Goal: Task Accomplishment & Management: Use online tool/utility

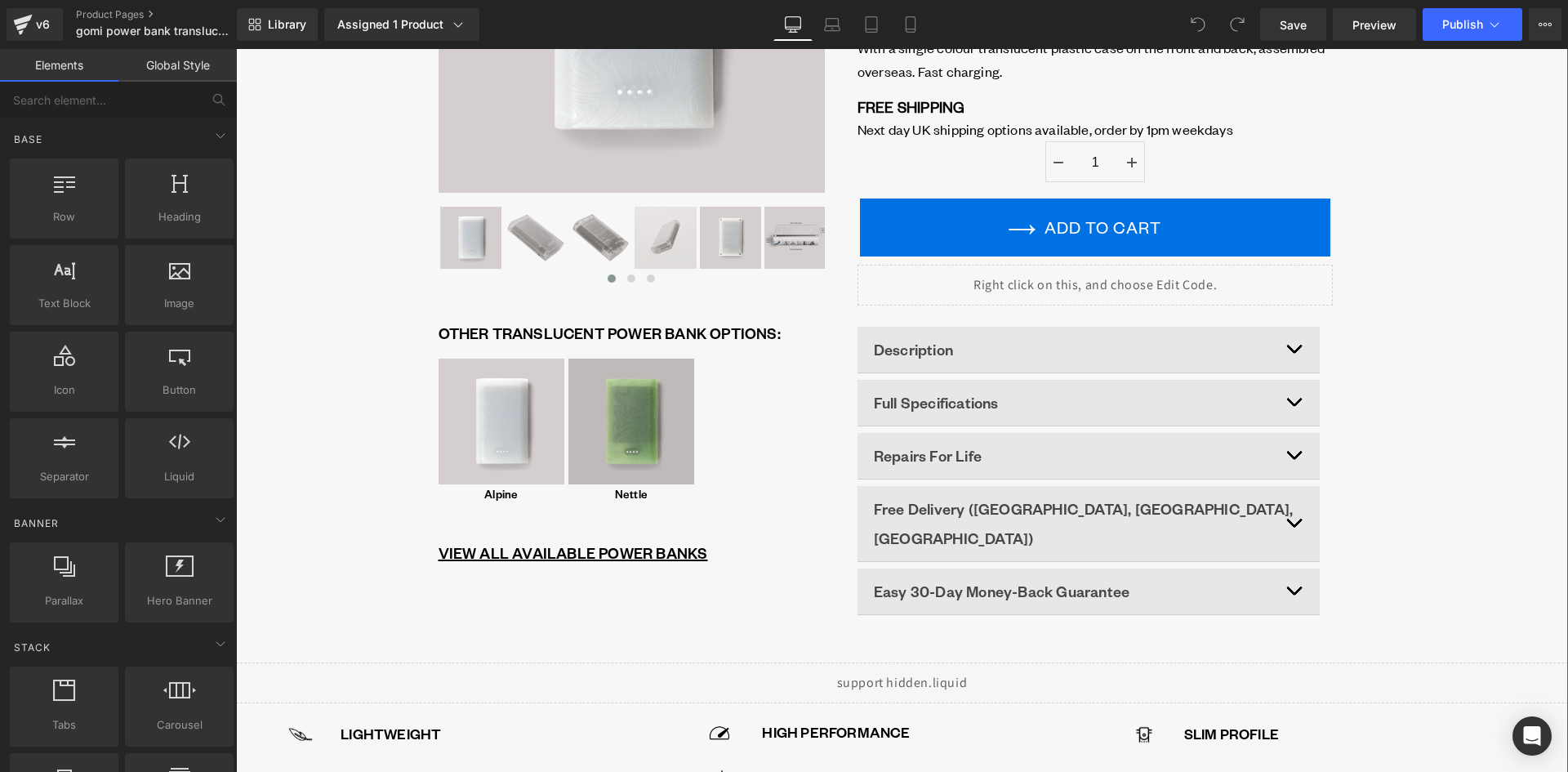
scroll to position [326, 0]
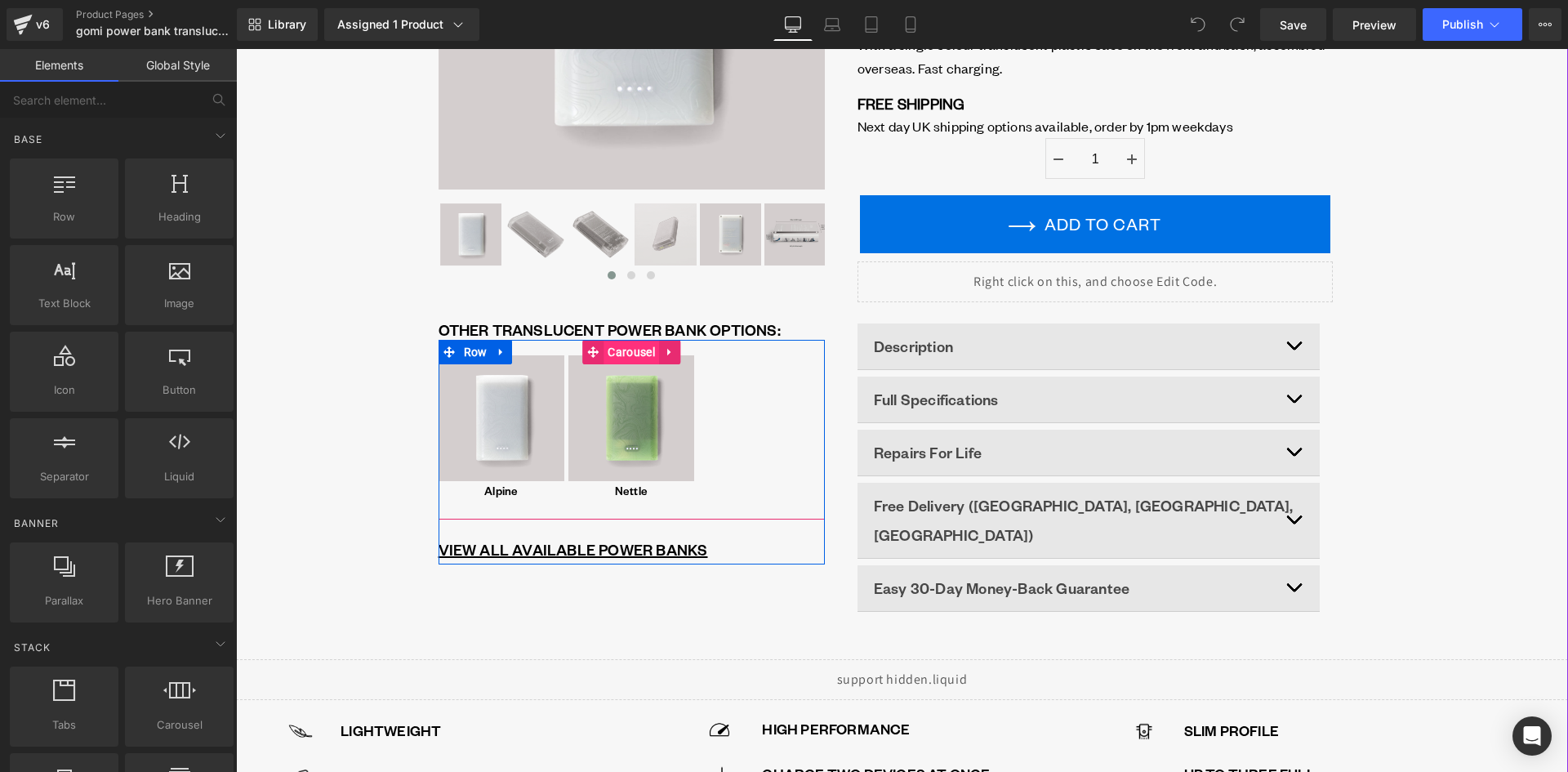
drag, startPoint x: 621, startPoint y: 348, endPoint x: 613, endPoint y: 350, distance: 8.2
click at [621, 348] on span "Carousel" at bounding box center [631, 352] width 55 height 25
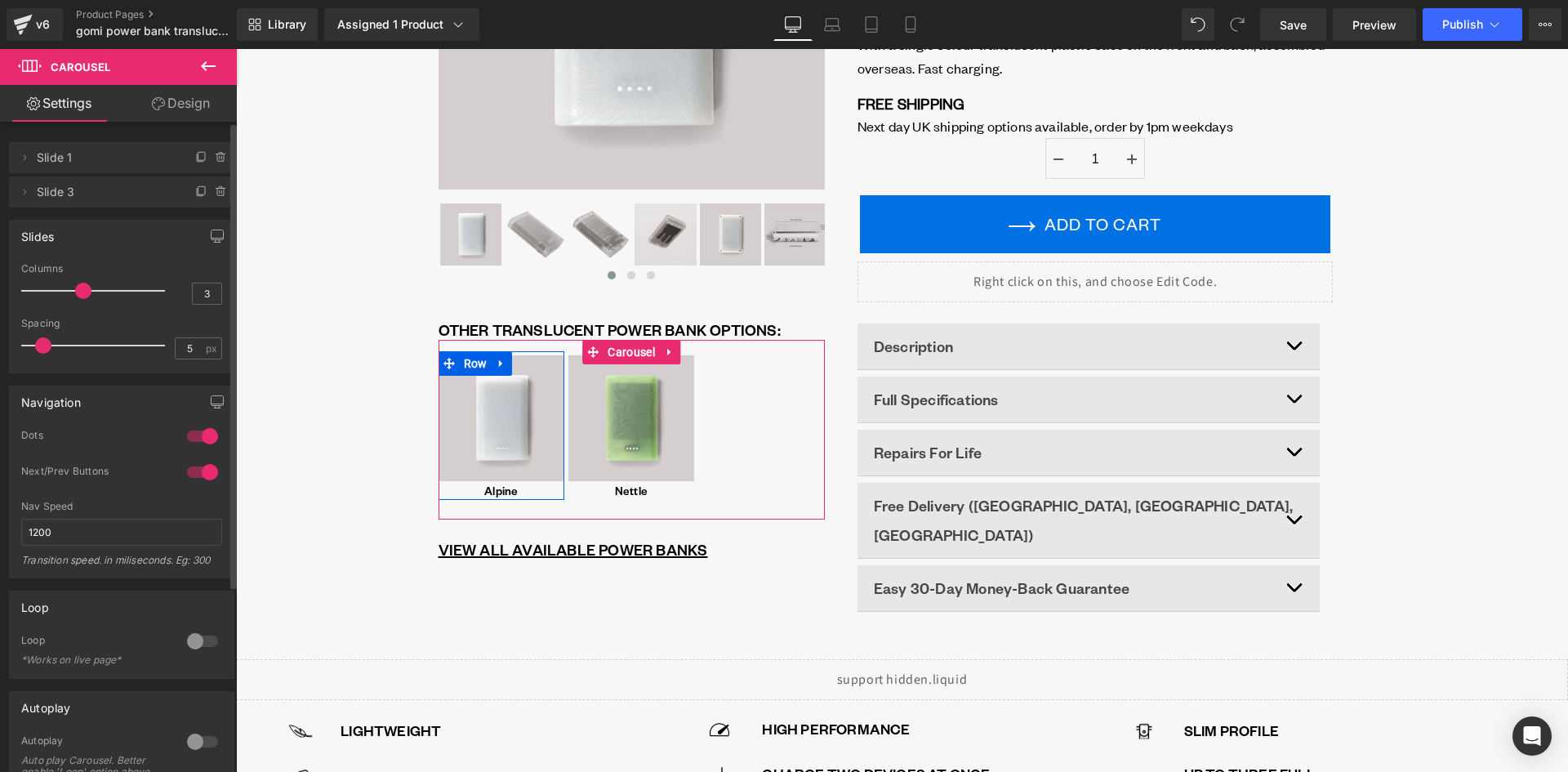
click at [107, 160] on span "Slide 1" at bounding box center [106, 158] width 137 height 31
click at [23, 158] on icon at bounding box center [25, 158] width 13 height 13
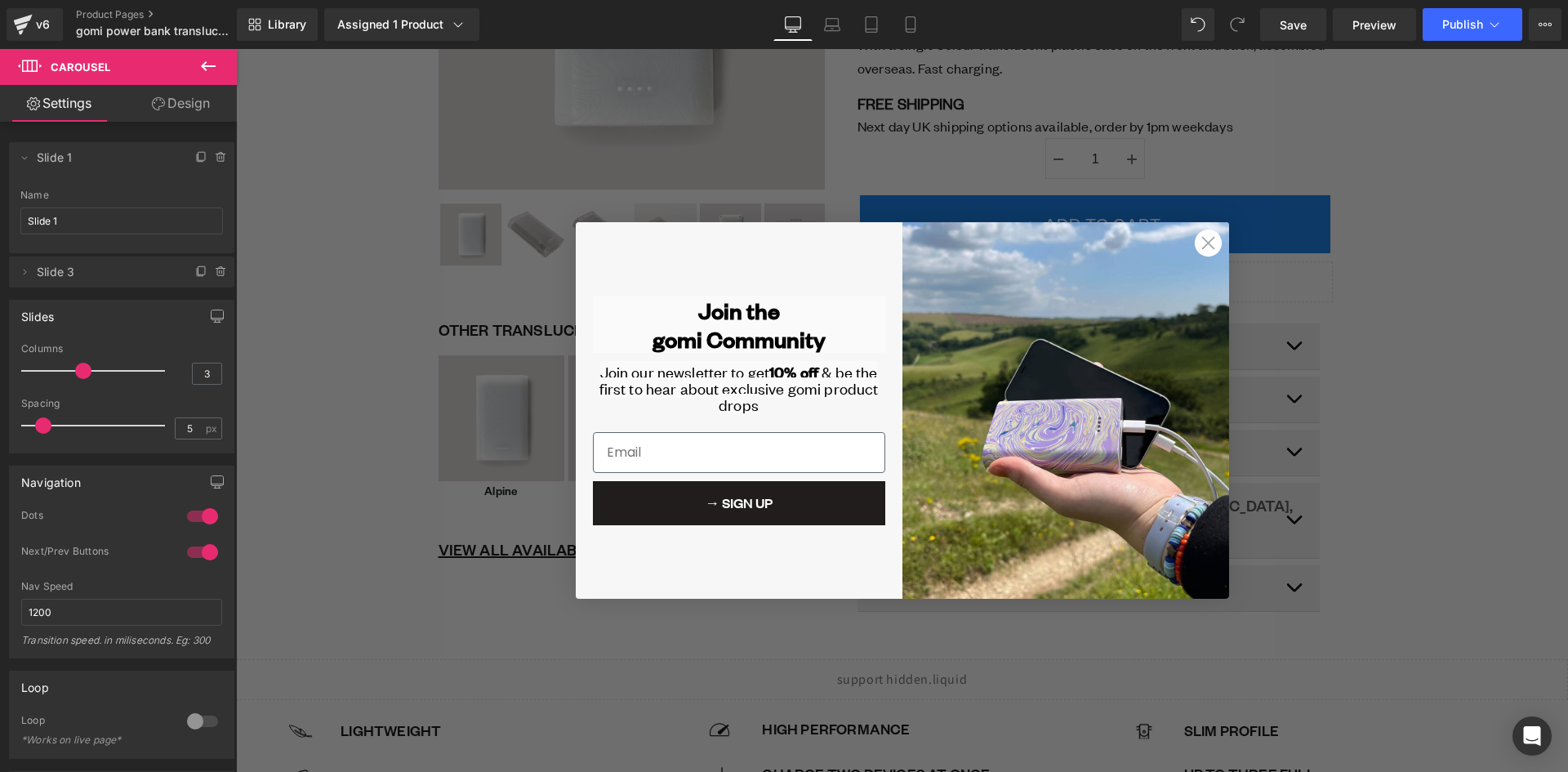
click at [1202, 250] on circle "Close dialog" at bounding box center [1207, 243] width 27 height 27
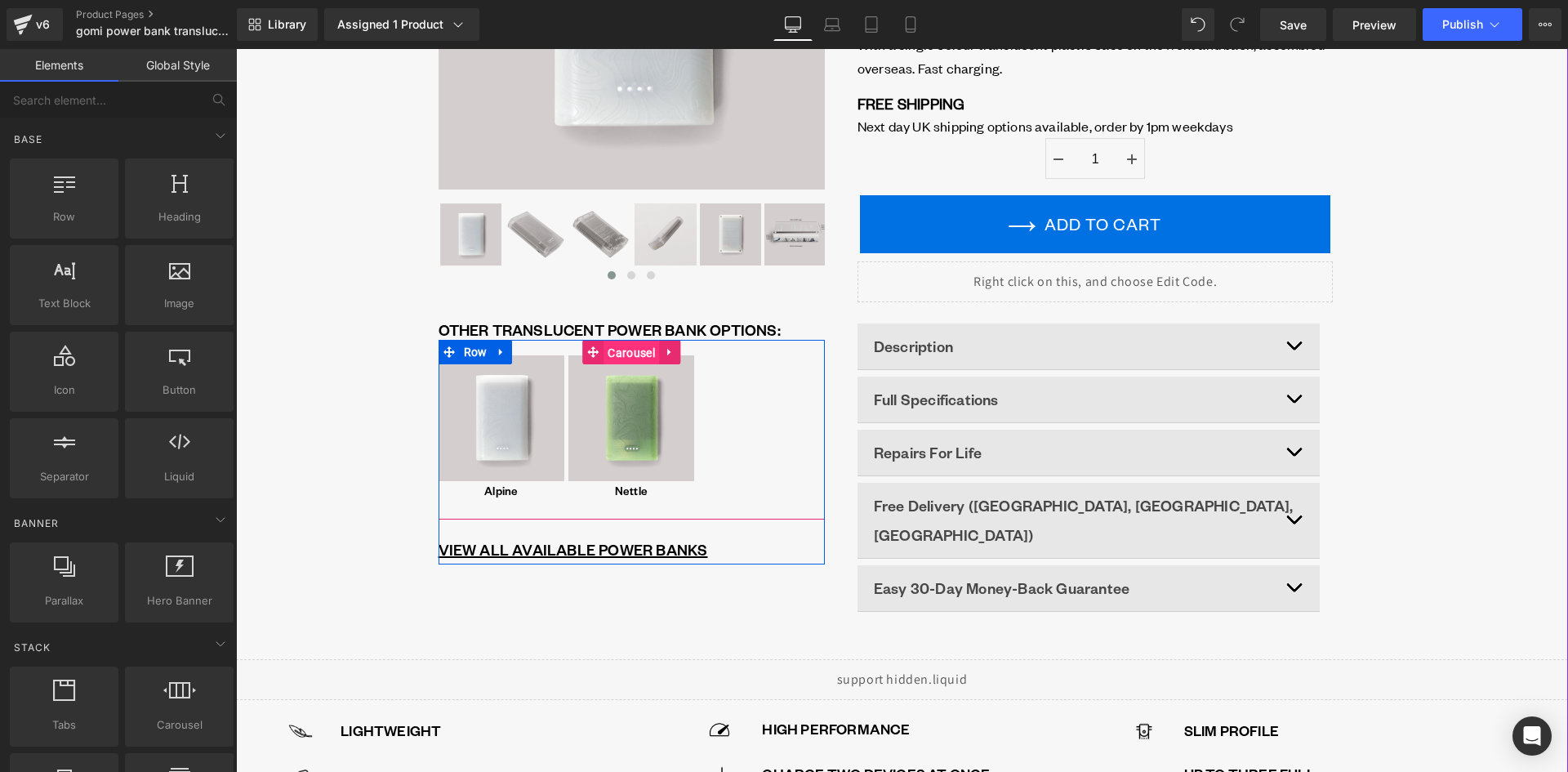
click at [638, 351] on span "Carousel" at bounding box center [631, 352] width 55 height 25
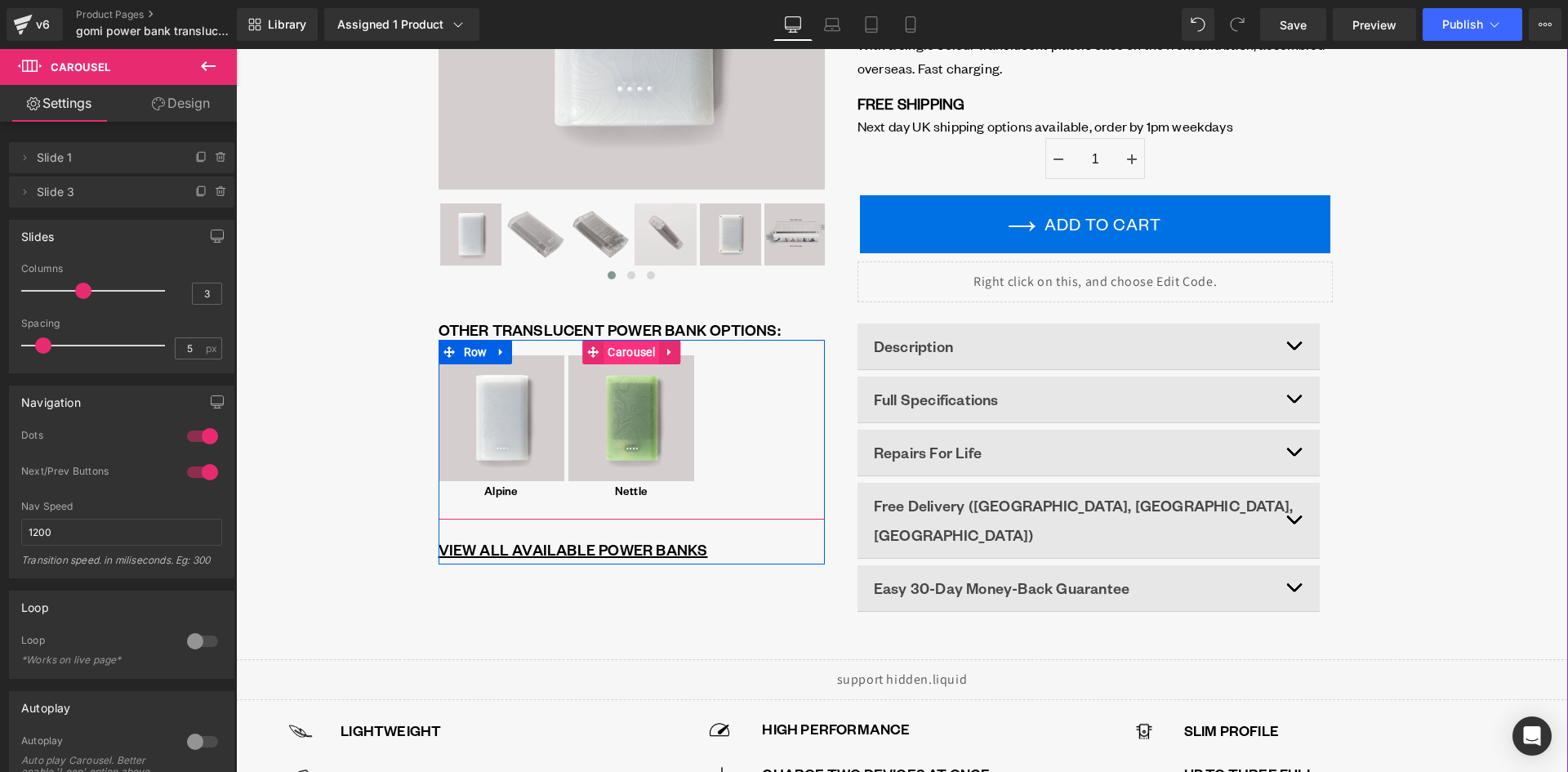
click at [627, 354] on span "Carousel" at bounding box center [631, 352] width 55 height 25
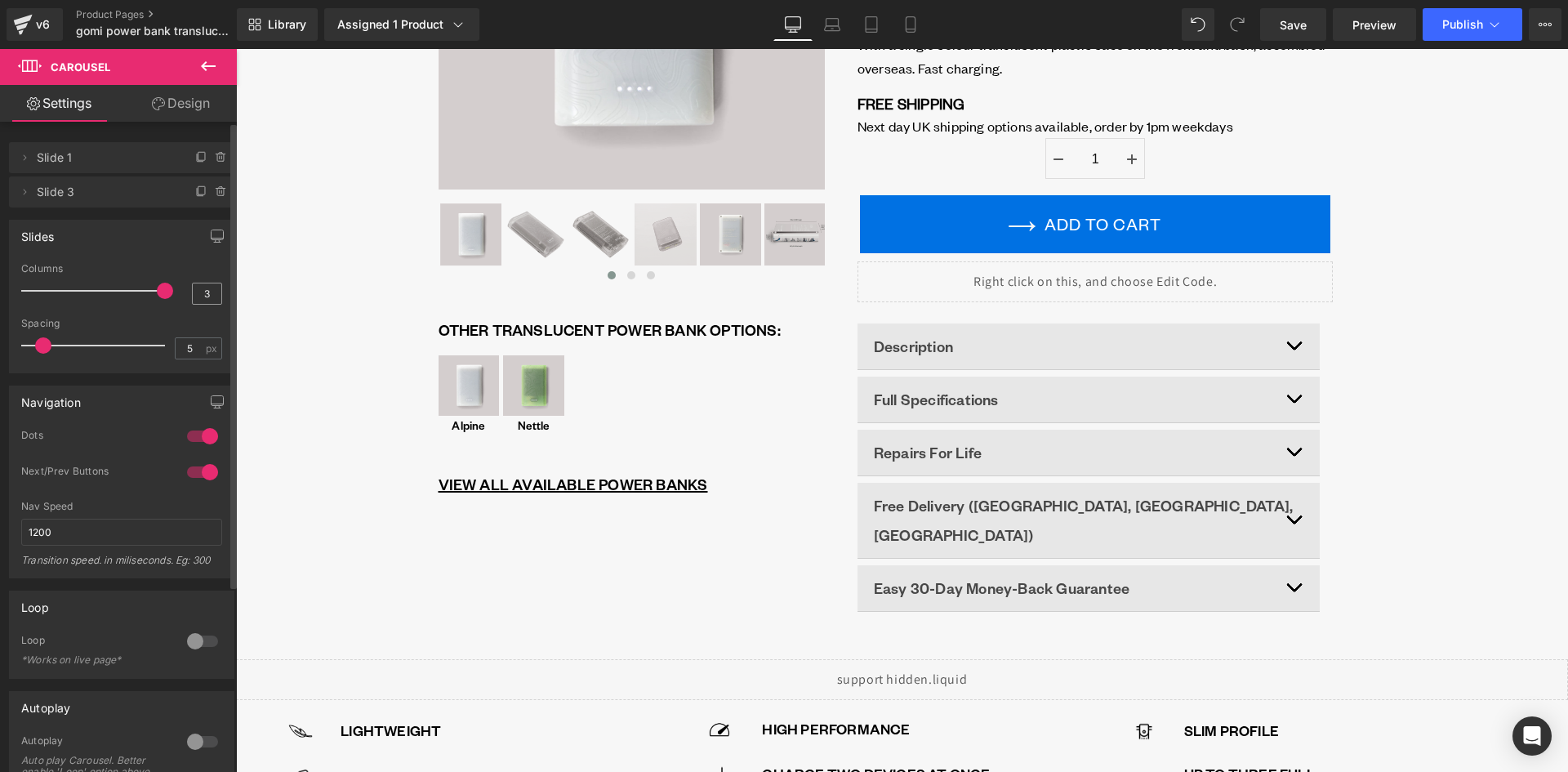
drag, startPoint x: 115, startPoint y: 298, endPoint x: 204, endPoint y: 298, distance: 89.0
click at [204, 298] on div "Columns 3" at bounding box center [122, 290] width 201 height 55
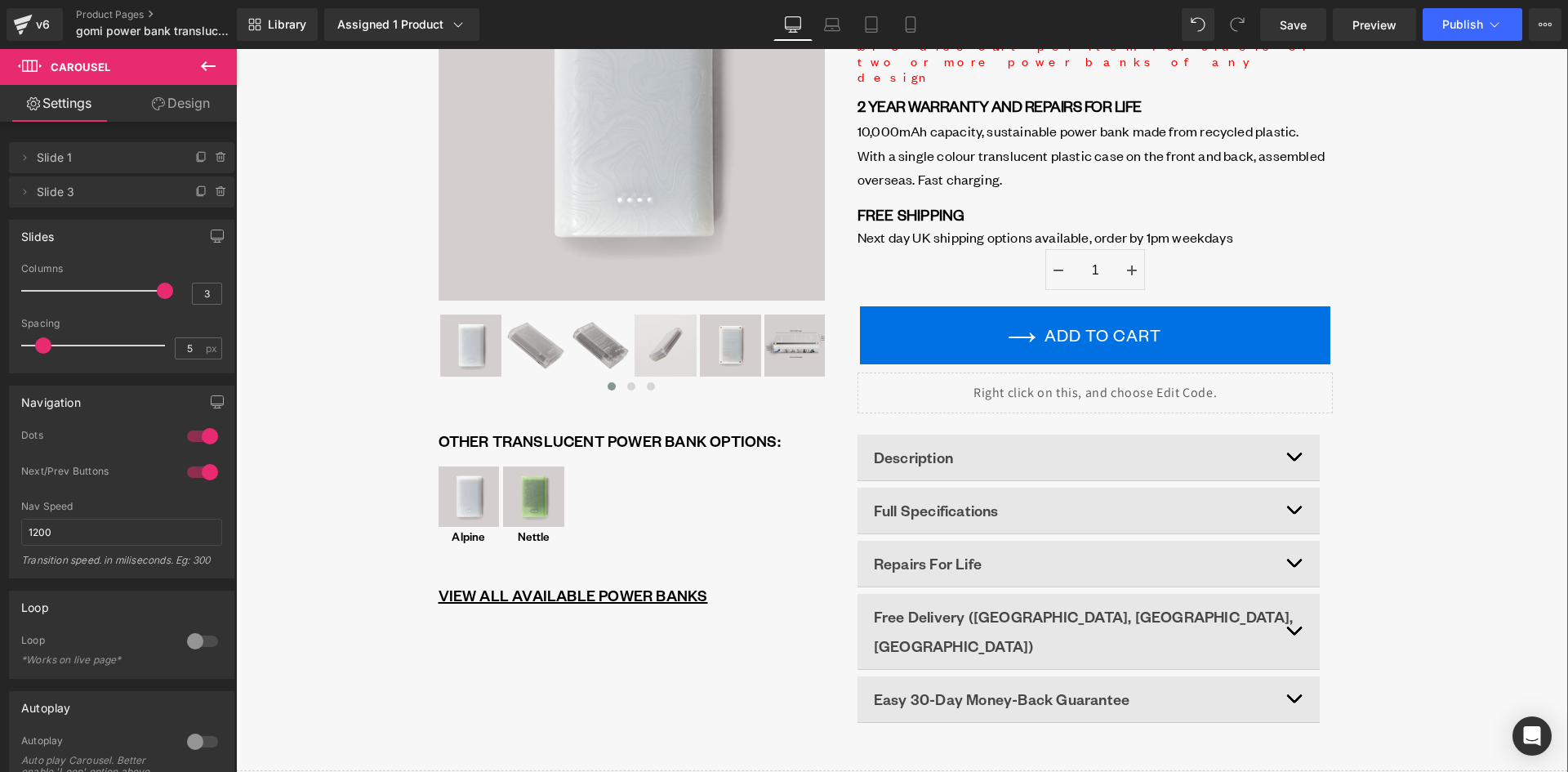
scroll to position [245, 0]
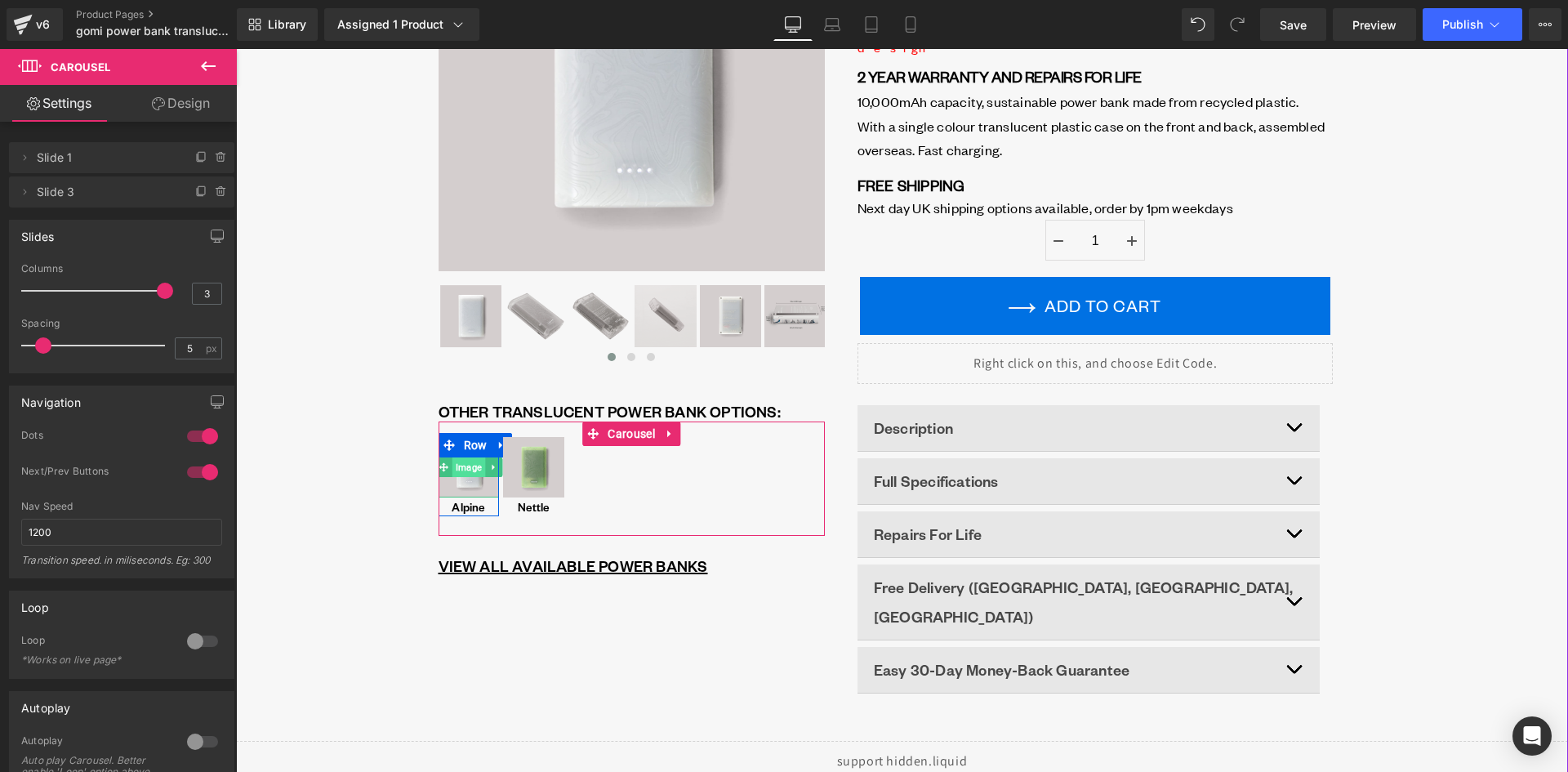
click at [465, 472] on span "Image" at bounding box center [469, 467] width 33 height 20
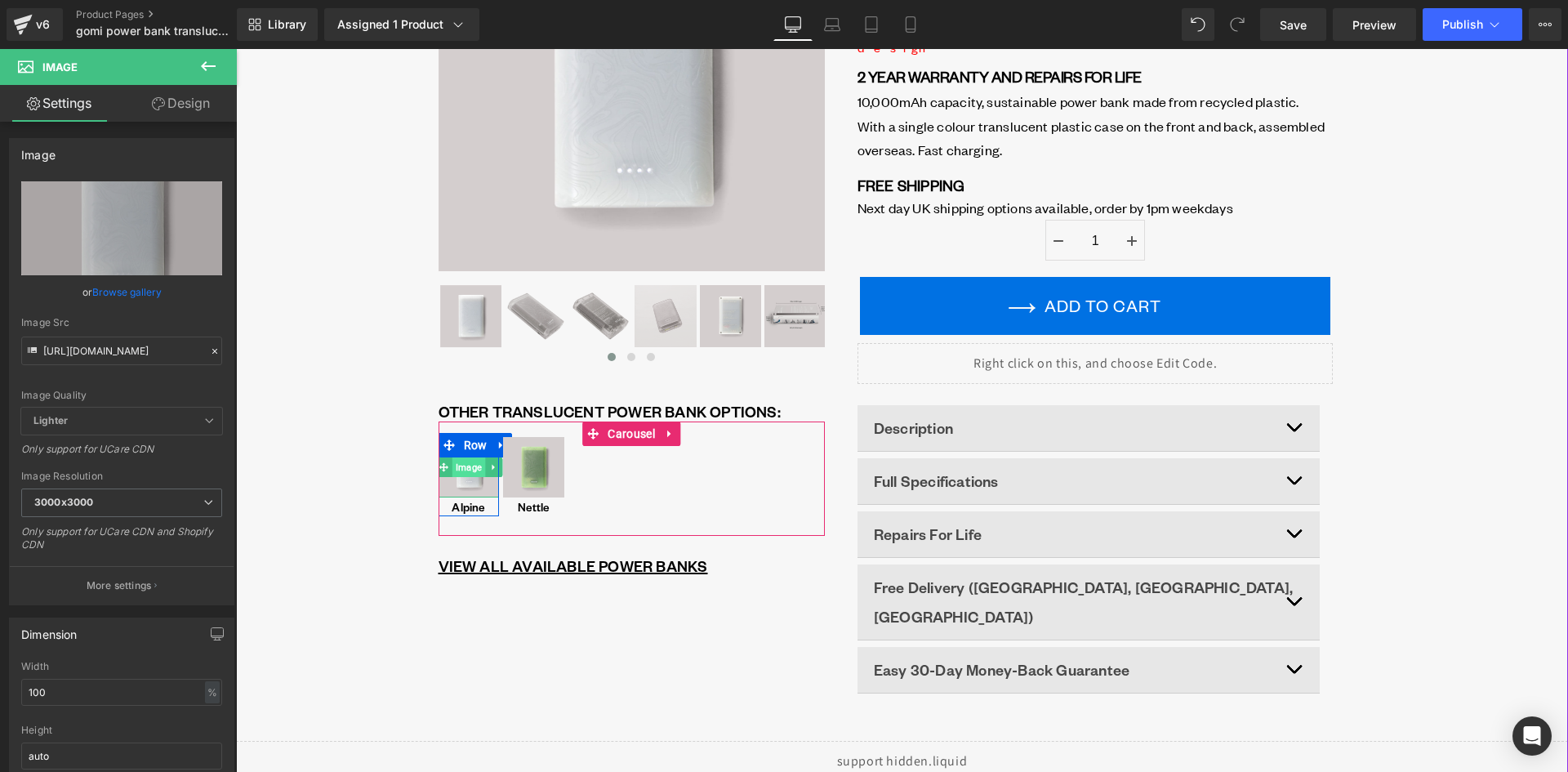
click at [465, 469] on span "Image" at bounding box center [469, 467] width 33 height 20
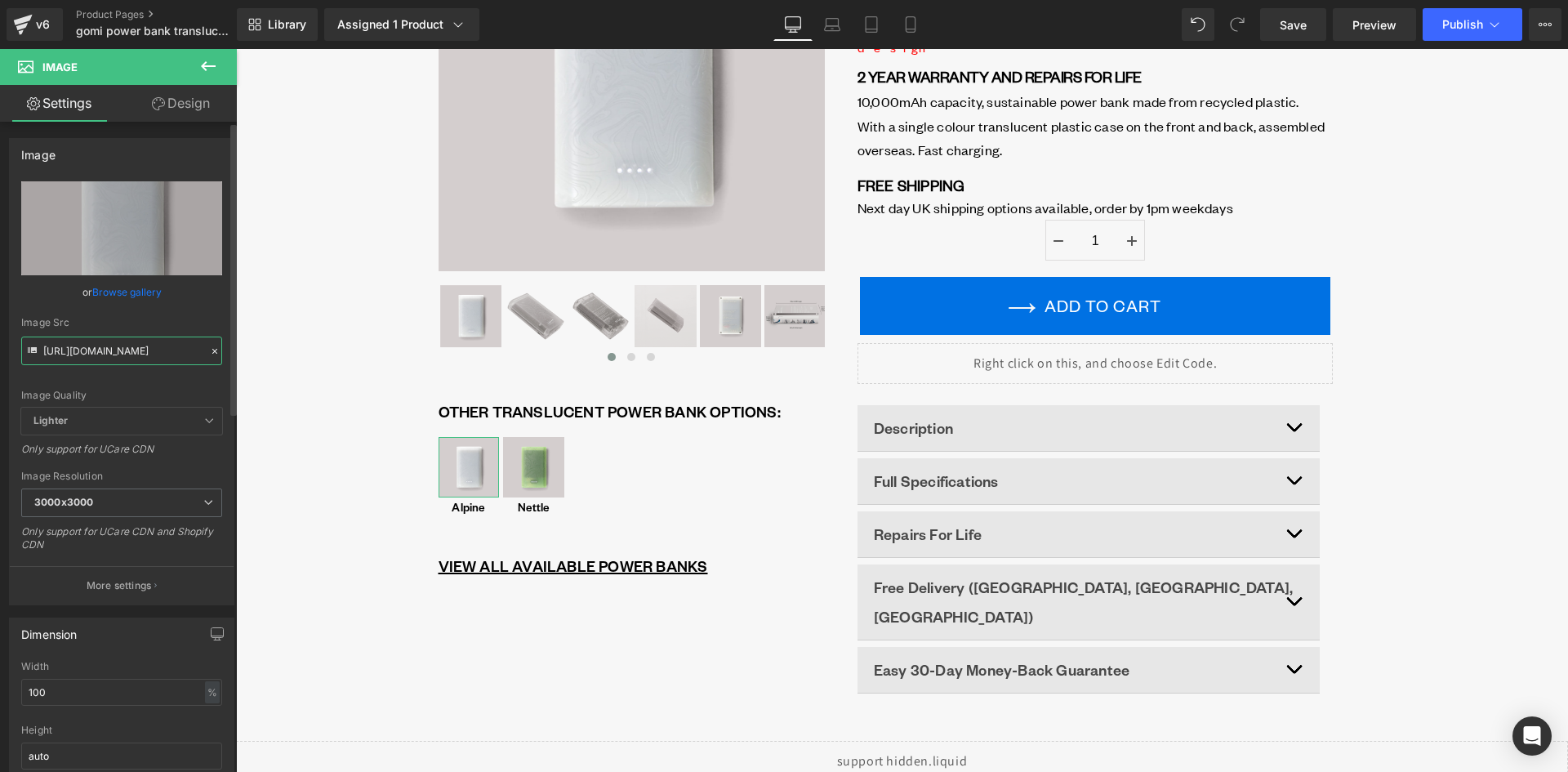
drag, startPoint x: 115, startPoint y: 352, endPoint x: 123, endPoint y: 347, distance: 9.4
click at [116, 352] on input "https://gomi.design/cdn/shop/files/Alpine_front_white_power_bank_gomi_1024x1024…" at bounding box center [122, 350] width 201 height 29
paste input "text"
click at [142, 370] on div "Image Quality Lighter Lightest Lighter Lighter Lightest Only support for UCare …" at bounding box center [122, 294] width 201 height 227
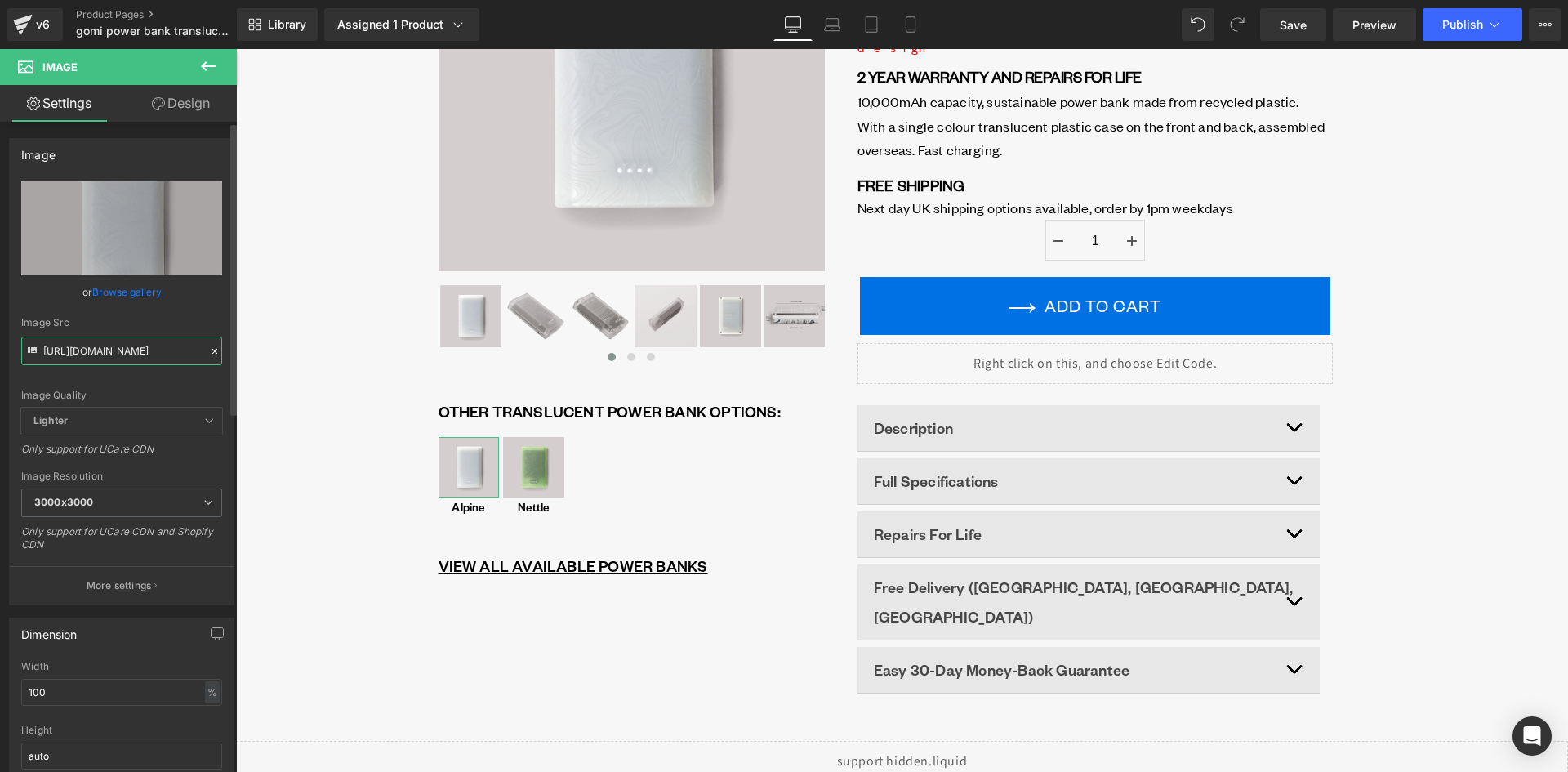
click at [114, 354] on input "https://gomi.design/cdn/shop/files/Alpine_front_white_power_bank_gomi_1024x1024…" at bounding box center [122, 350] width 201 height 29
paste input "cdn.shopify.com/s/files/1/0701/3954/3850/files/white_front_1.png?v=1755865258"
type input "https://cdn.shopify.com/s/files/1/0701/3954/3850/files/white_front_1_3000x3000.…"
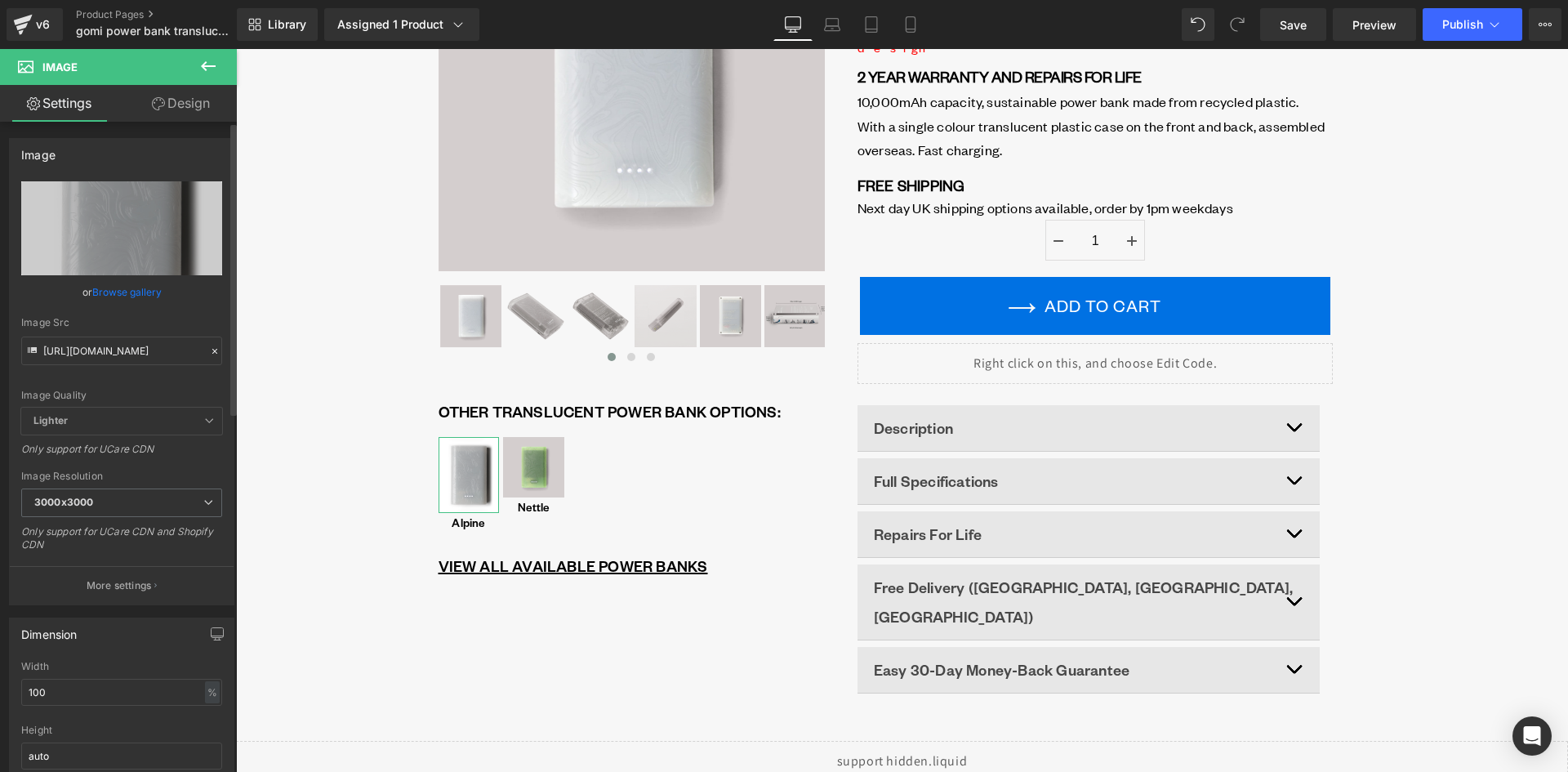
scroll to position [0, 0]
click at [149, 372] on div "Image Quality Lighter Lightest Lighter Lighter Lightest Only support for UCare …" at bounding box center [122, 294] width 201 height 227
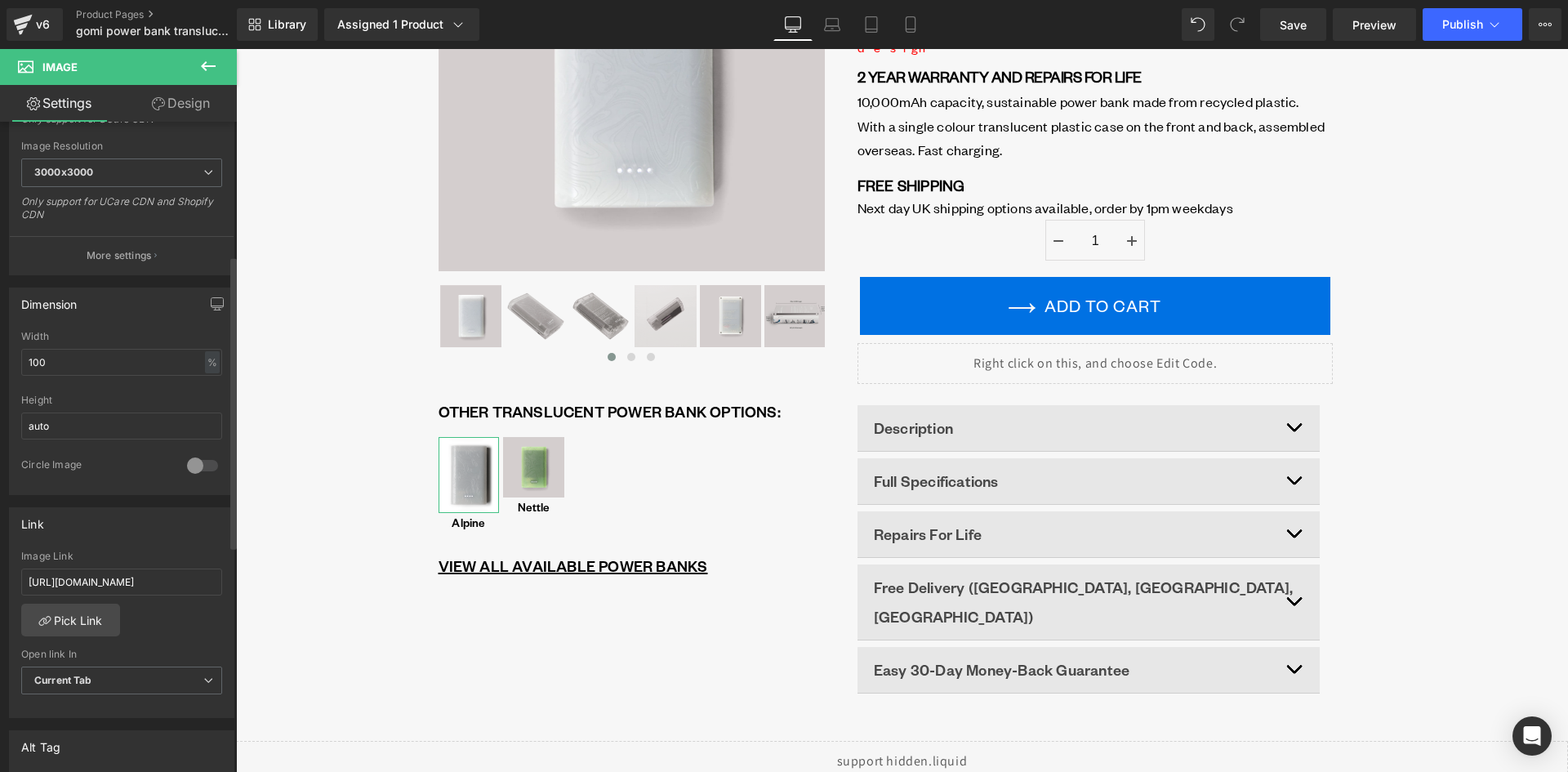
scroll to position [408, 0]
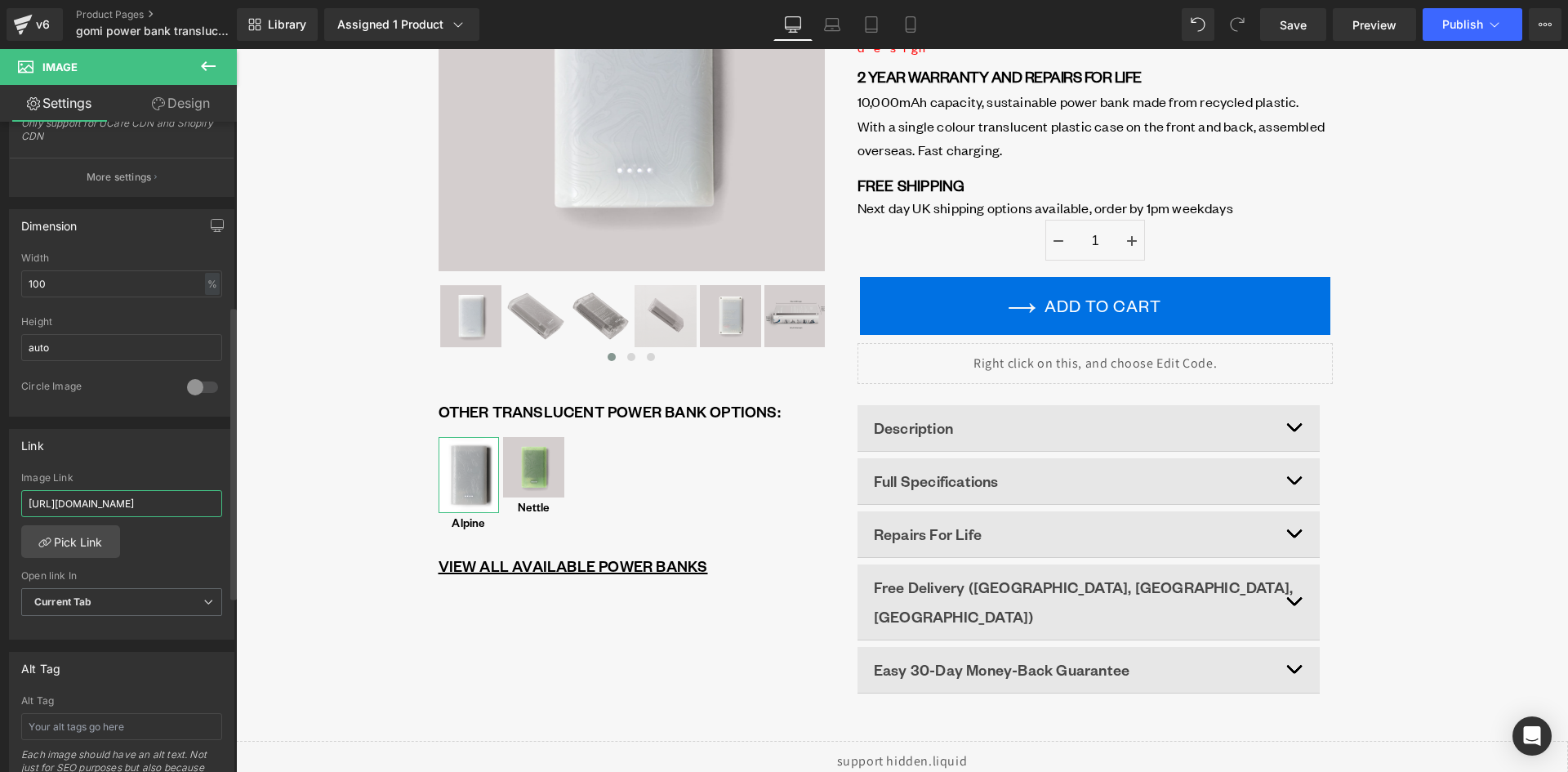
click at [105, 498] on input "https://gomi.design/products/pb-translucent-alpine" at bounding box center [122, 503] width 201 height 27
paste input "-white"
type input "https://gomi.design/products/pb-translucent-alpine-white"
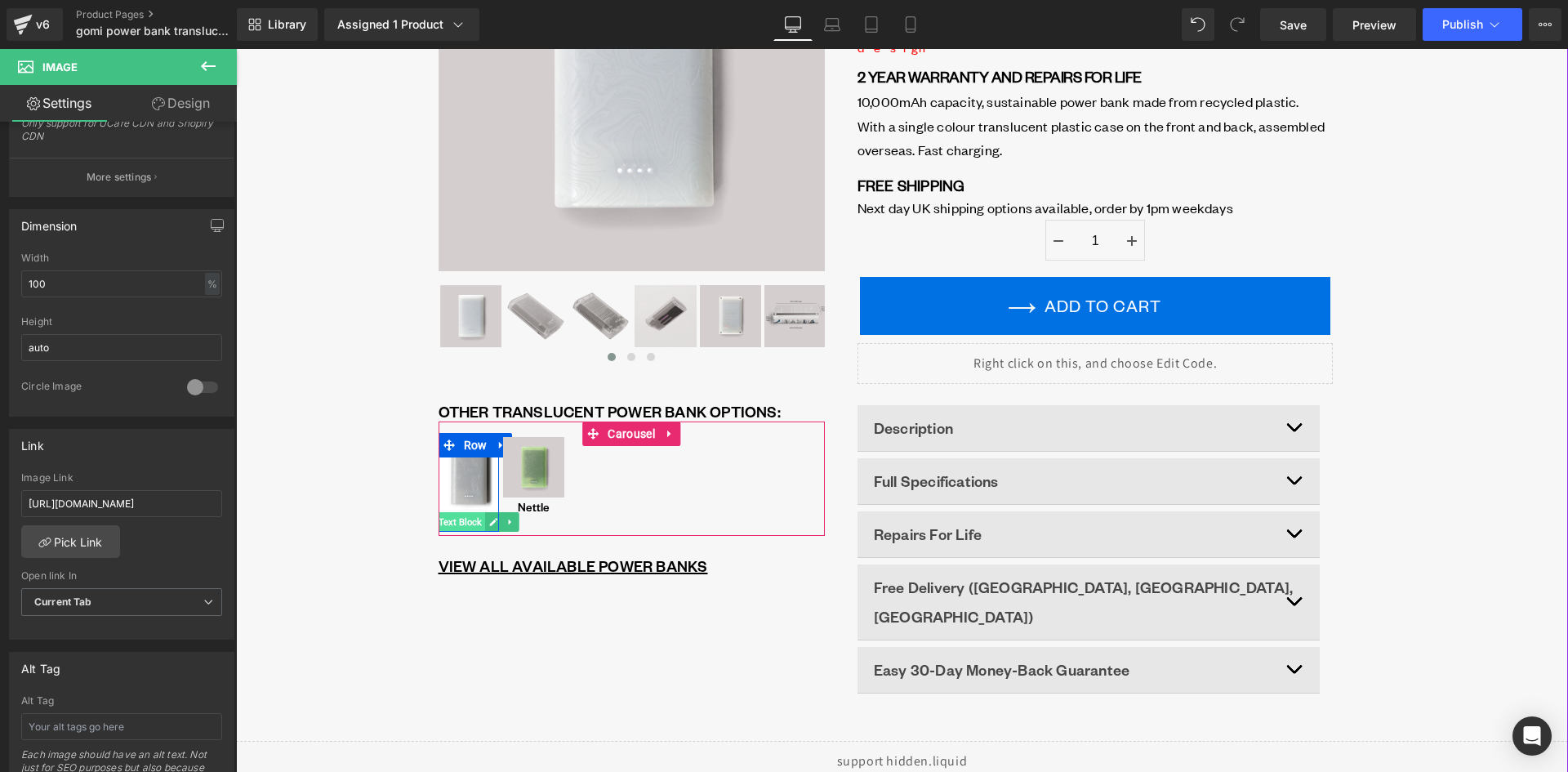
click at [465, 523] on span "Text Block" at bounding box center [460, 522] width 50 height 20
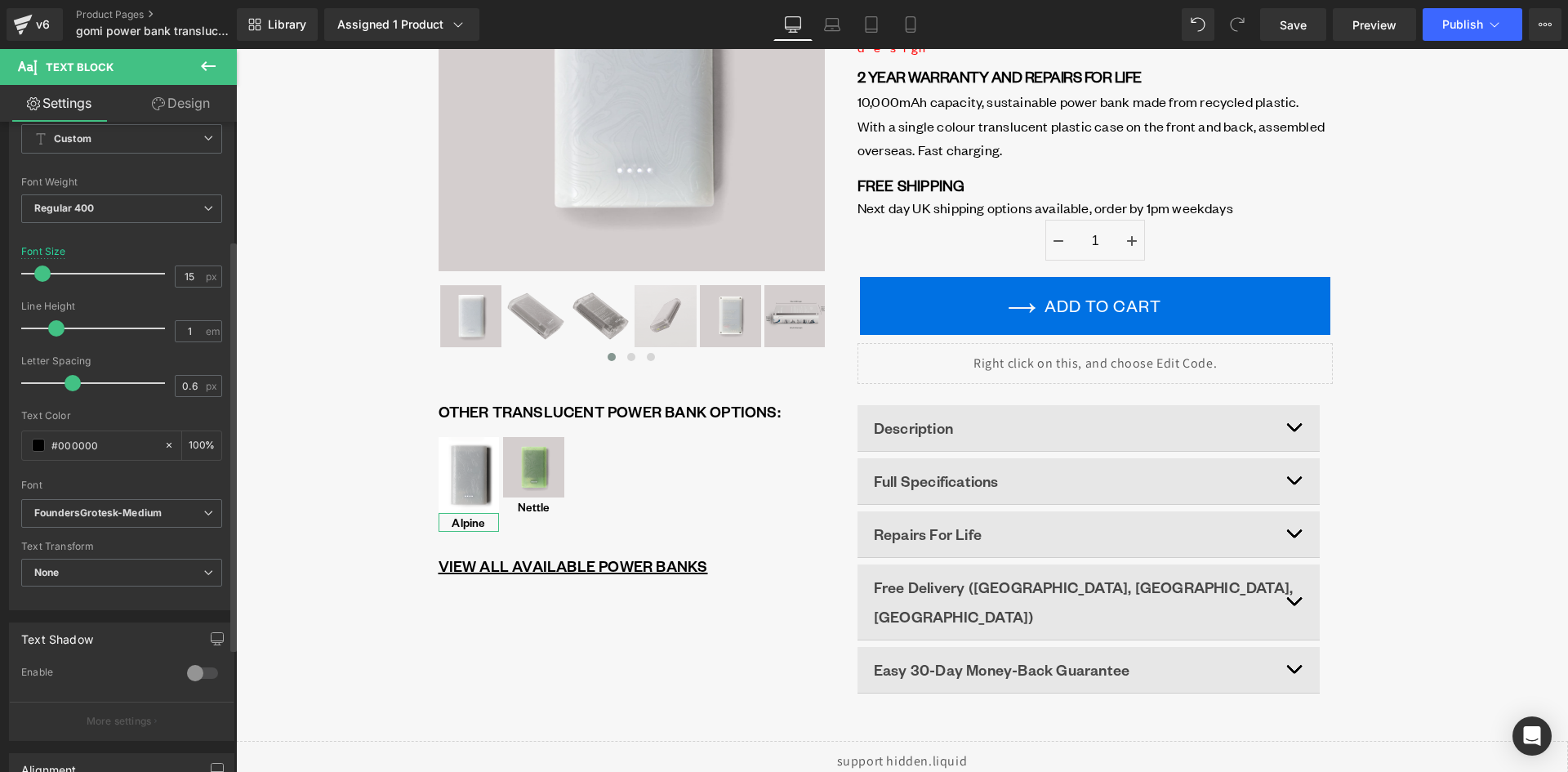
scroll to position [0, 0]
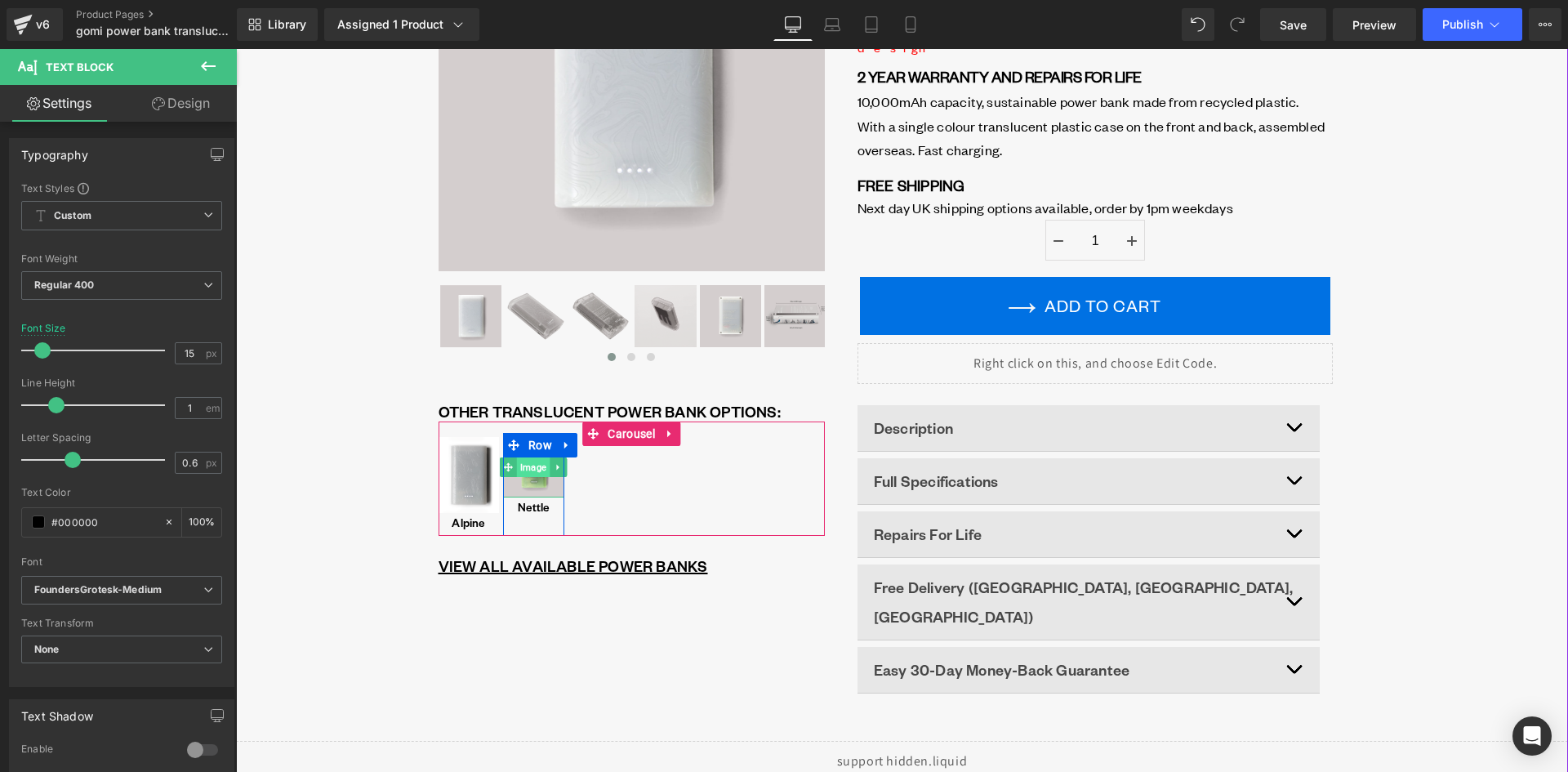
click at [531, 469] on span "Image" at bounding box center [533, 467] width 33 height 20
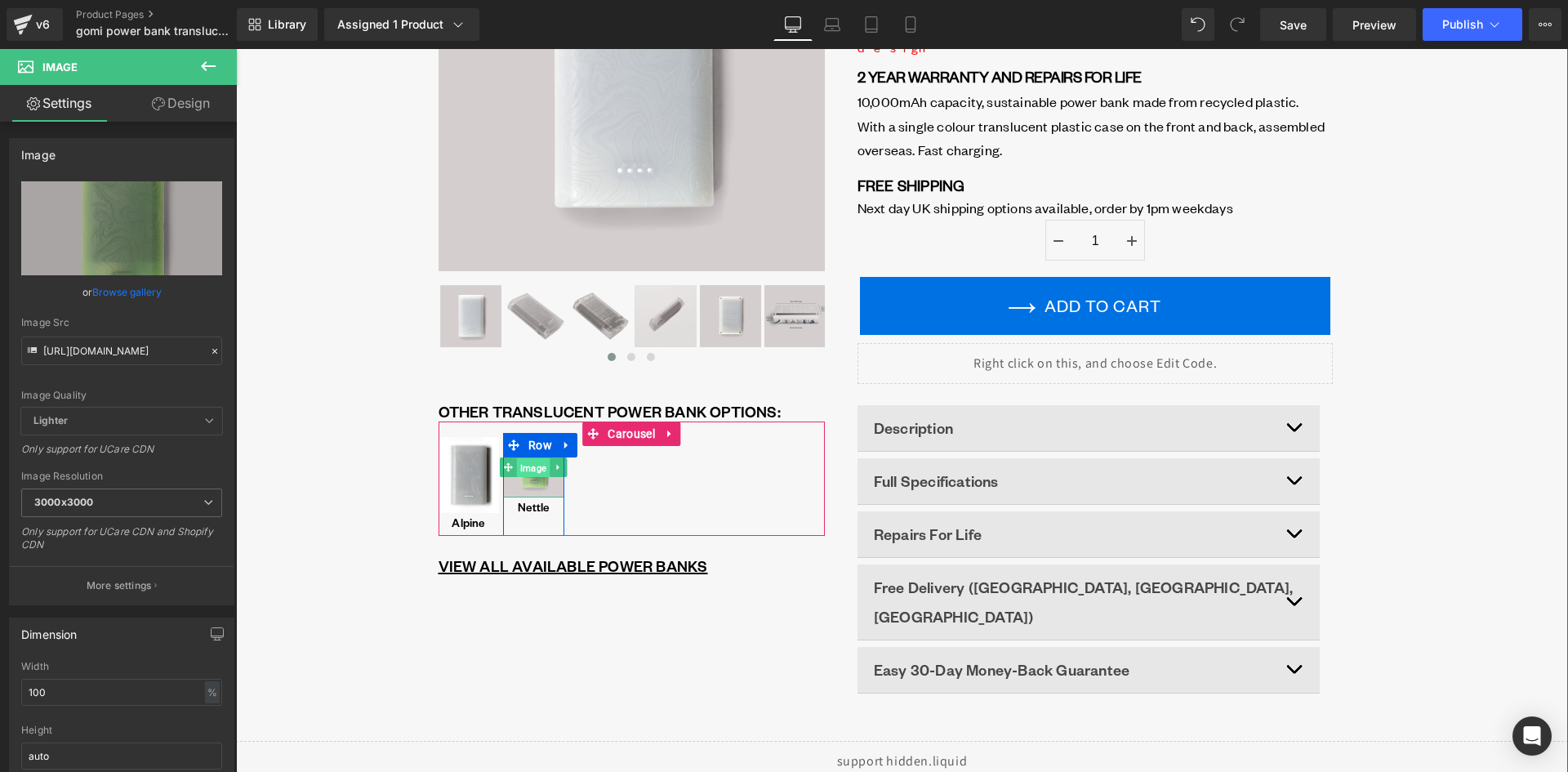
click at [526, 469] on span "Image" at bounding box center [533, 468] width 33 height 20
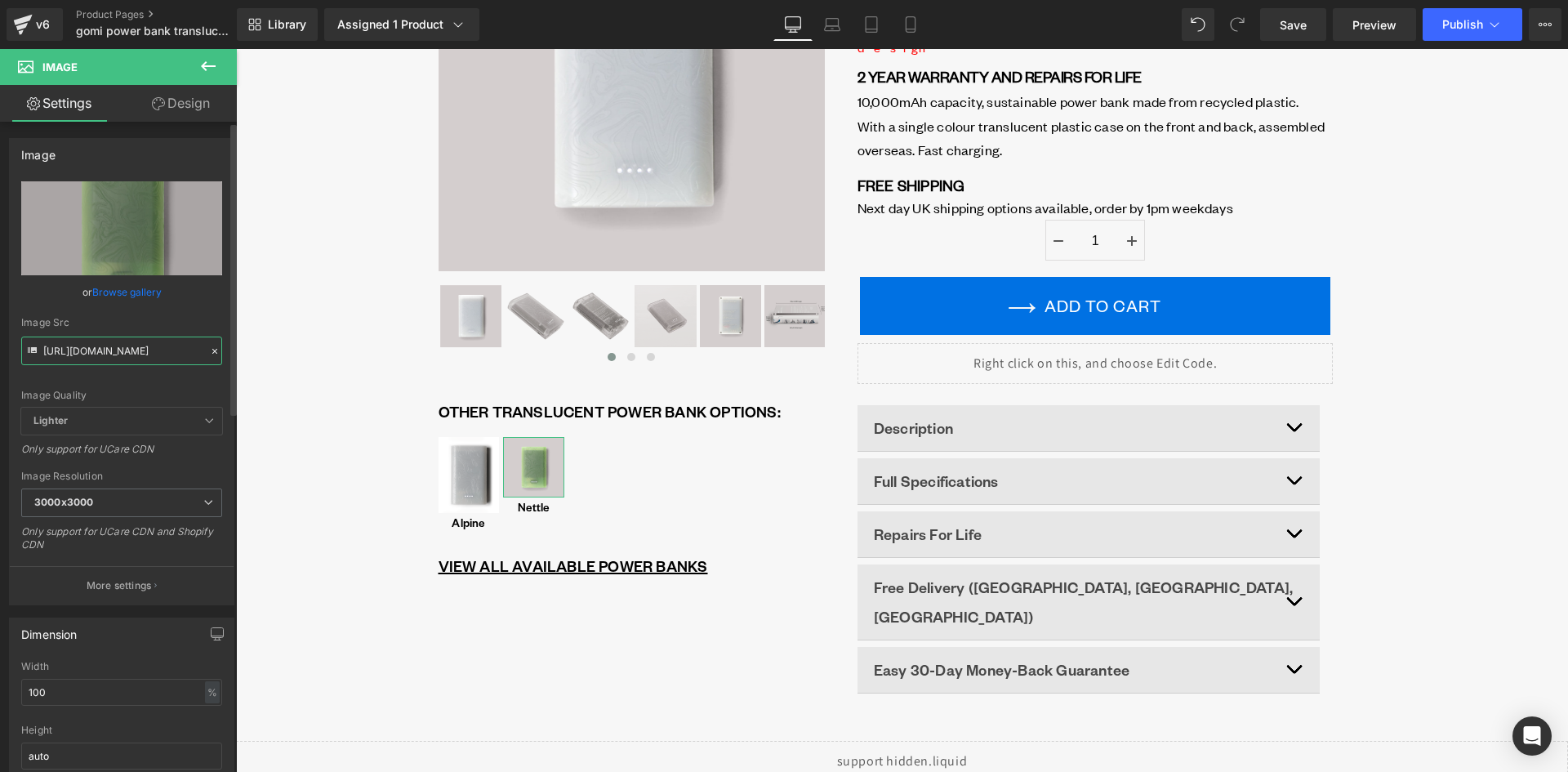
click at [151, 352] on input "https://gomi.design/cdn/shop/files/Nettle_front_green_power_bank_gomi_1024x1024…" at bounding box center [122, 350] width 201 height 29
paste input "text"
click at [176, 350] on input "https://gomi.design/cdn/shop/files/Nettle_front_green_power_bank_gomi_1024x1024…" at bounding box center [122, 350] width 201 height 29
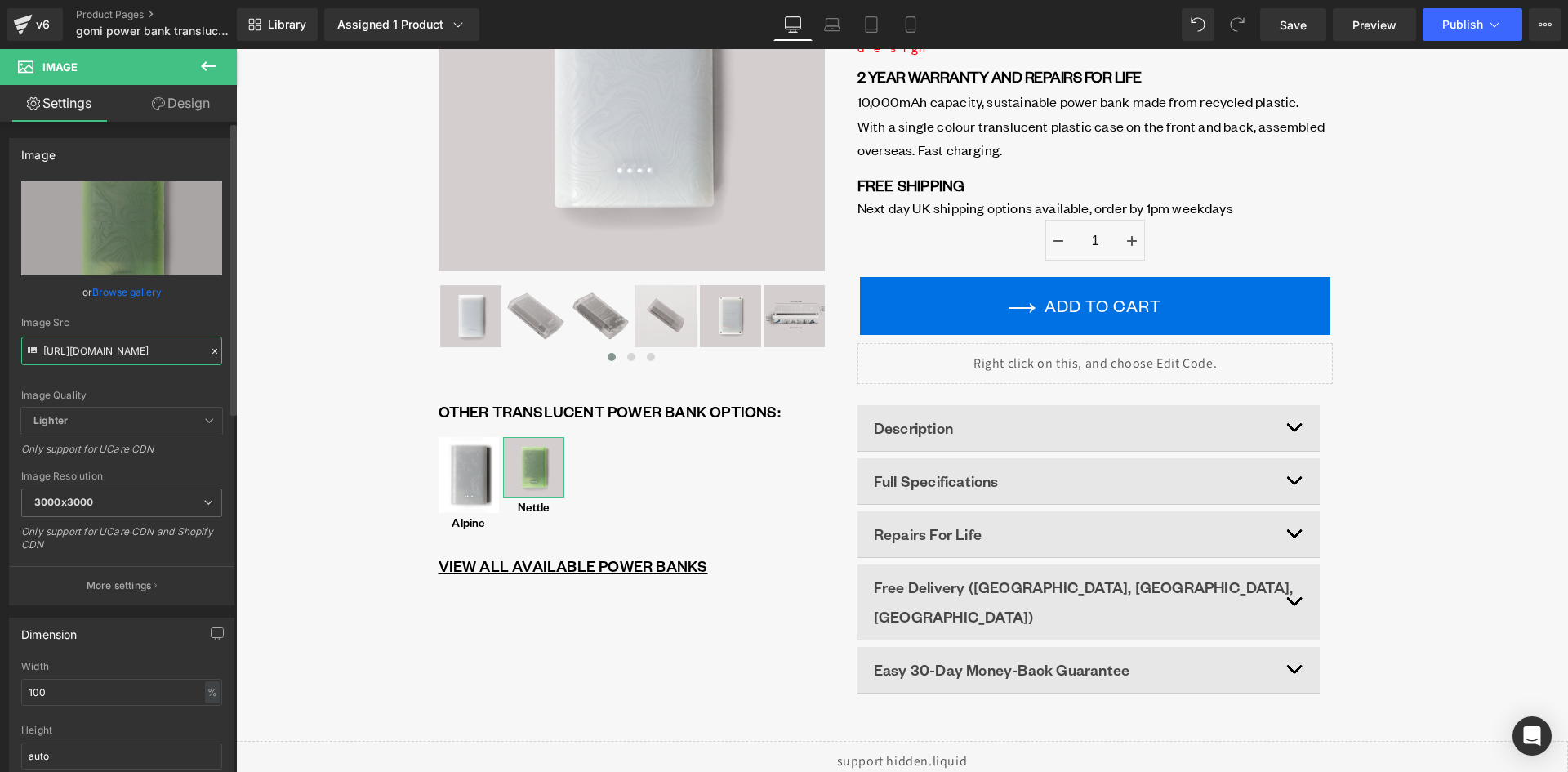
click at [130, 351] on input "https://gomi.design/cdn/shop/files/Nettle_front_green_power_bank_gomi_1024x1024…" at bounding box center [122, 350] width 201 height 29
paste input "cdn.shopify.com/s/files/1/0701/3954/3850/files/blue_front_5.png?v=1755864968"
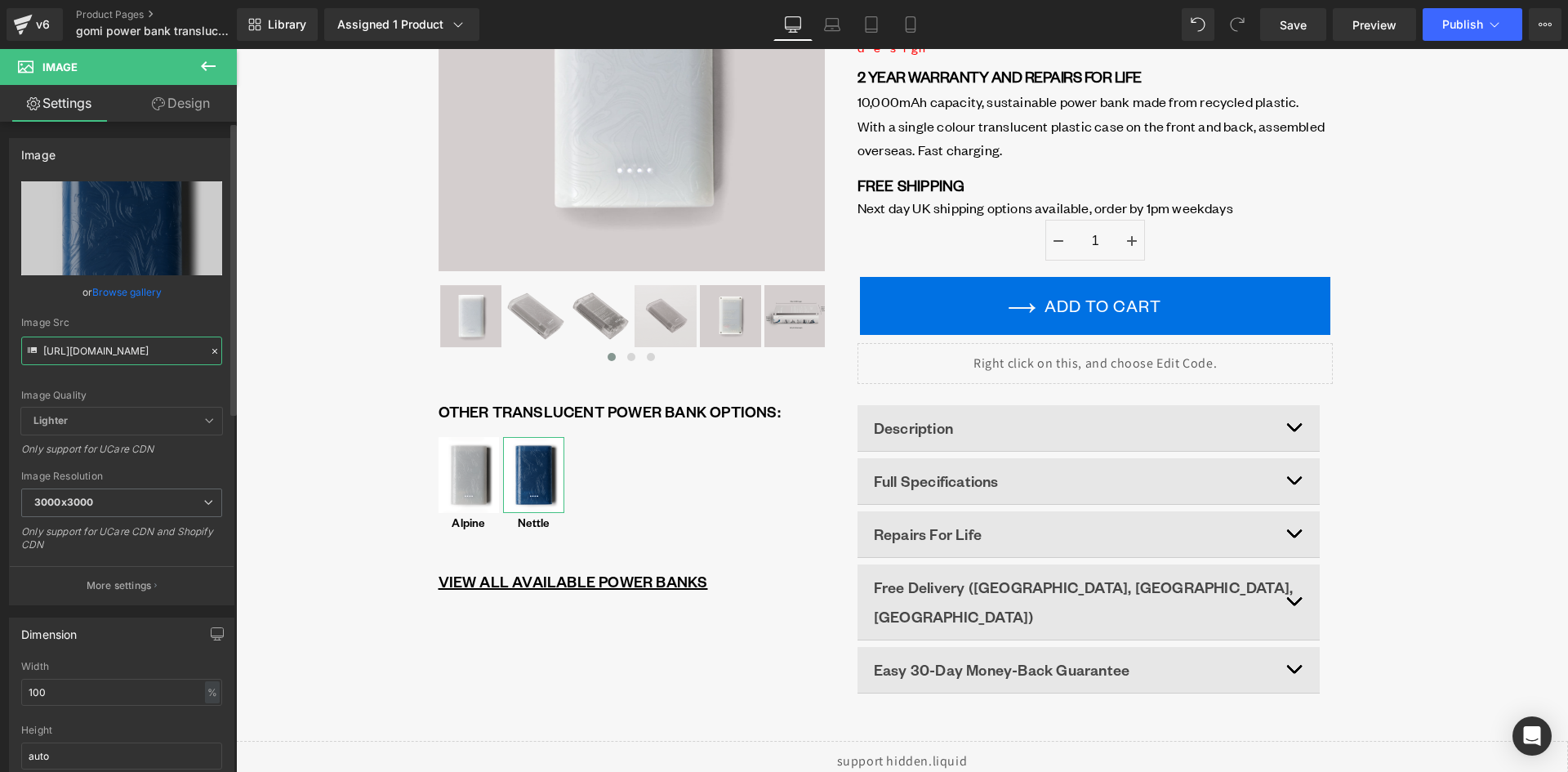
type input "https://cdn.shopify.com/s/files/1/0701/3954/3850/files/blue_front_5_3000x3000.p…"
click at [157, 375] on div "Image Quality Lighter Lightest Lighter Lighter Lightest Only support for UCare …" at bounding box center [122, 294] width 201 height 227
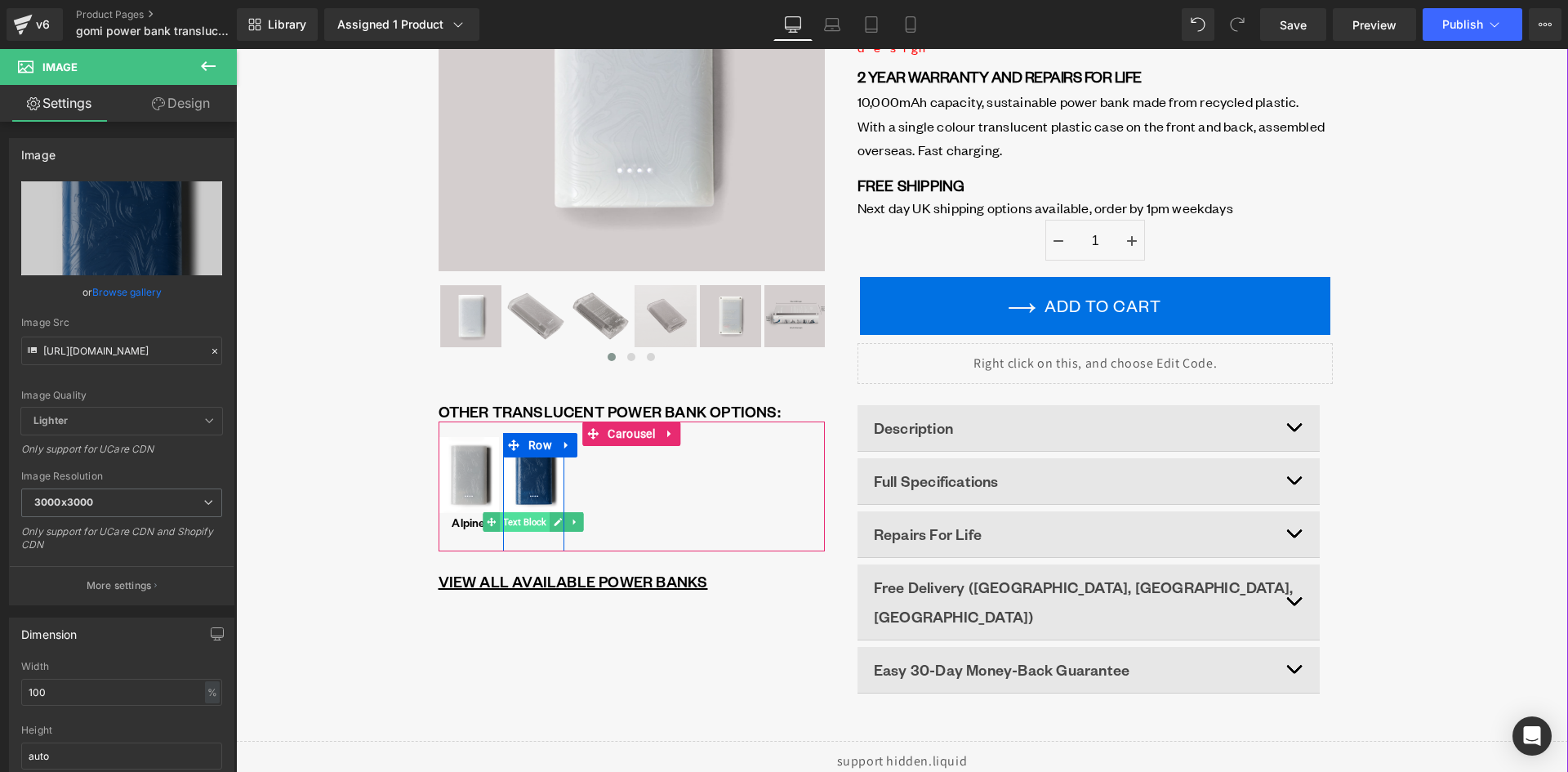
click at [525, 526] on span "Text Block" at bounding box center [525, 522] width 50 height 20
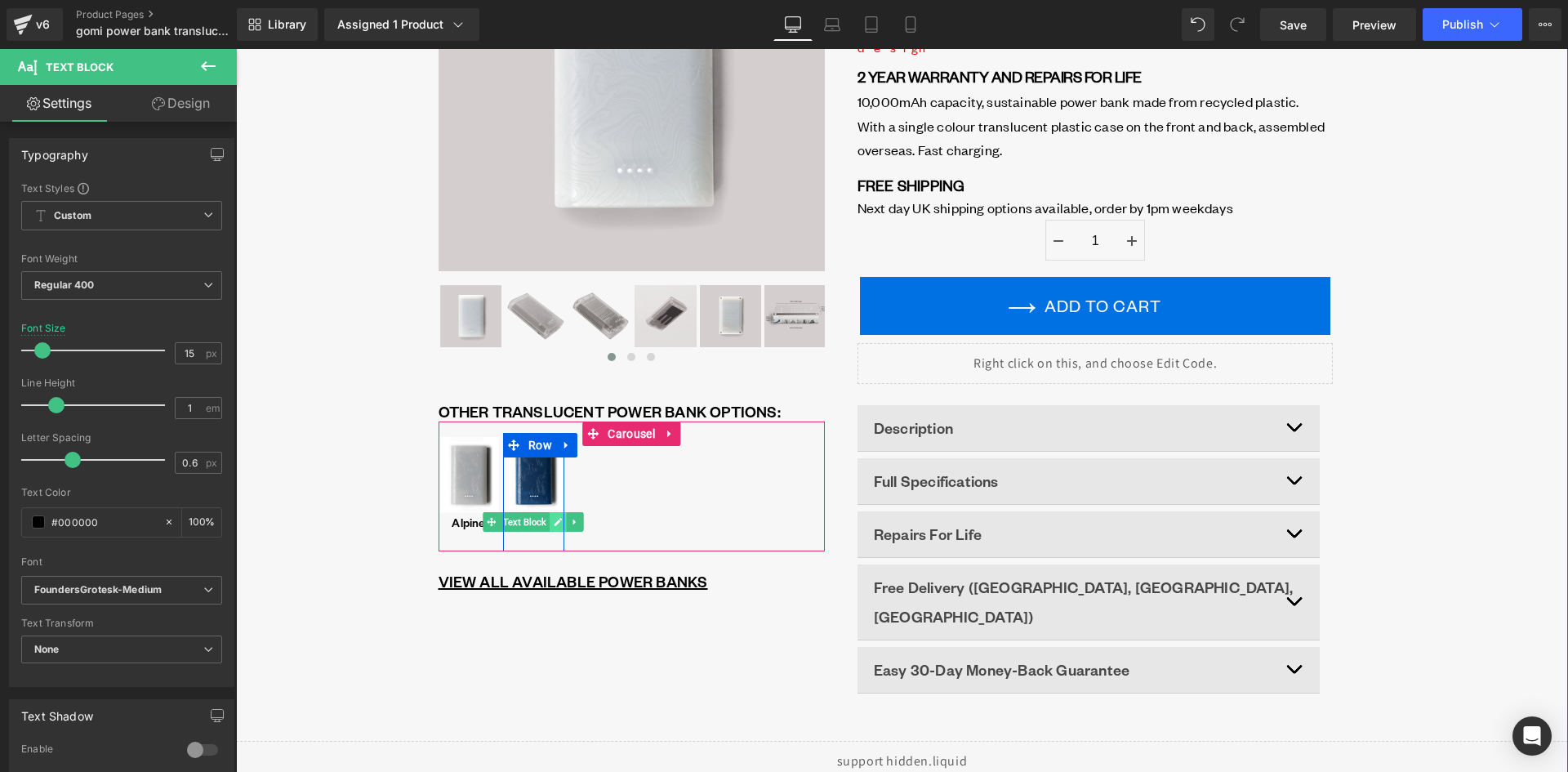
click at [552, 529] on link at bounding box center [558, 522] width 17 height 20
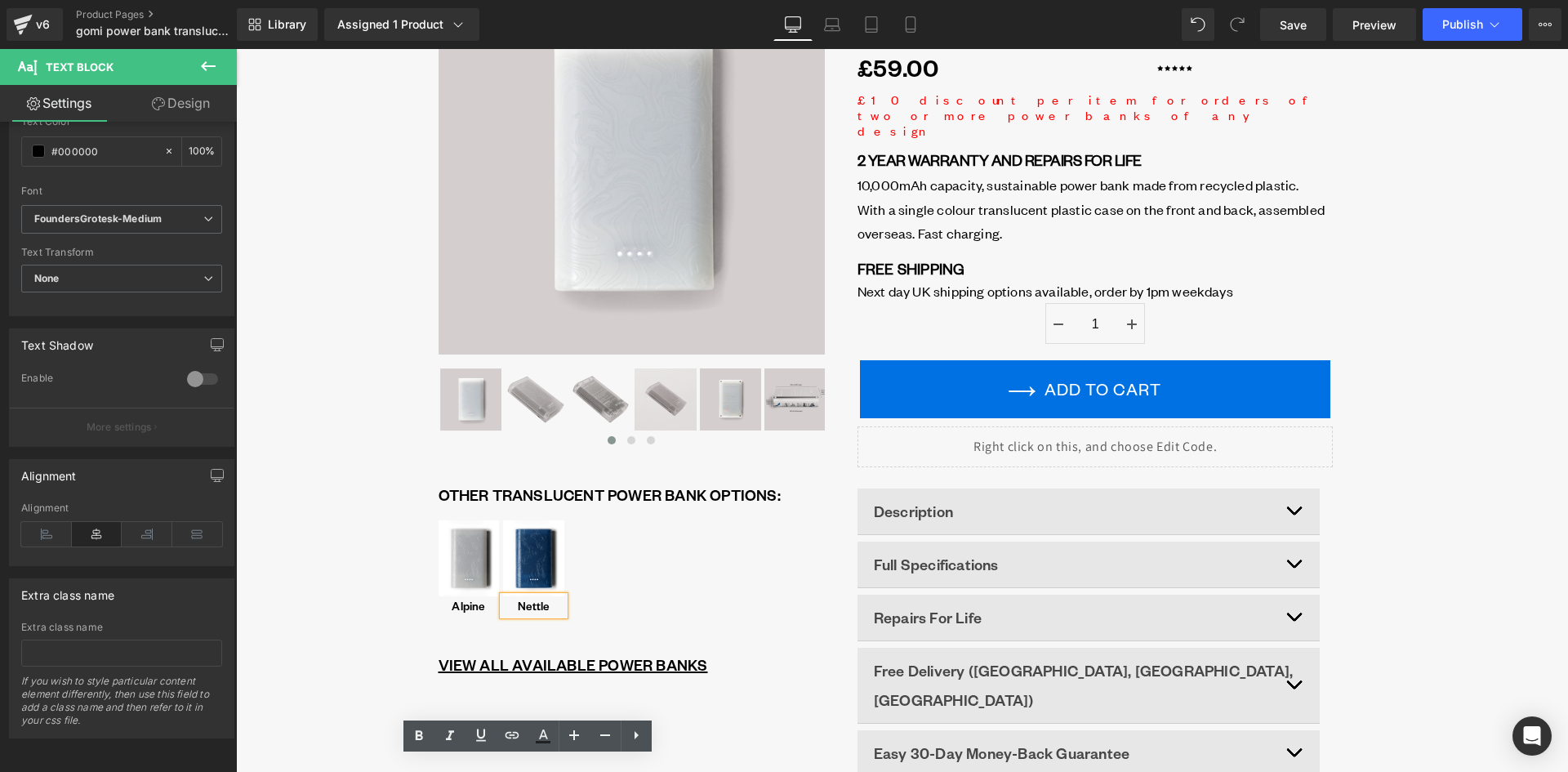
scroll to position [245, 0]
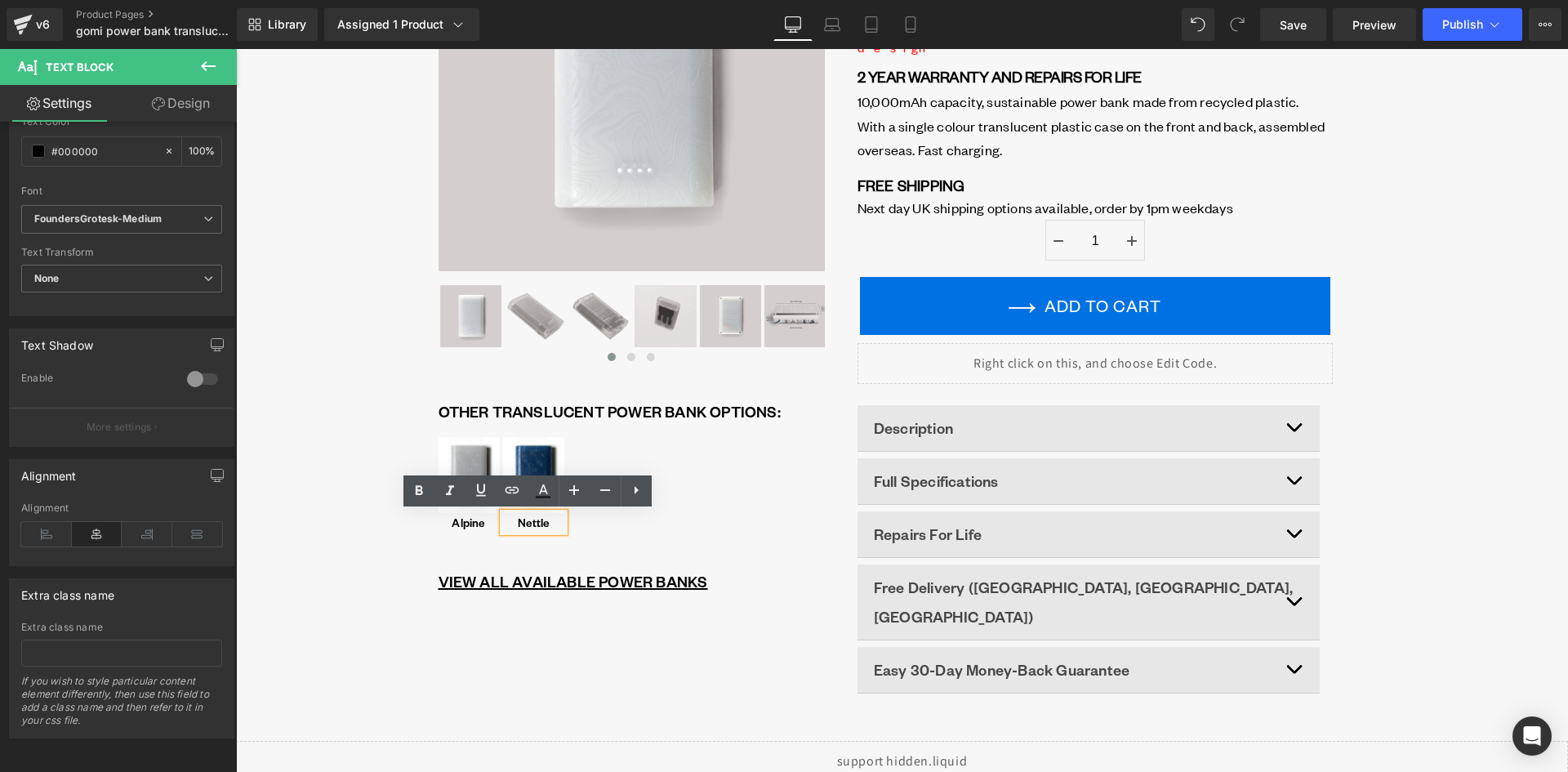
click at [530, 527] on p "Nettle" at bounding box center [533, 522] width 58 height 12
click at [512, 433] on div "Image Midnight Text Block Row" at bounding box center [533, 491] width 61 height 119
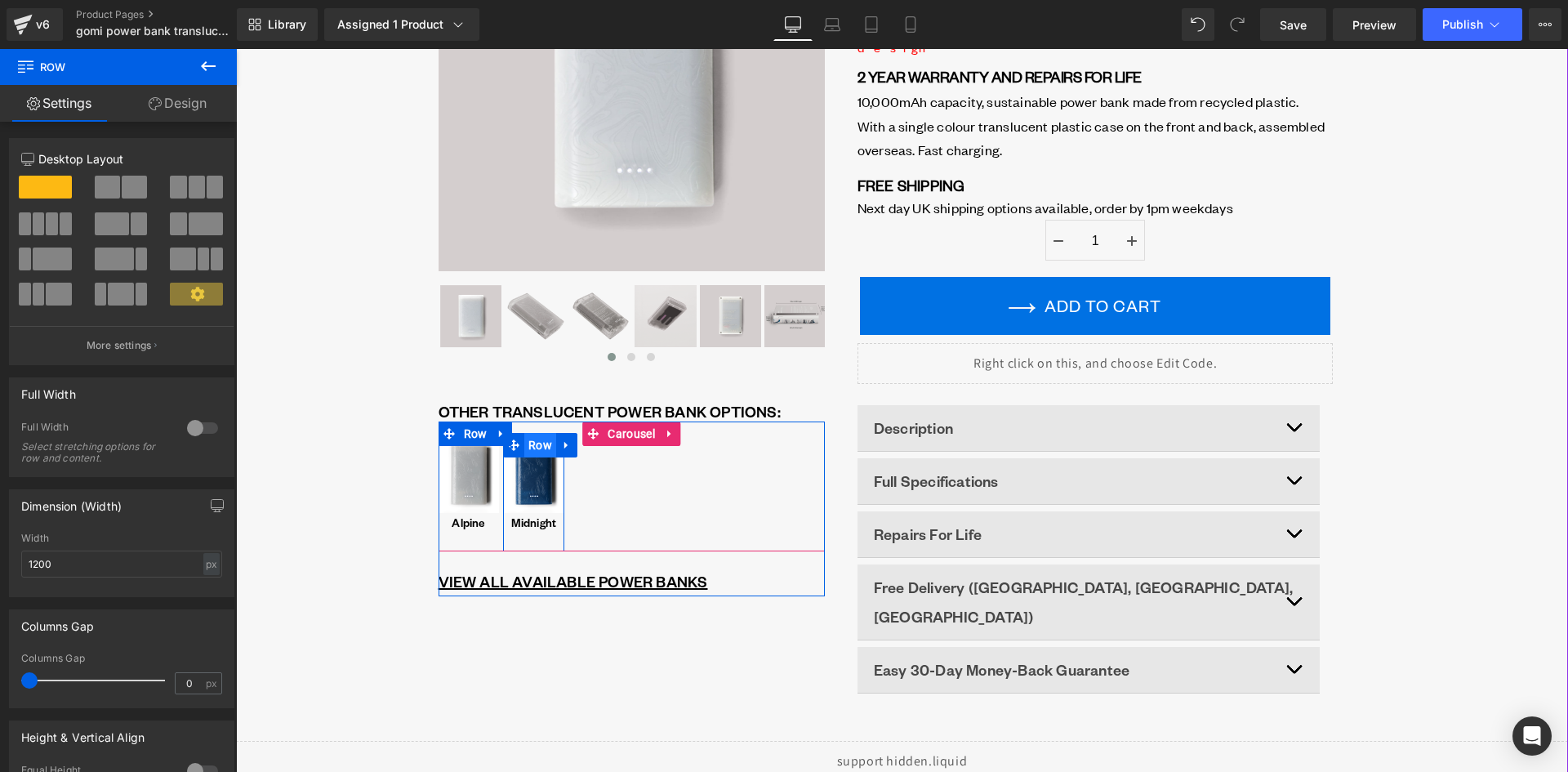
click at [530, 438] on span "Row" at bounding box center [540, 445] width 32 height 25
click at [633, 433] on span "Carousel" at bounding box center [631, 433] width 55 height 25
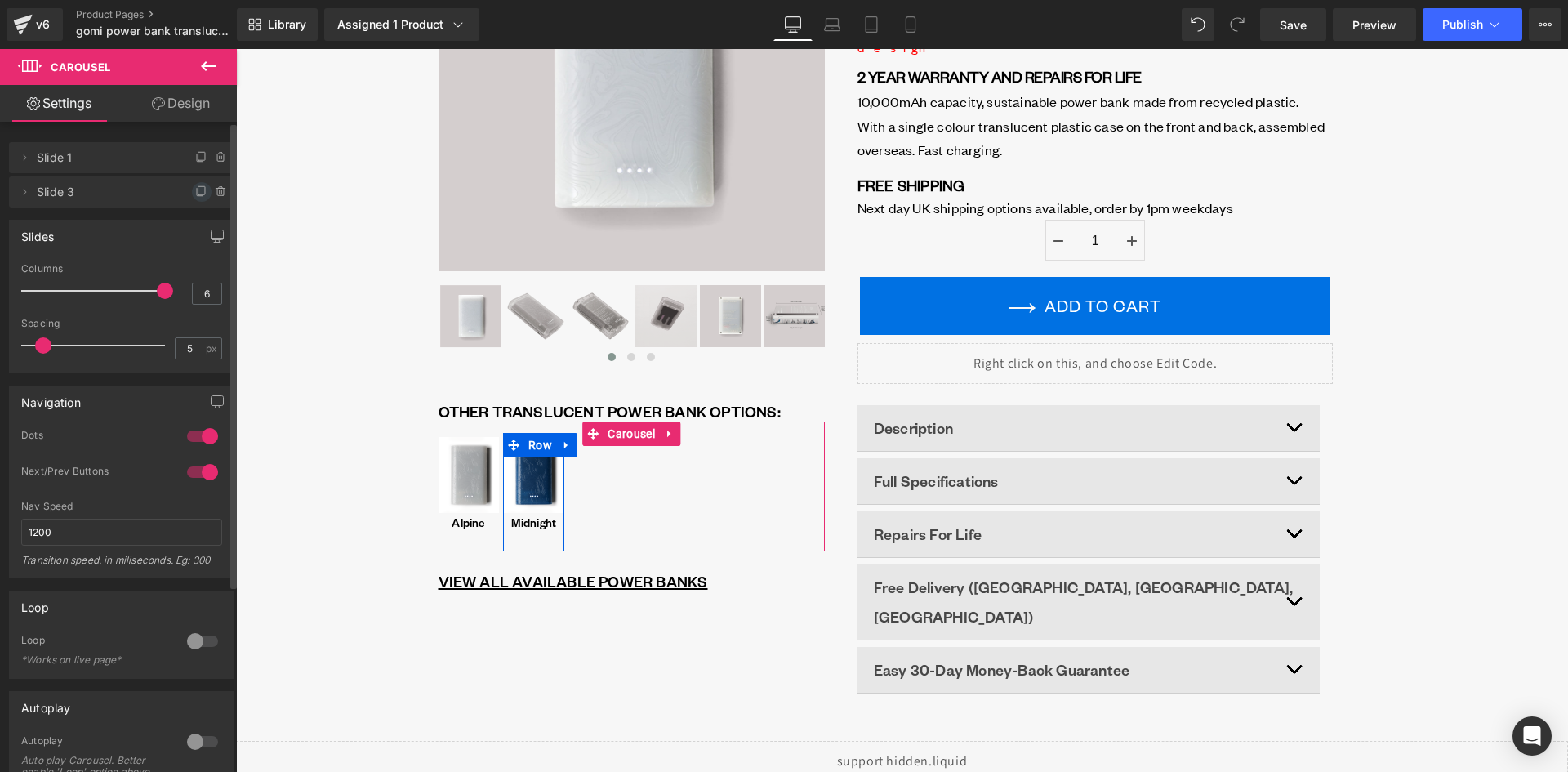
click at [199, 186] on icon at bounding box center [202, 191] width 7 height 8
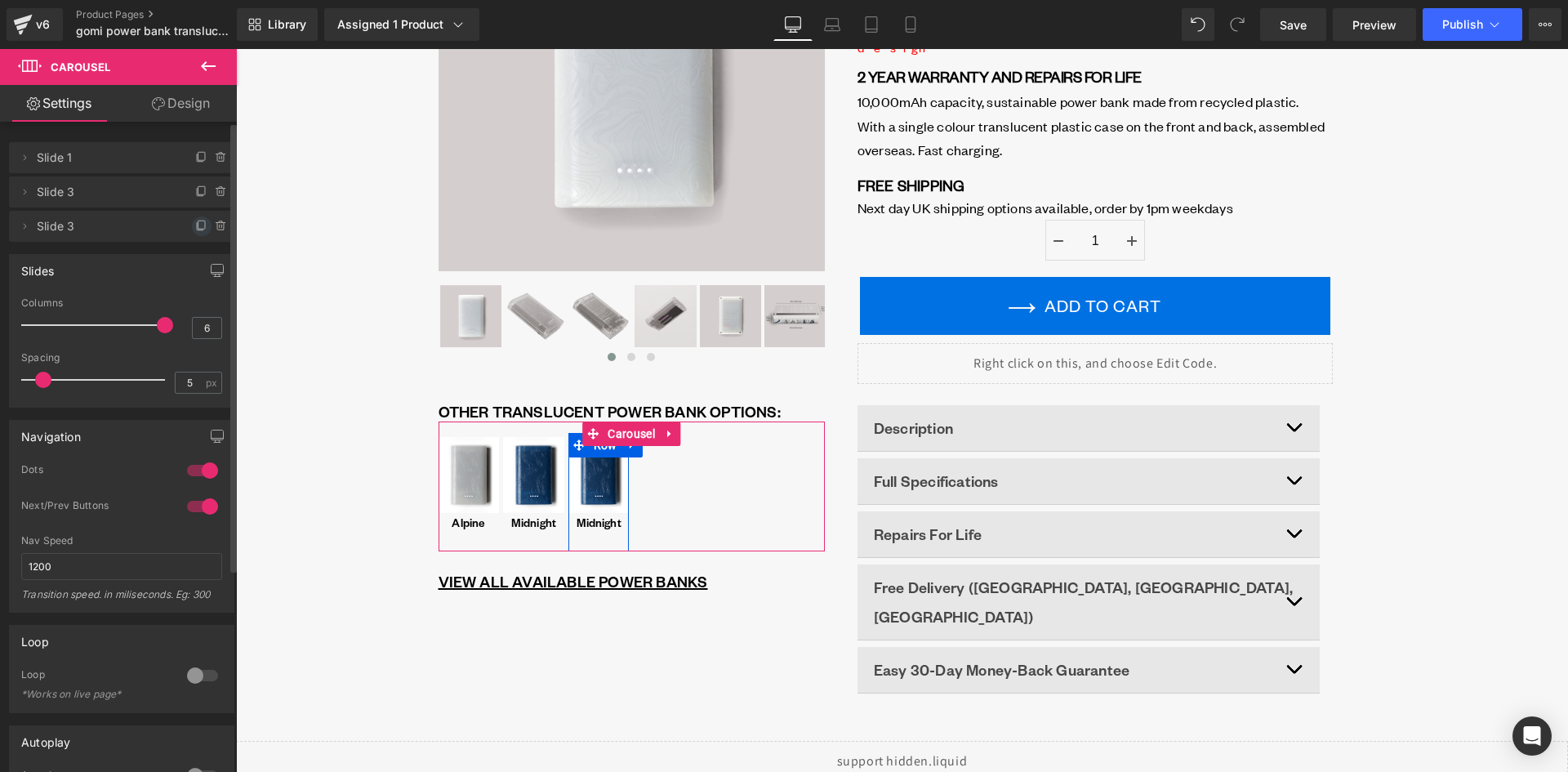
click at [195, 223] on icon at bounding box center [202, 227] width 13 height 13
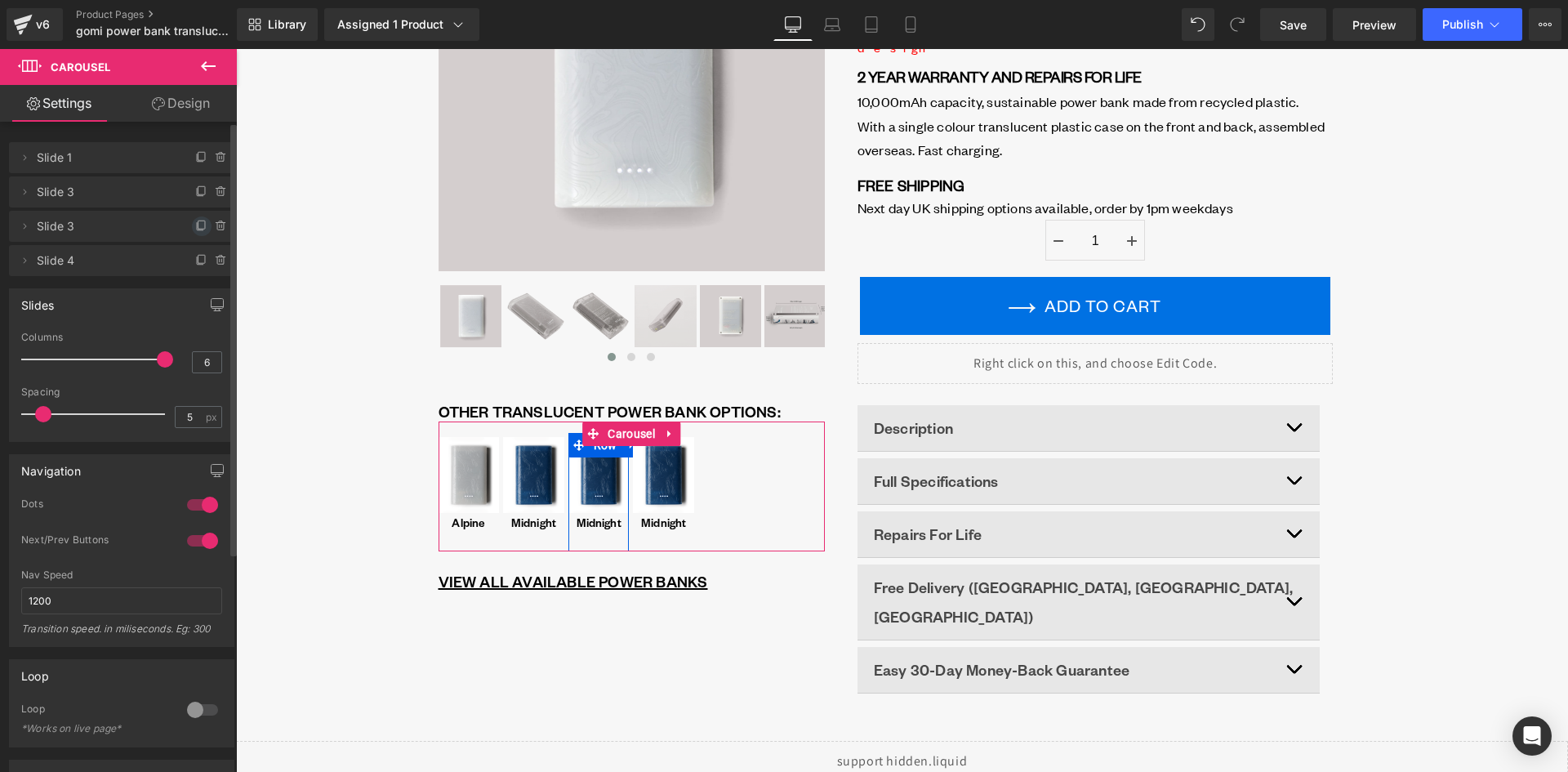
click at [199, 227] on icon at bounding box center [202, 225] width 7 height 8
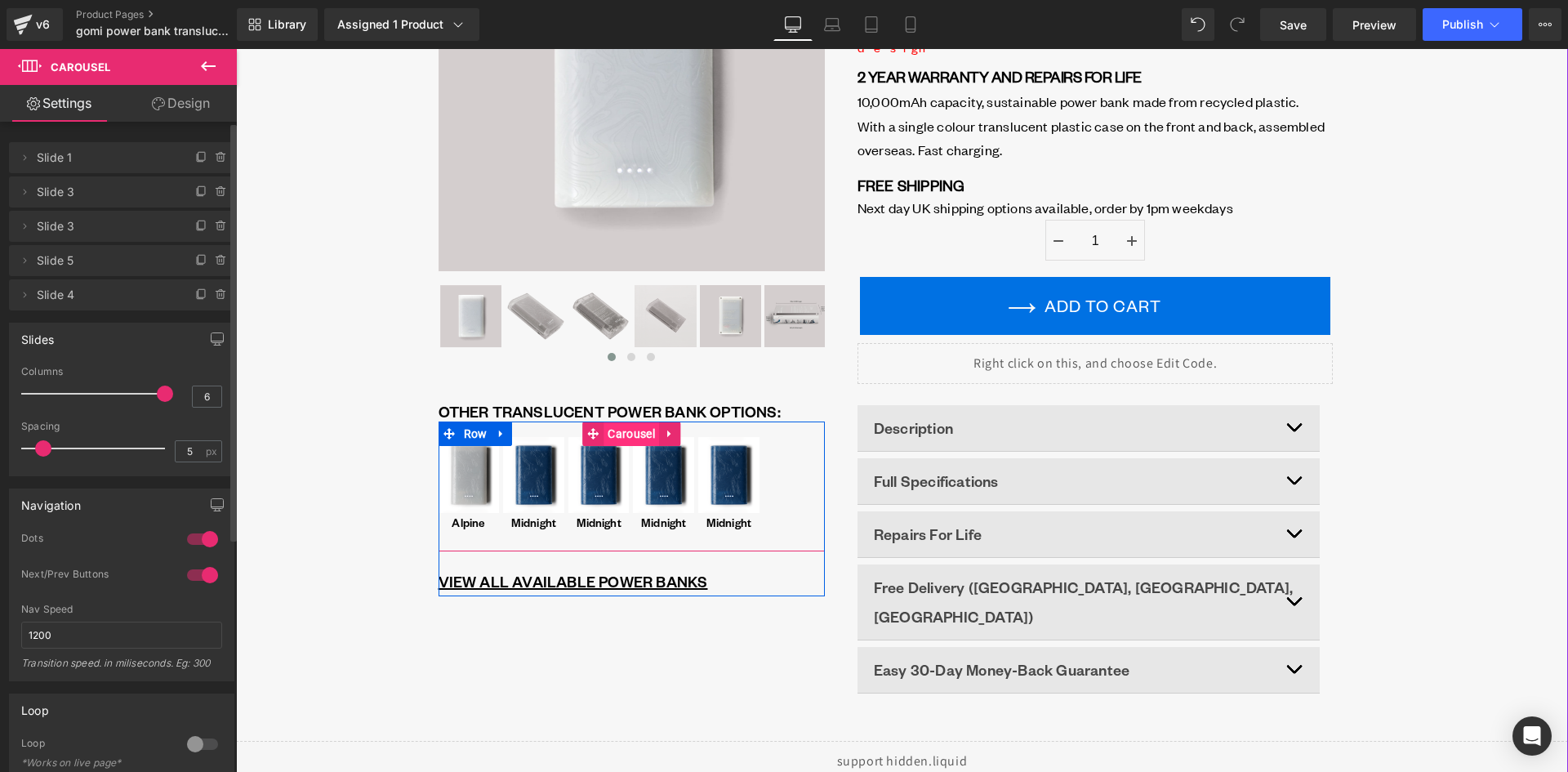
click at [609, 429] on span "Carousel" at bounding box center [631, 433] width 55 height 25
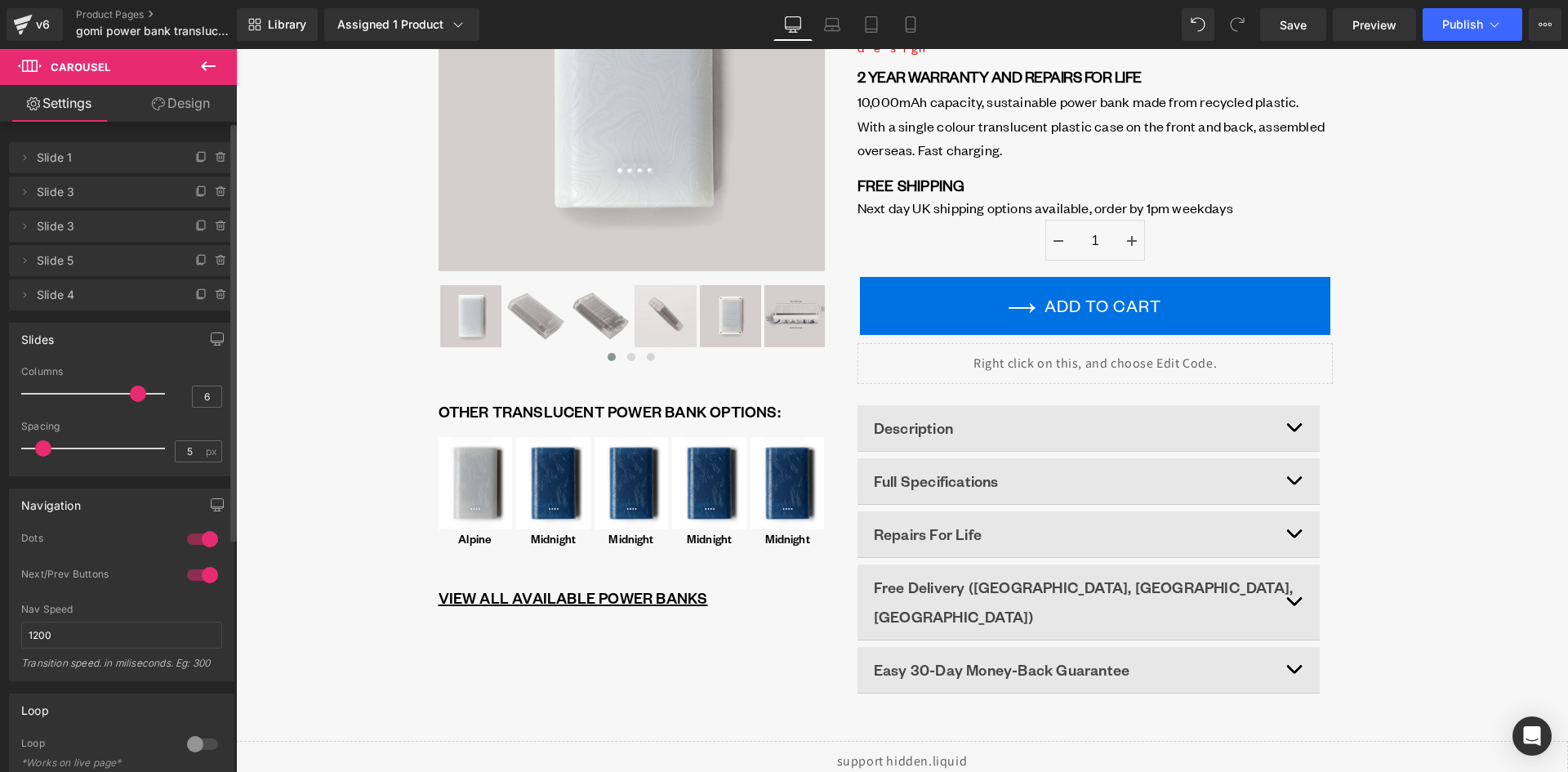
drag, startPoint x: 157, startPoint y: 395, endPoint x: 142, endPoint y: 394, distance: 15.0
click at [142, 394] on div at bounding box center [97, 393] width 136 height 33
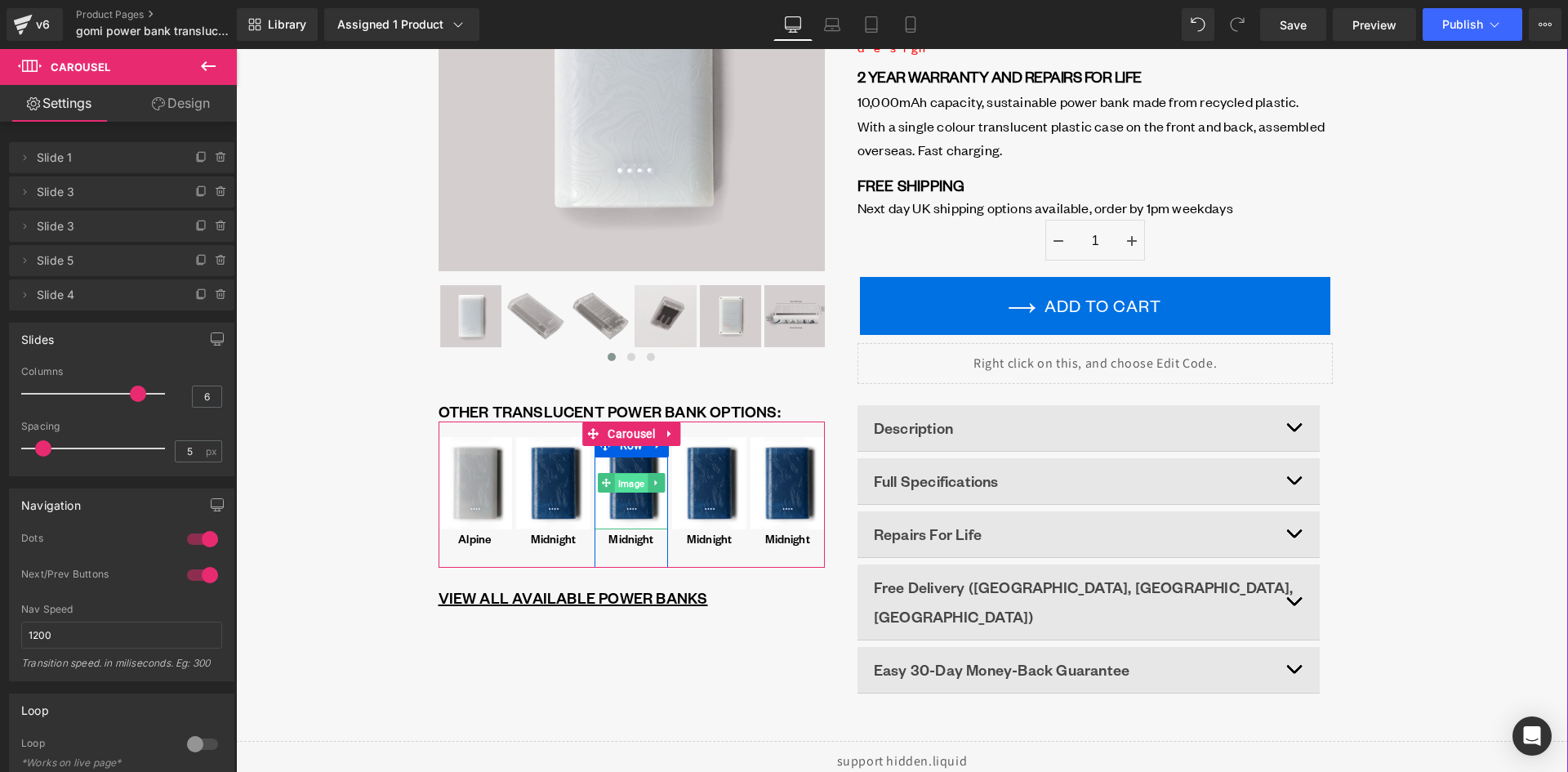
click at [630, 482] on span "Image" at bounding box center [631, 483] width 33 height 20
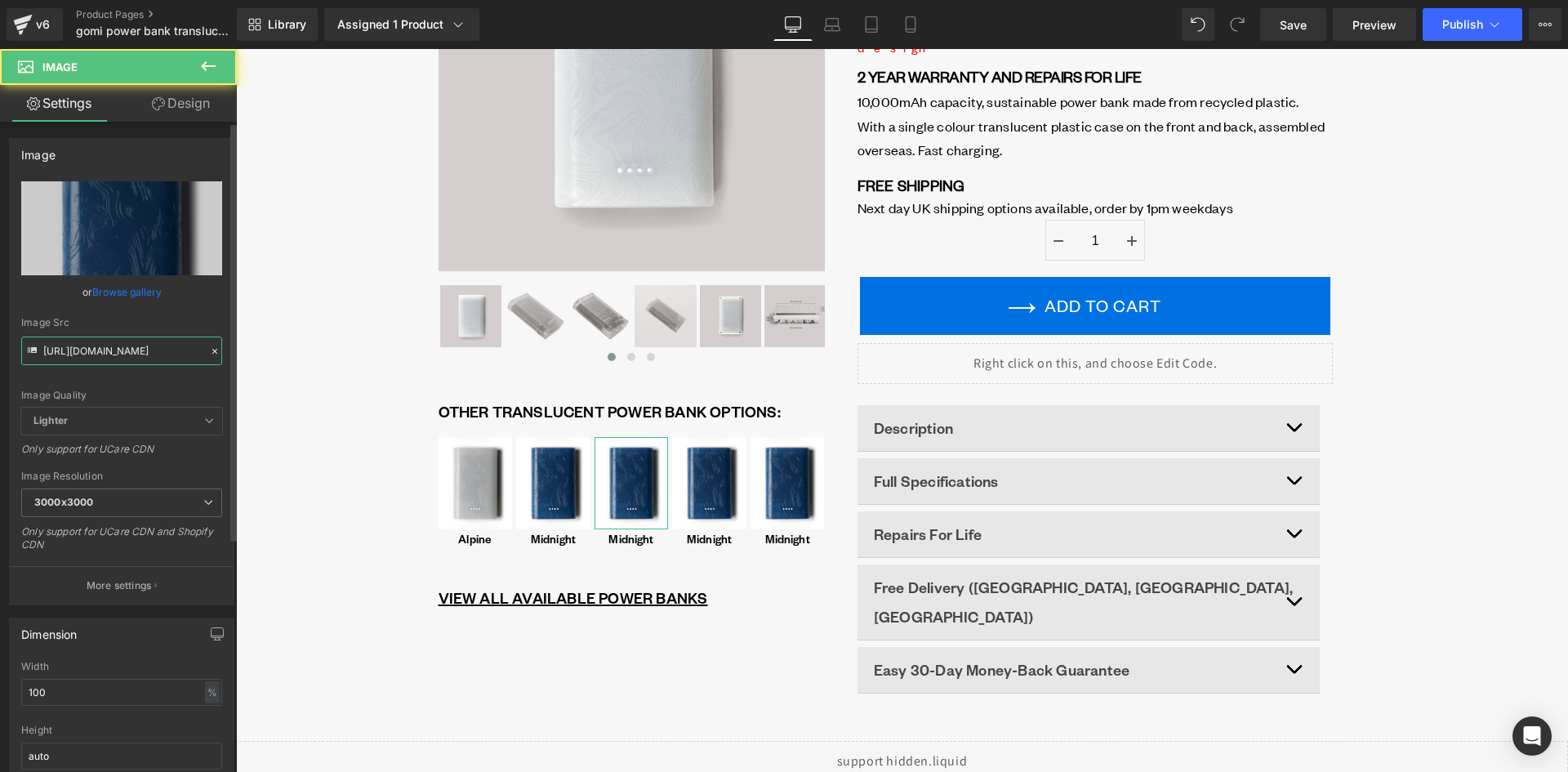
click at [115, 342] on input "https://cdn.shopify.com/s/files/1/0701/3954/3850/files/blue_front_5_3000x3000.p…" at bounding box center [122, 350] width 201 height 29
paste input "green_front_2.png?v=1755864846"
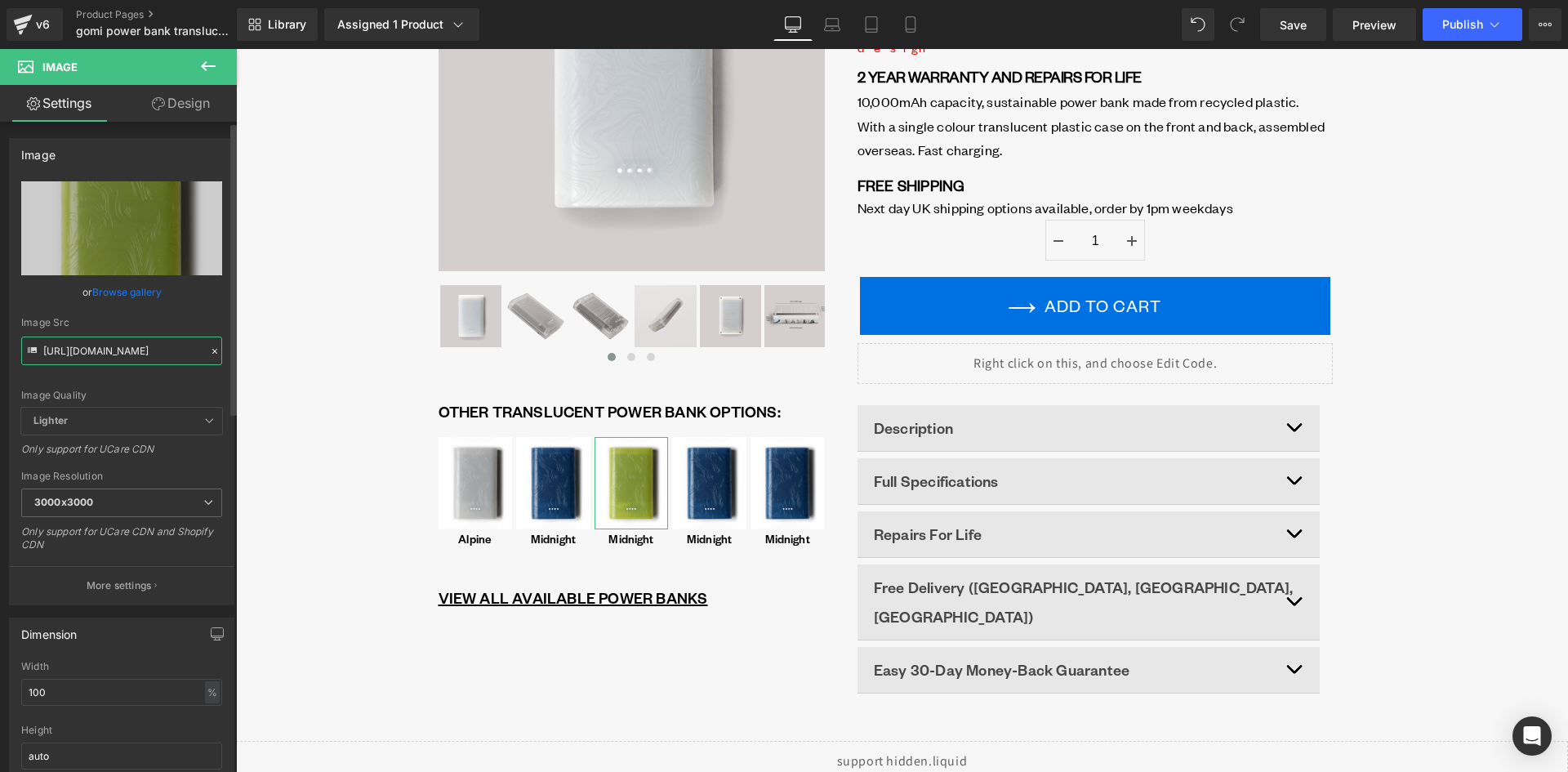
type input "https://cdn.shopify.com/s/files/1/0701/3954/3850/files/green_front_2_3000x3000.…"
click at [148, 379] on div "Image Quality Lighter Lightest Lighter Lighter Lightest Only support for UCare …" at bounding box center [122, 294] width 201 height 227
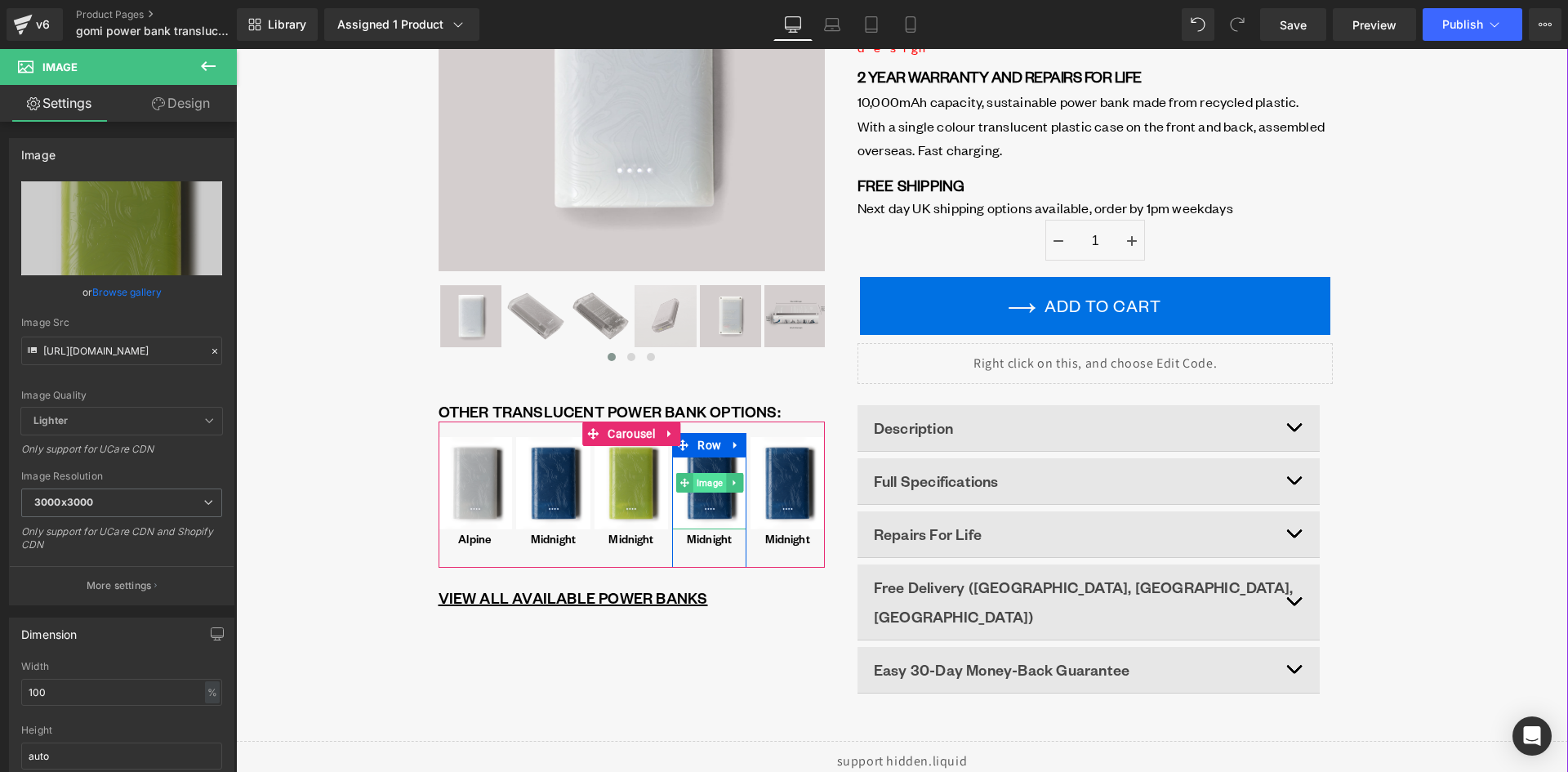
click at [707, 483] on span "Image" at bounding box center [709, 482] width 33 height 20
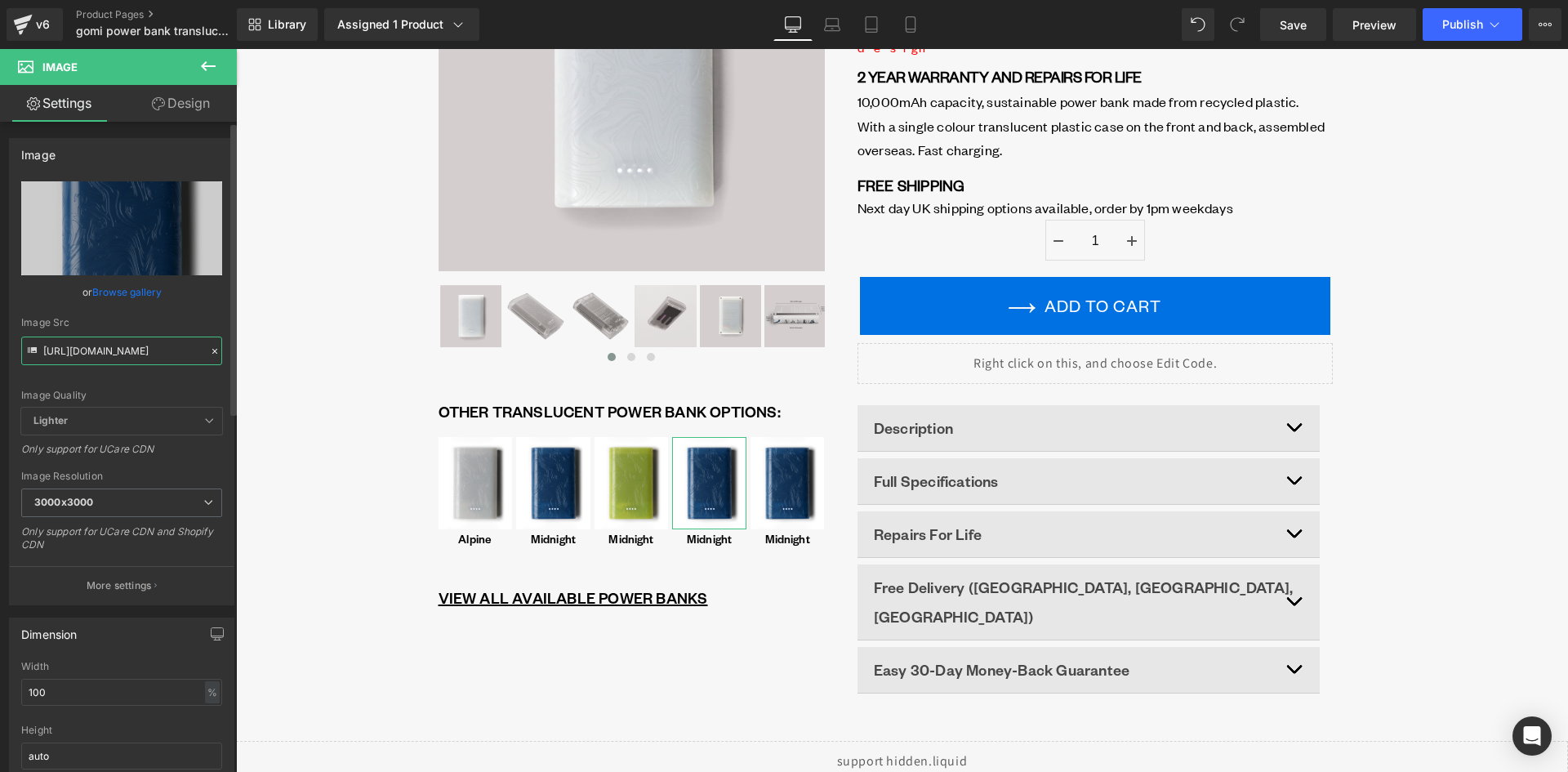
click at [137, 352] on input "https://cdn.shopify.com/s/files/1/0701/3954/3850/files/blue_front_5_3000x3000.p…" at bounding box center [122, 350] width 201 height 29
paste input "orange_front_3.png?v=1755864766"
type input "https://cdn.shopify.com/s/files/1/0701/3954/3850/files/orange_front_3.png?v=175…"
click at [152, 369] on div "Image Quality Lighter Lightest Lighter Lighter Lightest Only support for UCare …" at bounding box center [122, 294] width 201 height 227
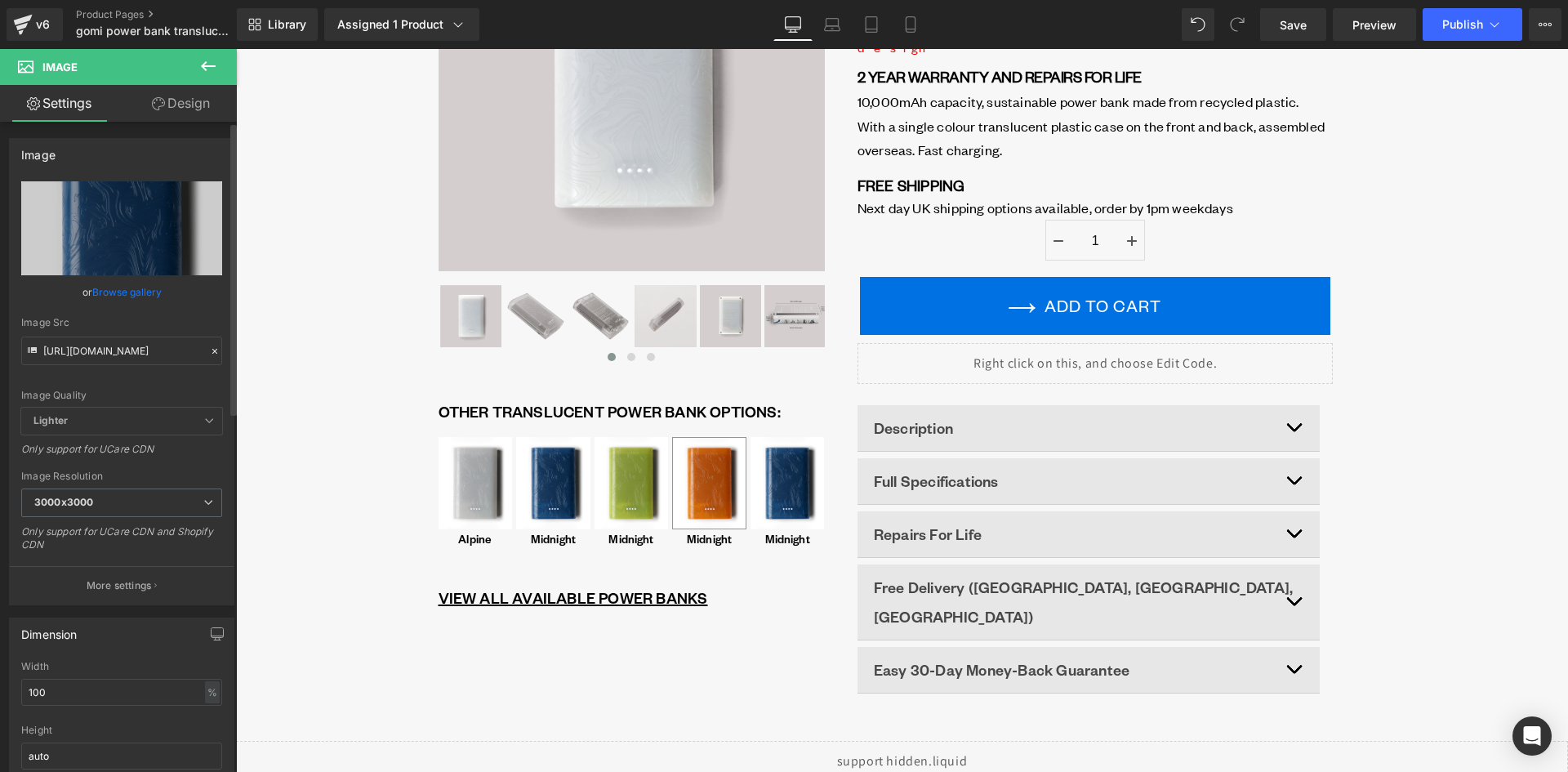
scroll to position [0, 0]
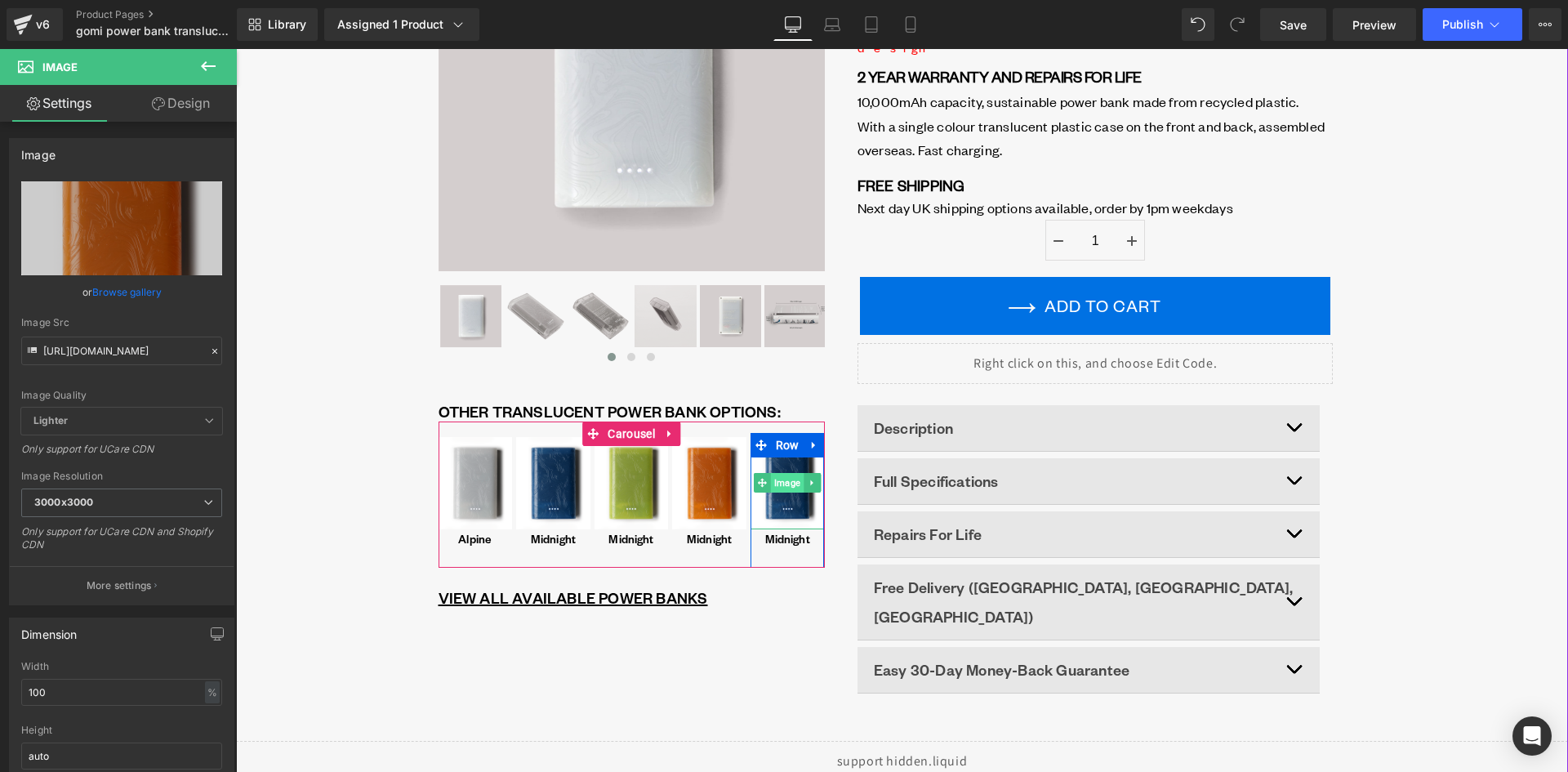
click at [777, 484] on span "Image" at bounding box center [788, 482] width 33 height 20
click at [789, 487] on span "Image" at bounding box center [788, 482] width 33 height 20
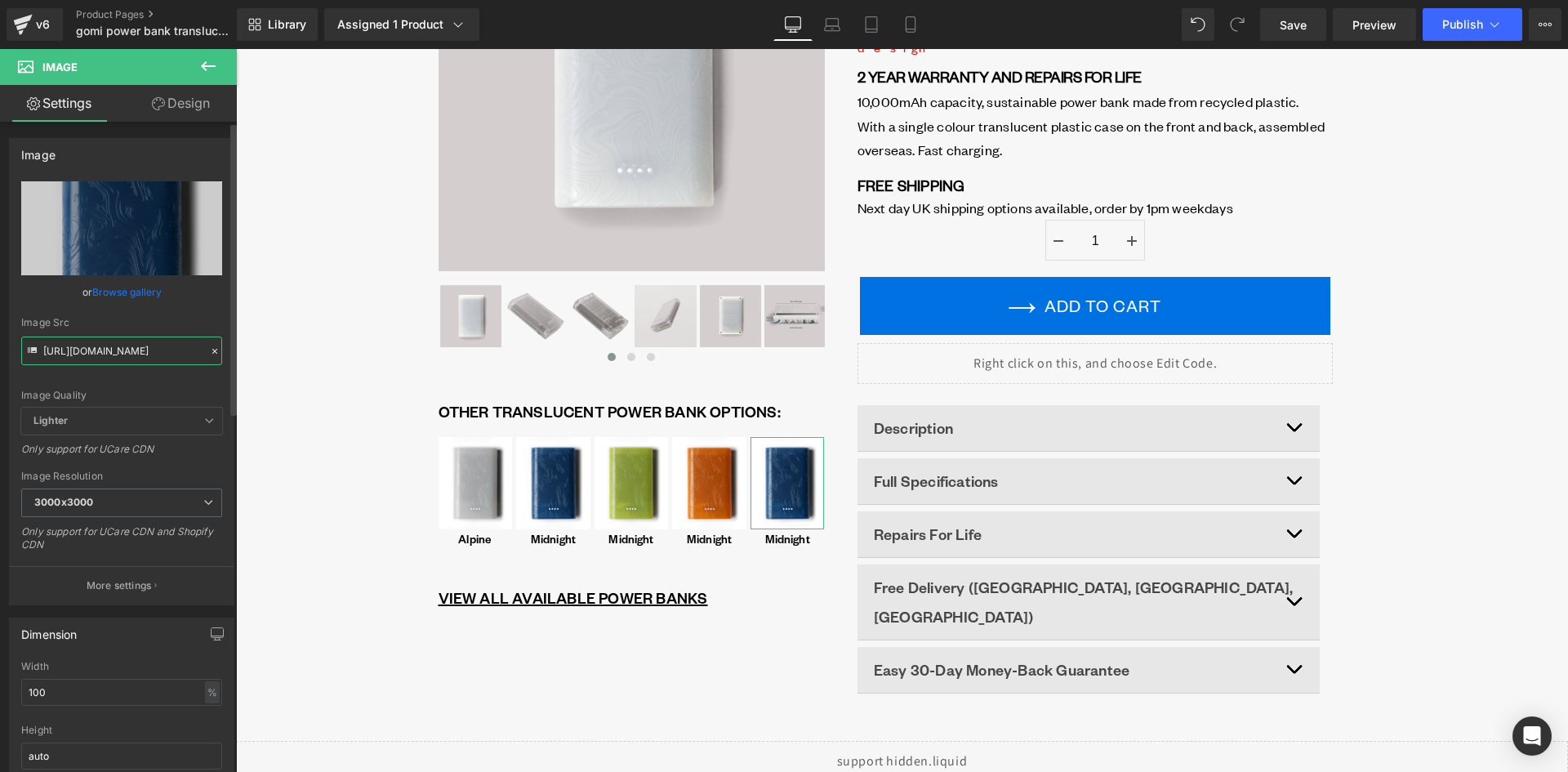
click at [129, 349] on input "https://cdn.shopify.com/s/files/1/0701/3954/3850/files/blue_front_5_3000x3000.p…" at bounding box center [122, 350] width 201 height 29
paste input "purple_front_1.png?v=1755864633"
type input "https://cdn.shopify.com/s/files/1/0701/3954/3850/files/purple_front_1.png?v=175…"
click at [142, 371] on div "Image Quality Lighter Lightest Lighter Lighter Lightest Only support for UCare …" at bounding box center [122, 294] width 201 height 227
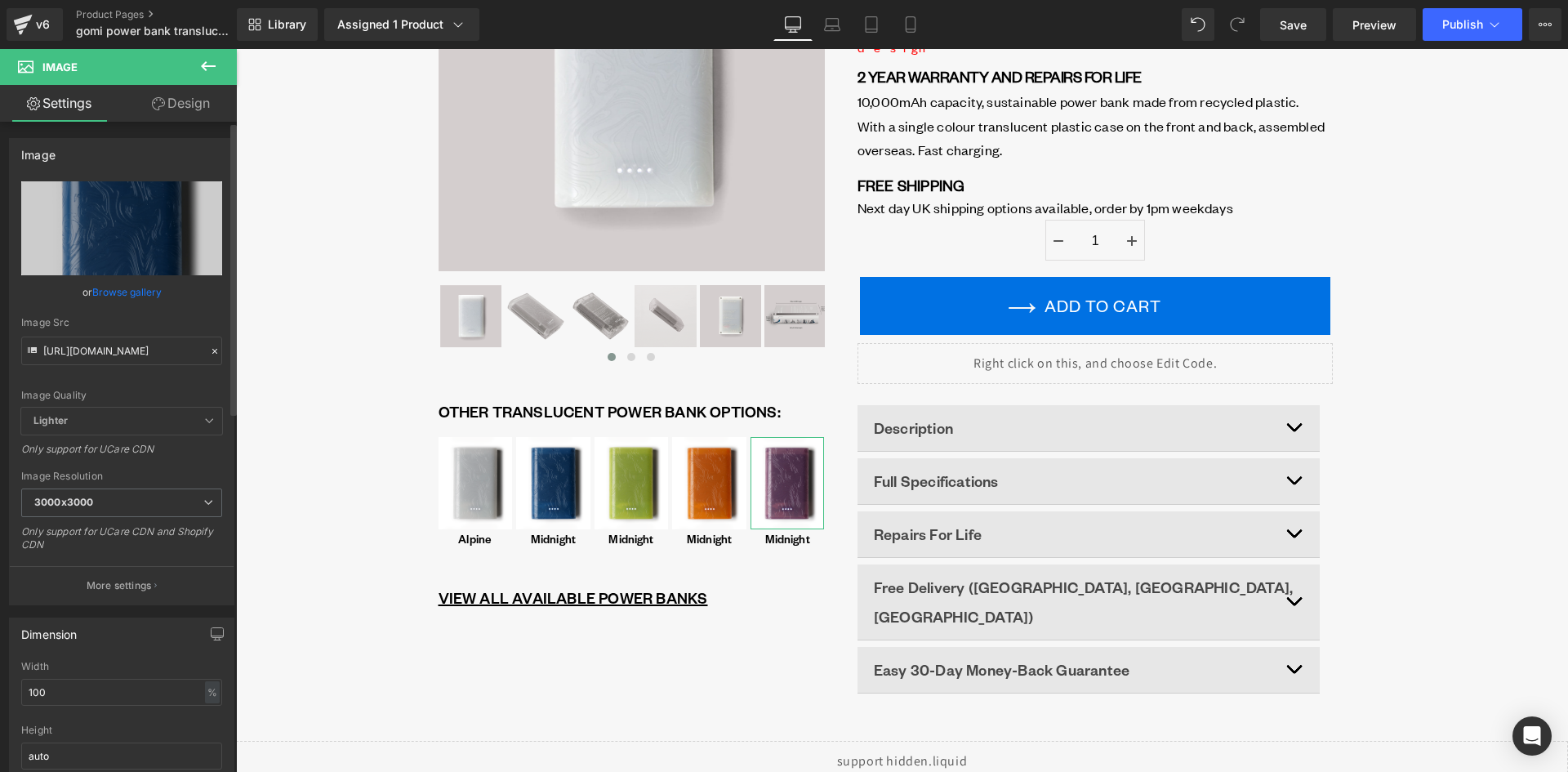
scroll to position [0, 0]
click at [212, 64] on icon at bounding box center [209, 66] width 20 height 20
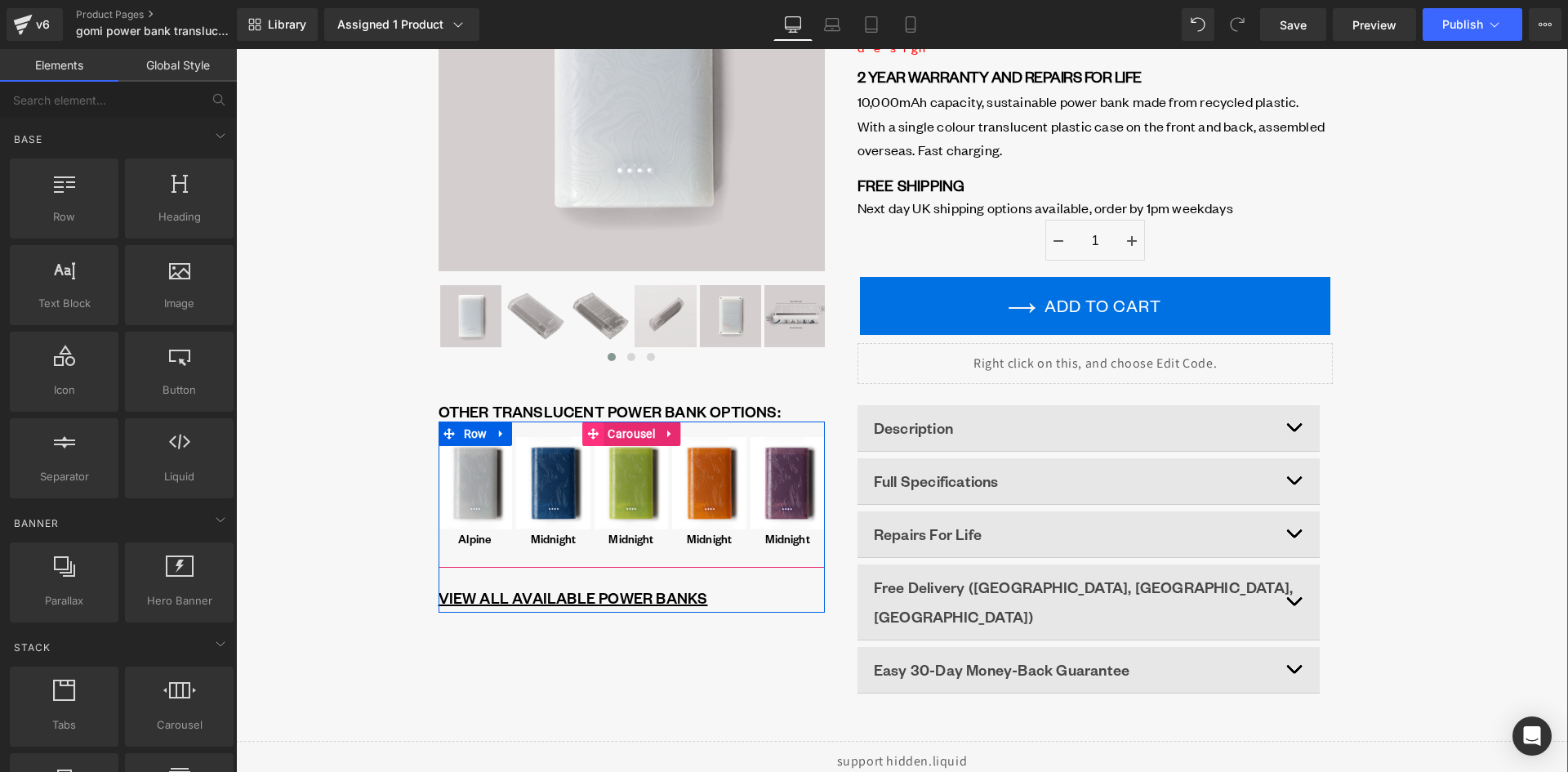
click at [630, 426] on span "Carousel" at bounding box center [631, 433] width 55 height 25
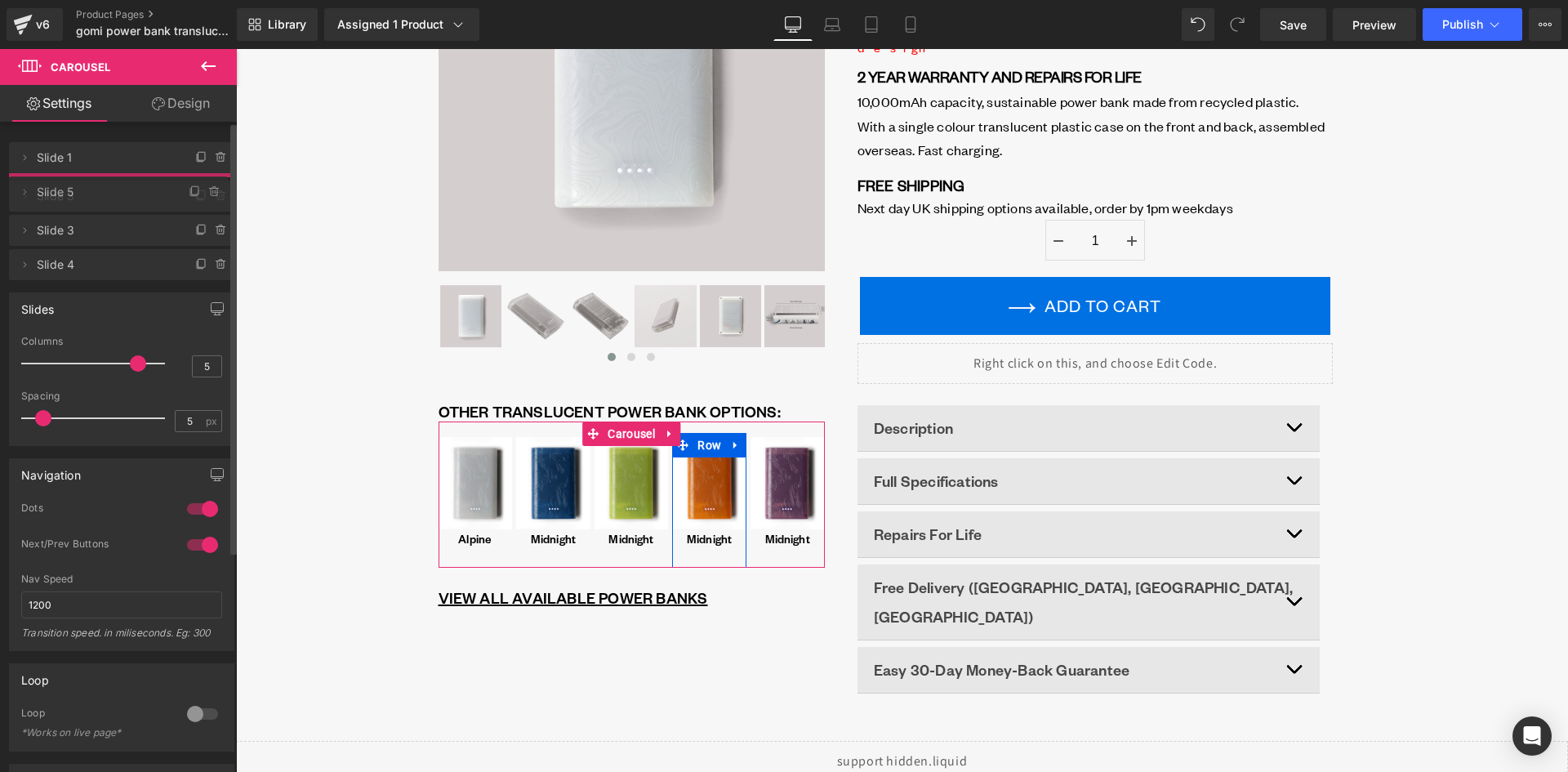
drag, startPoint x: 109, startPoint y: 263, endPoint x: 117, endPoint y: 194, distance: 69.5
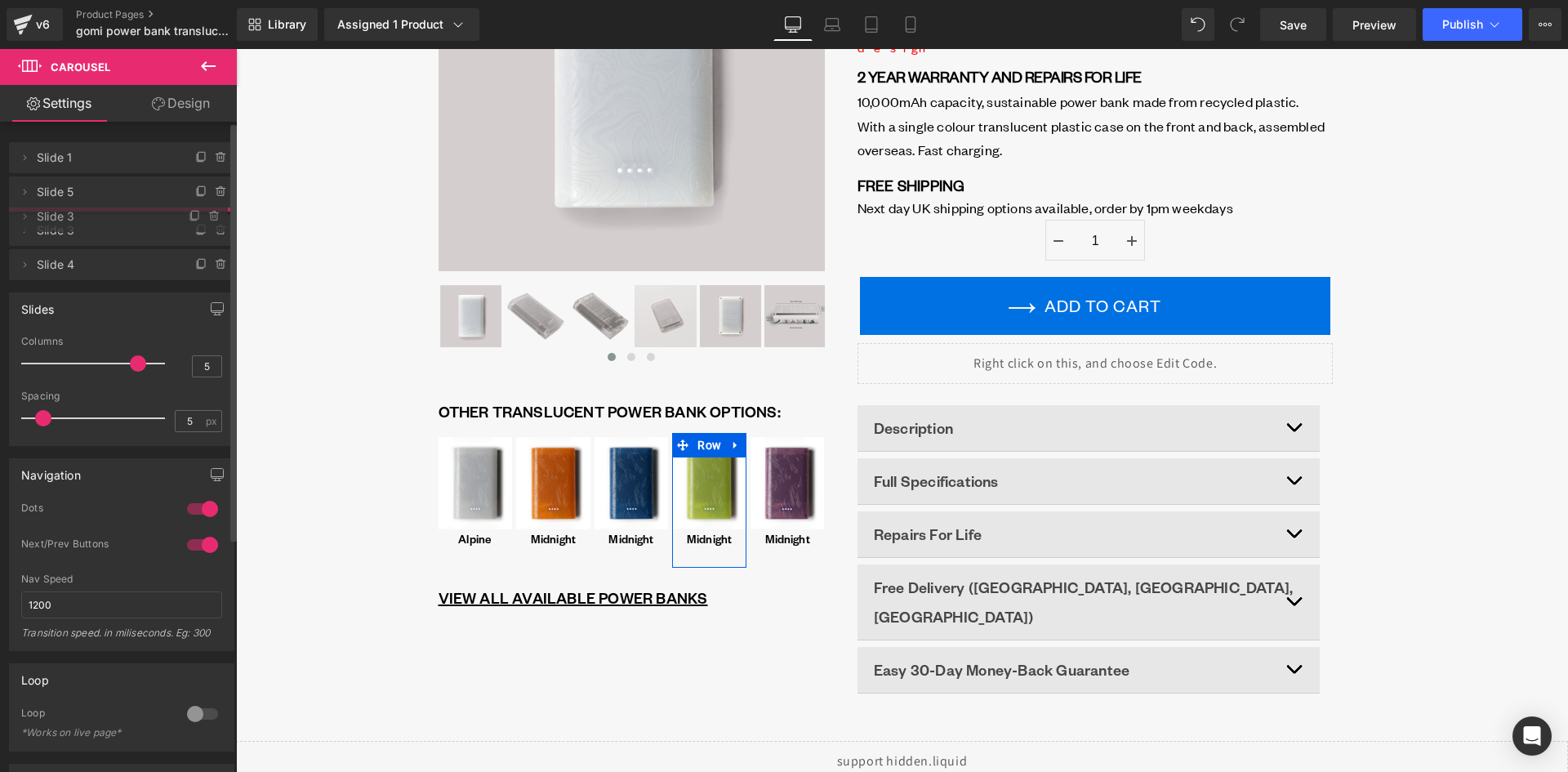
drag, startPoint x: 100, startPoint y: 263, endPoint x: 110, endPoint y: 218, distance: 46.1
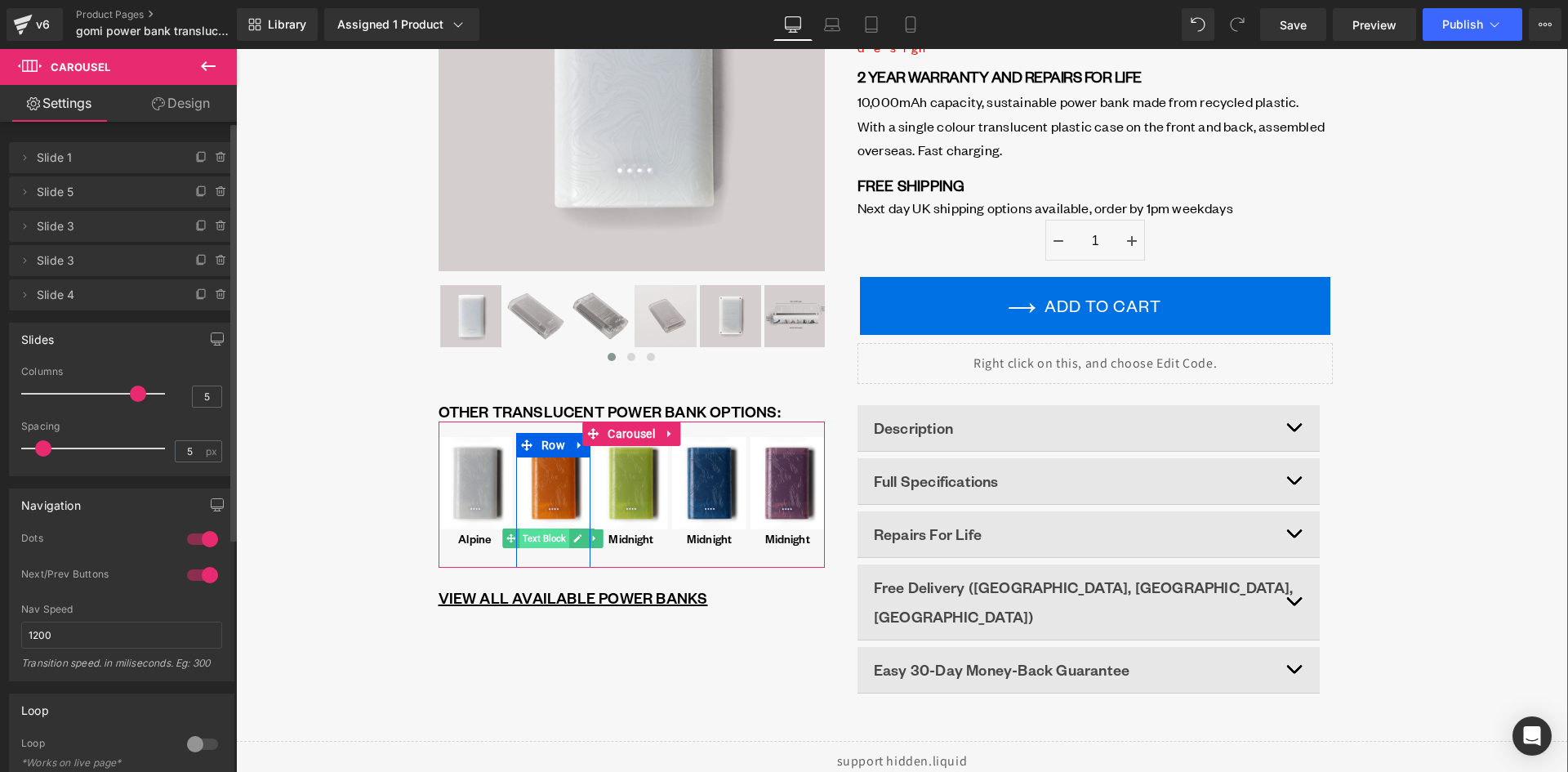
click at [542, 539] on span "Text Block" at bounding box center [545, 538] width 50 height 20
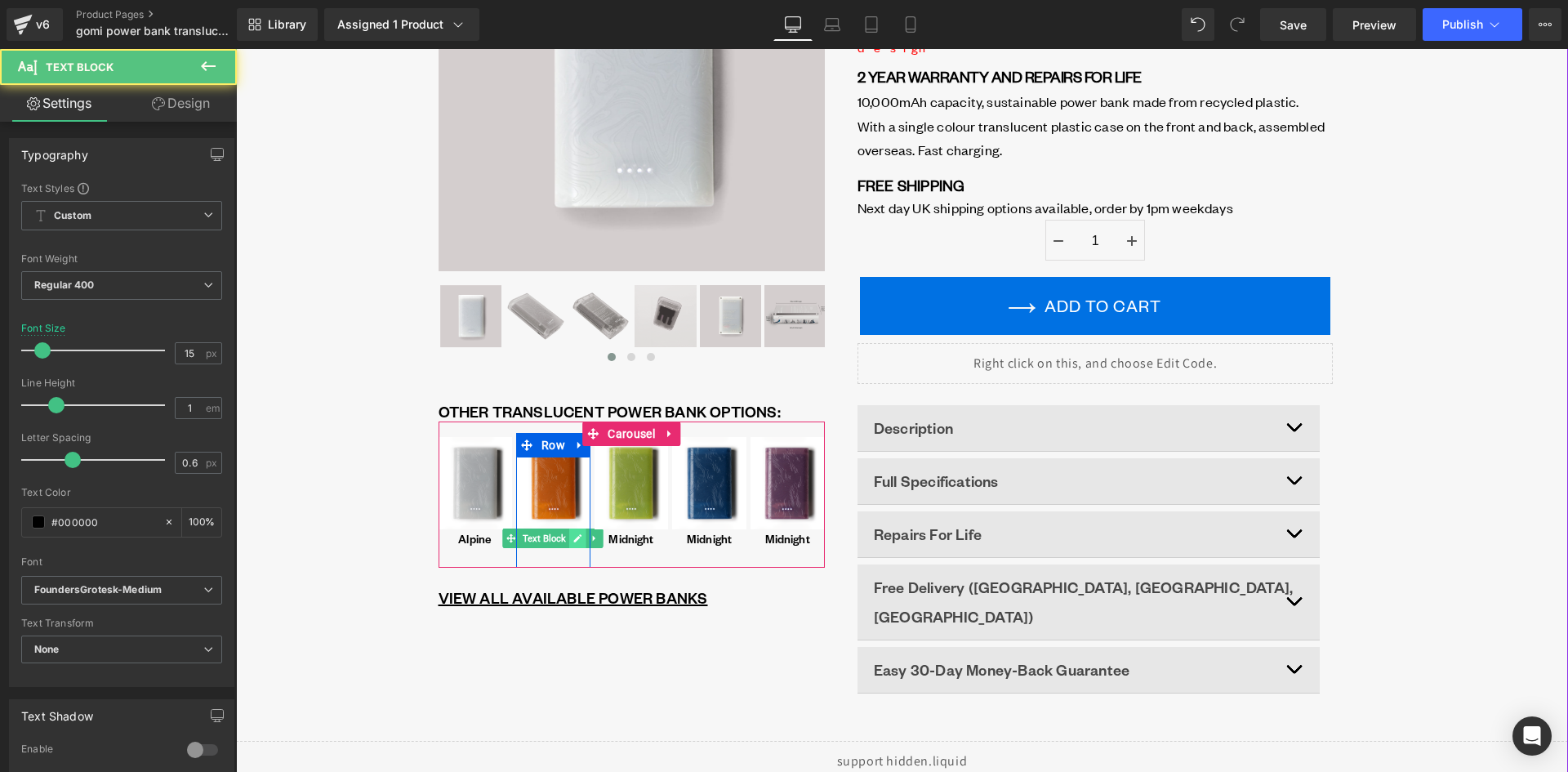
click at [574, 542] on icon at bounding box center [578, 538] width 8 height 8
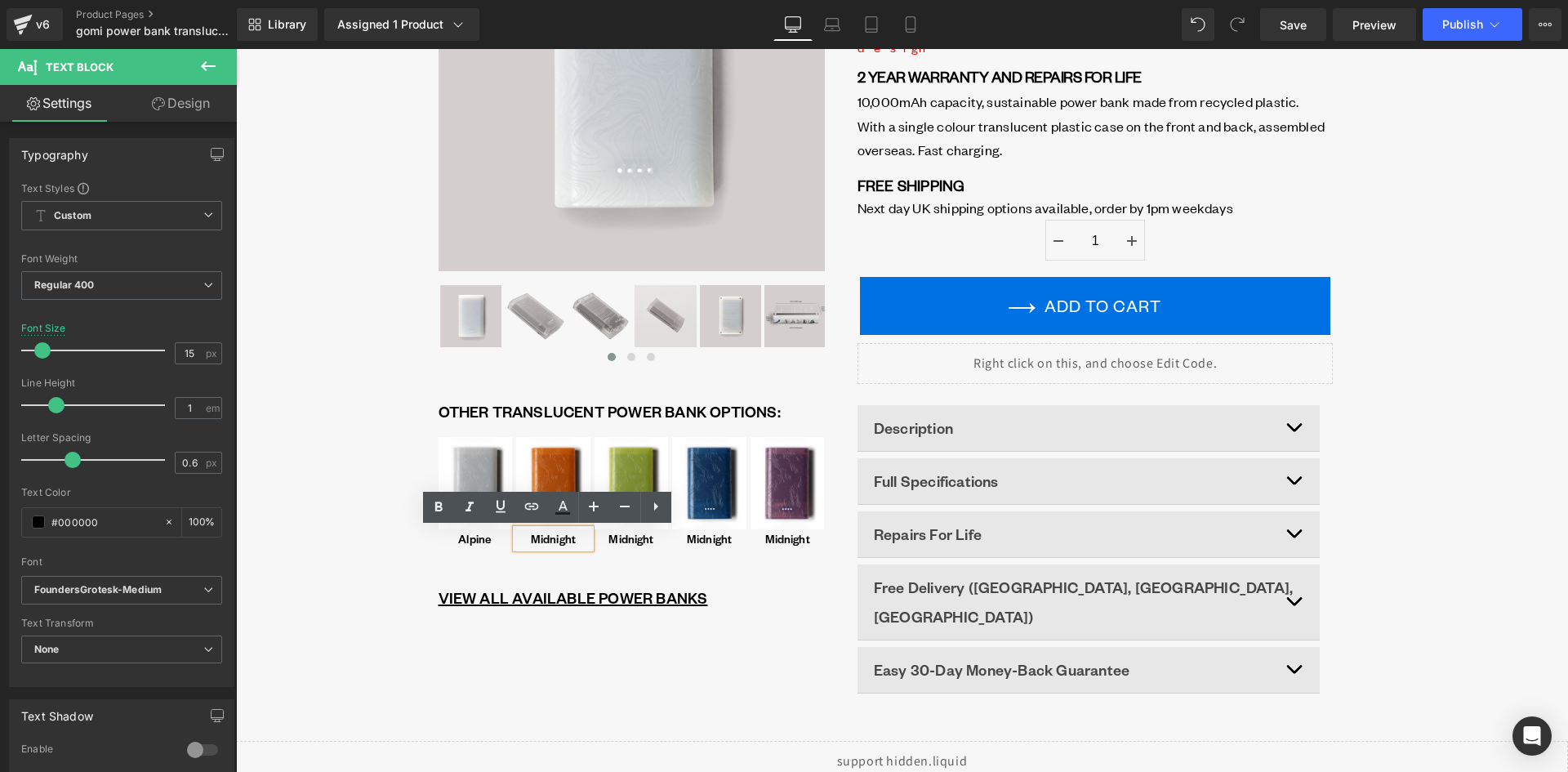
click at [543, 541] on p "Midnight" at bounding box center [553, 538] width 71 height 12
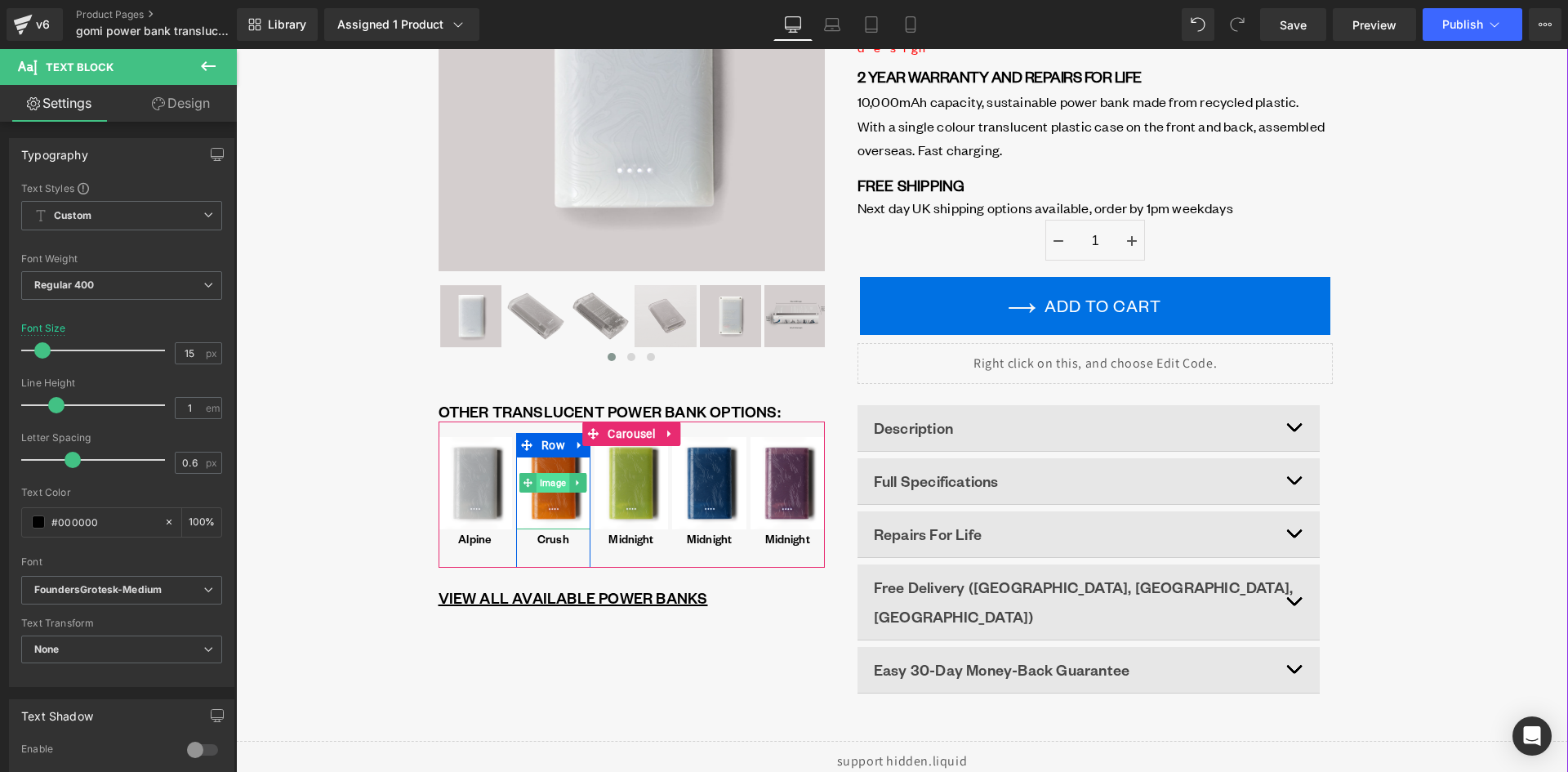
click at [545, 479] on span "Image" at bounding box center [553, 482] width 33 height 20
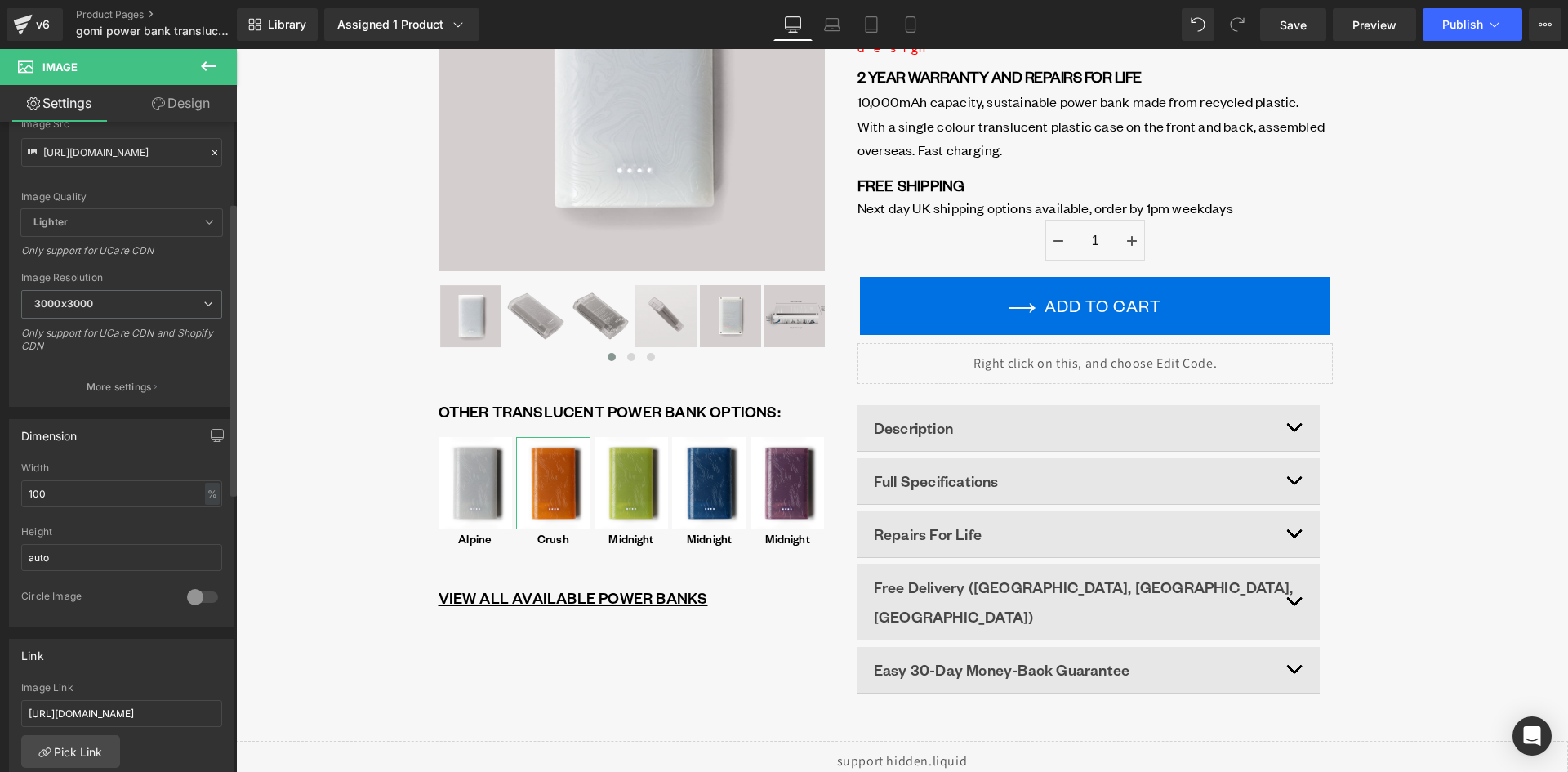
scroll to position [245, 0]
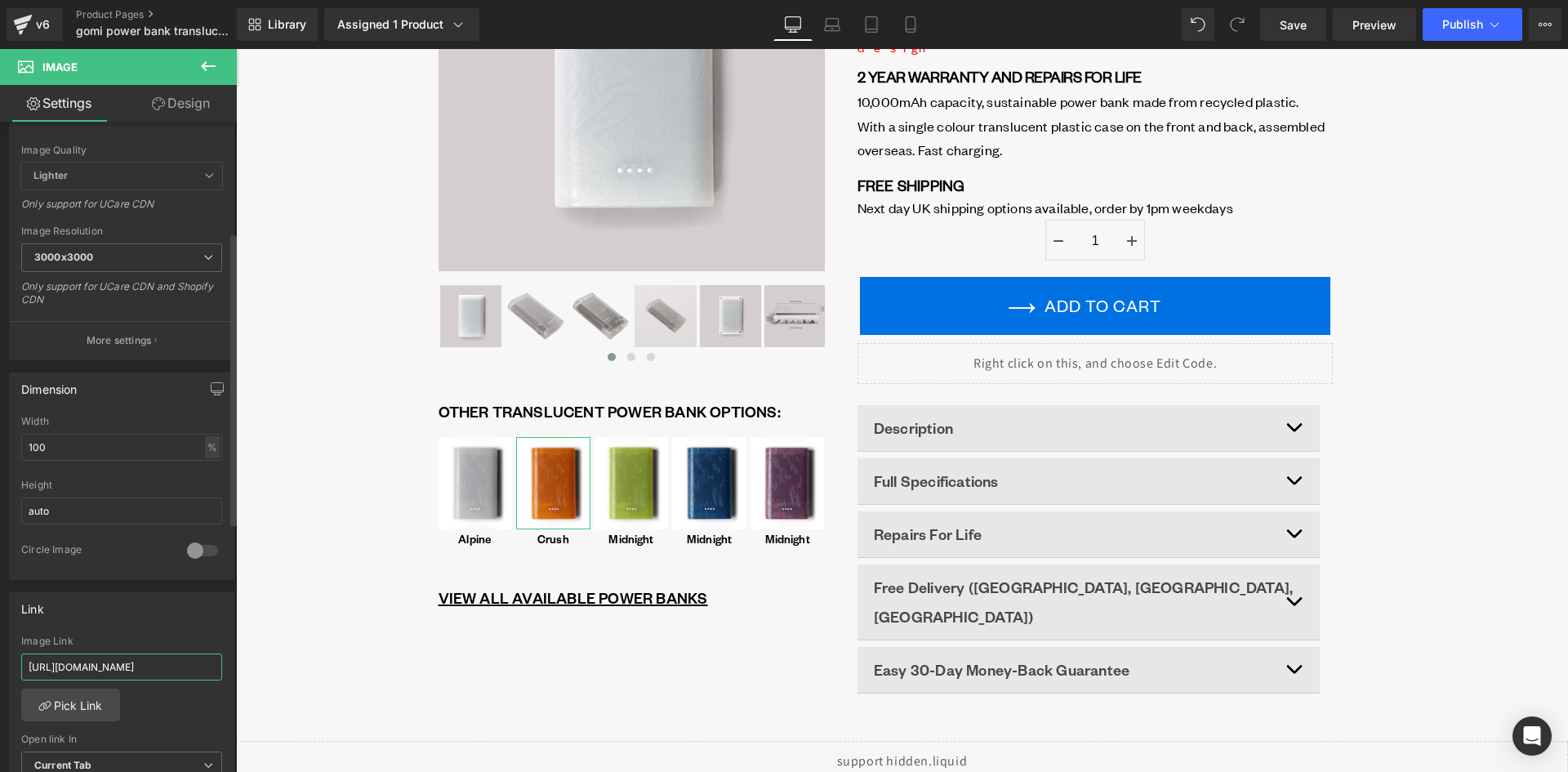
click at [112, 657] on input "https://gomi.design/products/pb-translucent-nettle" at bounding box center [122, 667] width 201 height 27
paste input "orange-crush-and-whit"
type input "https://gomi.design/products/pb-translucent-orange-crush-and-white"
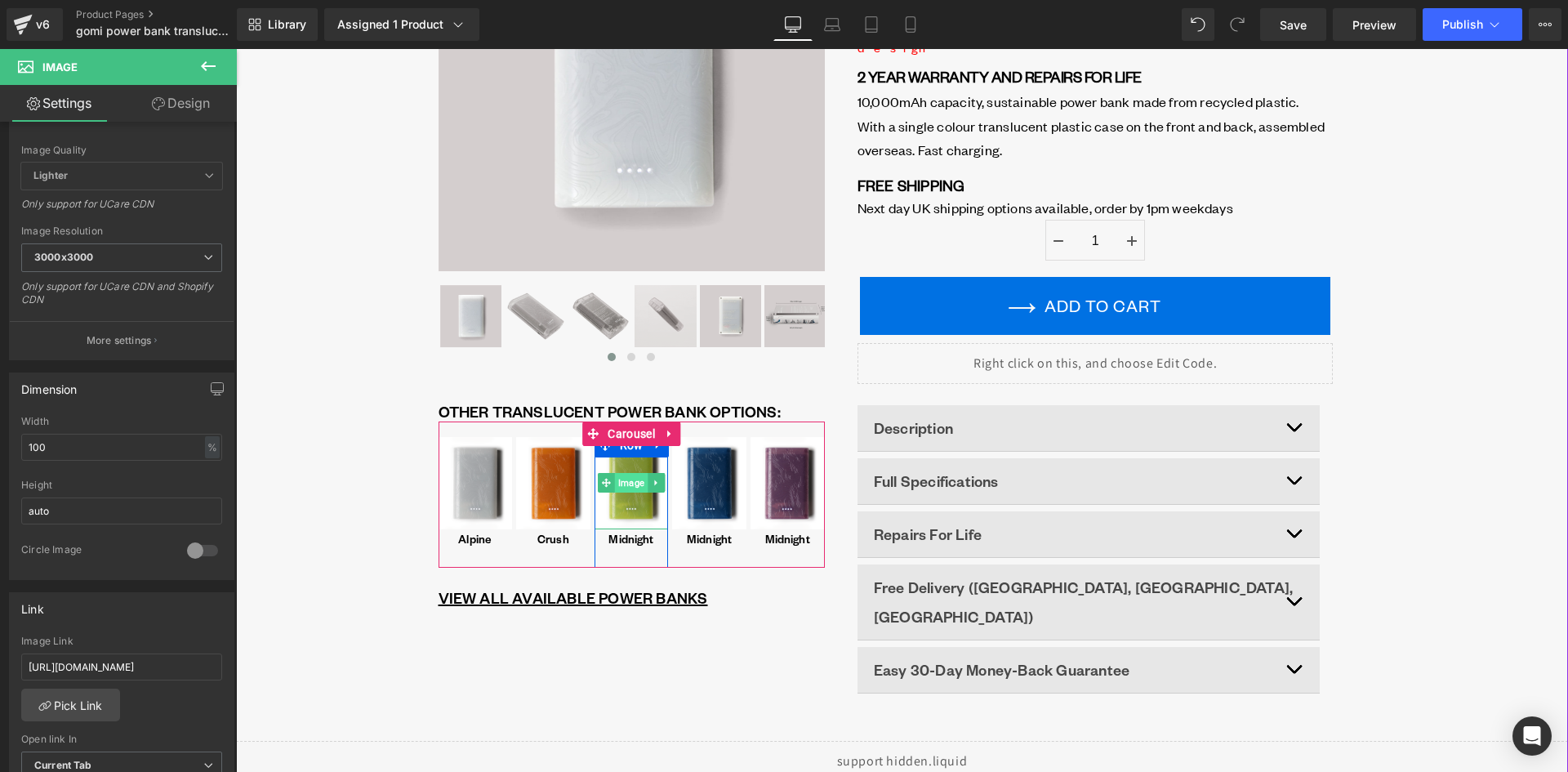
click at [627, 488] on span "Image" at bounding box center [631, 482] width 33 height 20
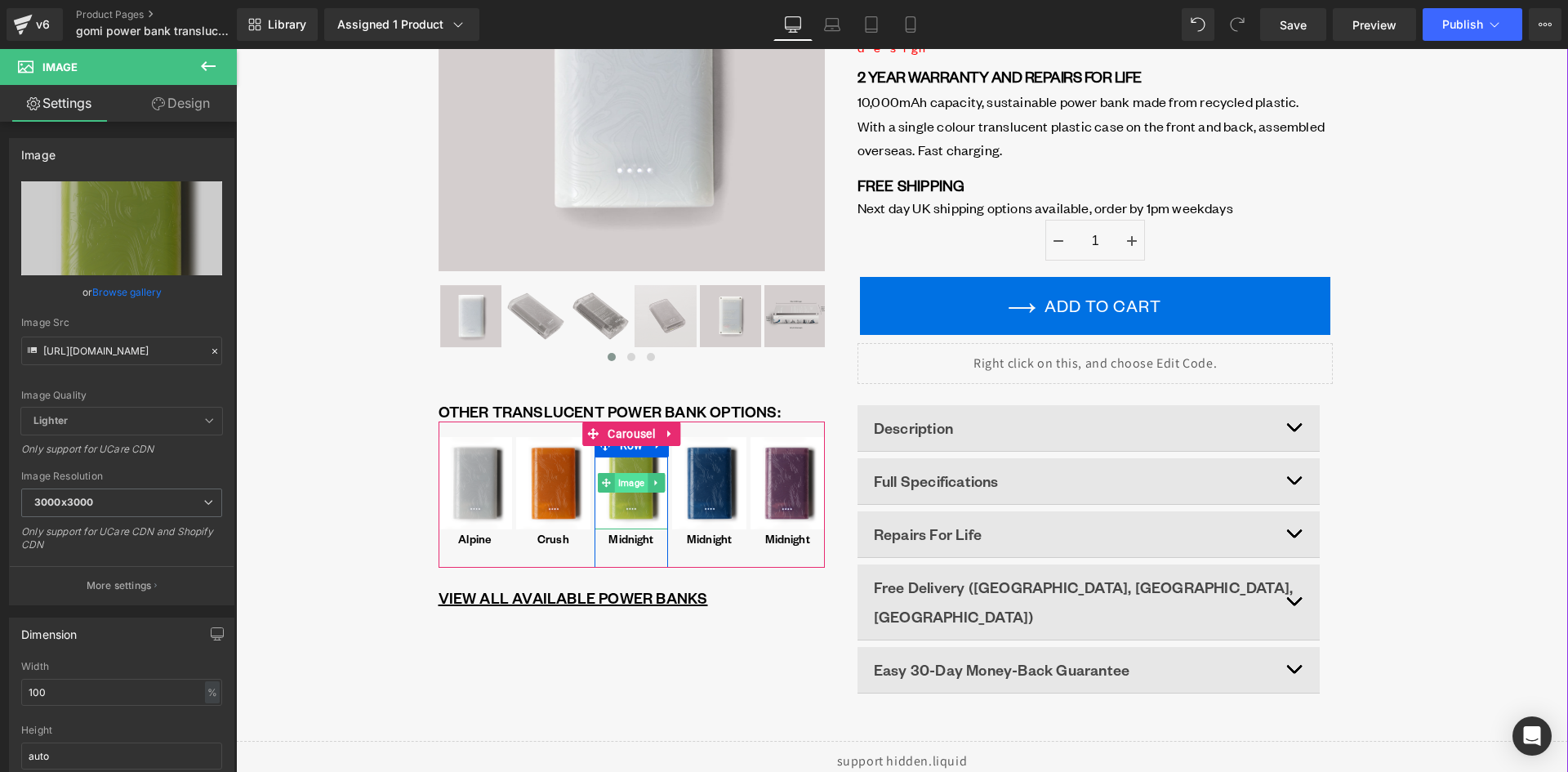
click at [623, 487] on span "Image" at bounding box center [631, 482] width 33 height 20
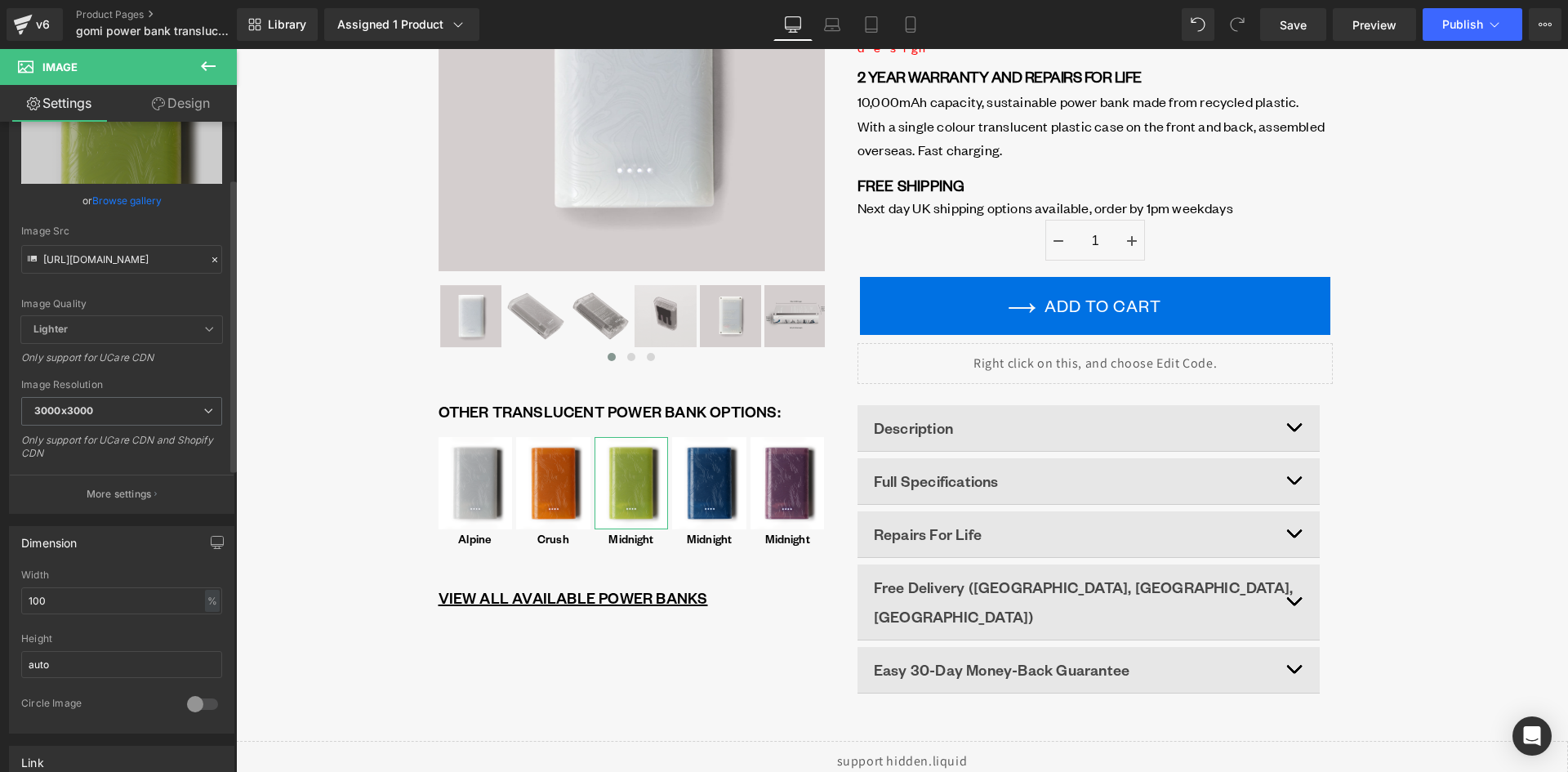
scroll to position [245, 0]
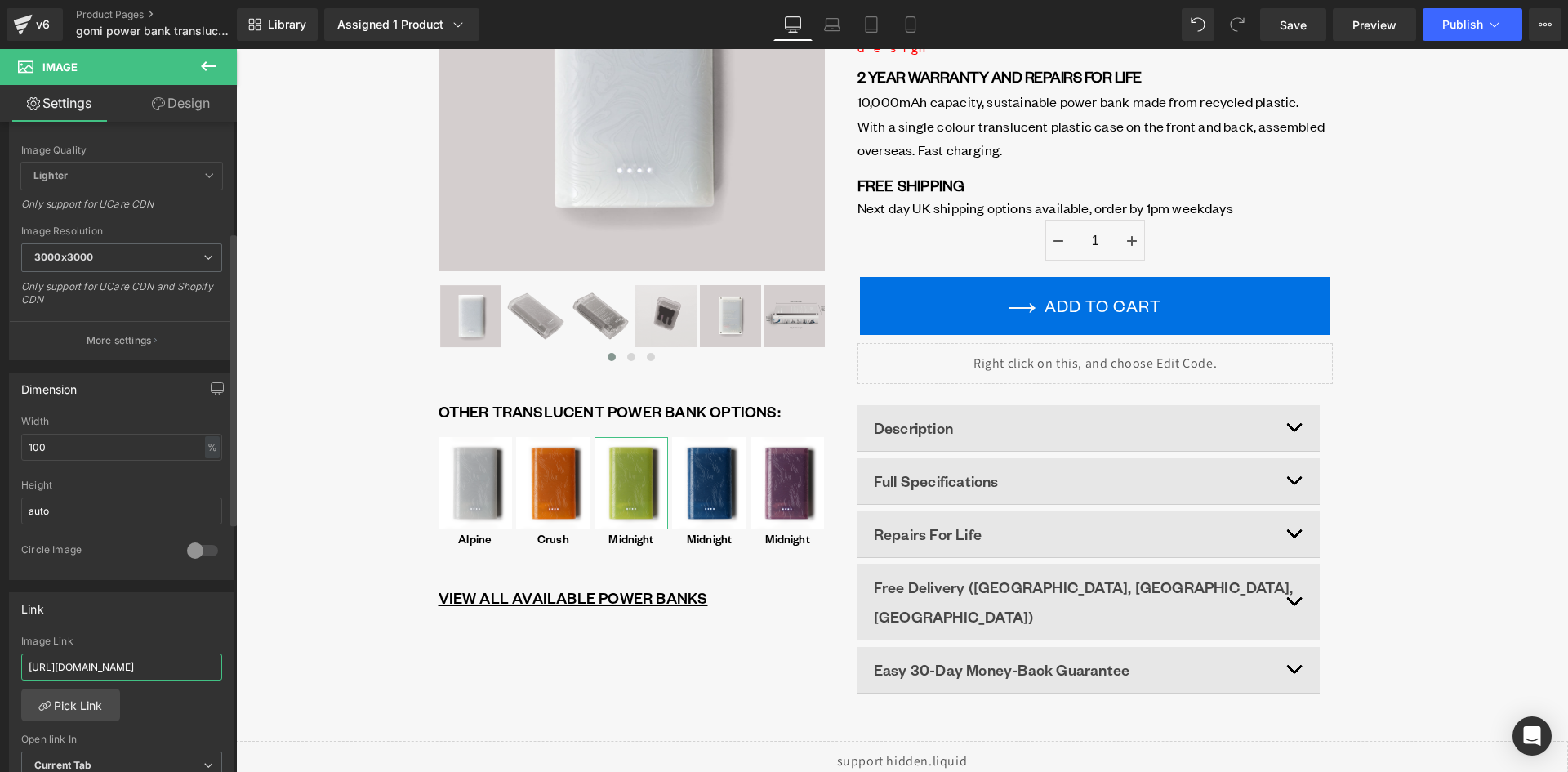
click at [101, 665] on input "https://gomi.design/products/pb-translucent-nettle" at bounding box center [122, 667] width 201 height 27
paste input "lime-and-whit"
type input "https://gomi.design/products/pb-translucent-lime-and-white"
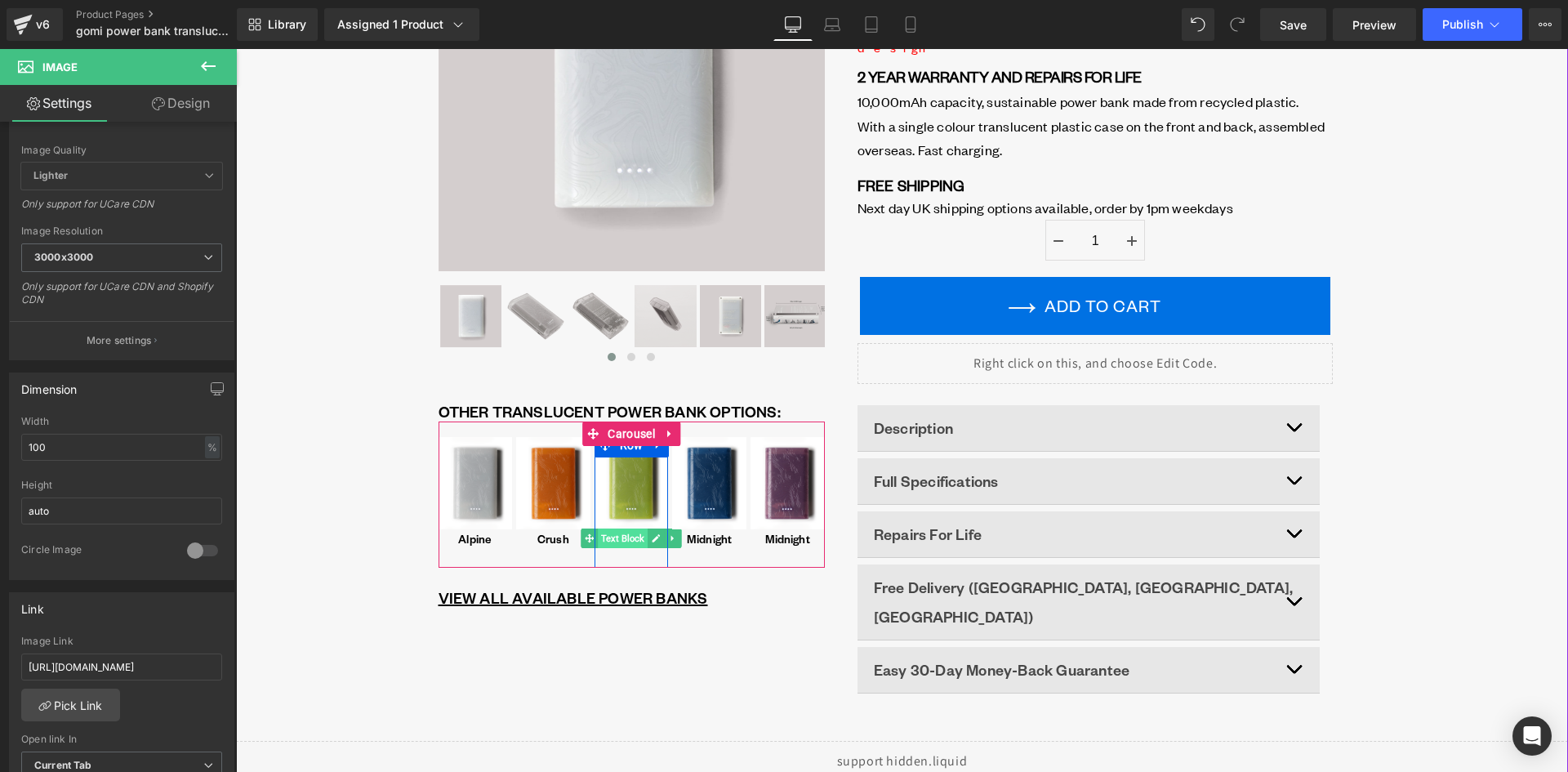
click at [623, 538] on span "Text Block" at bounding box center [622, 538] width 50 height 20
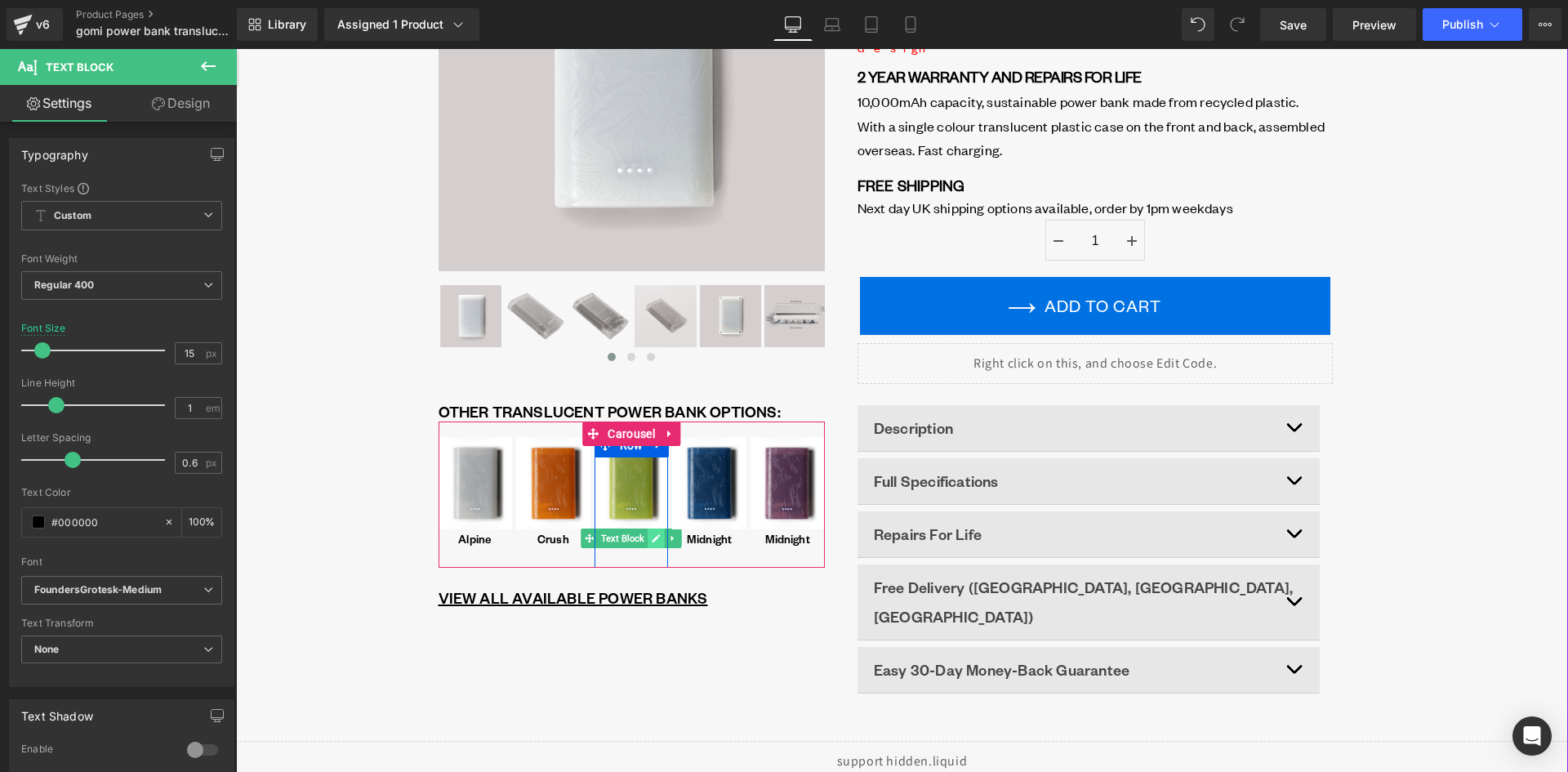
click at [653, 540] on icon at bounding box center [657, 538] width 8 height 8
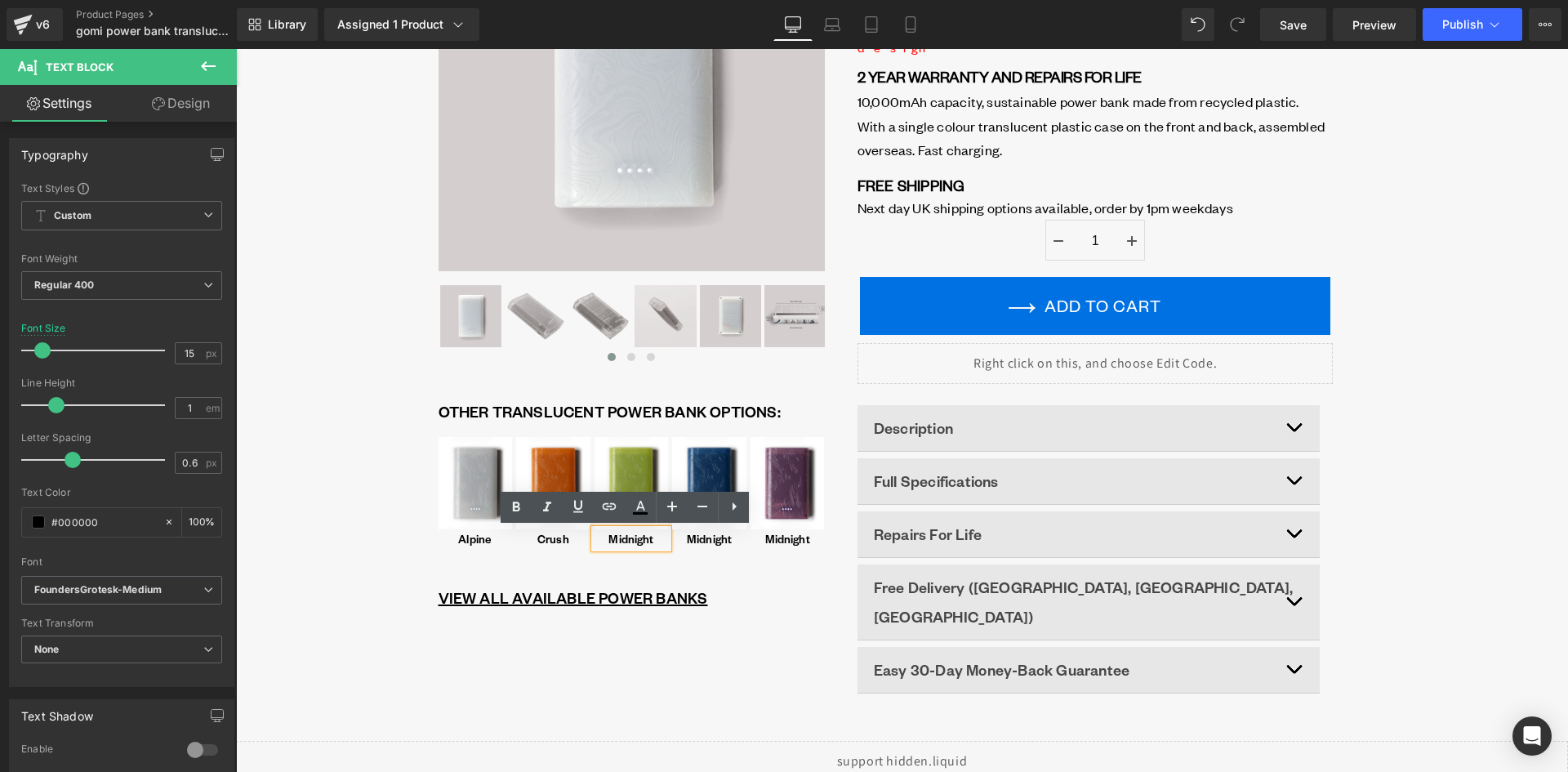
click at [629, 544] on p "Midnight" at bounding box center [631, 538] width 71 height 12
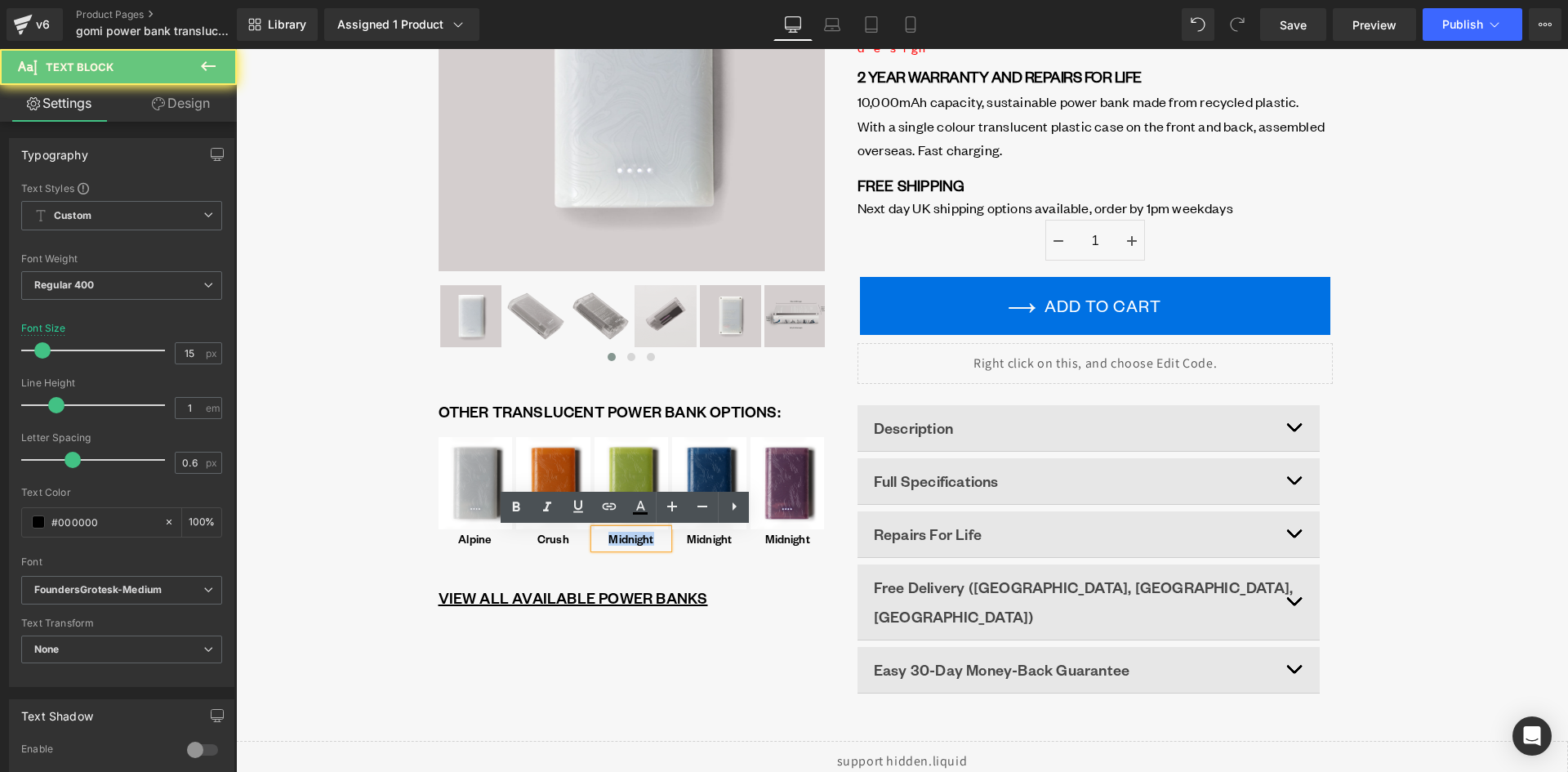
click at [629, 544] on p "Midnight" at bounding box center [631, 538] width 71 height 12
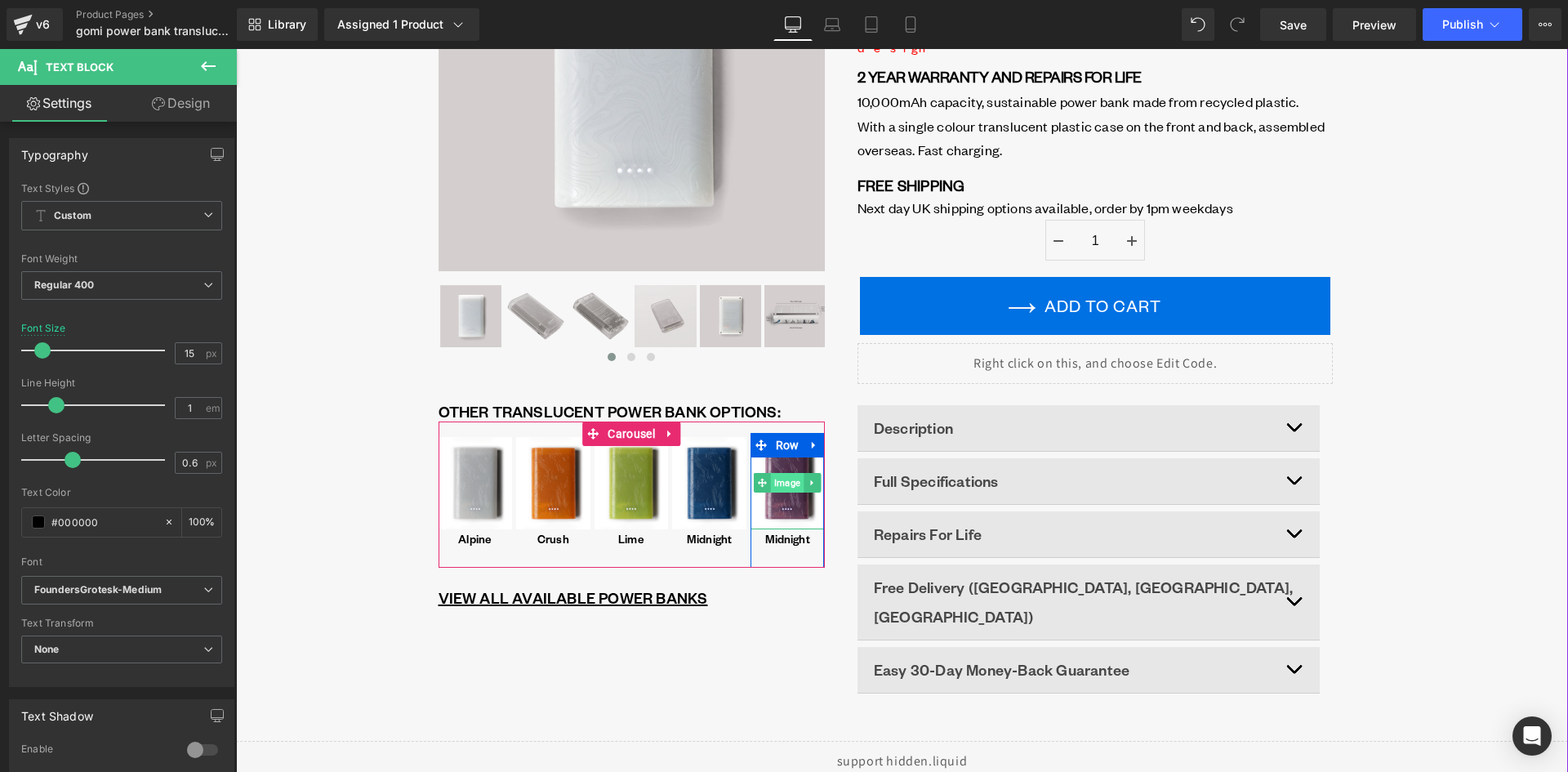
drag, startPoint x: 783, startPoint y: 485, endPoint x: 773, endPoint y: 486, distance: 10.0
click at [783, 485] on span "Image" at bounding box center [788, 482] width 33 height 20
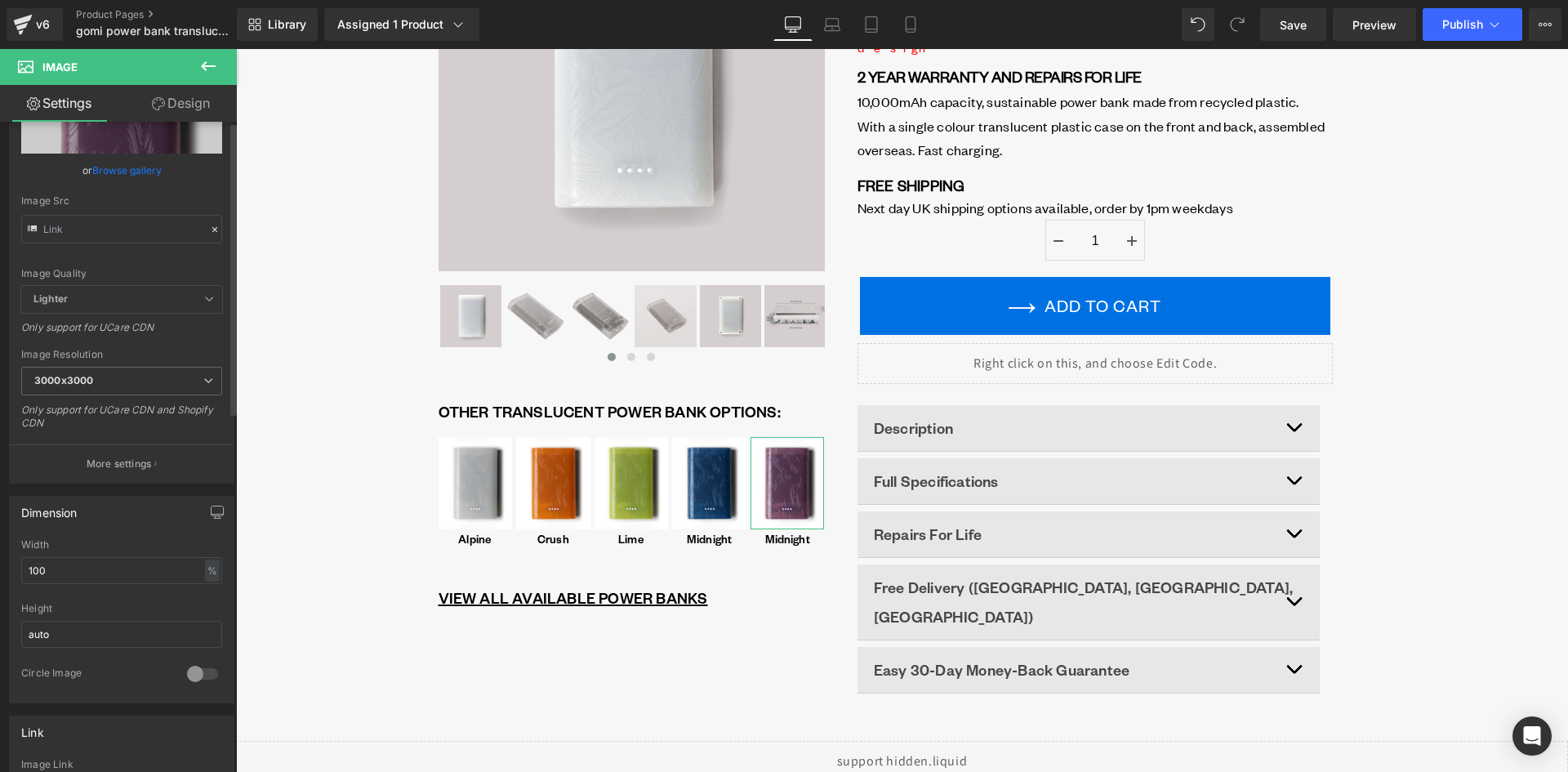
scroll to position [326, 0]
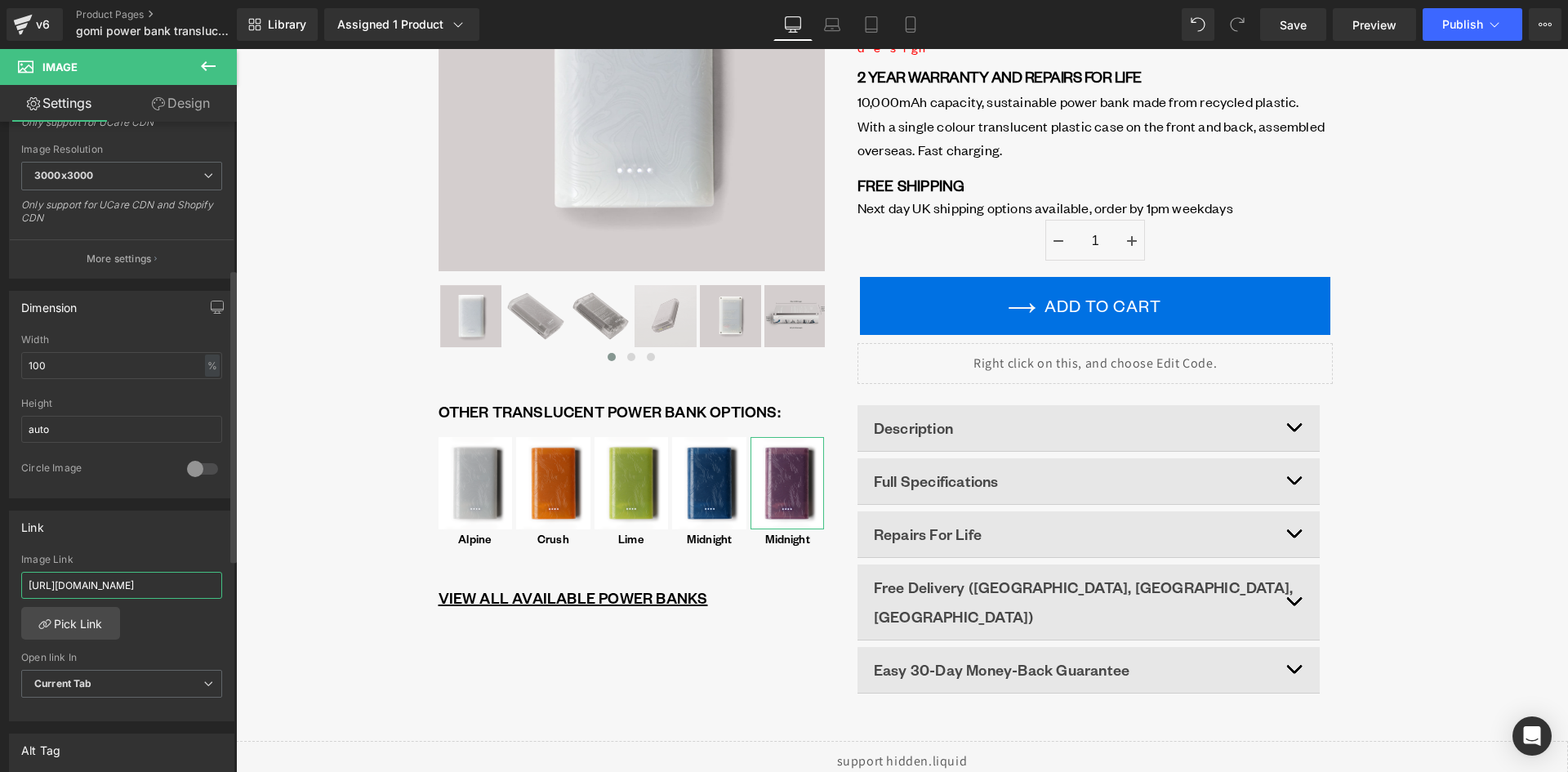
click at [98, 584] on input "https://gomi.design/products/pb-translucent-nettle" at bounding box center [122, 585] width 201 height 27
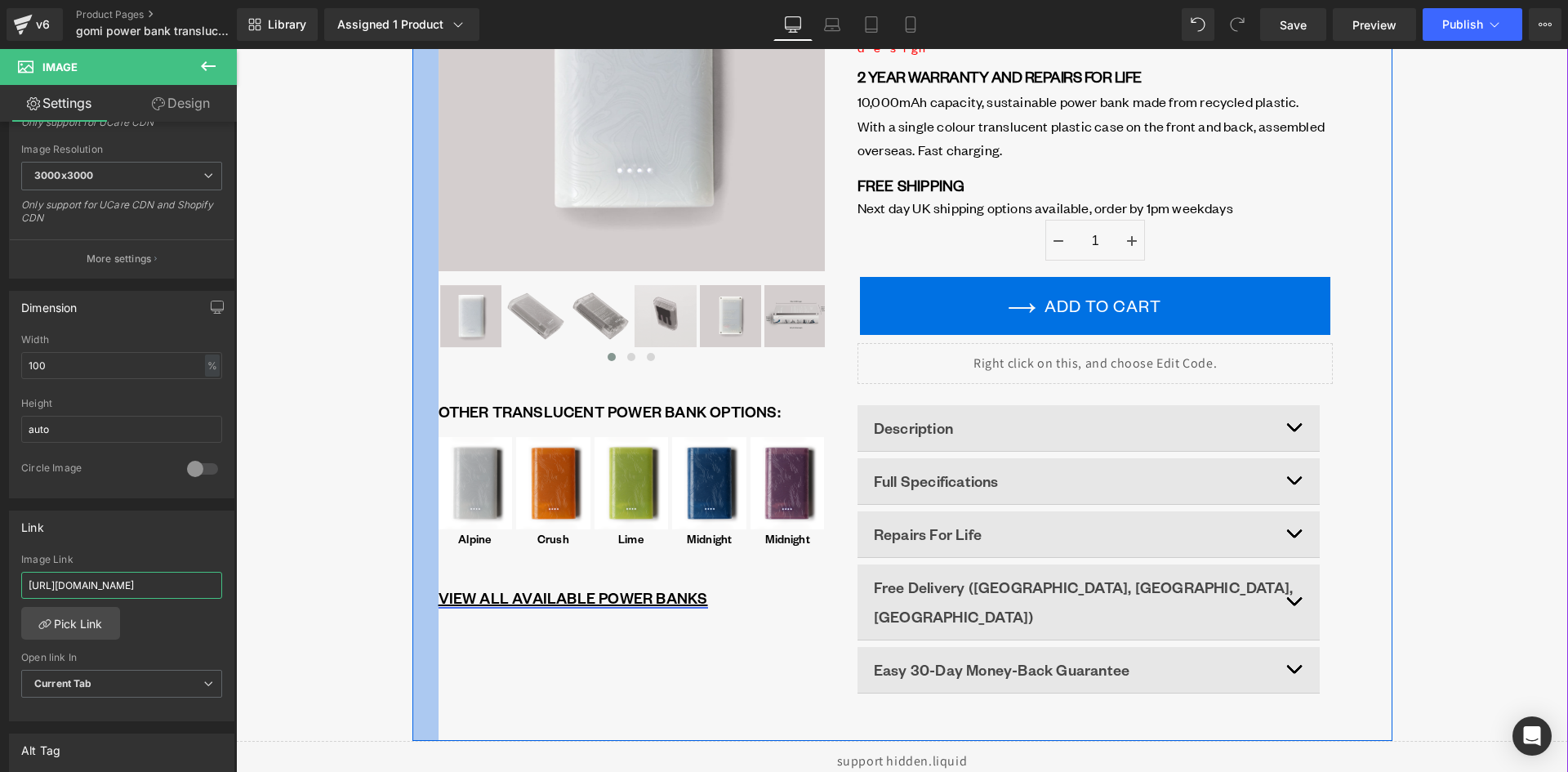
type input "https://gomi.design/products/pb-translucent-plum-and-white"
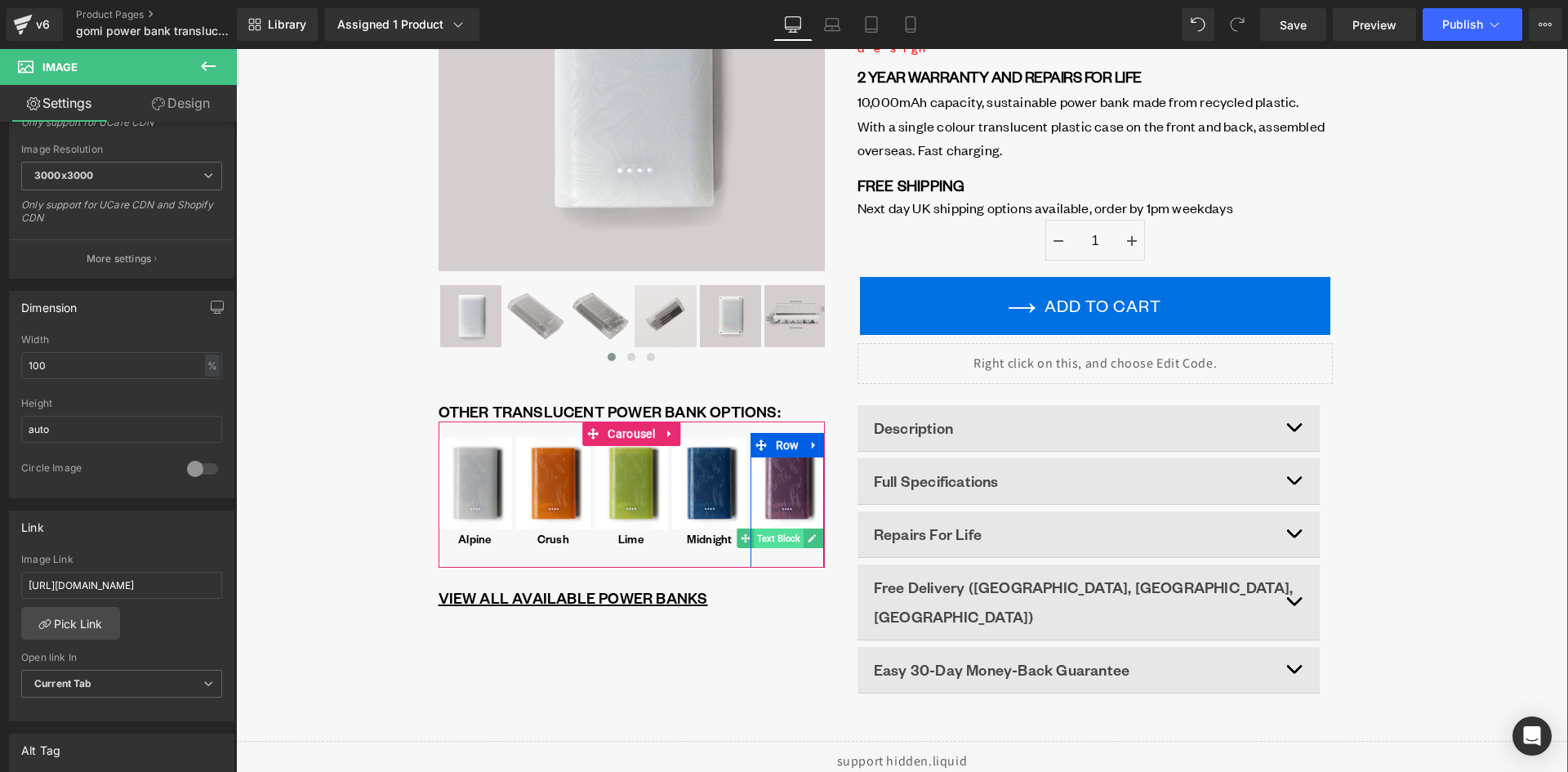
click at [781, 546] on span "Text Block" at bounding box center [779, 538] width 50 height 20
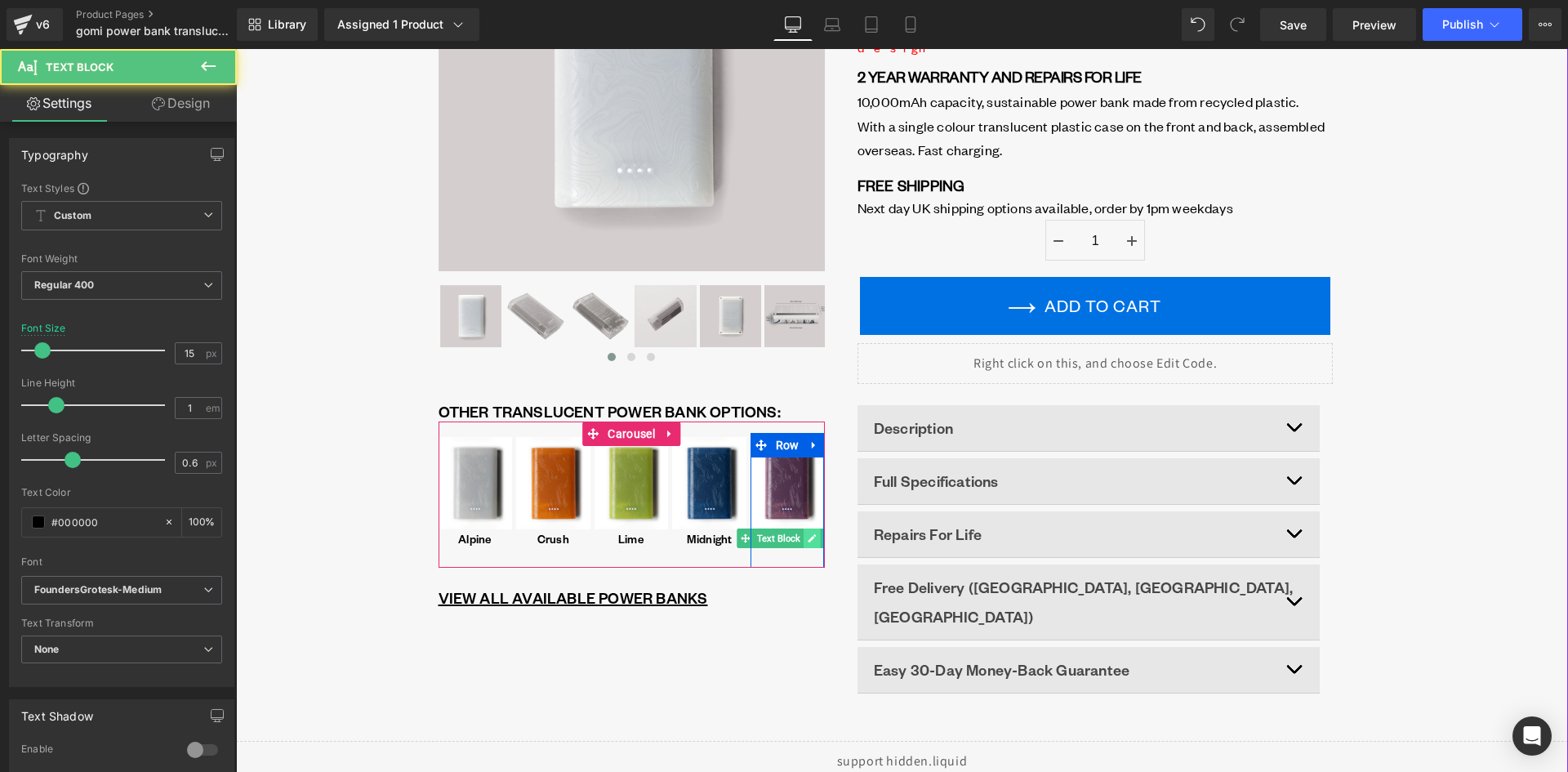
click at [808, 535] on icon at bounding box center [812, 538] width 9 height 10
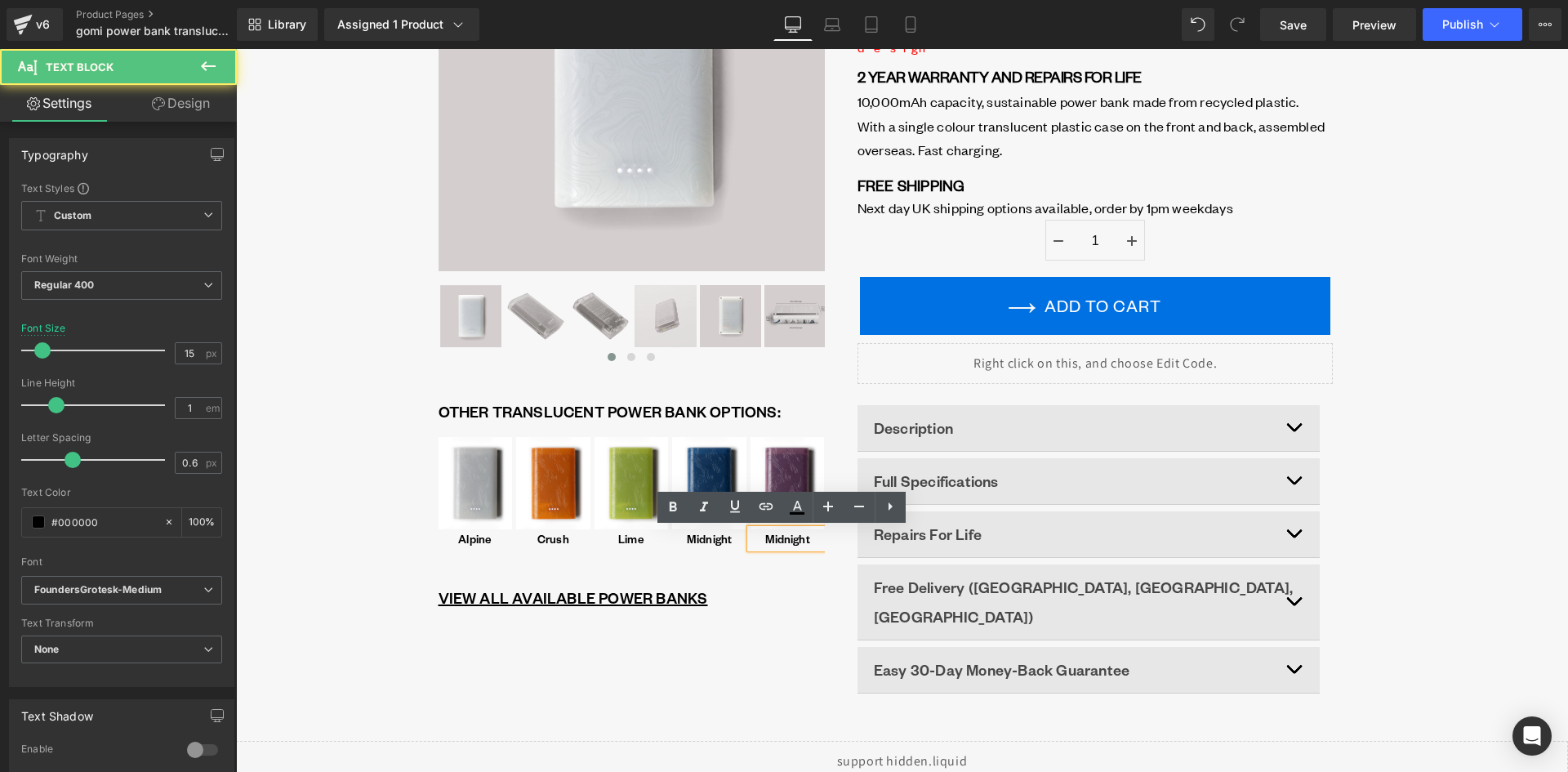
click at [768, 535] on p "Midnight" at bounding box center [788, 538] width 71 height 12
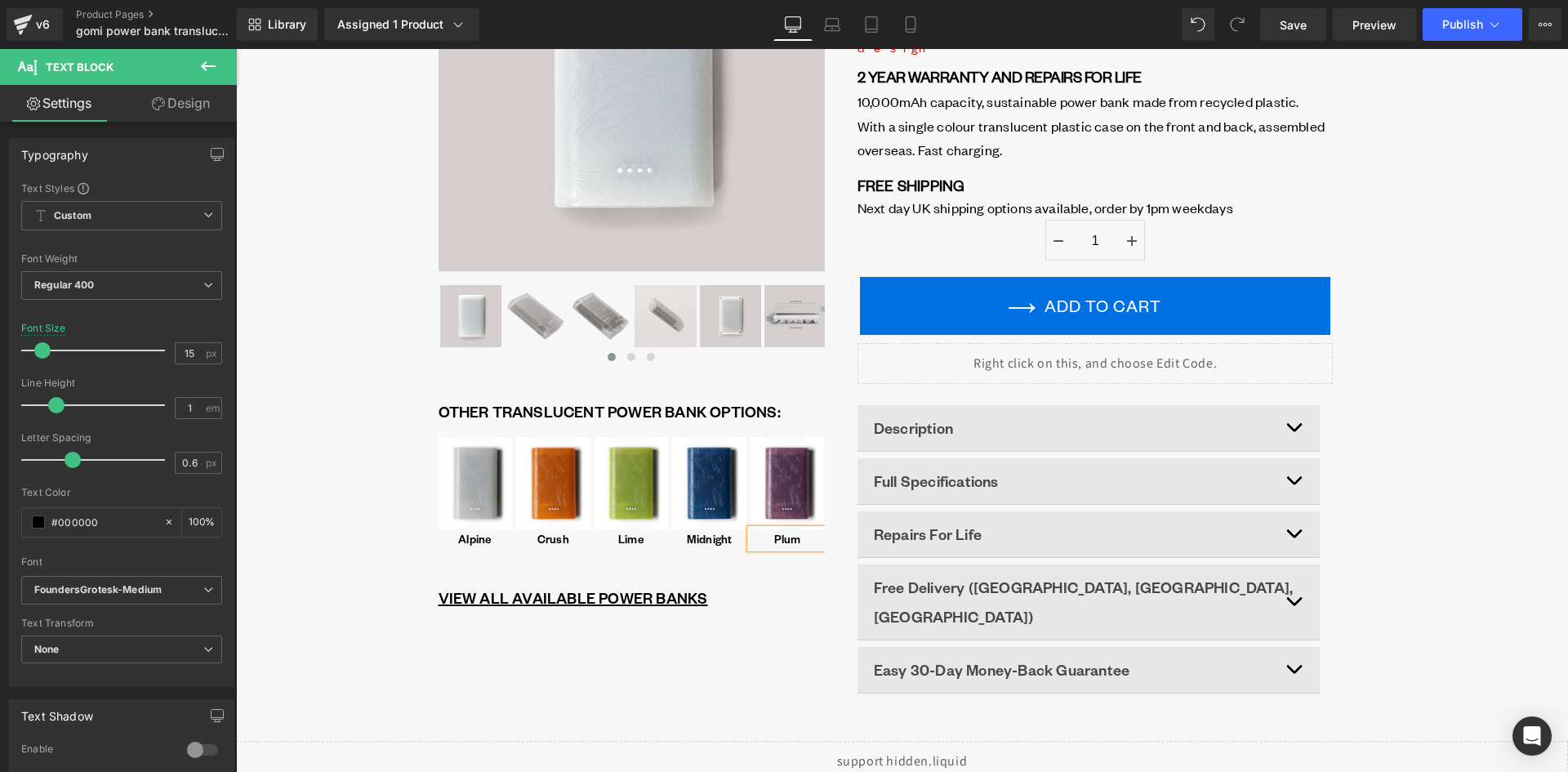
click at [793, 584] on p "VIEW ALL AVAILABLE POWER BANKS" at bounding box center [631, 598] width 386 height 29
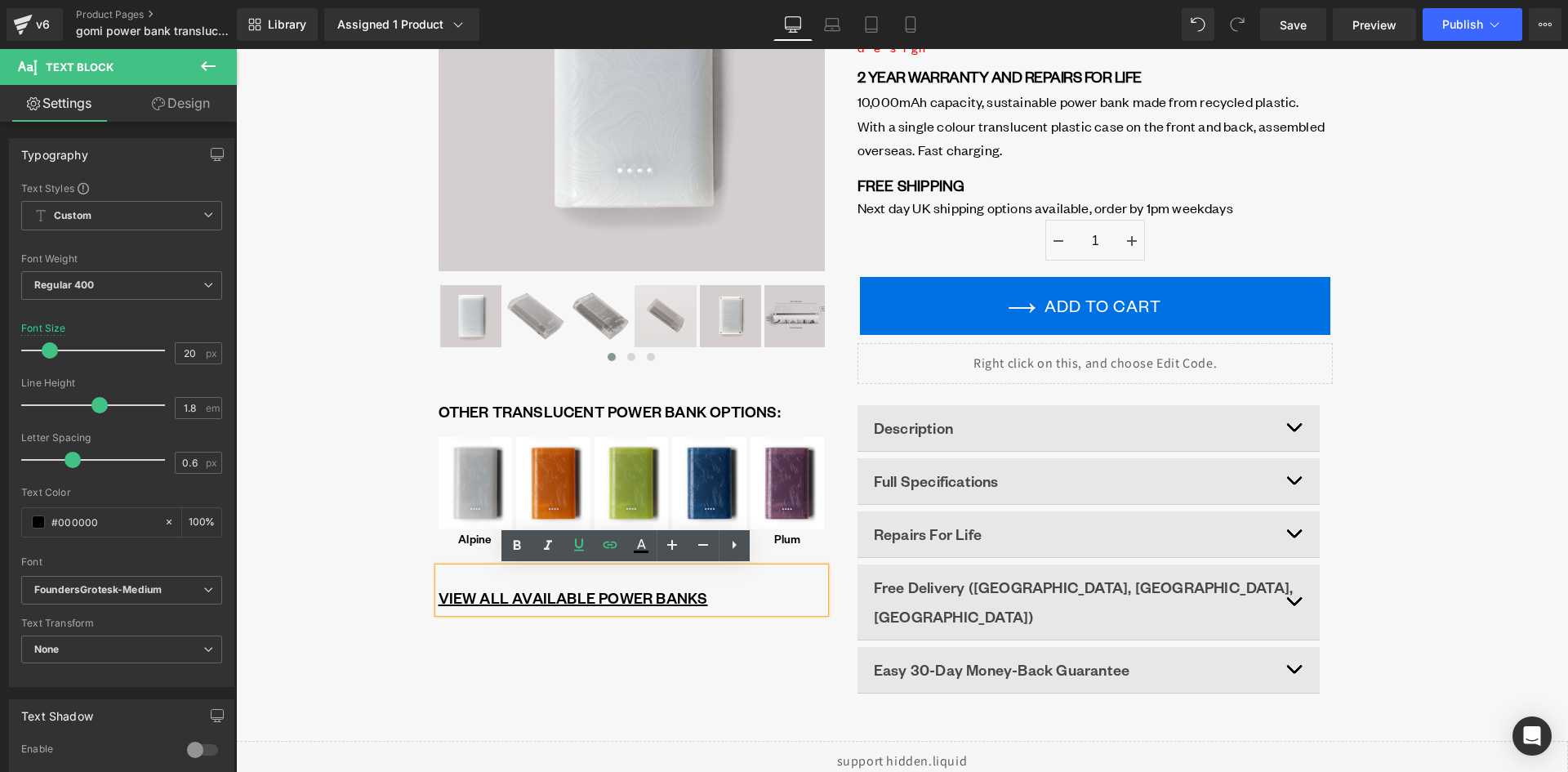
click at [284, 477] on div "‹" at bounding box center [902, 306] width 1332 height 868
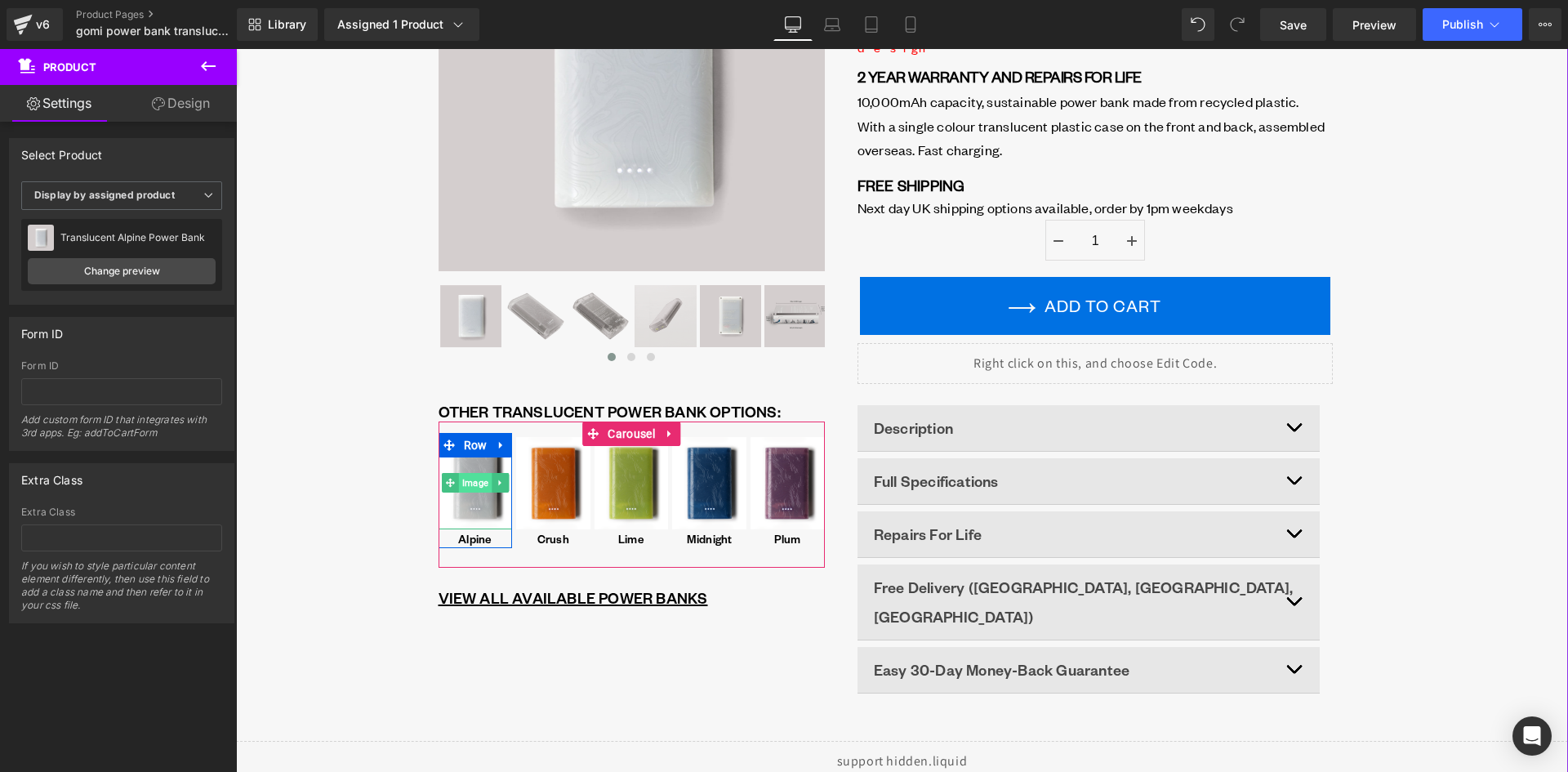
click at [479, 478] on span "Image" at bounding box center [475, 482] width 33 height 20
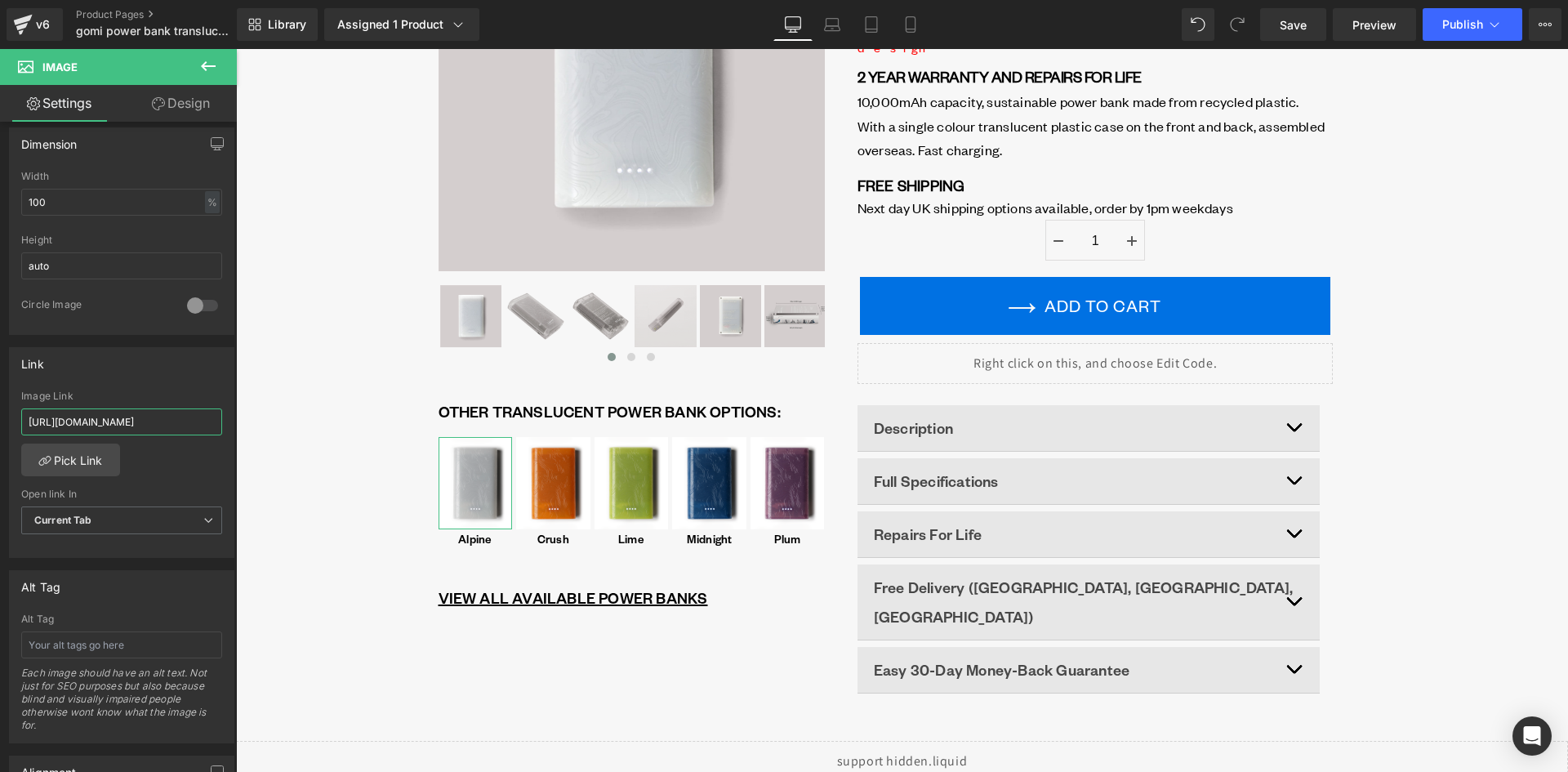
scroll to position [0, 89]
drag, startPoint x: 408, startPoint y: 461, endPoint x: 278, endPoint y: 425, distance: 134.9
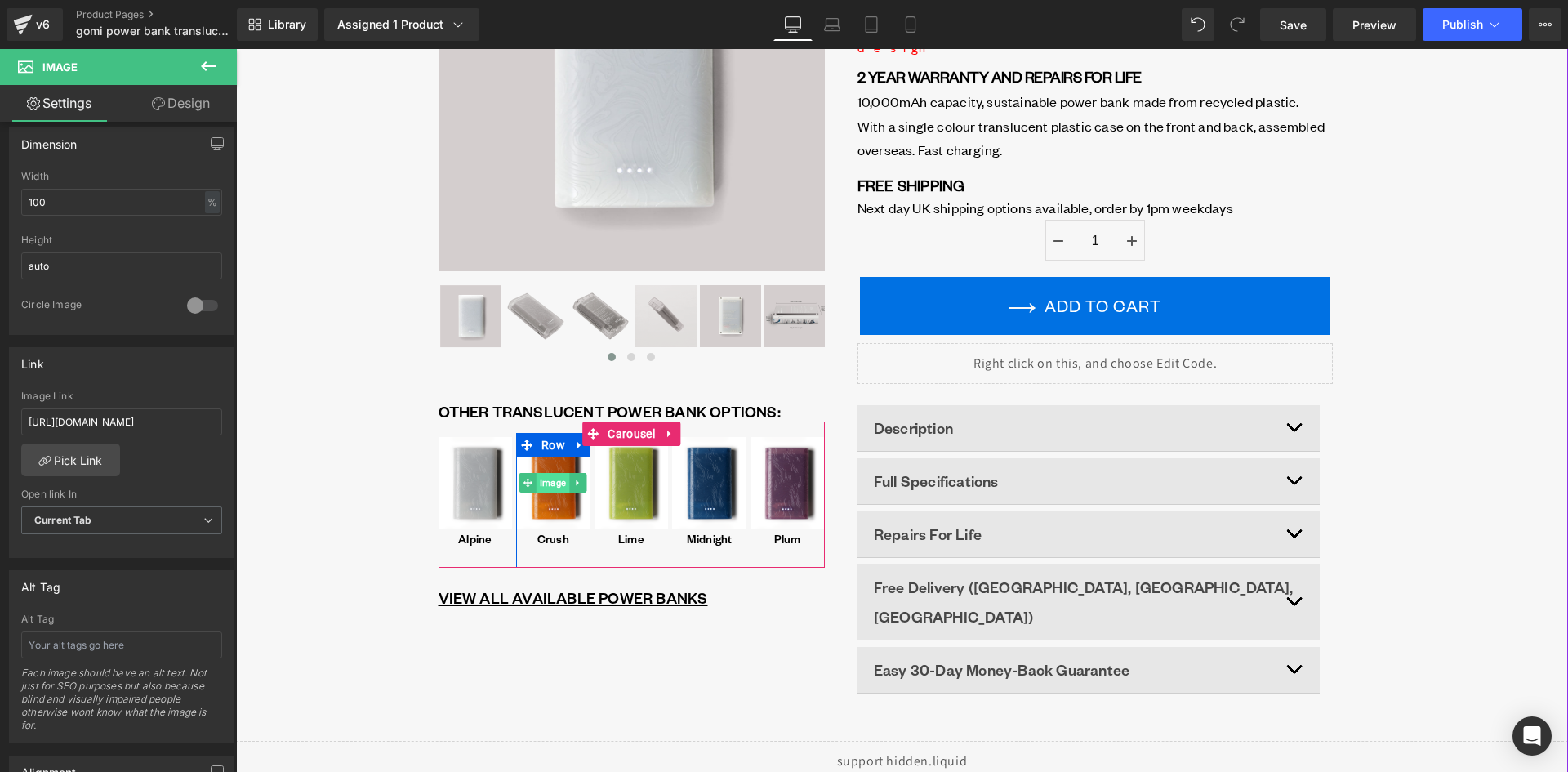
click at [549, 484] on span "Image" at bounding box center [553, 482] width 33 height 20
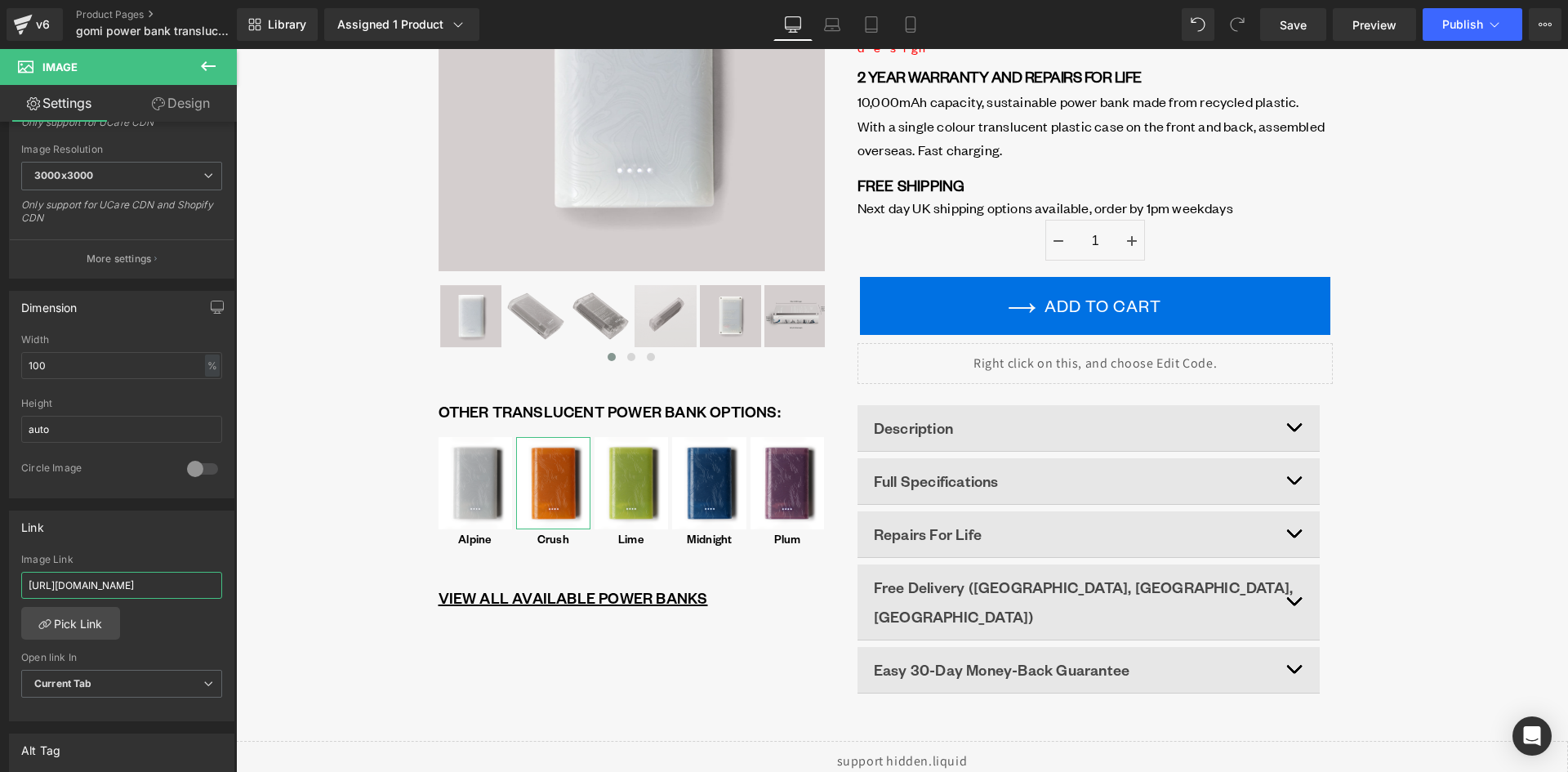
scroll to position [0, 146]
drag, startPoint x: 419, startPoint y: 643, endPoint x: 289, endPoint y: 601, distance: 136.6
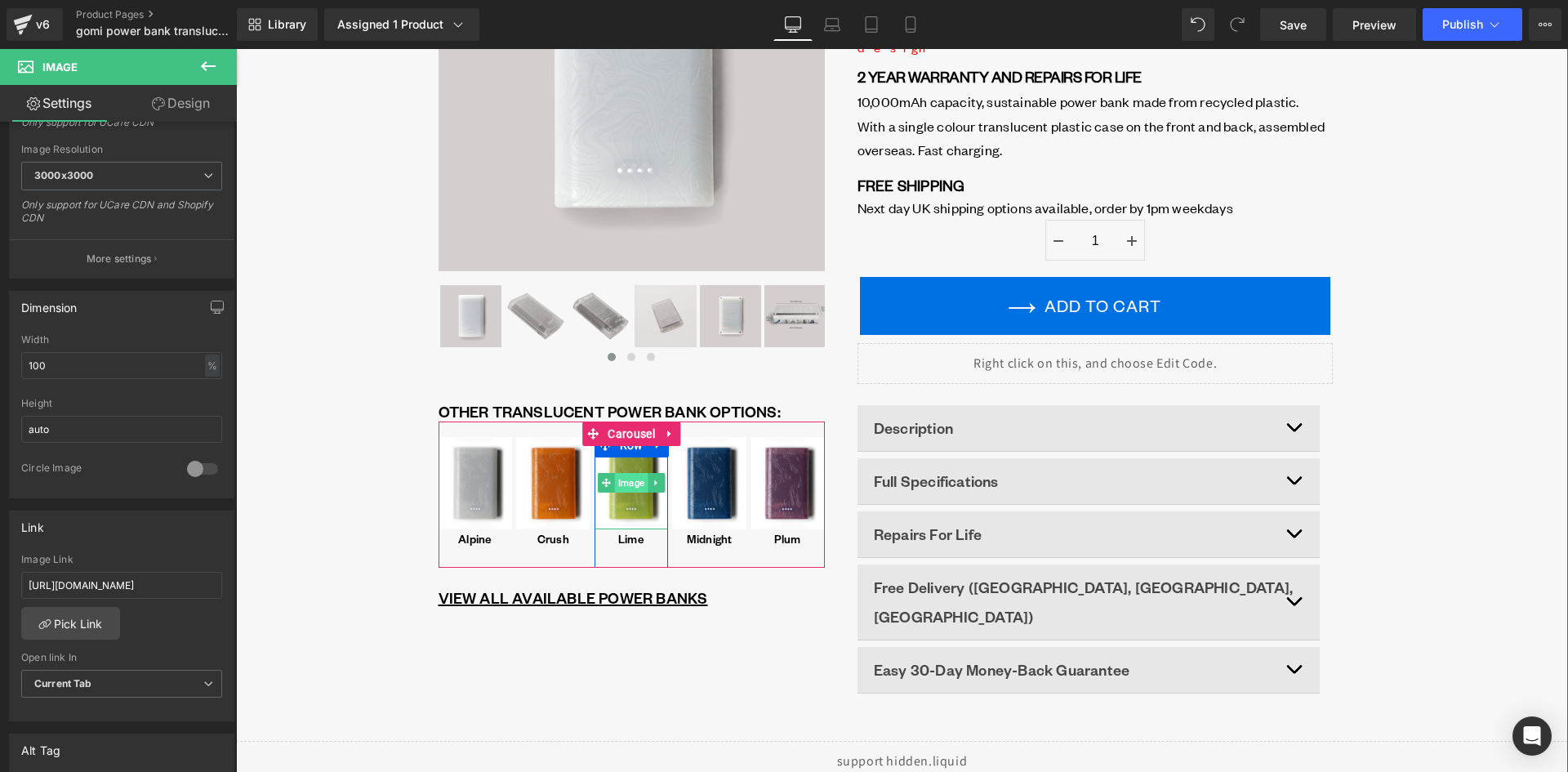
click at [615, 482] on span "Image" at bounding box center [631, 482] width 33 height 20
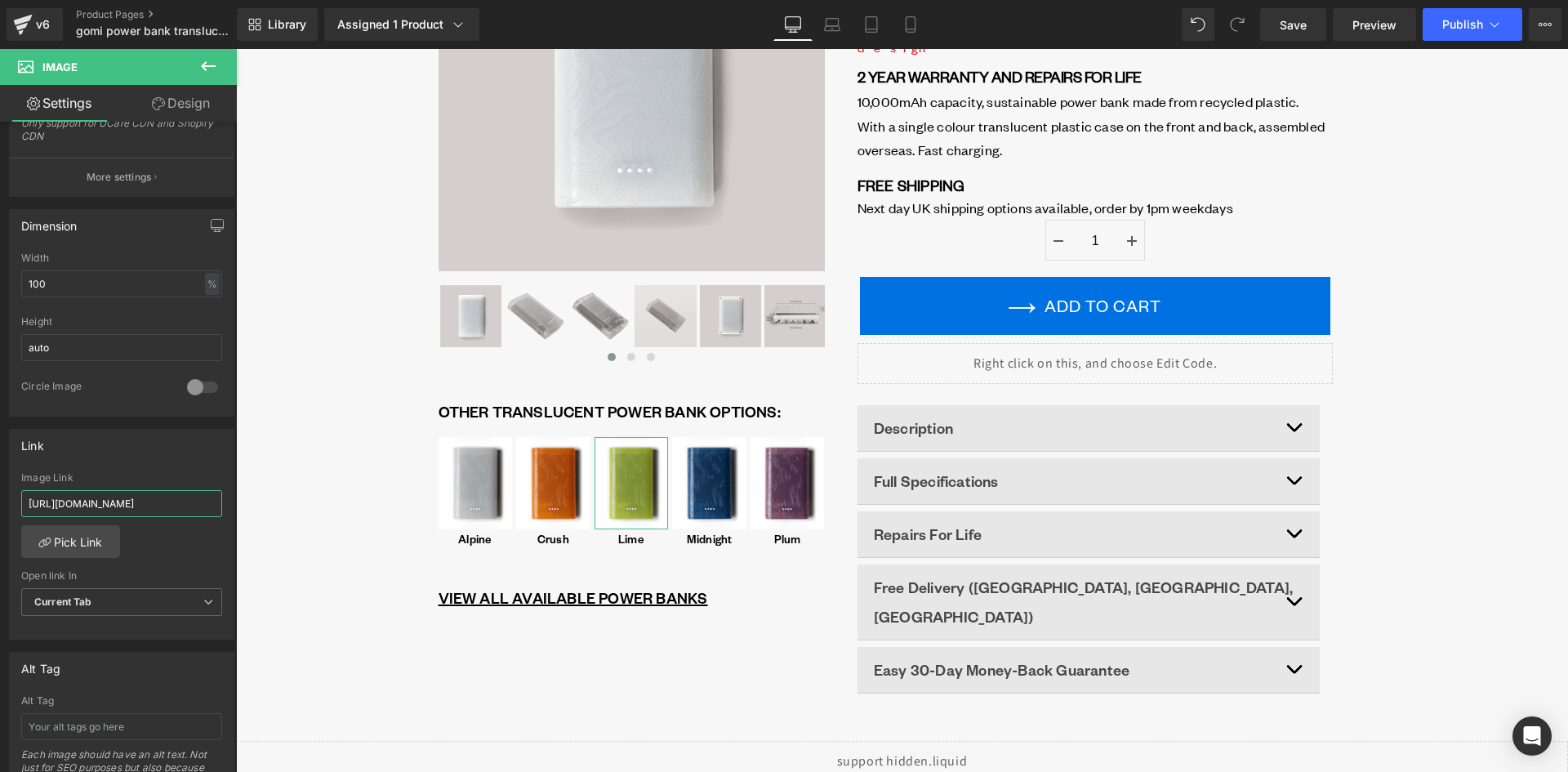
scroll to position [0, 102]
drag, startPoint x: 398, startPoint y: 553, endPoint x: 301, endPoint y: 509, distance: 106.5
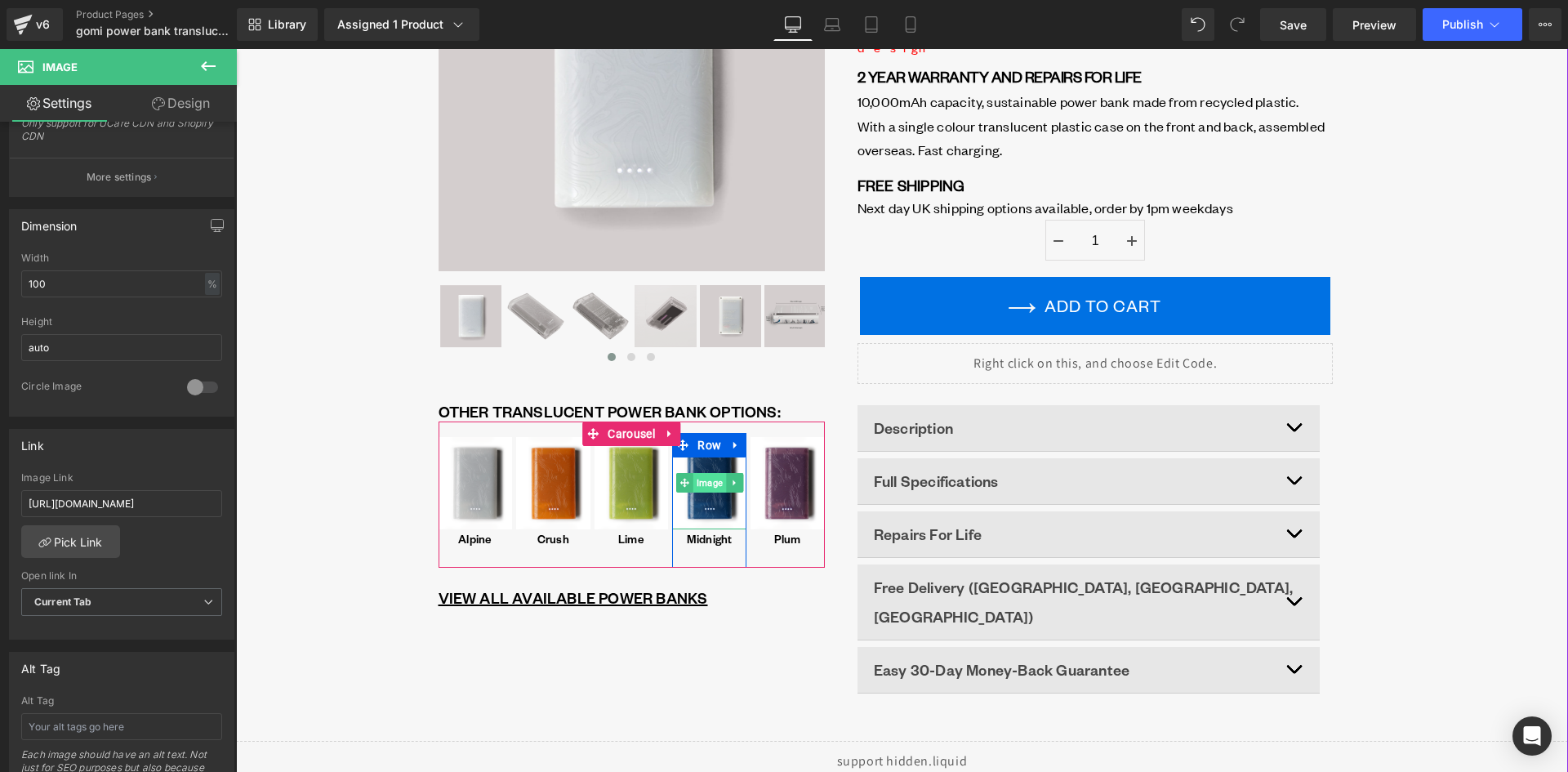
click at [717, 483] on span "Image" at bounding box center [709, 482] width 33 height 20
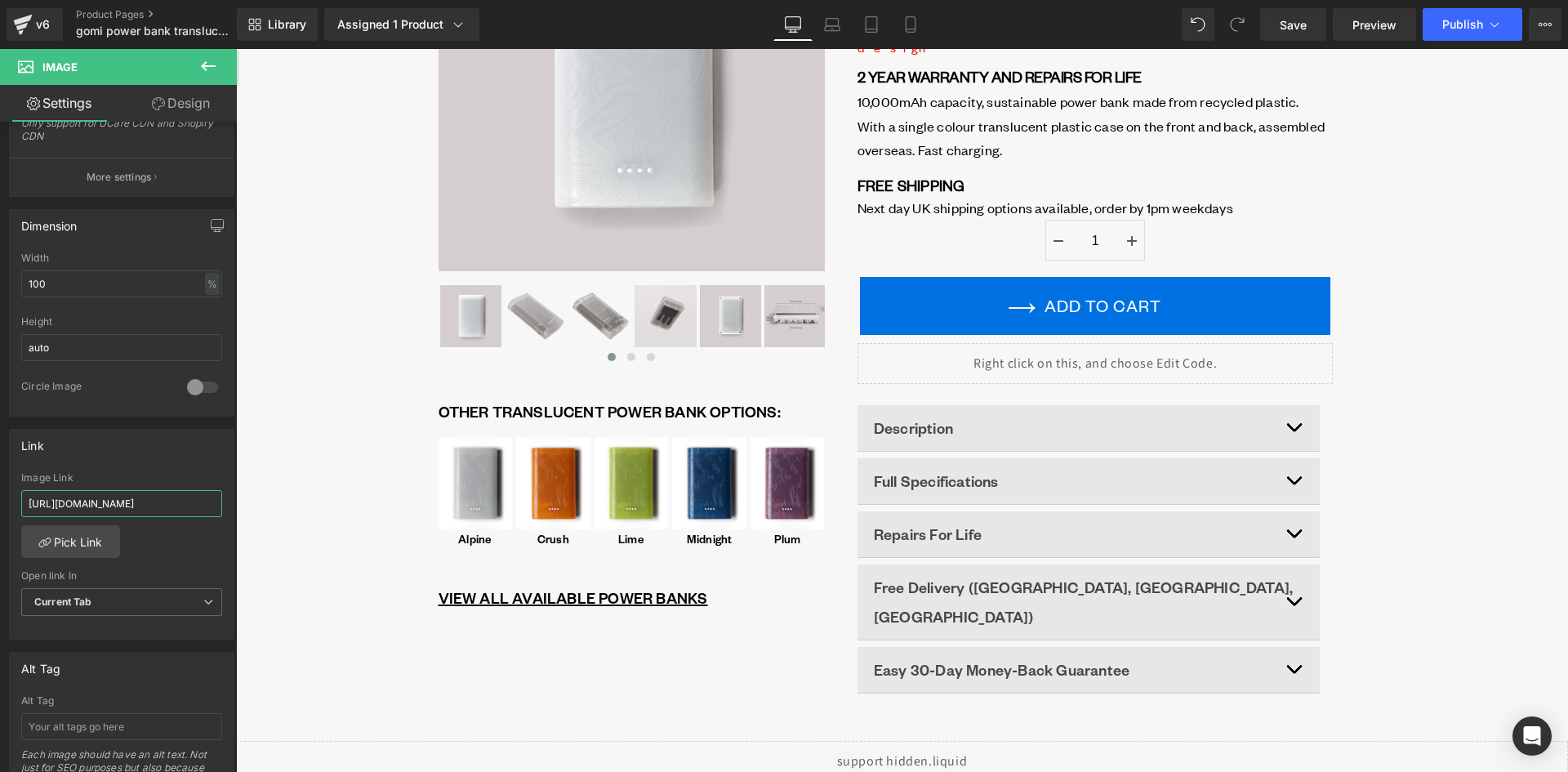
scroll to position [0, 57]
drag, startPoint x: 248, startPoint y: 513, endPoint x: 282, endPoint y: 515, distance: 34.1
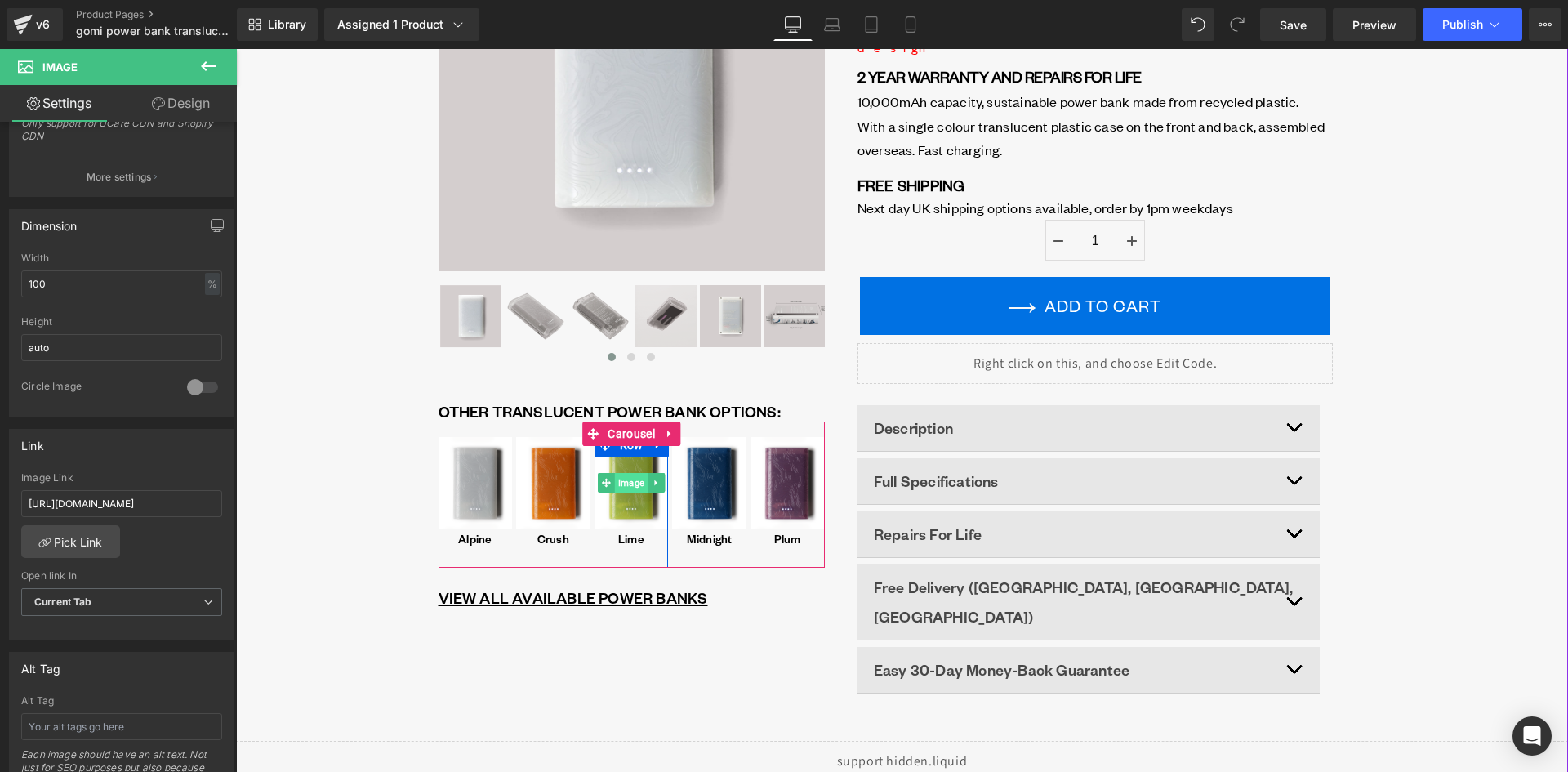
click at [626, 483] on span "Image" at bounding box center [631, 482] width 33 height 20
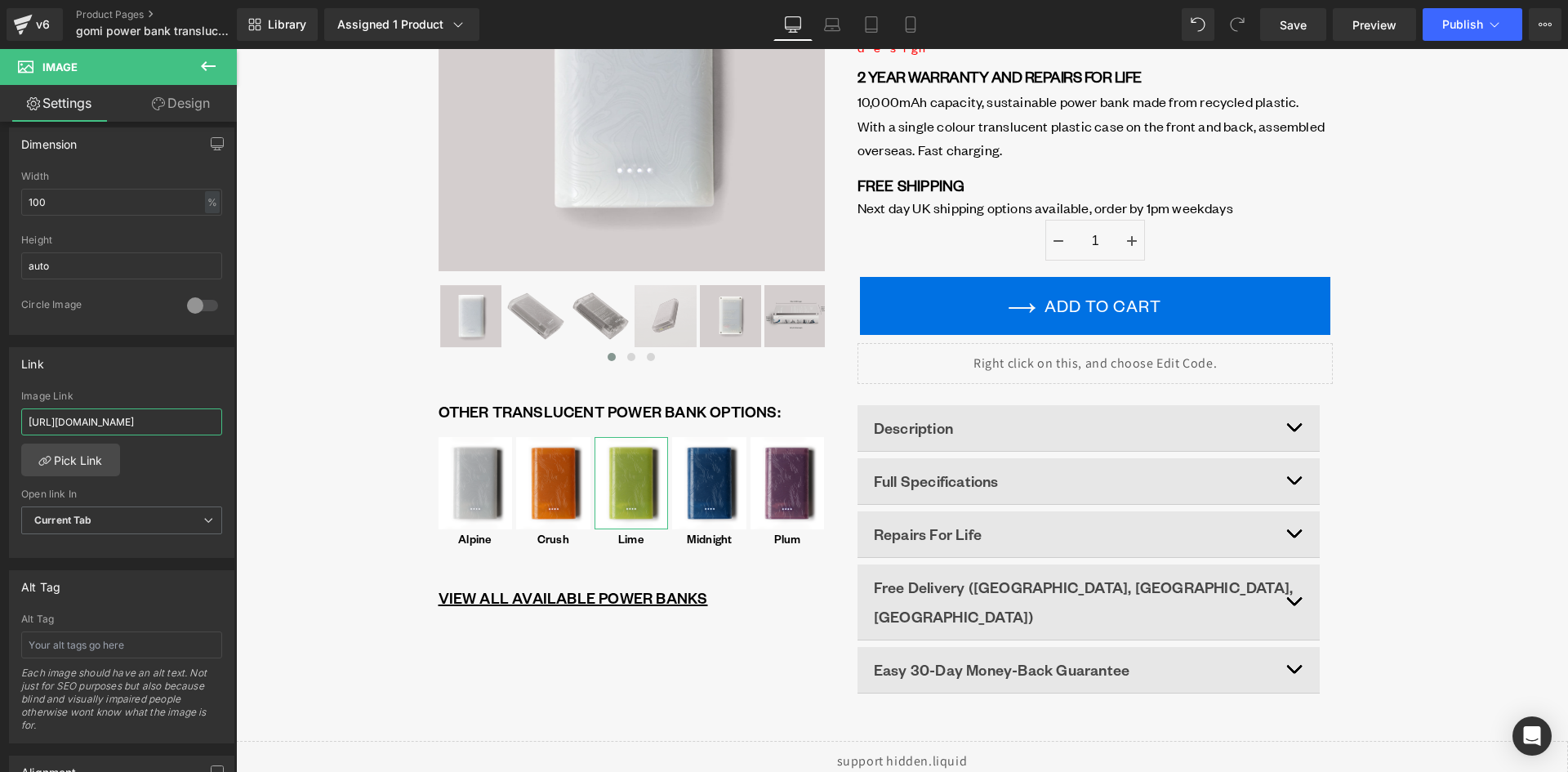
scroll to position [0, 102]
drag, startPoint x: 357, startPoint y: 468, endPoint x: 245, endPoint y: 423, distance: 120.7
click at [164, 418] on input "https://gomi.design/products/pb-translucent-lime-and-white" at bounding box center [122, 421] width 201 height 27
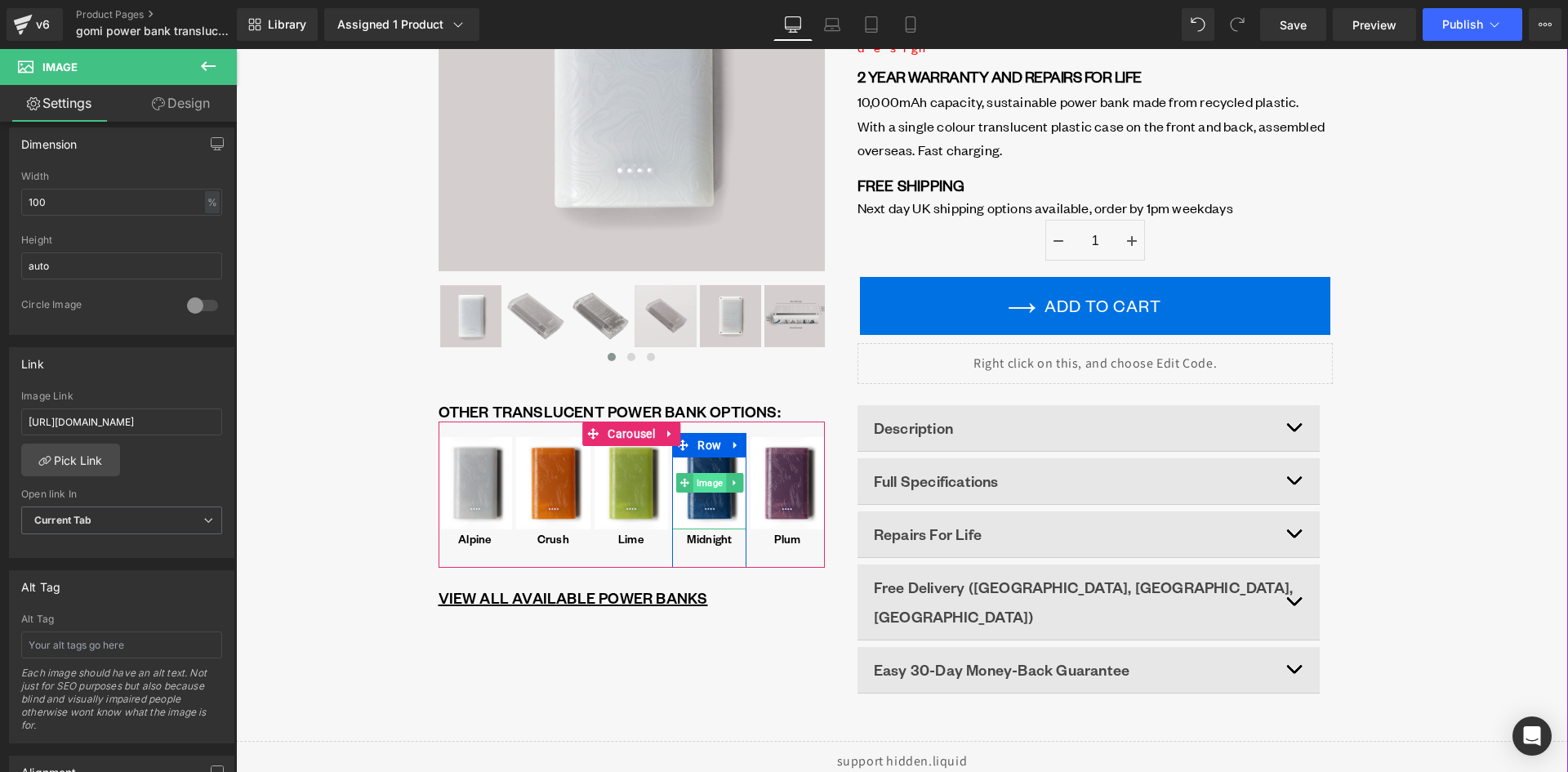
click at [699, 482] on span "Image" at bounding box center [709, 482] width 33 height 20
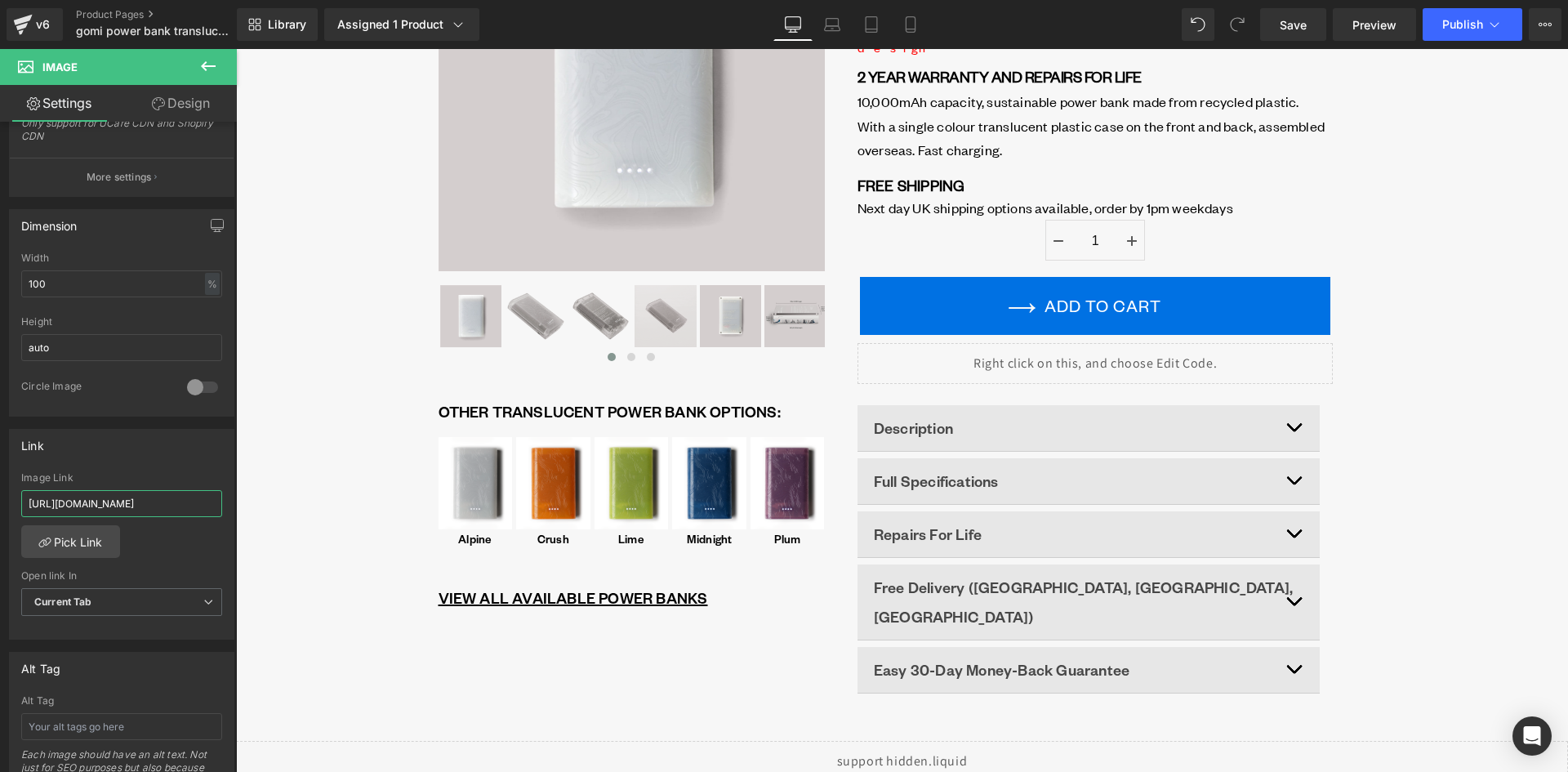
scroll to position [0, 57]
drag, startPoint x: 370, startPoint y: 552, endPoint x: 258, endPoint y: 509, distance: 120.0
click at [106, 503] on input "https://gomi.design/products/pb-translucent-nettle" at bounding box center [122, 503] width 201 height 27
paste input "midnight-and-whit"
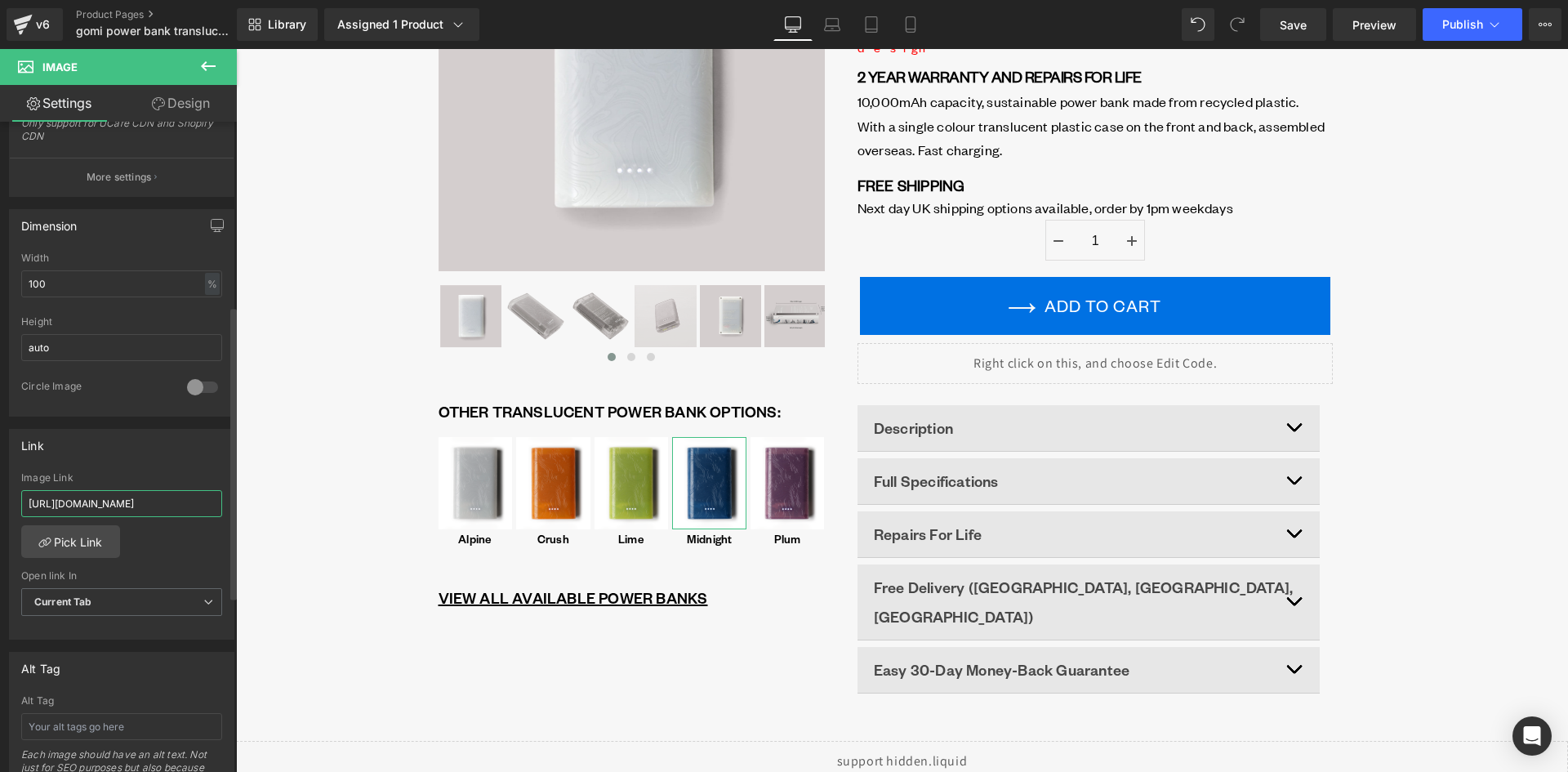
scroll to position [0, 123]
type input "https://gomi.design/products/pb-translucent-midnight-and-white"
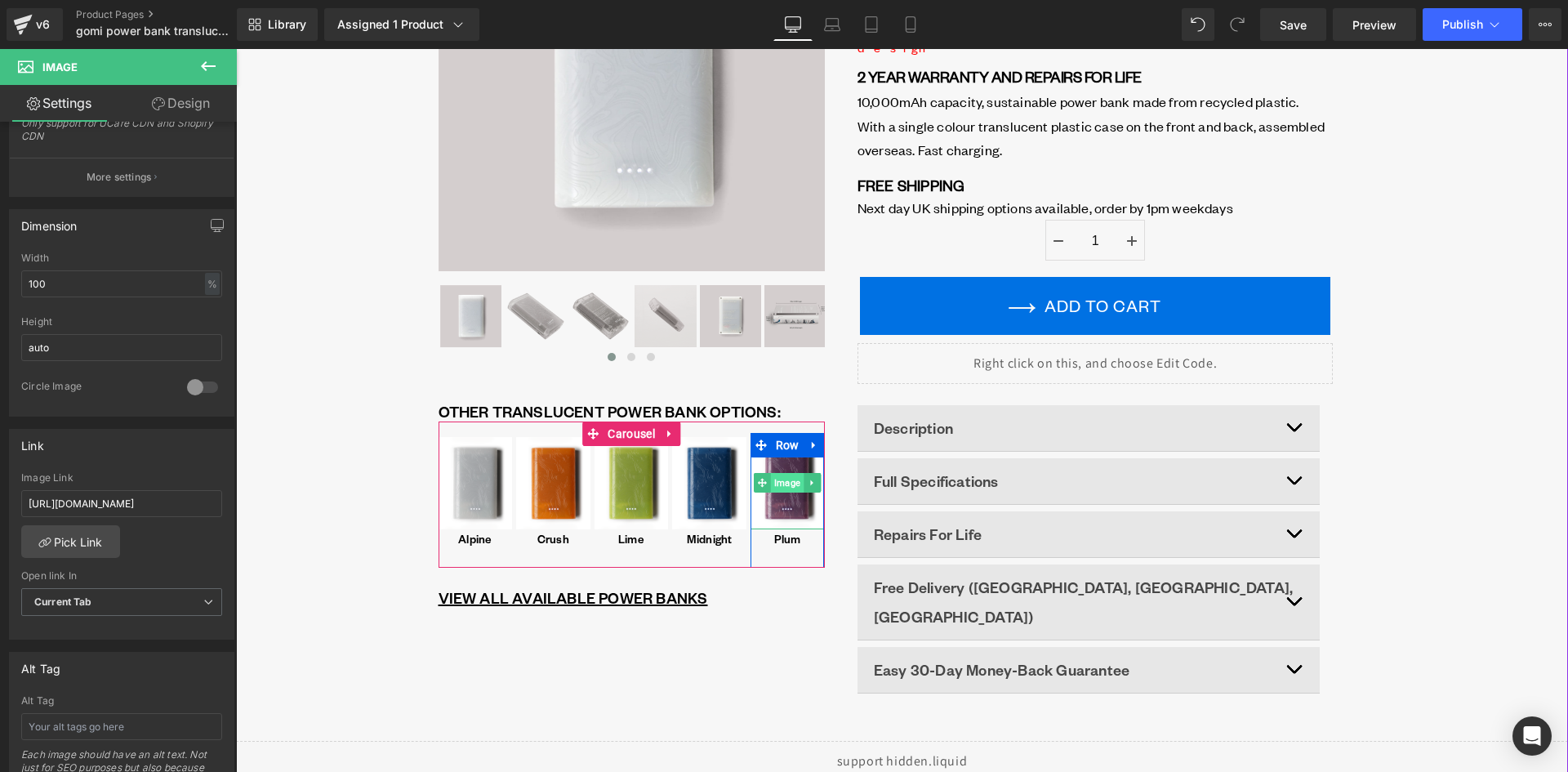
click at [778, 477] on span "Image" at bounding box center [788, 482] width 33 height 20
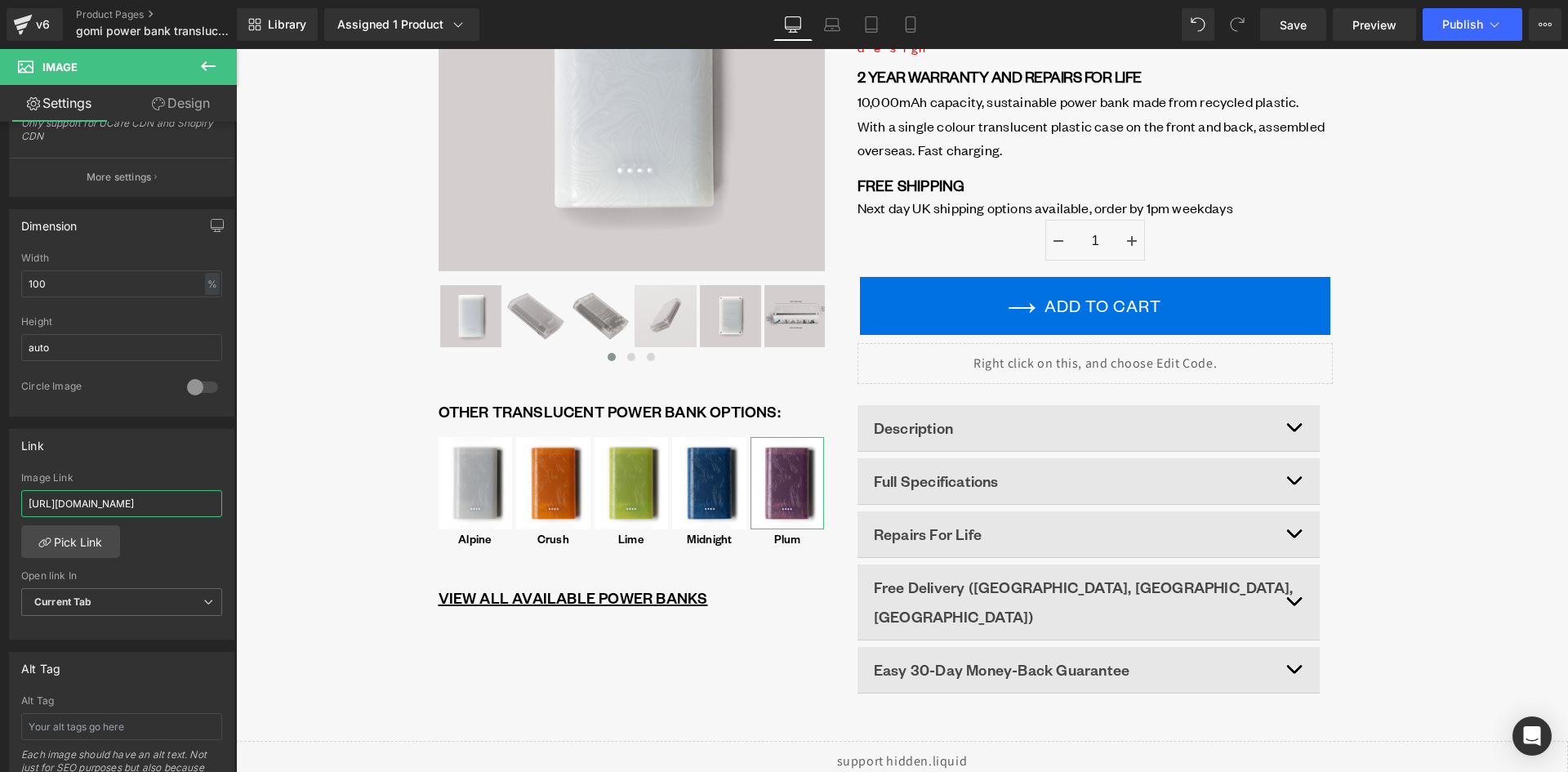
scroll to position [0, 106]
drag, startPoint x: 465, startPoint y: 562, endPoint x: 252, endPoint y: 503, distance: 221.0
click at [156, 460] on div "Link https://gomi.design/products/pb-translucent-plum-and-white Image Link http…" at bounding box center [122, 534] width 226 height 212
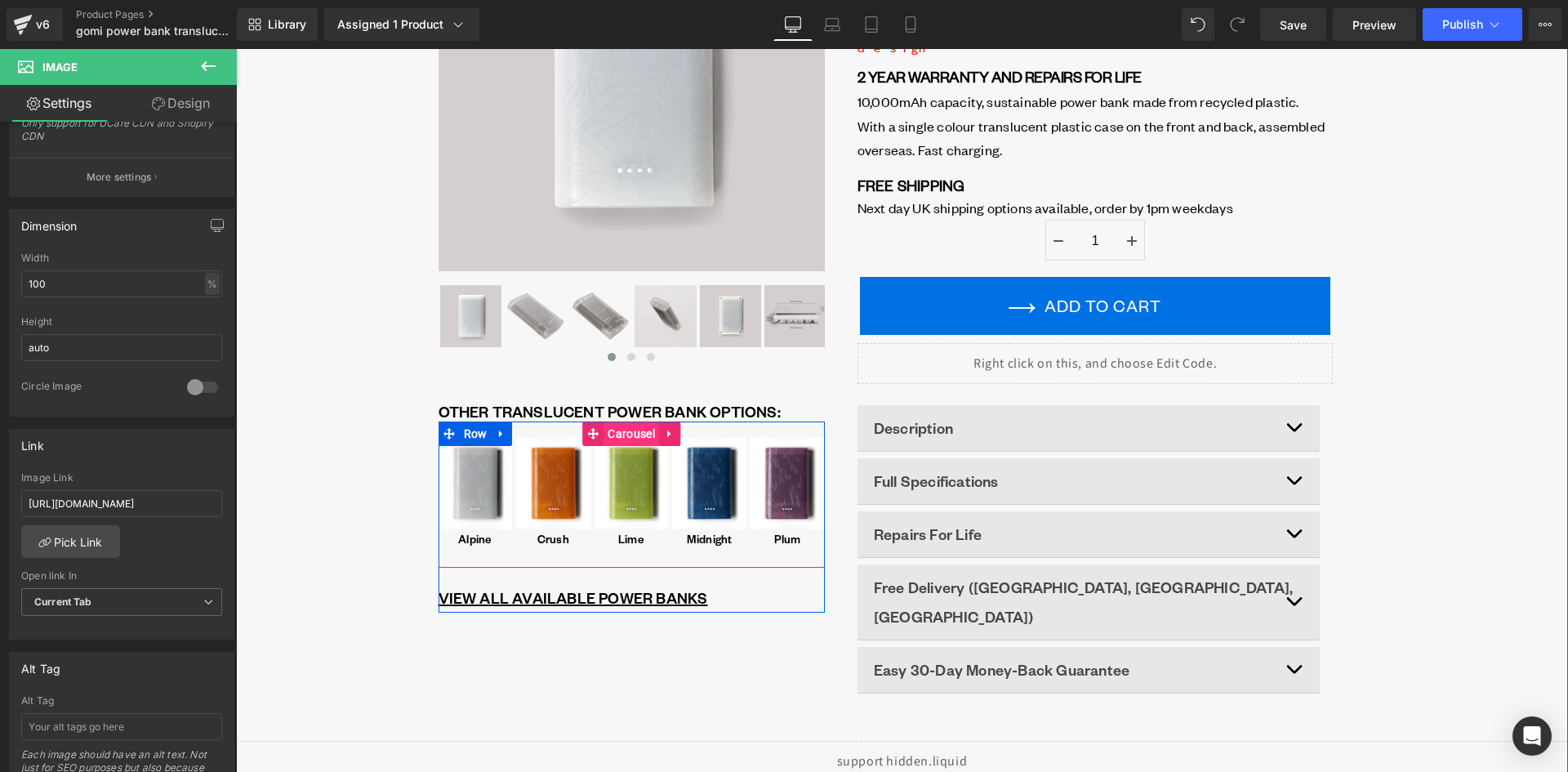
click at [630, 428] on span "Carousel" at bounding box center [631, 433] width 55 height 25
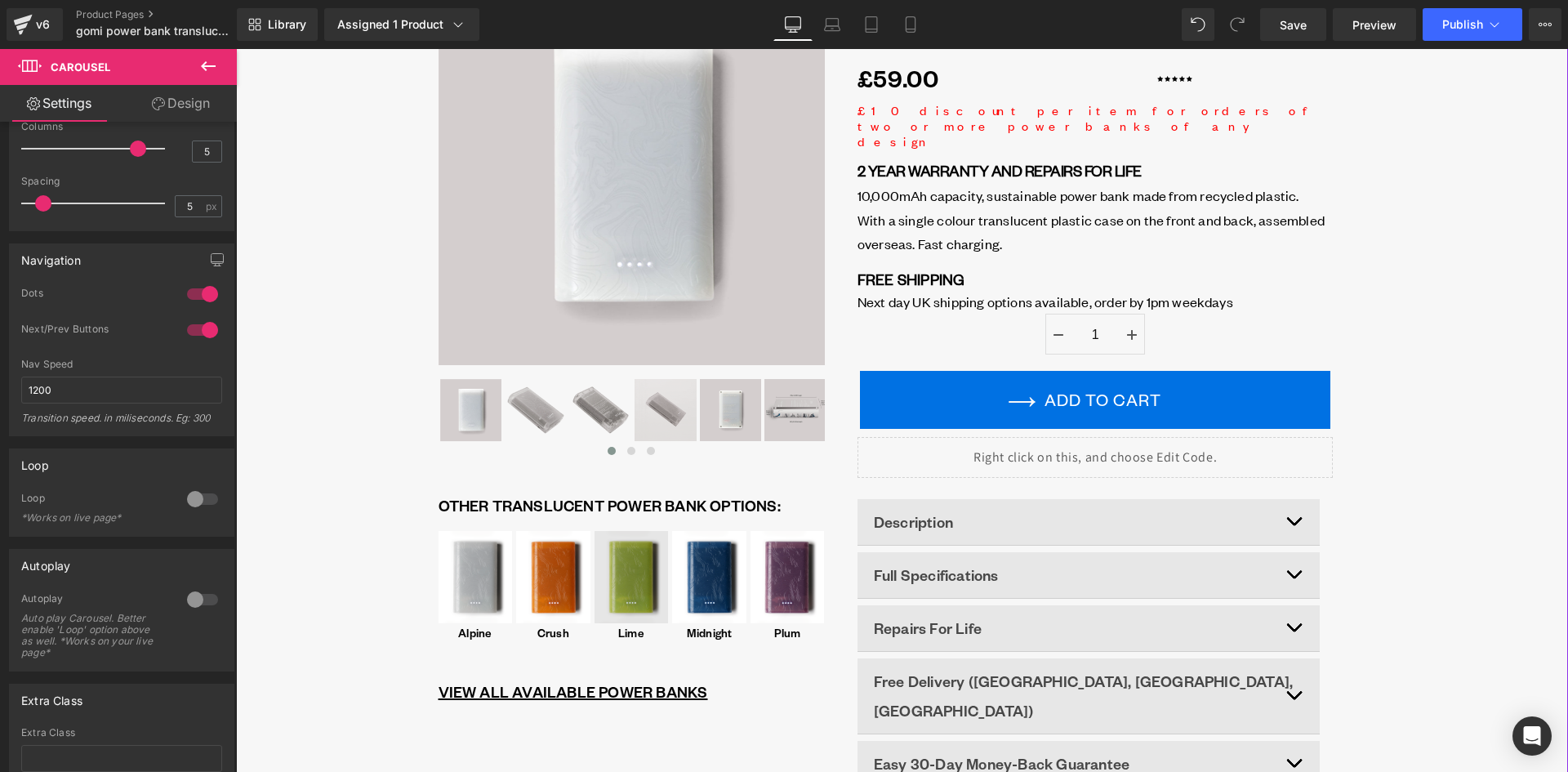
scroll to position [164, 0]
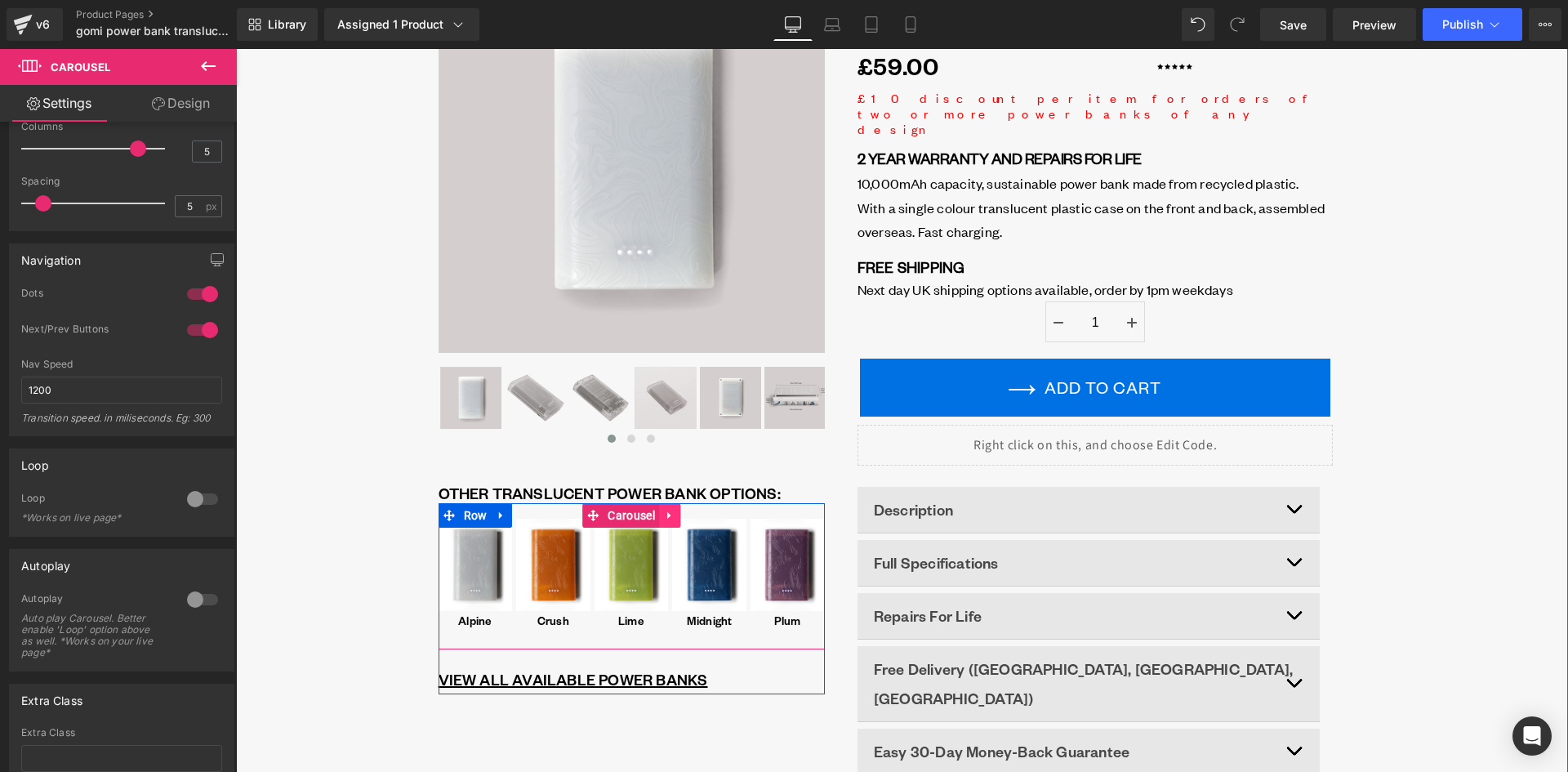
click at [667, 514] on icon at bounding box center [669, 514] width 3 height 7
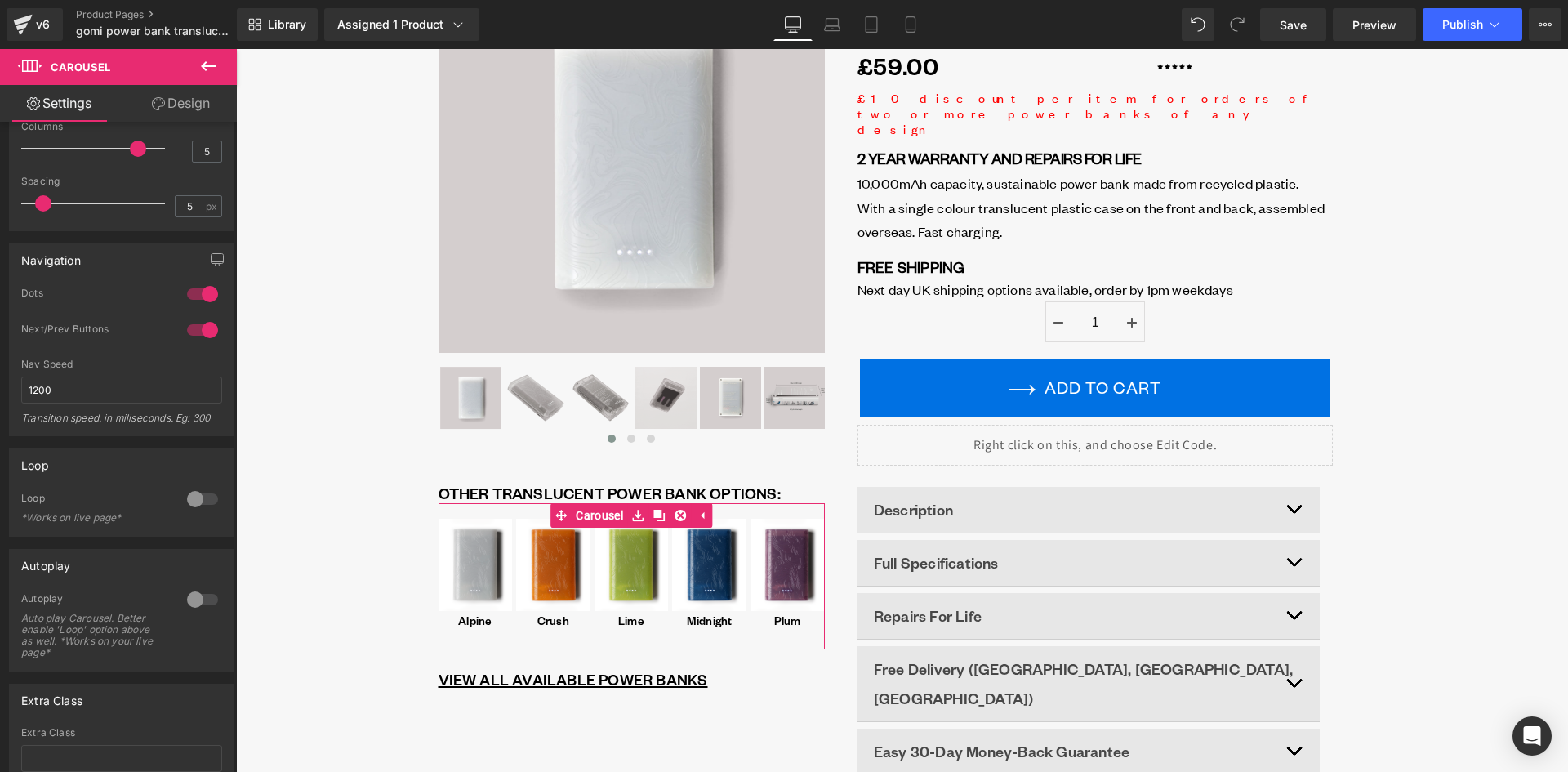
click at [190, 104] on link "Design" at bounding box center [181, 103] width 119 height 37
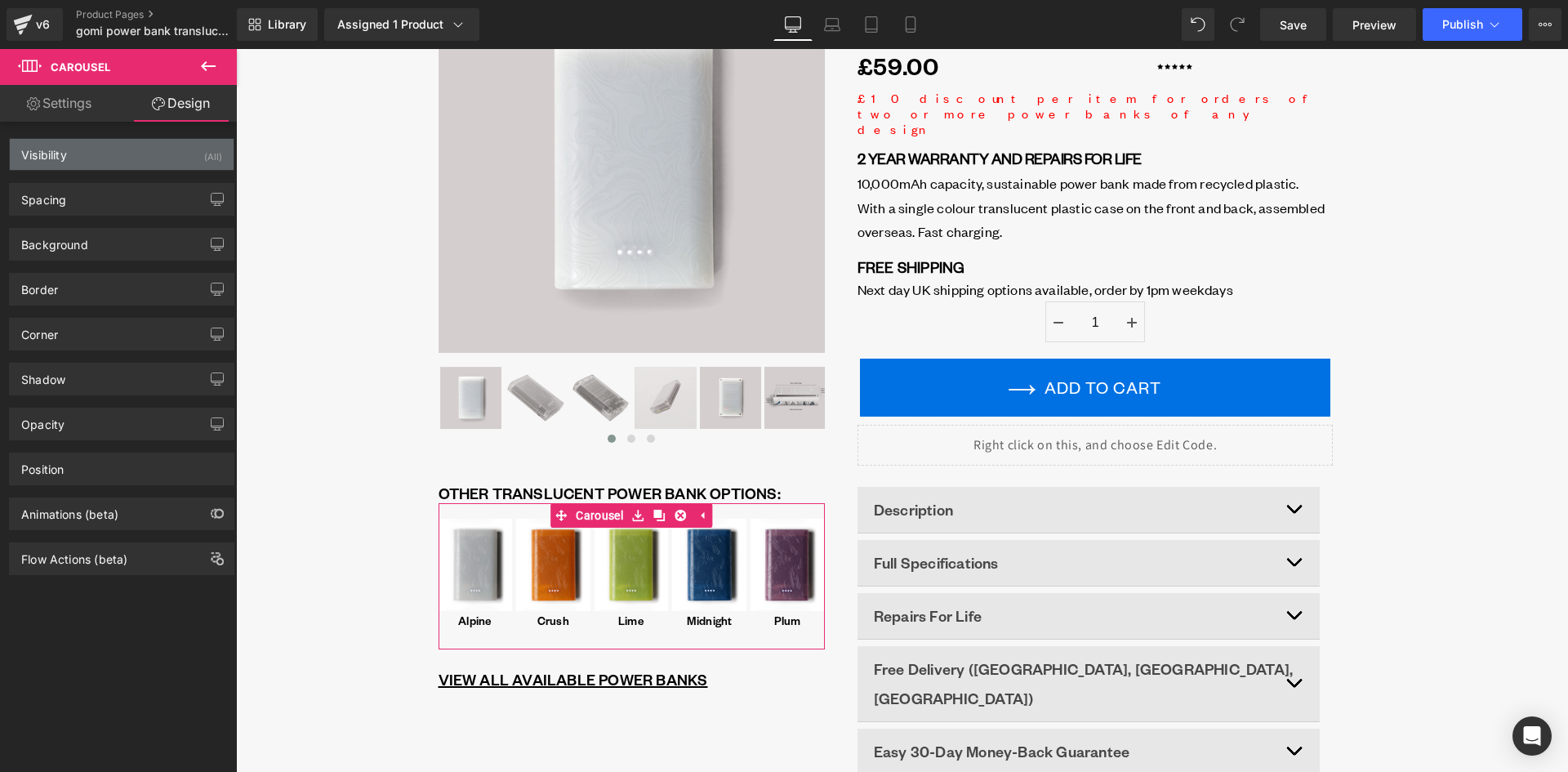
click at [85, 153] on div "Visibility (All)" at bounding box center [122, 155] width 224 height 31
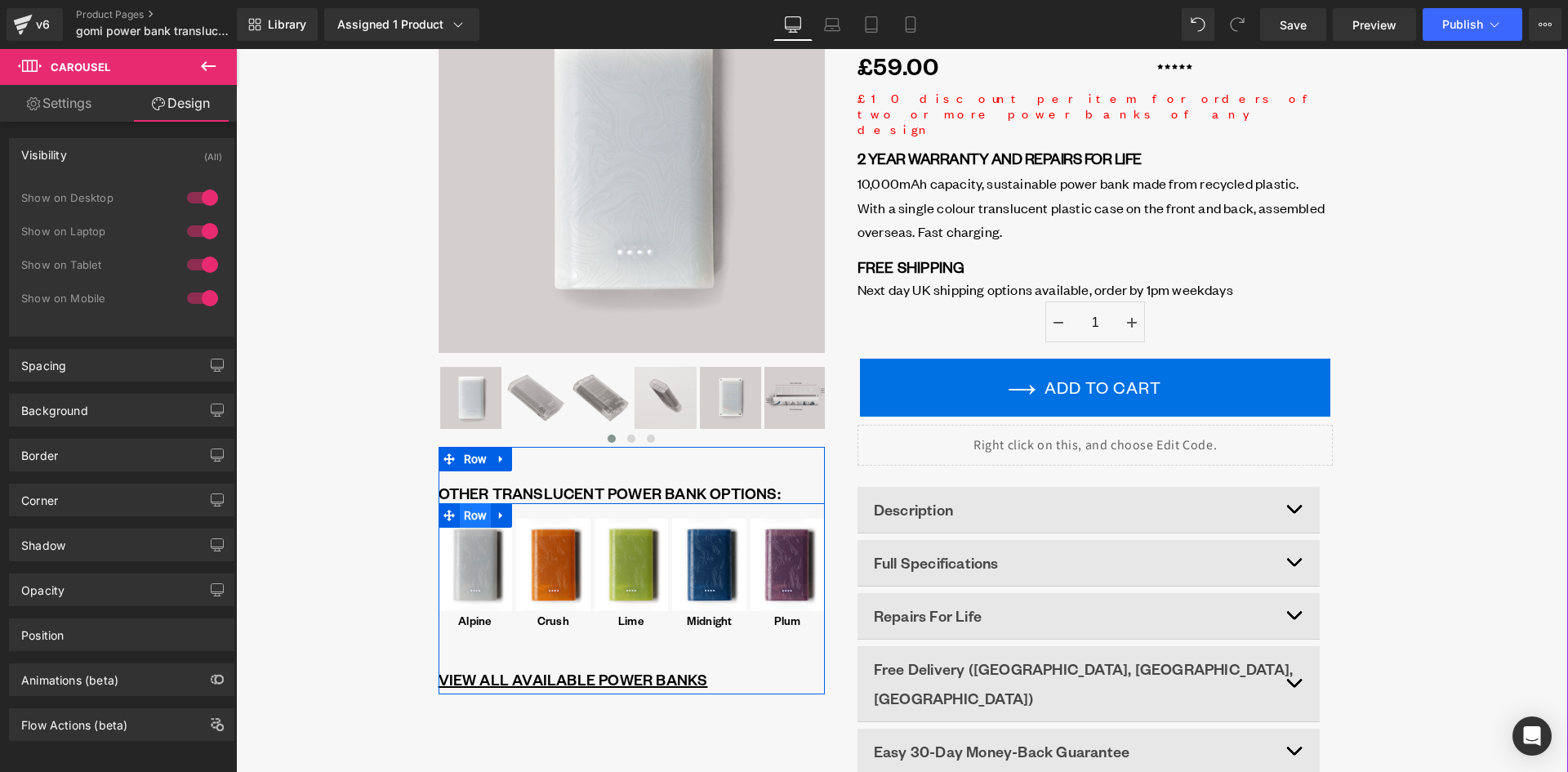
click at [460, 520] on span "Row" at bounding box center [475, 515] width 32 height 25
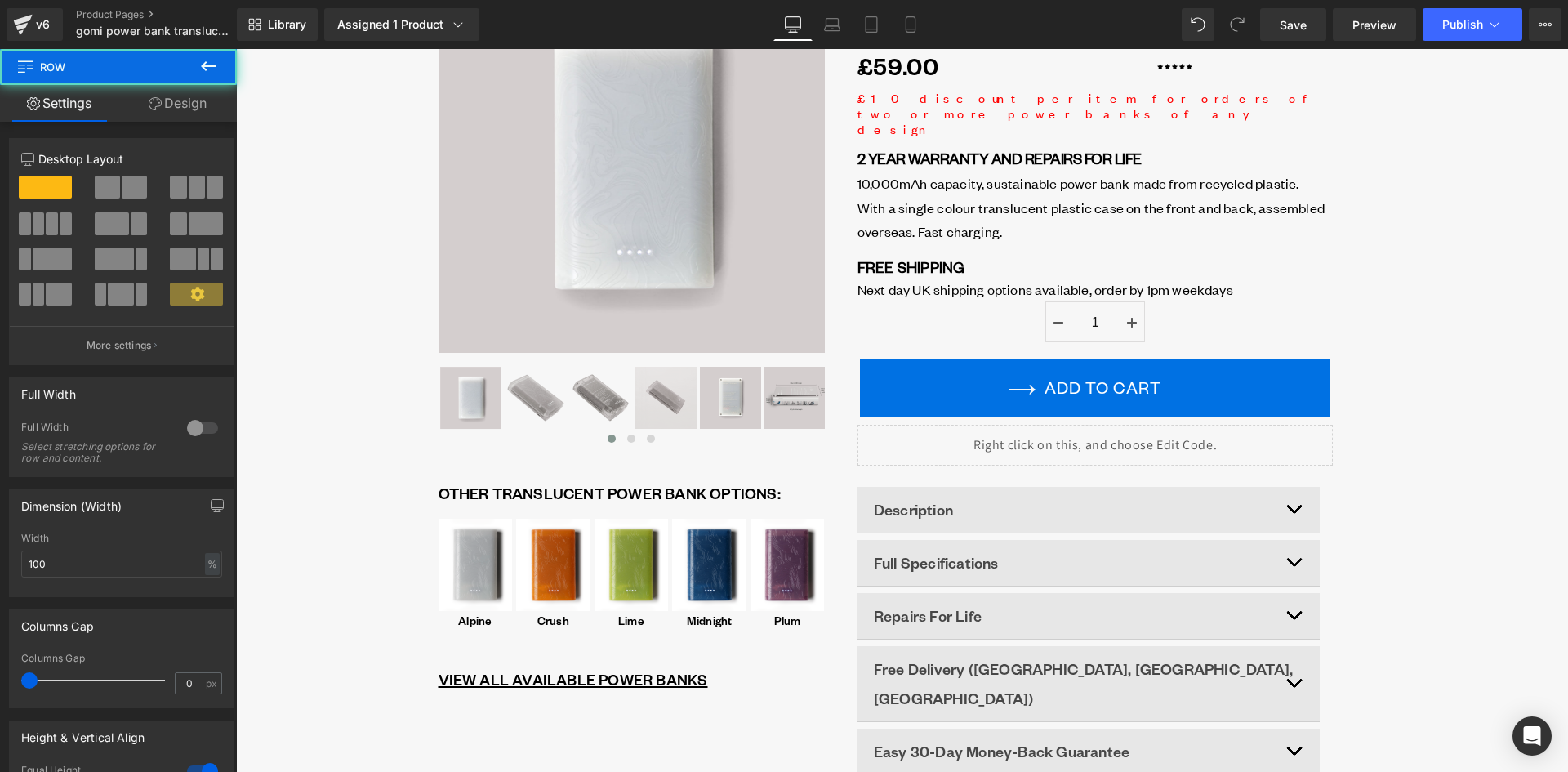
click at [186, 75] on button at bounding box center [209, 67] width 57 height 36
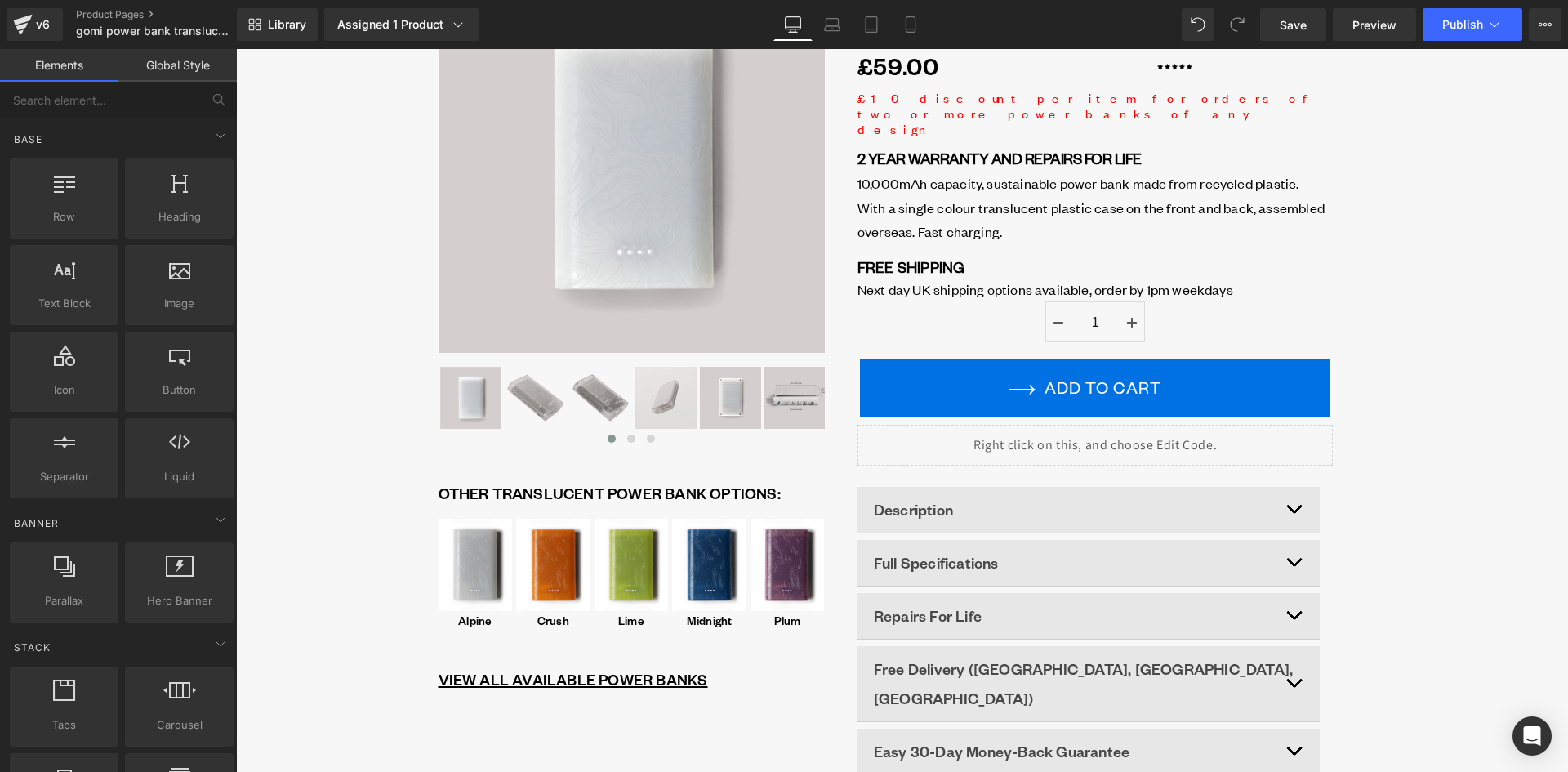
click at [43, 60] on link "Elements" at bounding box center [59, 65] width 119 height 33
drag, startPoint x: 173, startPoint y: 61, endPoint x: 181, endPoint y: 71, distance: 12.8
click at [174, 62] on link "Global Style" at bounding box center [177, 65] width 119 height 33
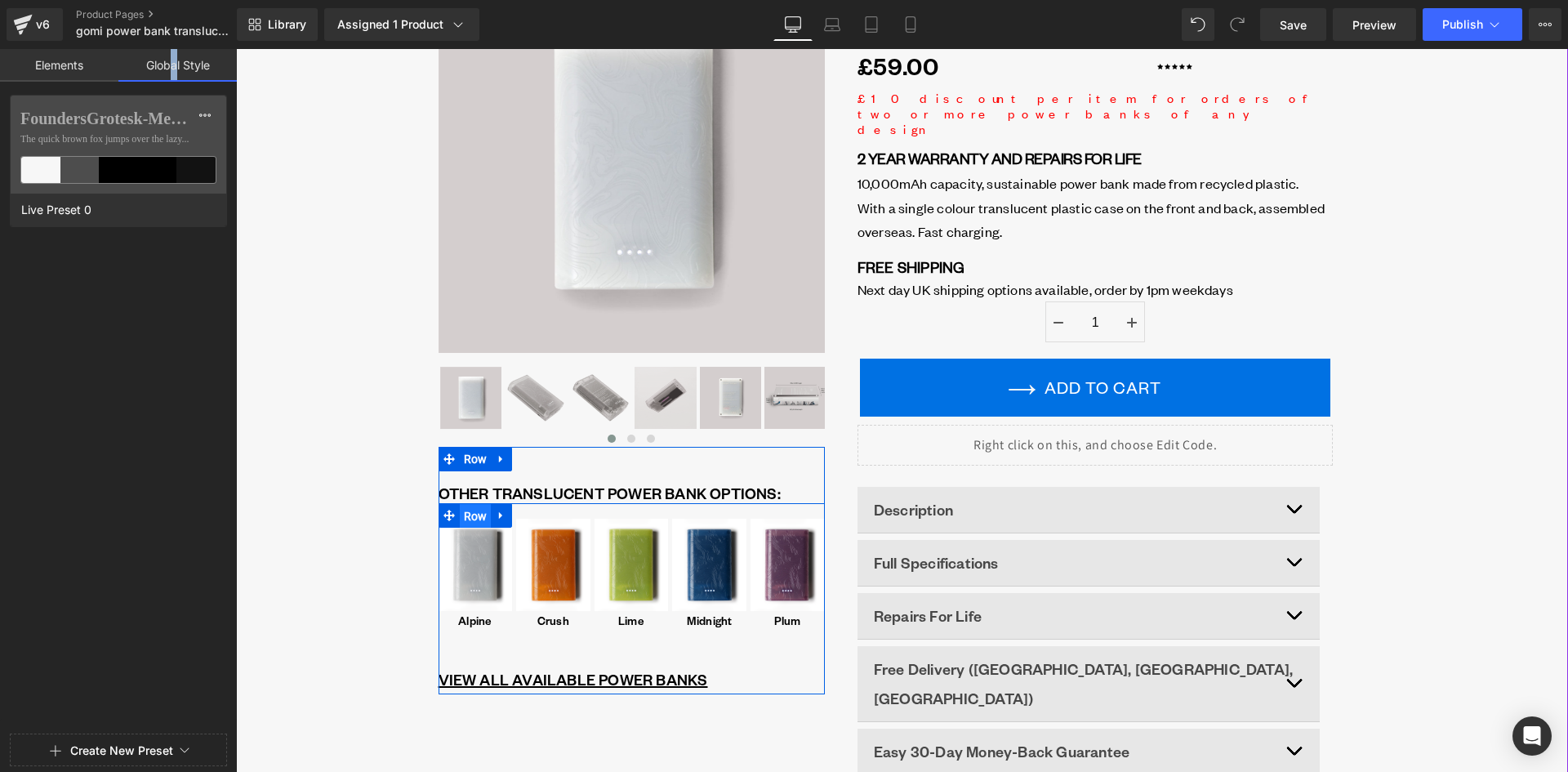
click at [472, 516] on span "Row" at bounding box center [475, 516] width 32 height 25
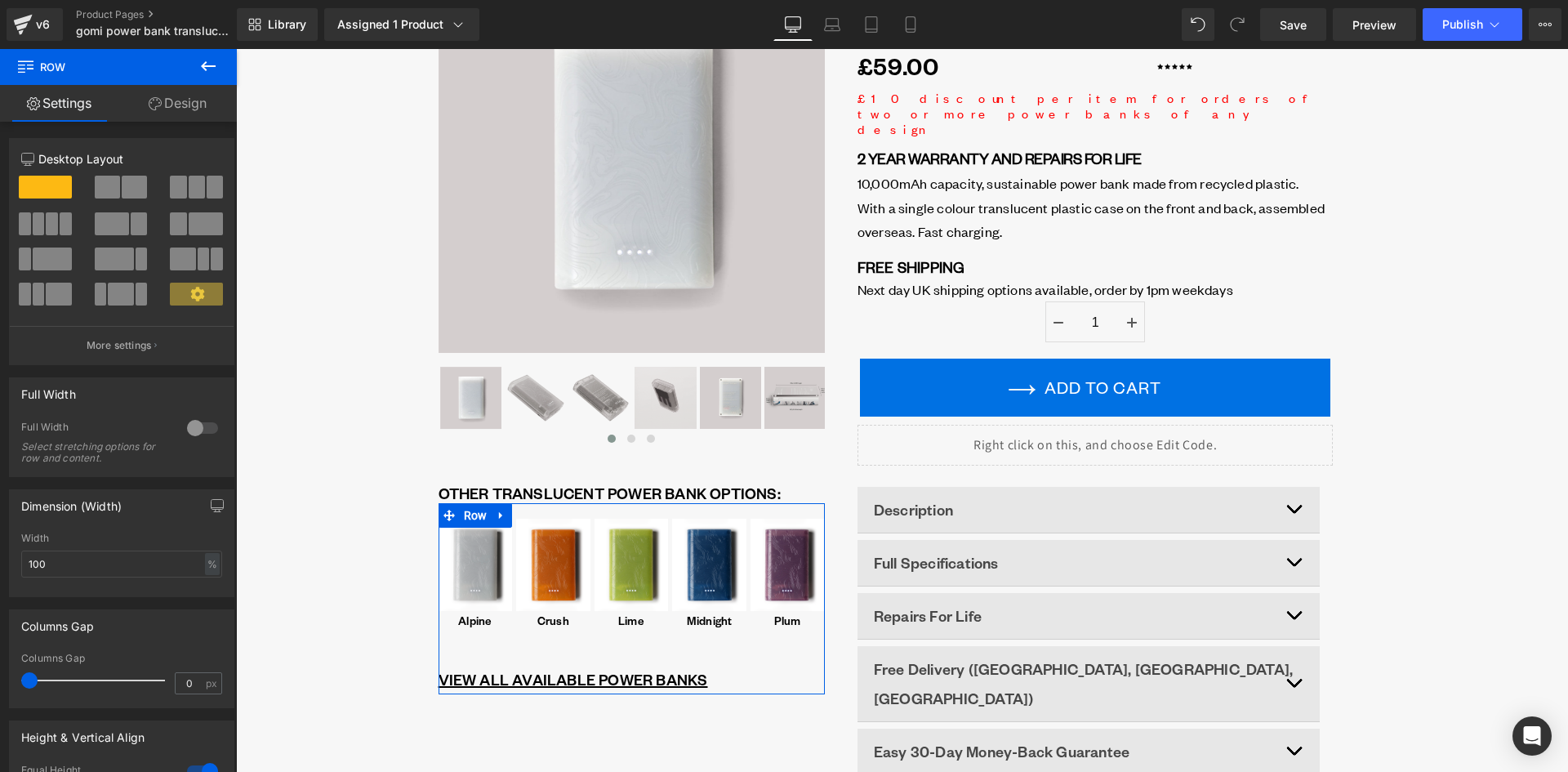
click at [191, 105] on link "Design" at bounding box center [177, 103] width 119 height 37
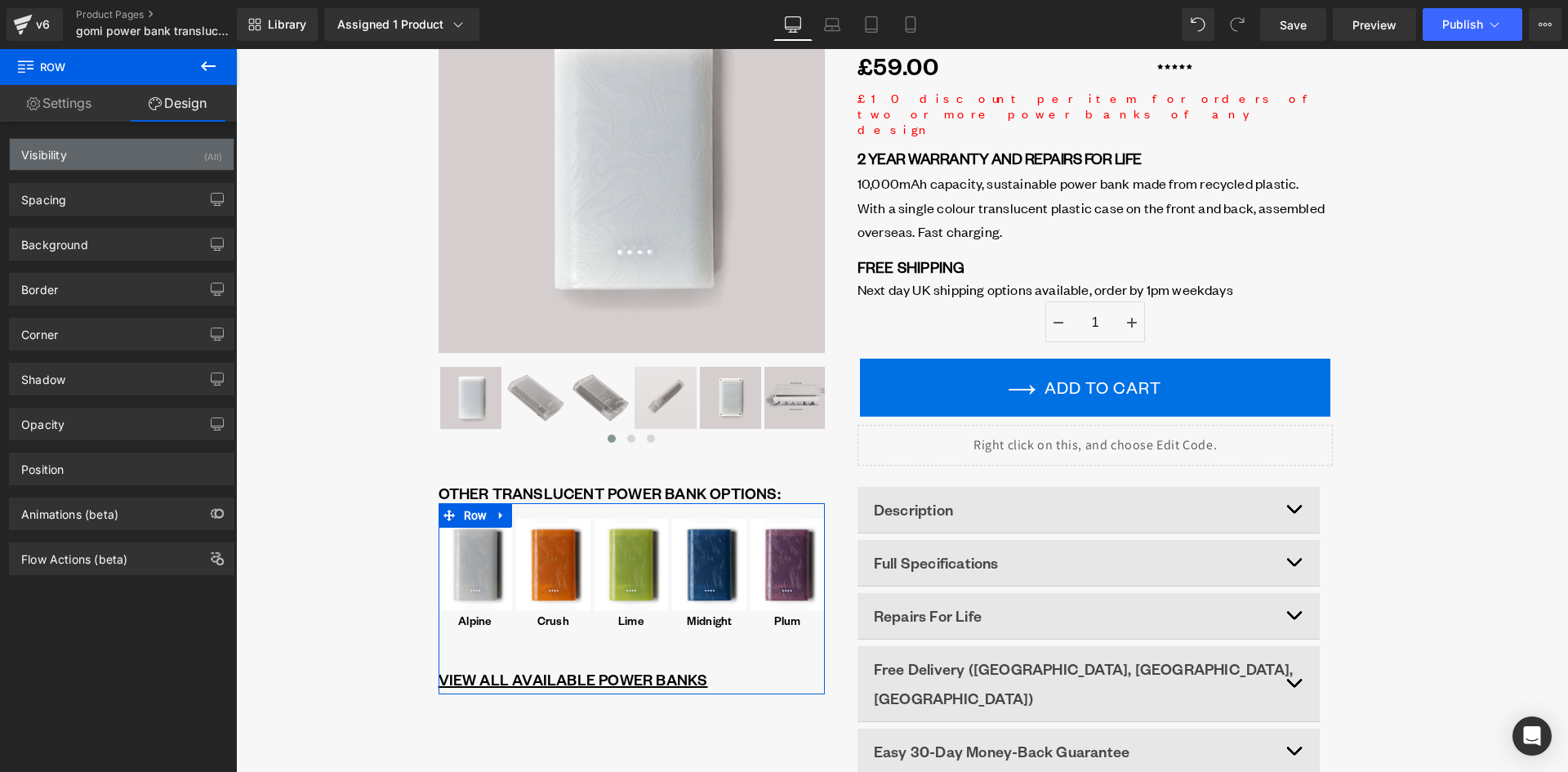
click at [99, 152] on div "Visibility (All)" at bounding box center [122, 155] width 224 height 31
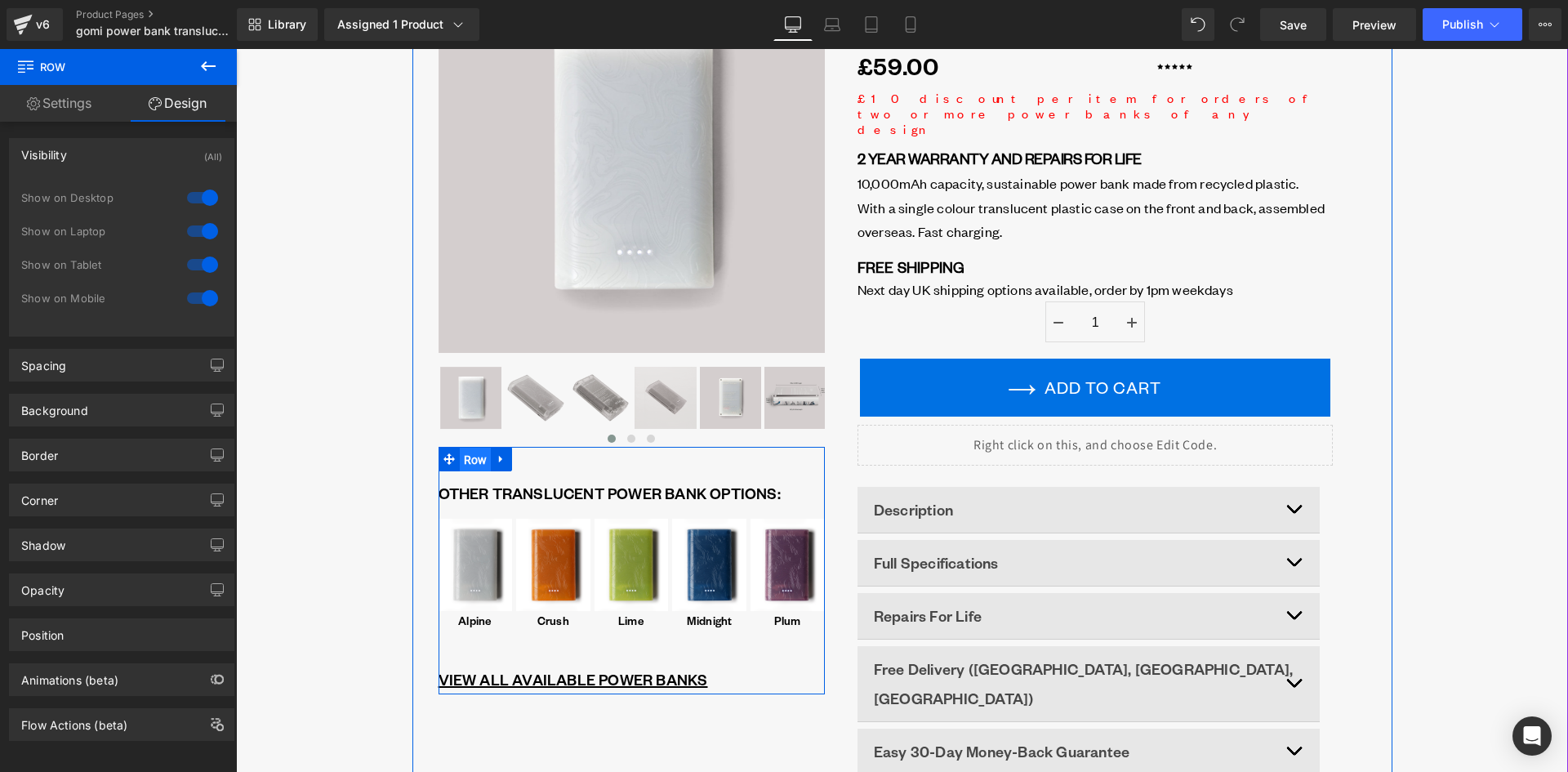
click at [473, 467] on span "Row" at bounding box center [475, 460] width 32 height 25
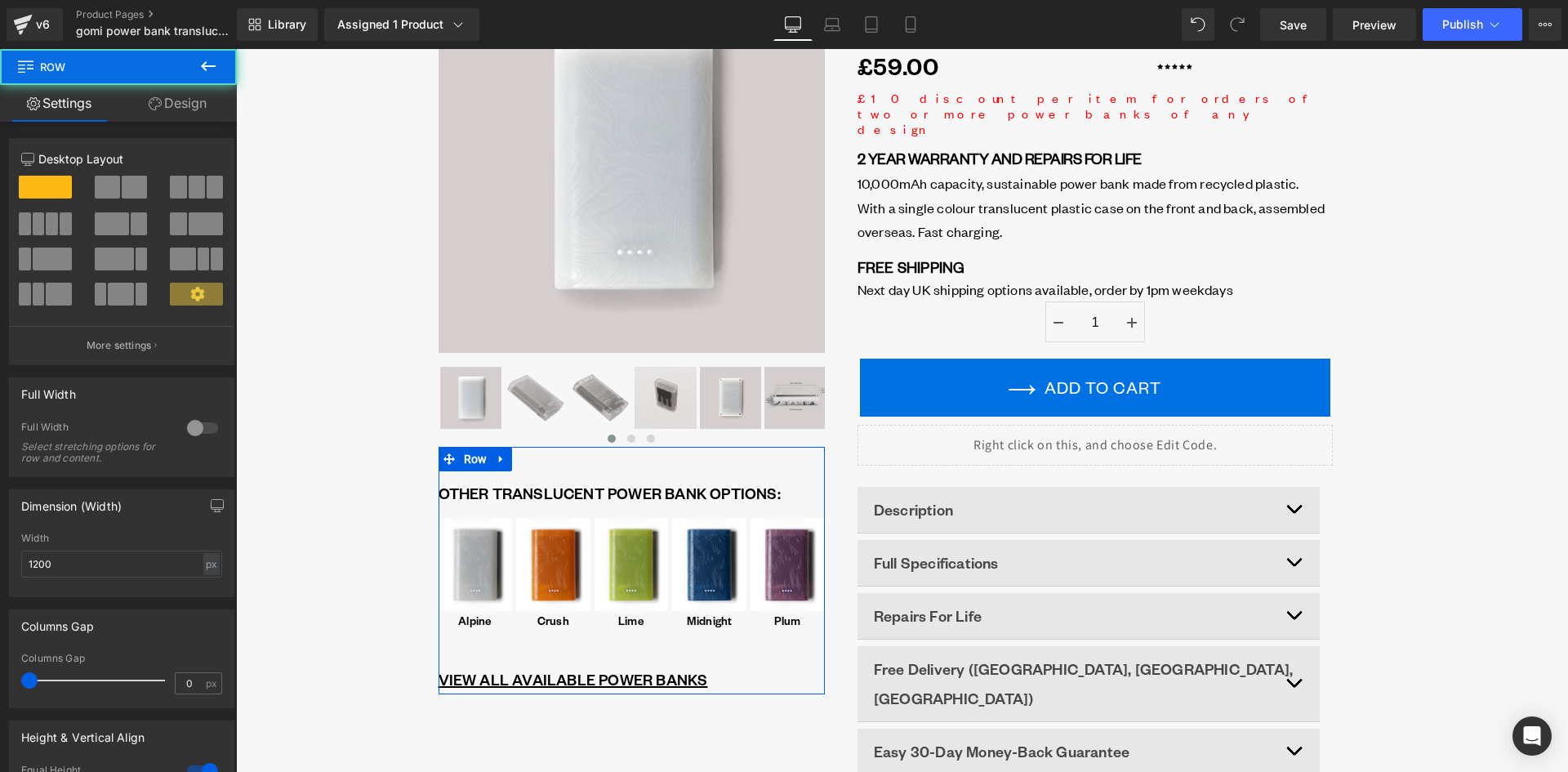
click at [181, 107] on link "Design" at bounding box center [177, 103] width 119 height 37
click at [0, 0] on div "Visibility" at bounding box center [0, 0] width 0 height 0
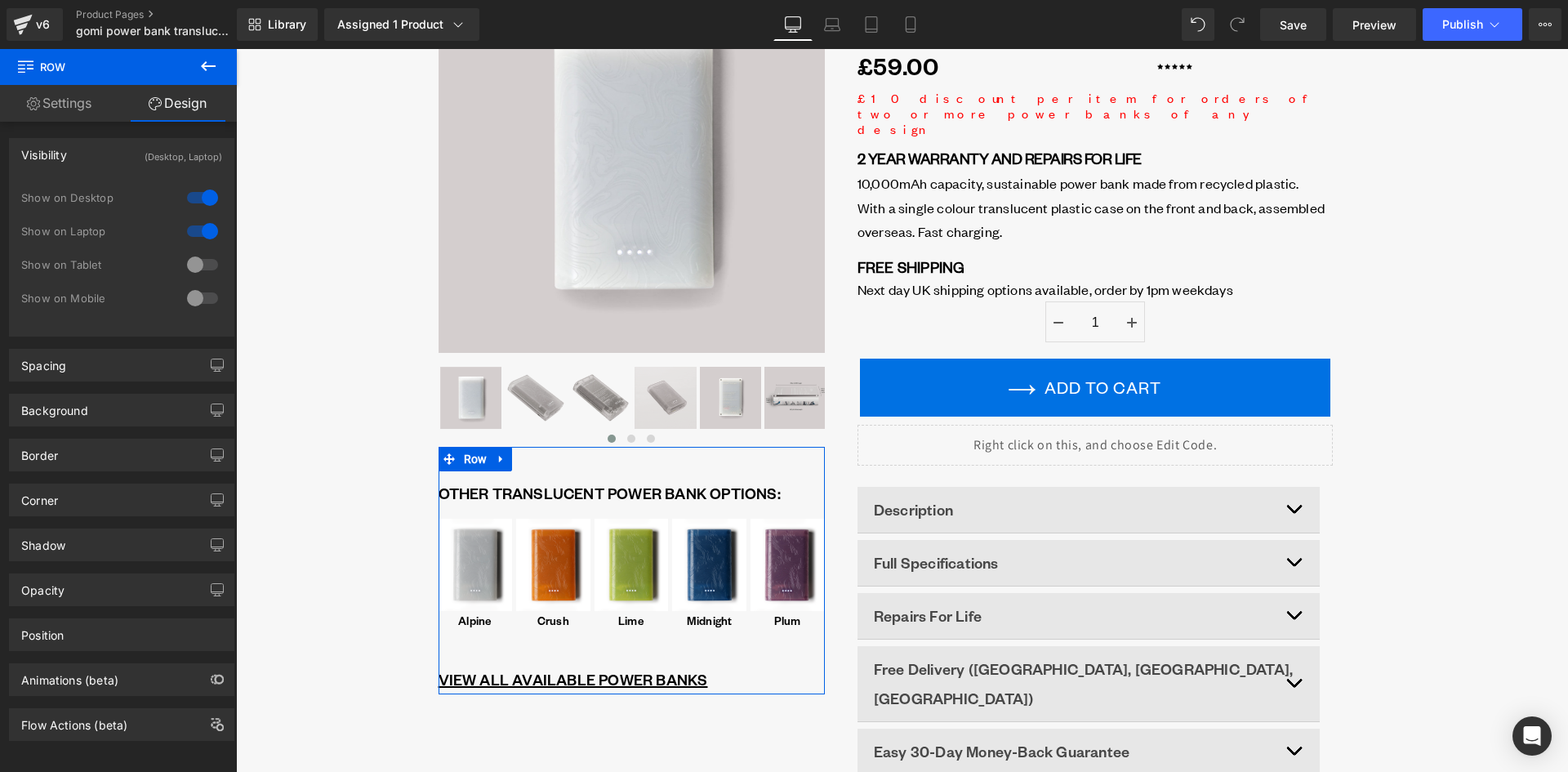
click at [187, 298] on div at bounding box center [203, 298] width 39 height 26
drag, startPoint x: 828, startPoint y: 24, endPoint x: 836, endPoint y: 38, distance: 16.1
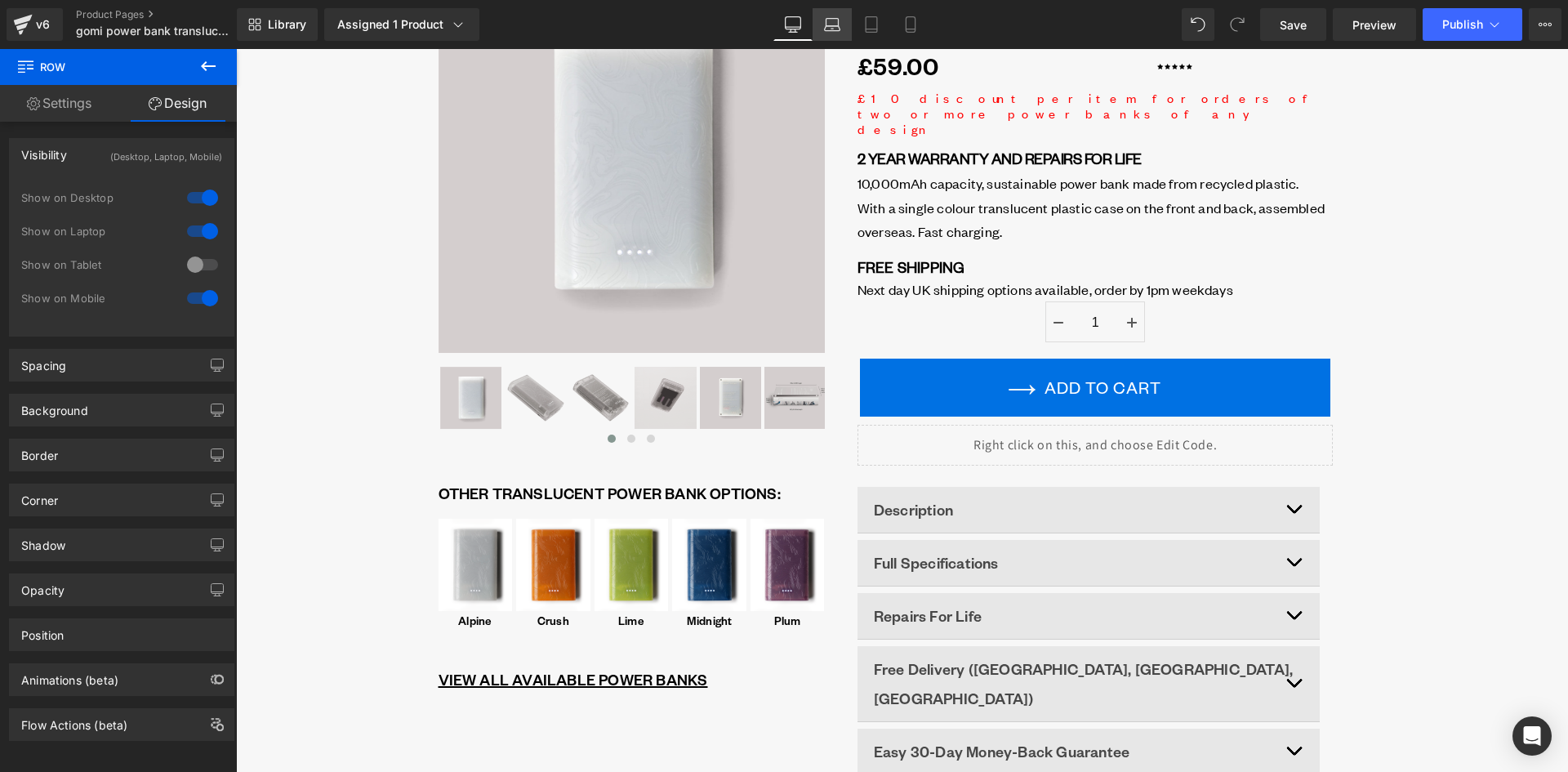
click at [828, 23] on icon at bounding box center [833, 22] width 12 height 7
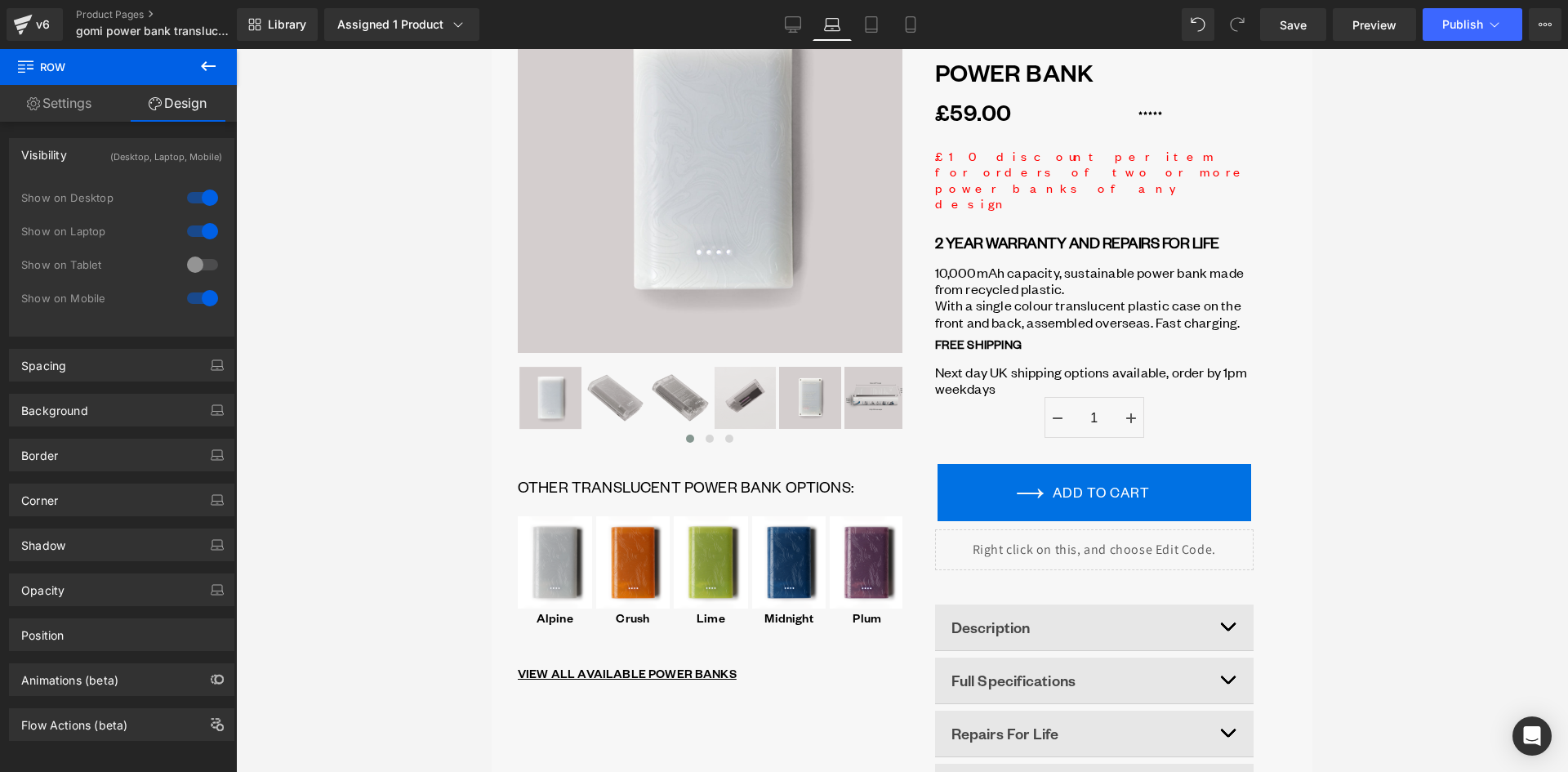
scroll to position [316, 0]
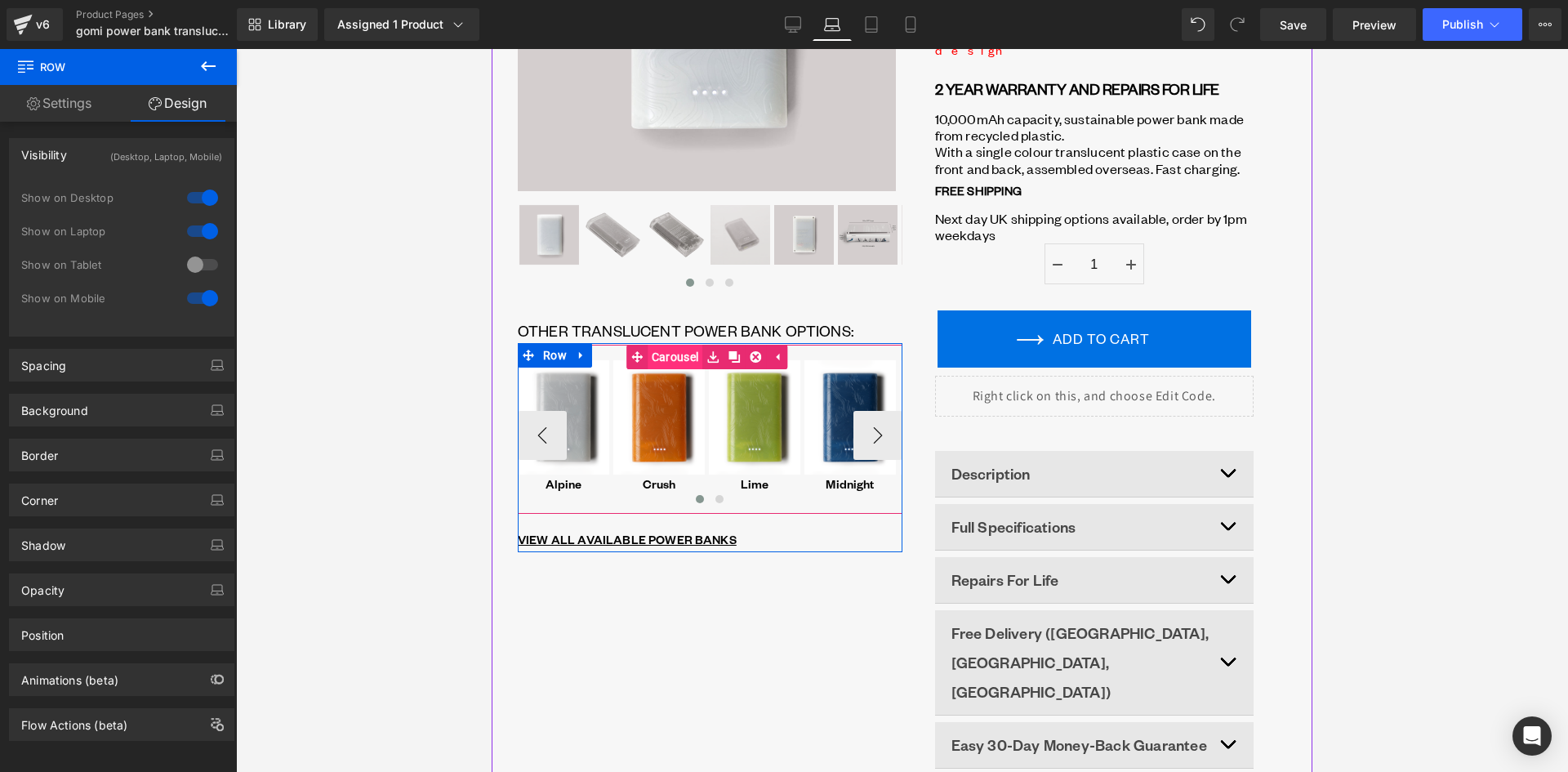
click at [693, 353] on span "Carousel" at bounding box center [675, 357] width 55 height 25
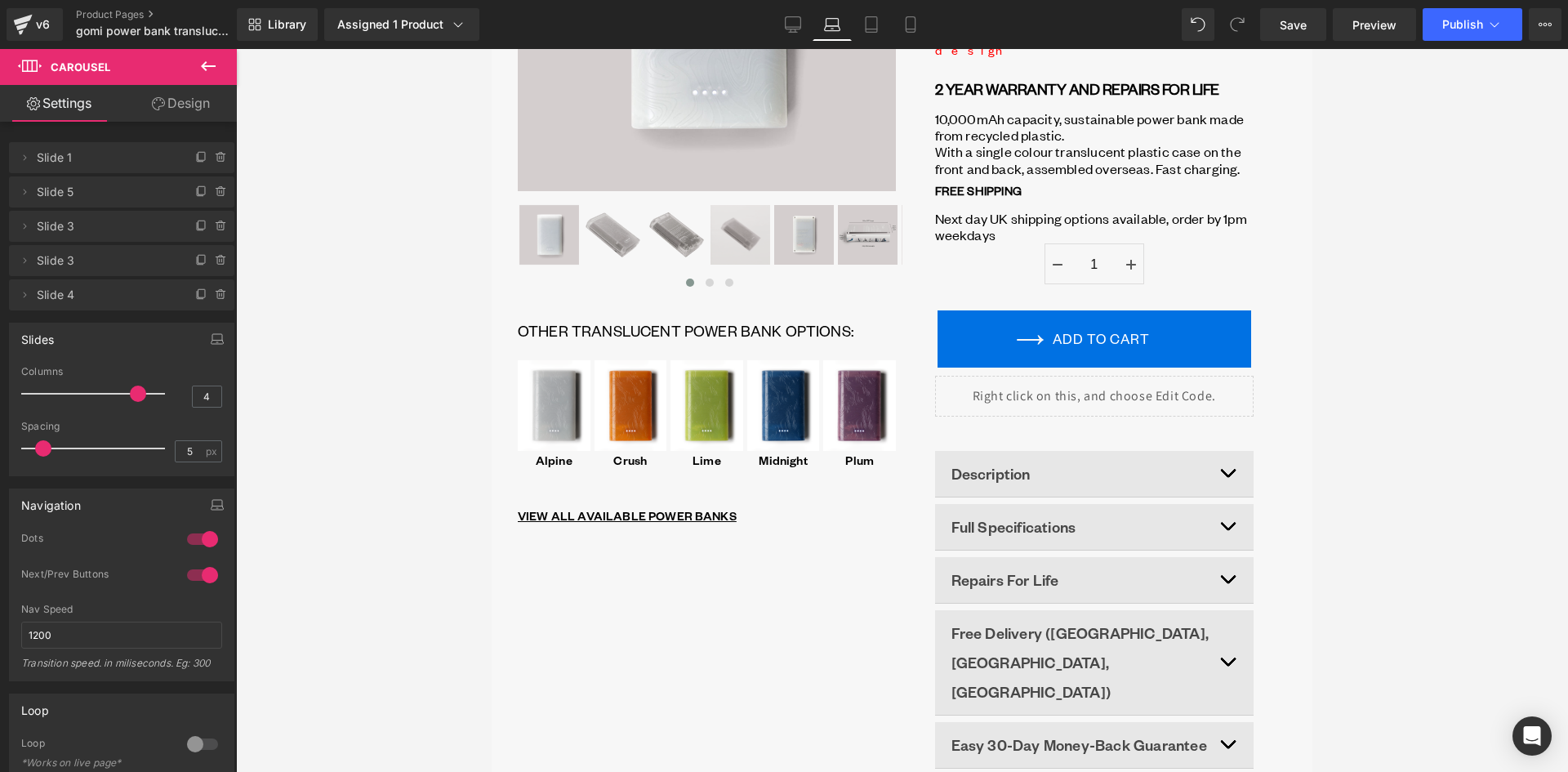
drag, startPoint x: 113, startPoint y: 392, endPoint x: 121, endPoint y: 396, distance: 8.9
click at [121, 396] on div at bounding box center [97, 393] width 136 height 33
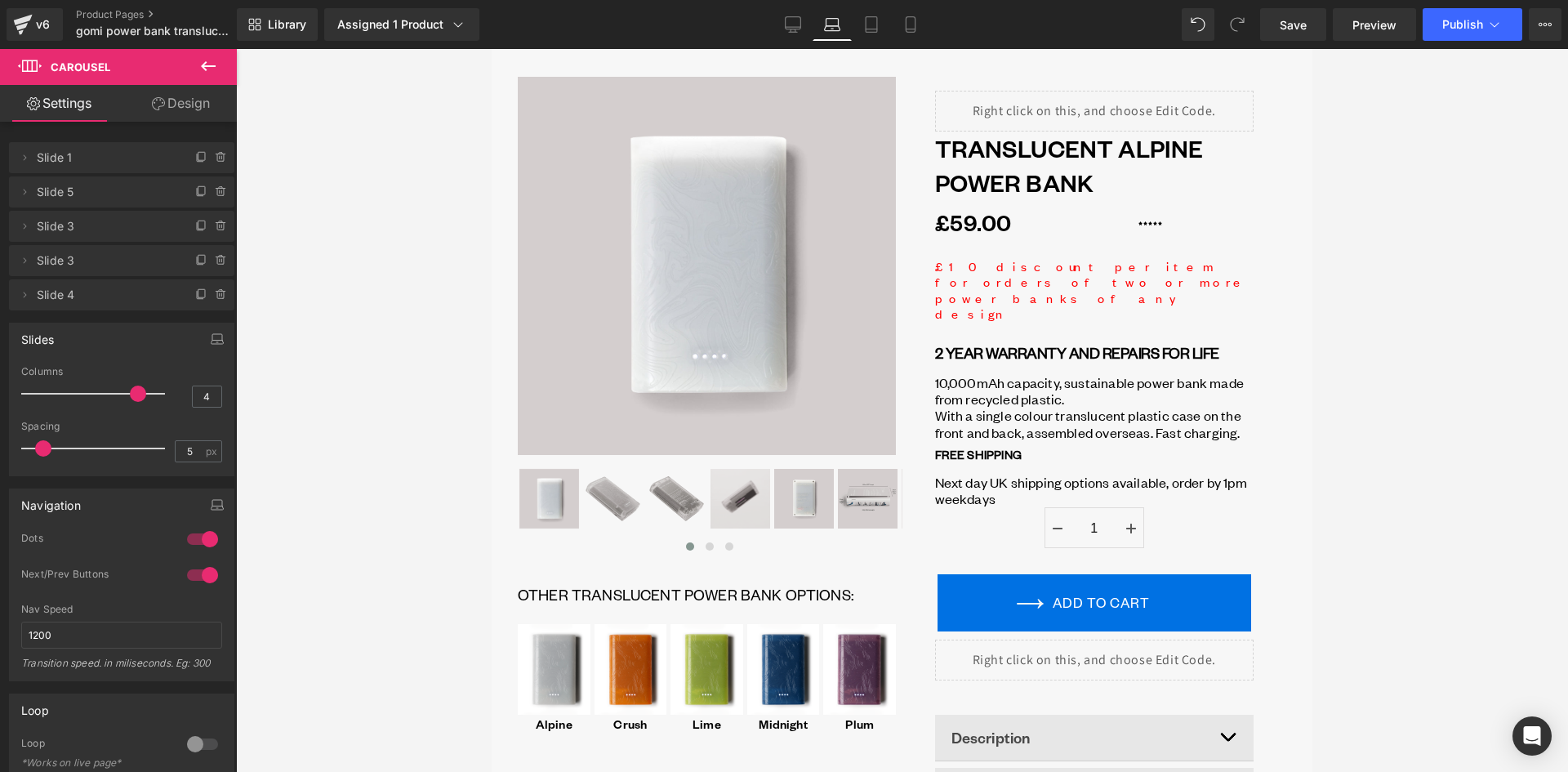
scroll to position [82, 0]
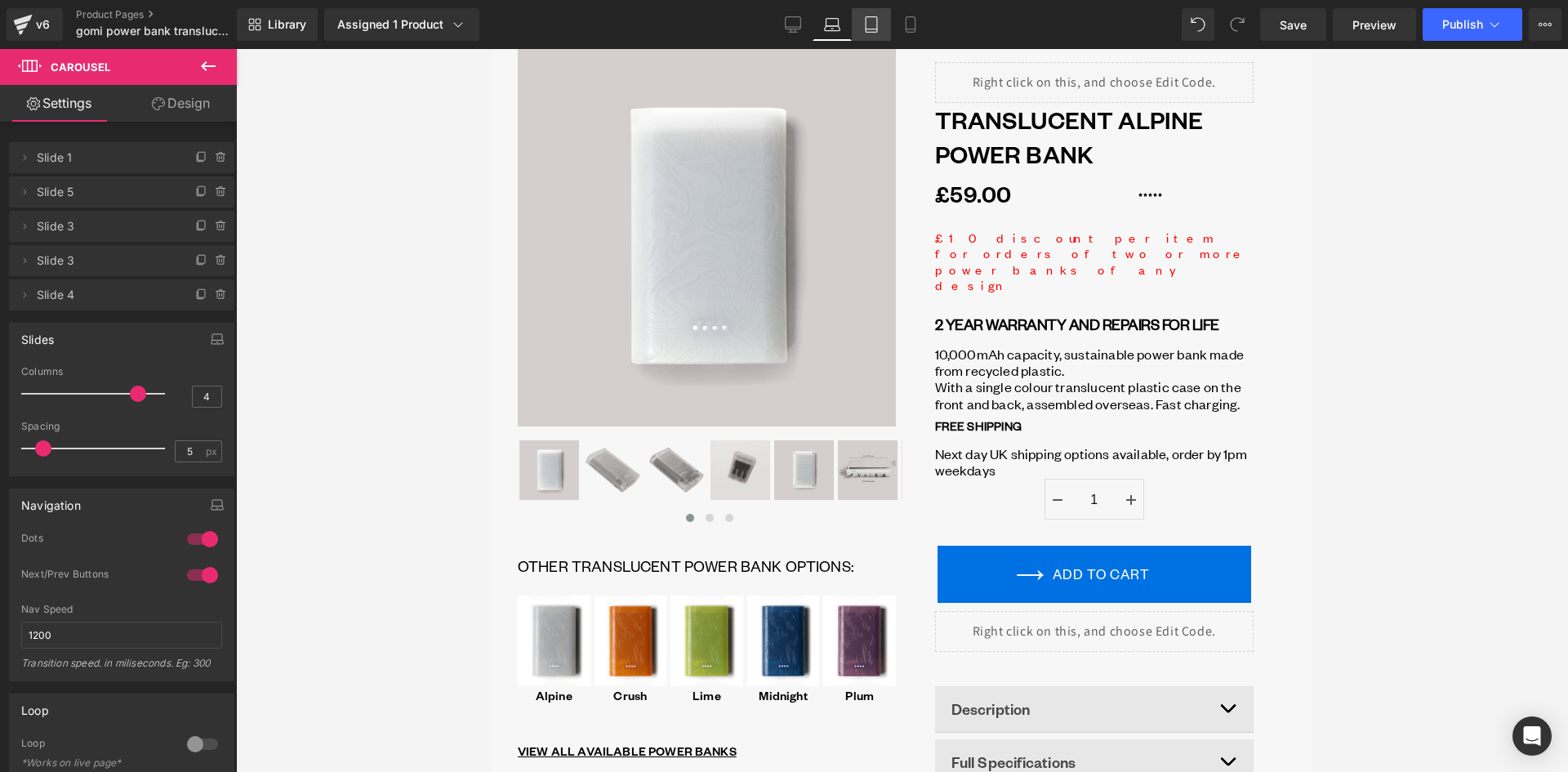
click at [887, 32] on link "Tablet" at bounding box center [872, 25] width 39 height 33
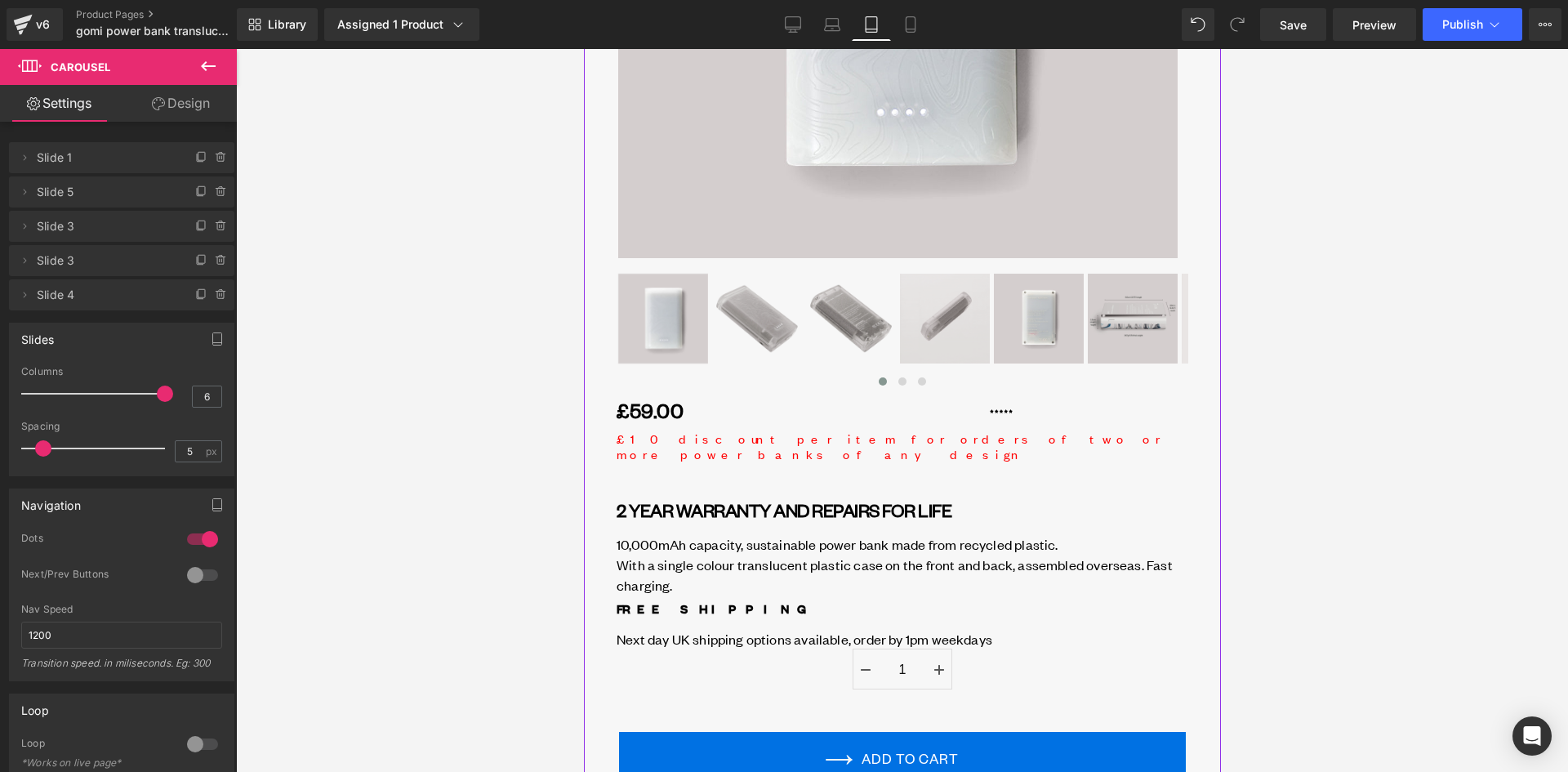
scroll to position [572, 0]
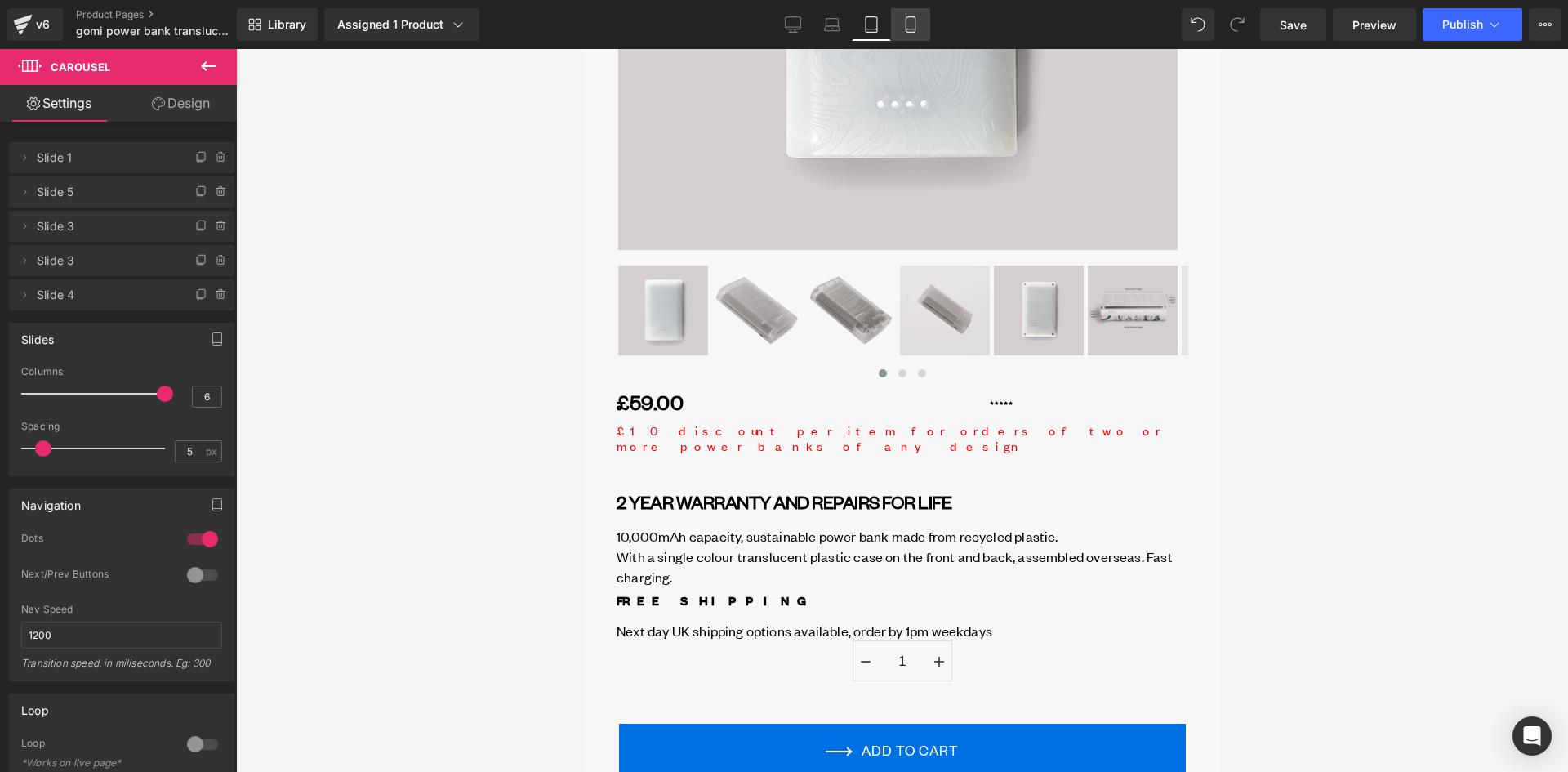
drag, startPoint x: 911, startPoint y: 27, endPoint x: 380, endPoint y: 222, distance: 565.7
click at [911, 27] on icon at bounding box center [910, 25] width 16 height 16
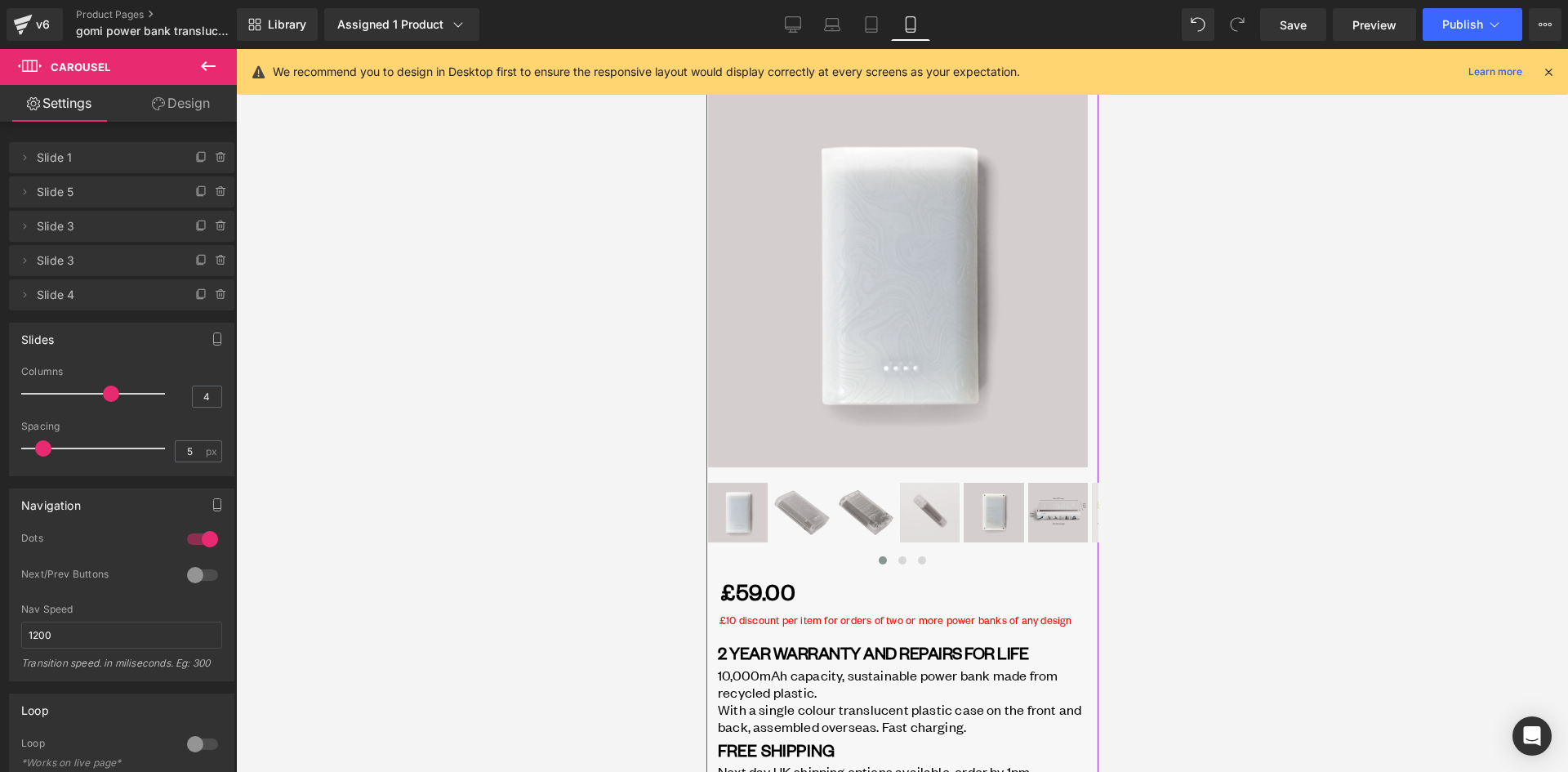
scroll to position [0, 0]
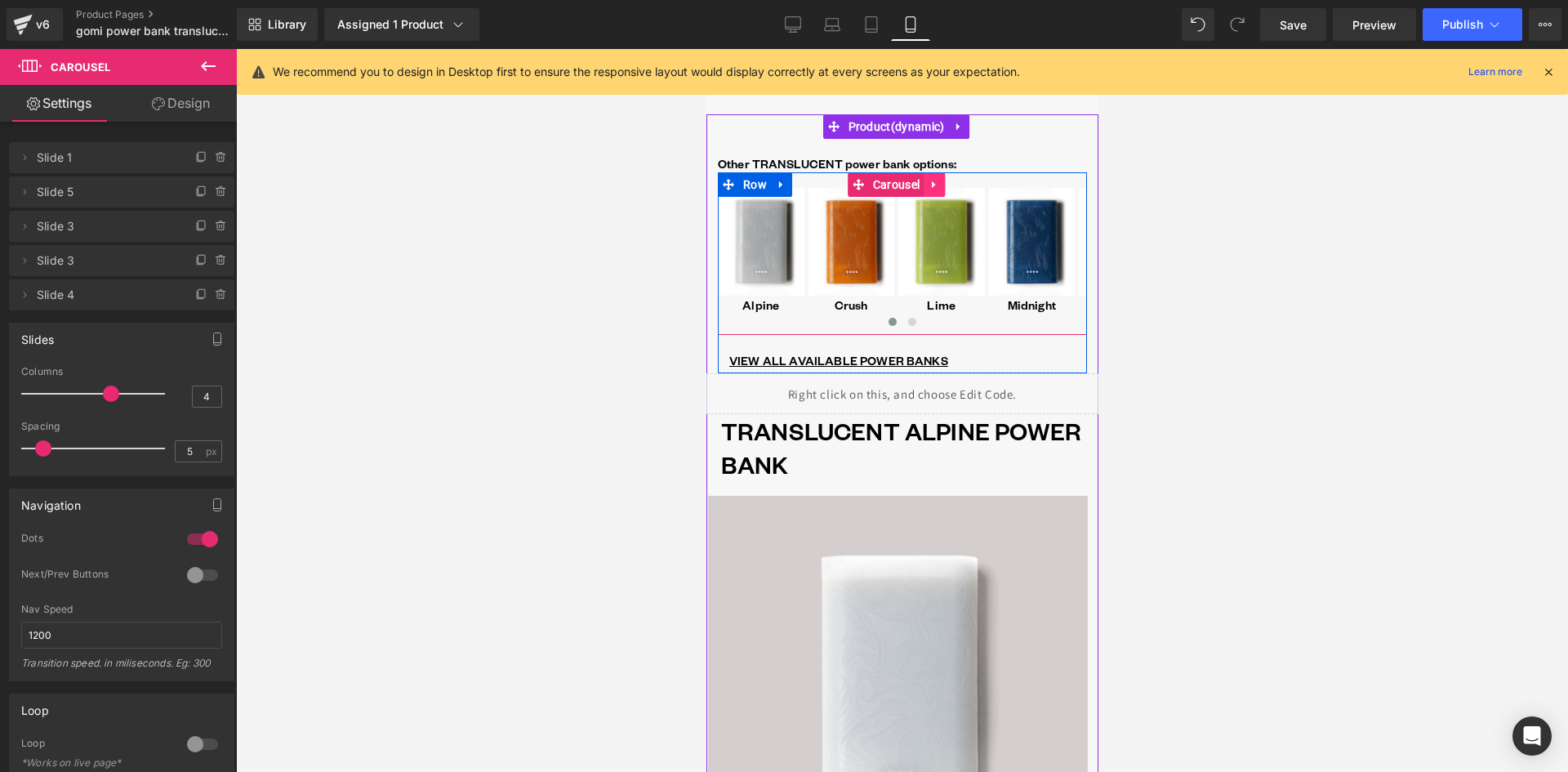
click at [931, 187] on icon at bounding box center [932, 185] width 3 height 7
click at [924, 185] on icon at bounding box center [923, 185] width 11 height 11
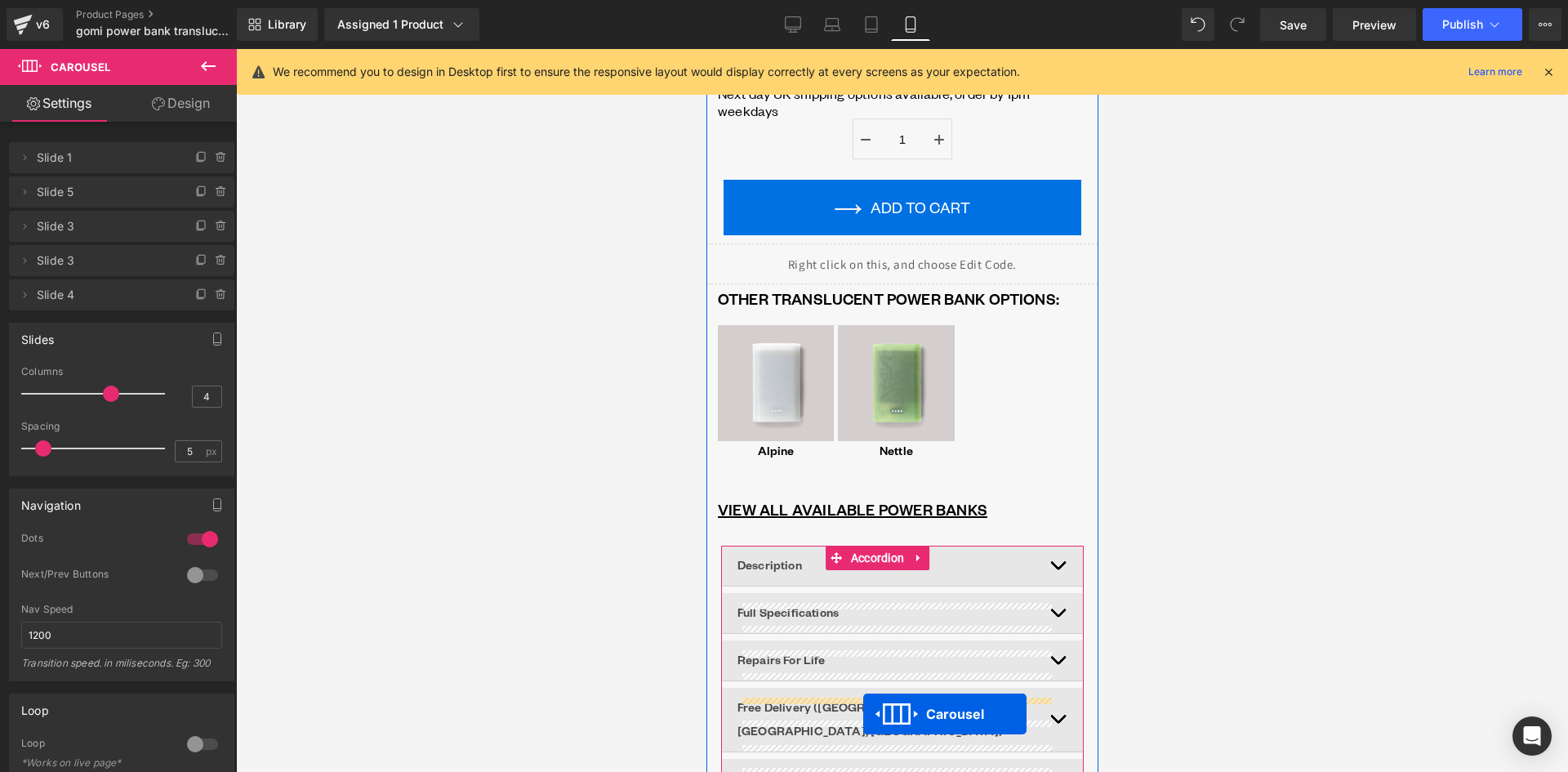
scroll to position [1160, 0]
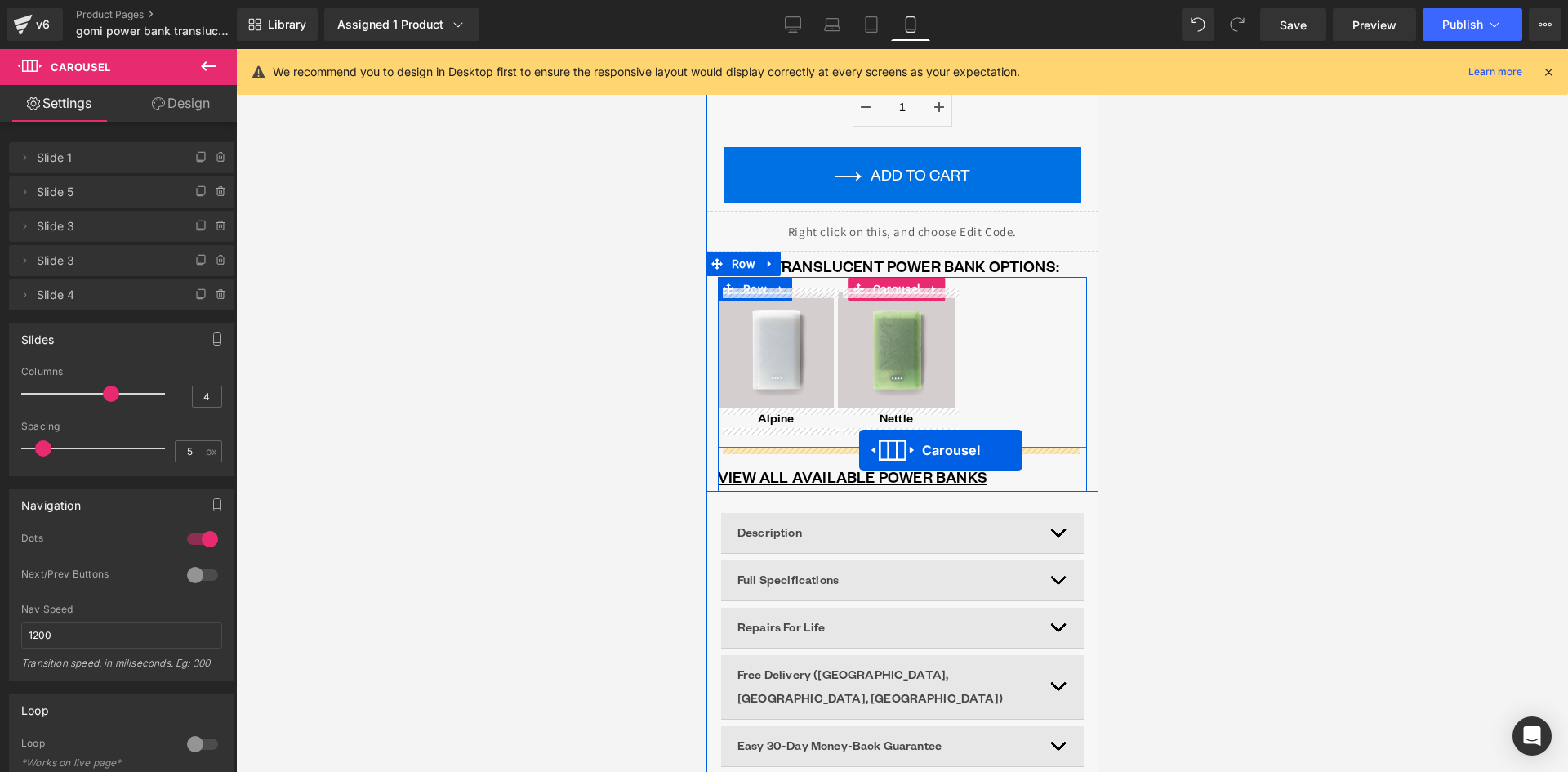
drag, startPoint x: 856, startPoint y: 348, endPoint x: 859, endPoint y: 450, distance: 102.0
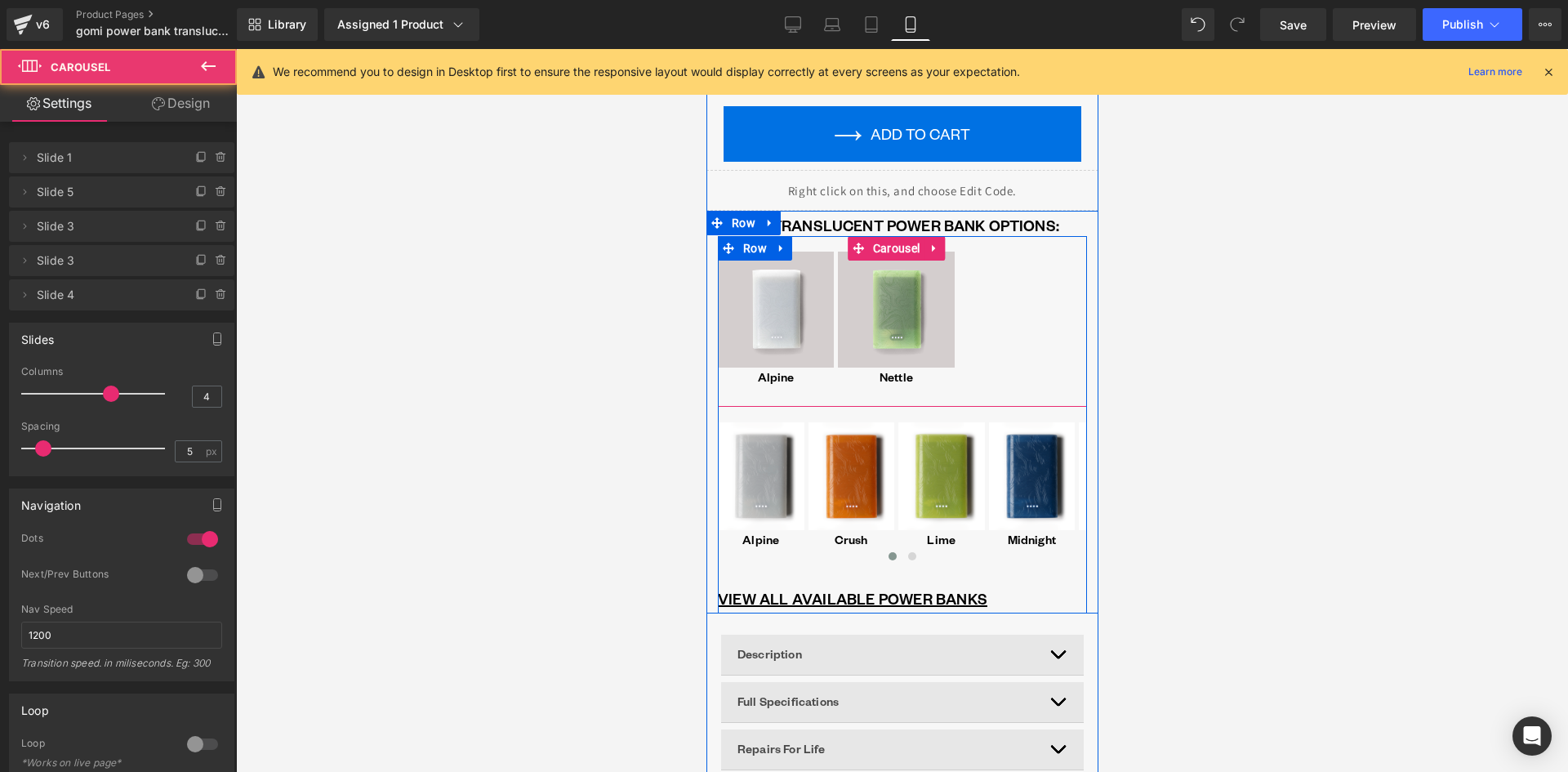
scroll to position [1119, 0]
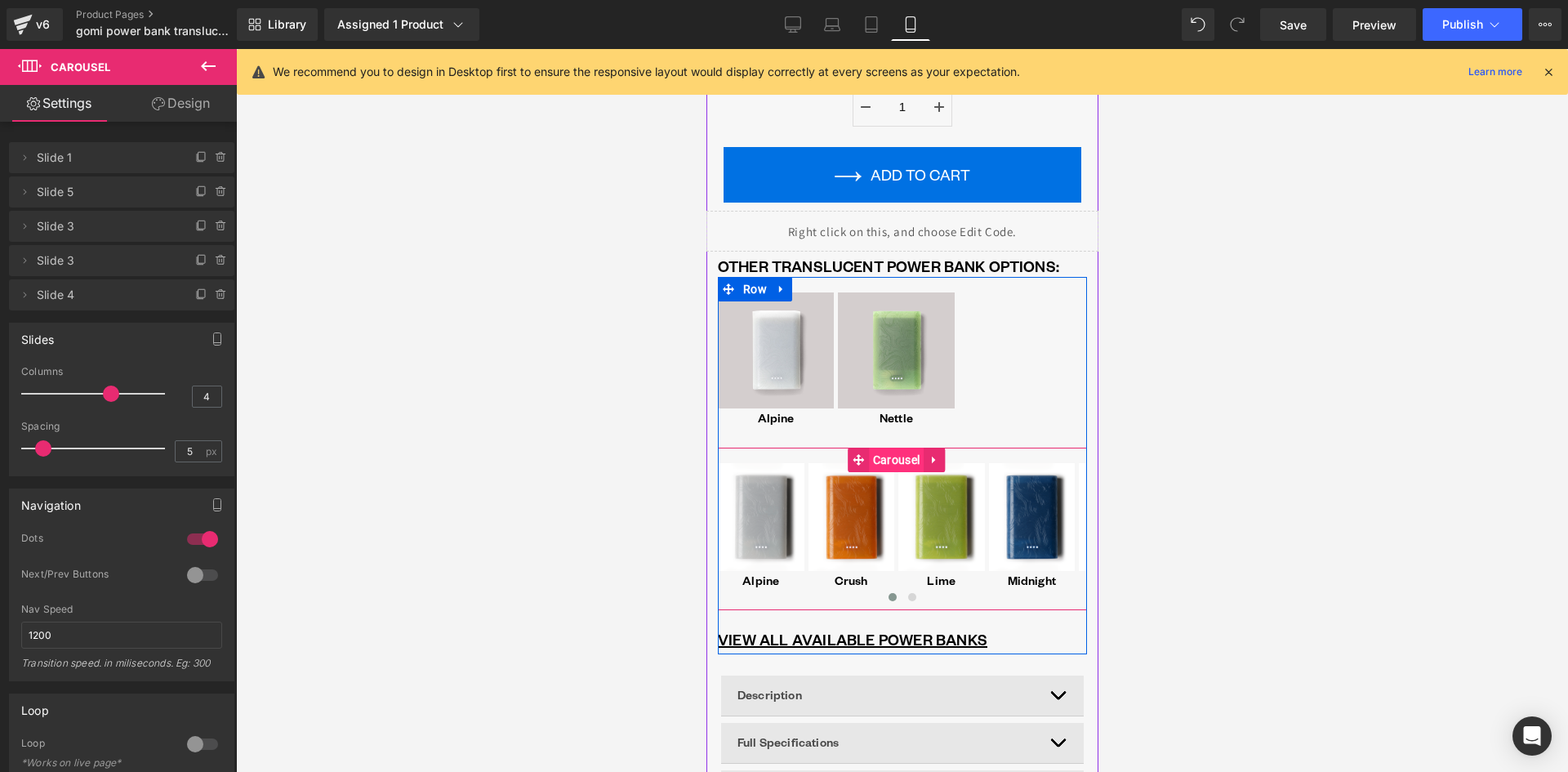
click at [888, 457] on span "Carousel" at bounding box center [895, 460] width 55 height 25
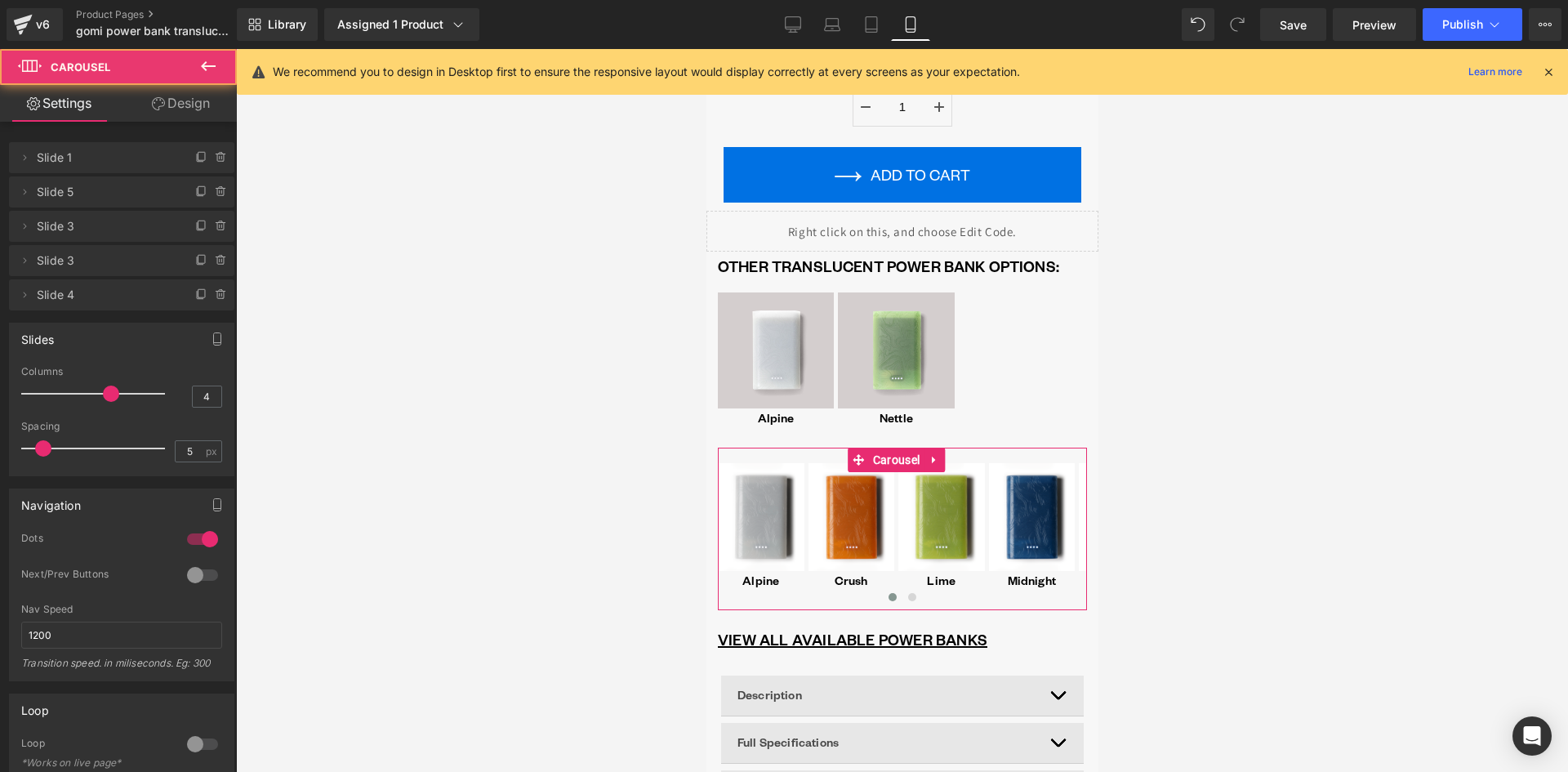
click at [168, 93] on link "Design" at bounding box center [181, 103] width 119 height 37
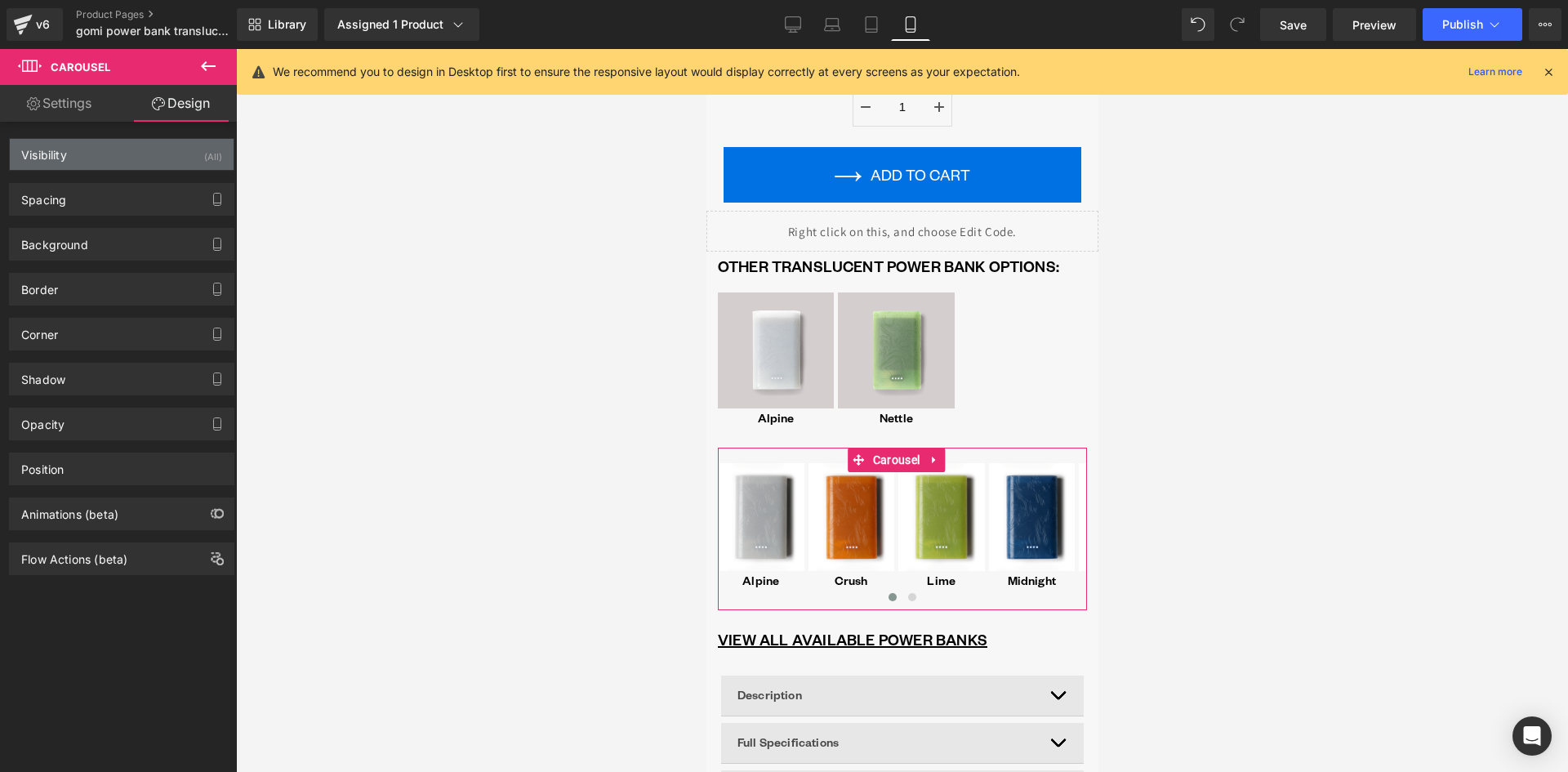
click at [92, 155] on div "Visibility (All)" at bounding box center [122, 155] width 224 height 31
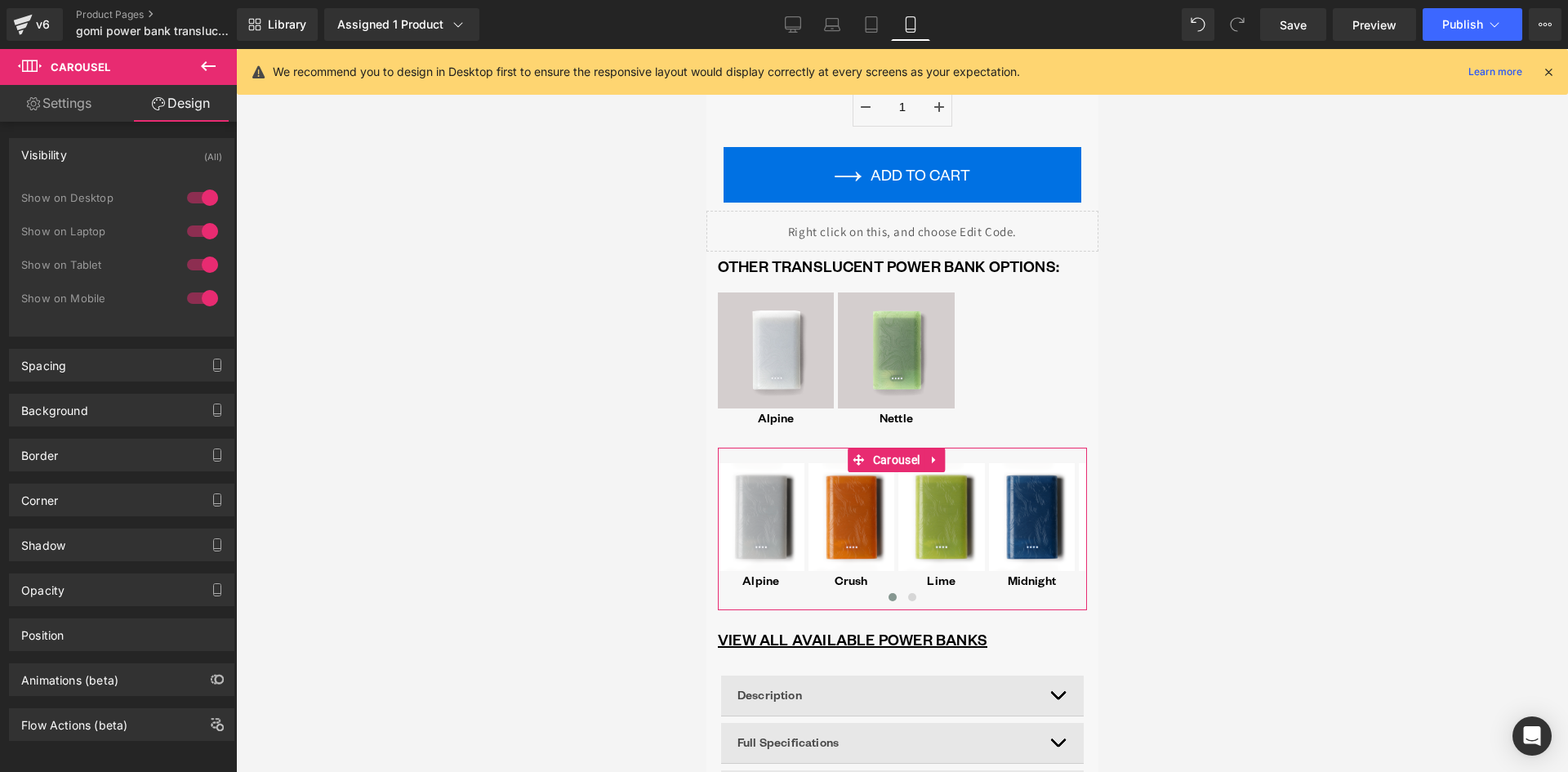
click at [195, 195] on div at bounding box center [203, 198] width 39 height 26
click at [194, 230] on div at bounding box center [203, 231] width 39 height 26
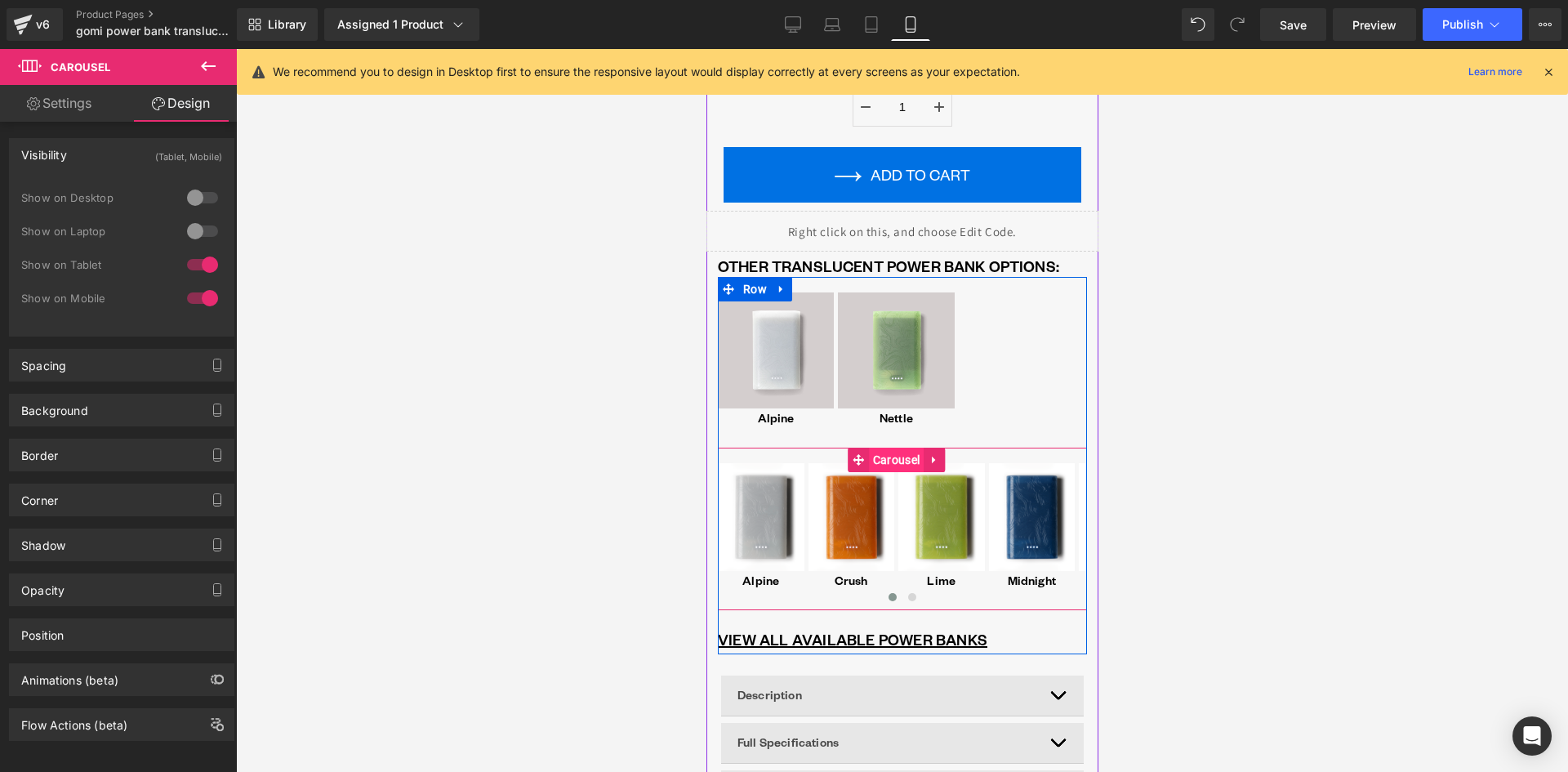
click at [883, 465] on span "Carousel" at bounding box center [895, 460] width 55 height 25
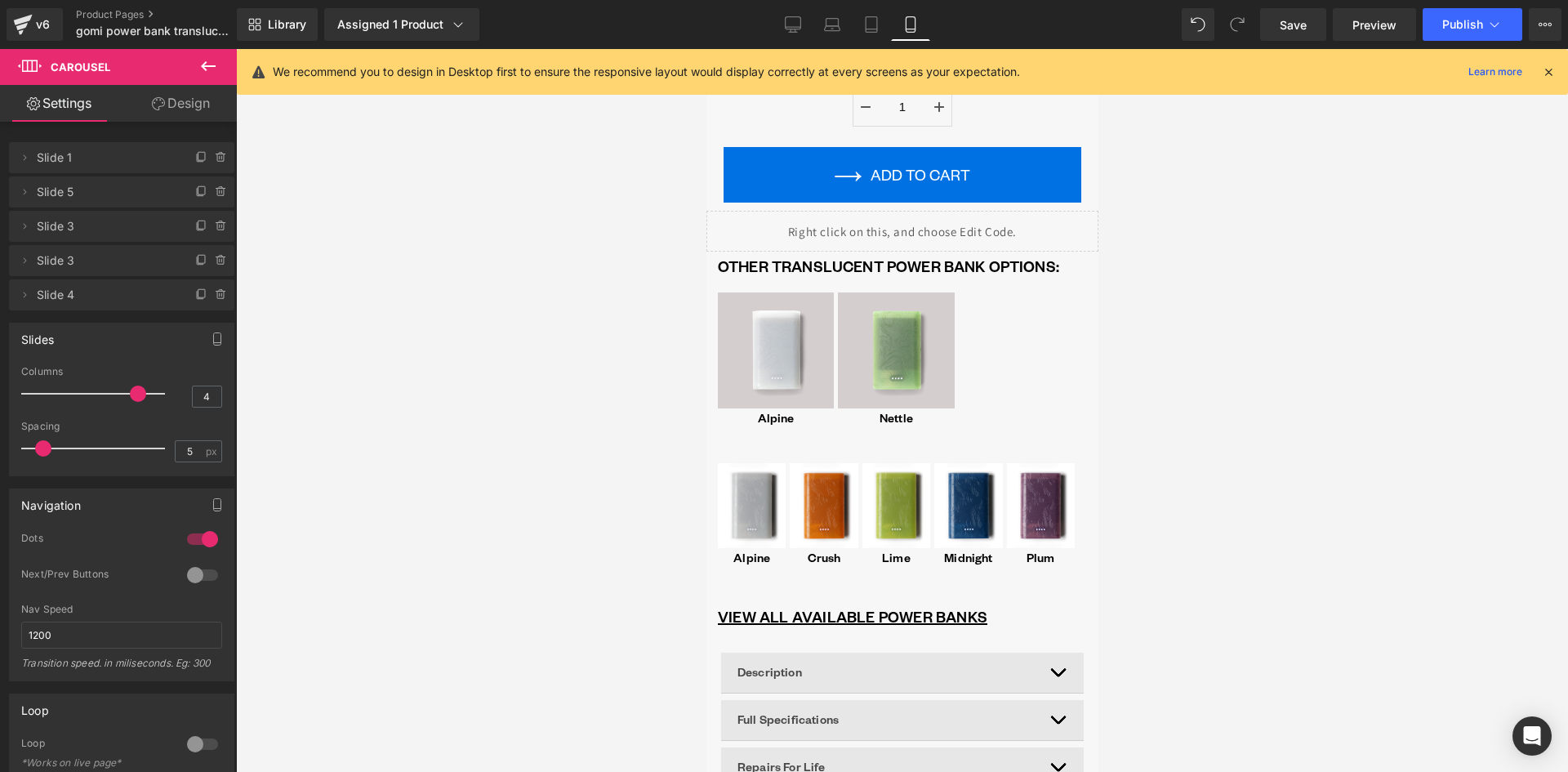
drag, startPoint x: 109, startPoint y: 394, endPoint x: 126, endPoint y: 395, distance: 17.0
click at [130, 395] on span at bounding box center [138, 393] width 16 height 16
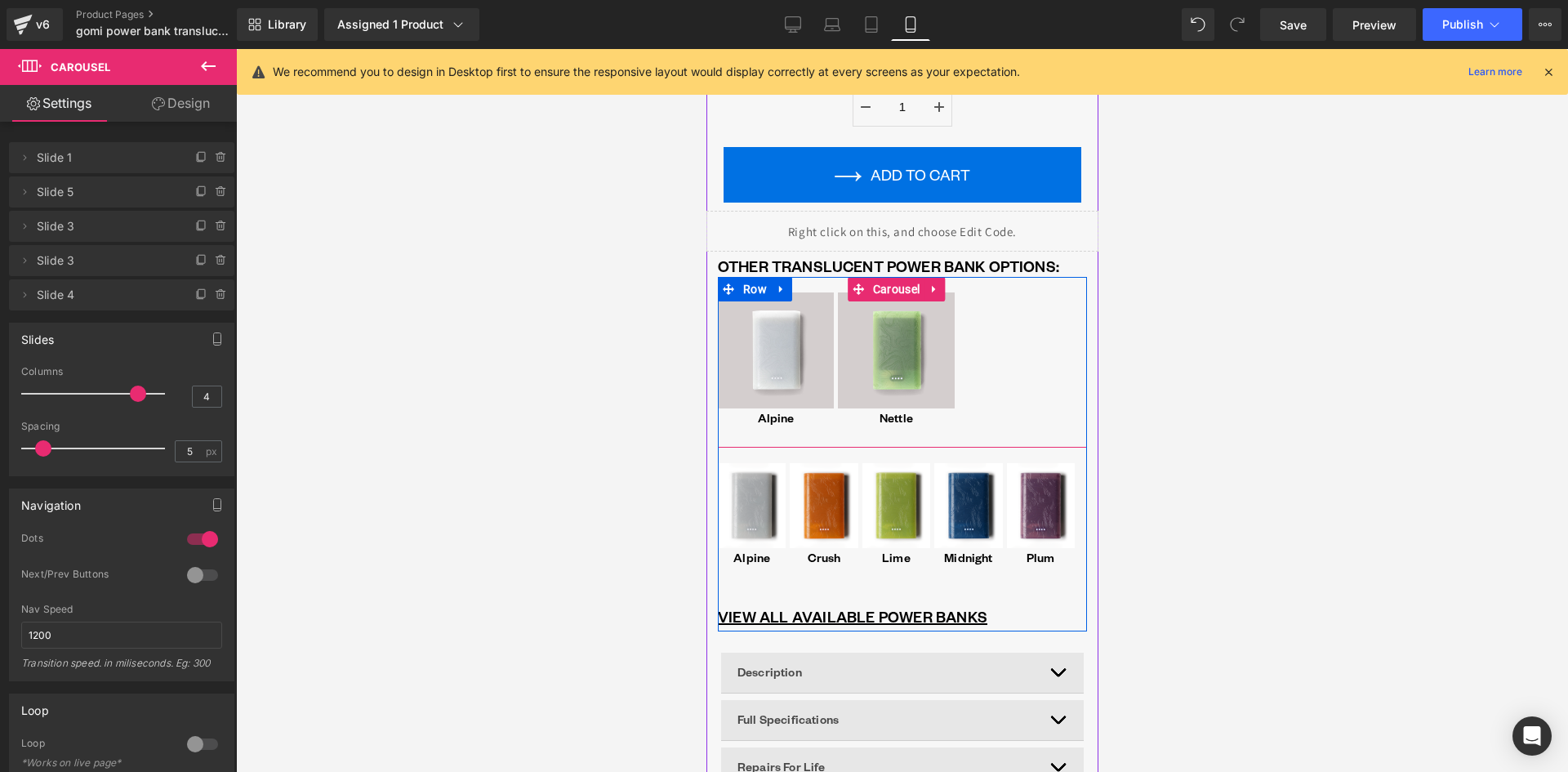
click at [931, 291] on icon at bounding box center [932, 289] width 3 height 7
click at [939, 290] on icon at bounding box center [944, 290] width 11 height 11
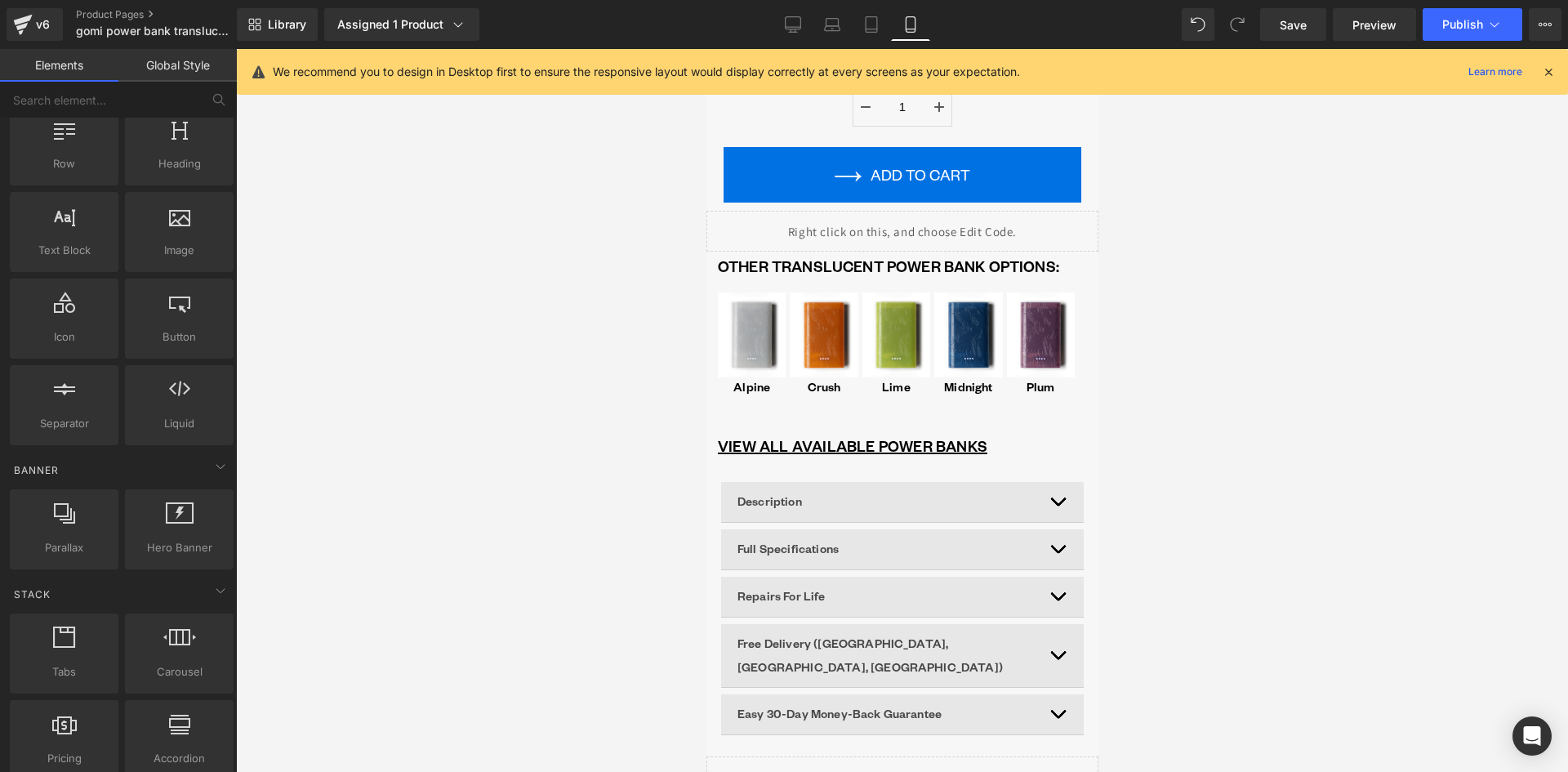
scroll to position [82, 0]
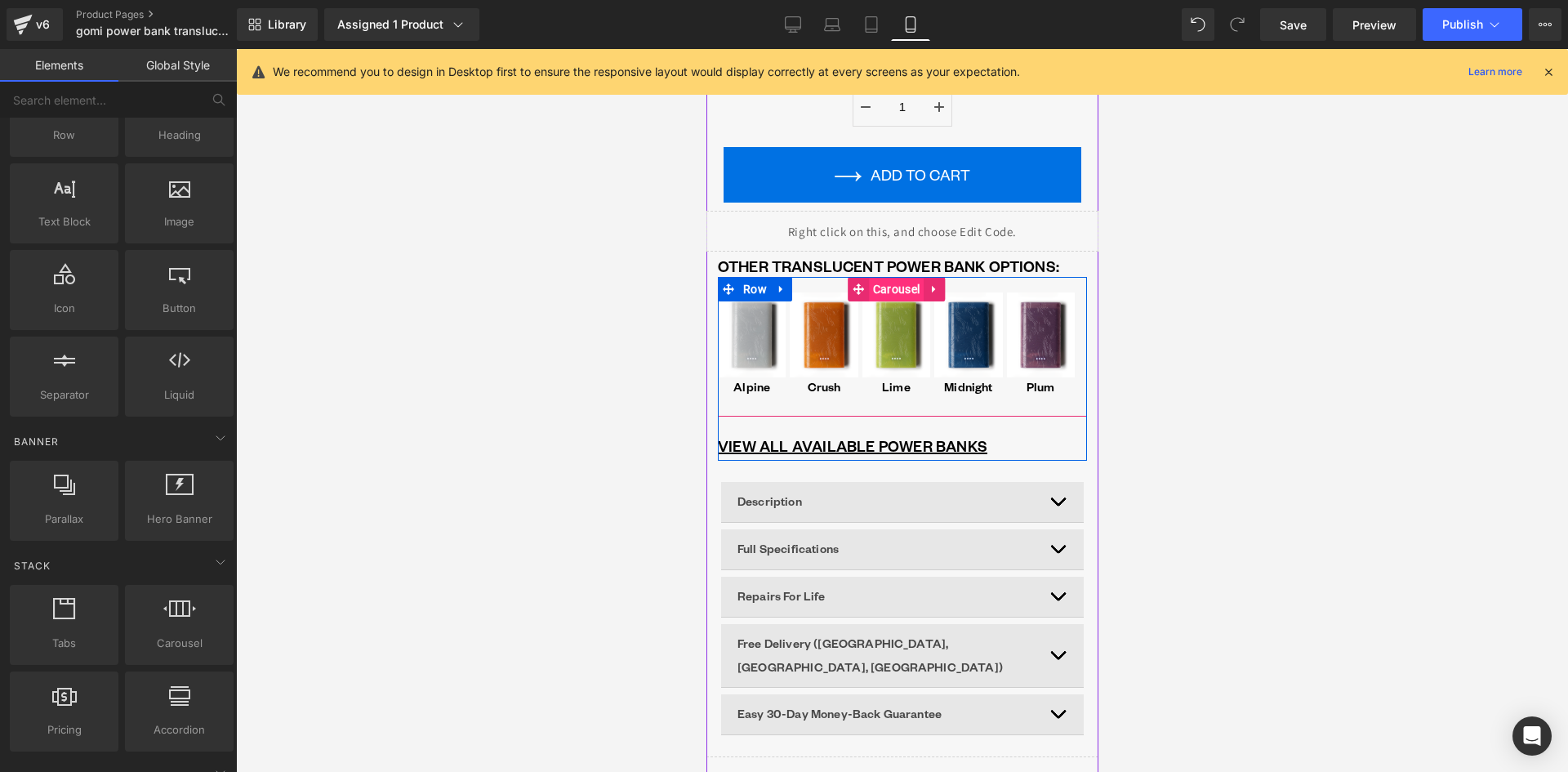
click at [888, 288] on span "Carousel" at bounding box center [895, 290] width 55 height 25
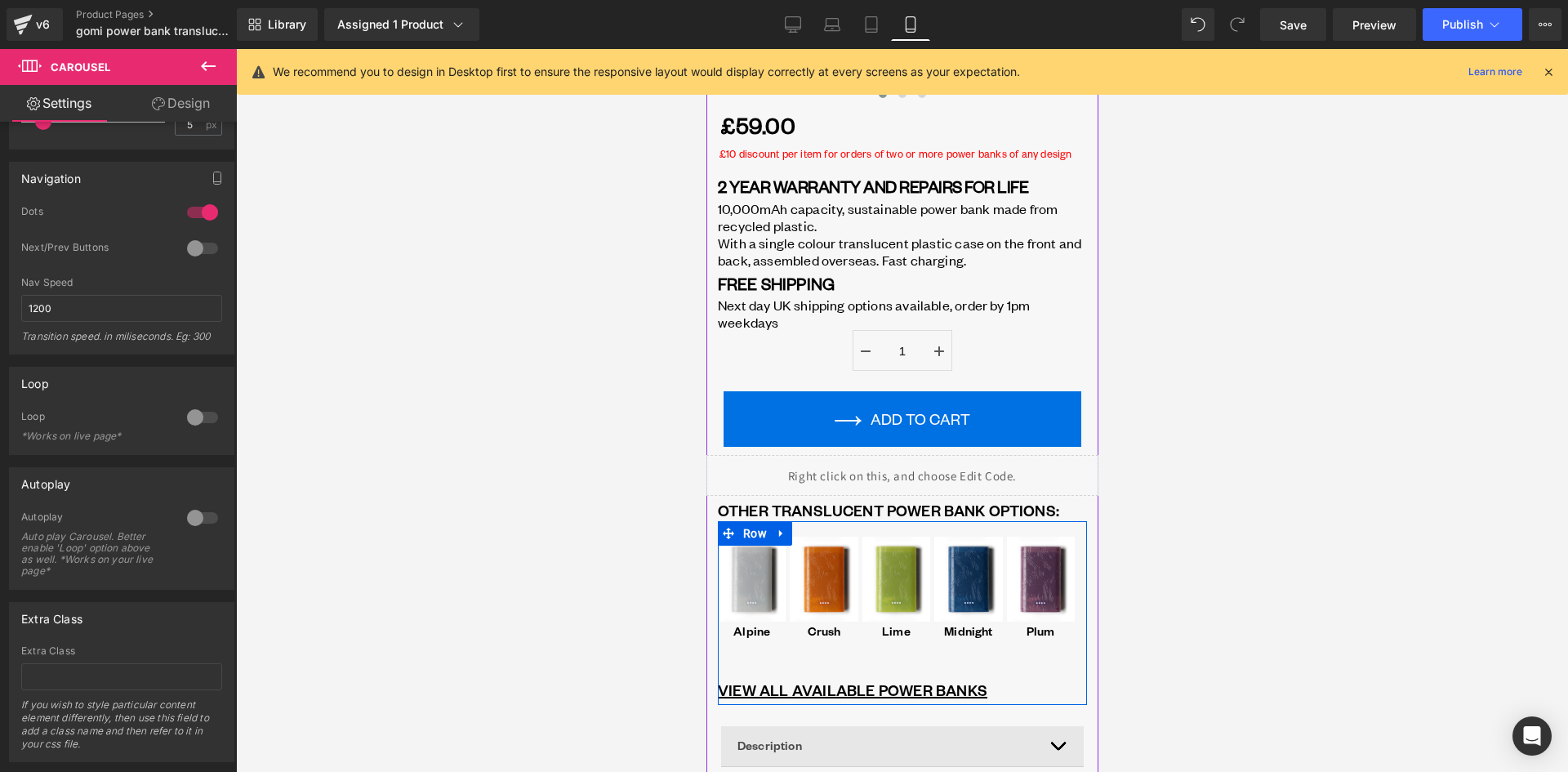
scroll to position [873, 0]
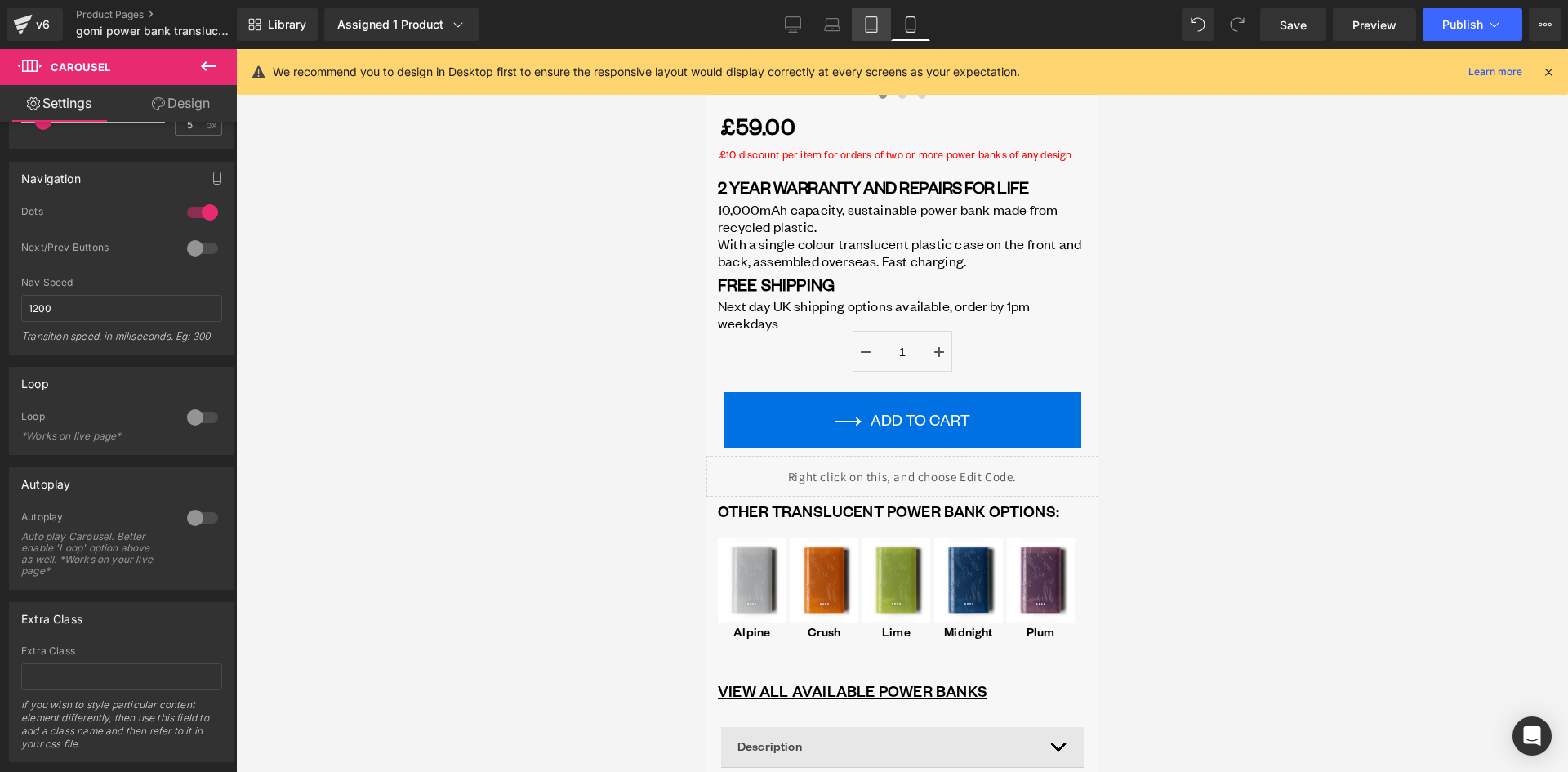
click at [871, 25] on icon at bounding box center [871, 25] width 16 height 16
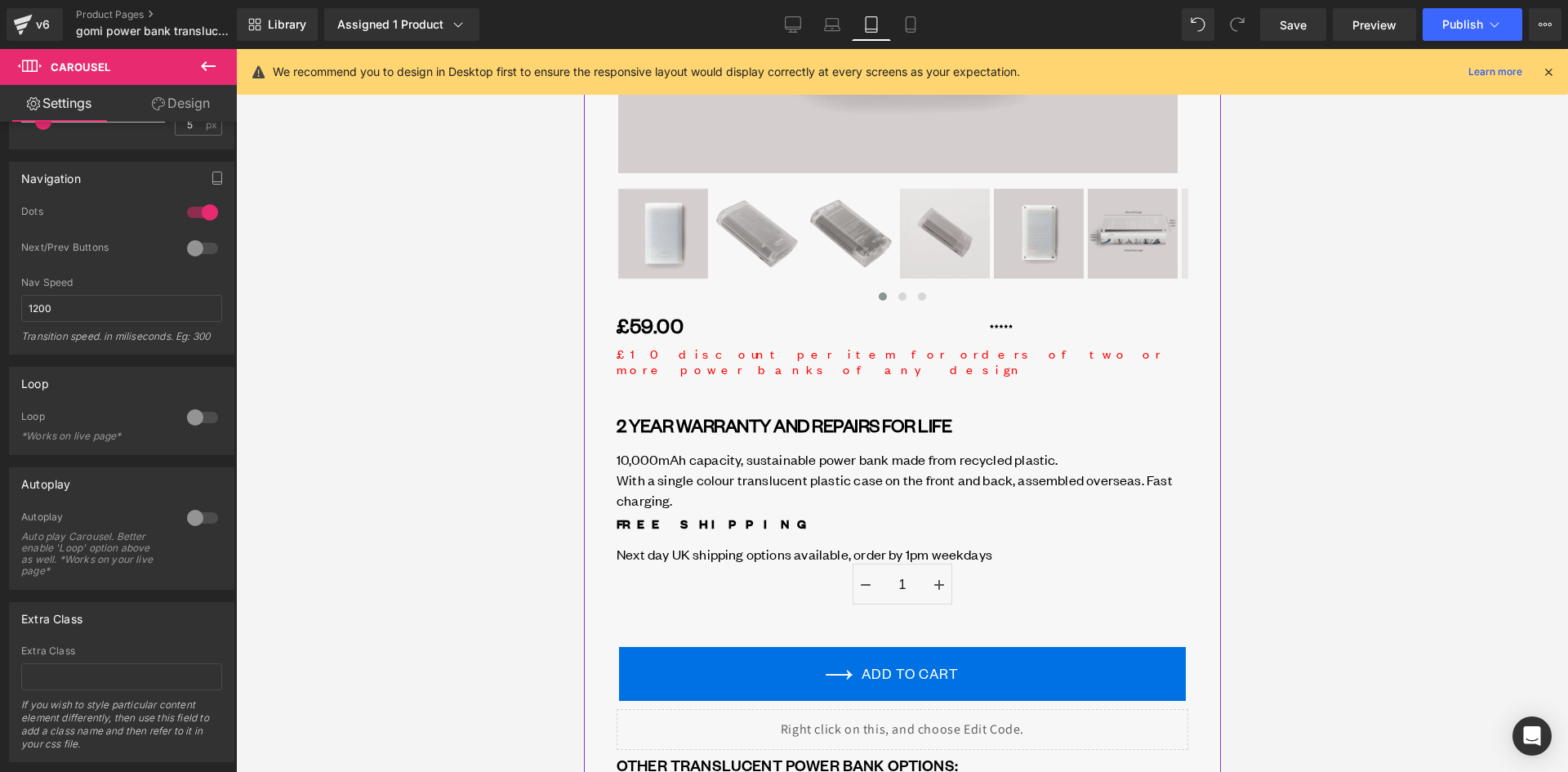
scroll to position [859, 0]
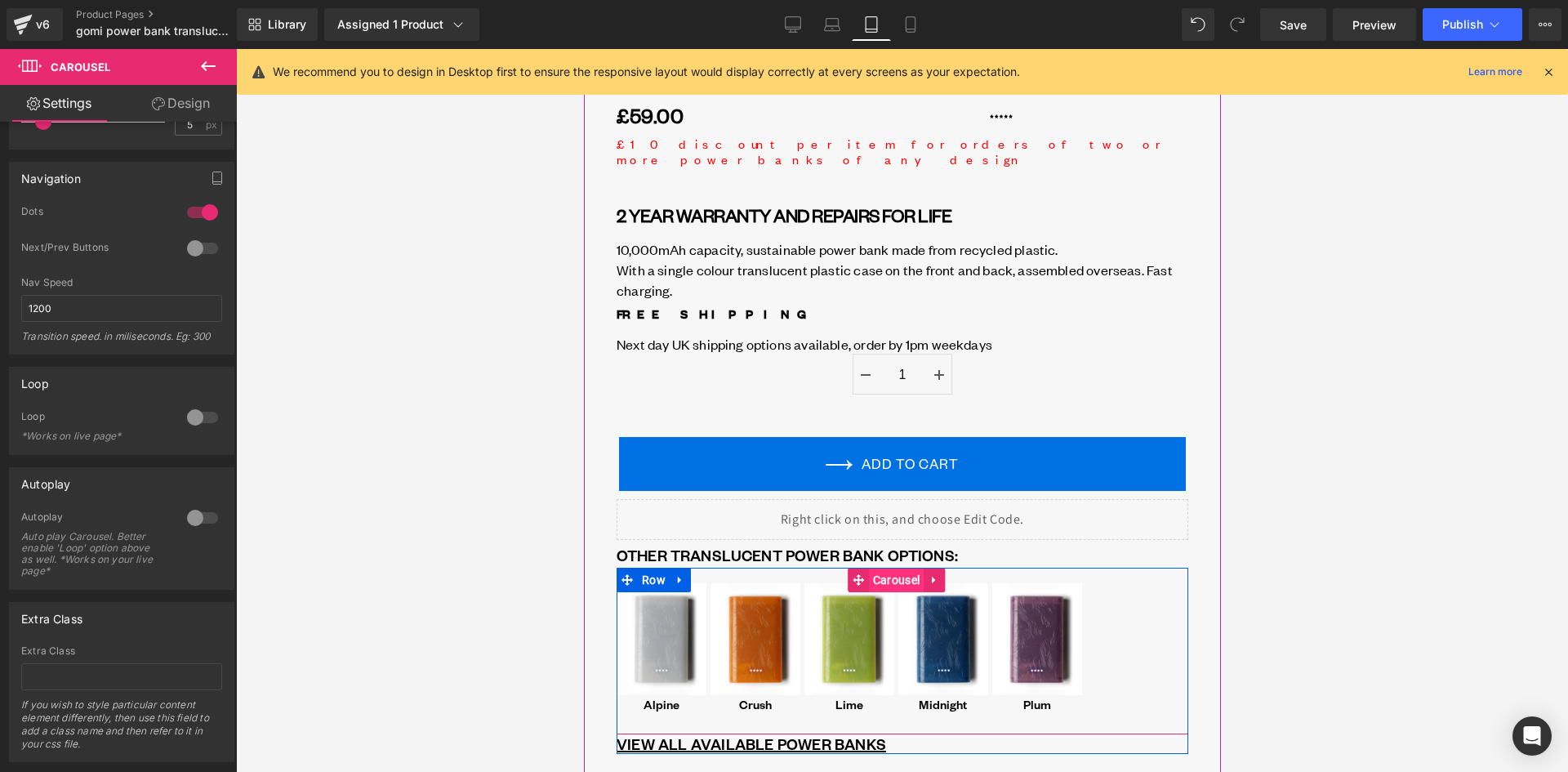
click at [890, 568] on span "Carousel" at bounding box center [895, 580] width 55 height 25
click at [172, 104] on link "Design" at bounding box center [181, 103] width 119 height 37
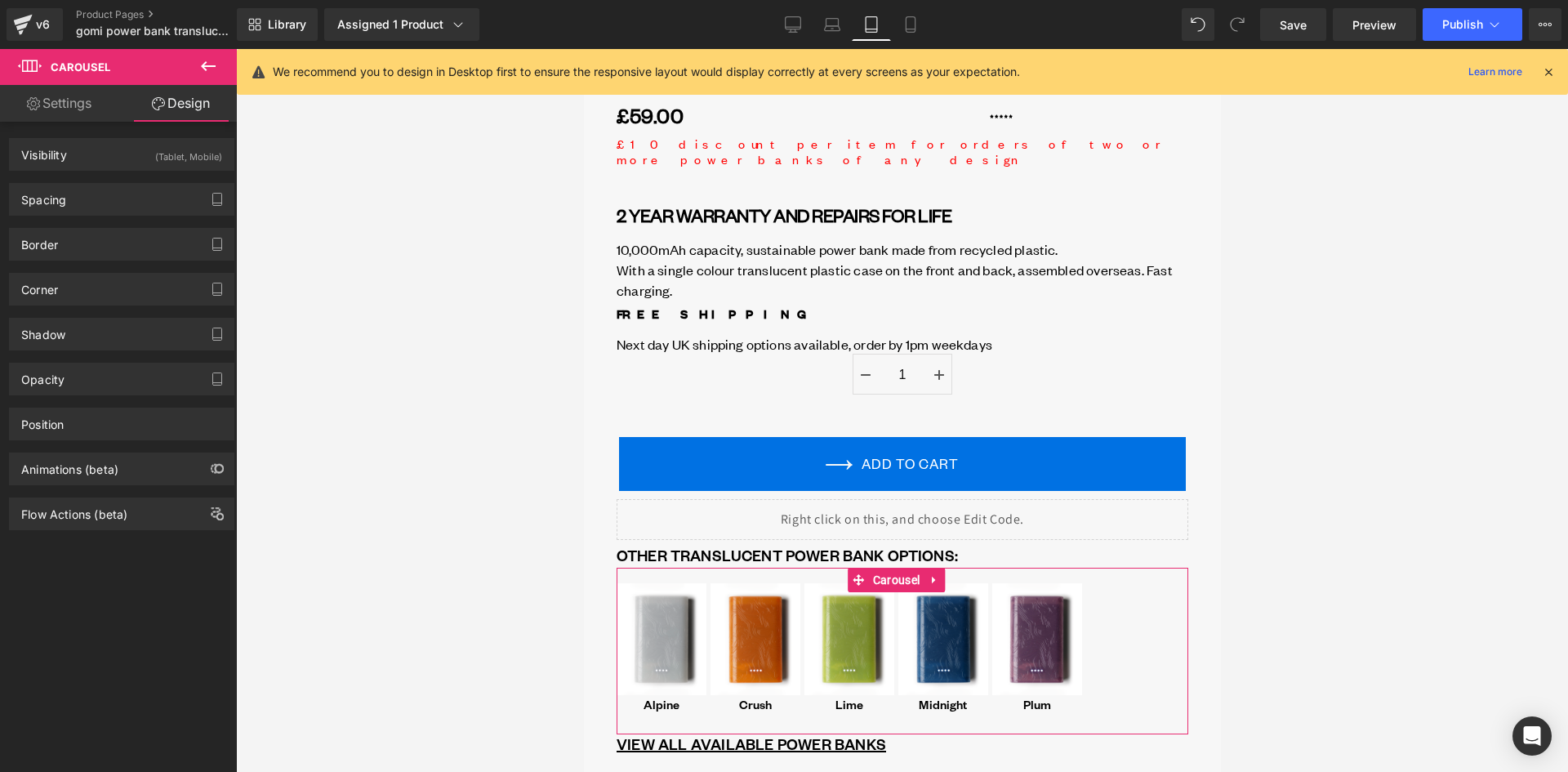
click at [65, 95] on link "Settings" at bounding box center [59, 103] width 119 height 37
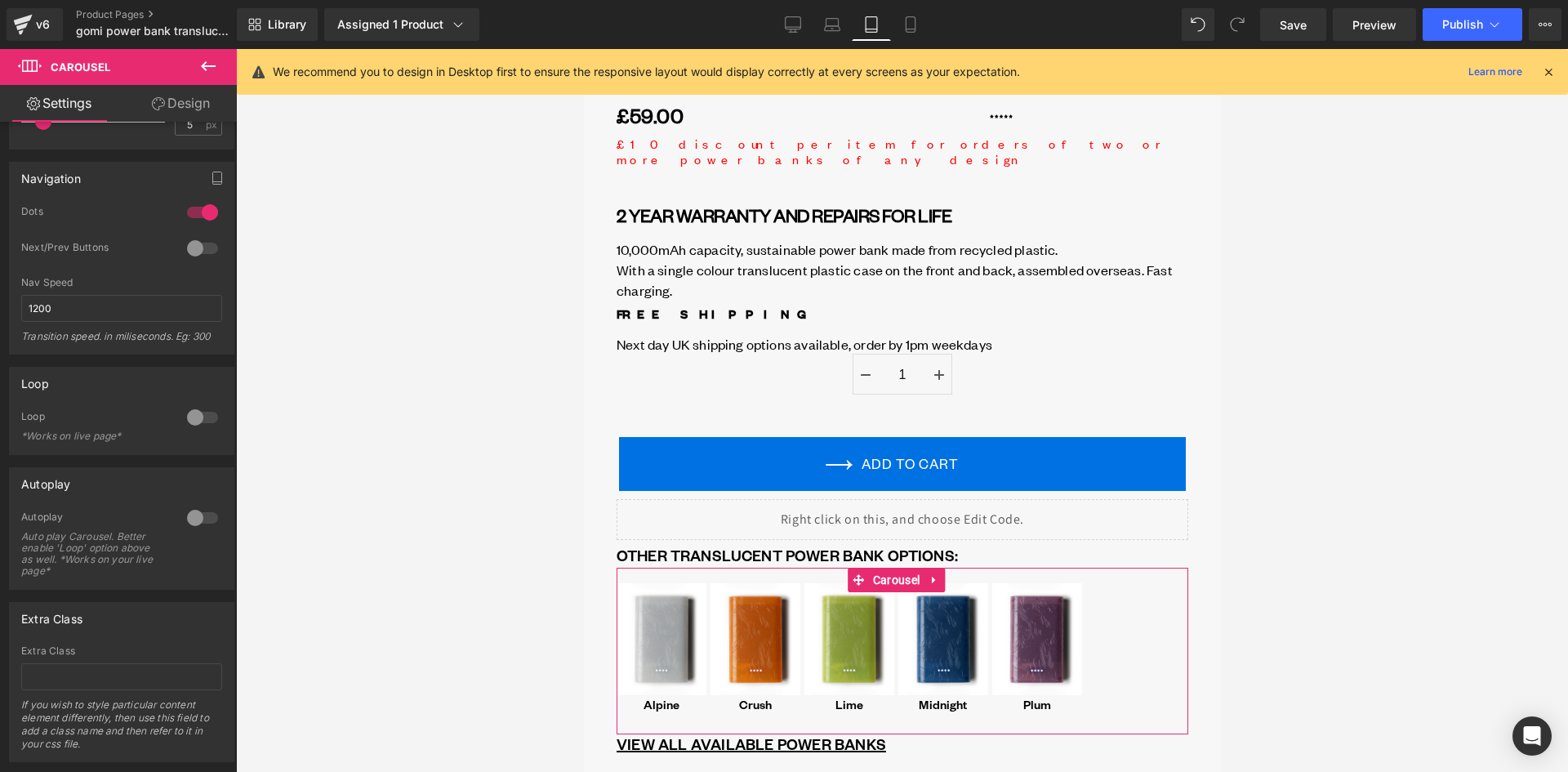
scroll to position [0, 0]
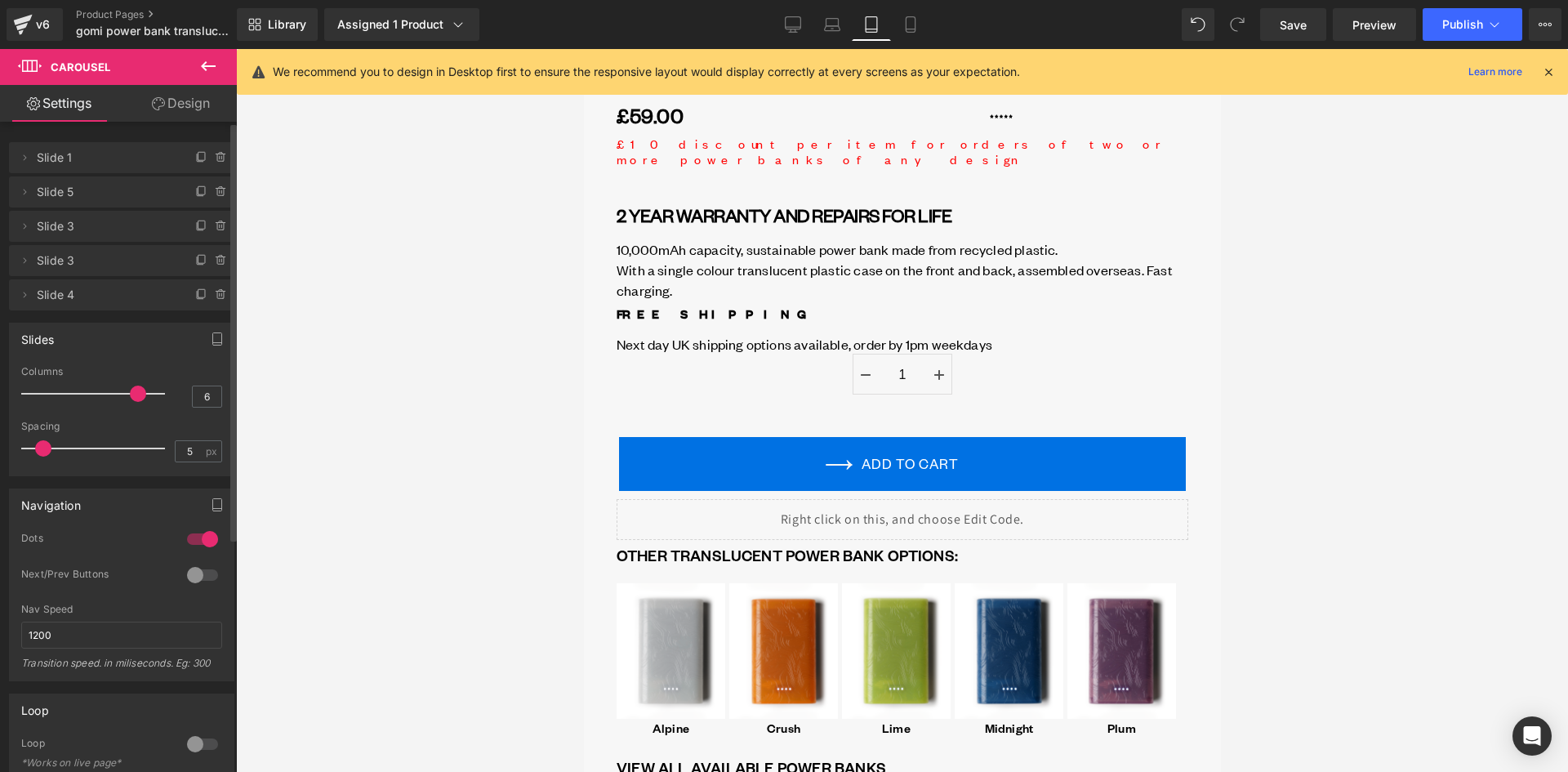
drag, startPoint x: 153, startPoint y: 396, endPoint x: 140, endPoint y: 397, distance: 13.0
click at [140, 397] on span at bounding box center [138, 393] width 16 height 16
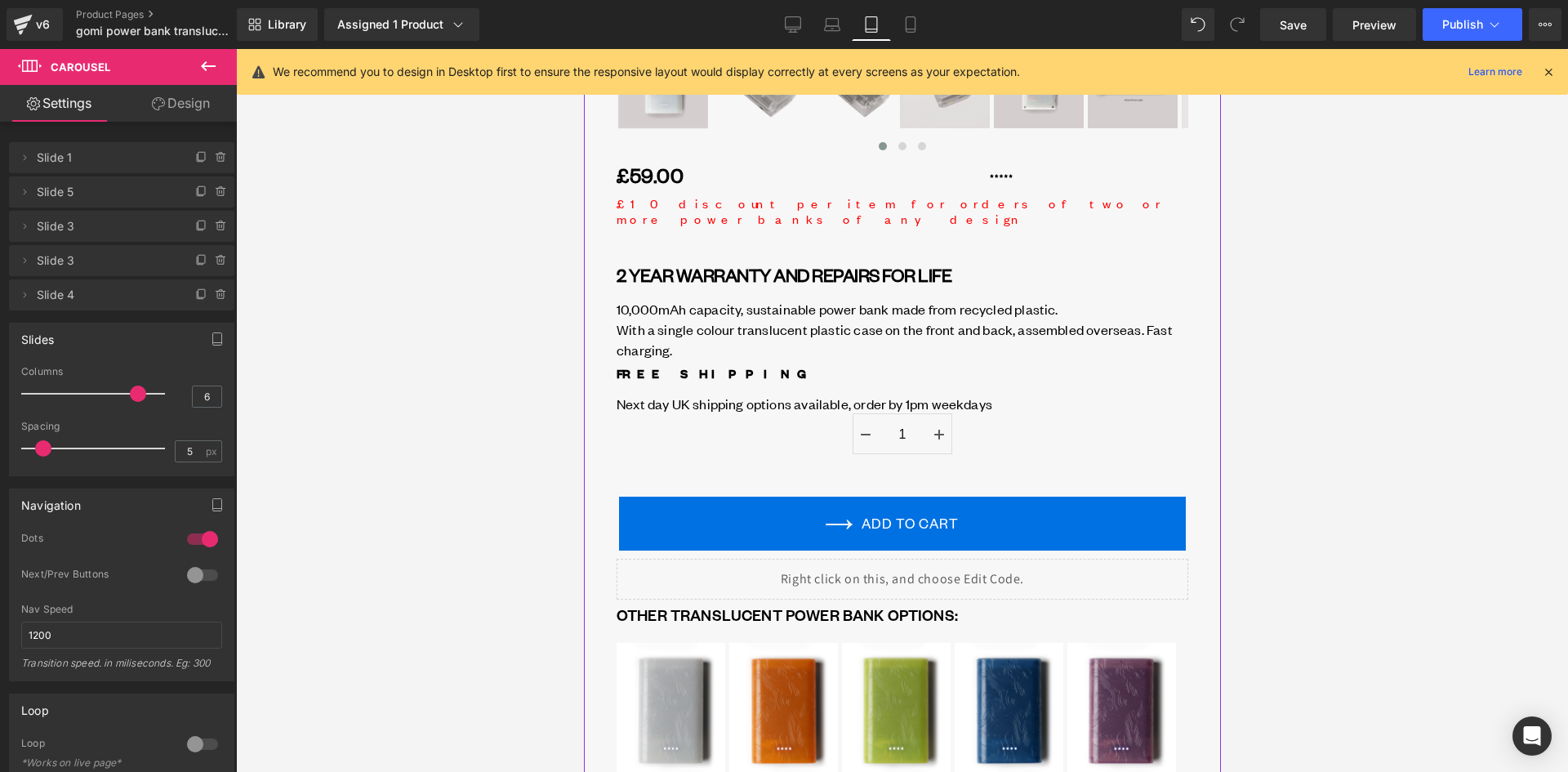
scroll to position [777, 0]
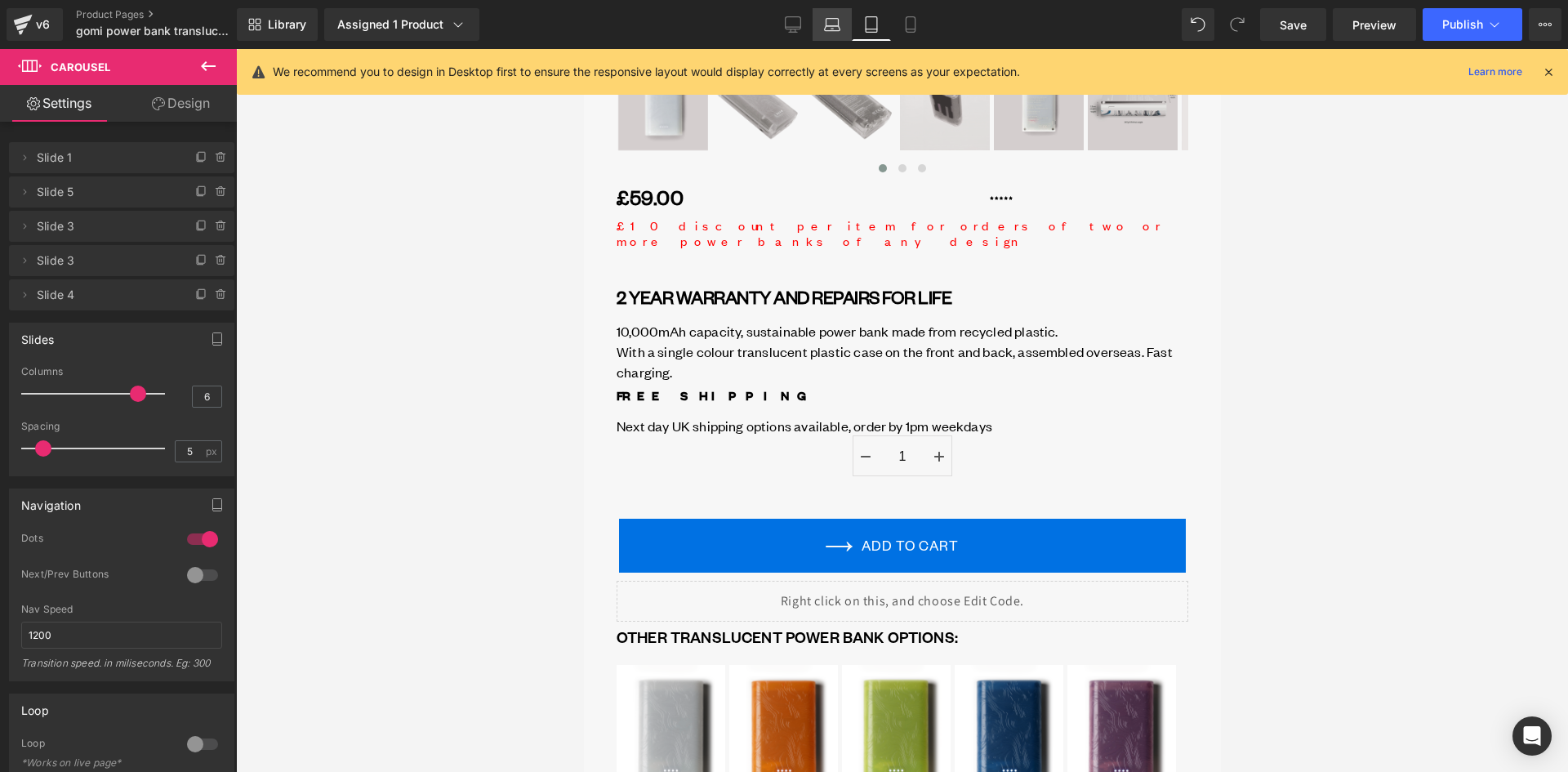
click at [823, 17] on link "Laptop" at bounding box center [833, 25] width 39 height 33
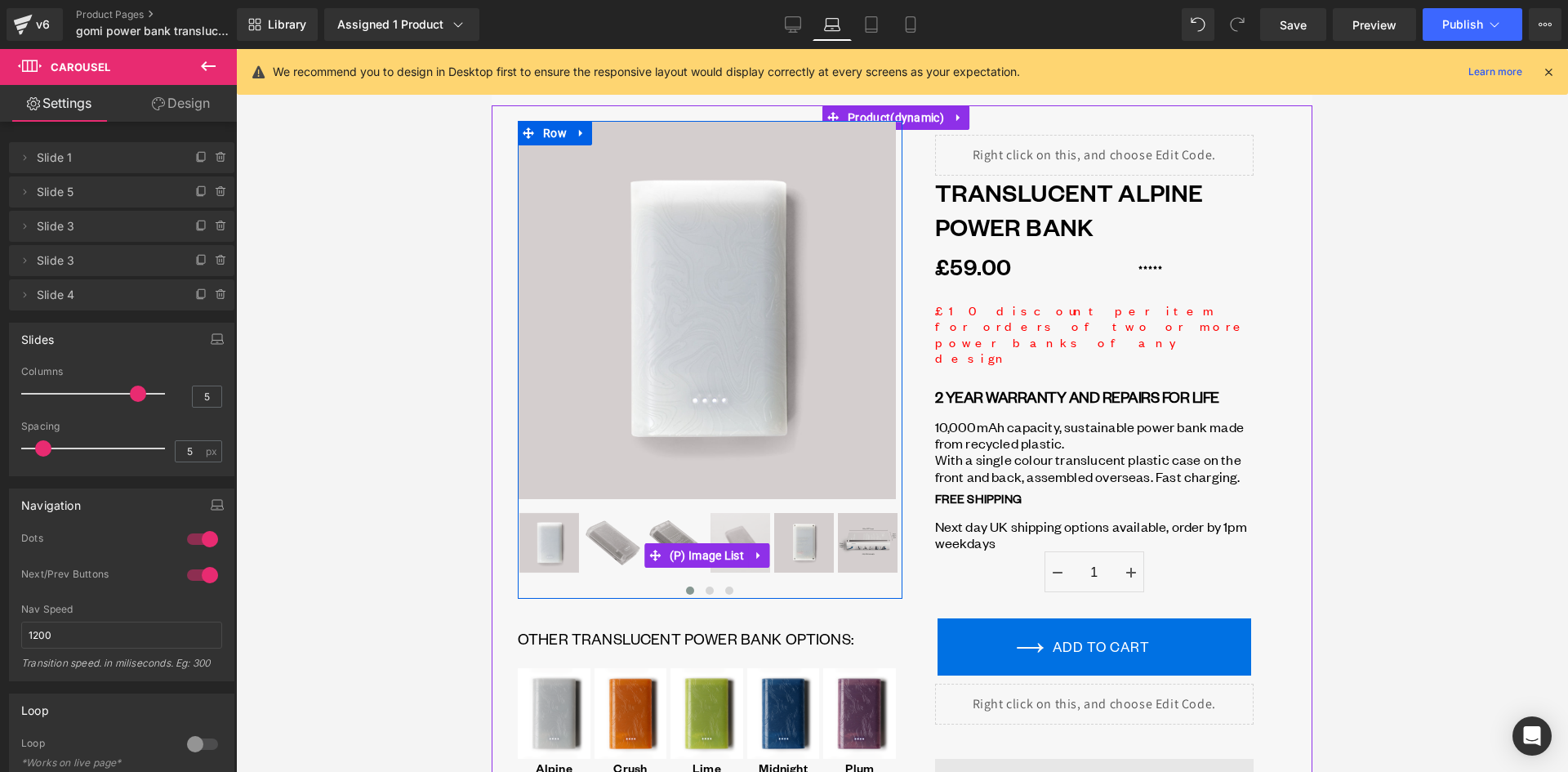
scroll to position [0, 0]
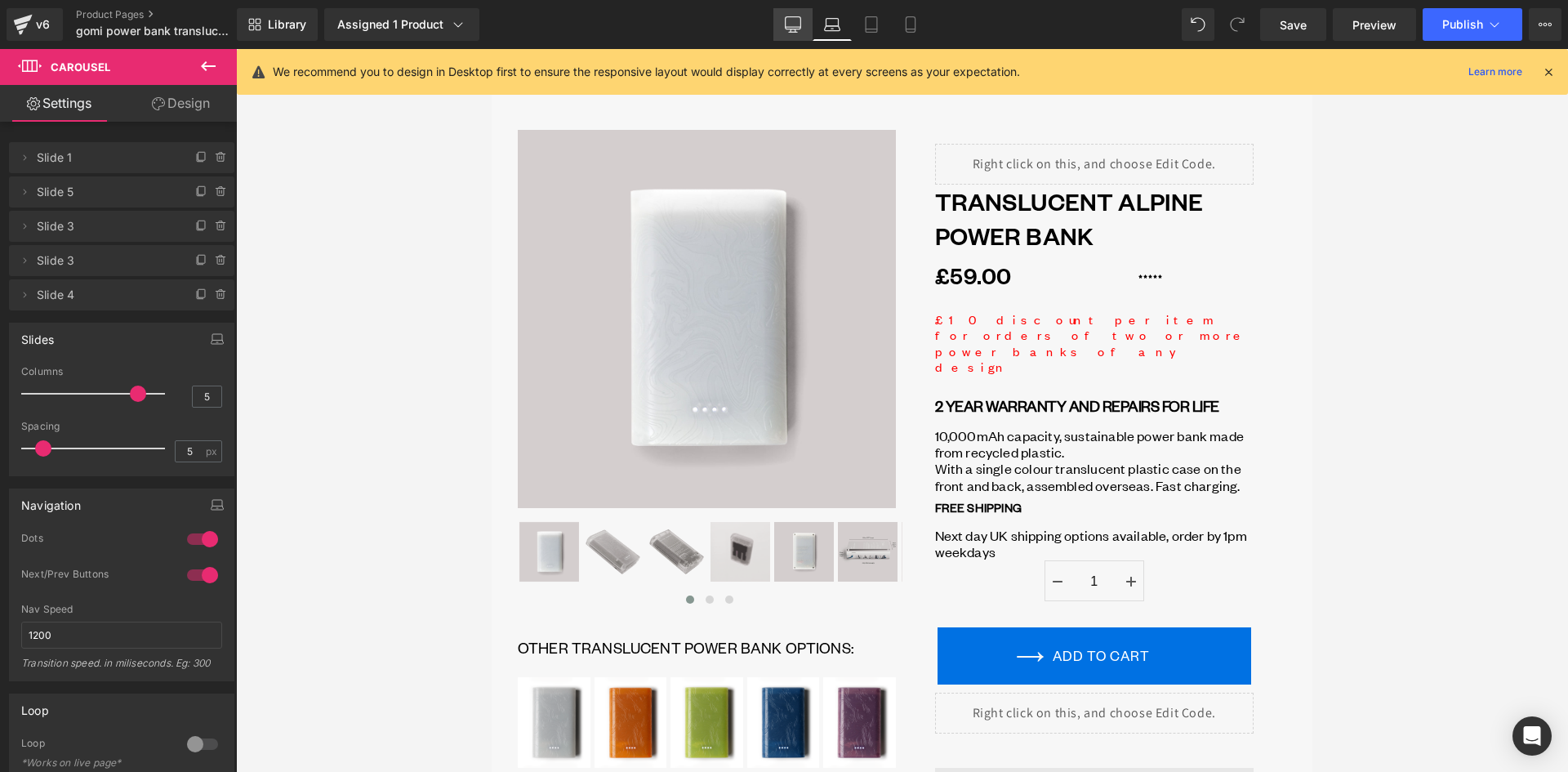
drag, startPoint x: 800, startPoint y: 21, endPoint x: 662, endPoint y: 90, distance: 154.3
click at [800, 21] on icon at bounding box center [793, 25] width 16 height 16
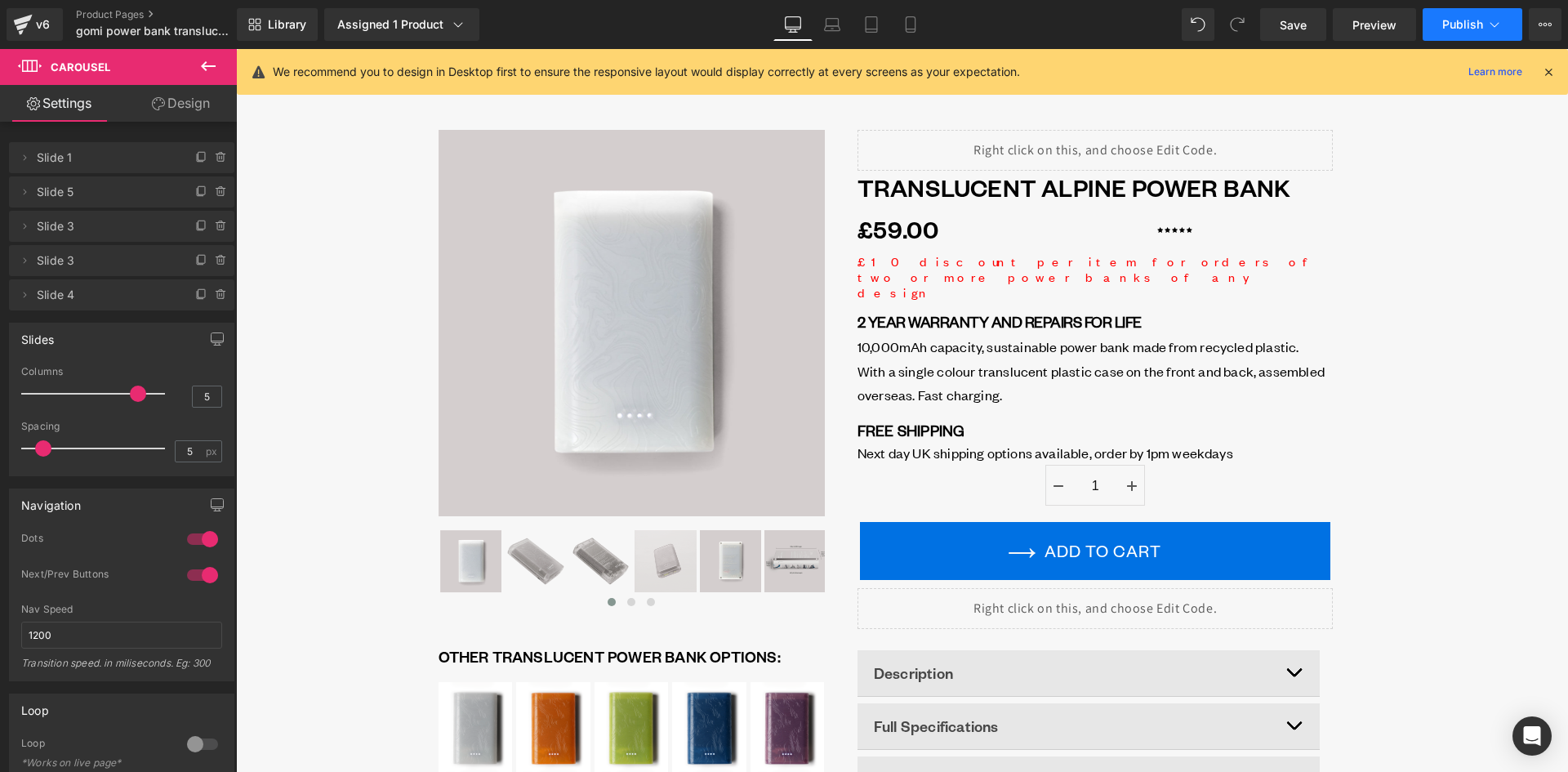
click at [1443, 22] on span "Publish" at bounding box center [1462, 25] width 41 height 13
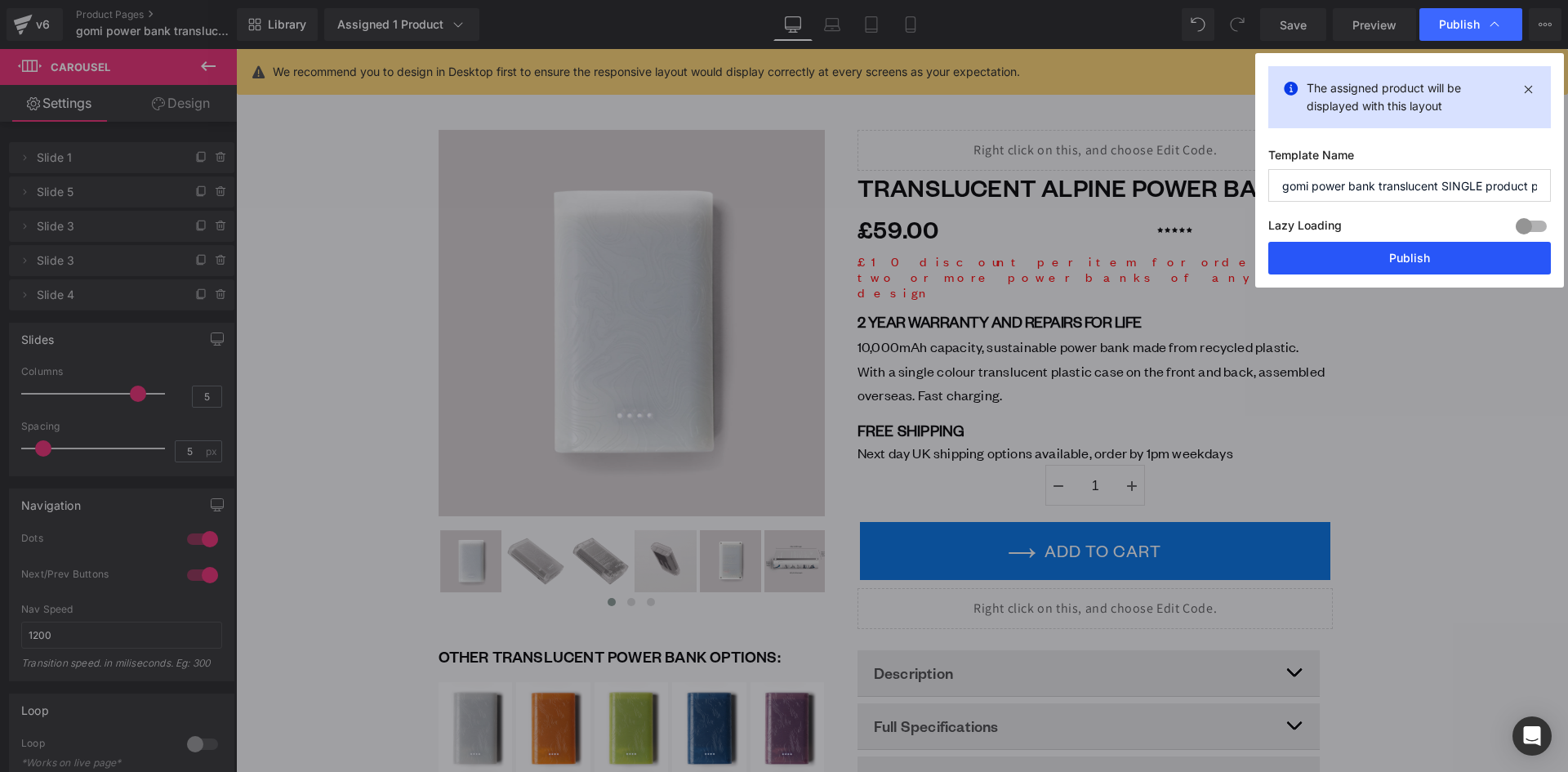
click at [1416, 255] on button "Publish" at bounding box center [1410, 258] width 283 height 33
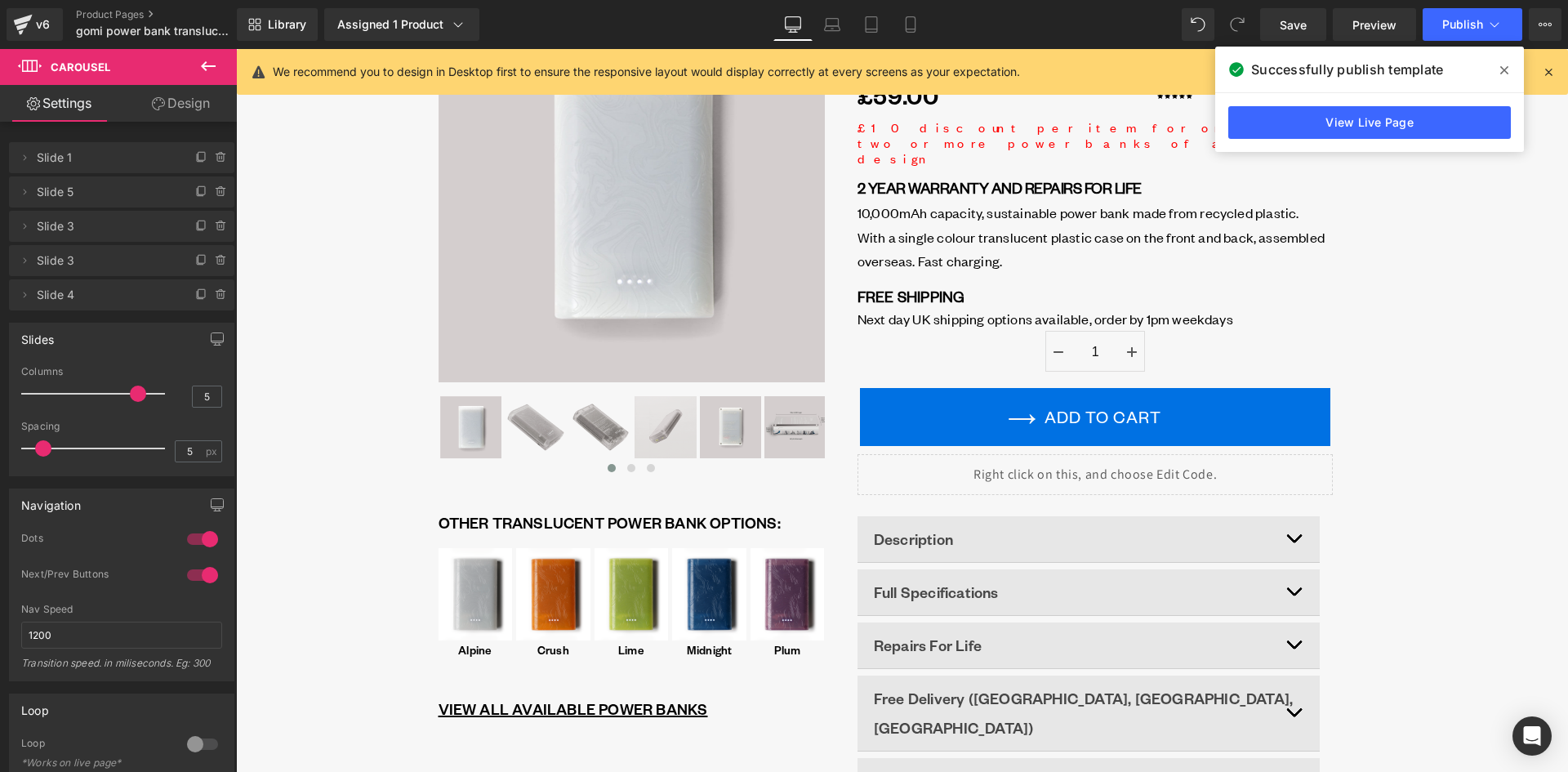
scroll to position [490, 0]
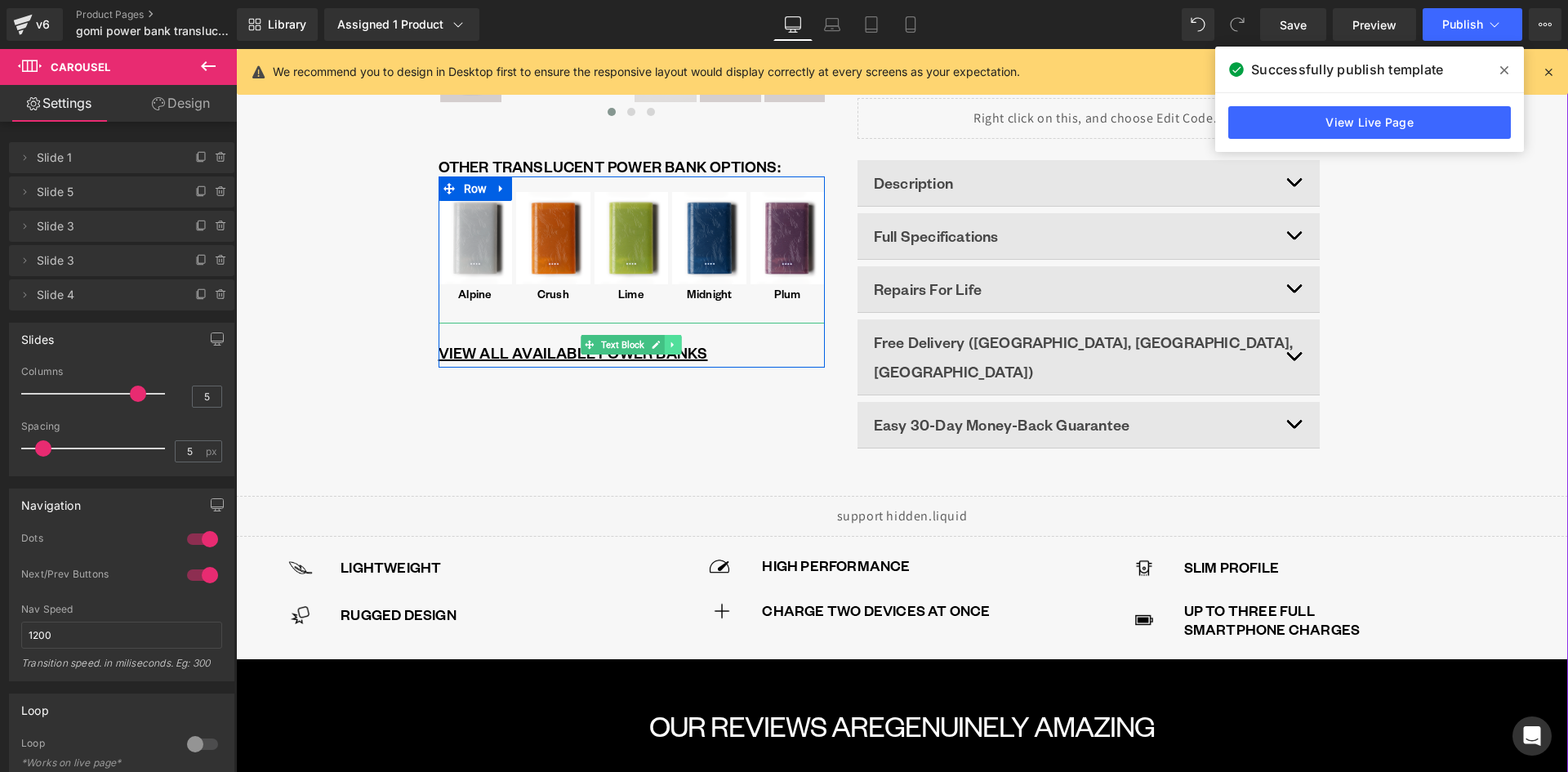
click at [669, 348] on icon at bounding box center [673, 344] width 9 height 10
click at [661, 345] on icon at bounding box center [664, 344] width 9 height 9
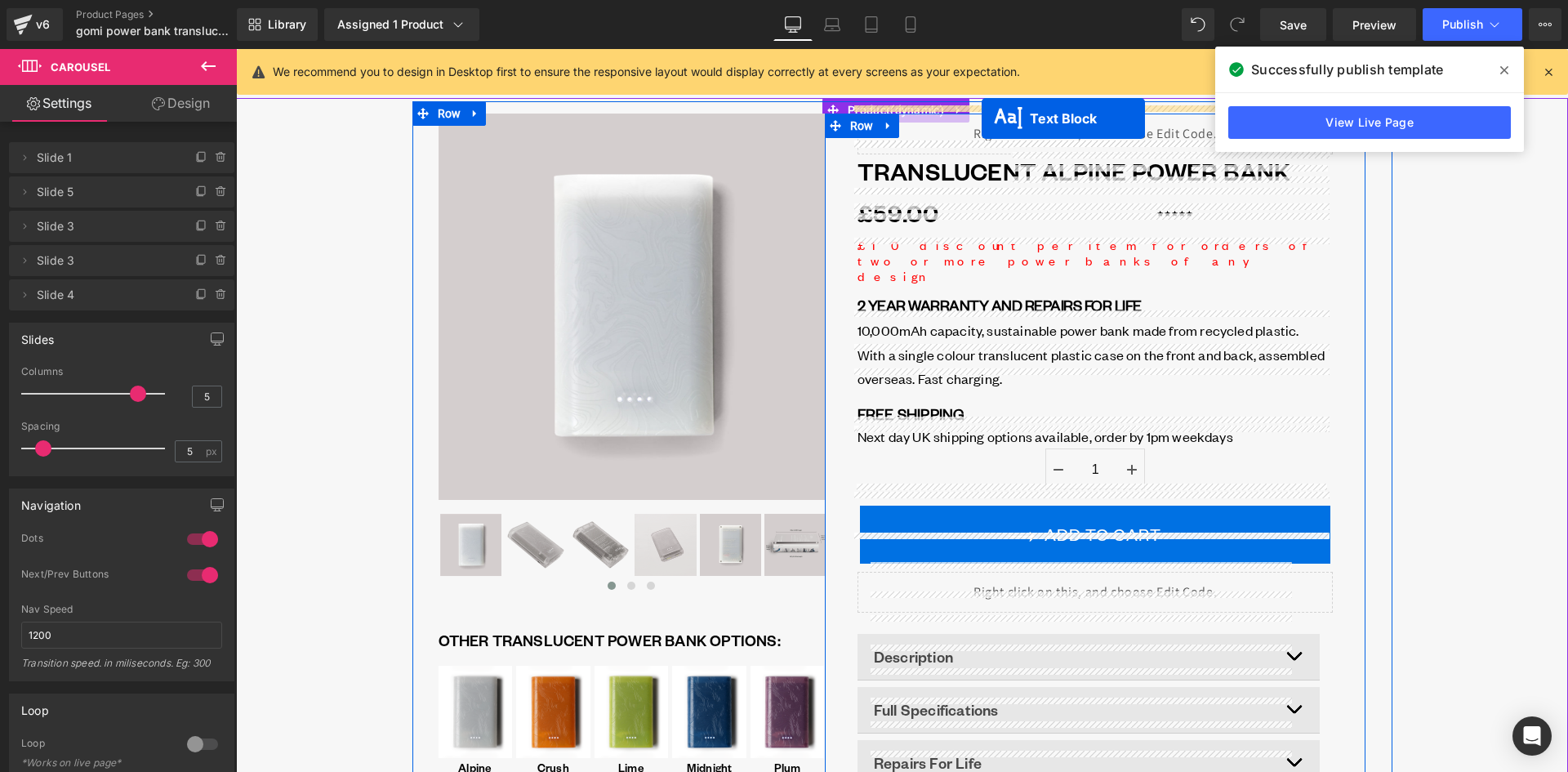
scroll to position [0, 0]
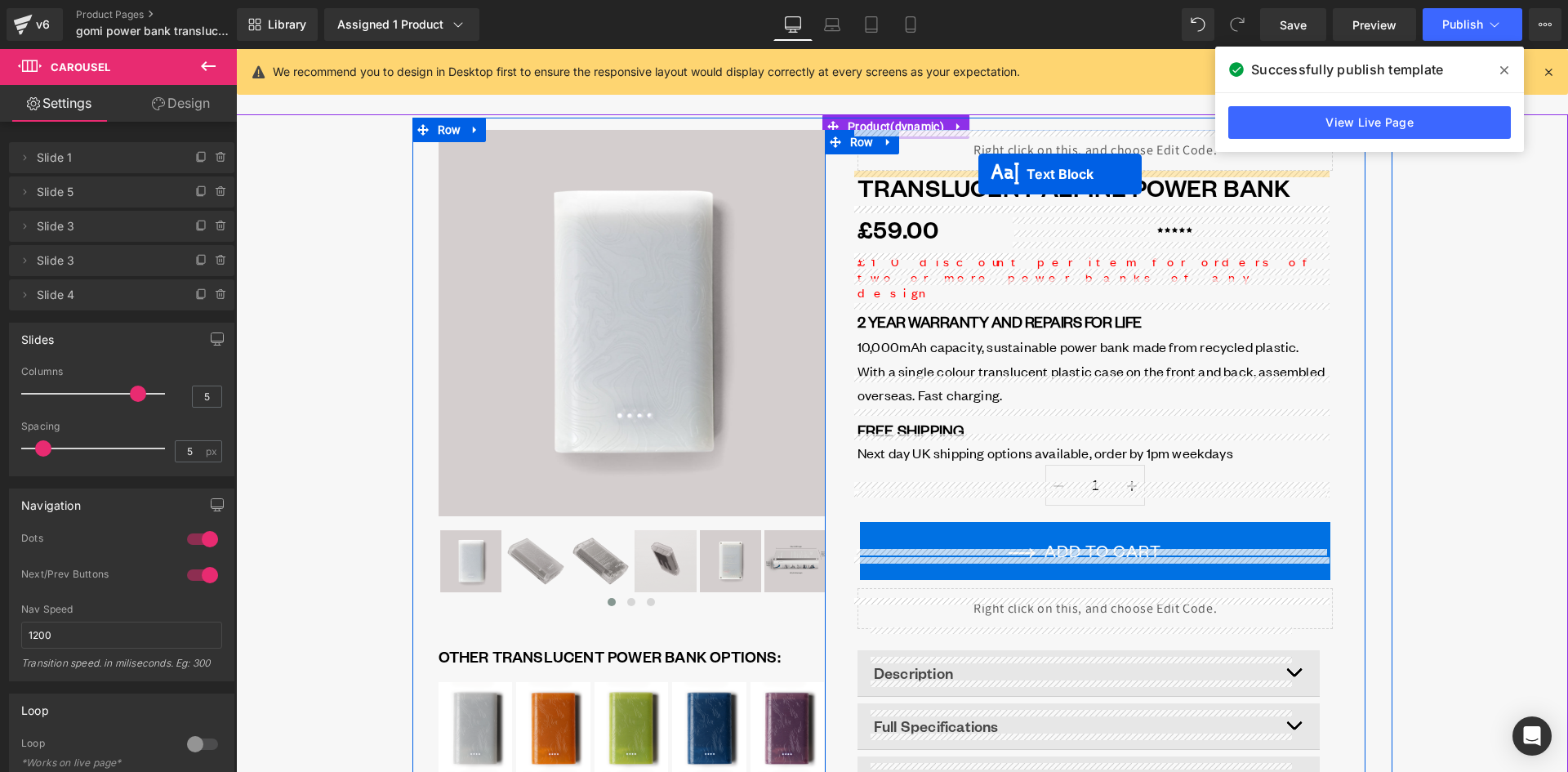
drag, startPoint x: 582, startPoint y: 392, endPoint x: 978, endPoint y: 174, distance: 452.0
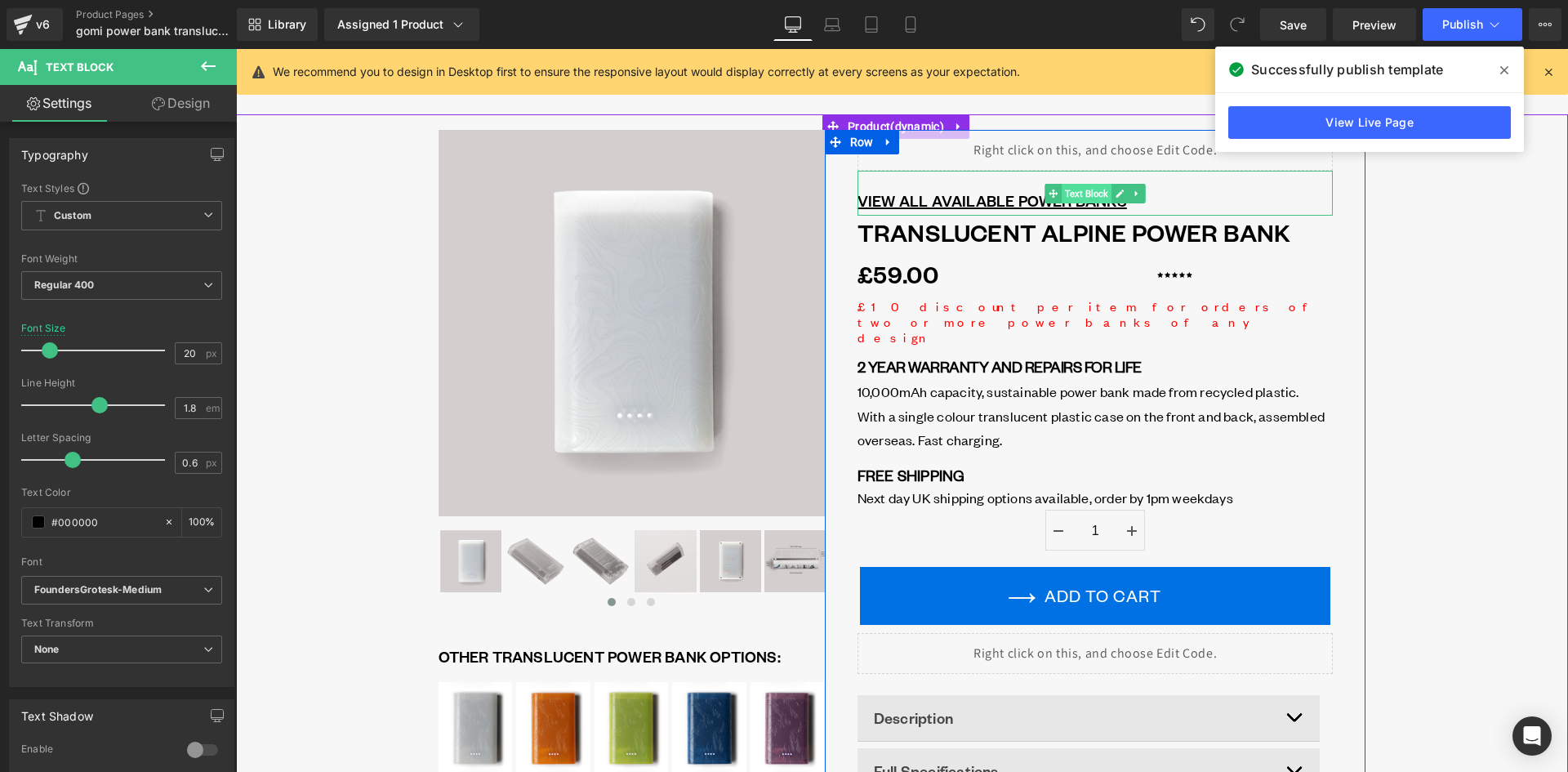
click at [1070, 193] on span "Text Block" at bounding box center [1086, 194] width 50 height 20
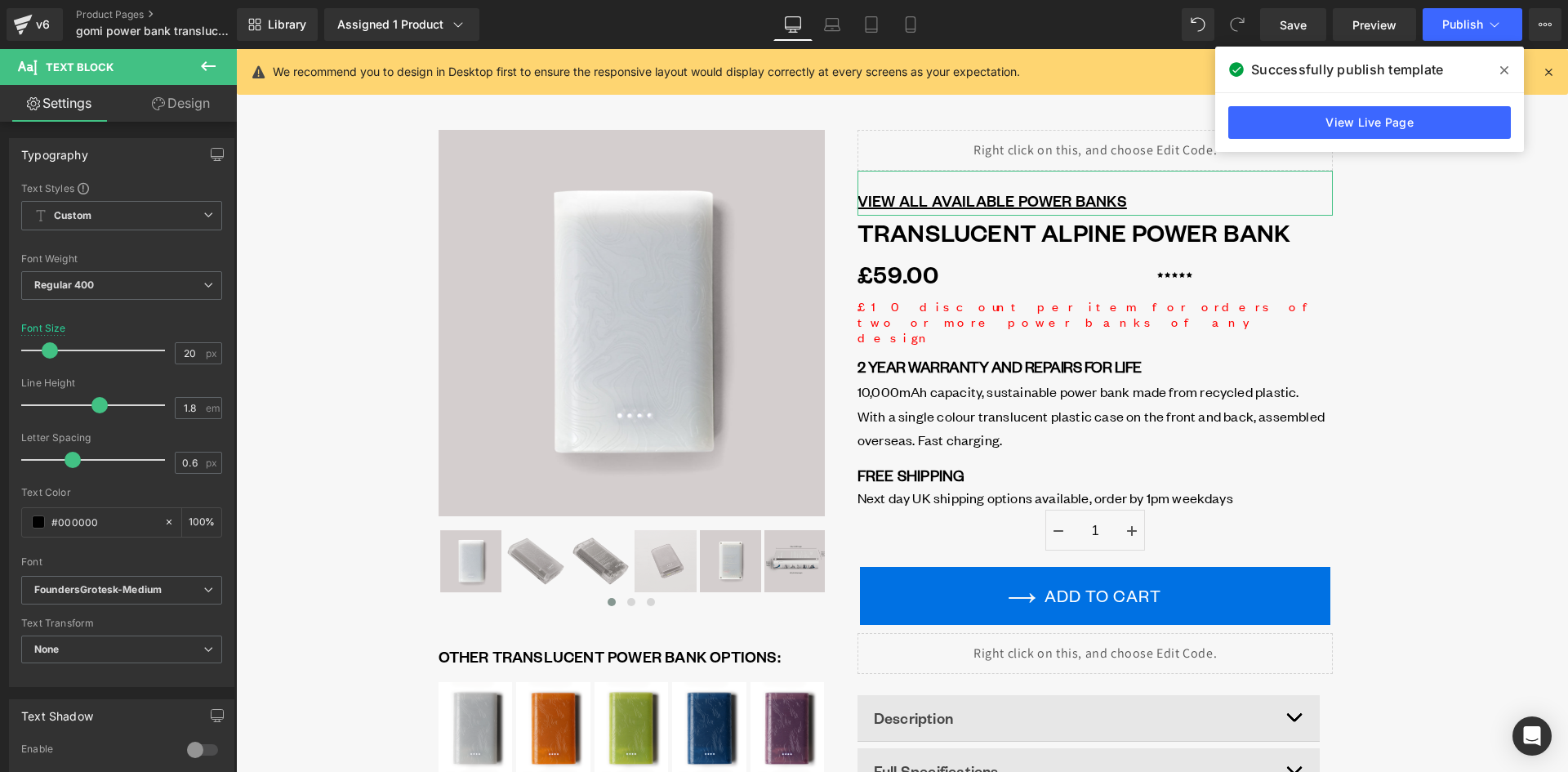
click at [184, 102] on link "Design" at bounding box center [181, 103] width 119 height 37
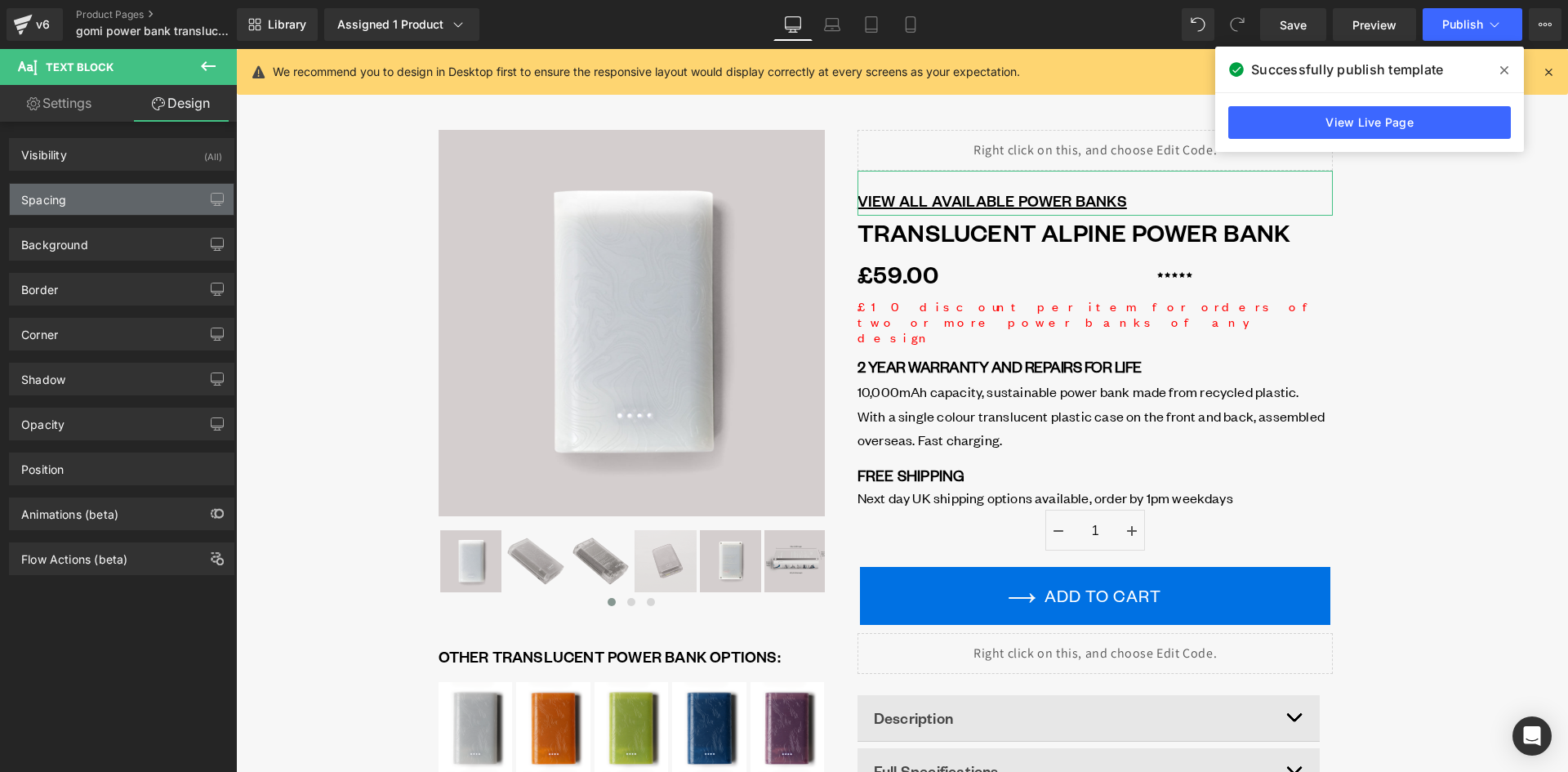
click at [110, 196] on div "Spacing" at bounding box center [122, 200] width 224 height 31
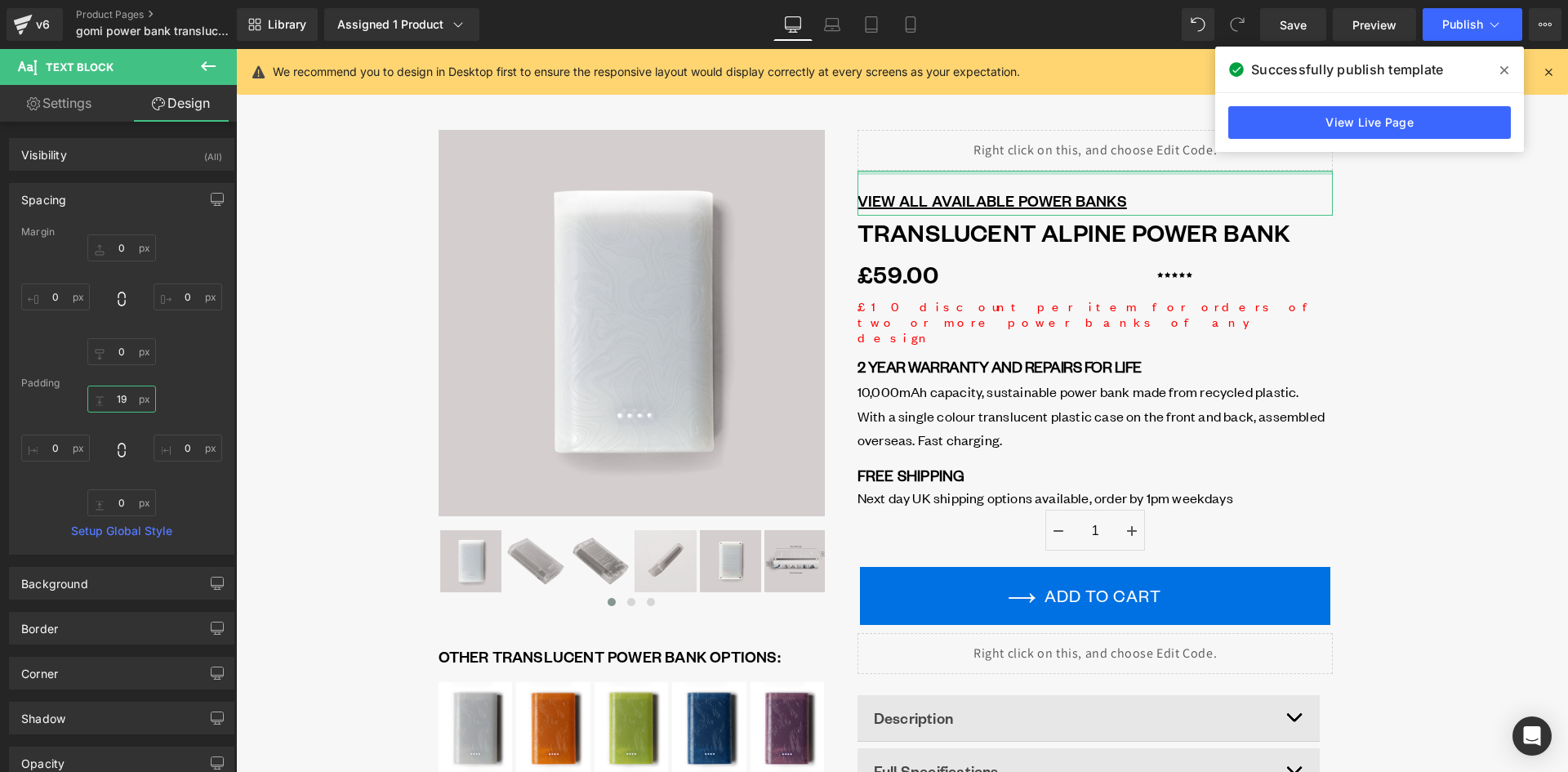
click at [116, 400] on input "19" at bounding box center [122, 398] width 69 height 27
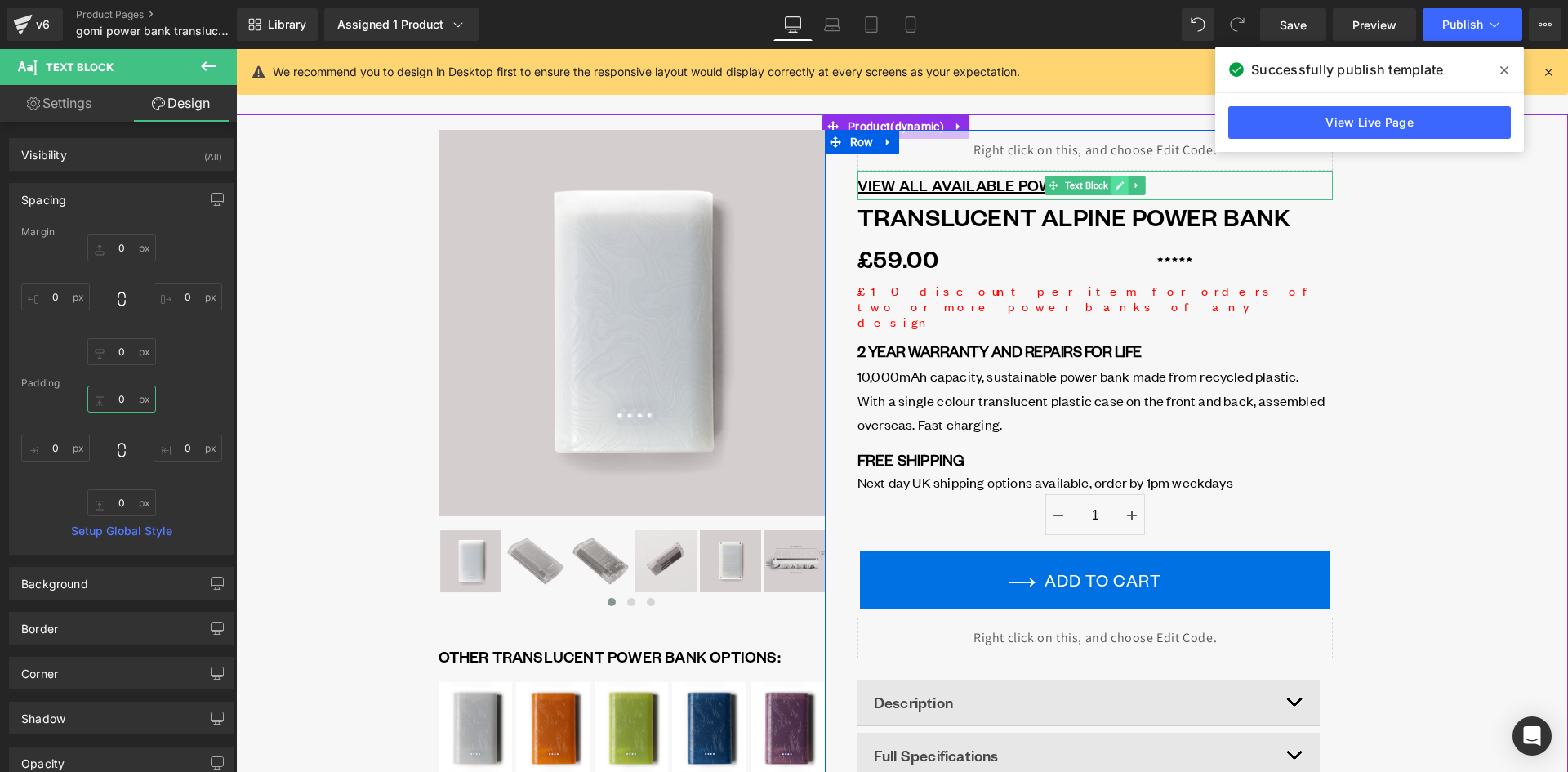
type input "0"
click at [1119, 183] on icon at bounding box center [1121, 186] width 8 height 8
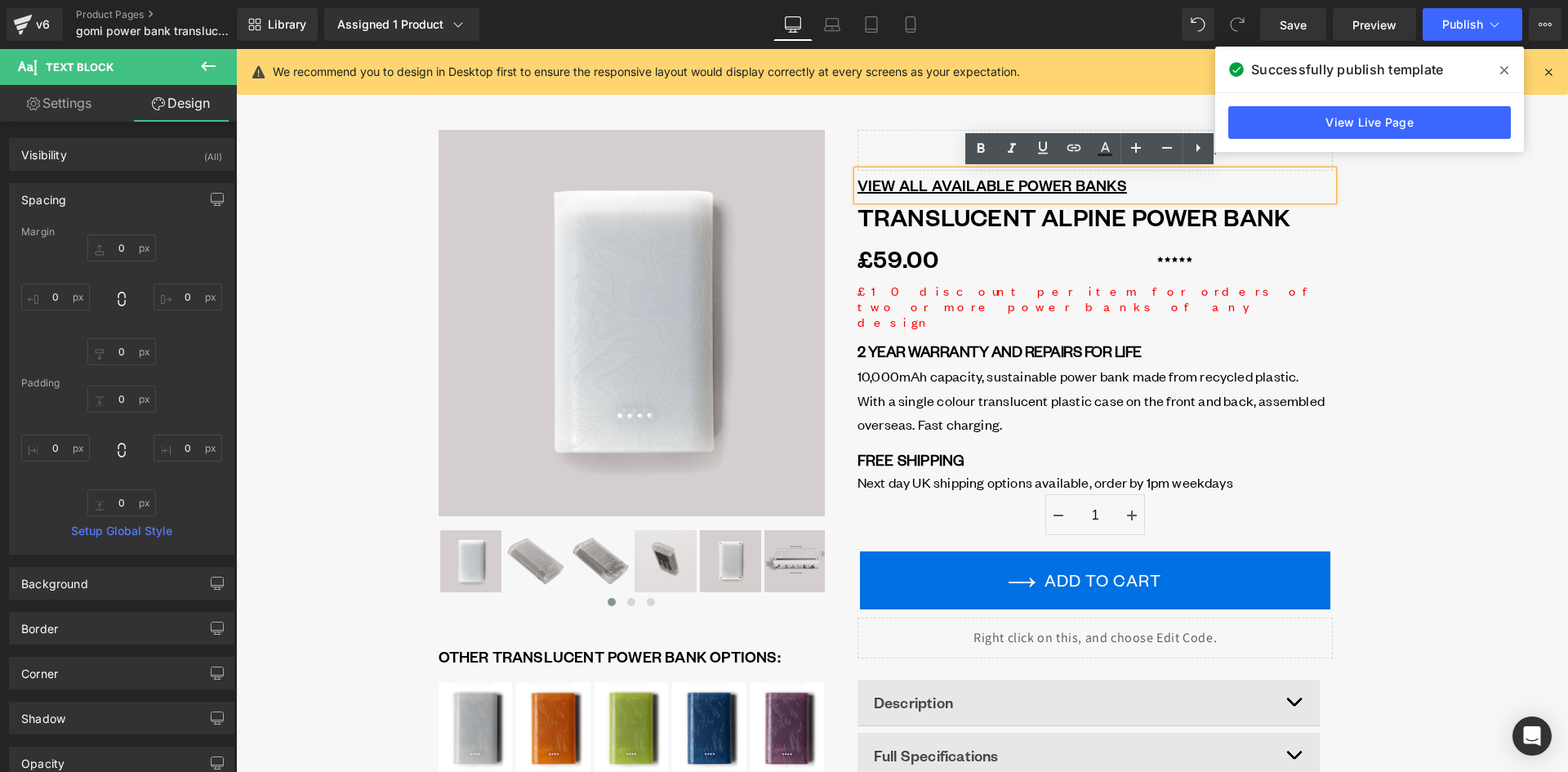
click at [1129, 183] on p "VIEW ALL AVAILABLE POWER BANKS" at bounding box center [1096, 186] width 476 height 29
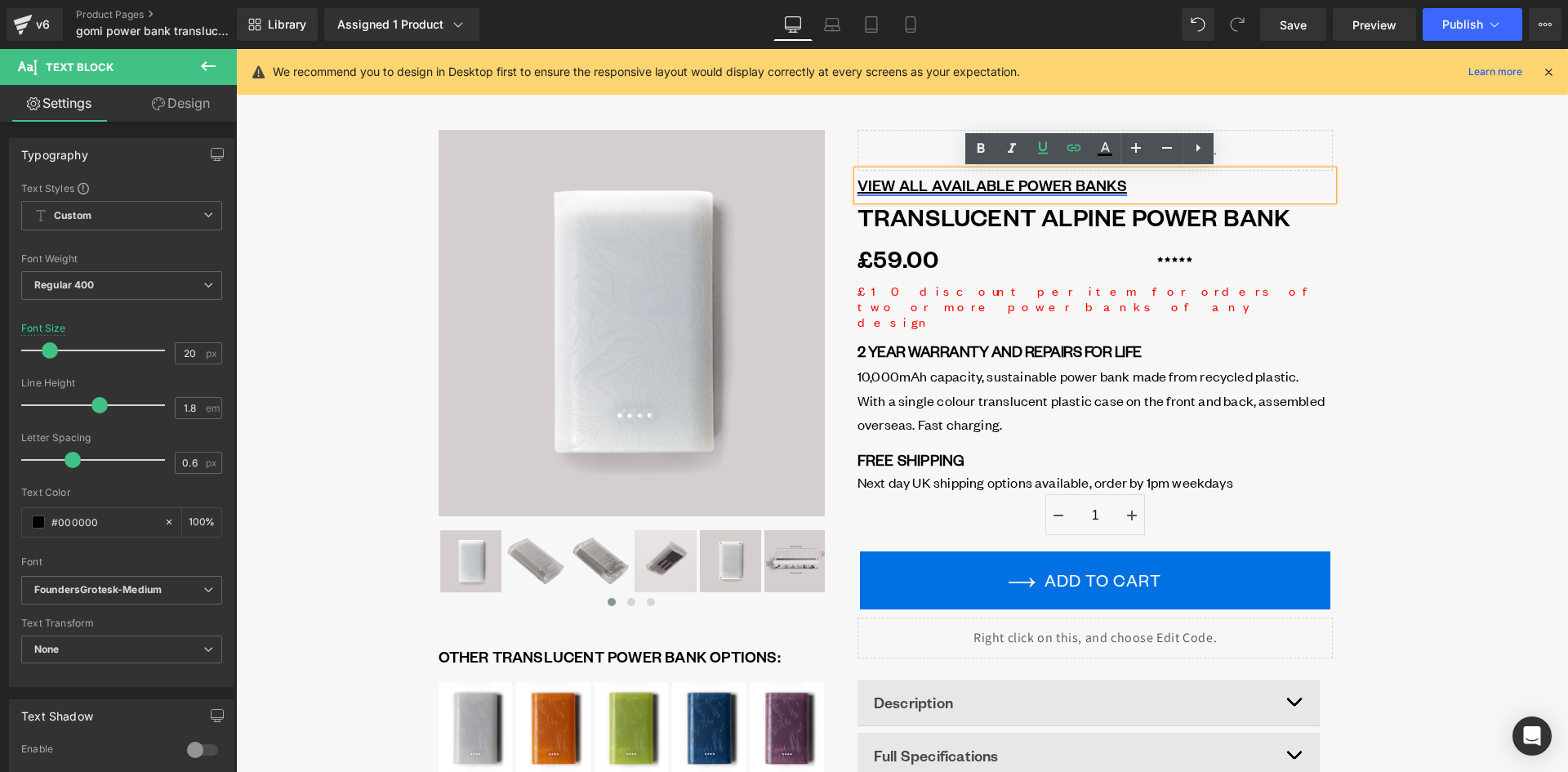
click at [858, 185] on u "VIEW ALL AVAILABLE POWER BANKS" at bounding box center [993, 185] width 270 height 19
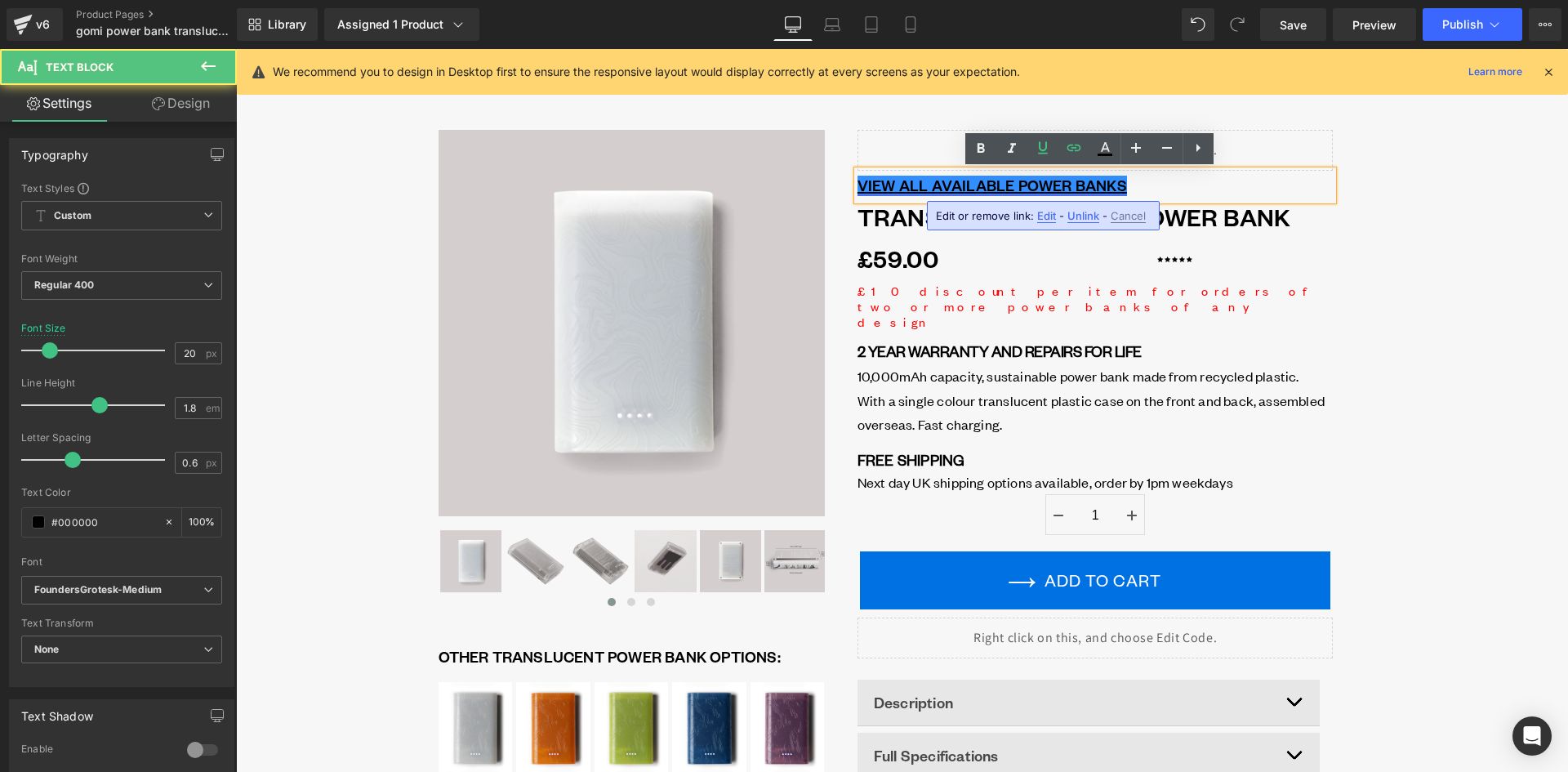
click at [870, 181] on u "VIEW ALL AVAILABLE POWER BANKS" at bounding box center [993, 185] width 270 height 19
click at [860, 183] on u "VIEW ALL AVAILABLE POWER BANKS" at bounding box center [993, 185] width 270 height 19
paste div
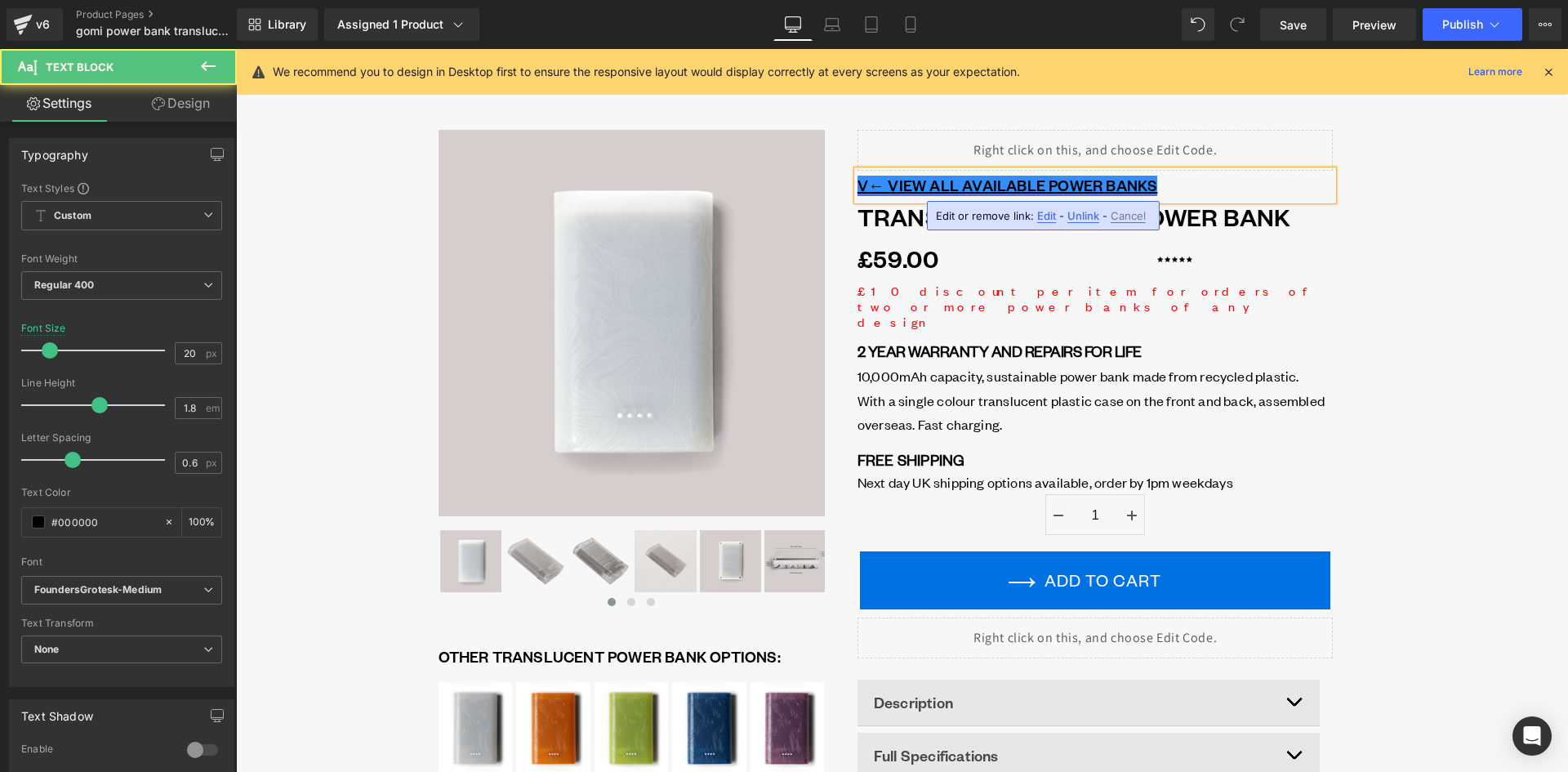
click at [865, 188] on u "V← VIEW ALL AVAILABLE POWER BANKS" at bounding box center [1008, 185] width 300 height 19
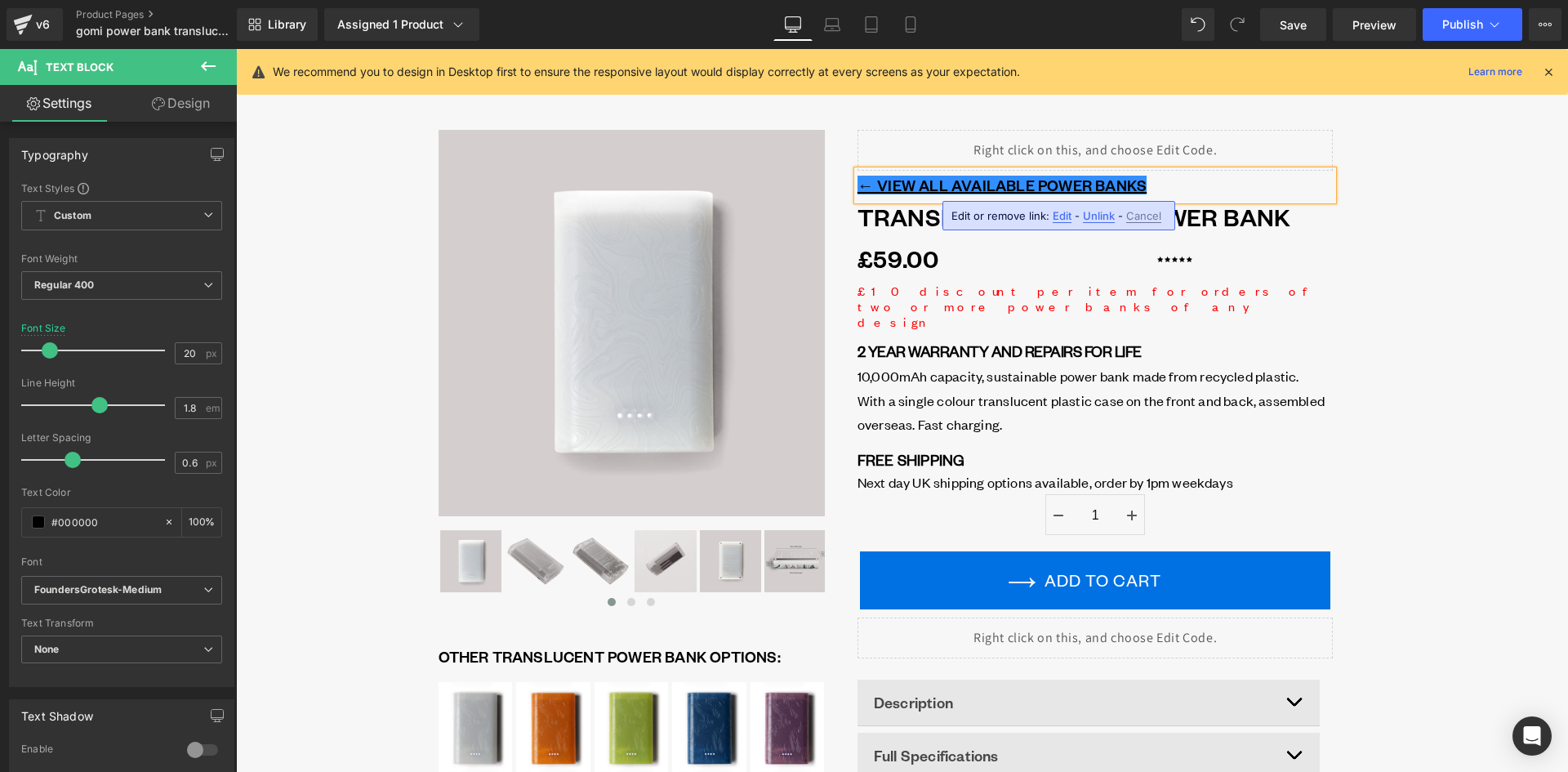
click at [1408, 298] on div "‹" at bounding box center [902, 566] width 1332 height 897
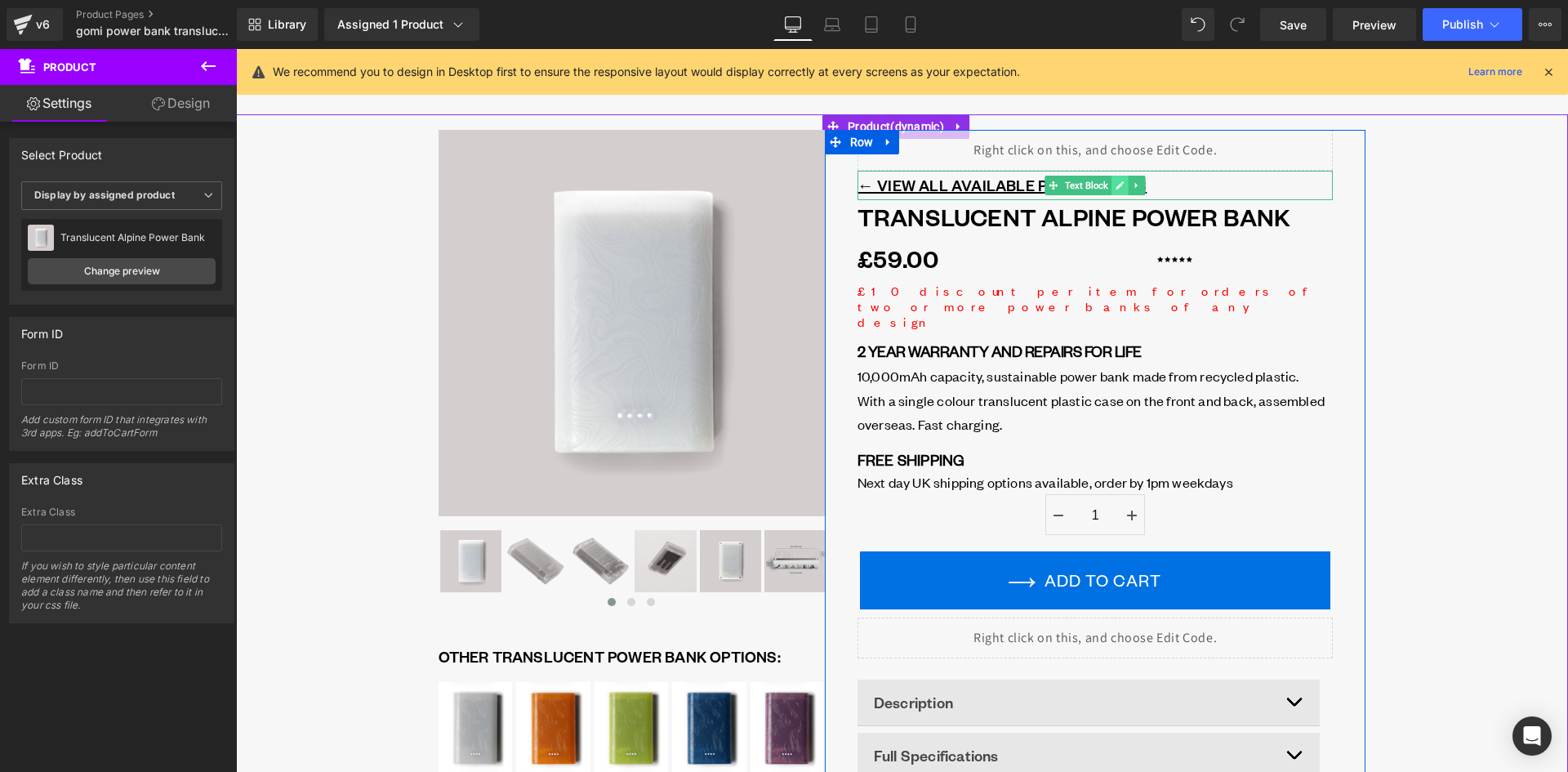
click at [1119, 182] on icon at bounding box center [1120, 186] width 9 height 10
click at [1000, 183] on u "← VIEW ALL AVAILABLE POWER BANKS" at bounding box center [1002, 185] width 289 height 19
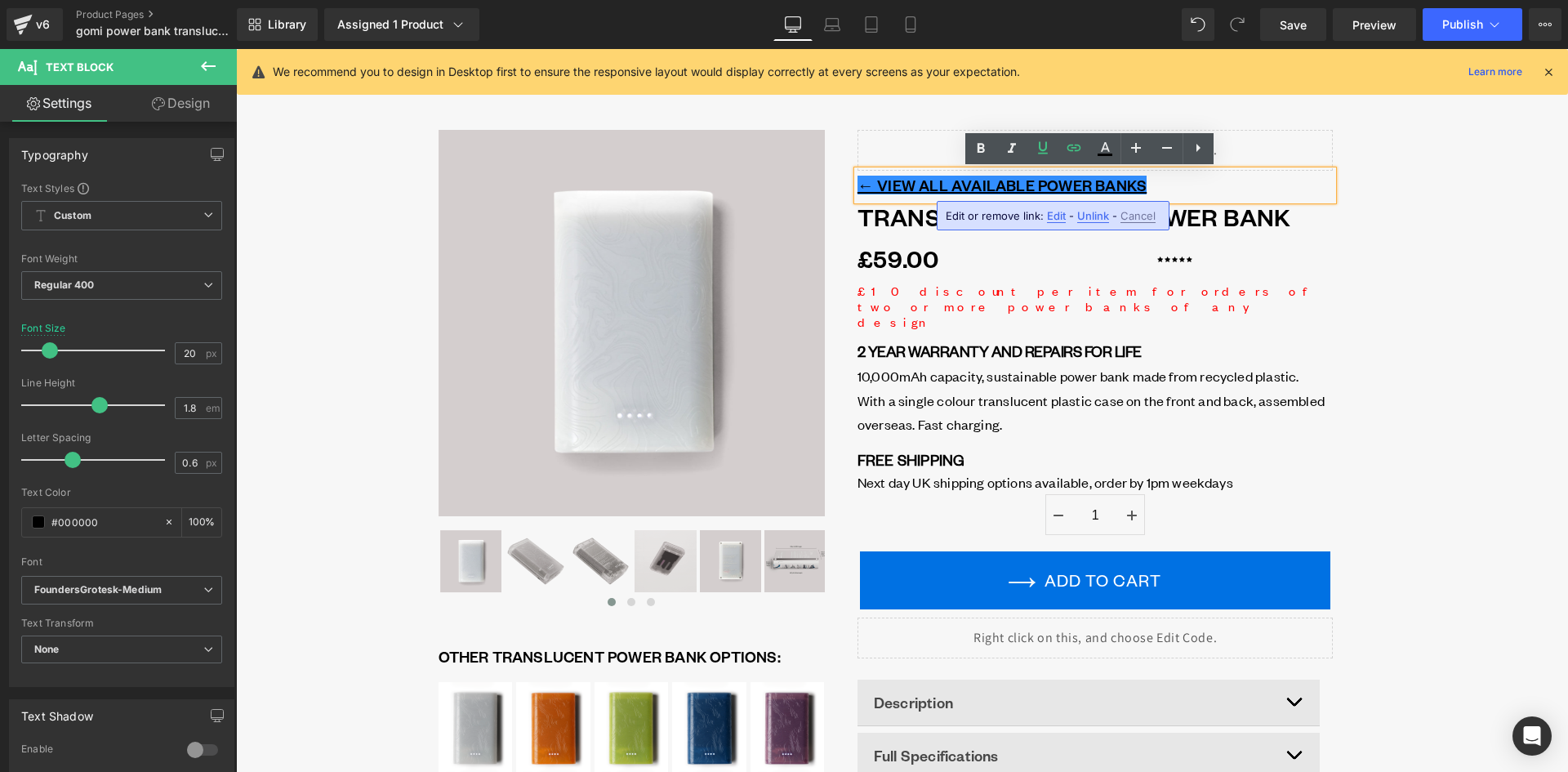
click at [1058, 218] on span "Edit" at bounding box center [1056, 216] width 19 height 14
drag, startPoint x: 1059, startPoint y: 228, endPoint x: 1197, endPoint y: 230, distance: 138.0
click at [1157, 231] on input "https://gomi.design/collections/all-gomi-power-banks" at bounding box center [1039, 222] width 252 height 41
click at [1390, 276] on div "‹" at bounding box center [902, 566] width 1332 height 897
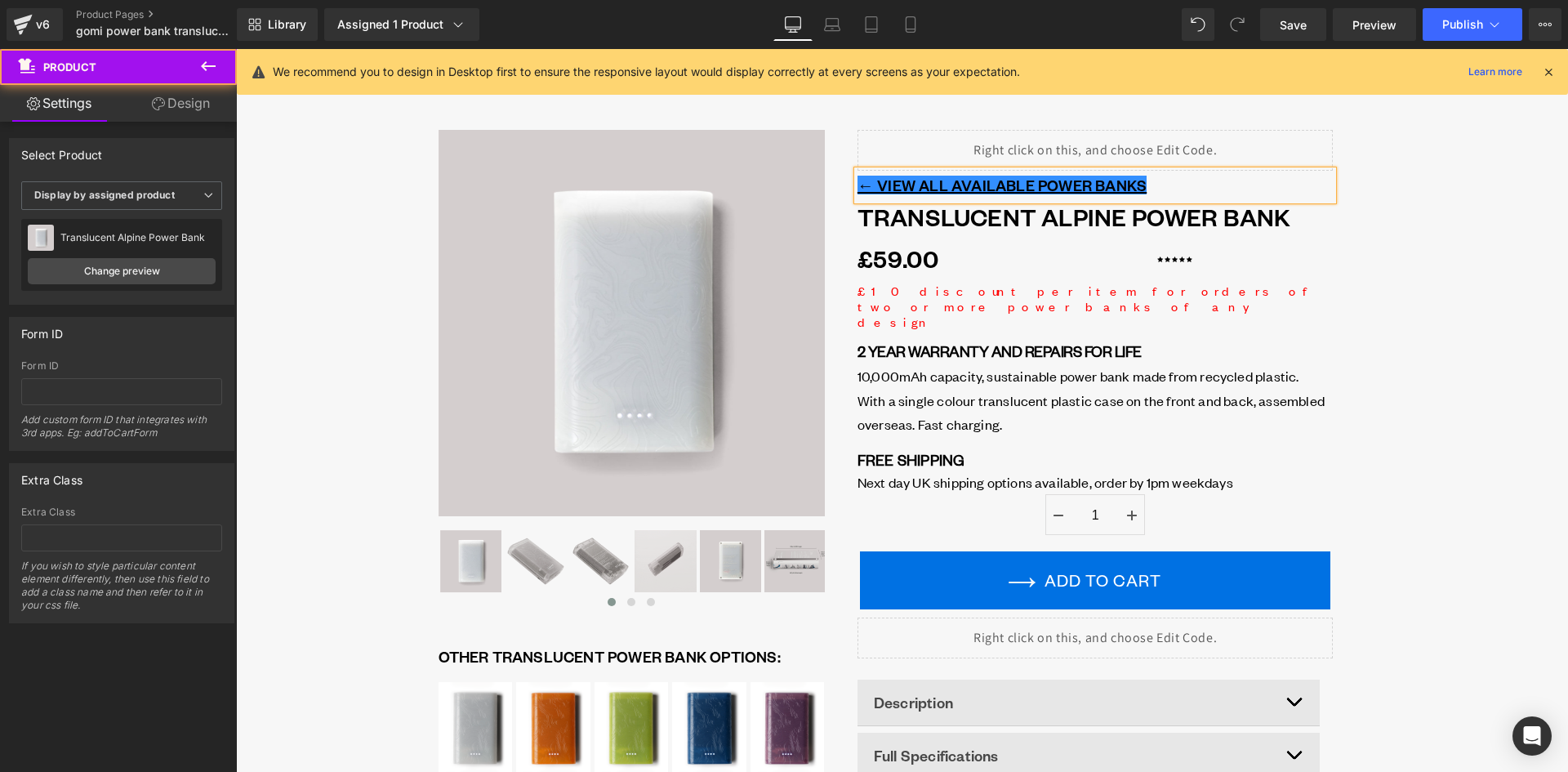
scroll to position [0, 0]
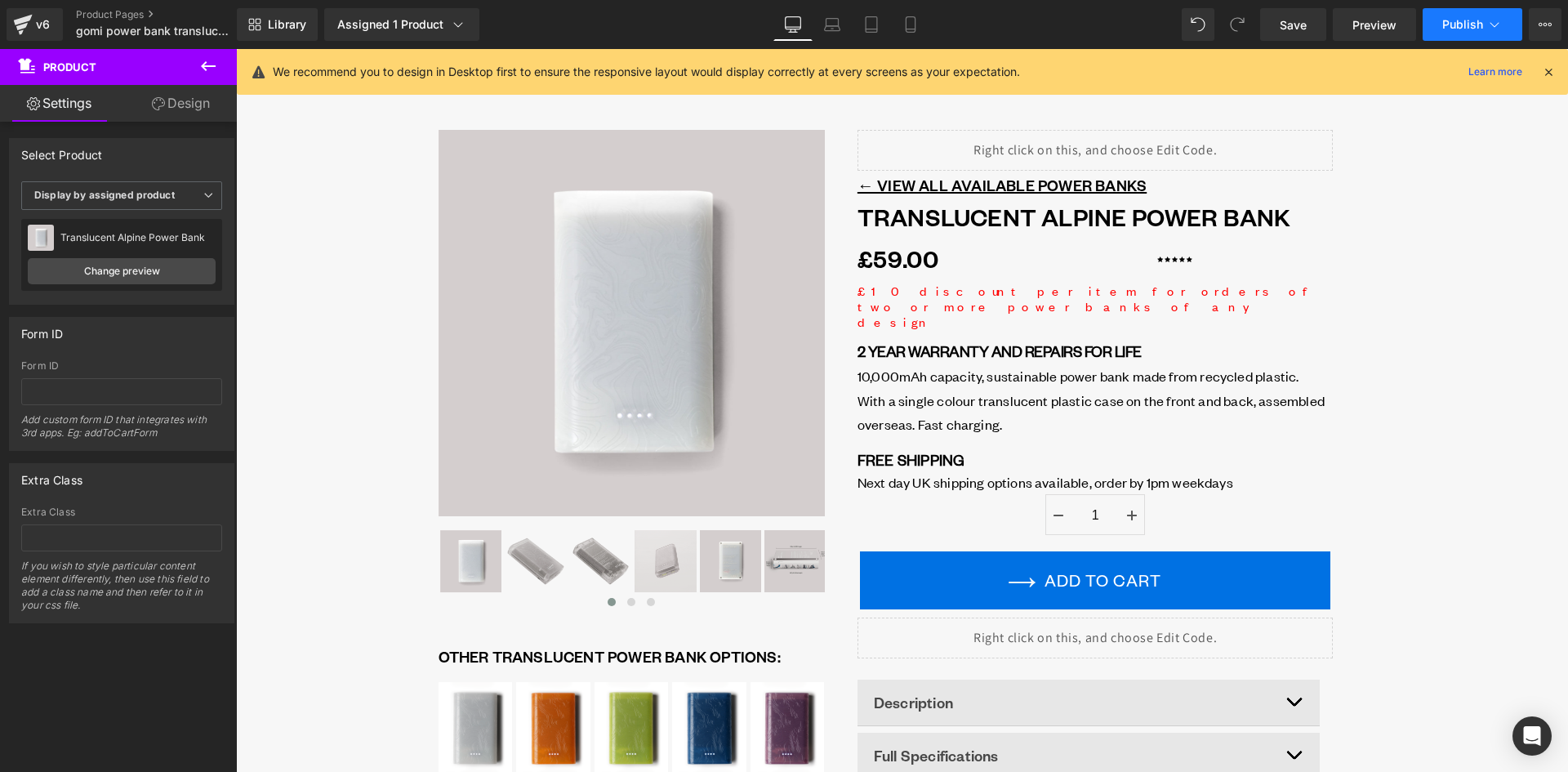
click at [1465, 26] on span "Publish" at bounding box center [1462, 25] width 41 height 13
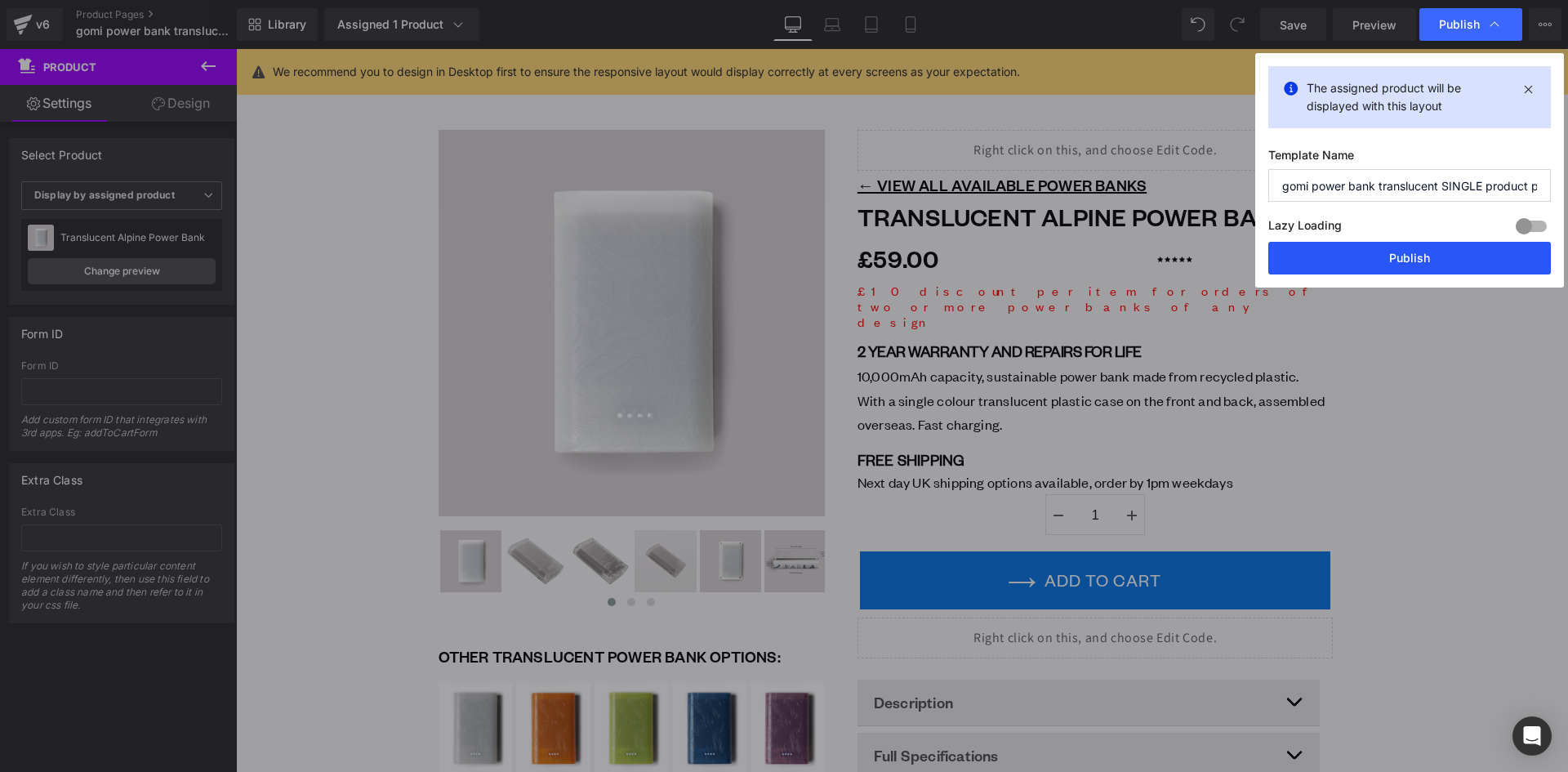
drag, startPoint x: 1435, startPoint y: 230, endPoint x: 1432, endPoint y: 246, distance: 16.3
click at [1435, 231] on div "Lazy Loading Build Upgrade plan to unlock" at bounding box center [1410, 228] width 283 height 27
click at [1430, 257] on button "Publish" at bounding box center [1410, 258] width 283 height 33
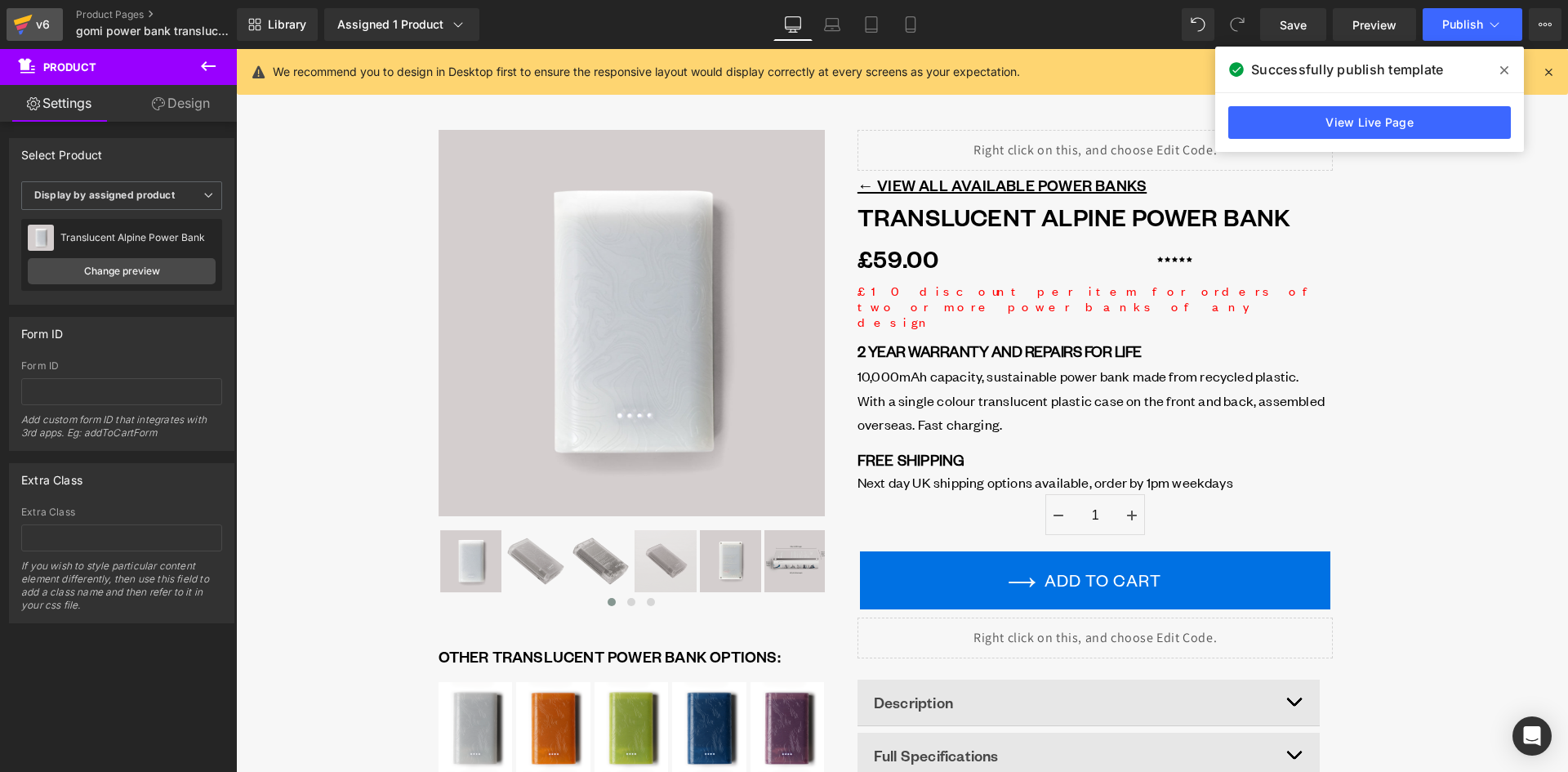
click at [36, 19] on div "v6" at bounding box center [43, 25] width 20 height 21
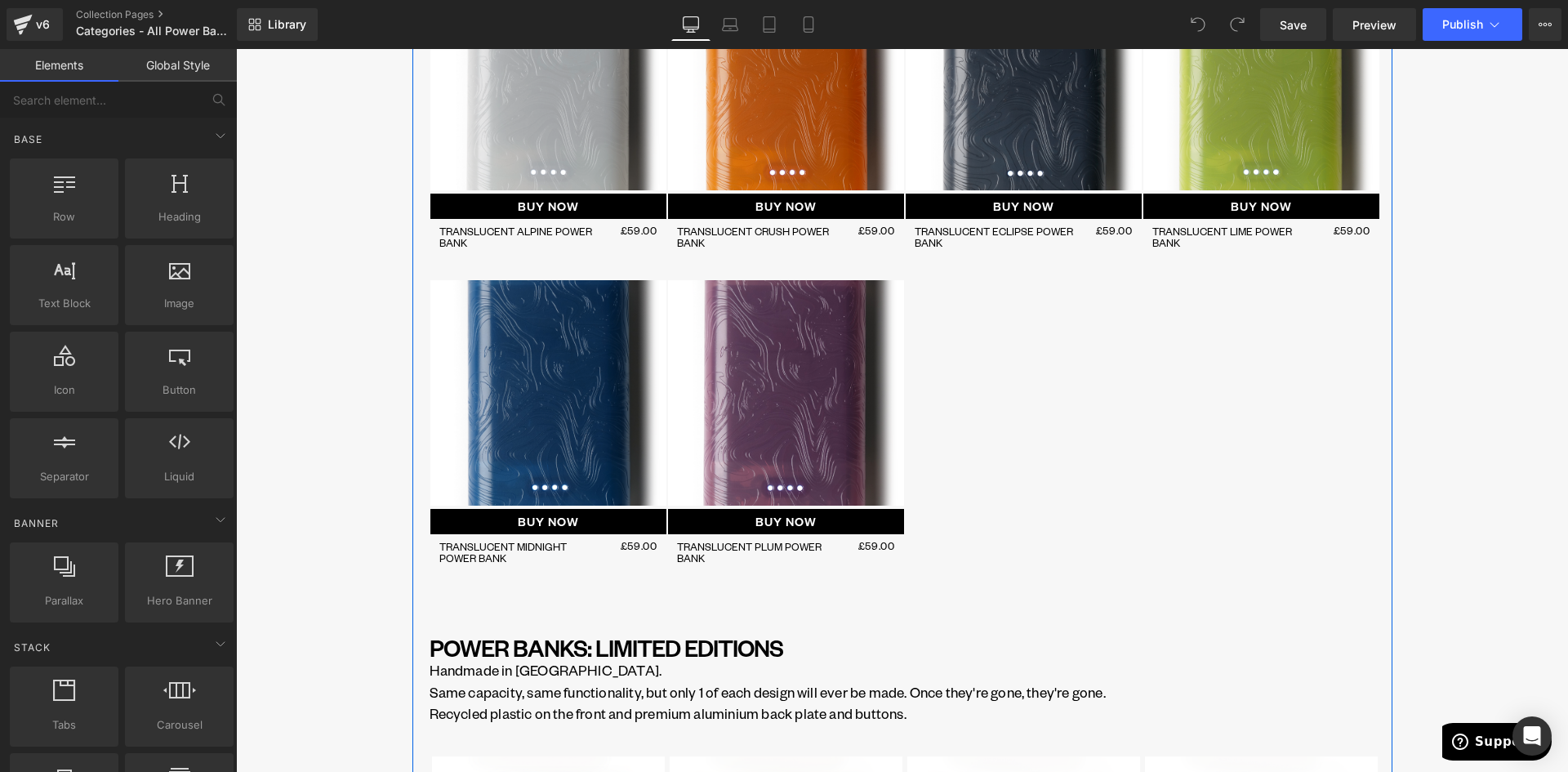
scroll to position [2205, 0]
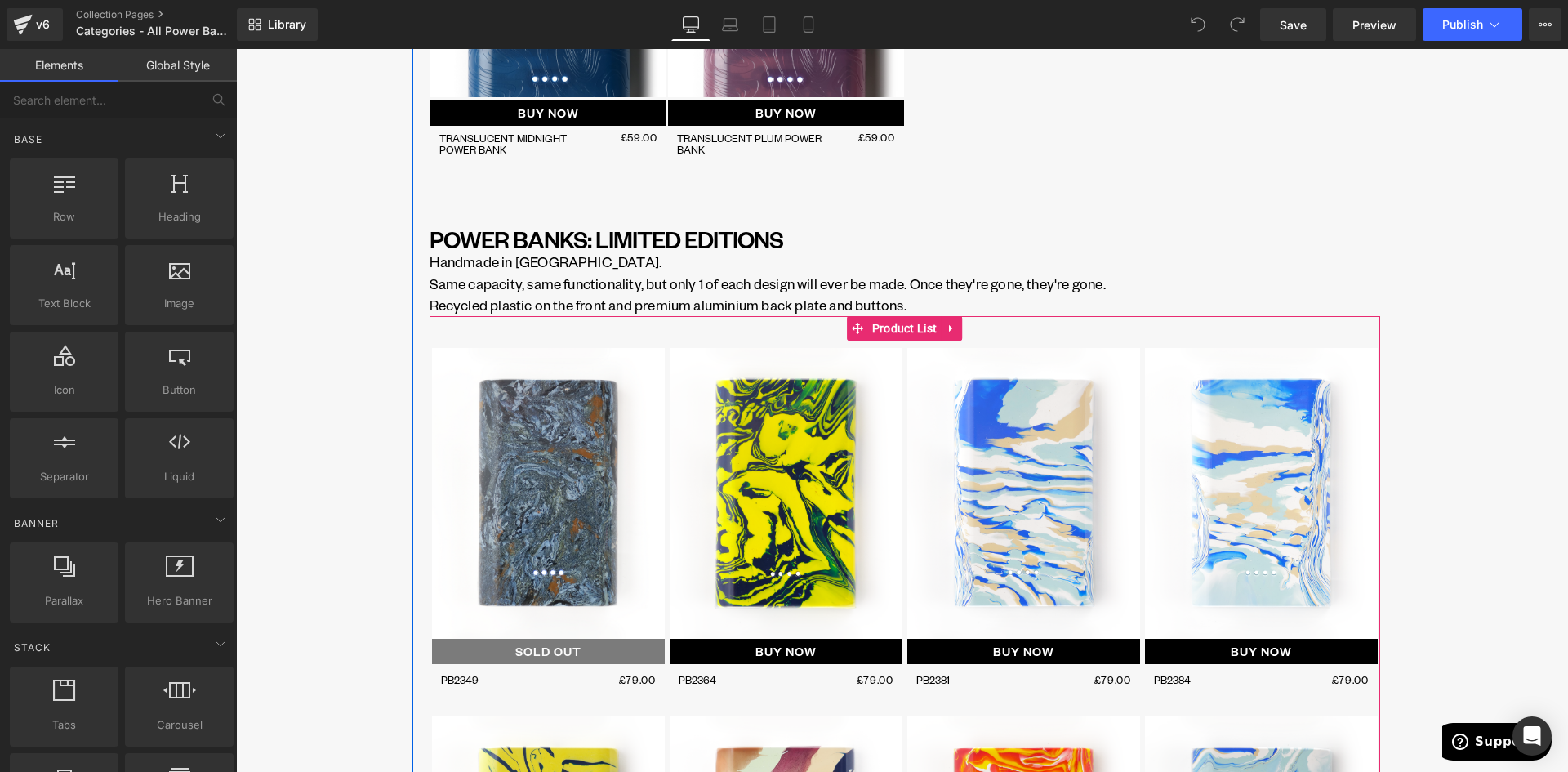
click at [949, 334] on icon at bounding box center [951, 327] width 11 height 12
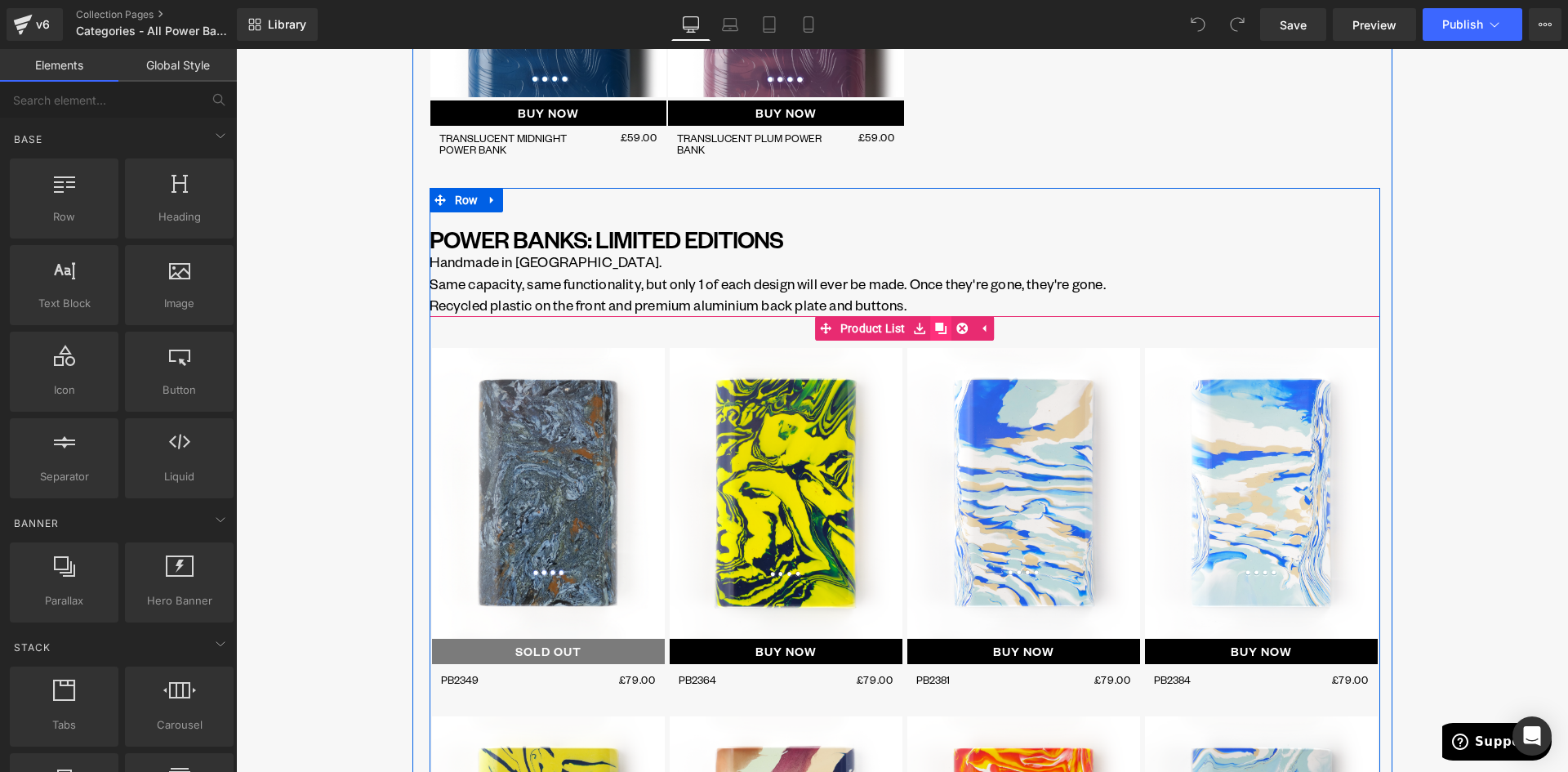
click at [941, 330] on link at bounding box center [941, 328] width 21 height 25
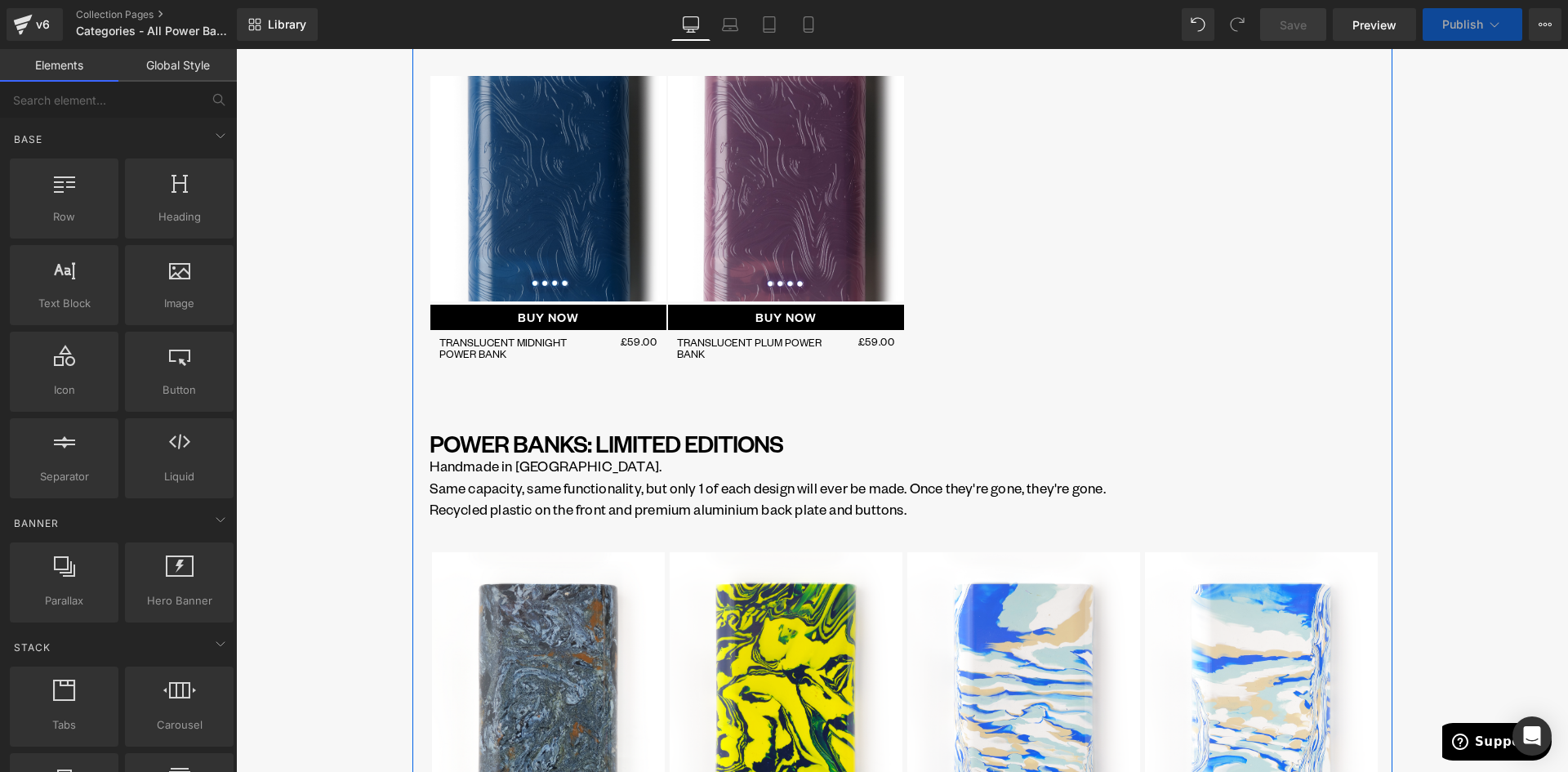
scroll to position [2082, 0]
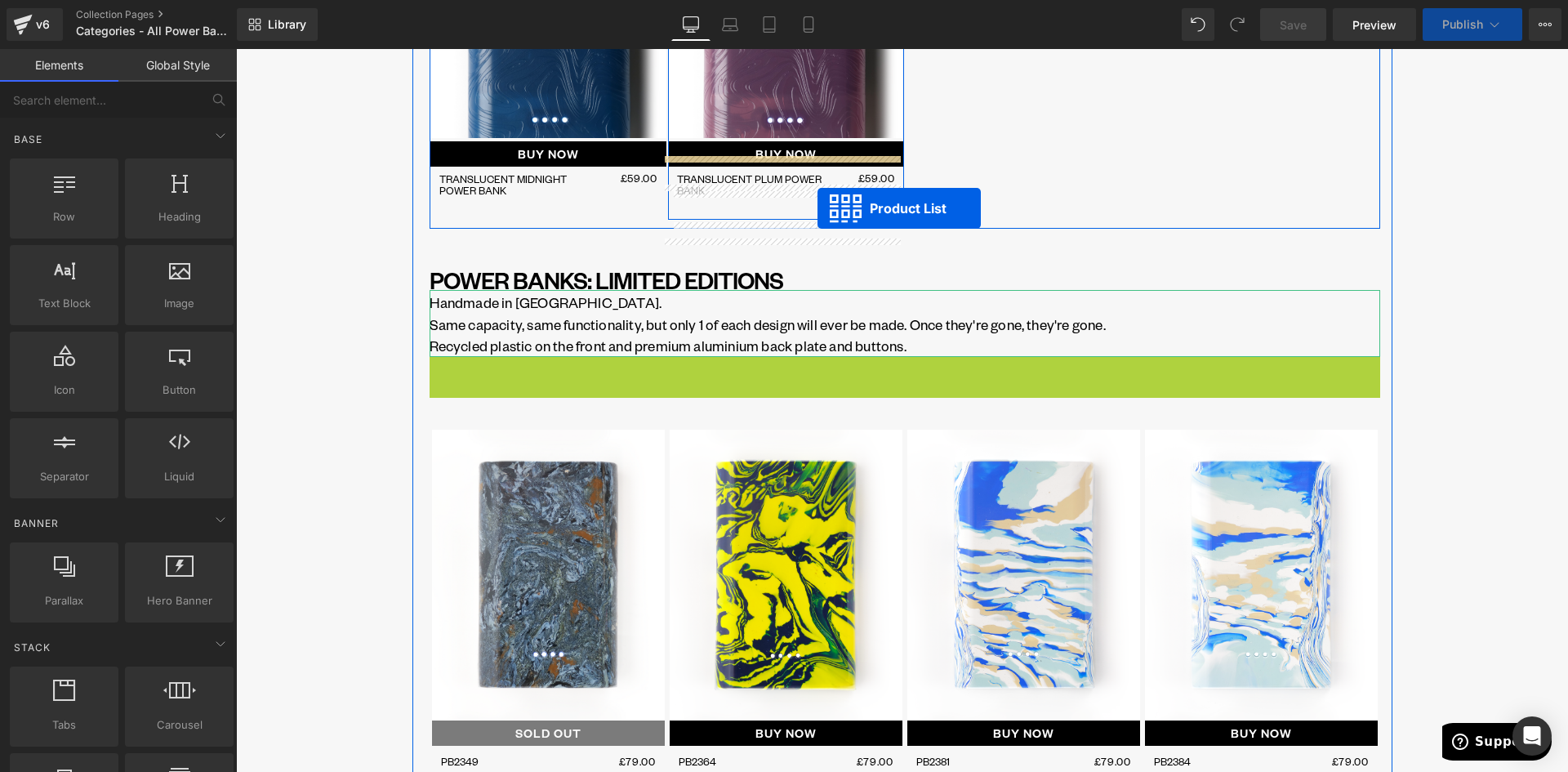
scroll to position [2148, 0]
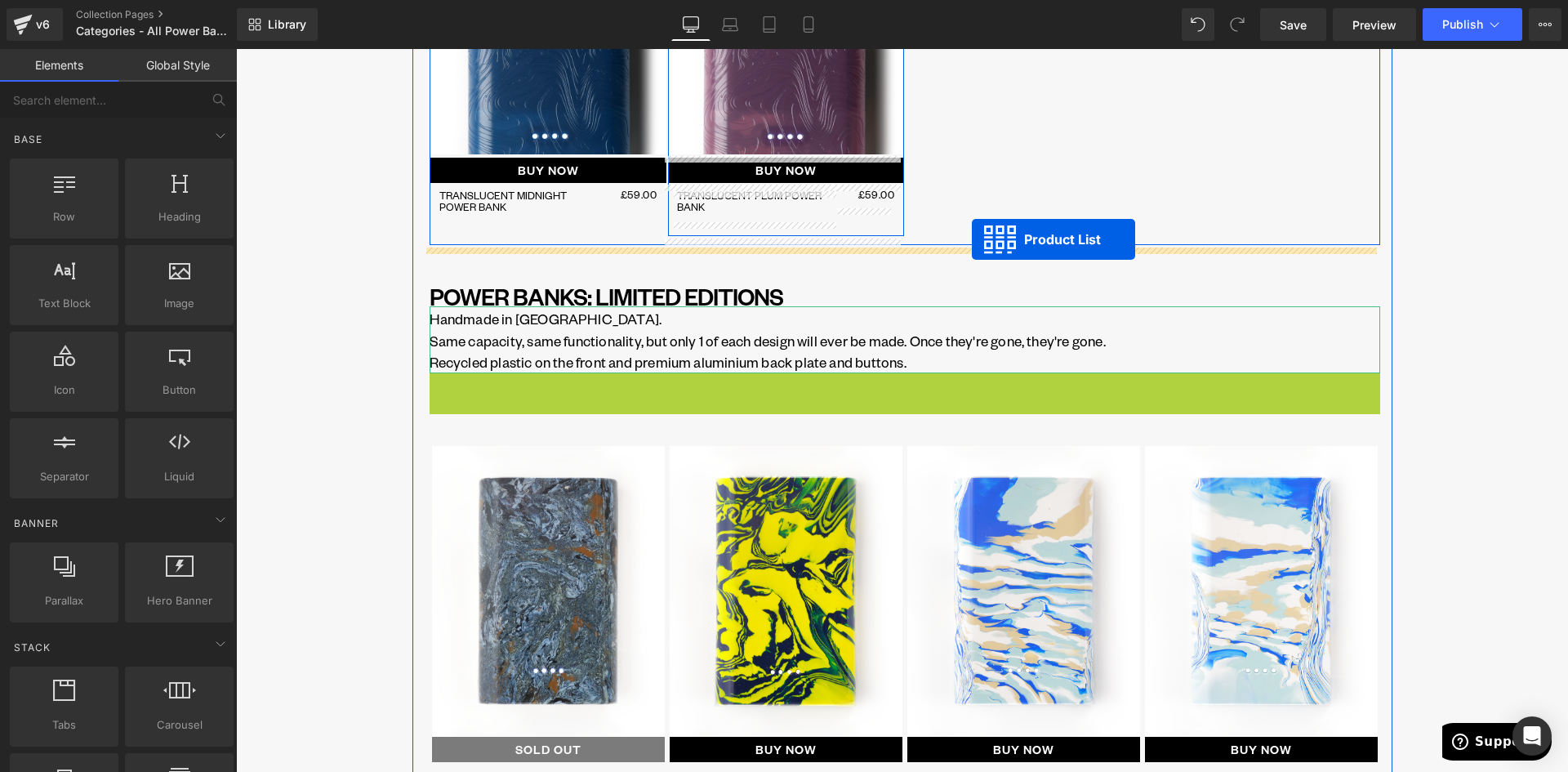
drag, startPoint x: 820, startPoint y: 288, endPoint x: 972, endPoint y: 240, distance: 159.4
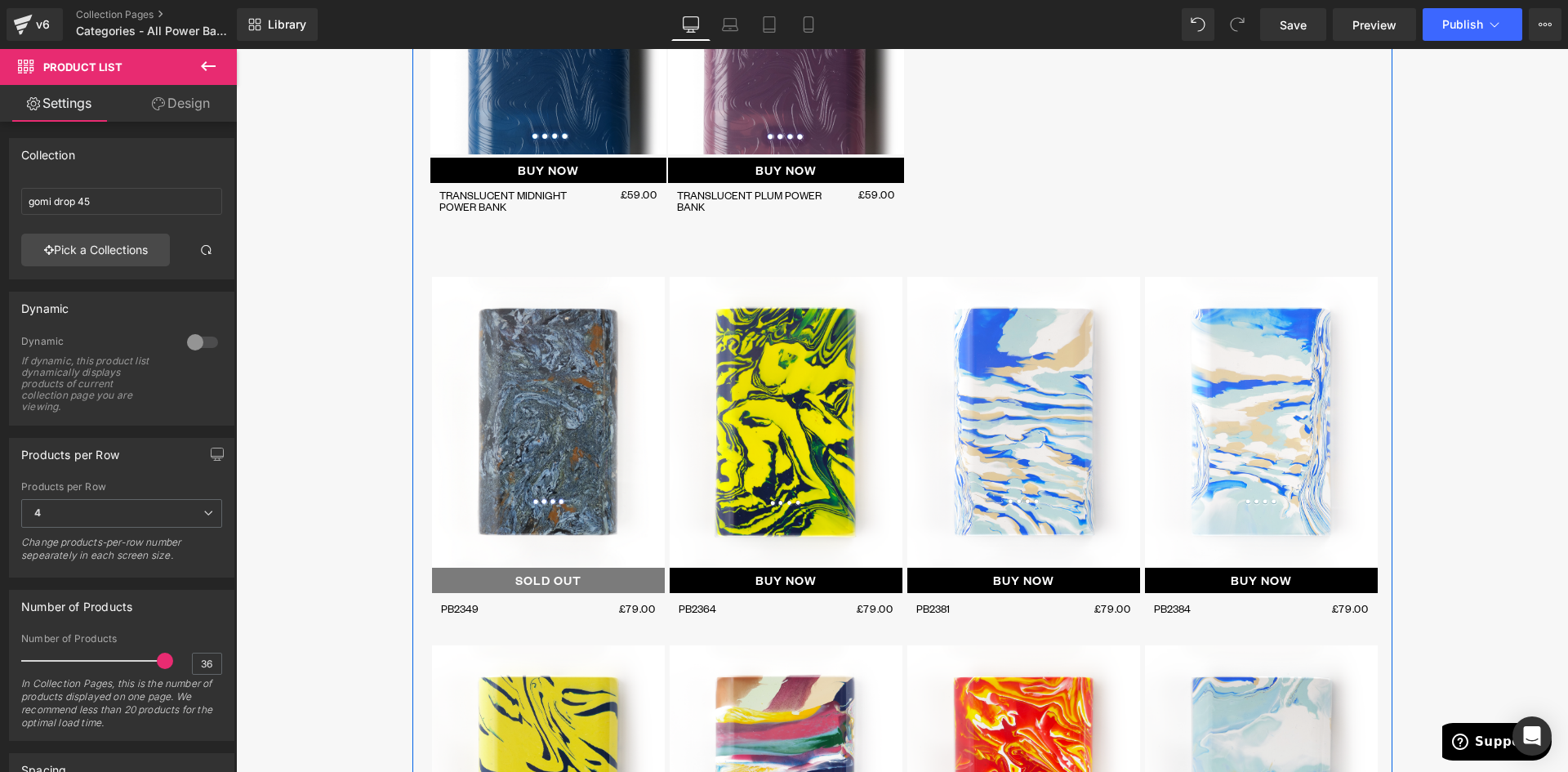
scroll to position [1903, 0]
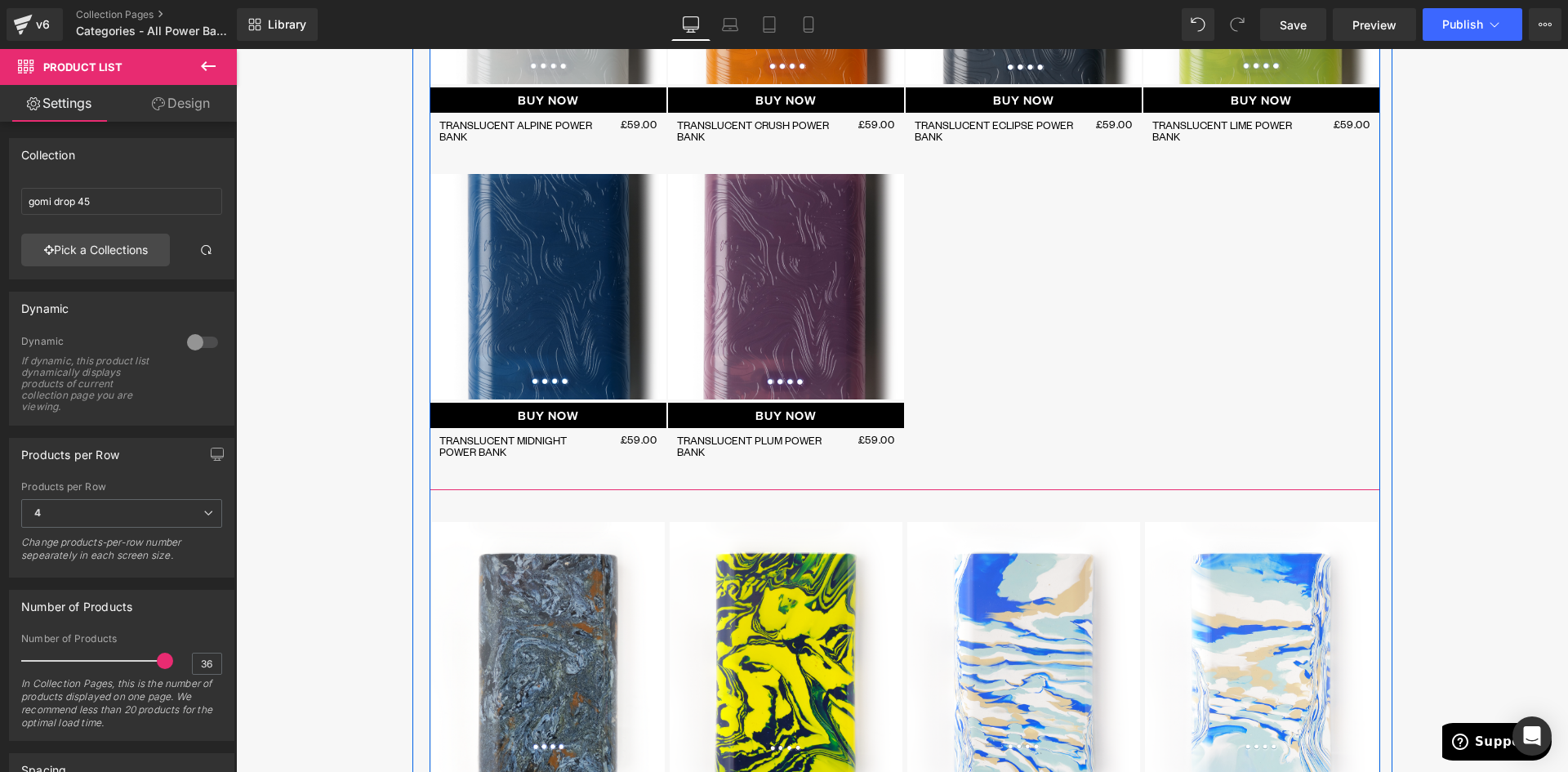
click at [995, 406] on div "SOLD OUT (P) Image BUY NOW (P) Cart Button Translucent Alpine Power Bank (P) Ti…" at bounding box center [905, 158] width 950 height 663
click at [977, 258] on div "SOLD OUT (P) Image BUY NOW (P) Cart Button Translucent Alpine Power Bank (P) Ti…" at bounding box center [905, 158] width 950 height 663
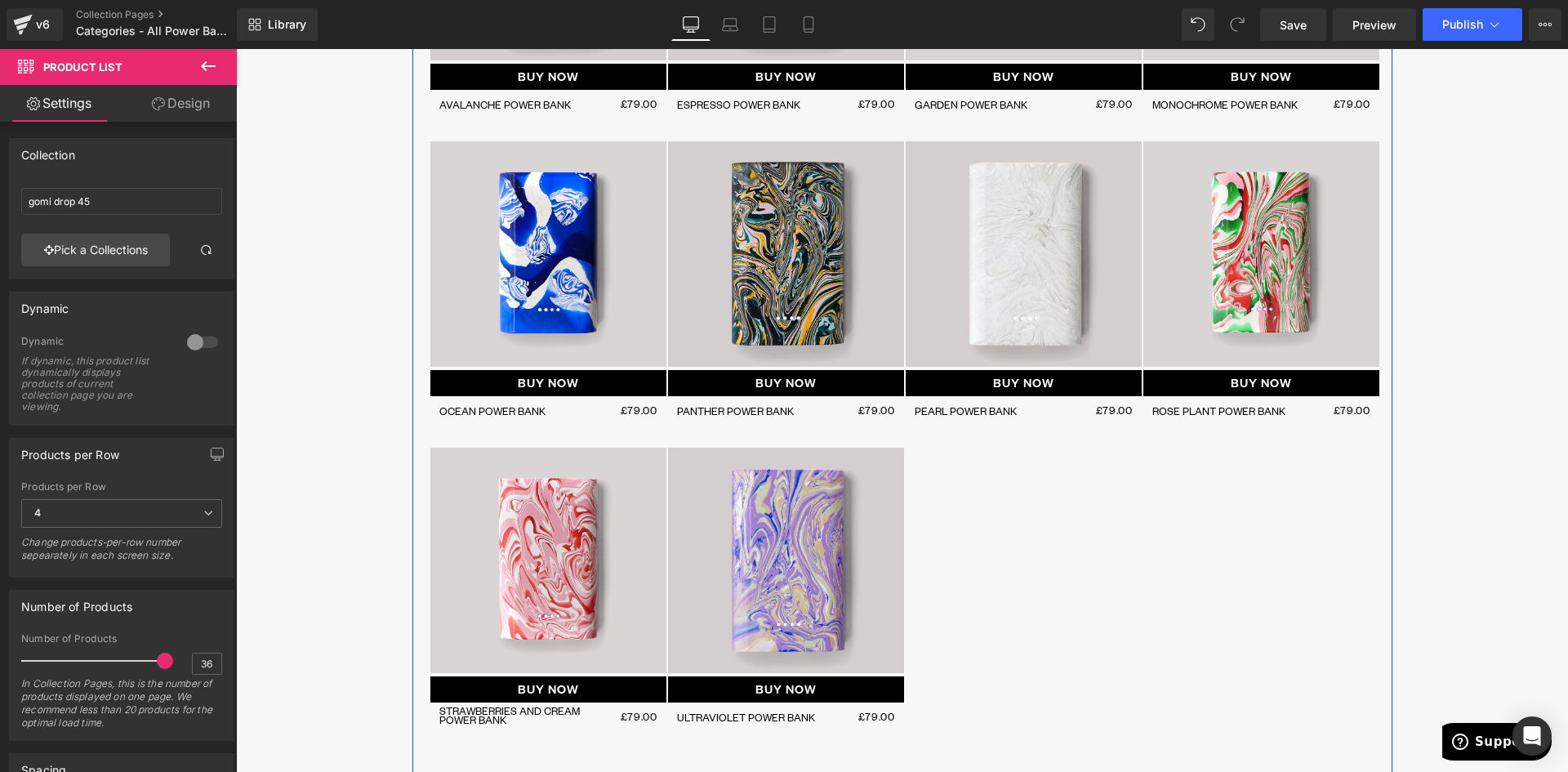
scroll to position [1331, 0]
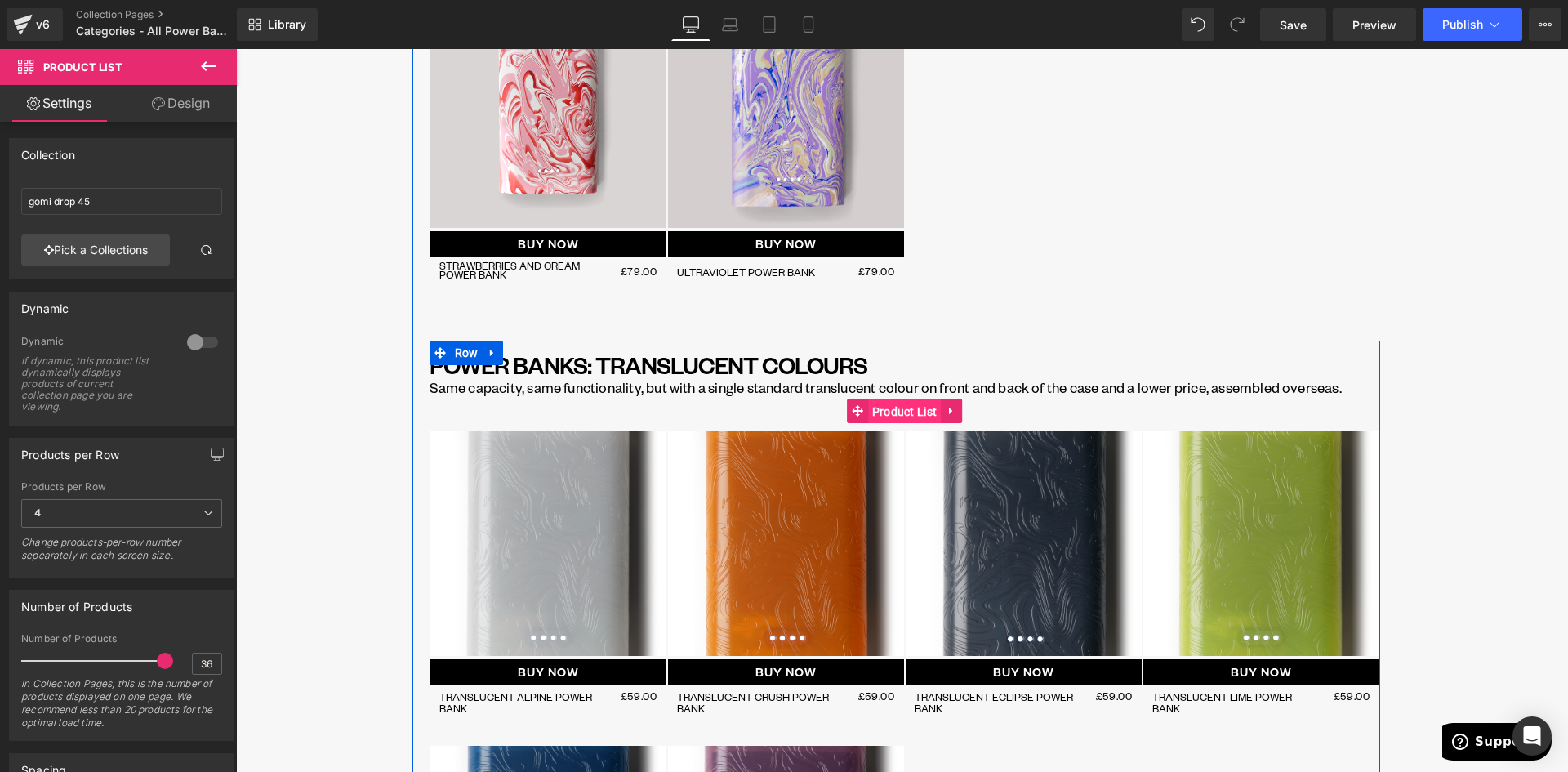
click at [876, 415] on span "Product List" at bounding box center [905, 411] width 74 height 25
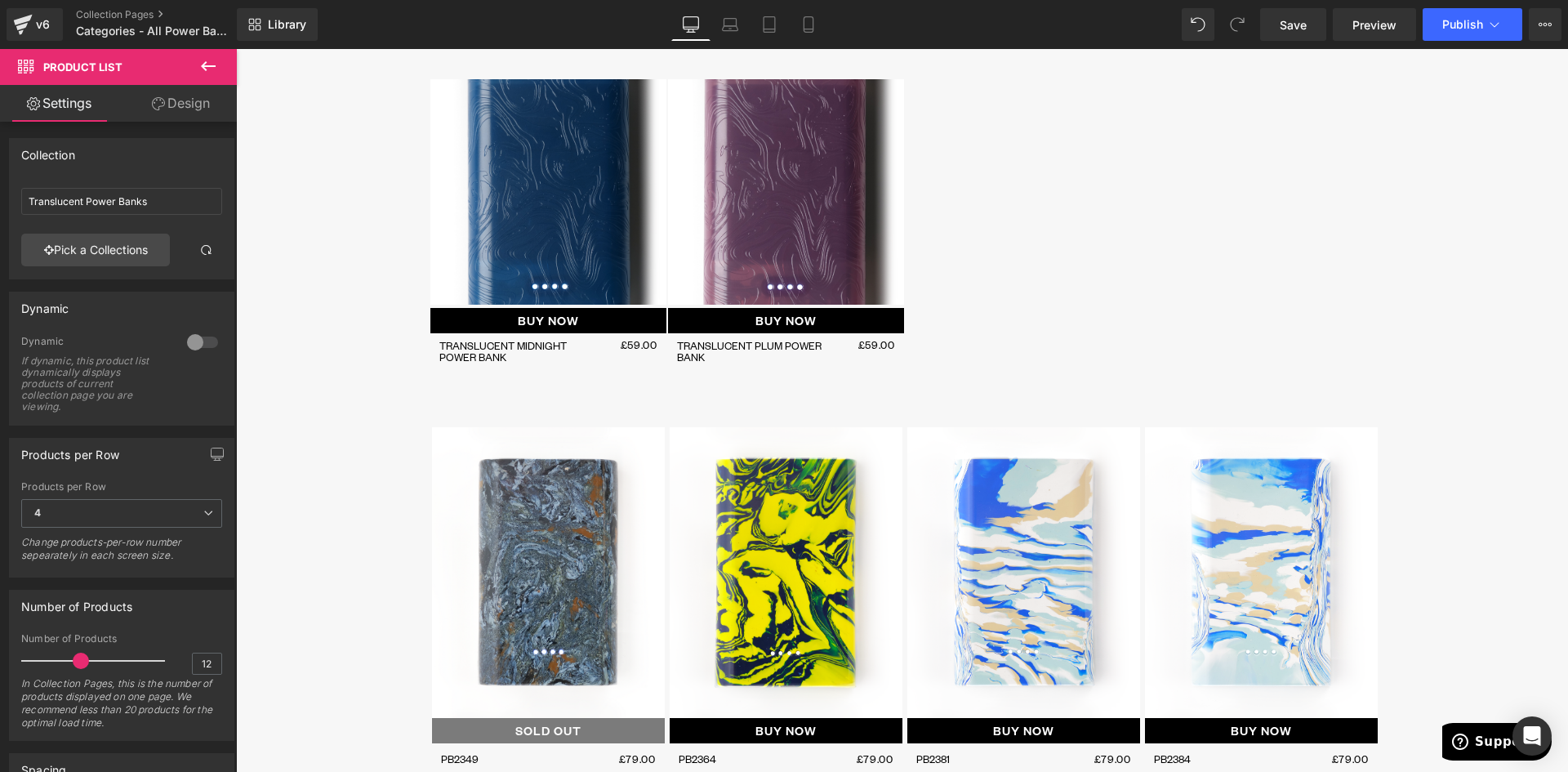
scroll to position [2148, 0]
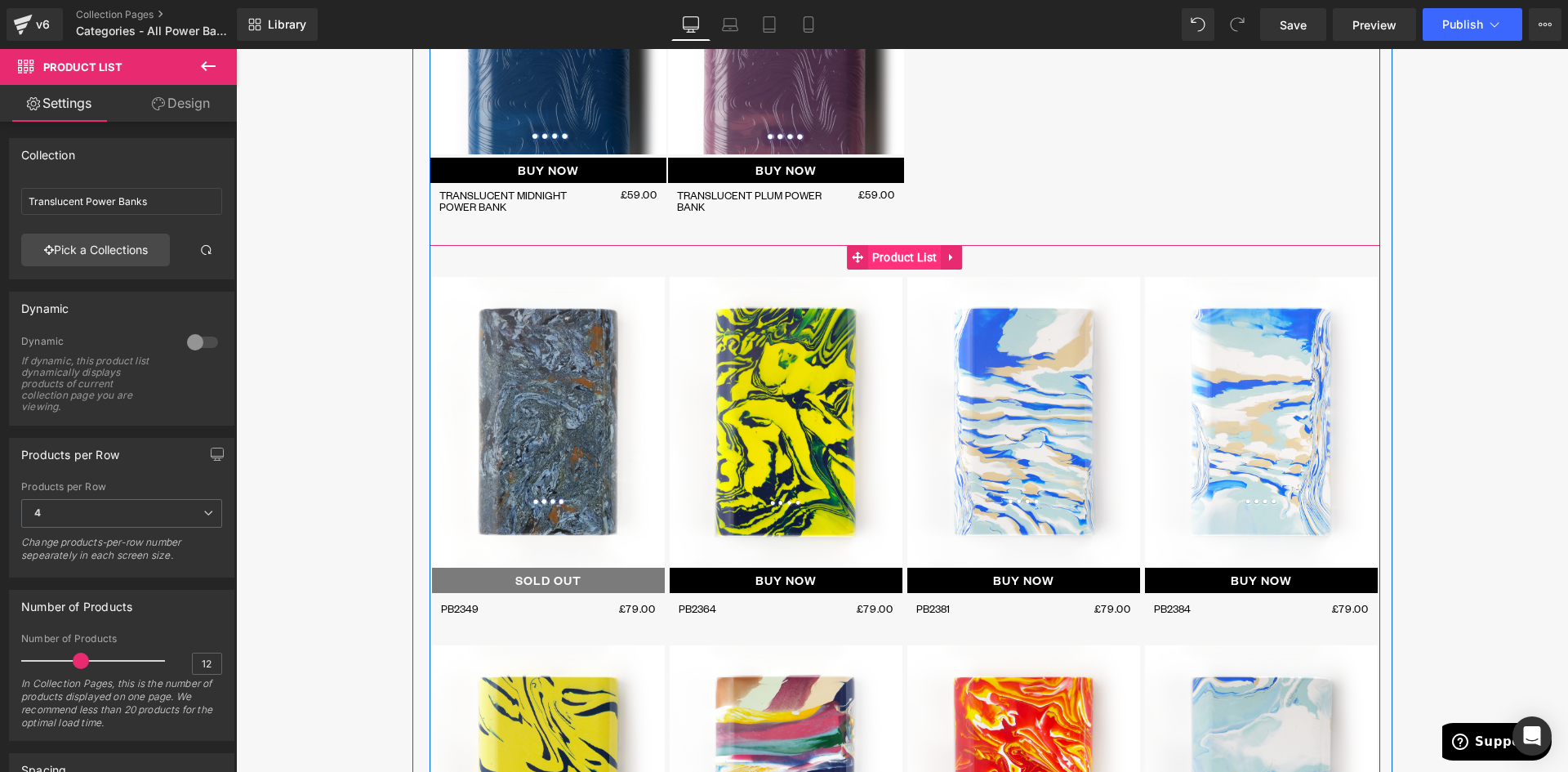
click at [908, 261] on span "Product List" at bounding box center [905, 258] width 74 height 25
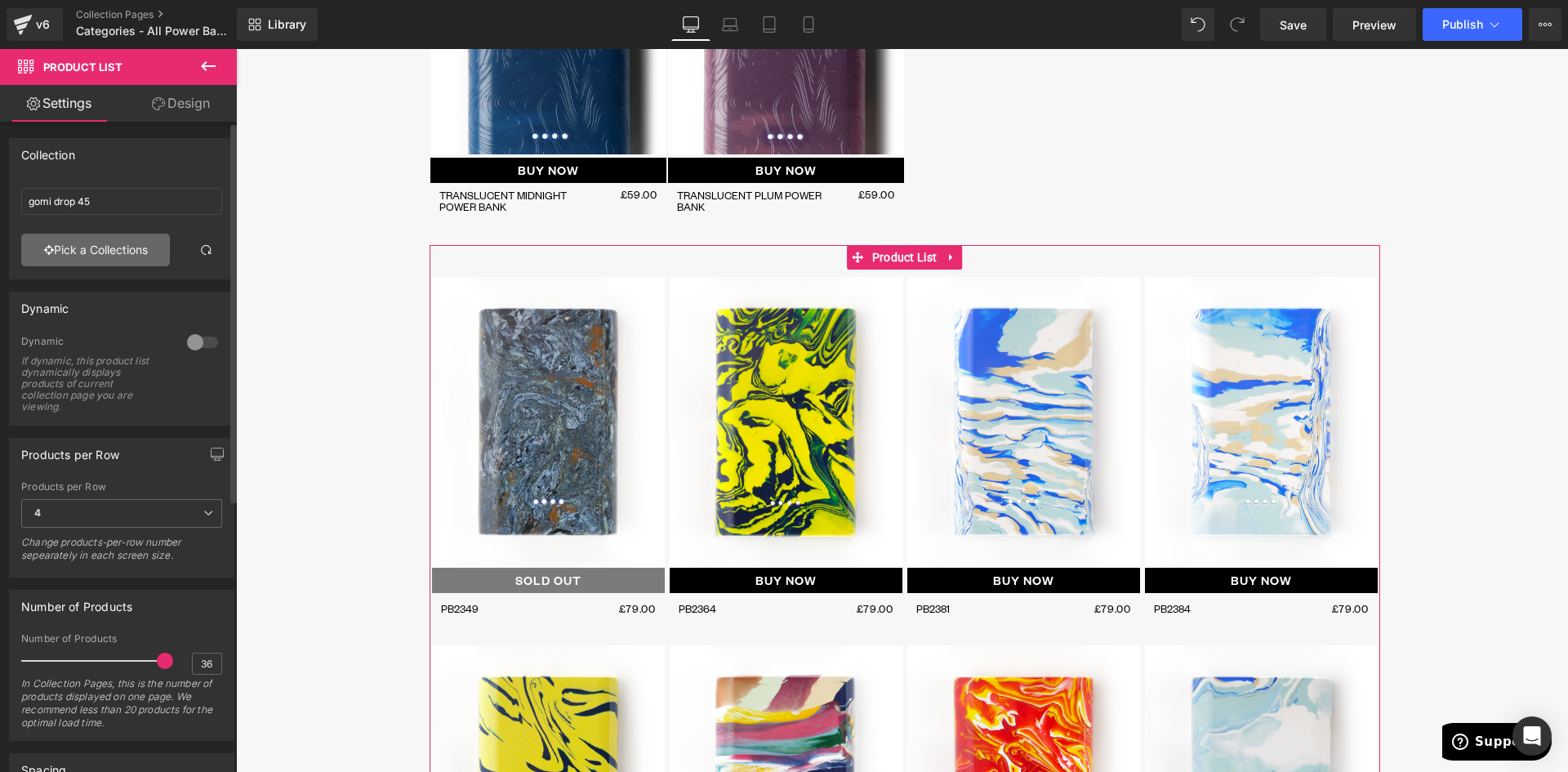
click at [101, 246] on link "Pick a Collections" at bounding box center [96, 250] width 149 height 33
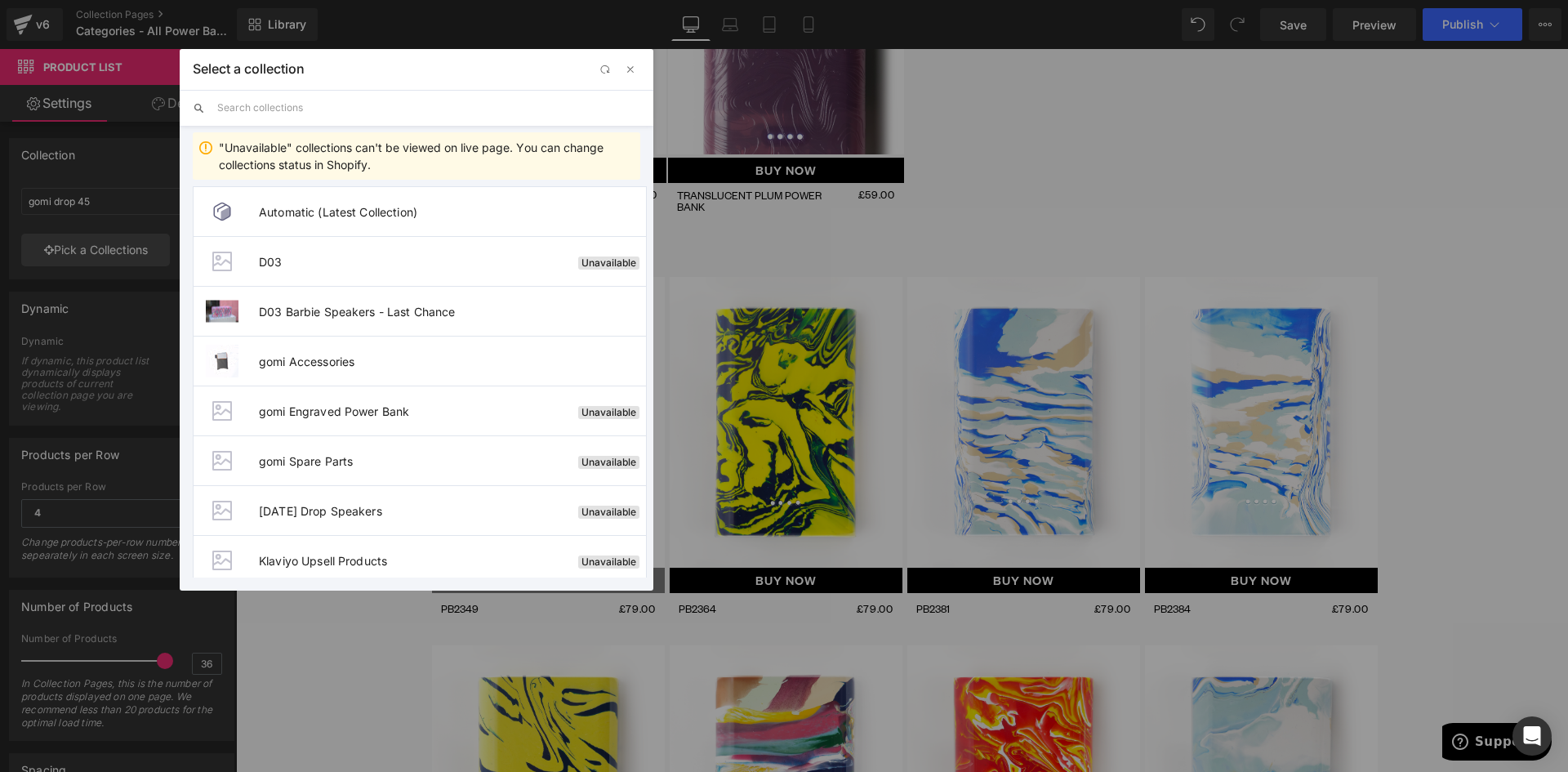
click at [282, 110] on input "text" at bounding box center [429, 108] width 423 height 36
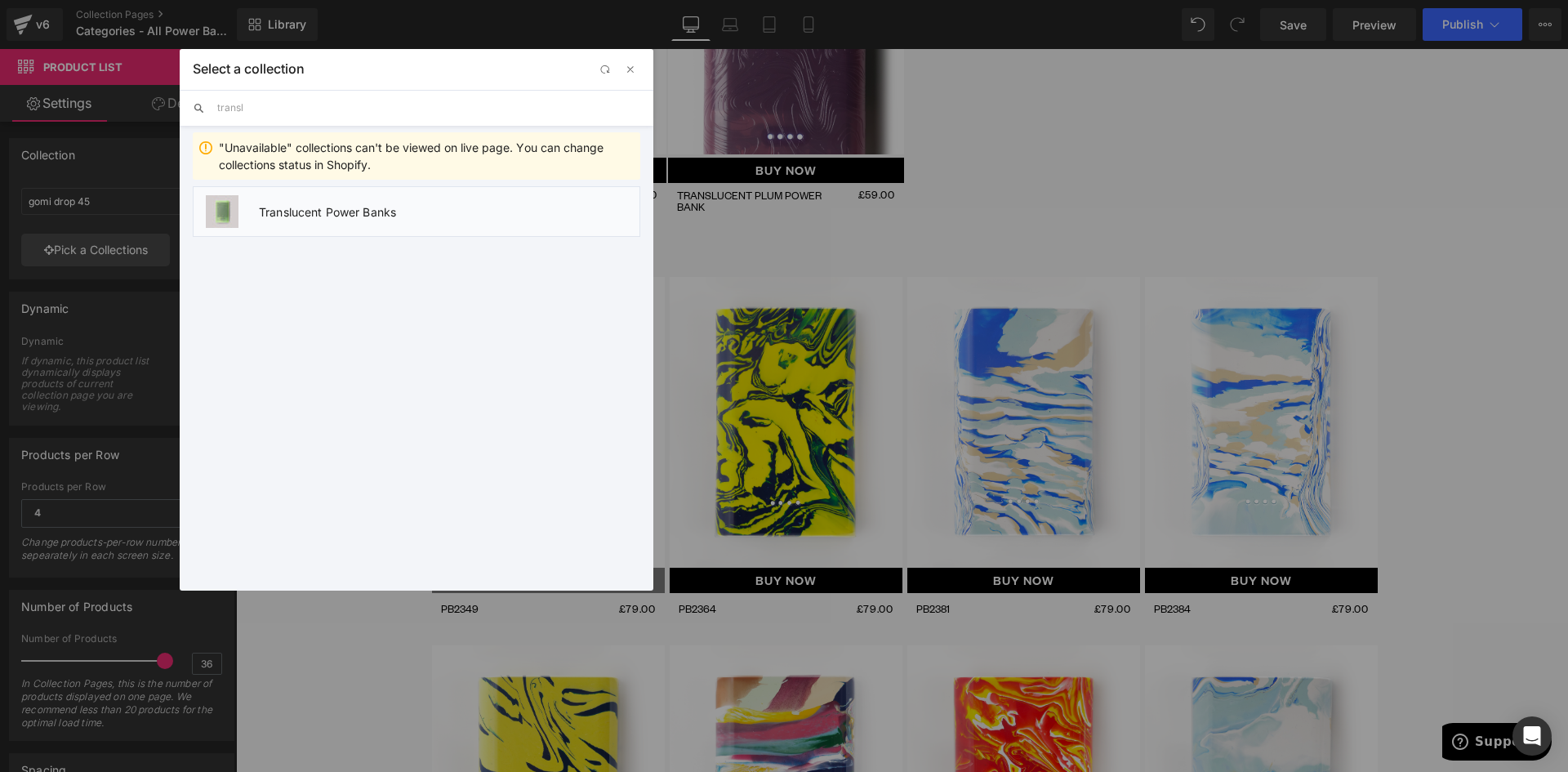
type input "transl"
drag, startPoint x: 335, startPoint y: 216, endPoint x: 424, endPoint y: 214, distance: 89.0
click at [335, 216] on span "Translucent Power Banks" at bounding box center [449, 212] width 380 height 14
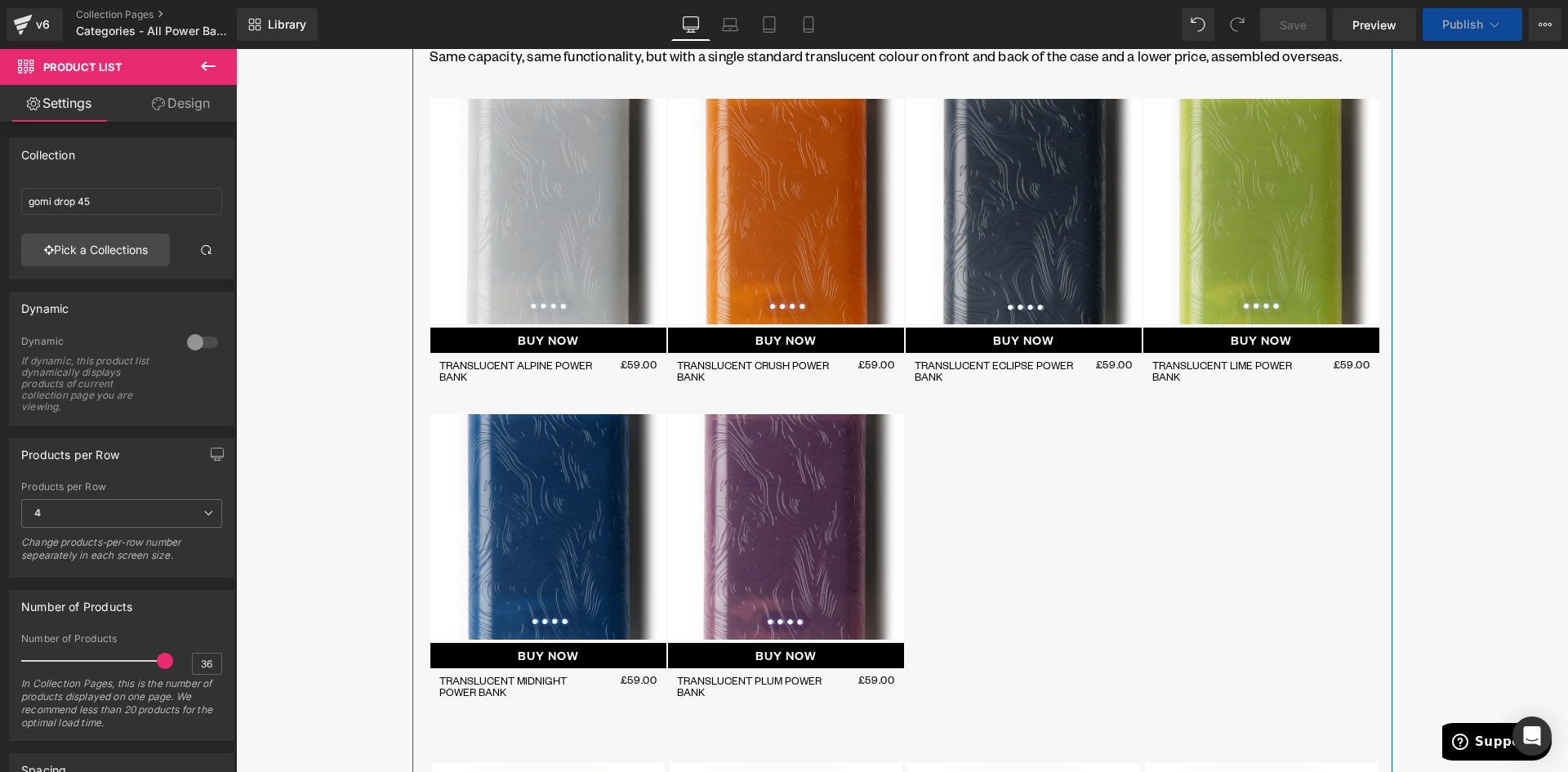
scroll to position [1576, 0]
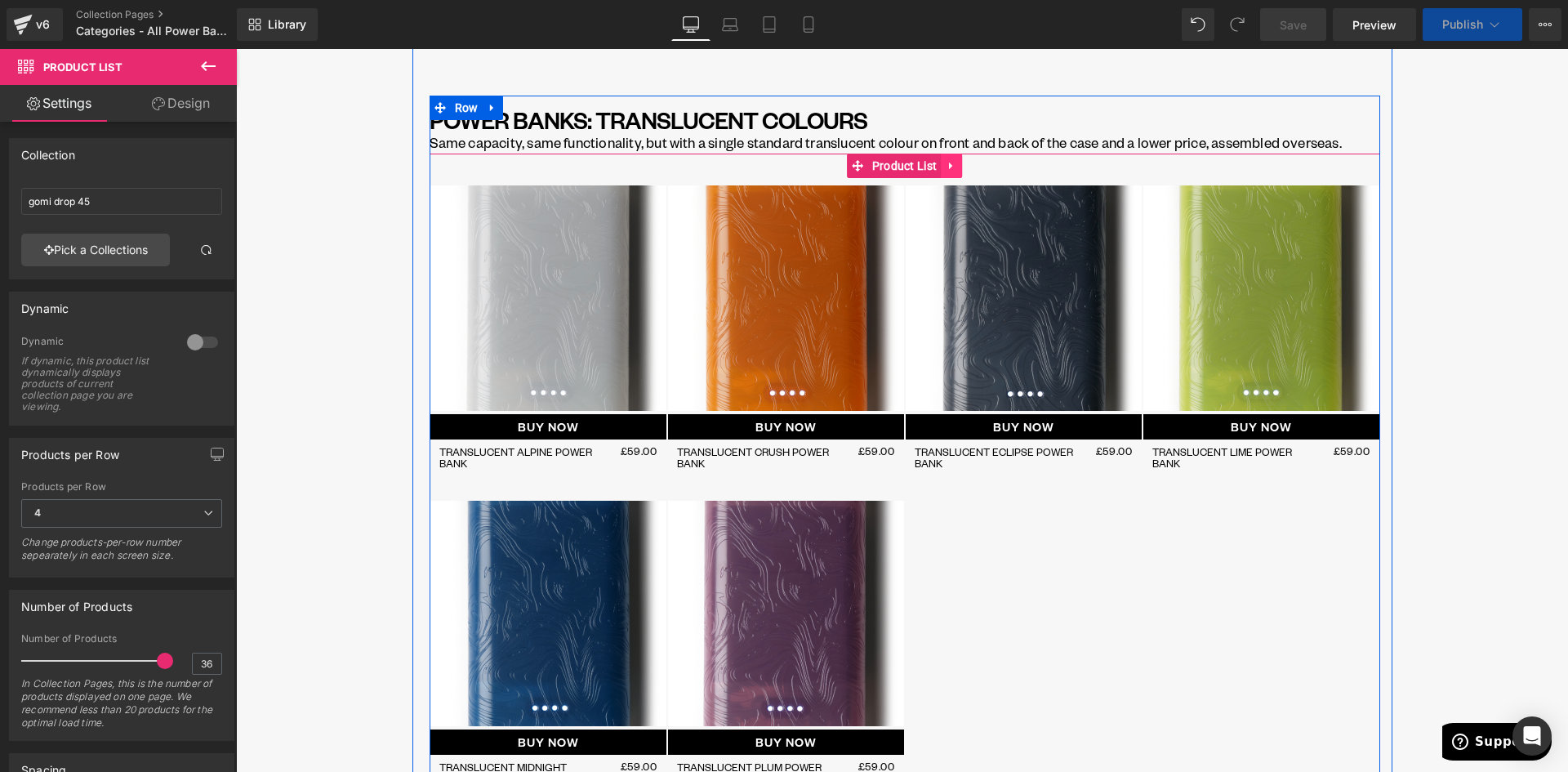
click at [946, 168] on icon at bounding box center [951, 165] width 11 height 12
click at [957, 167] on icon at bounding box center [962, 166] width 11 height 11
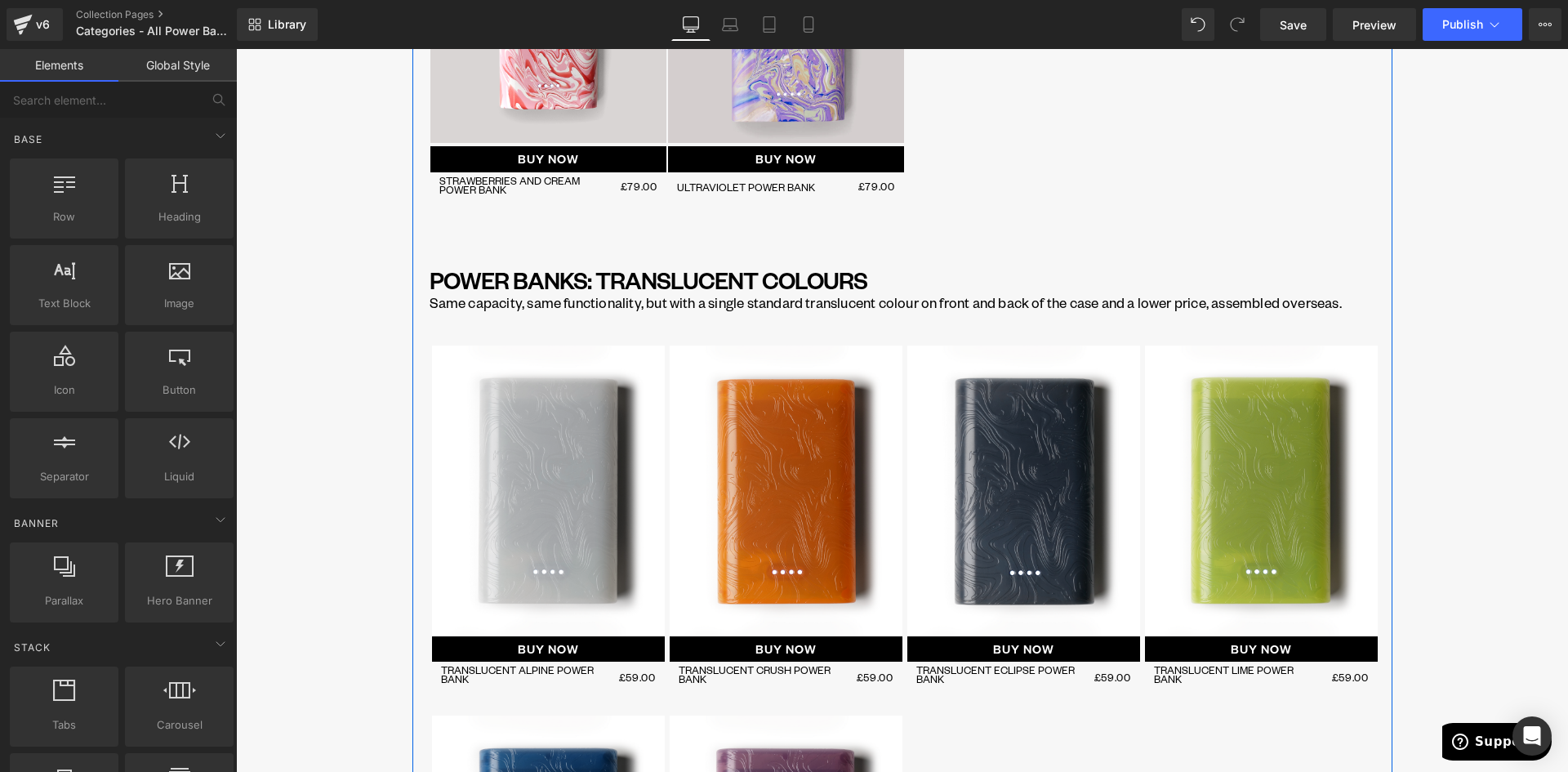
scroll to position [1413, 0]
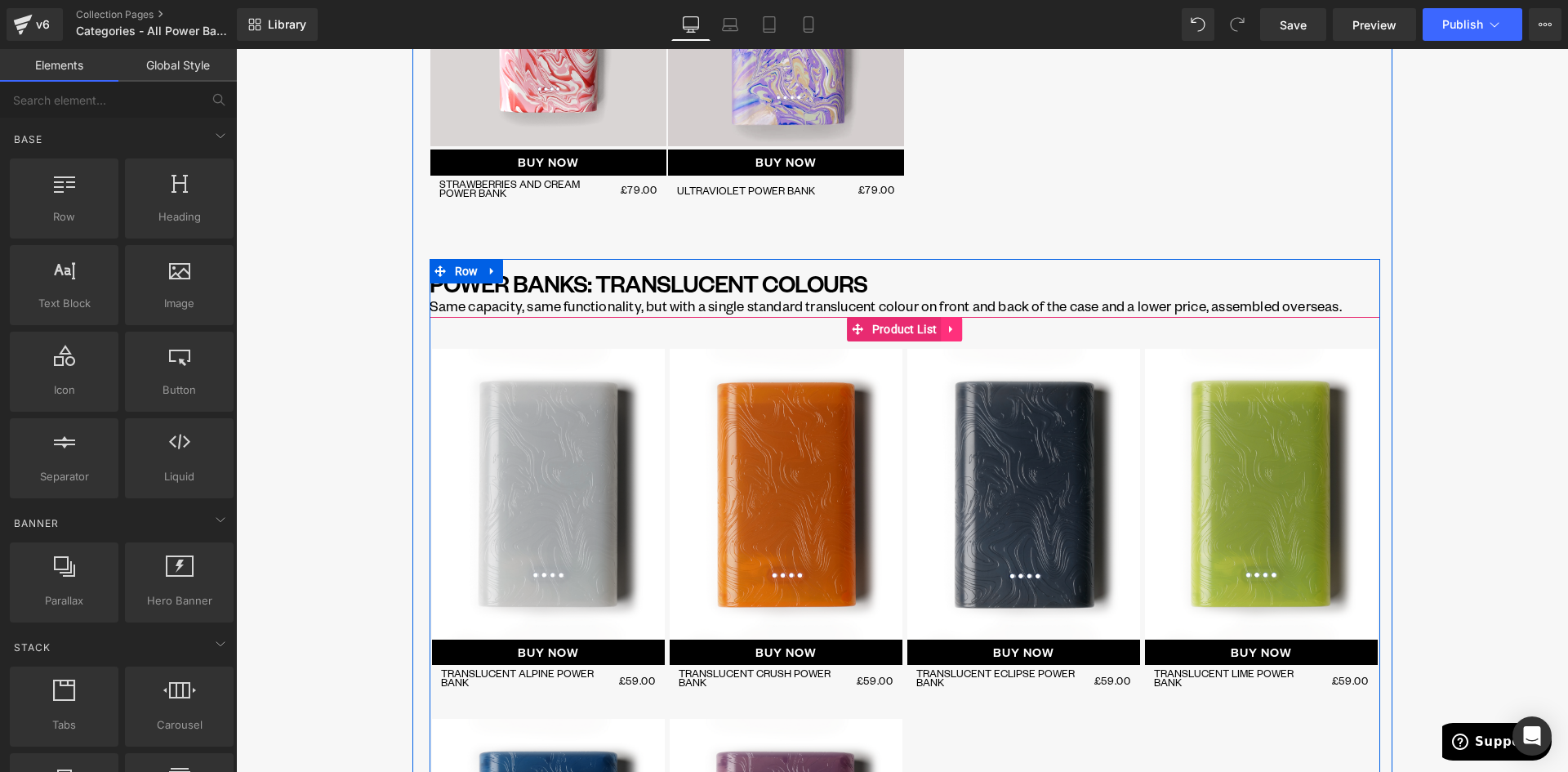
click at [949, 327] on icon at bounding box center [950, 328] width 3 height 7
click at [914, 332] on icon at bounding box center [919, 328] width 11 height 12
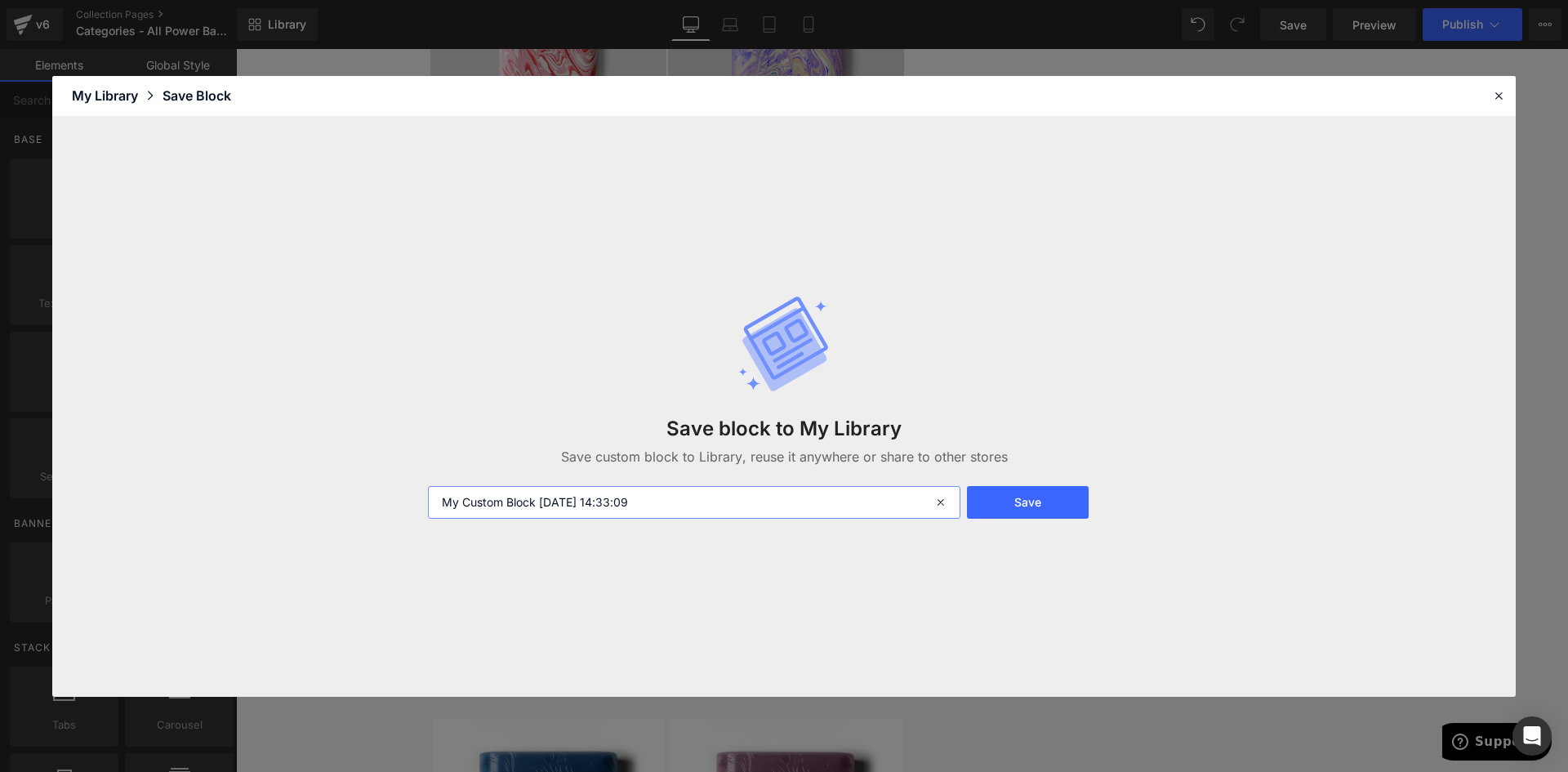
drag, startPoint x: 685, startPoint y: 500, endPoint x: 688, endPoint y: 510, distance: 10.4
click at [685, 500] on input "My Custom Block 2025-08-22 14:33:09" at bounding box center [694, 502] width 532 height 33
drag, startPoint x: 679, startPoint y: 503, endPoint x: 411, endPoint y: 502, distance: 268.0
click at [411, 502] on div "Save block to My Library Save custom block to Library, reuse it anywhere or sha…" at bounding box center [784, 406] width 1463 height 580
type input "4-5 product list"
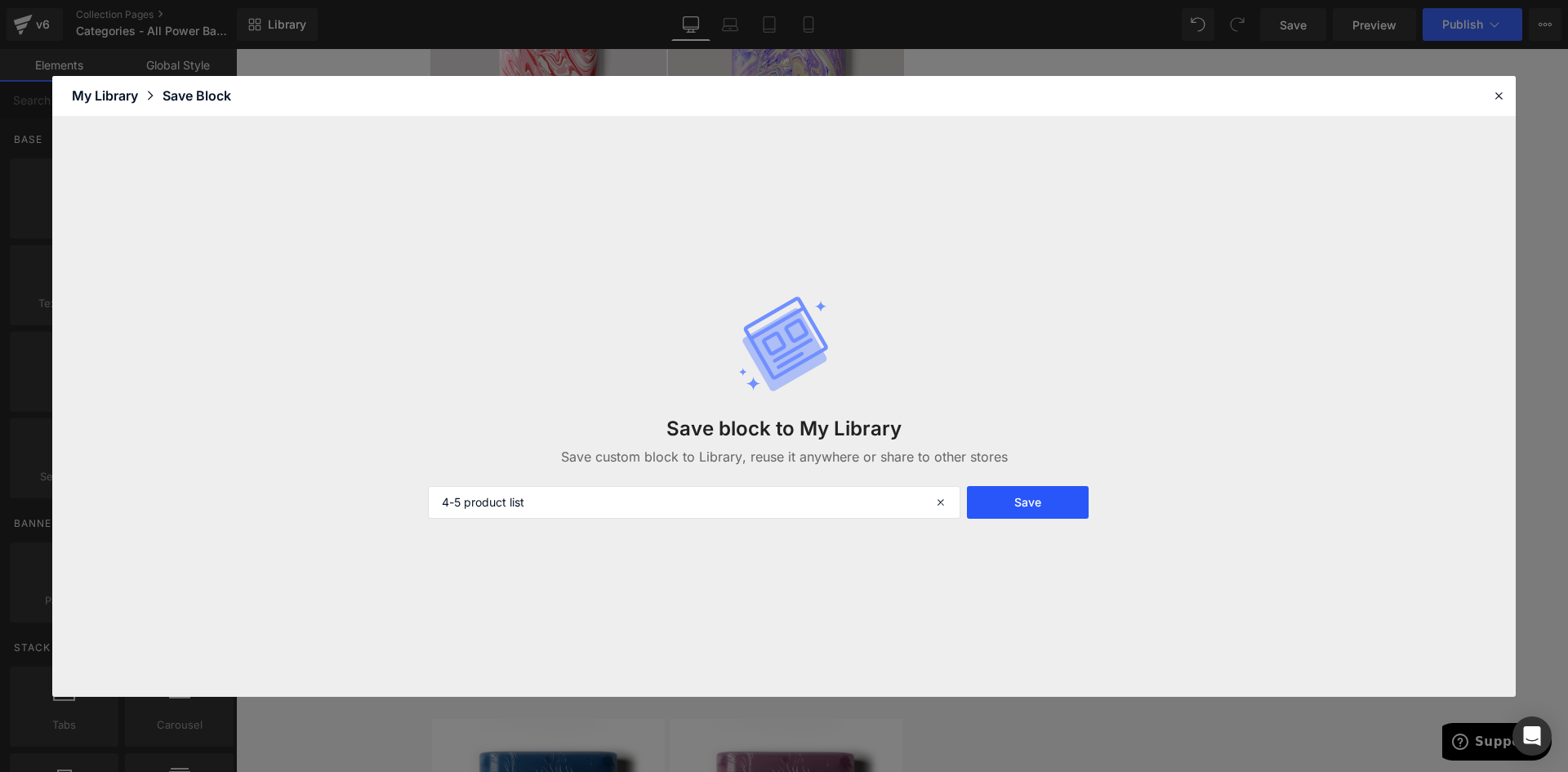
click at [1072, 511] on button "Save" at bounding box center [1027, 502] width 122 height 33
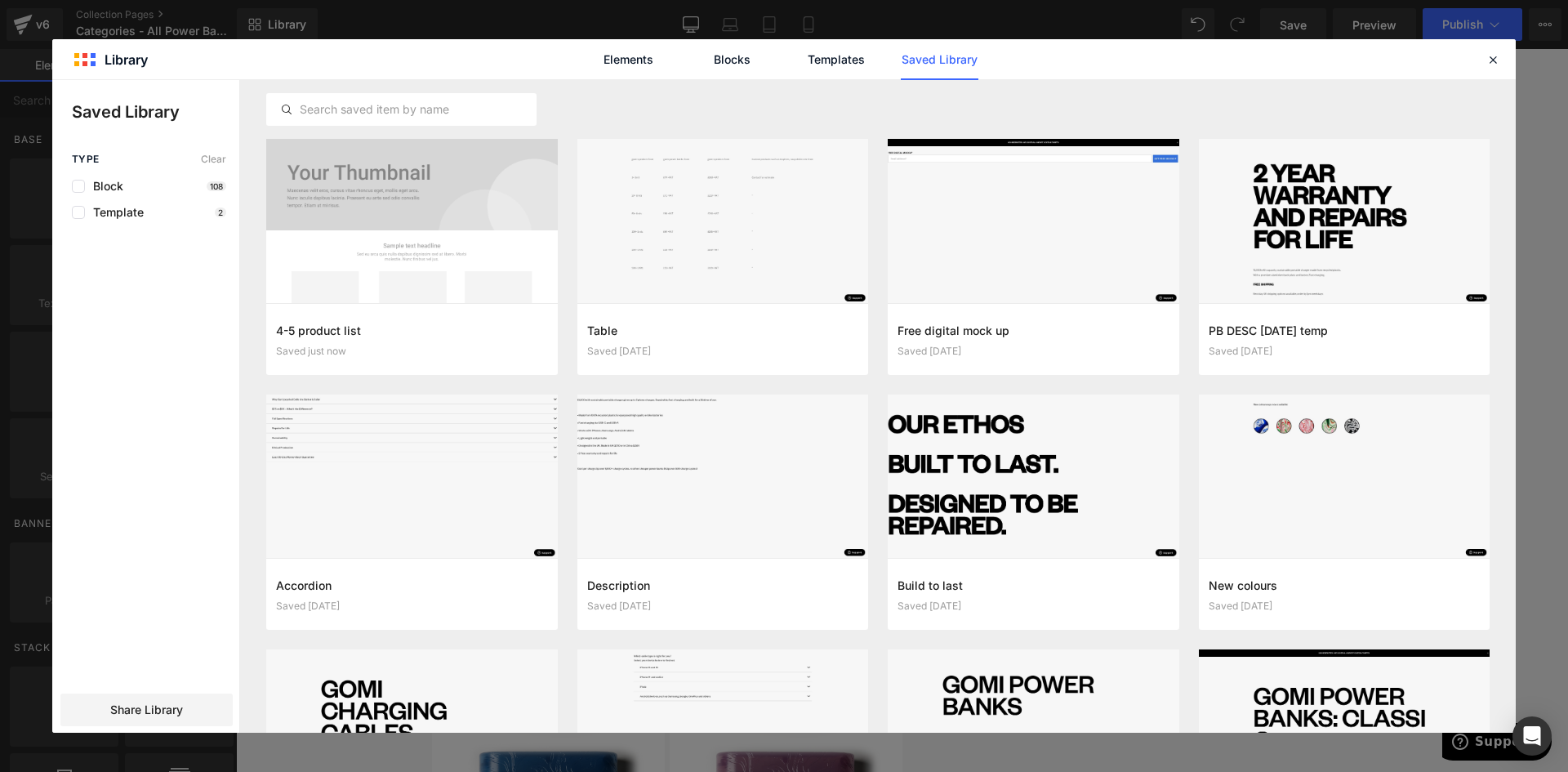
click at [0, 0] on link "Saved Library" at bounding box center [0, 0] width 0 height 0
click at [0, 0] on link "Templates" at bounding box center [0, 0] width 0 height 0
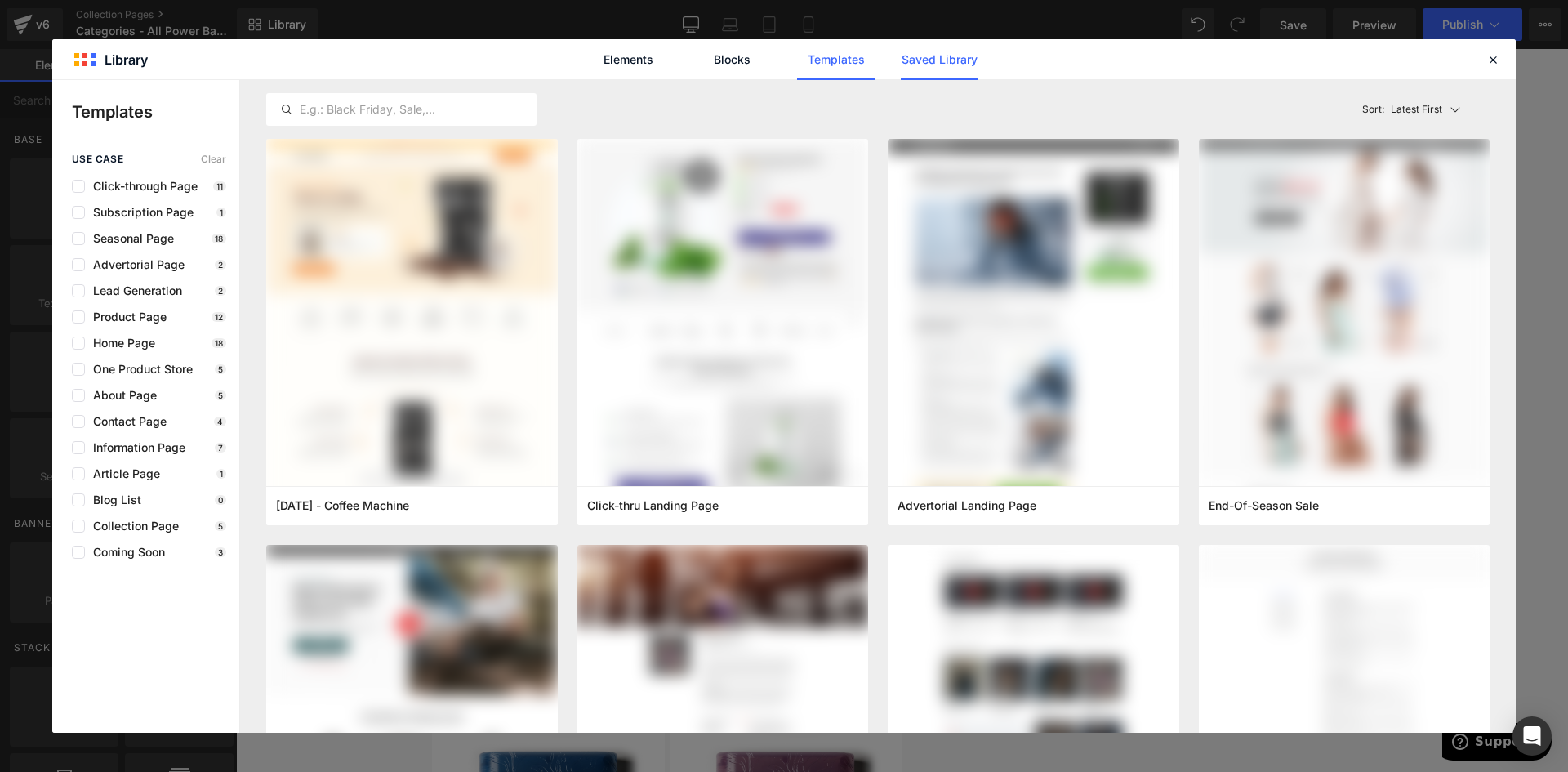
click at [0, 0] on link "Saved Library" at bounding box center [0, 0] width 0 height 0
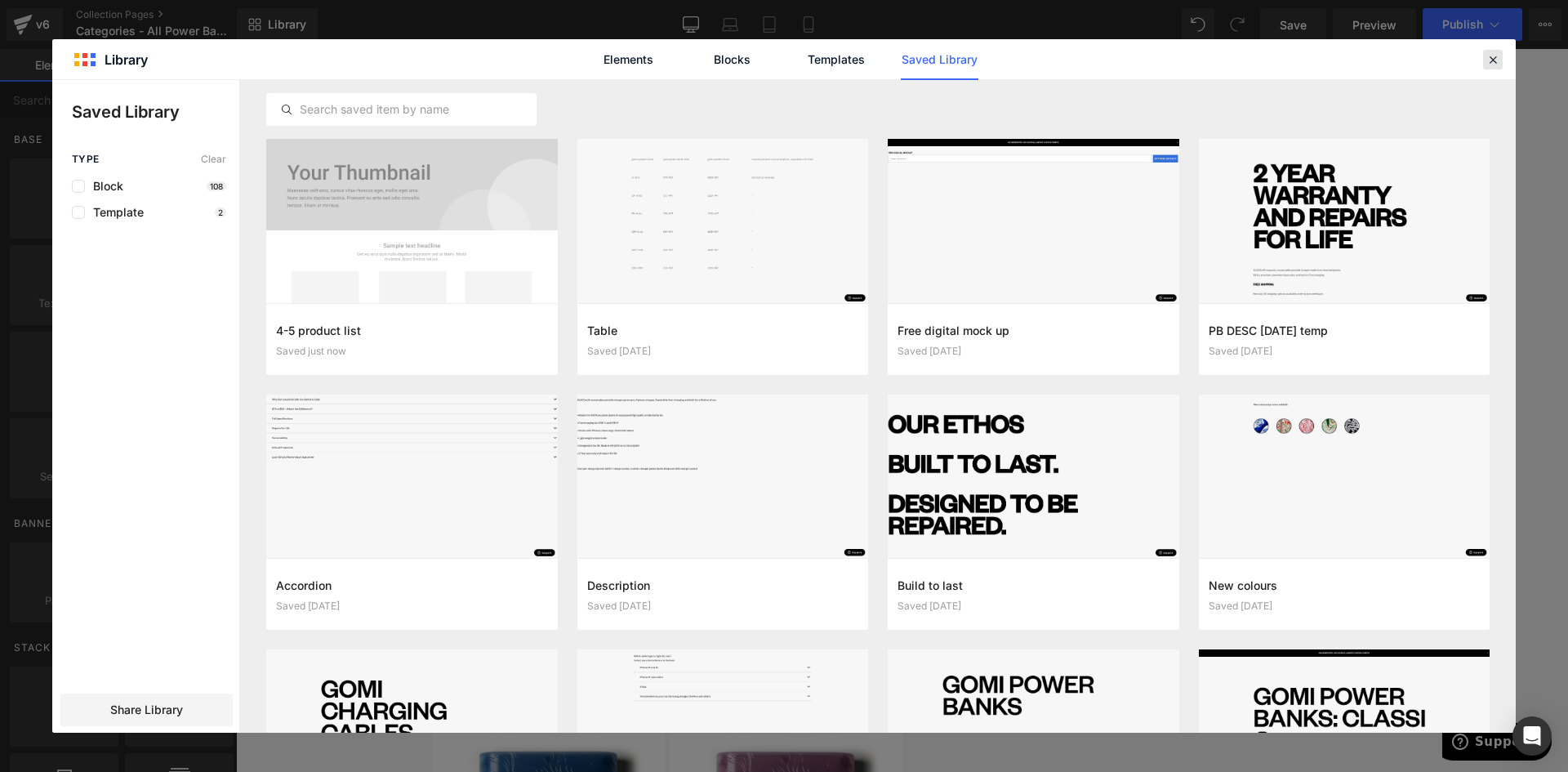
drag, startPoint x: 1497, startPoint y: 61, endPoint x: 1261, endPoint y: 12, distance: 241.0
click at [1497, 61] on icon at bounding box center [1493, 60] width 15 height 15
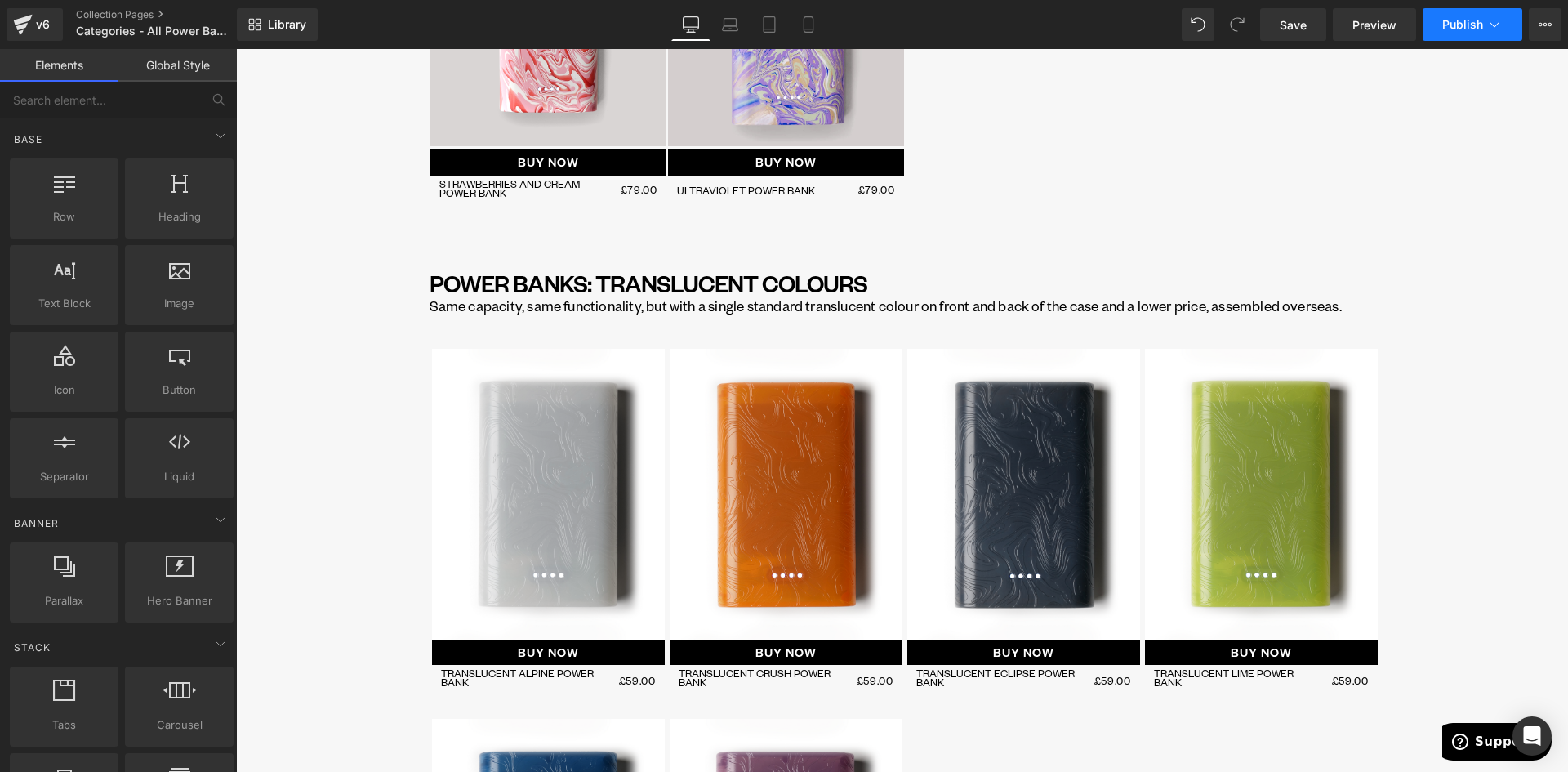
click at [1476, 23] on span "Publish" at bounding box center [1462, 25] width 41 height 13
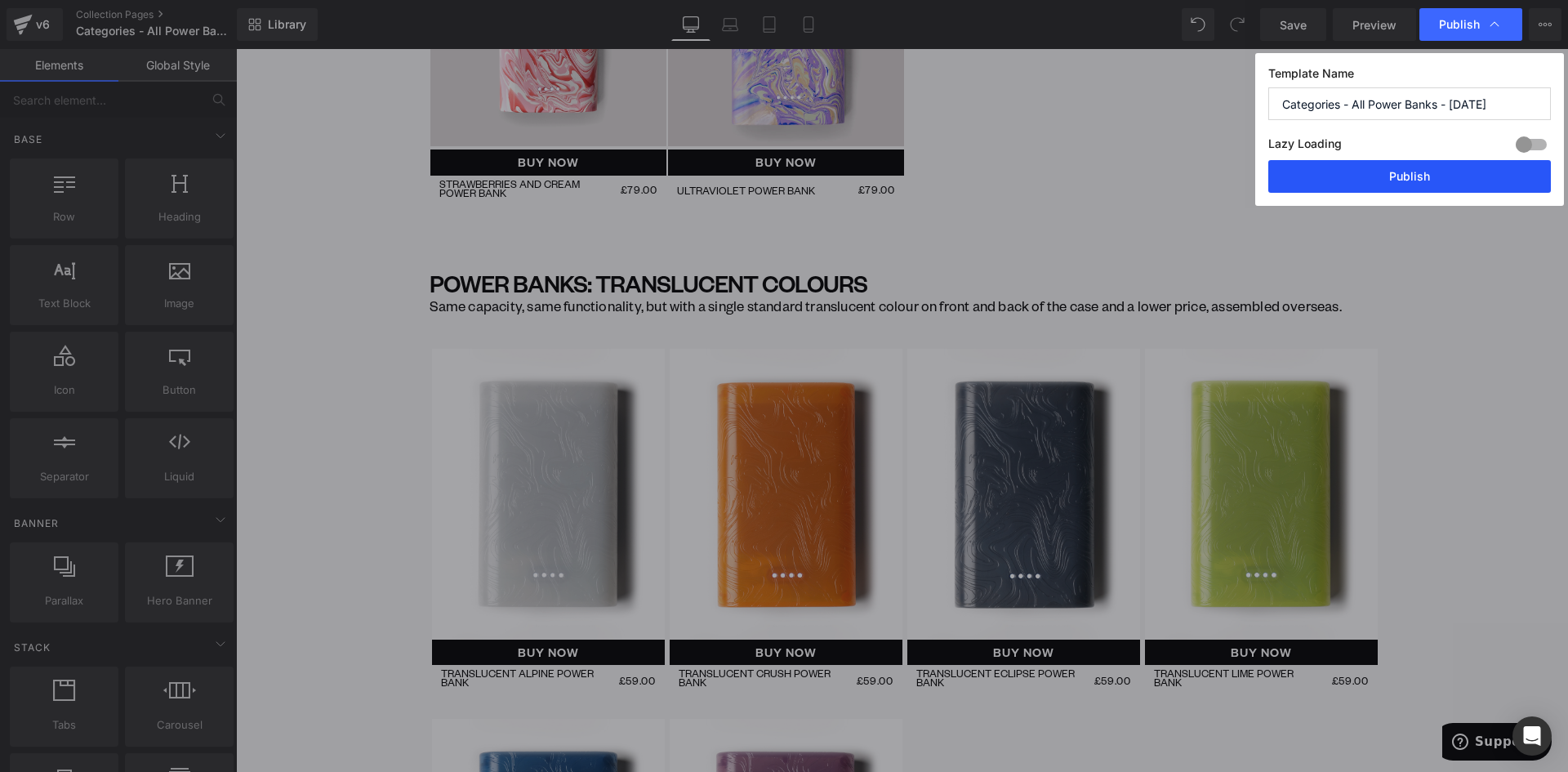
click at [1393, 179] on button "Publish" at bounding box center [1410, 177] width 283 height 33
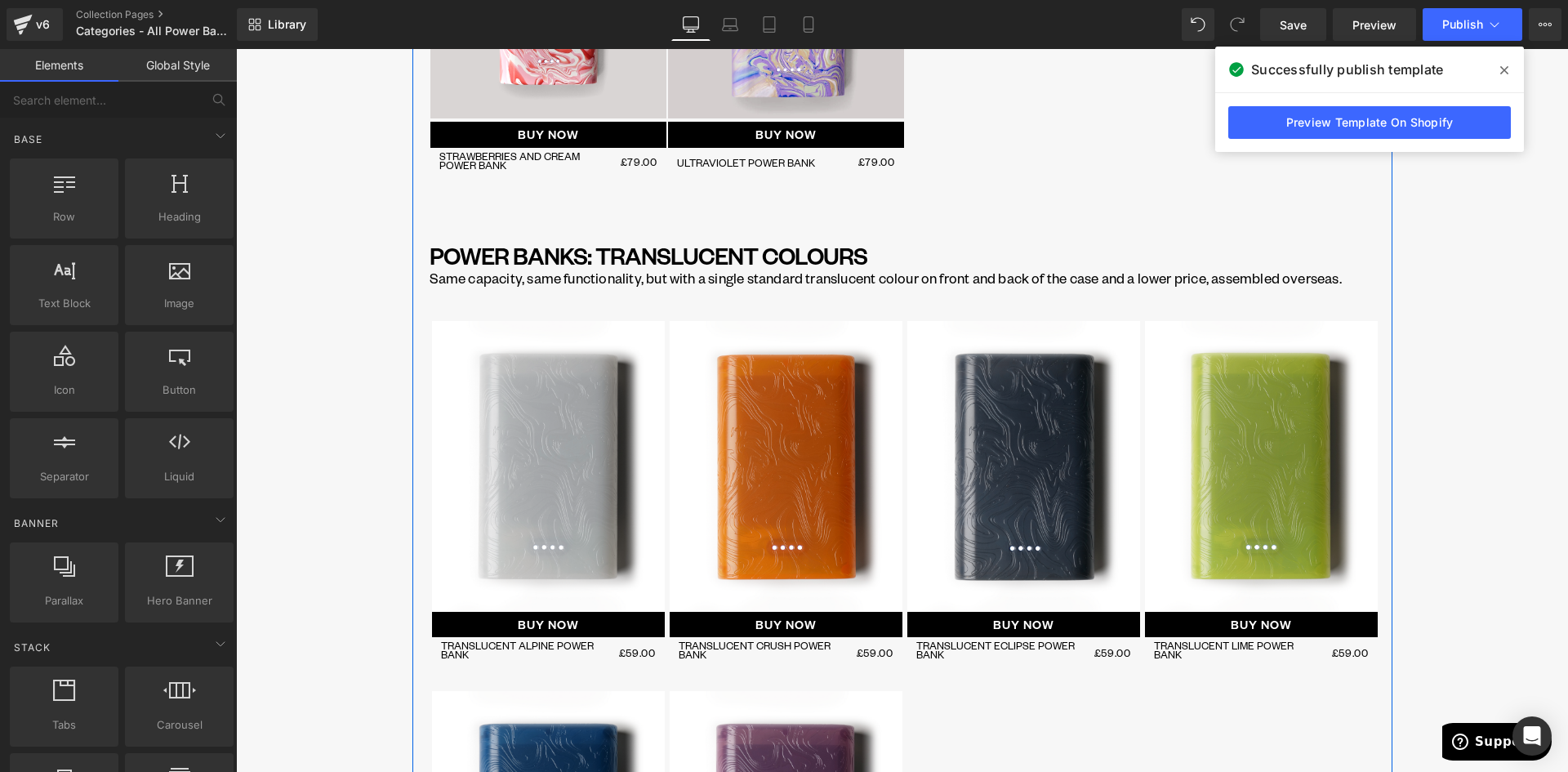
scroll to position [1576, 0]
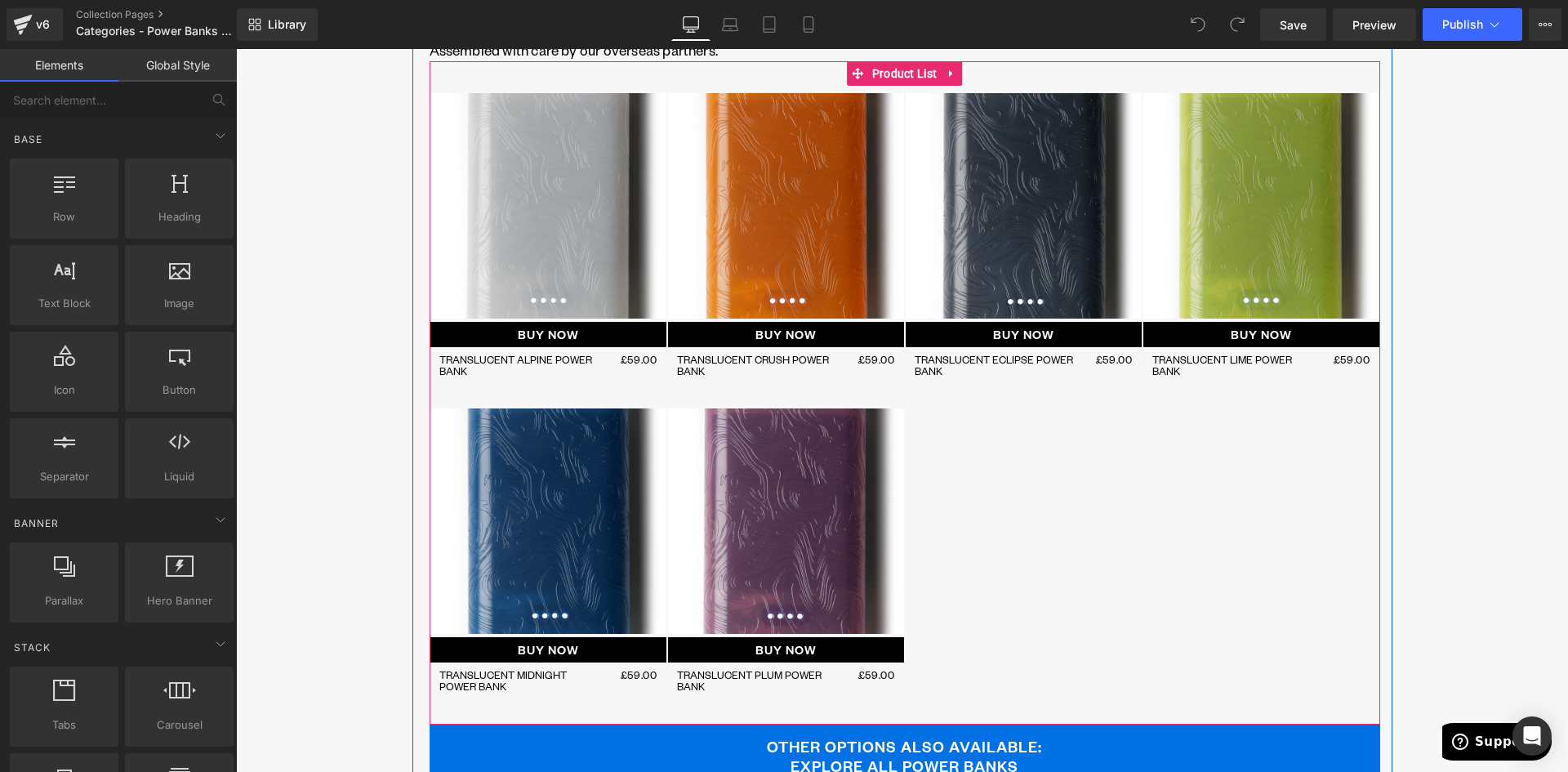
scroll to position [490, 0]
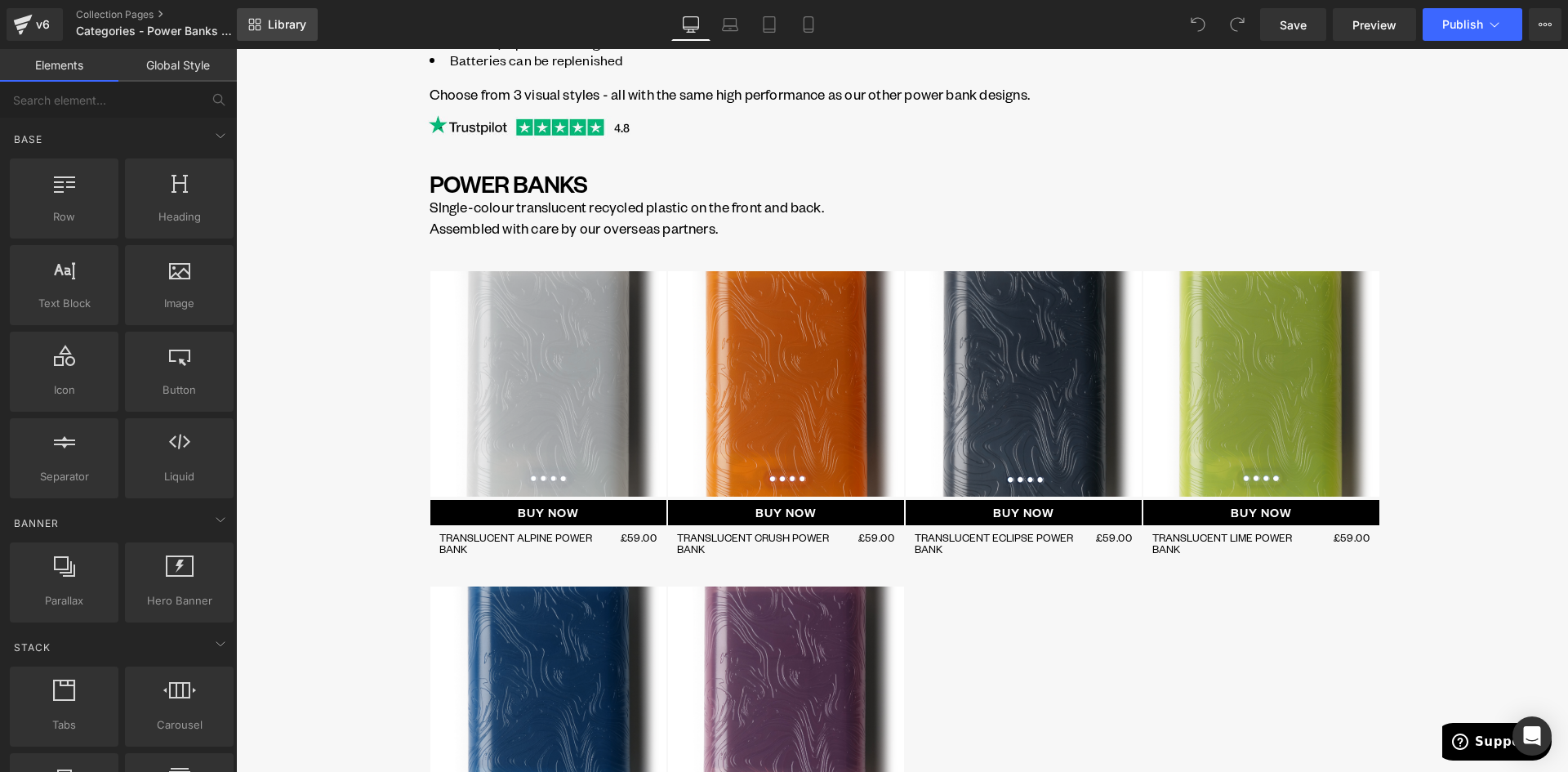
click at [279, 31] on span "Library" at bounding box center [287, 25] width 38 height 15
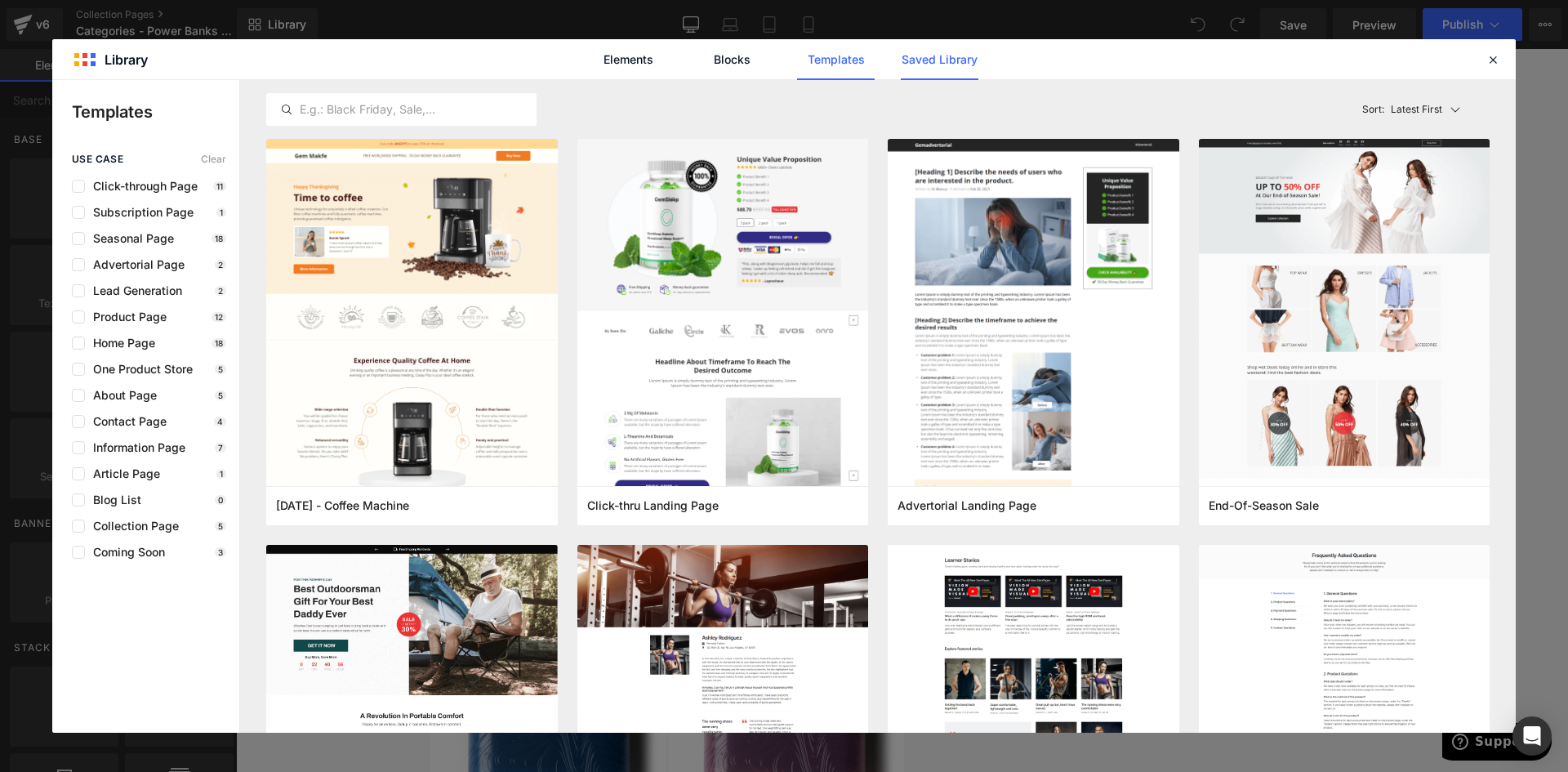
click at [949, 52] on link "Saved Library" at bounding box center [939, 60] width 78 height 41
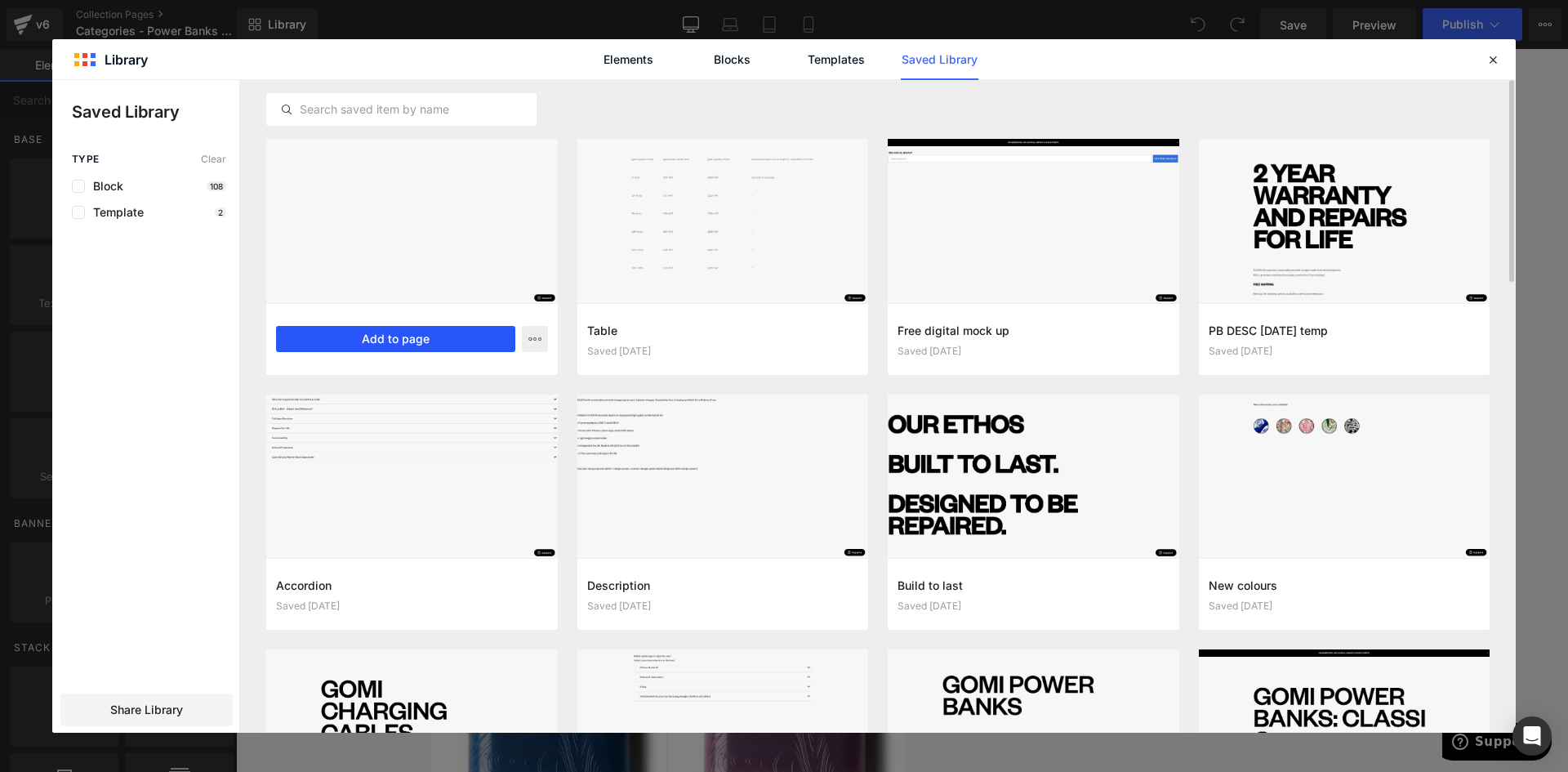
click at [423, 333] on button "Add to page" at bounding box center [396, 339] width 240 height 26
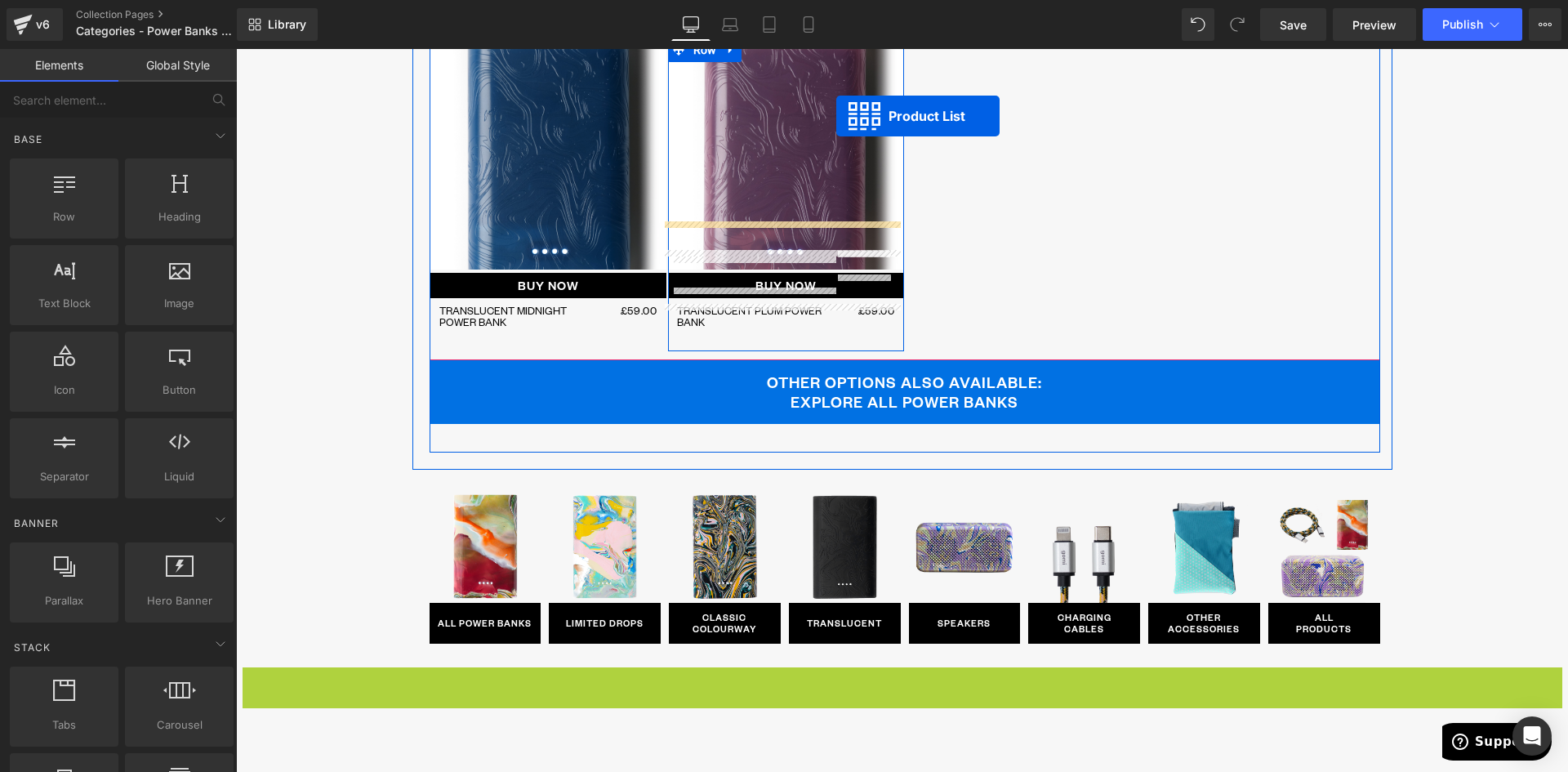
scroll to position [950, 0]
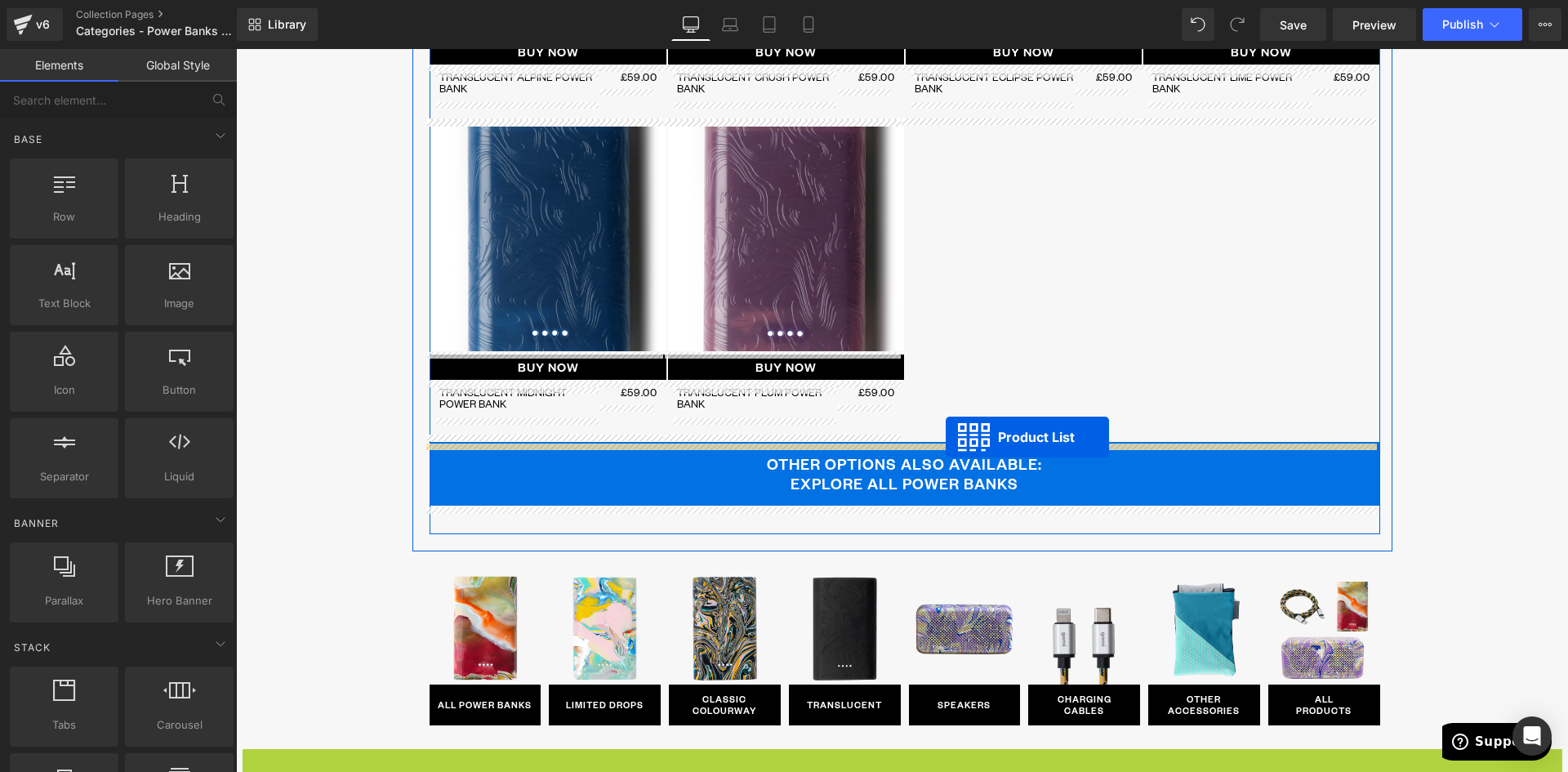
drag, startPoint x: 850, startPoint y: 304, endPoint x: 946, endPoint y: 437, distance: 164.0
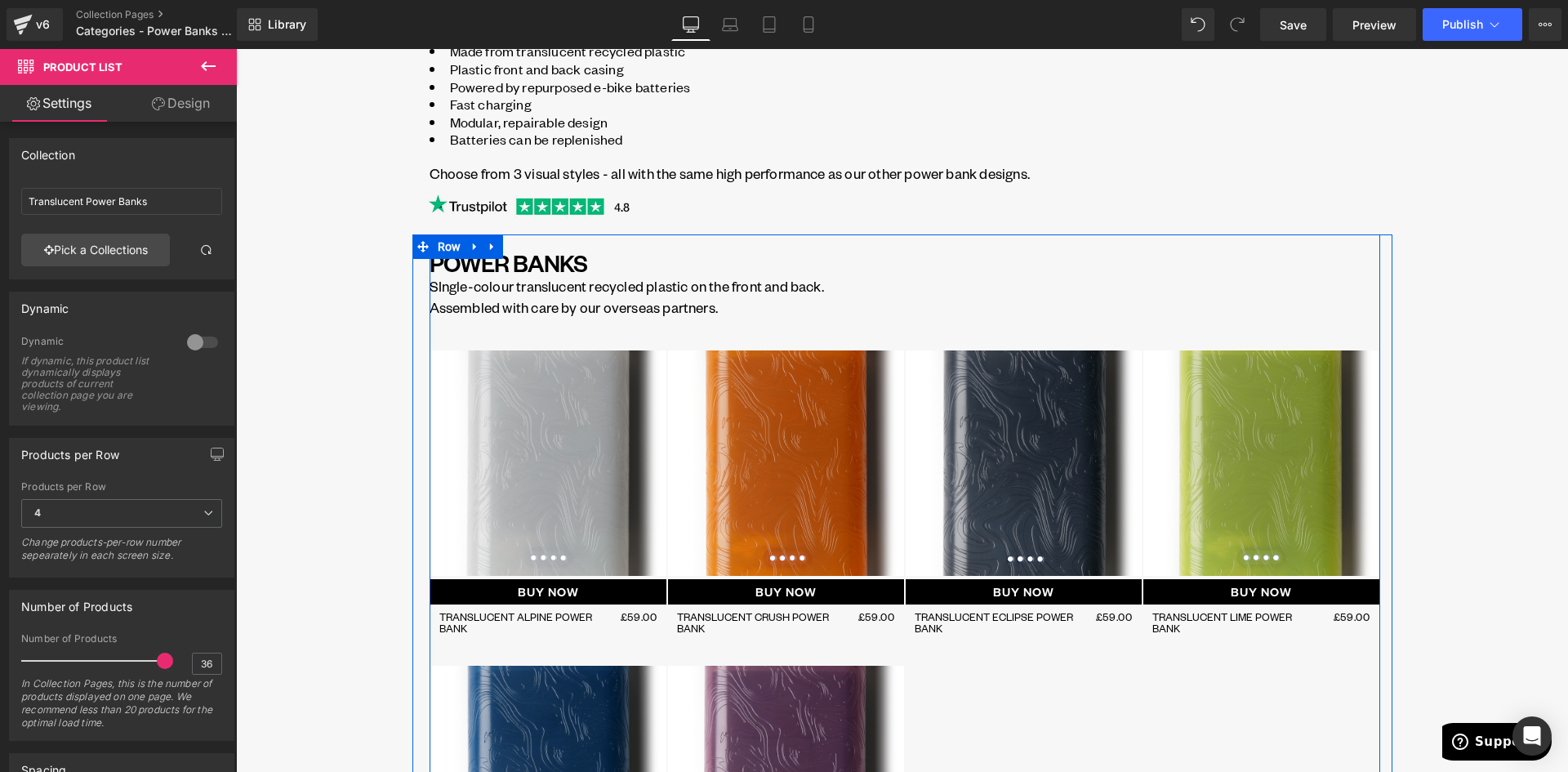
scroll to position [379, 0]
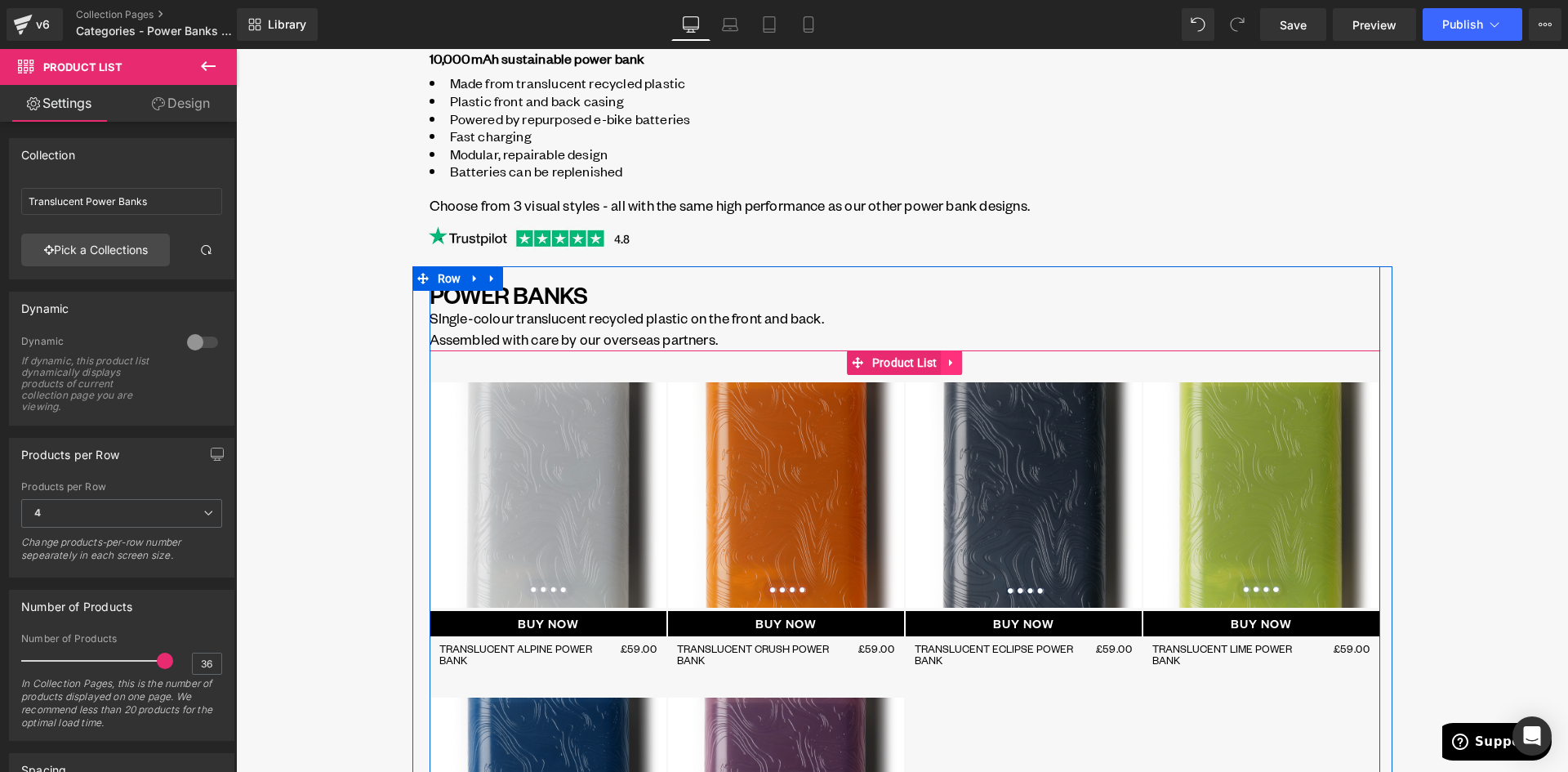
click at [947, 361] on icon at bounding box center [951, 361] width 11 height 12
click at [956, 364] on icon at bounding box center [962, 361] width 11 height 12
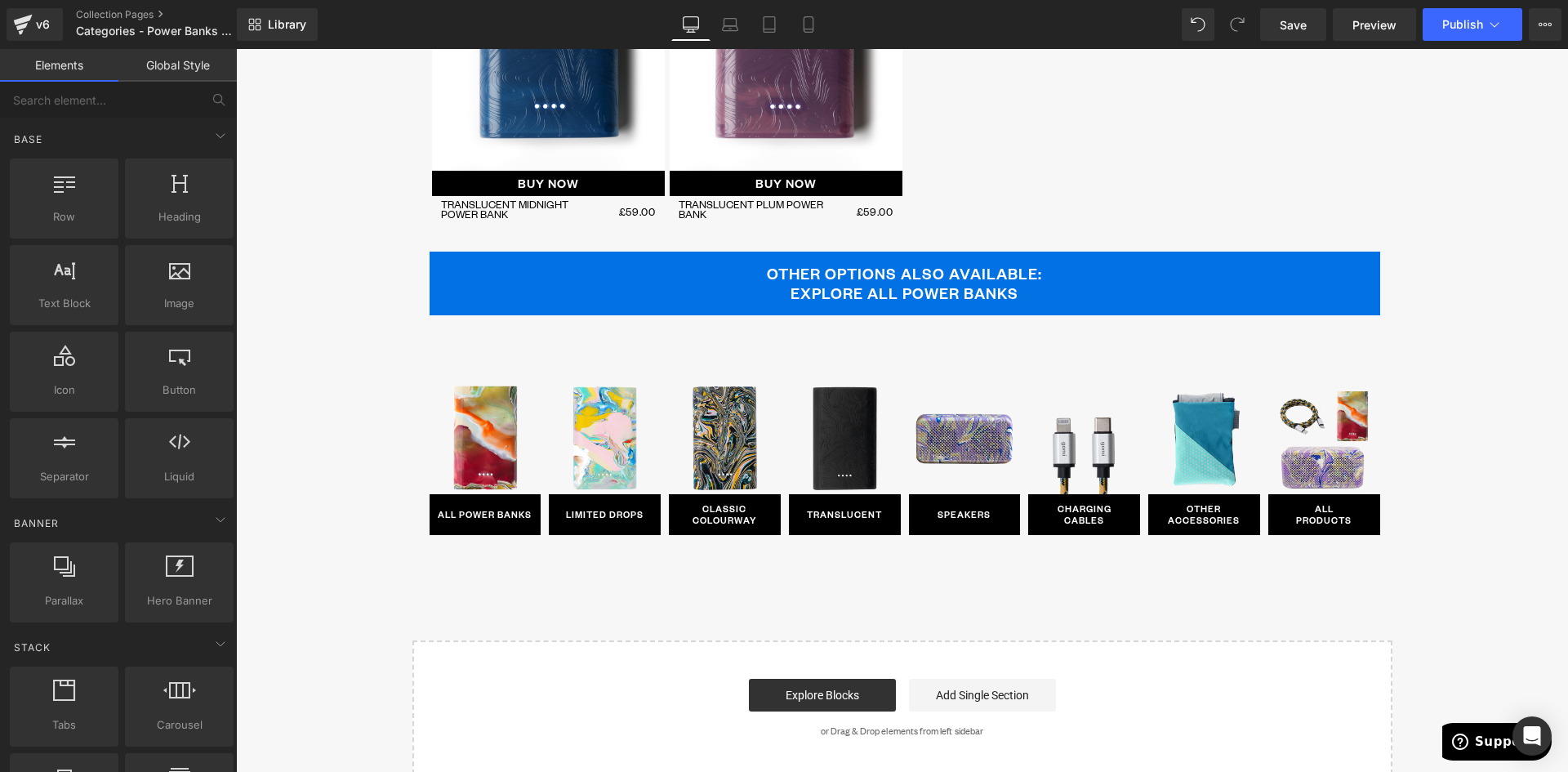
scroll to position [706, 0]
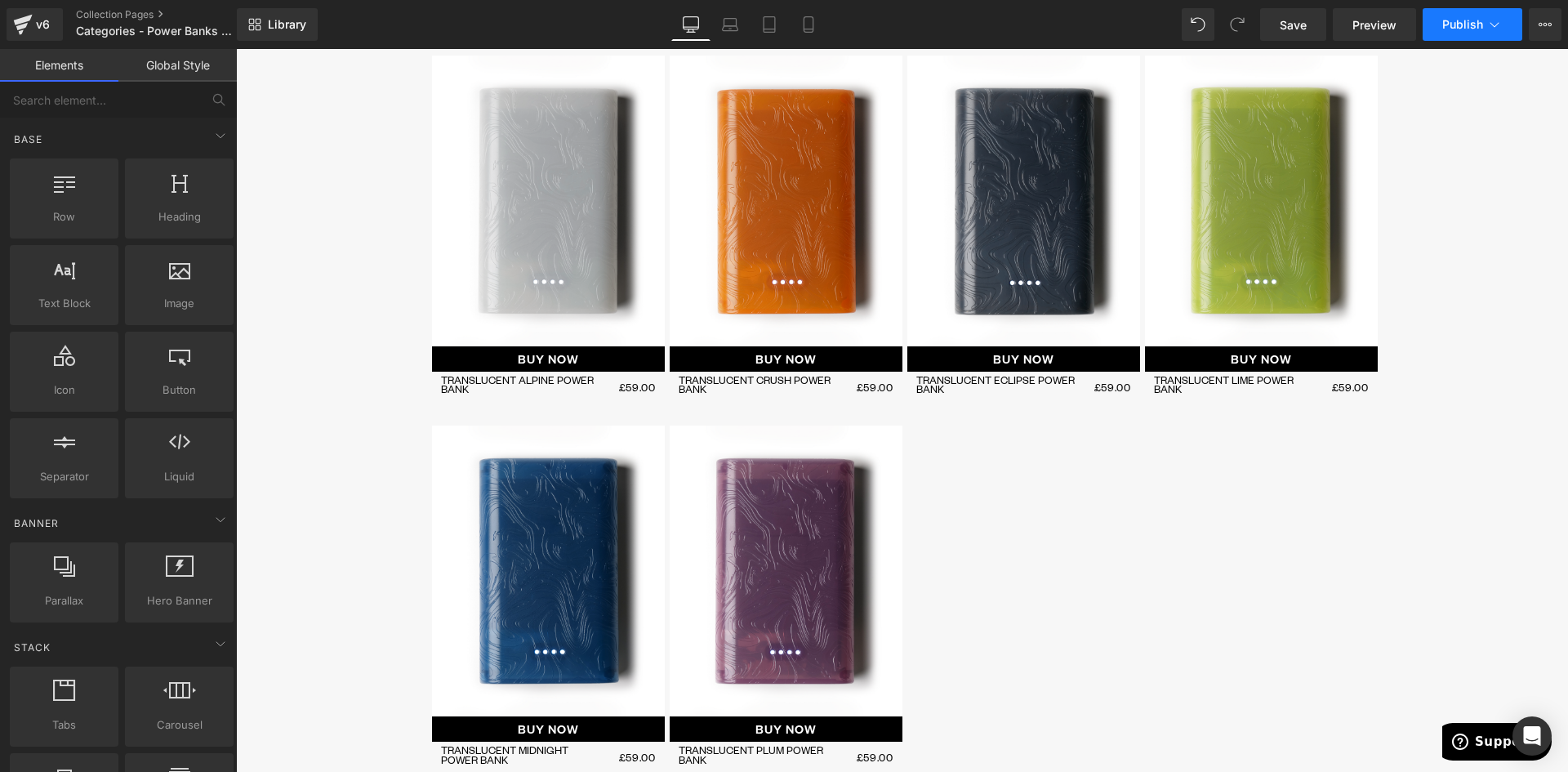
click at [1462, 22] on span "Publish" at bounding box center [1462, 25] width 41 height 13
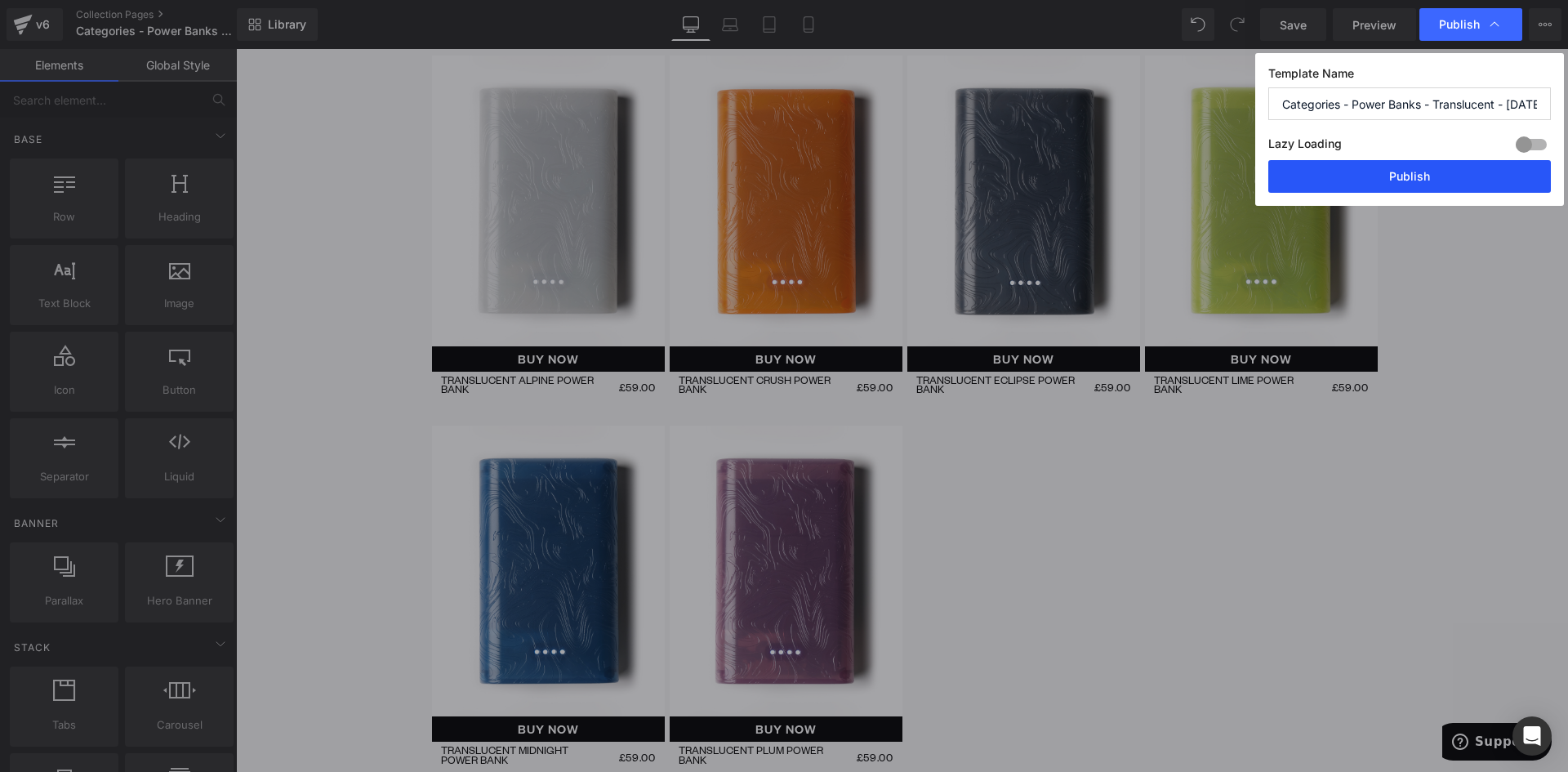
click at [1414, 176] on button "Publish" at bounding box center [1410, 177] width 283 height 33
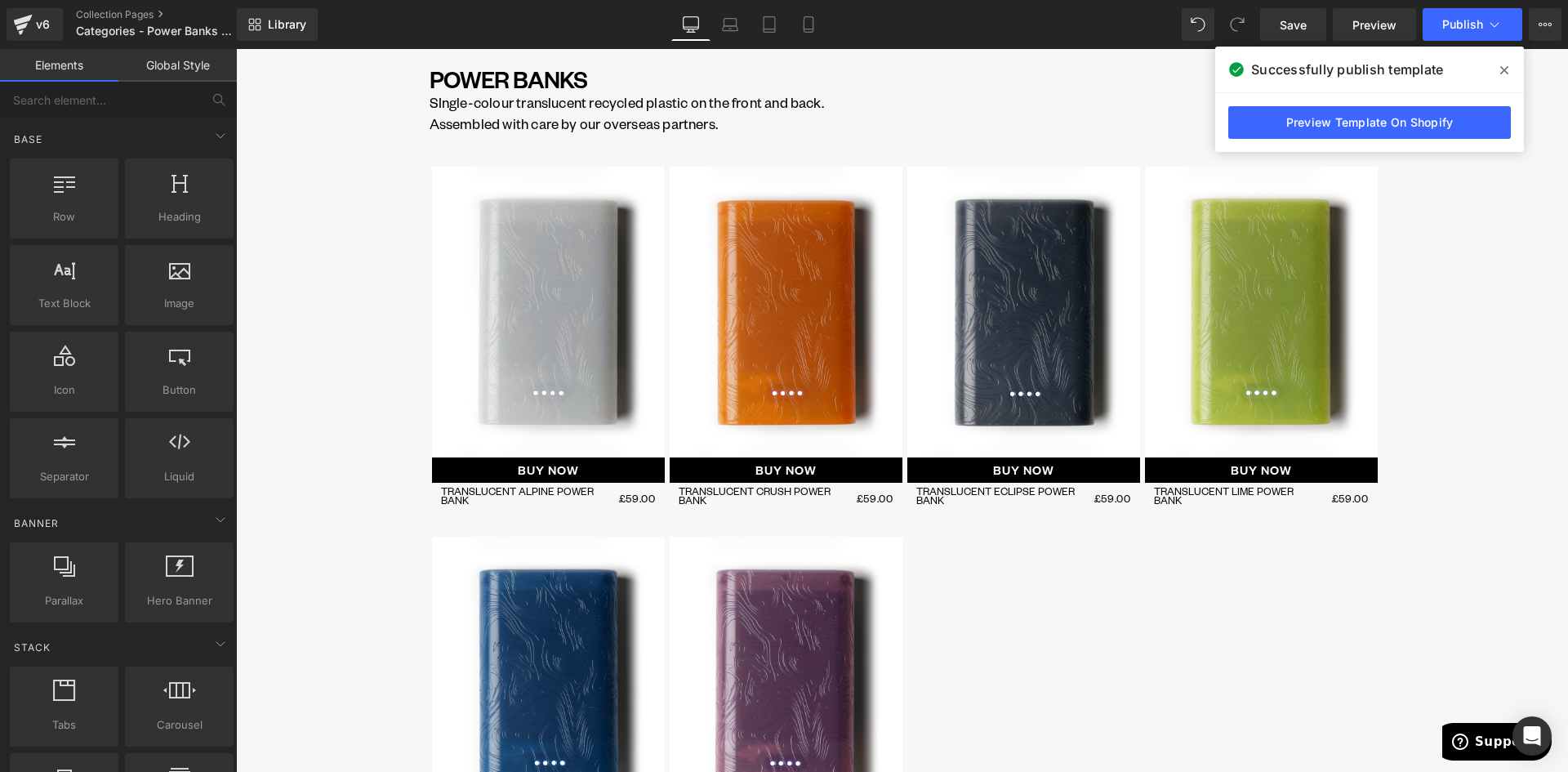
scroll to position [653, 0]
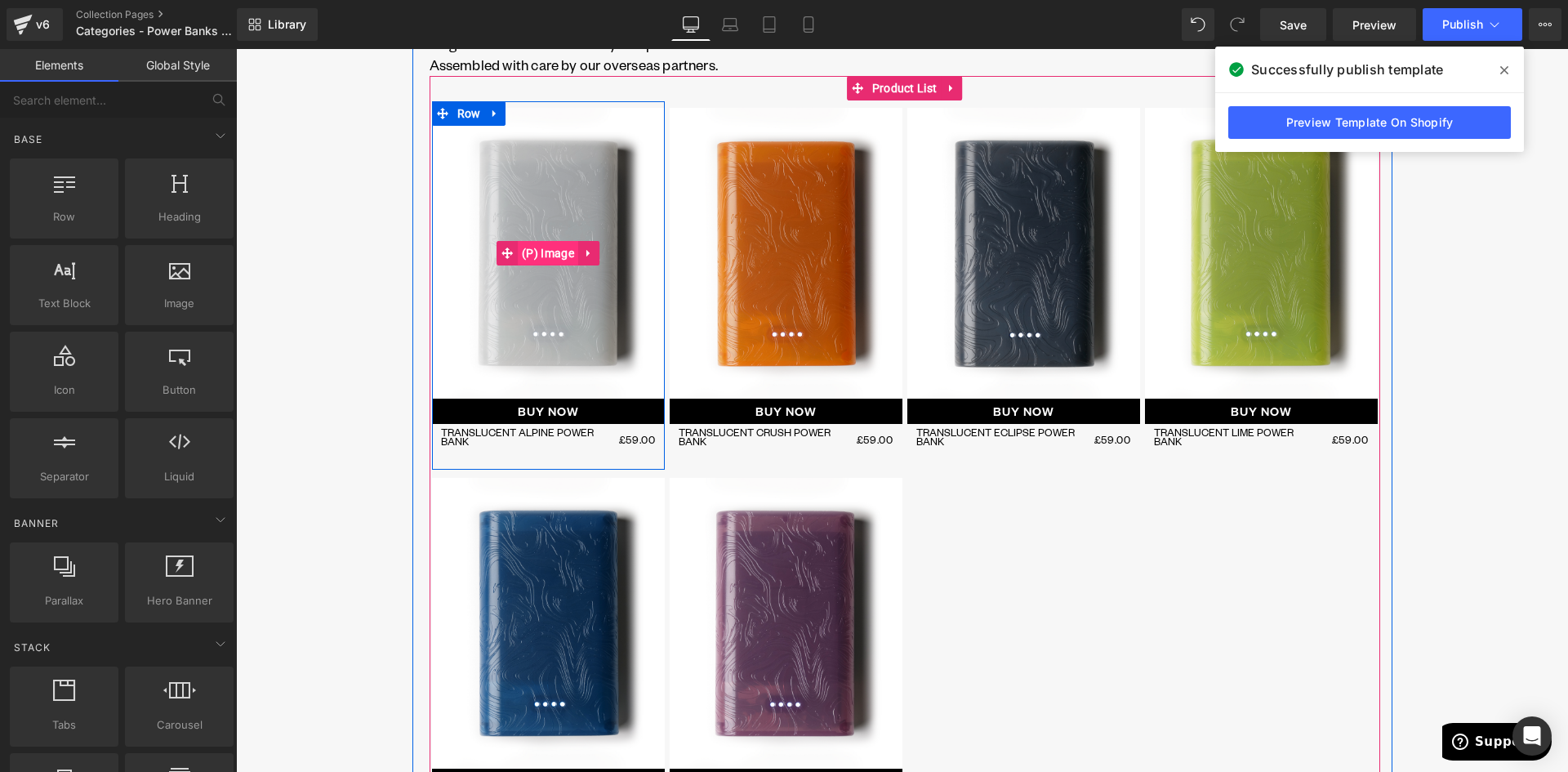
click at [532, 256] on span "(P) Image" at bounding box center [548, 254] width 61 height 25
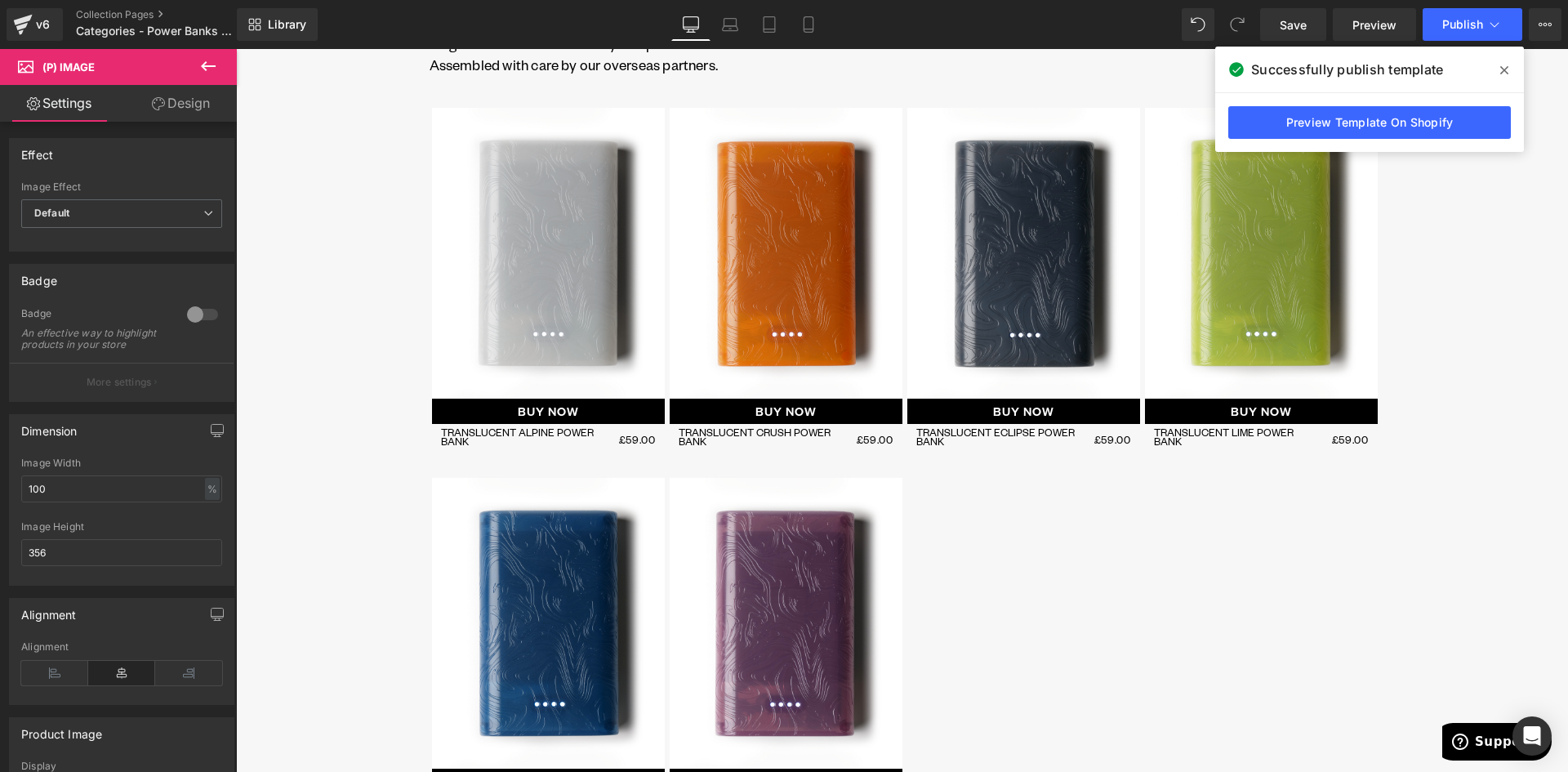
click at [202, 65] on button at bounding box center [209, 67] width 57 height 36
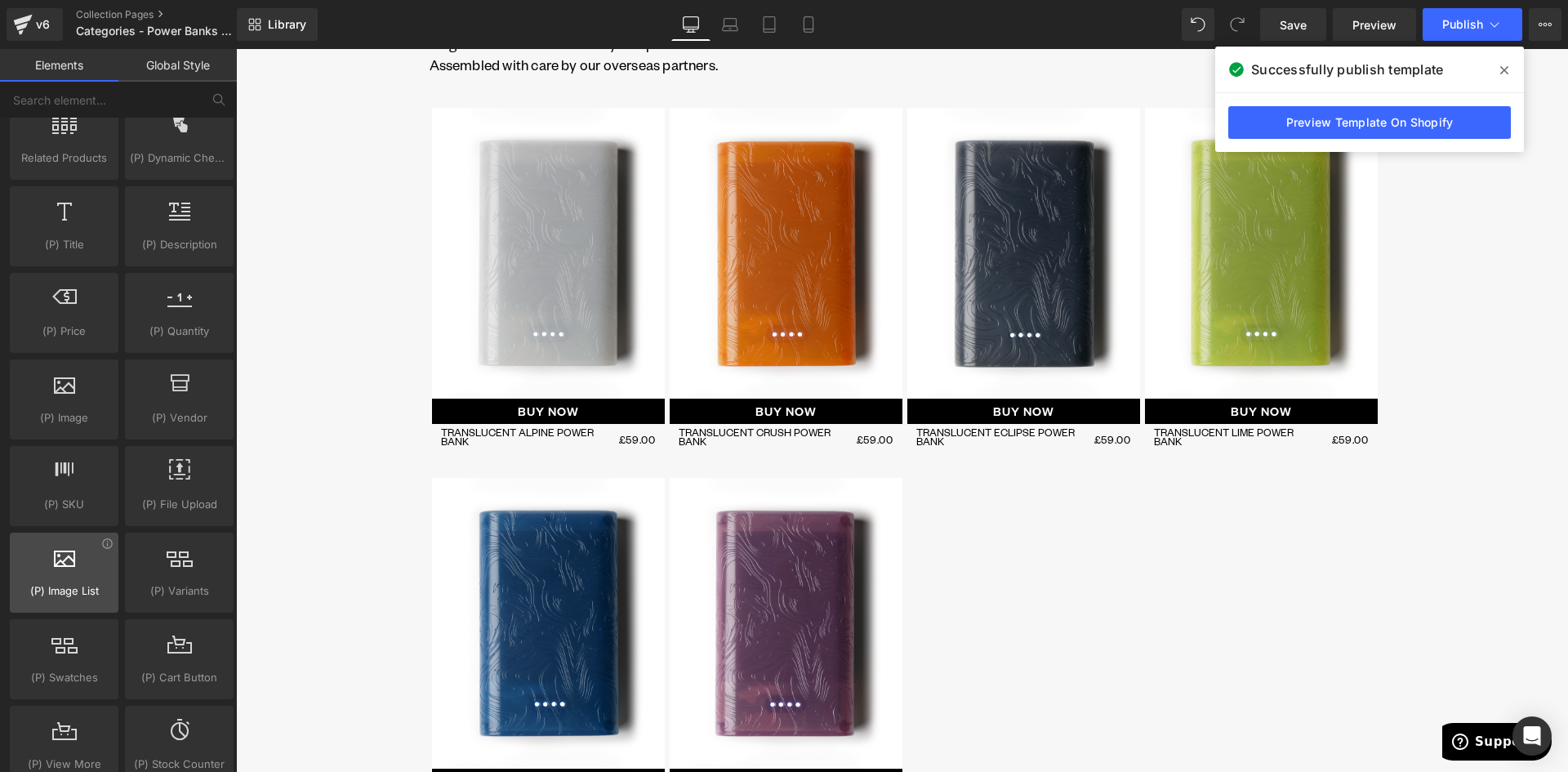
scroll to position [1551, 0]
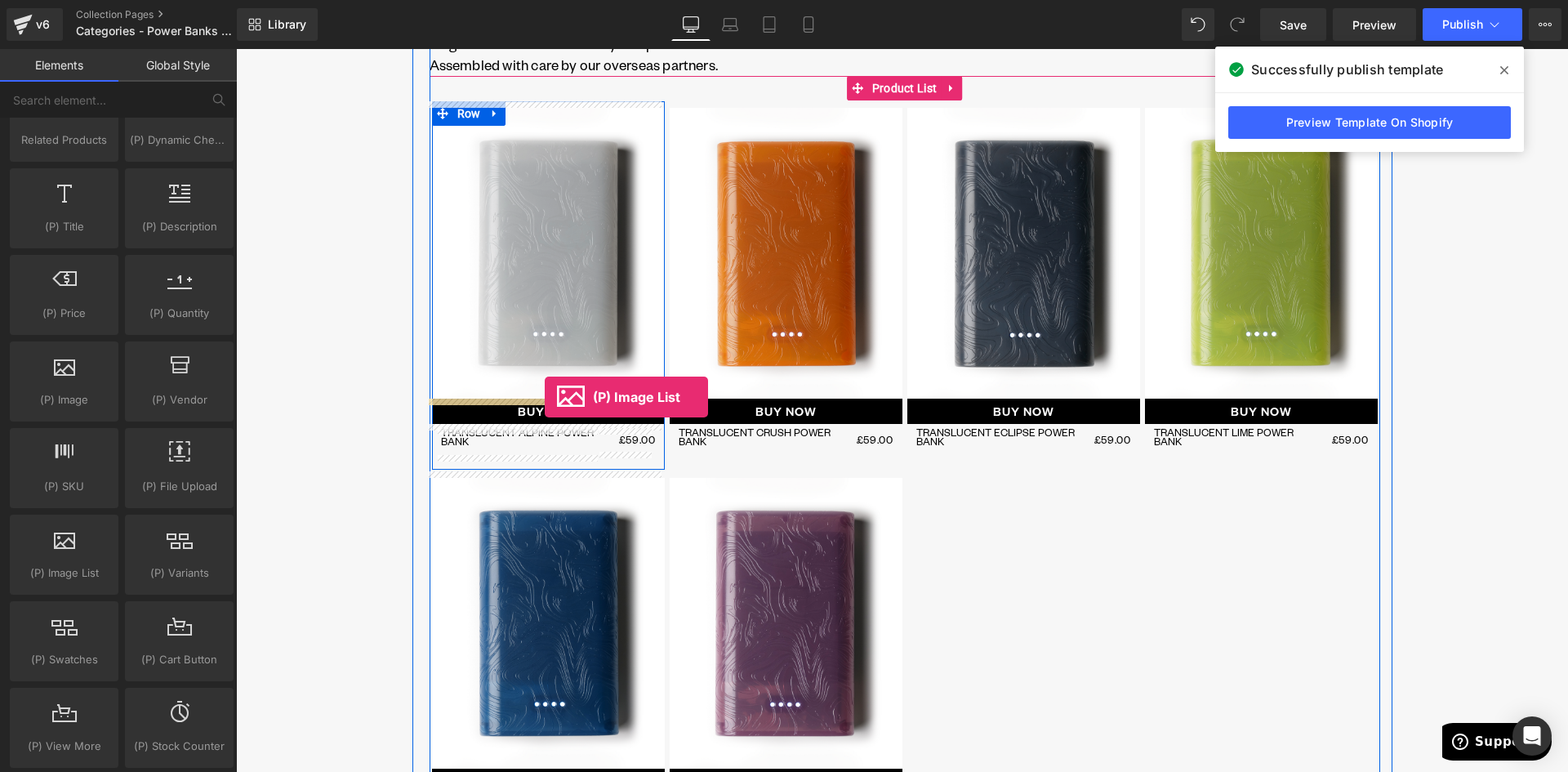
drag, startPoint x: 299, startPoint y: 604, endPoint x: 545, endPoint y: 397, distance: 321.5
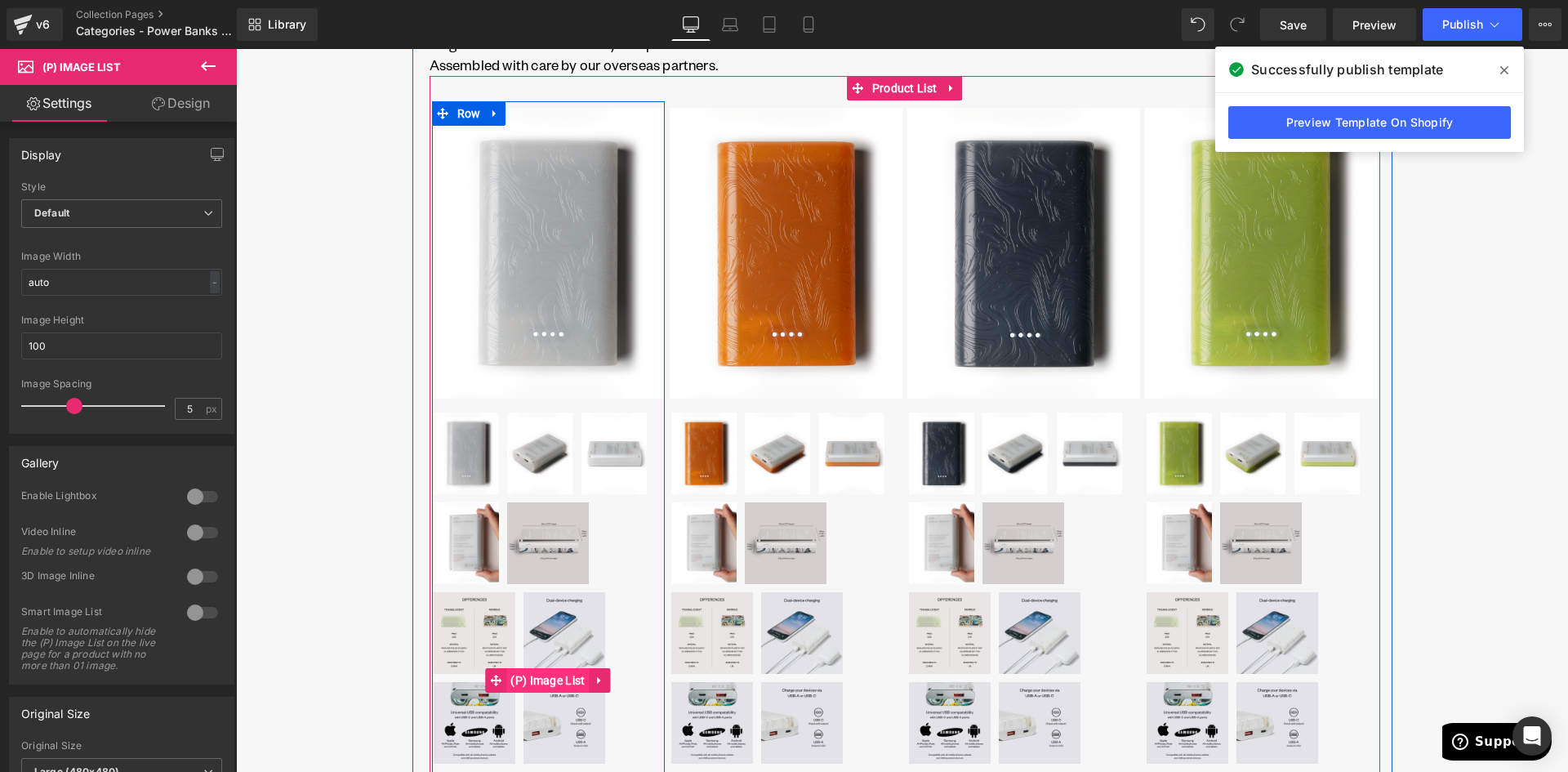
click at [536, 676] on span "(P) Image List" at bounding box center [547, 680] width 83 height 25
click at [545, 678] on span "(P) Image List" at bounding box center [547, 680] width 83 height 25
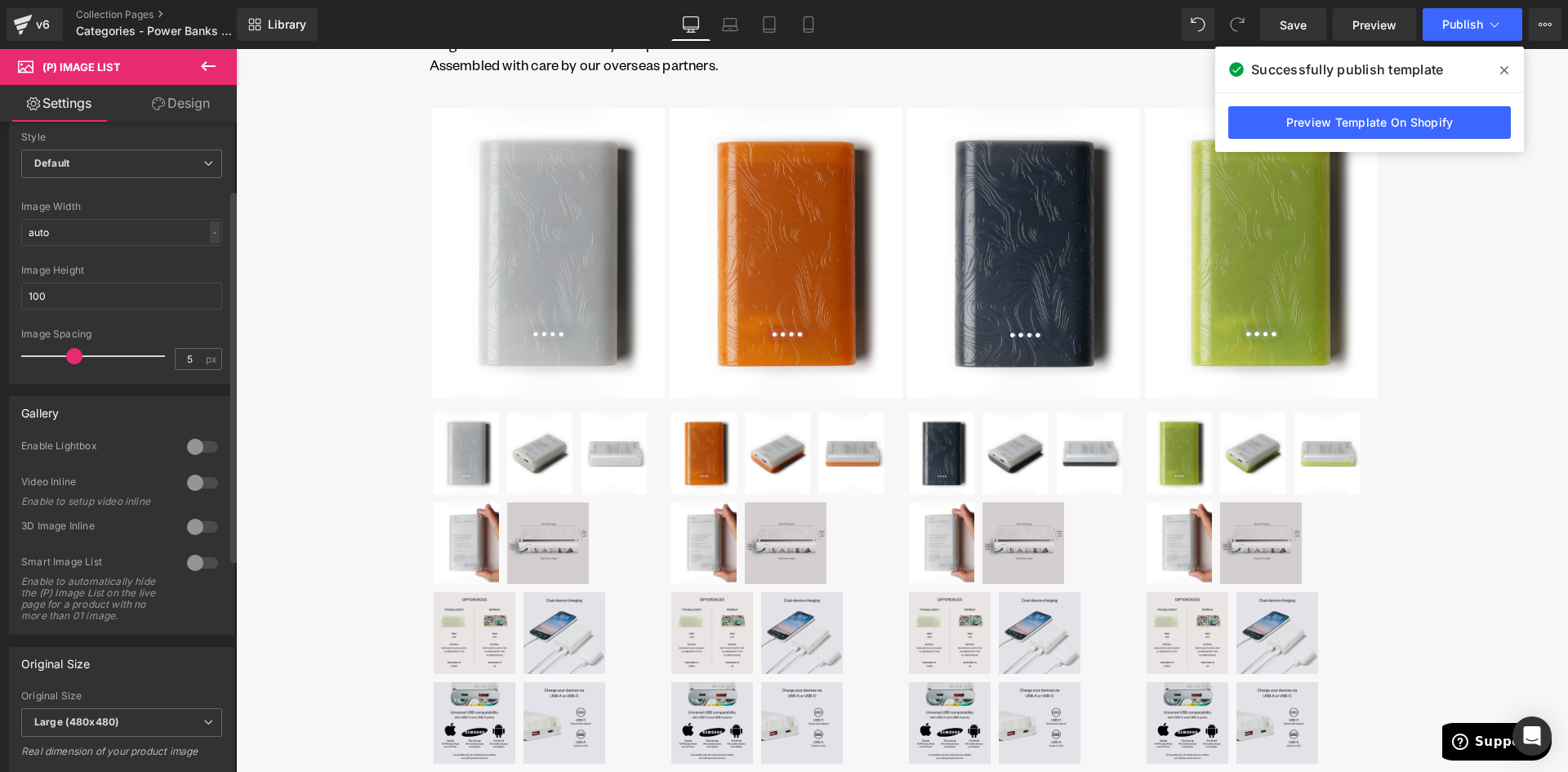
scroll to position [0, 0]
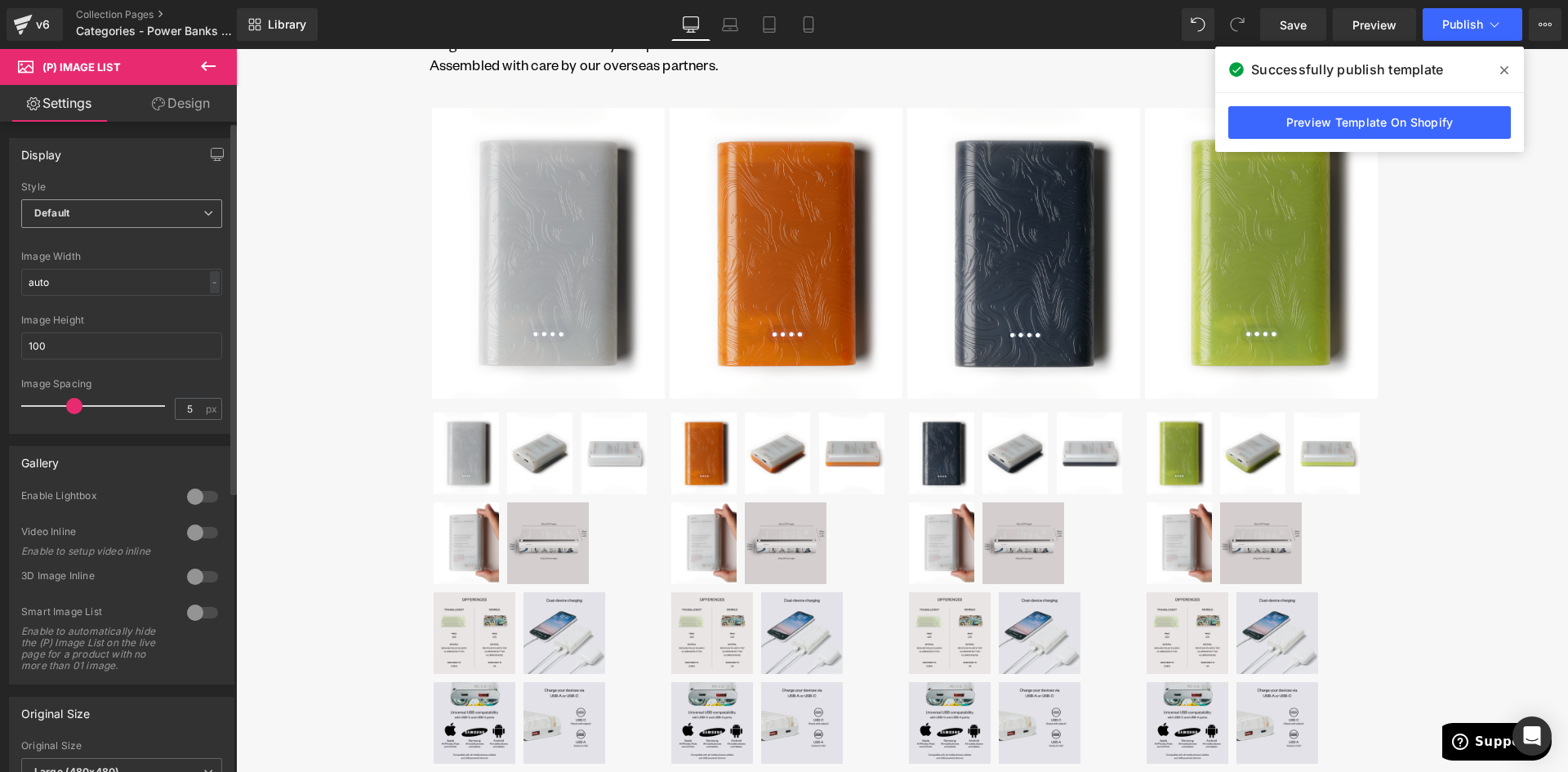
click at [110, 211] on span "Default" at bounding box center [122, 213] width 201 height 29
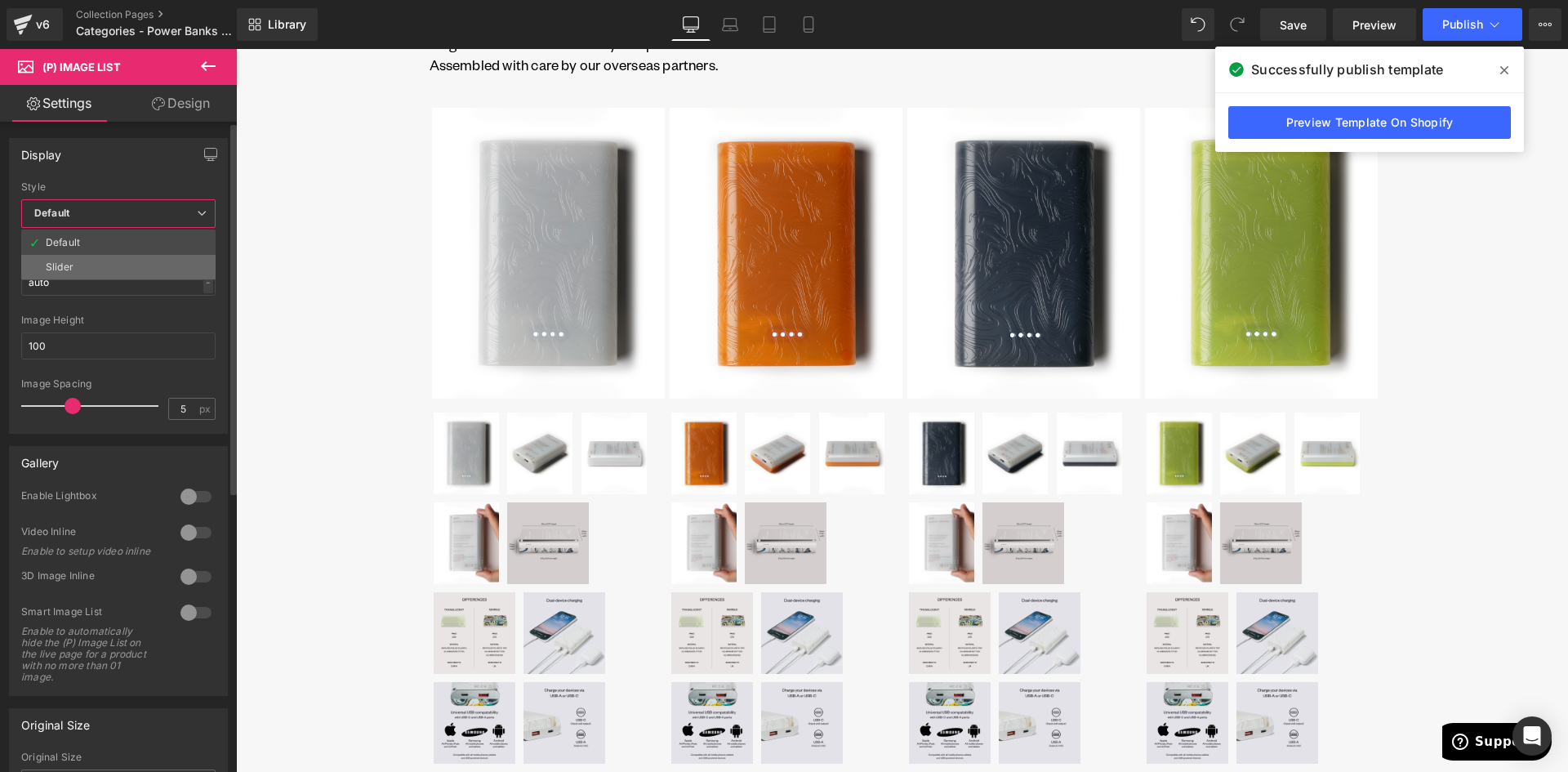
click at [75, 272] on li "Slider" at bounding box center [119, 267] width 195 height 25
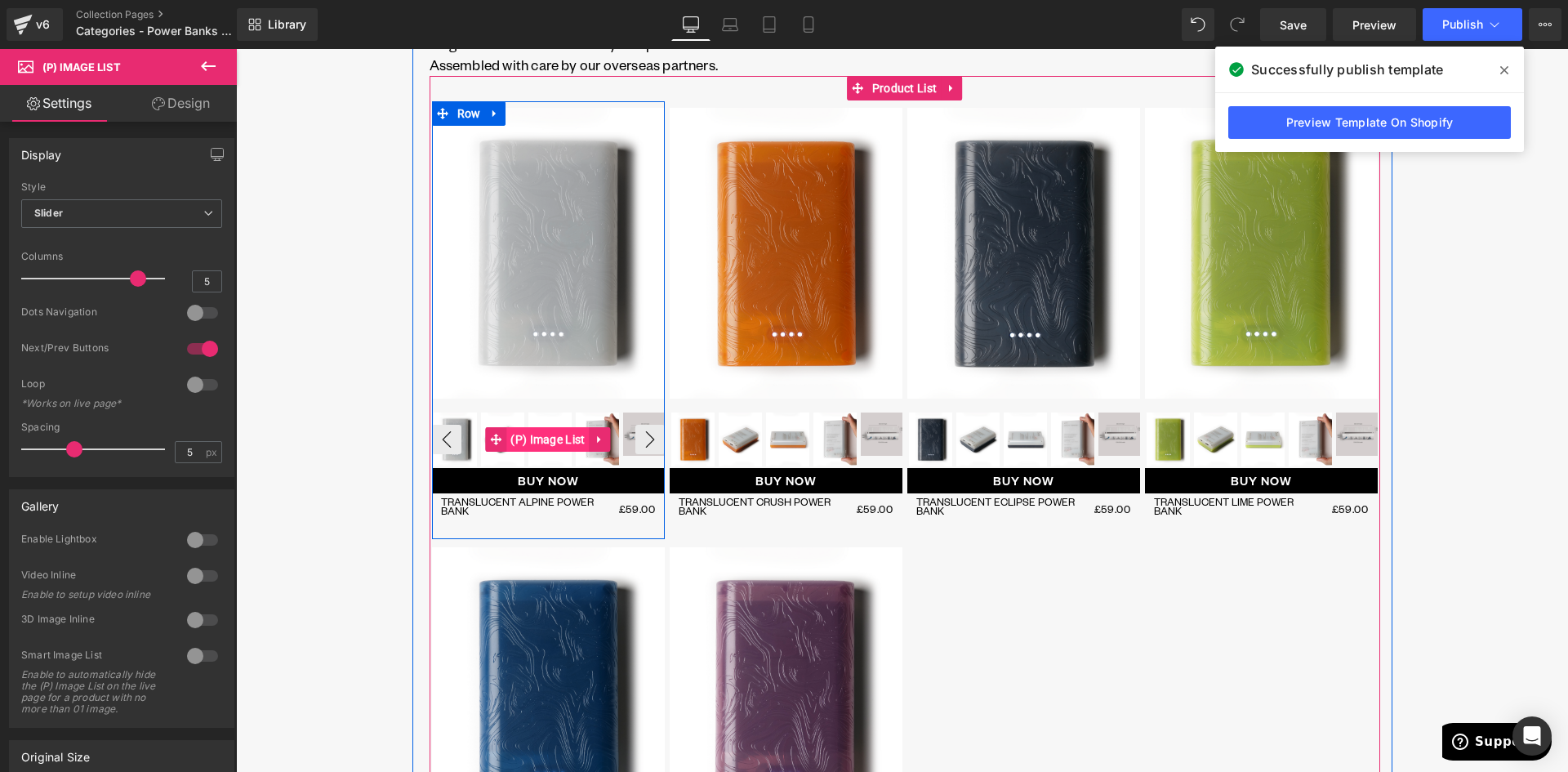
click at [539, 439] on span "(P) Image List" at bounding box center [547, 439] width 83 height 25
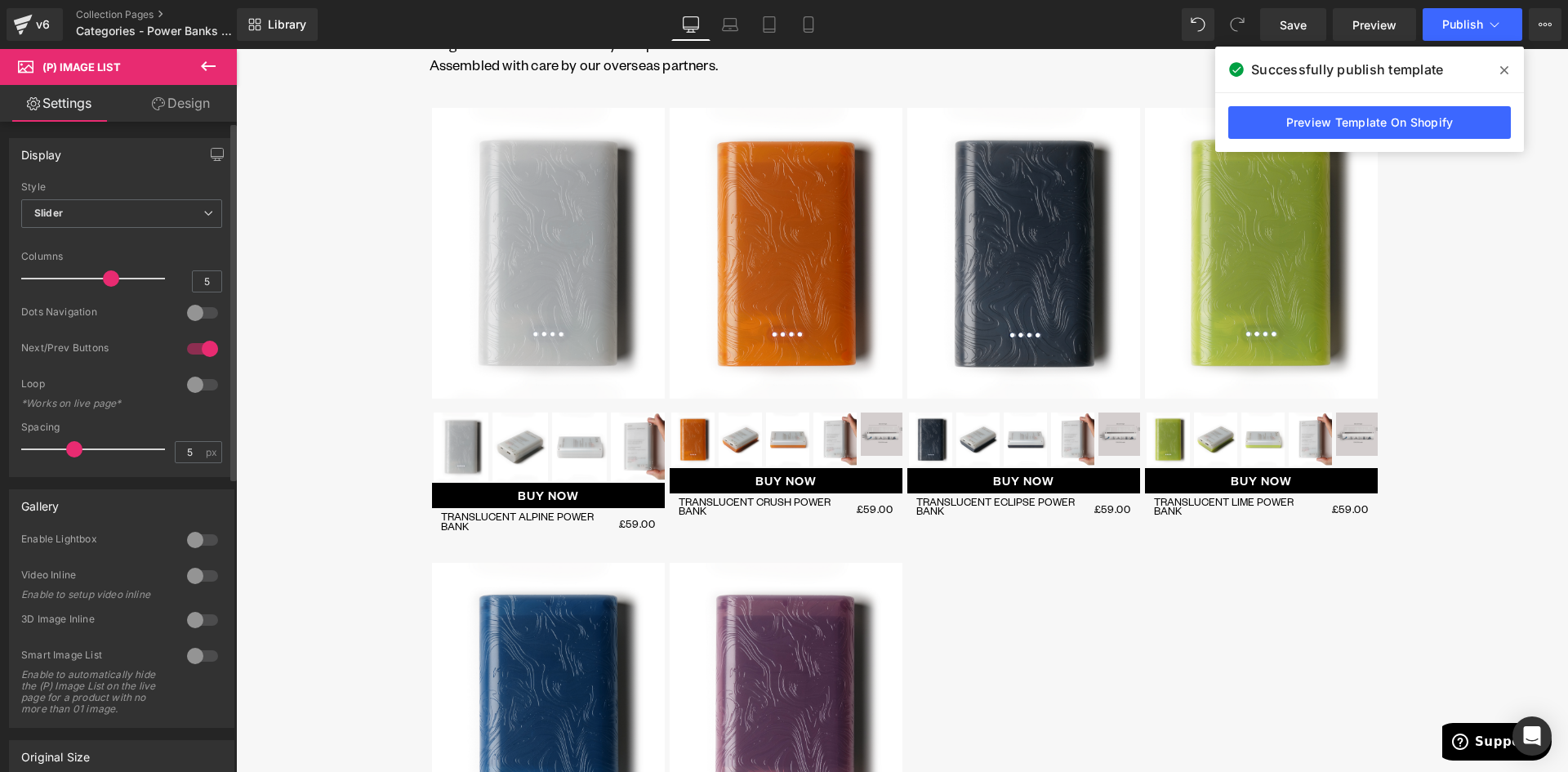
drag, startPoint x: 132, startPoint y: 277, endPoint x: 115, endPoint y: 277, distance: 17.0
click at [115, 277] on span at bounding box center [111, 279] width 16 height 16
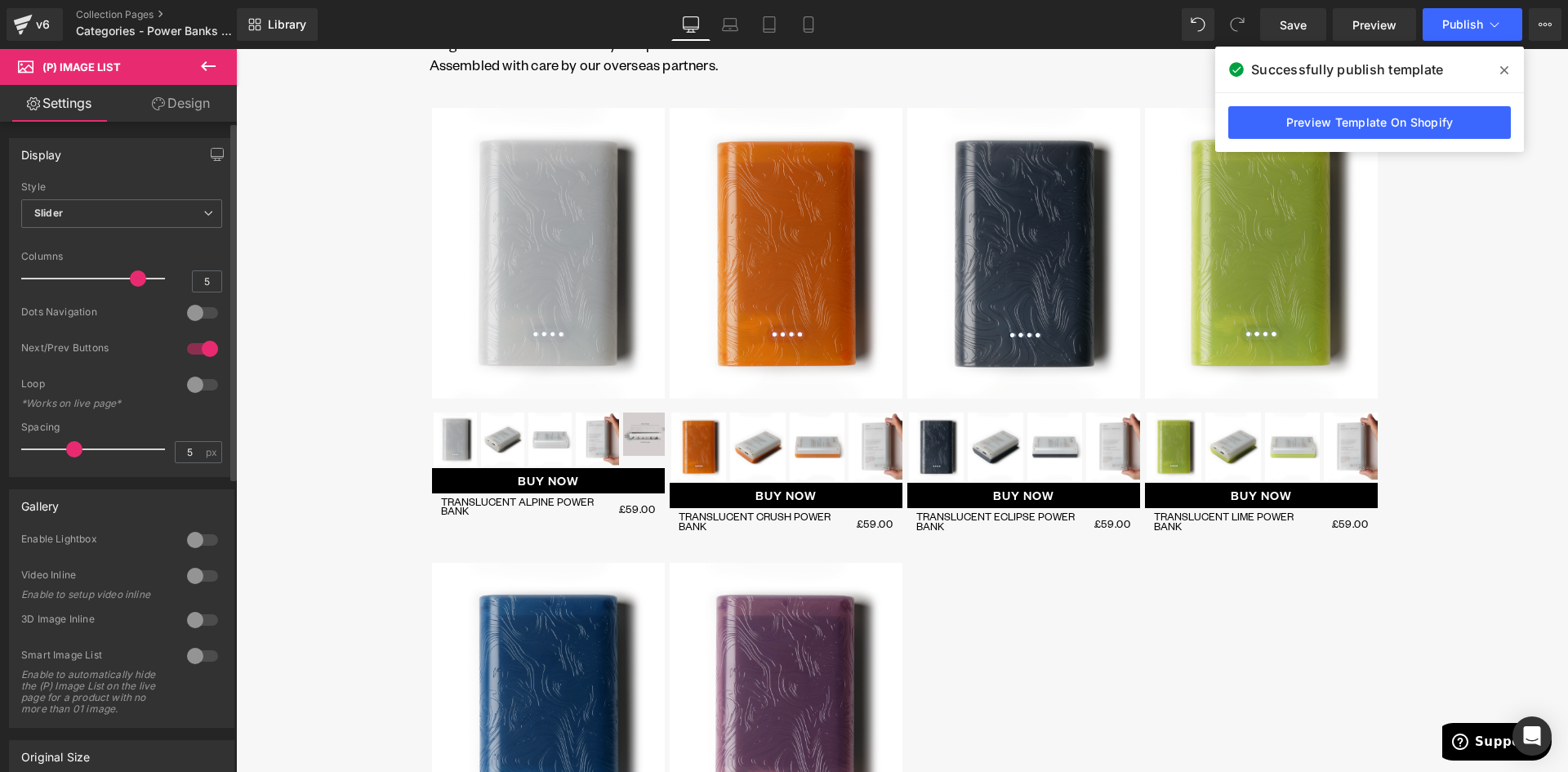
drag, startPoint x: 110, startPoint y: 277, endPoint x: 124, endPoint y: 278, distance: 14.0
click at [130, 278] on span at bounding box center [138, 279] width 16 height 16
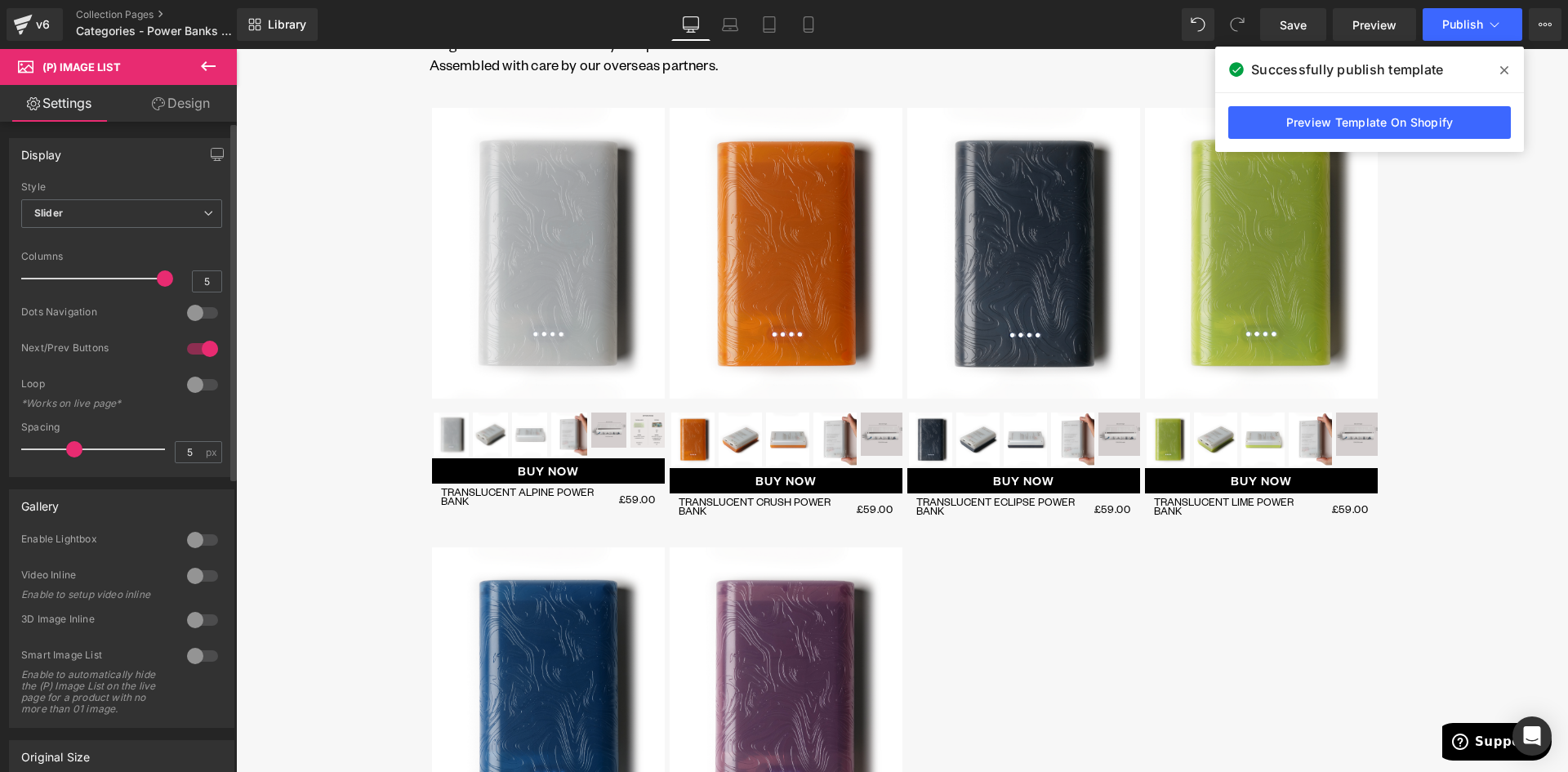
drag, startPoint x: 134, startPoint y: 278, endPoint x: 155, endPoint y: 278, distance: 21.0
click at [157, 278] on span at bounding box center [165, 279] width 16 height 16
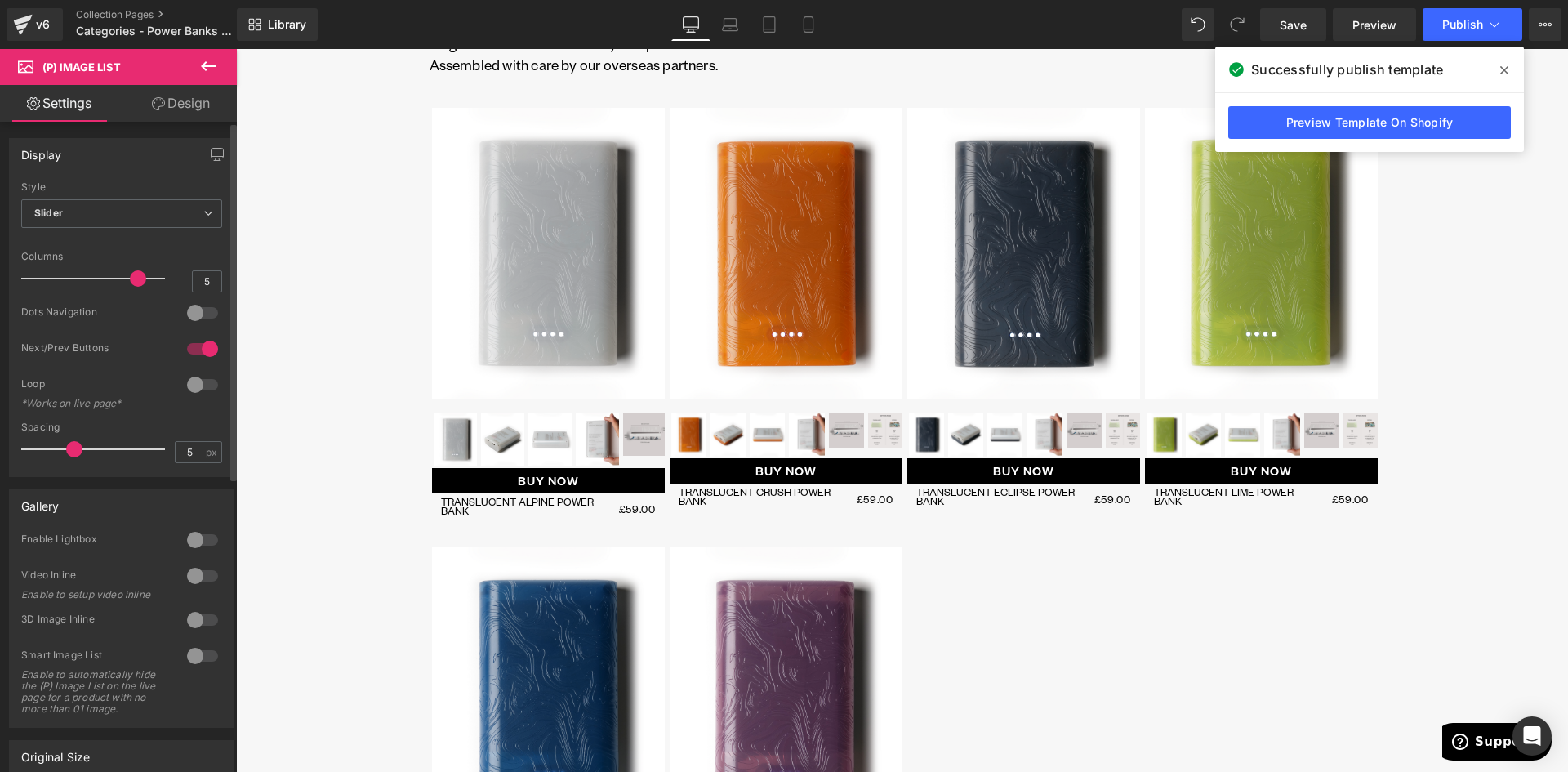
drag, startPoint x: 159, startPoint y: 279, endPoint x: 143, endPoint y: 279, distance: 16.0
click at [143, 279] on div at bounding box center [97, 279] width 136 height 33
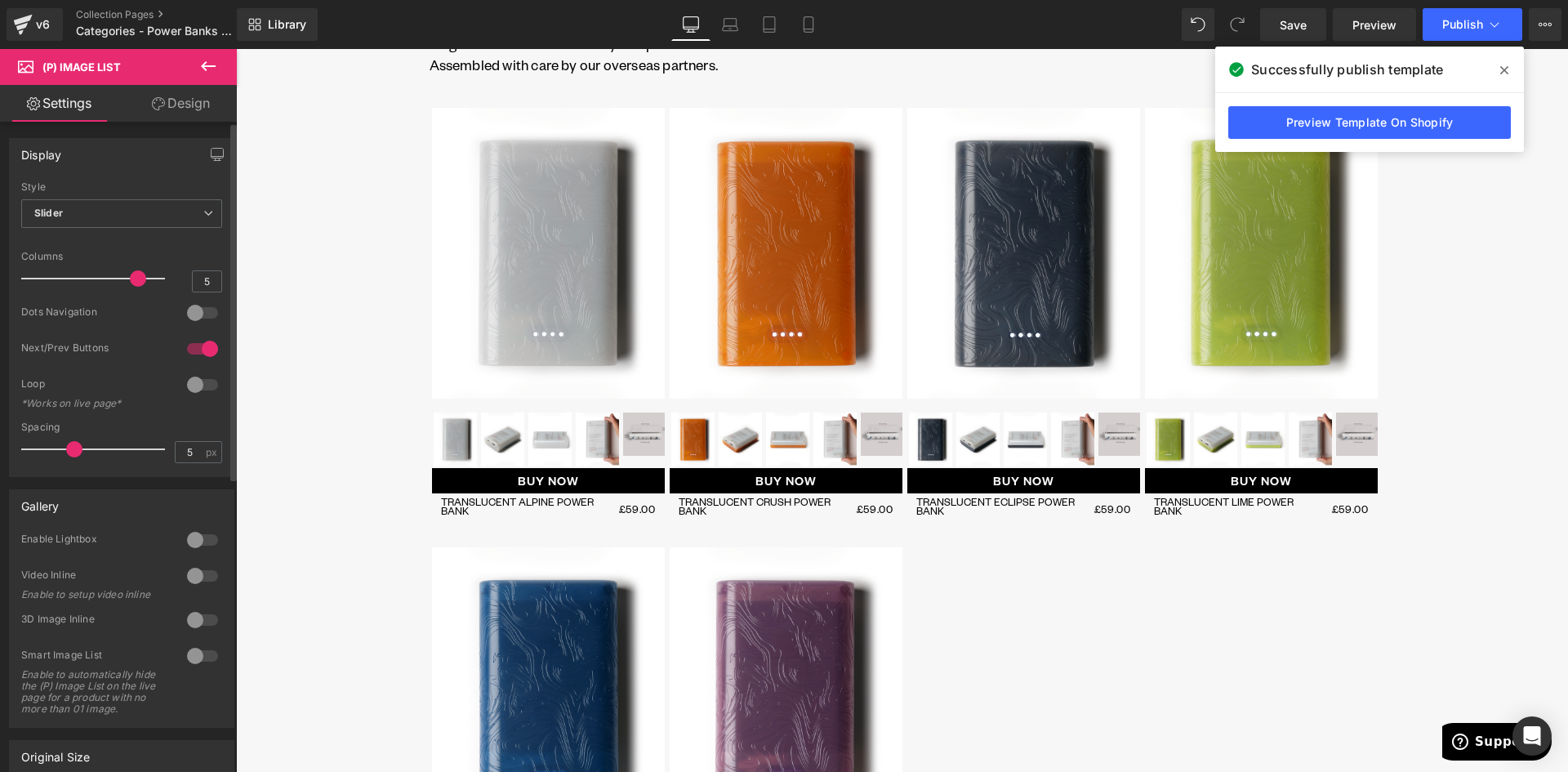
click at [195, 385] on div at bounding box center [203, 384] width 39 height 26
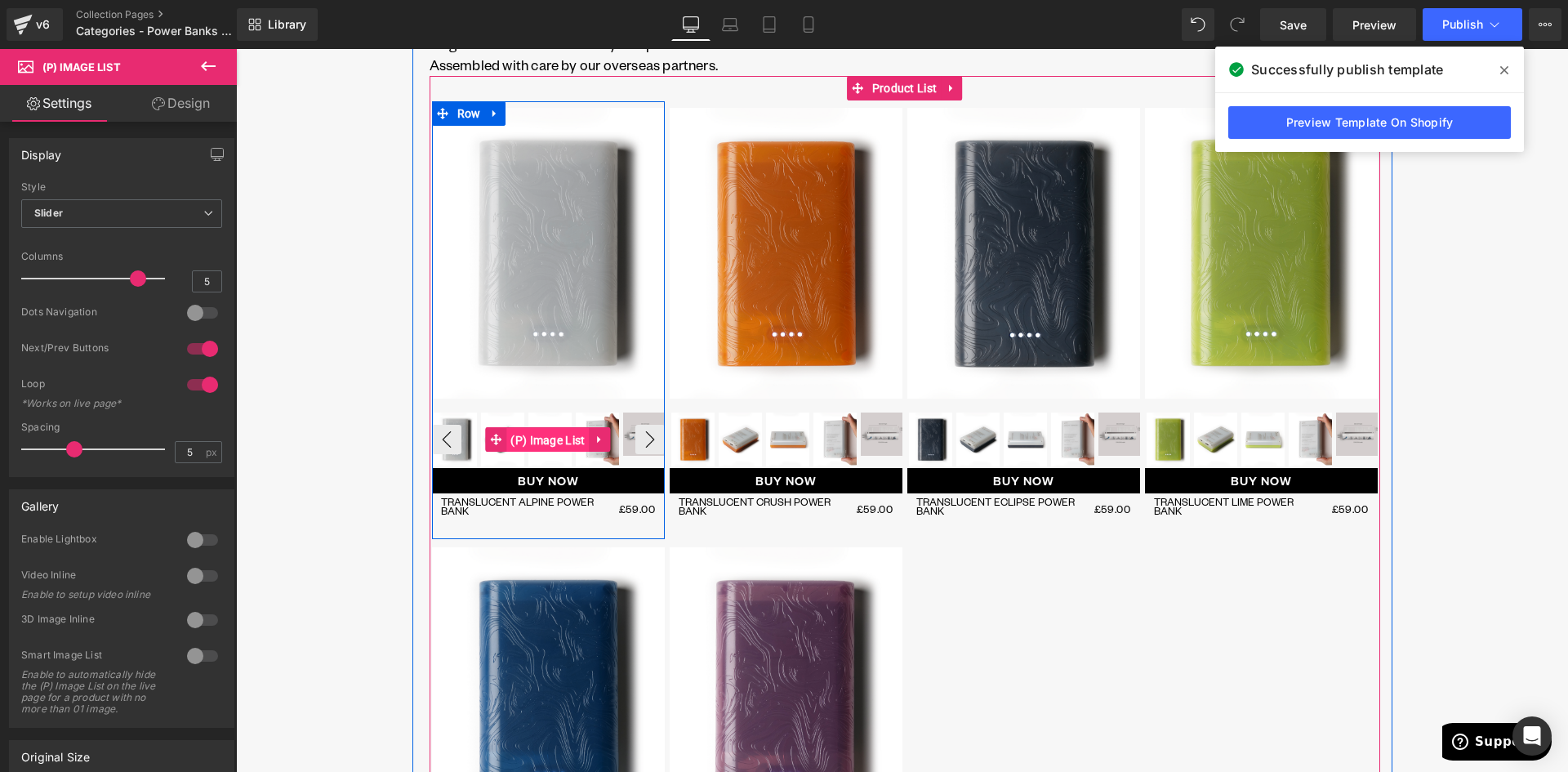
click at [541, 437] on span "(P) Image List" at bounding box center [547, 440] width 83 height 25
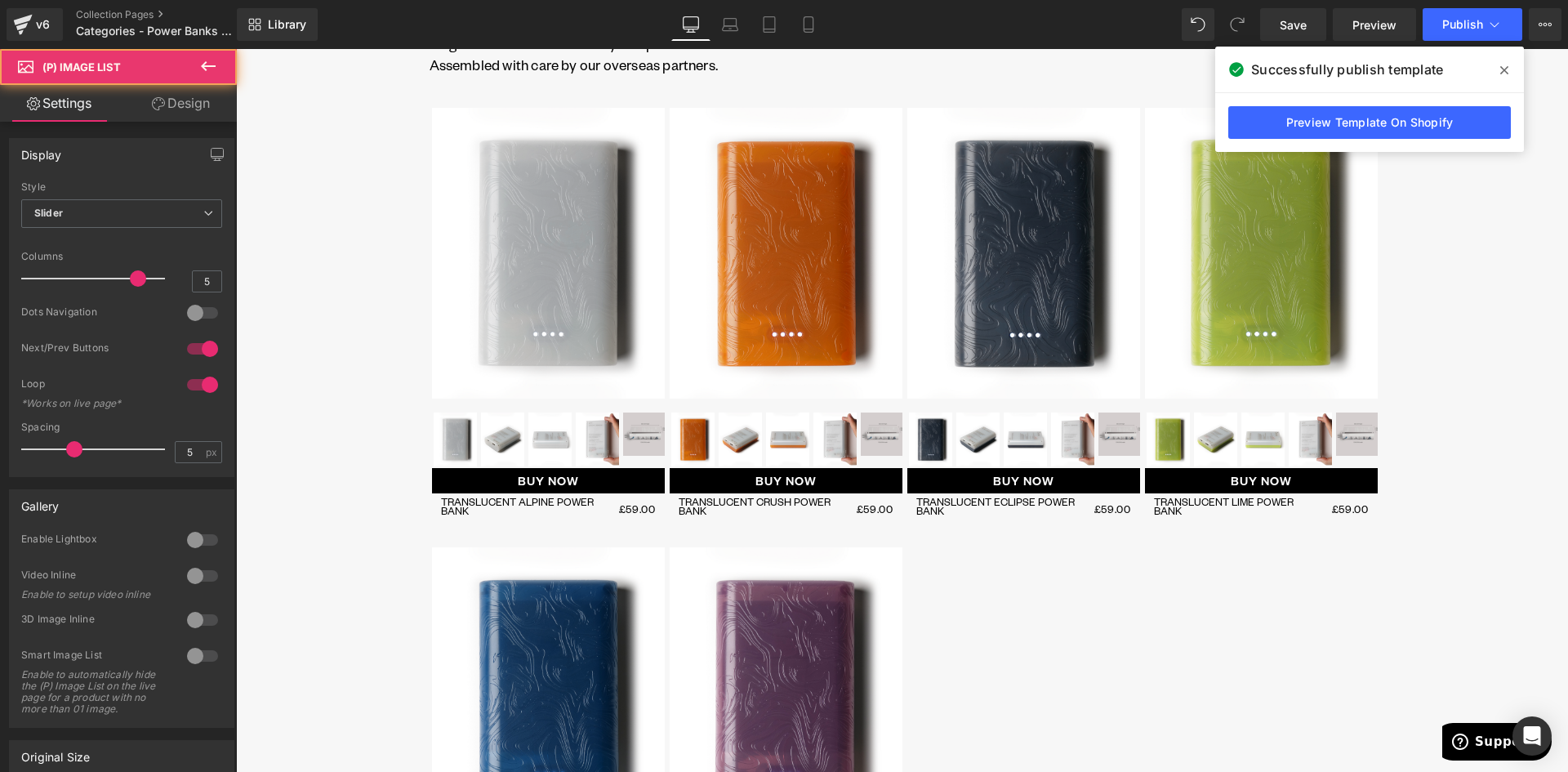
click at [181, 99] on link "Design" at bounding box center [181, 103] width 119 height 37
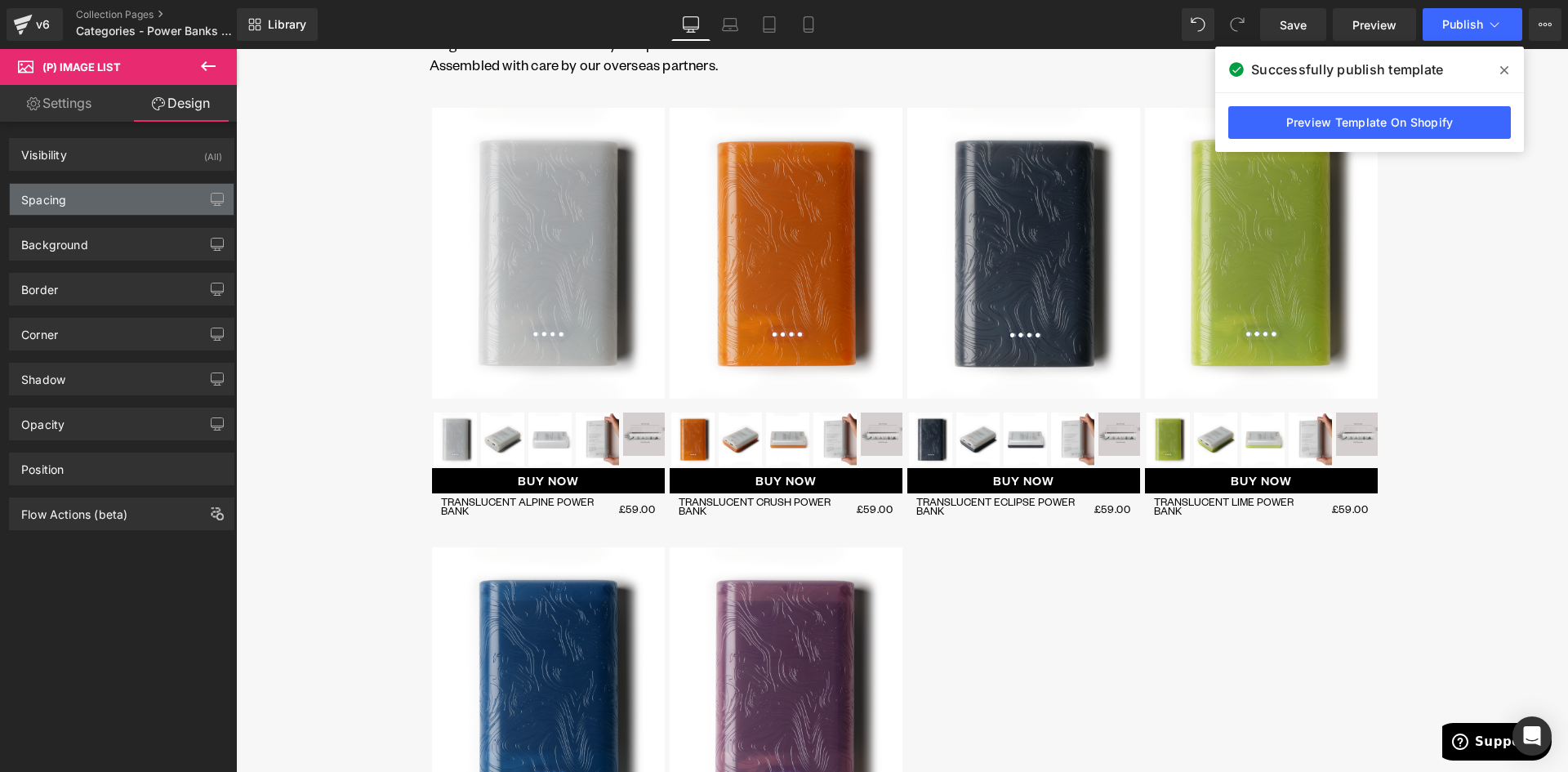
click at [98, 199] on div "Spacing" at bounding box center [122, 200] width 224 height 31
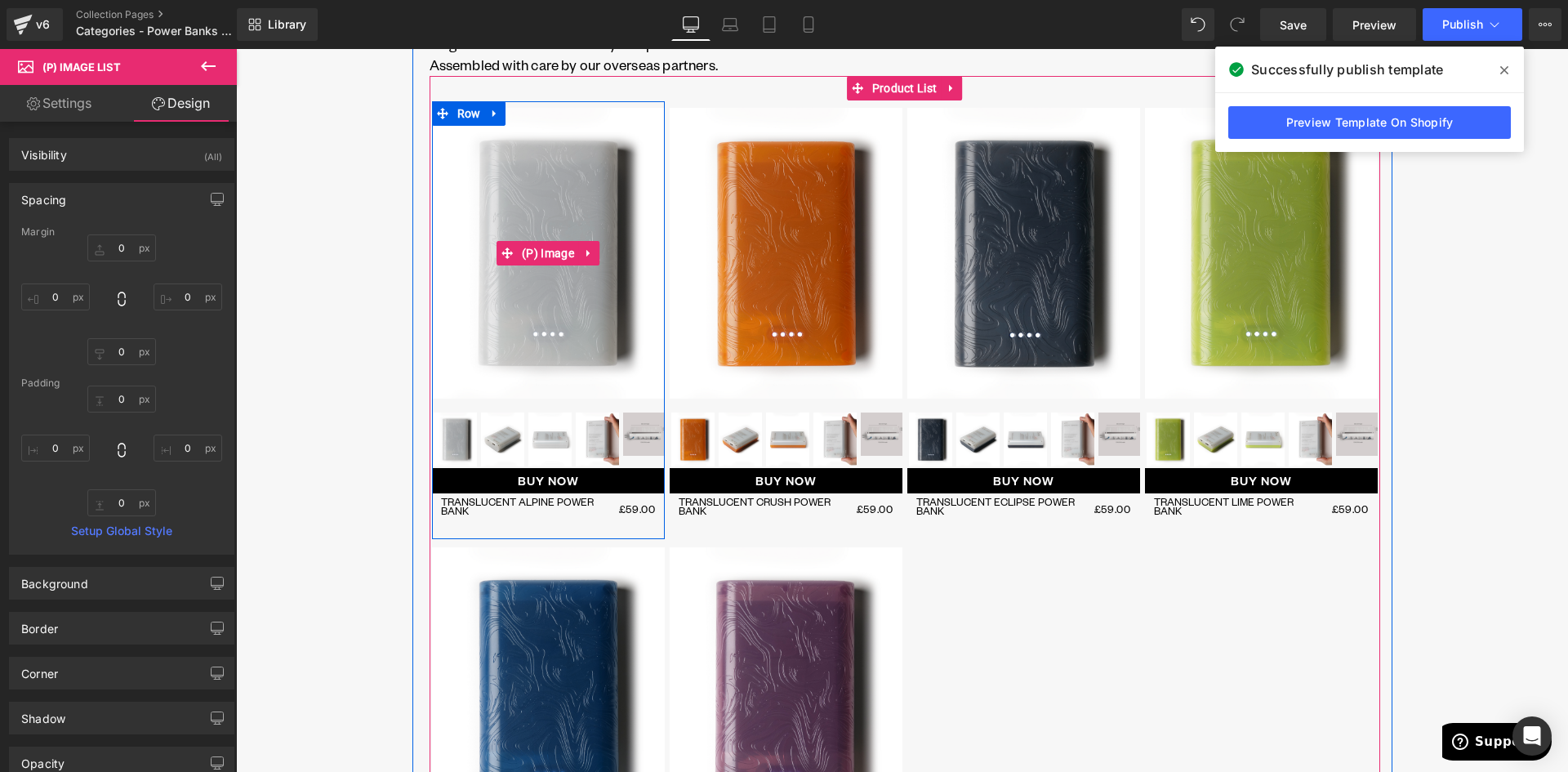
click at [539, 254] on span "(P) Image" at bounding box center [548, 254] width 61 height 25
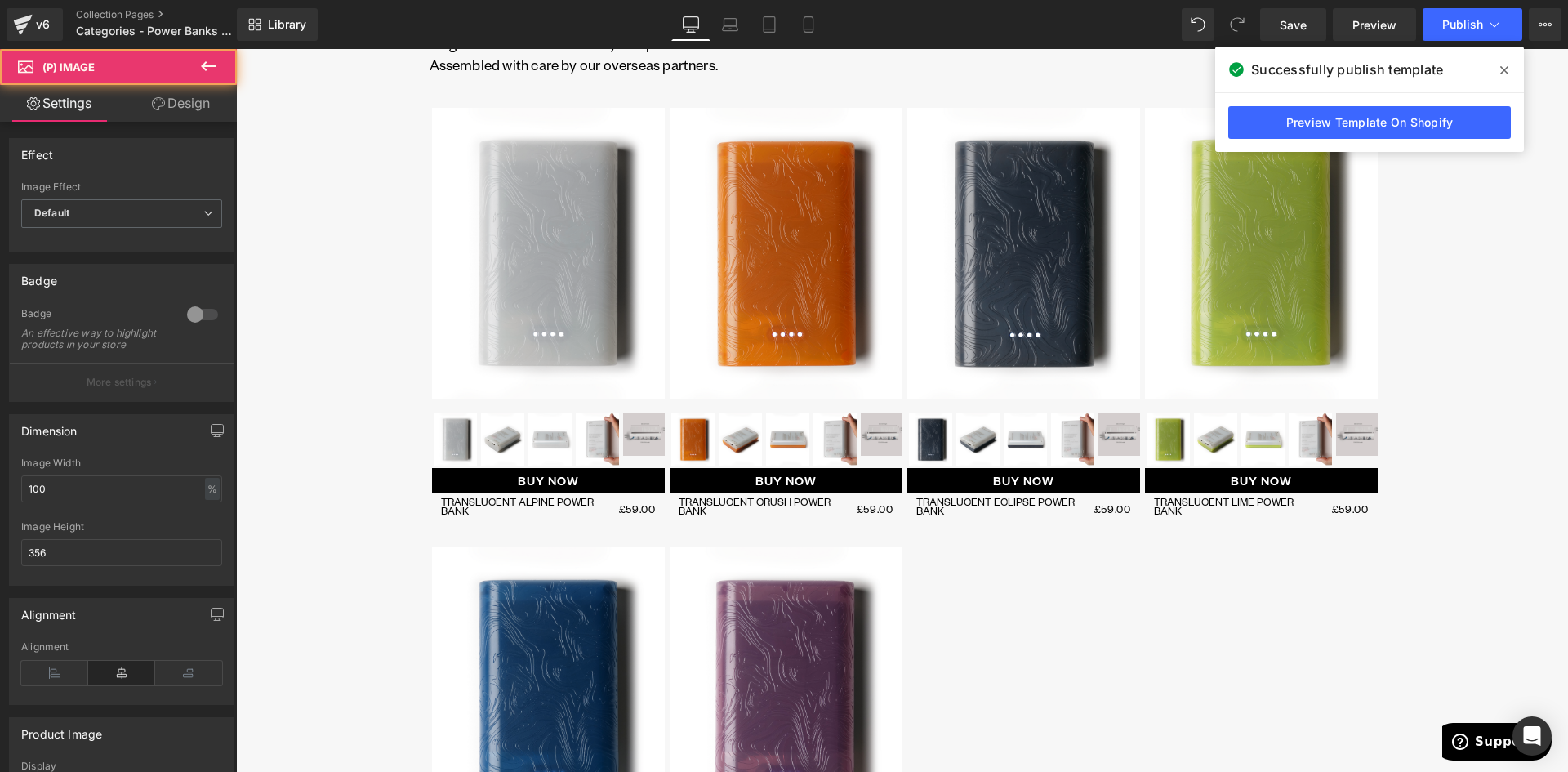
click at [182, 102] on link "Design" at bounding box center [181, 103] width 119 height 37
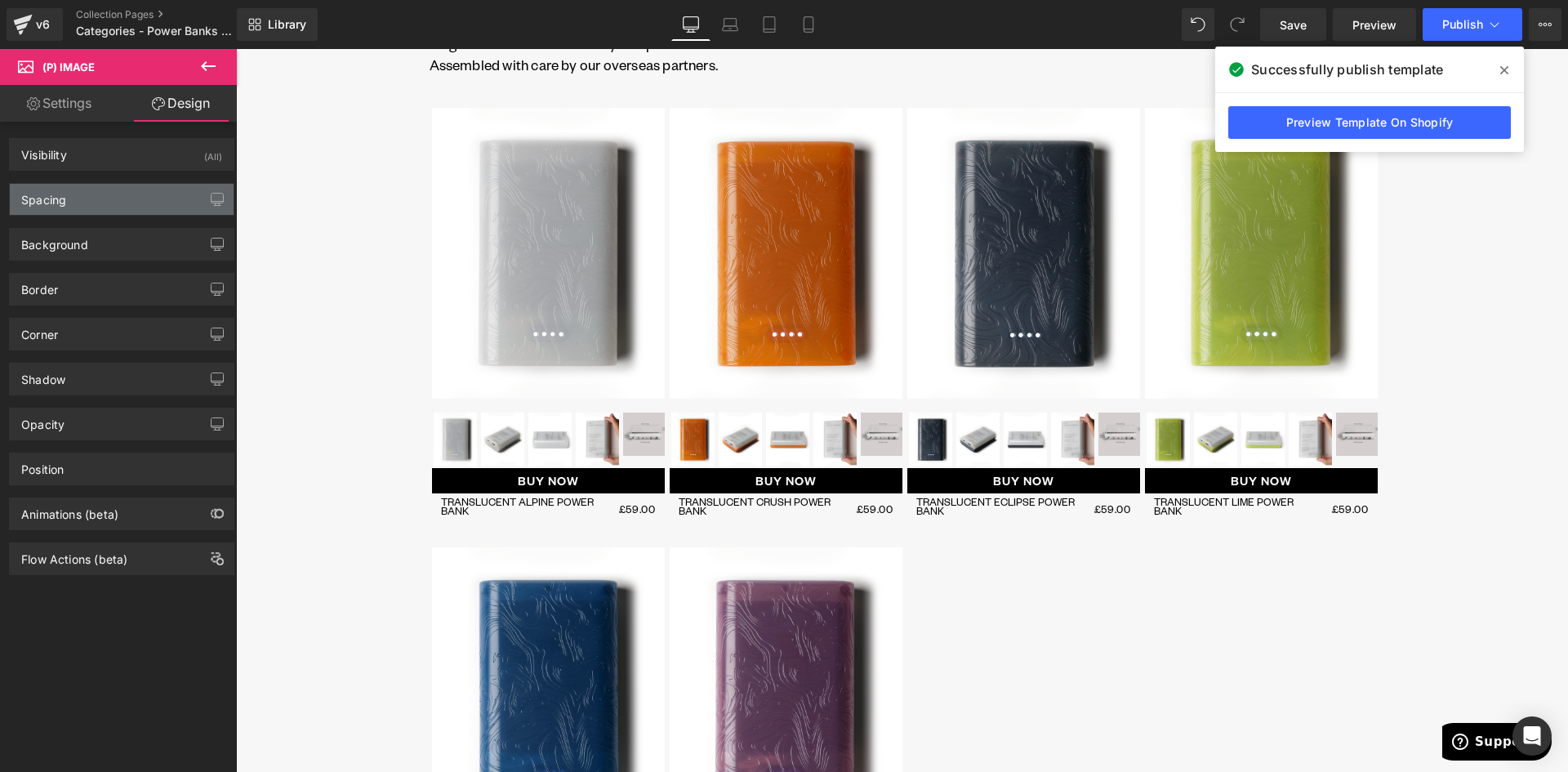
click at [106, 196] on div "Spacing" at bounding box center [122, 200] width 224 height 31
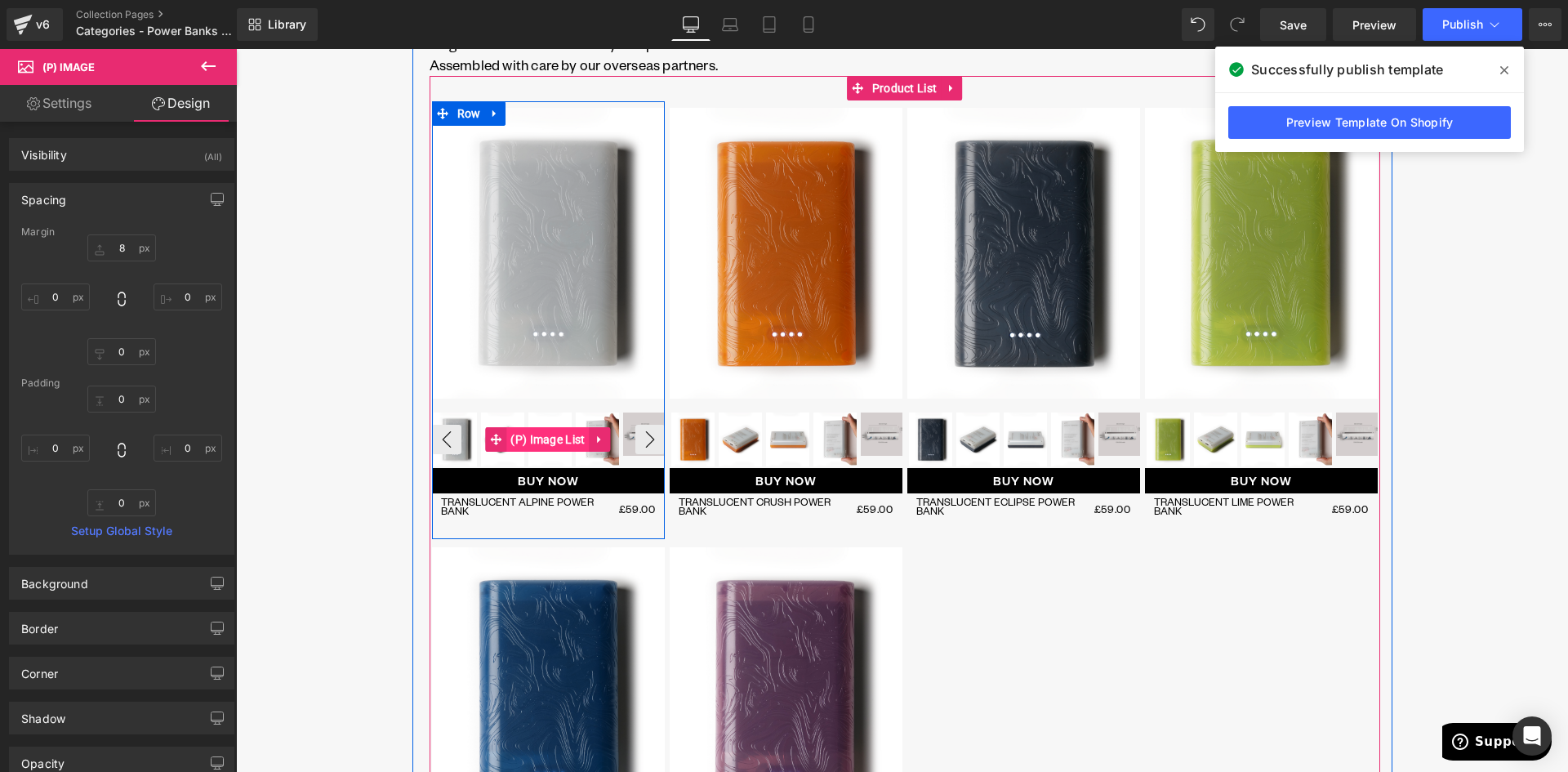
click at [540, 441] on span "(P) Image List" at bounding box center [547, 439] width 83 height 25
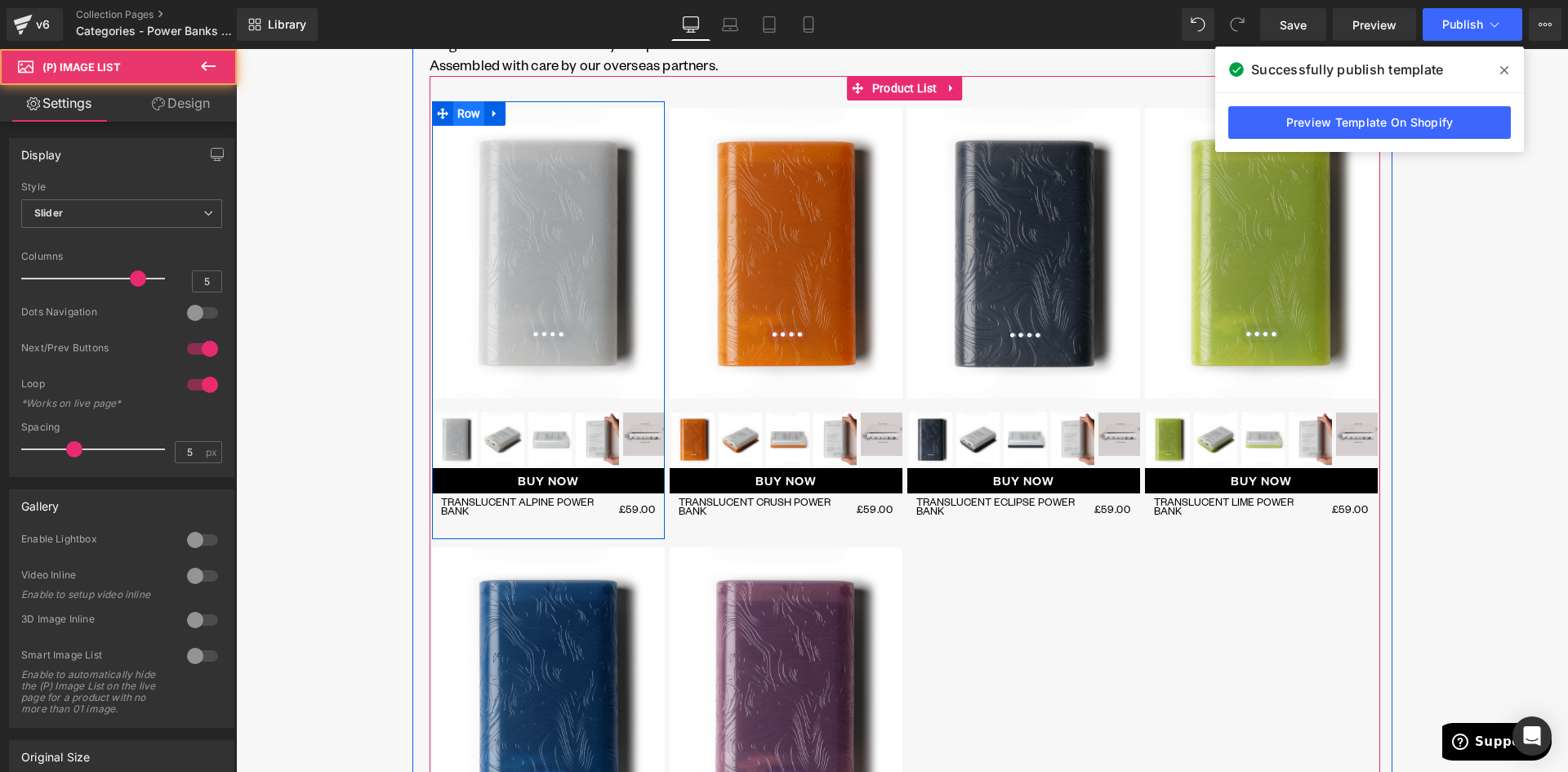
click at [459, 114] on span "Row" at bounding box center [469, 114] width 32 height 25
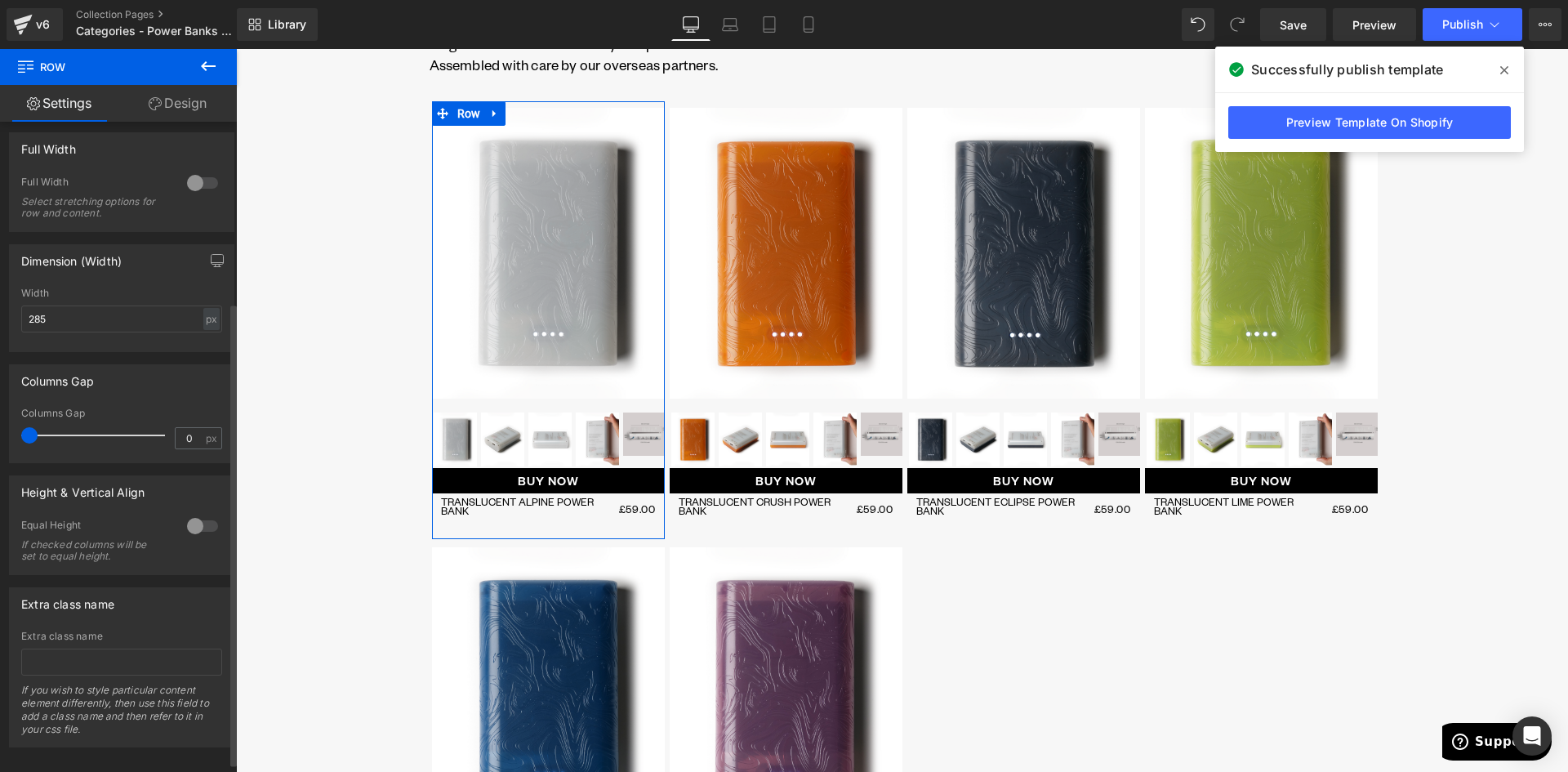
scroll to position [267, 0]
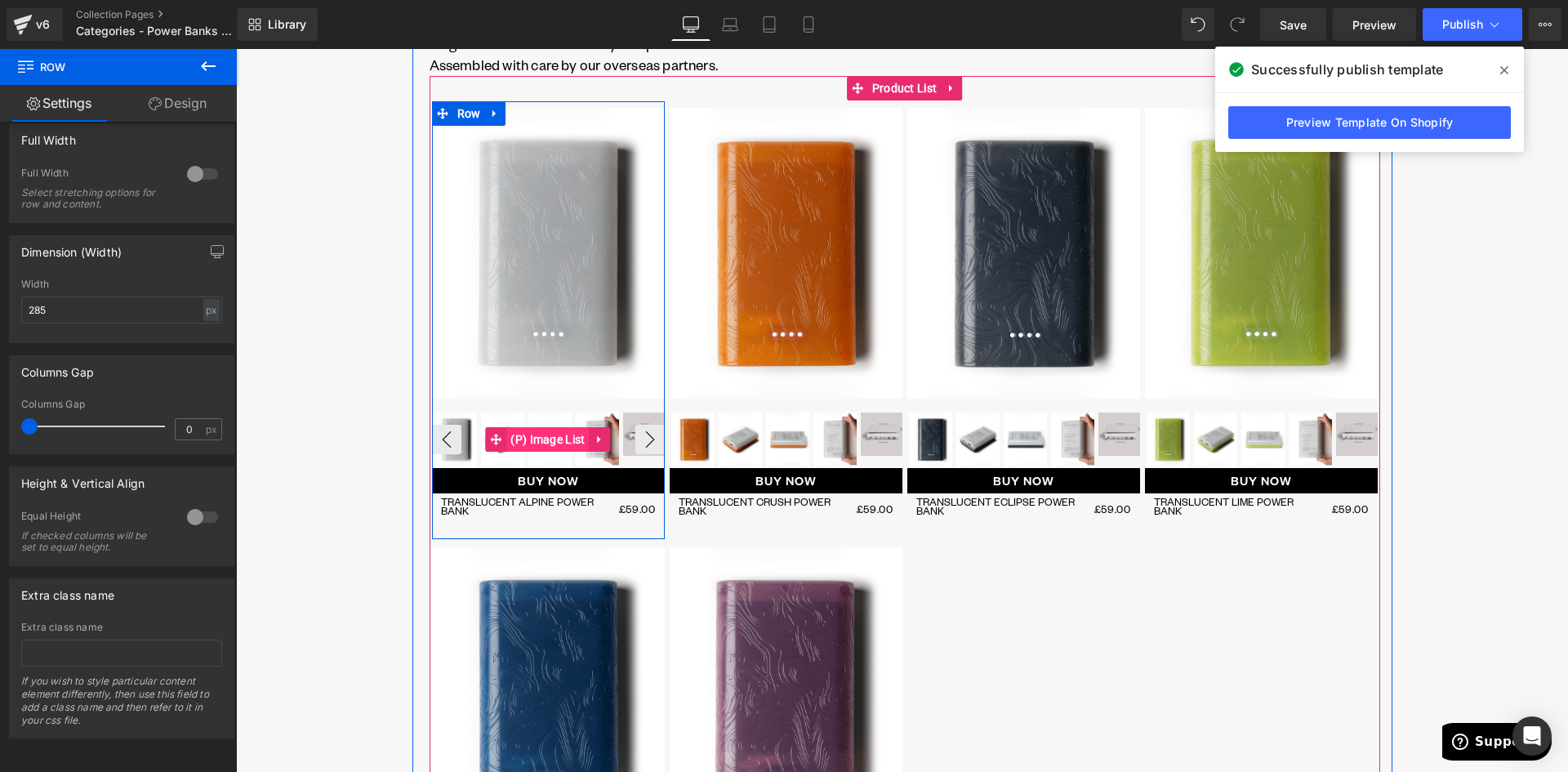
click at [543, 445] on span "(P) Image List" at bounding box center [547, 439] width 83 height 25
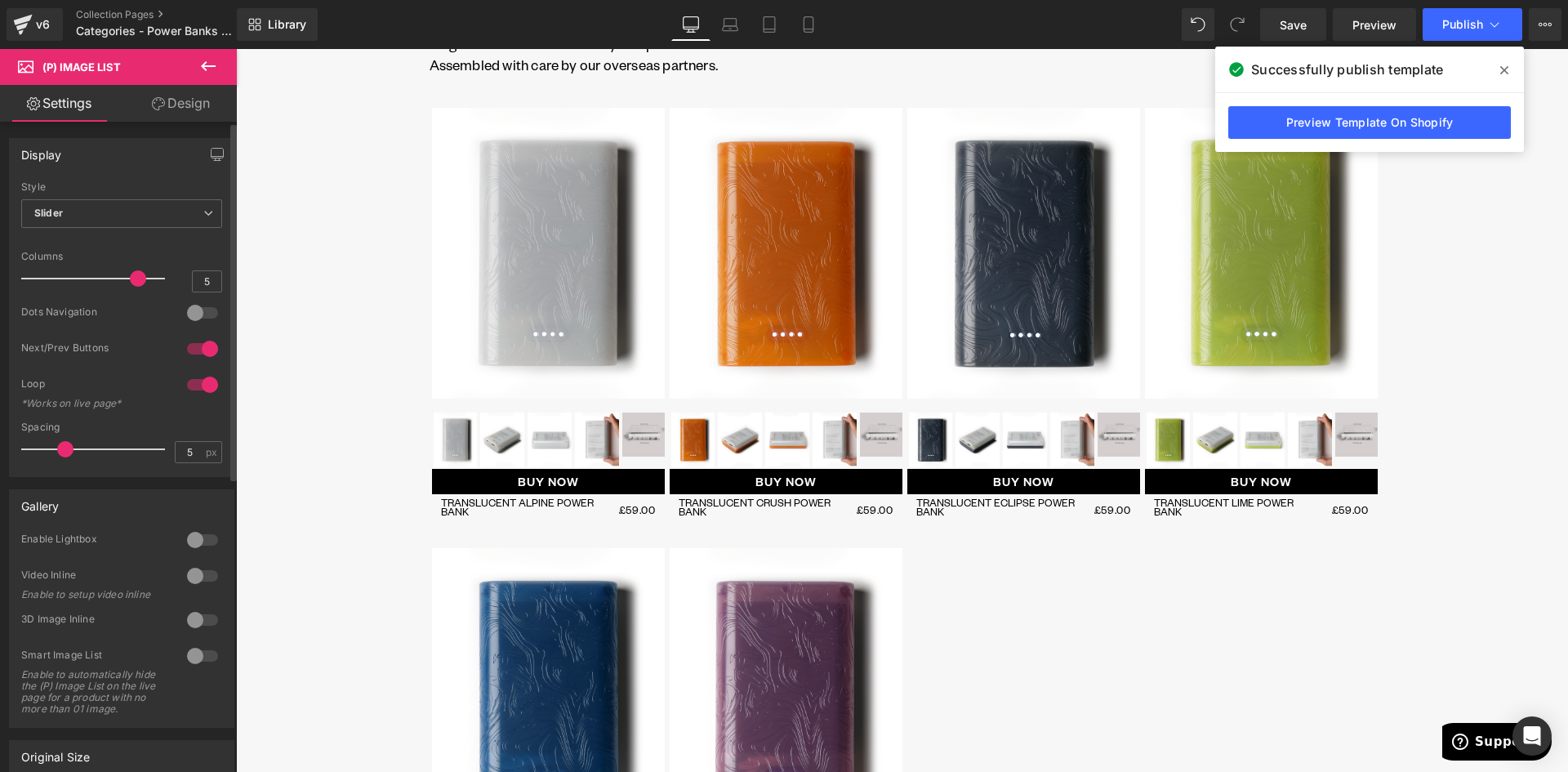
drag, startPoint x: 71, startPoint y: 447, endPoint x: 61, endPoint y: 451, distance: 10.8
click at [61, 451] on span at bounding box center [65, 449] width 16 height 16
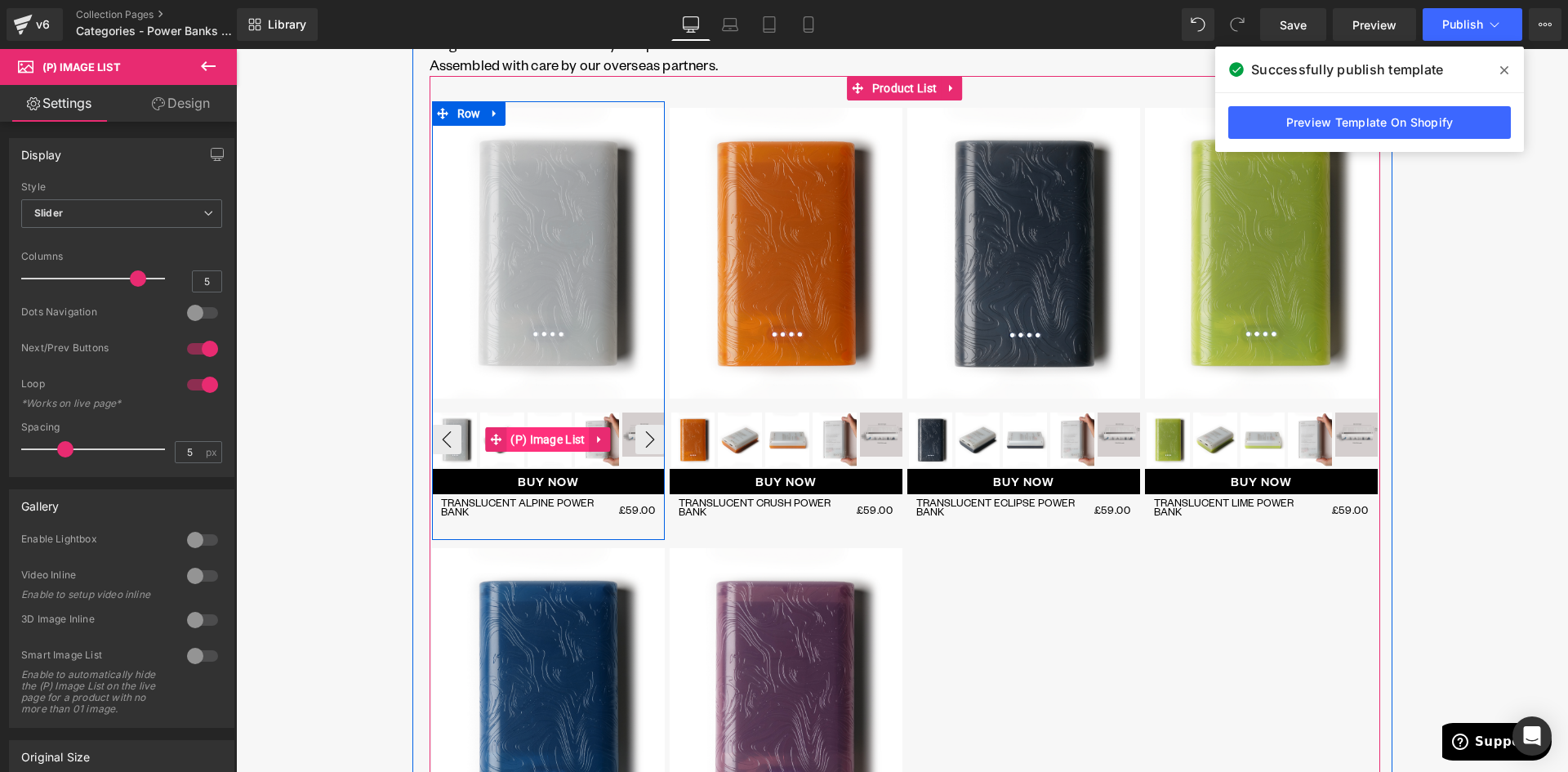
click at [538, 444] on span "(P) Image List" at bounding box center [547, 439] width 83 height 25
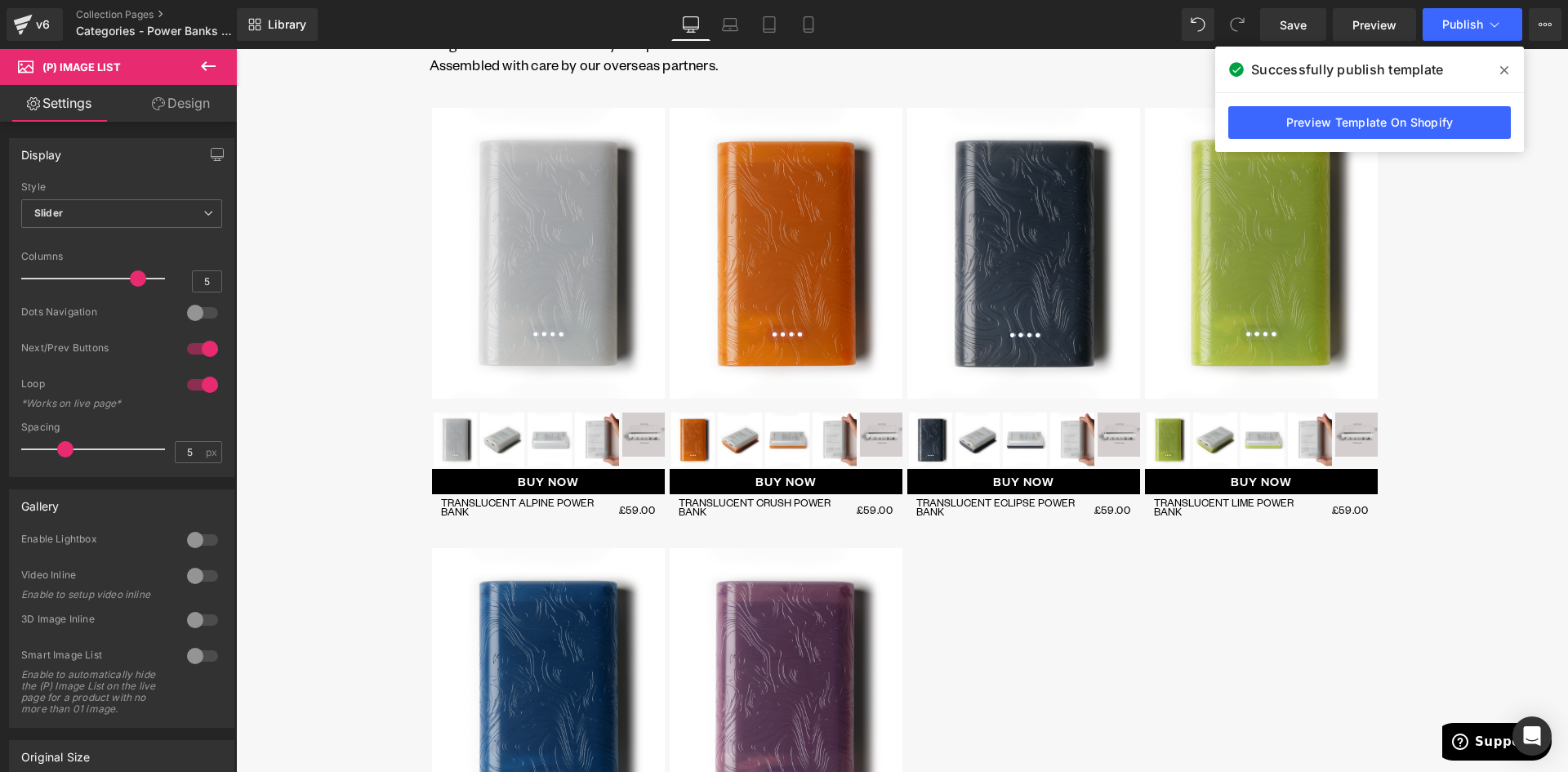
click at [176, 110] on link "Design" at bounding box center [181, 103] width 119 height 37
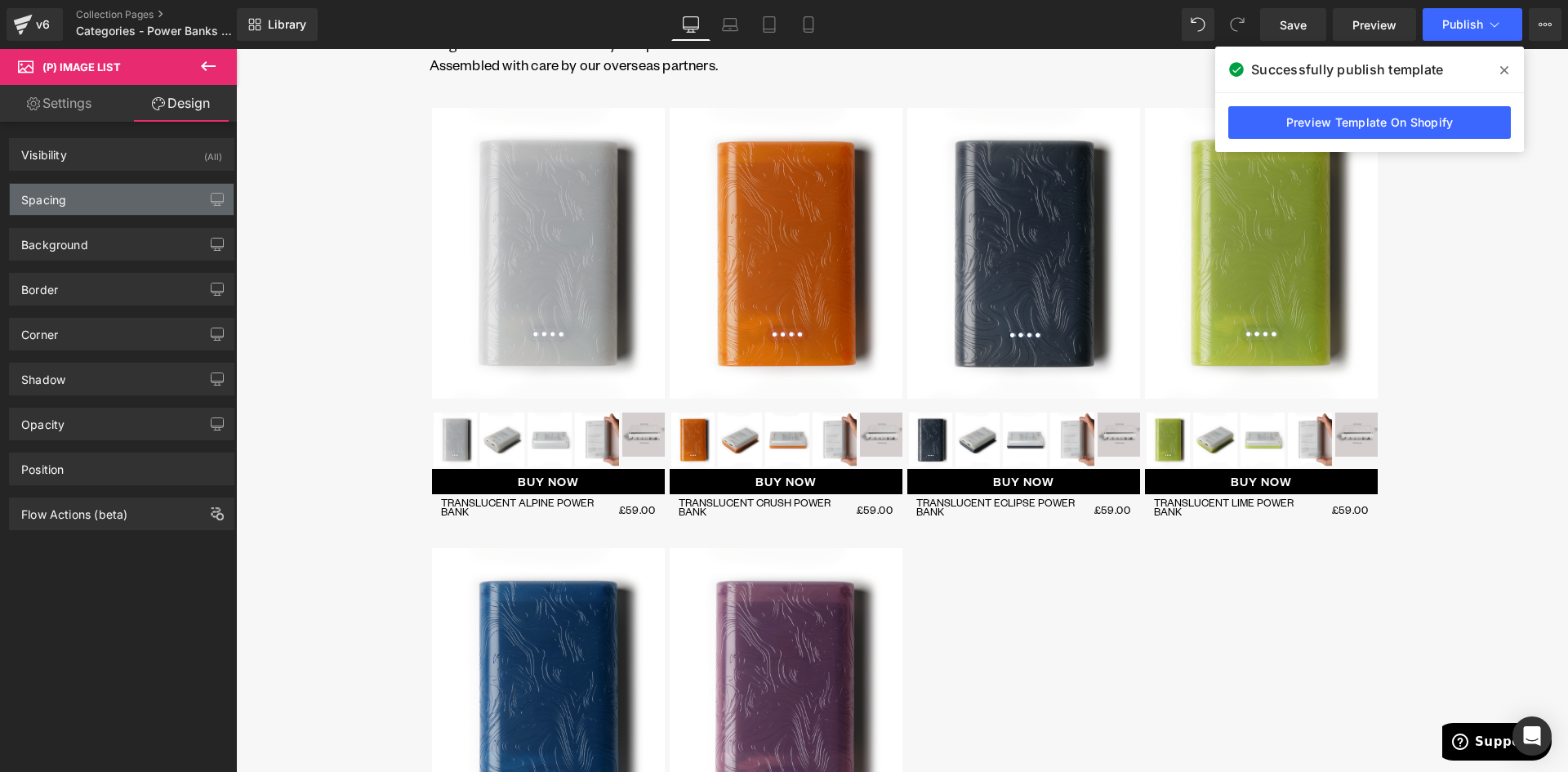
click at [74, 201] on div "Spacing" at bounding box center [122, 200] width 224 height 31
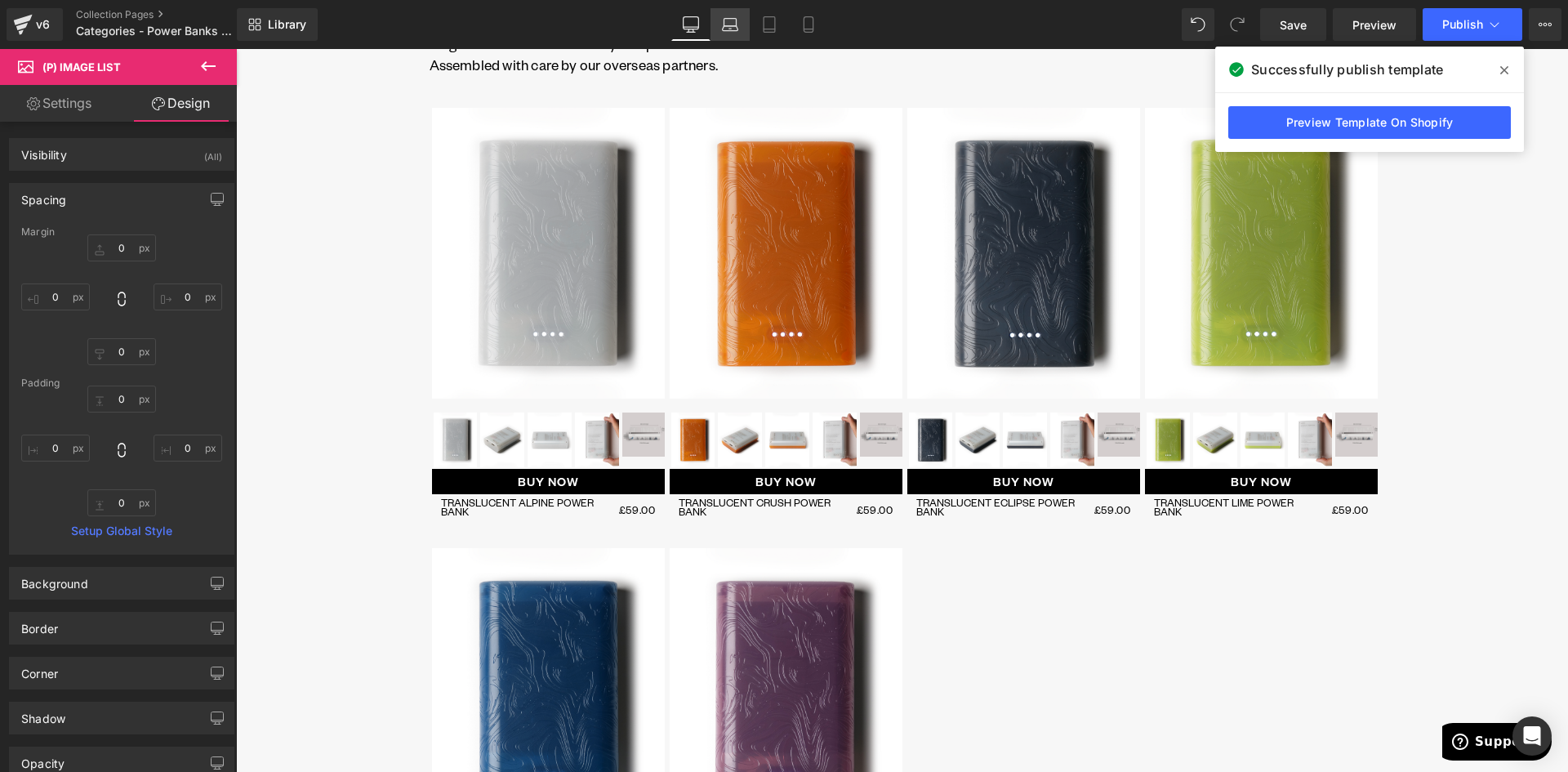
click at [733, 34] on link "Laptop" at bounding box center [730, 25] width 39 height 33
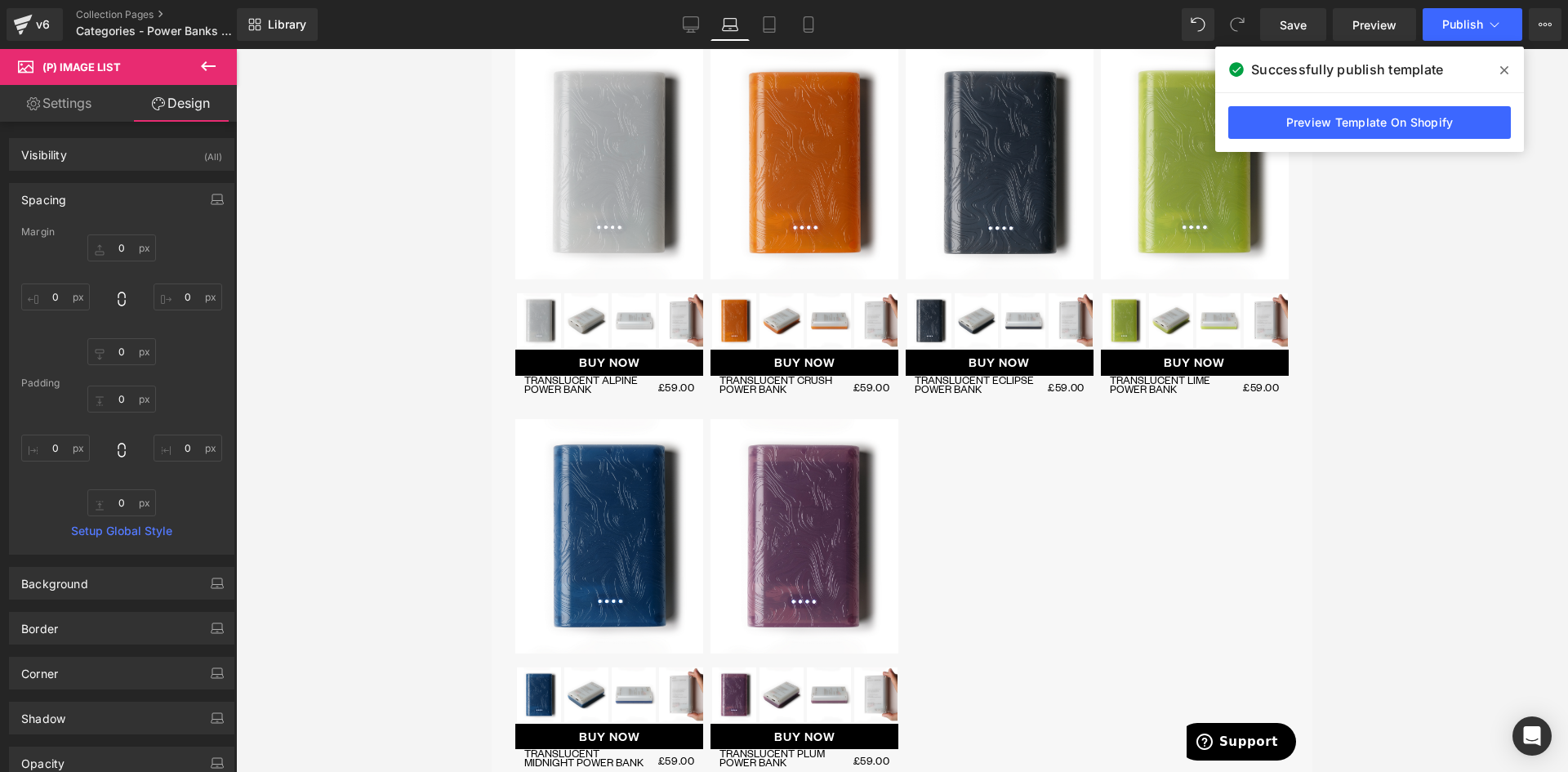
scroll to position [765, 0]
click at [763, 18] on icon at bounding box center [770, 25] width 16 height 16
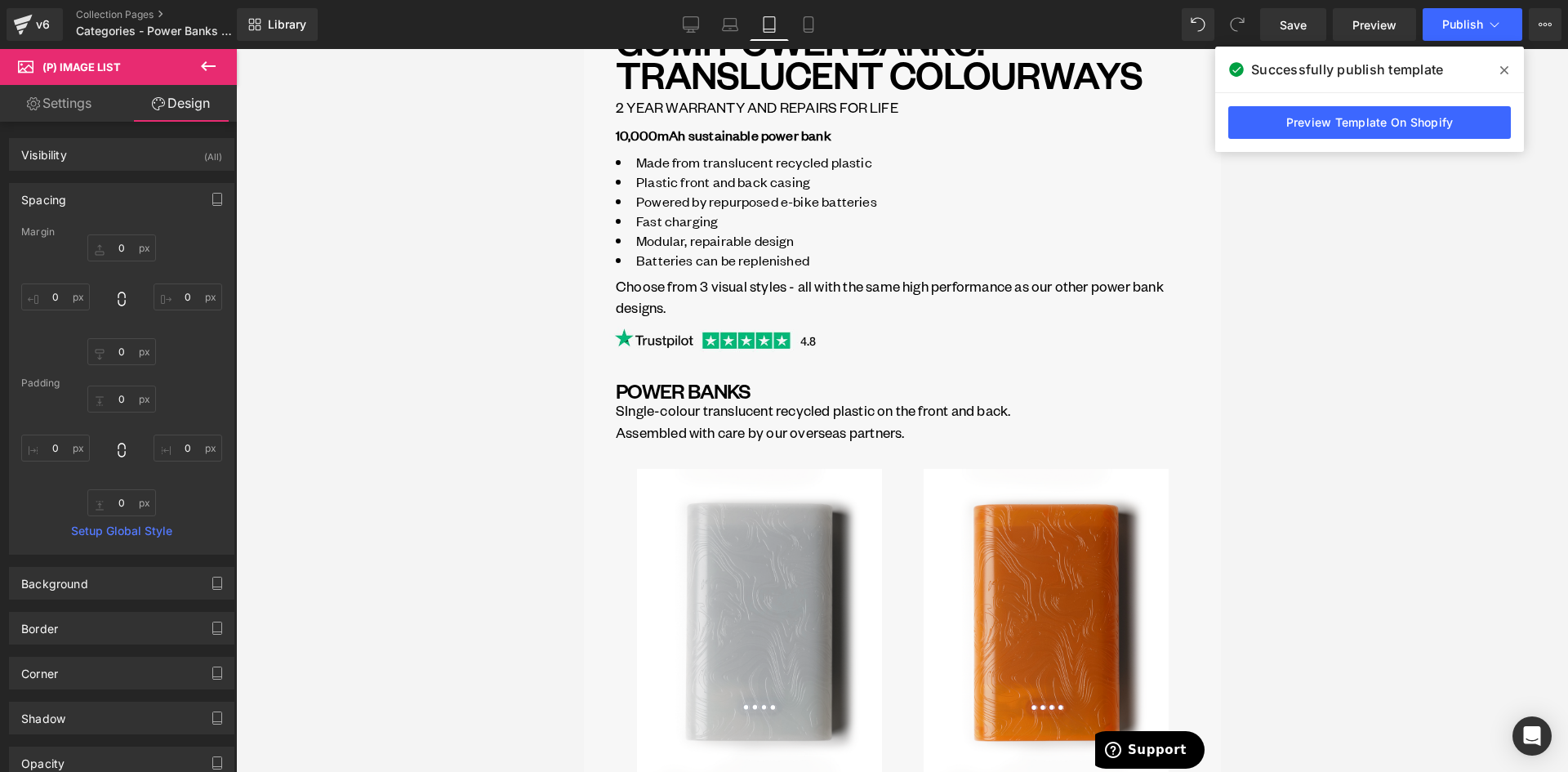
scroll to position [1231, 0]
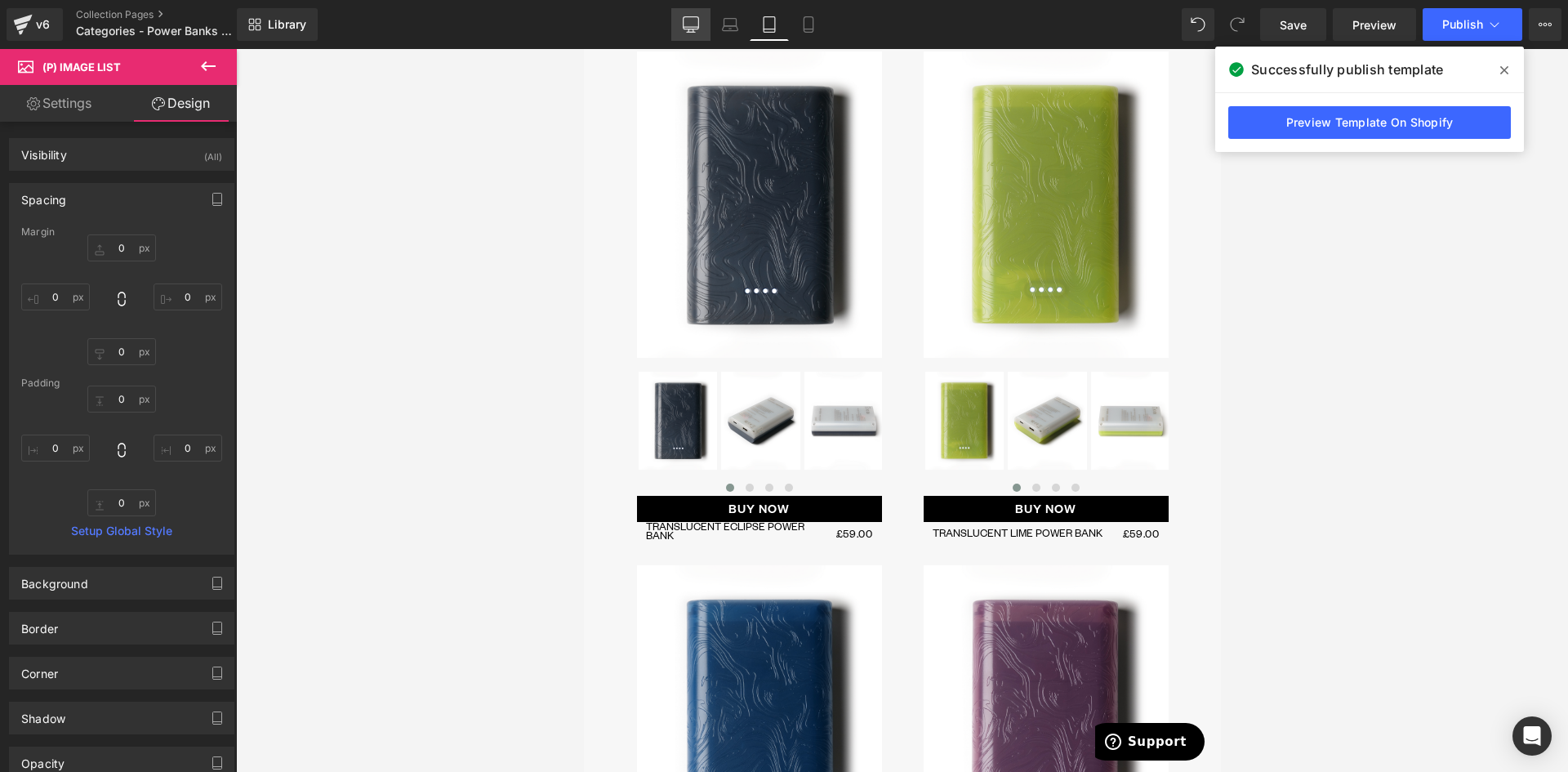
click at [701, 25] on link "Desktop" at bounding box center [691, 25] width 39 height 33
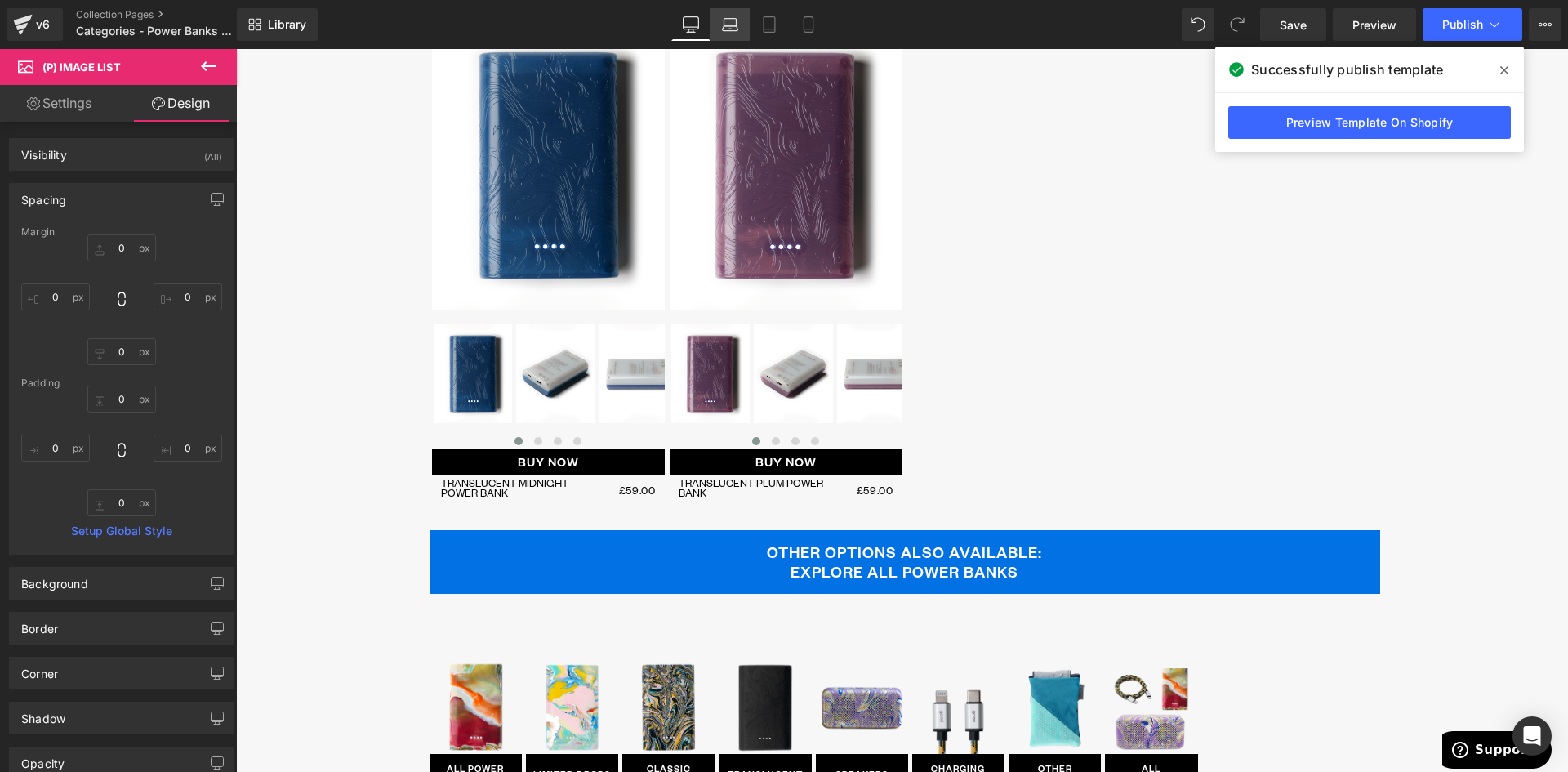
scroll to position [753, 0]
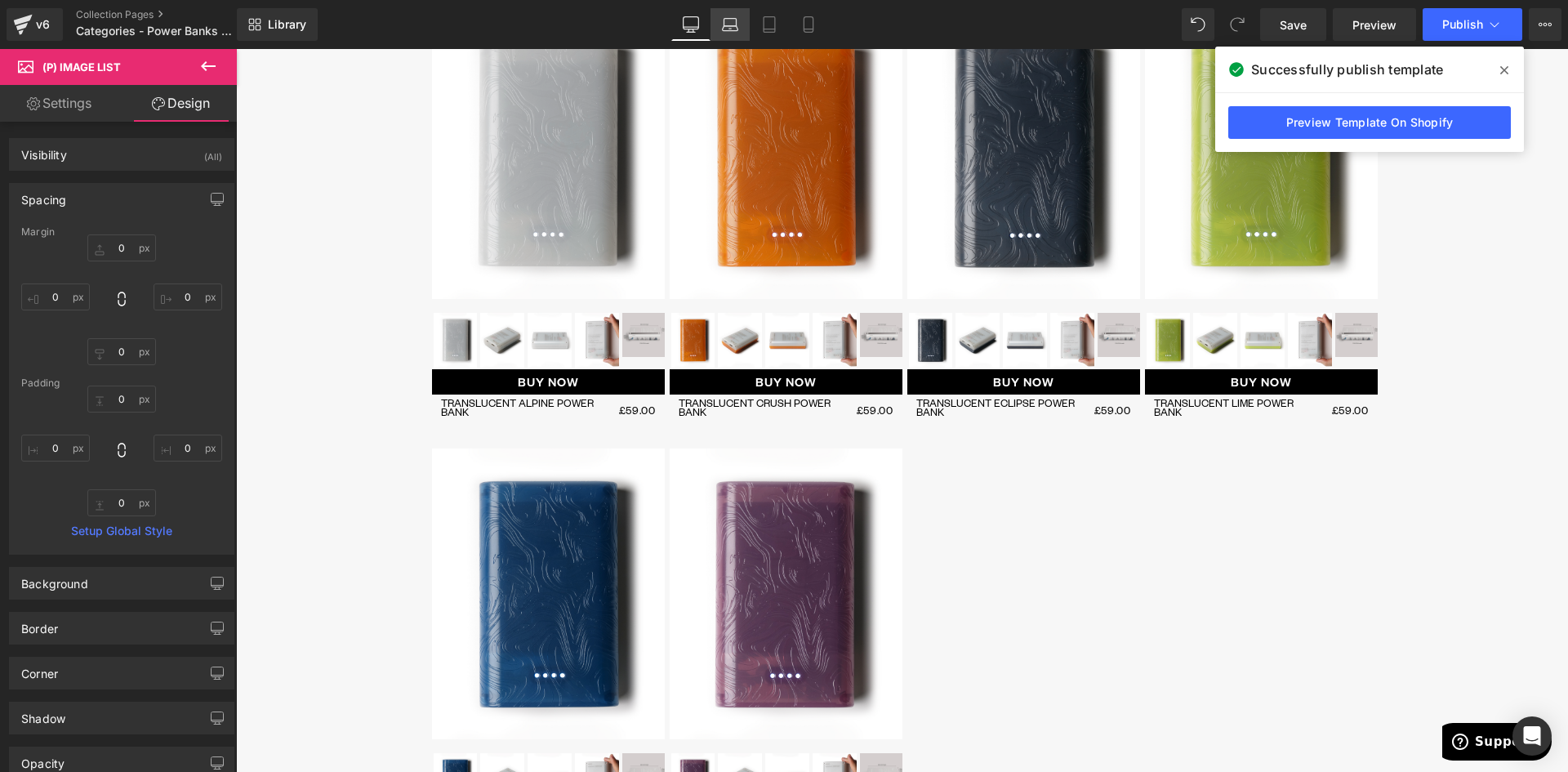
click at [732, 29] on icon at bounding box center [730, 29] width 2 height 0
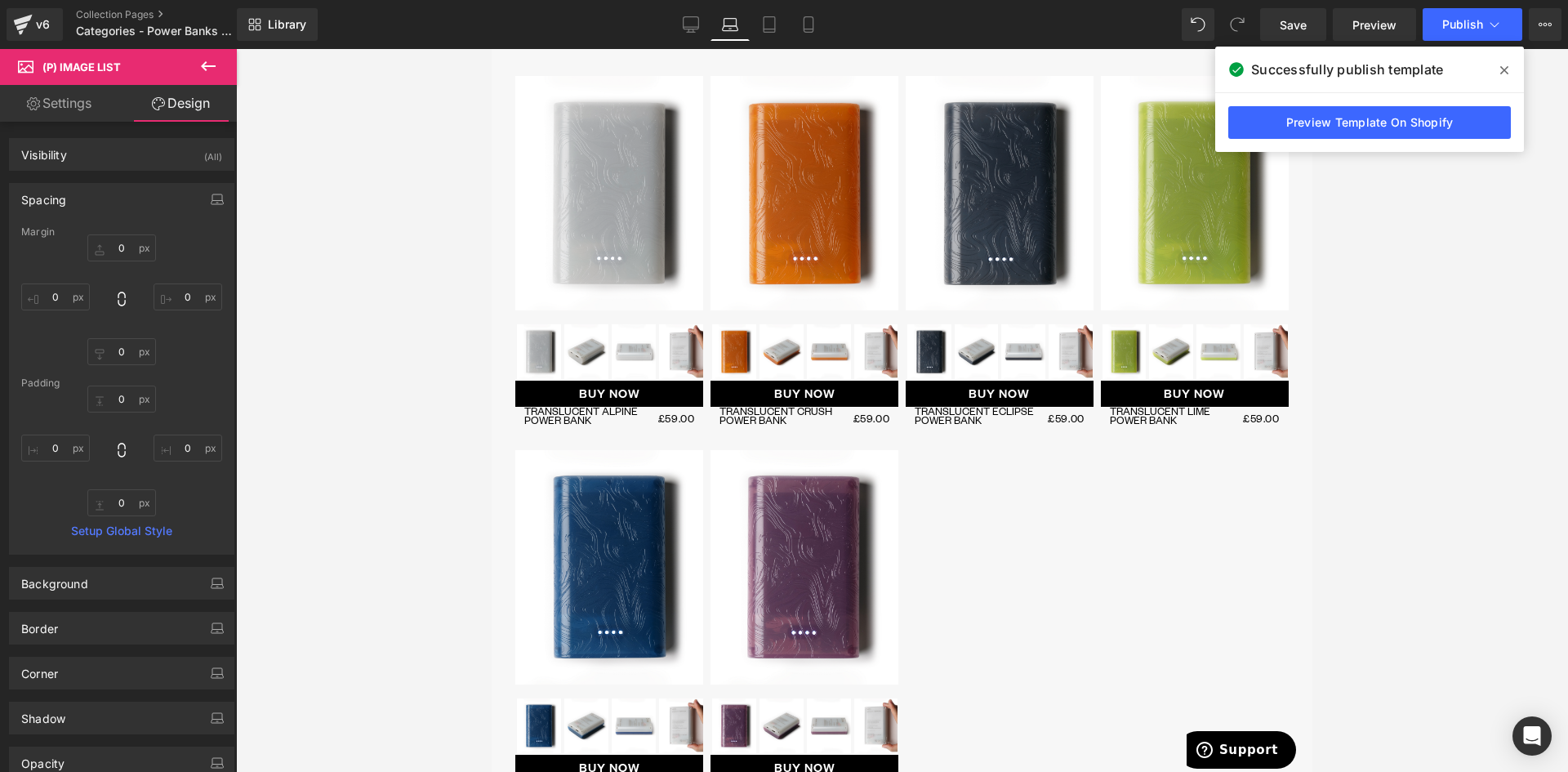
scroll to position [765, 0]
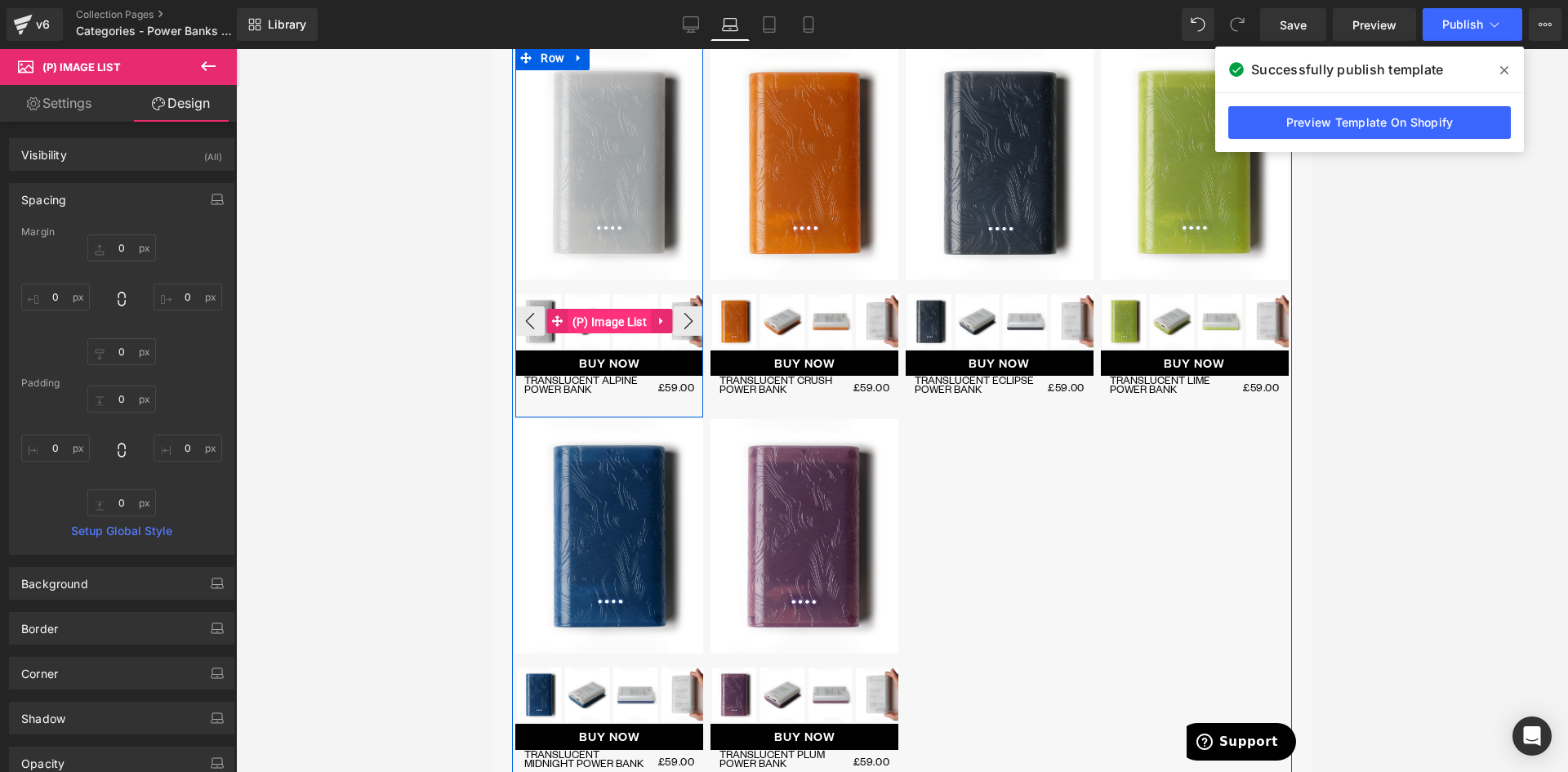
click at [623, 328] on span "(P) Image List" at bounding box center [609, 321] width 83 height 25
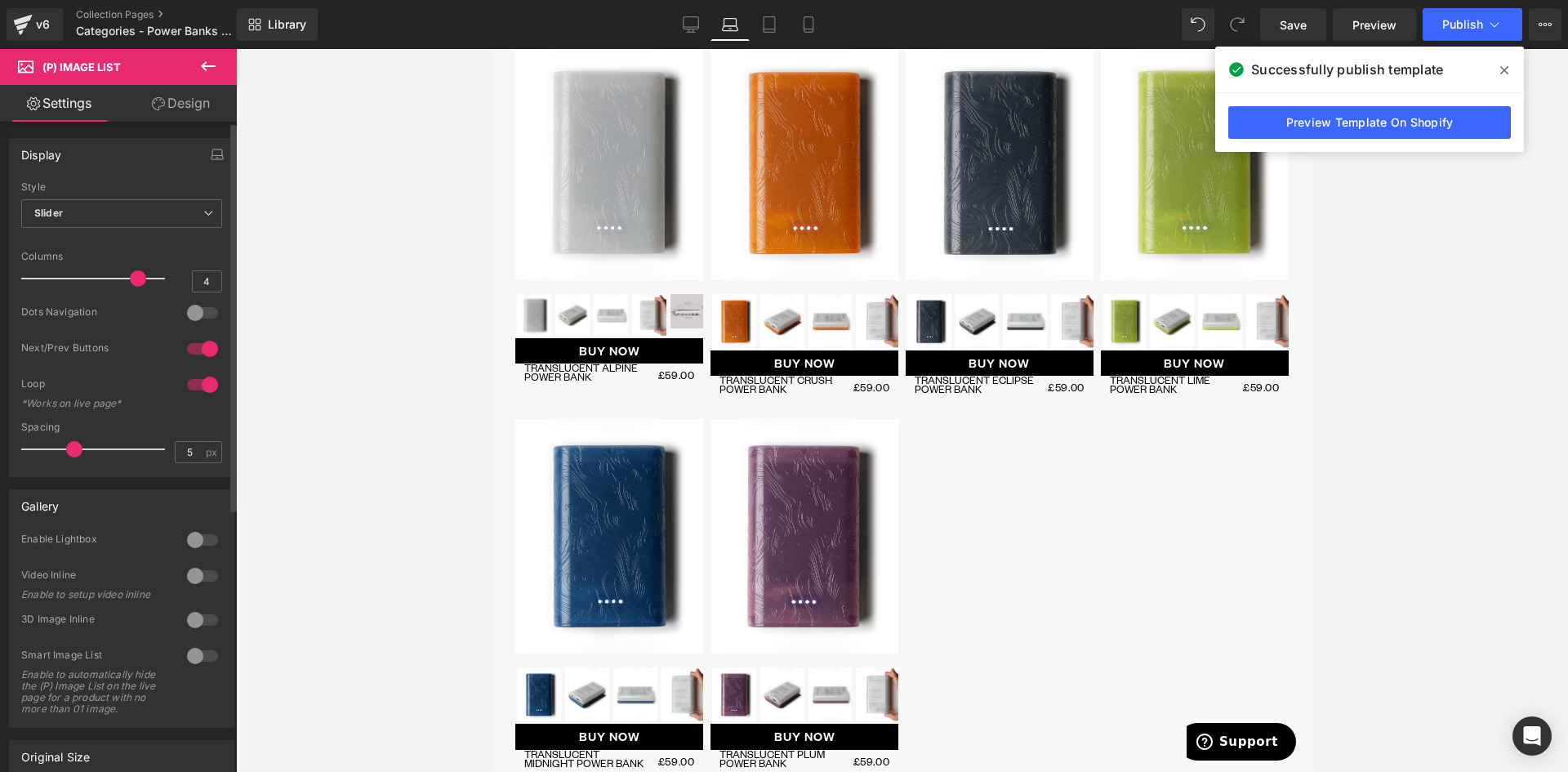
drag, startPoint x: 103, startPoint y: 276, endPoint x: 146, endPoint y: 286, distance: 44.1
click at [130, 281] on span at bounding box center [138, 279] width 16 height 16
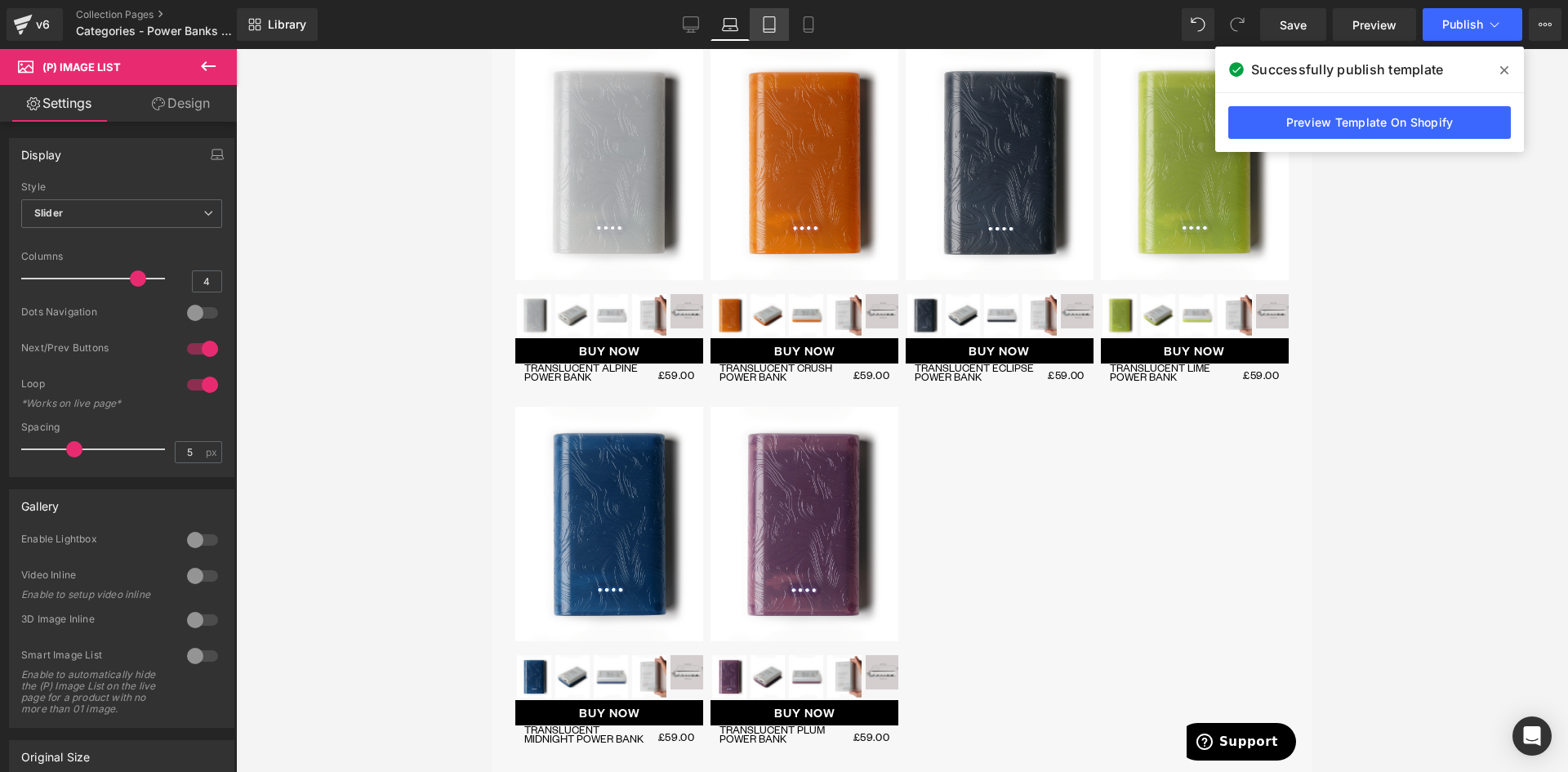
click at [779, 28] on link "Tablet" at bounding box center [770, 25] width 39 height 33
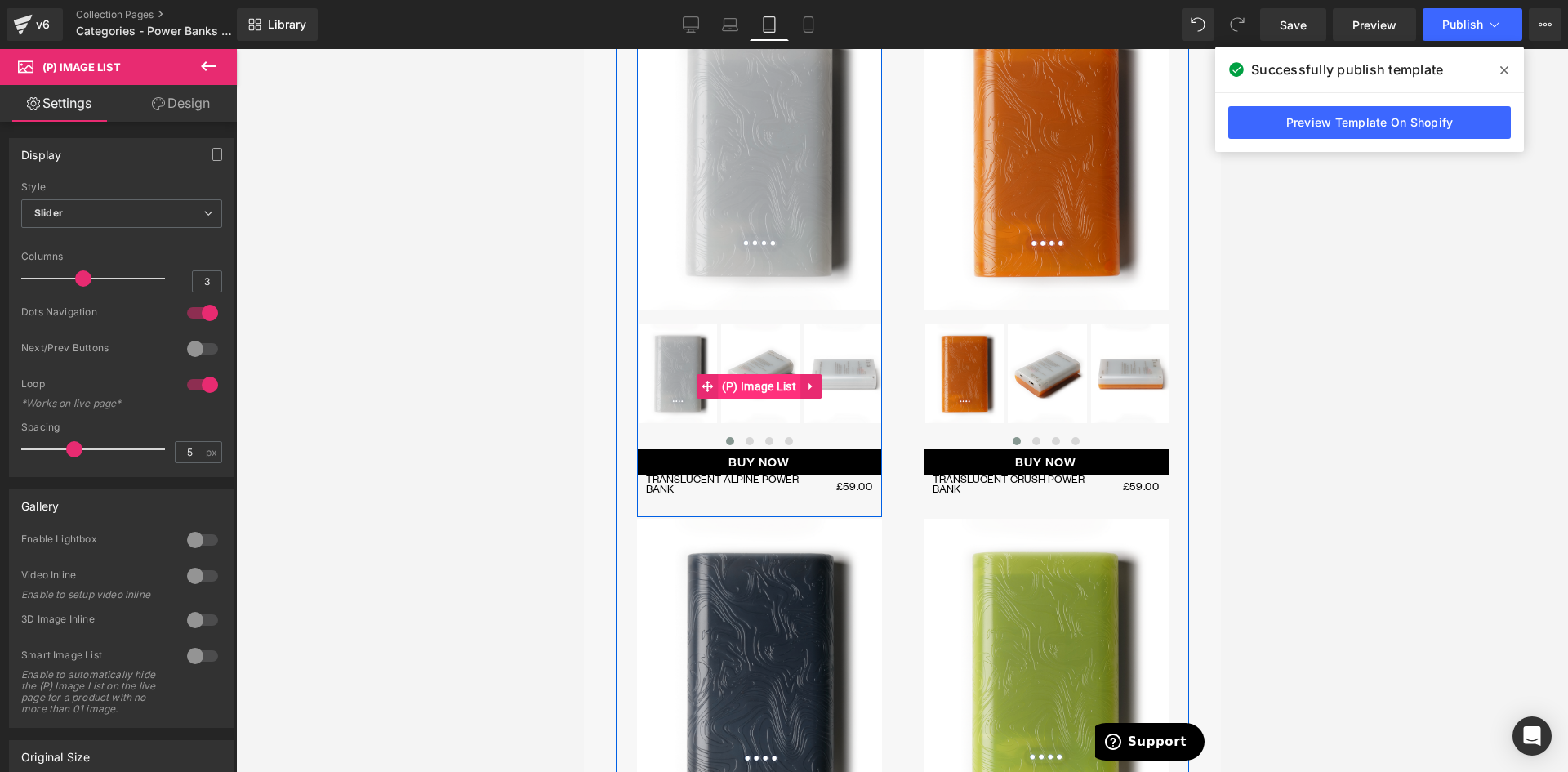
click at [757, 374] on span "(P) Image List" at bounding box center [758, 386] width 83 height 25
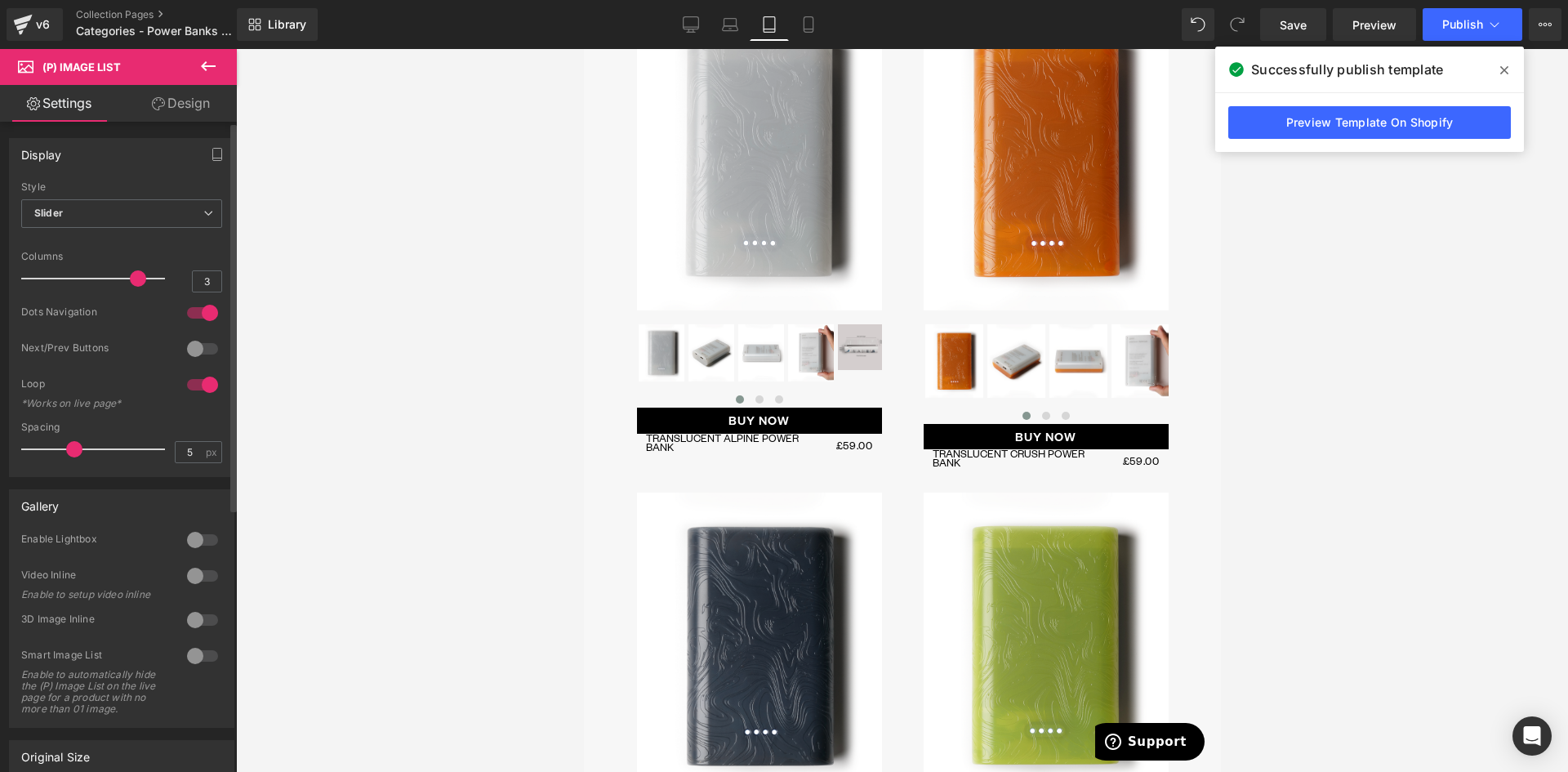
drag, startPoint x: 83, startPoint y: 278, endPoint x: 135, endPoint y: 281, distance: 52.1
click at [135, 281] on span at bounding box center [138, 279] width 16 height 16
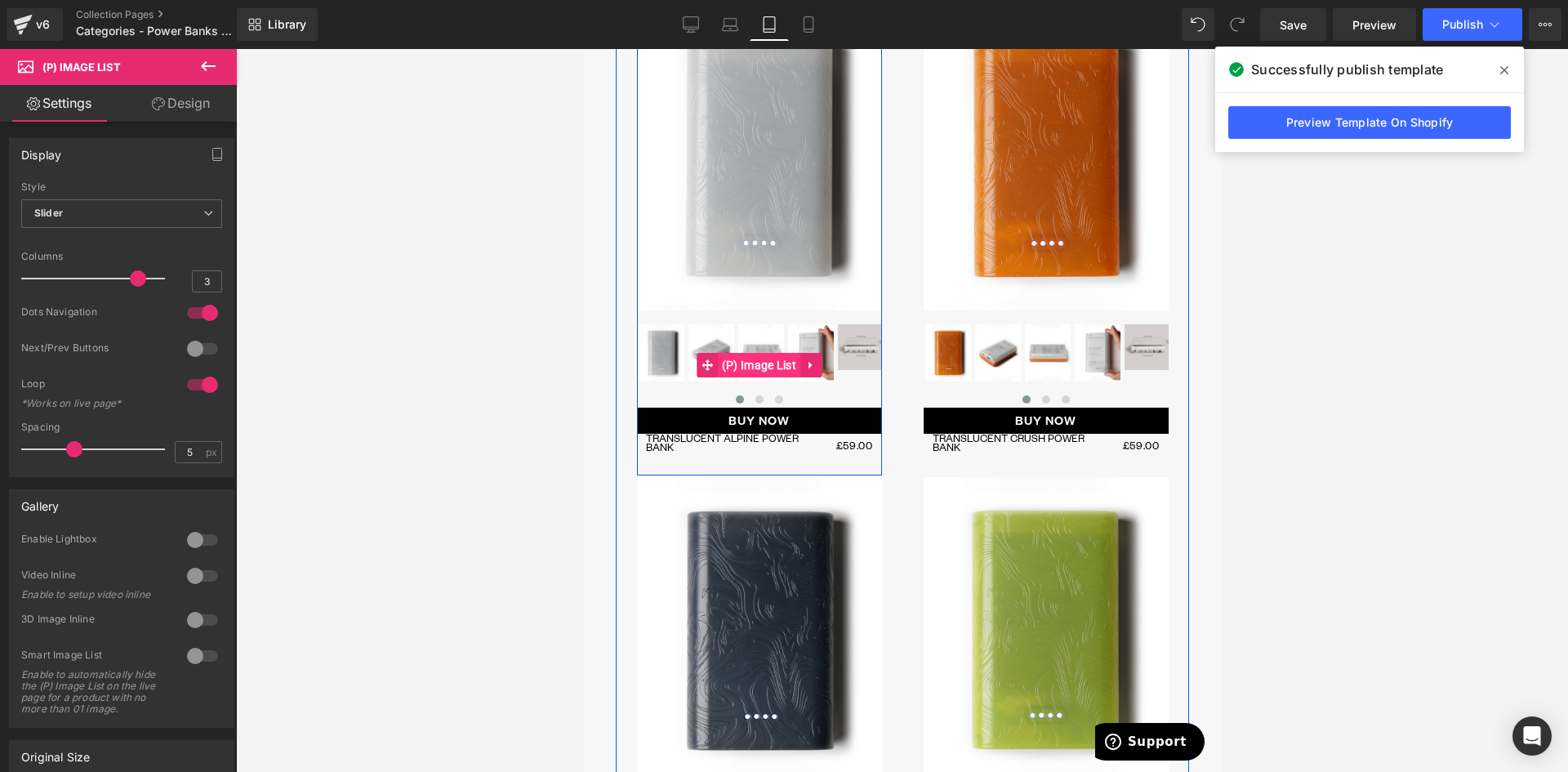
click at [760, 352] on span "(P) Image List" at bounding box center [758, 365] width 83 height 25
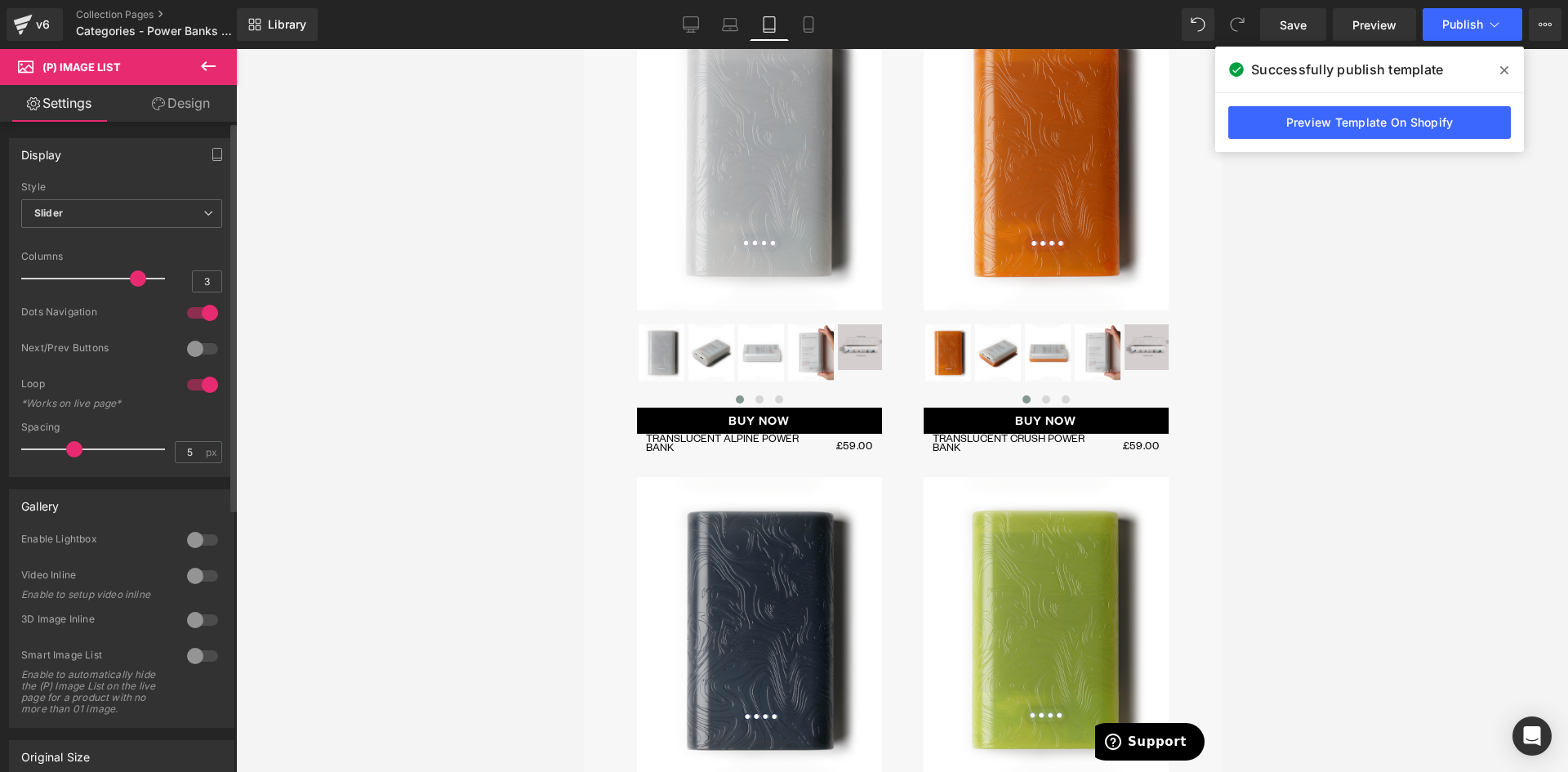
click at [199, 313] on div at bounding box center [203, 312] width 39 height 26
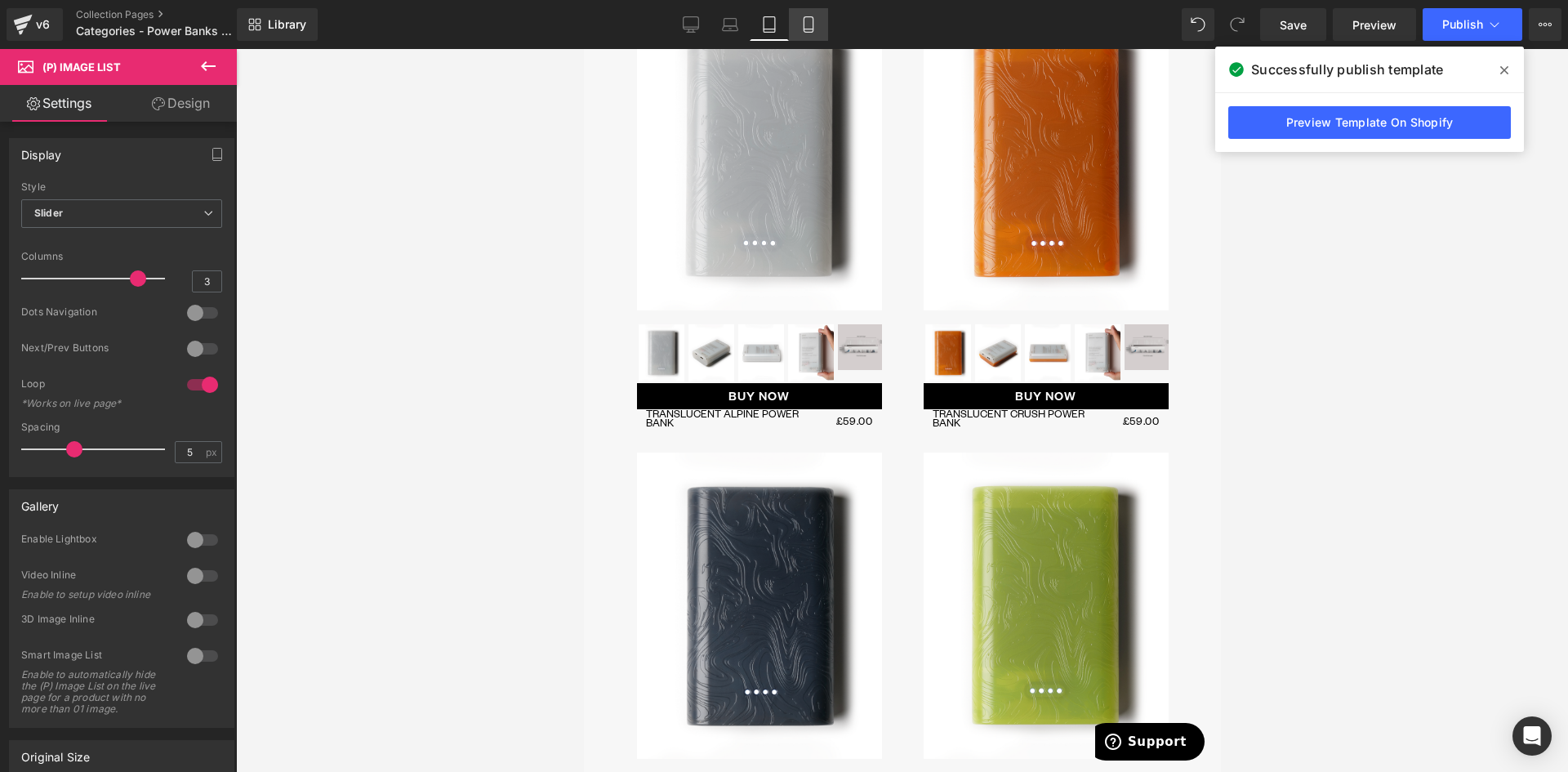
click at [817, 24] on icon at bounding box center [809, 25] width 16 height 16
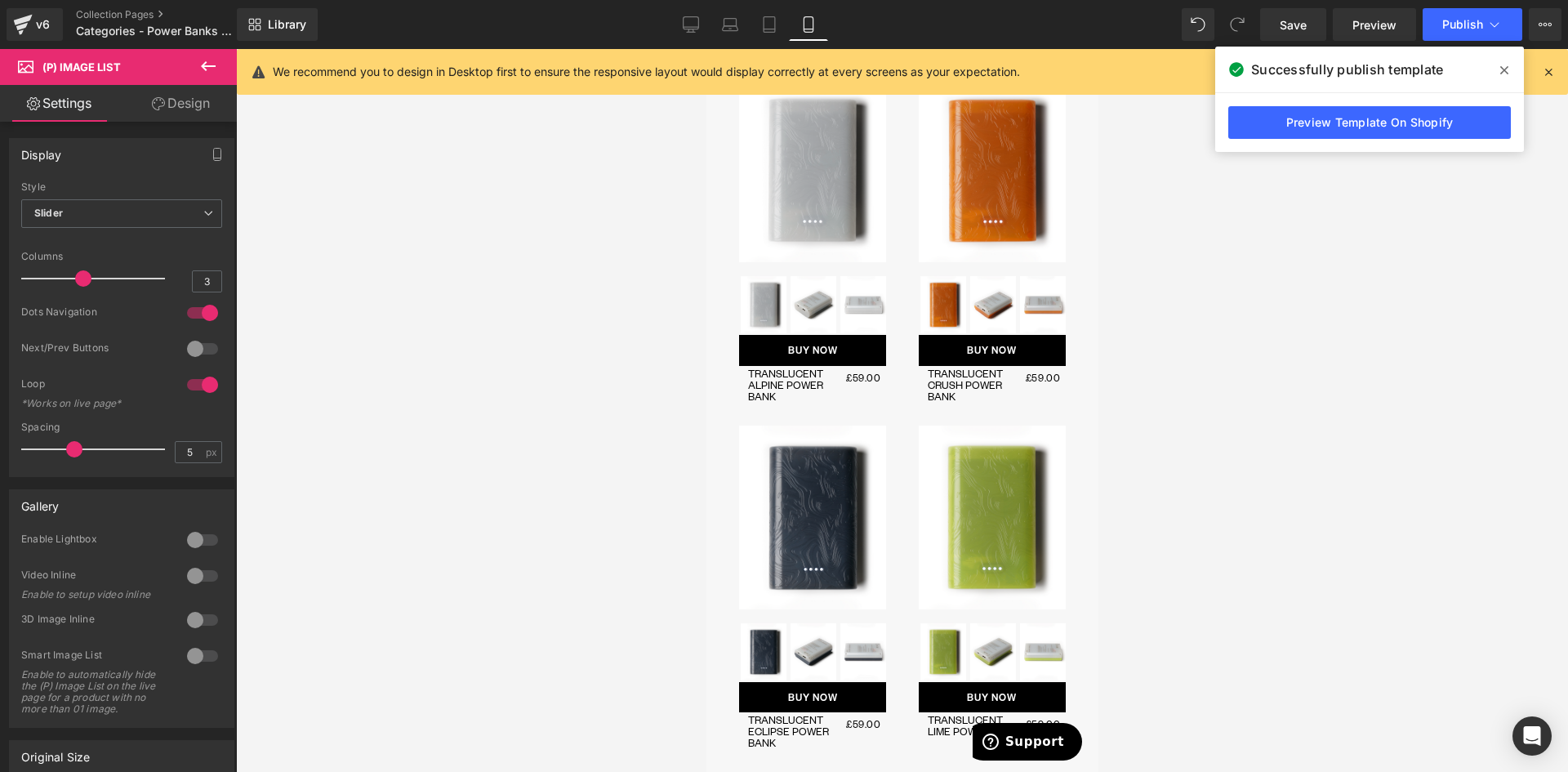
scroll to position [646, 0]
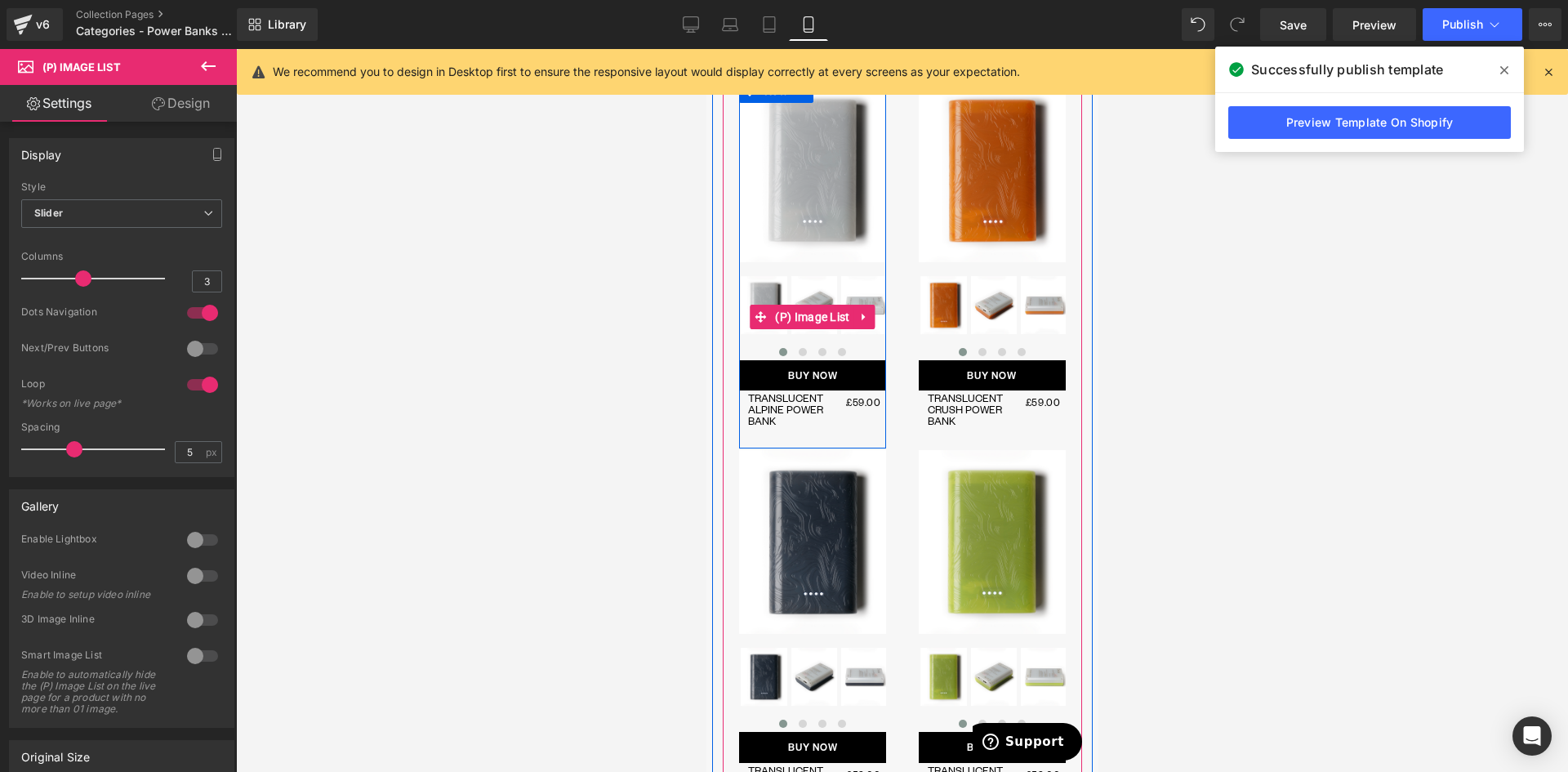
click at [819, 327] on div "‹ ›" at bounding box center [812, 317] width 147 height 86
click at [816, 329] on span "(P) Image List" at bounding box center [811, 316] width 83 height 25
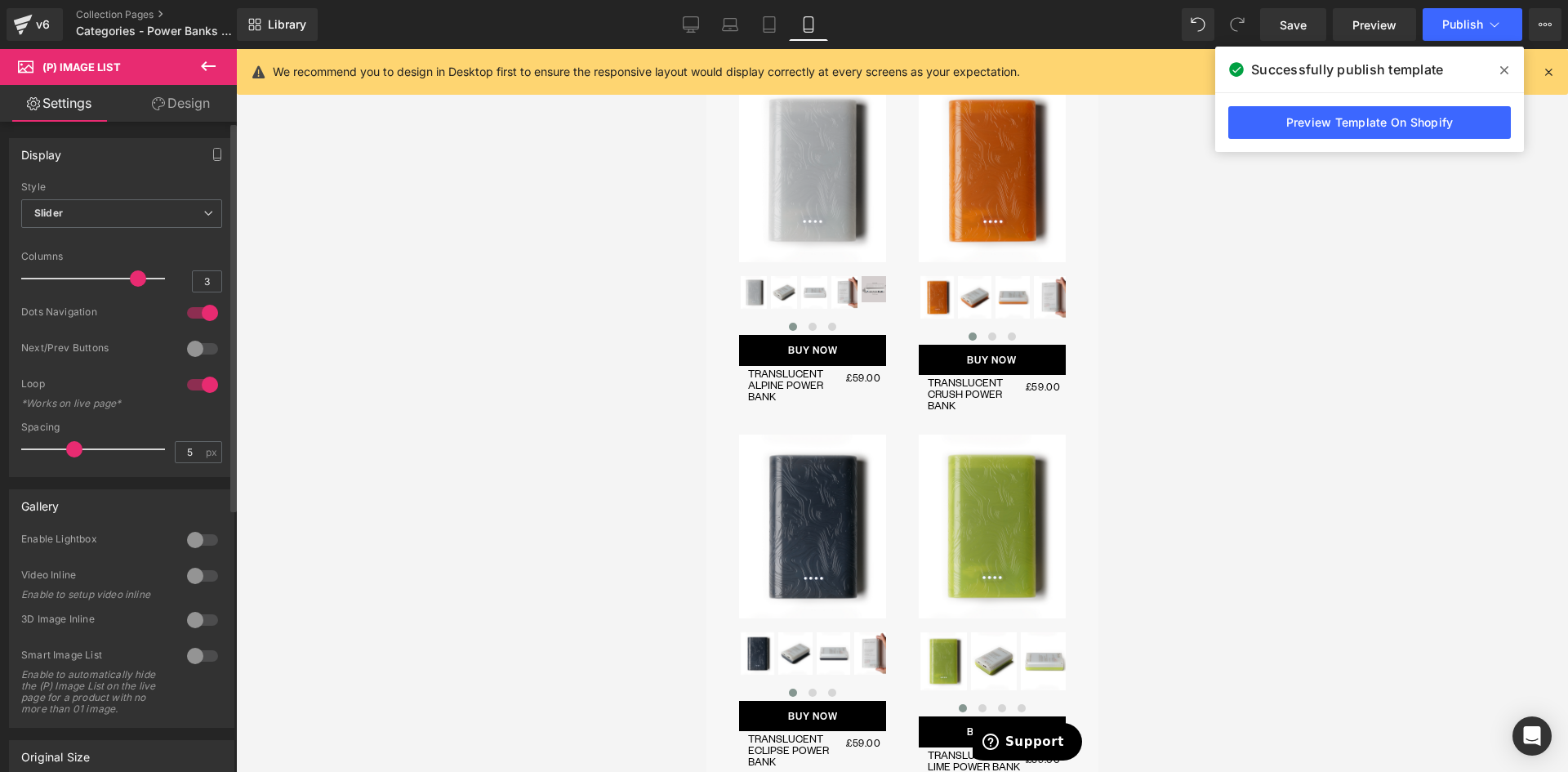
drag, startPoint x: 82, startPoint y: 276, endPoint x: 130, endPoint y: 281, distance: 48.3
click at [130, 281] on span at bounding box center [138, 279] width 16 height 16
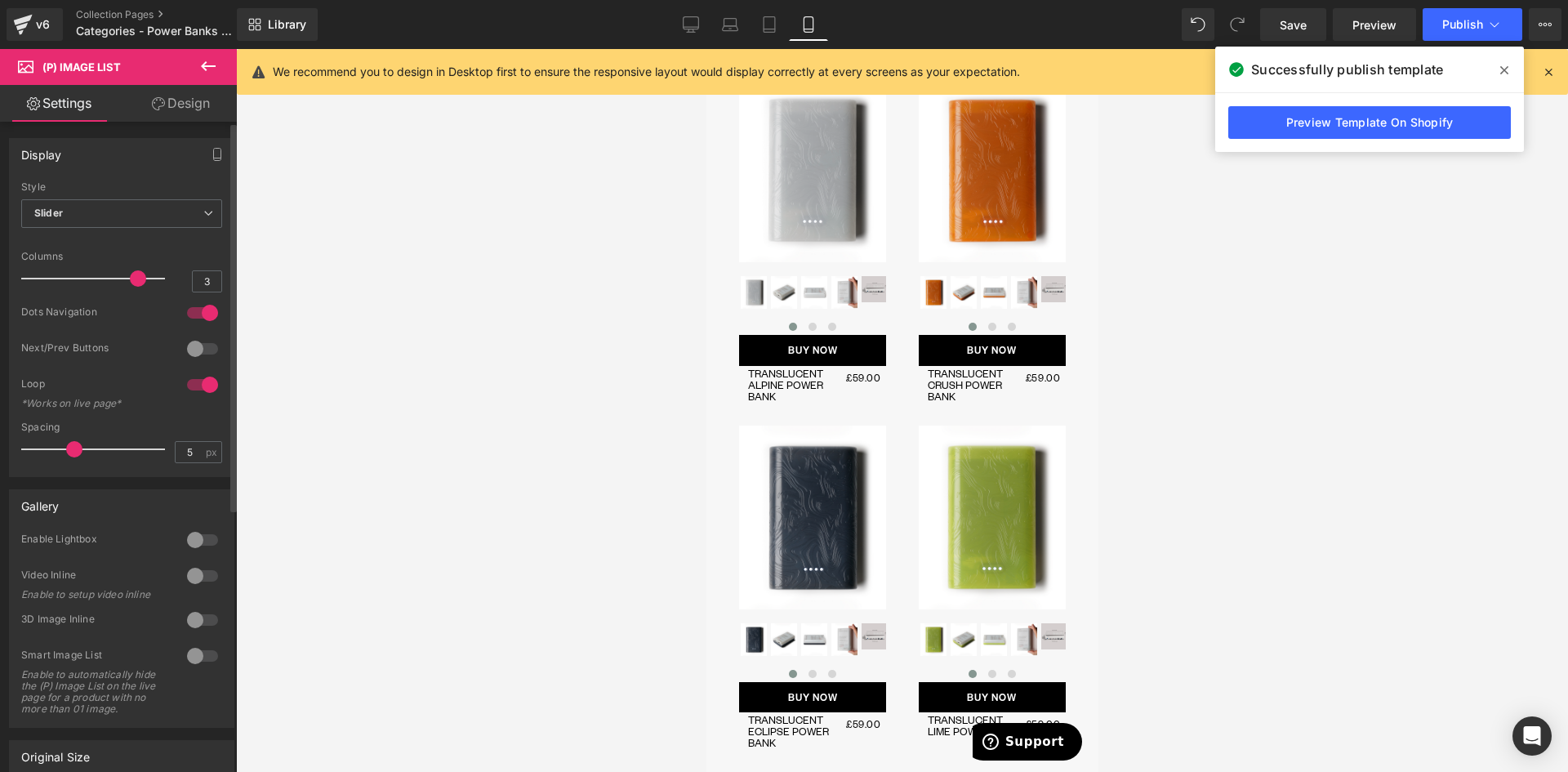
click at [197, 309] on div at bounding box center [203, 312] width 39 height 26
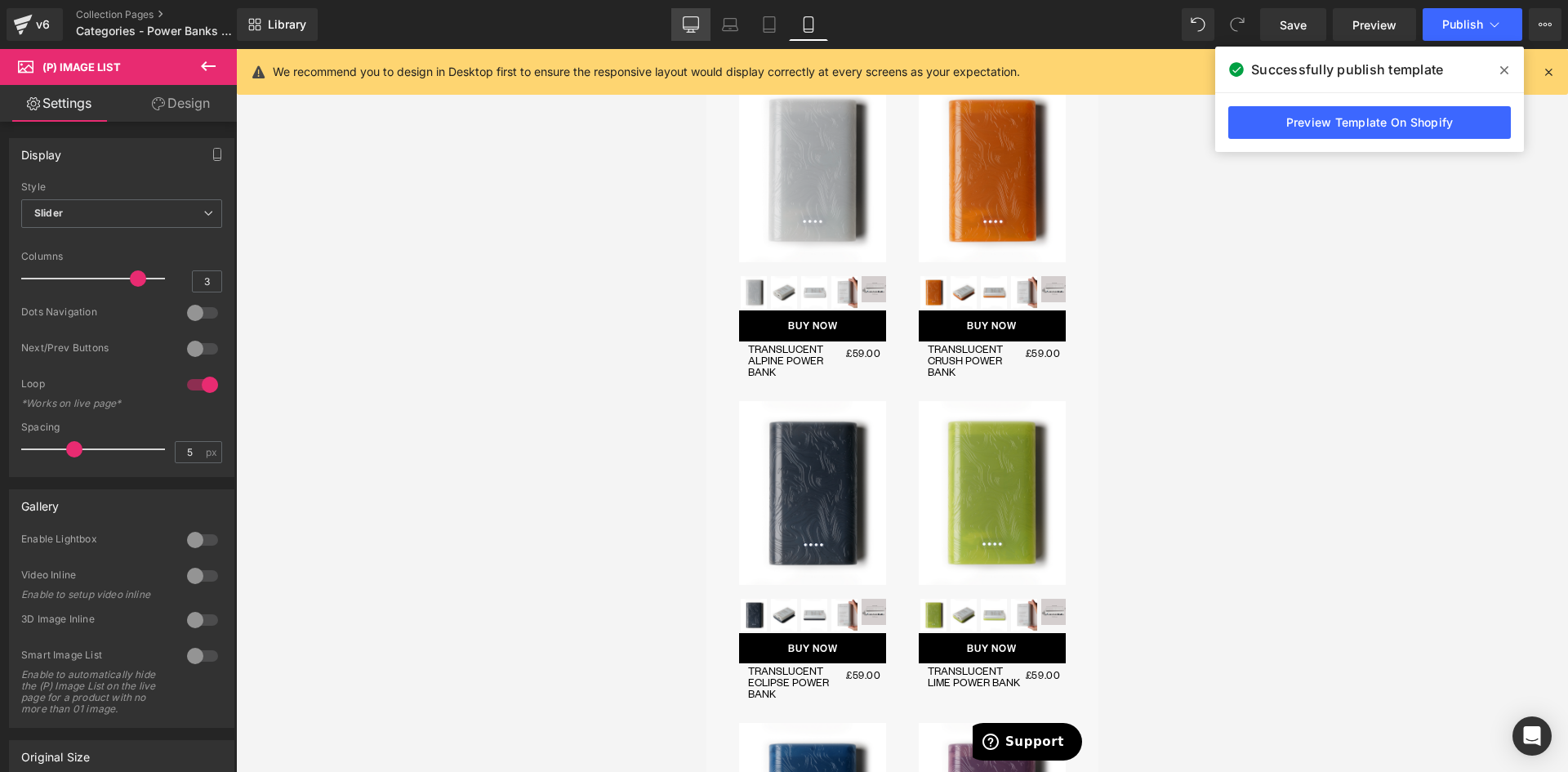
click at [698, 23] on icon at bounding box center [691, 25] width 16 height 16
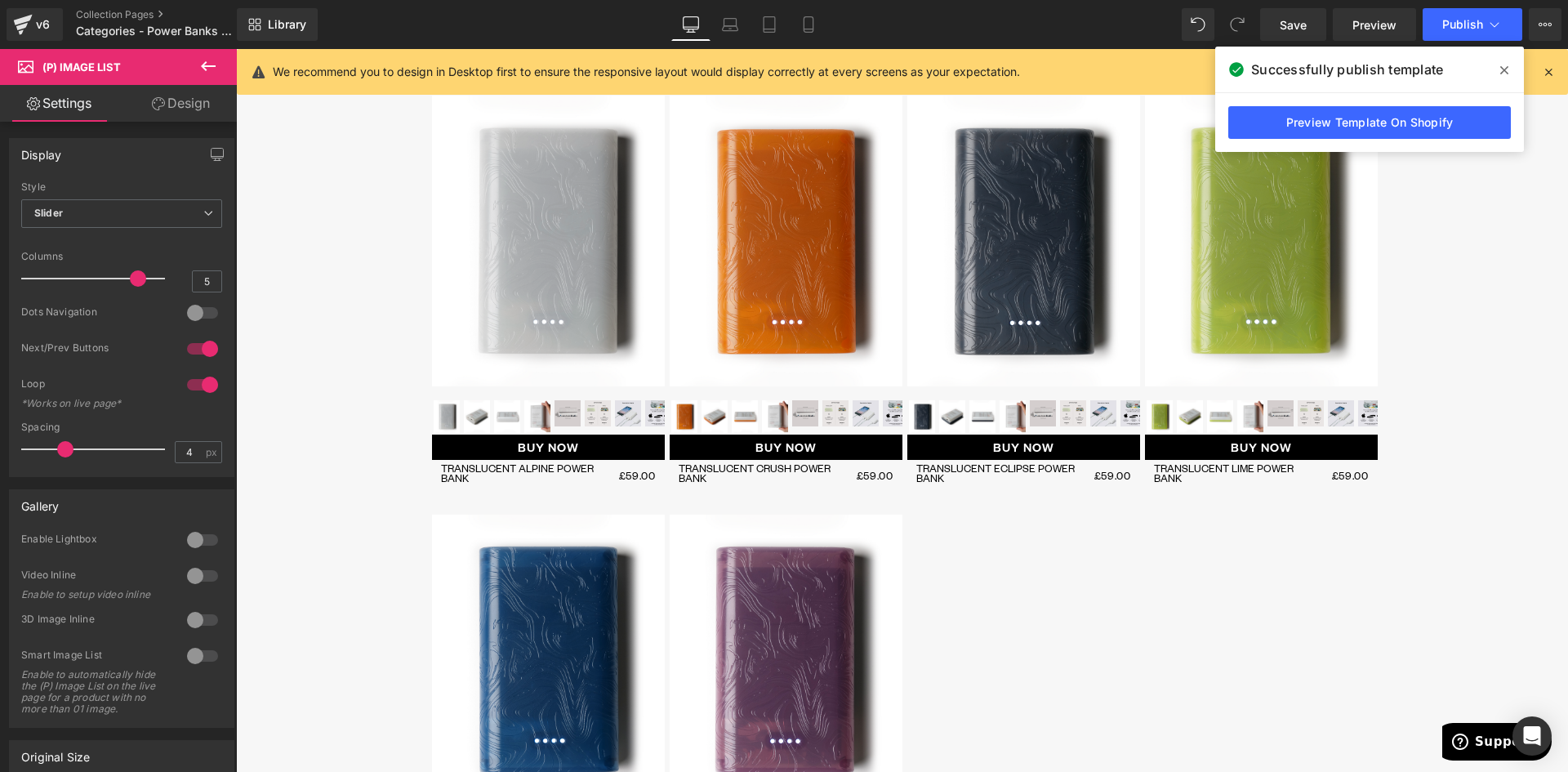
scroll to position [771, 0]
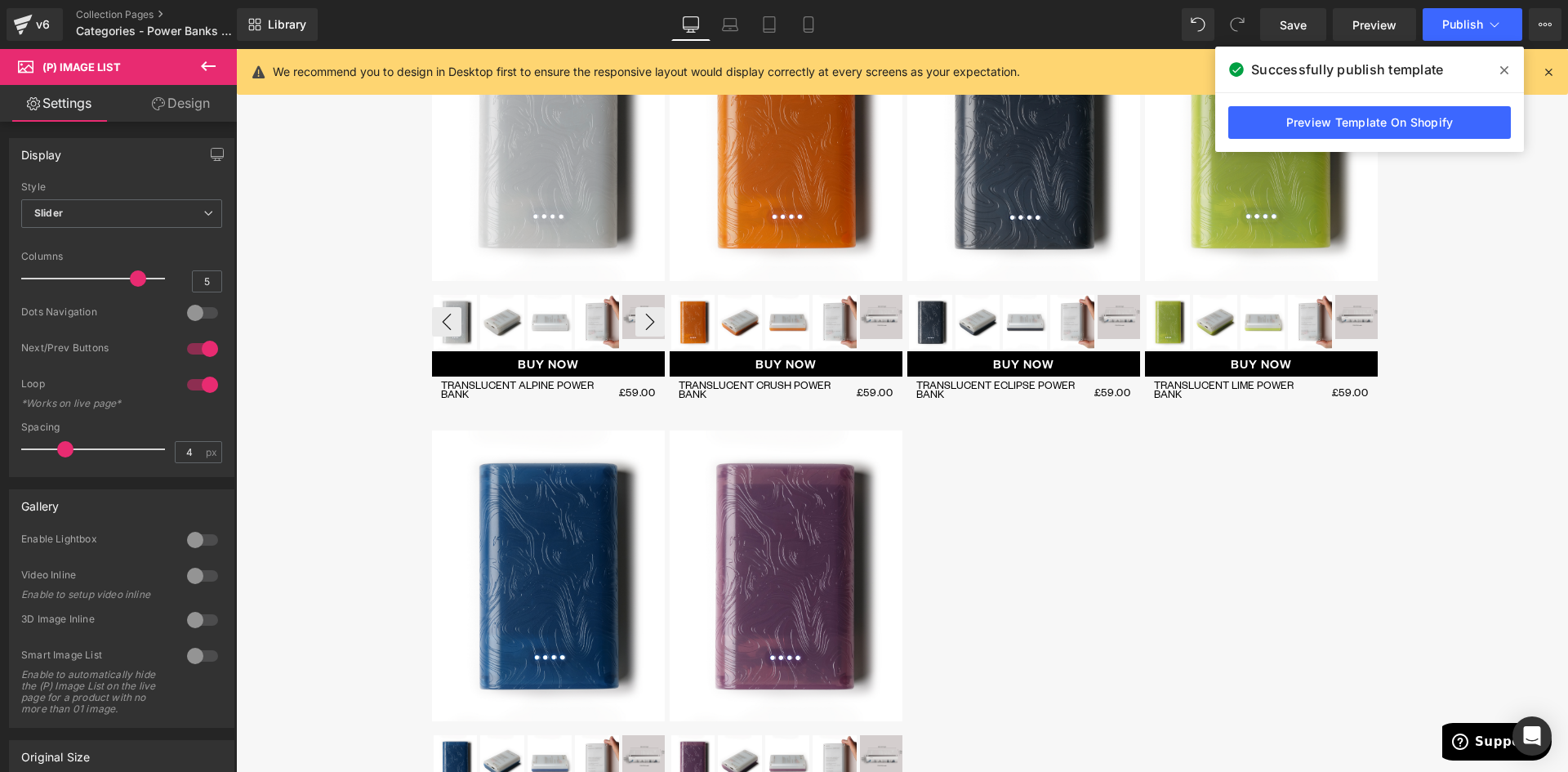
click at [543, 323] on div "‹ ›" at bounding box center [548, 321] width 233 height 58
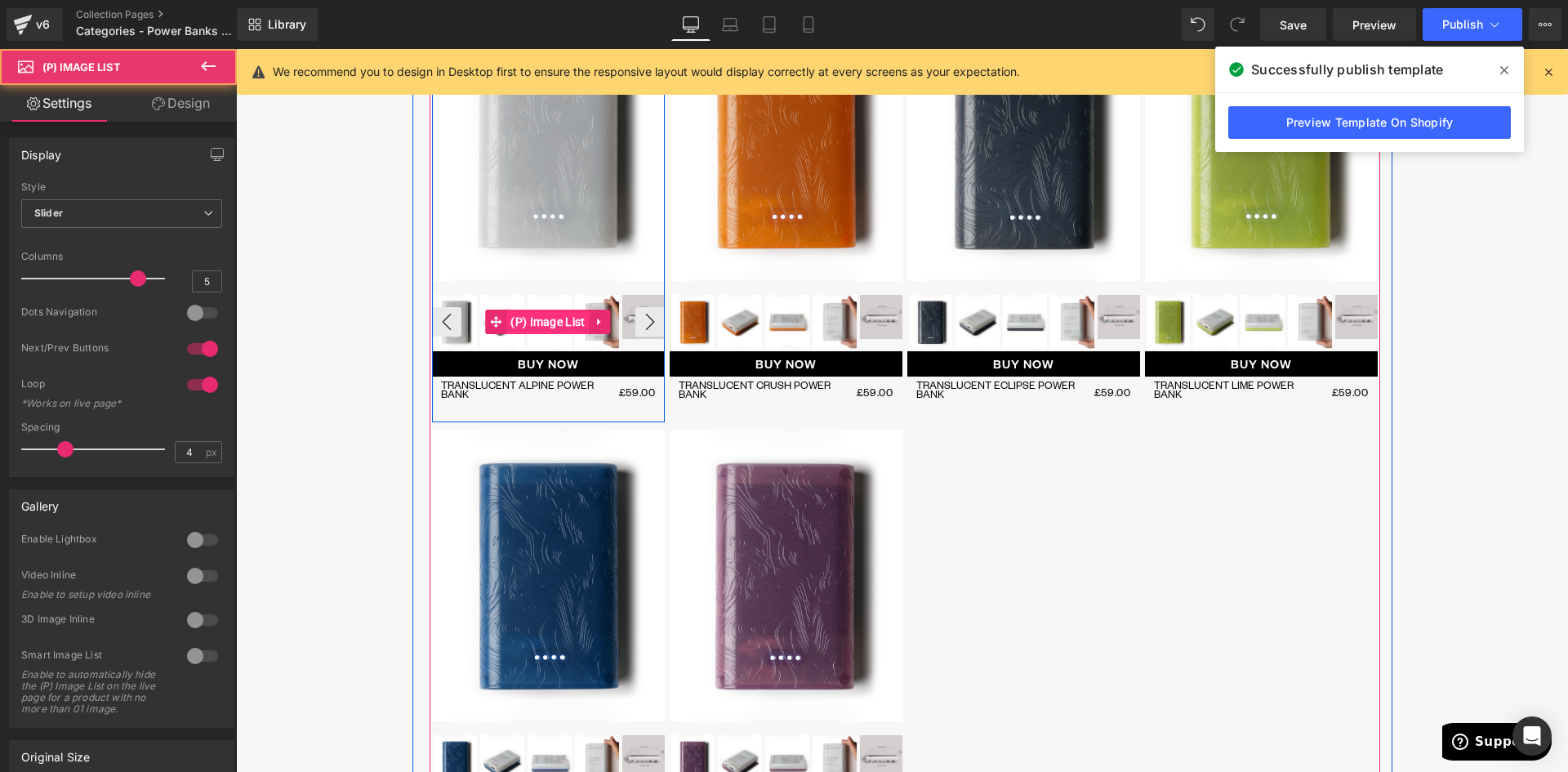
click at [538, 327] on span "(P) Image List" at bounding box center [547, 321] width 83 height 25
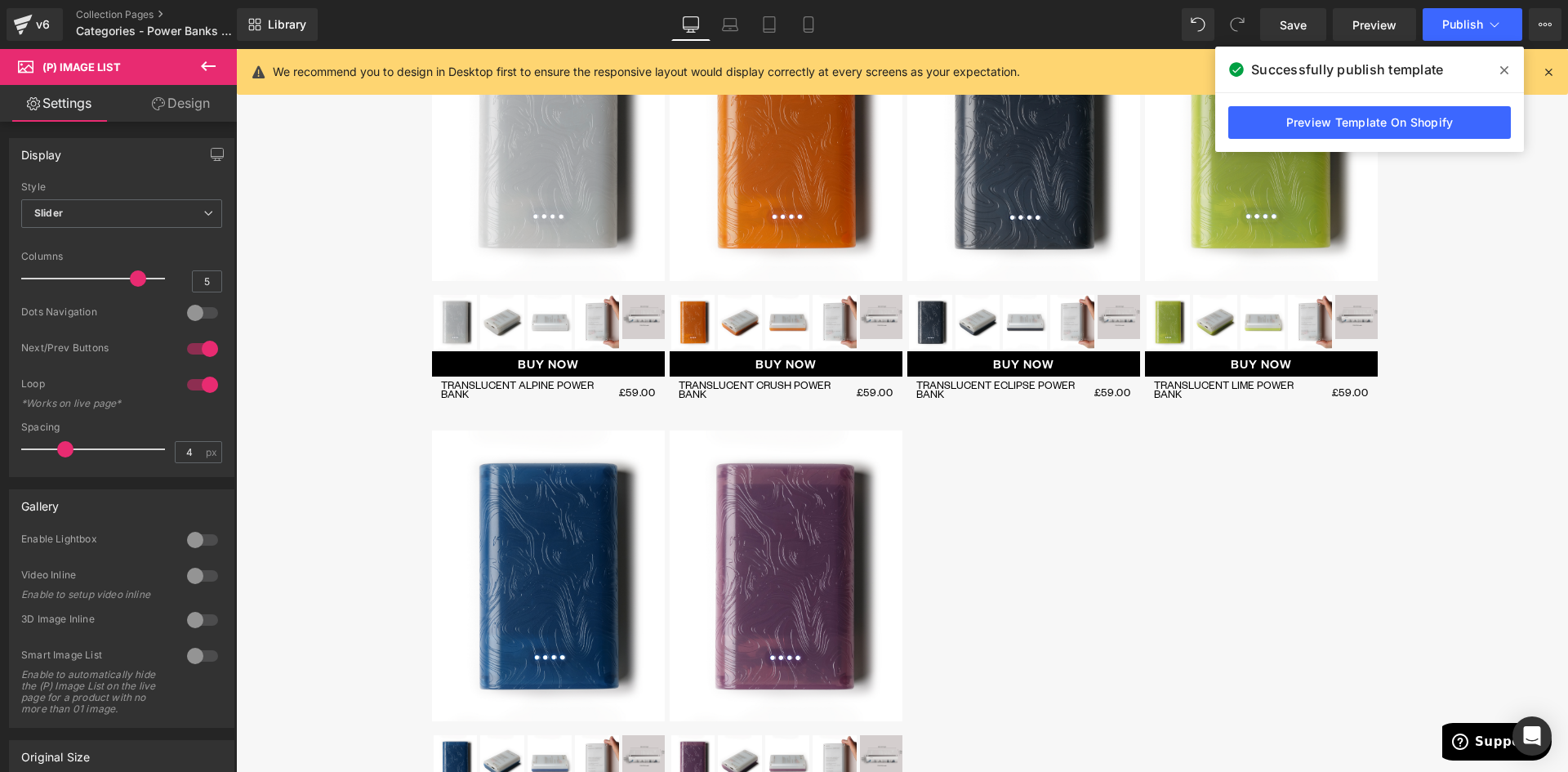
click at [156, 93] on link "Design" at bounding box center [181, 103] width 119 height 37
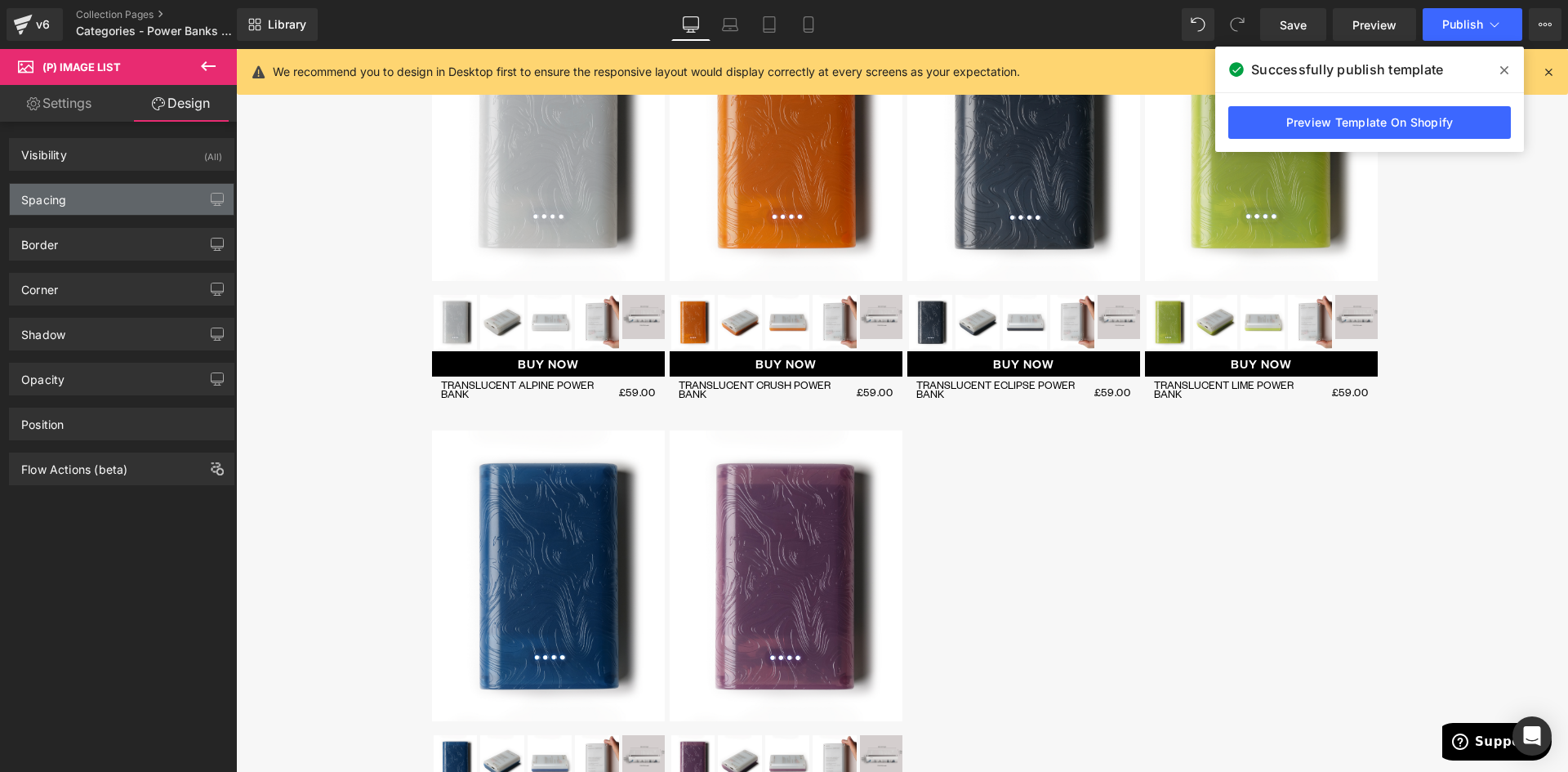
click at [96, 208] on div "Spacing" at bounding box center [122, 200] width 224 height 31
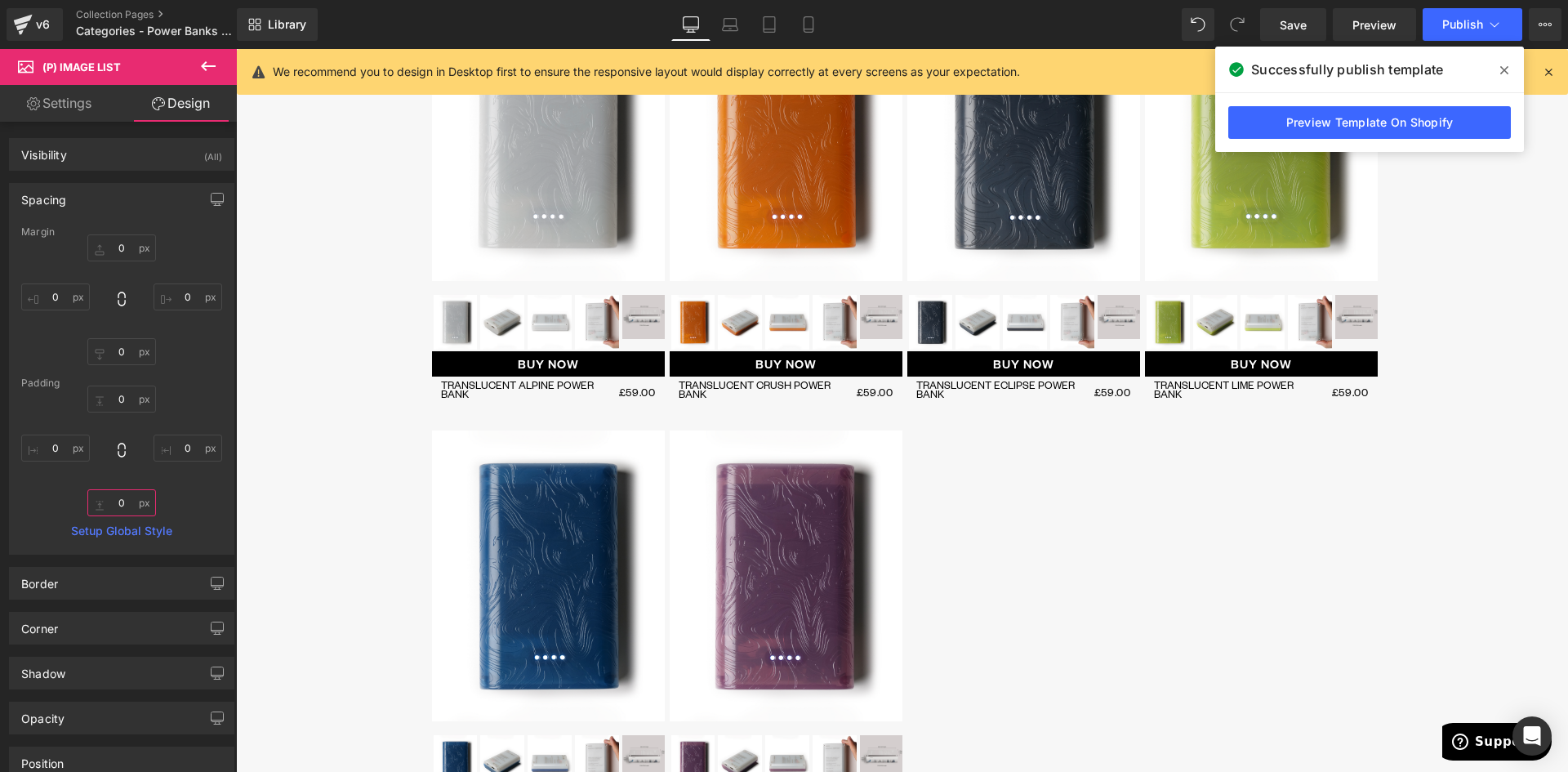
click at [122, 498] on input "0" at bounding box center [122, 502] width 69 height 27
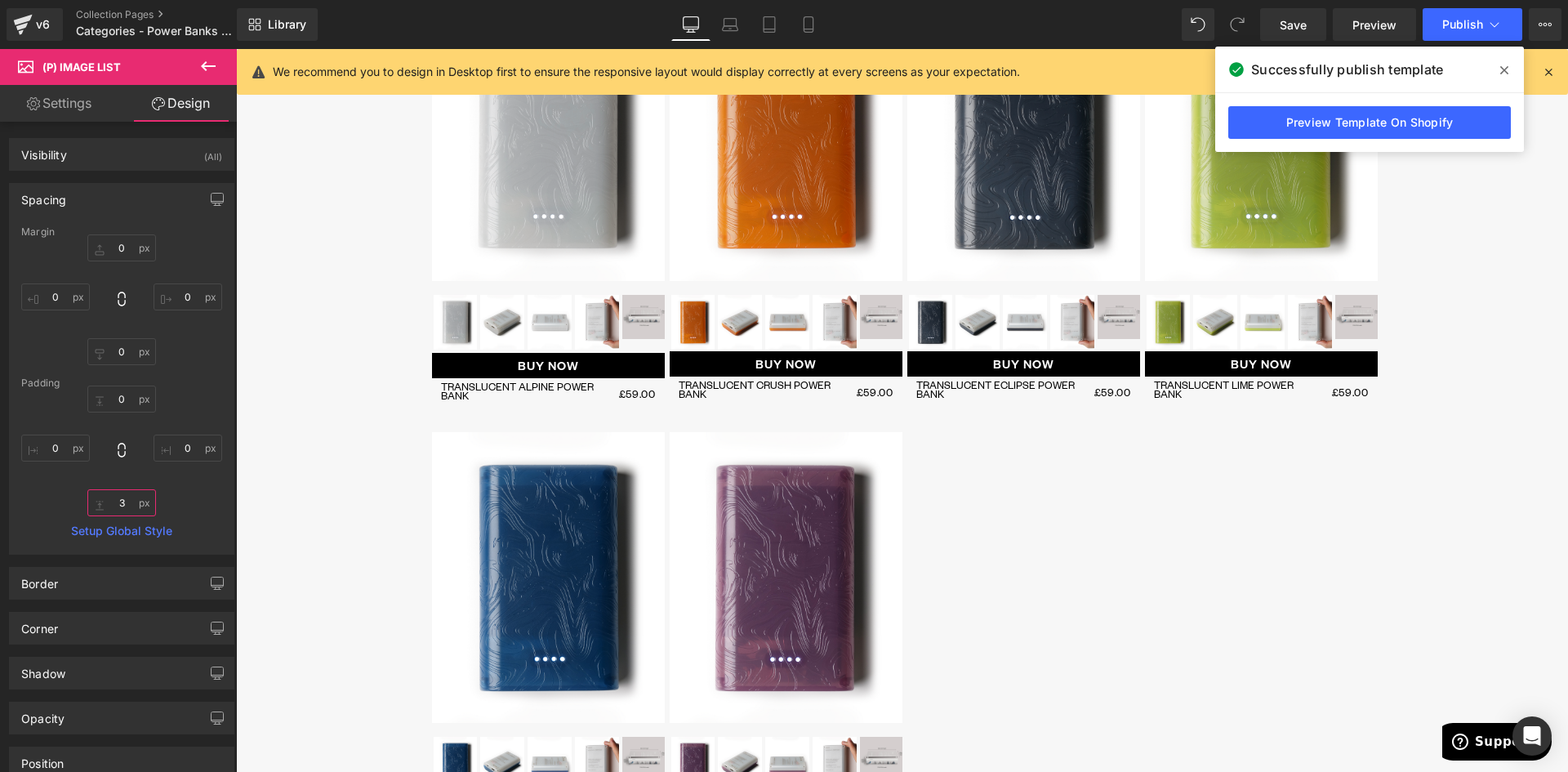
type input "4"
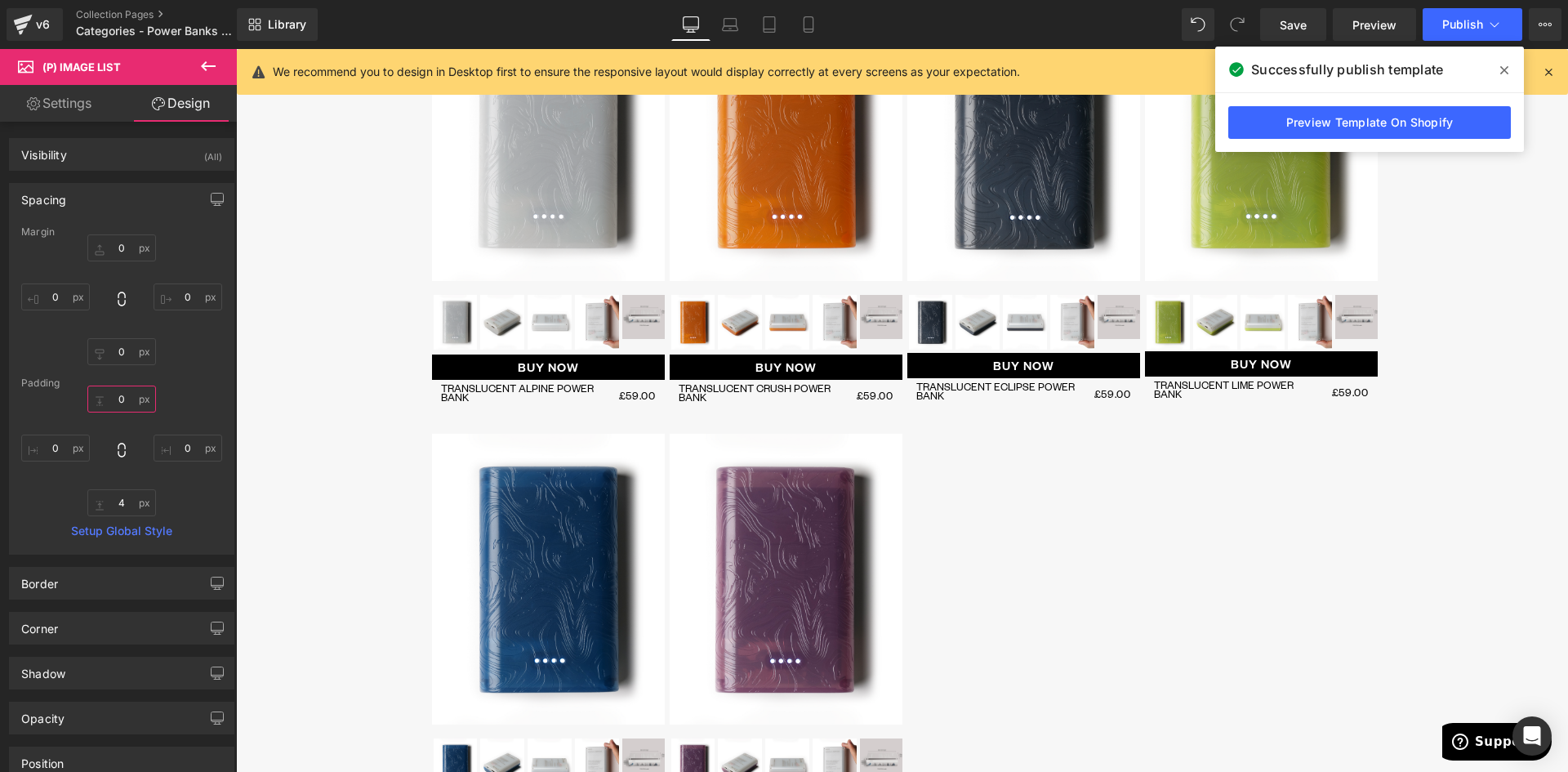
click at [124, 398] on input "0" at bounding box center [122, 398] width 69 height 27
click at [124, 246] on input "0" at bounding box center [122, 248] width 69 height 27
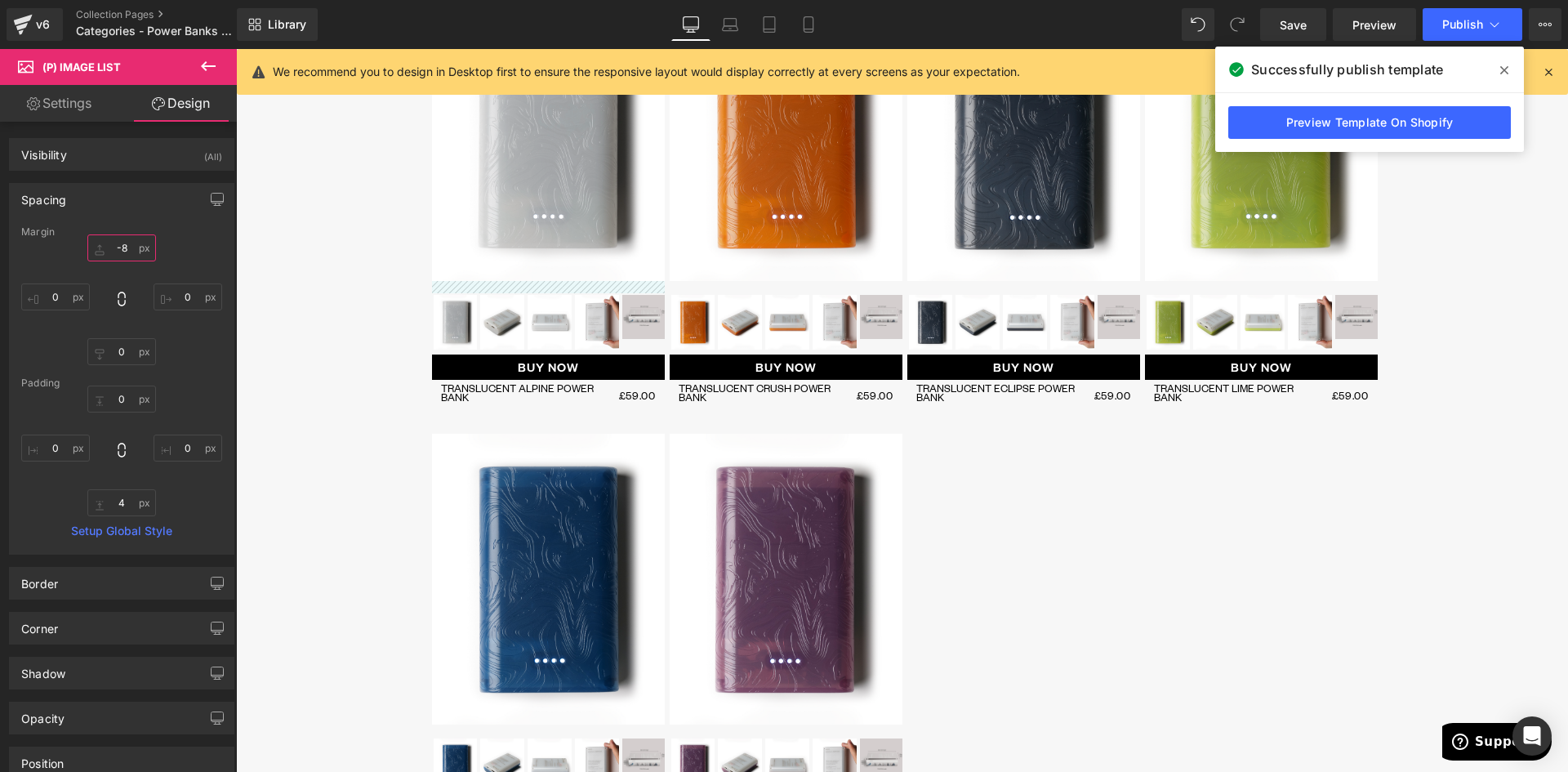
click at [117, 246] on input "-8" at bounding box center [122, 248] width 69 height 27
type input "-"
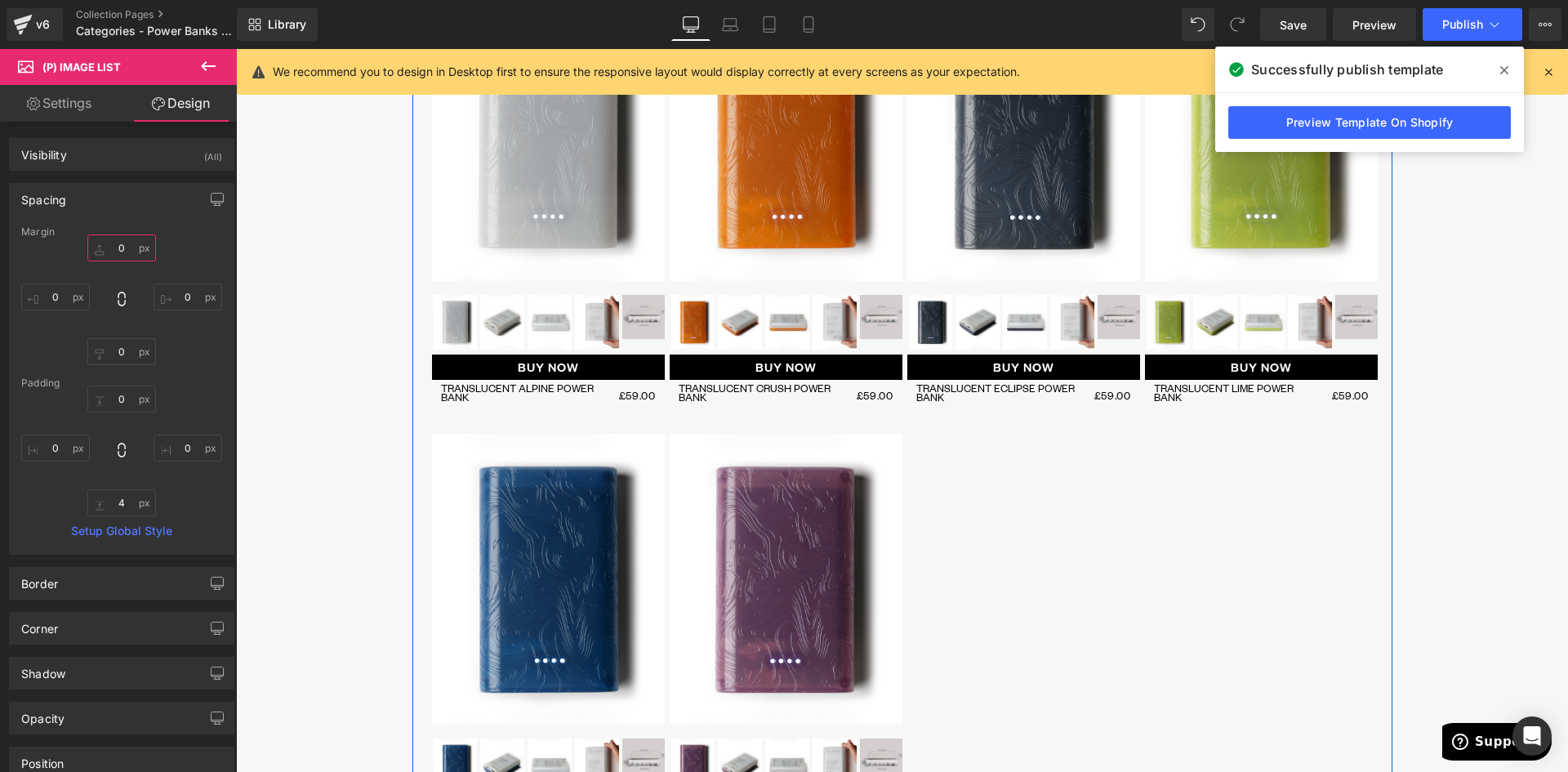
type input "0"
click at [541, 136] on span "(P) Image" at bounding box center [548, 136] width 61 height 25
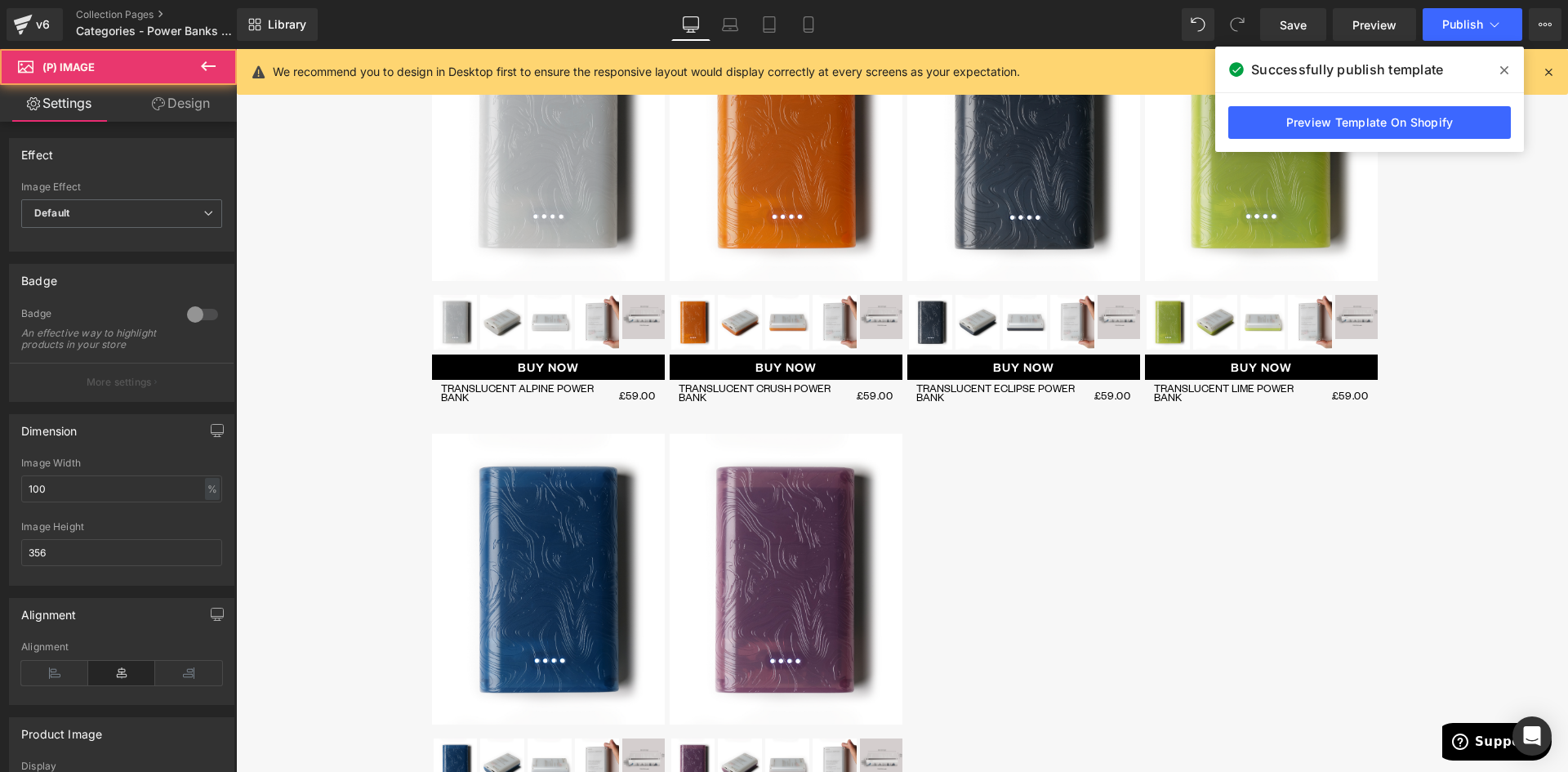
click at [165, 113] on link "Design" at bounding box center [181, 103] width 119 height 37
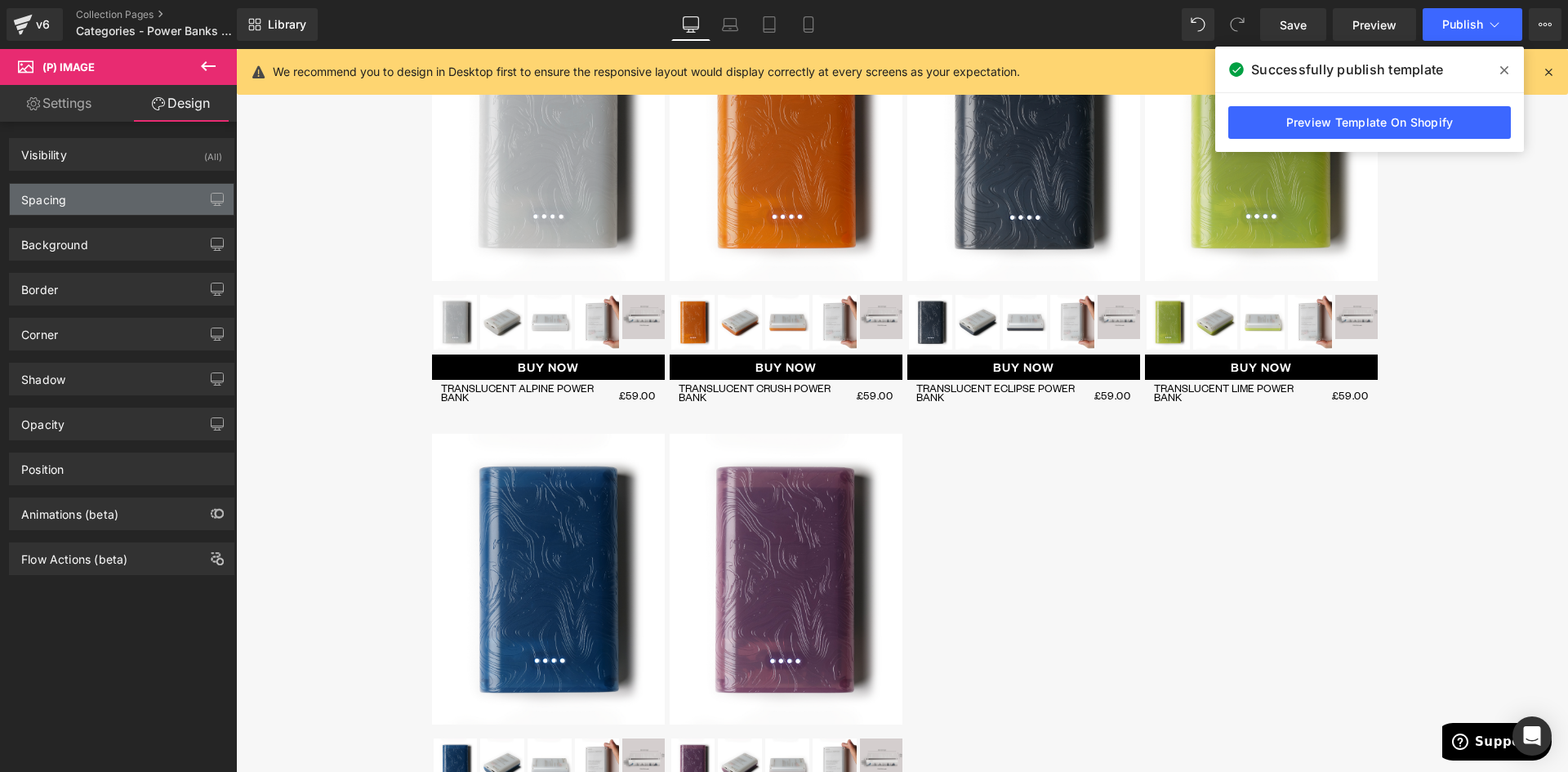
click at [65, 185] on div "Spacing" at bounding box center [43, 195] width 45 height 23
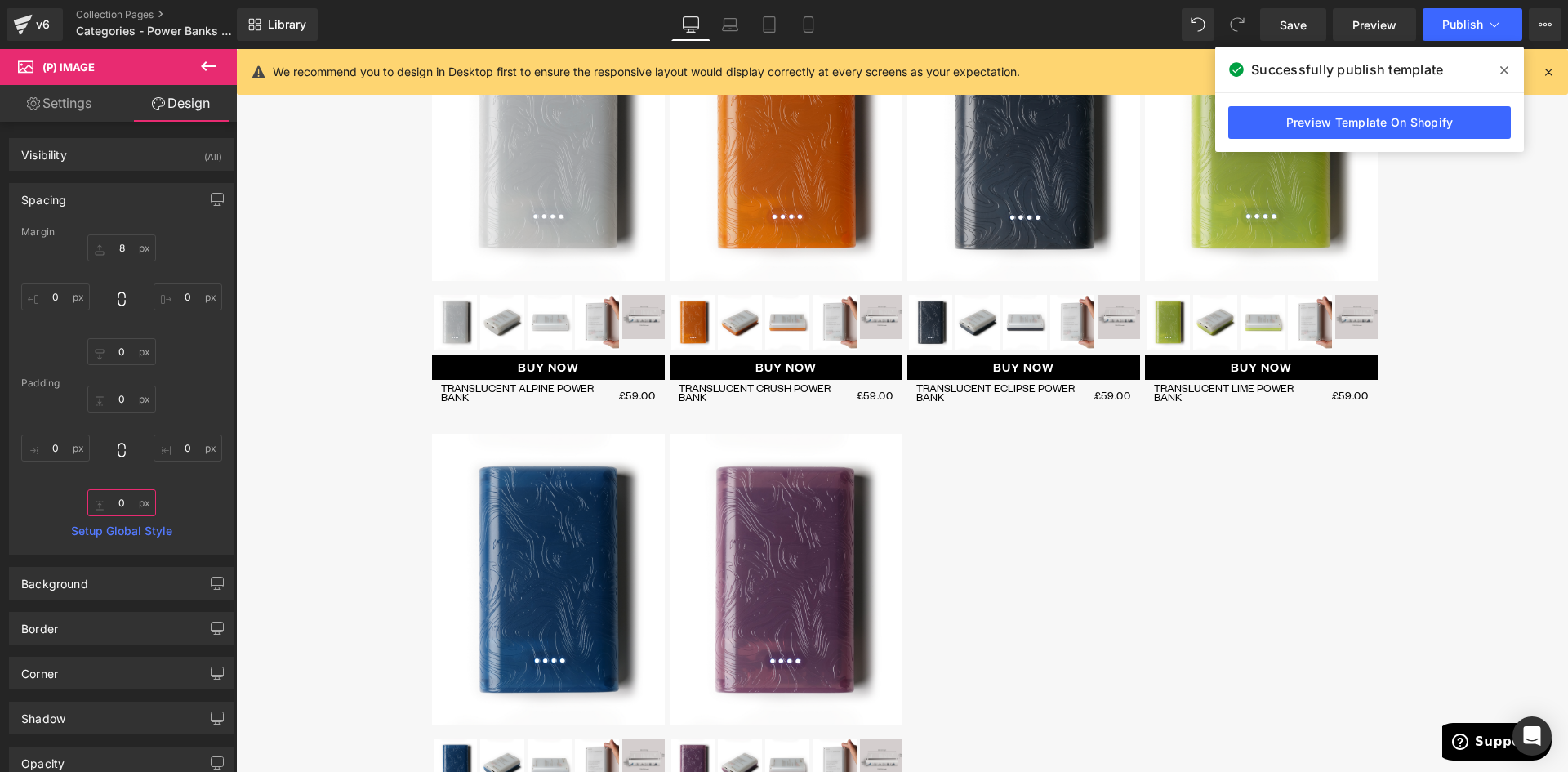
drag, startPoint x: 121, startPoint y: 500, endPoint x: 145, endPoint y: 500, distance: 24.0
click at [122, 500] on input "text" at bounding box center [122, 502] width 69 height 27
type input "0"
click at [128, 335] on div at bounding box center [122, 300] width 201 height 131
click at [126, 353] on input "text" at bounding box center [122, 351] width 69 height 27
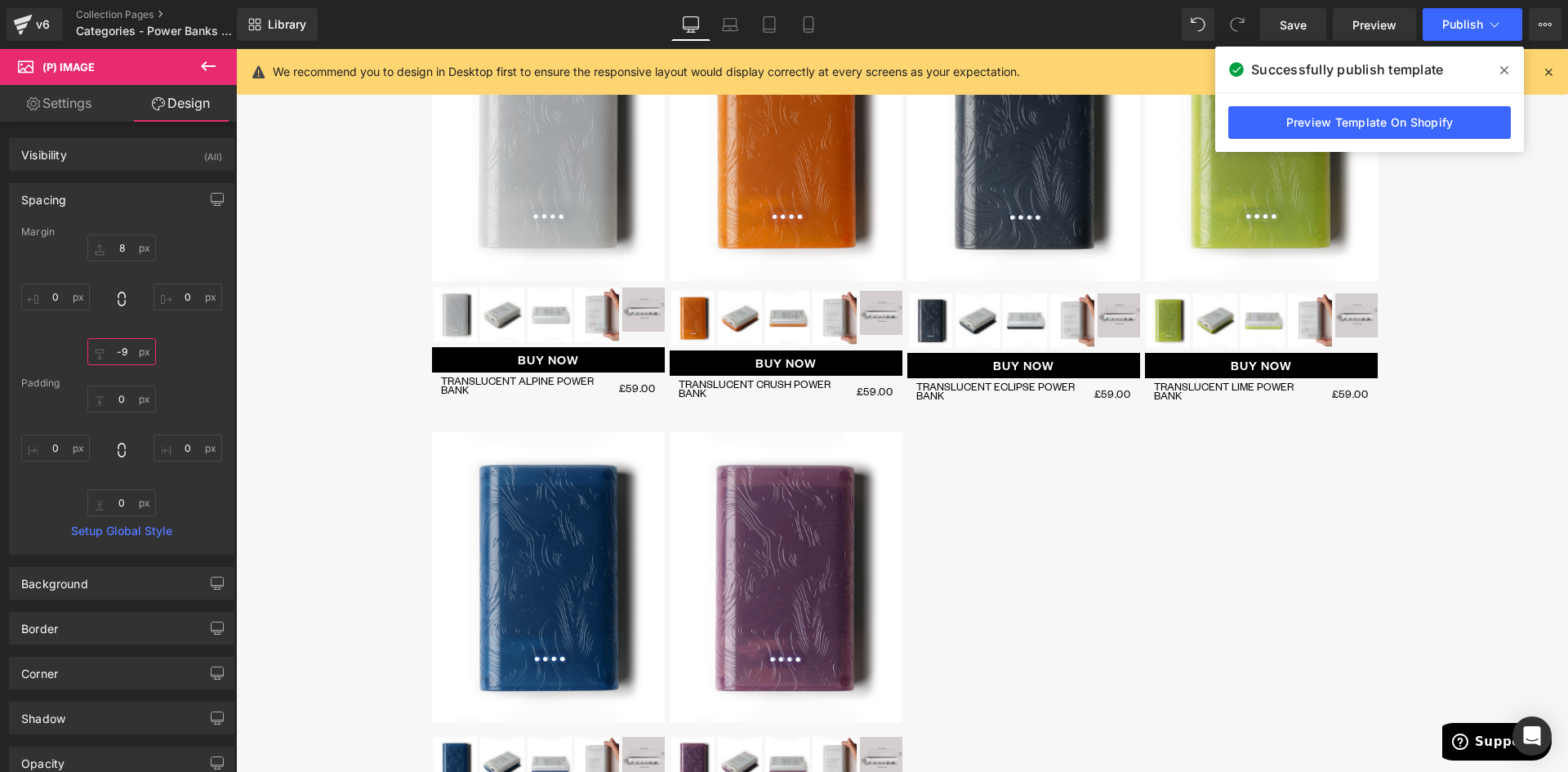
type input "-10"
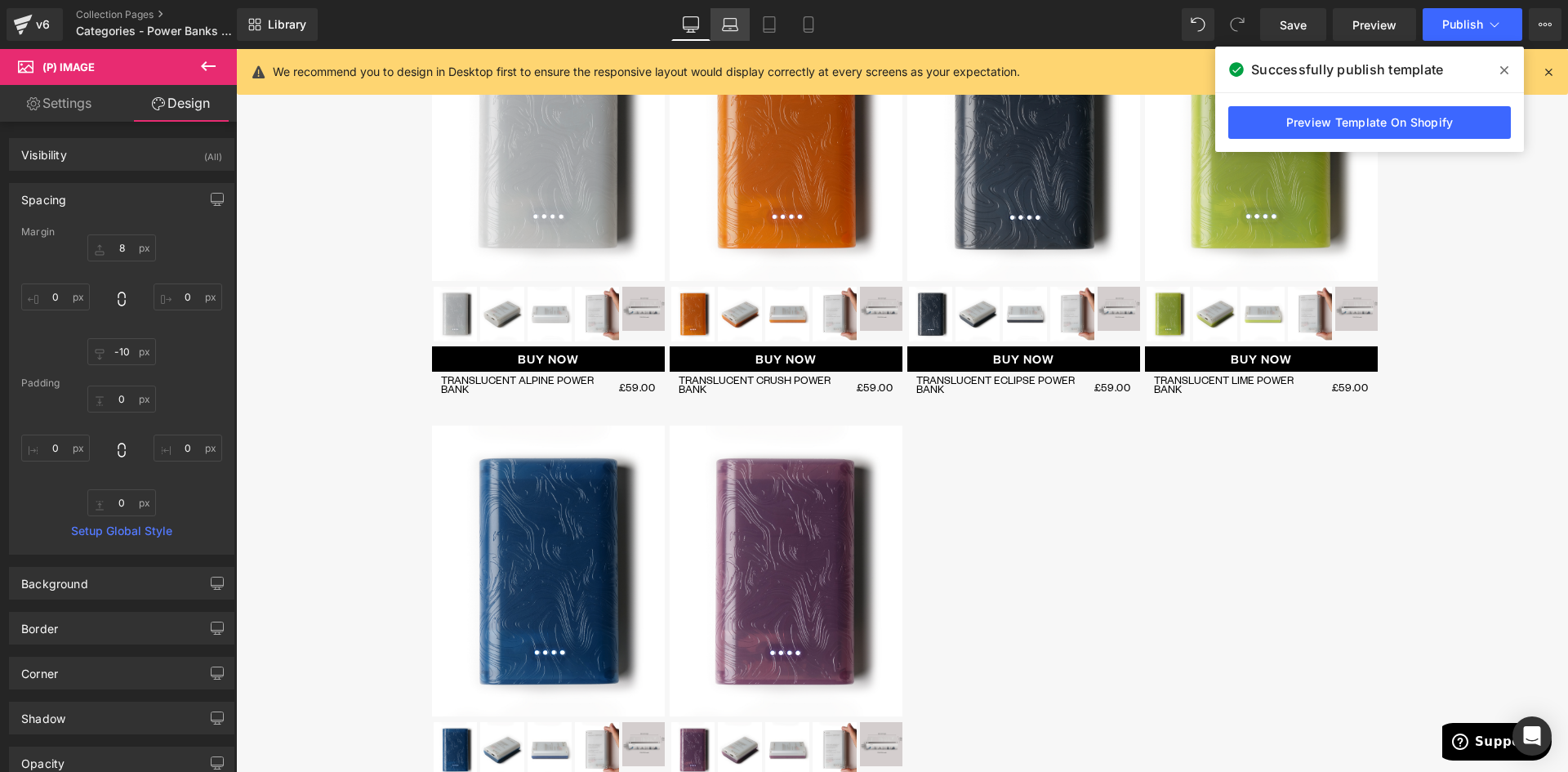
click at [733, 22] on icon at bounding box center [730, 25] width 16 height 16
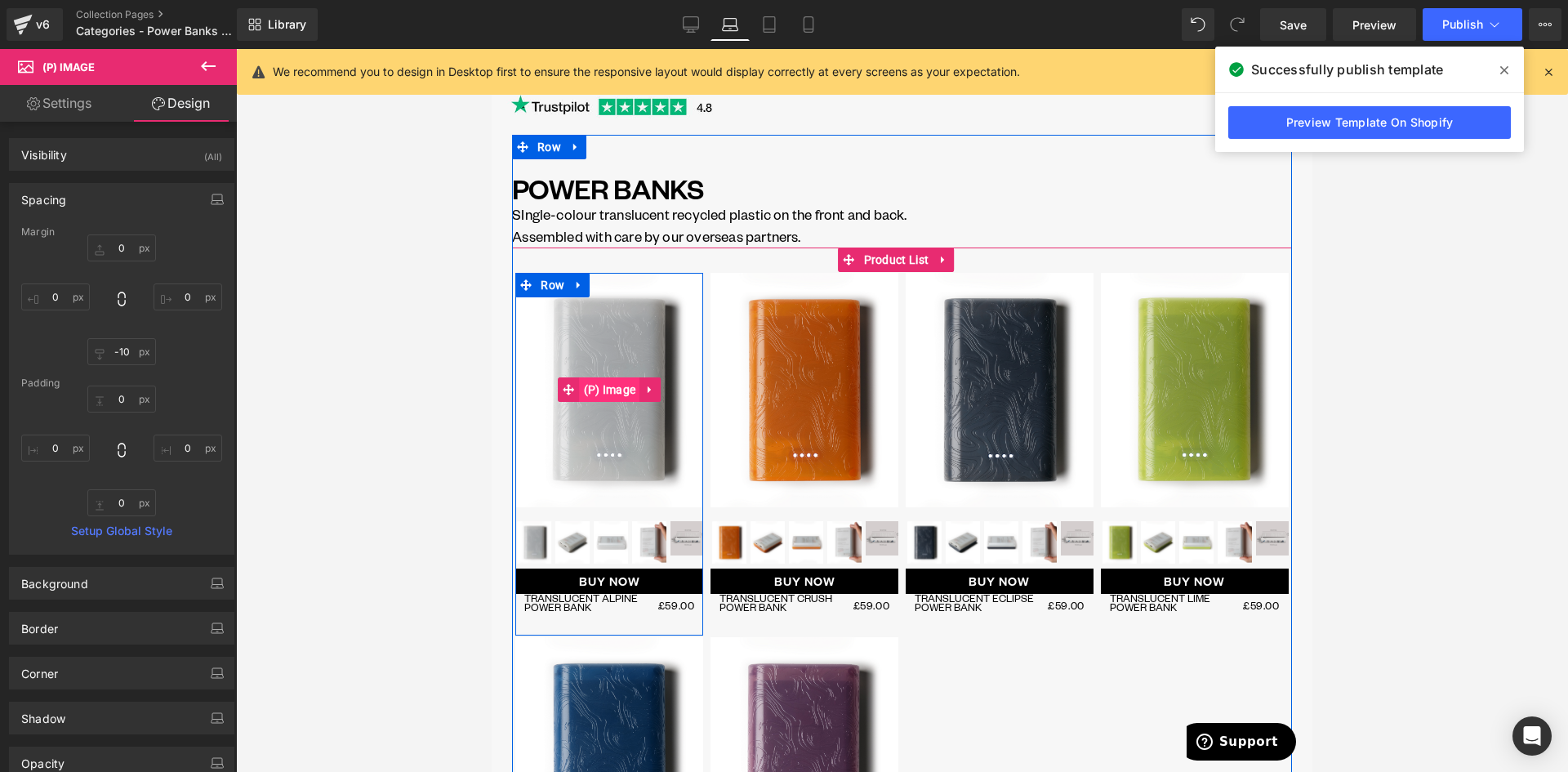
click at [598, 389] on span "(P) Image" at bounding box center [610, 389] width 61 height 25
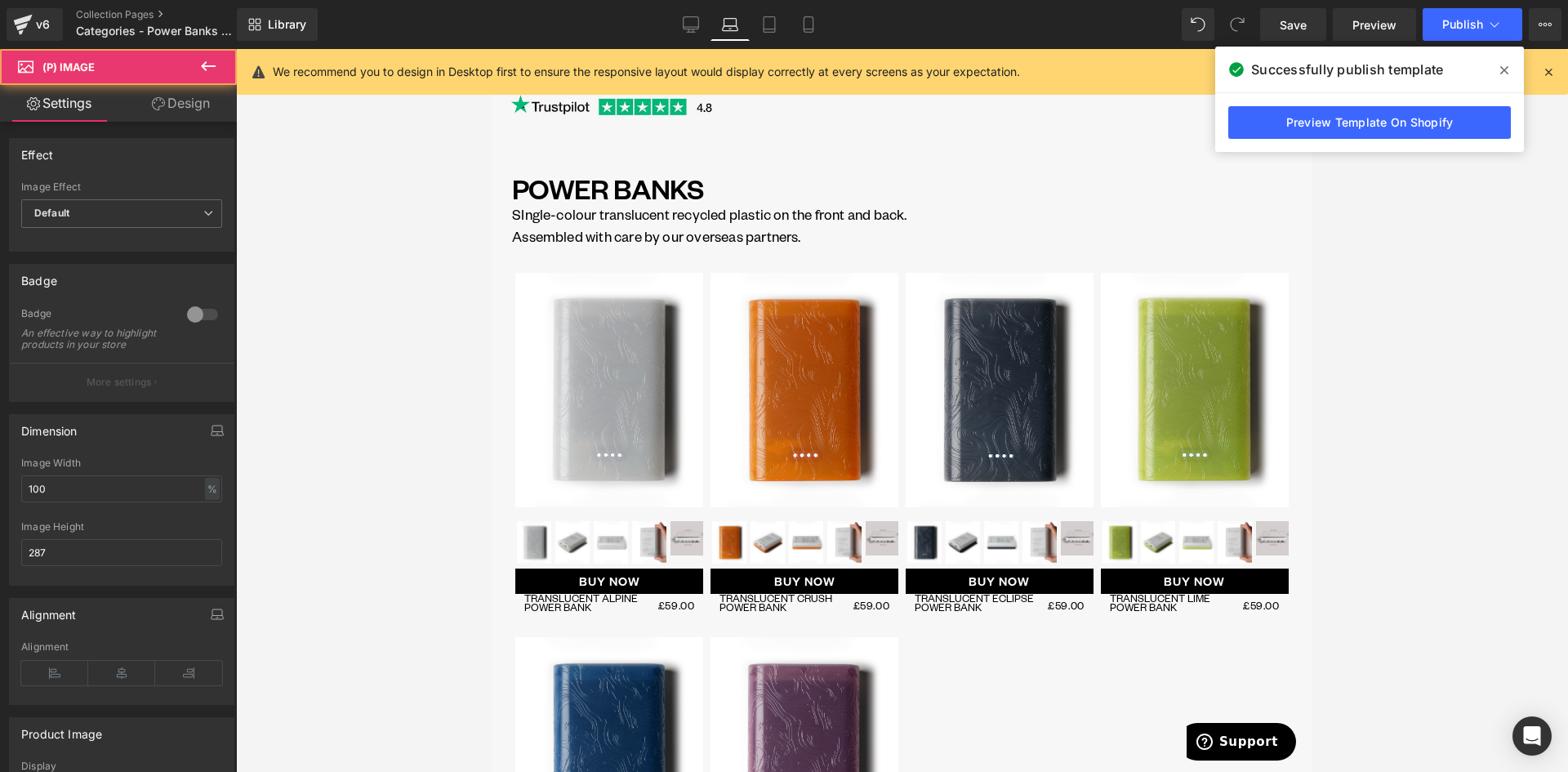
click at [188, 103] on link "Design" at bounding box center [181, 103] width 119 height 37
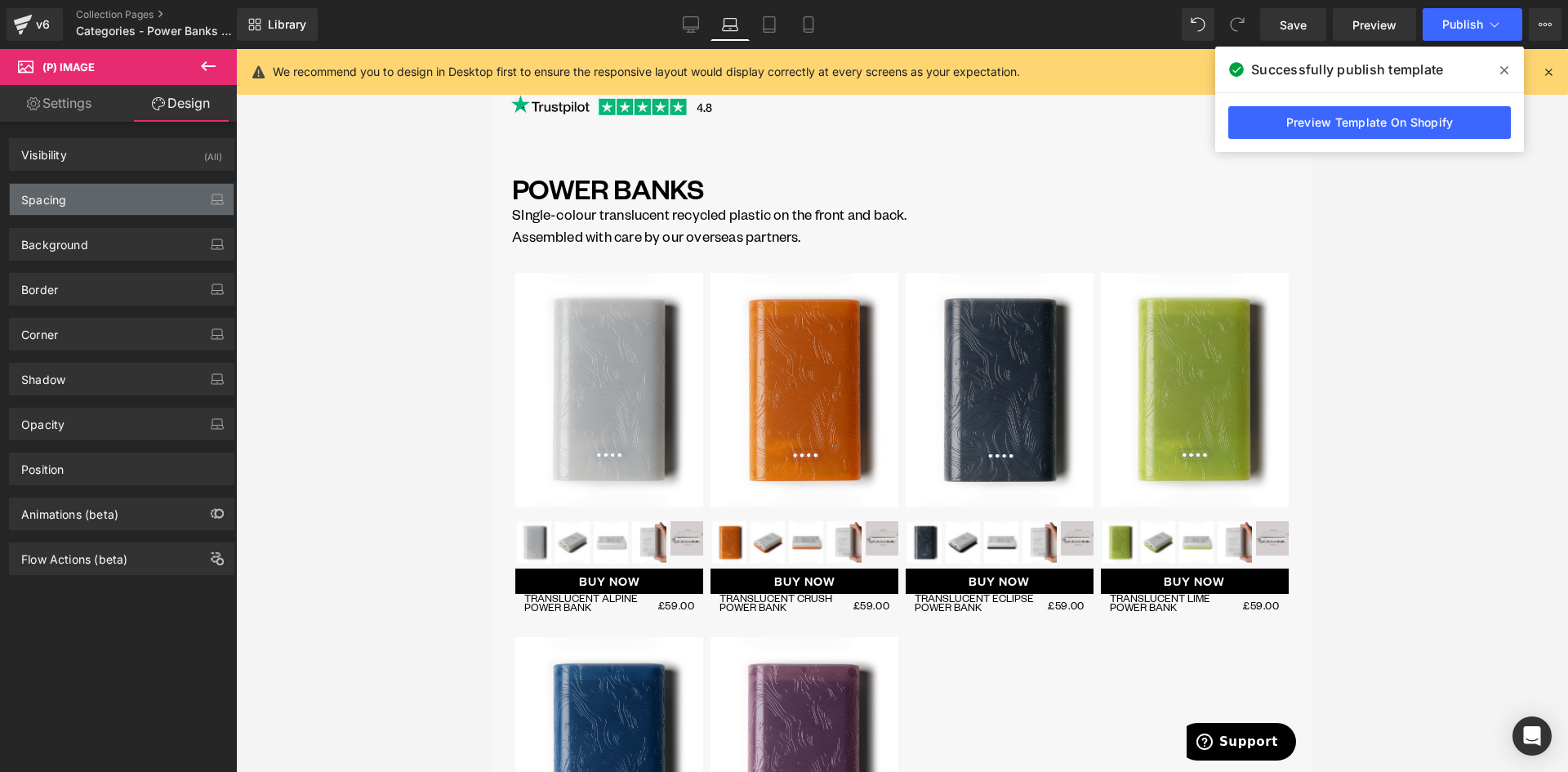
click at [78, 197] on div "Spacing" at bounding box center [122, 200] width 224 height 31
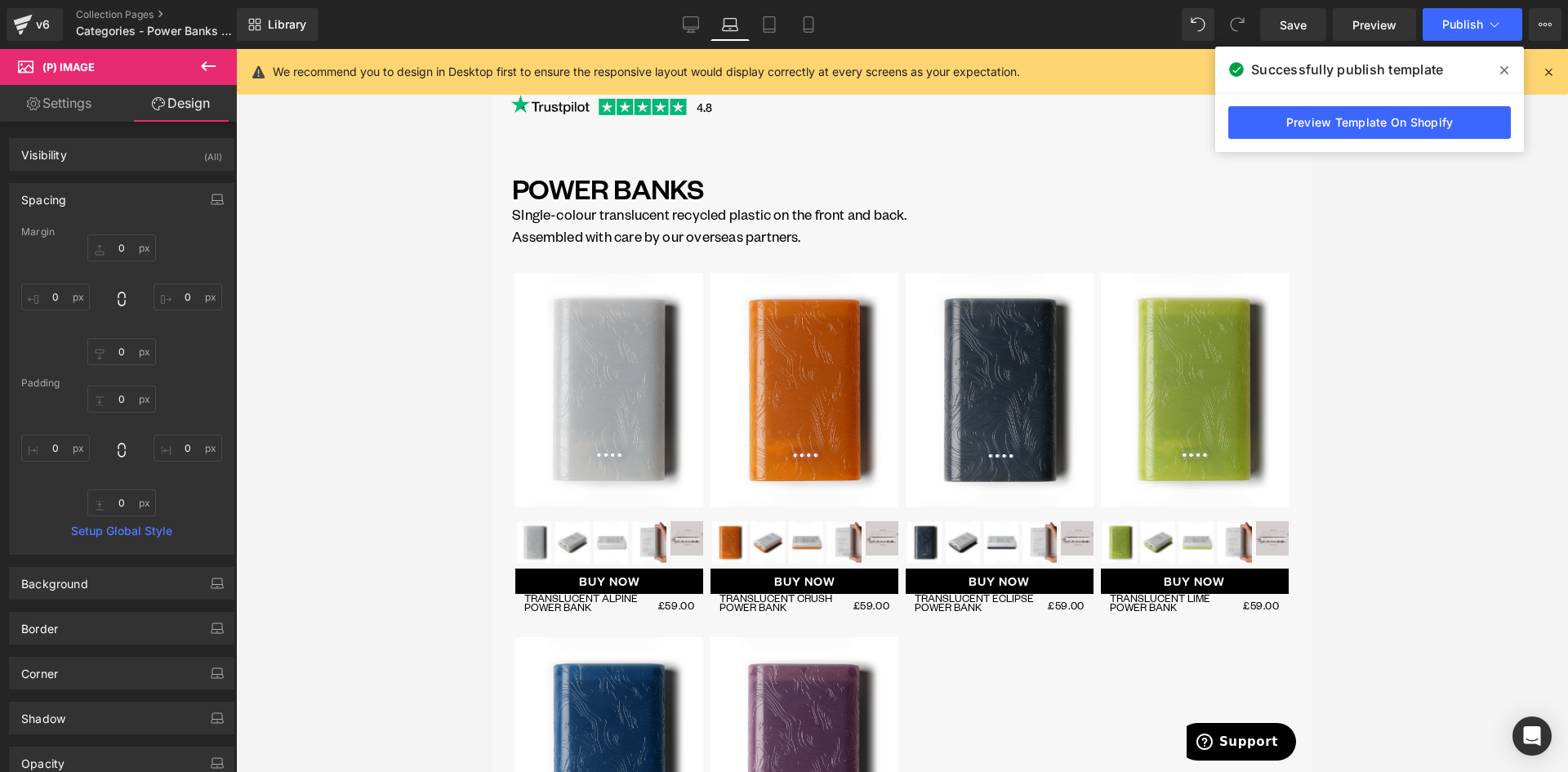
click at [119, 366] on div "Margin 0 0 0 0 Padding 0 0 0 0 Setup Global Style" at bounding box center [122, 390] width 224 height 327
click at [119, 353] on input "0" at bounding box center [122, 351] width 69 height 27
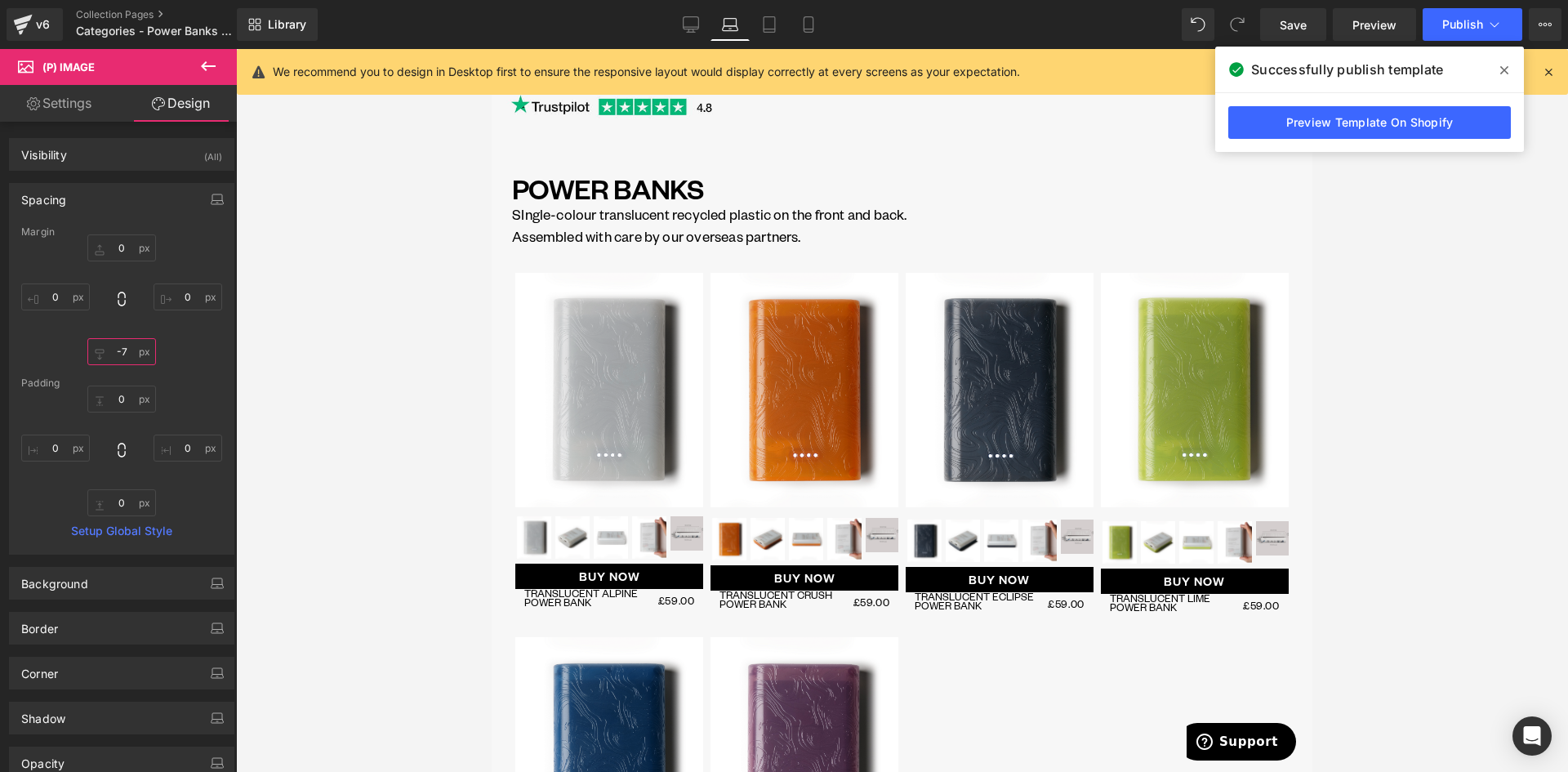
type input "-8"
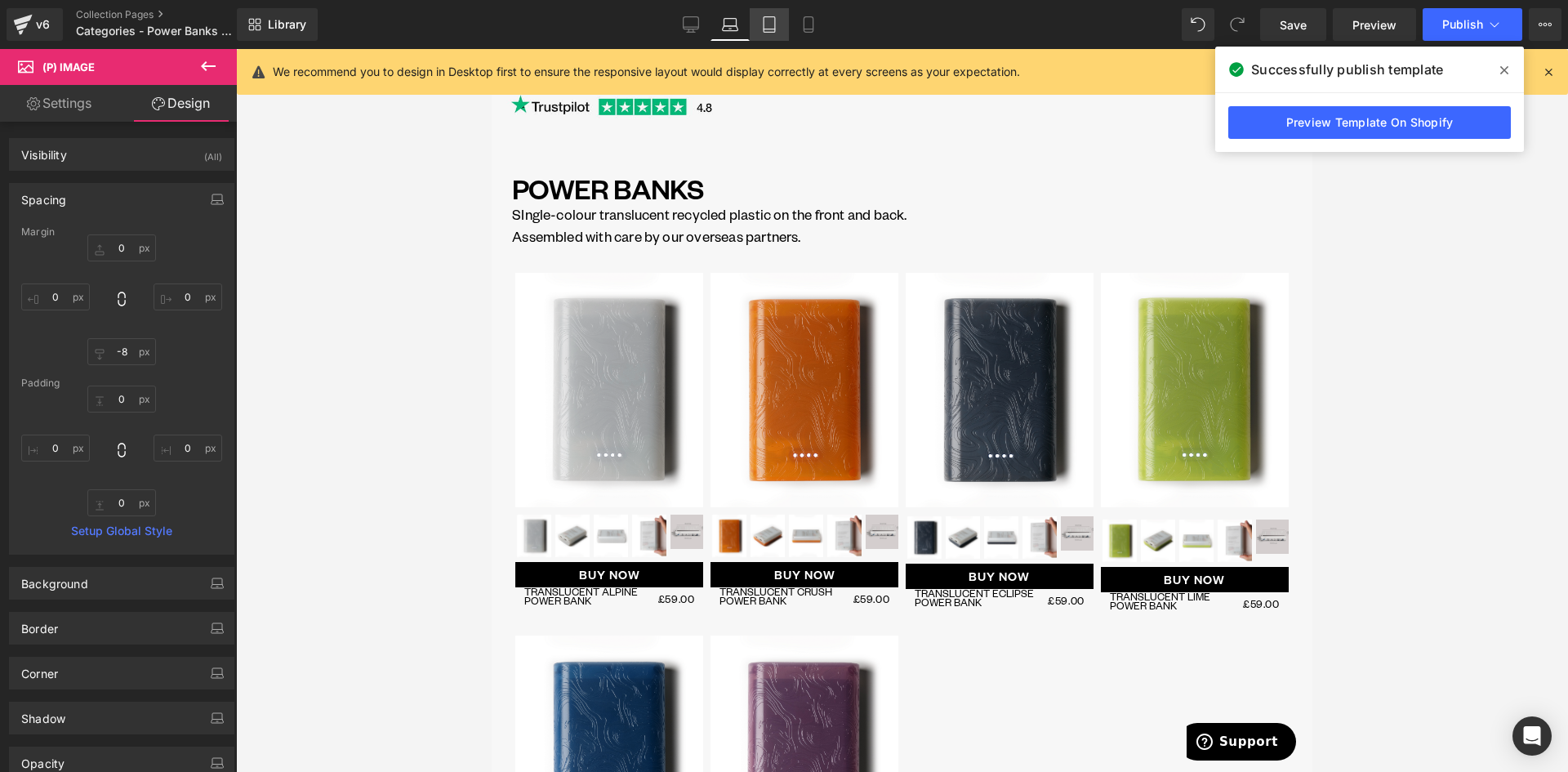
click at [774, 20] on icon at bounding box center [770, 25] width 16 height 16
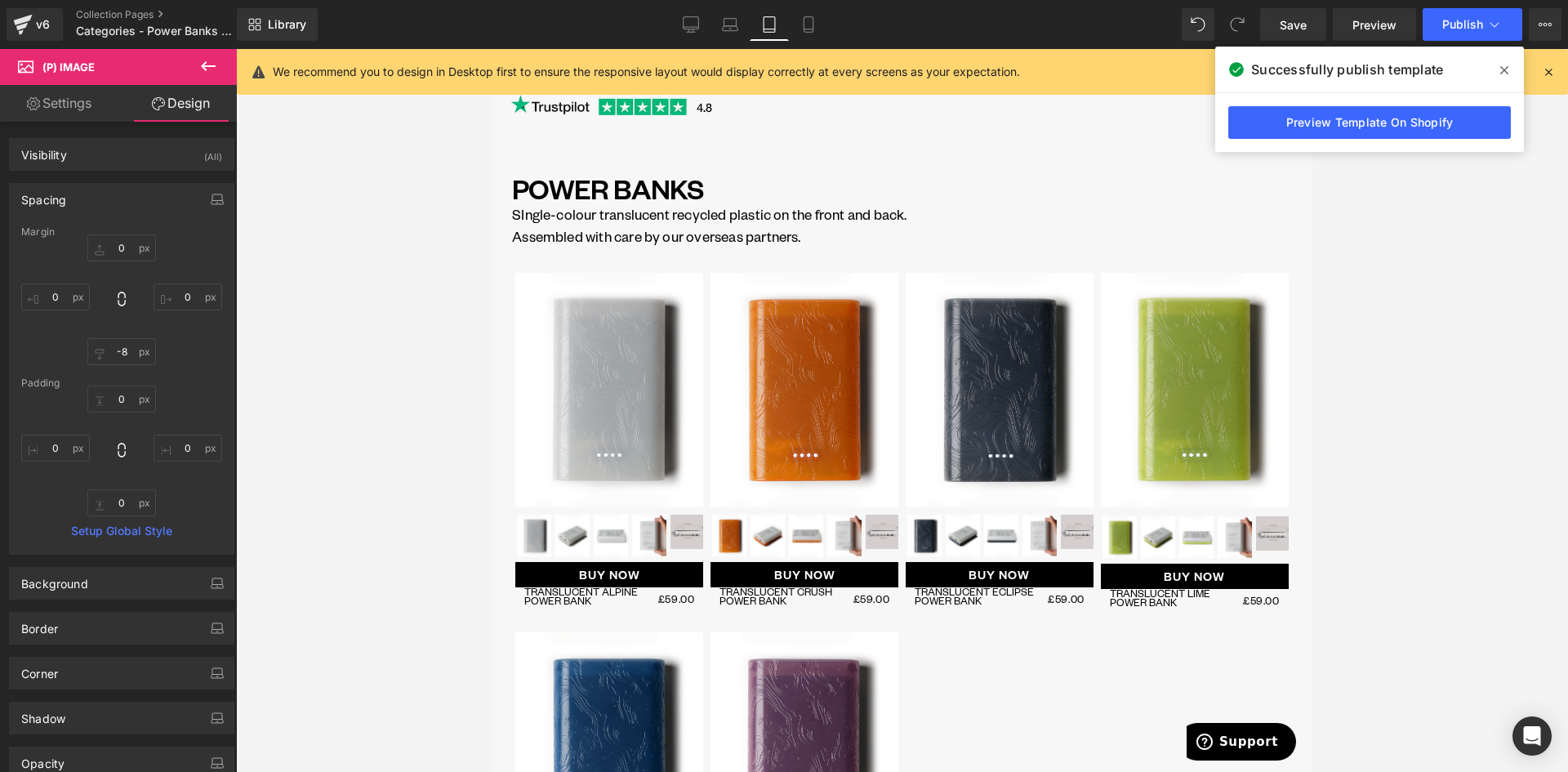
scroll to position [445, 0]
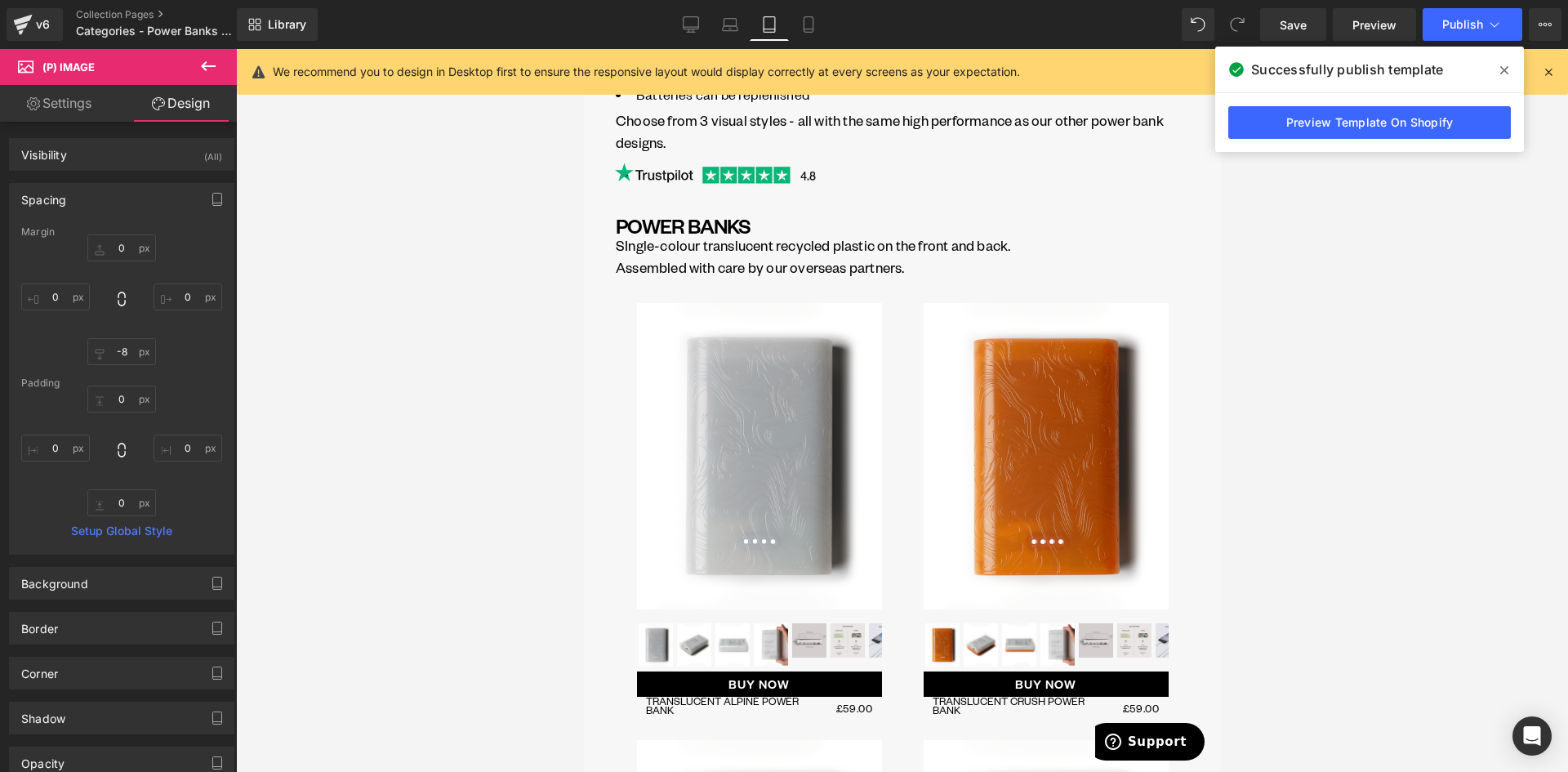
click at [735, 453] on img at bounding box center [759, 456] width 245 height 306
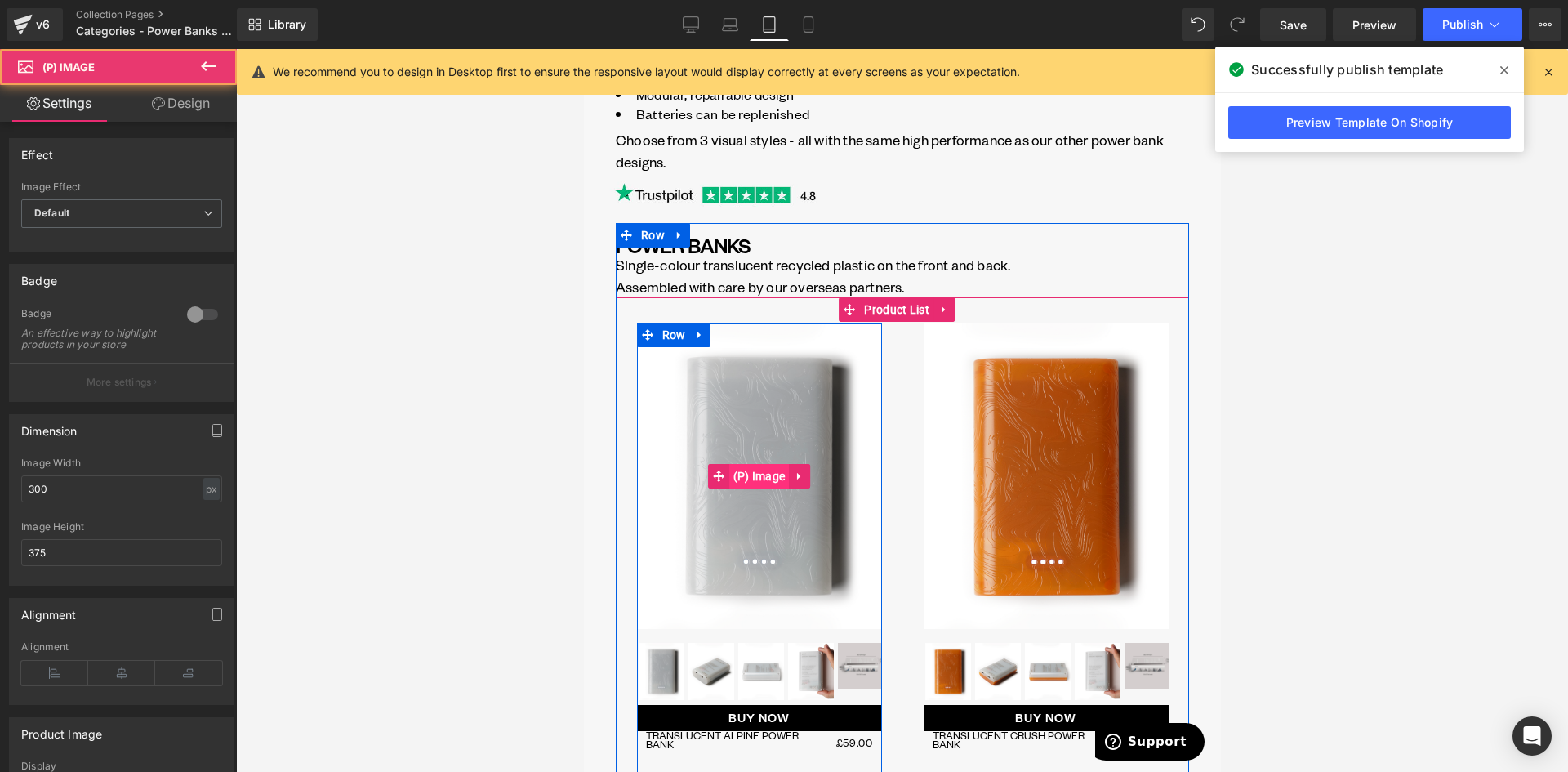
scroll to position [465, 0]
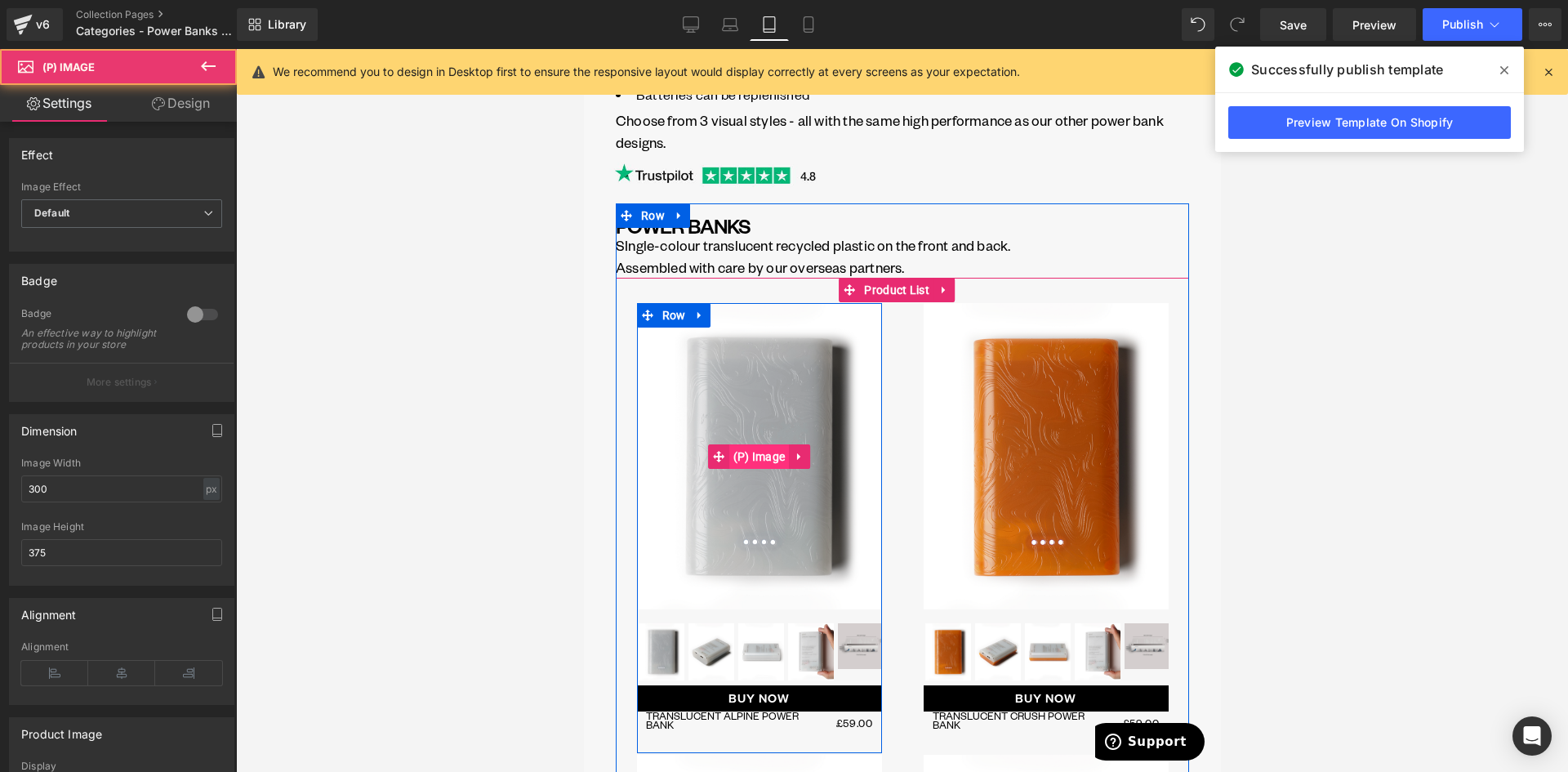
click at [758, 444] on span "(P) Image" at bounding box center [759, 456] width 61 height 25
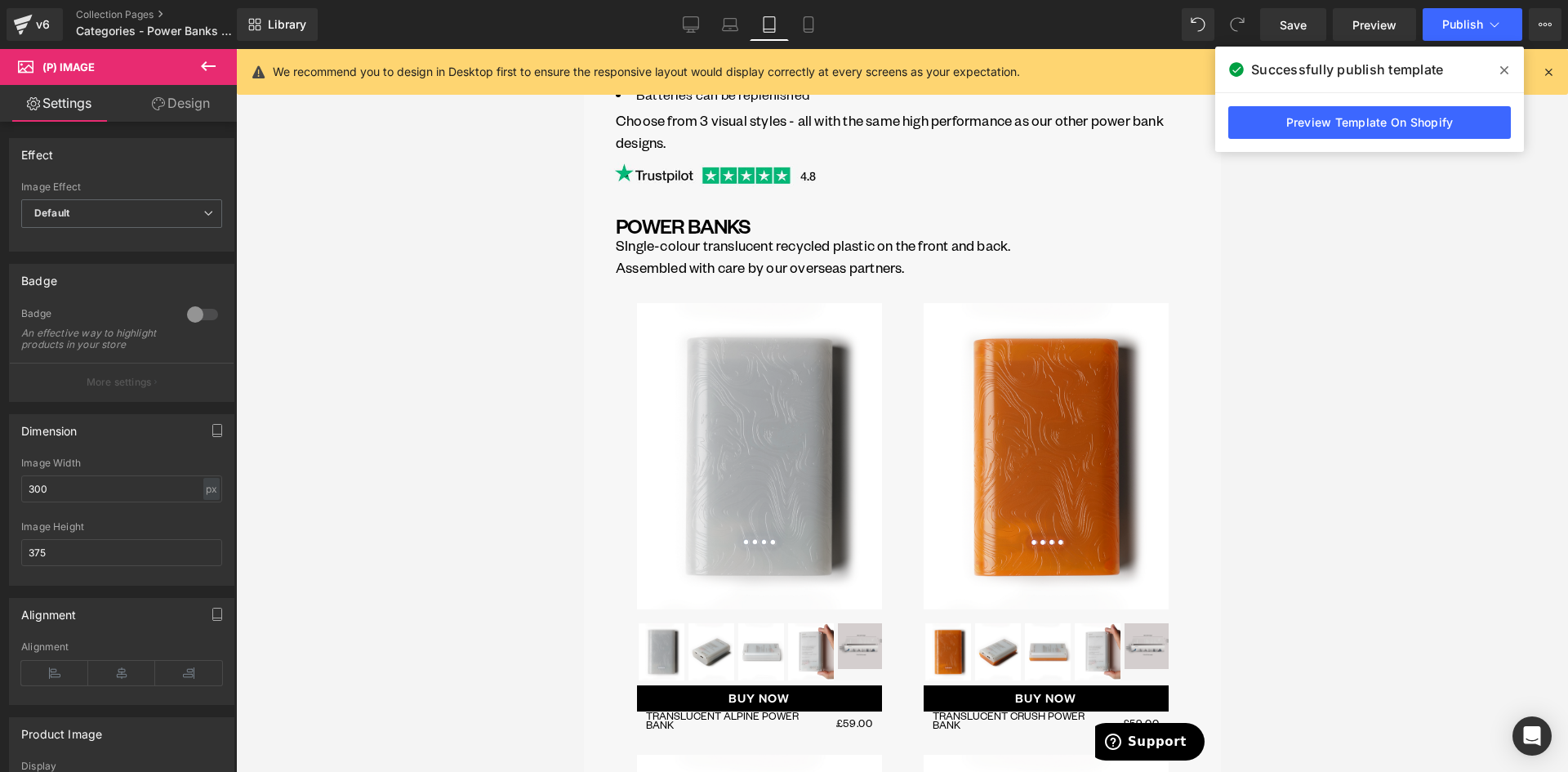
click at [185, 107] on link "Design" at bounding box center [181, 103] width 119 height 37
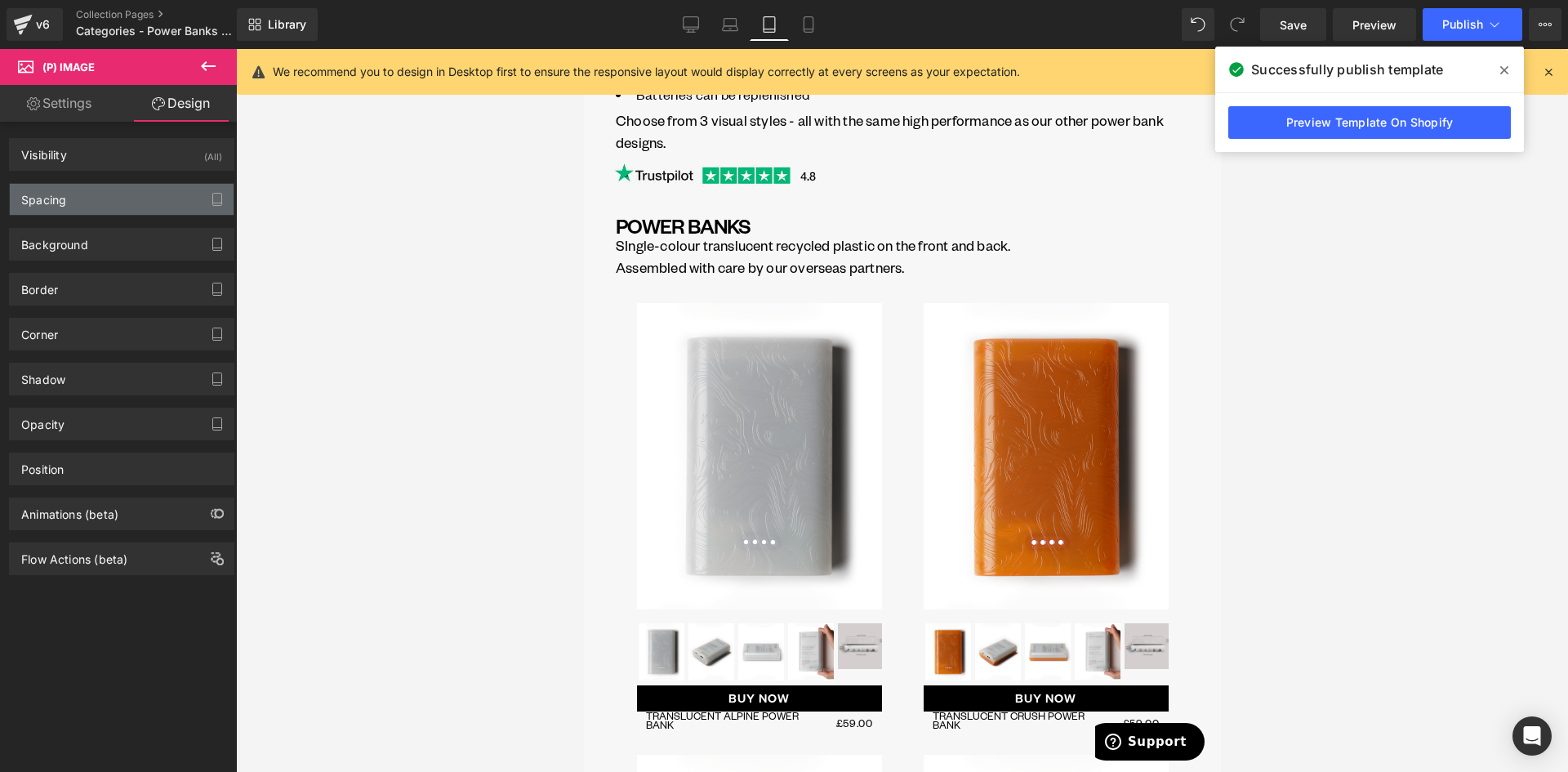
click at [77, 197] on div "Spacing" at bounding box center [122, 200] width 224 height 31
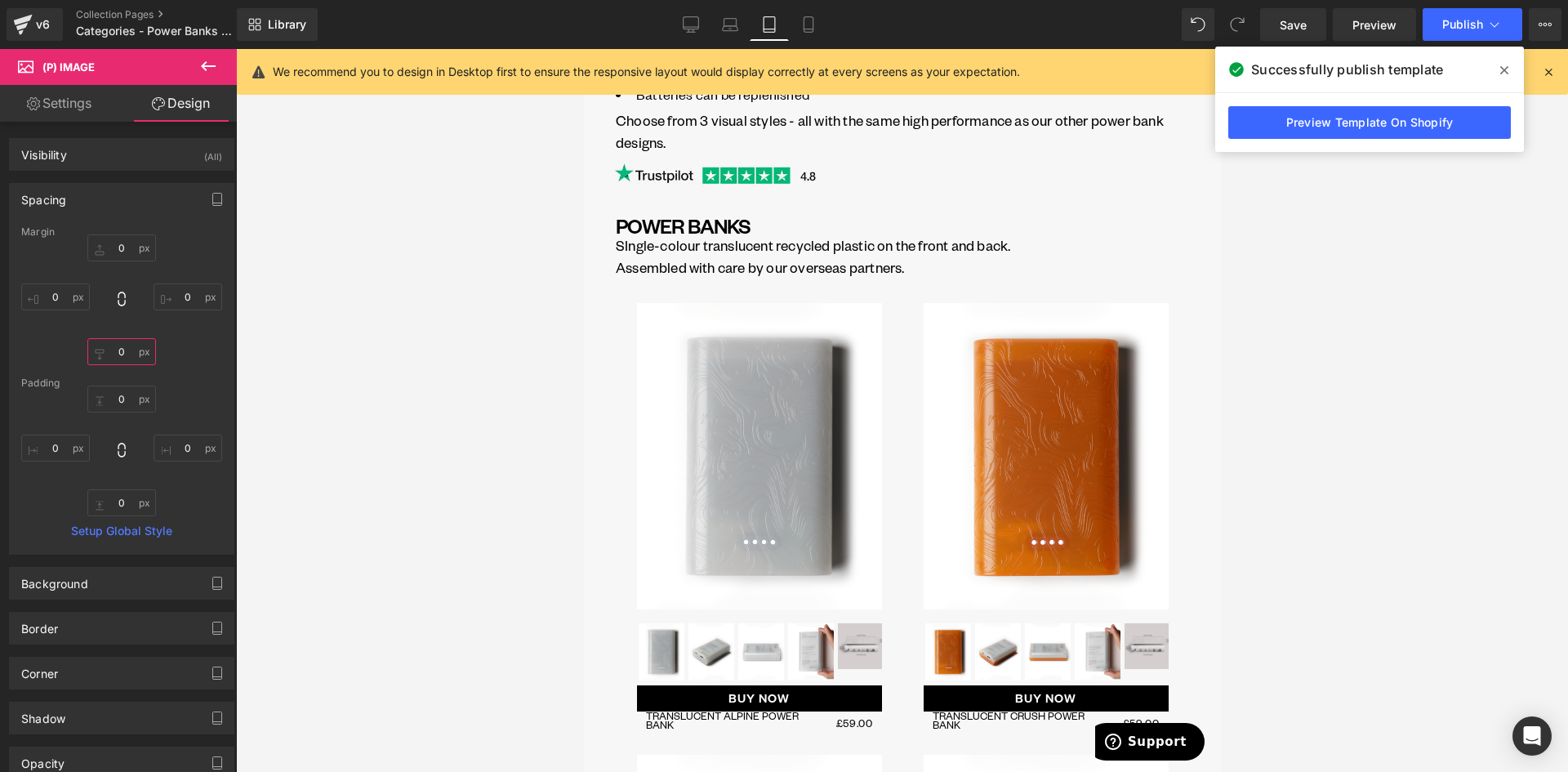
click at [120, 357] on input "0" at bounding box center [122, 351] width 69 height 27
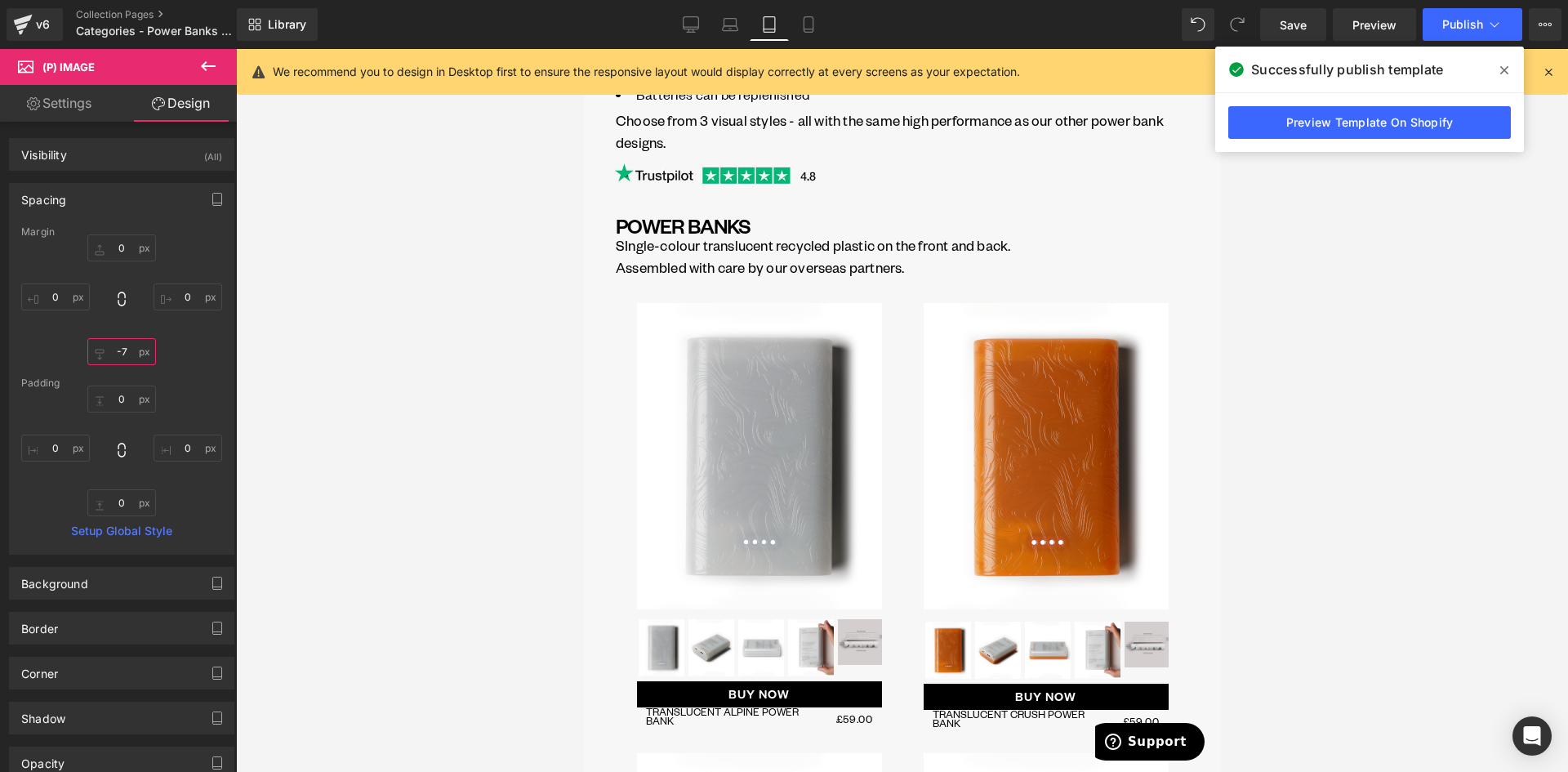
type input "-8"
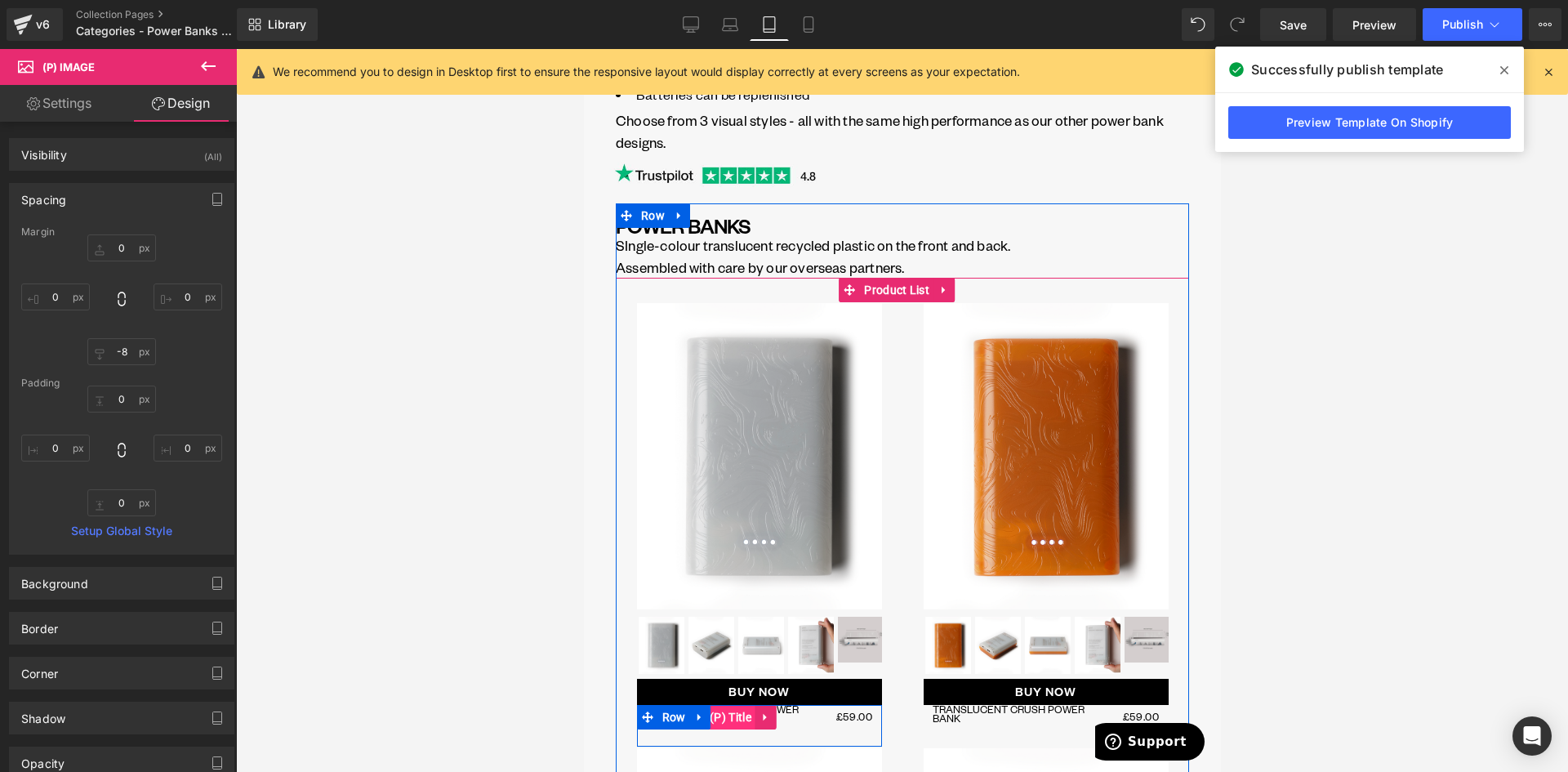
click at [739, 705] on span "(P) Title" at bounding box center [730, 717] width 50 height 25
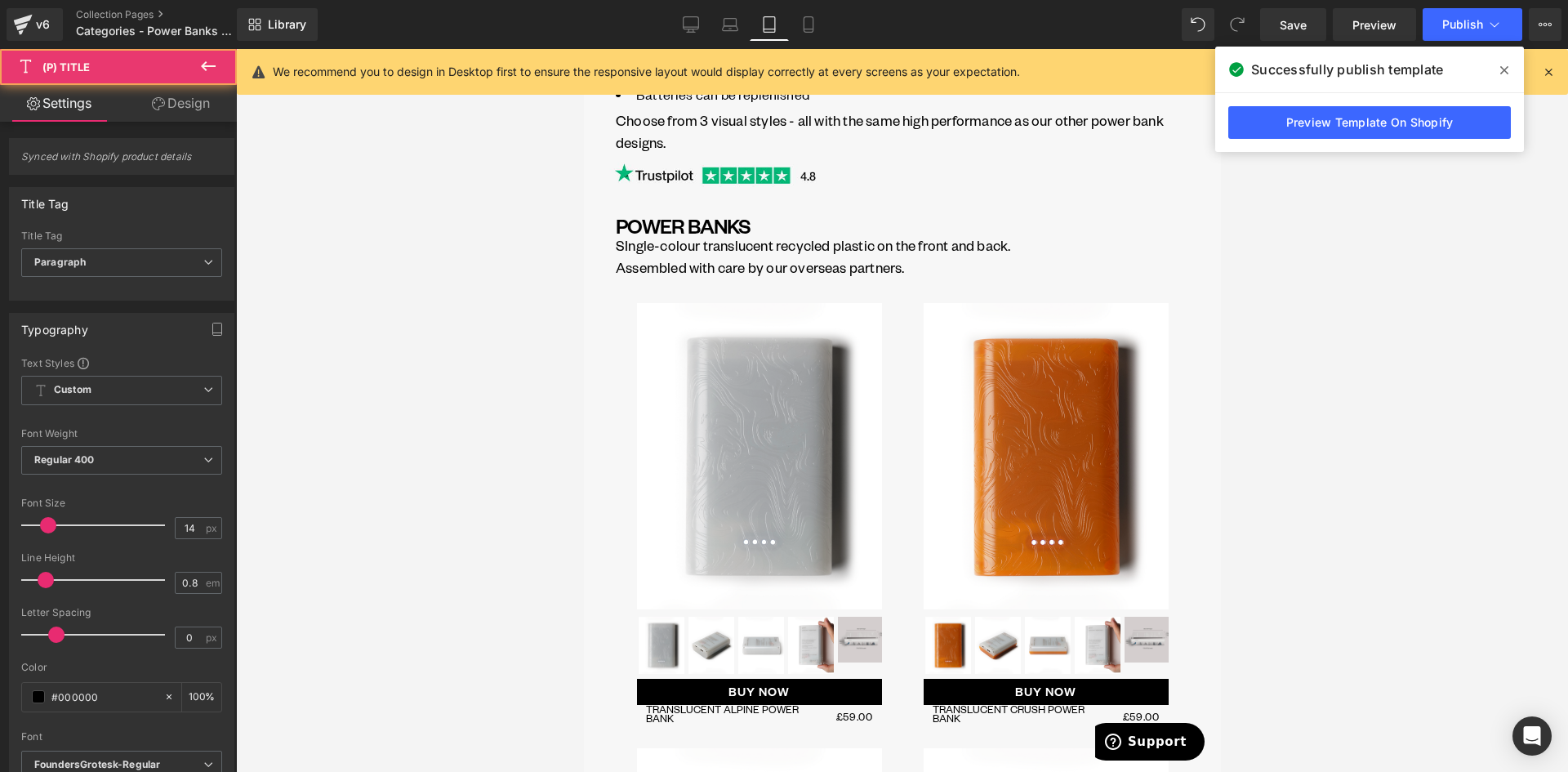
drag, startPoint x: 180, startPoint y: 98, endPoint x: 110, endPoint y: 194, distance: 118.8
click at [180, 98] on link "Design" at bounding box center [181, 103] width 119 height 37
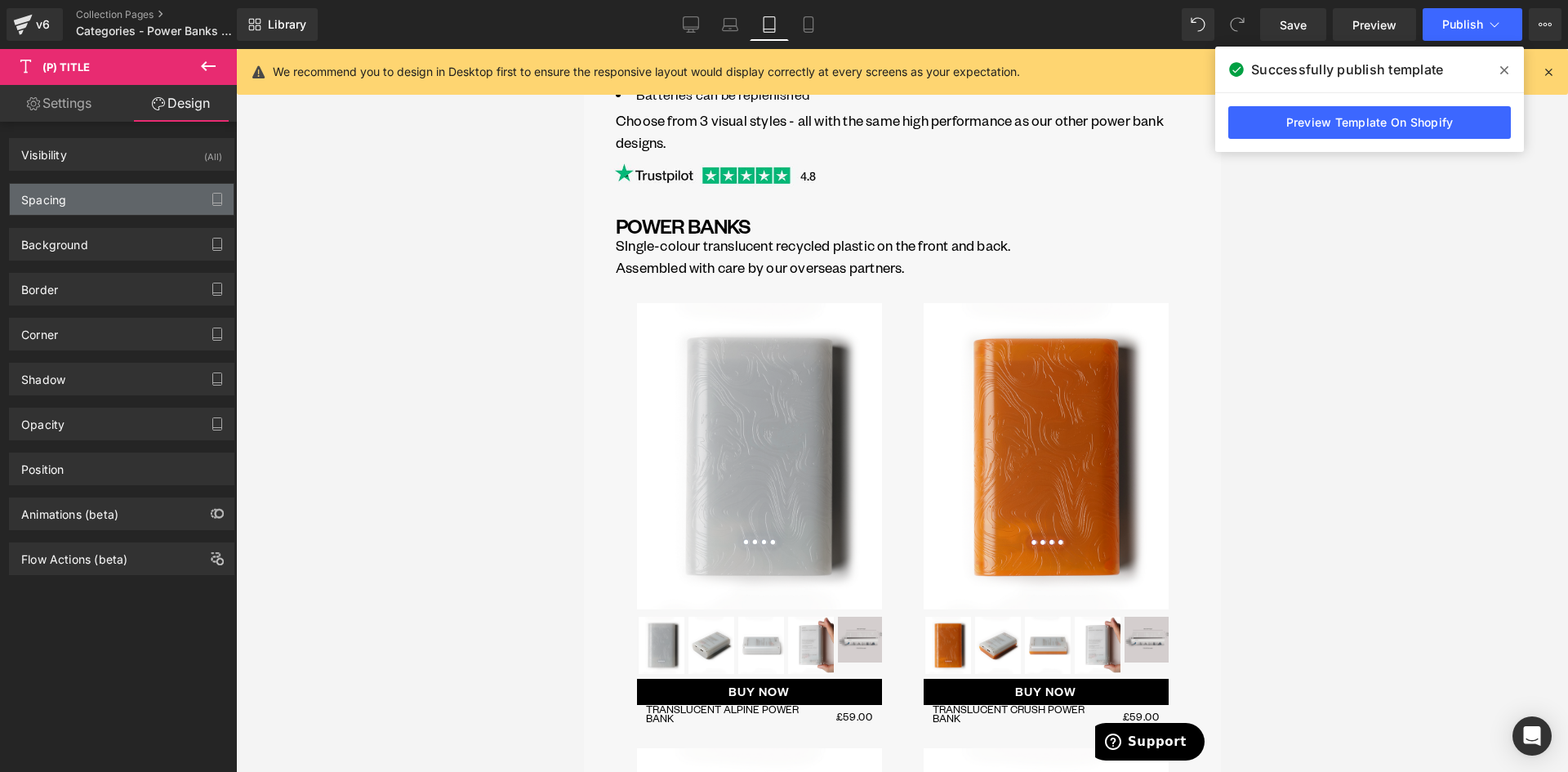
click at [128, 186] on div "Spacing" at bounding box center [122, 200] width 224 height 31
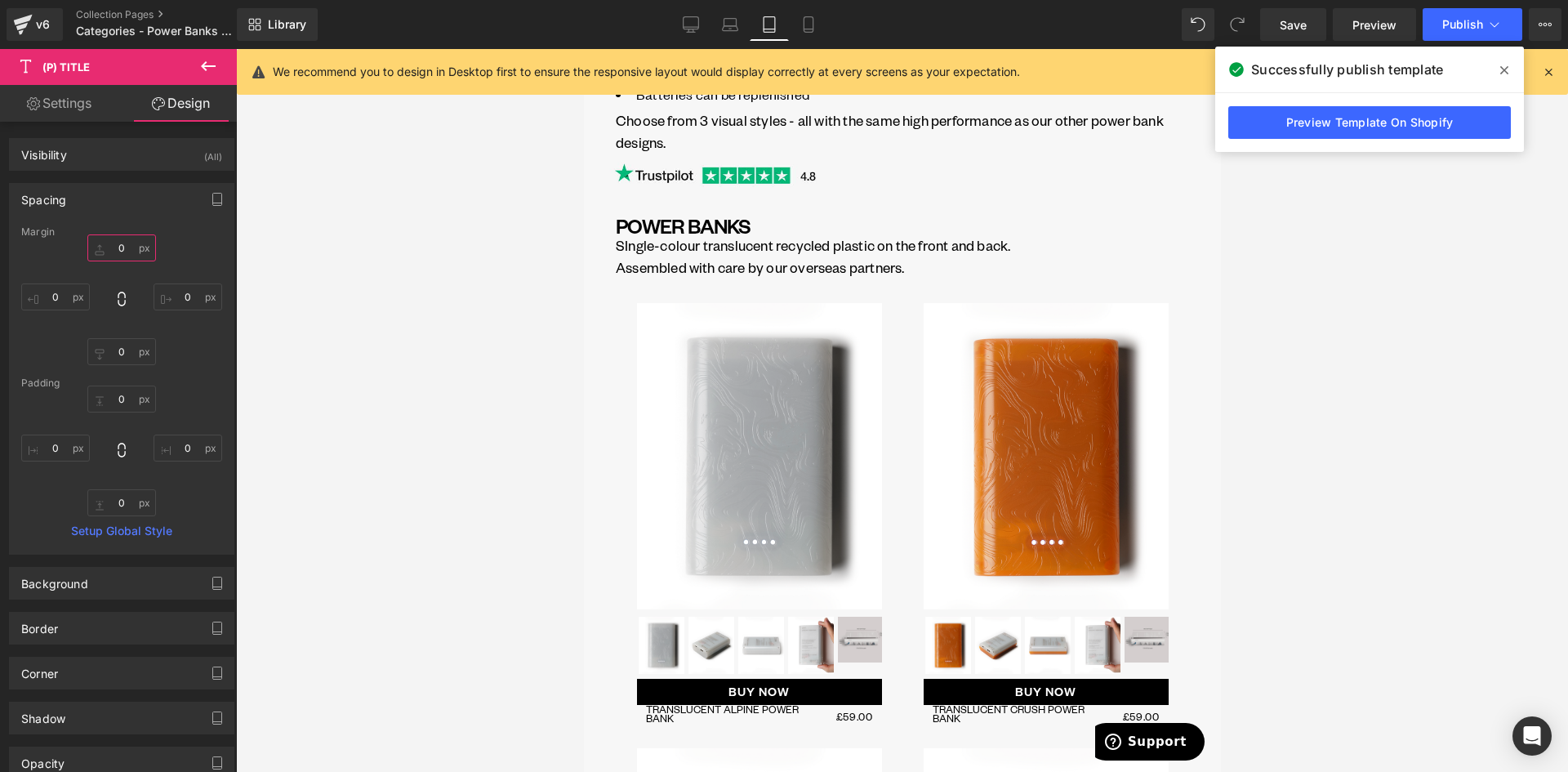
click at [119, 254] on input "0" at bounding box center [122, 248] width 69 height 27
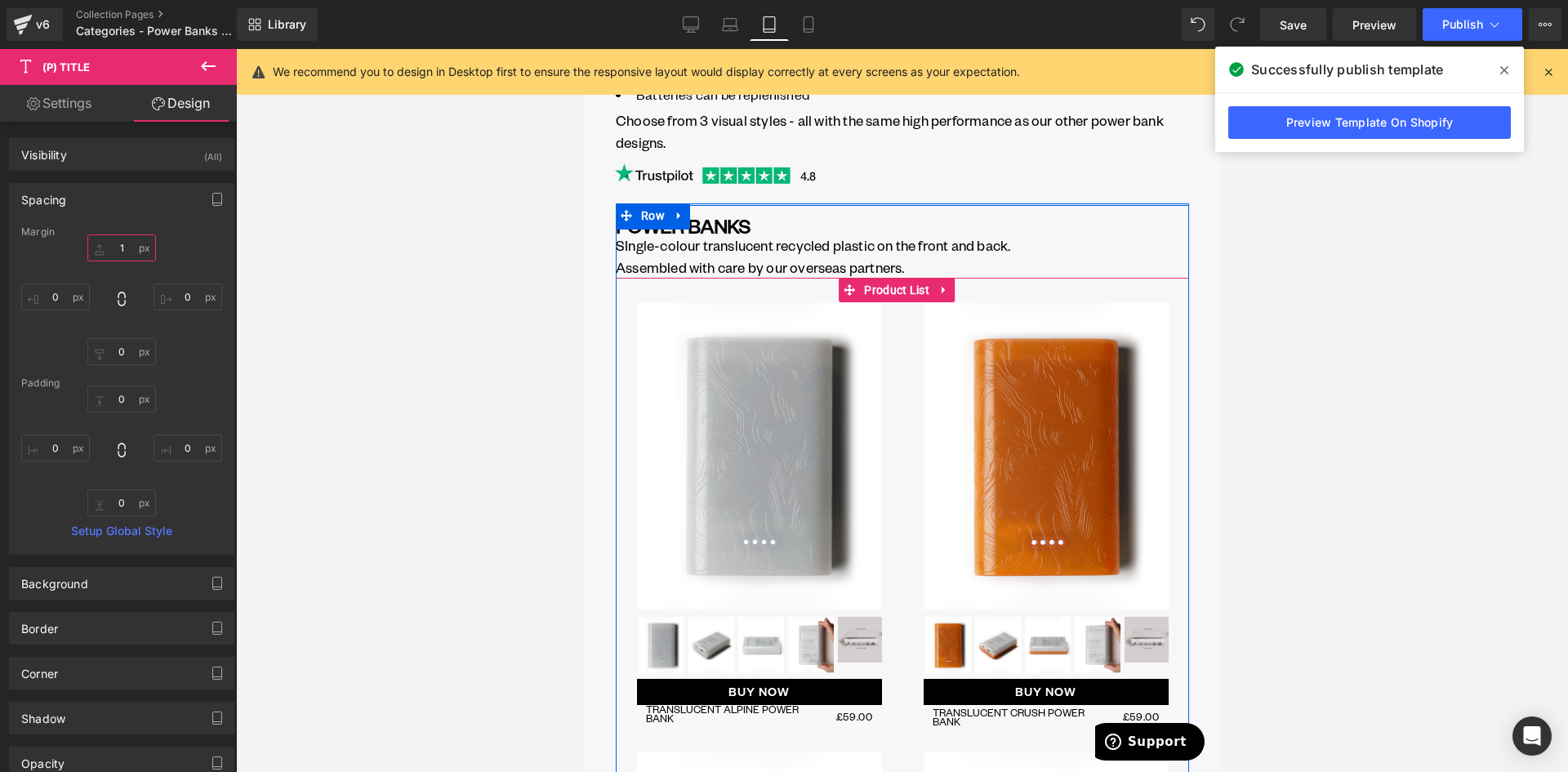
type input "0"
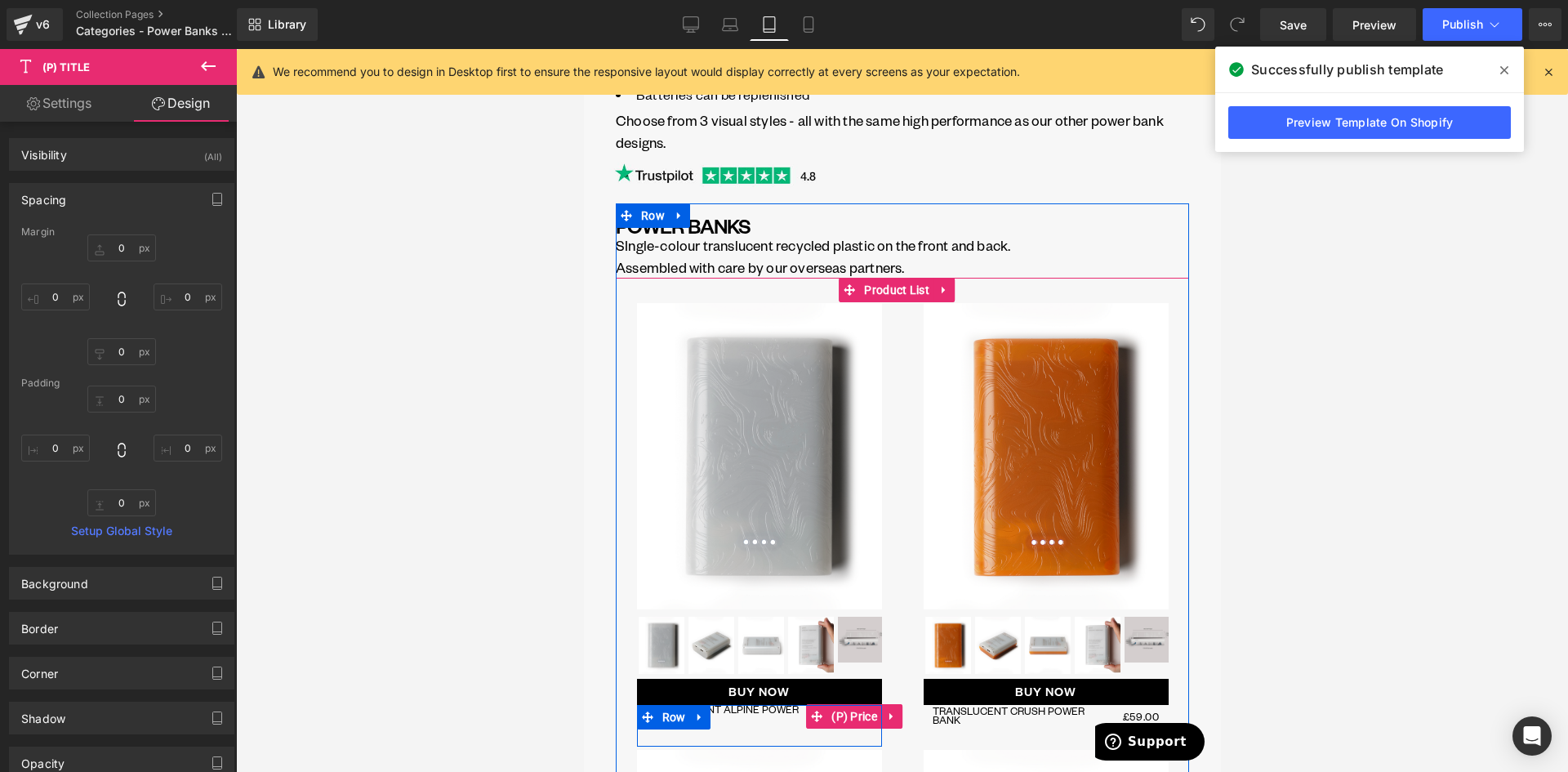
click at [824, 705] on div "£59.00 (P) Price" at bounding box center [845, 716] width 56 height 24
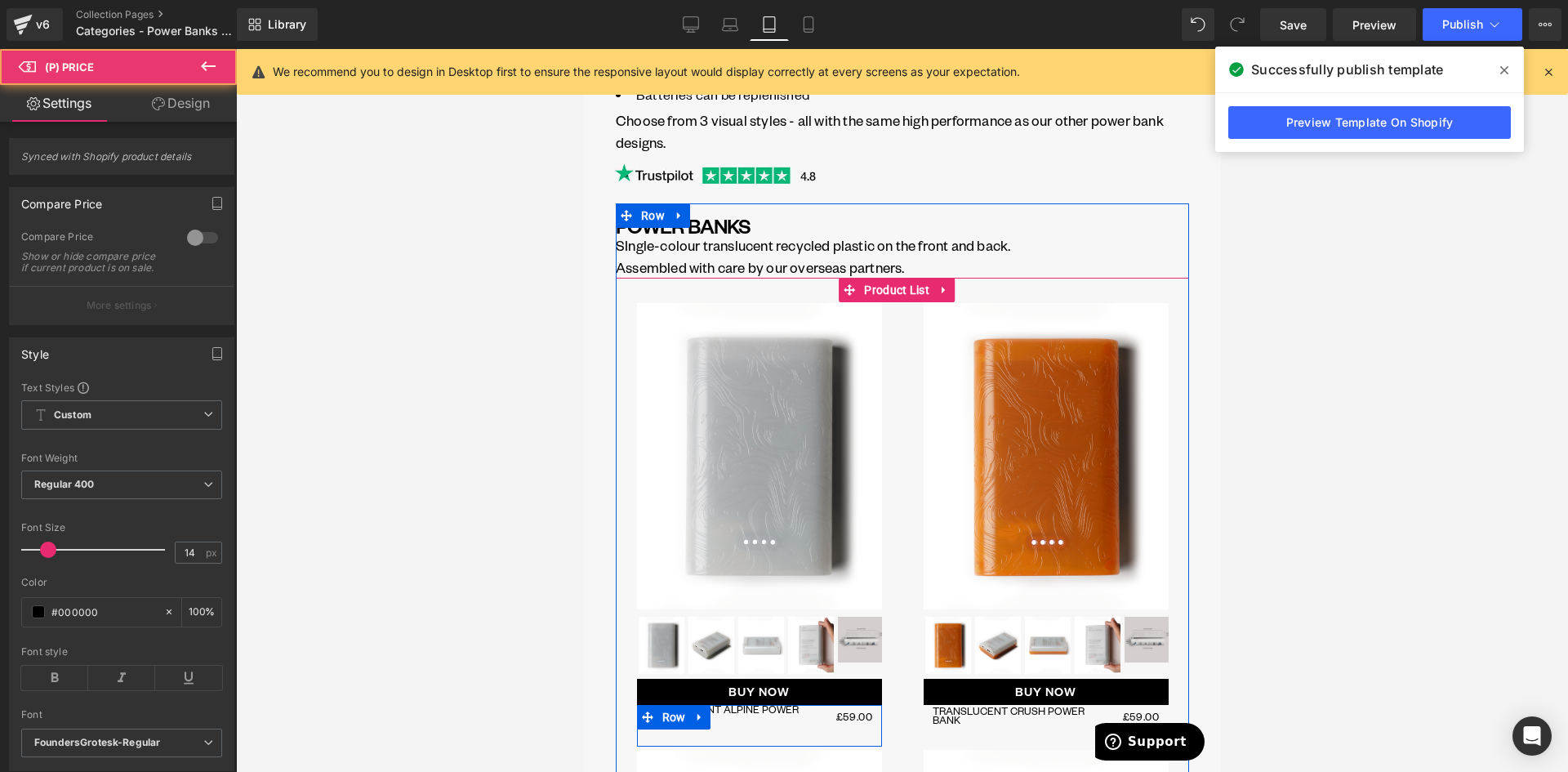
drag, startPoint x: 658, startPoint y: 681, endPoint x: 643, endPoint y: 658, distance: 27.5
click at [658, 705] on span "Row" at bounding box center [673, 717] width 32 height 25
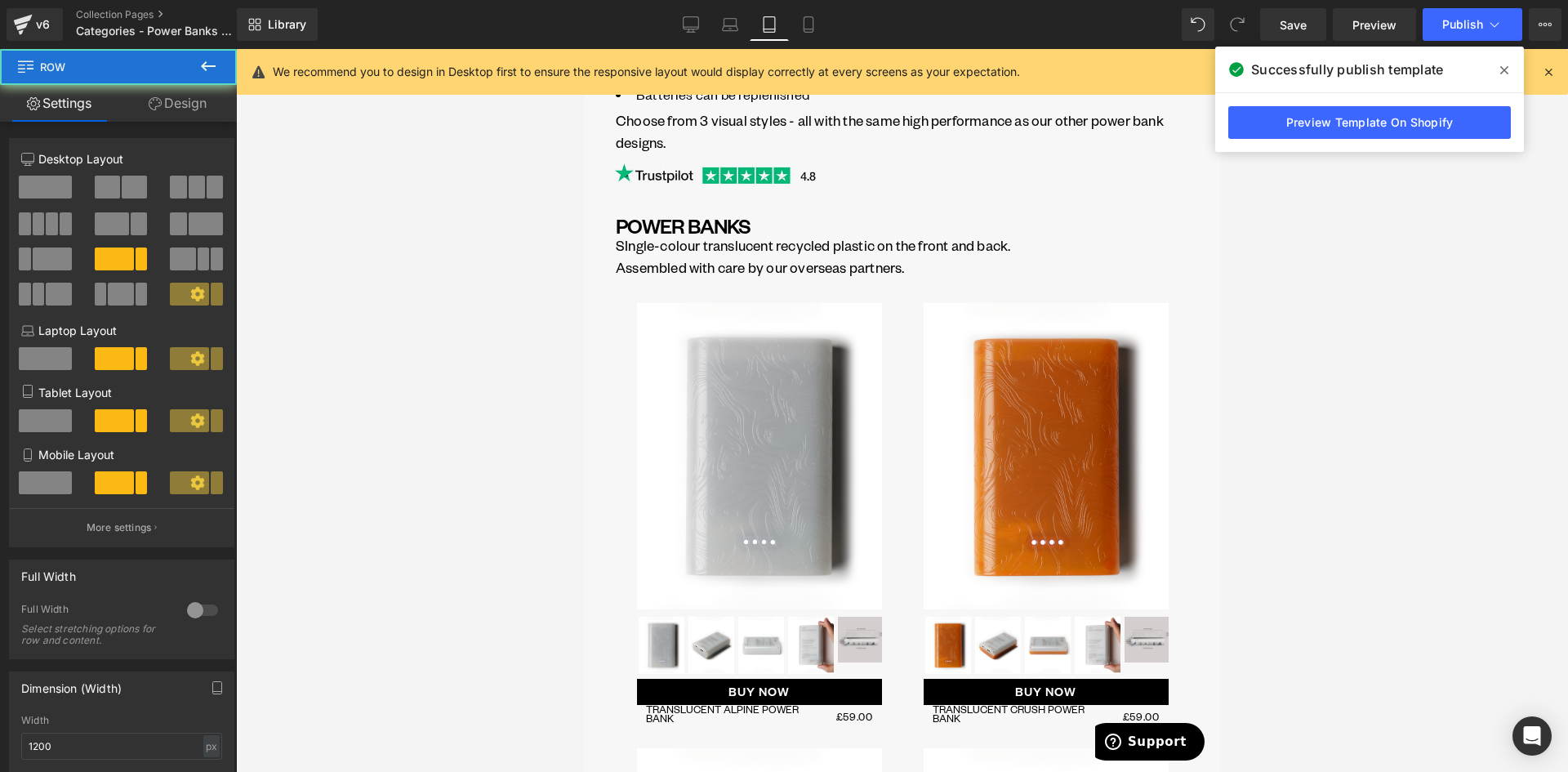
click at [182, 100] on link "Design" at bounding box center [177, 103] width 119 height 37
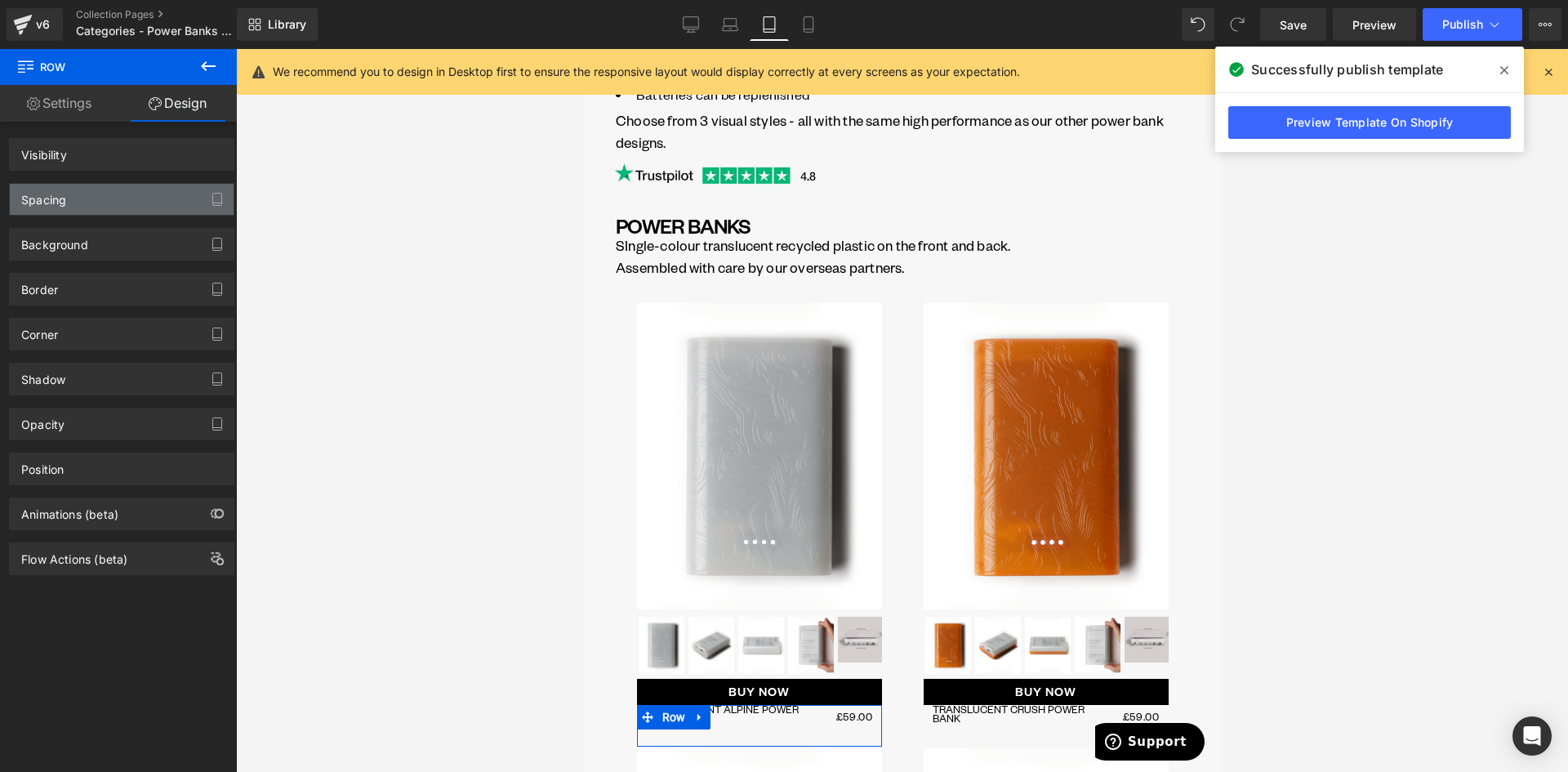
click at [96, 194] on div "Spacing" at bounding box center [122, 200] width 224 height 31
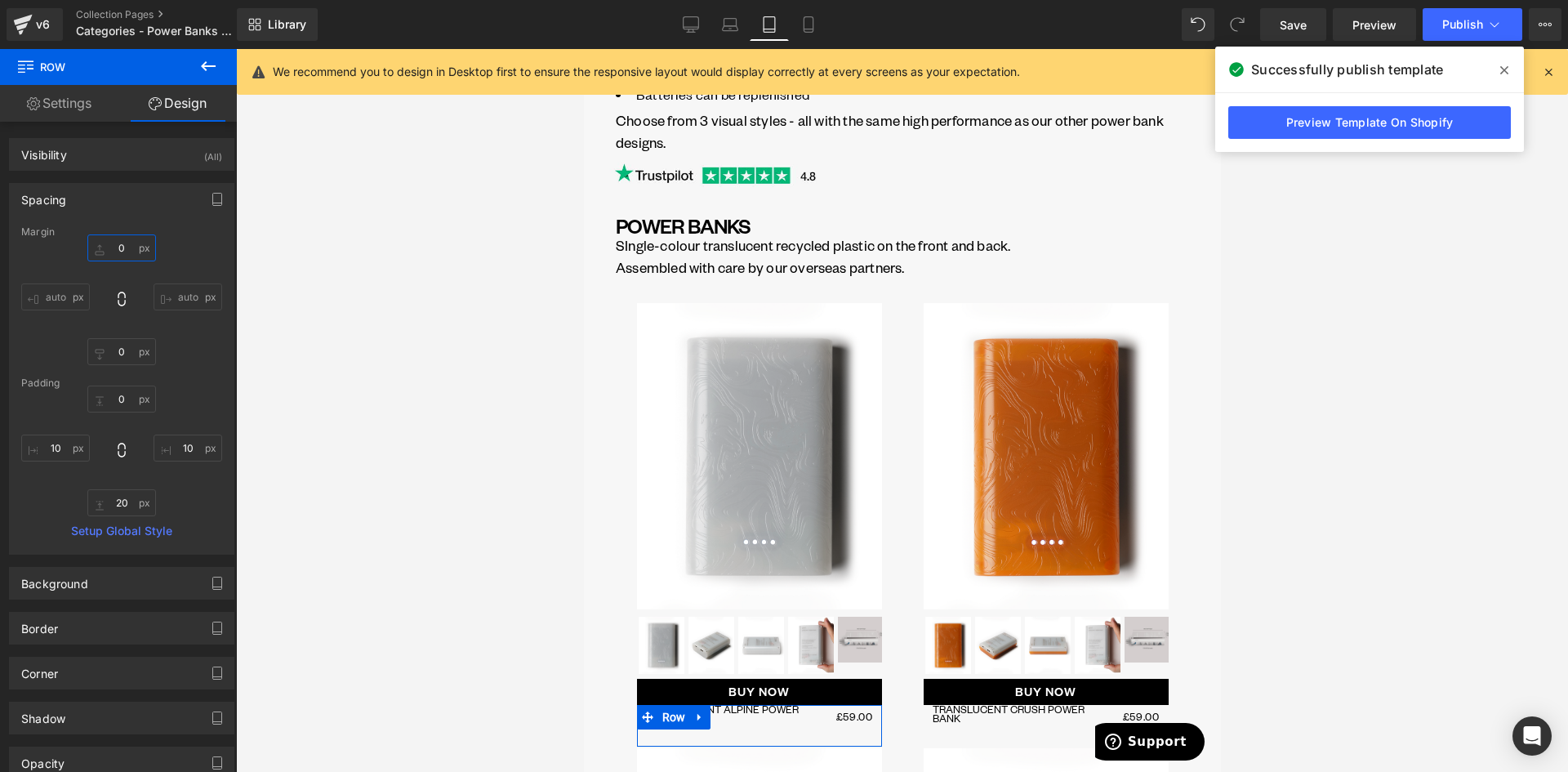
click at [107, 251] on input "0" at bounding box center [122, 248] width 69 height 27
type input "3"
click at [810, 31] on icon at bounding box center [809, 25] width 16 height 16
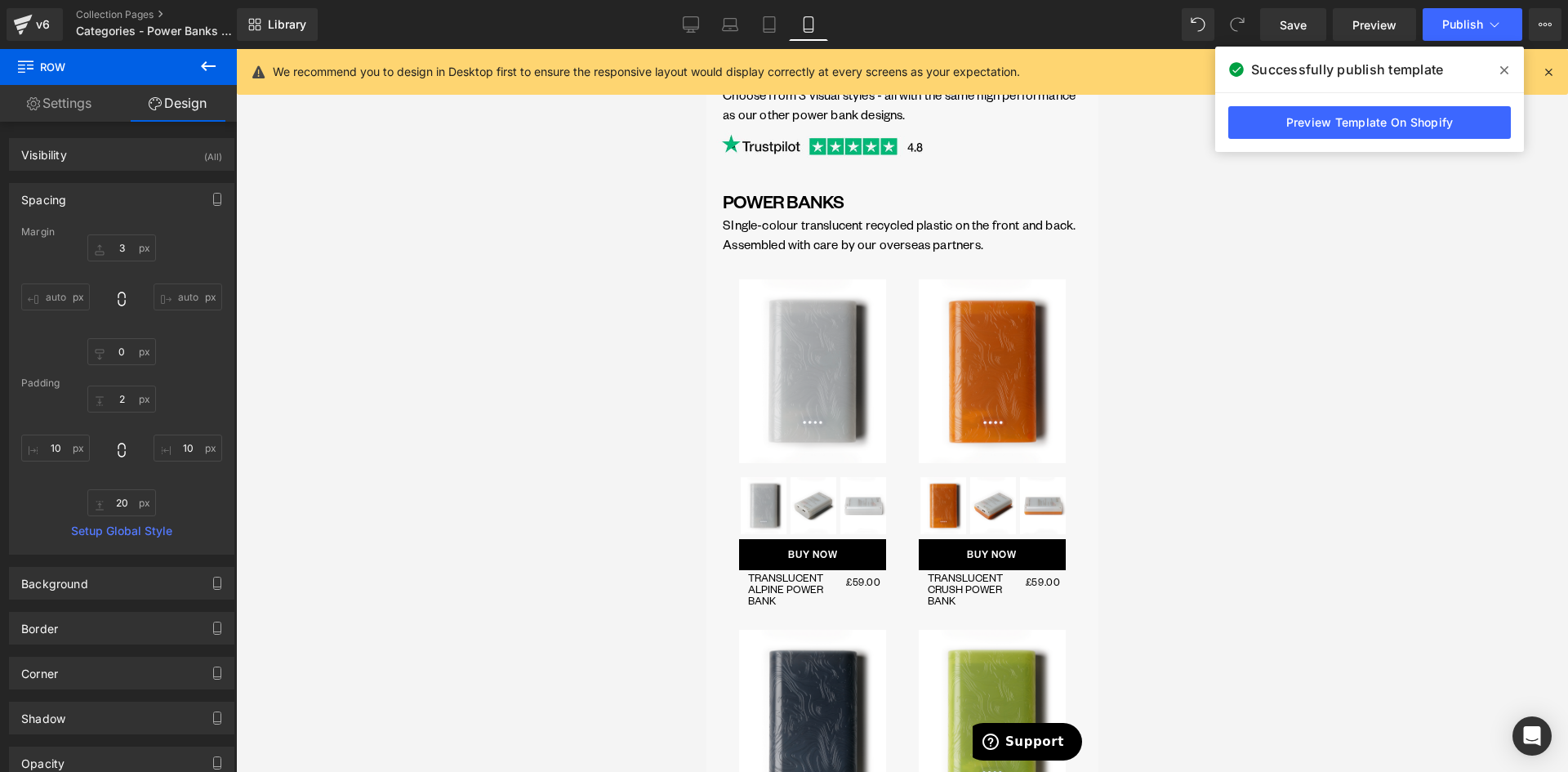
scroll to position [360, 0]
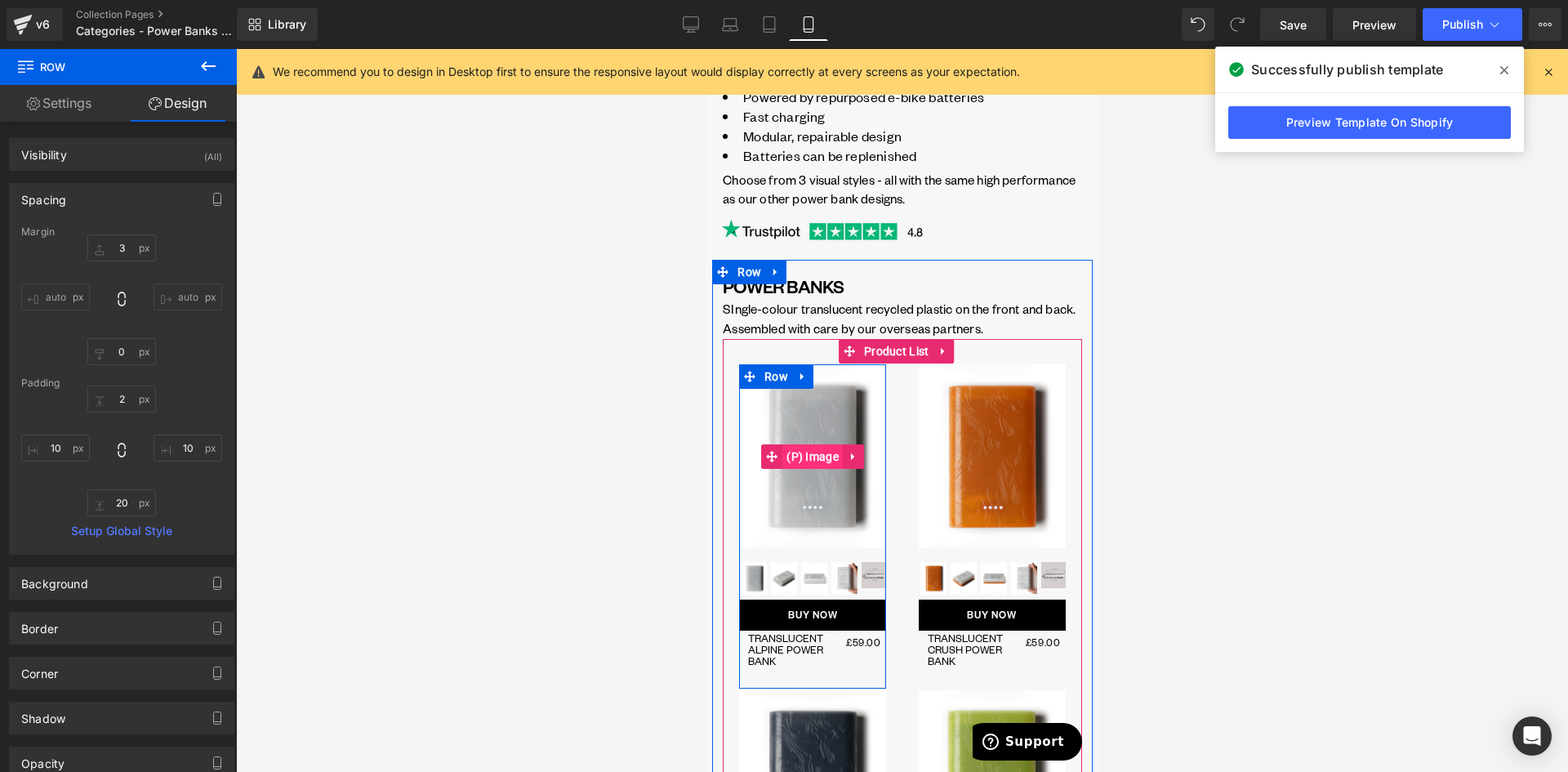
drag, startPoint x: 813, startPoint y: 473, endPoint x: 1200, endPoint y: 326, distance: 414.0
click at [813, 469] on span "(P) Image" at bounding box center [812, 456] width 61 height 25
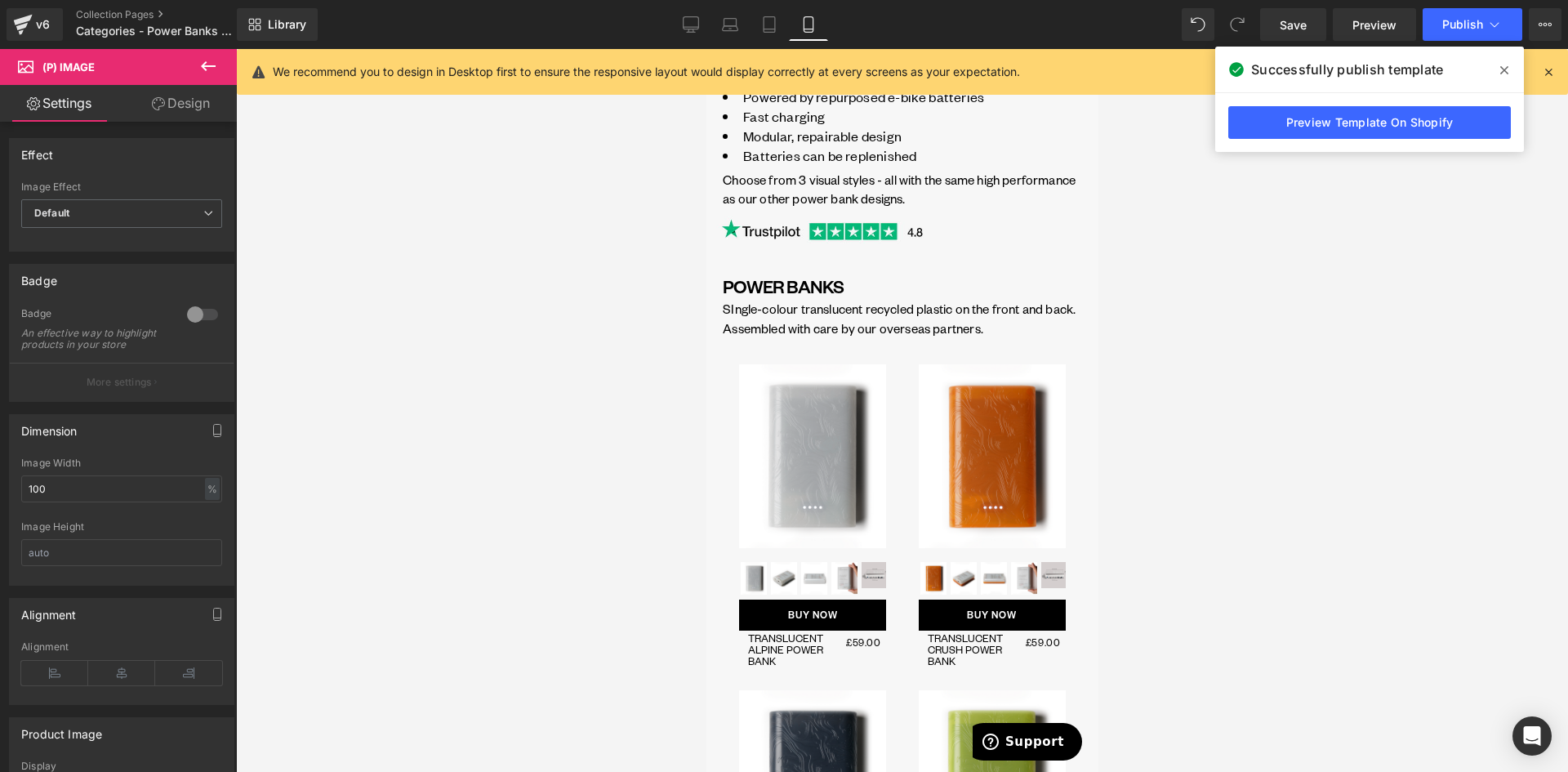
click at [180, 112] on link "Design" at bounding box center [181, 103] width 119 height 37
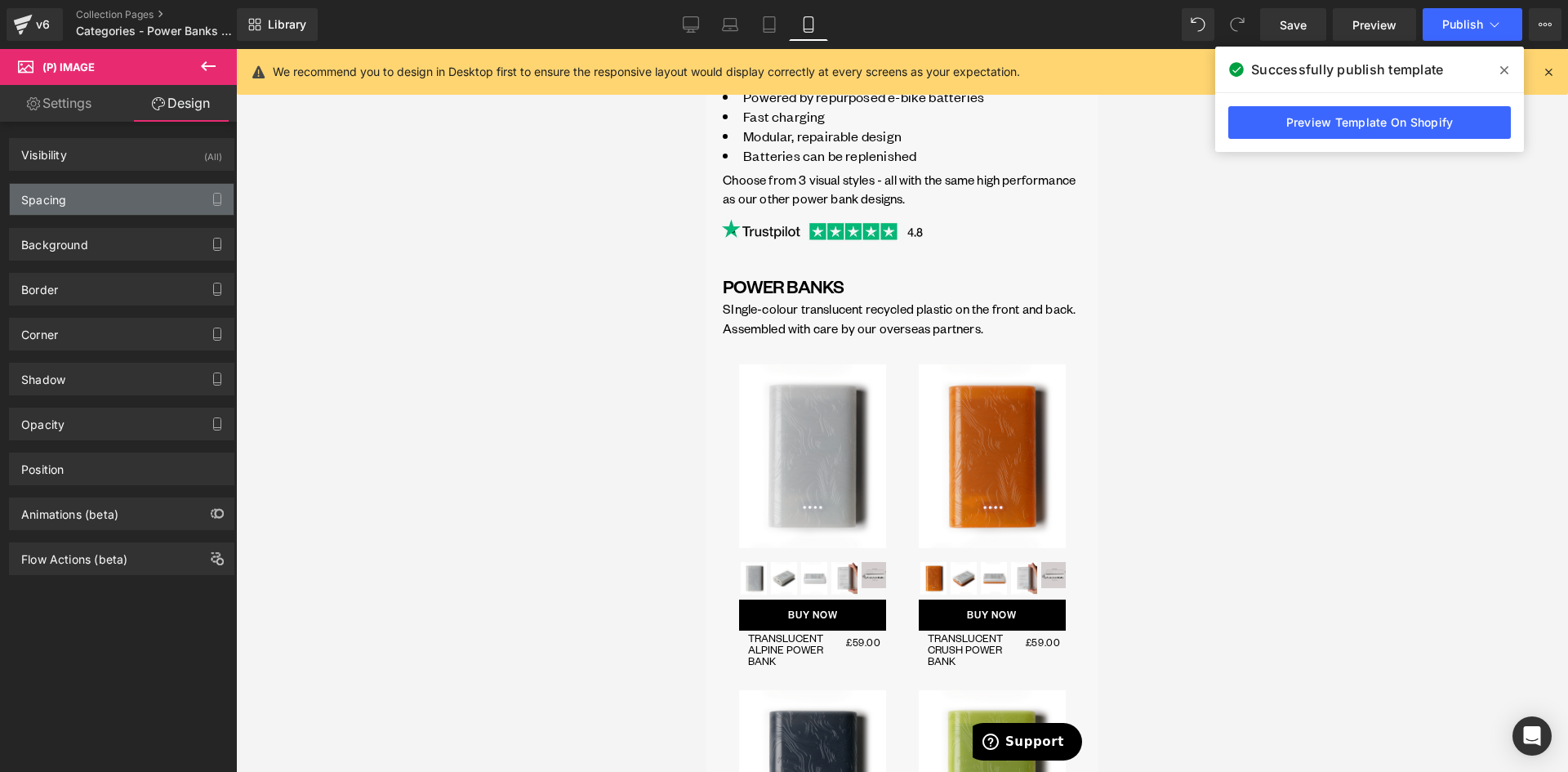
click at [97, 198] on div "Spacing" at bounding box center [122, 200] width 224 height 31
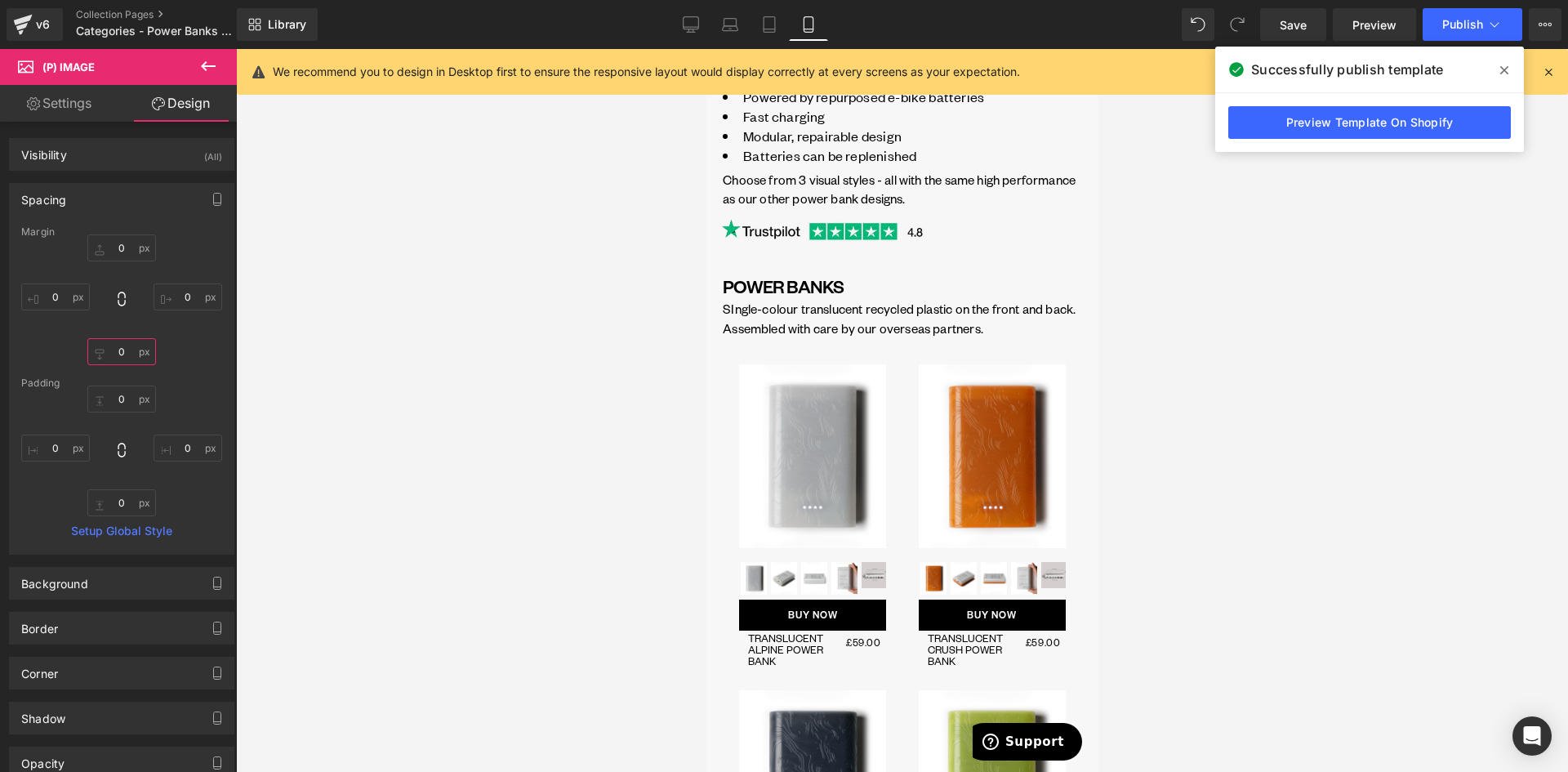
click at [117, 355] on input "0" at bounding box center [122, 351] width 69 height 27
type input "-8"
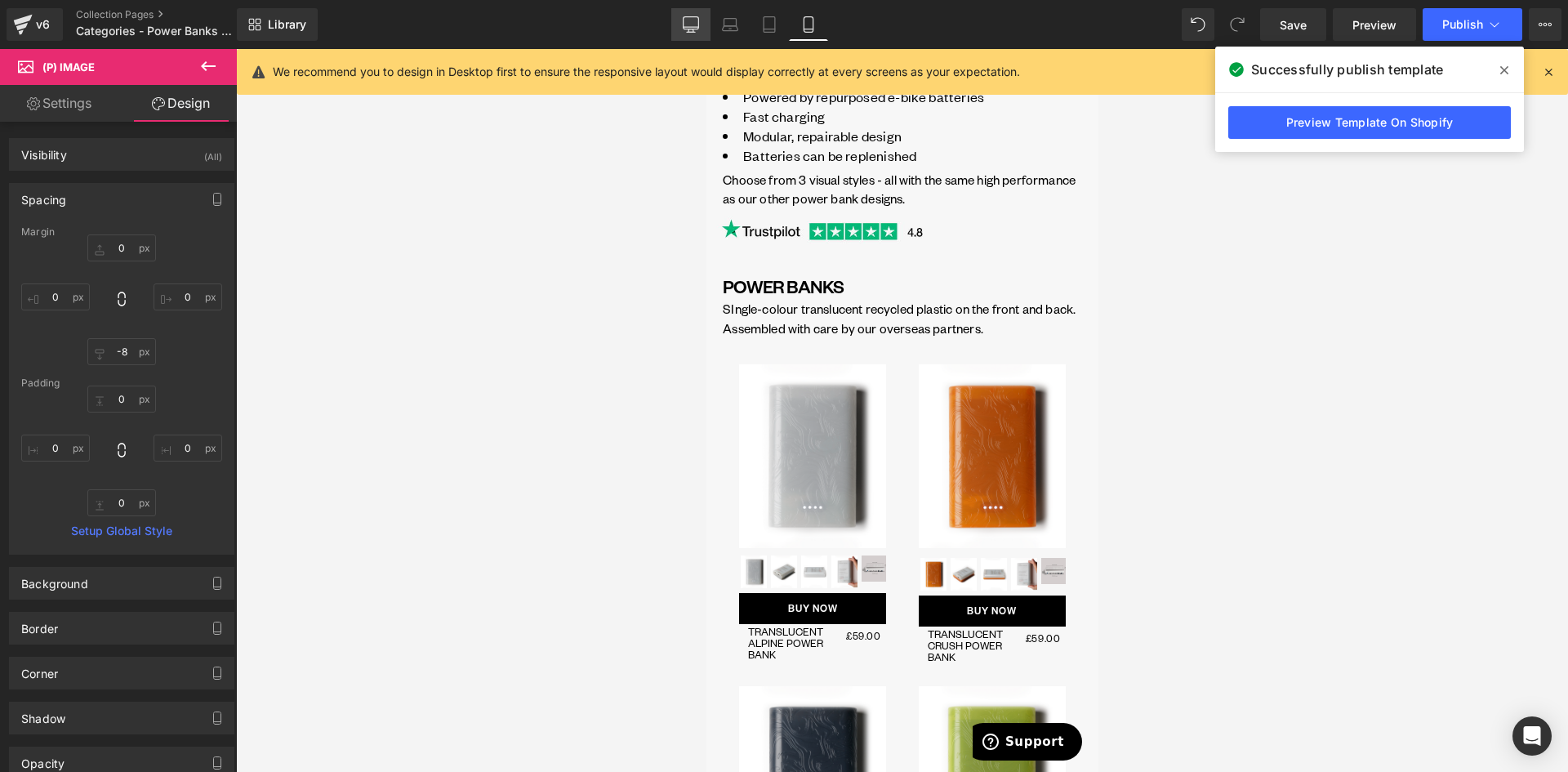
click at [676, 30] on link "Desktop" at bounding box center [691, 25] width 39 height 33
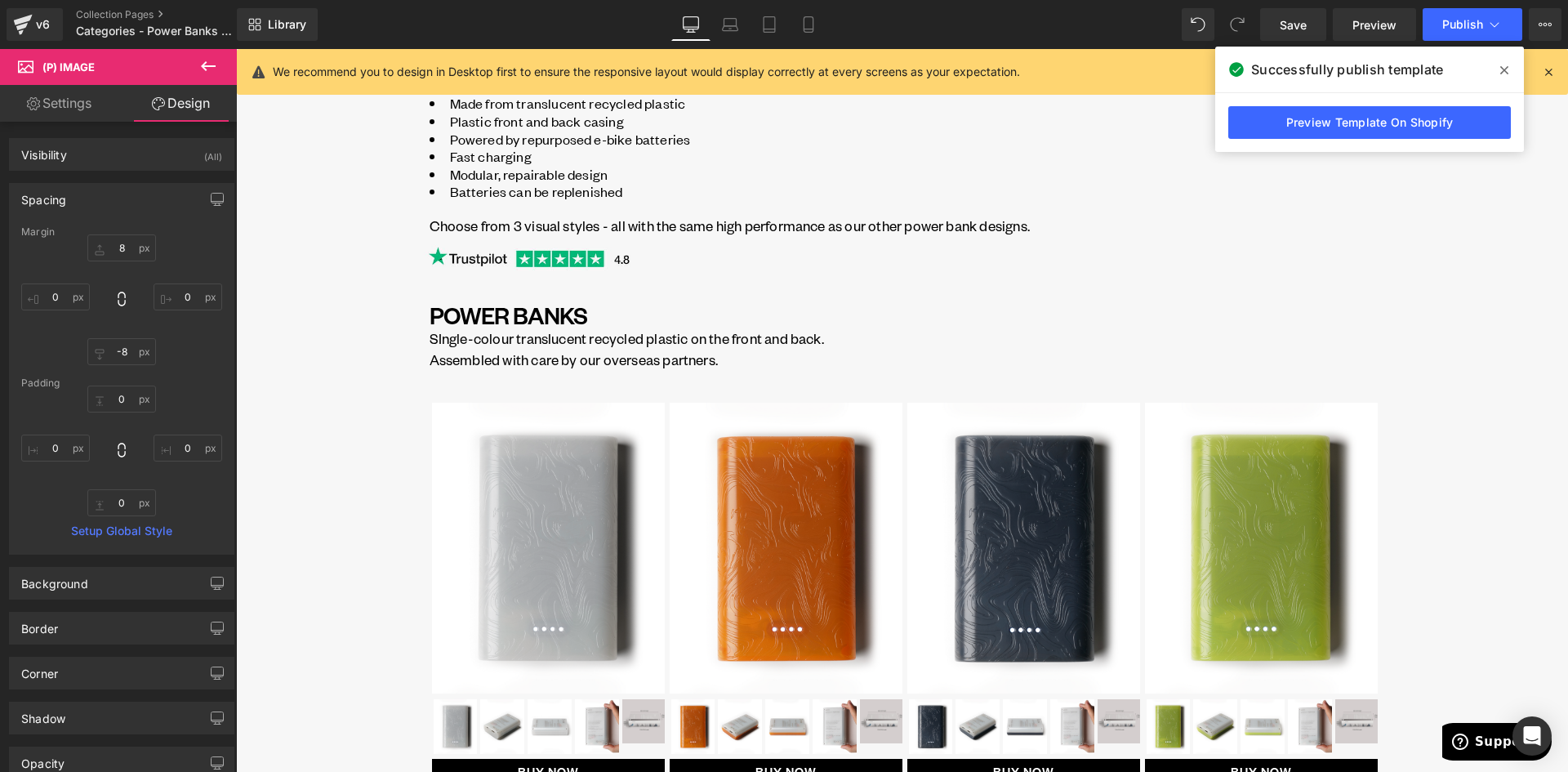
scroll to position [541, 0]
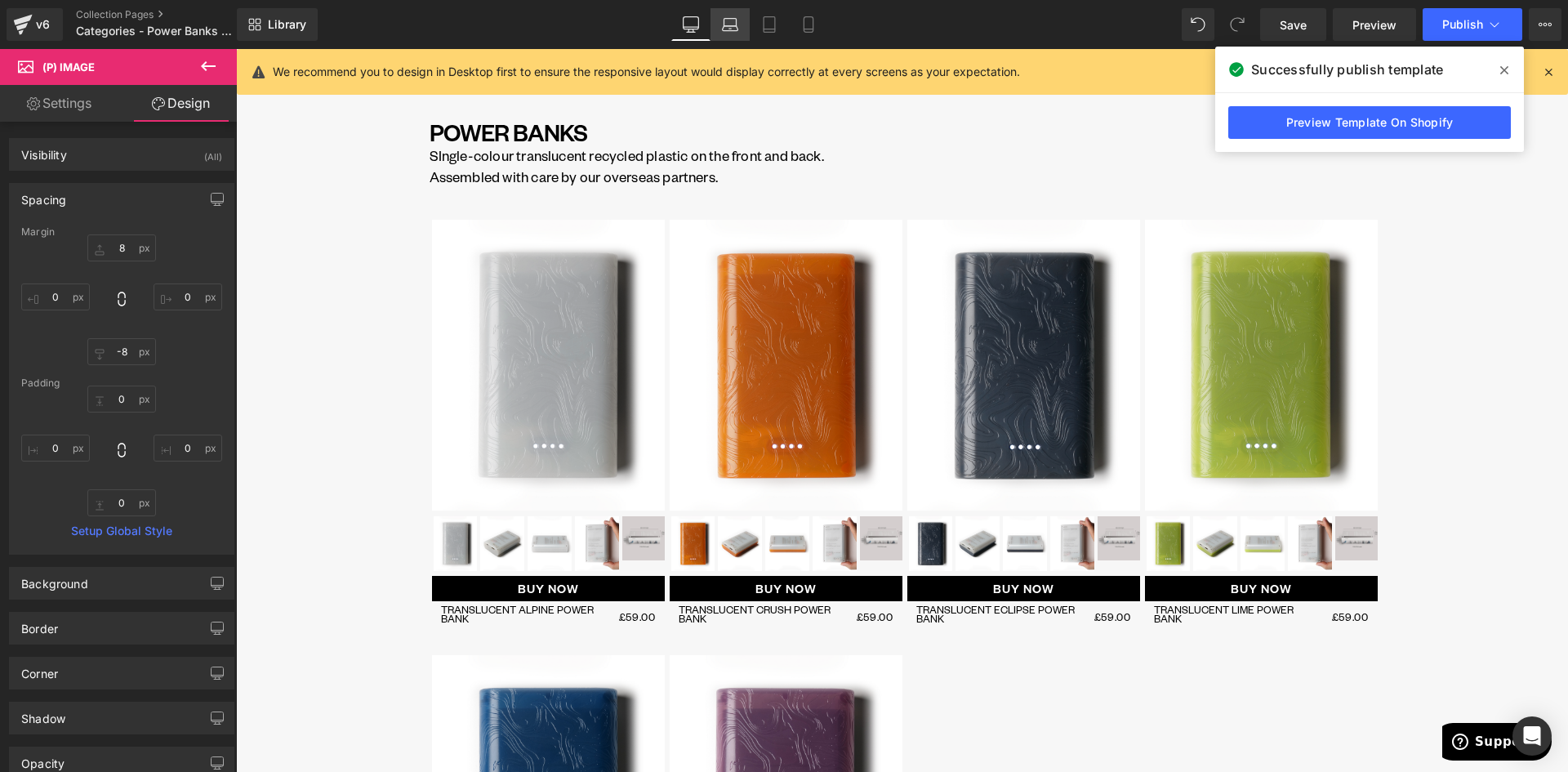
click at [737, 29] on icon at bounding box center [730, 25] width 16 height 16
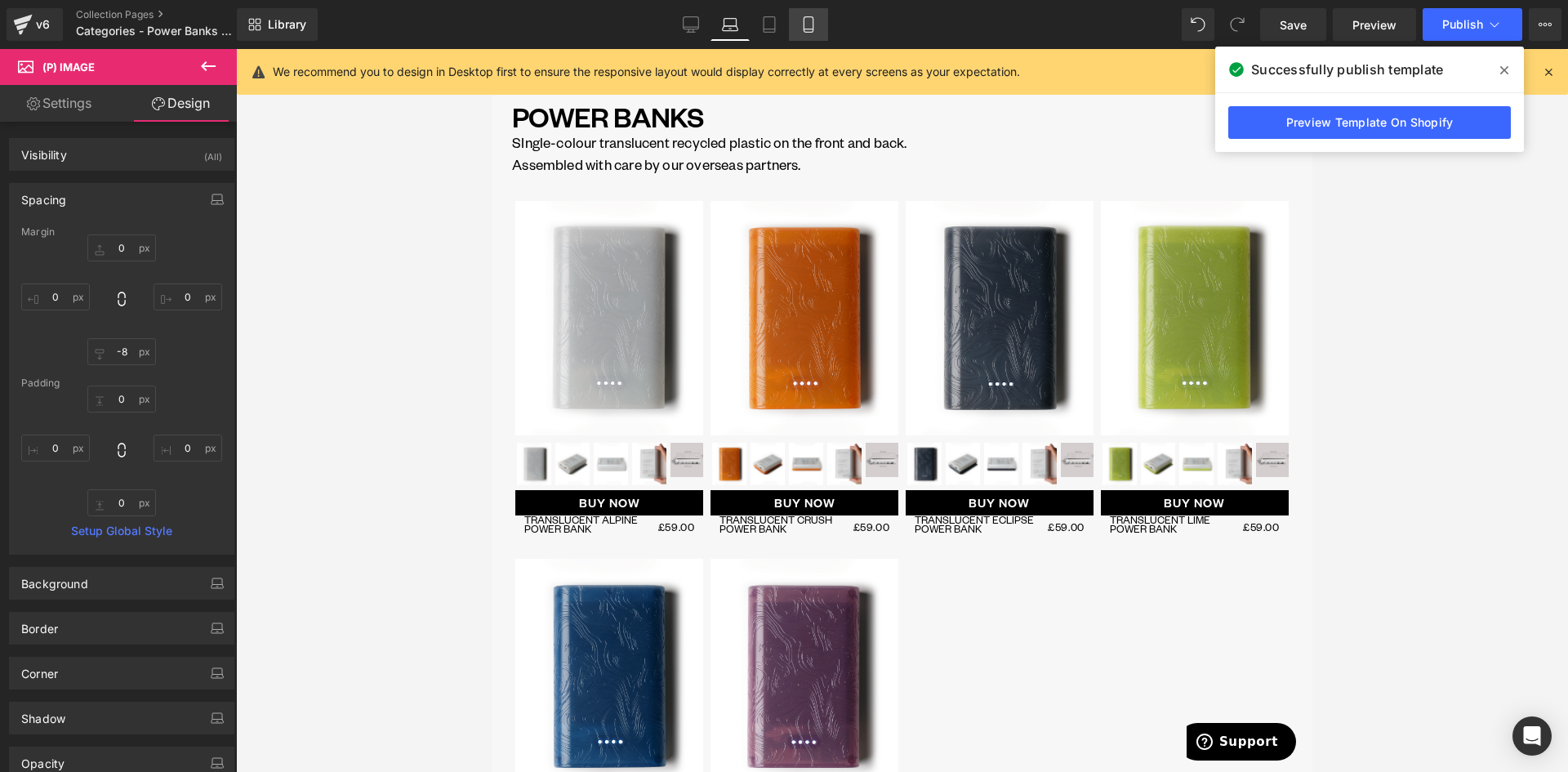
click at [772, 20] on icon at bounding box center [770, 25] width 16 height 16
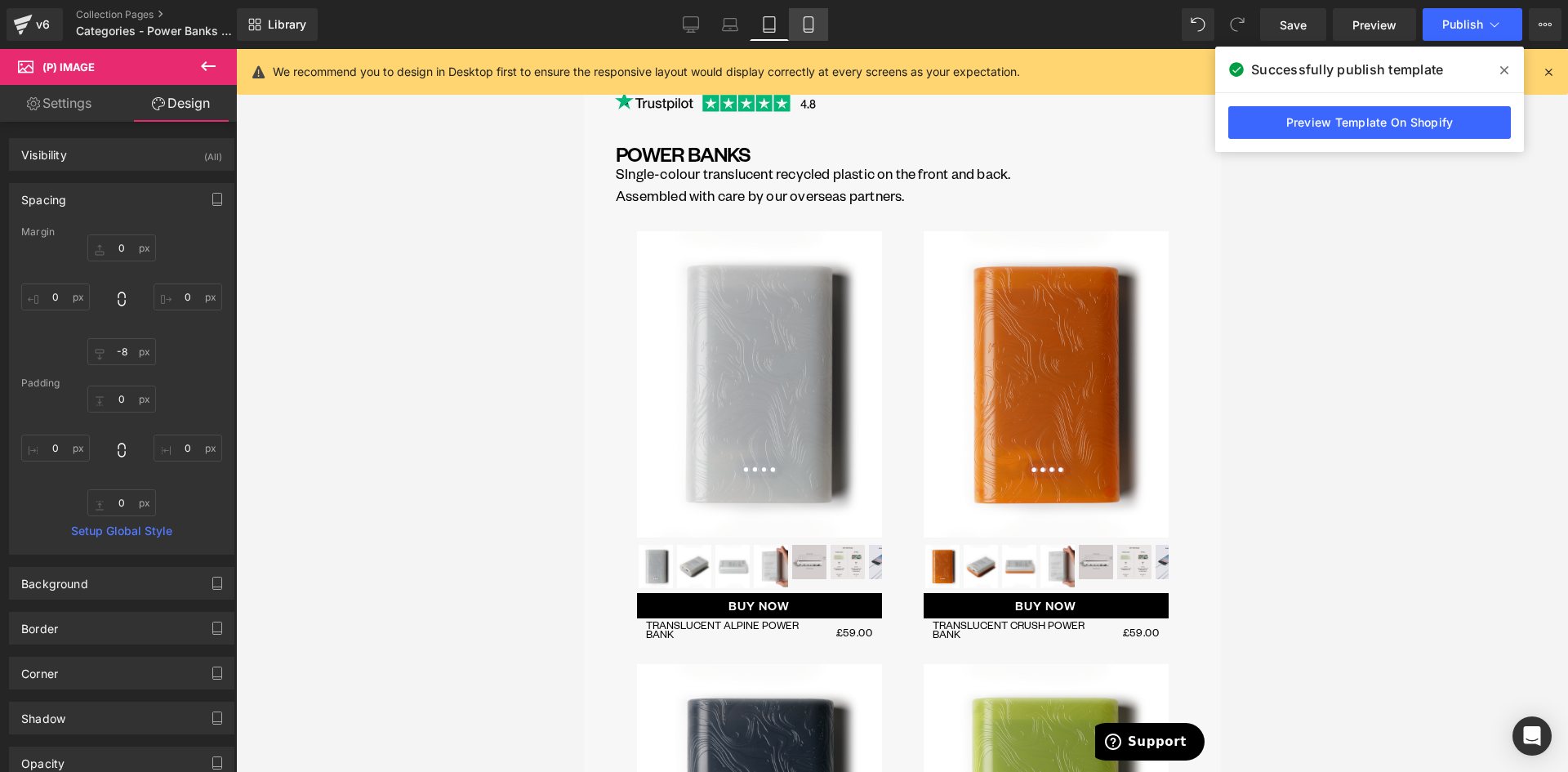
scroll to position [536, 0]
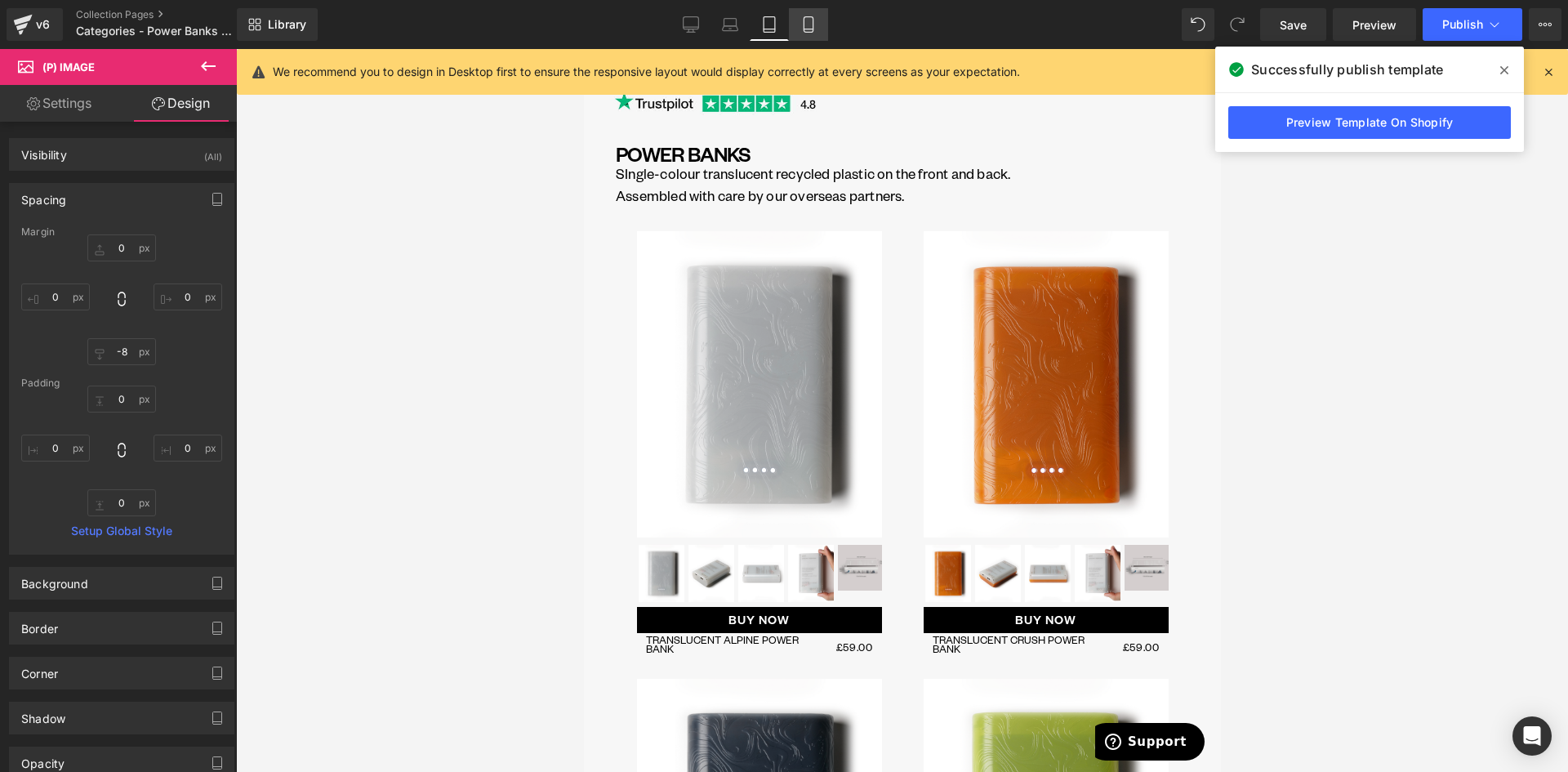
click at [804, 25] on icon at bounding box center [809, 25] width 16 height 16
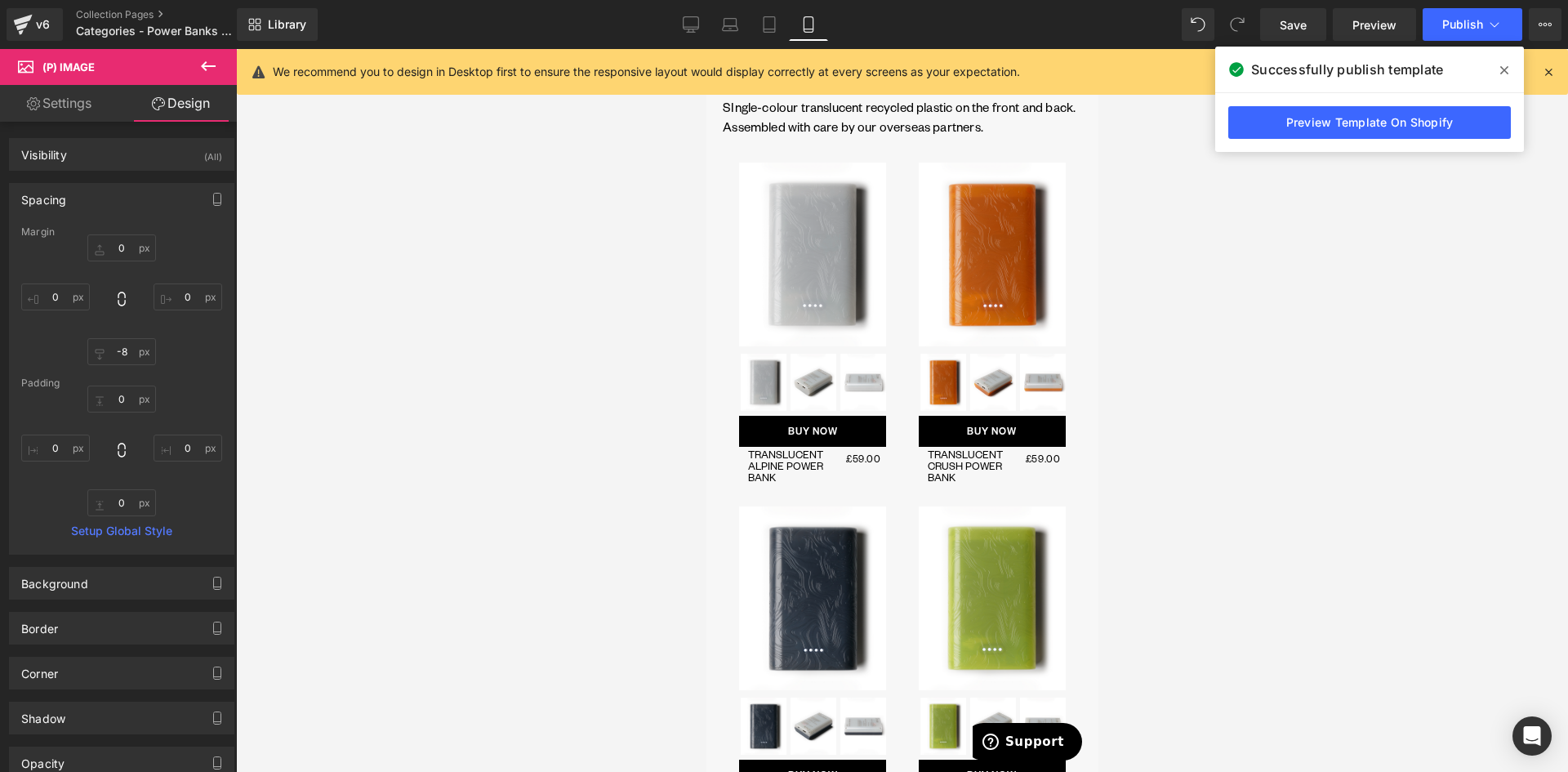
scroll to position [542, 0]
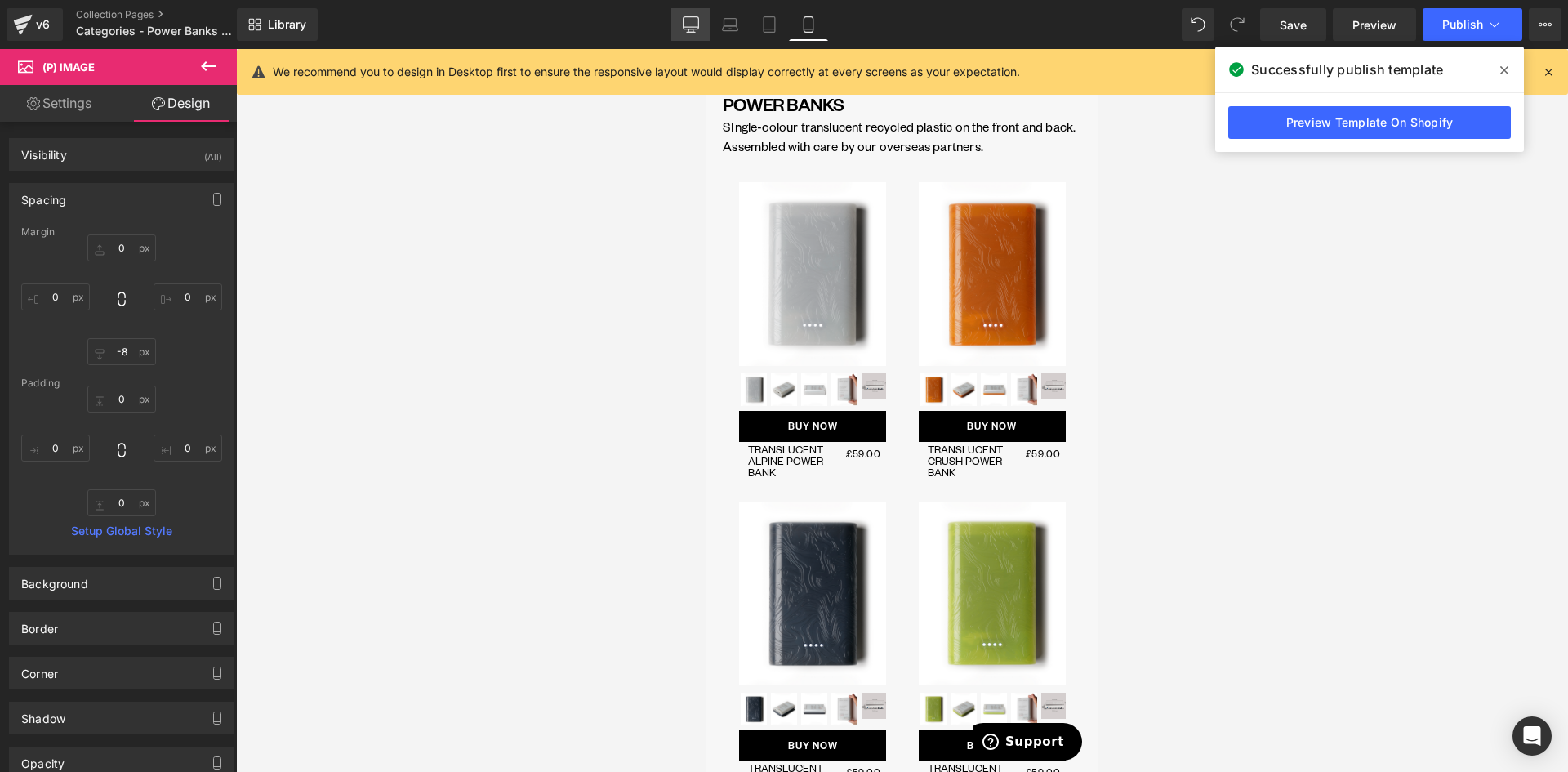
click at [683, 18] on link "Desktop" at bounding box center [691, 25] width 39 height 33
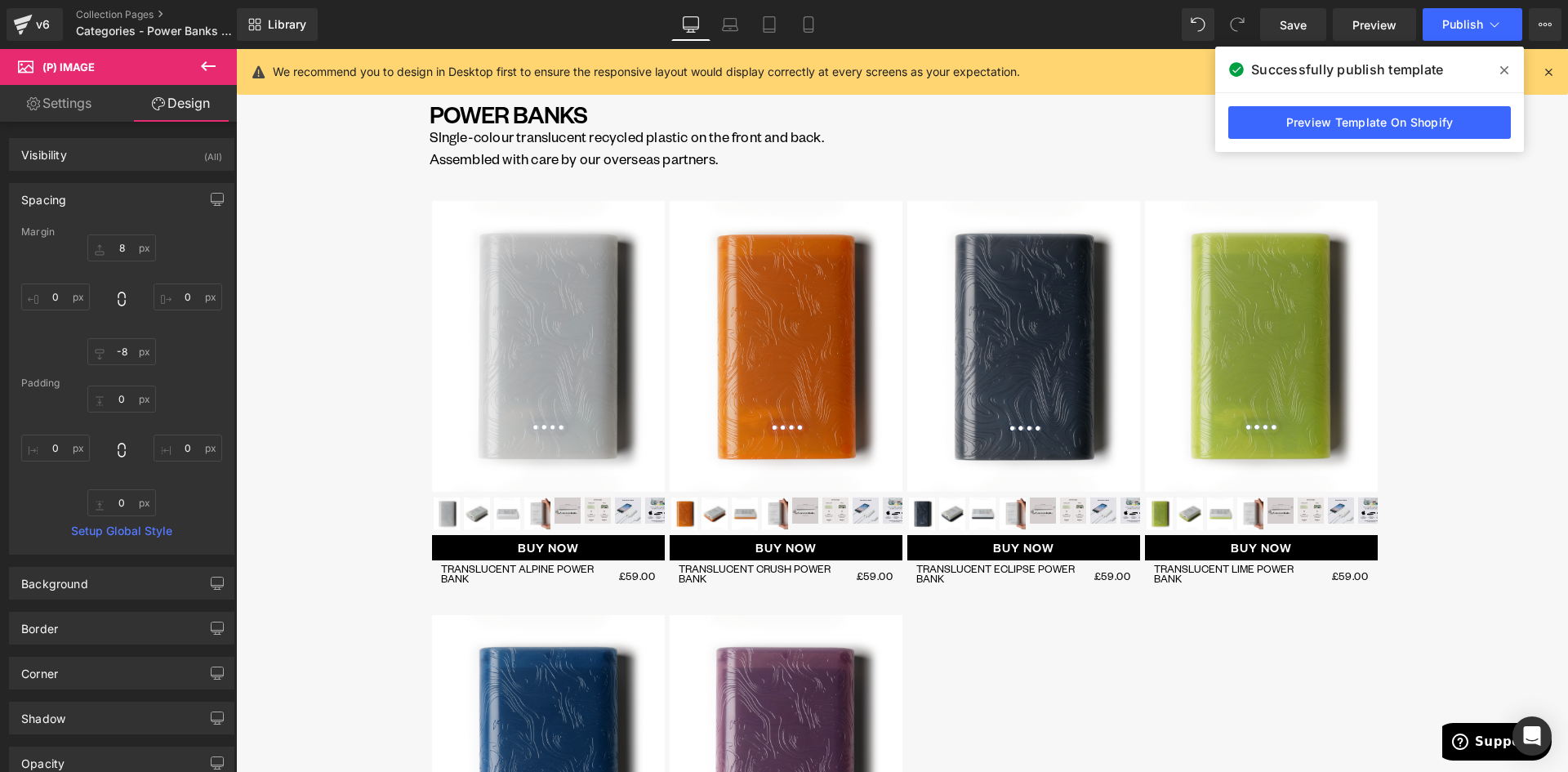
scroll to position [0, 0]
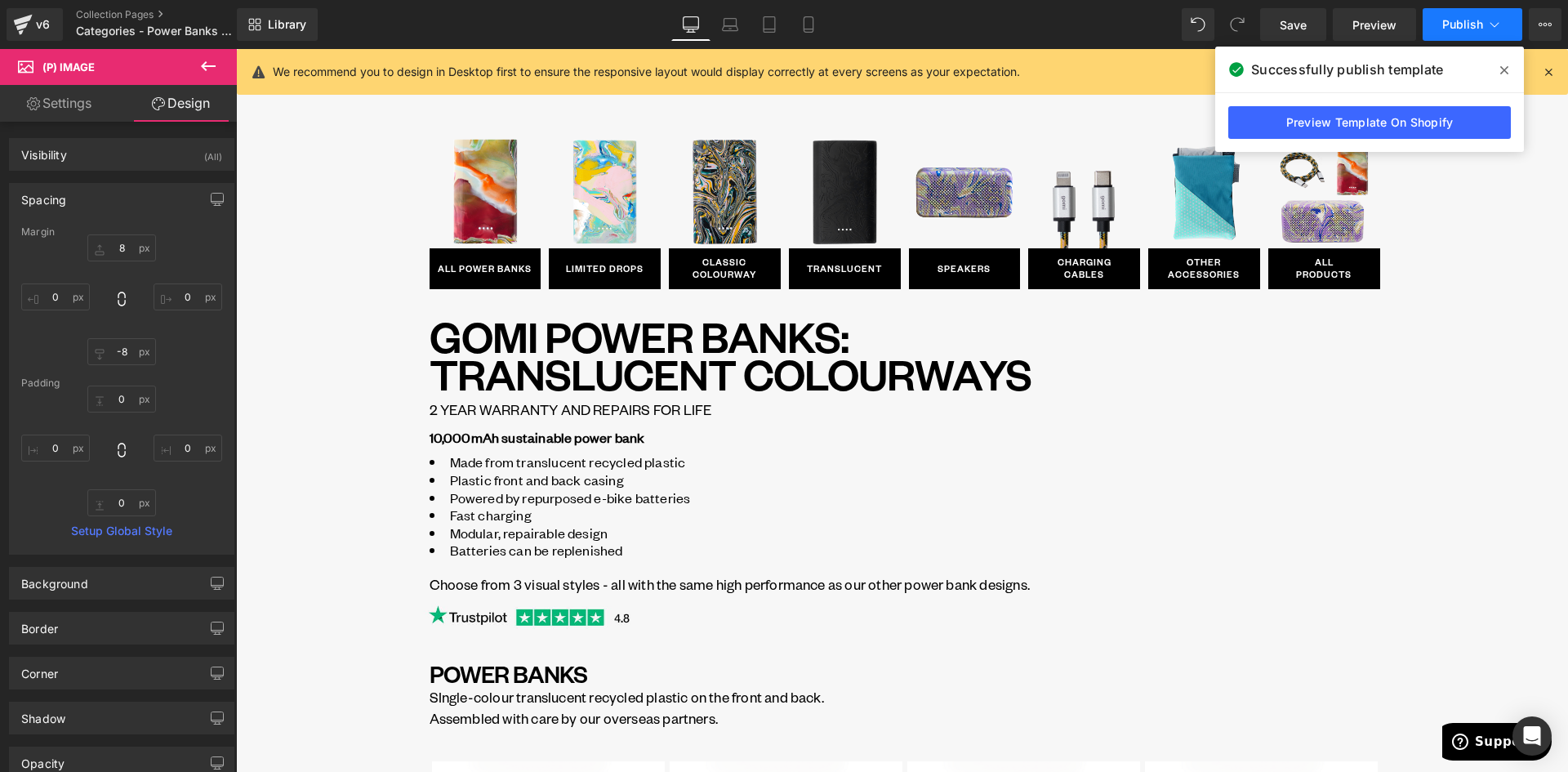
click at [1482, 18] on span "Publish" at bounding box center [1462, 25] width 41 height 13
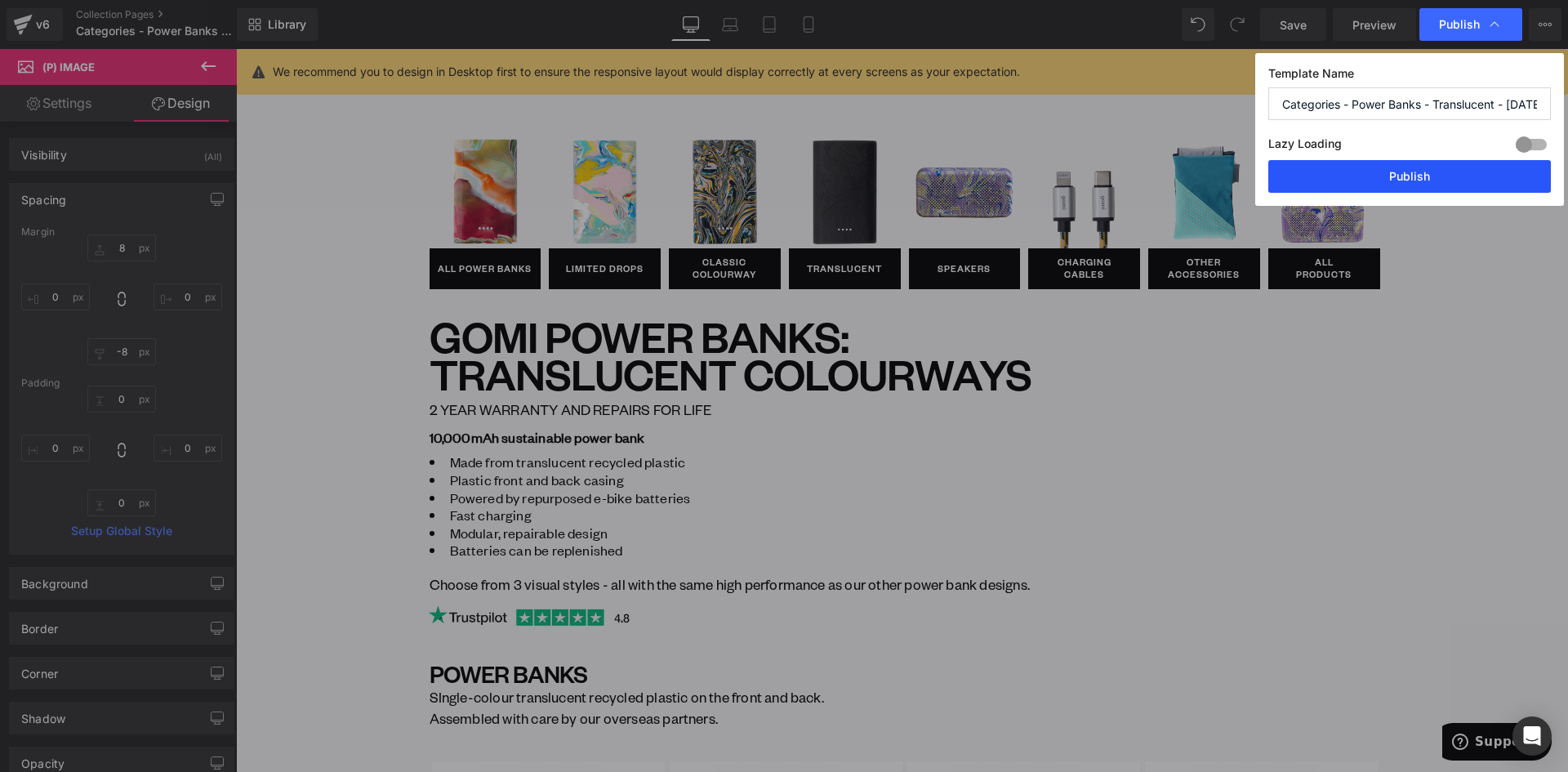
click at [1399, 184] on button "Publish" at bounding box center [1410, 177] width 283 height 33
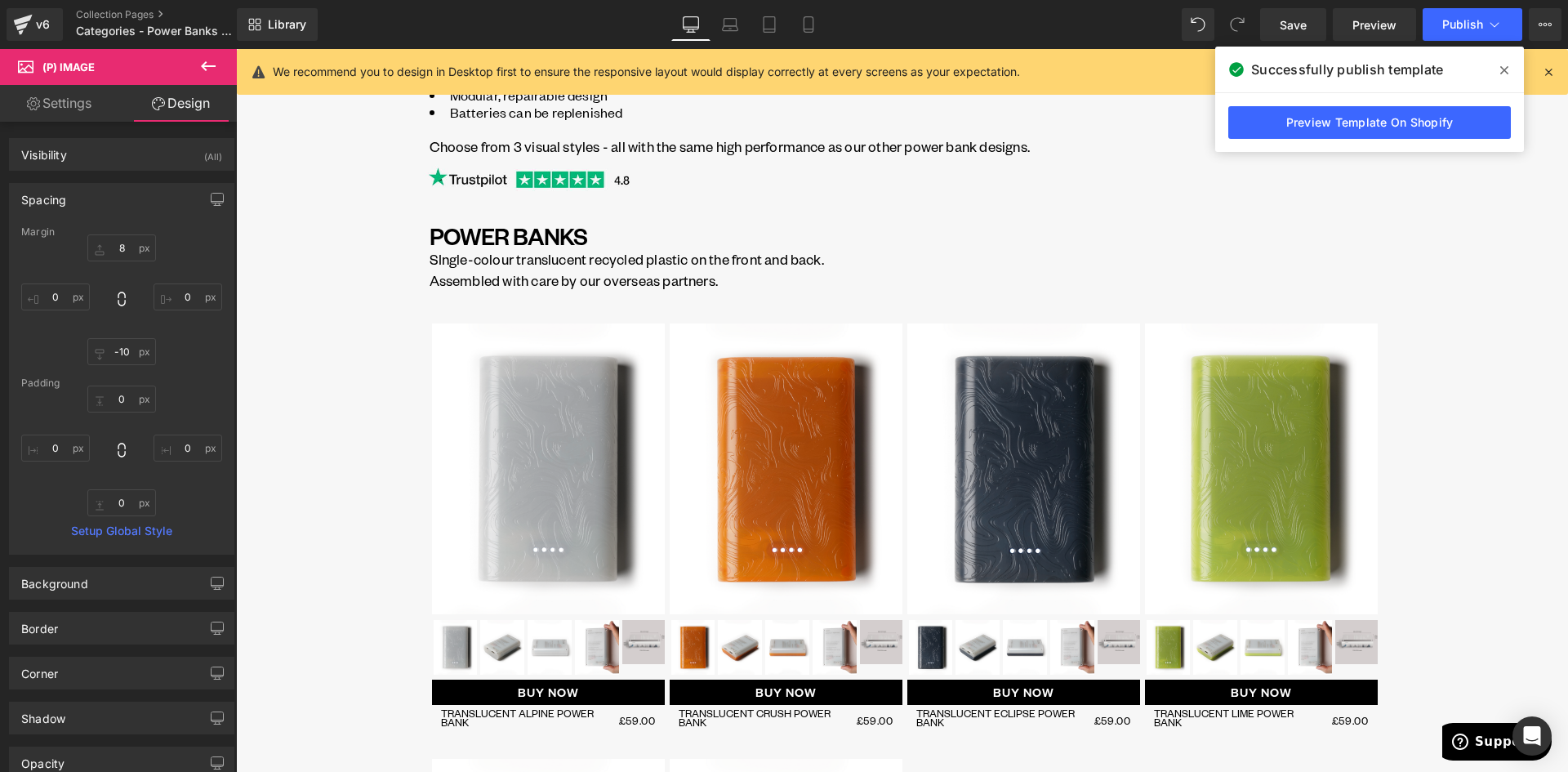
scroll to position [408, 0]
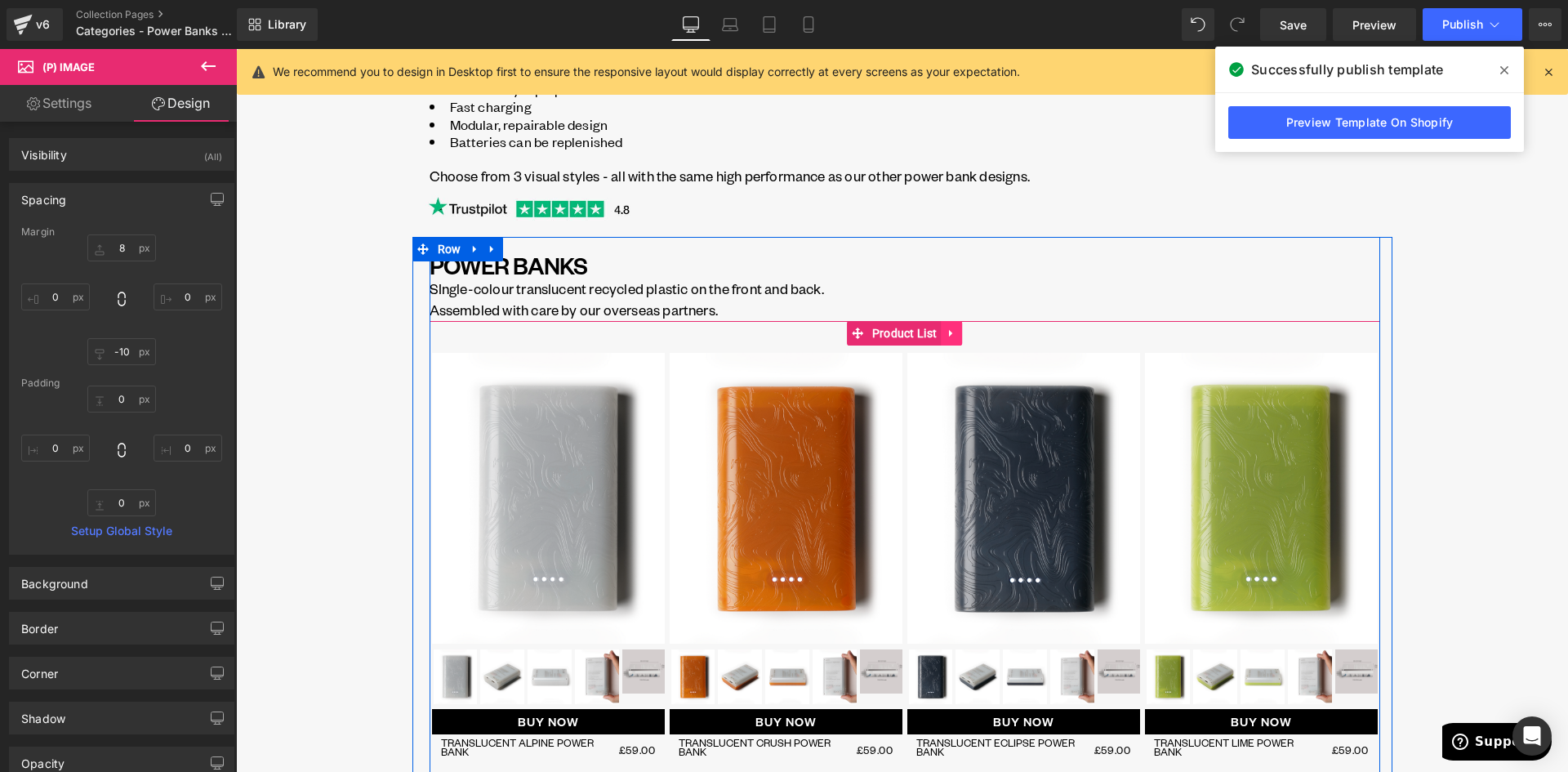
click at [949, 334] on icon at bounding box center [950, 332] width 3 height 7
click at [914, 334] on icon at bounding box center [919, 333] width 11 height 11
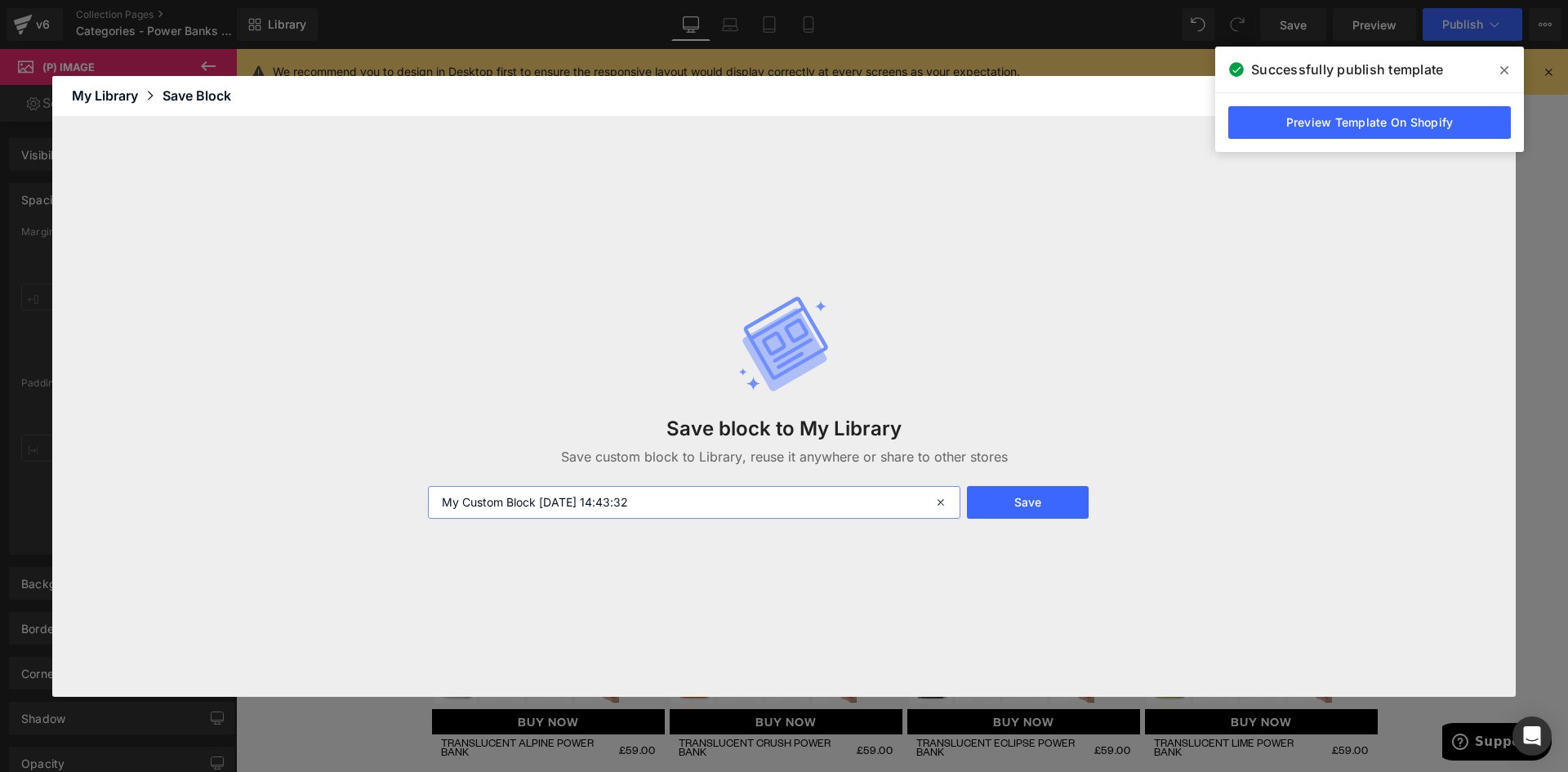
click at [668, 510] on input "My Custom Block 2025-08-22 14:43:32" at bounding box center [694, 502] width 532 height 33
drag, startPoint x: 690, startPoint y: 503, endPoint x: 424, endPoint y: 505, distance: 266.0
click at [424, 505] on div "My Custom Block 2025-08-22 14:43:32" at bounding box center [692, 502] width 549 height 33
type input "Product List - 4-5 Translucent with filmroll"
click at [1063, 509] on button "Save" at bounding box center [1027, 502] width 122 height 33
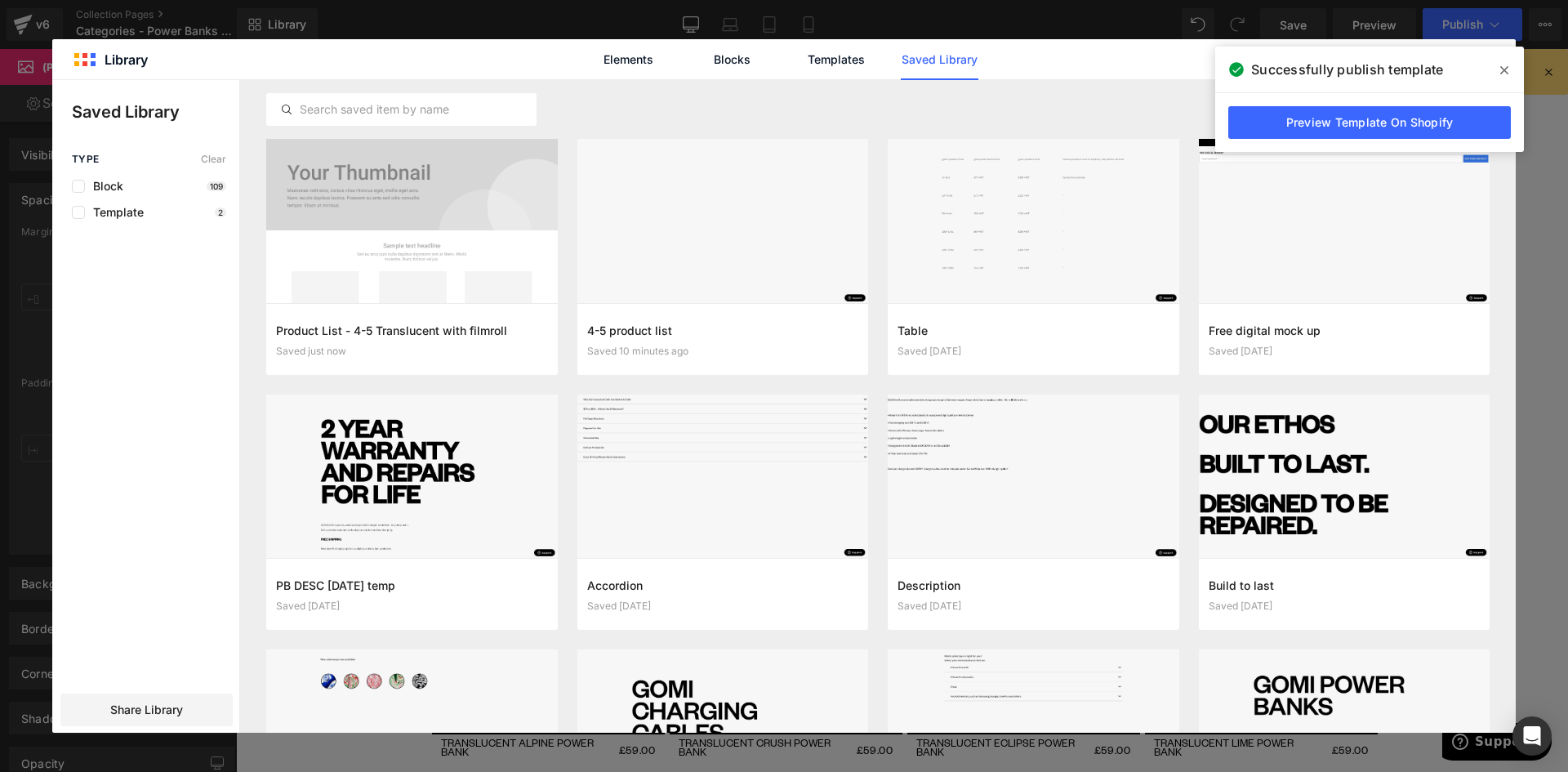
click at [1196, 71] on div "Elements Blocks Templates Saved Library" at bounding box center [784, 59] width 1463 height 40
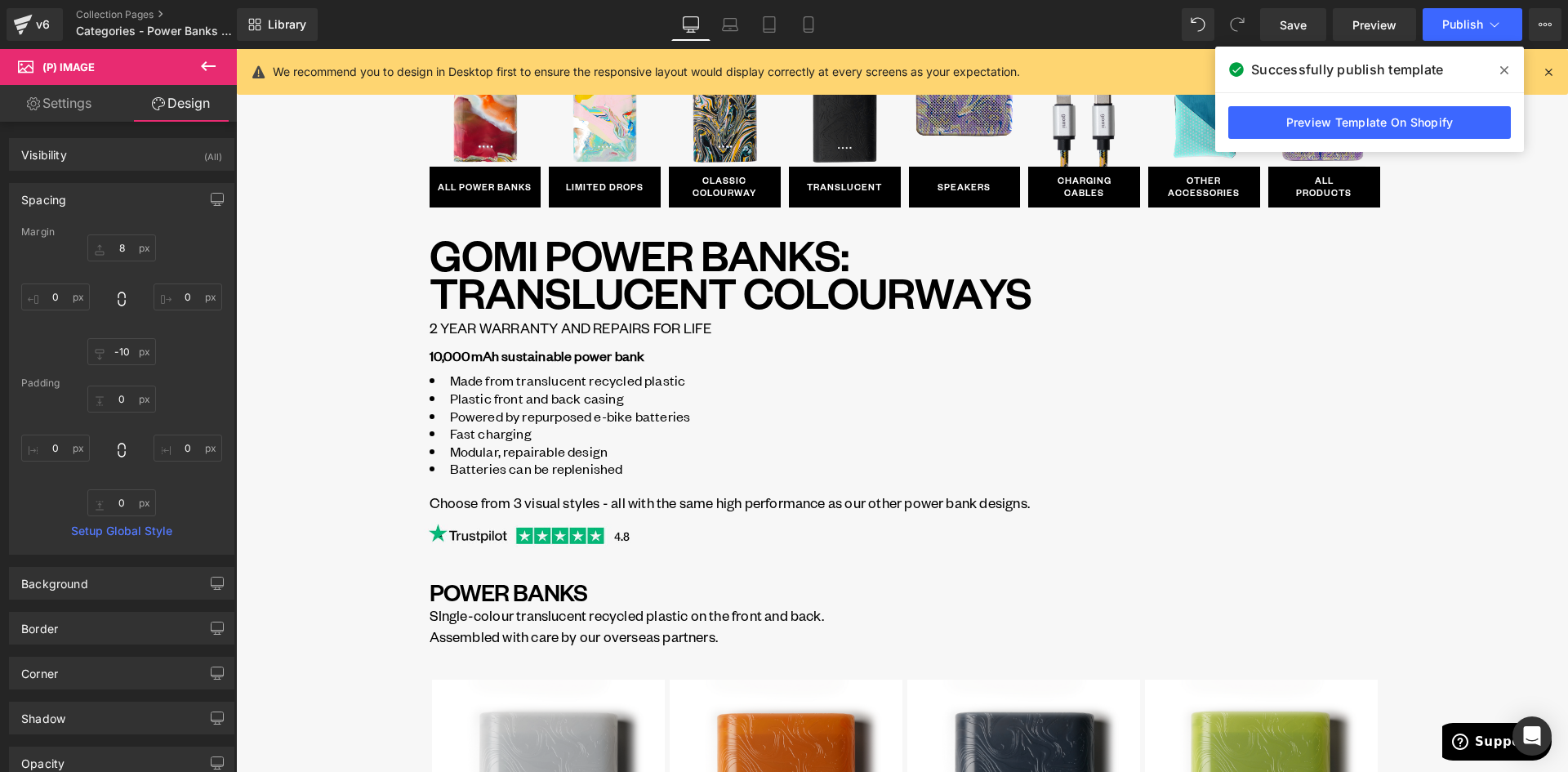
scroll to position [245, 0]
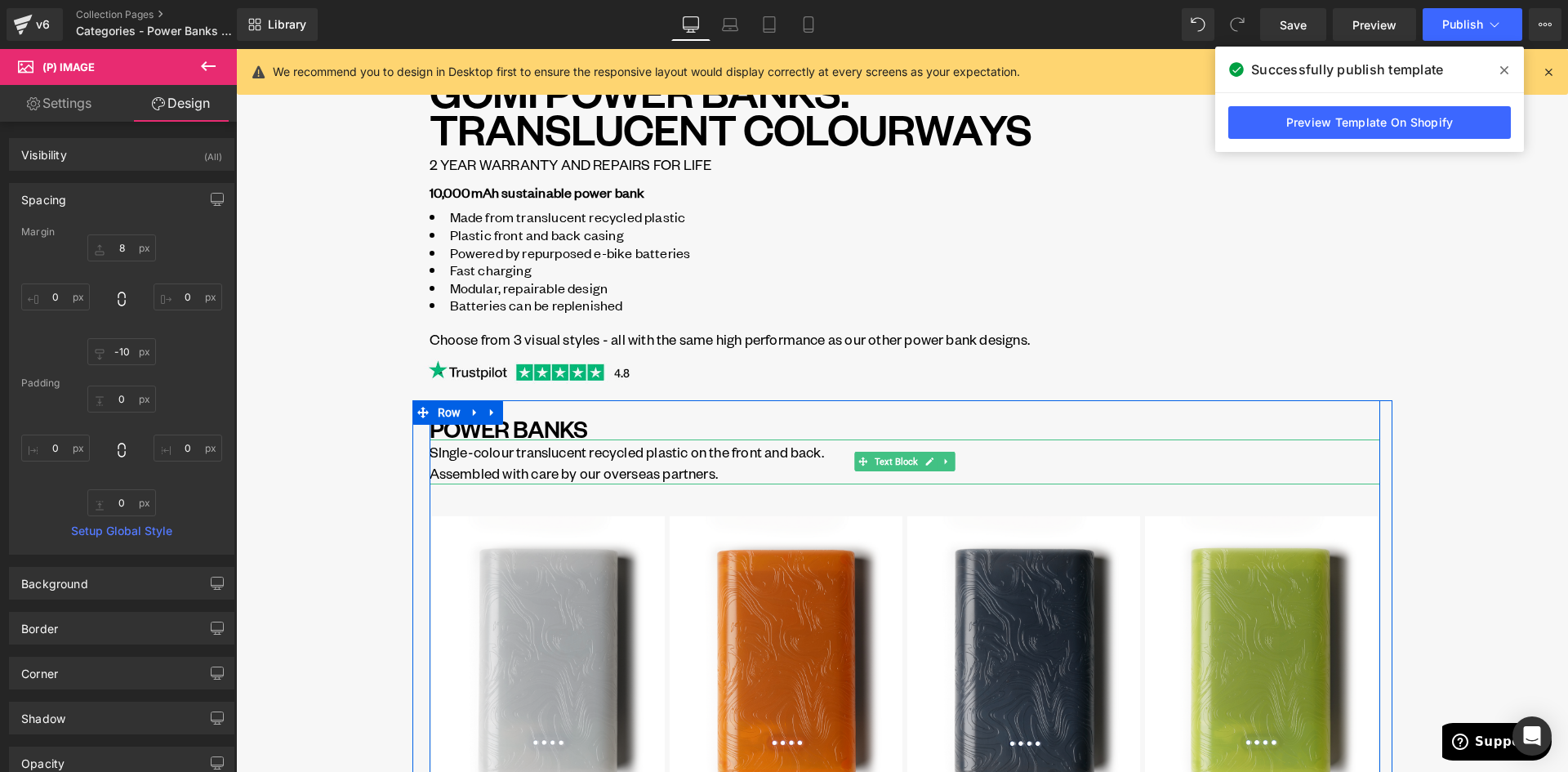
drag, startPoint x: 604, startPoint y: 459, endPoint x: 706, endPoint y: 453, distance: 102.2
click at [604, 459] on p "SIngle-colour translucent recycled plastic on the front and back. Assembled wit…" at bounding box center [905, 462] width 950 height 43
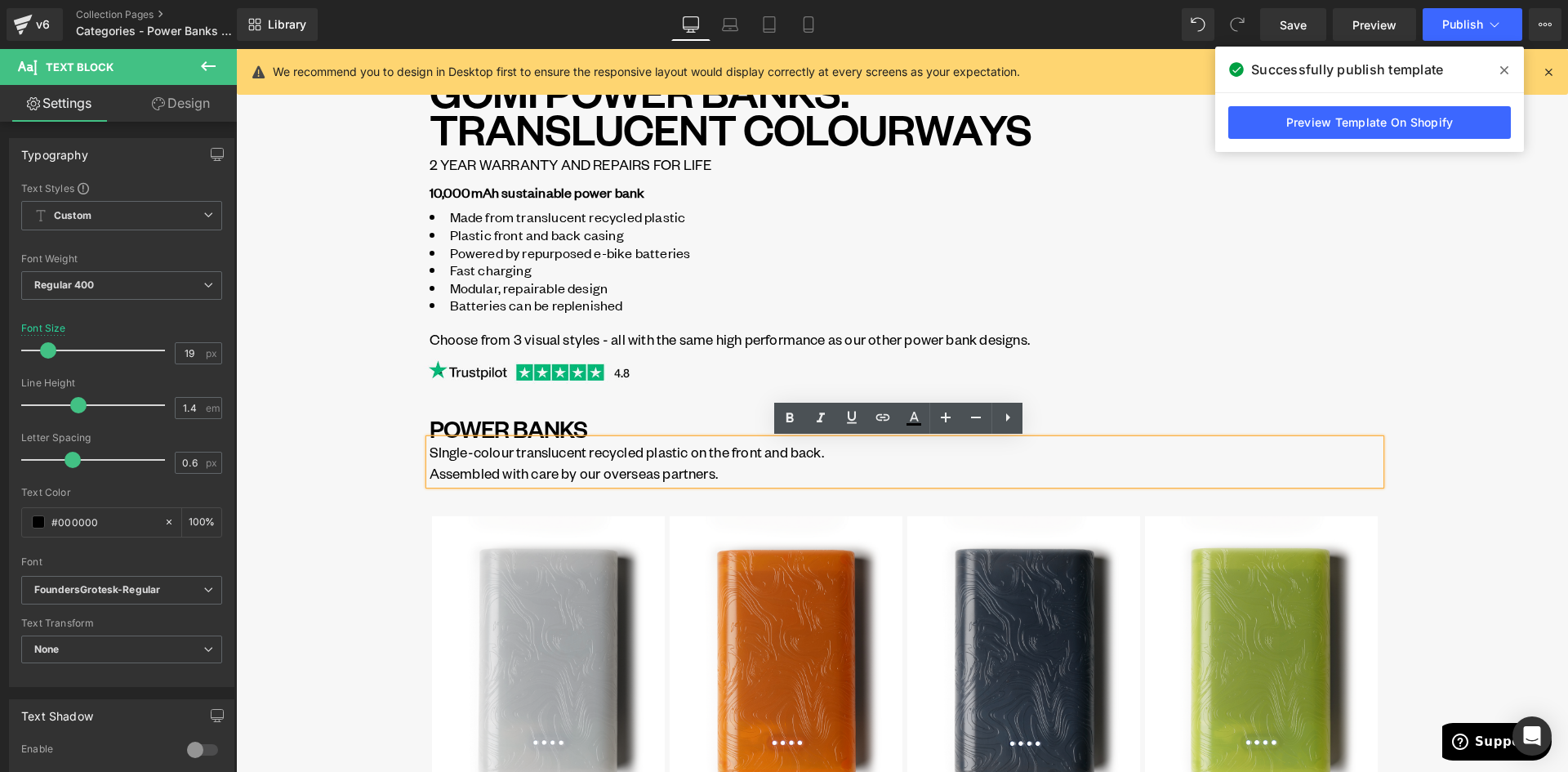
click at [794, 453] on p "SIngle-colour translucent recycled plastic on the front and back. Assembled wit…" at bounding box center [905, 462] width 950 height 43
click at [791, 455] on p "SIngle-colour translucent recycled plastic on the front and back. Assembled wit…" at bounding box center [905, 462] width 950 height 43
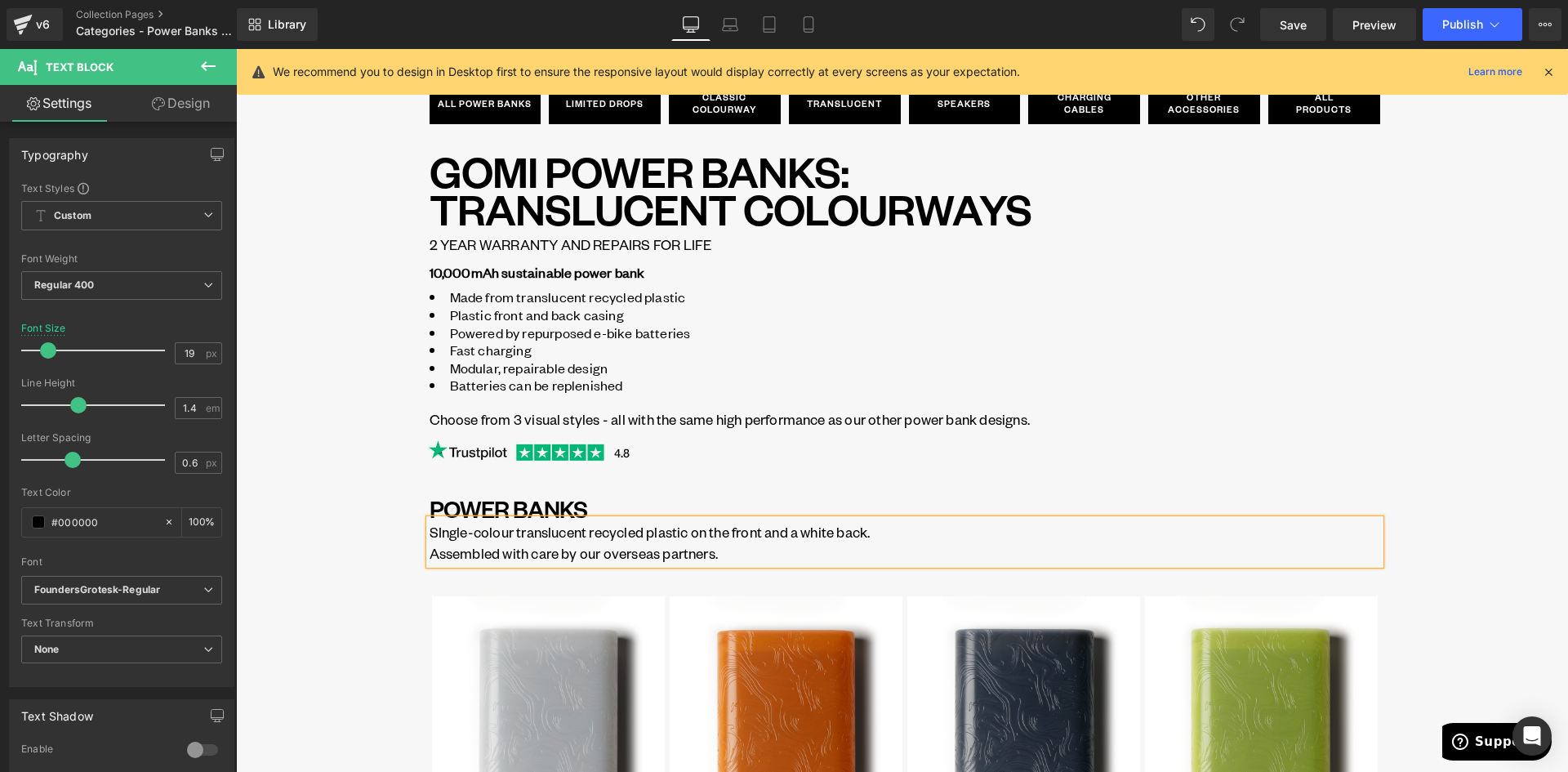
scroll to position [164, 0]
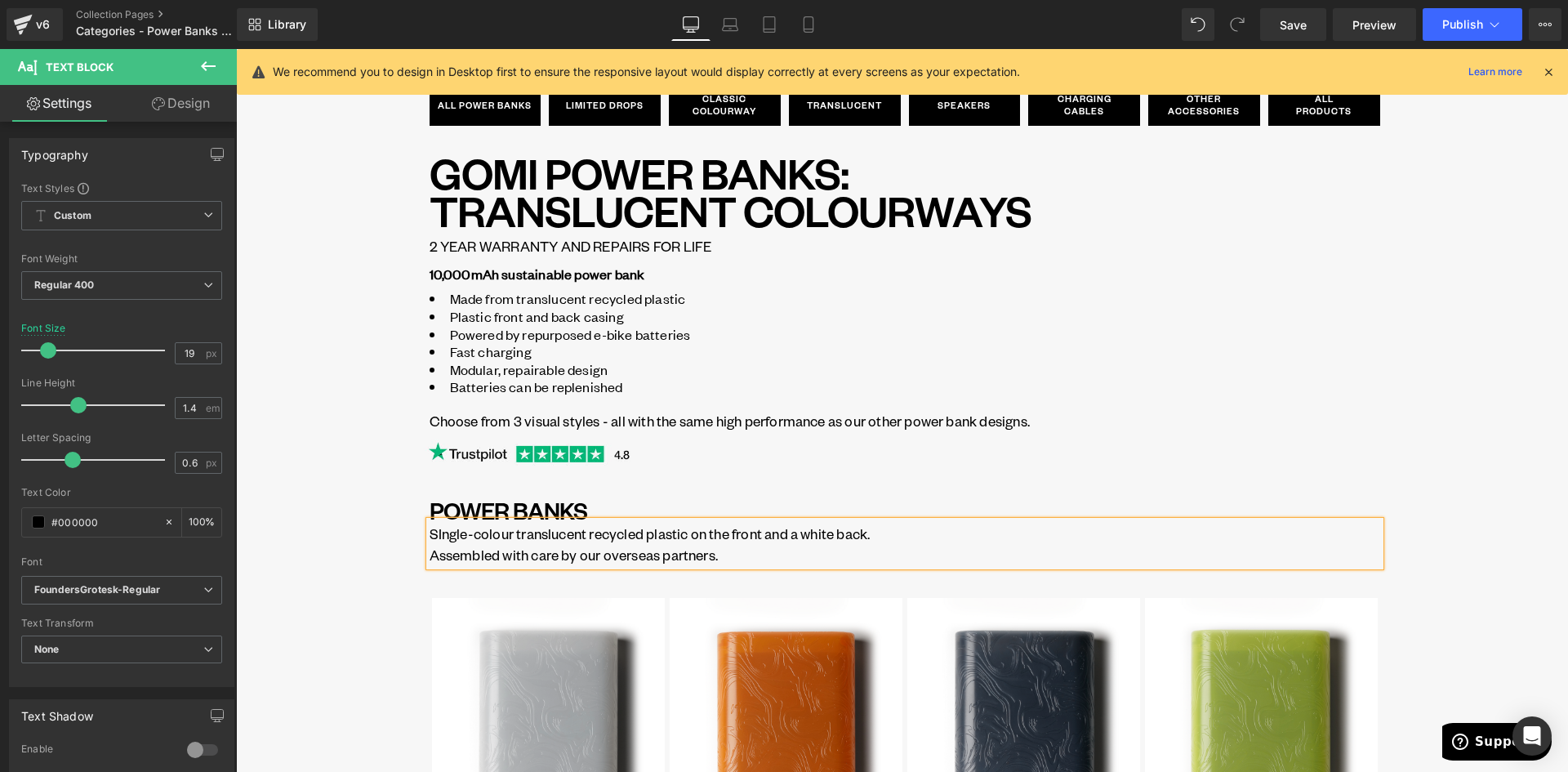
click at [429, 557] on p "SIngle-colour translucent recycled plastic on the front and a white back. Assem…" at bounding box center [905, 544] width 950 height 43
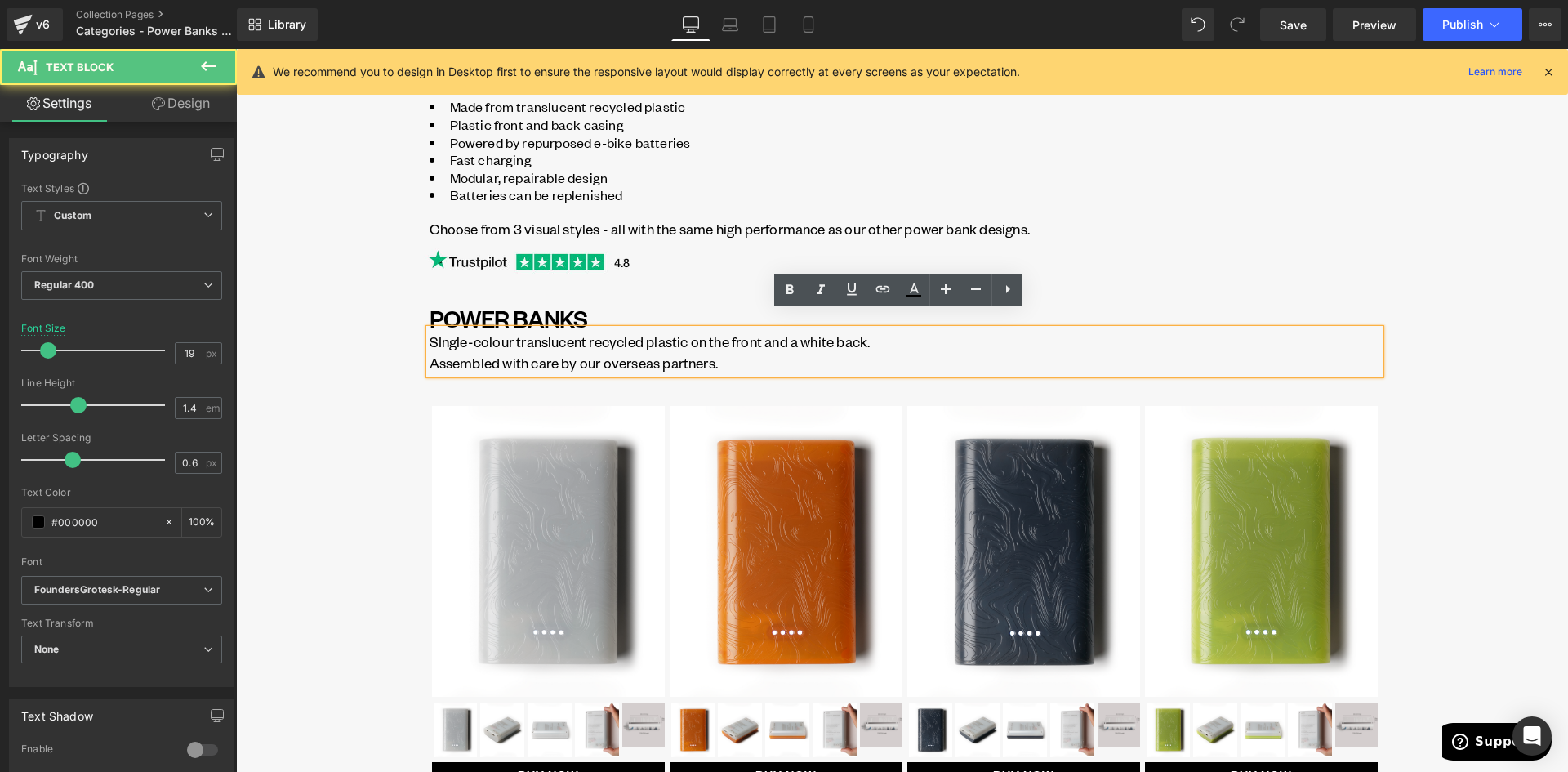
scroll to position [408, 0]
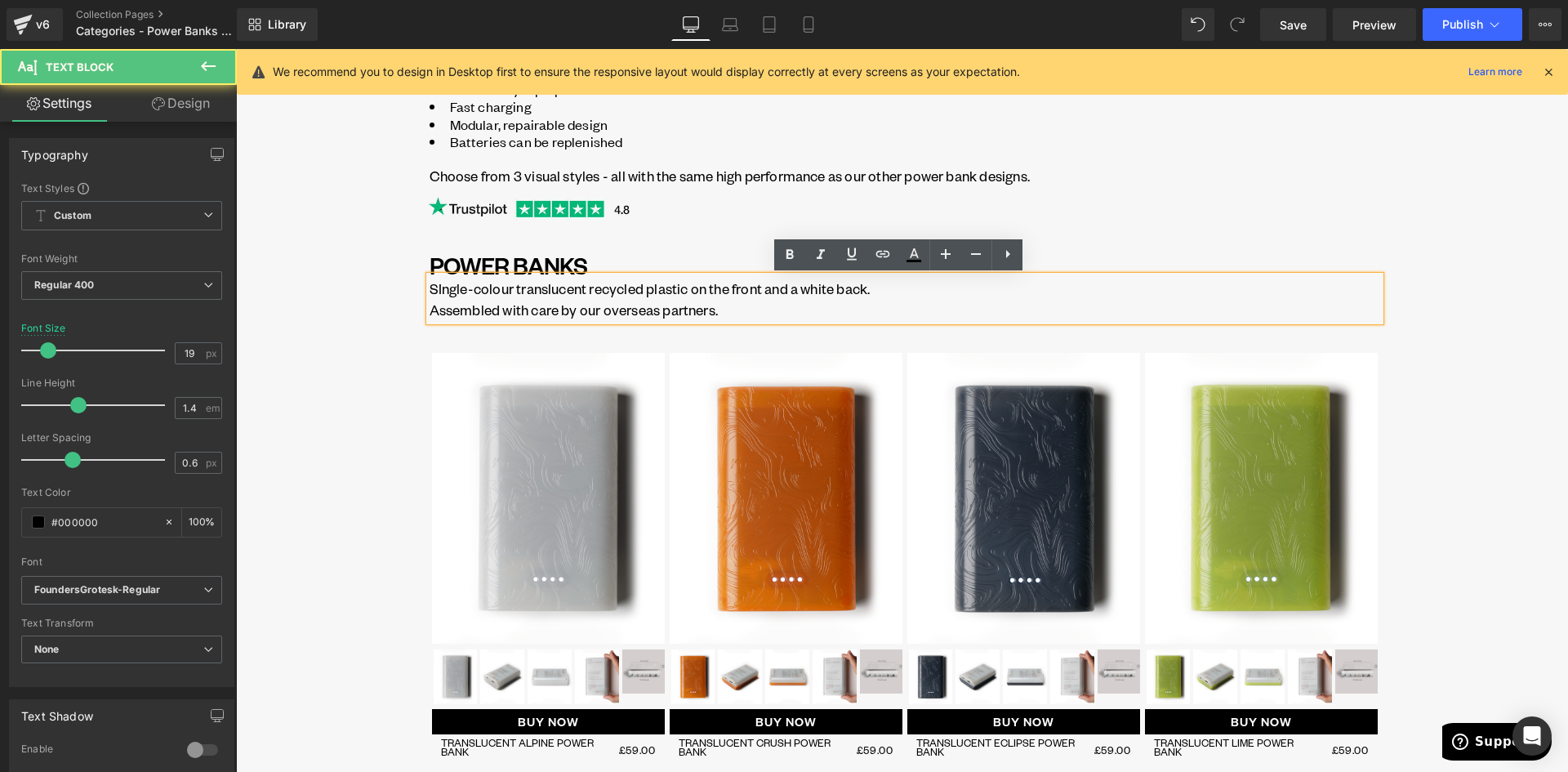
click at [429, 290] on p "SIngle-colour translucent recycled plastic on the front and a white back. Assem…" at bounding box center [905, 299] width 950 height 43
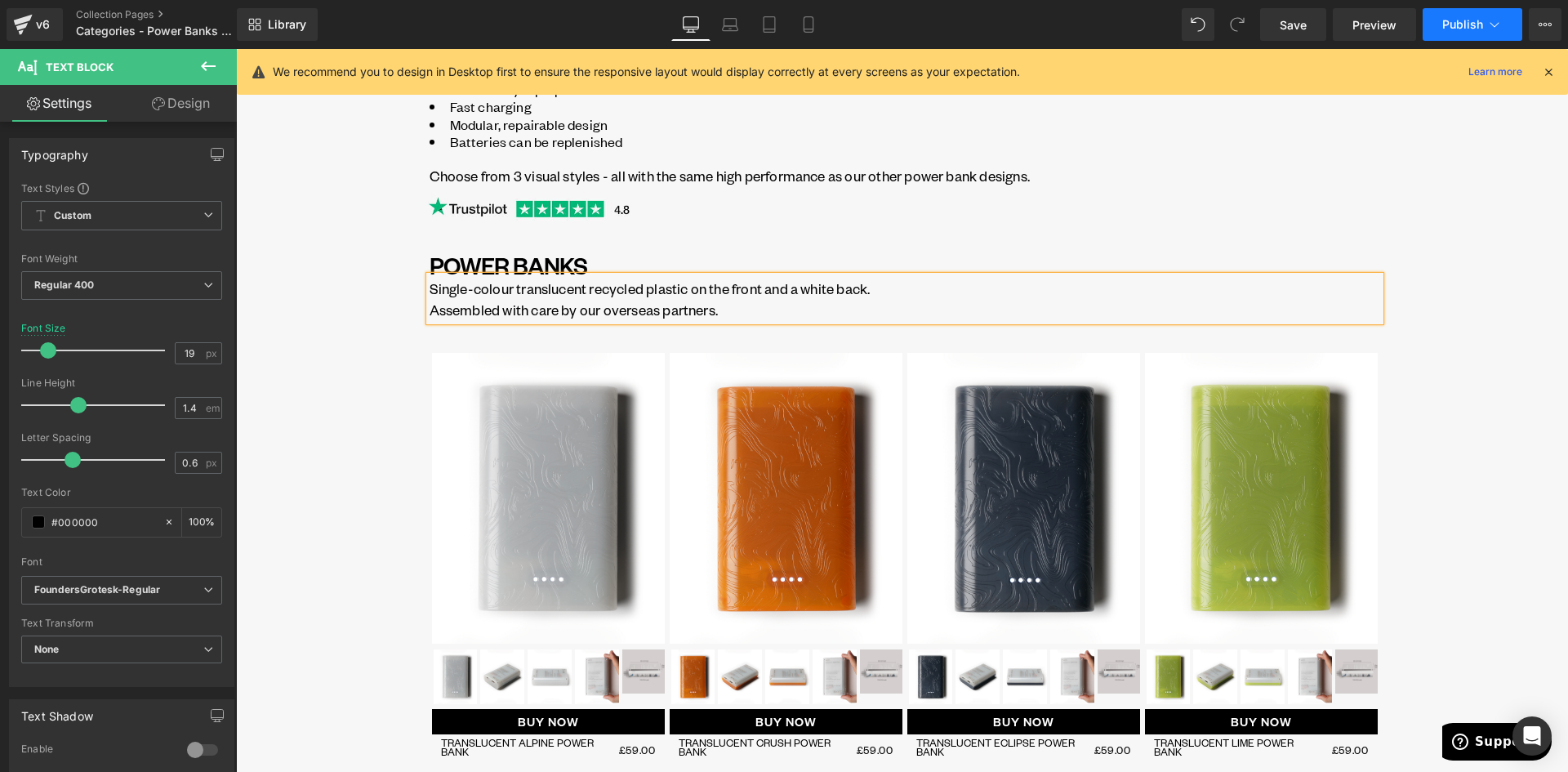
click at [1443, 14] on button "Publish" at bounding box center [1473, 25] width 100 height 33
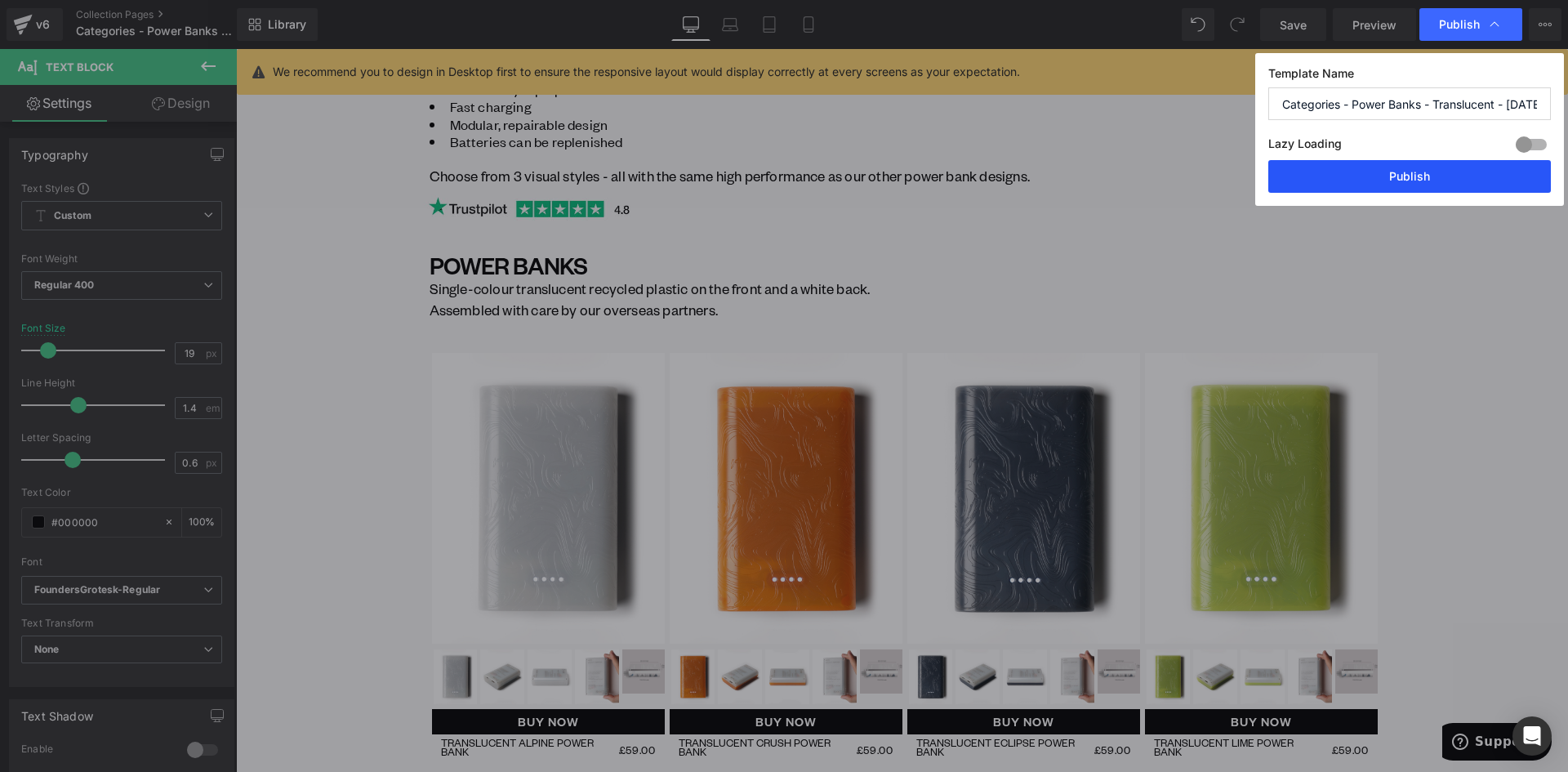
click at [1458, 182] on button "Publish" at bounding box center [1410, 177] width 283 height 33
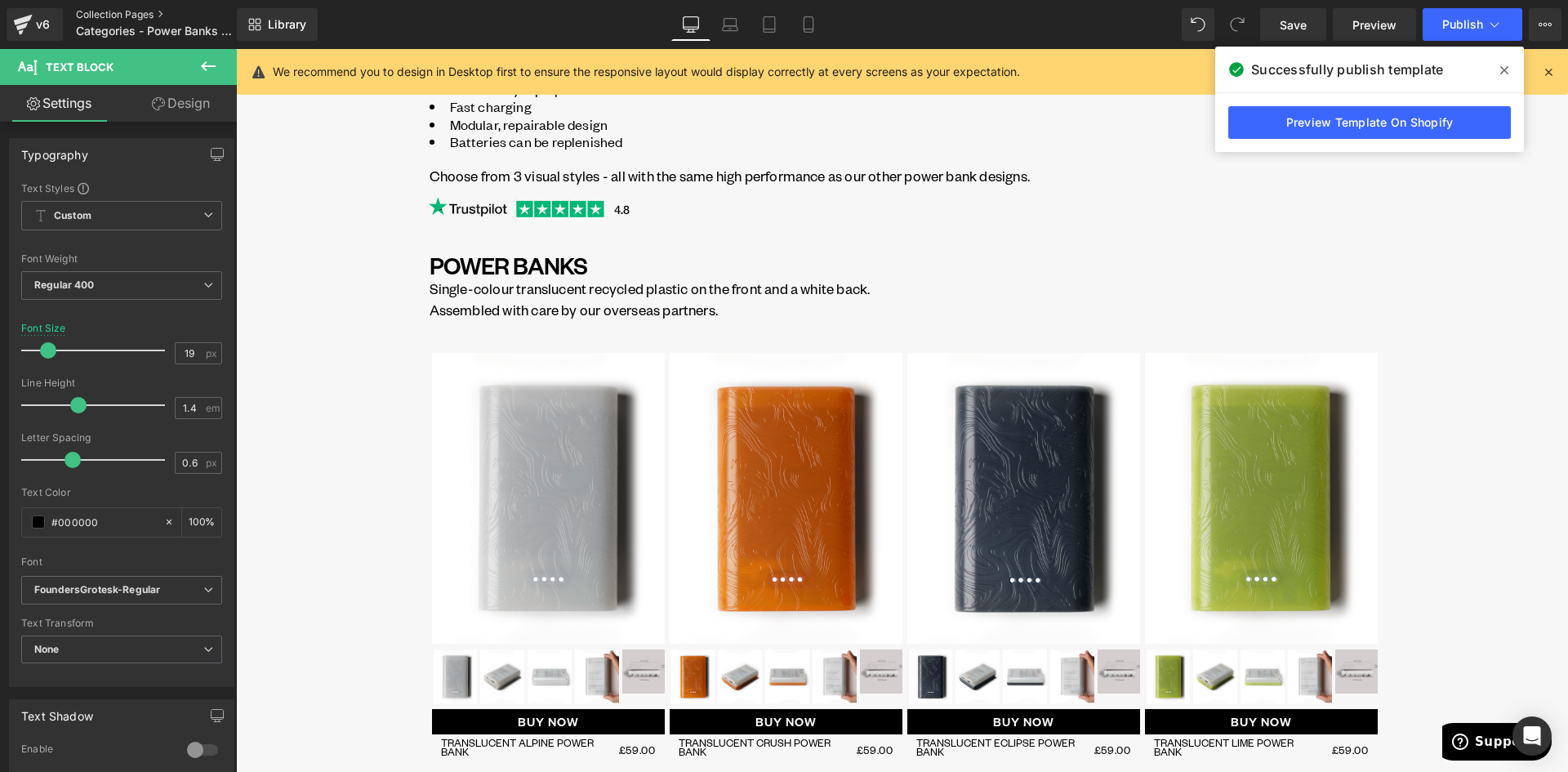
click at [119, 20] on link "Collection Pages" at bounding box center [170, 15] width 188 height 13
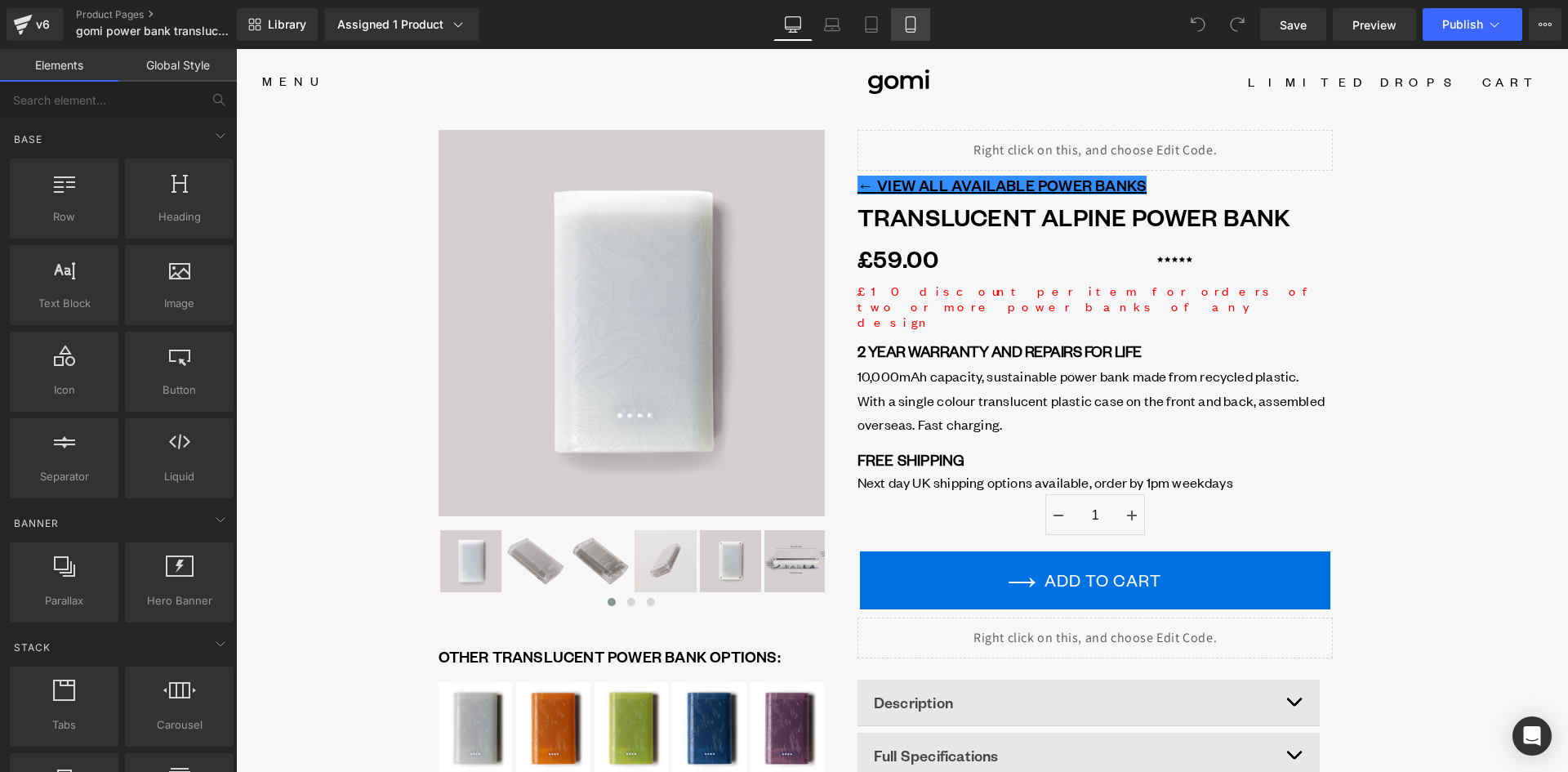
click at [910, 27] on icon at bounding box center [910, 25] width 16 height 16
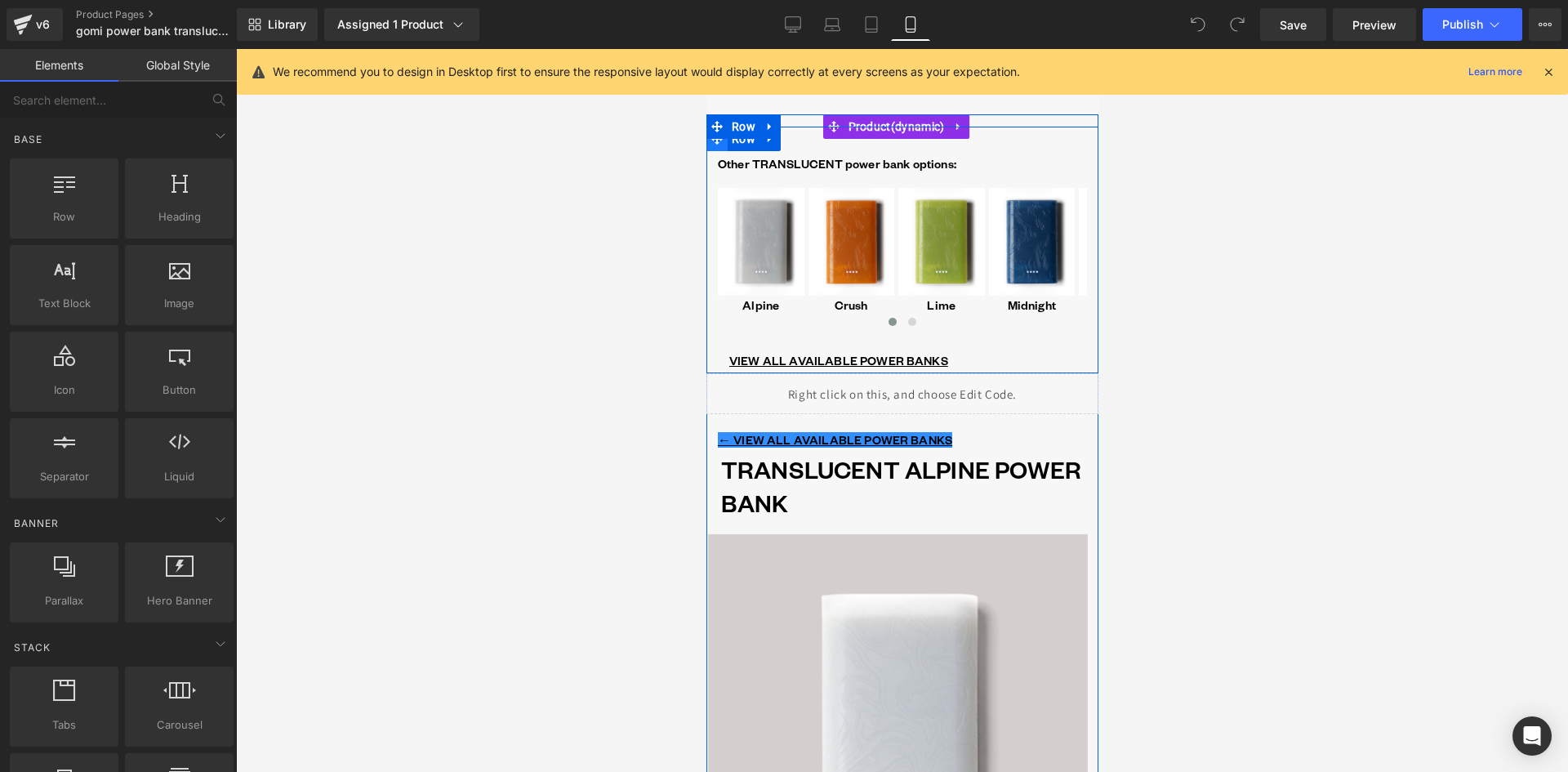
drag, startPoint x: 1403, startPoint y: 195, endPoint x: 715, endPoint y: 146, distance: 689.7
click at [744, 145] on span "Row" at bounding box center [743, 139] width 32 height 25
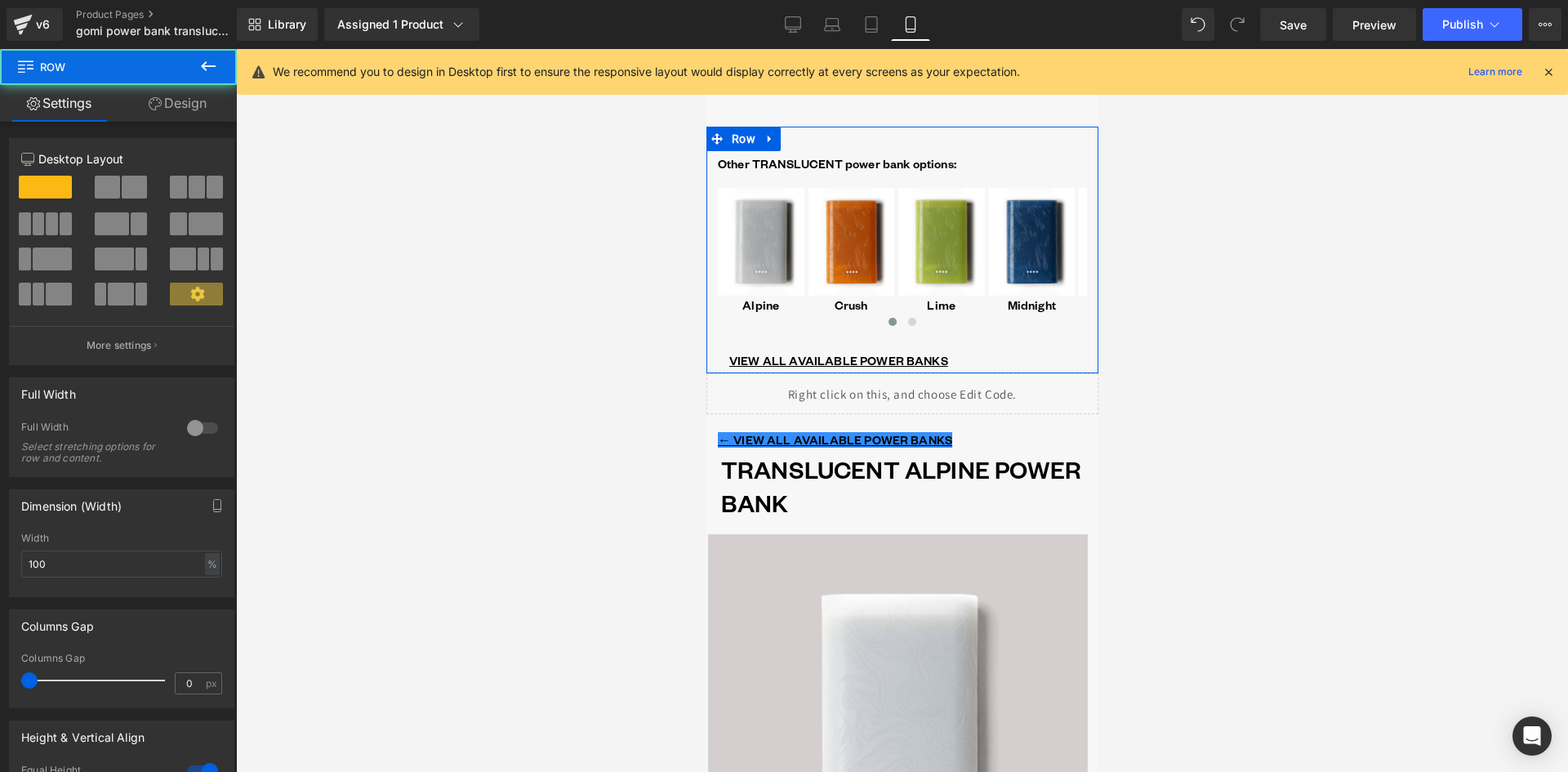
click at [197, 102] on link "Design" at bounding box center [177, 103] width 119 height 37
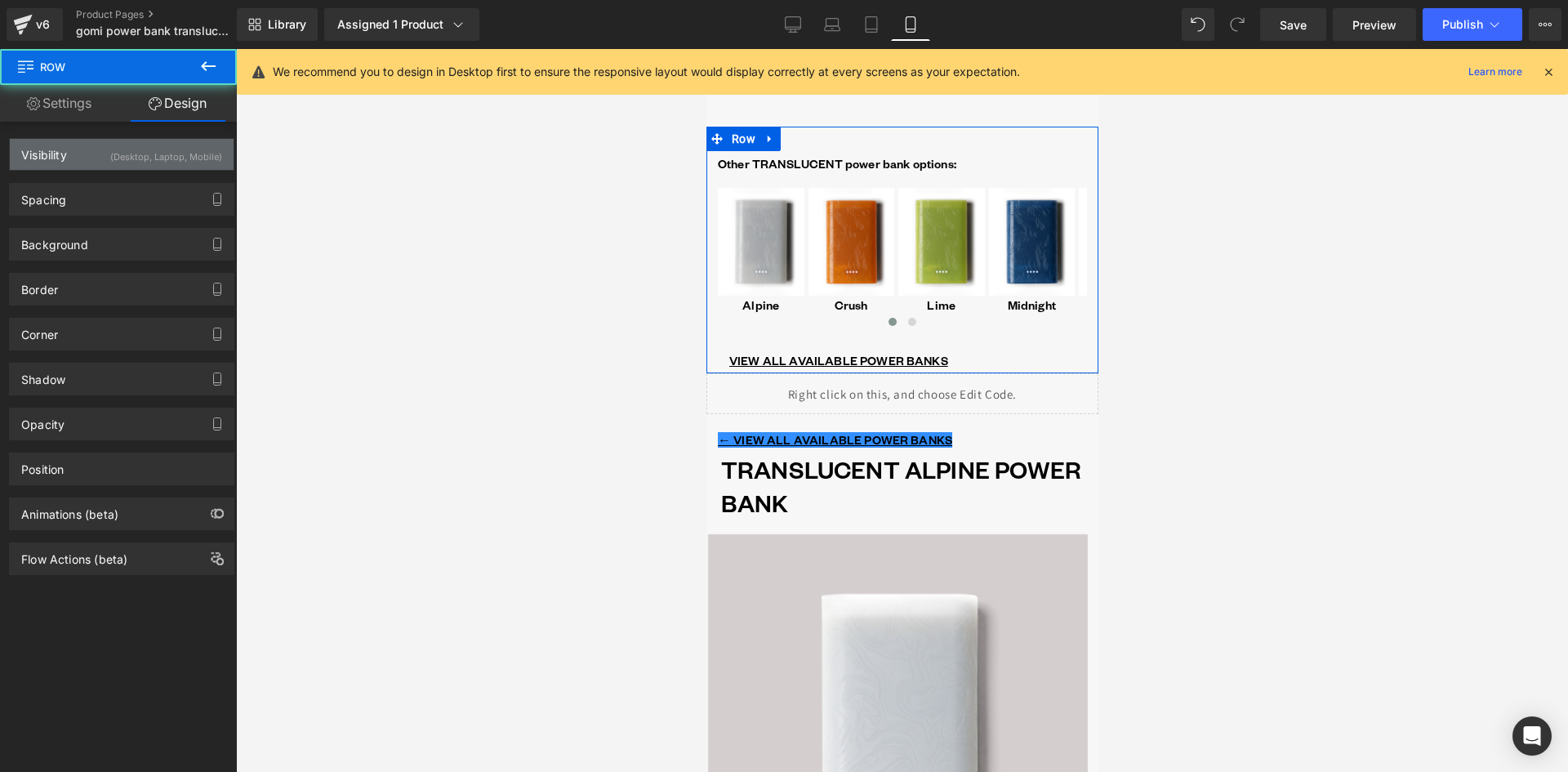
click at [33, 157] on div "Visibility" at bounding box center [44, 150] width 46 height 23
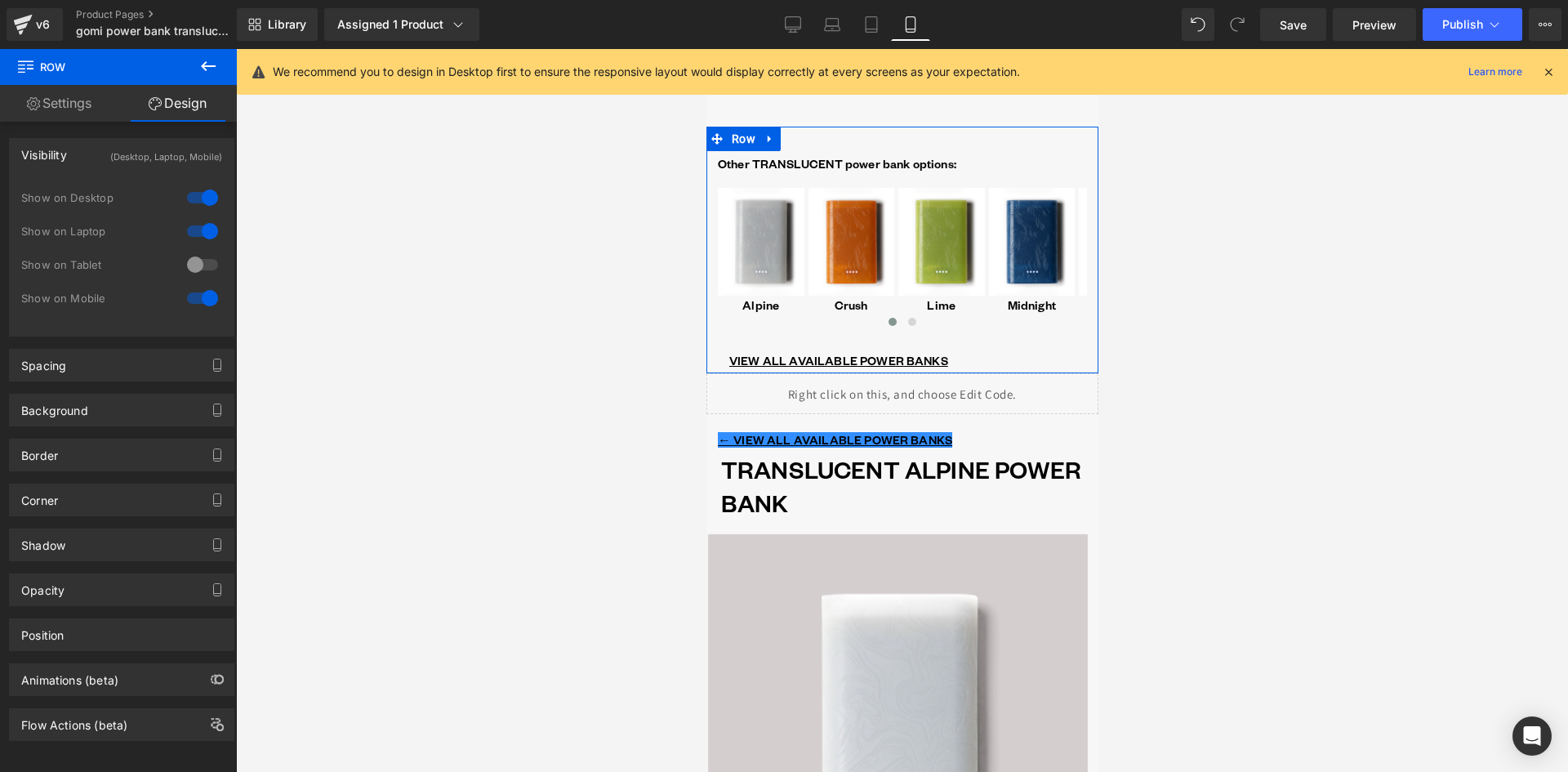
click at [192, 298] on div at bounding box center [203, 298] width 39 height 26
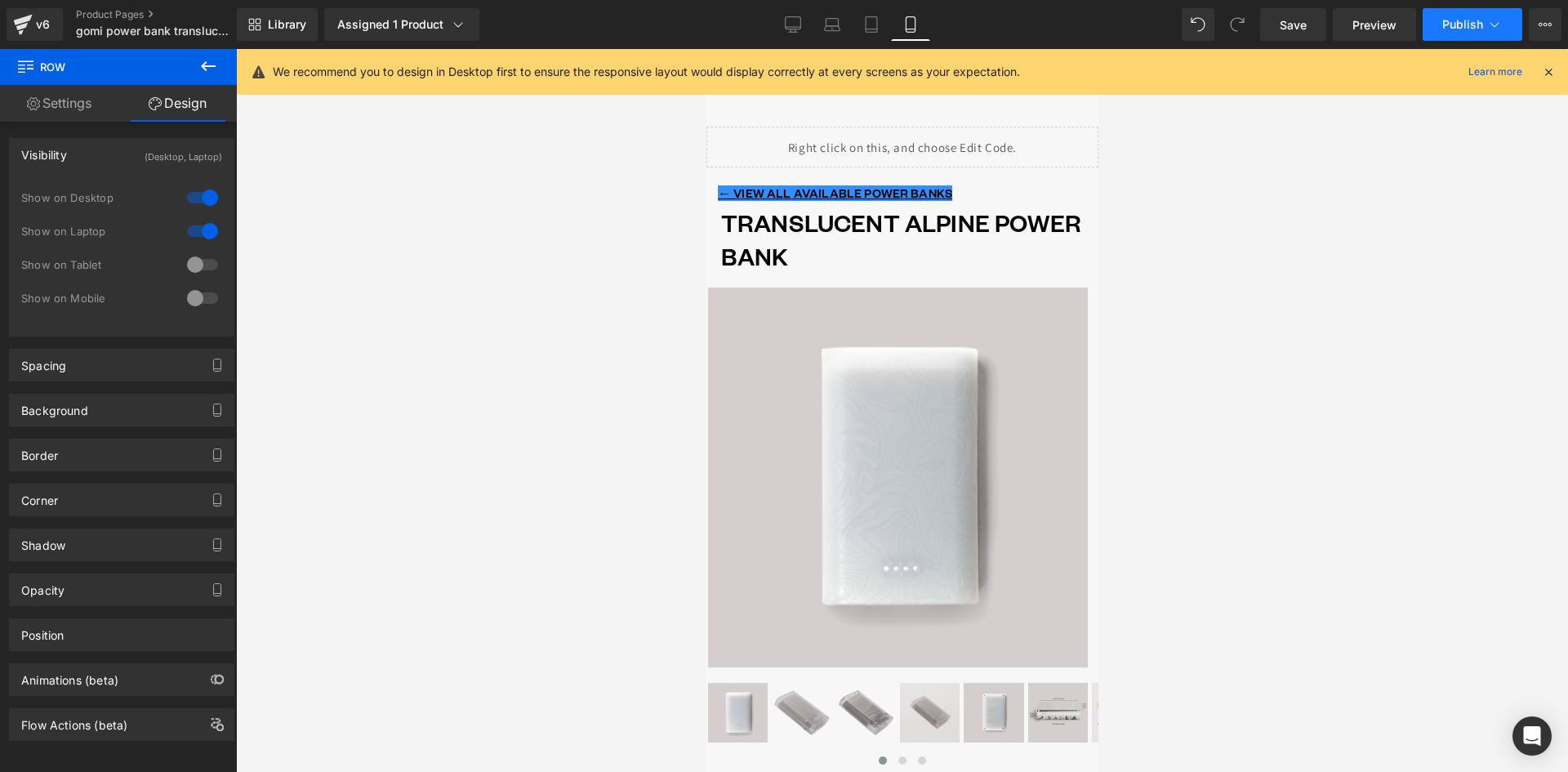
drag, startPoint x: 1420, startPoint y: 17, endPoint x: 1433, endPoint y: 22, distance: 13.9
click at [1423, 20] on div "Save Preview Publish Scheduled View Live Page View with current Template Save T…" at bounding box center [1411, 25] width 314 height 33
click at [1433, 22] on button "Publish" at bounding box center [1473, 25] width 100 height 33
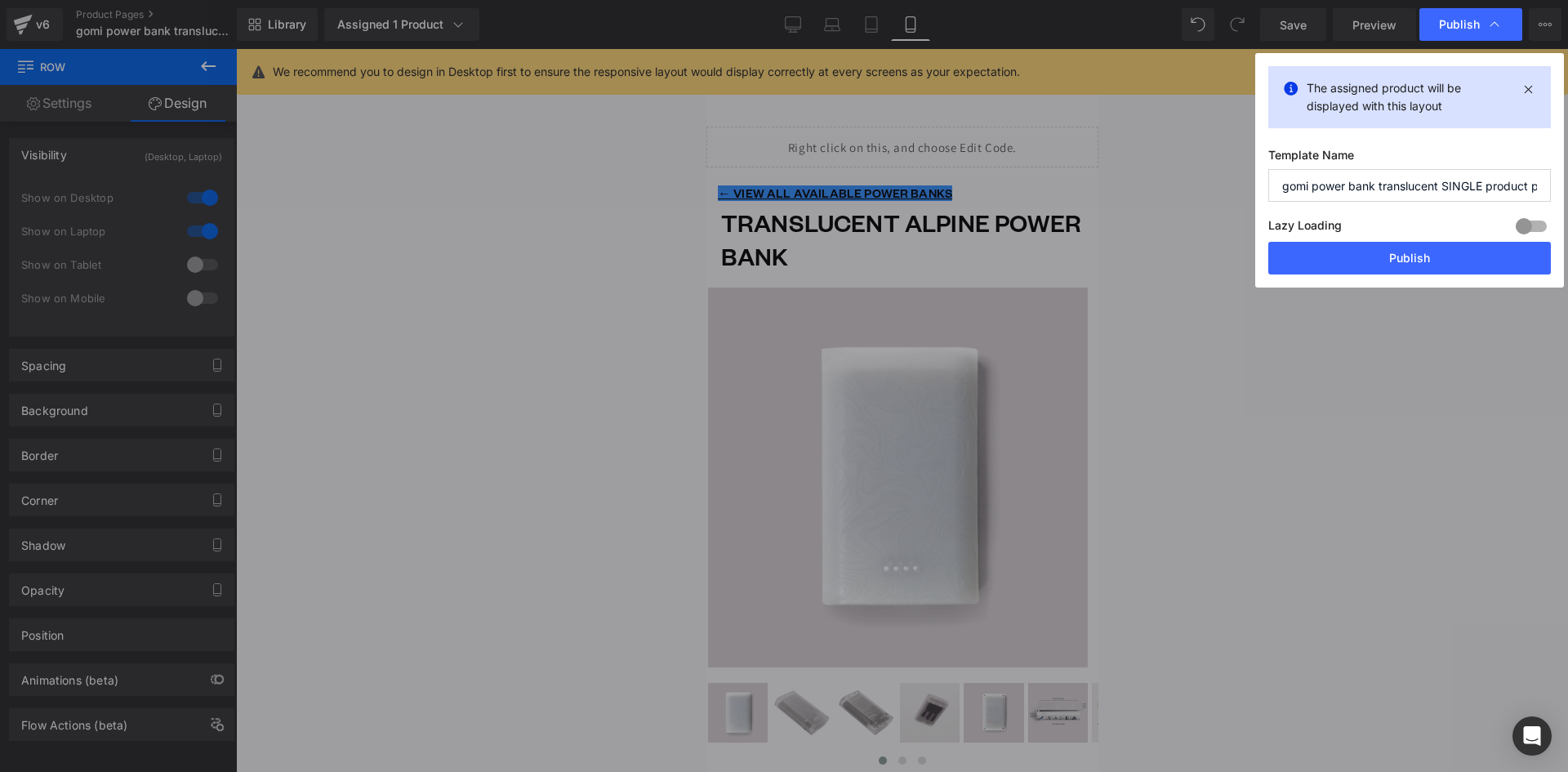
drag, startPoint x: 1433, startPoint y: 255, endPoint x: 1424, endPoint y: 247, distance: 12.0
click at [1433, 256] on button "Publish" at bounding box center [1410, 258] width 283 height 33
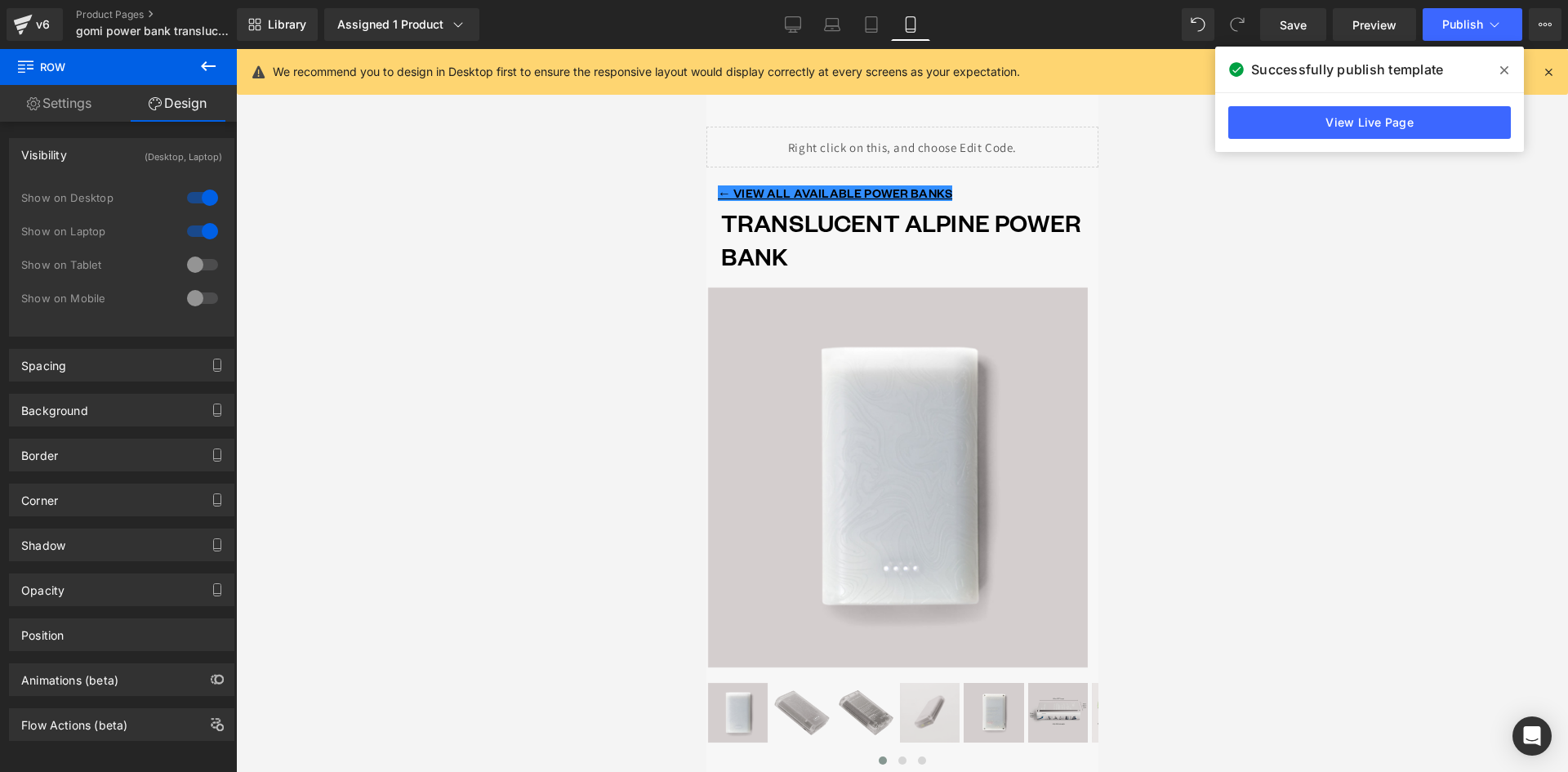
click at [1552, 73] on icon at bounding box center [1548, 72] width 15 height 15
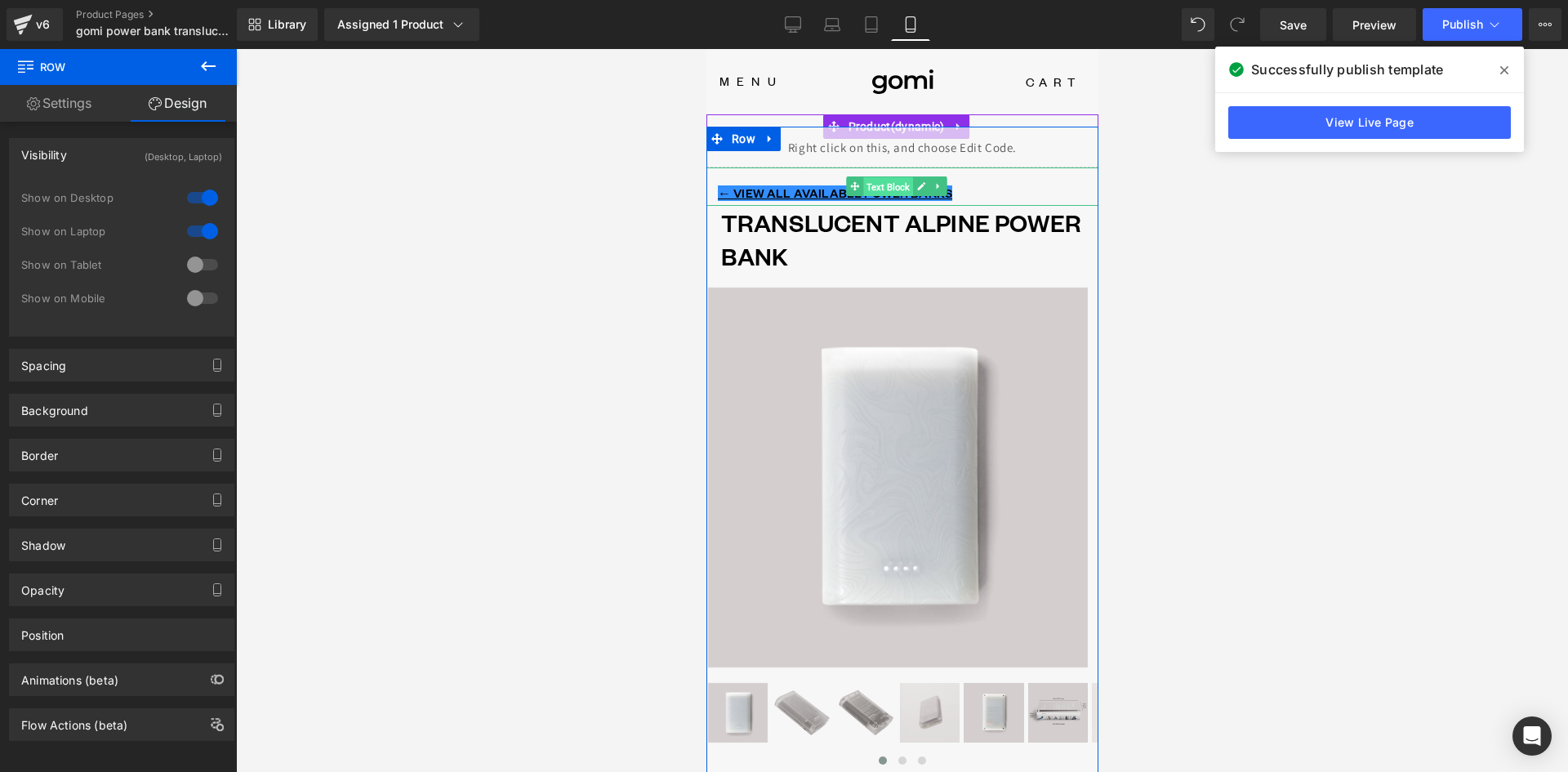
click at [882, 189] on span "Text Block" at bounding box center [887, 187] width 50 height 20
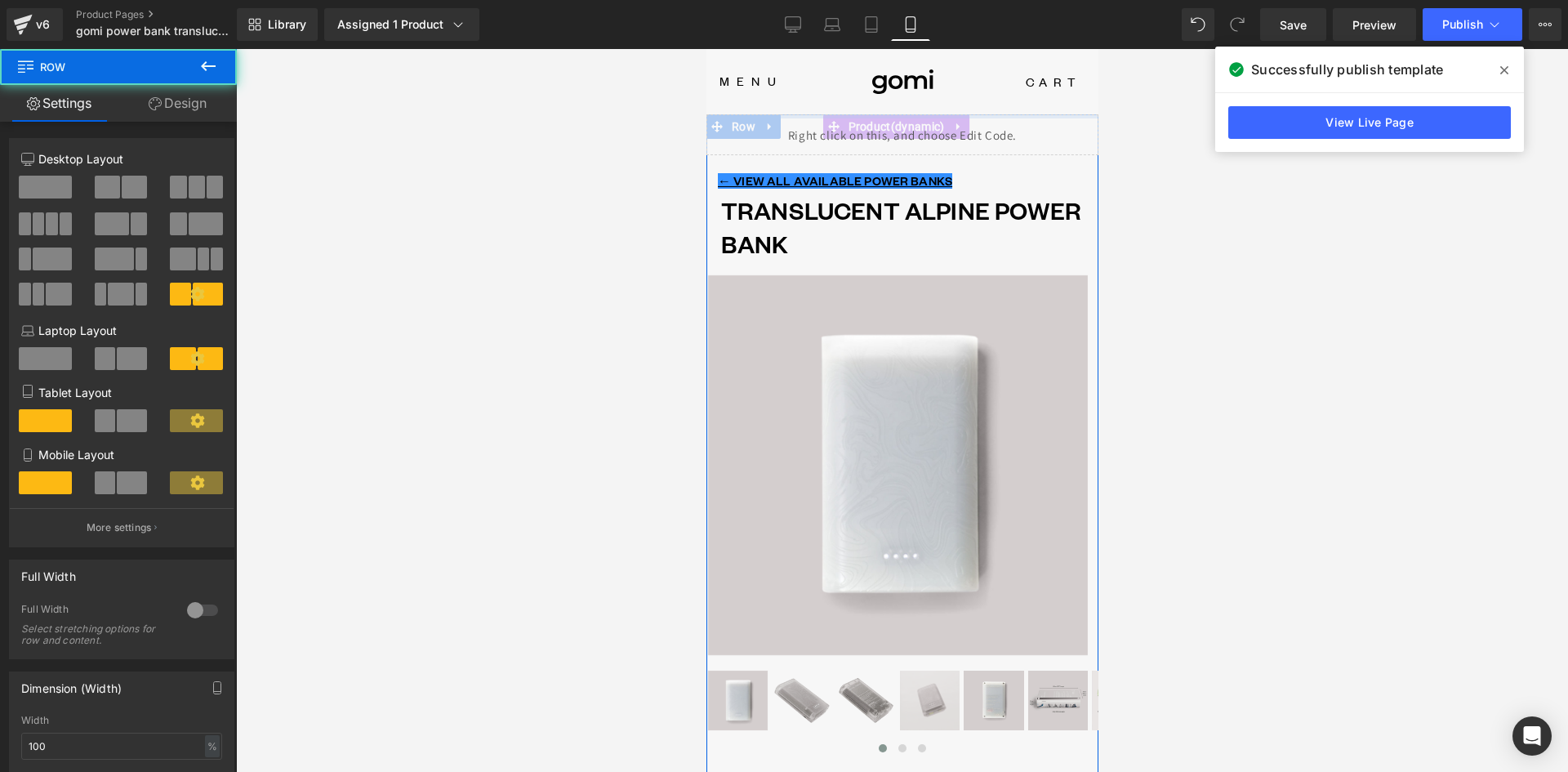
drag, startPoint x: 798, startPoint y: 120, endPoint x: 796, endPoint y: 106, distance: 14.1
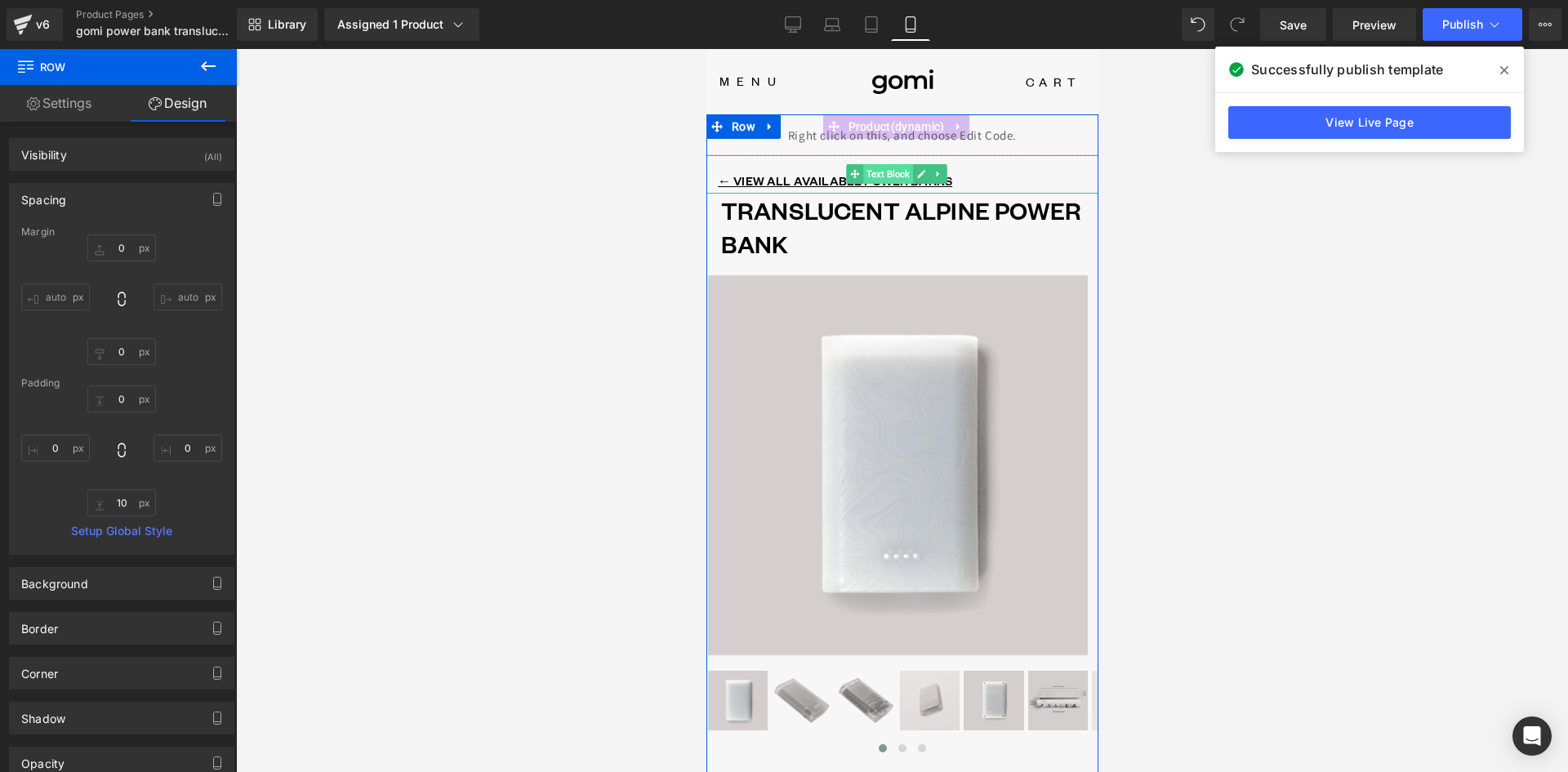
click at [889, 174] on span "Text Block" at bounding box center [887, 174] width 50 height 20
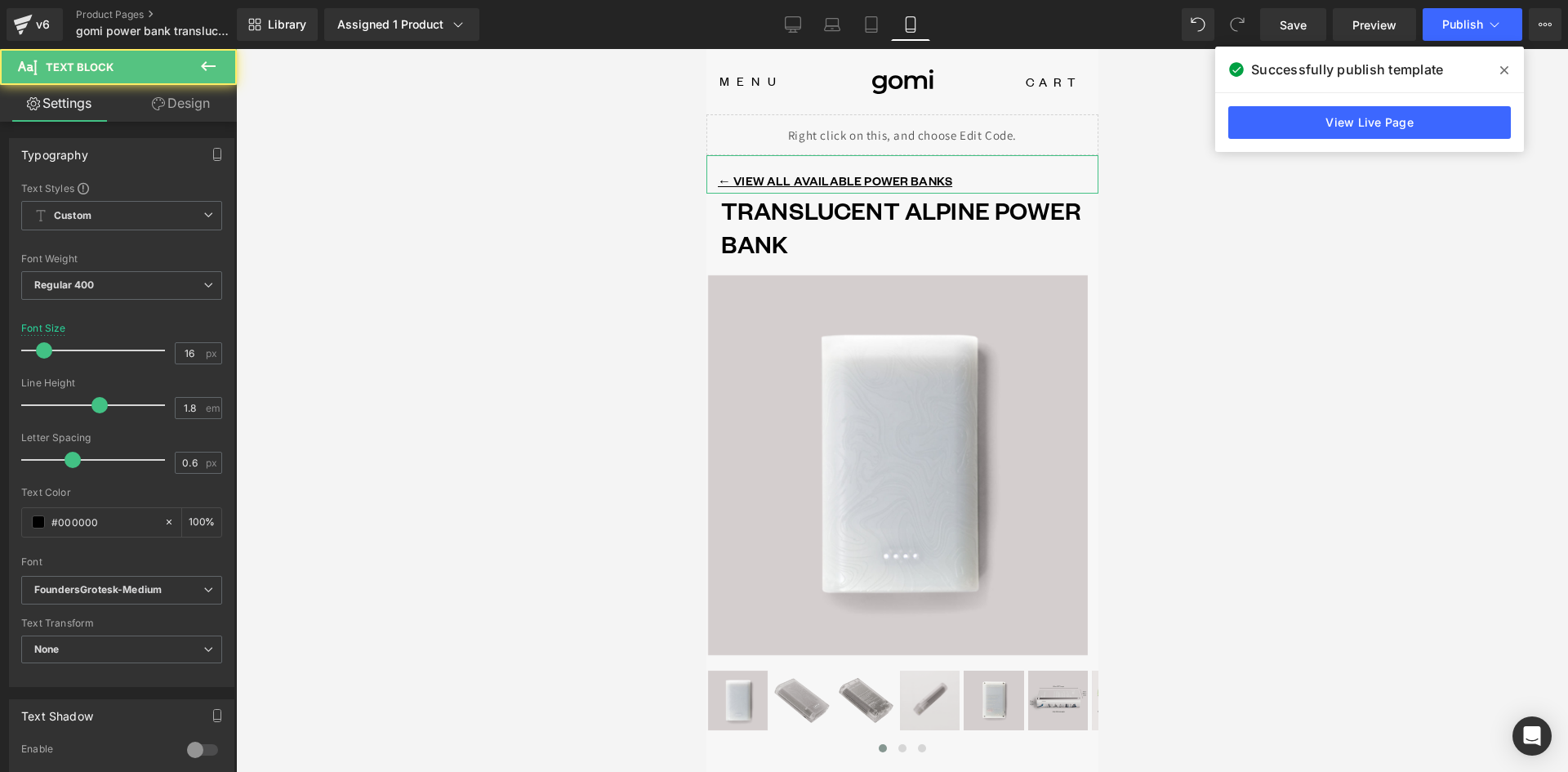
click at [189, 105] on link "Design" at bounding box center [181, 103] width 119 height 37
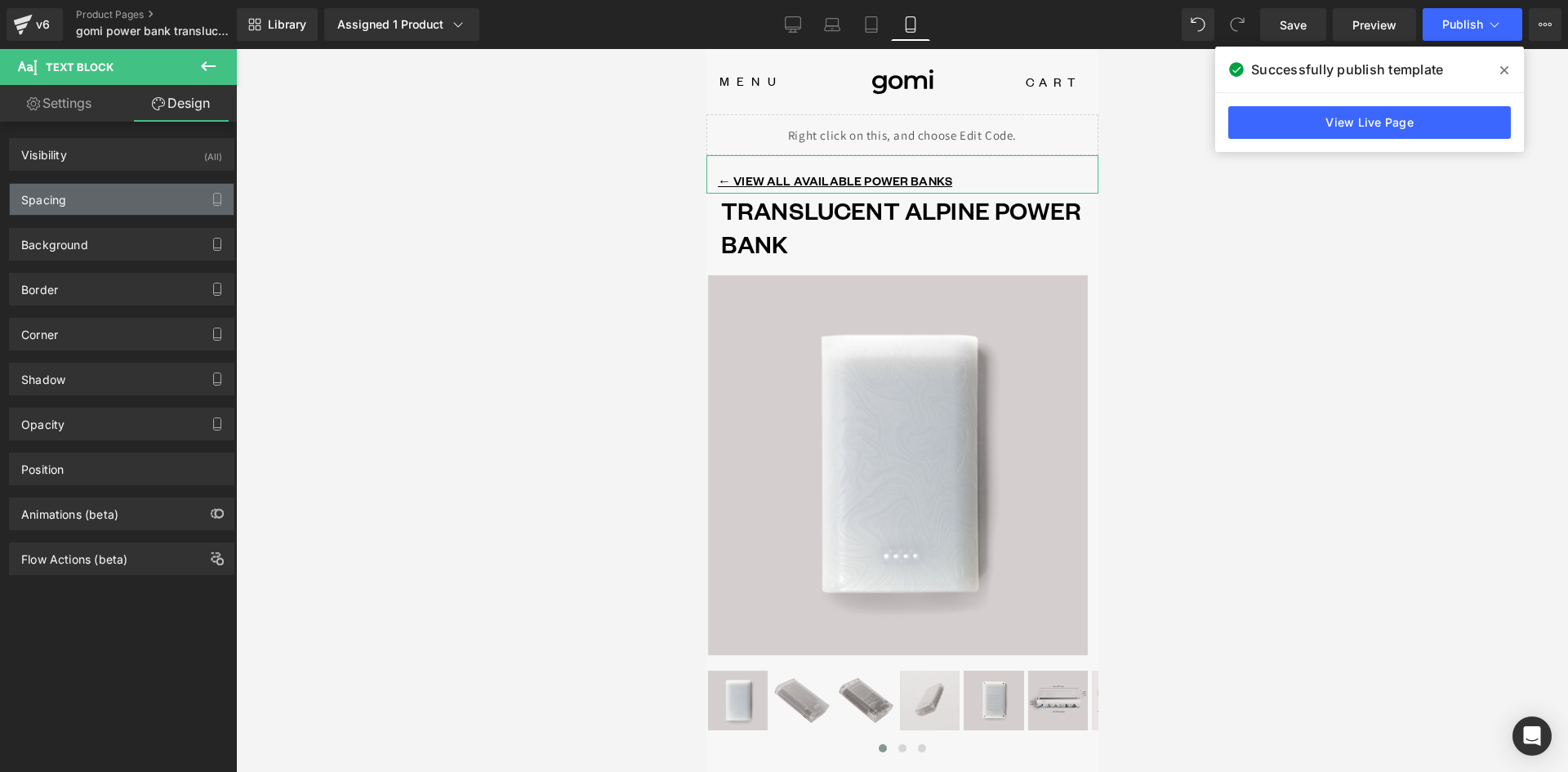
click at [90, 214] on div "Spacing" at bounding box center [122, 200] width 224 height 31
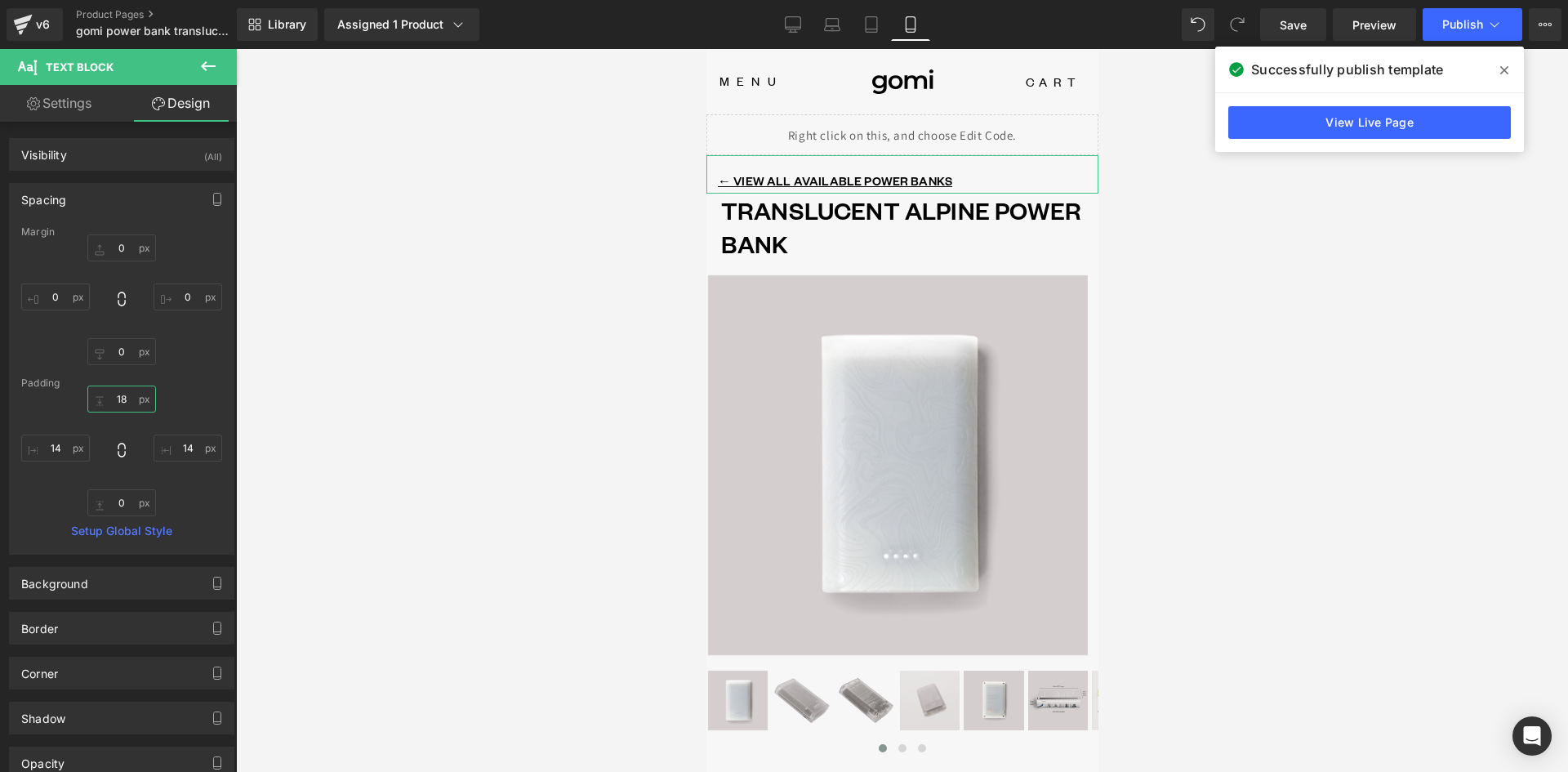
click at [121, 401] on input "18" at bounding box center [122, 398] width 69 height 27
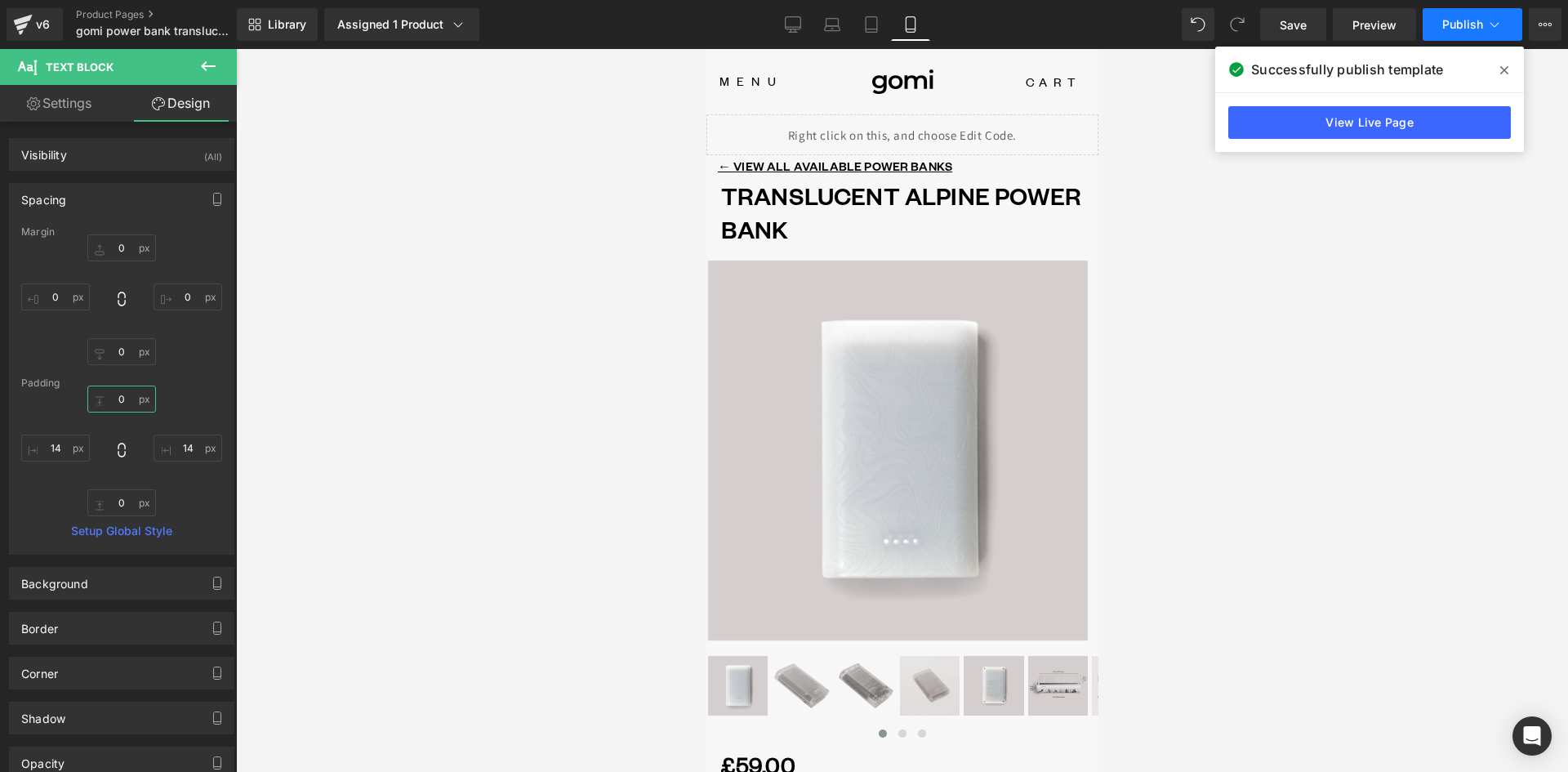
type input "0"
click at [1456, 29] on span "Publish" at bounding box center [1462, 25] width 41 height 13
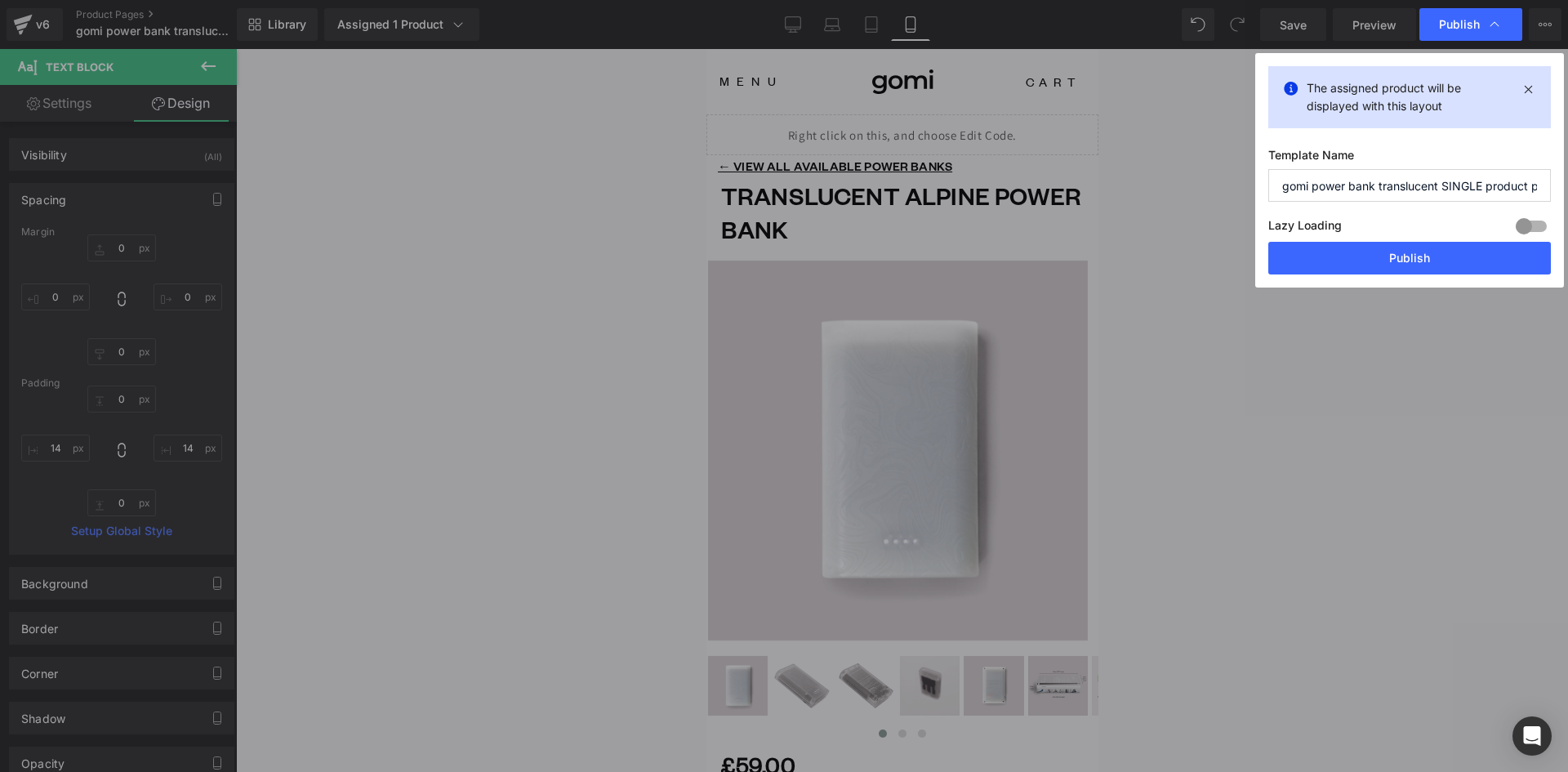
drag, startPoint x: 1420, startPoint y: 257, endPoint x: 1361, endPoint y: 249, distance: 59.5
click at [1419, 258] on button "Publish" at bounding box center [1410, 258] width 283 height 33
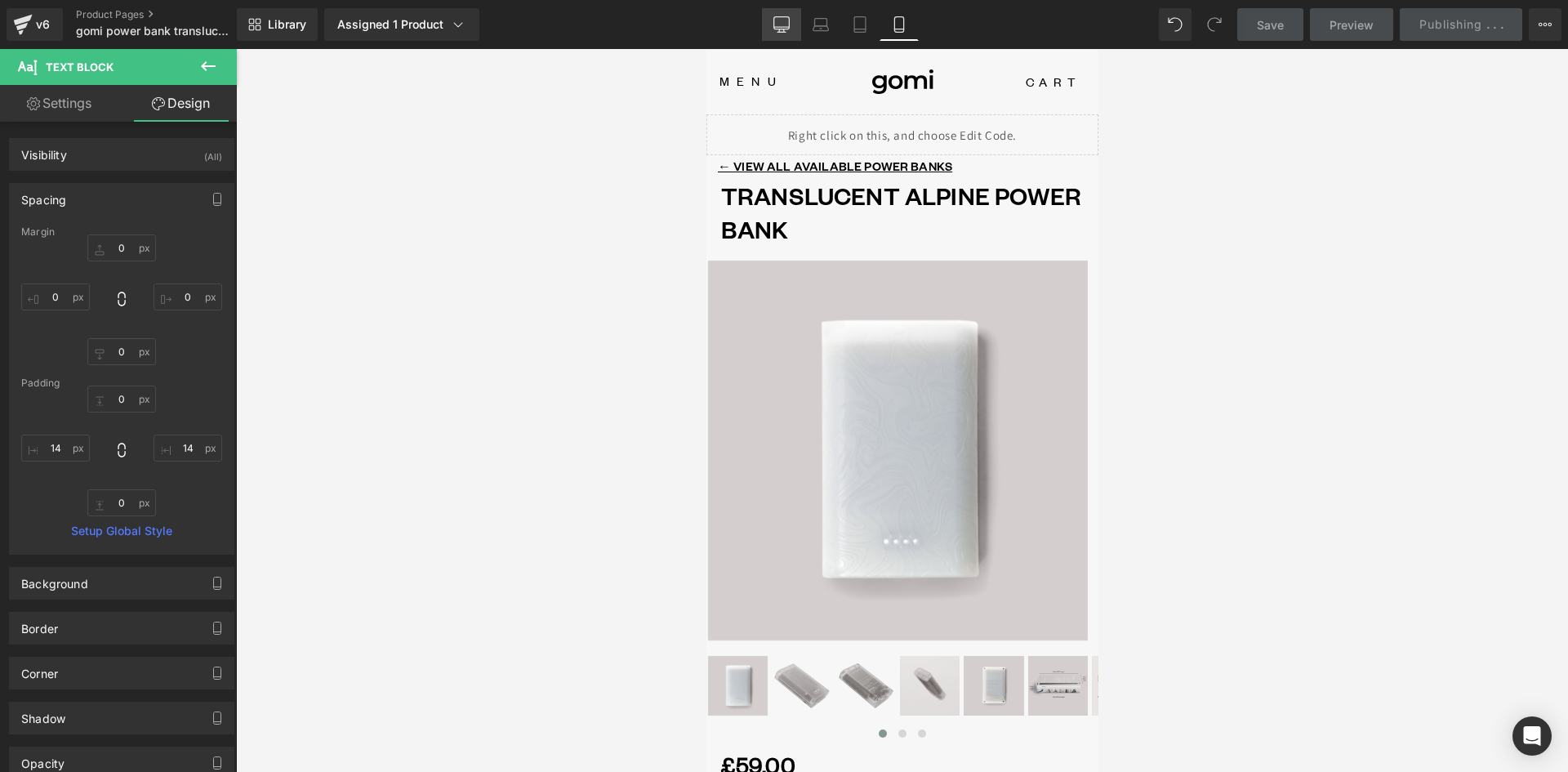
click at [782, 24] on icon at bounding box center [782, 25] width 16 height 16
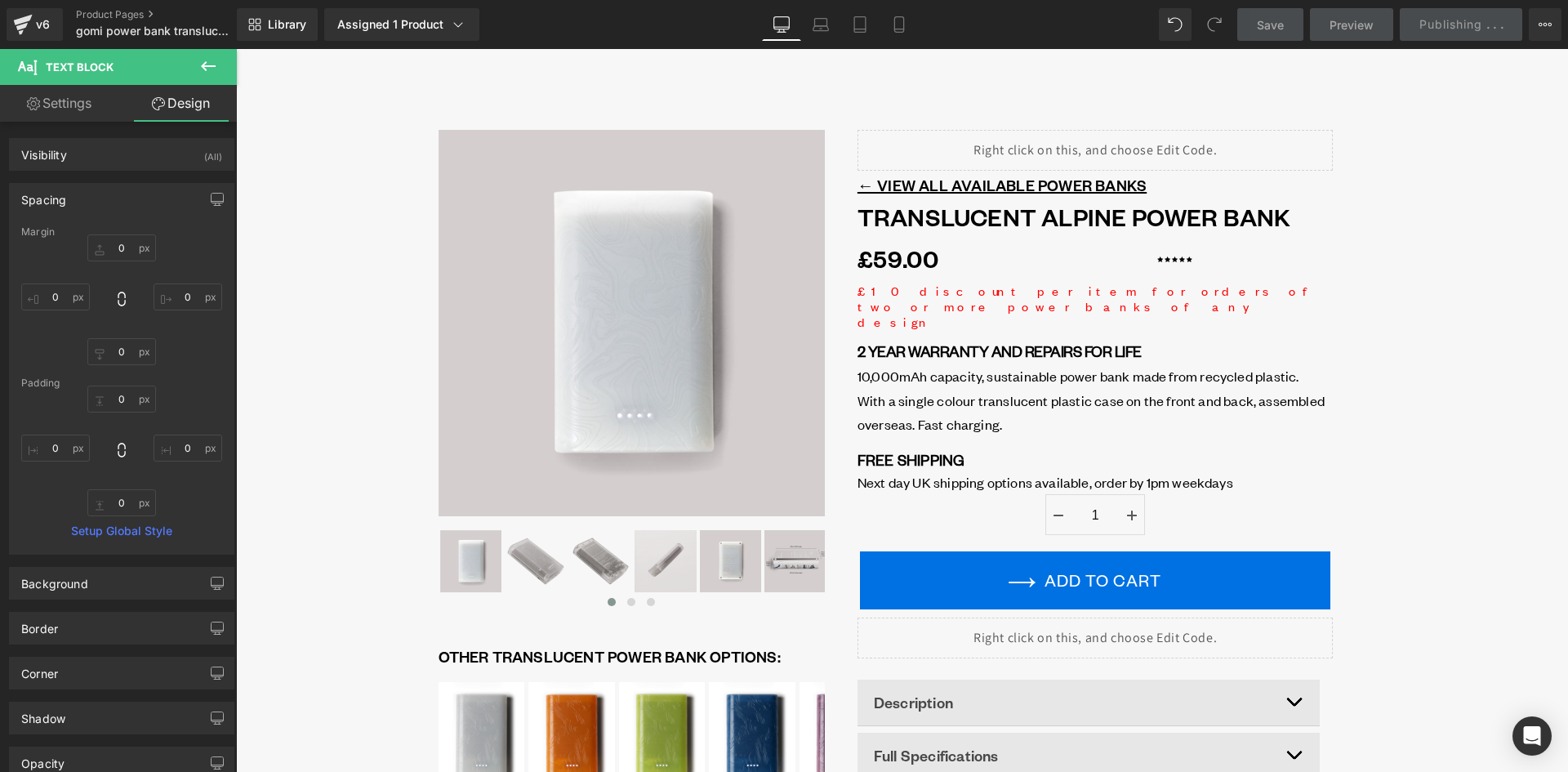
click at [778, 26] on icon at bounding box center [782, 25] width 16 height 16
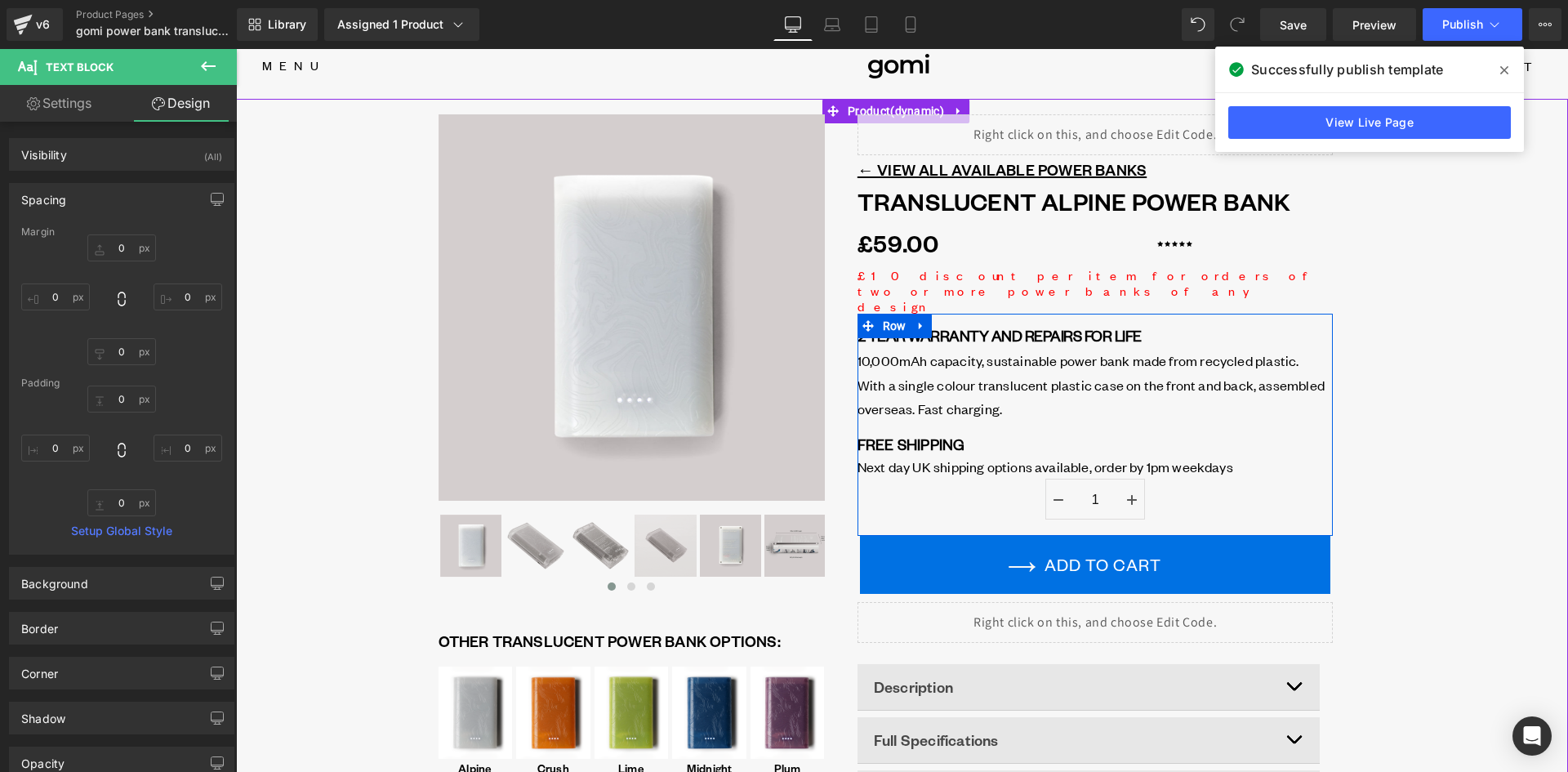
click at [1145, 372] on div "With a single colour translucent plastic case on the front and back, assembled …" at bounding box center [1096, 396] width 476 height 48
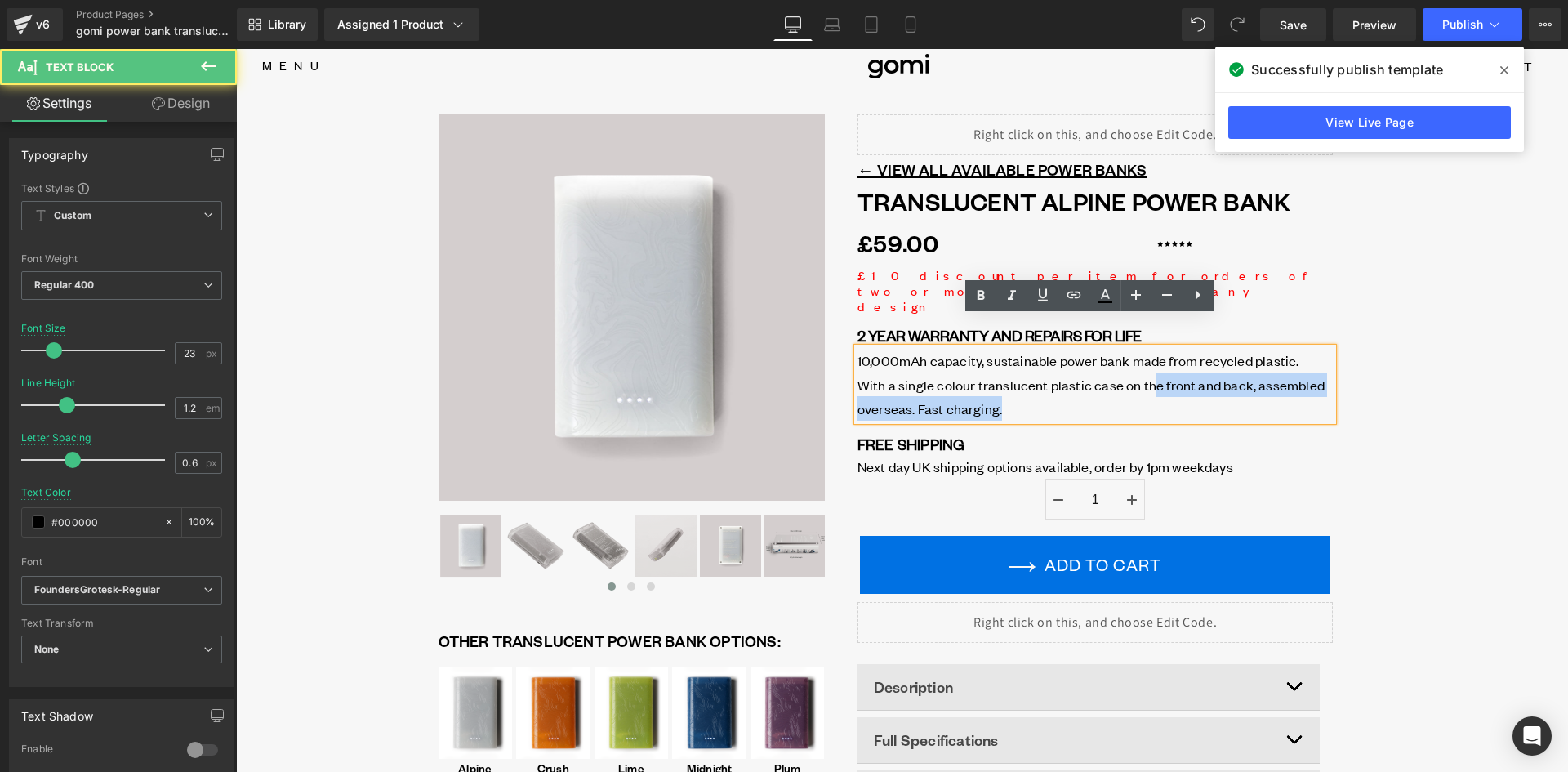
click at [1187, 375] on span "With a single colour translucent plastic case on the front and back, assembled …" at bounding box center [1091, 397] width 467 height 43
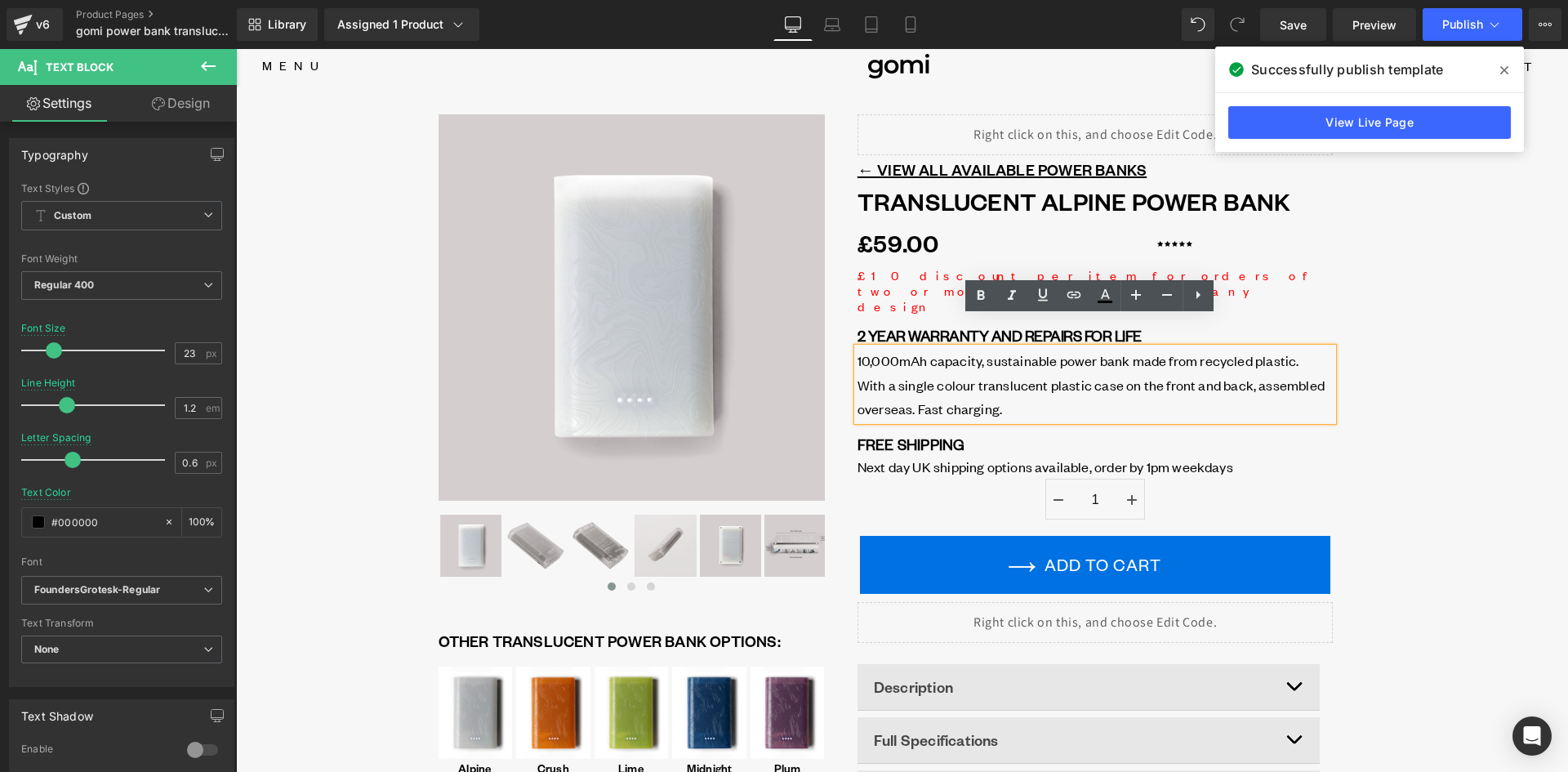
drag, startPoint x: 1211, startPoint y: 350, endPoint x: 1219, endPoint y: 375, distance: 26.2
click at [1211, 375] on span "With a single colour translucent plastic case on the front and back, assembled …" at bounding box center [1091, 397] width 467 height 43
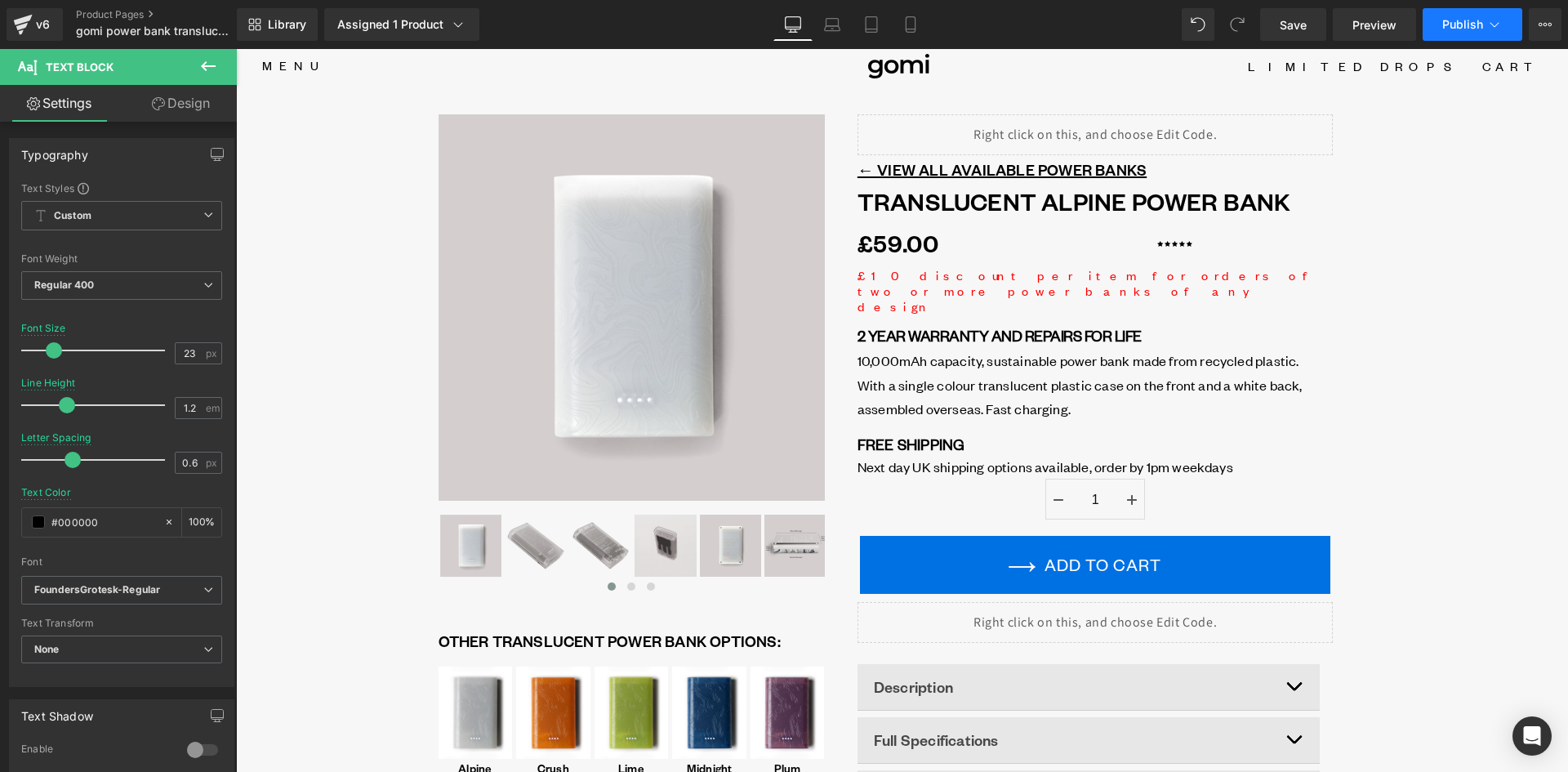
click at [1478, 18] on span "Publish" at bounding box center [1462, 25] width 41 height 13
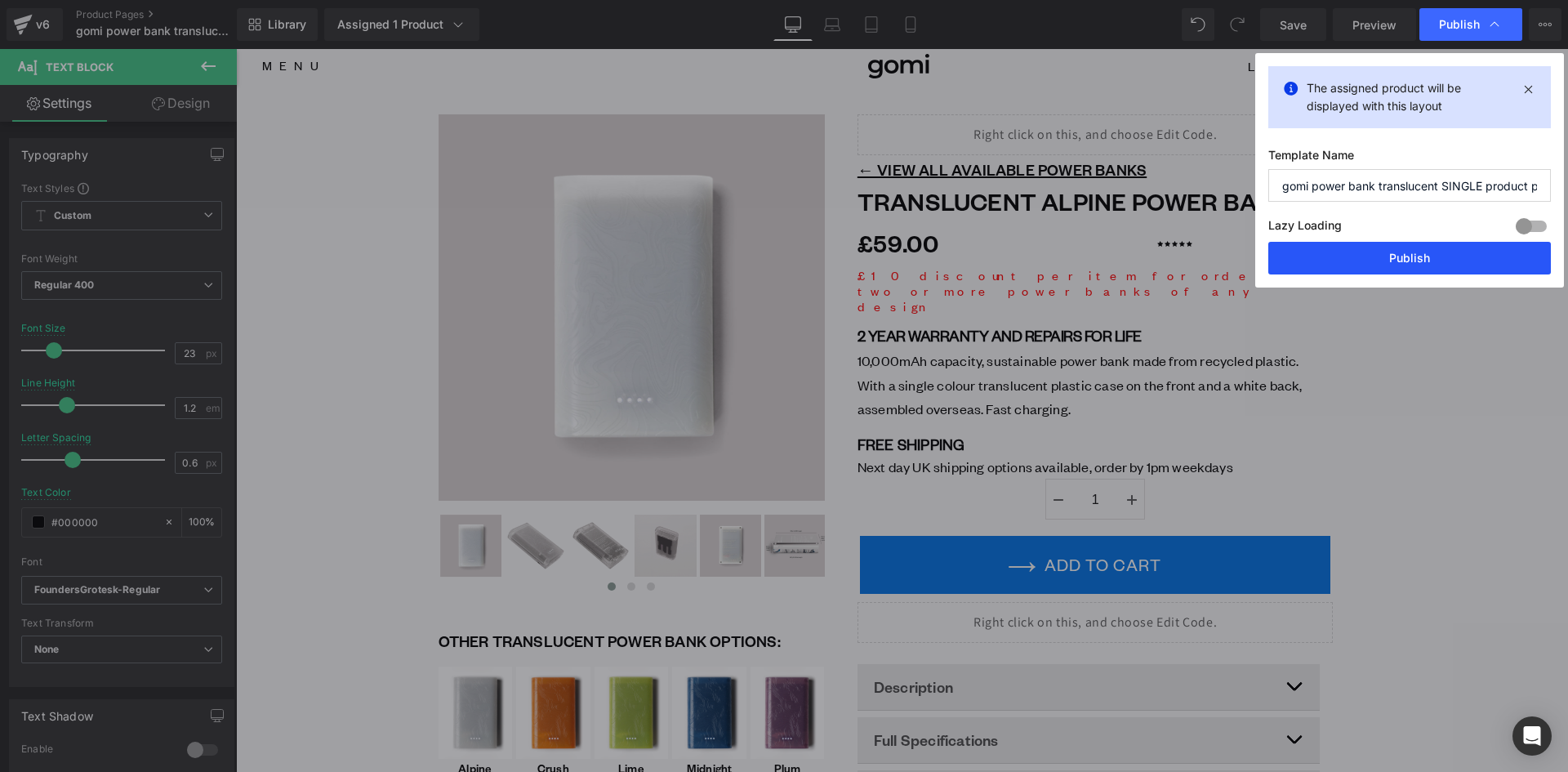
click at [1427, 261] on button "Publish" at bounding box center [1410, 258] width 283 height 33
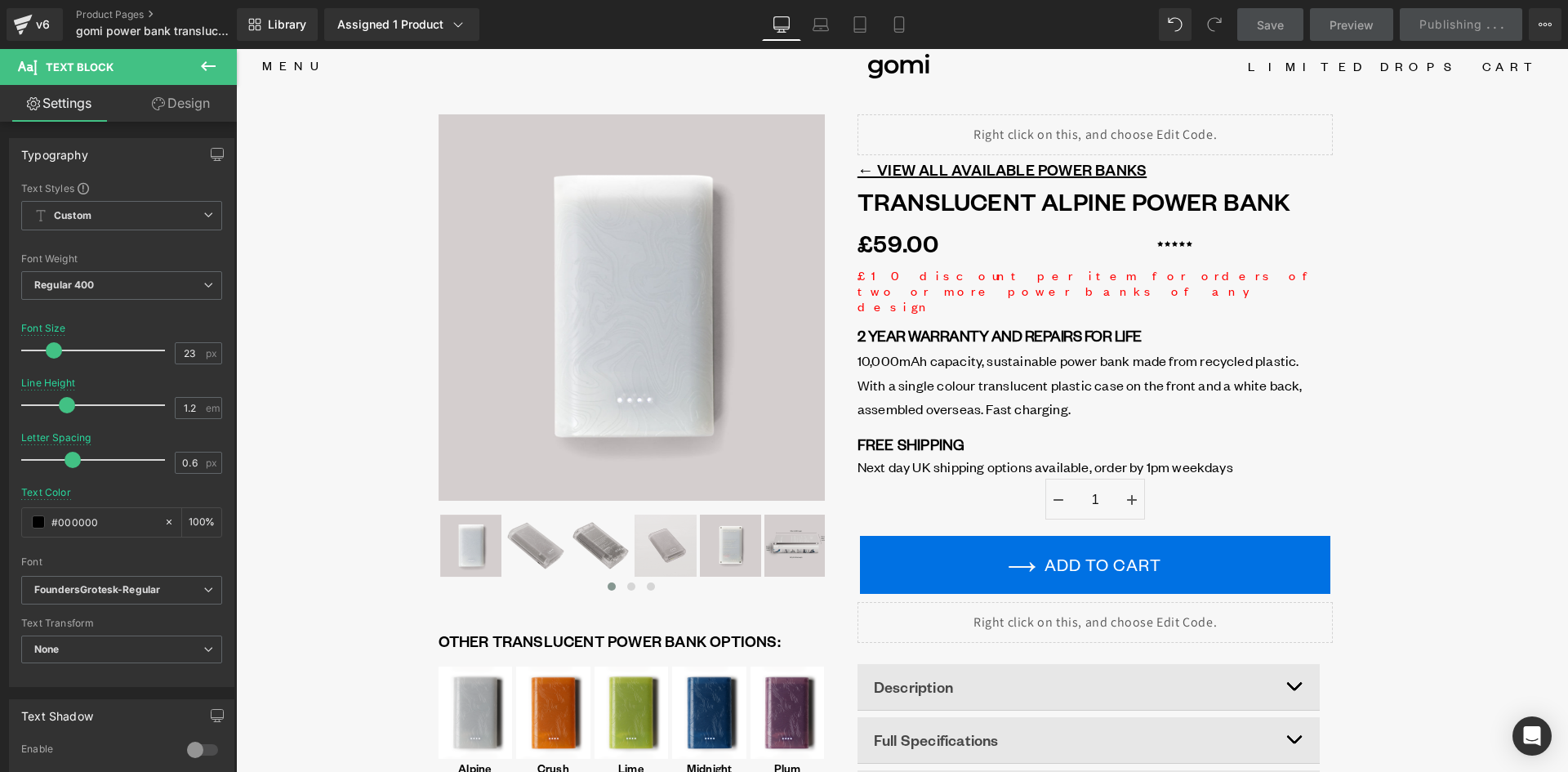
click at [1418, 249] on div "‹" at bounding box center [902, 550] width 1332 height 897
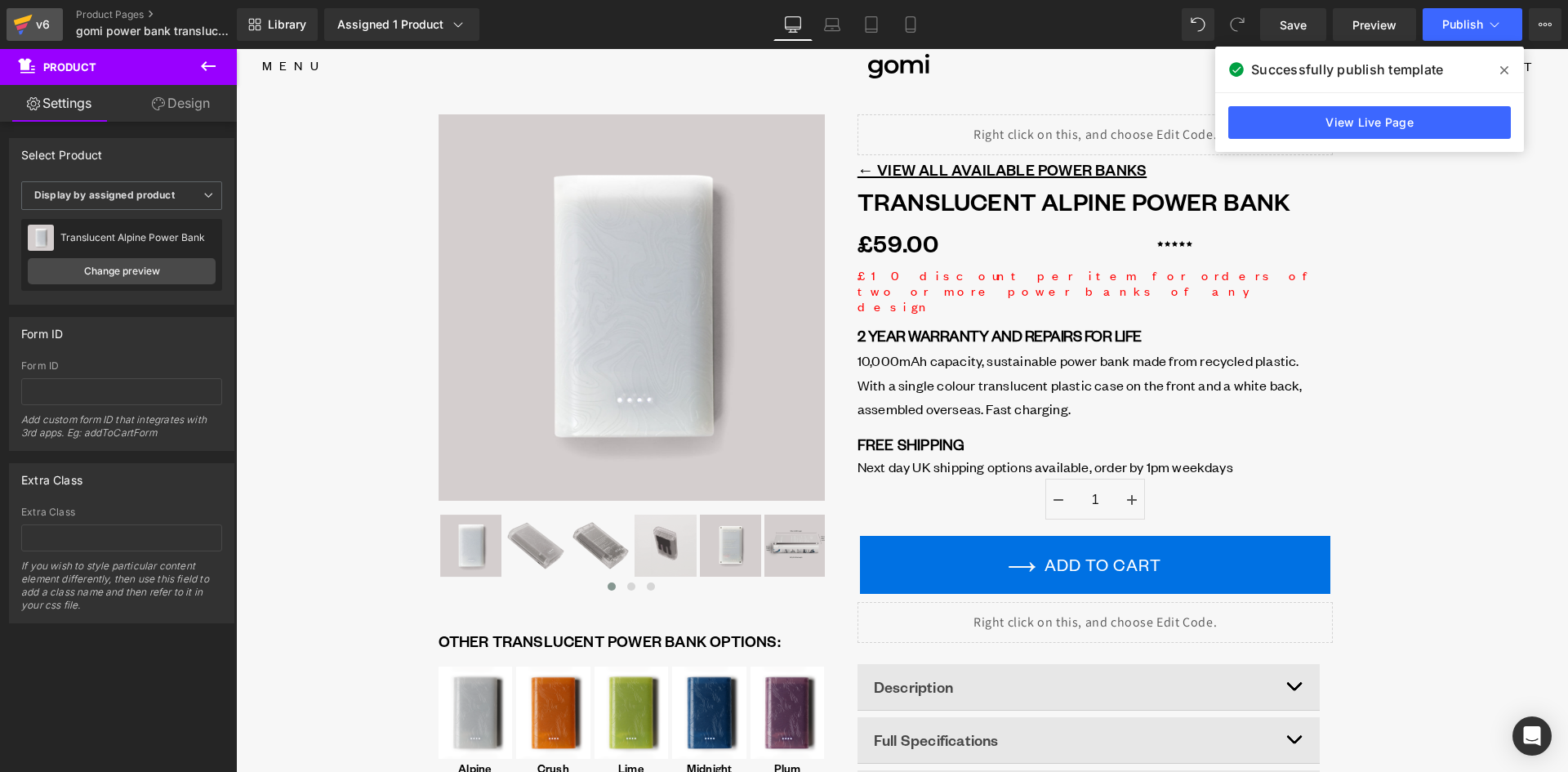
click at [28, 22] on icon at bounding box center [23, 25] width 20 height 41
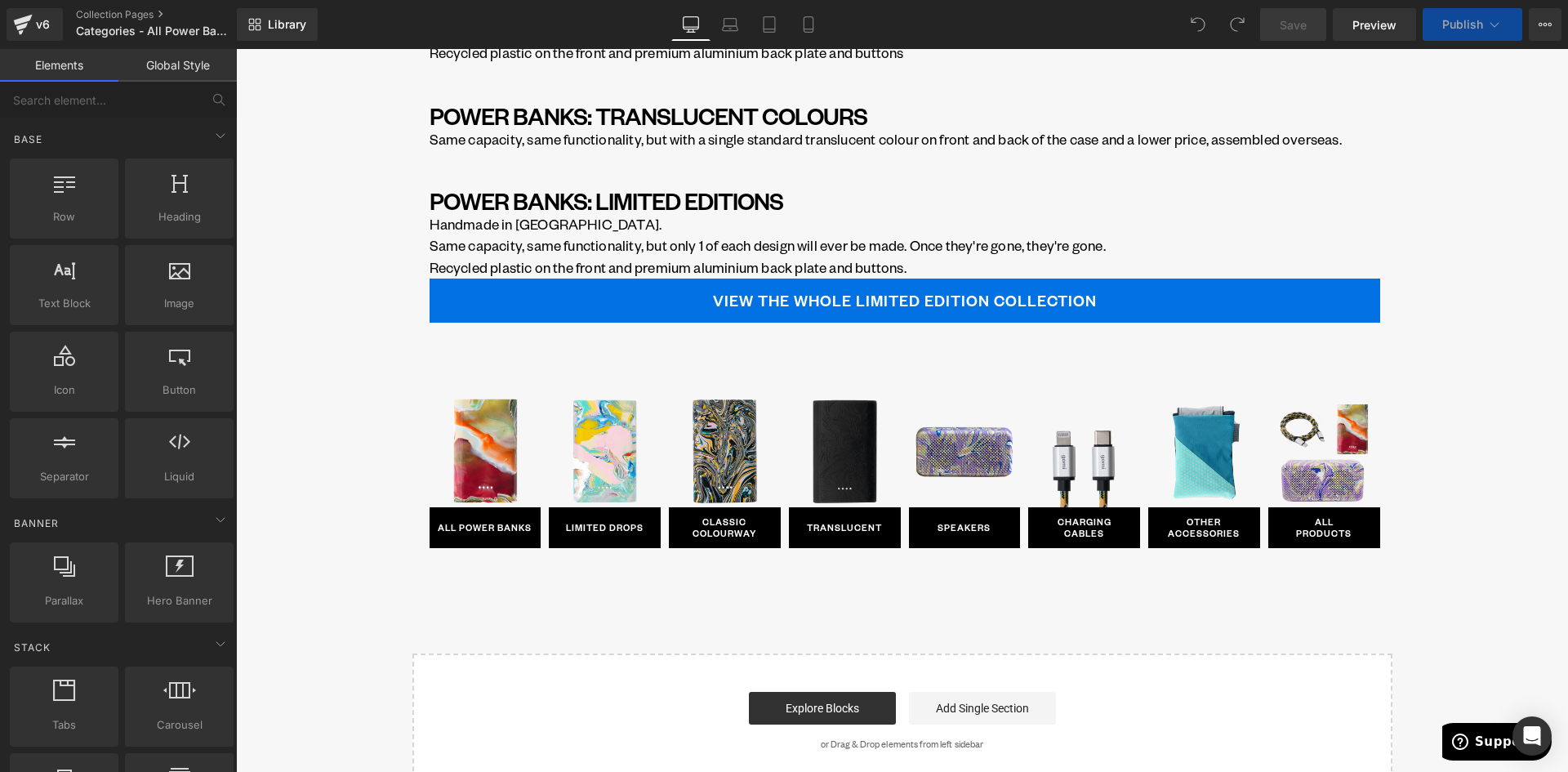
scroll to position [735, 0]
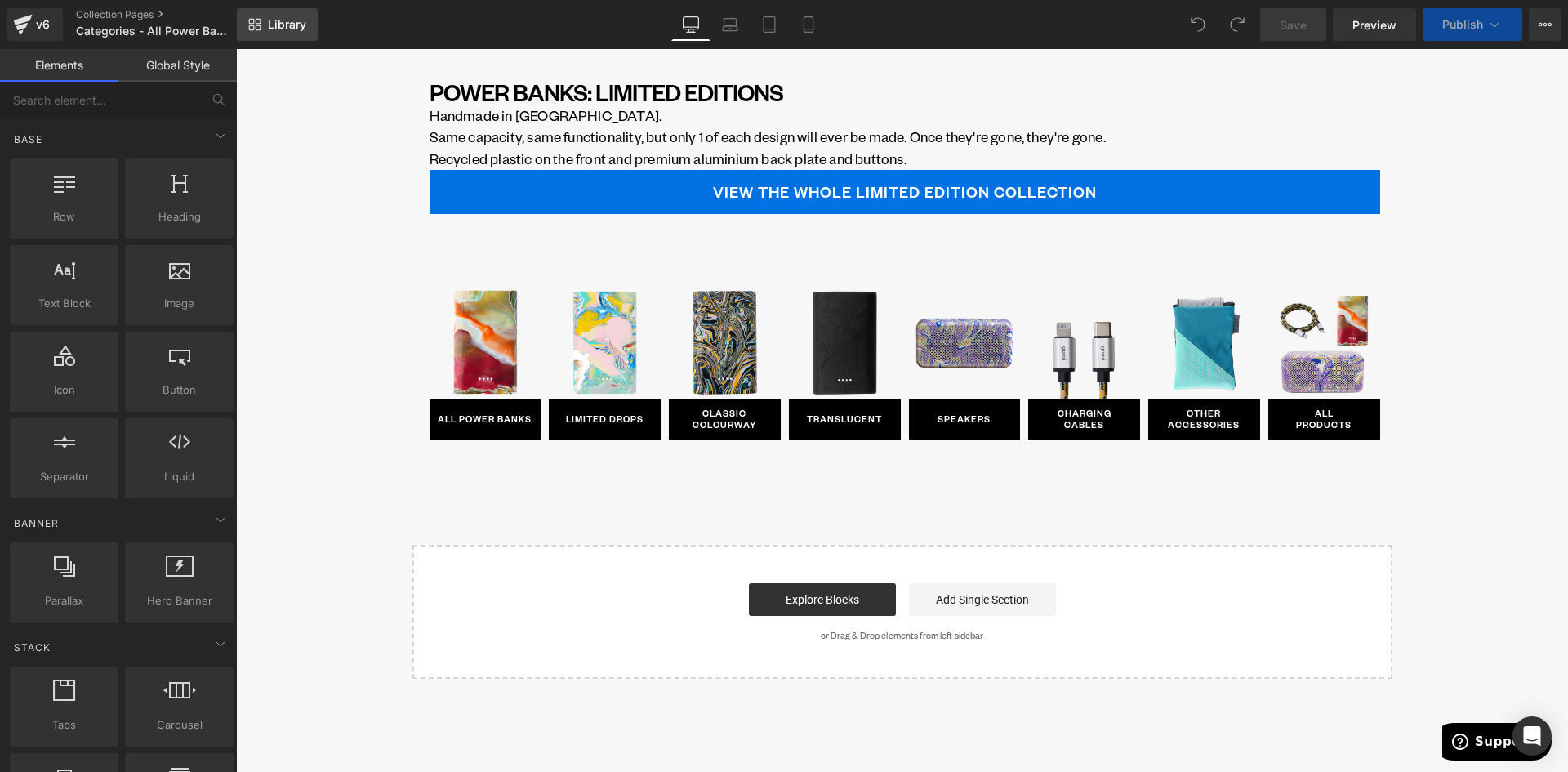
drag, startPoint x: 286, startPoint y: 22, endPoint x: 299, endPoint y: 32, distance: 16.4
click at [286, 22] on span "Library" at bounding box center [287, 25] width 38 height 15
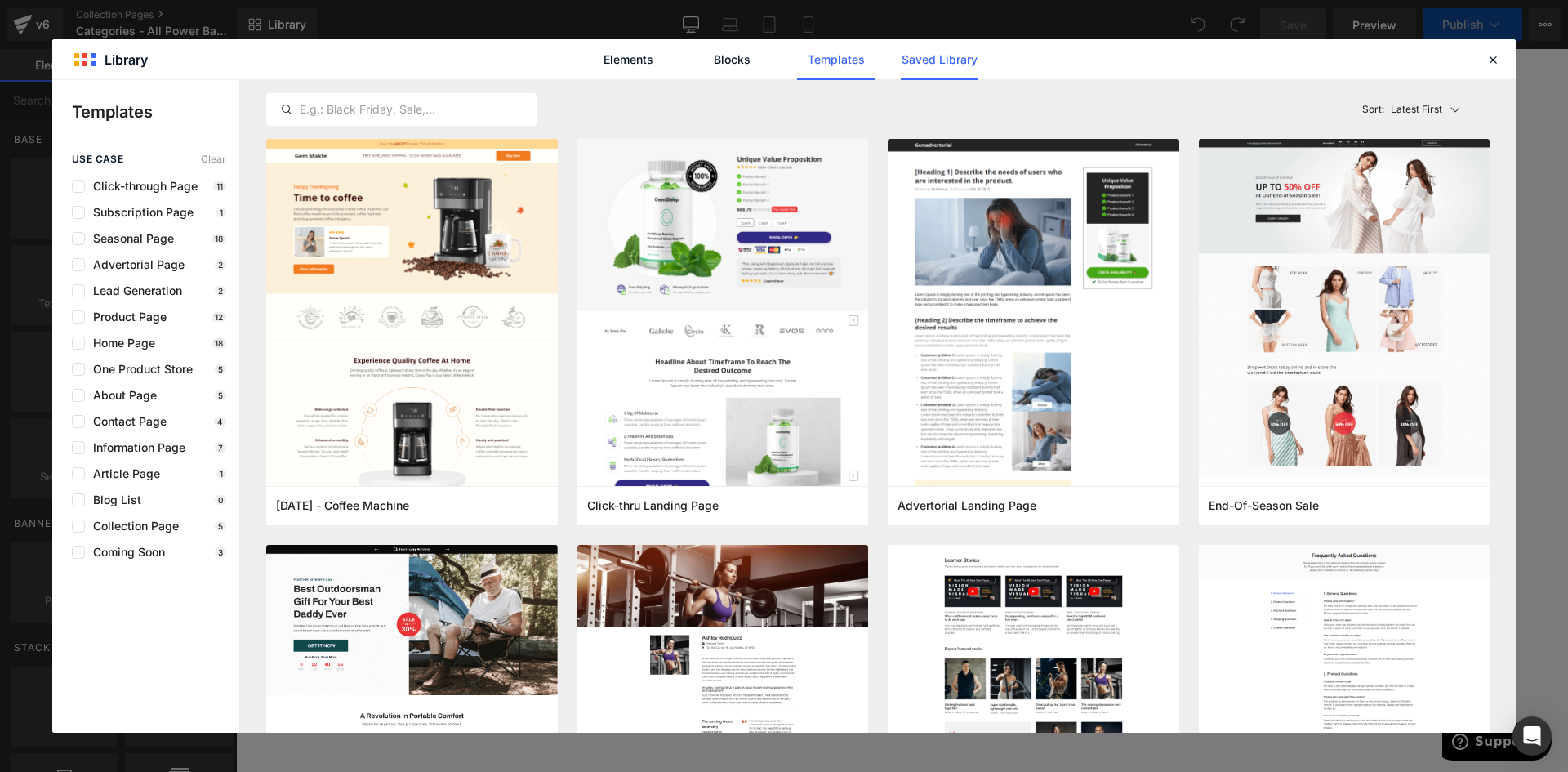
click at [947, 60] on link "Saved Library" at bounding box center [939, 60] width 78 height 41
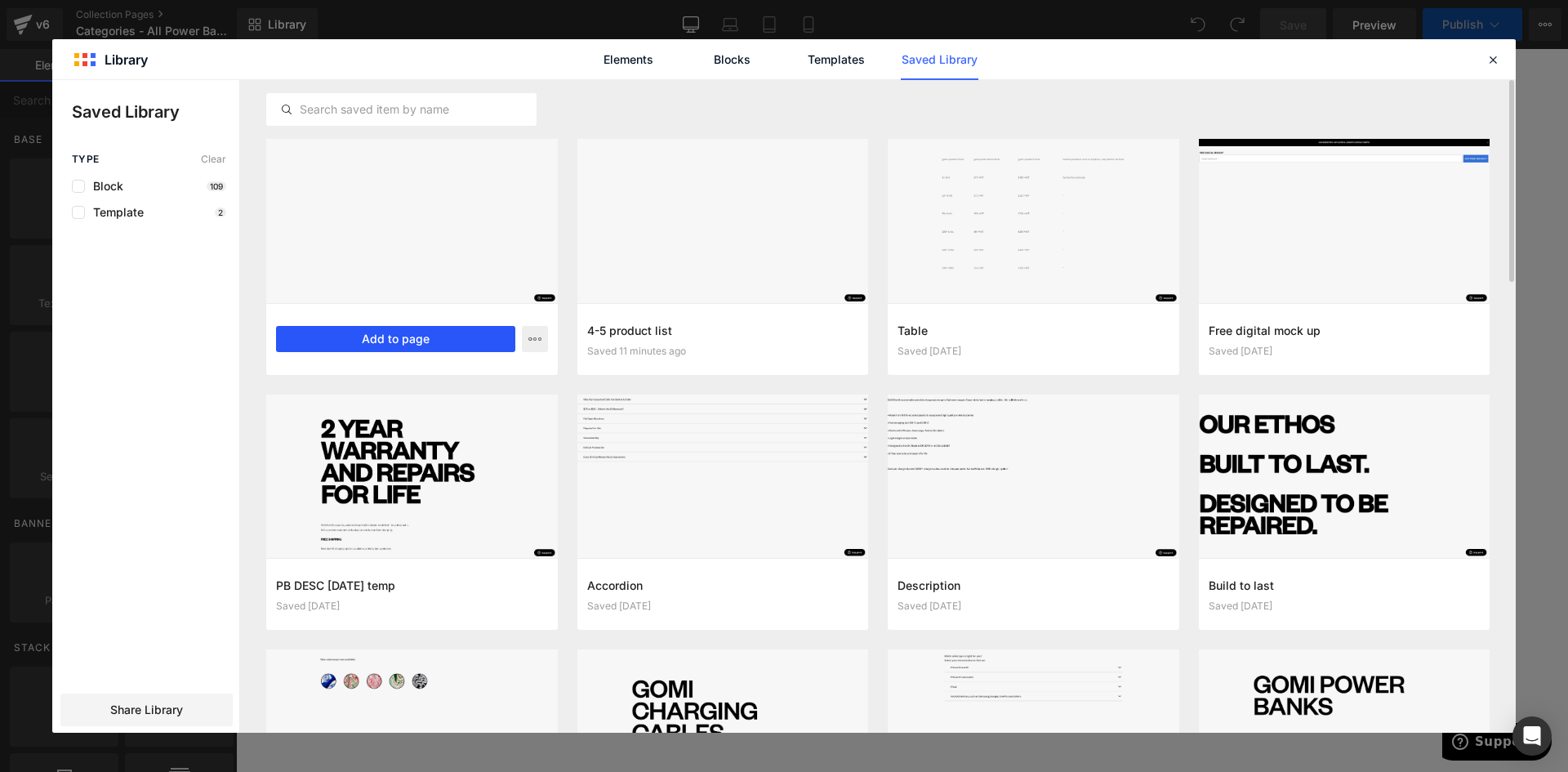
drag, startPoint x: 393, startPoint y: 339, endPoint x: 205, endPoint y: 305, distance: 191.0
click at [393, 339] on button "Add to page" at bounding box center [396, 339] width 240 height 26
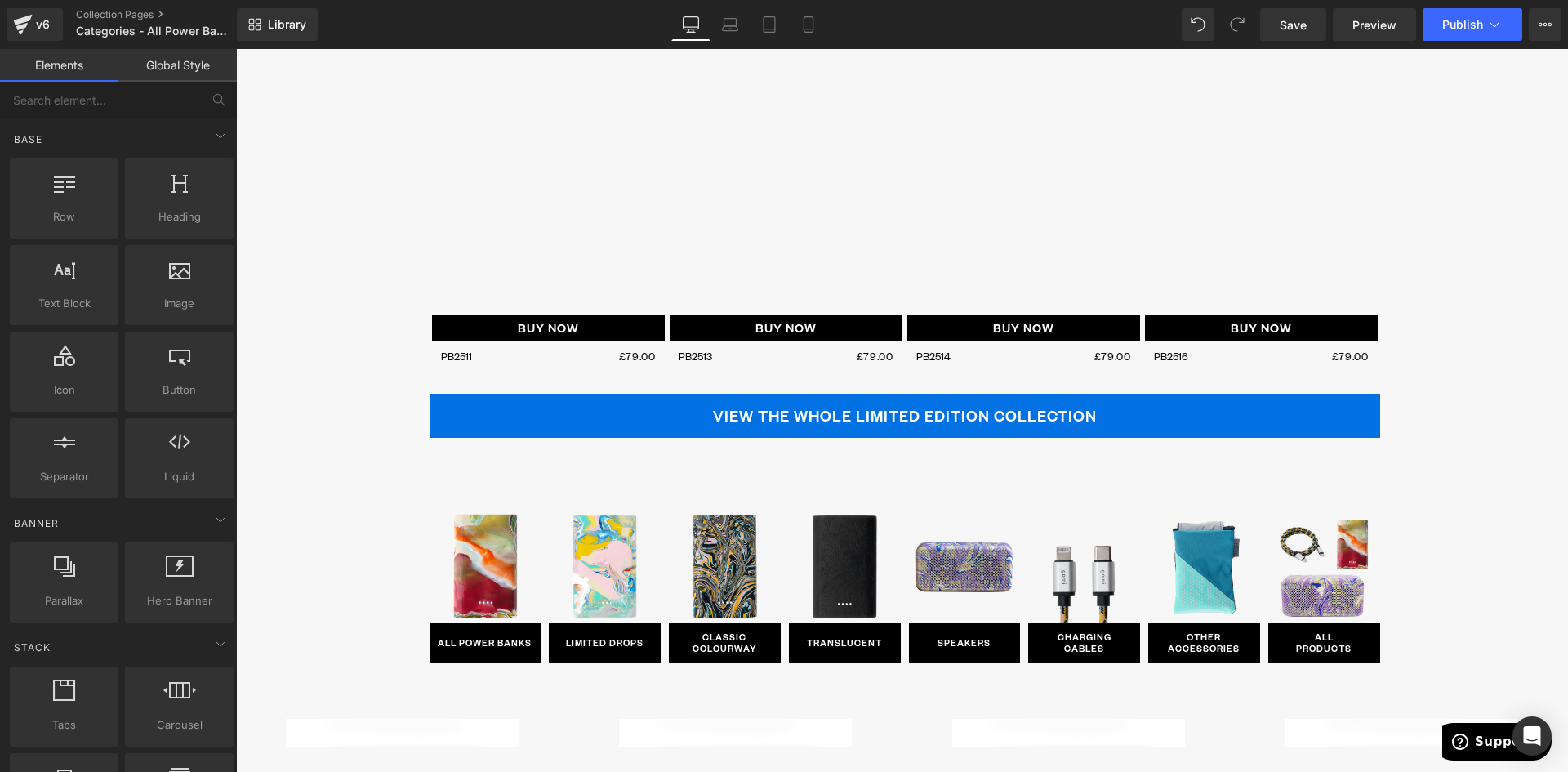
scroll to position [6636, 0]
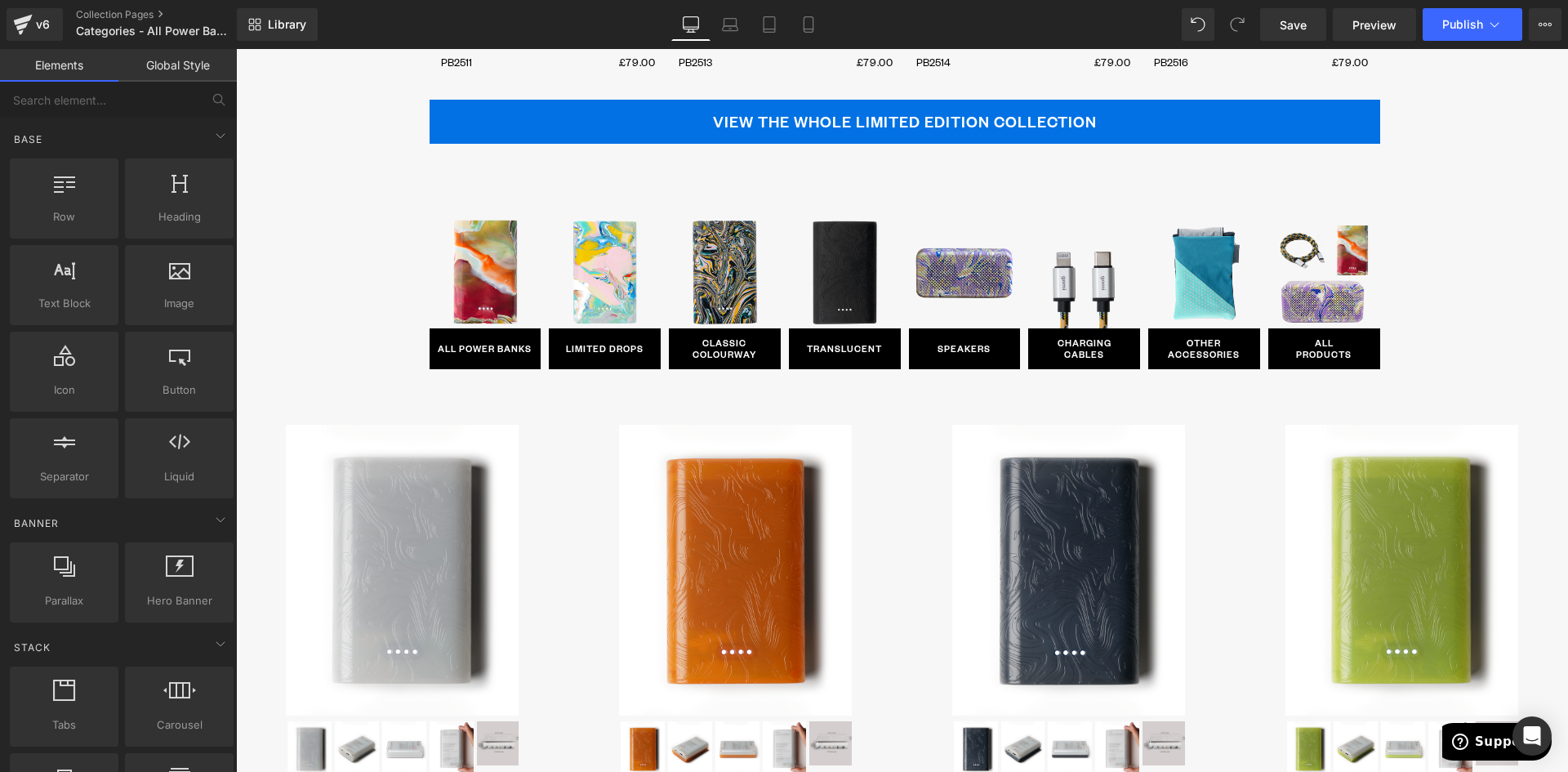
click at [573, 507] on div "SOLD OUT (P) Image ‹ ›" at bounding box center [735, 635] width 331 height 434
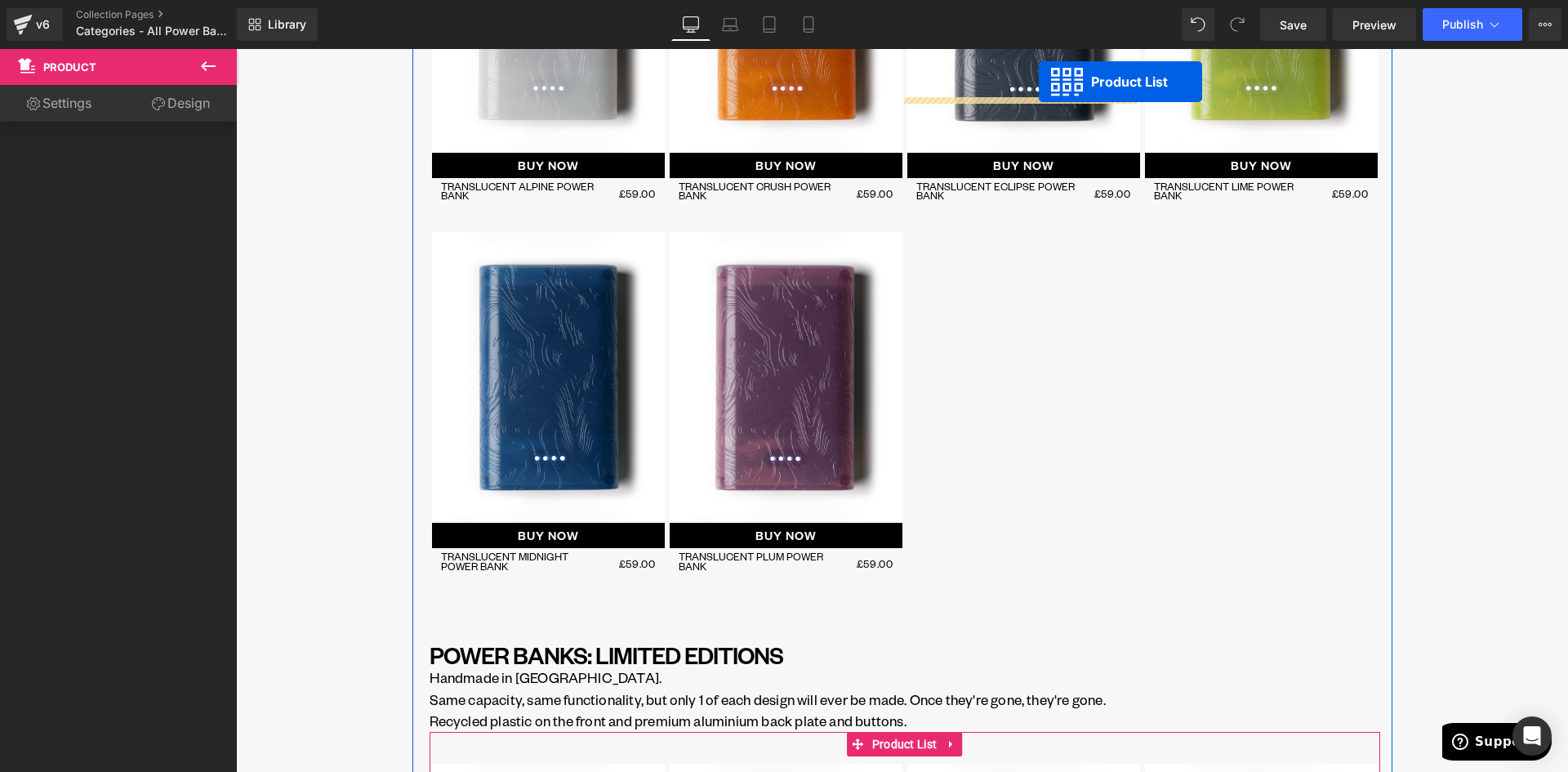
scroll to position [1883, 0]
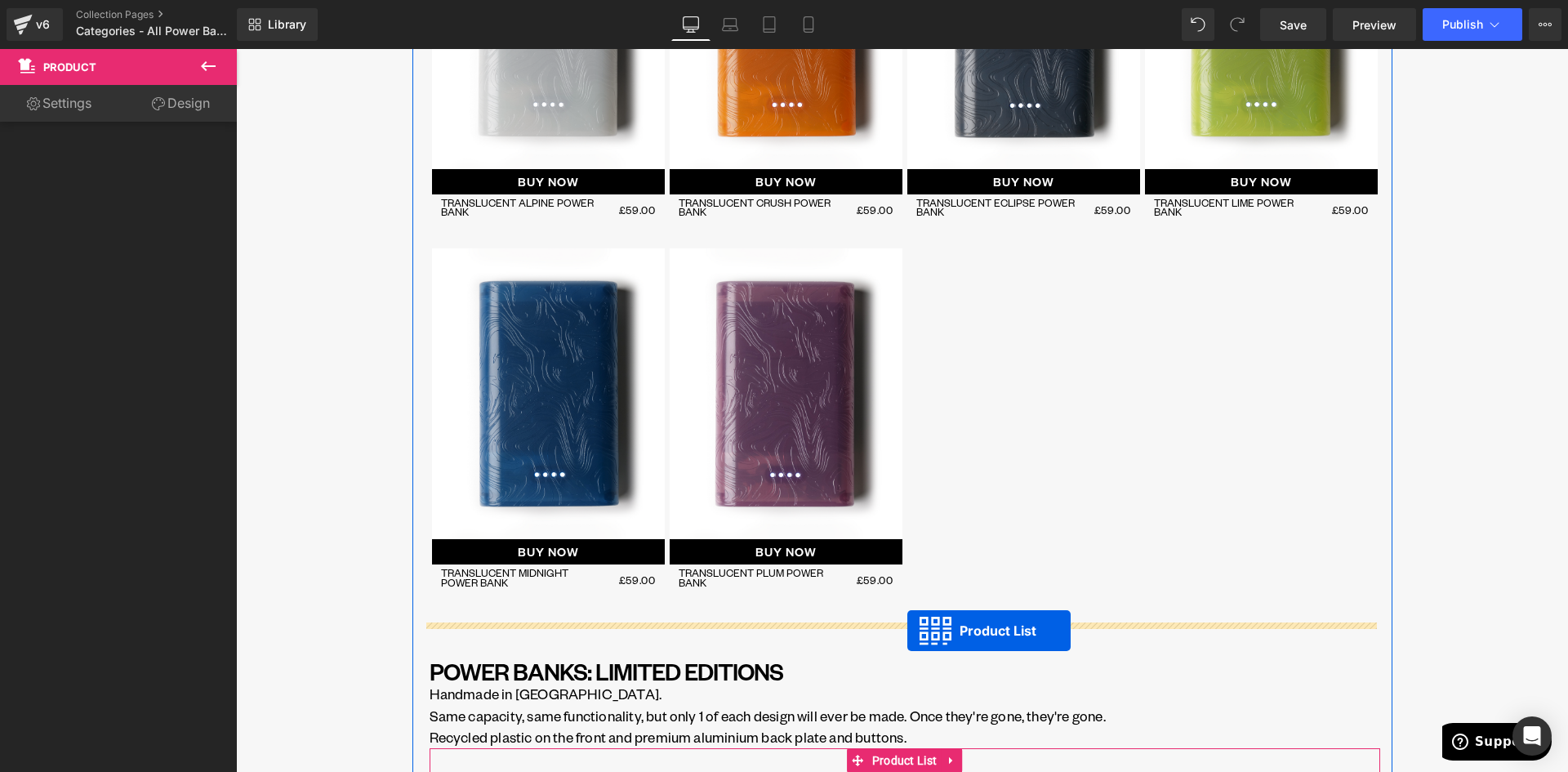
drag, startPoint x: 851, startPoint y: 469, endPoint x: 907, endPoint y: 631, distance: 171.4
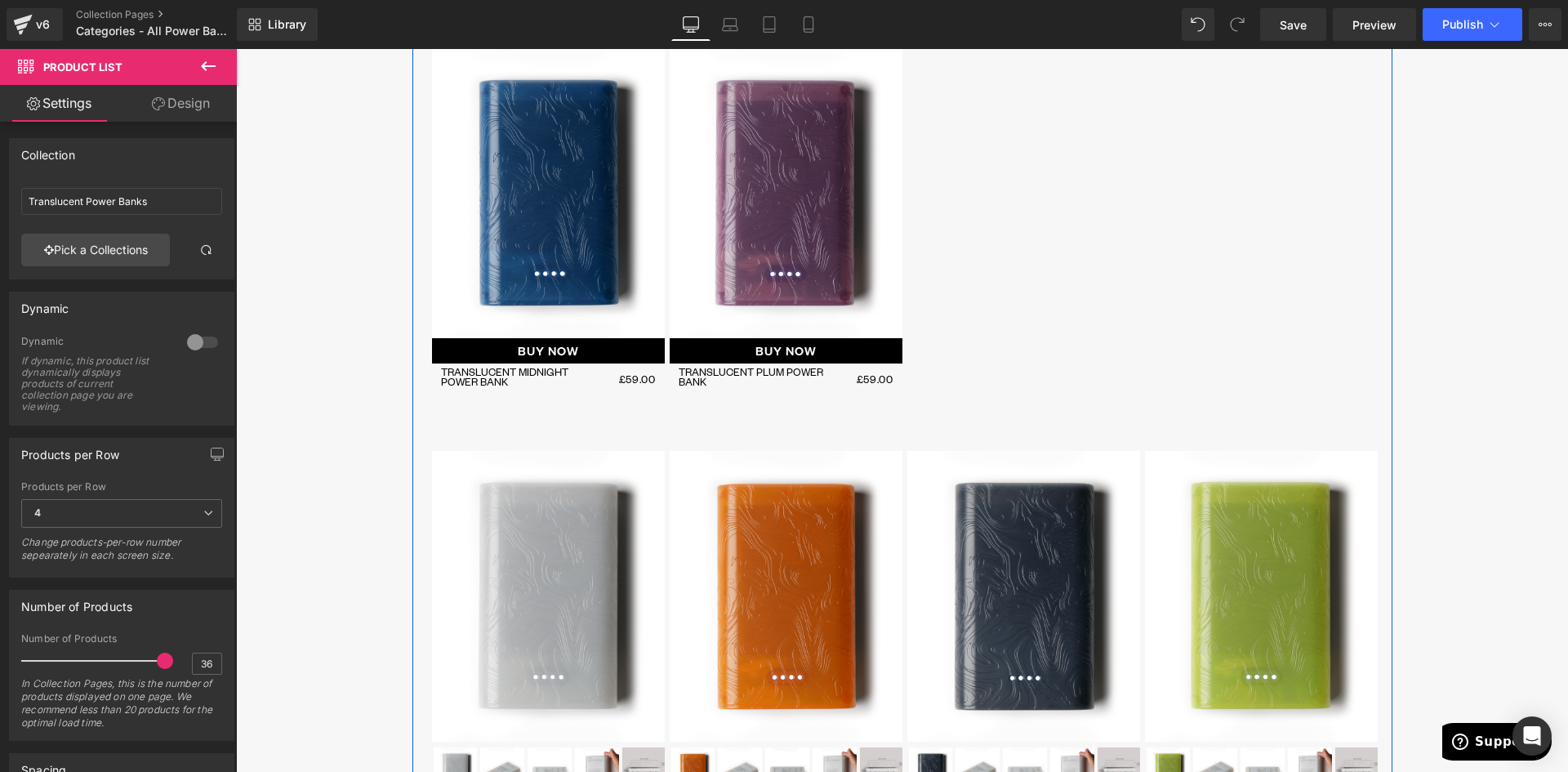
scroll to position [1556, 0]
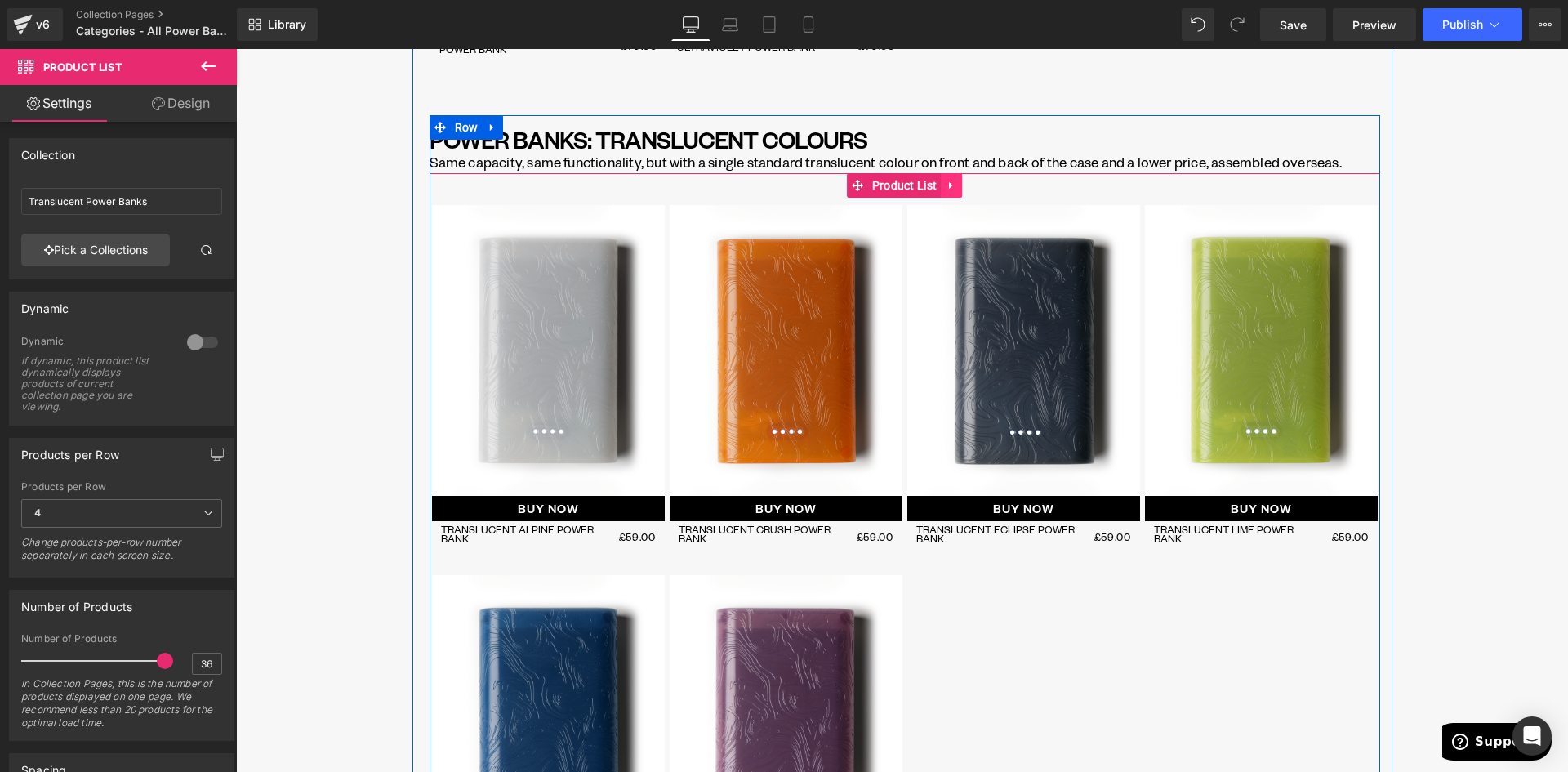
click at [946, 190] on icon at bounding box center [951, 185] width 11 height 12
click at [956, 186] on icon at bounding box center [962, 185] width 11 height 12
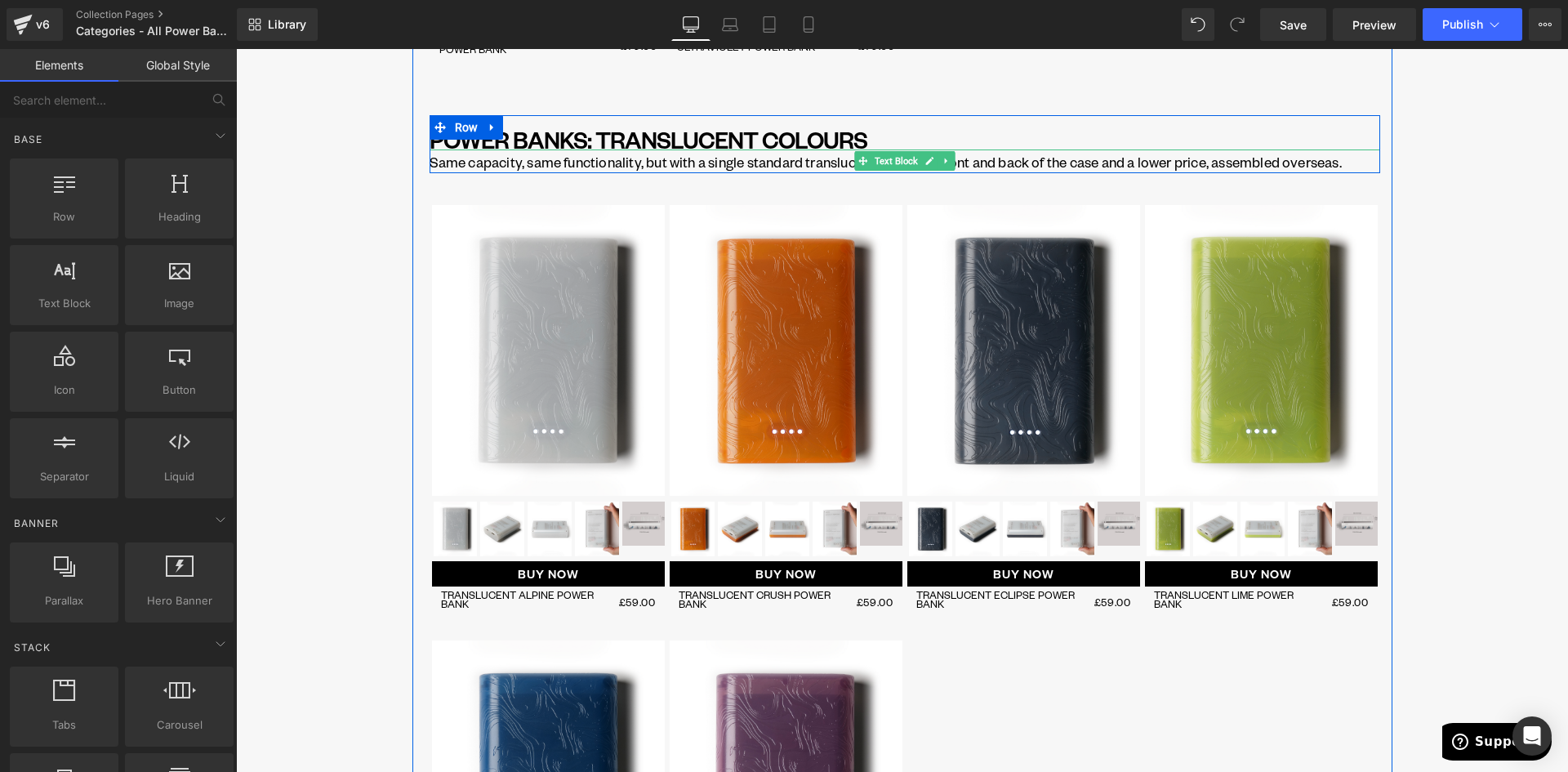
click at [1002, 160] on p "Same capacity, same functionality, but with a single standard translucent colou…" at bounding box center [905, 162] width 950 height 22
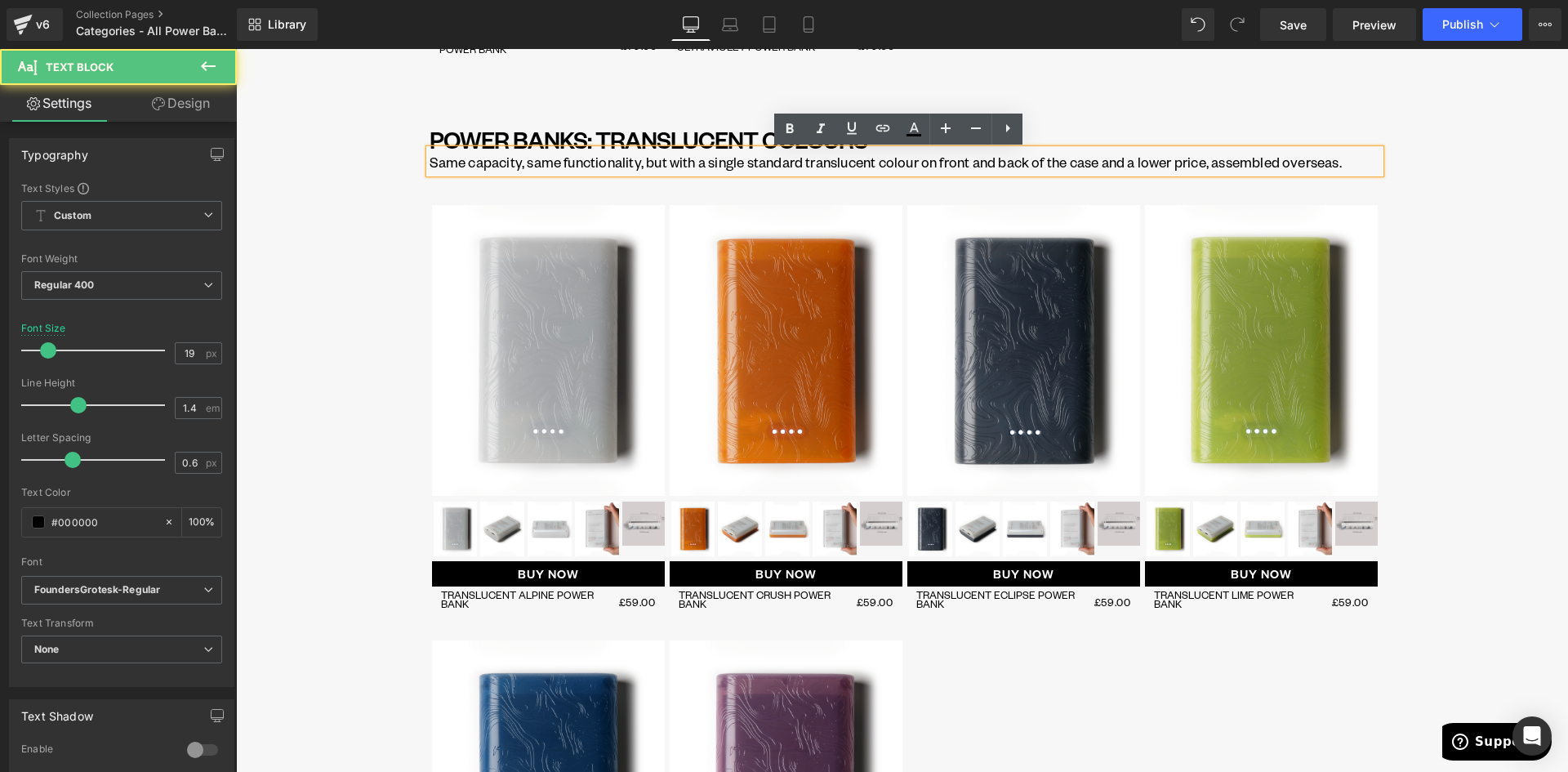
click at [1000, 157] on p "Same capacity, same functionality, but with a single standard translucent colou…" at bounding box center [905, 162] width 950 height 22
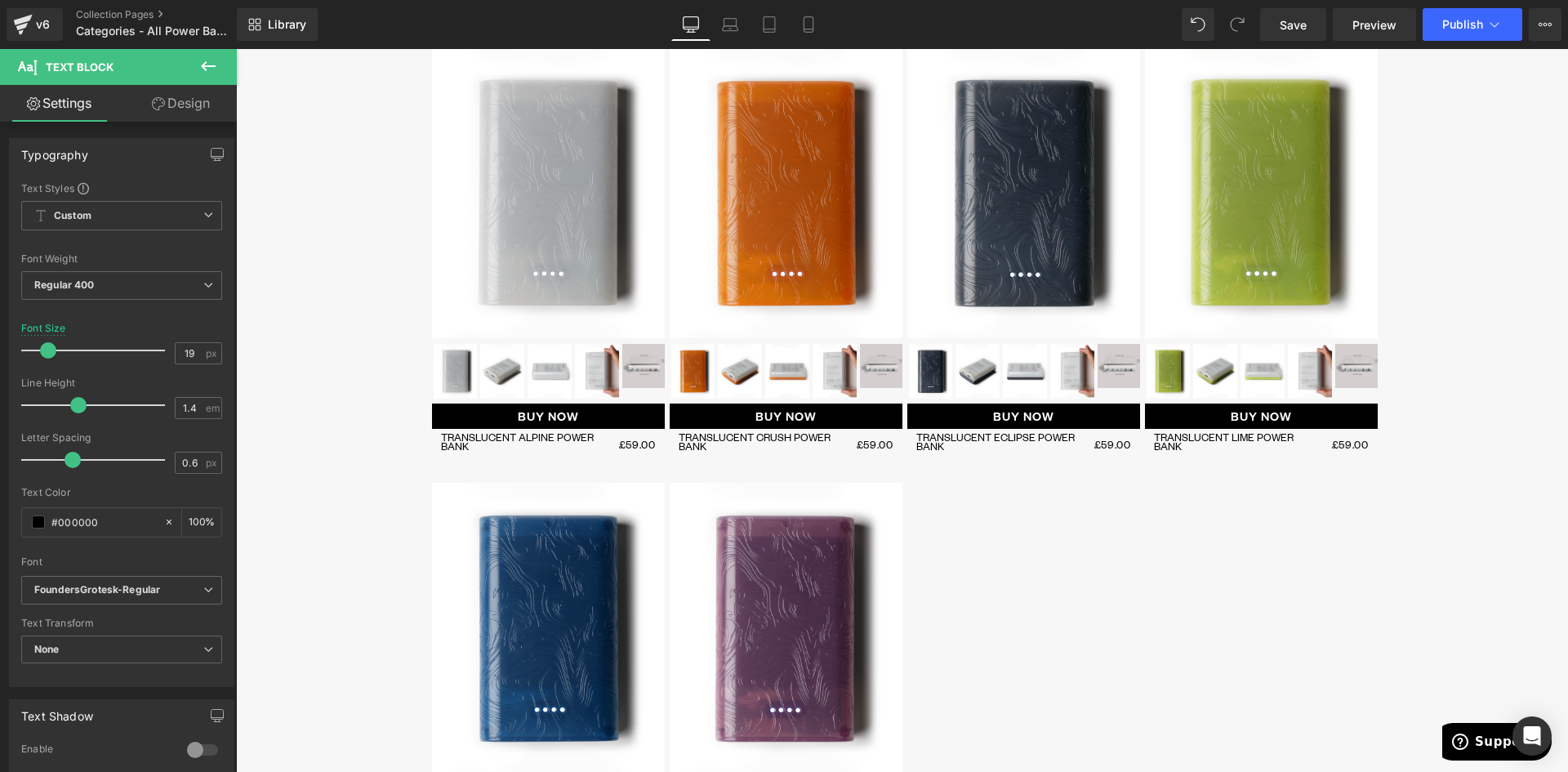
scroll to position [1720, 0]
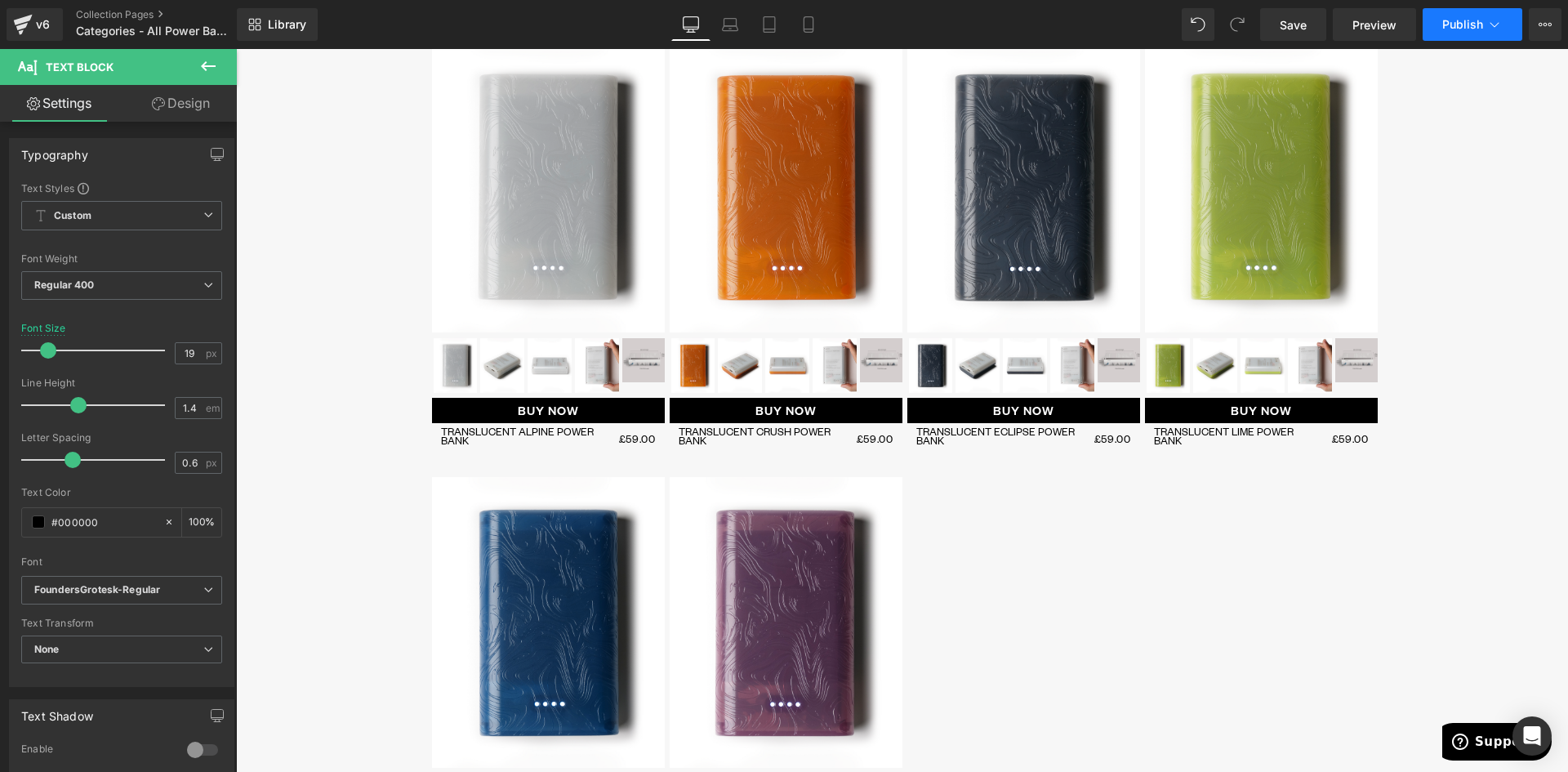
click at [1477, 14] on button "Publish" at bounding box center [1473, 25] width 100 height 33
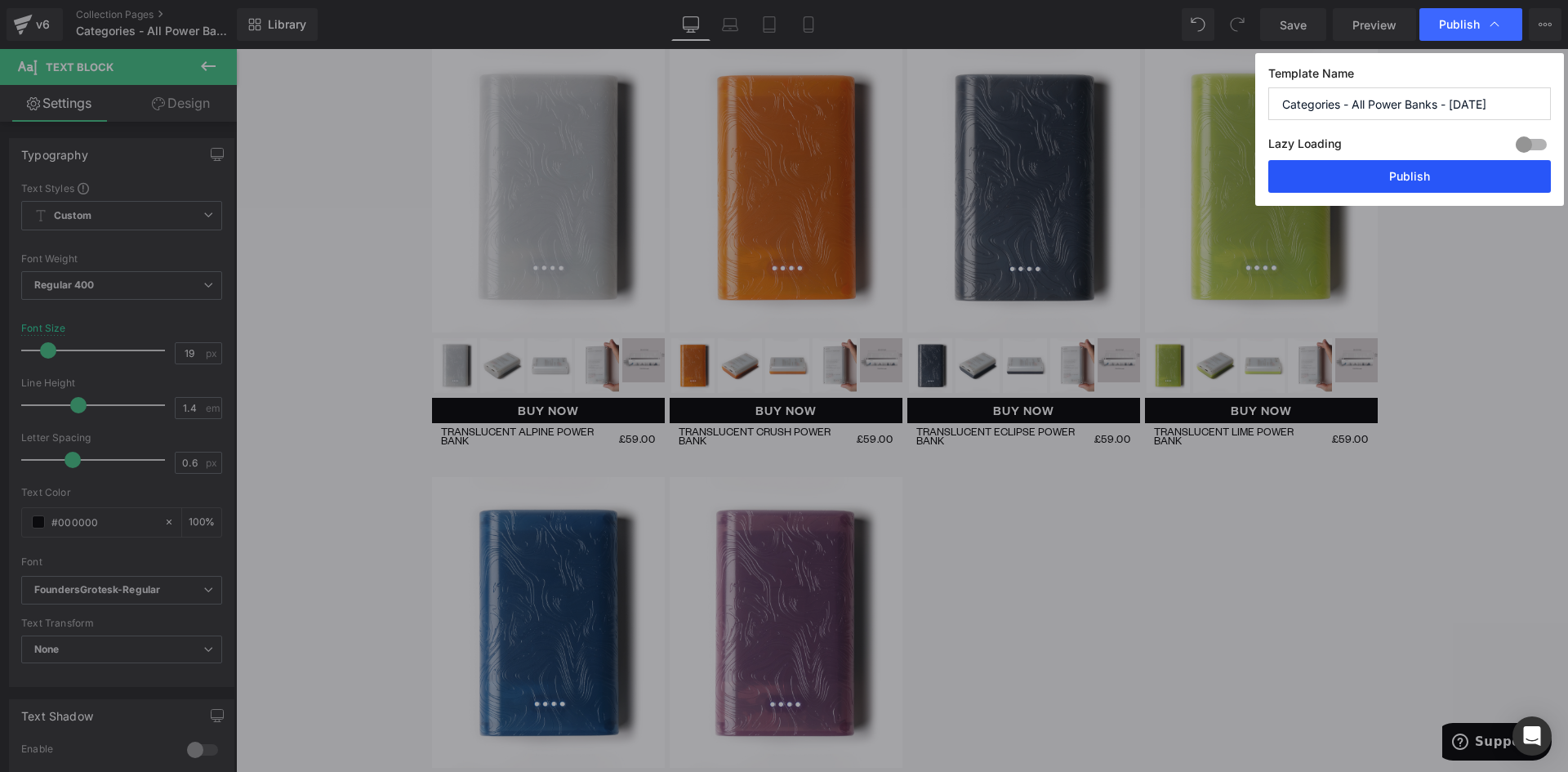
click at [1424, 174] on button "Publish" at bounding box center [1410, 177] width 283 height 33
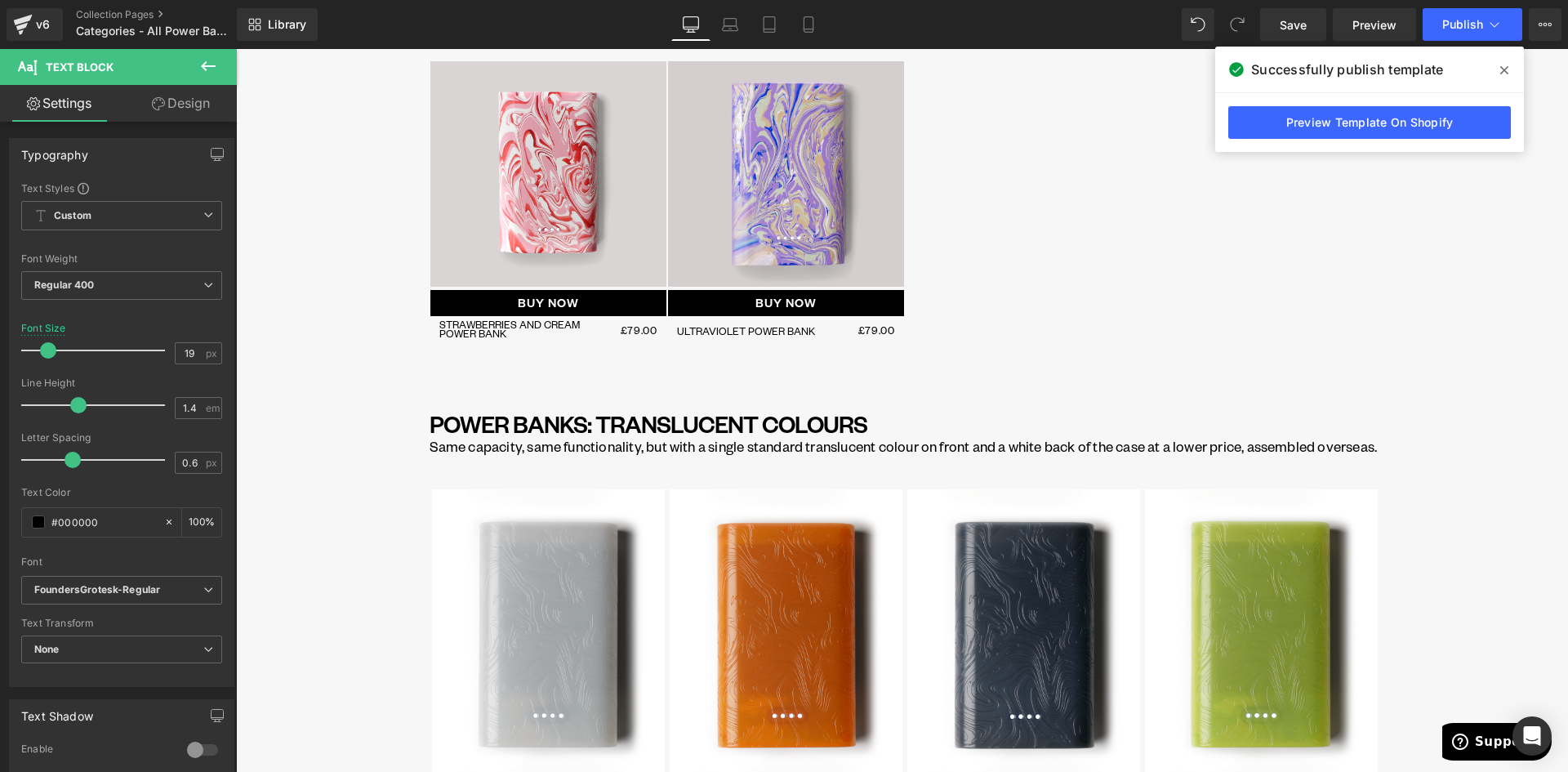
scroll to position [1394, 0]
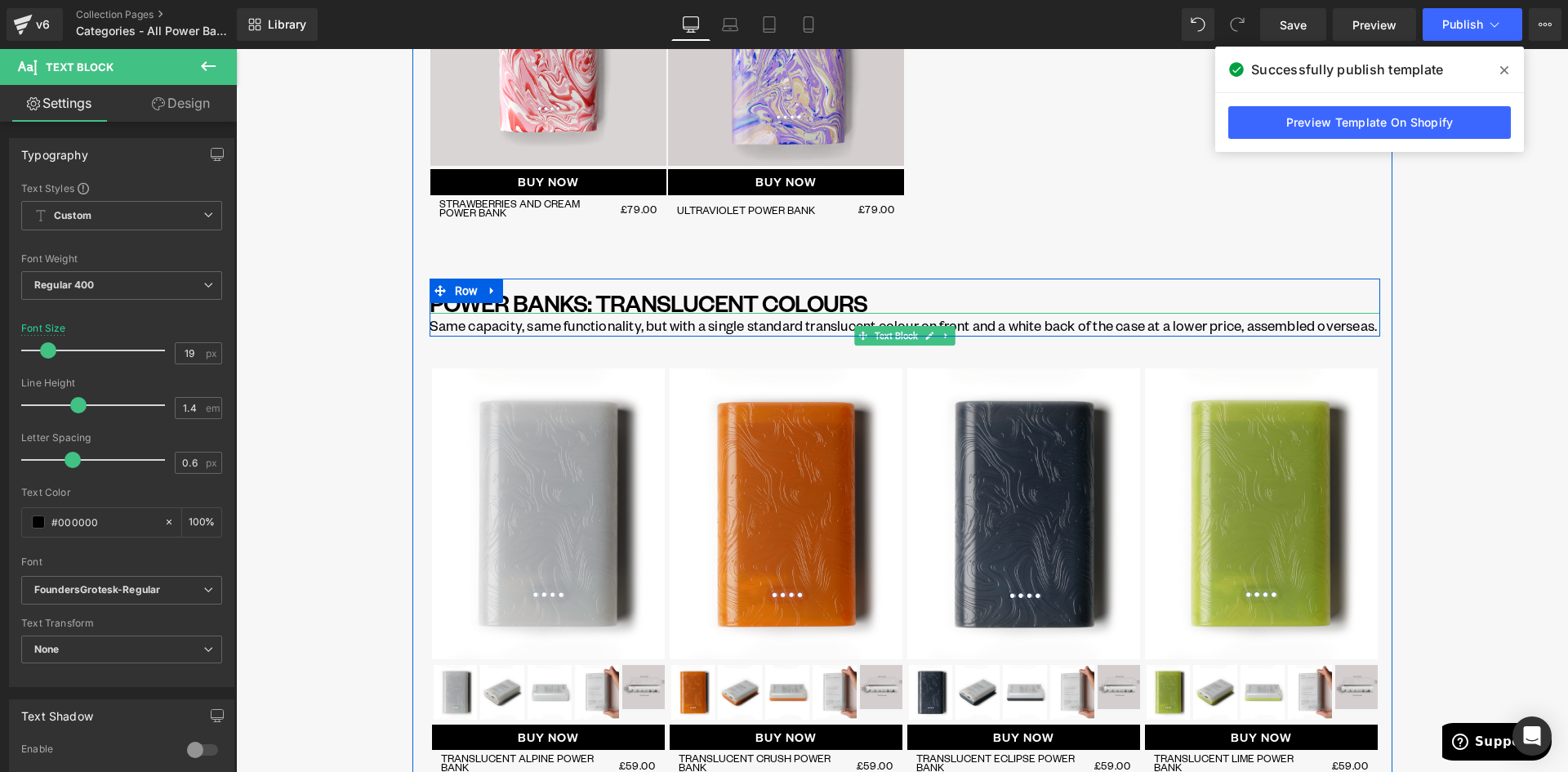
click at [766, 332] on p "Same capacity, same functionality, but with a single standard translucent colou…" at bounding box center [905, 325] width 950 height 22
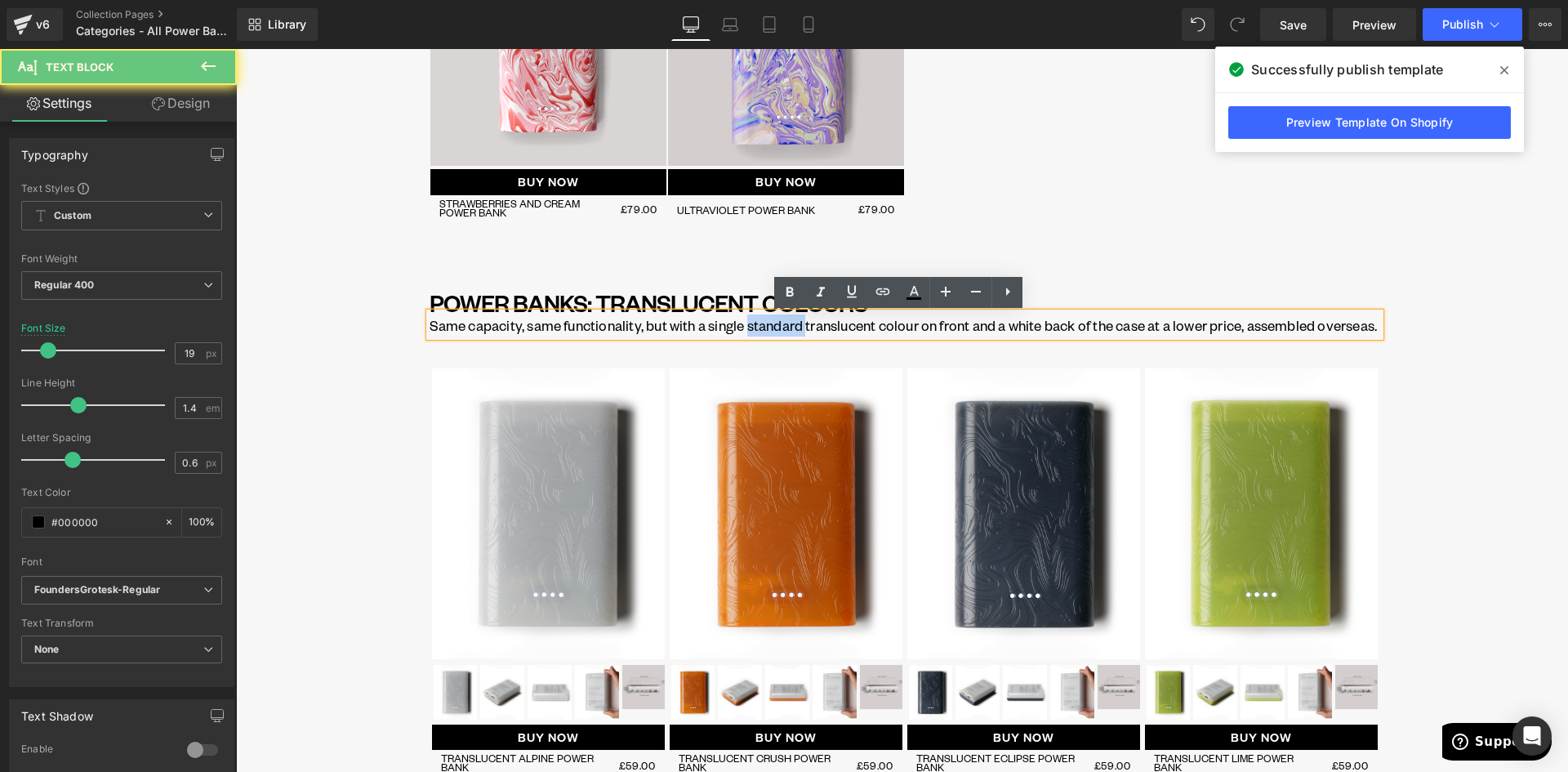
click at [766, 332] on p "Same capacity, same functionality, but with a single standard translucent colou…" at bounding box center [905, 325] width 950 height 22
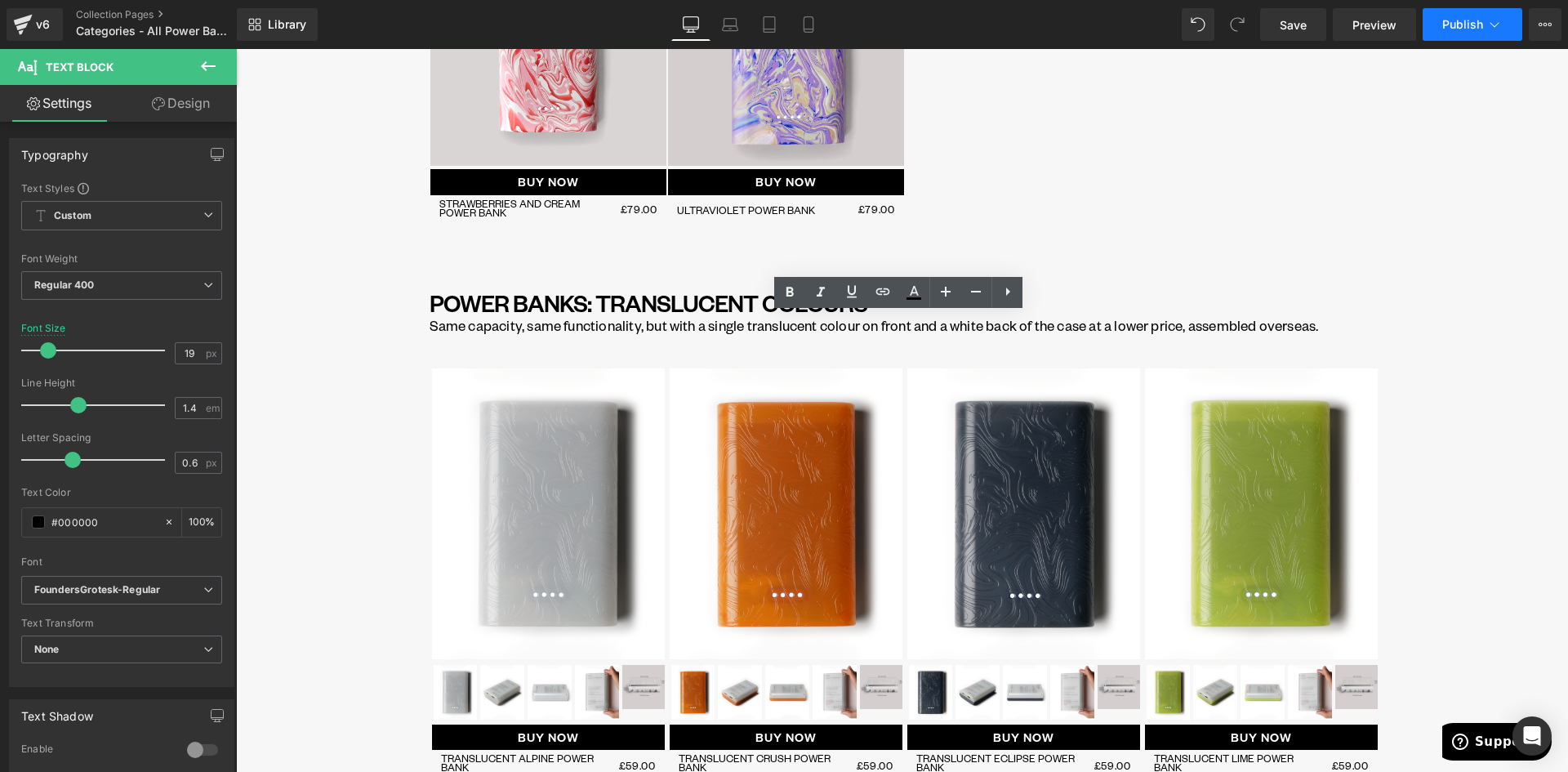
click at [1475, 22] on span "Publish" at bounding box center [1462, 25] width 41 height 13
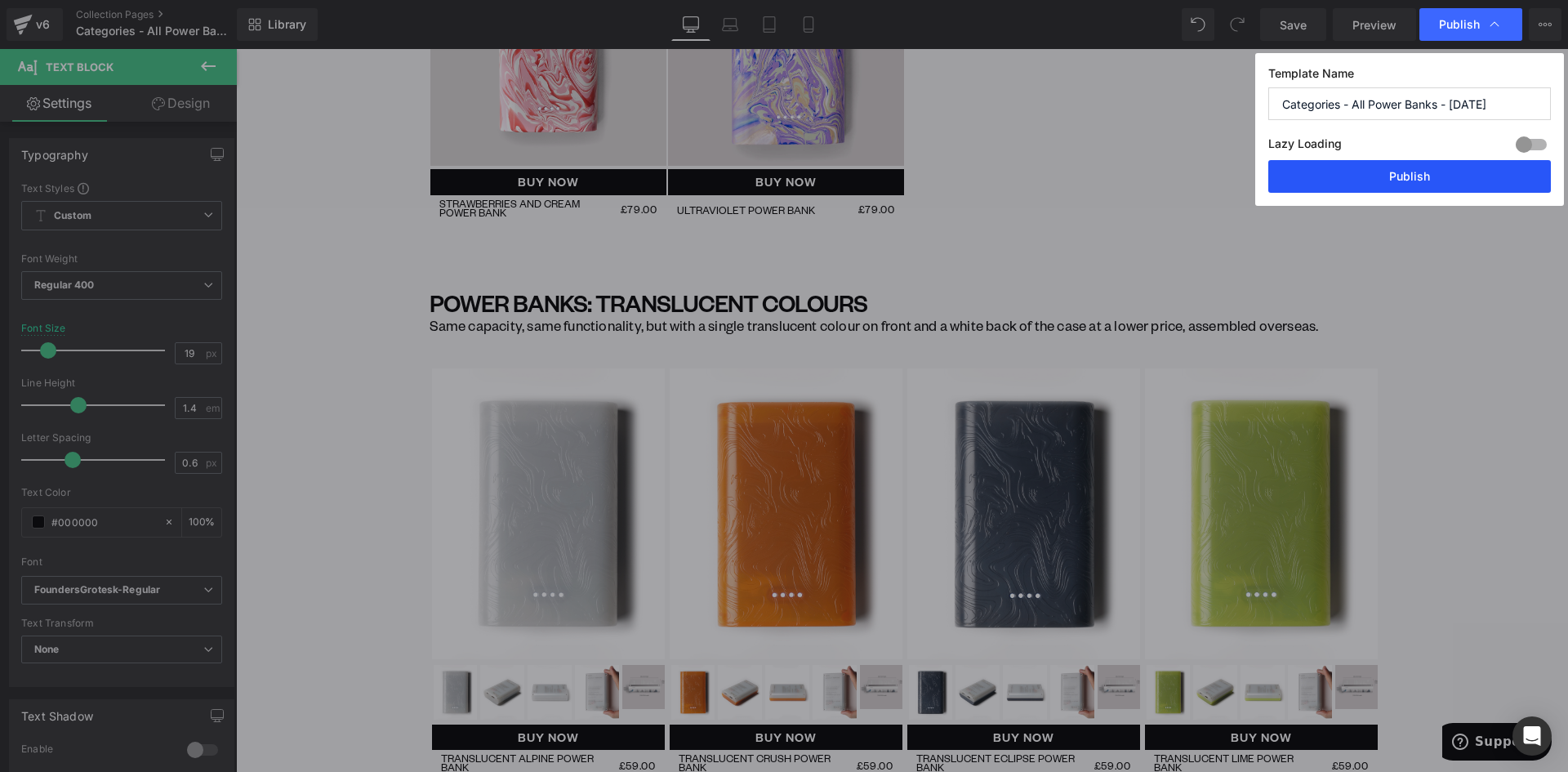
click at [1443, 164] on button "Publish" at bounding box center [1410, 177] width 283 height 33
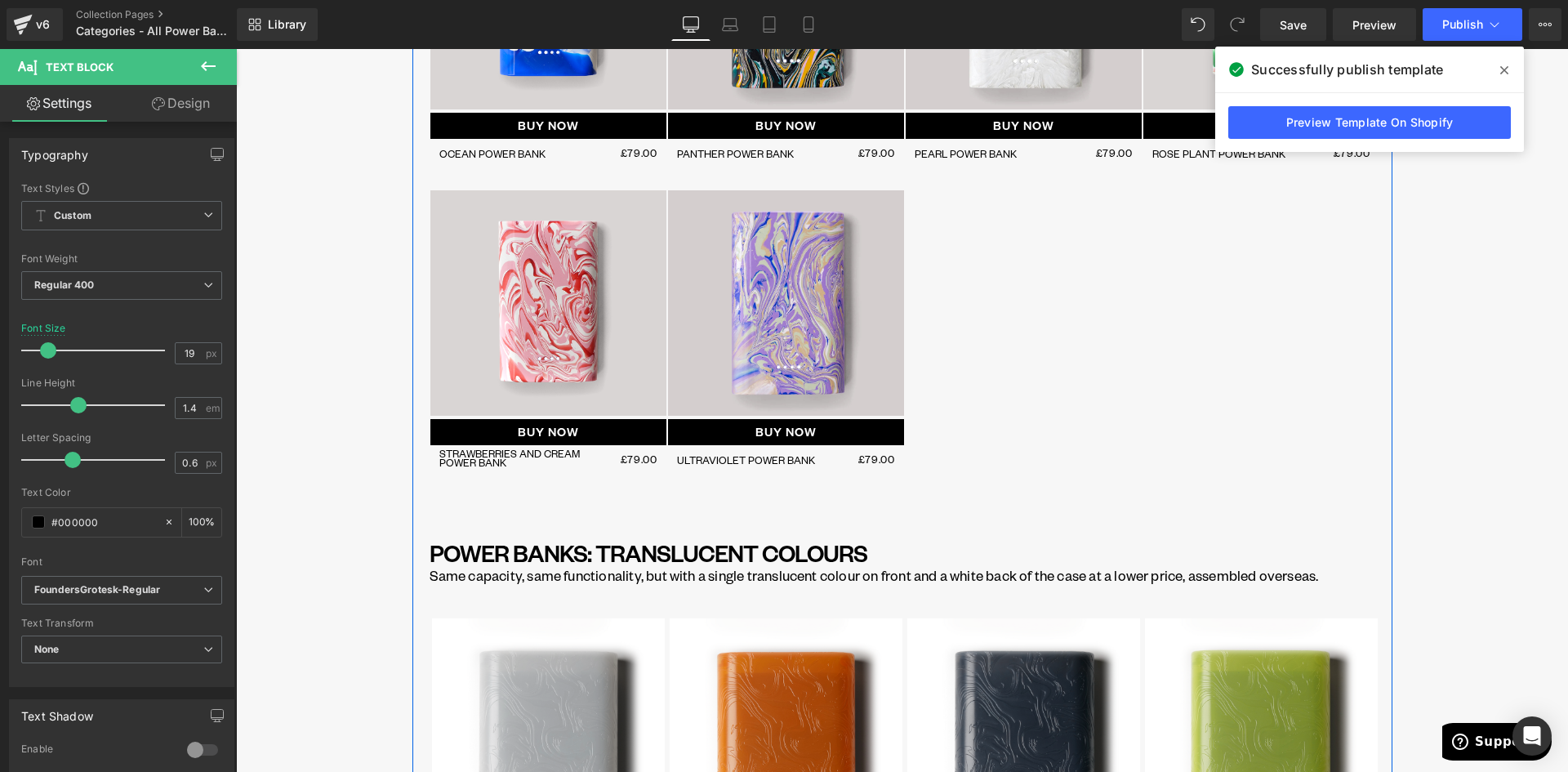
scroll to position [1389, 0]
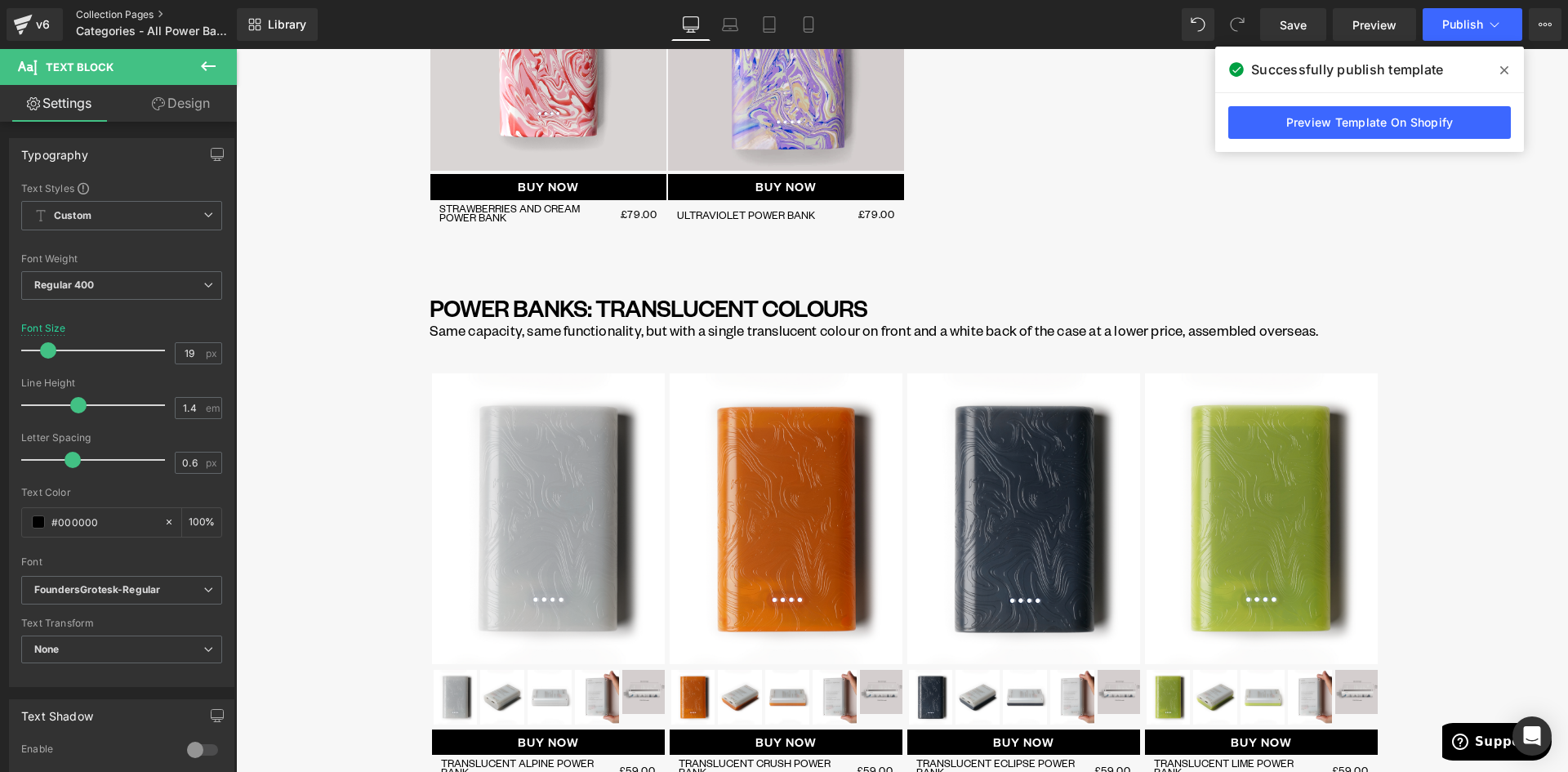
click at [106, 13] on link "Collection Pages" at bounding box center [170, 15] width 188 height 13
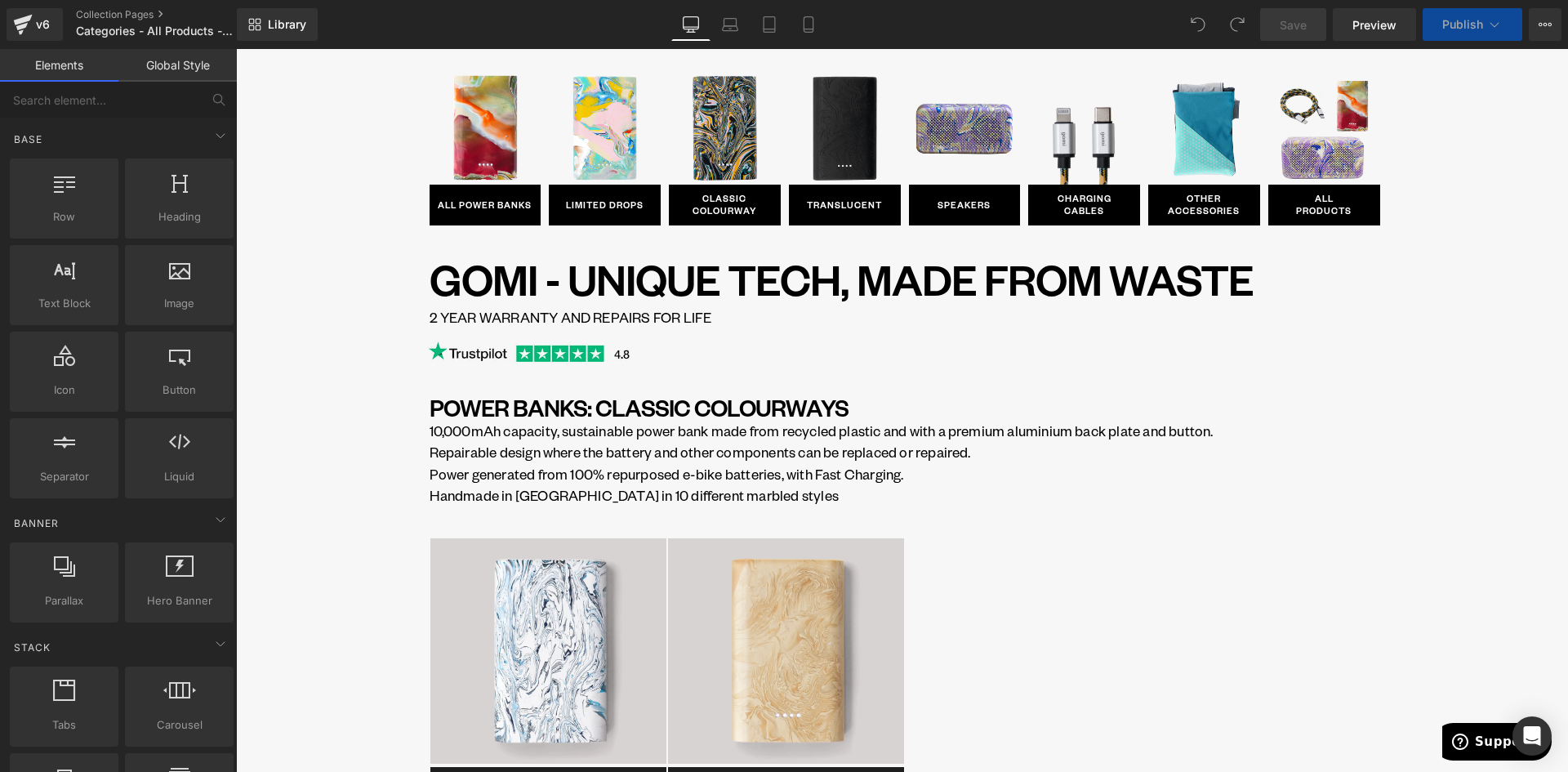
scroll to position [326, 0]
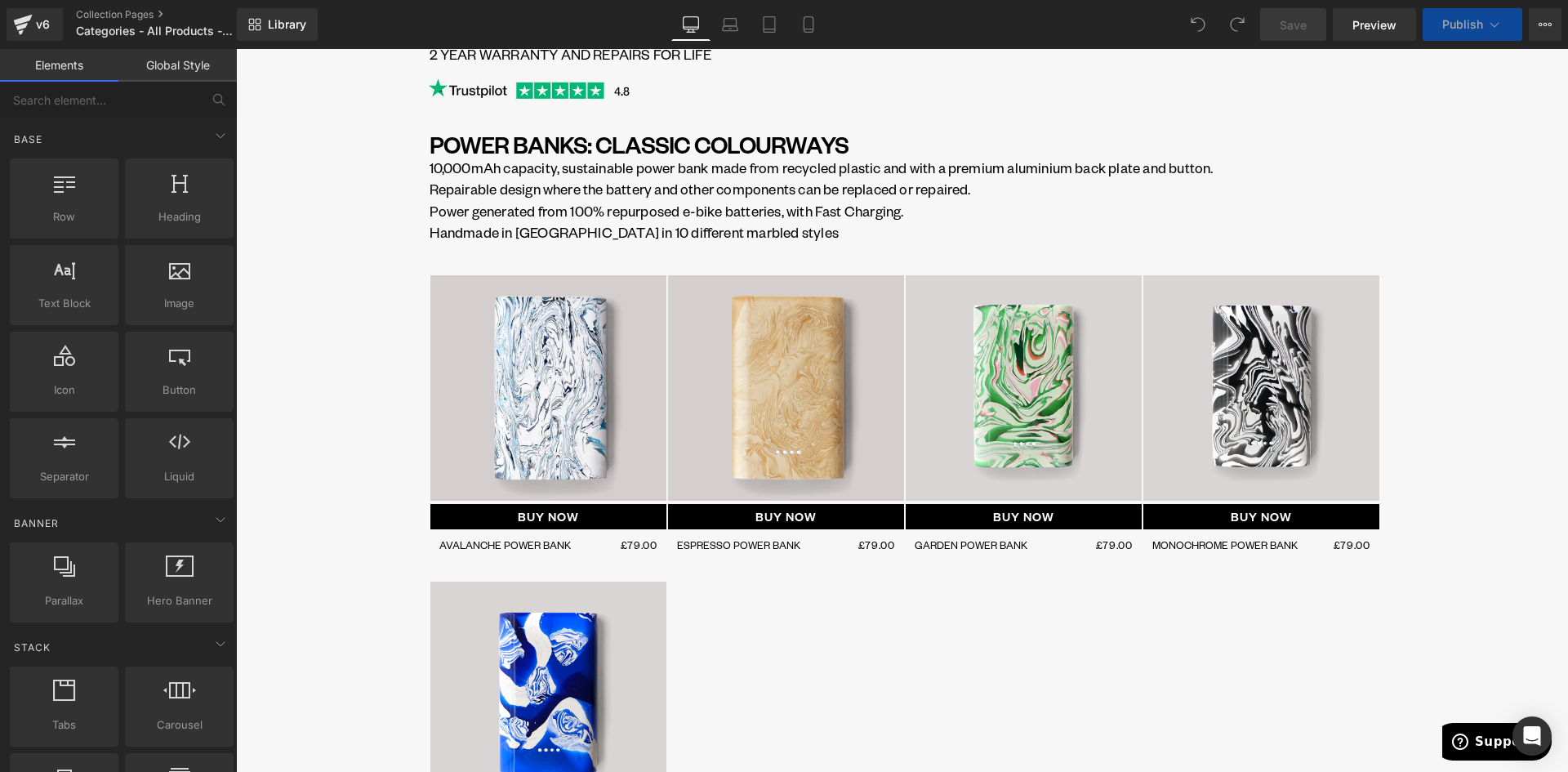
click at [296, 20] on span "Library" at bounding box center [287, 25] width 38 height 15
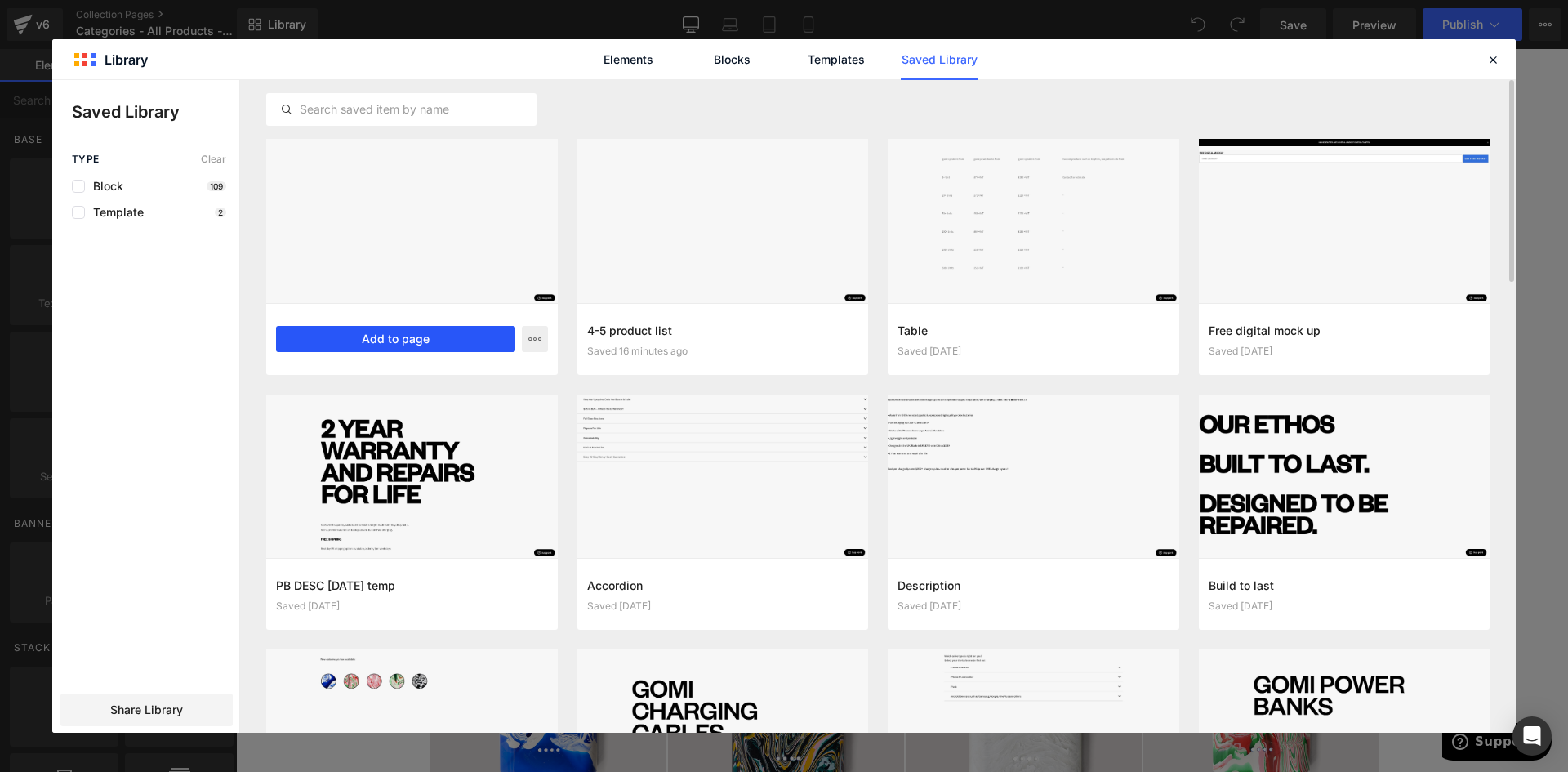
drag, startPoint x: 672, startPoint y: 352, endPoint x: 413, endPoint y: 334, distance: 259.6
click at [413, 334] on button "Add to page" at bounding box center [396, 339] width 240 height 26
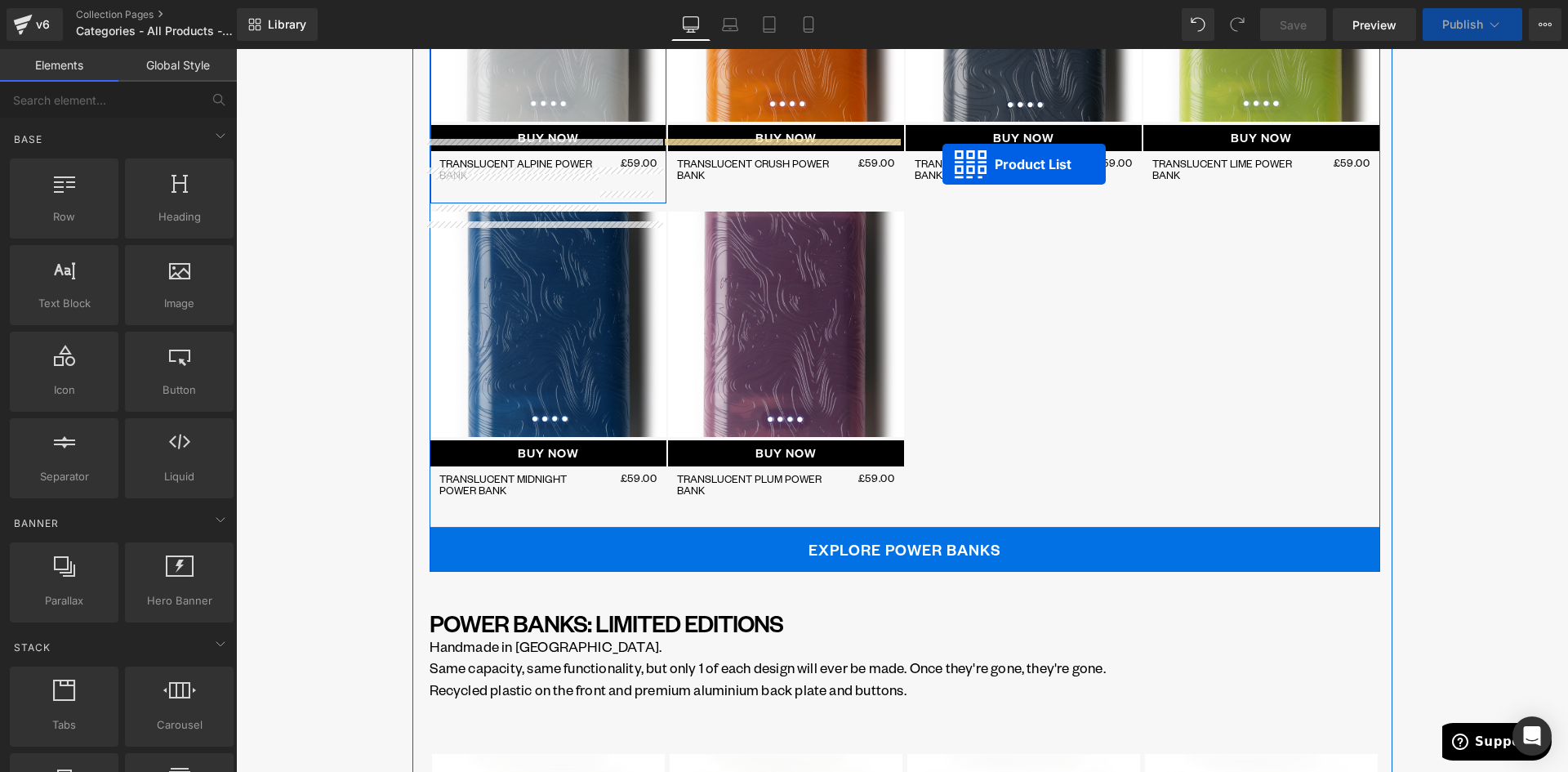
scroll to position [1773, 0]
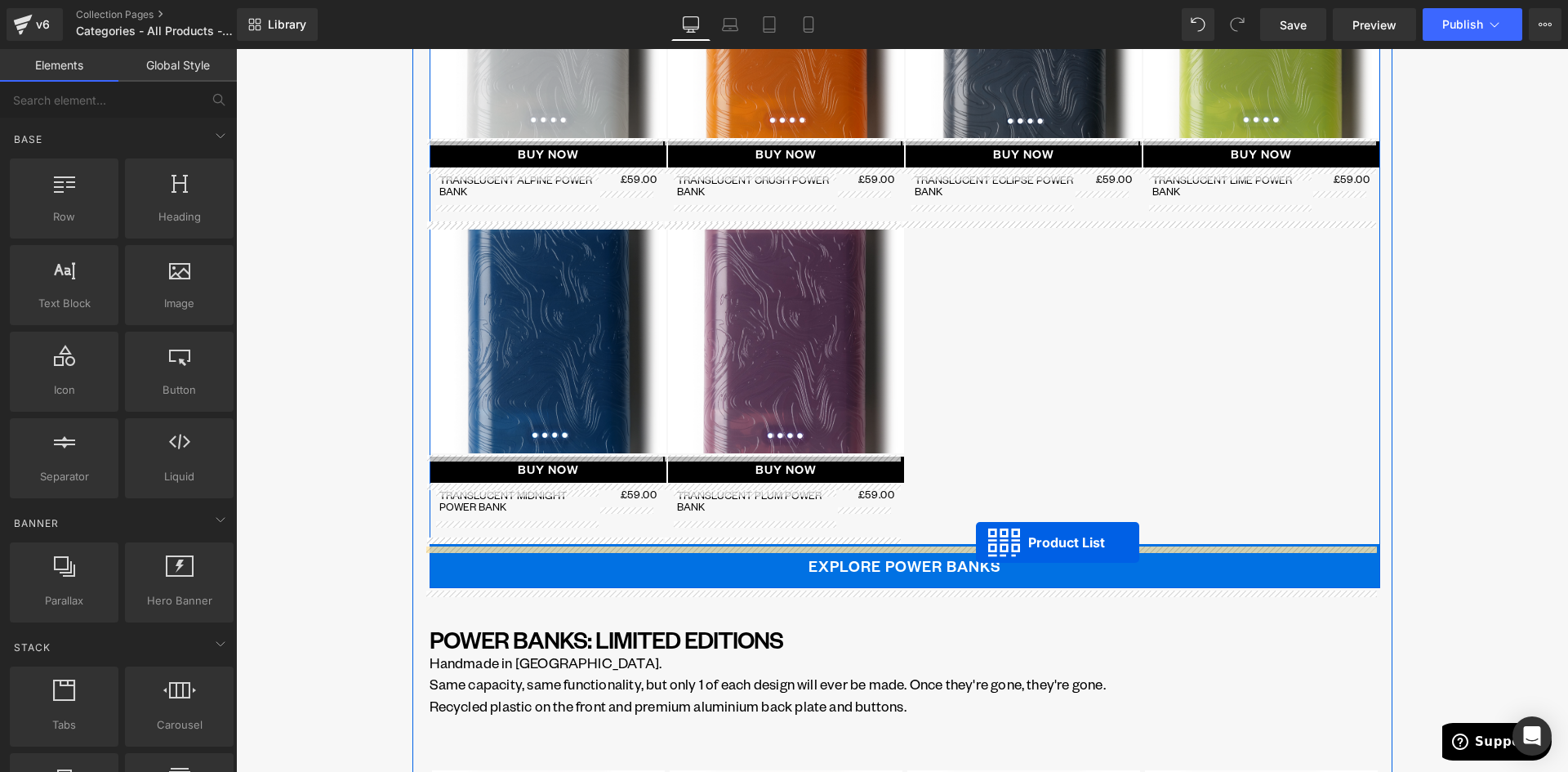
drag, startPoint x: 846, startPoint y: 301, endPoint x: 976, endPoint y: 542, distance: 273.8
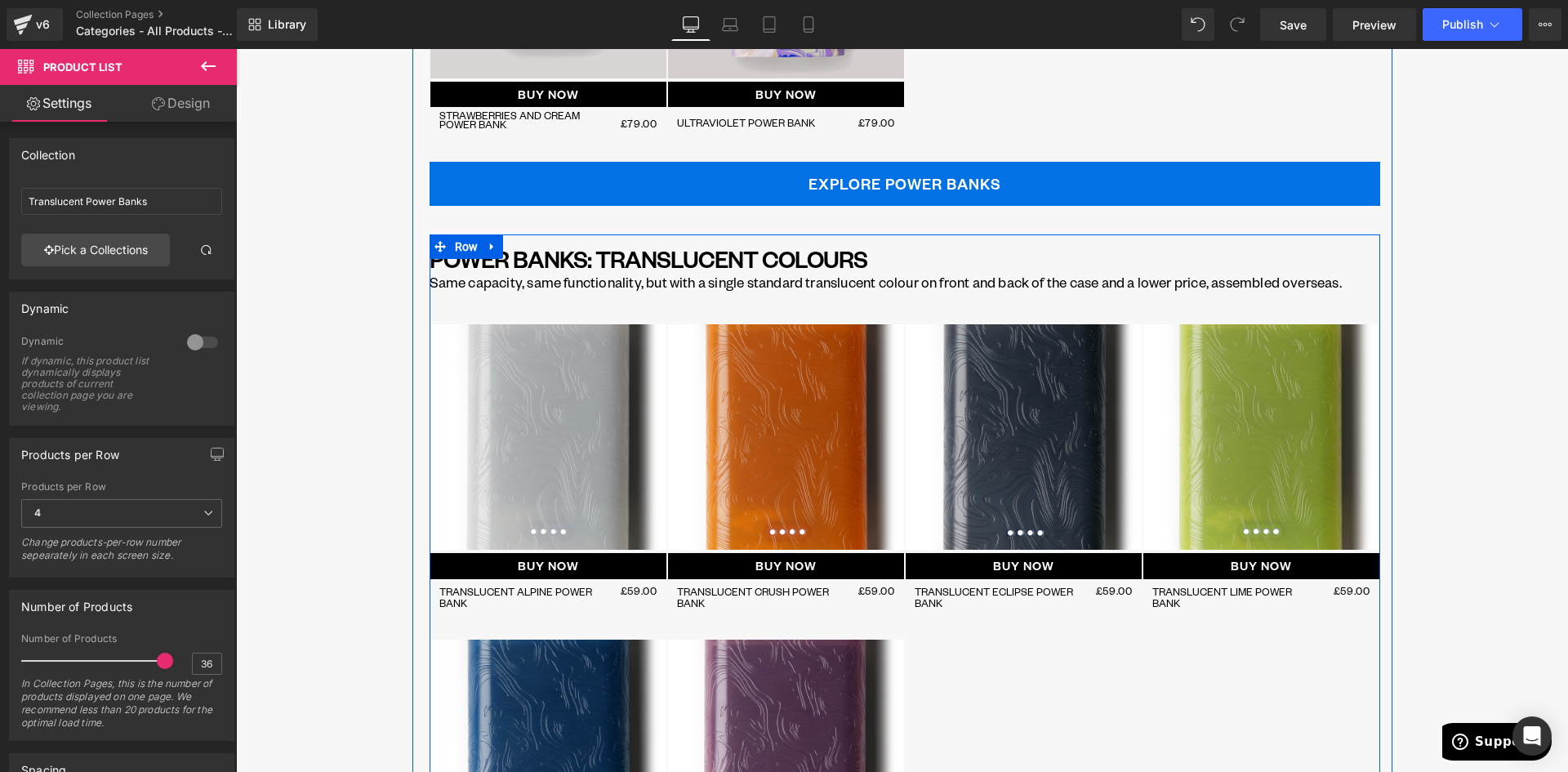
scroll to position [1201, 0]
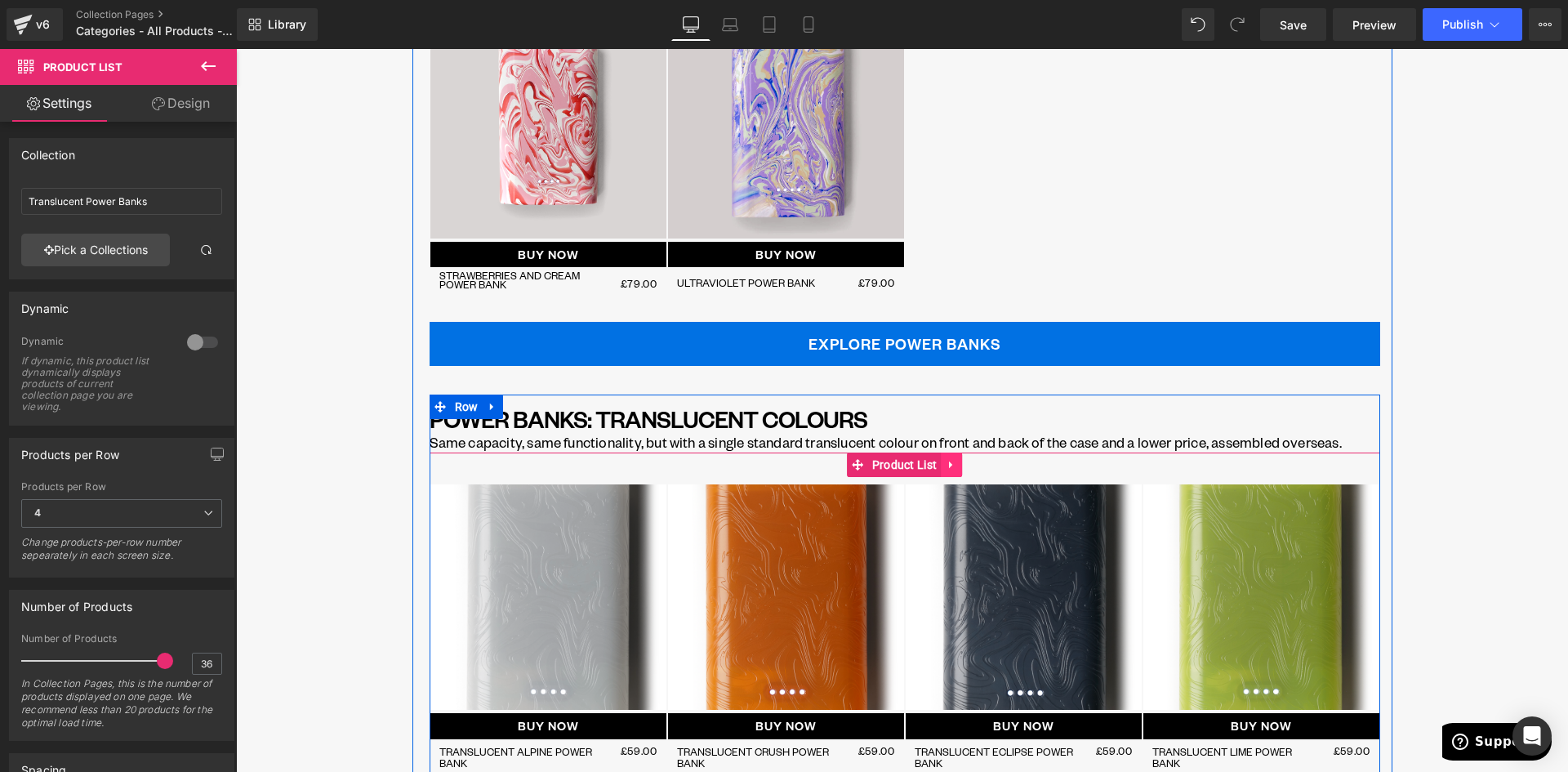
click at [946, 466] on icon at bounding box center [951, 465] width 11 height 12
click at [956, 461] on icon at bounding box center [962, 465] width 11 height 11
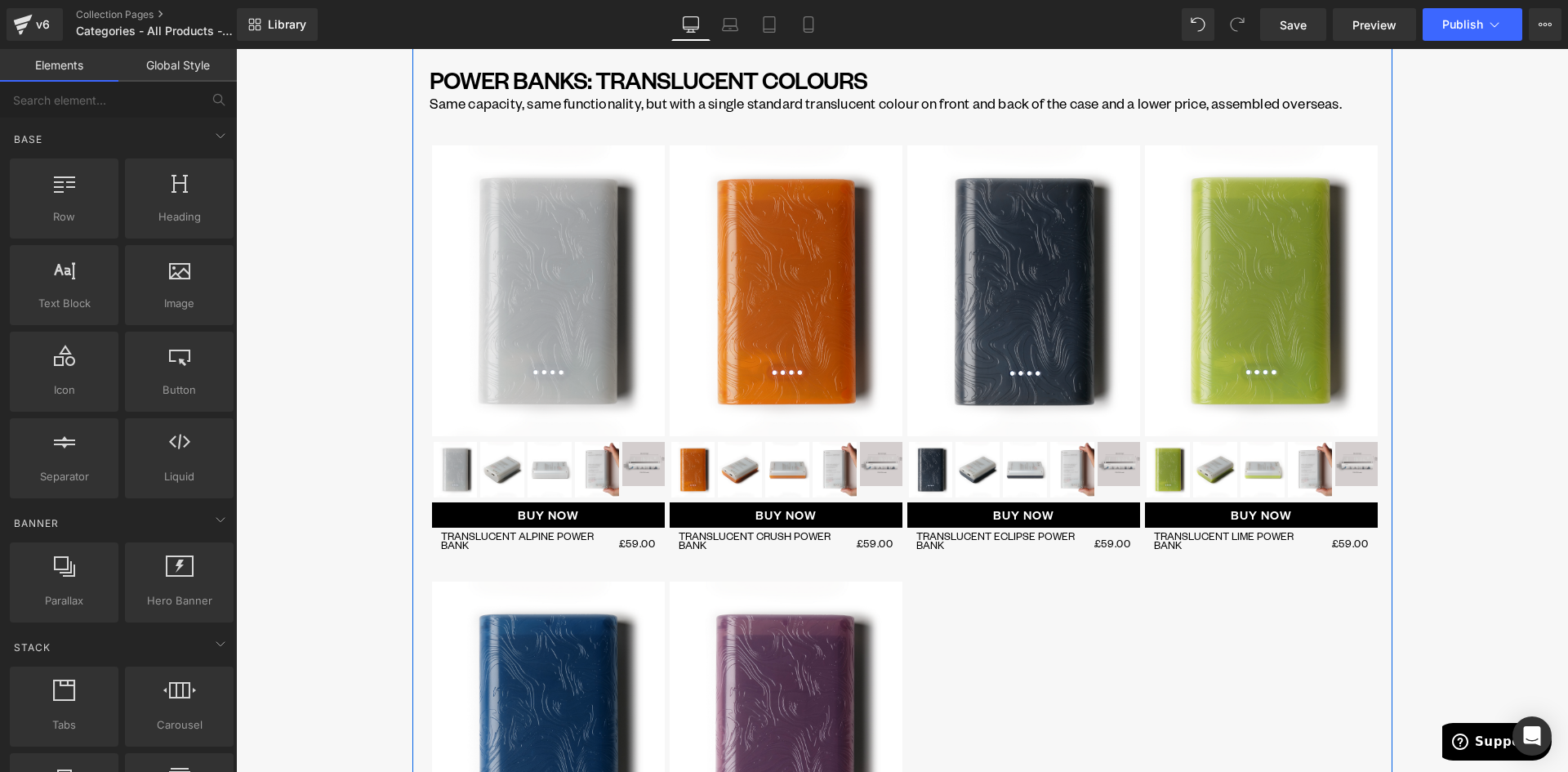
scroll to position [1446, 0]
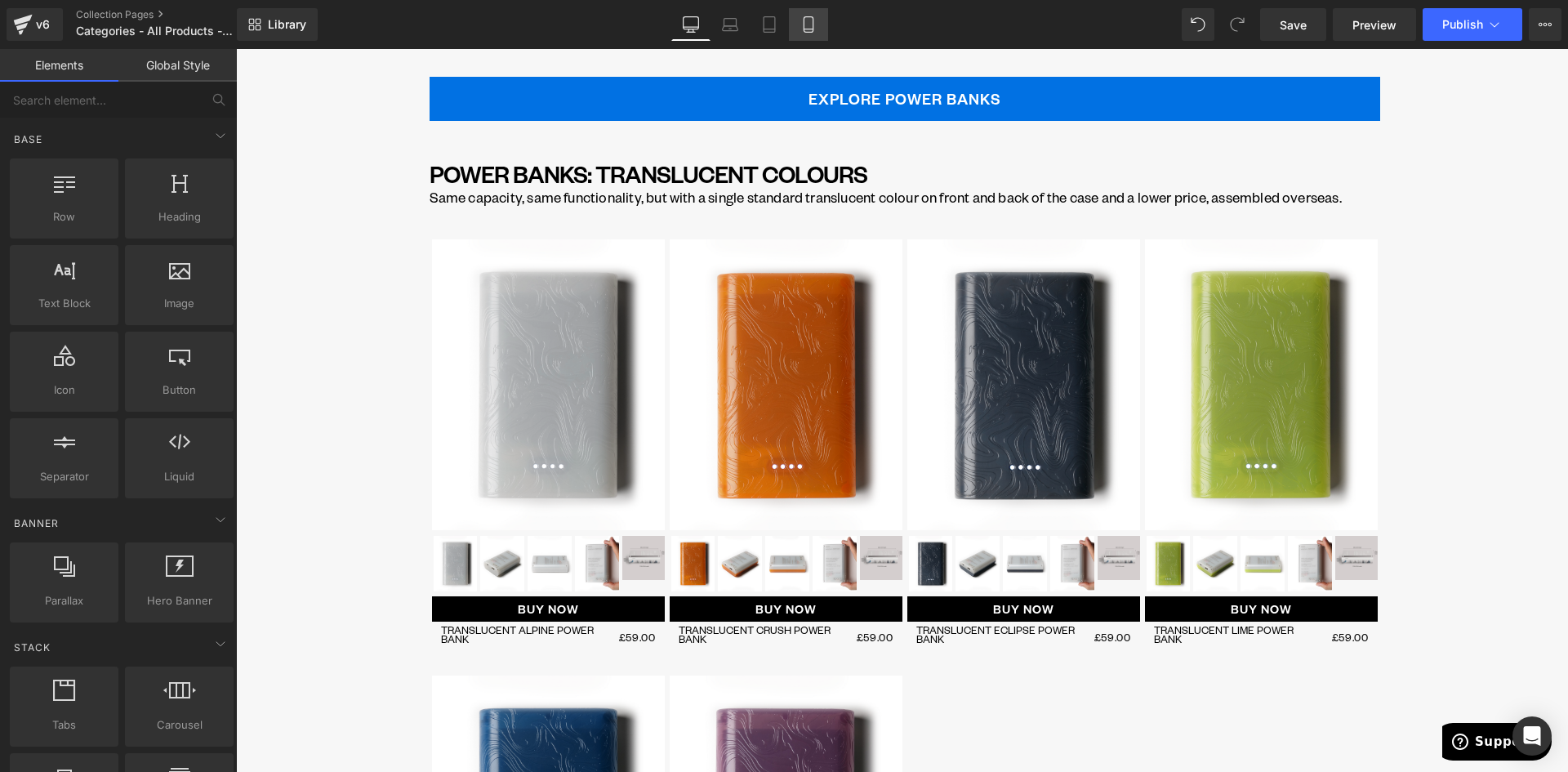
click at [813, 28] on icon at bounding box center [808, 25] width 9 height 16
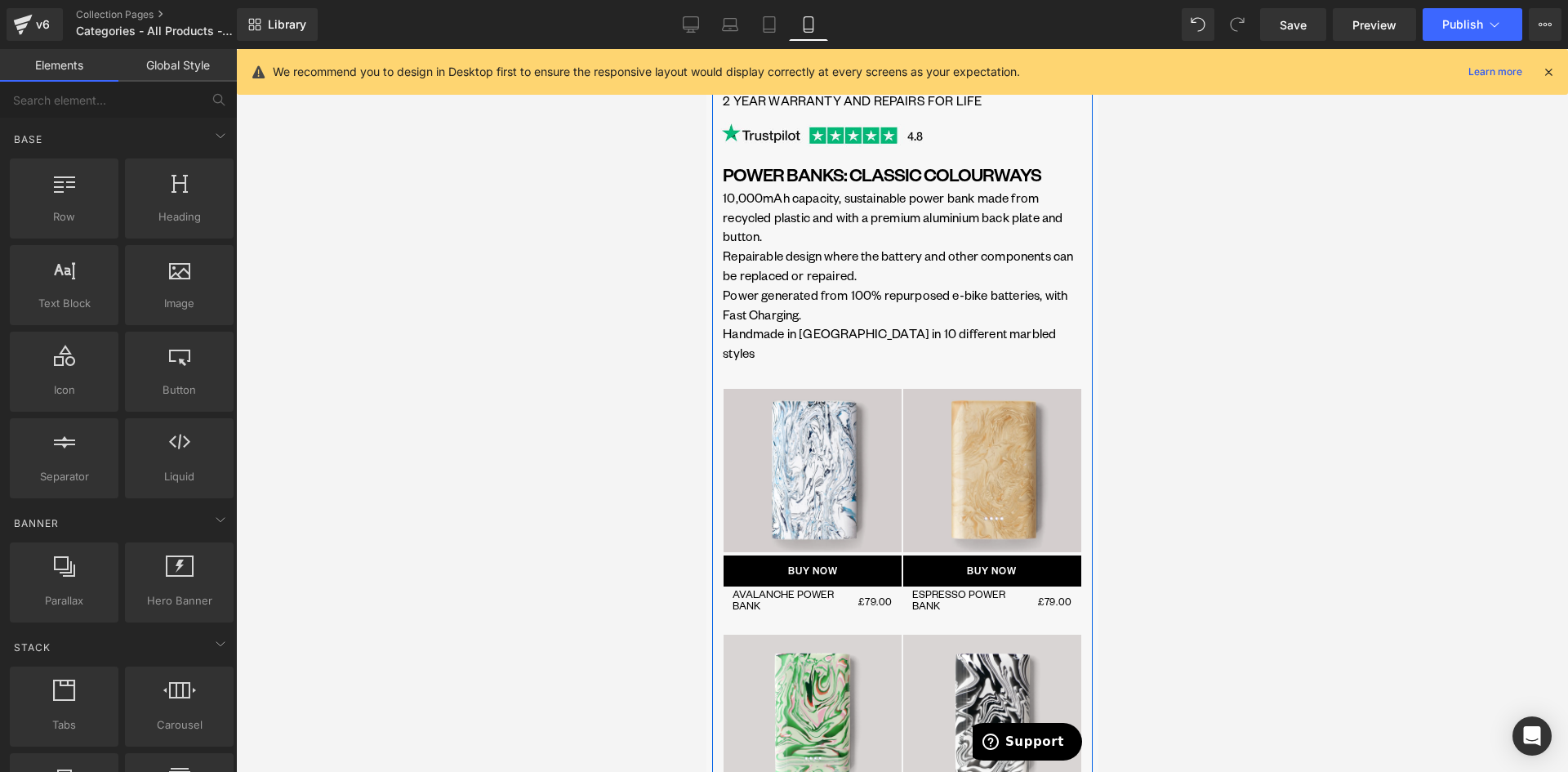
scroll to position [0, 0]
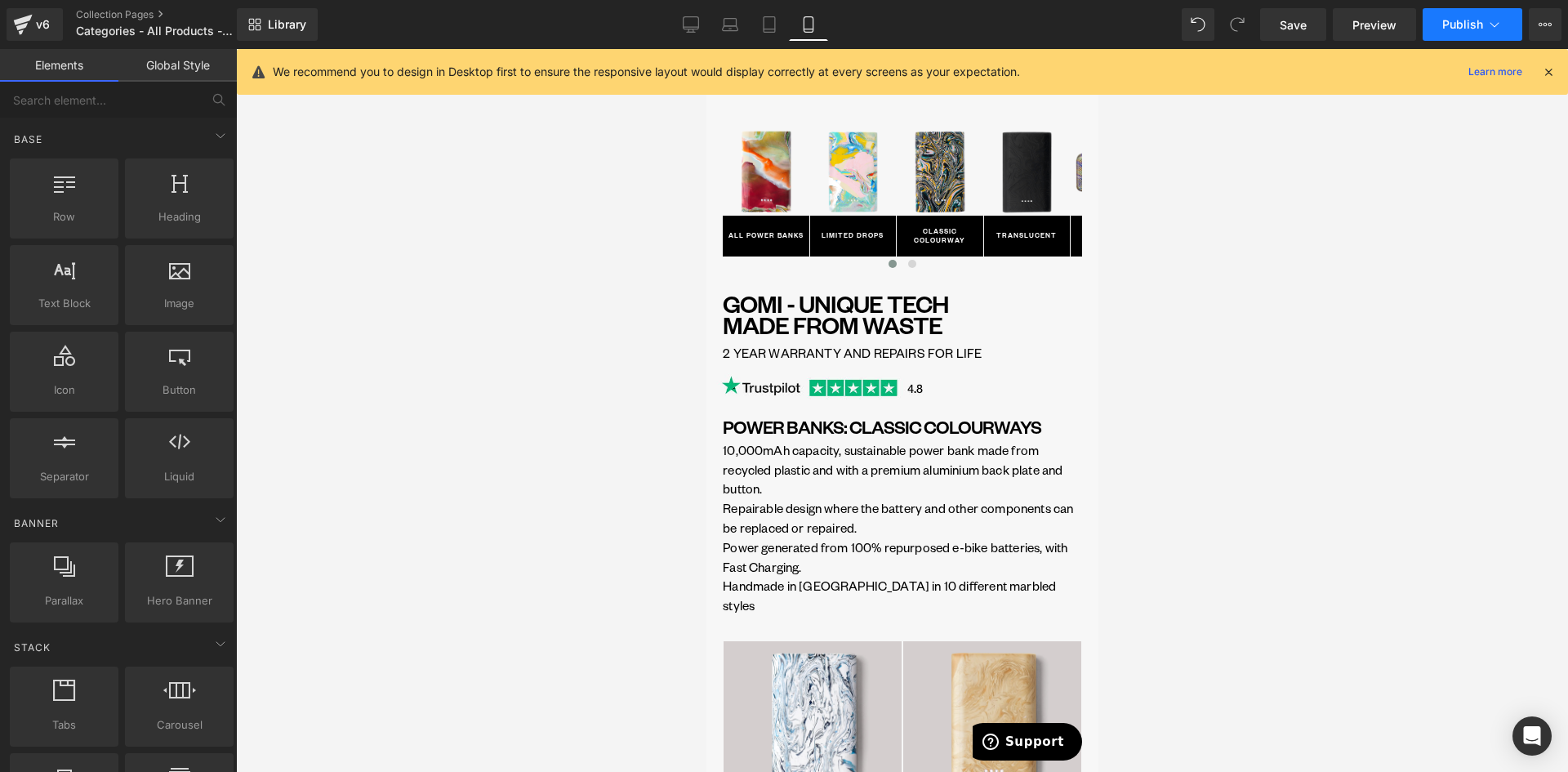
click at [1467, 23] on span "Publish" at bounding box center [1462, 25] width 41 height 13
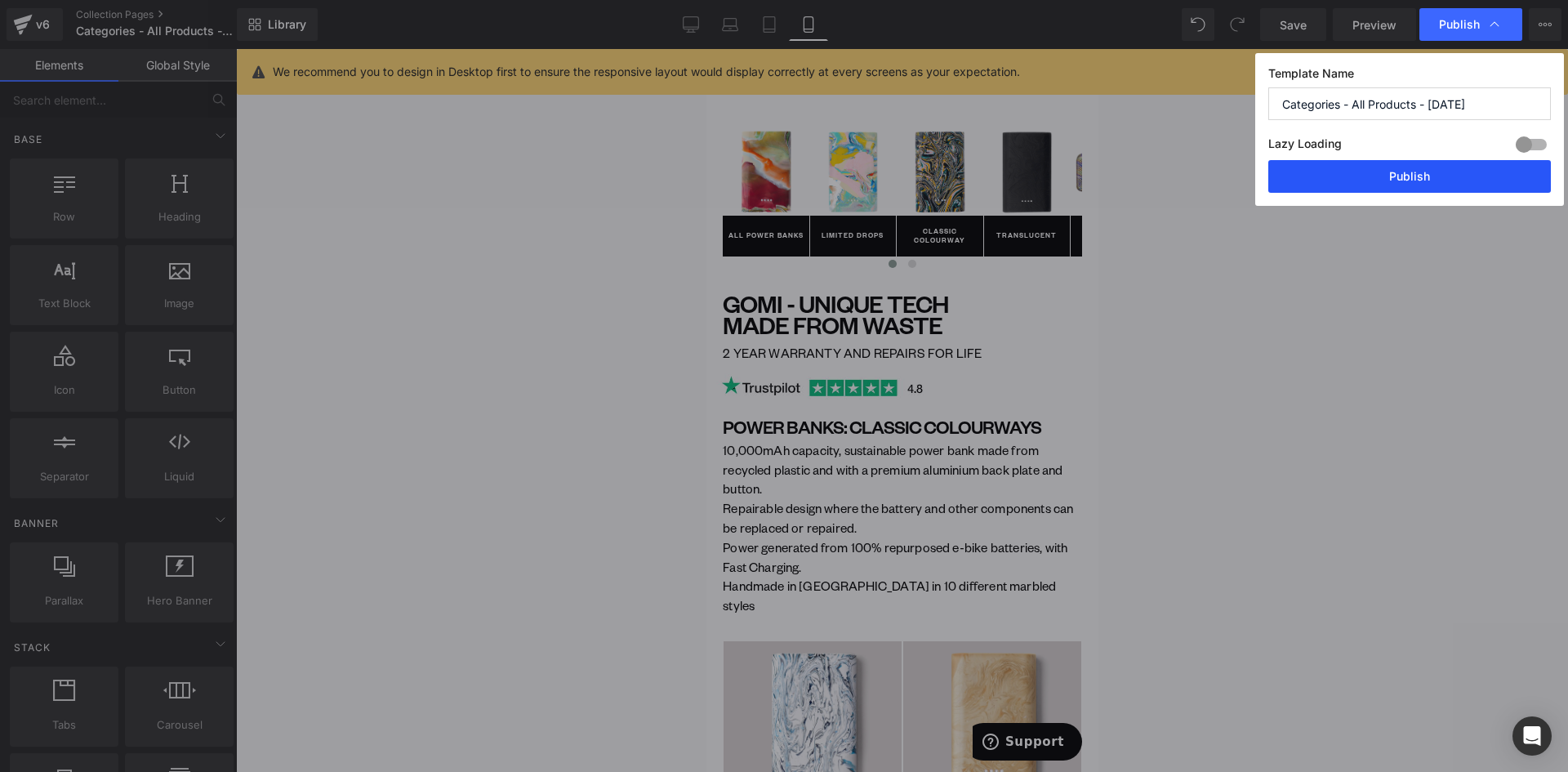
click at [1411, 166] on button "Publish" at bounding box center [1410, 177] width 283 height 33
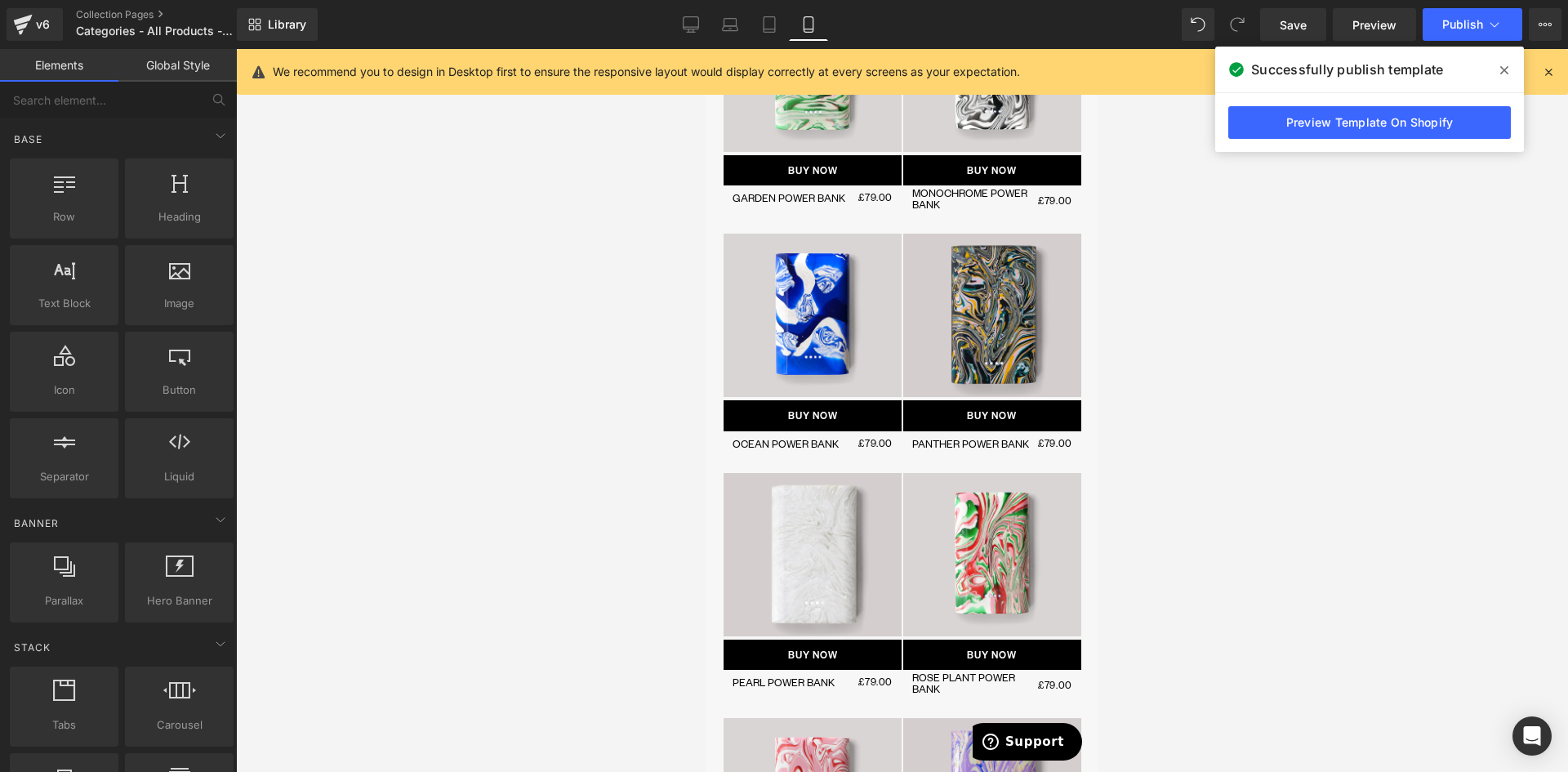
scroll to position [326, 0]
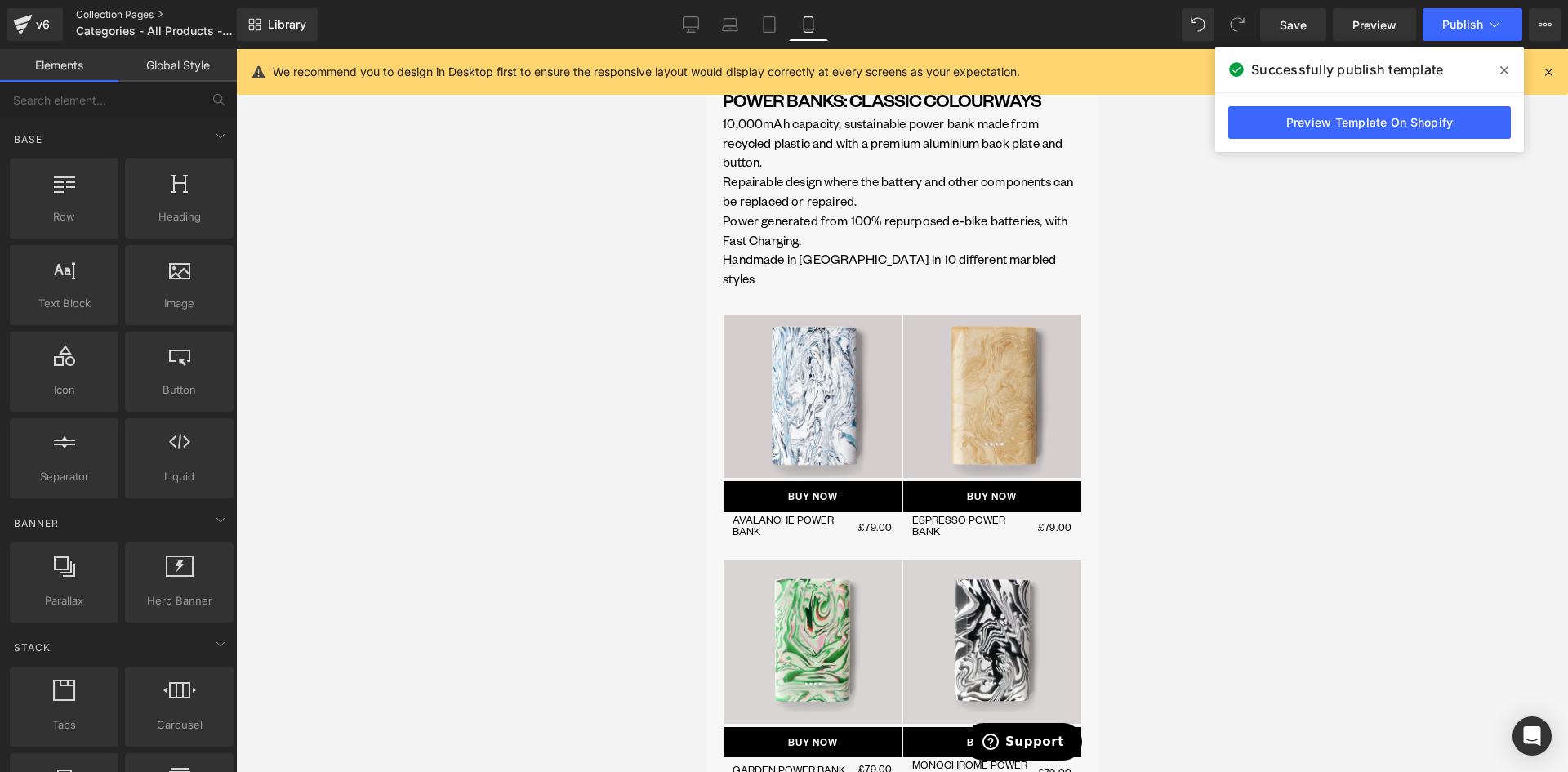
click at [125, 11] on link "Collection Pages" at bounding box center [170, 15] width 188 height 13
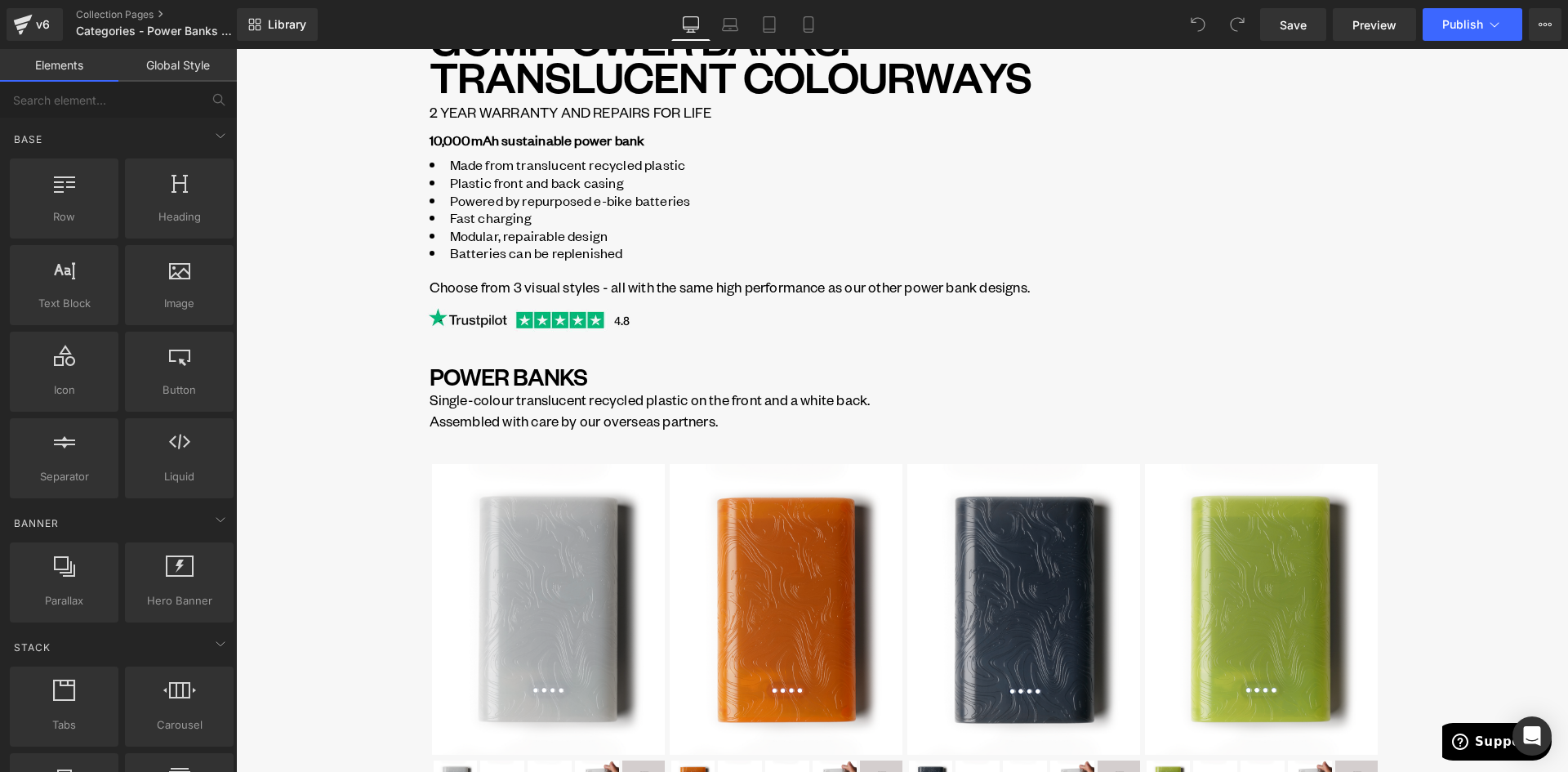
scroll to position [245, 0]
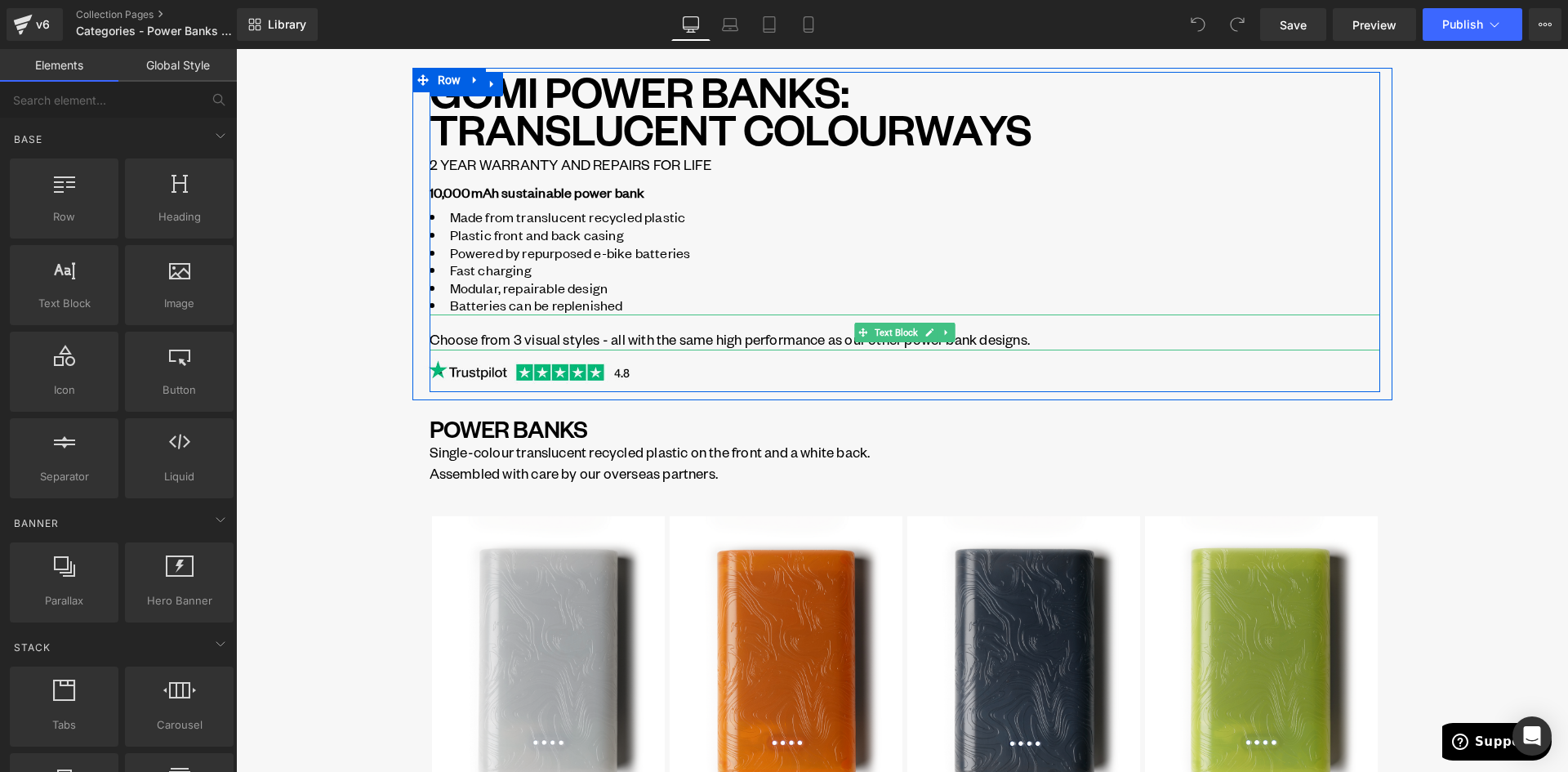
click at [507, 334] on p "Choose from 3 visual styles - all with the same high performance as our other p…" at bounding box center [905, 339] width 950 height 22
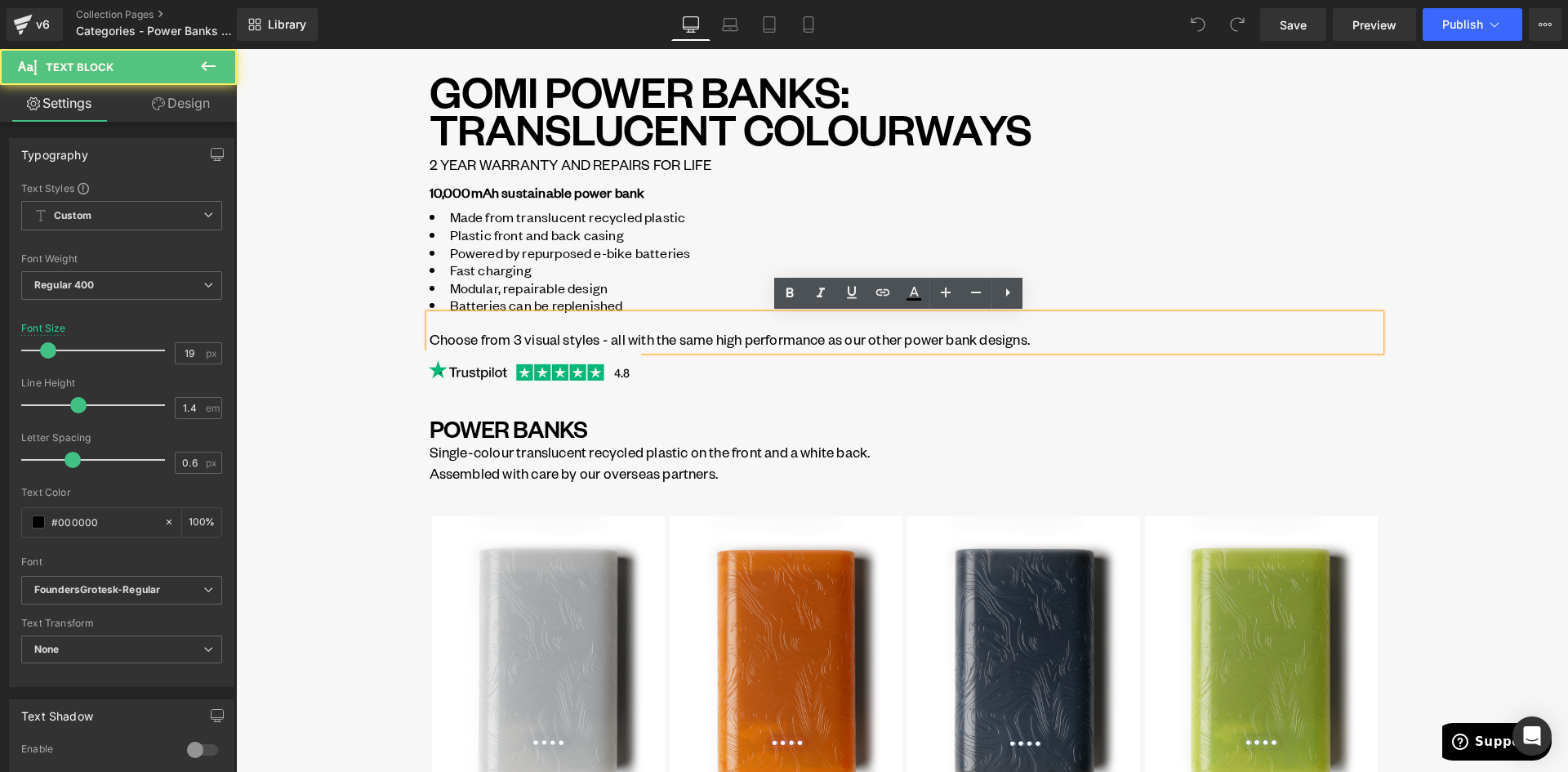
click at [513, 334] on p "Choose from 3 visual styles - all with the same high performance as our other p…" at bounding box center [905, 339] width 950 height 22
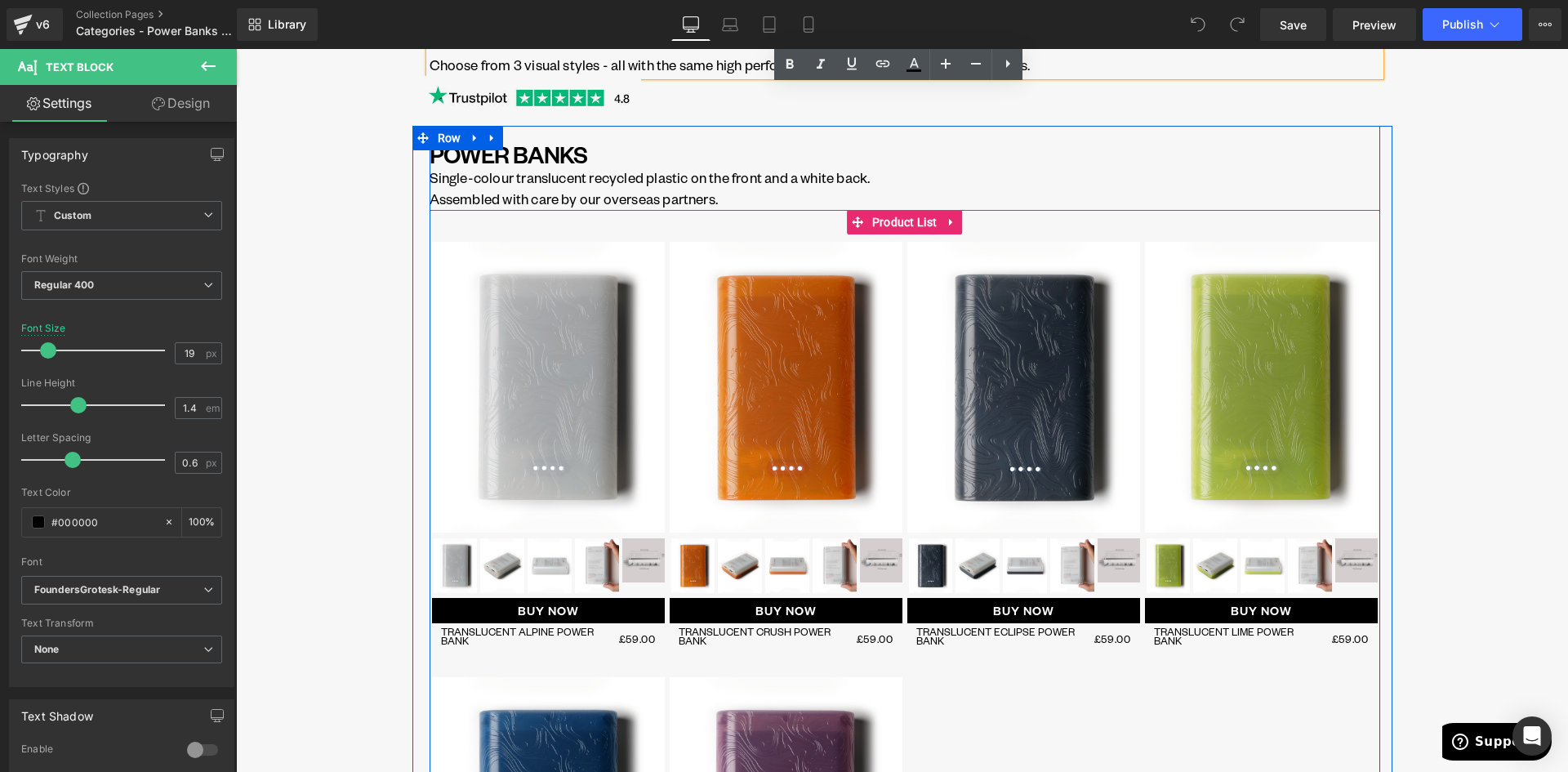
scroll to position [326, 0]
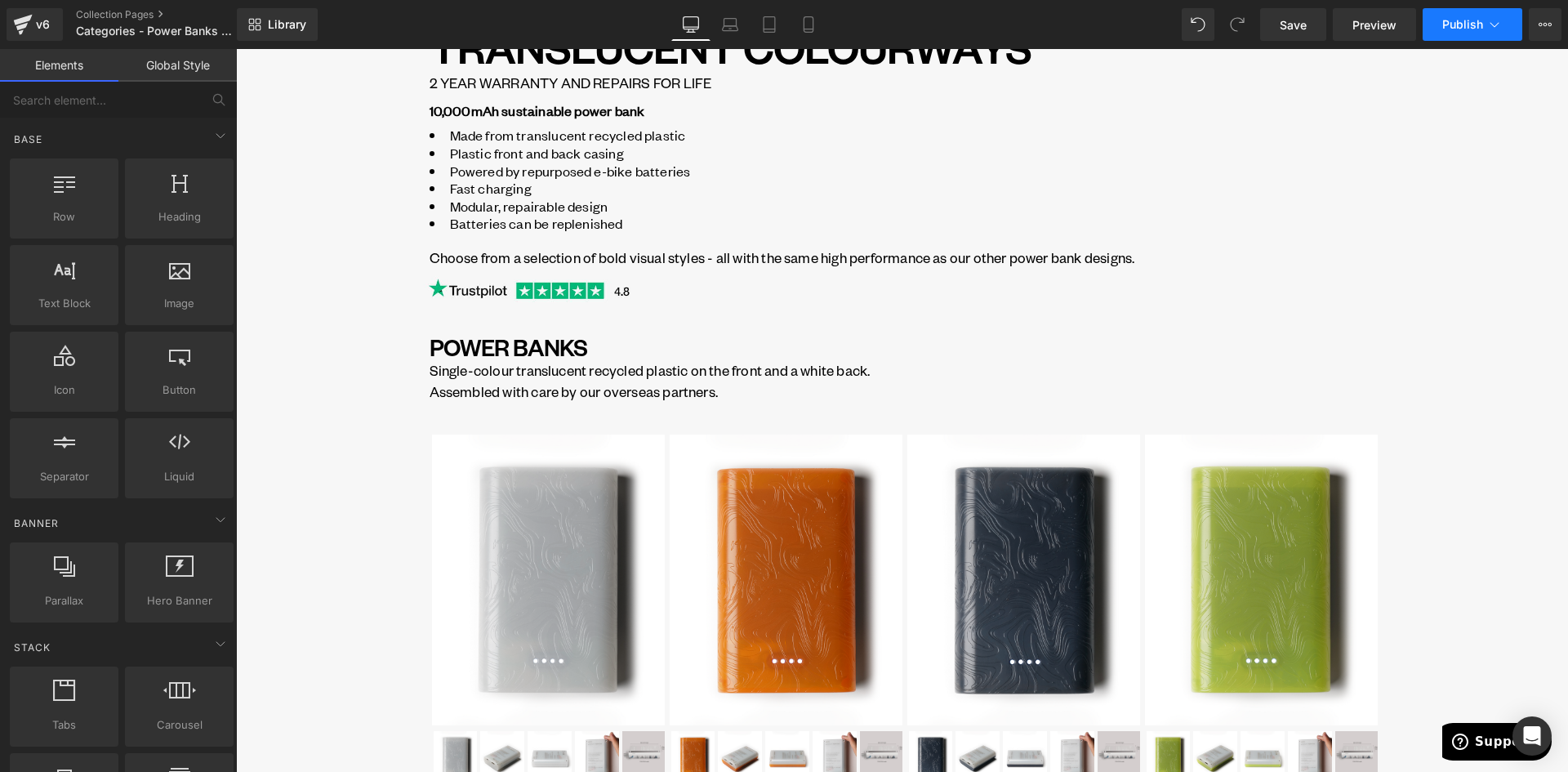
click at [1480, 18] on span "Publish" at bounding box center [1462, 25] width 41 height 13
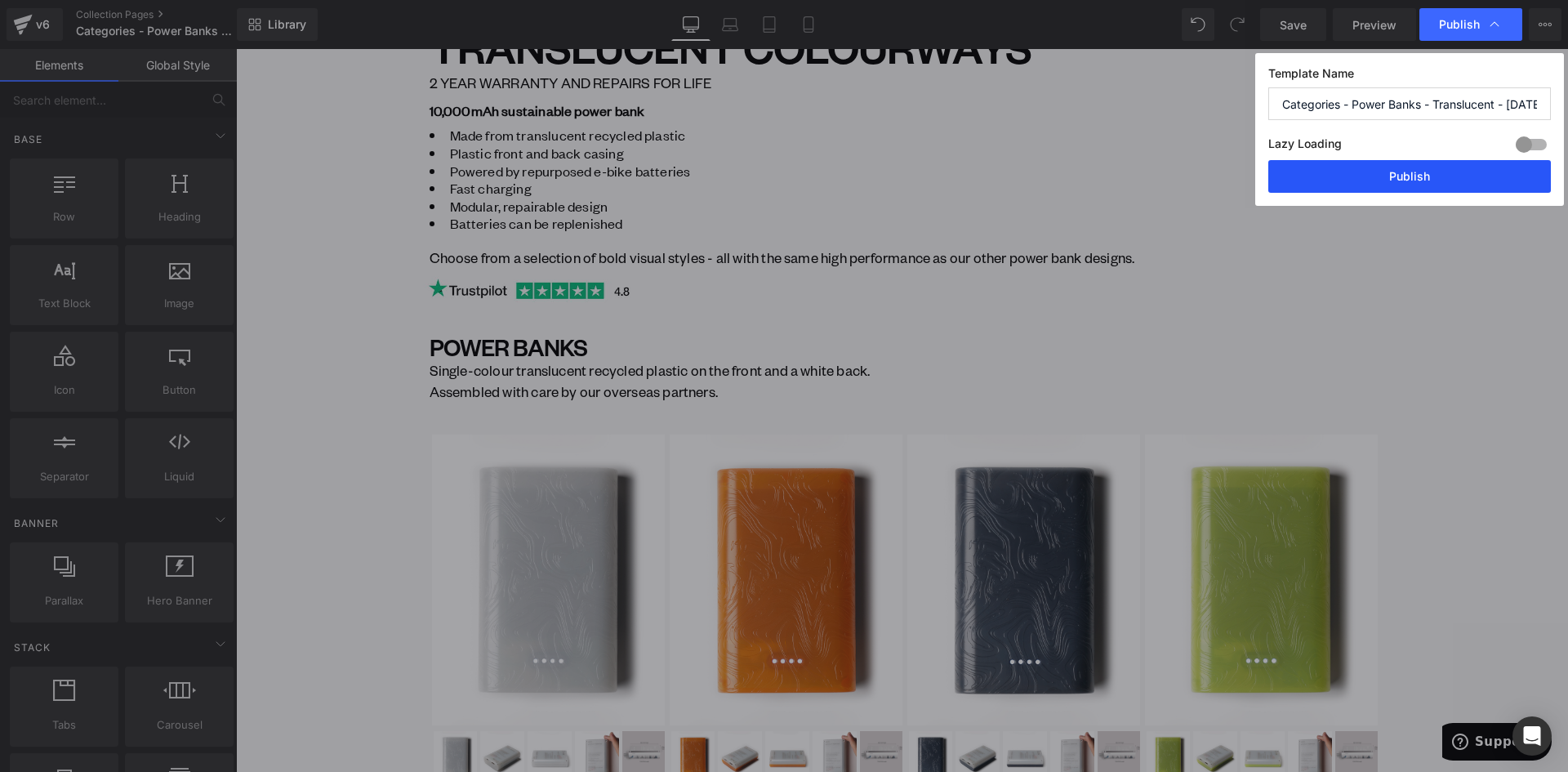
click at [1424, 178] on button "Publish" at bounding box center [1410, 177] width 283 height 33
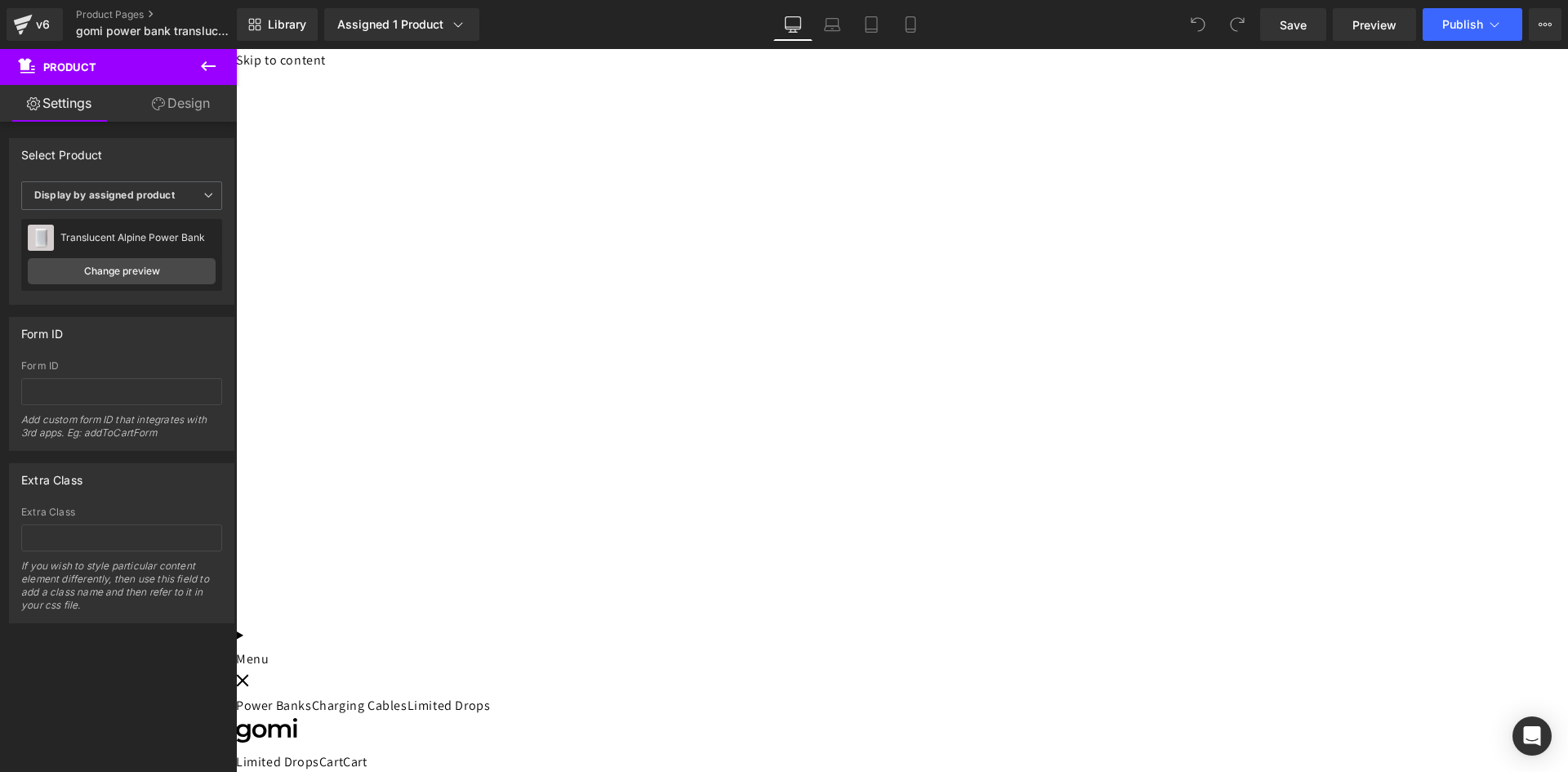
click at [236, 49] on icon at bounding box center [236, 49] width 0 height 0
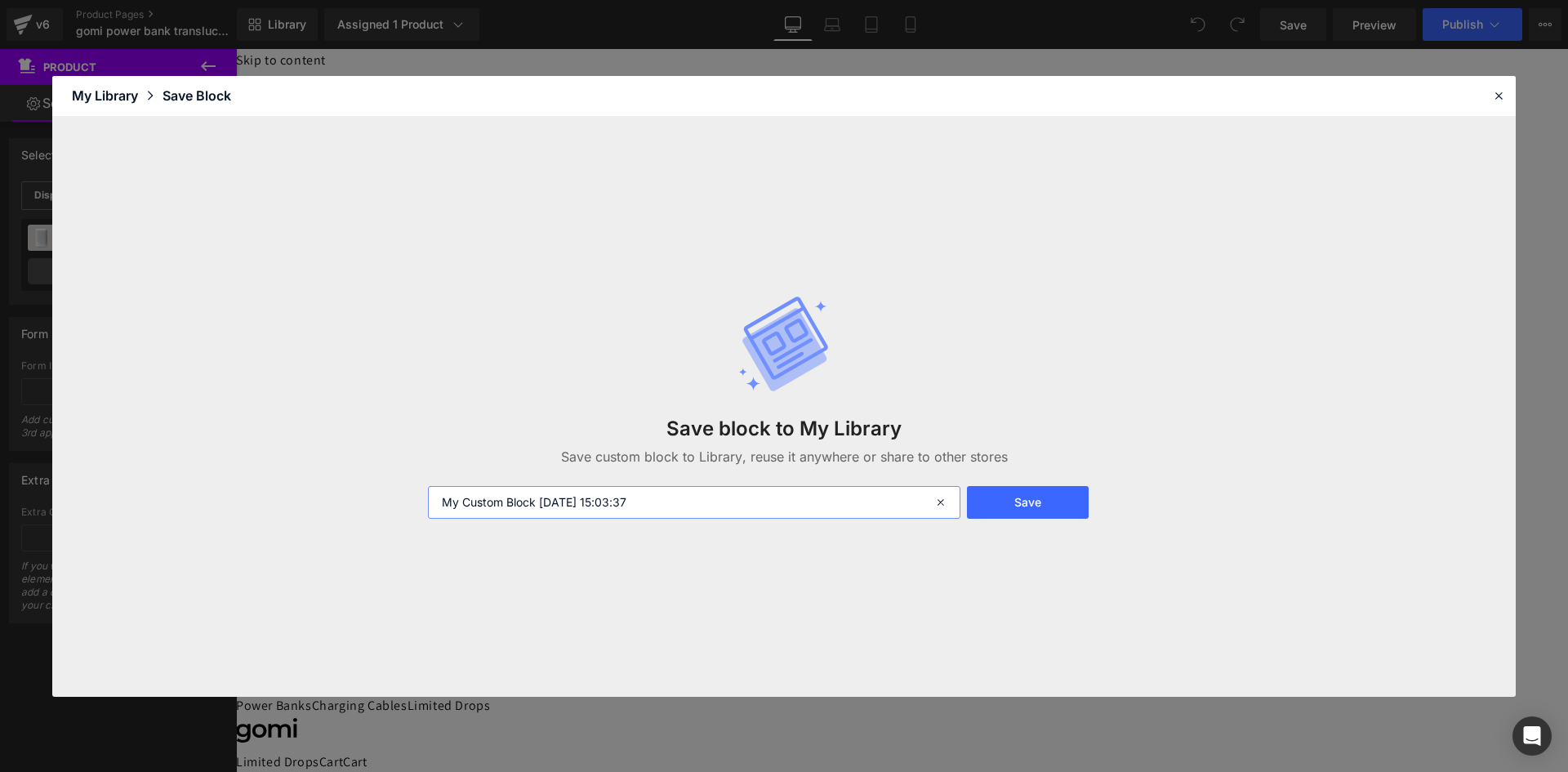
drag, startPoint x: 691, startPoint y: 498, endPoint x: 402, endPoint y: 491, distance: 289.1
click at [402, 491] on div "Save block to My Library Save custom block to Library, reuse it anywhere or sha…" at bounding box center [784, 406] width 1463 height 580
type input "View all PB LINK"
click at [995, 518] on button "Save" at bounding box center [1027, 502] width 122 height 33
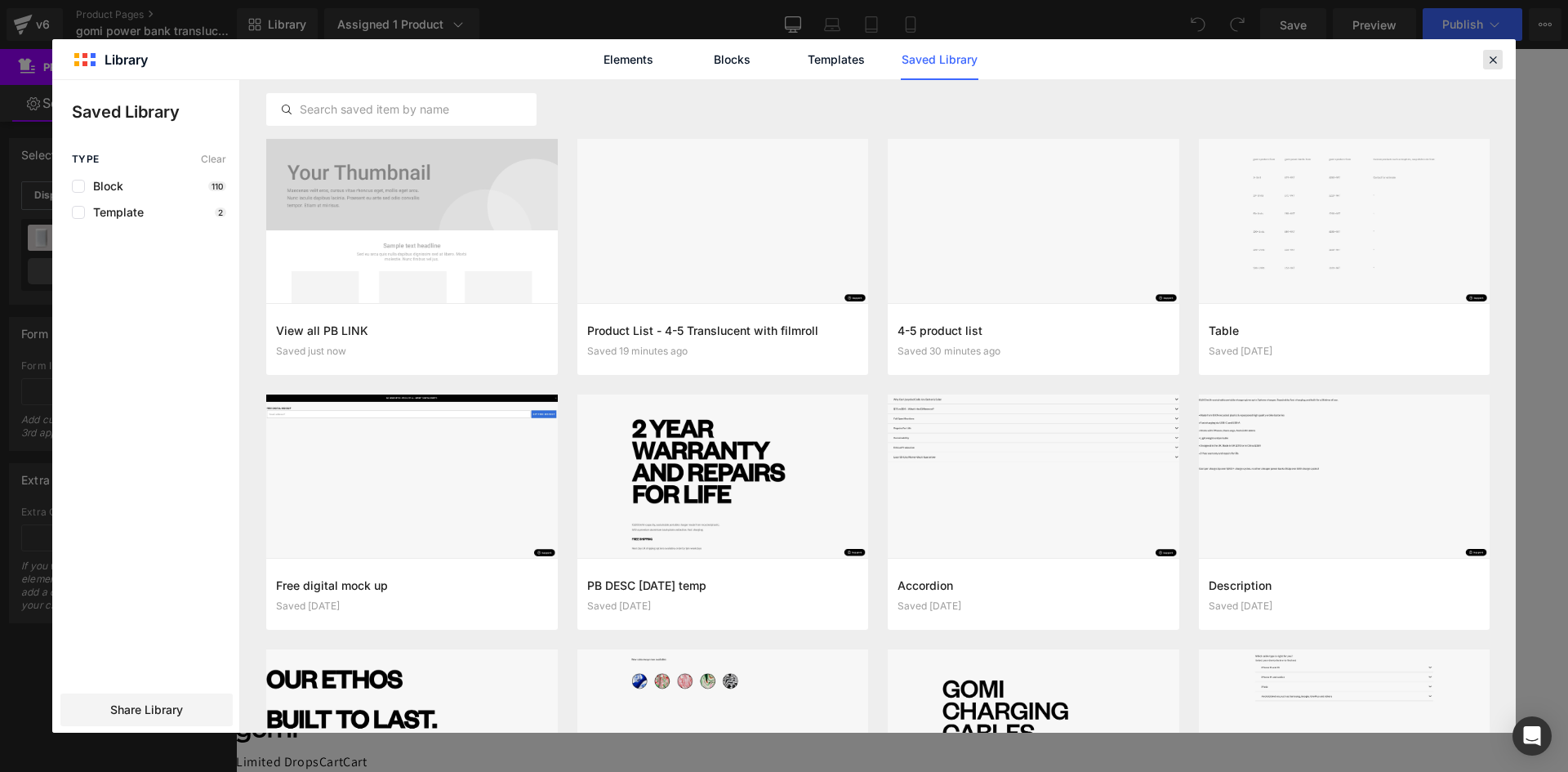
click at [1487, 62] on icon at bounding box center [1493, 60] width 15 height 15
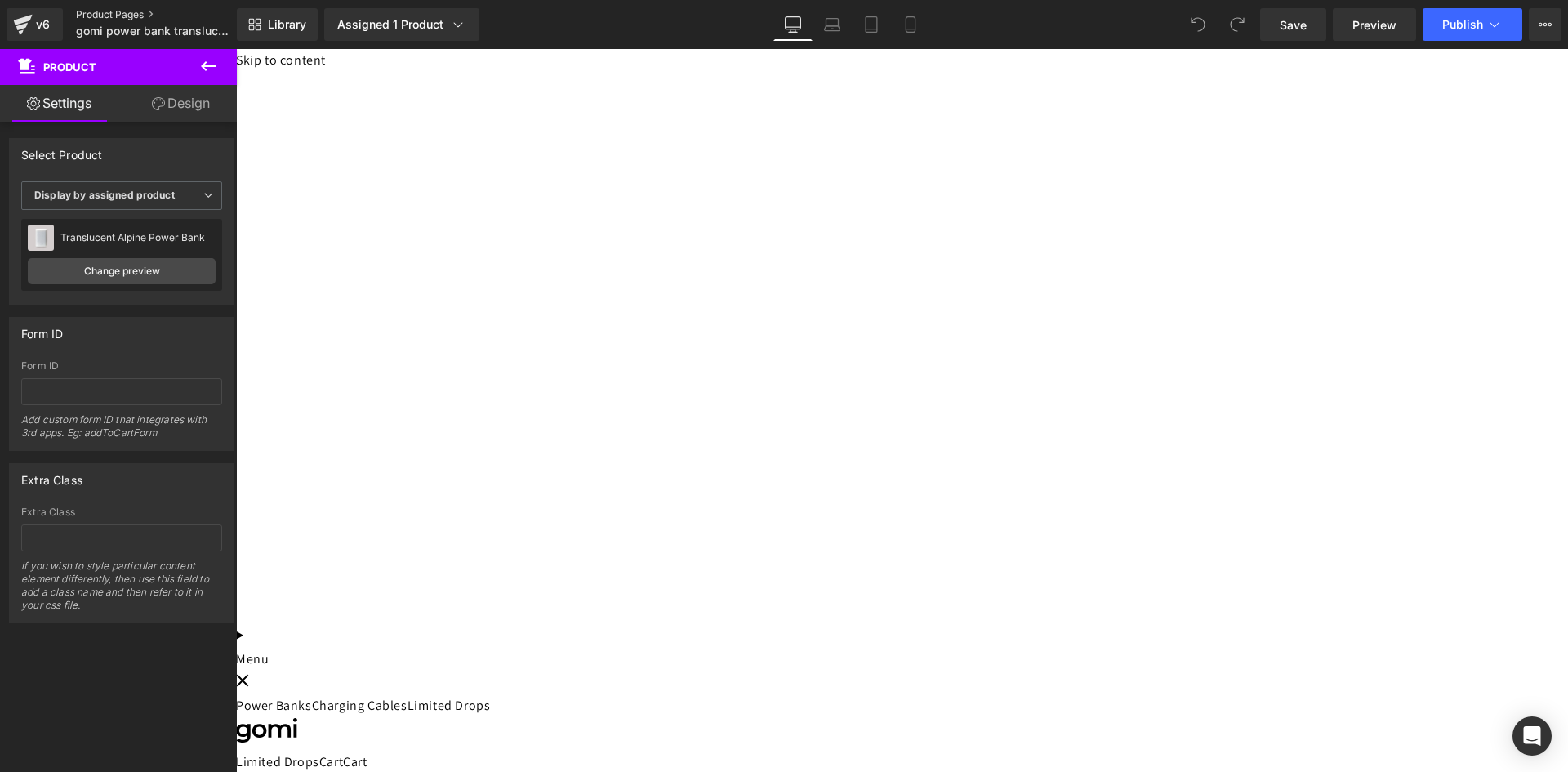
click at [130, 13] on link "Product Pages" at bounding box center [170, 15] width 188 height 13
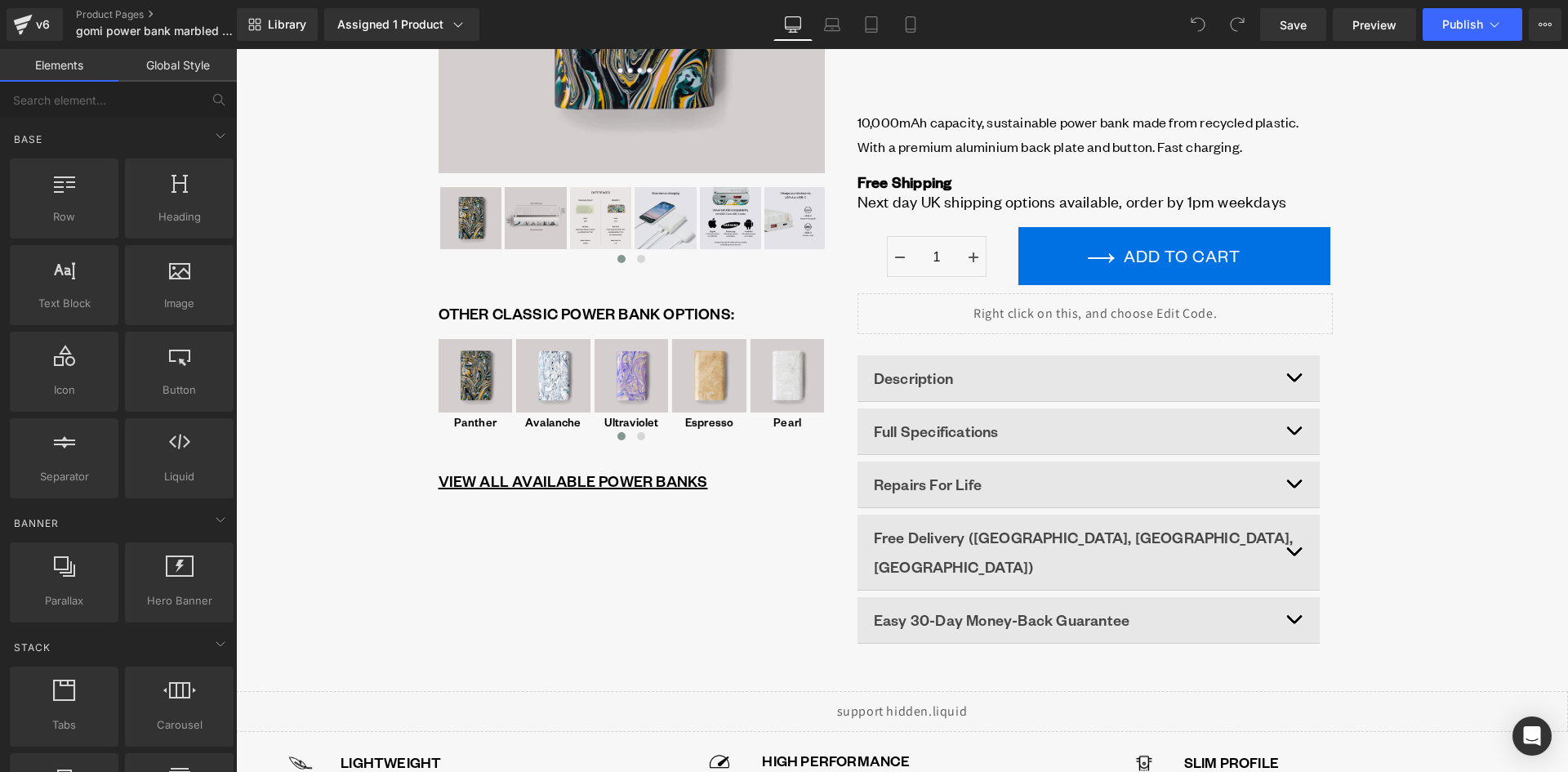
scroll to position [490, 0]
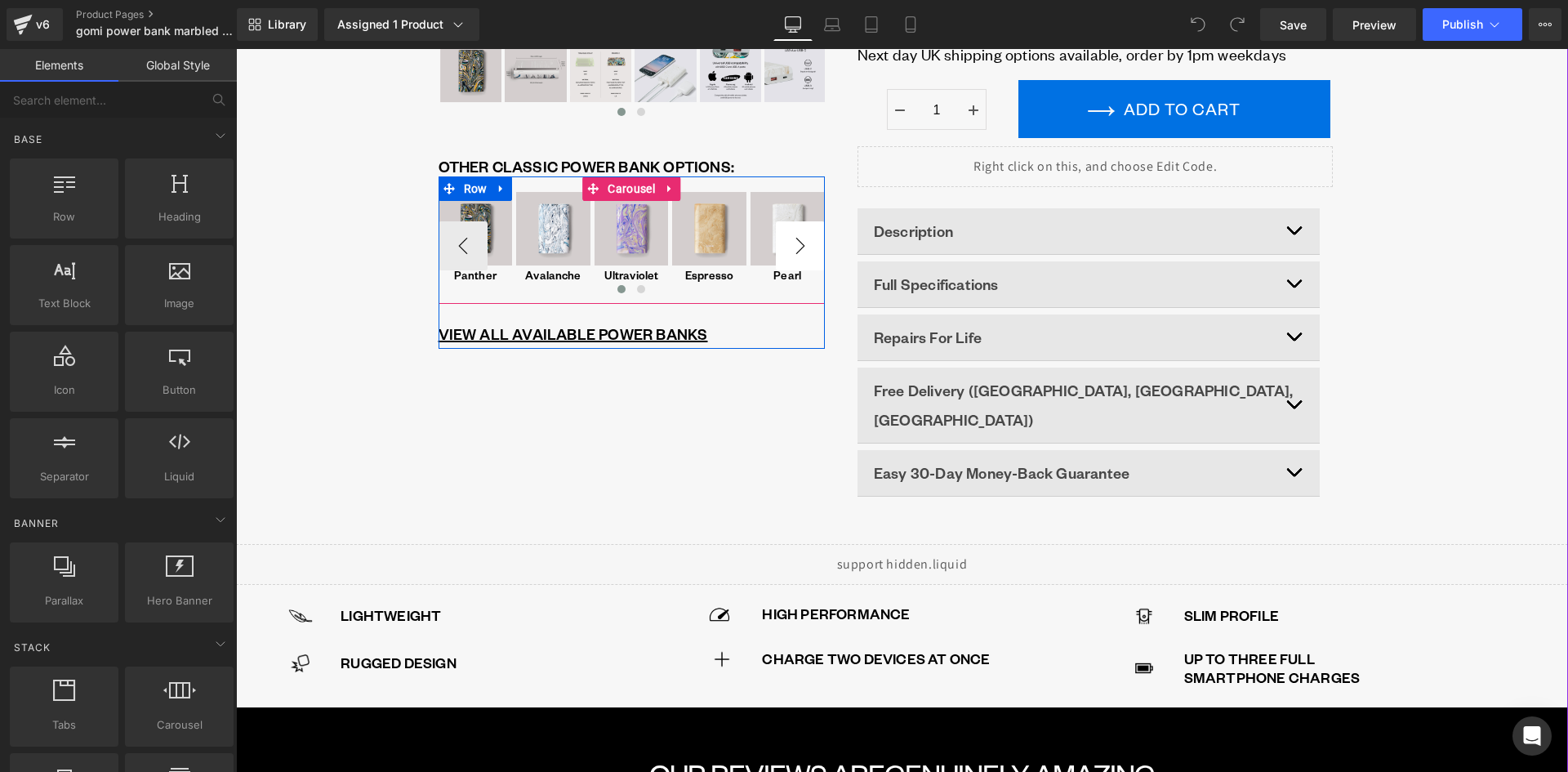
click at [792, 249] on button "›" at bounding box center [801, 246] width 49 height 49
click at [792, 249] on button "›" at bounding box center [801, 246] width 49 height 49
click at [793, 254] on button "›" at bounding box center [801, 246] width 49 height 49
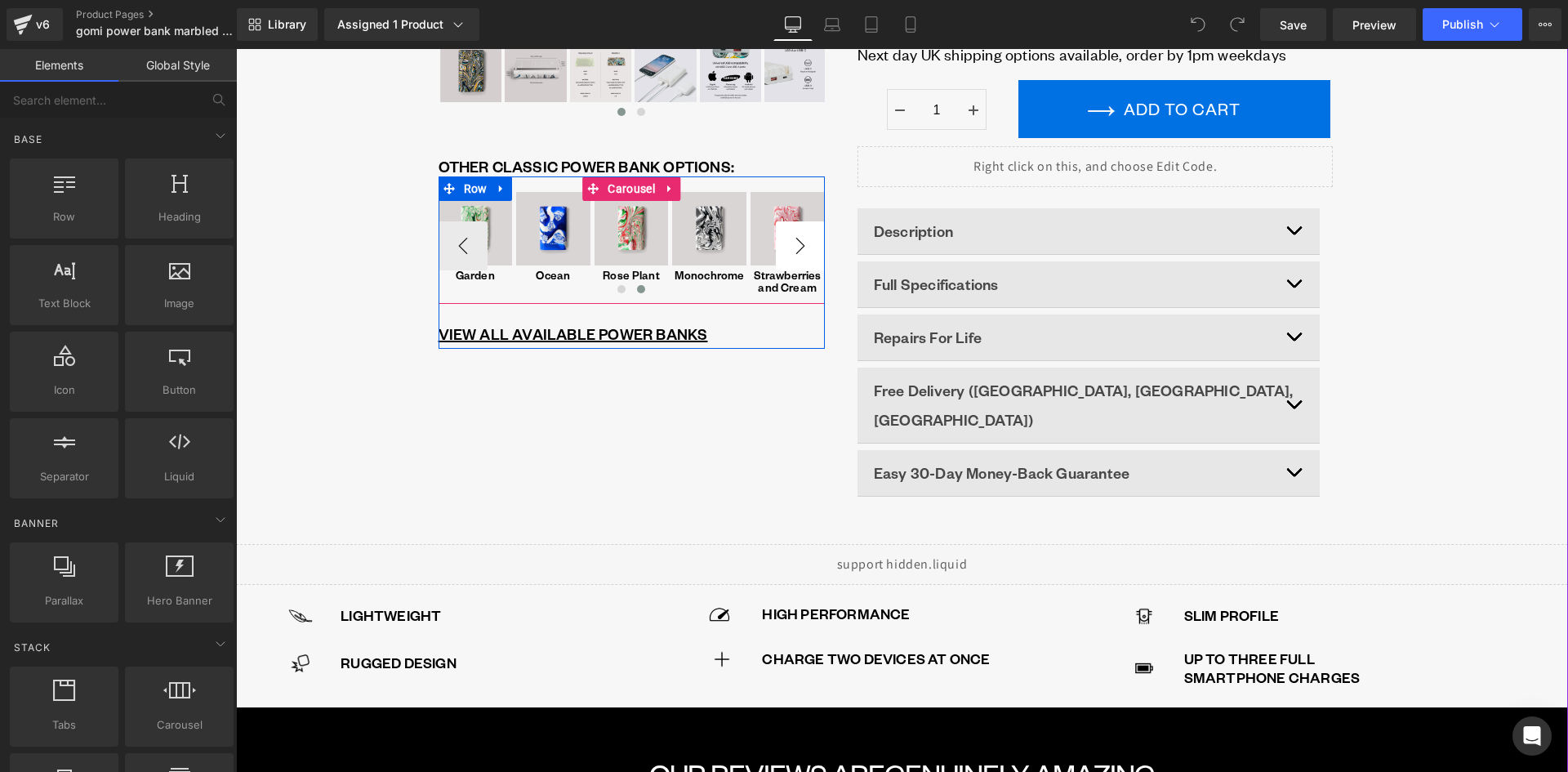
click at [793, 254] on button "›" at bounding box center [801, 246] width 49 height 49
click at [622, 193] on span "Carousel" at bounding box center [631, 190] width 55 height 25
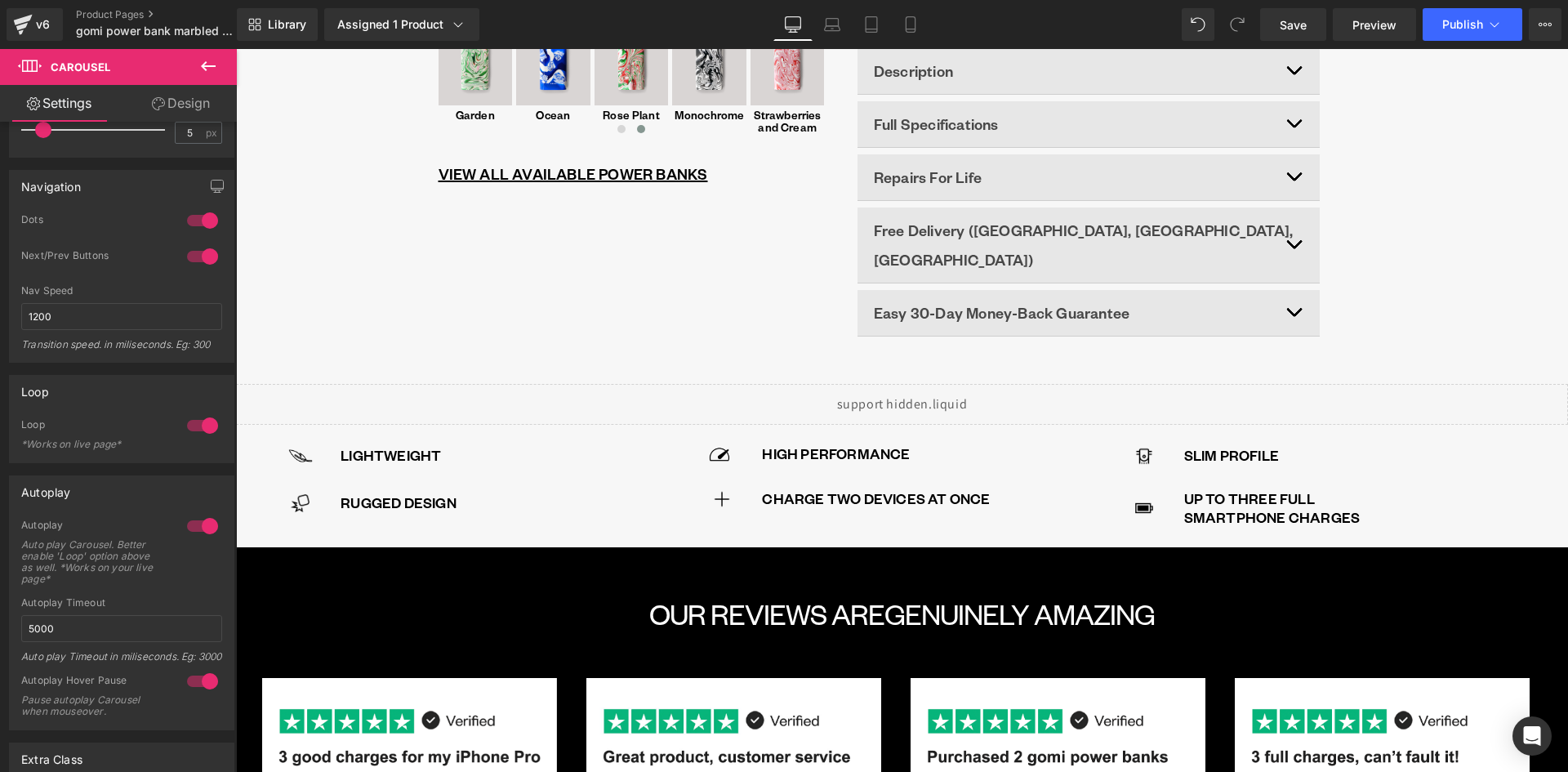
scroll to position [326, 0]
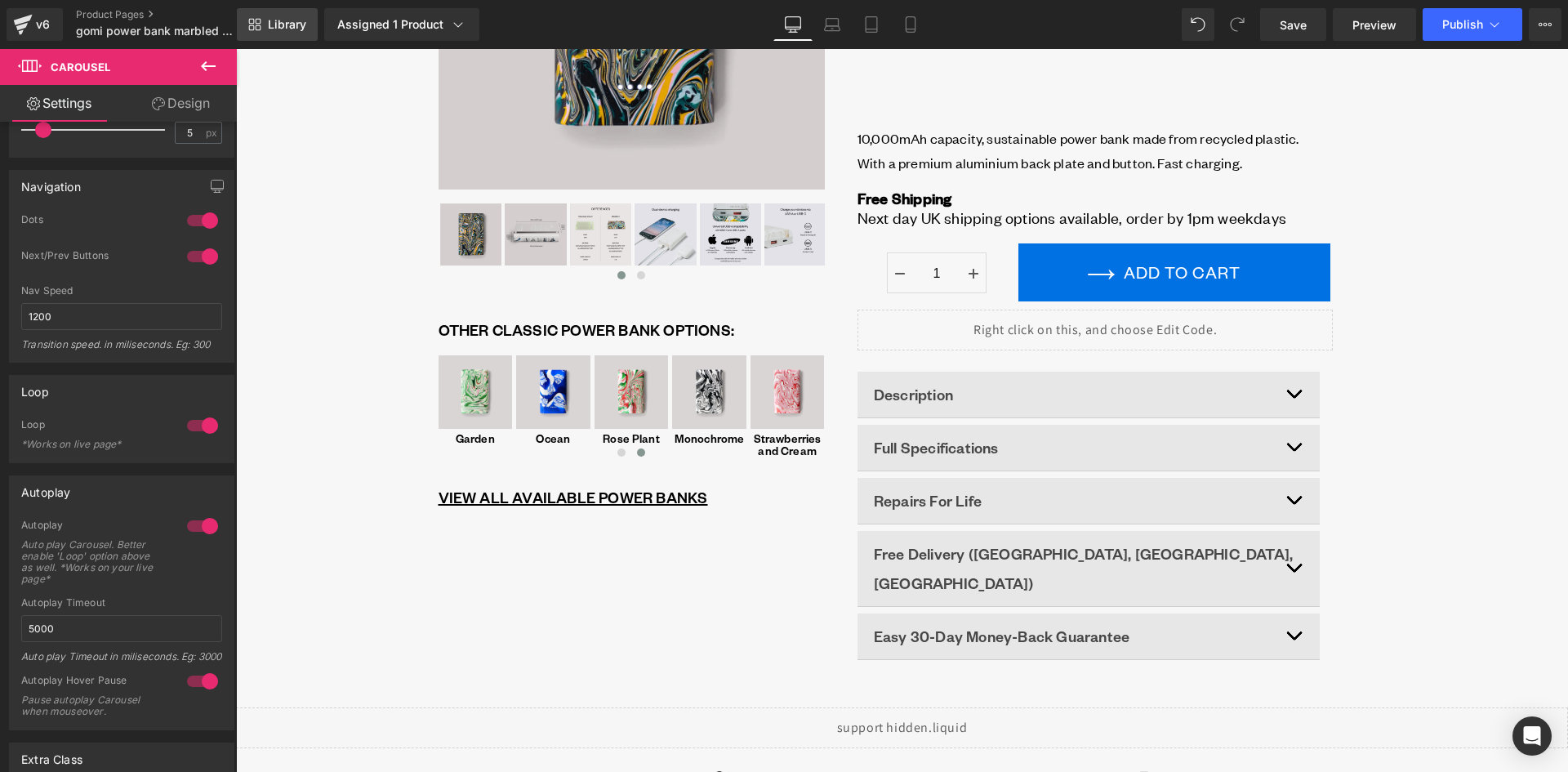
click at [281, 16] on link "Library" at bounding box center [277, 25] width 81 height 33
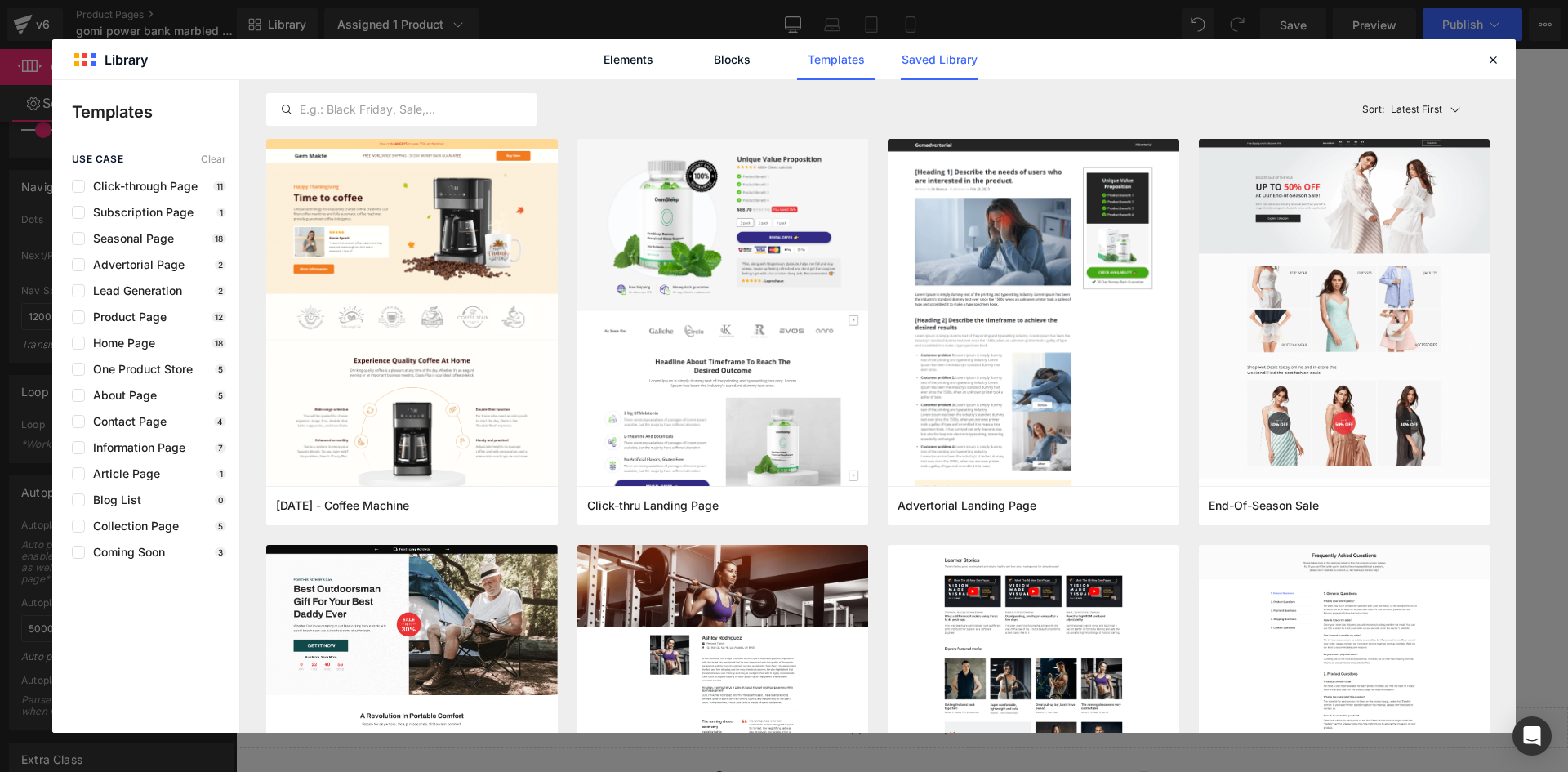
click at [933, 64] on link "Saved Library" at bounding box center [939, 60] width 78 height 41
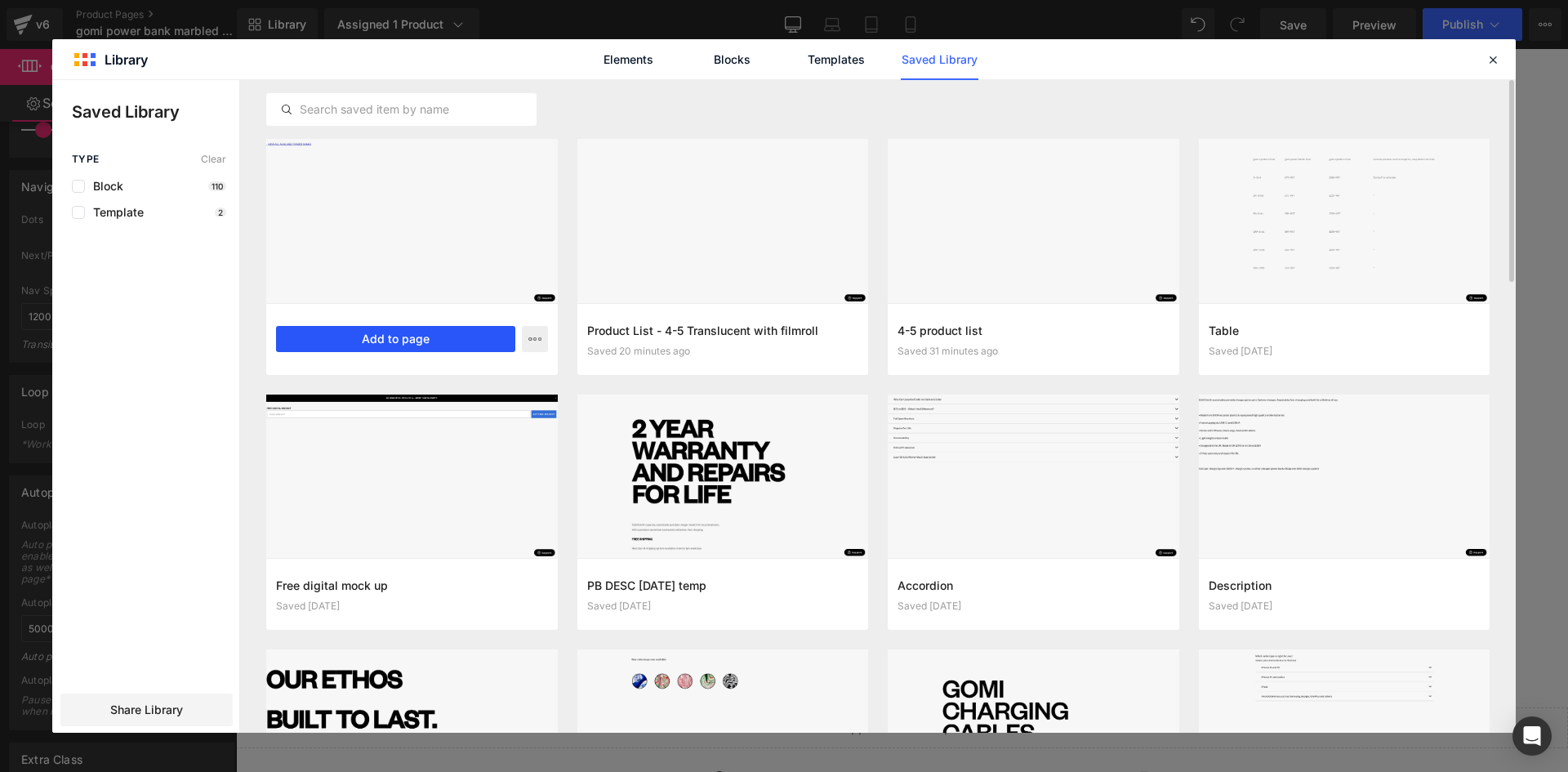
click at [389, 339] on button "Add to page" at bounding box center [396, 339] width 240 height 26
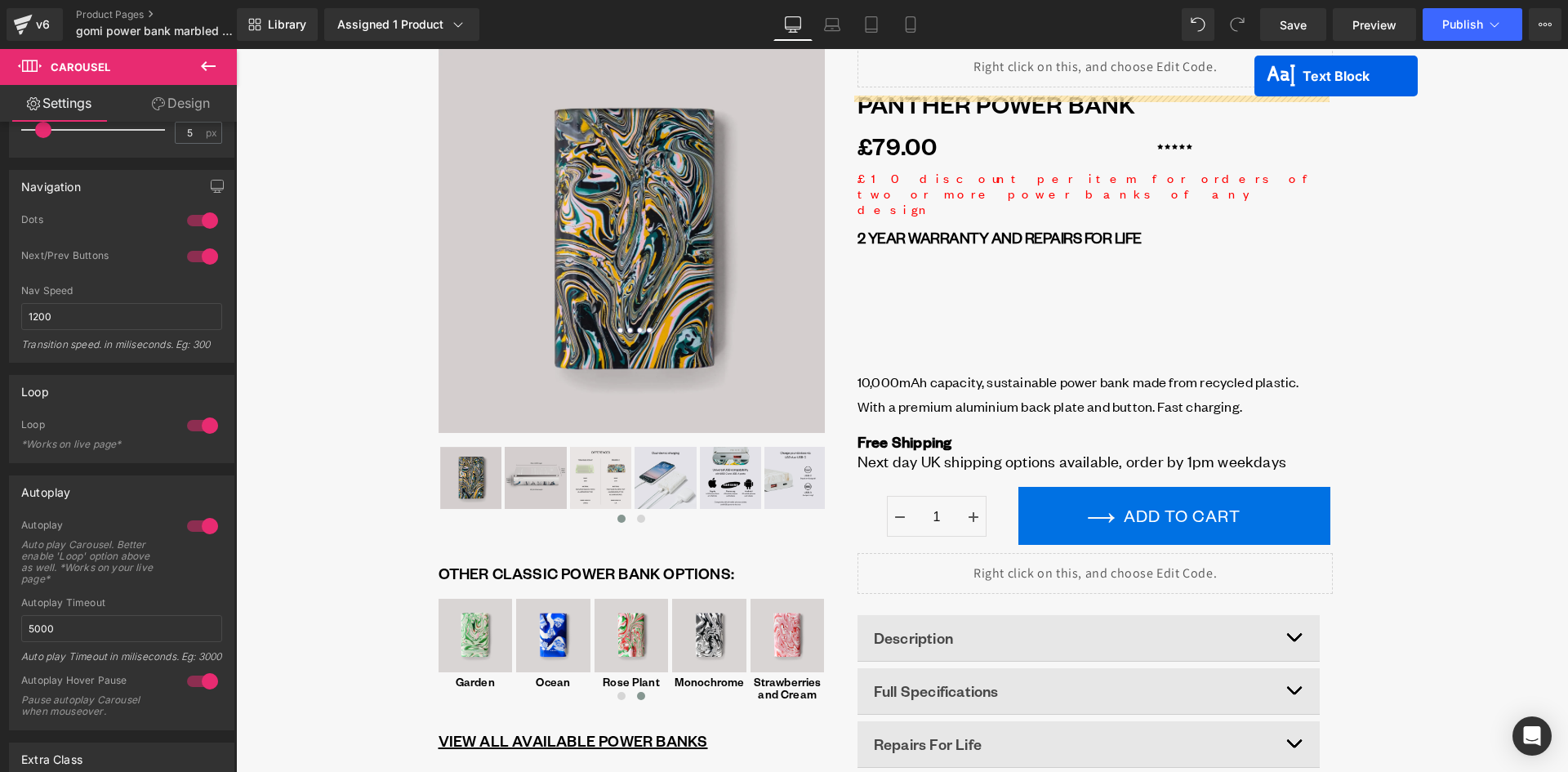
scroll to position [0, 0]
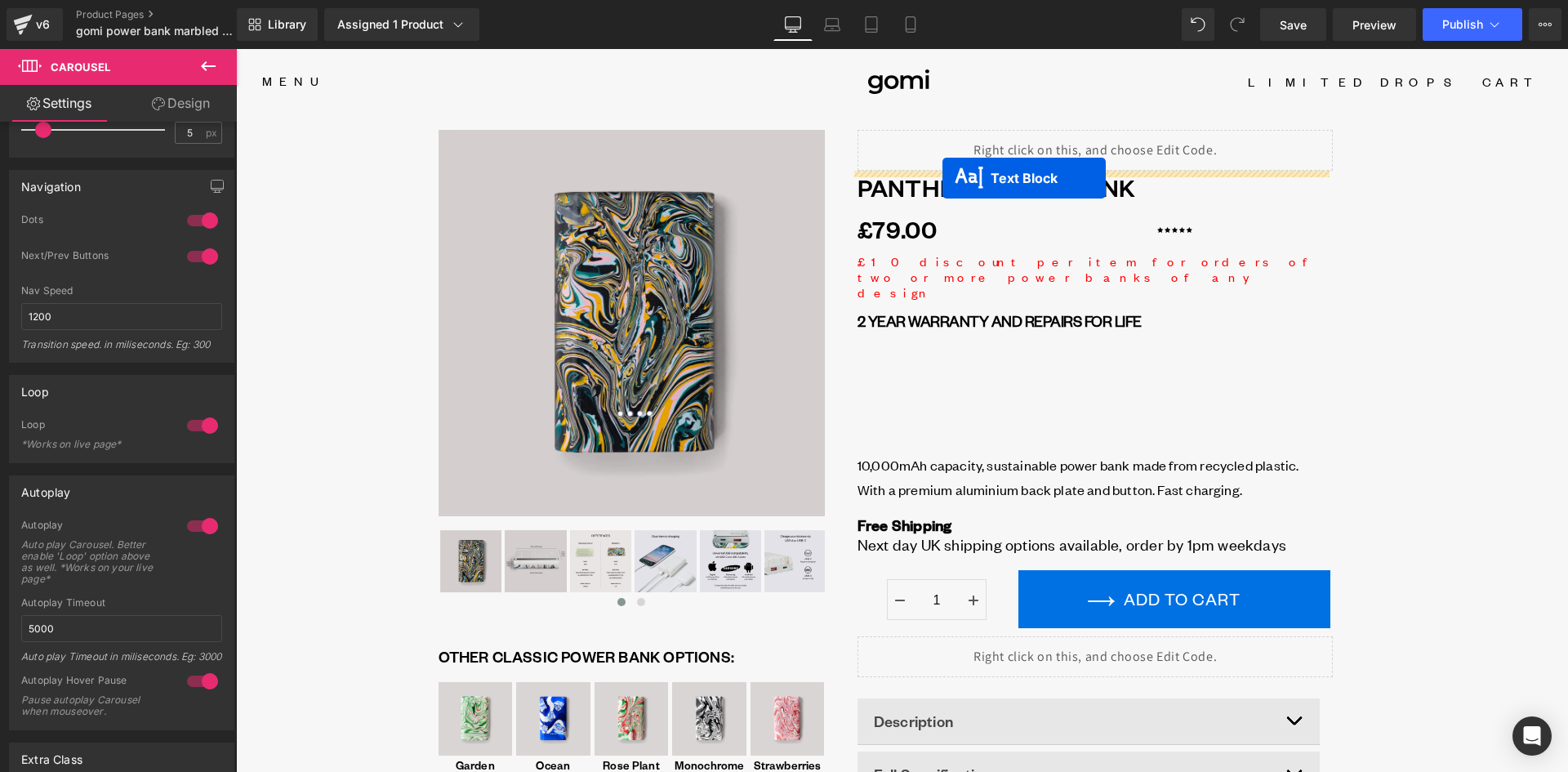
drag, startPoint x: 852, startPoint y: 145, endPoint x: 942, endPoint y: 178, distance: 95.9
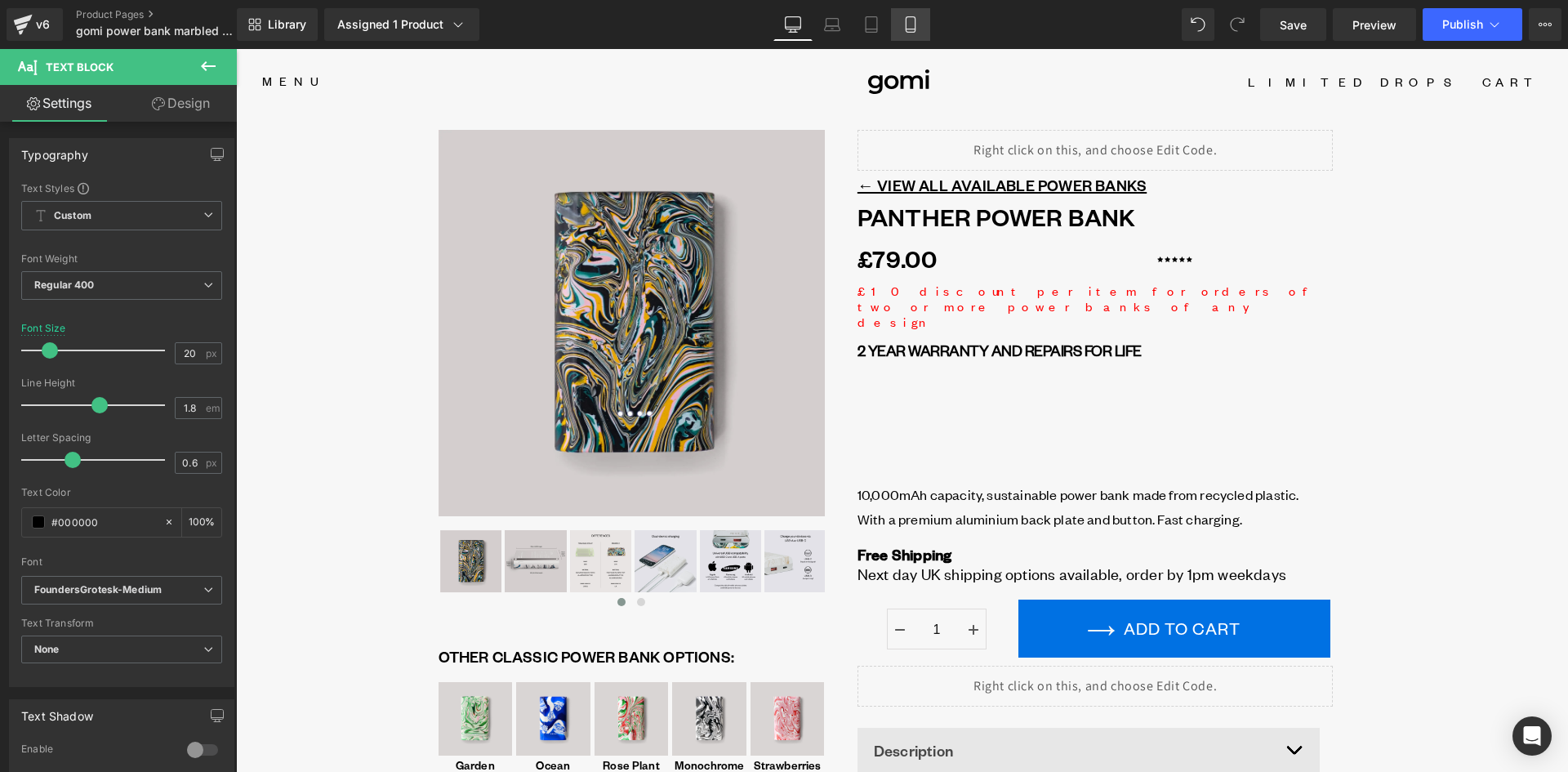
click at [919, 10] on link "Mobile" at bounding box center [910, 25] width 39 height 33
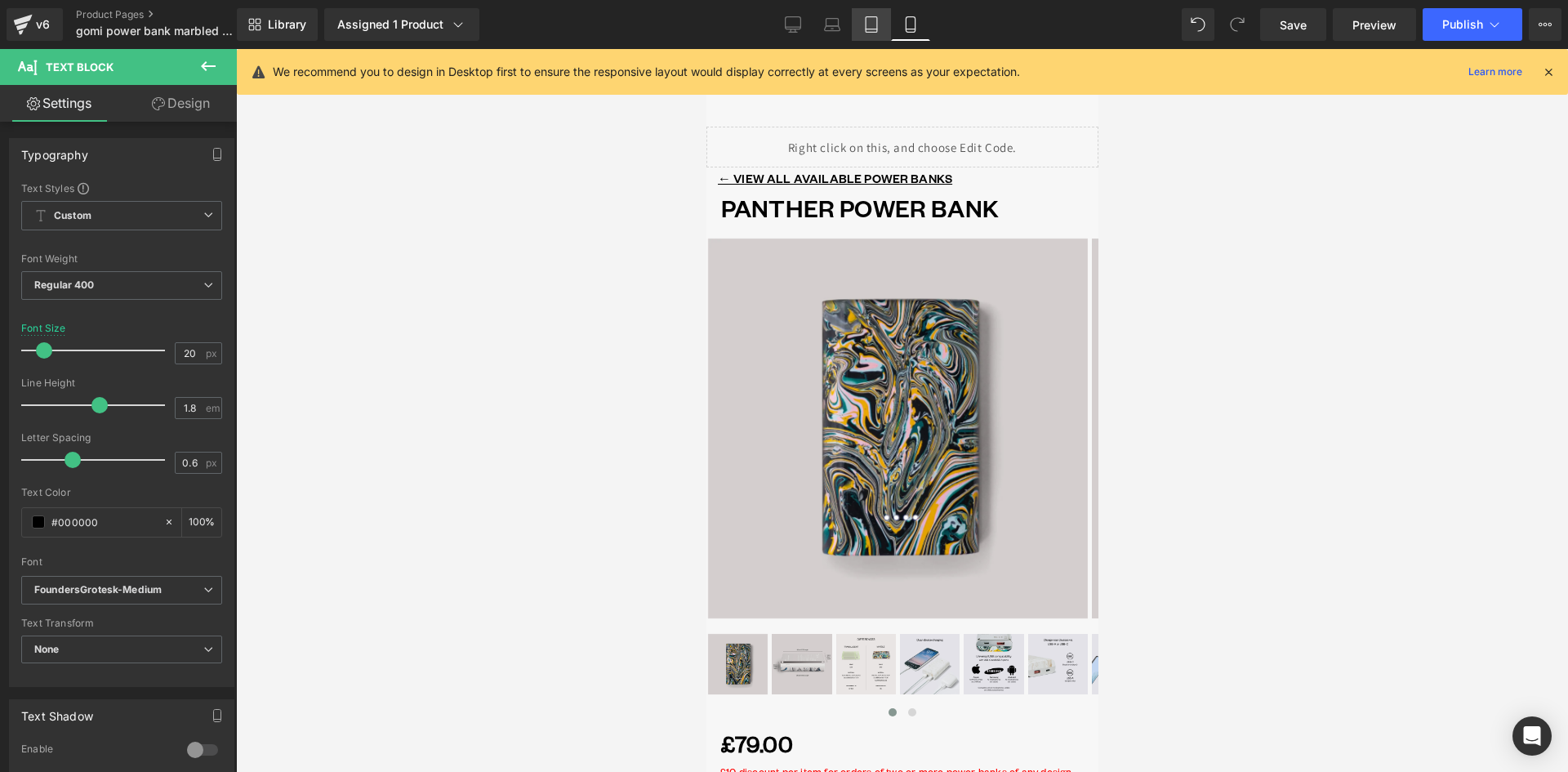
click at [867, 21] on icon at bounding box center [871, 25] width 16 height 16
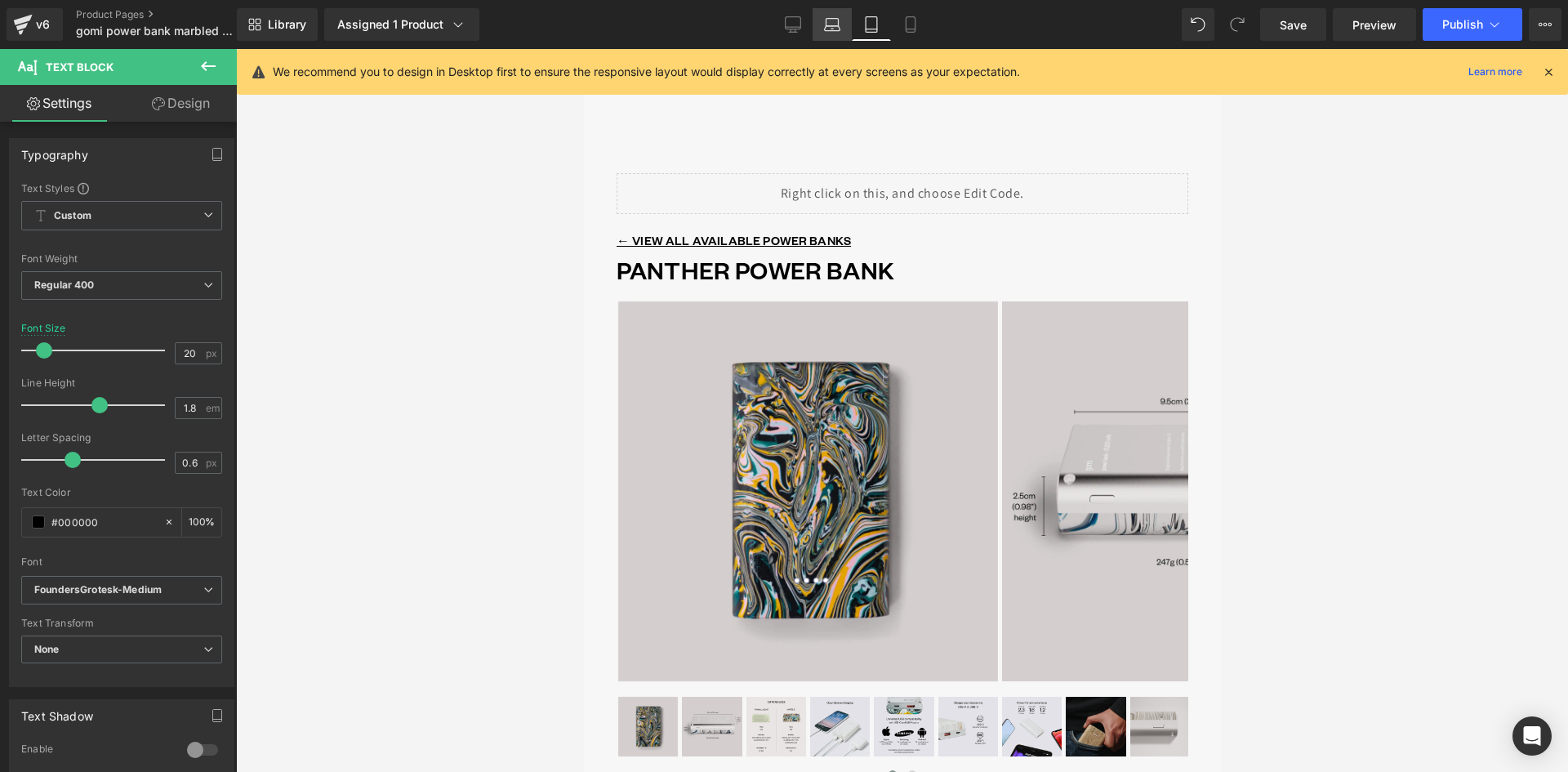
scroll to position [16, 0]
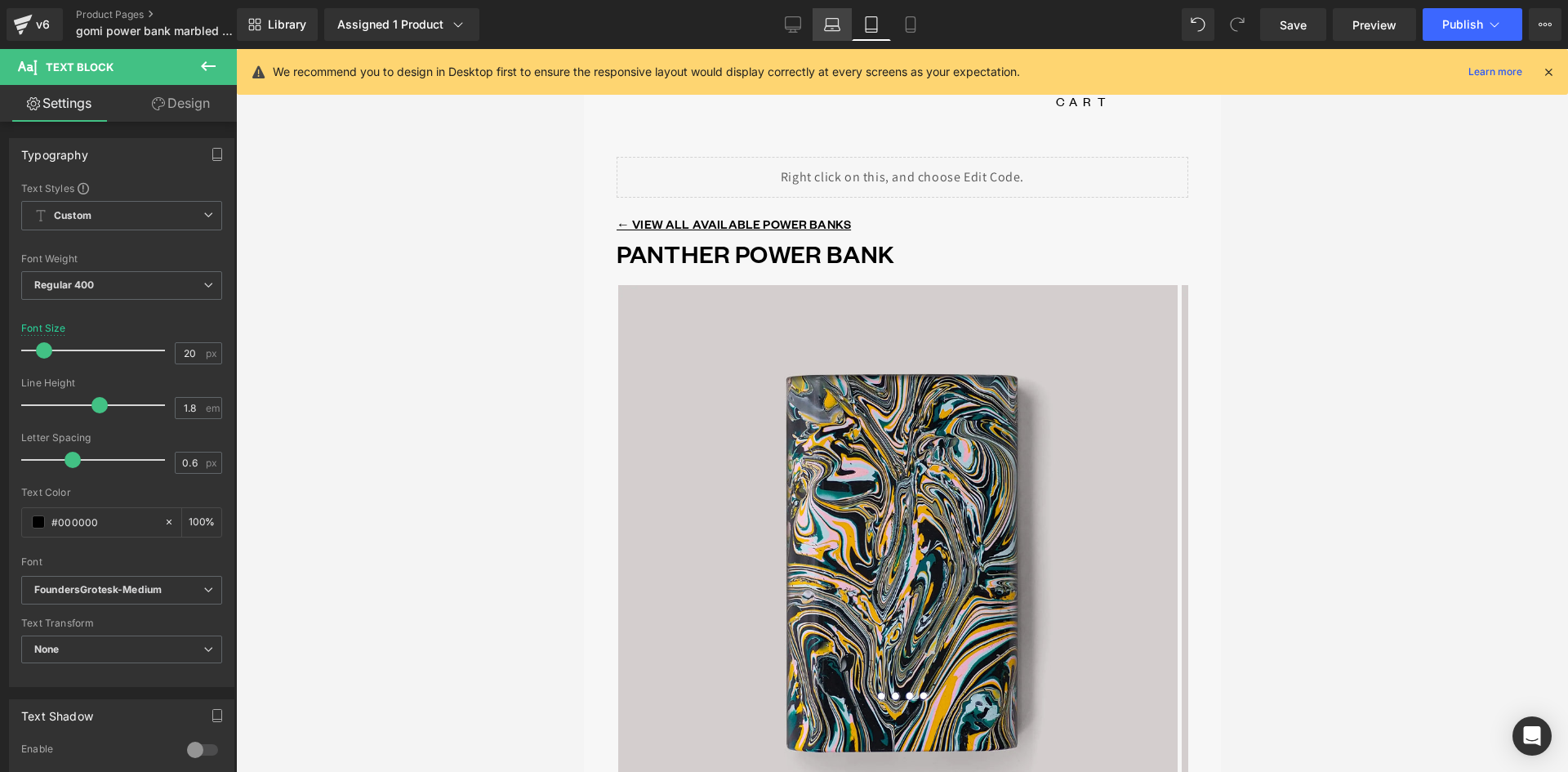
click at [837, 22] on icon at bounding box center [833, 25] width 16 height 16
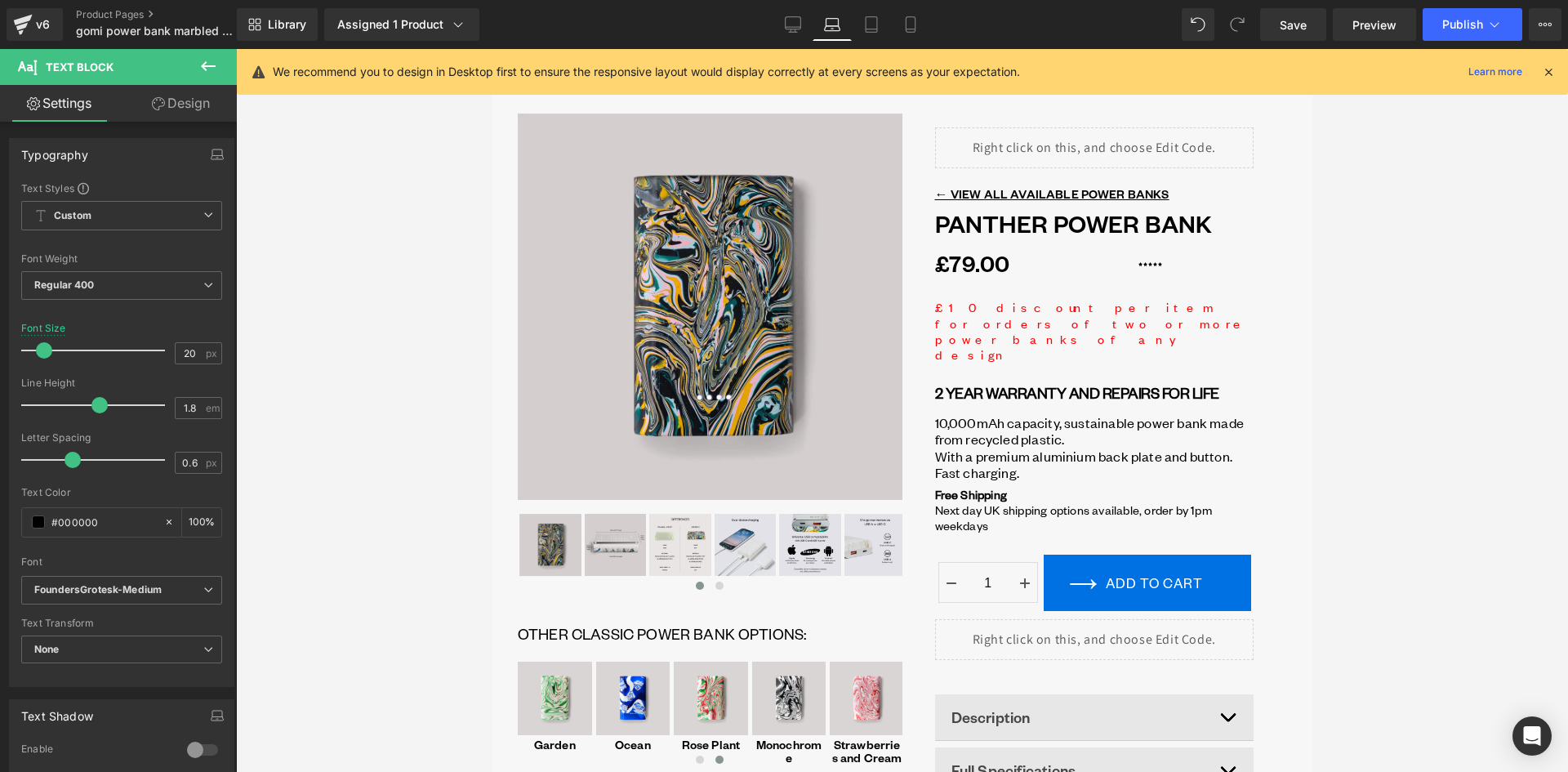
scroll to position [17, 0]
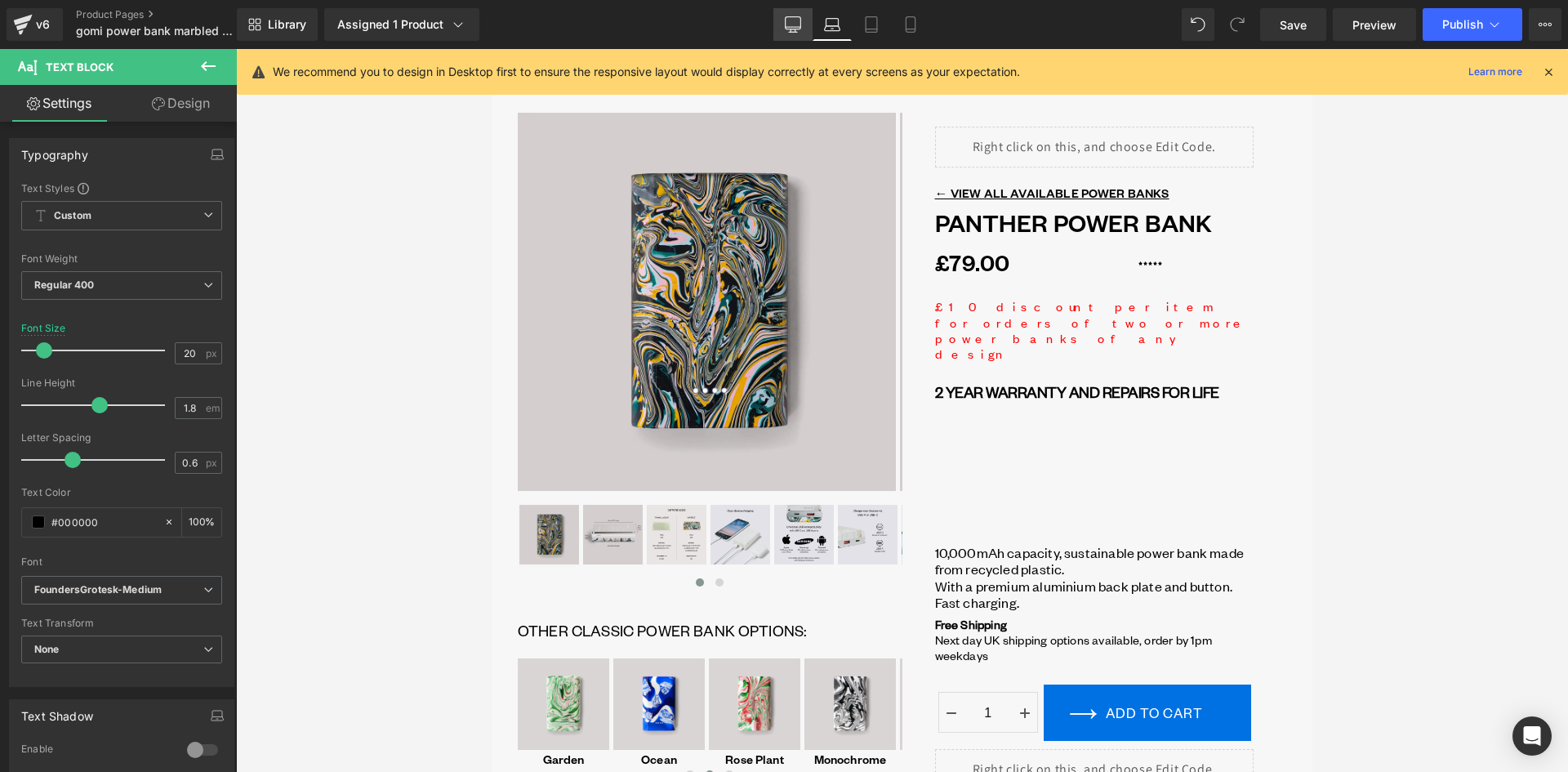
click at [788, 26] on icon at bounding box center [793, 25] width 16 height 16
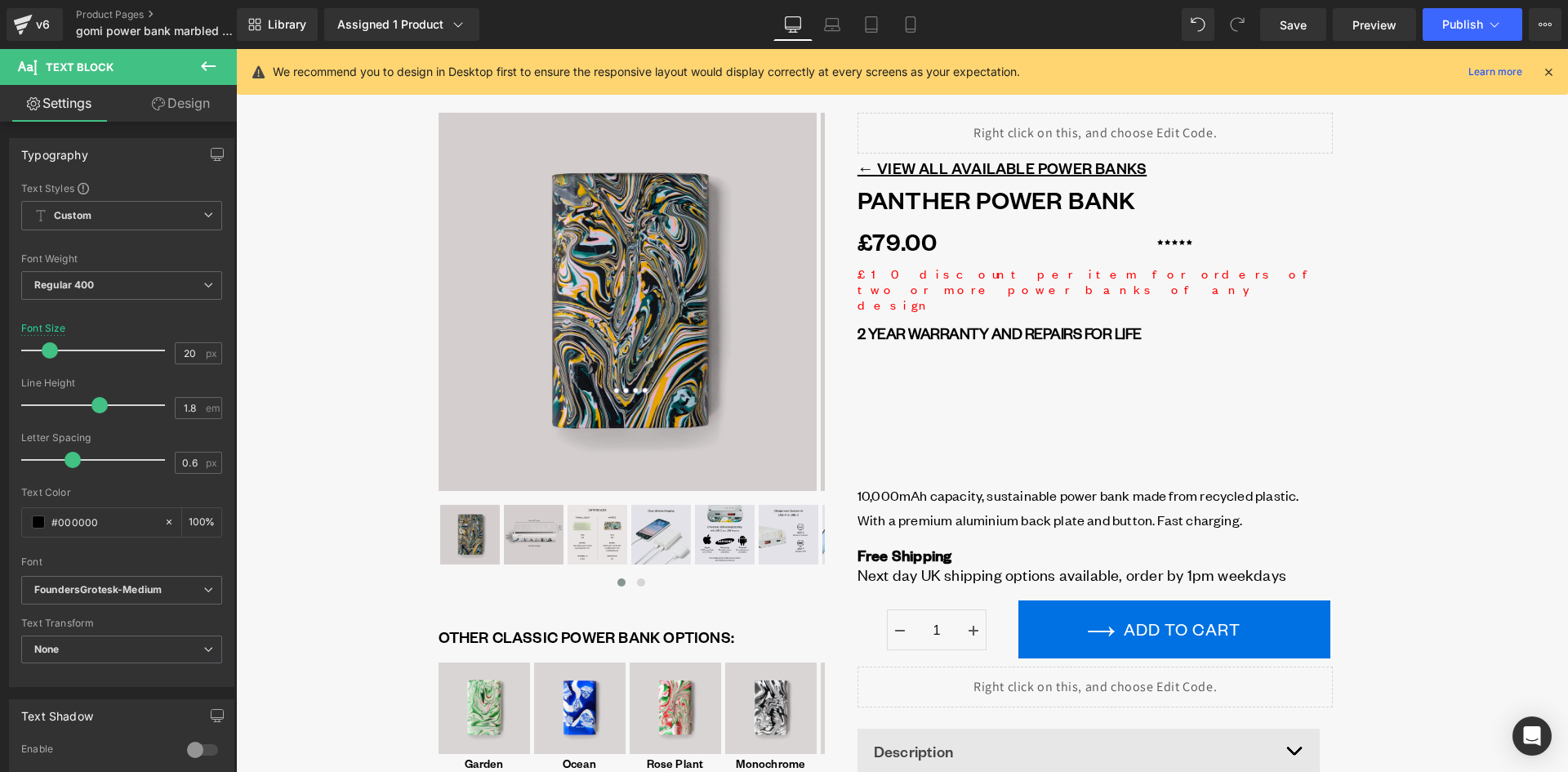
scroll to position [3, 0]
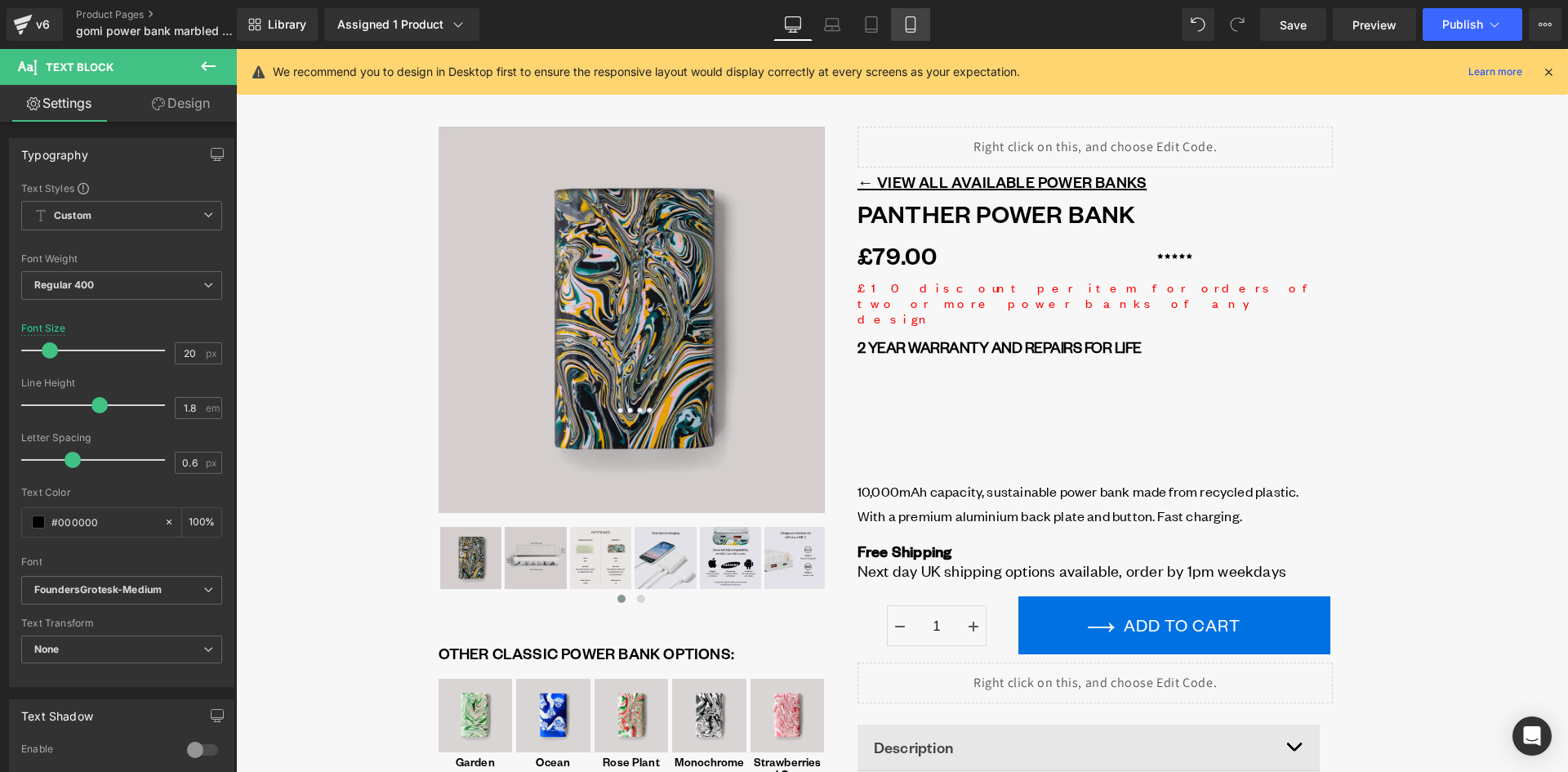
click at [910, 22] on icon at bounding box center [910, 25] width 16 height 16
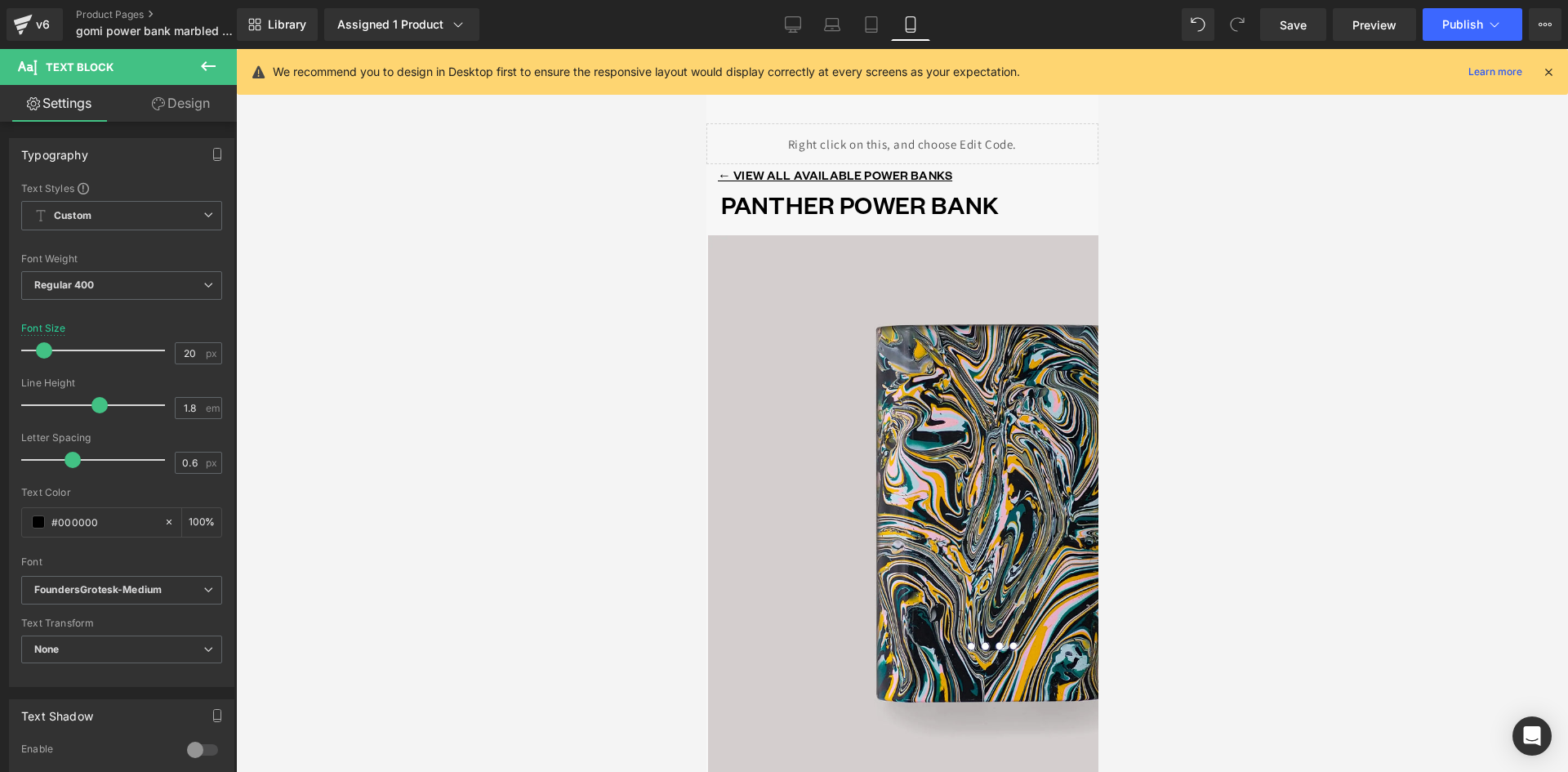
scroll to position [0, 0]
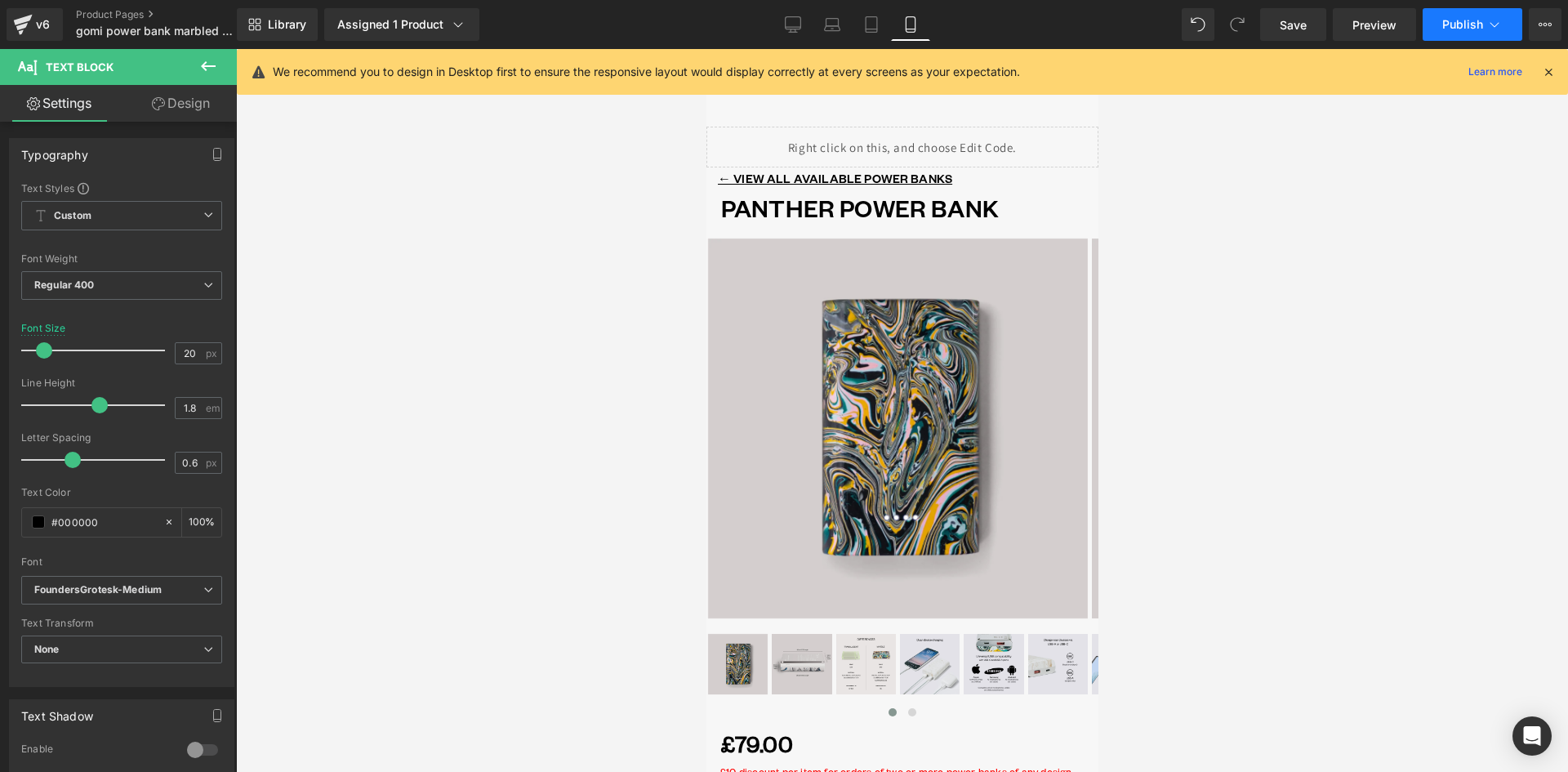
click at [1468, 20] on span "Publish" at bounding box center [1462, 25] width 41 height 13
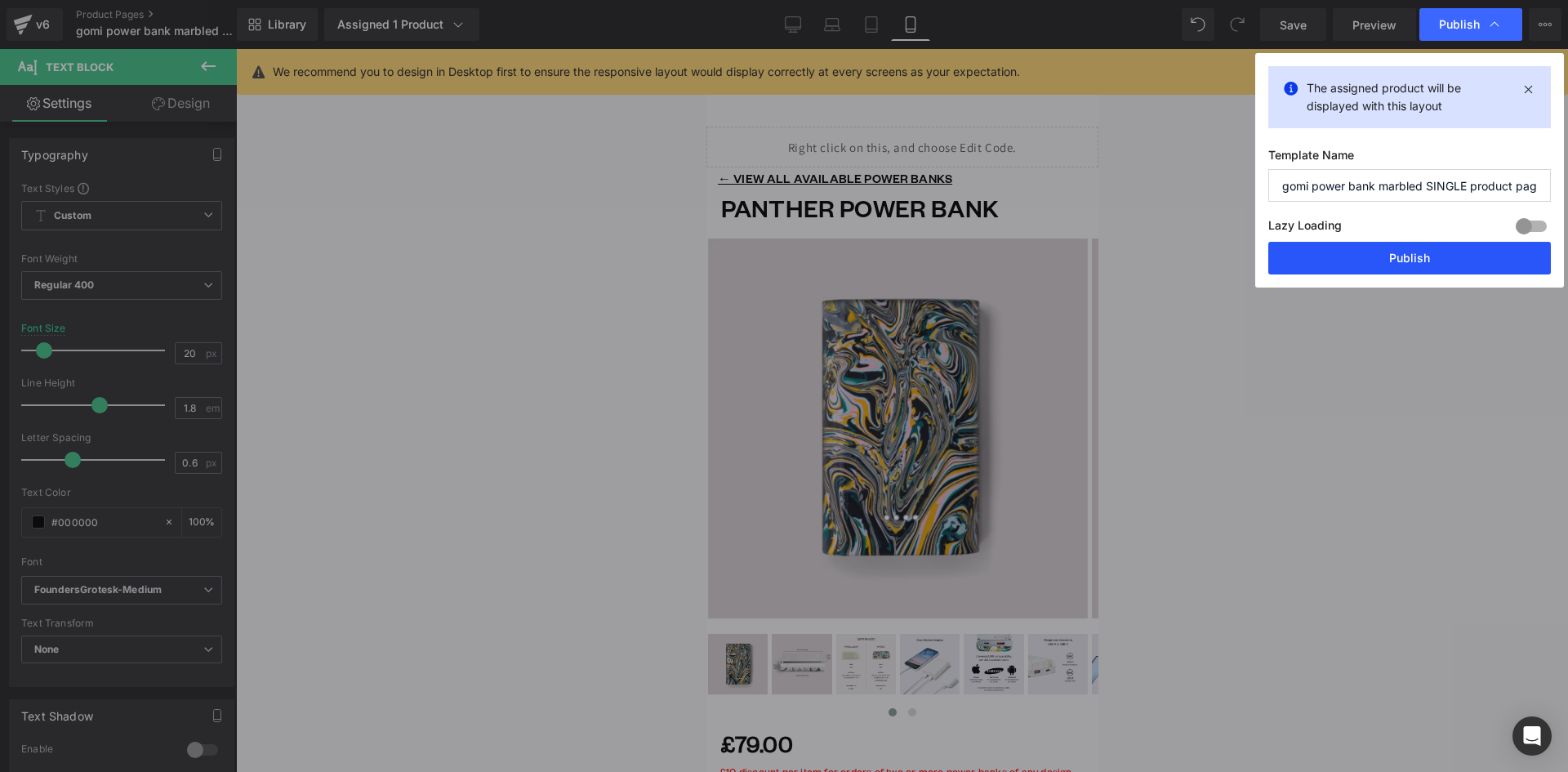
click at [1428, 254] on button "Publish" at bounding box center [1410, 258] width 283 height 33
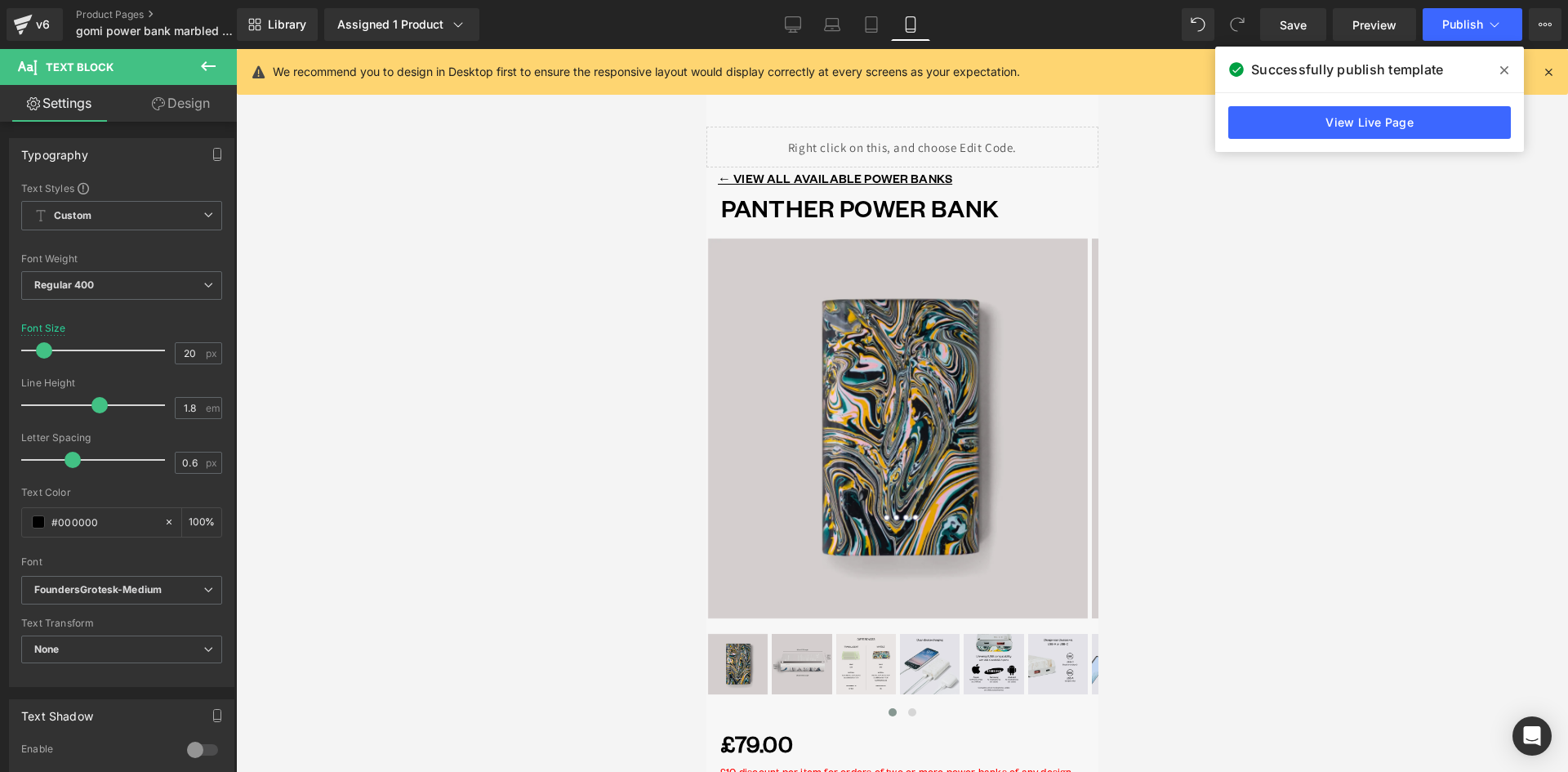
drag, startPoint x: 915, startPoint y: 25, endPoint x: 909, endPoint y: 71, distance: 46.4
click at [914, 25] on icon at bounding box center [910, 25] width 9 height 16
click at [772, 18] on div "Library Assigned 1 Product Product Preview Panther Power Bank Manage assigned p…" at bounding box center [903, 25] width 1332 height 33
drag, startPoint x: 790, startPoint y: 16, endPoint x: 785, endPoint y: 209, distance: 193.1
click at [790, 17] on icon at bounding box center [793, 23] width 16 height 12
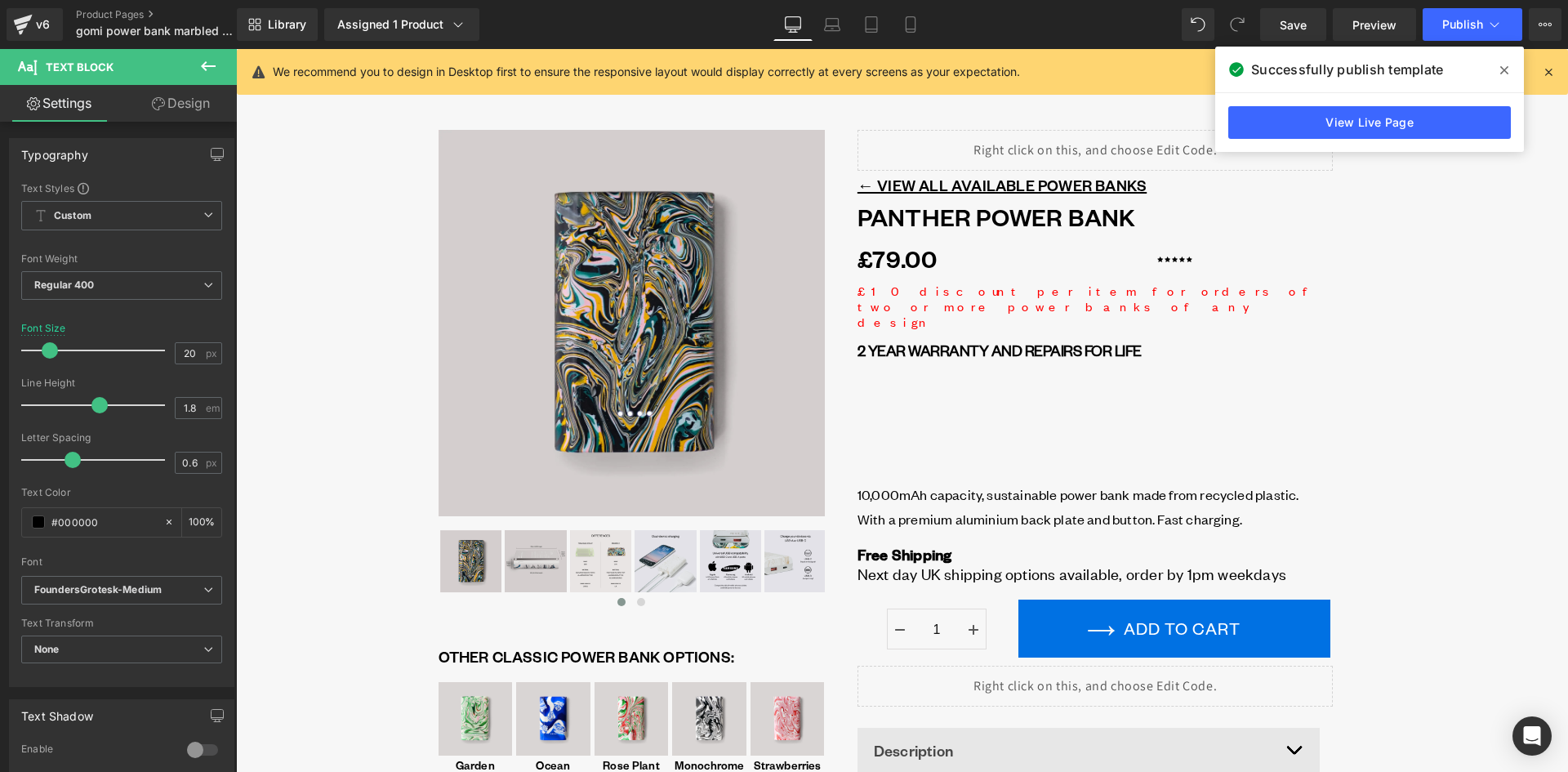
scroll to position [3, 0]
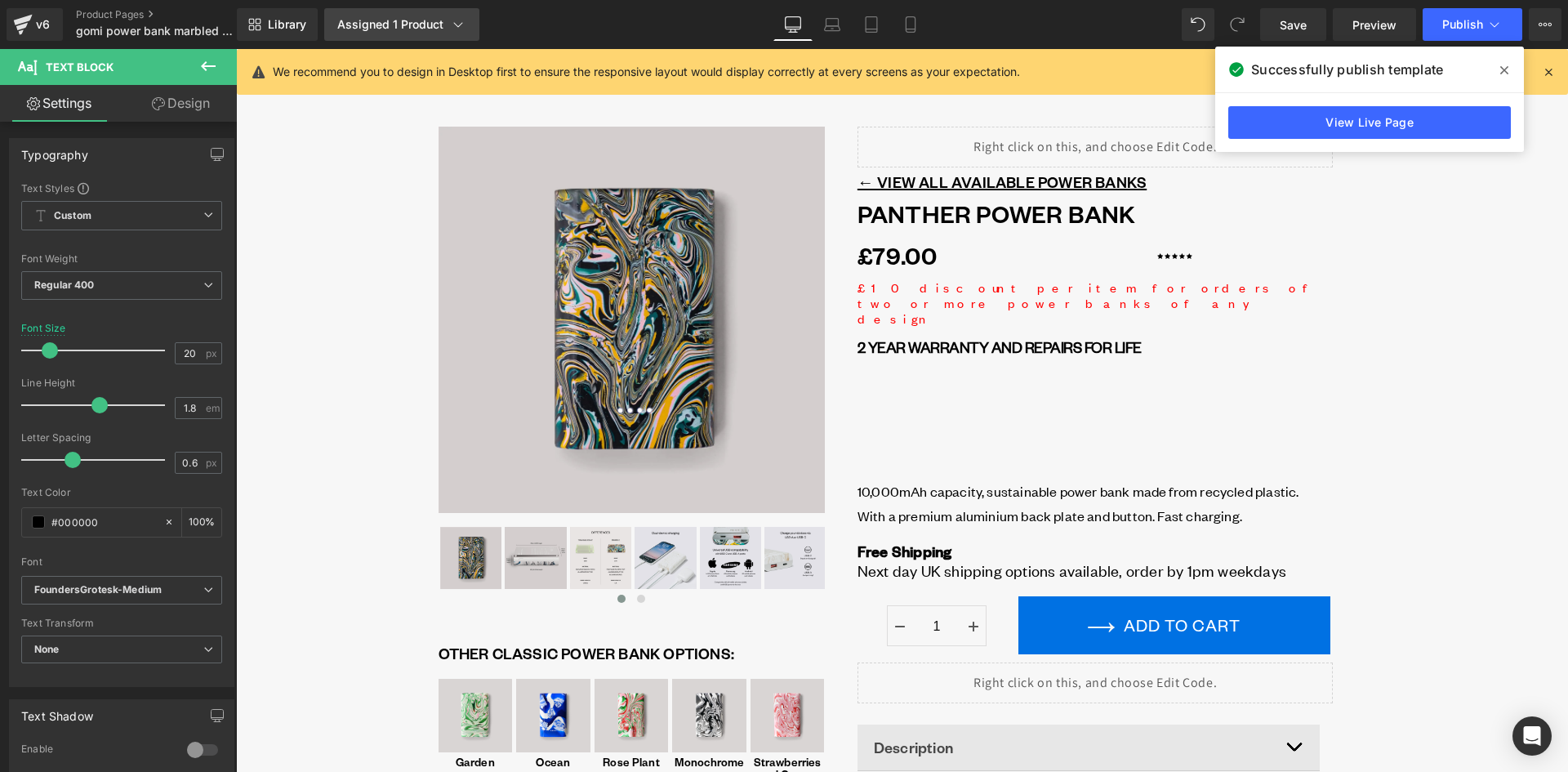
click at [387, 26] on div "Assigned 1 Product" at bounding box center [402, 25] width 129 height 16
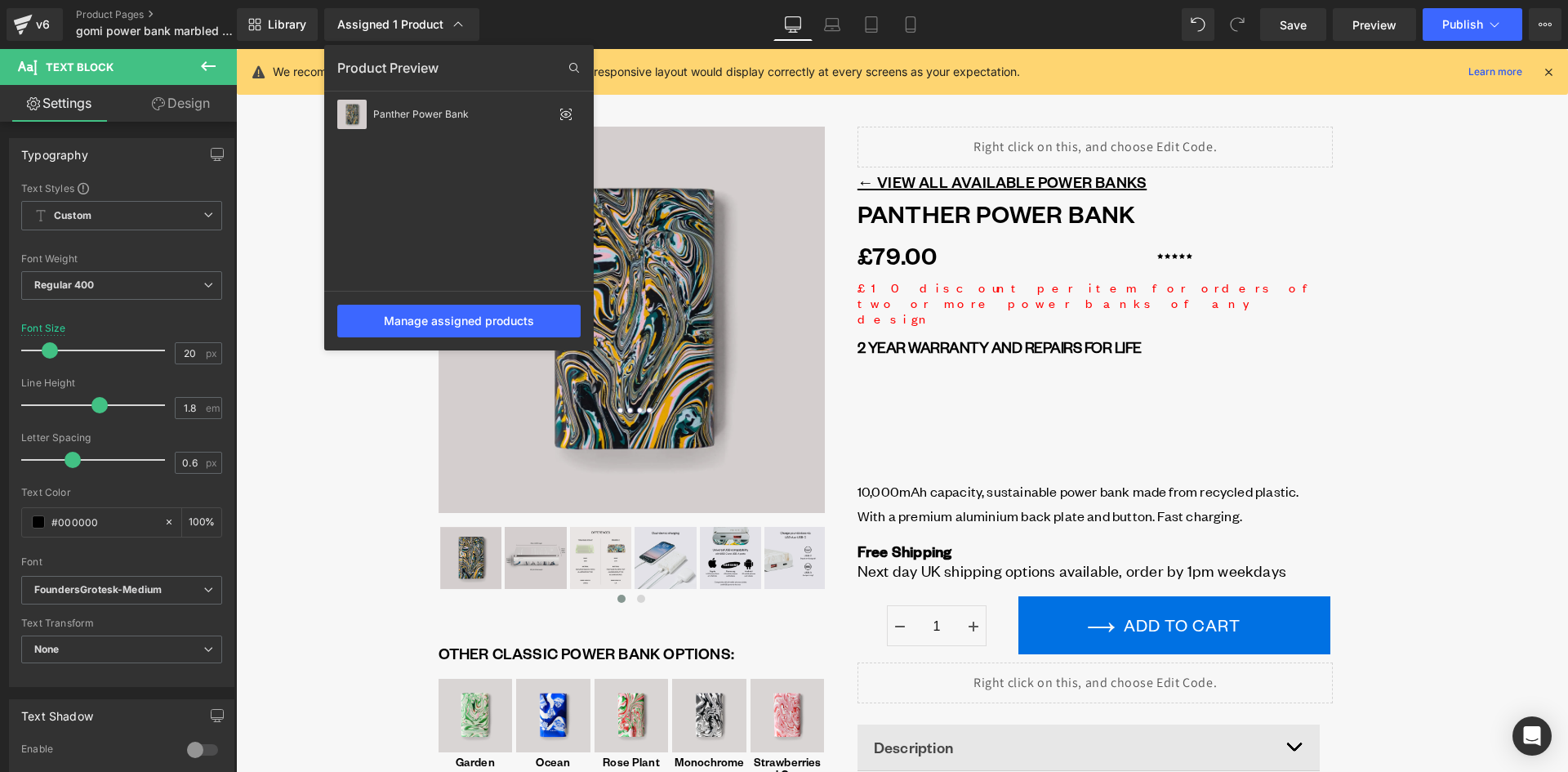
click at [298, 141] on div at bounding box center [902, 411] width 1332 height 723
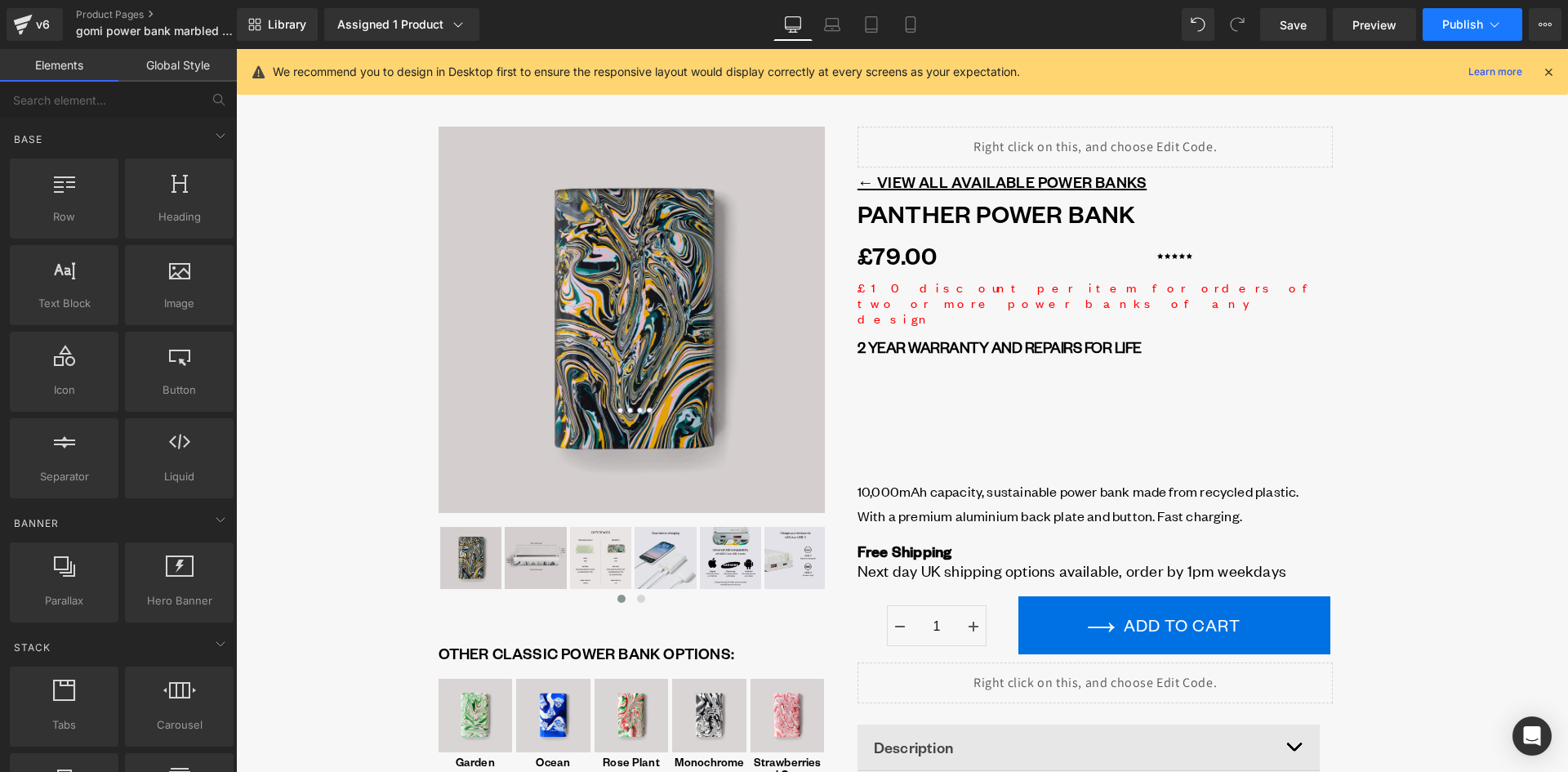
click at [1436, 20] on button "Publish" at bounding box center [1473, 25] width 100 height 33
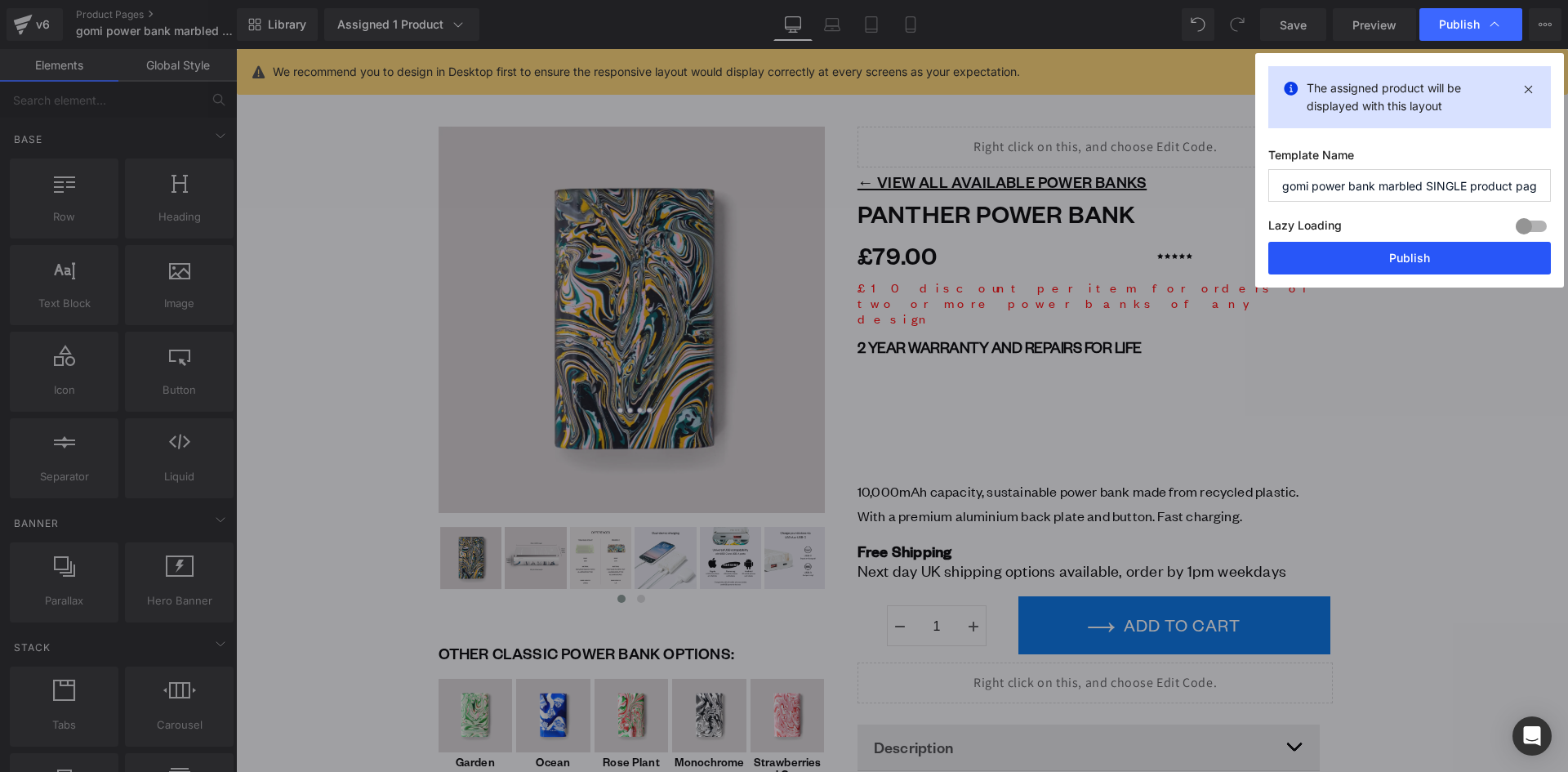
click at [1420, 266] on button "Publish" at bounding box center [1410, 258] width 283 height 33
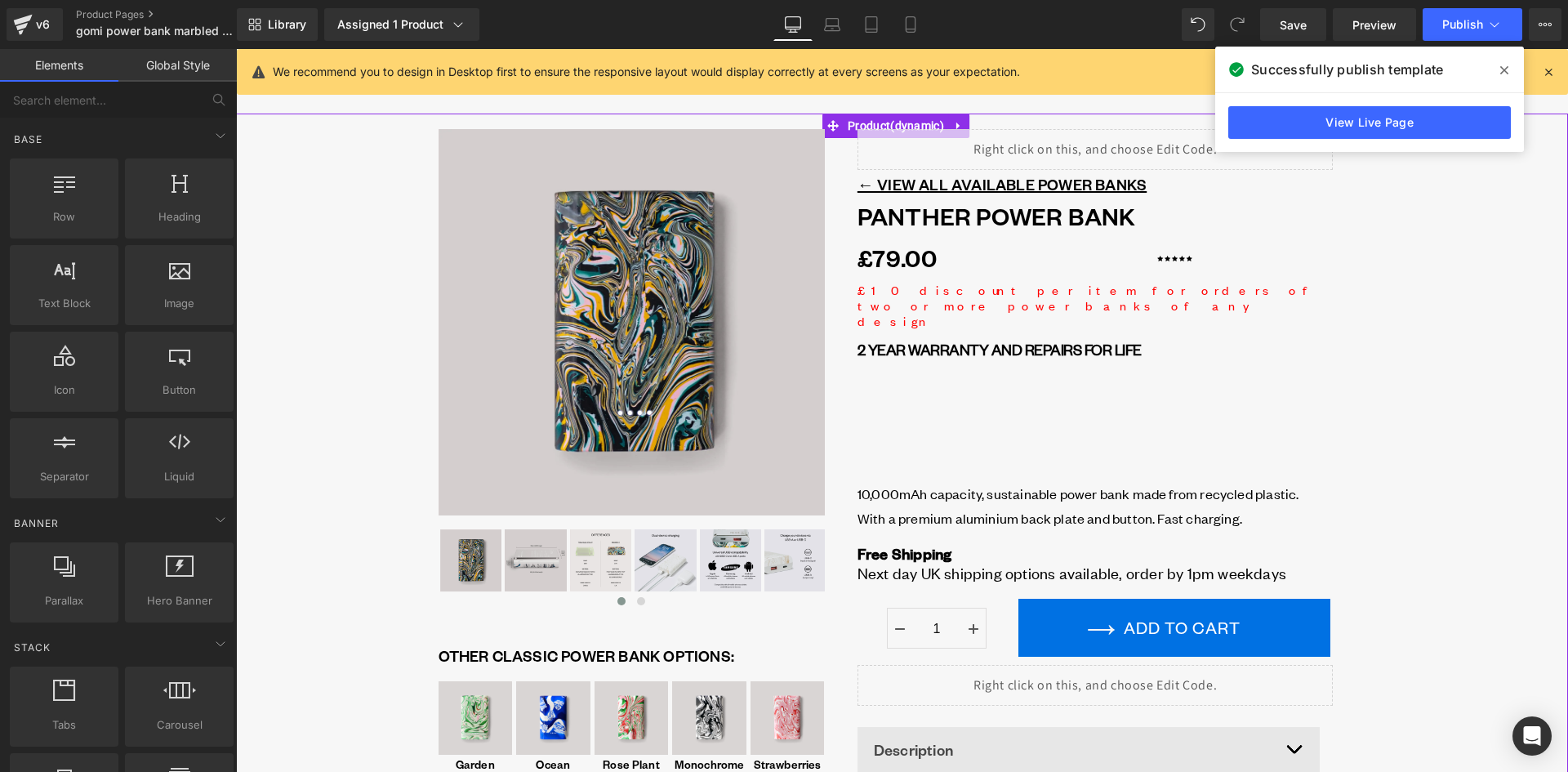
scroll to position [0, 0]
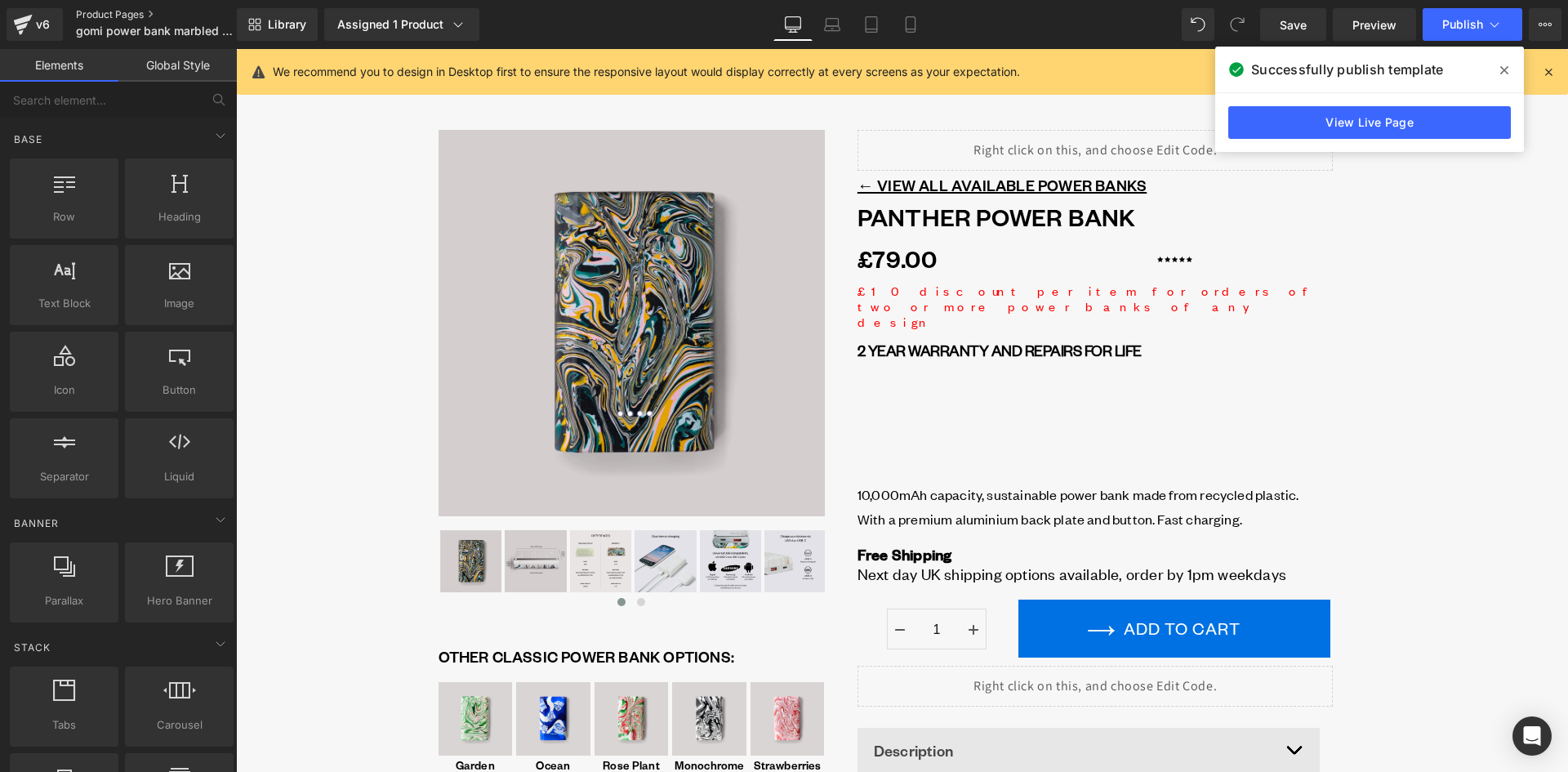
click at [118, 14] on link "Product Pages" at bounding box center [170, 15] width 188 height 13
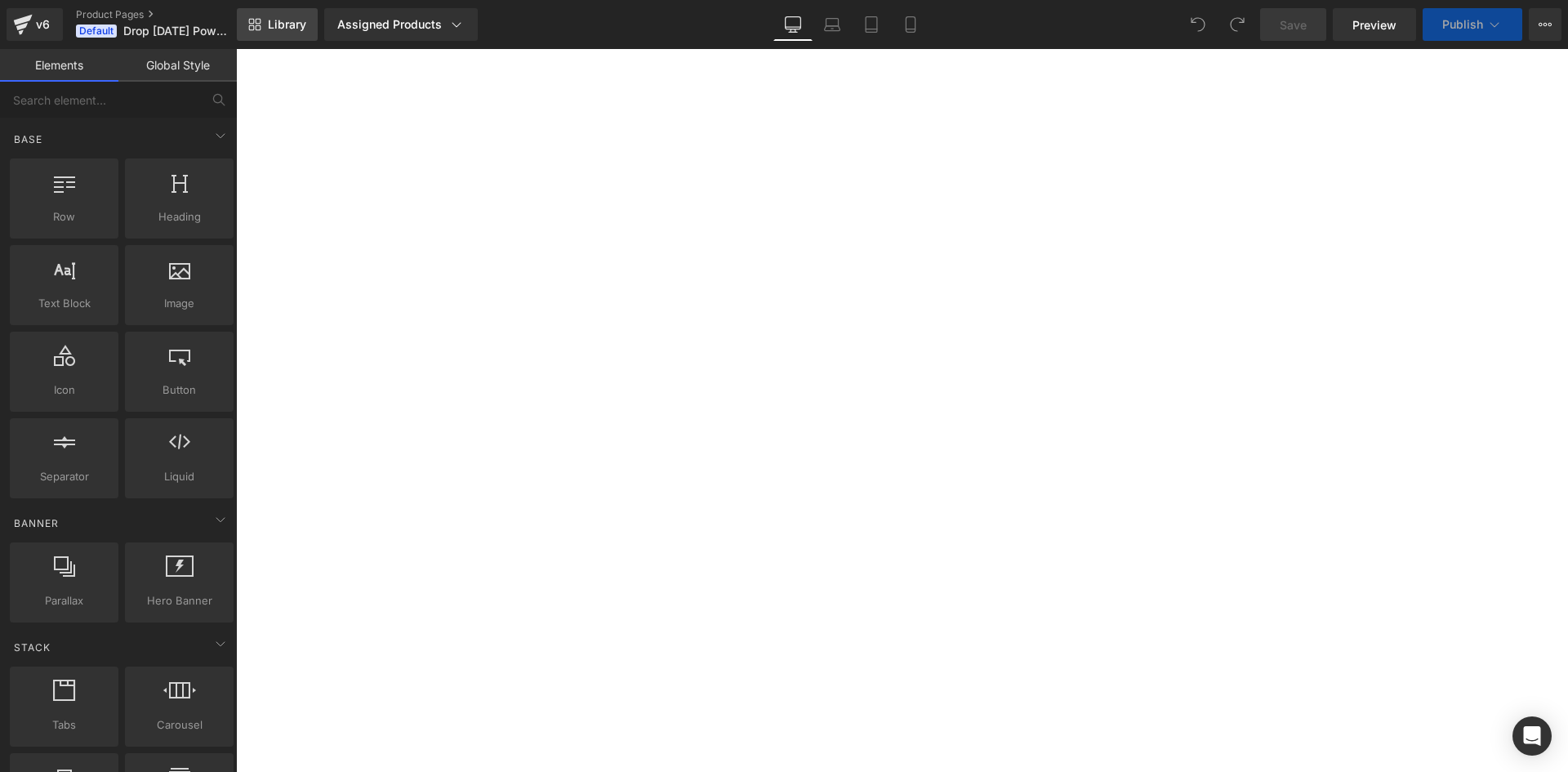
click at [277, 18] on span "Library" at bounding box center [287, 25] width 38 height 15
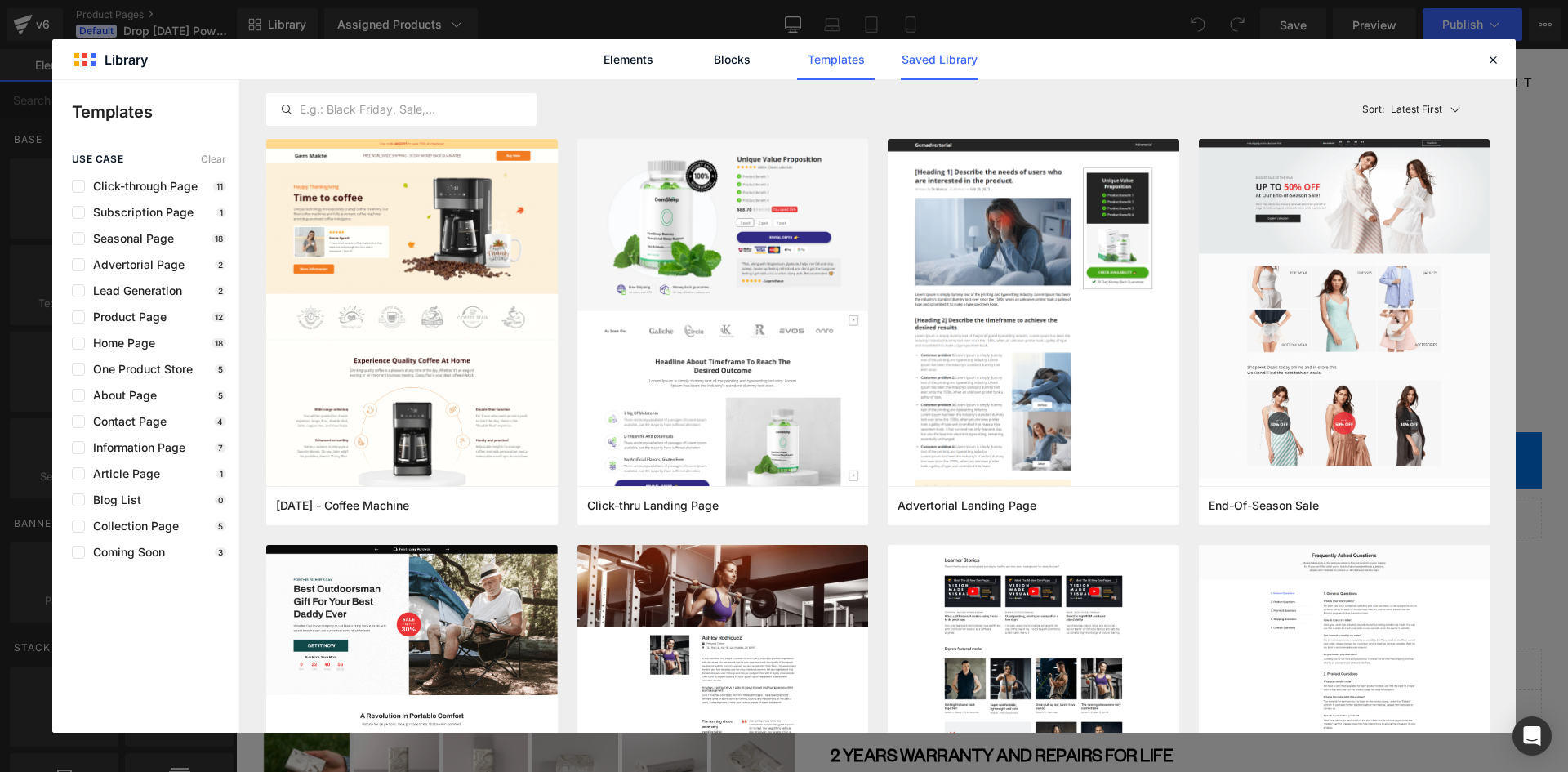
click at [0, 0] on link "Saved Library" at bounding box center [0, 0] width 0 height 0
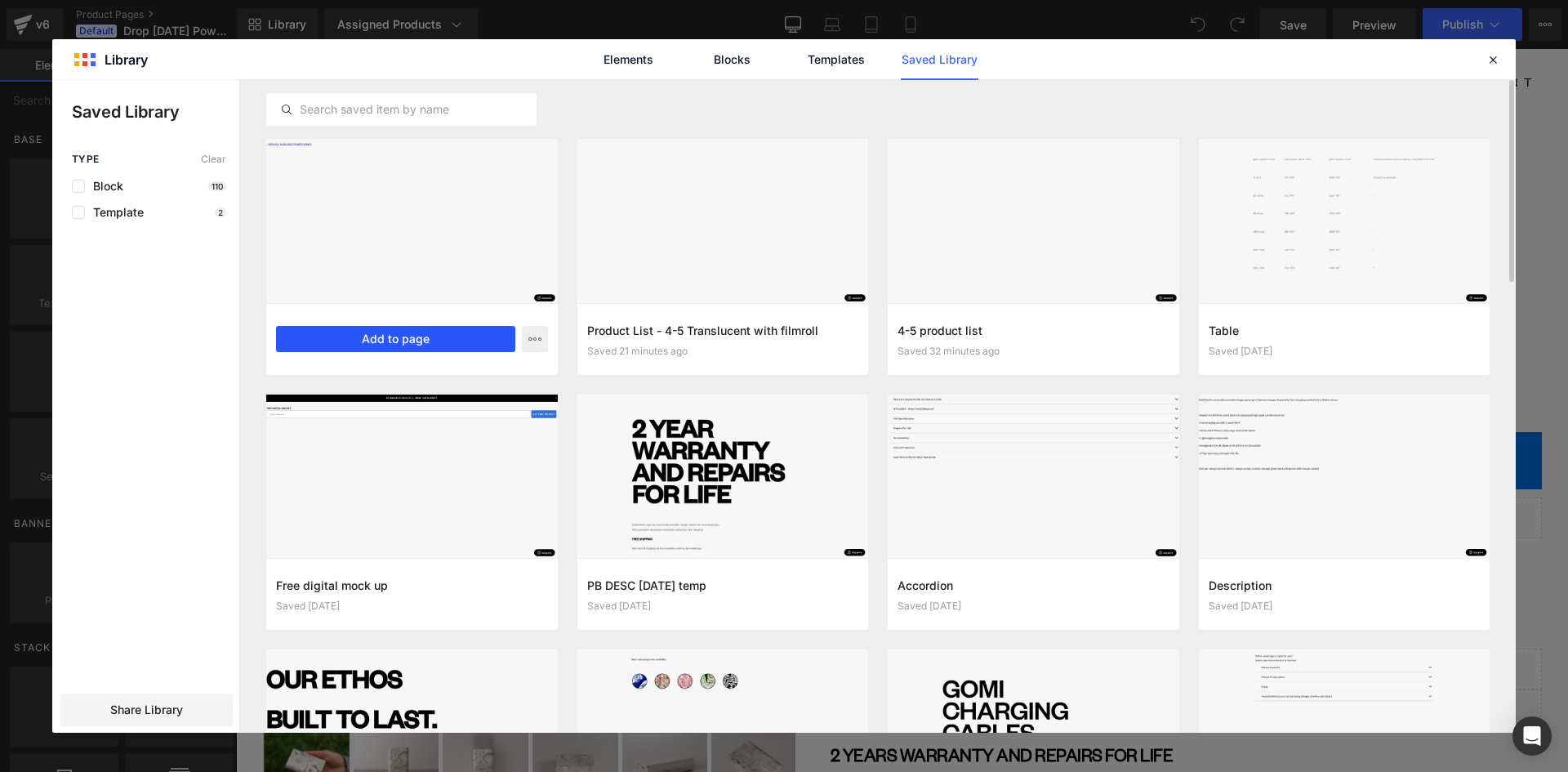
drag, startPoint x: 415, startPoint y: 339, endPoint x: 181, endPoint y: 290, distance: 239.1
click at [415, 339] on button "Add to page" at bounding box center [396, 339] width 240 height 26
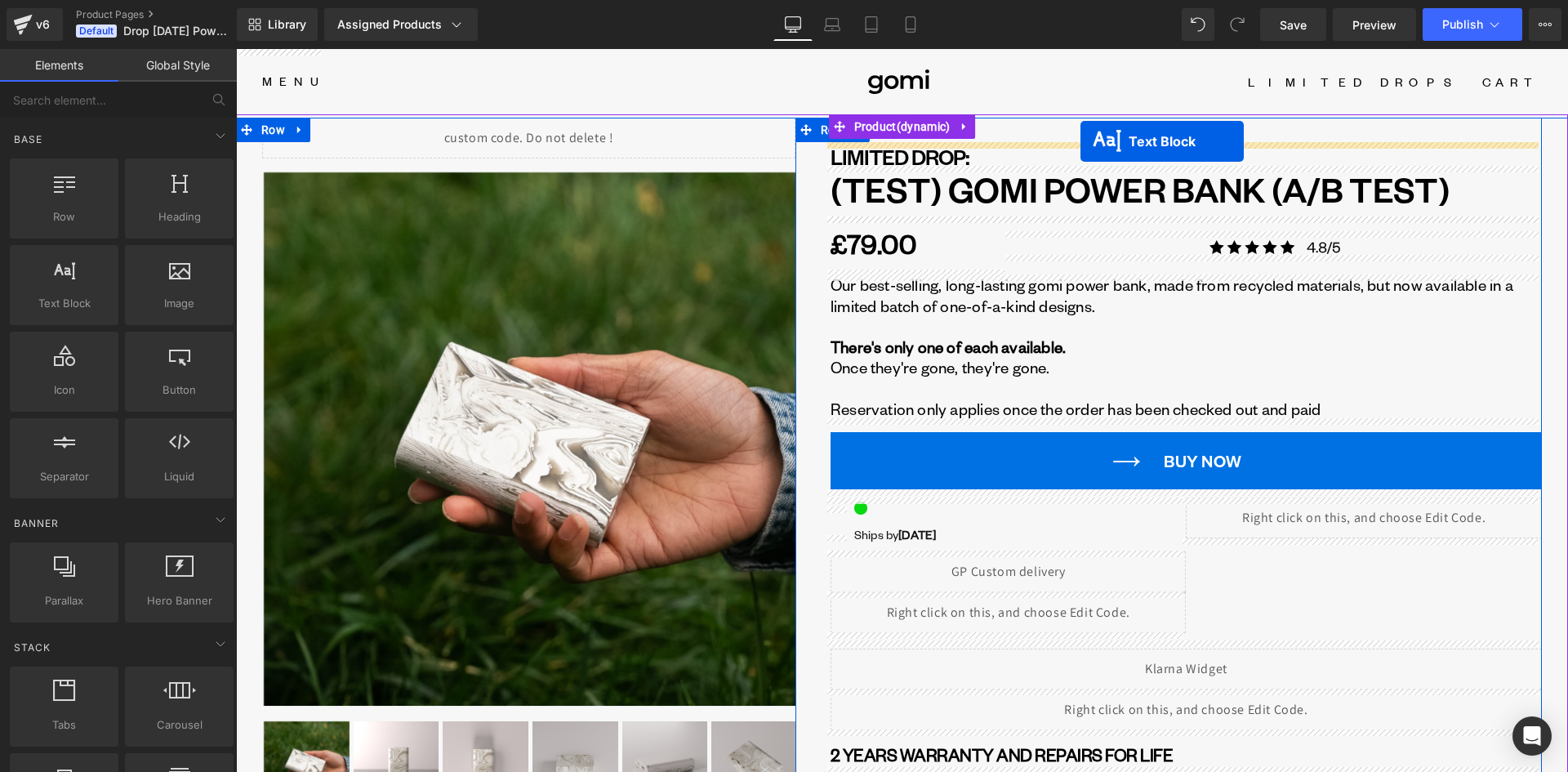
drag, startPoint x: 855, startPoint y: 150, endPoint x: 1078, endPoint y: 143, distance: 223.1
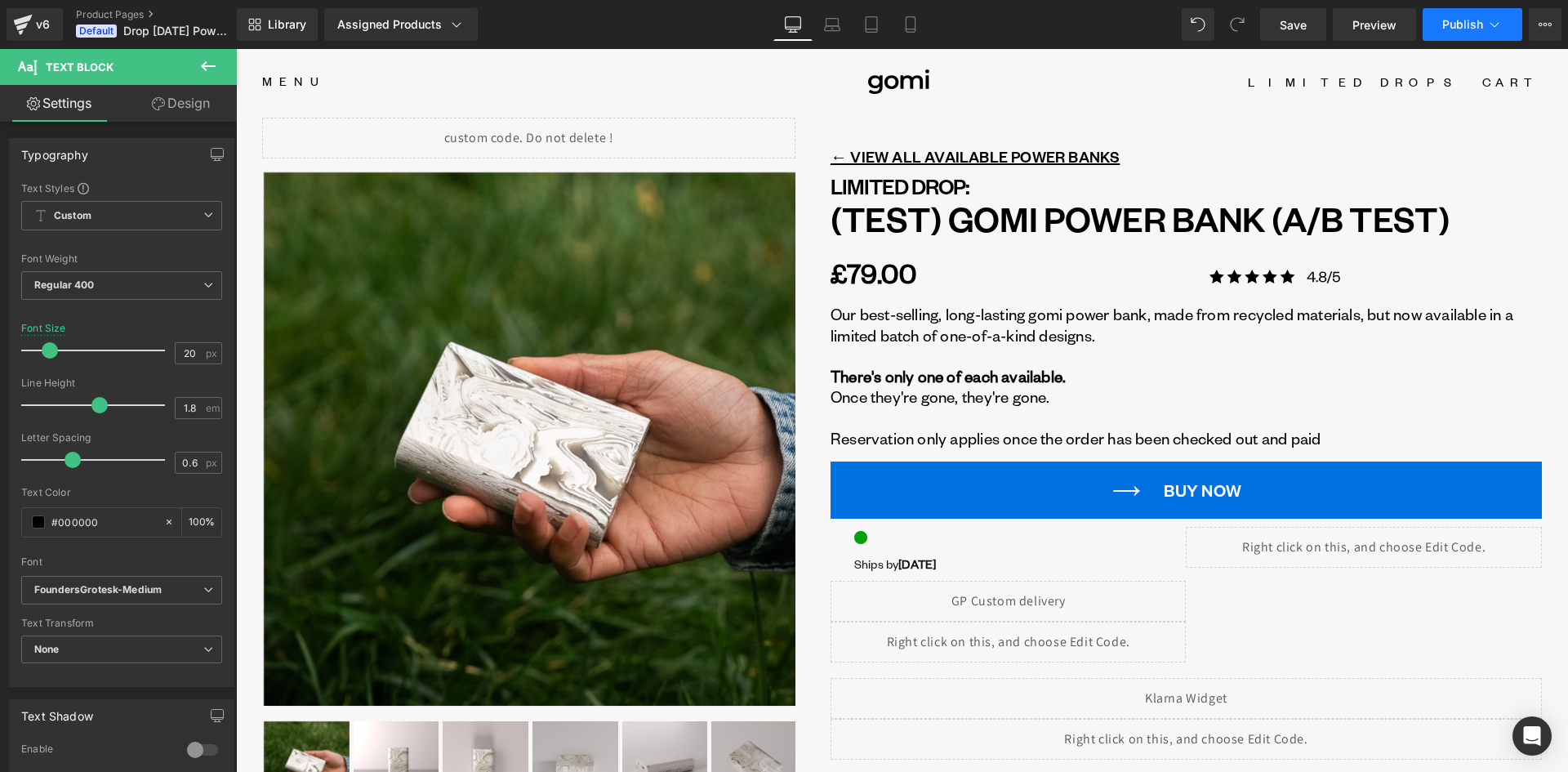
click at [1436, 26] on button "Publish" at bounding box center [1473, 25] width 100 height 33
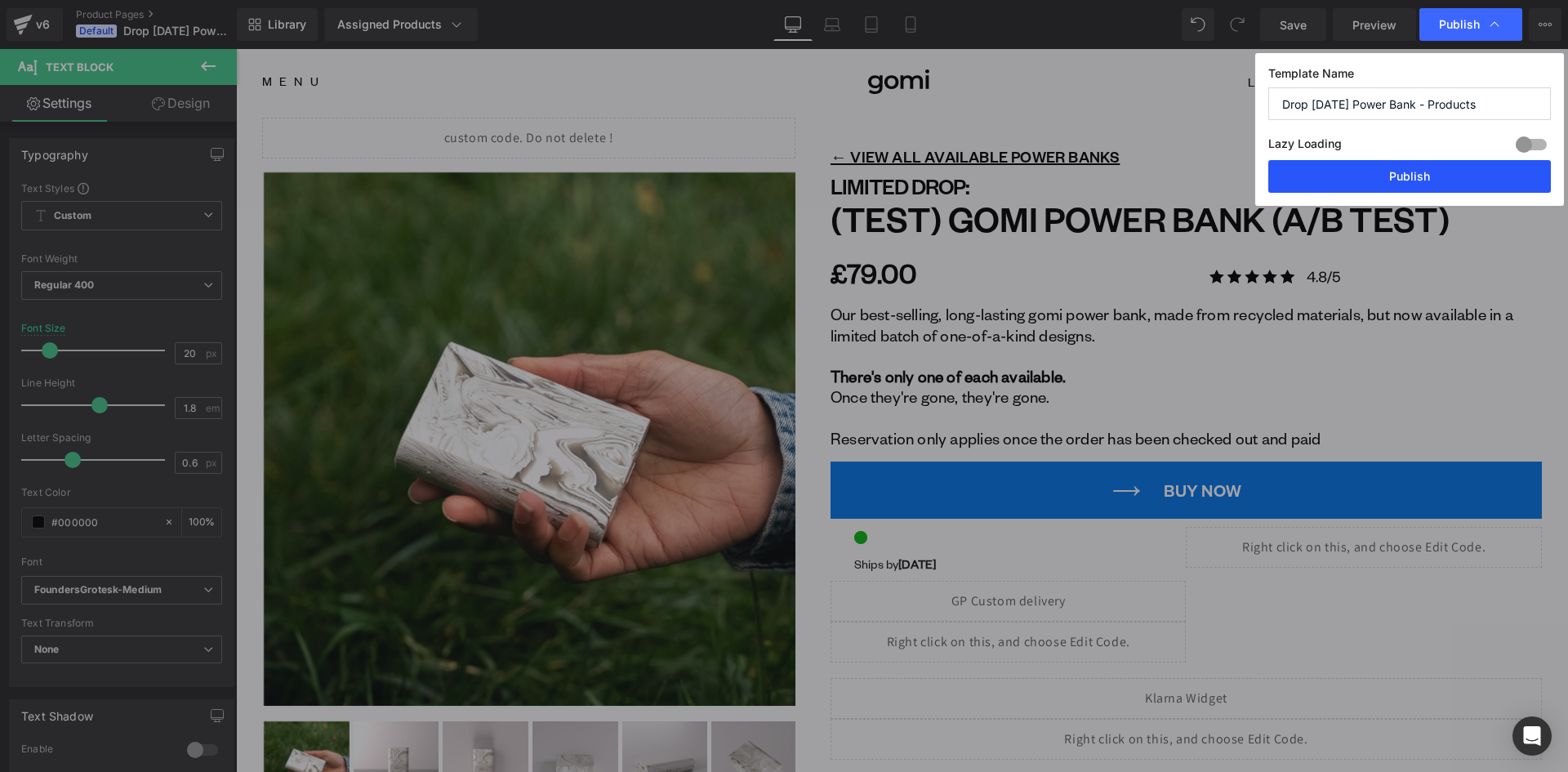
click at [1392, 173] on button "Publish" at bounding box center [1410, 177] width 283 height 33
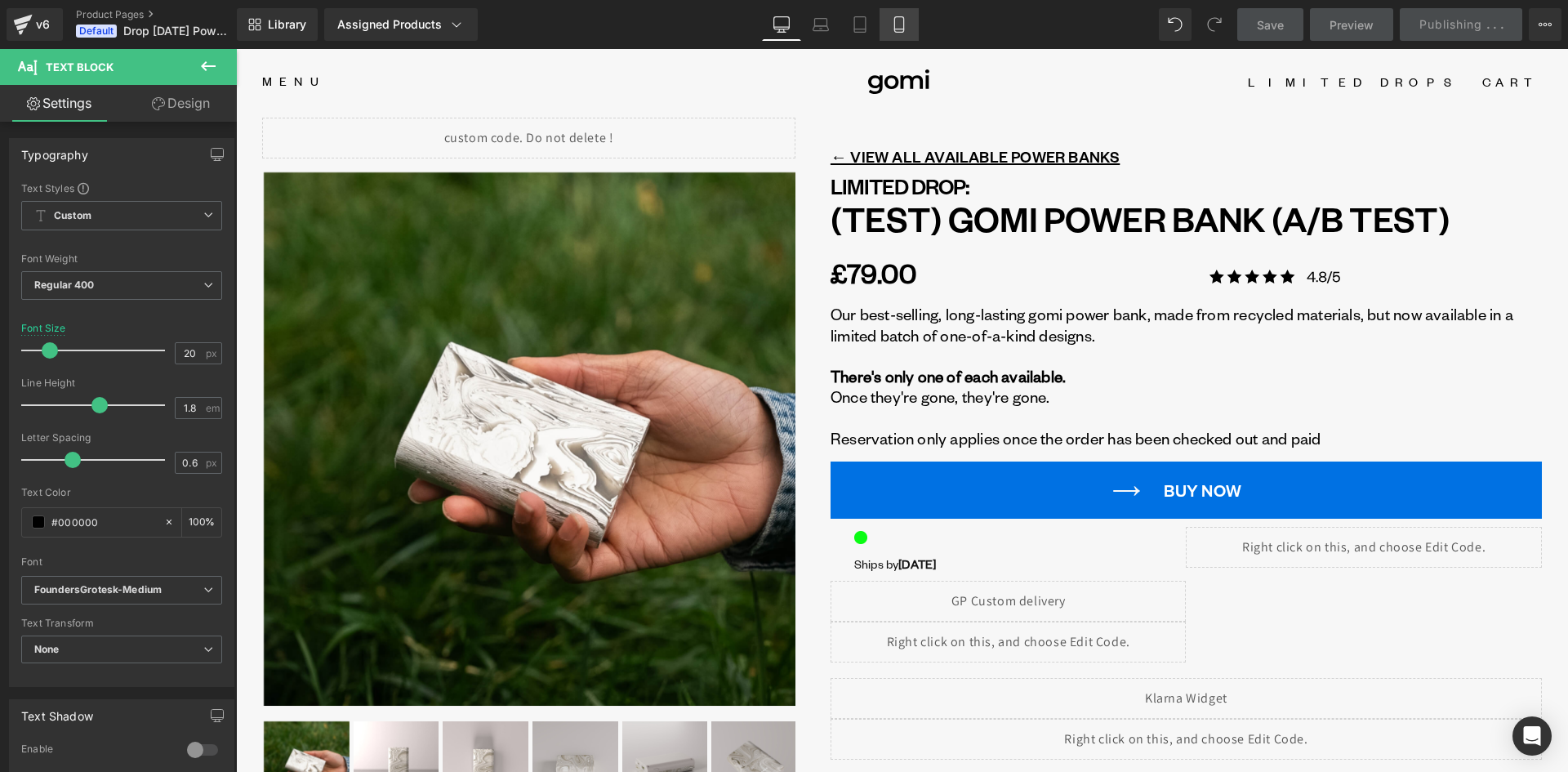
click at [899, 25] on icon at bounding box center [899, 25] width 16 height 16
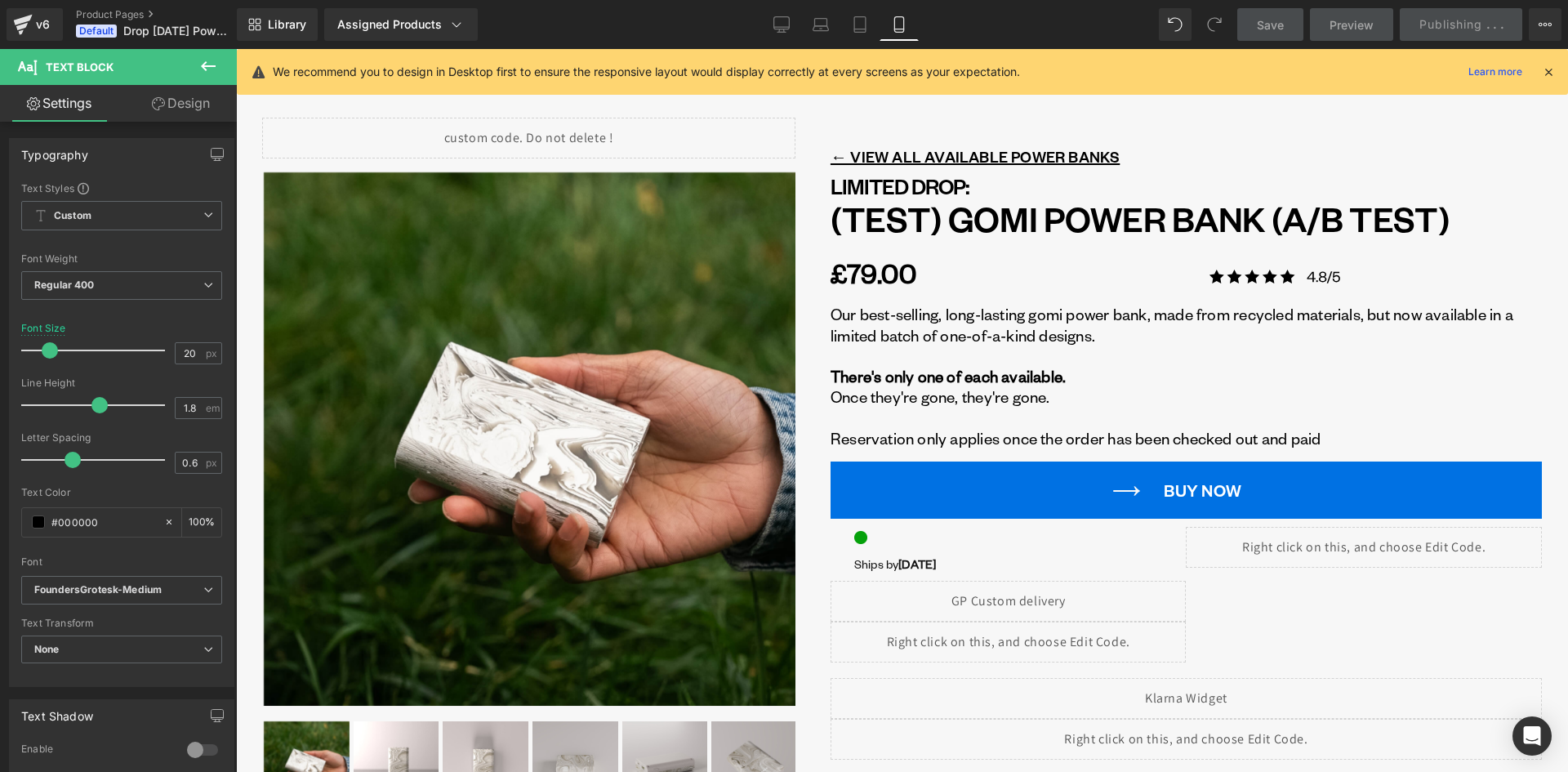
click at [900, 27] on icon at bounding box center [899, 25] width 16 height 16
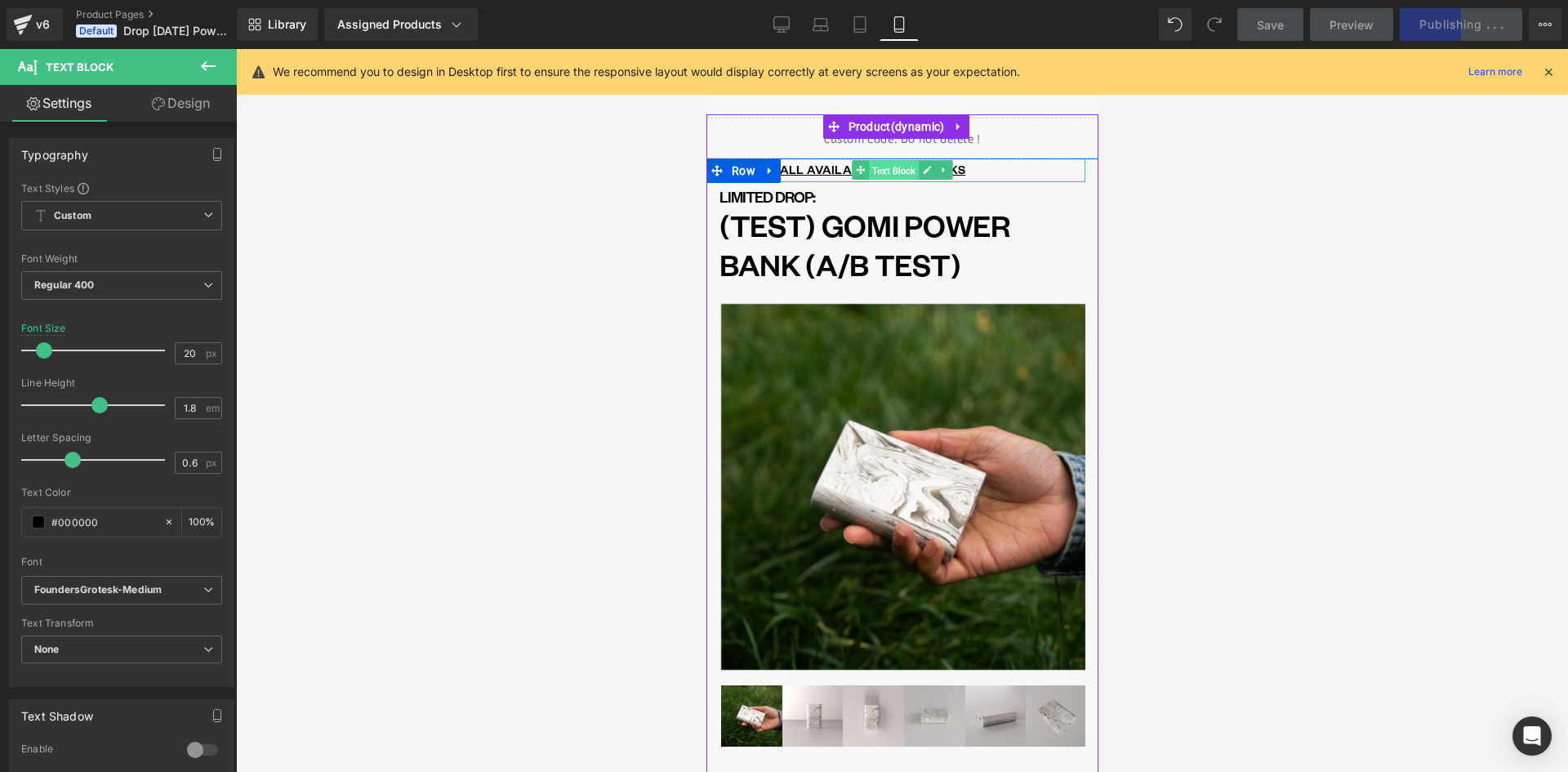
click at [868, 168] on span "Text Block" at bounding box center [892, 171] width 50 height 20
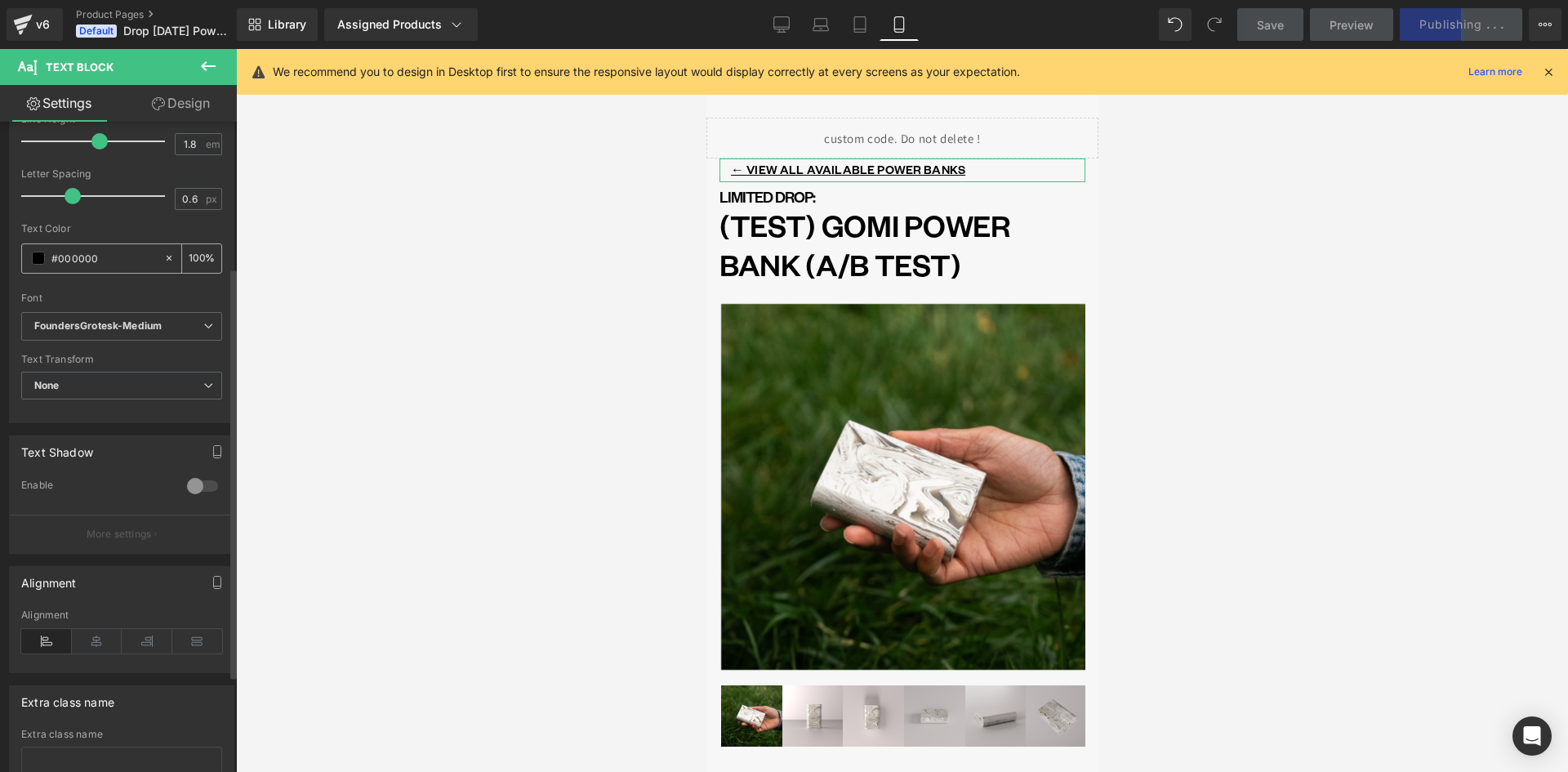
scroll to position [383, 0]
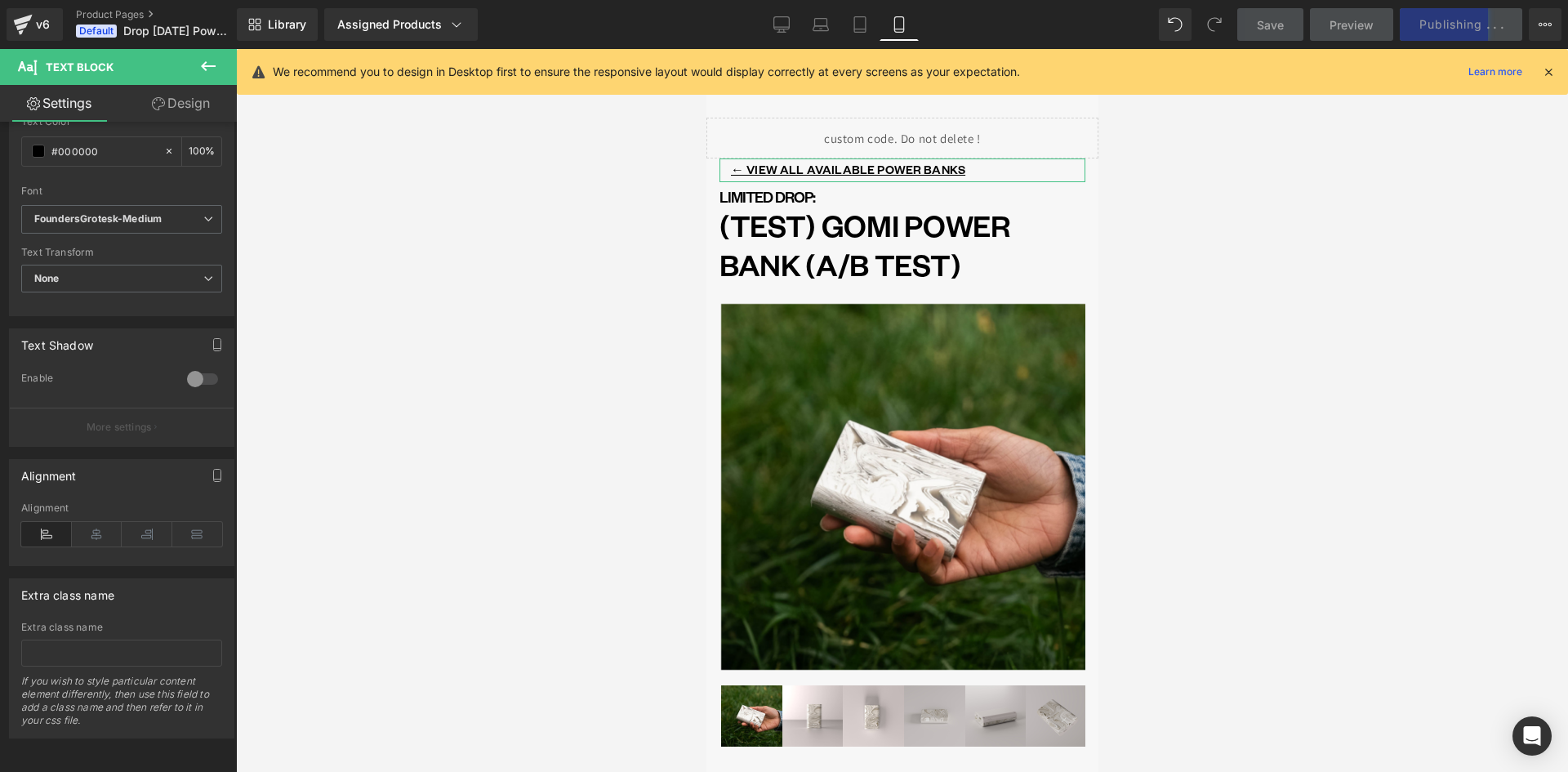
click at [155, 94] on link "Design" at bounding box center [181, 103] width 119 height 37
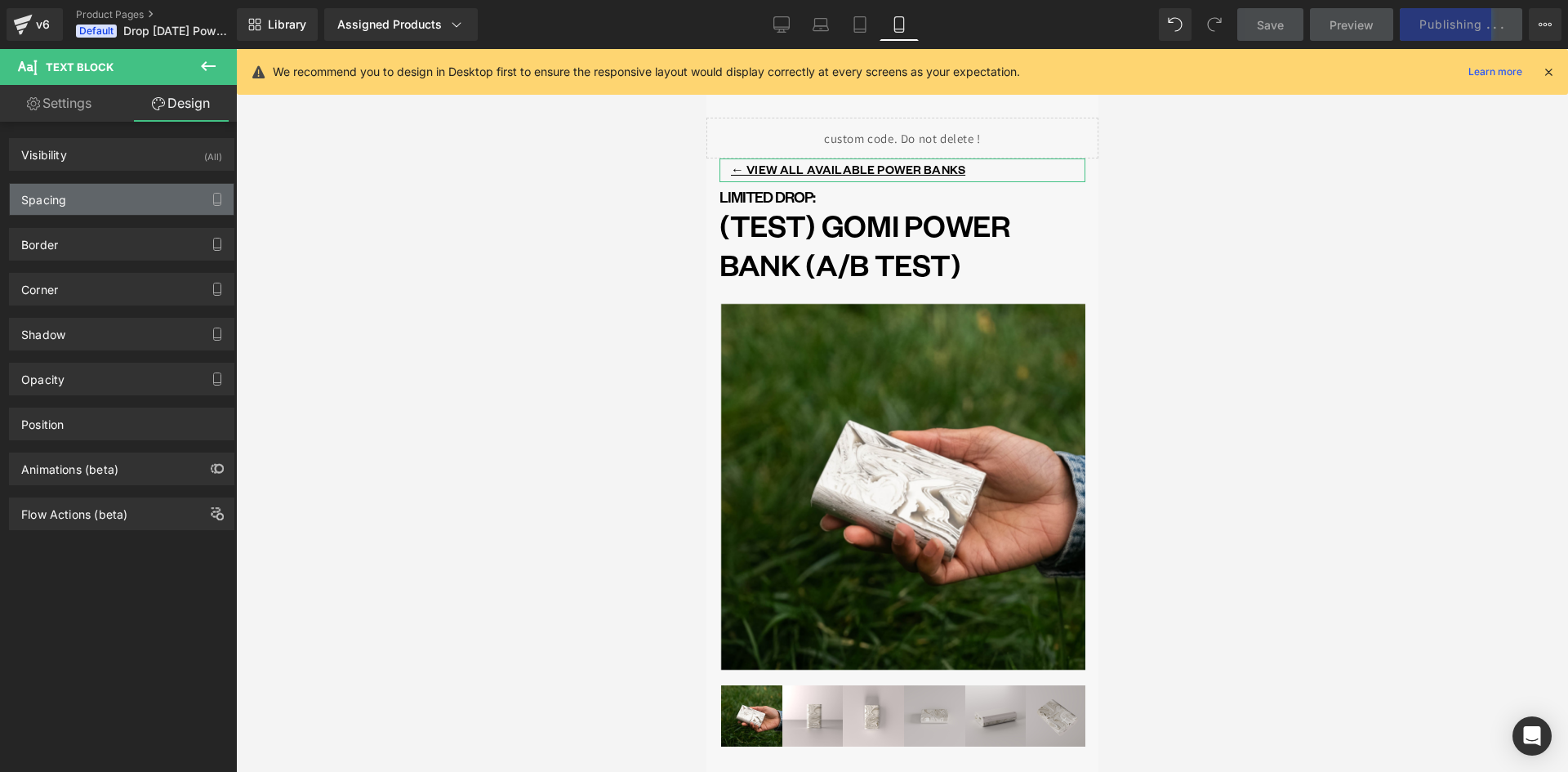
click at [80, 197] on div "Spacing" at bounding box center [122, 200] width 224 height 31
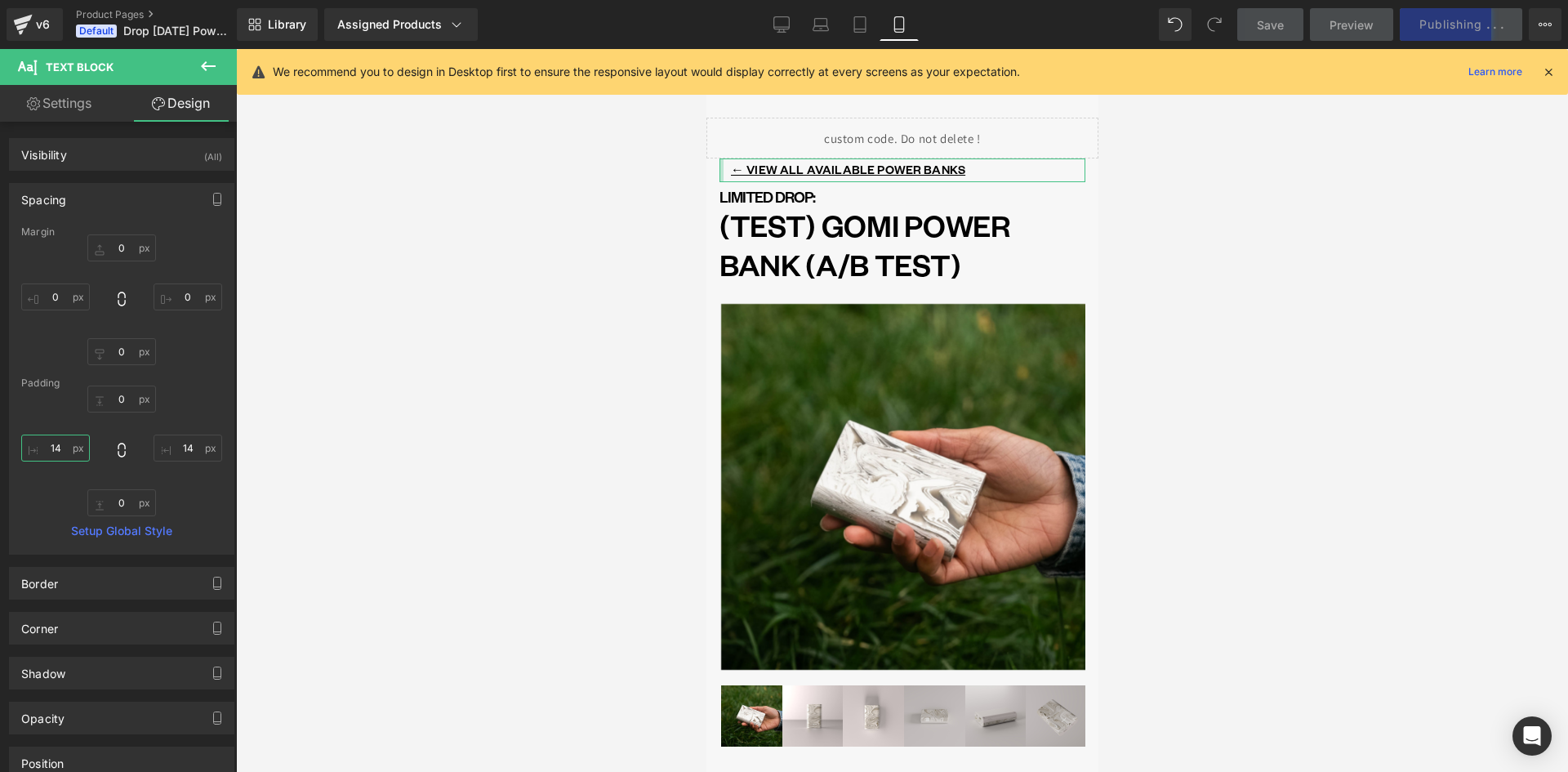
click at [60, 454] on input "14" at bounding box center [56, 447] width 69 height 27
type input "0"
click at [183, 445] on input "14" at bounding box center [188, 447] width 69 height 27
type input "0"
click at [827, 25] on icon at bounding box center [820, 22] width 12 height 7
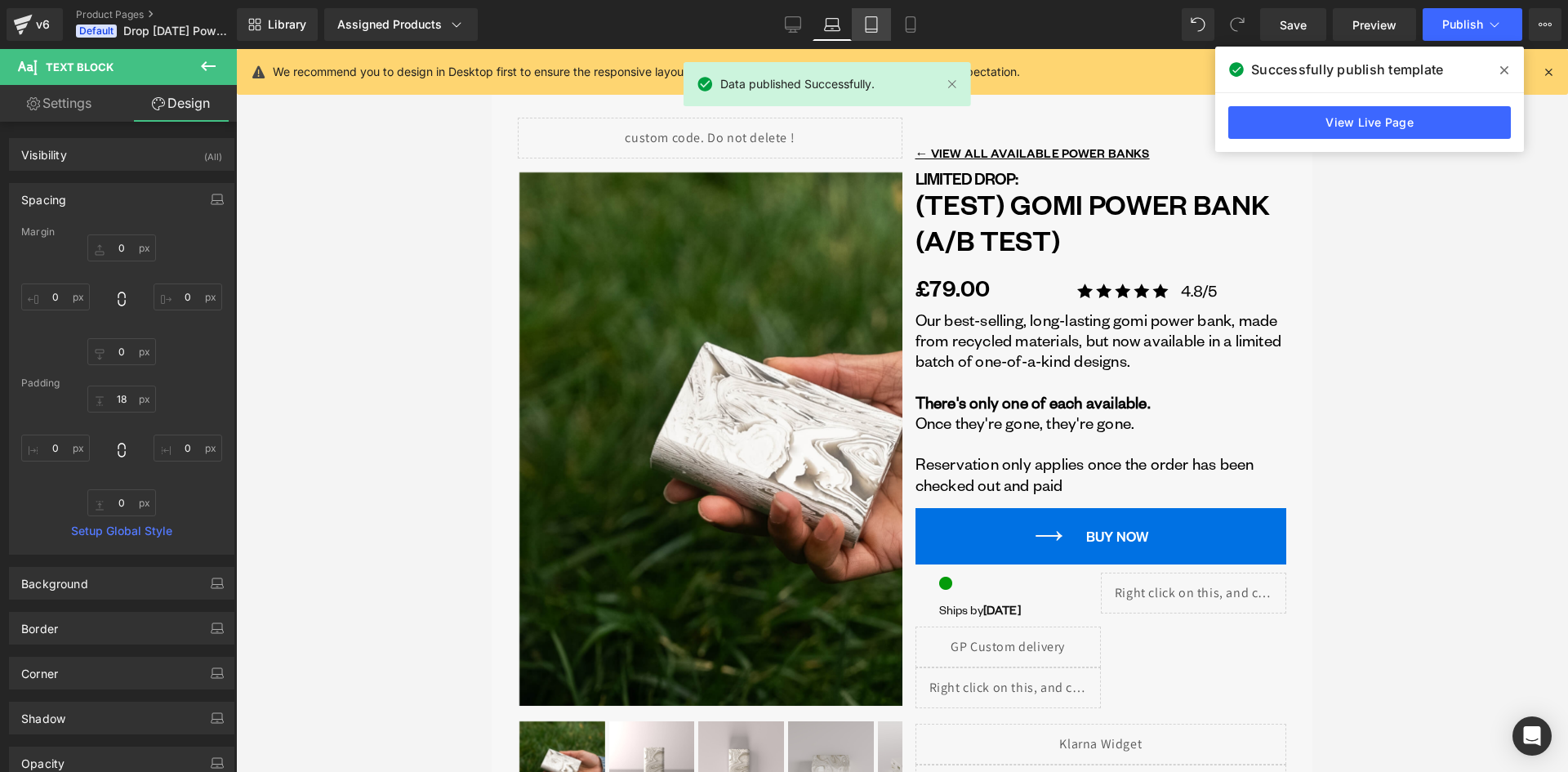
click at [853, 24] on link "Tablet" at bounding box center [872, 25] width 39 height 33
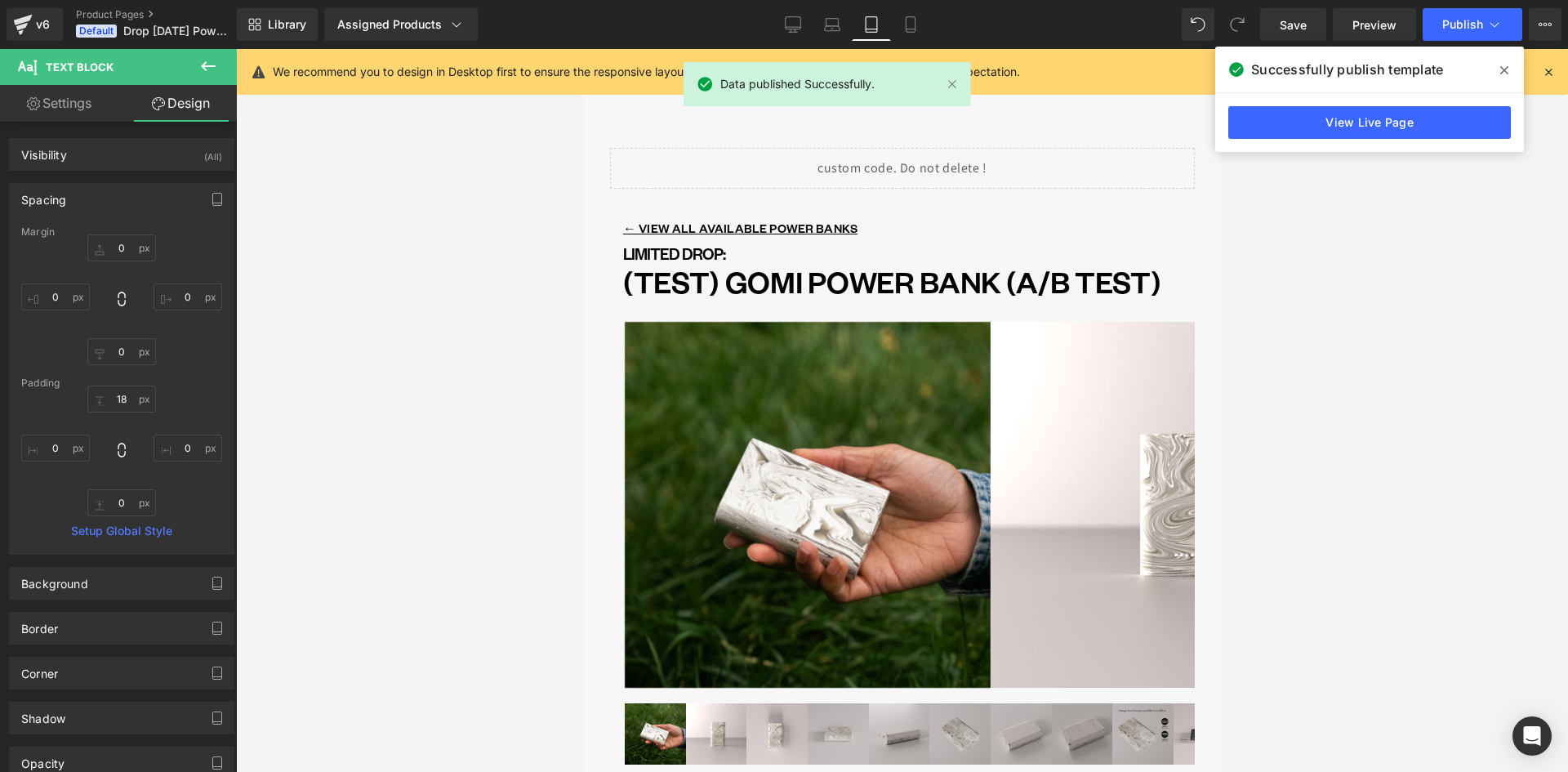
scroll to position [44, 0]
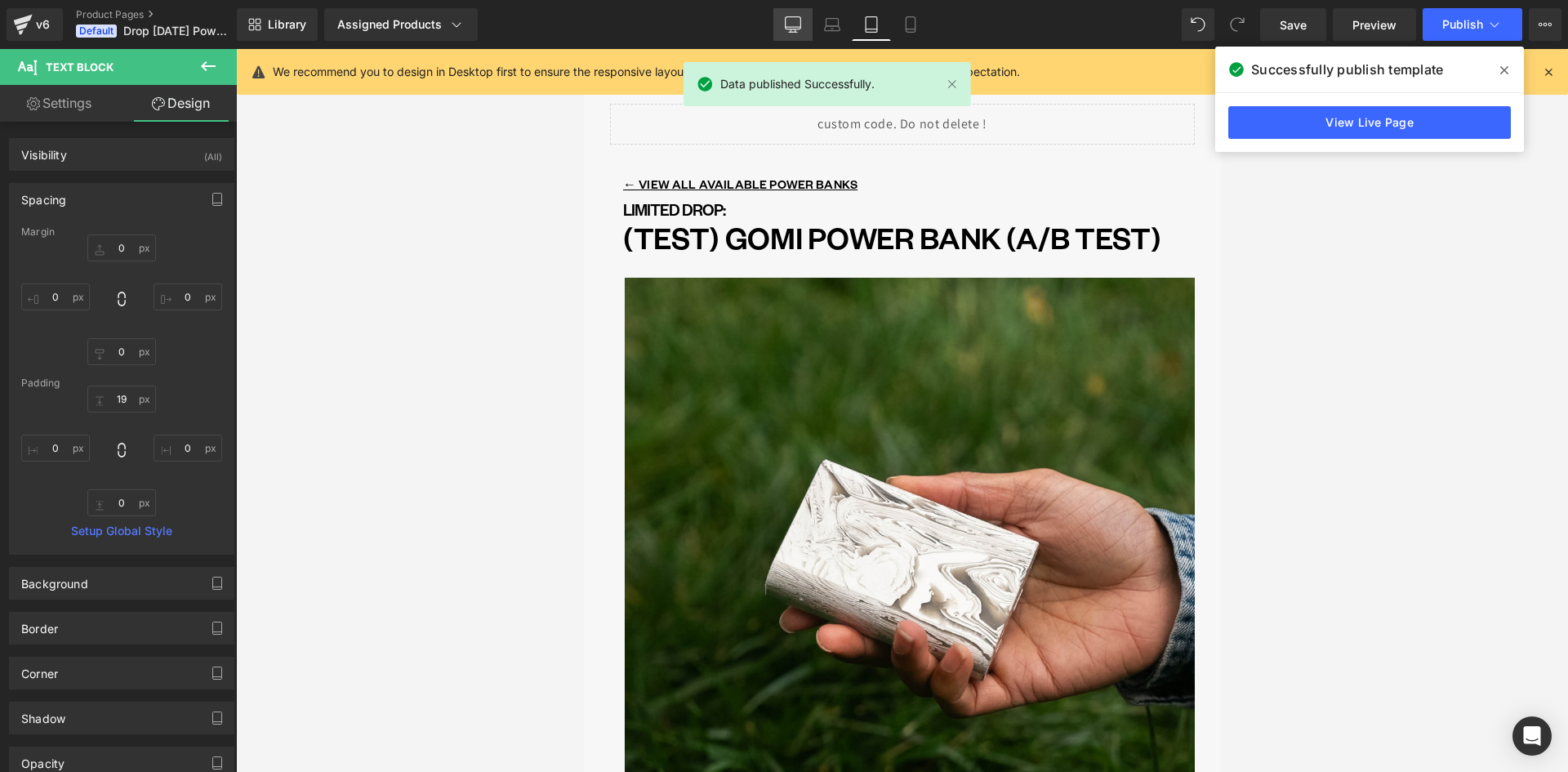
click at [788, 29] on icon at bounding box center [793, 23] width 16 height 12
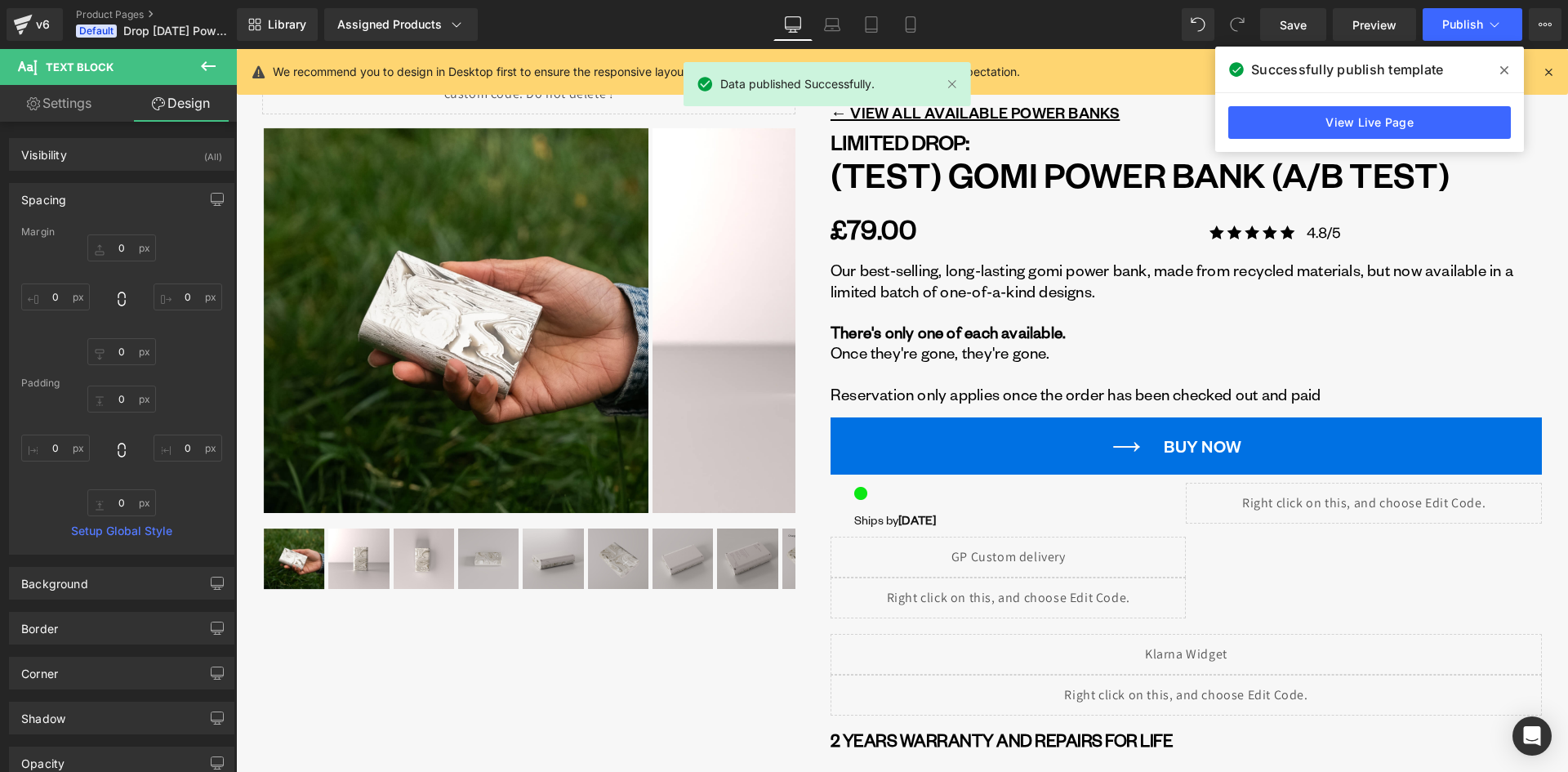
scroll to position [15, 0]
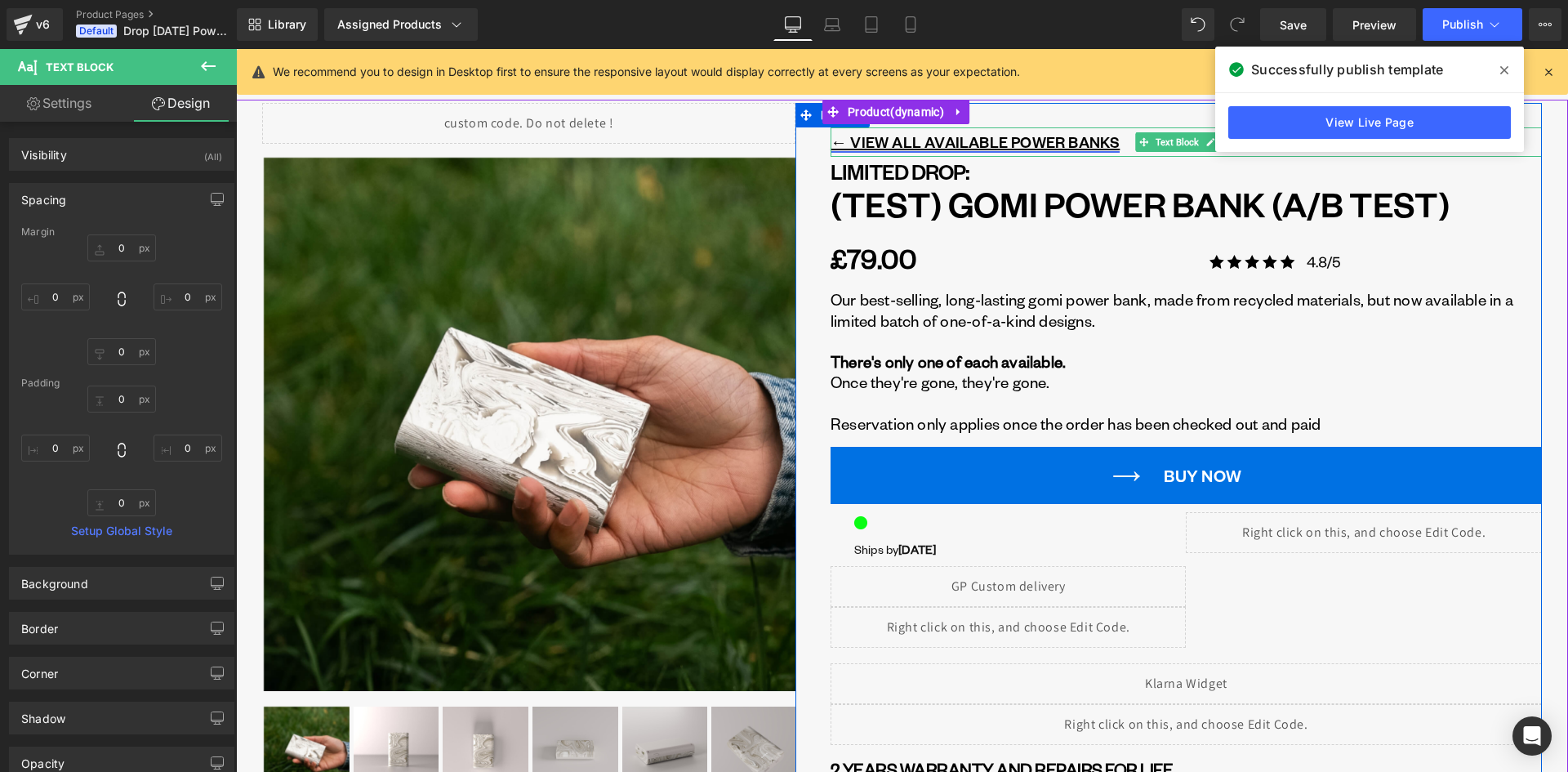
drag, startPoint x: 937, startPoint y: 150, endPoint x: 946, endPoint y: 146, distance: 9.8
click at [937, 150] on u "← VIEW ALL AVAILABLE POWER BANKS" at bounding box center [975, 141] width 289 height 19
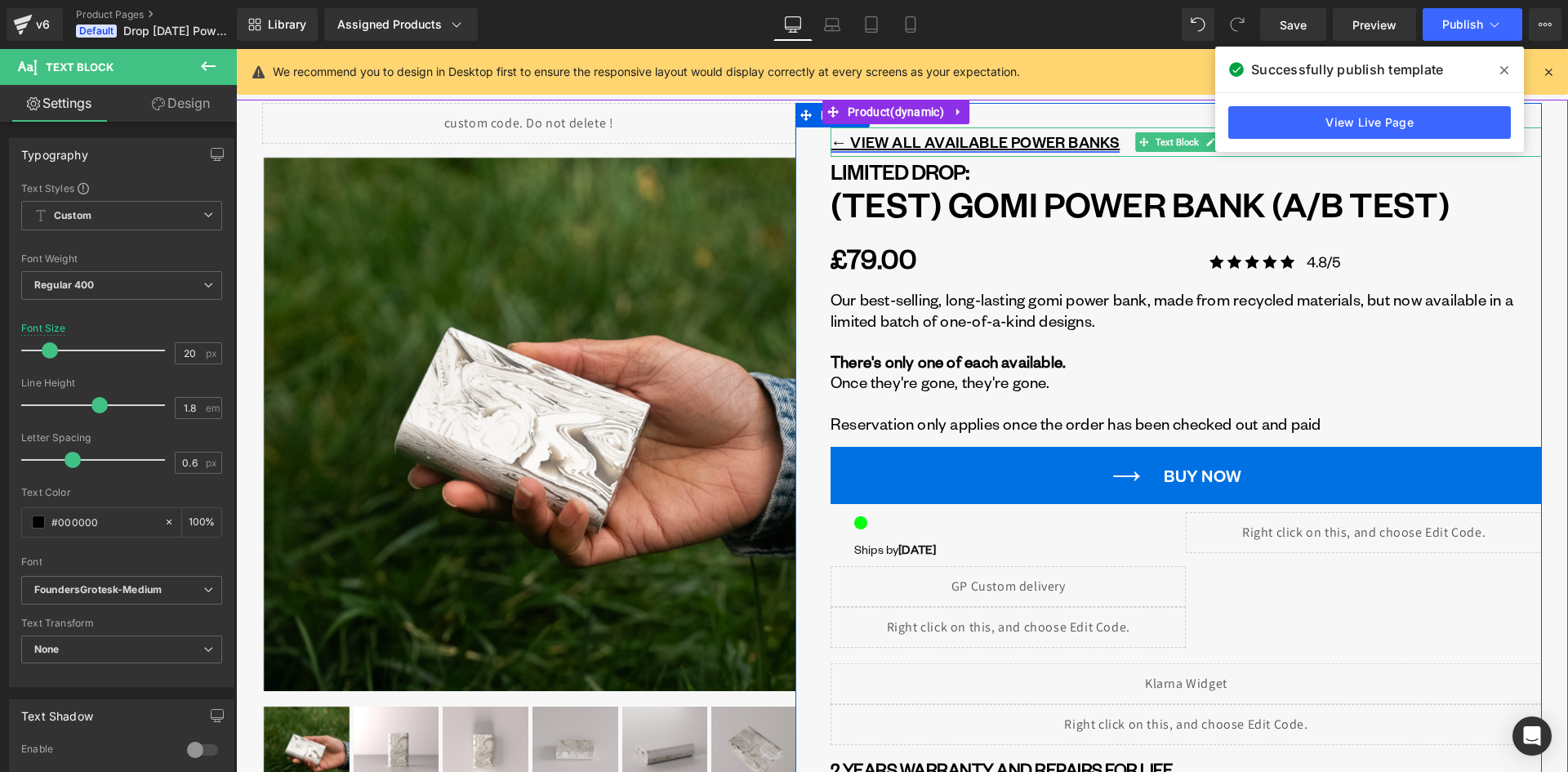
click at [919, 147] on u "← VIEW ALL AVAILABLE POWER BANKS" at bounding box center [975, 141] width 289 height 19
click at [1209, 141] on icon at bounding box center [1211, 142] width 9 height 10
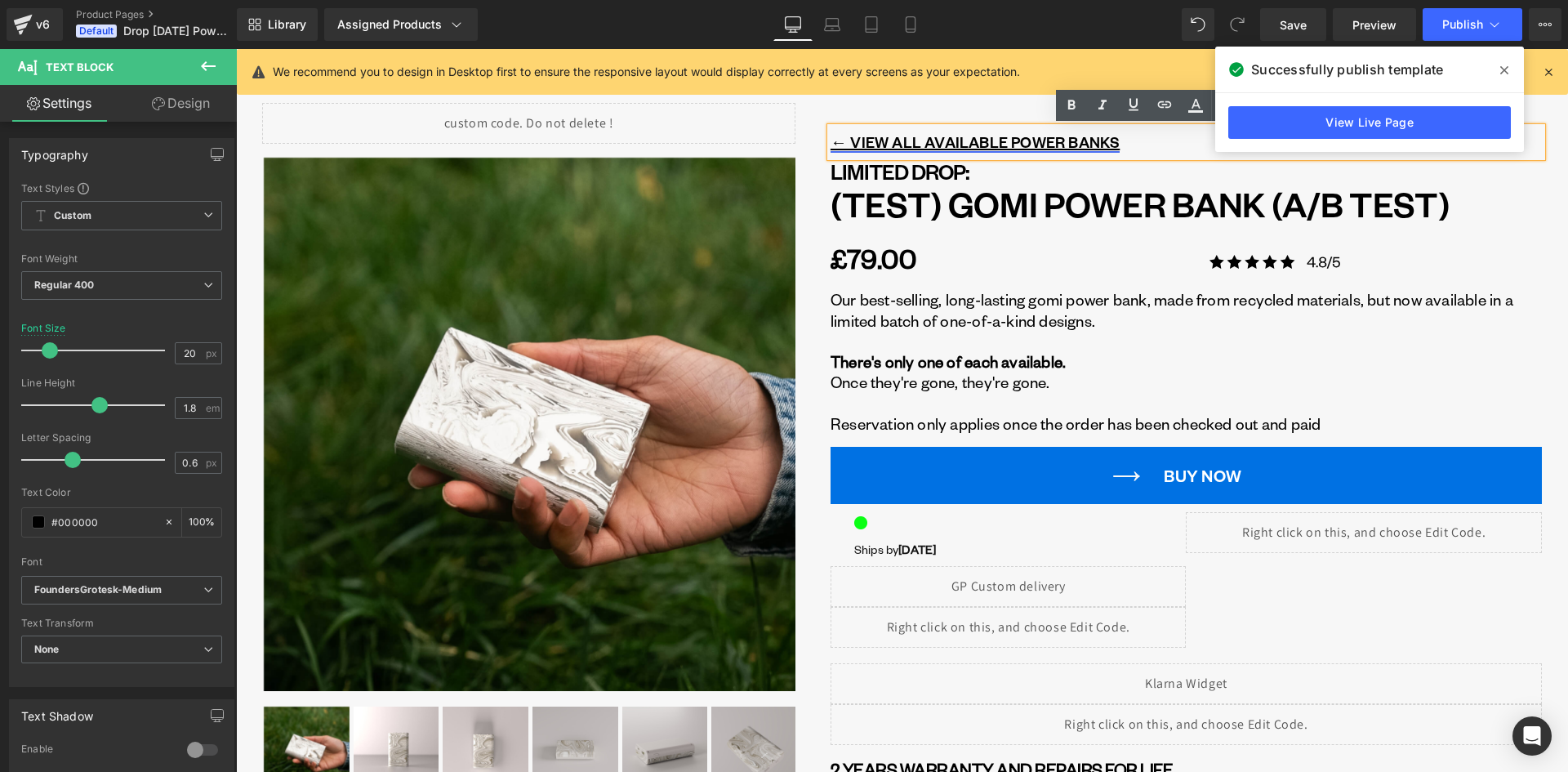
click at [885, 140] on u "← VIEW ALL AVAILABLE POWER BANKS" at bounding box center [975, 141] width 289 height 19
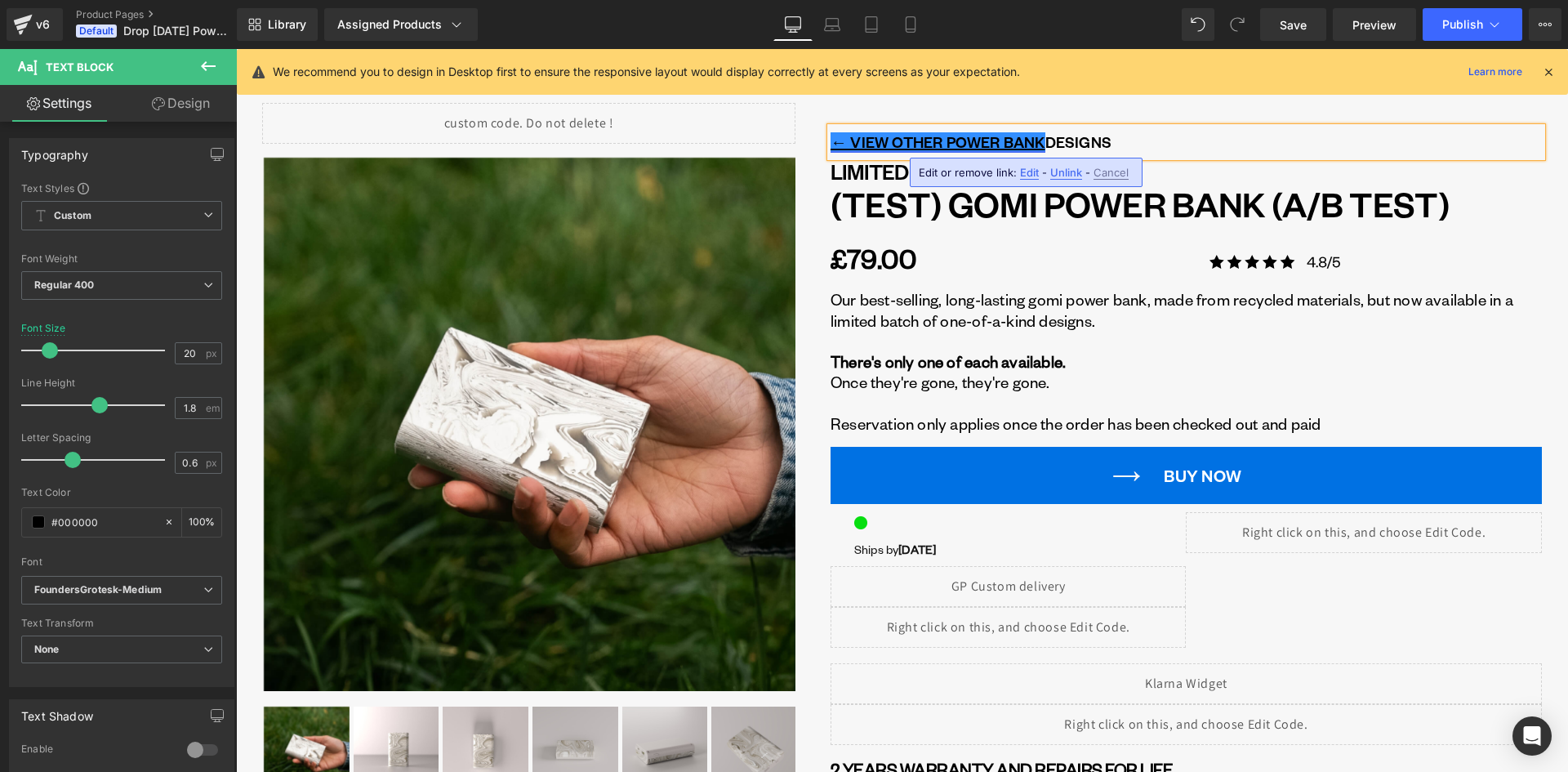
click at [1003, 149] on u "← VIEW OTHER POWER BANK" at bounding box center [938, 141] width 215 height 19
click at [995, 173] on span "Edit" at bounding box center [993, 173] width 19 height 14
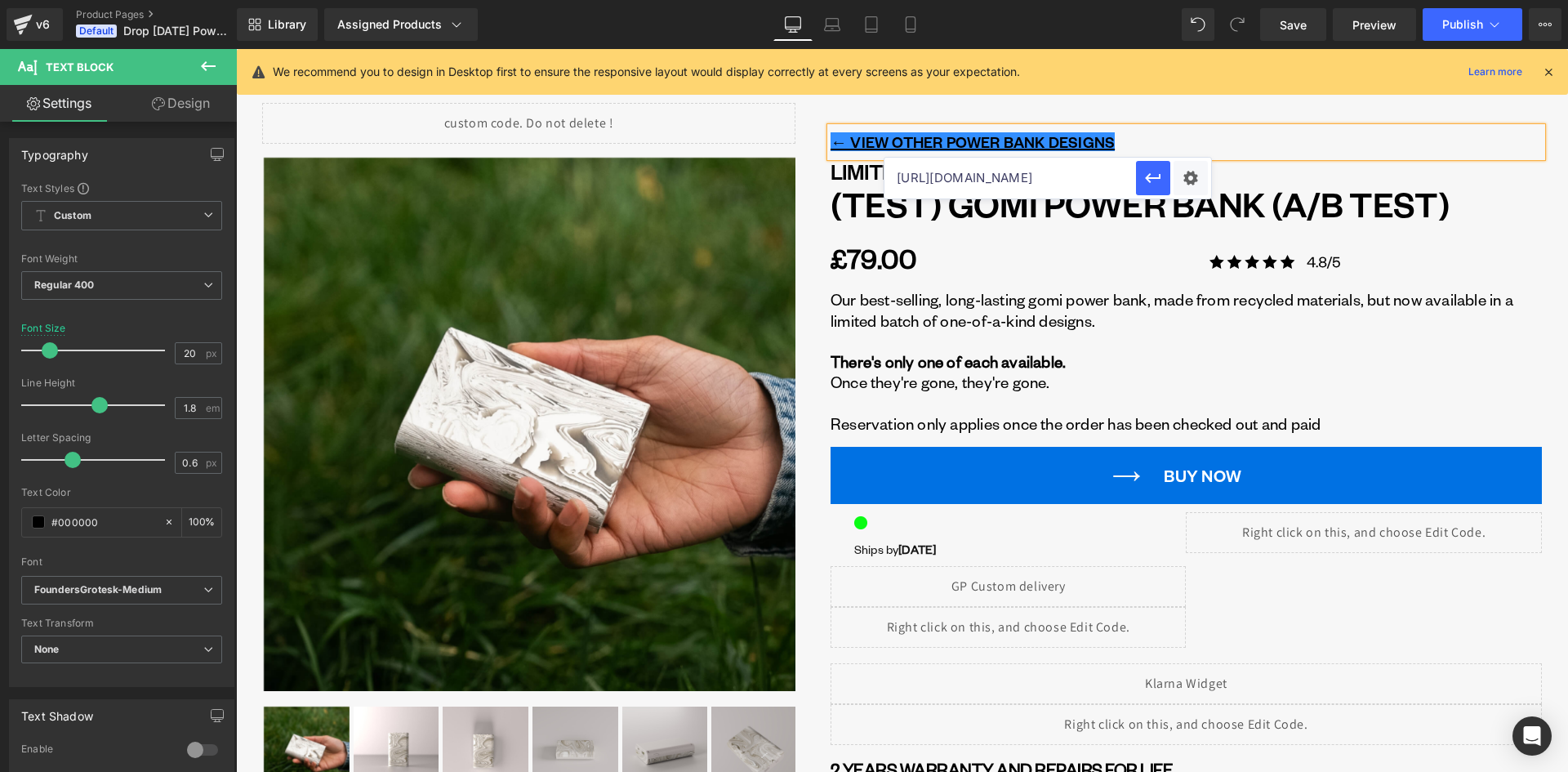
click at [1068, 177] on input "https://gomi.design/collections/all-gomi-power-banks" at bounding box center [1010, 178] width 252 height 41
paste input "gomi-limited-edition-drop"
drag, startPoint x: 1078, startPoint y: 182, endPoint x: 1160, endPoint y: 183, distance: 82.0
click at [1160, 183] on div "https://gomi.design/collections/gomi-limited-edition-drops" at bounding box center [1047, 178] width 326 height 41
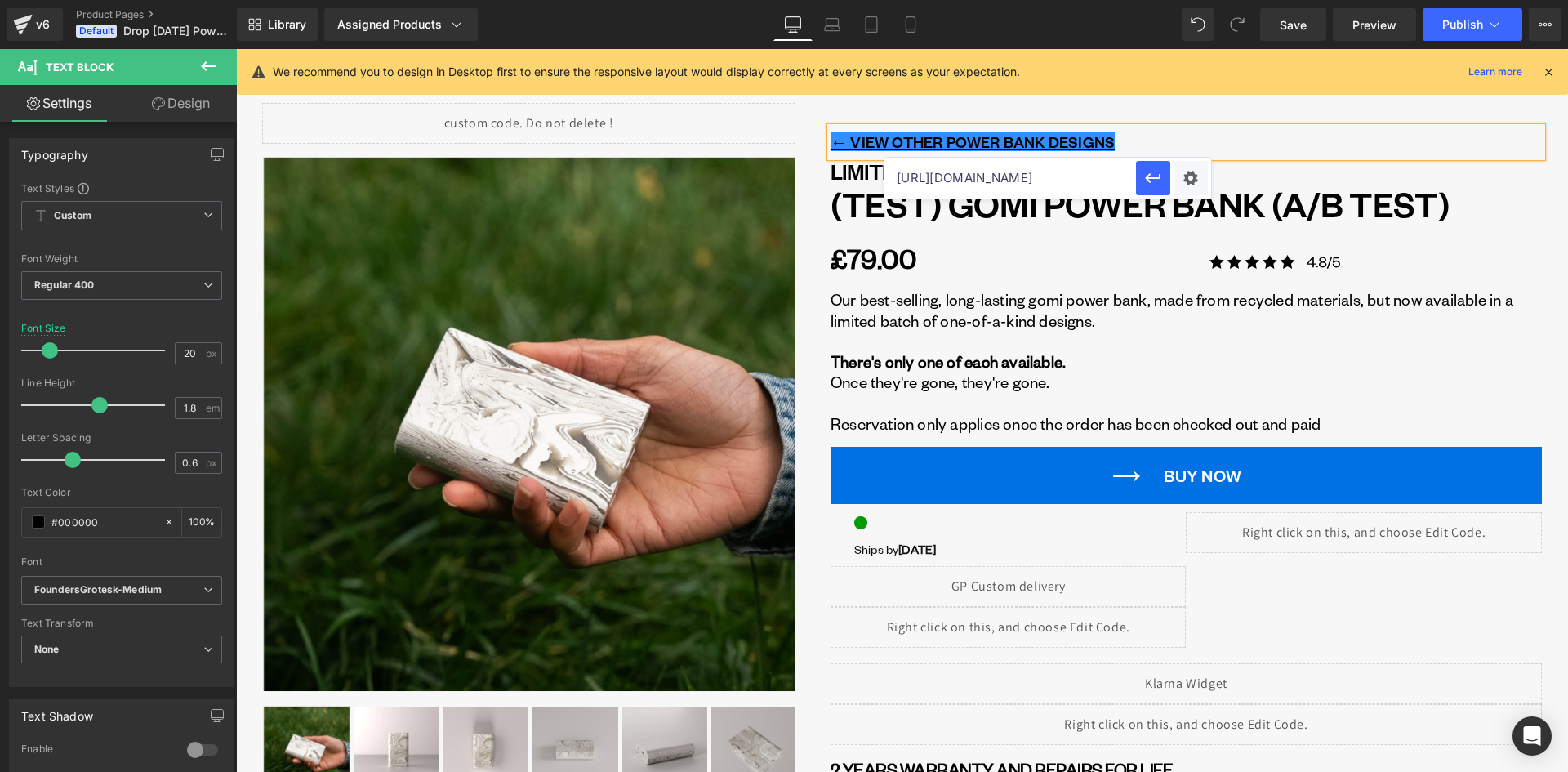
click at [1059, 177] on input "https://gomi.design/collections/gomi-limited-edition-drops" at bounding box center [1010, 178] width 252 height 41
drag, startPoint x: 1292, startPoint y: 228, endPoint x: 869, endPoint y: 183, distance: 425.4
type input "https://gomi.design/collections/gomi-limited-edition-drops"
click at [1155, 176] on icon "button" at bounding box center [1153, 178] width 20 height 20
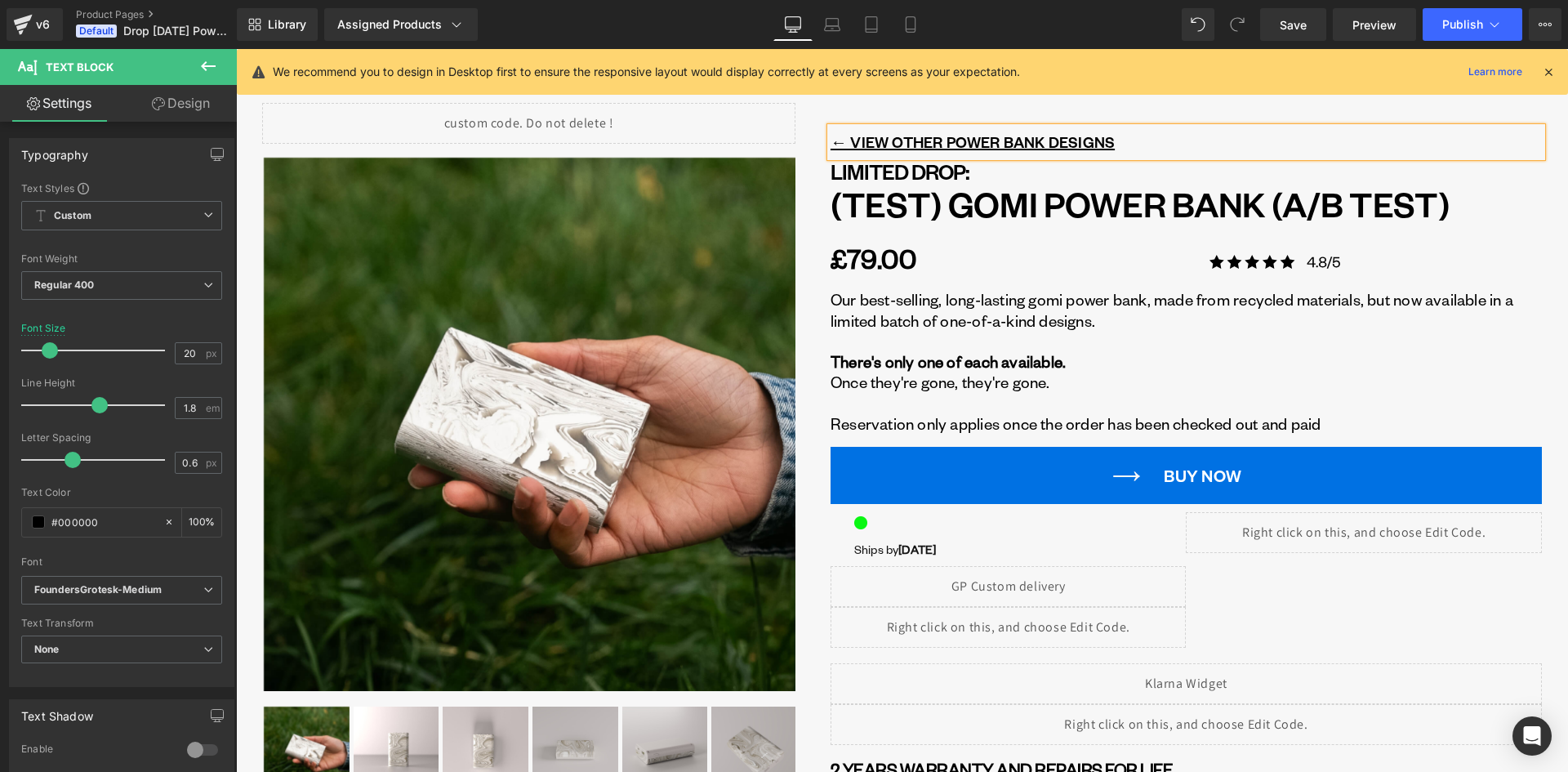
click at [995, 253] on div "£79.00" at bounding box center [920, 258] width 178 height 53
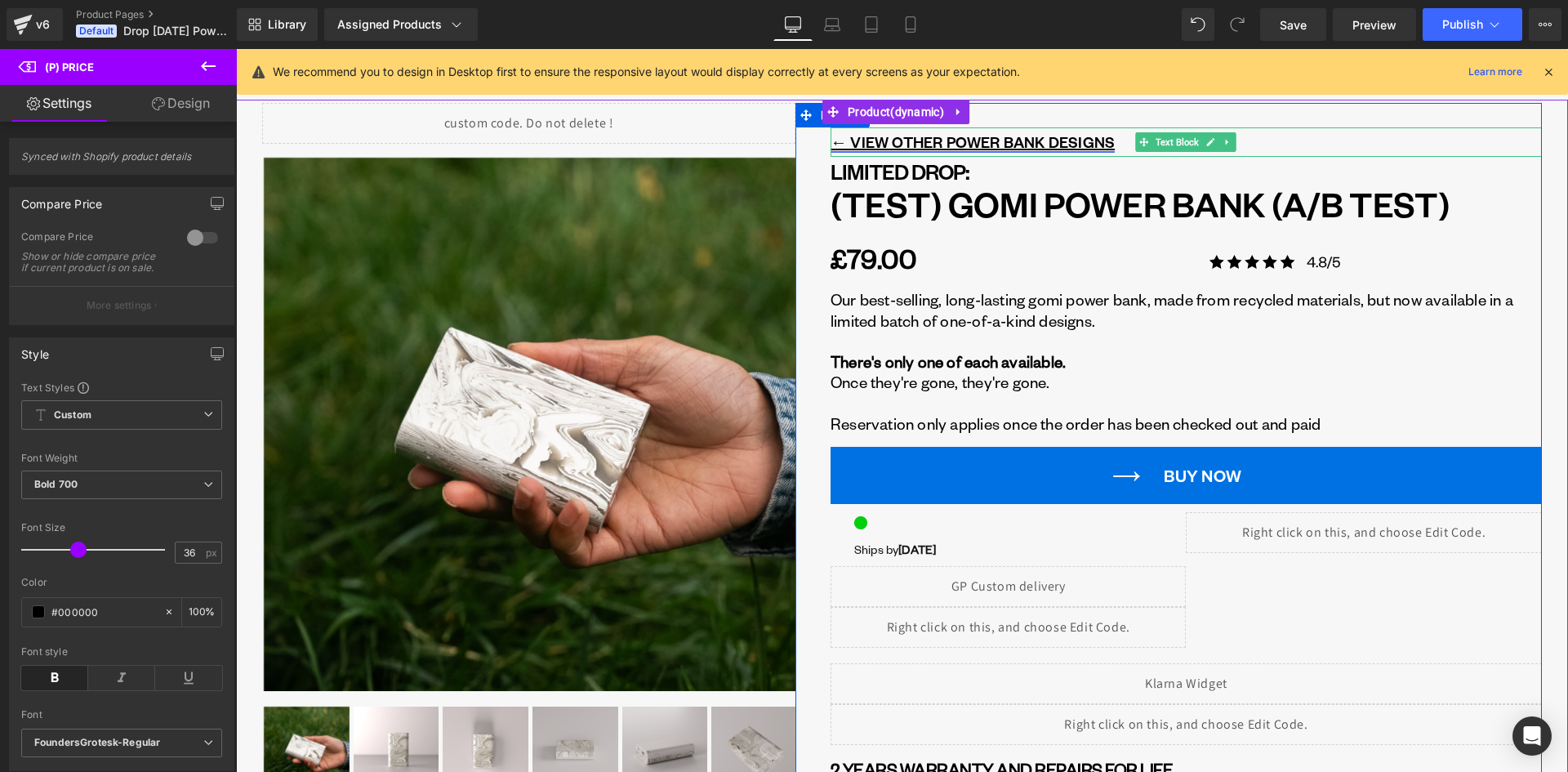
drag, startPoint x: 1195, startPoint y: 213, endPoint x: 941, endPoint y: 145, distance: 262.9
click at [941, 145] on u "← VIEW OTHER POWER BANK DESIGNS" at bounding box center [973, 141] width 285 height 19
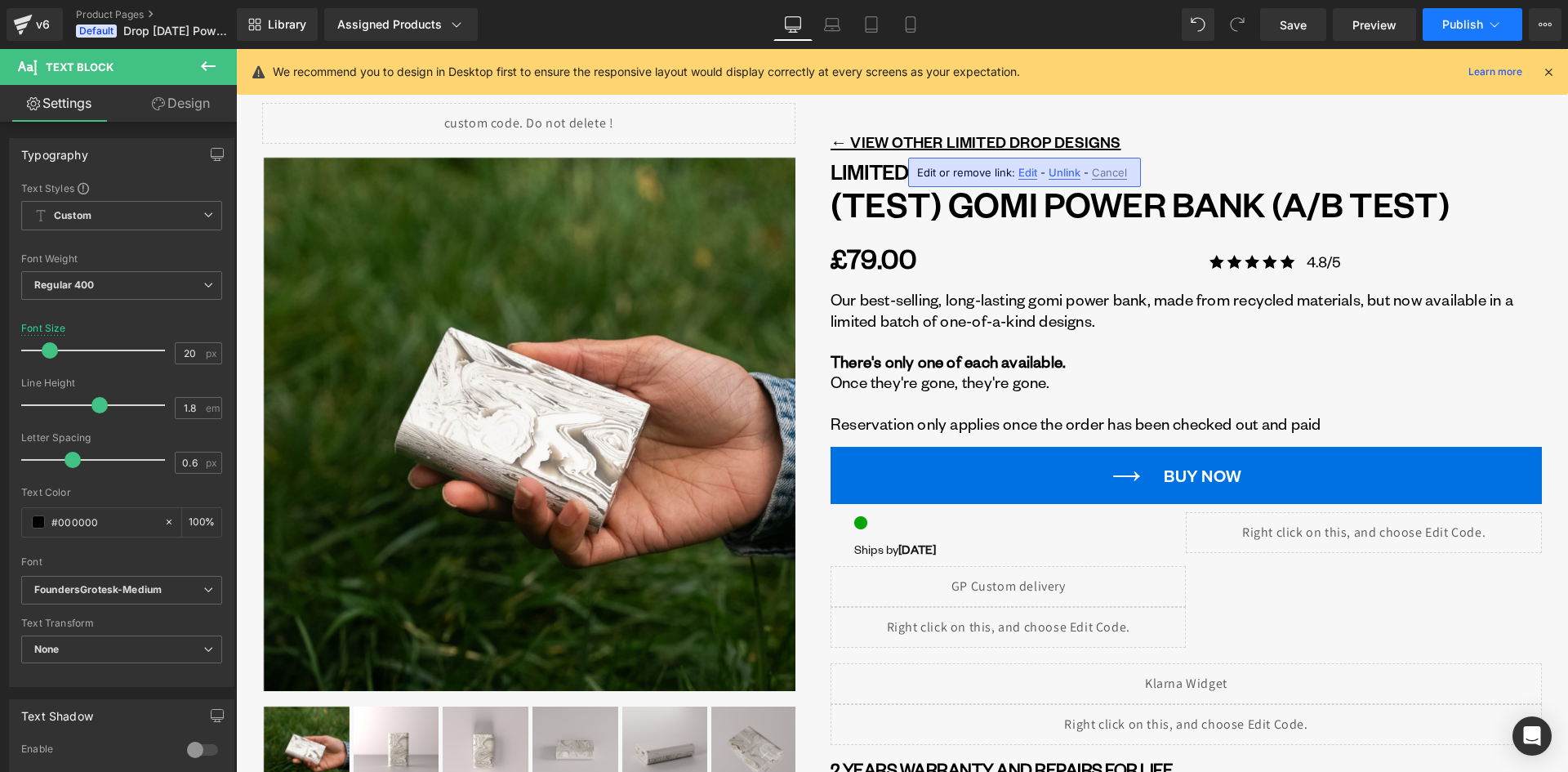
click at [1458, 16] on button "Publish" at bounding box center [1473, 25] width 100 height 33
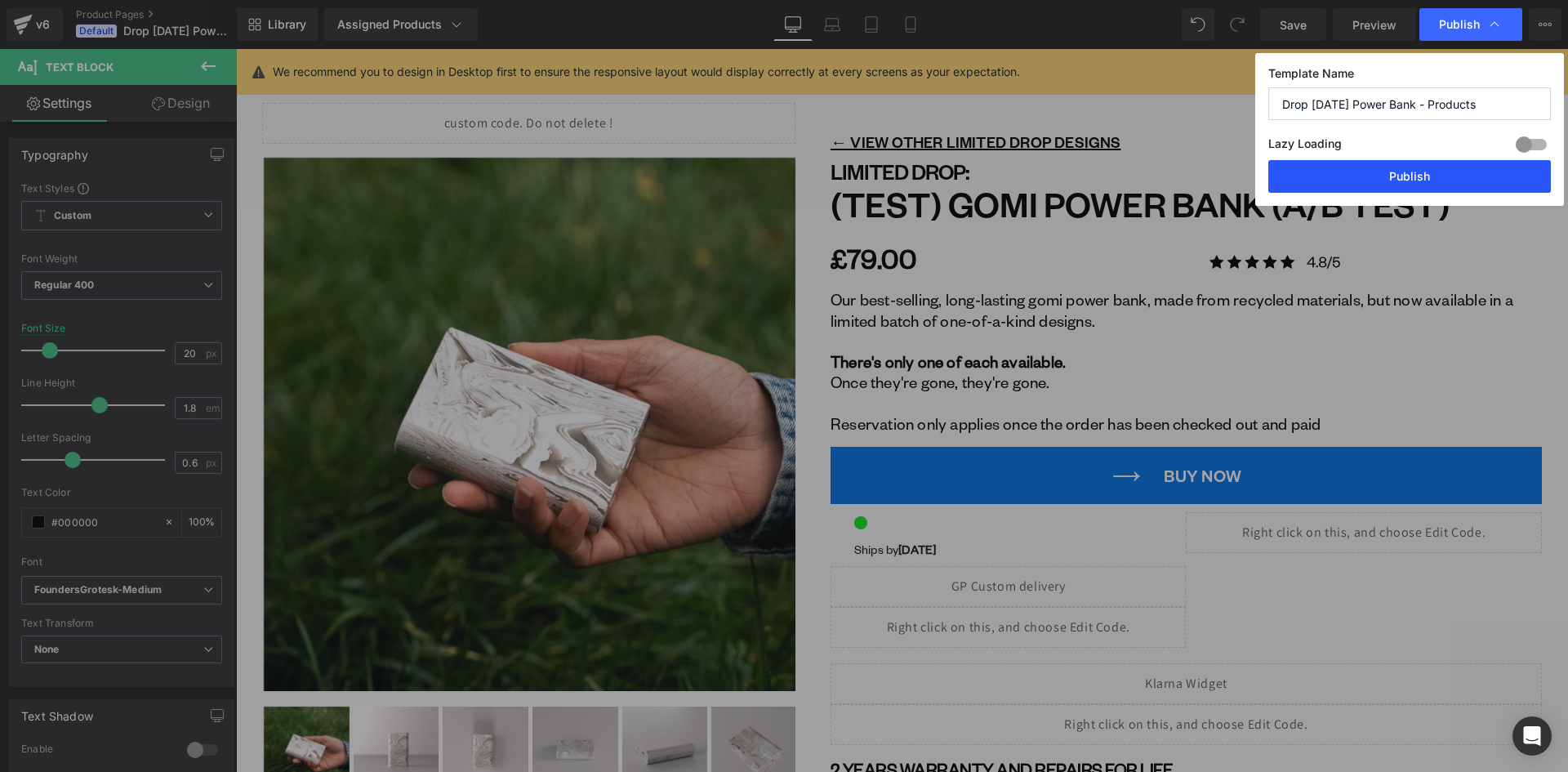
click at [1430, 174] on button "Publish" at bounding box center [1410, 177] width 283 height 33
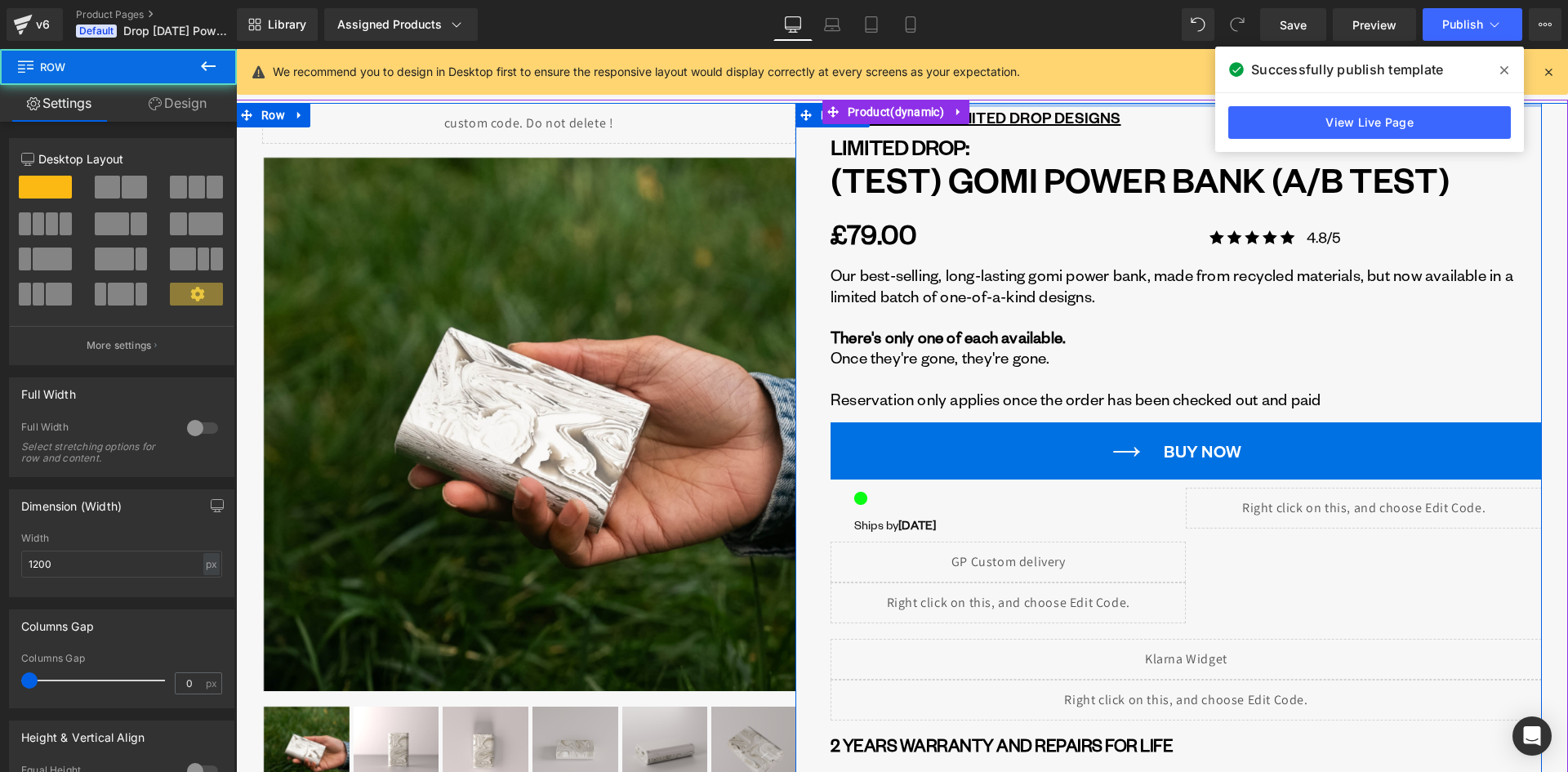
drag, startPoint x: 1016, startPoint y: 120, endPoint x: 1017, endPoint y: 88, distance: 32.0
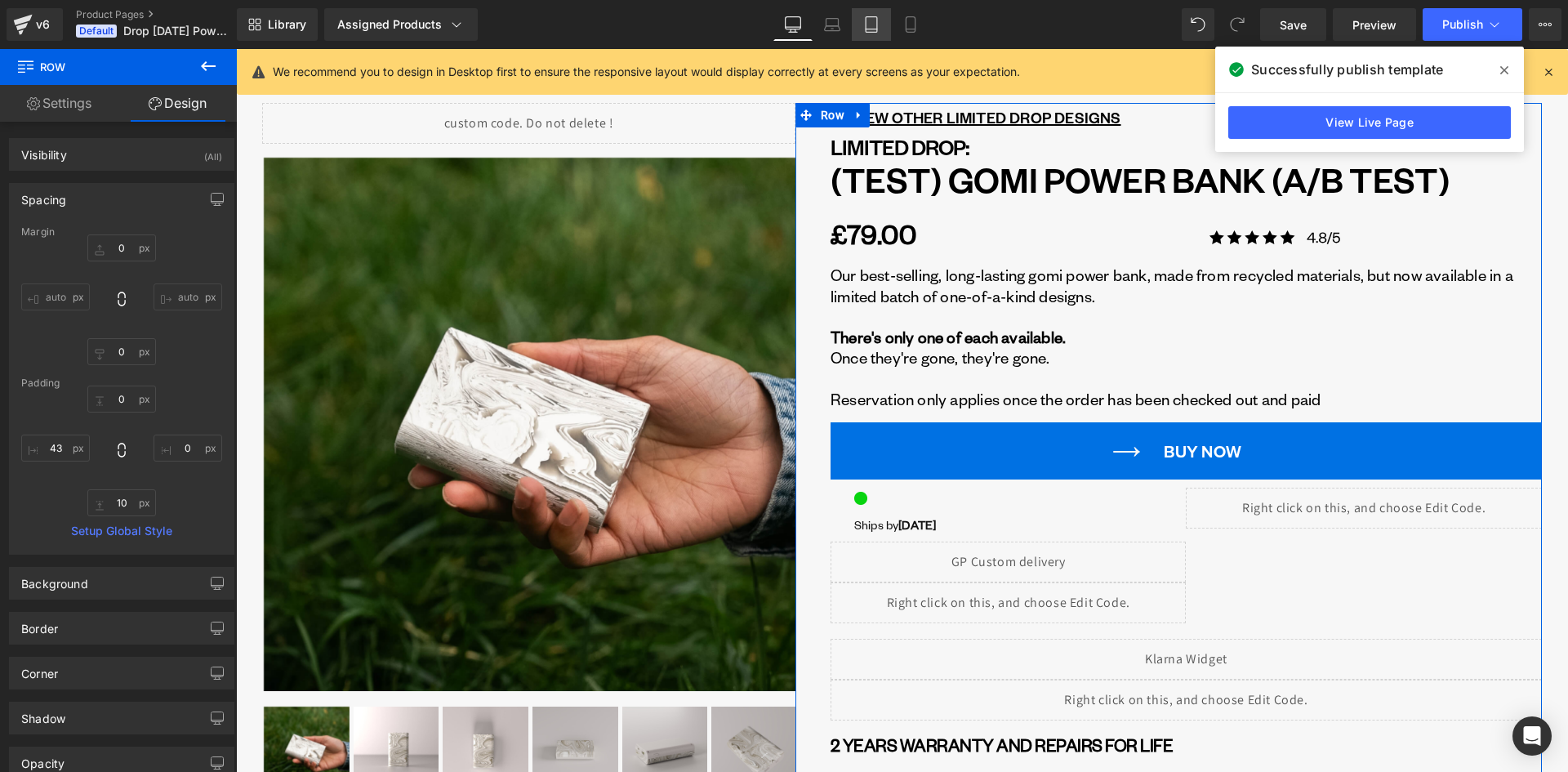
click at [885, 12] on link "Tablet" at bounding box center [872, 25] width 39 height 33
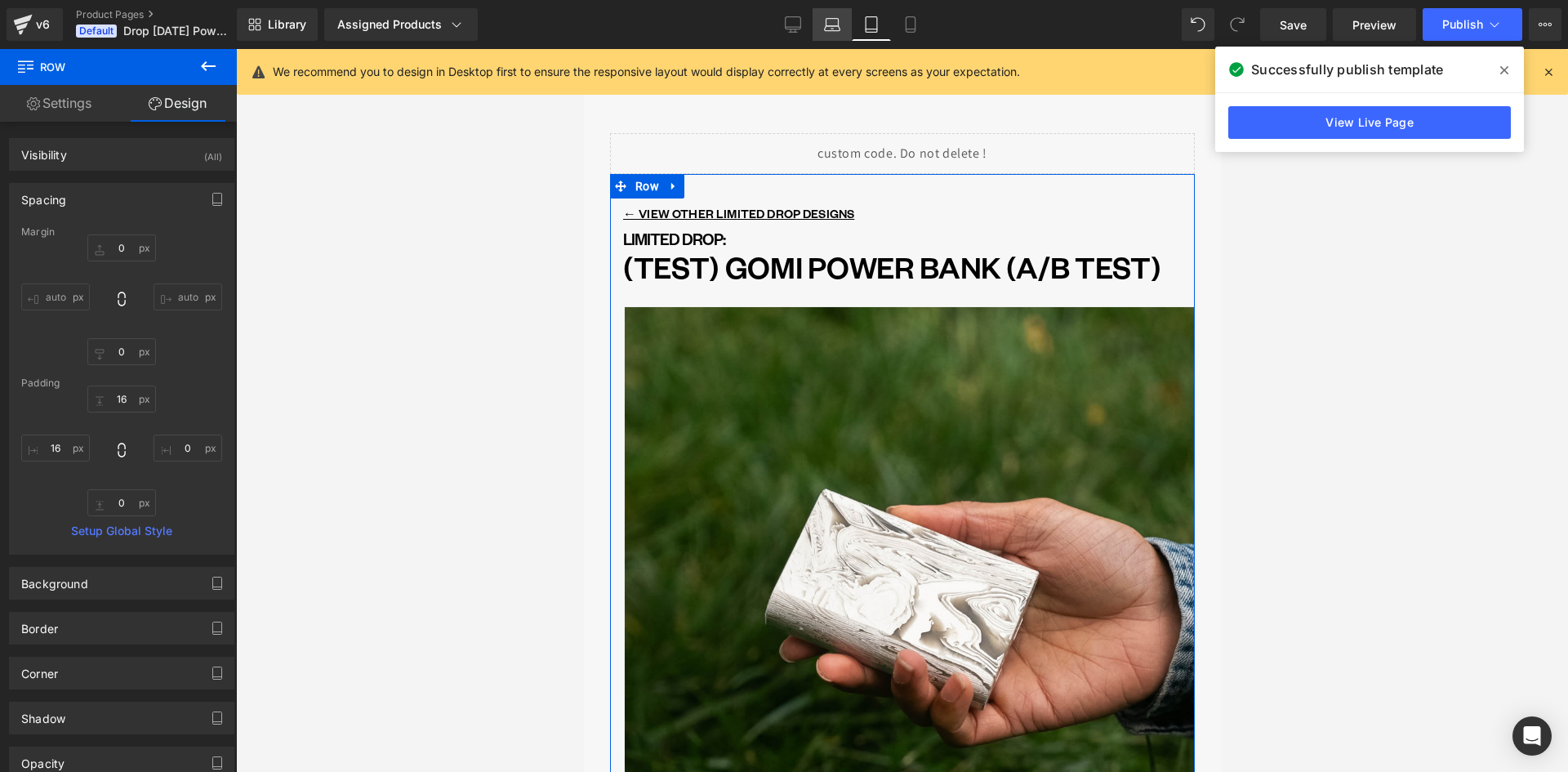
scroll to position [56, 0]
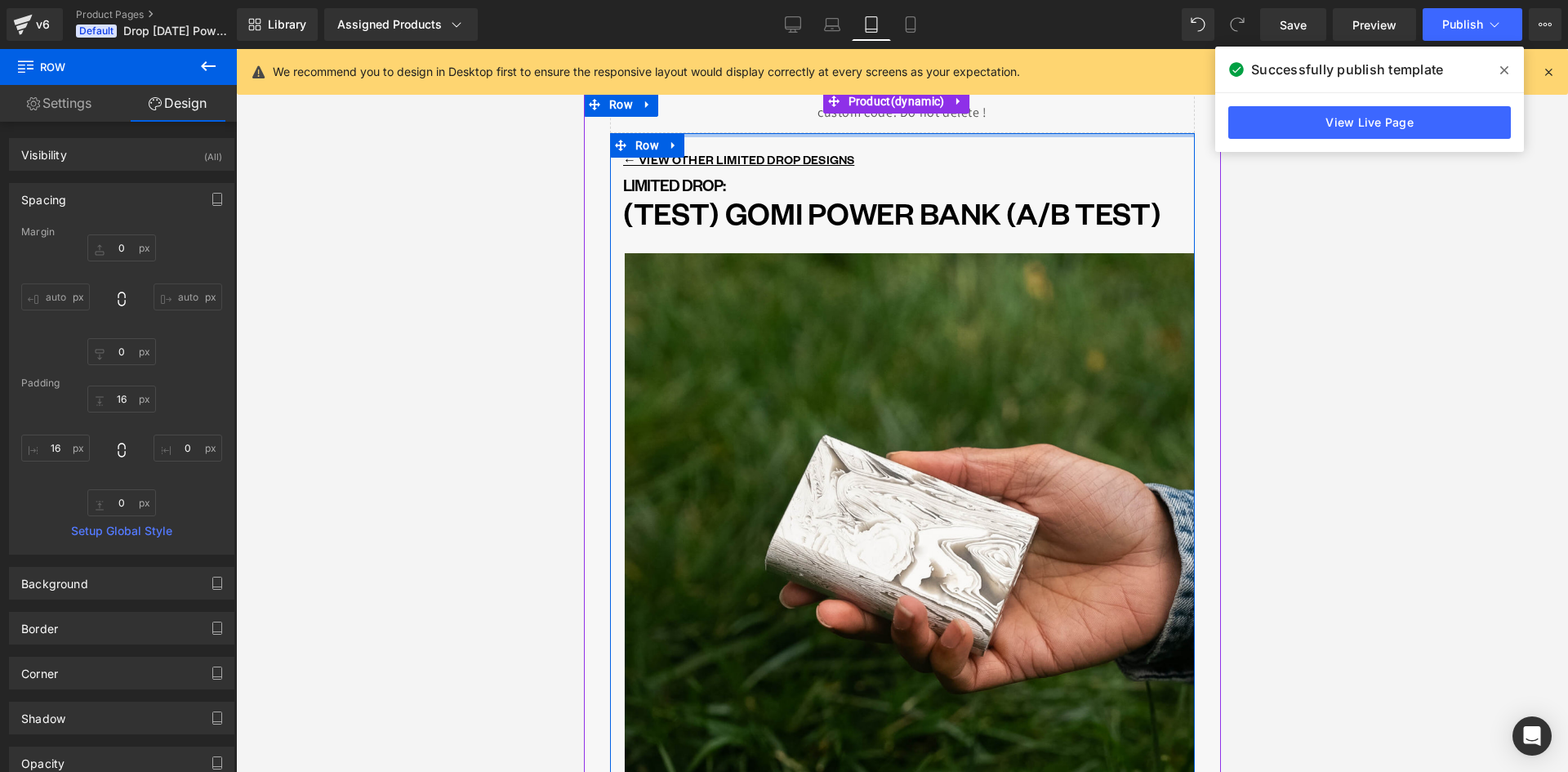
drag, startPoint x: 807, startPoint y: 106, endPoint x: 808, endPoint y: 79, distance: 27.0
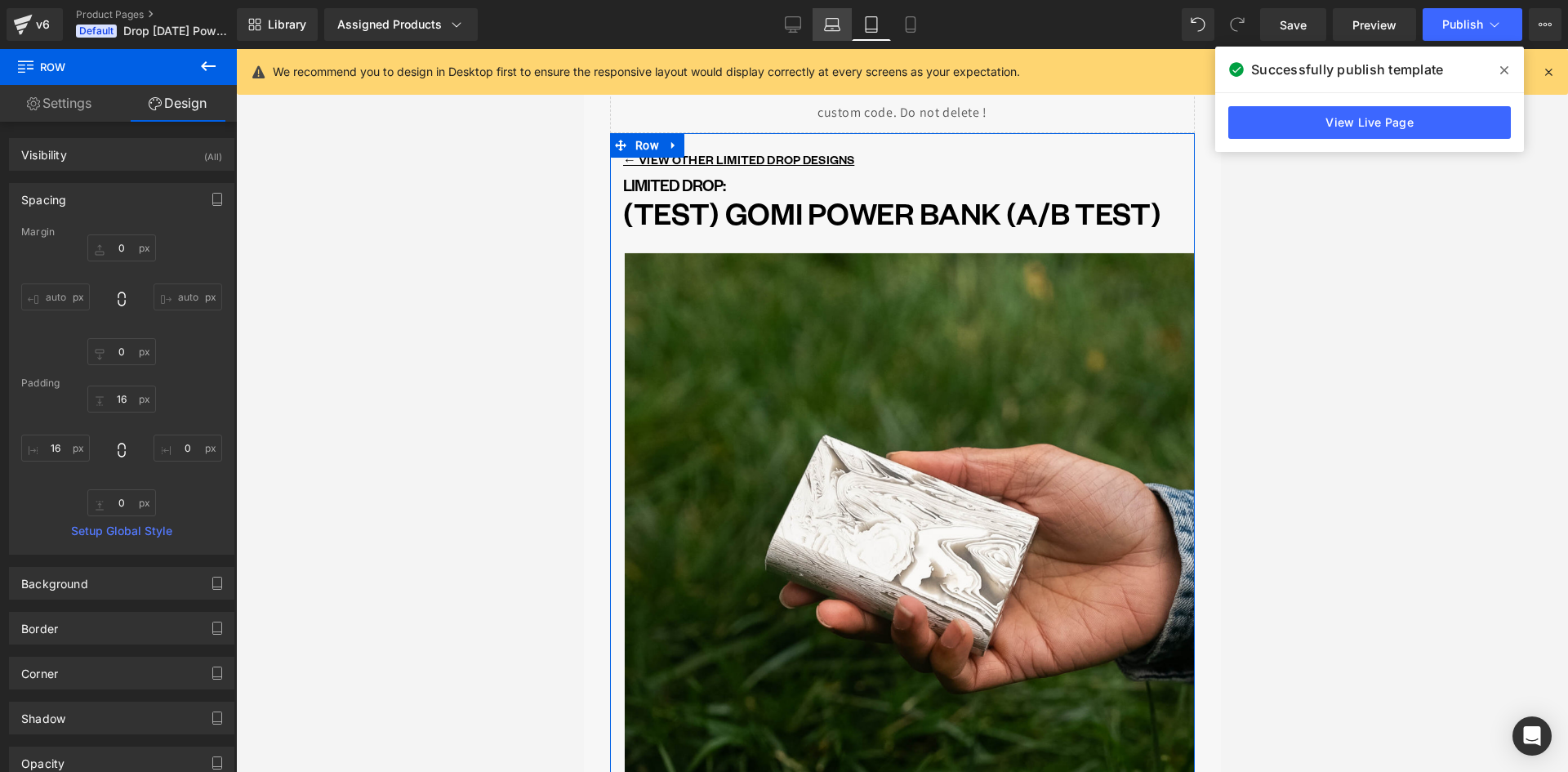
click at [828, 30] on icon at bounding box center [833, 29] width 16 height 5
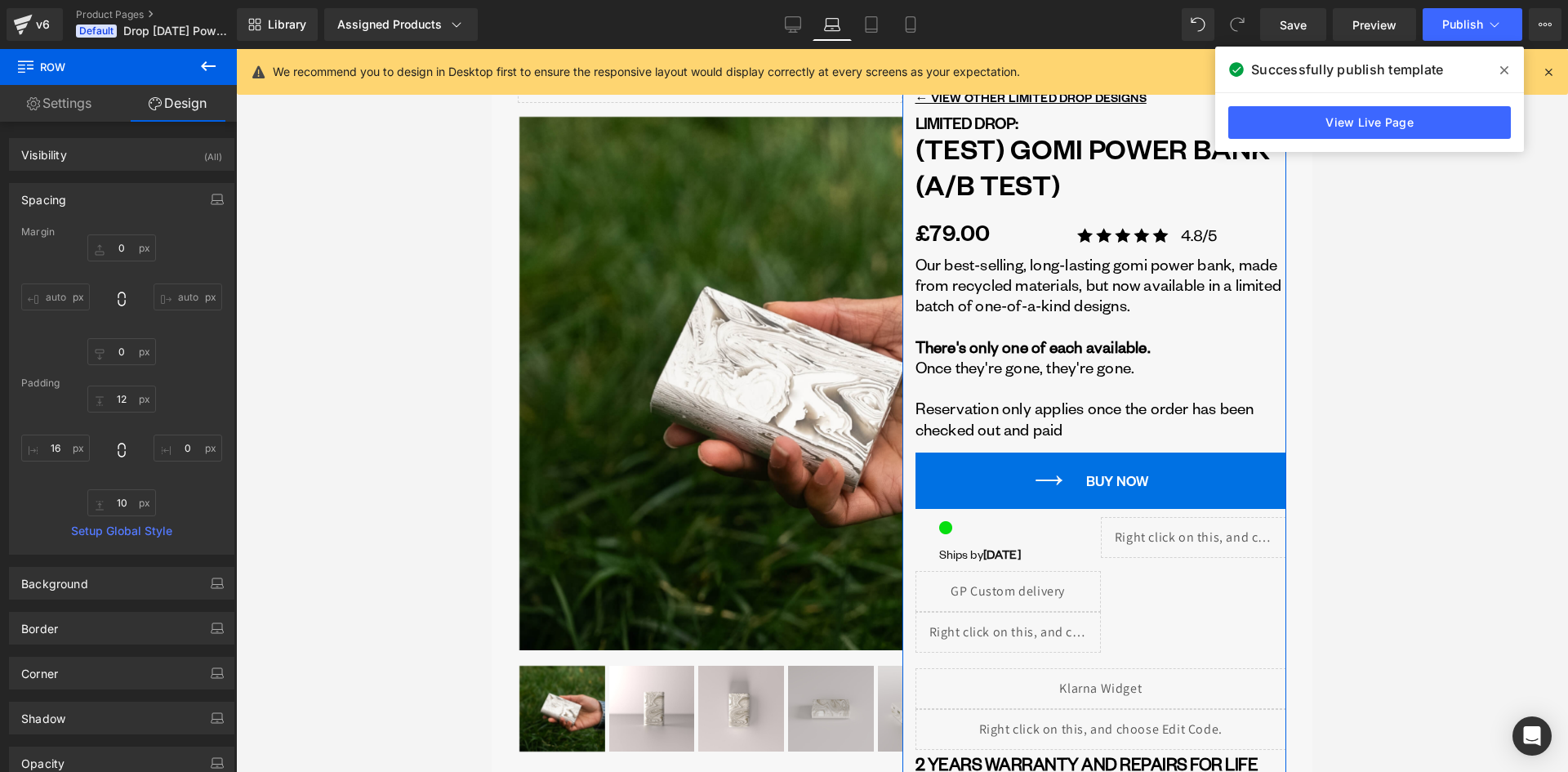
scroll to position [15, 0]
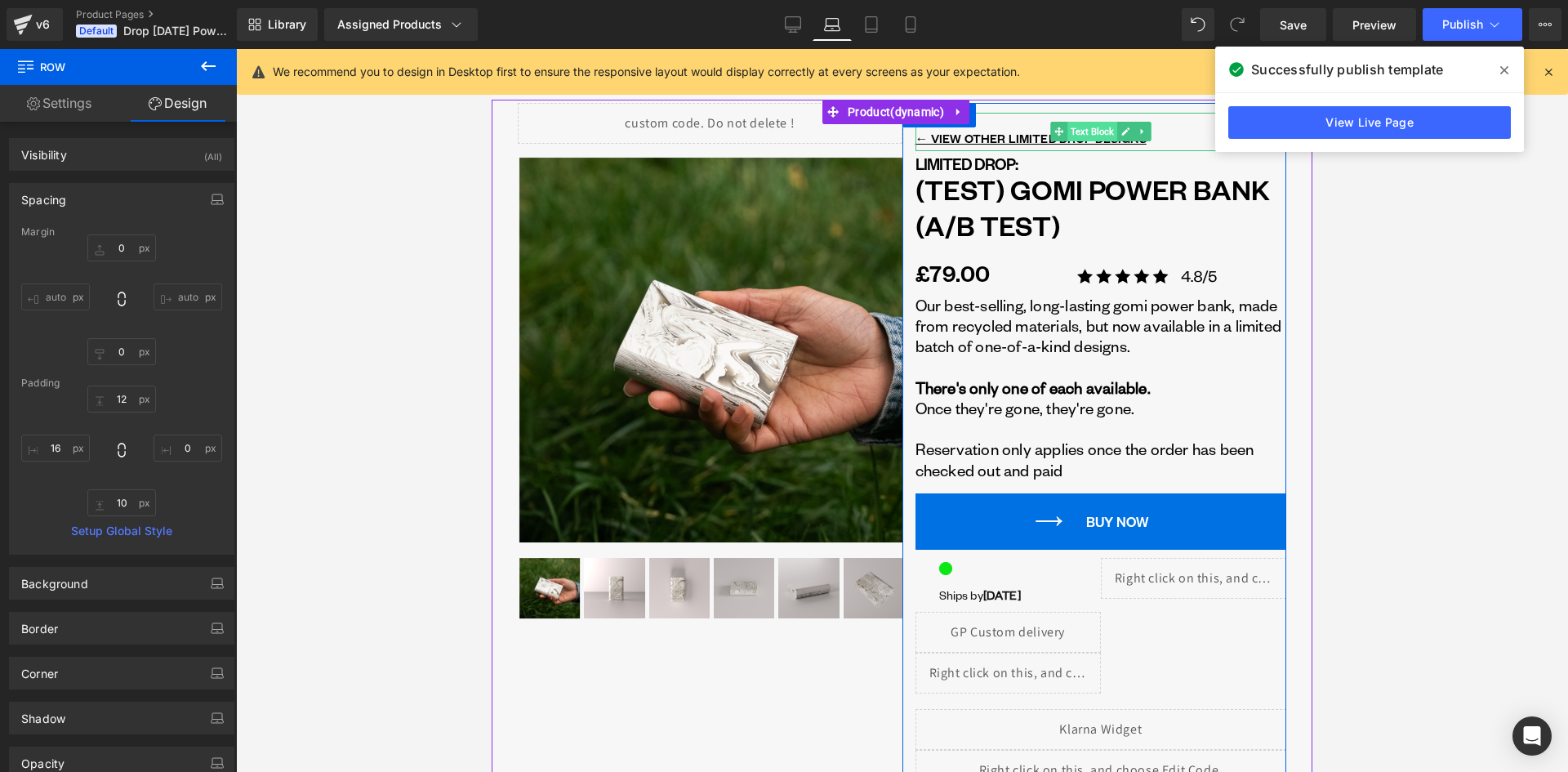
click at [1075, 128] on span "Text Block" at bounding box center [1092, 132] width 50 height 20
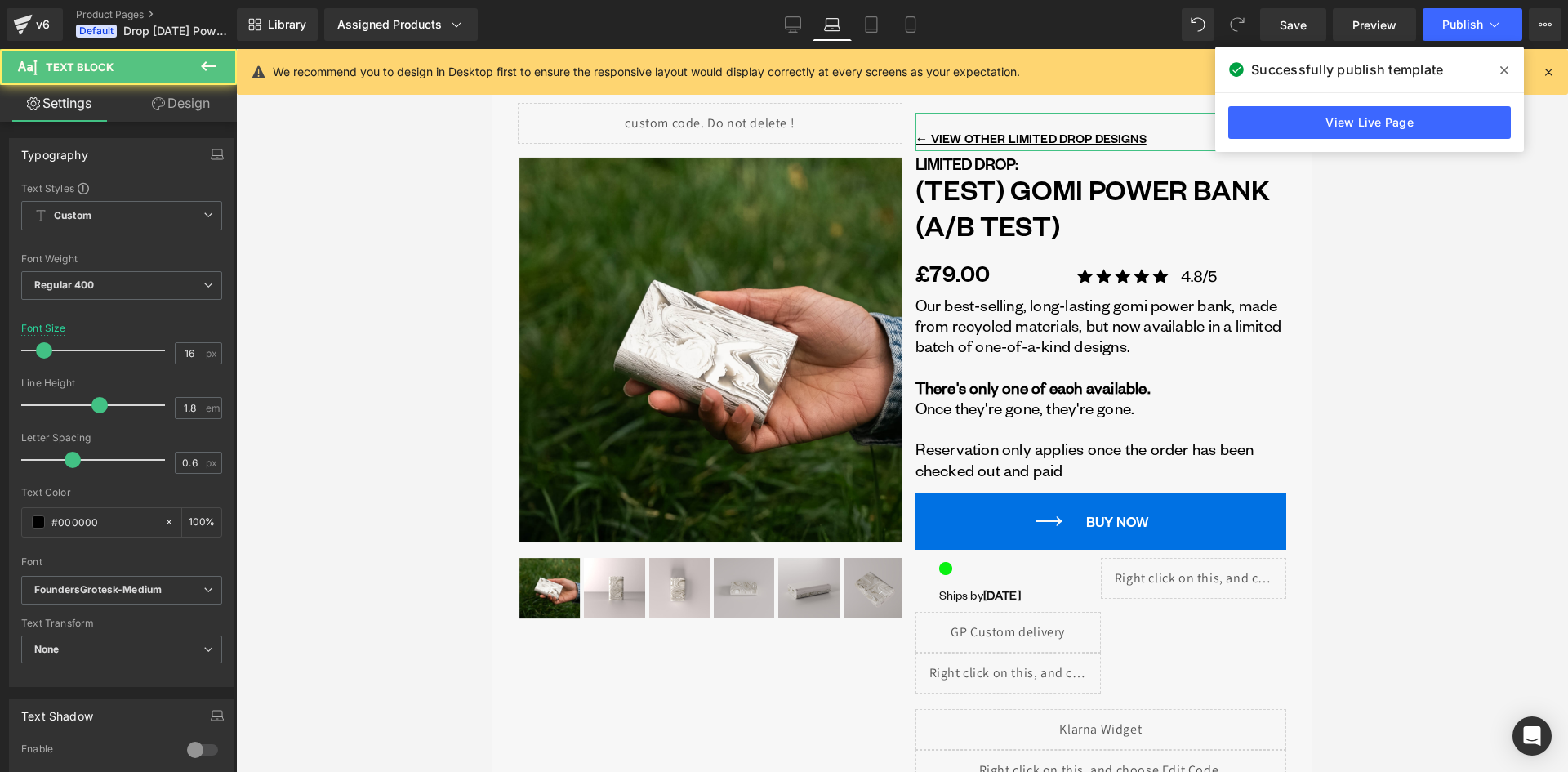
click at [201, 96] on link "Design" at bounding box center [181, 103] width 119 height 37
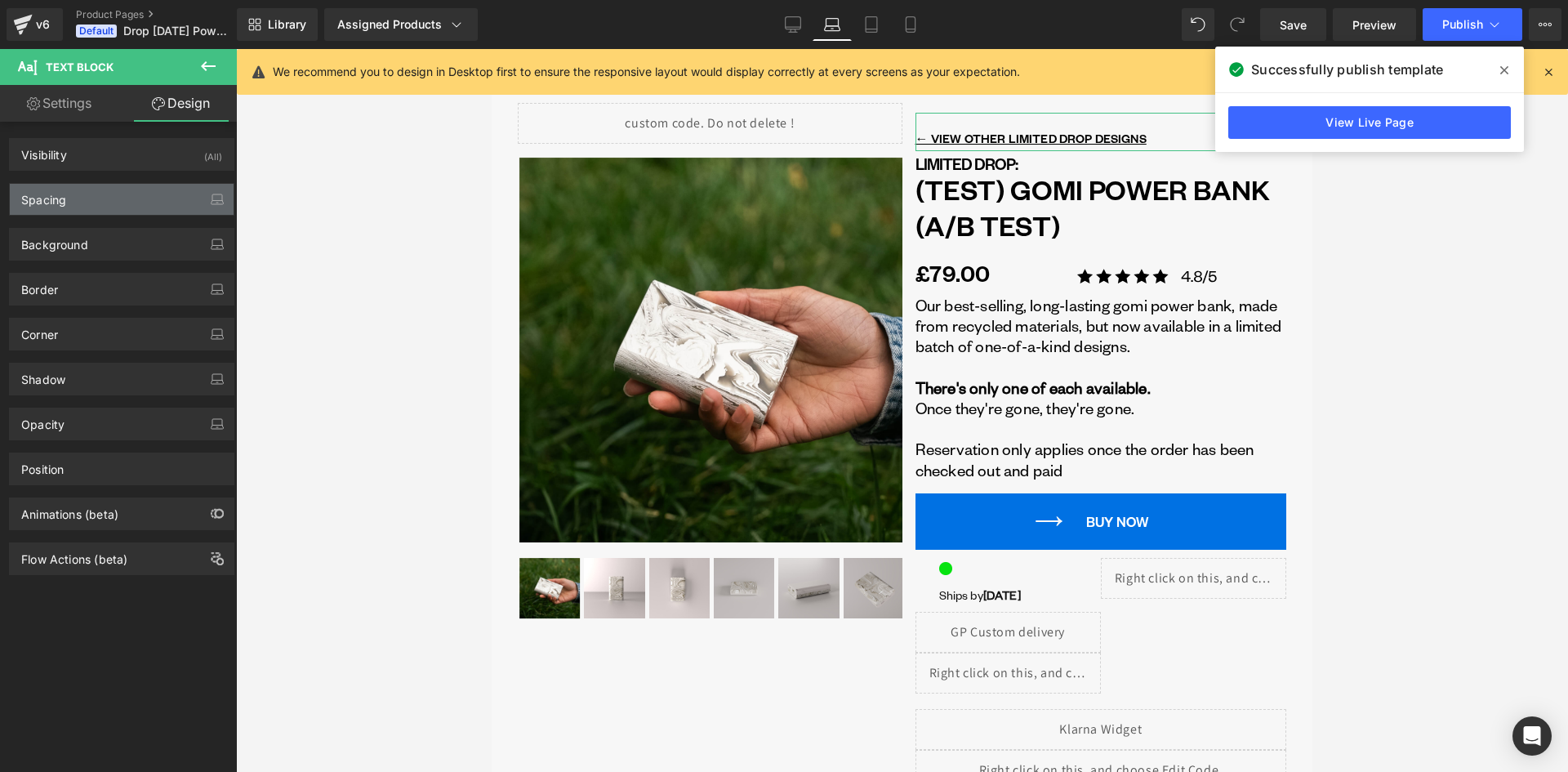
click at [74, 198] on div "Spacing" at bounding box center [122, 200] width 224 height 31
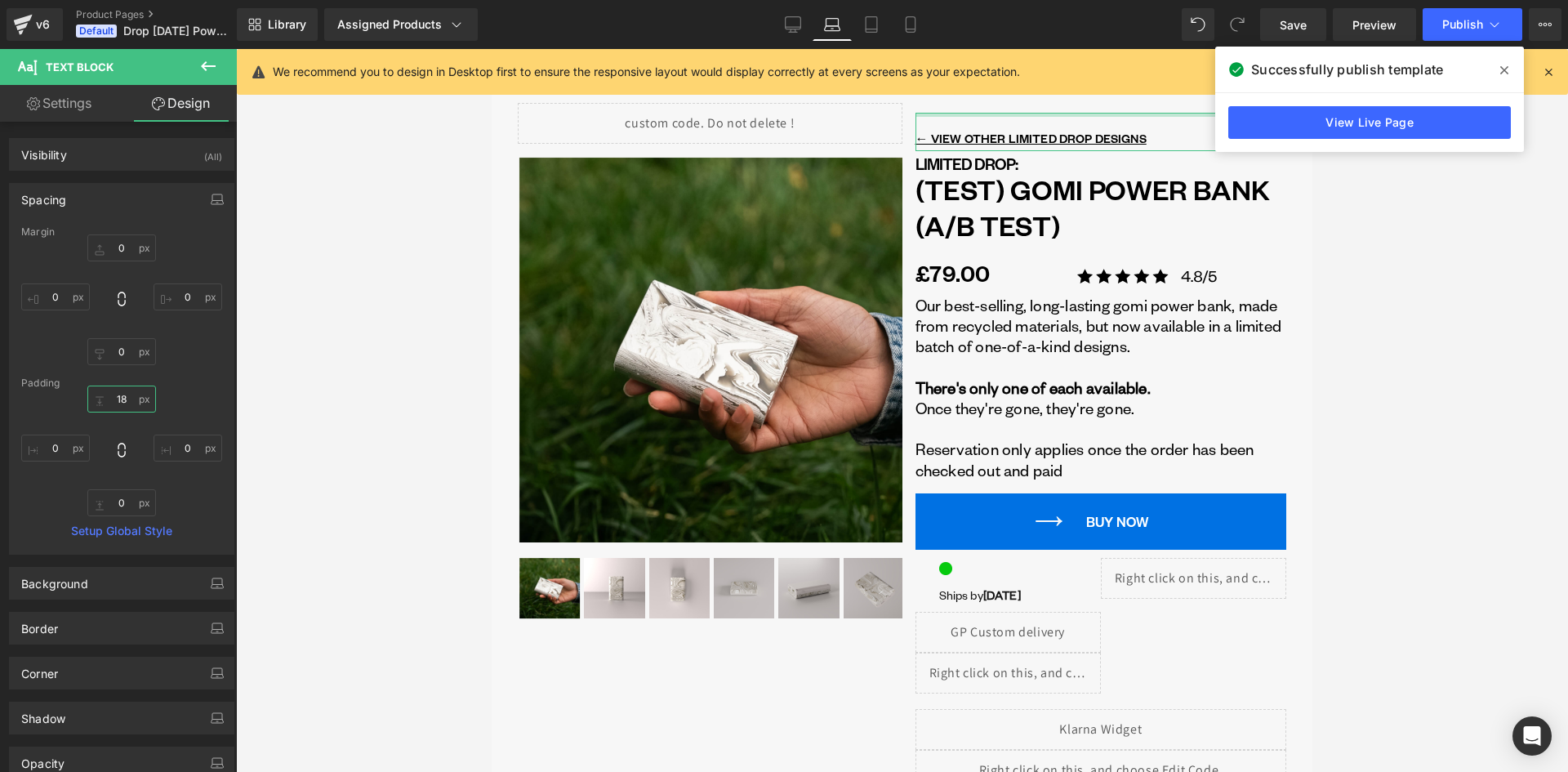
click at [119, 402] on input "18" at bounding box center [122, 398] width 69 height 27
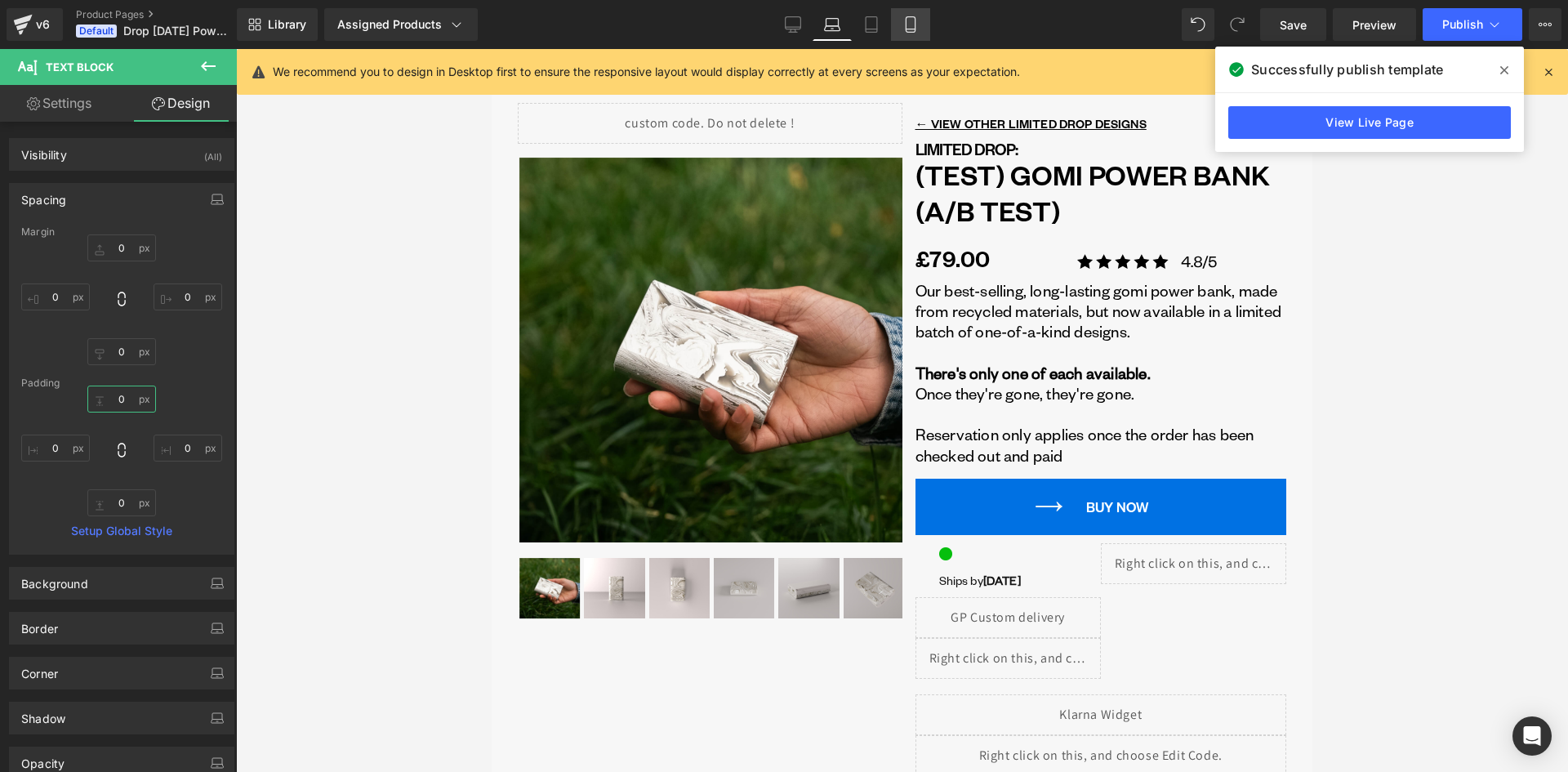
type input "0"
drag, startPoint x: 902, startPoint y: 20, endPoint x: 938, endPoint y: 74, distance: 64.9
click at [903, 20] on link "Mobile" at bounding box center [910, 25] width 39 height 33
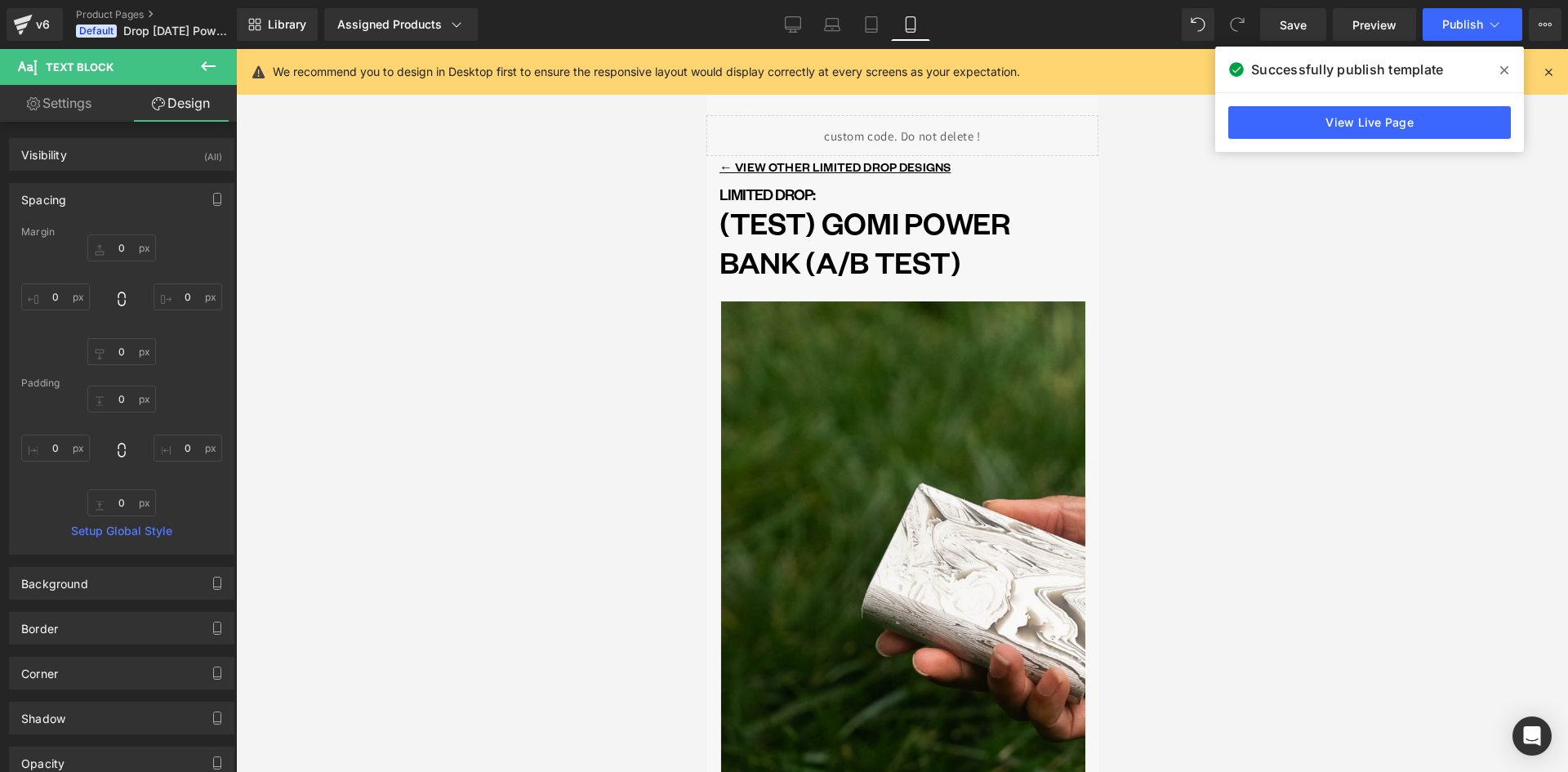
scroll to position [0, 0]
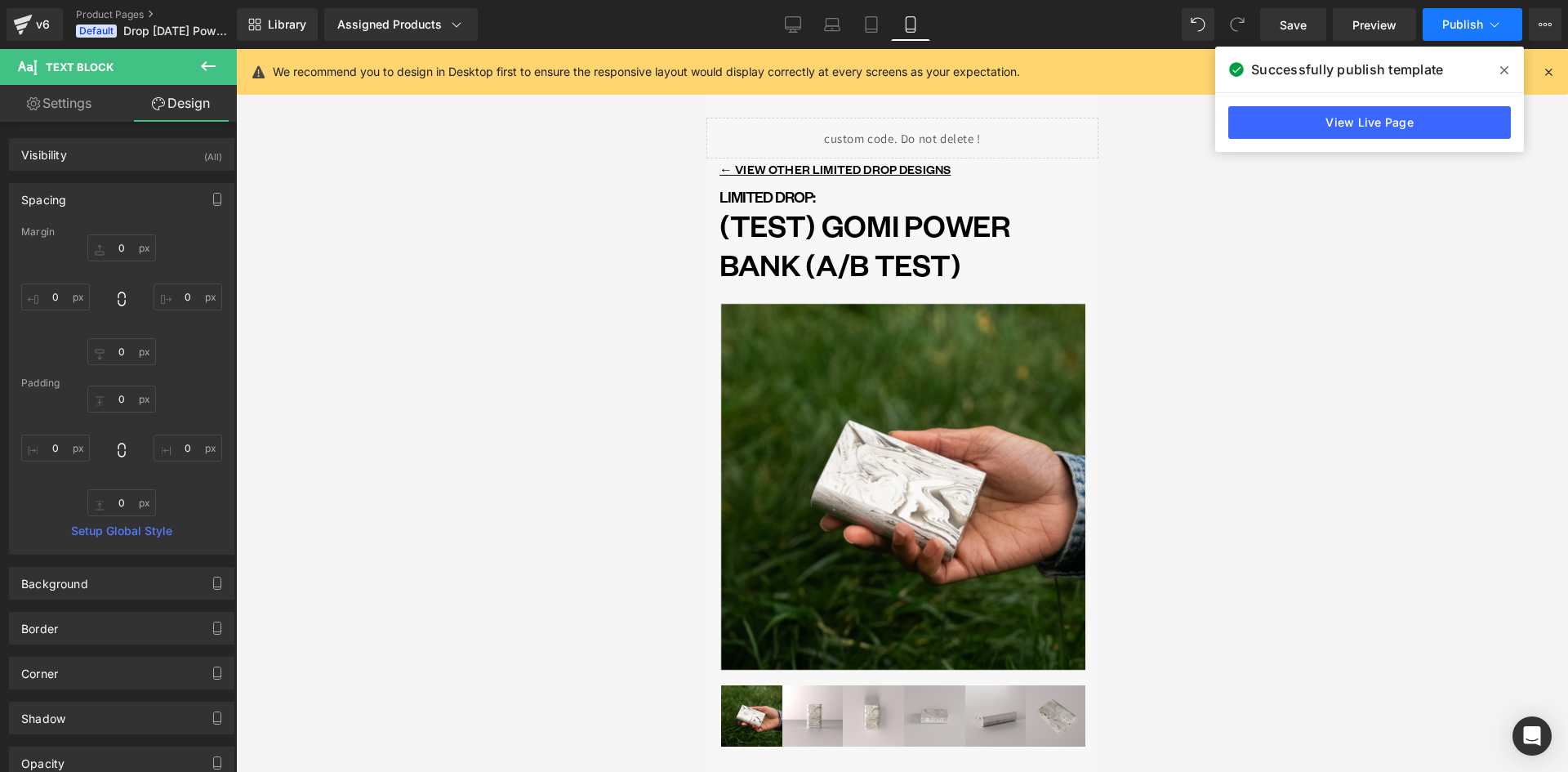
click at [1480, 23] on span "Publish" at bounding box center [1462, 25] width 41 height 13
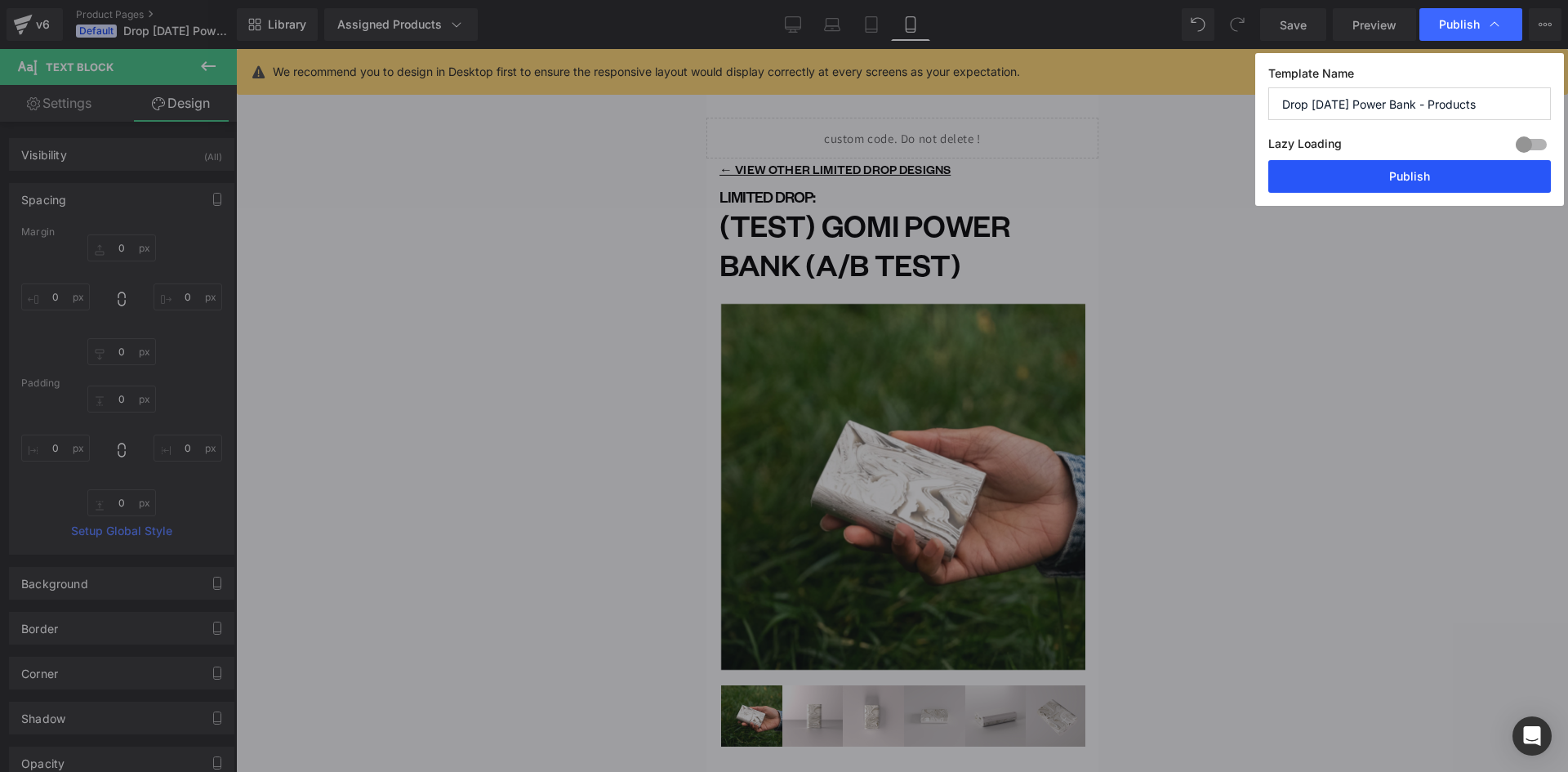
click at [1442, 187] on button "Publish" at bounding box center [1410, 177] width 283 height 33
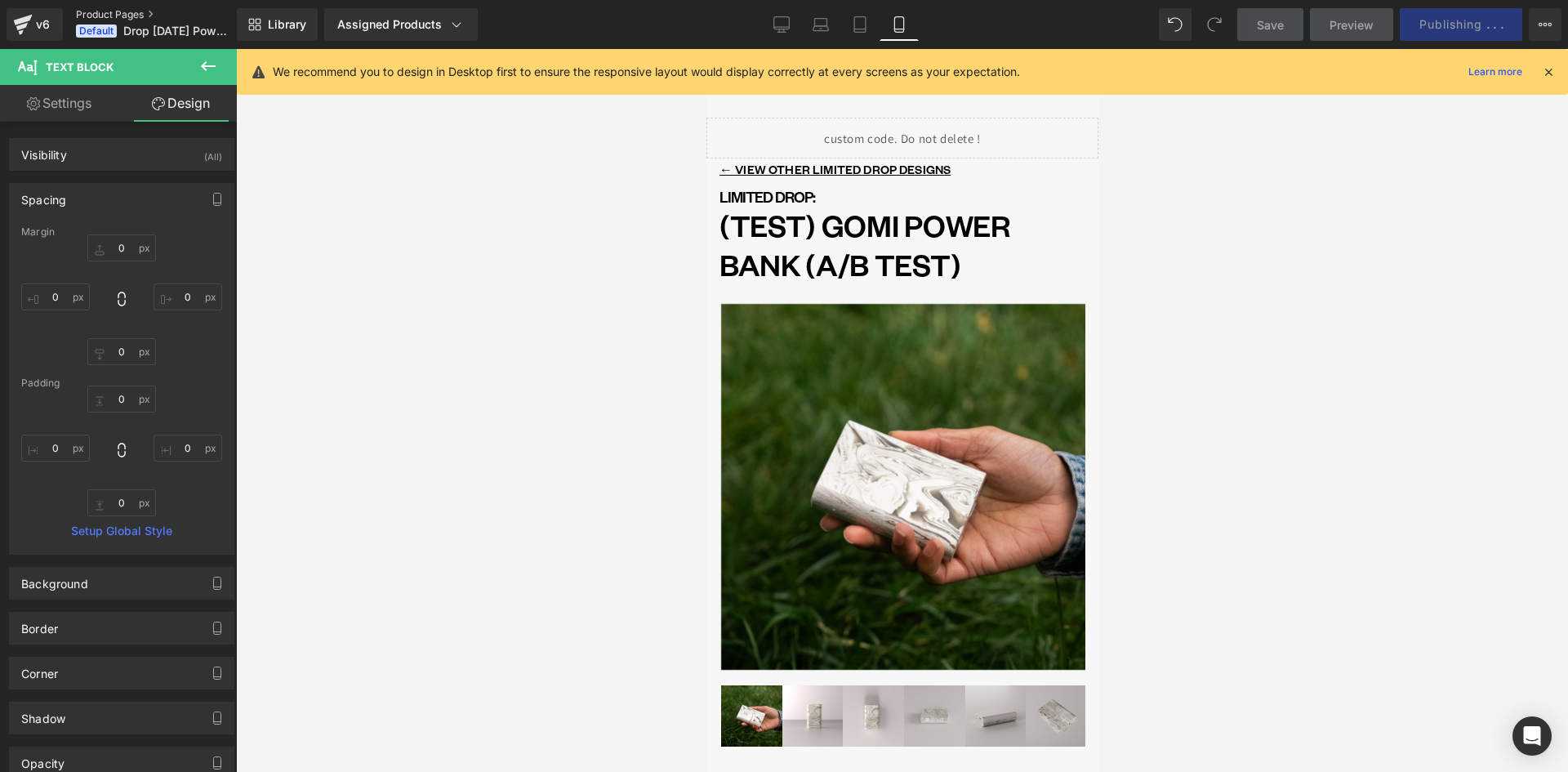
click at [106, 14] on link "Product Pages" at bounding box center [170, 15] width 188 height 13
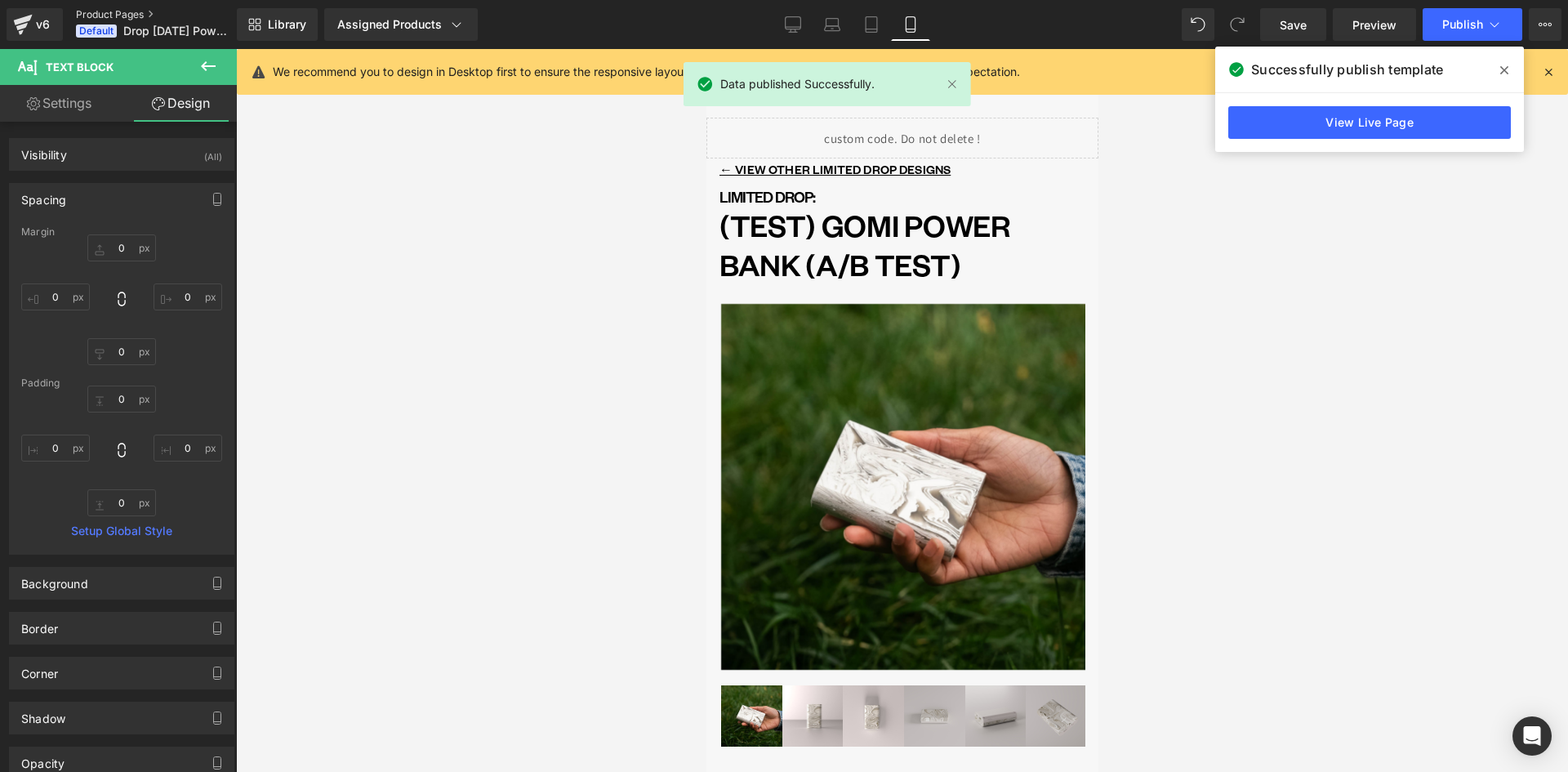
click at [123, 11] on link "Product Pages" at bounding box center [170, 15] width 188 height 13
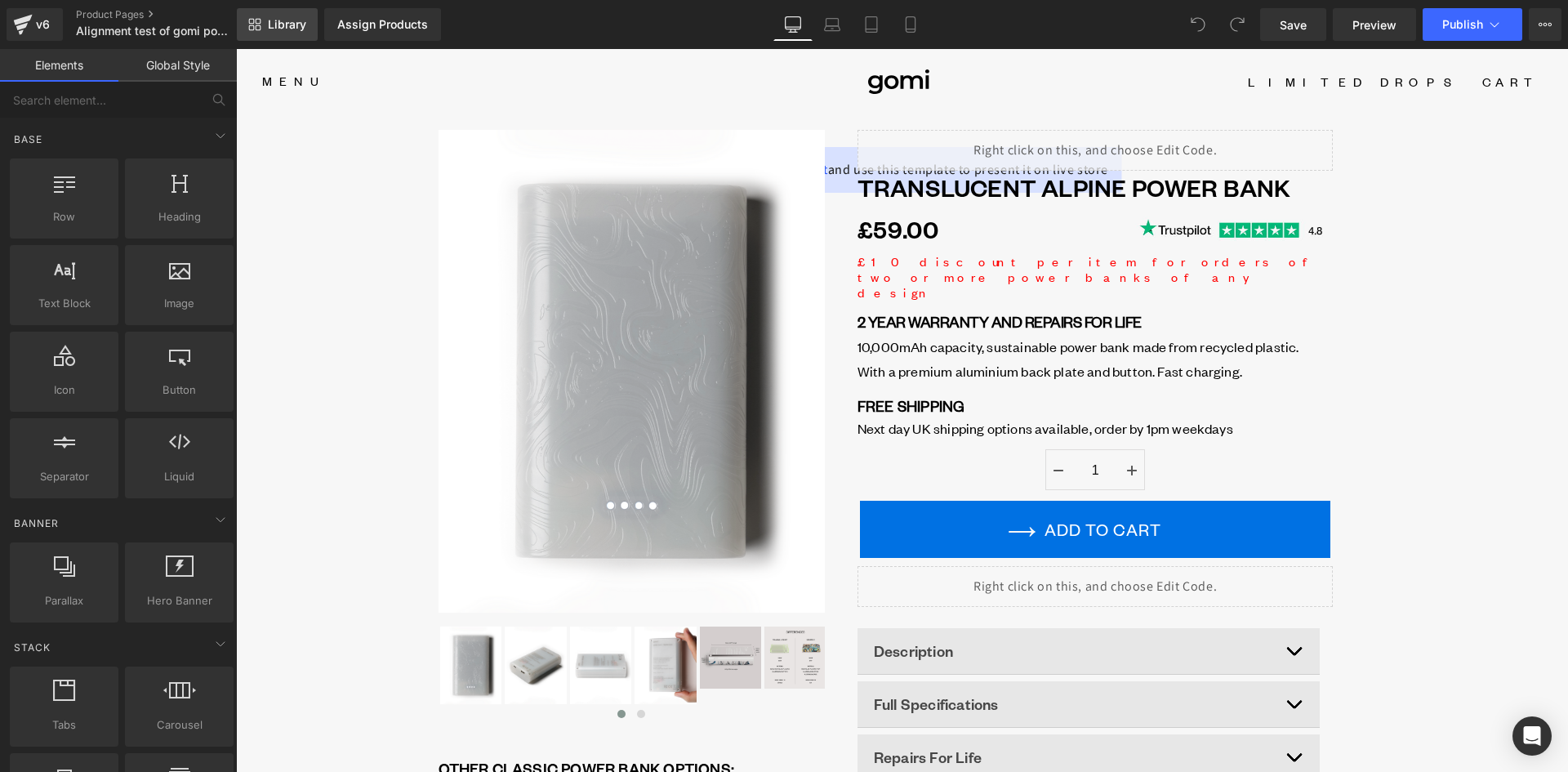
click at [277, 33] on link "Library" at bounding box center [277, 25] width 81 height 33
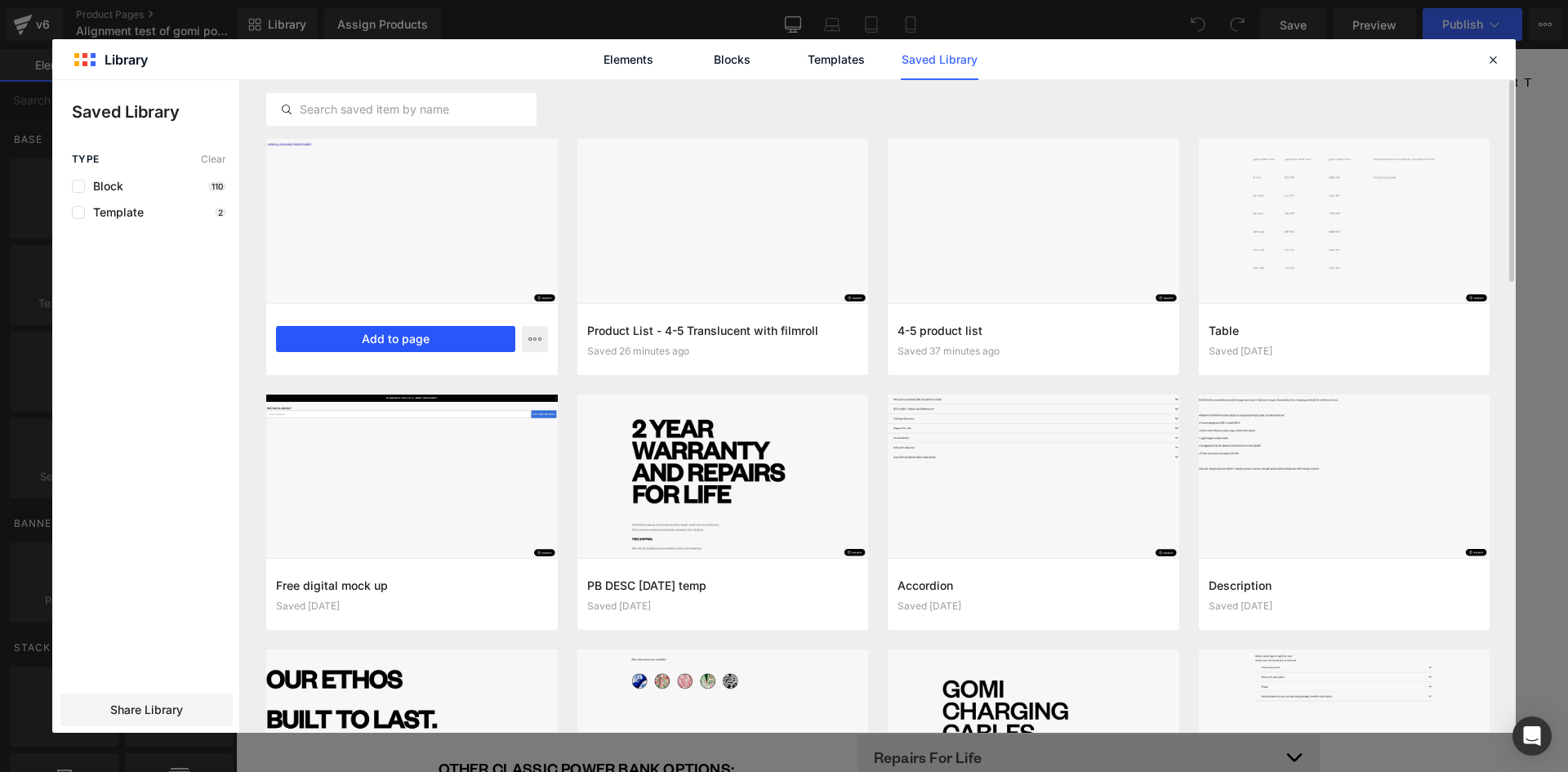
click at [413, 343] on button "Add to page" at bounding box center [396, 339] width 240 height 26
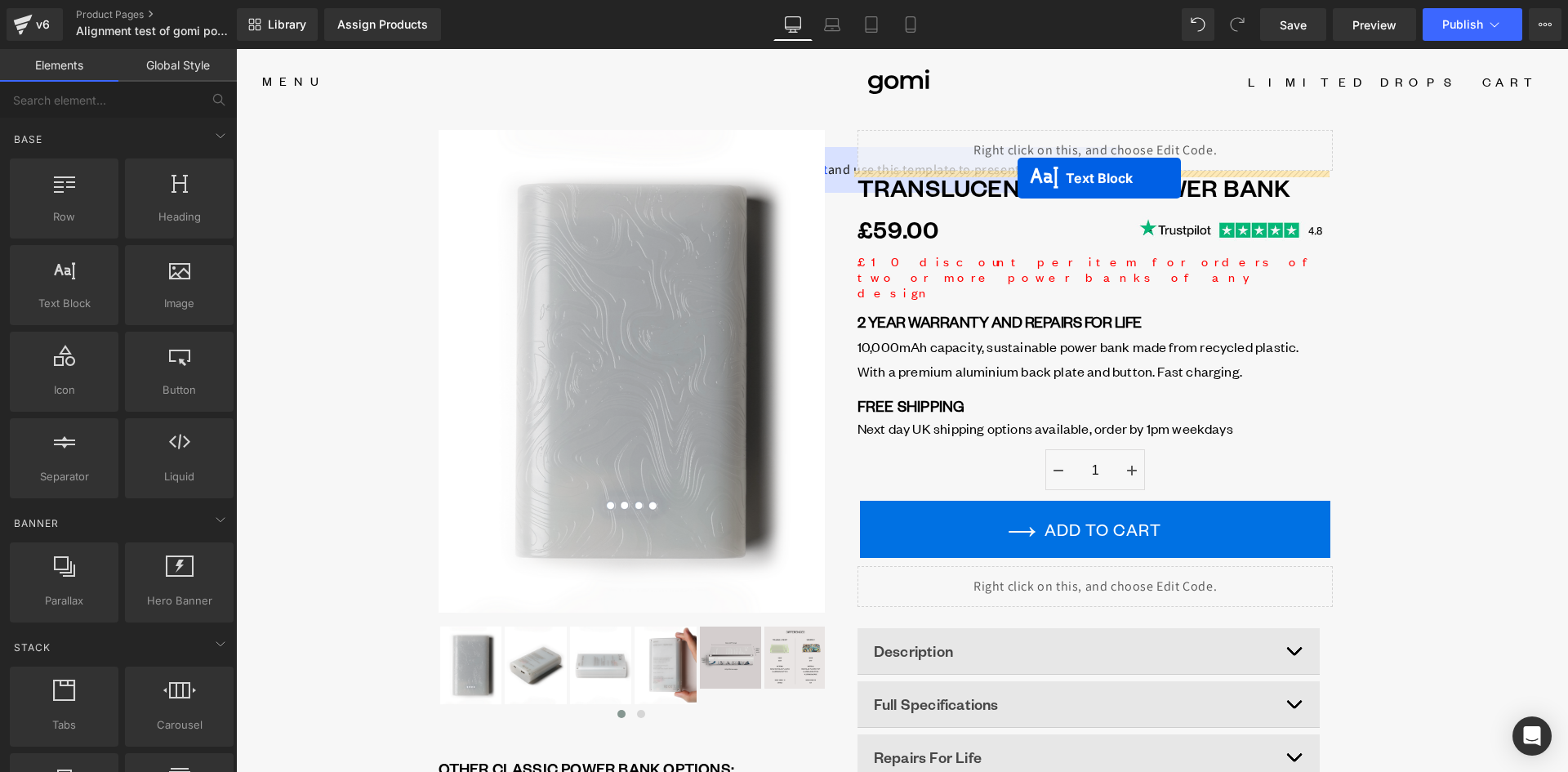
drag, startPoint x: 899, startPoint y: 119, endPoint x: 1018, endPoint y: 178, distance: 132.8
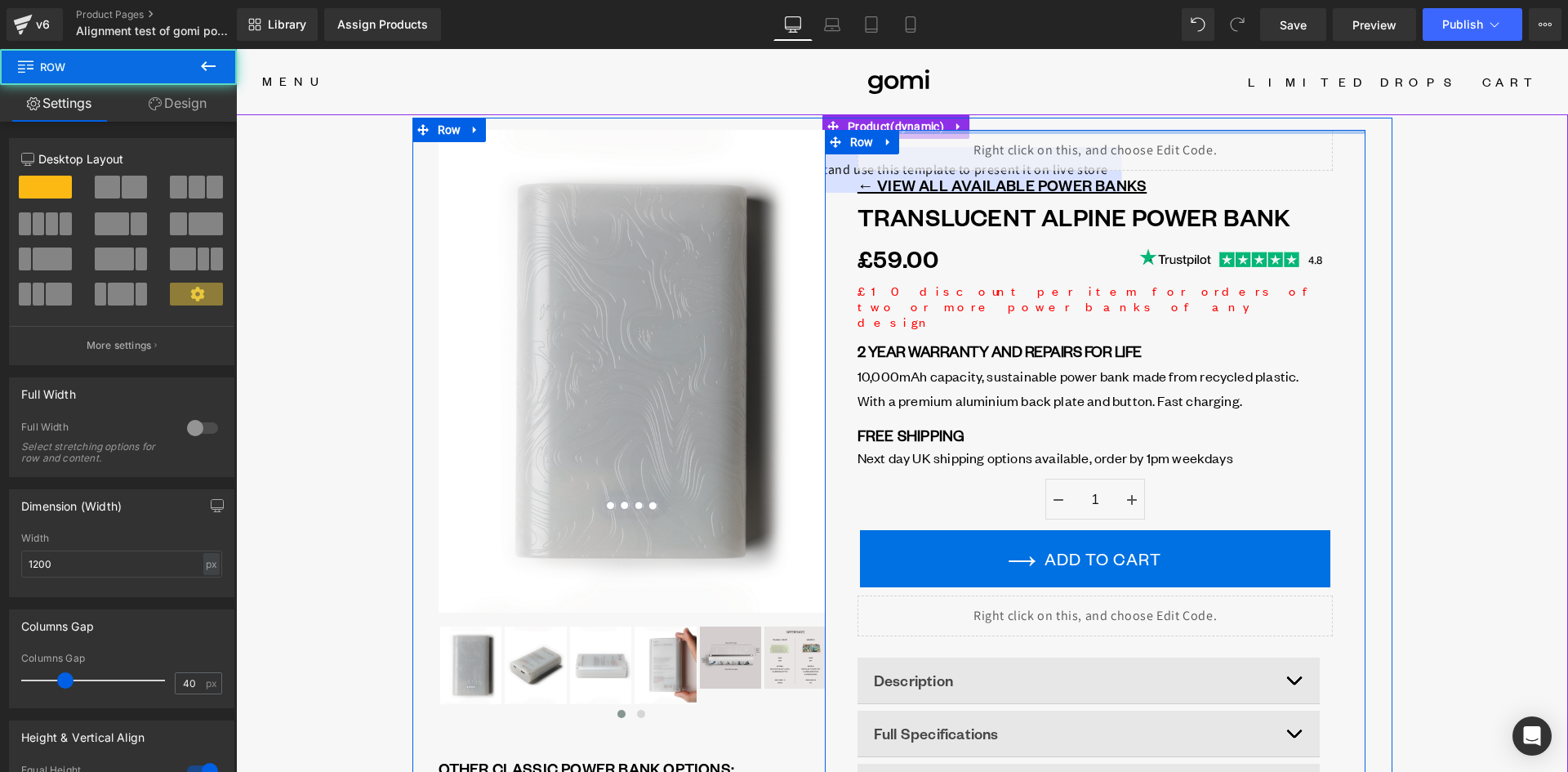
click at [939, 131] on div at bounding box center [1096, 132] width 541 height 4
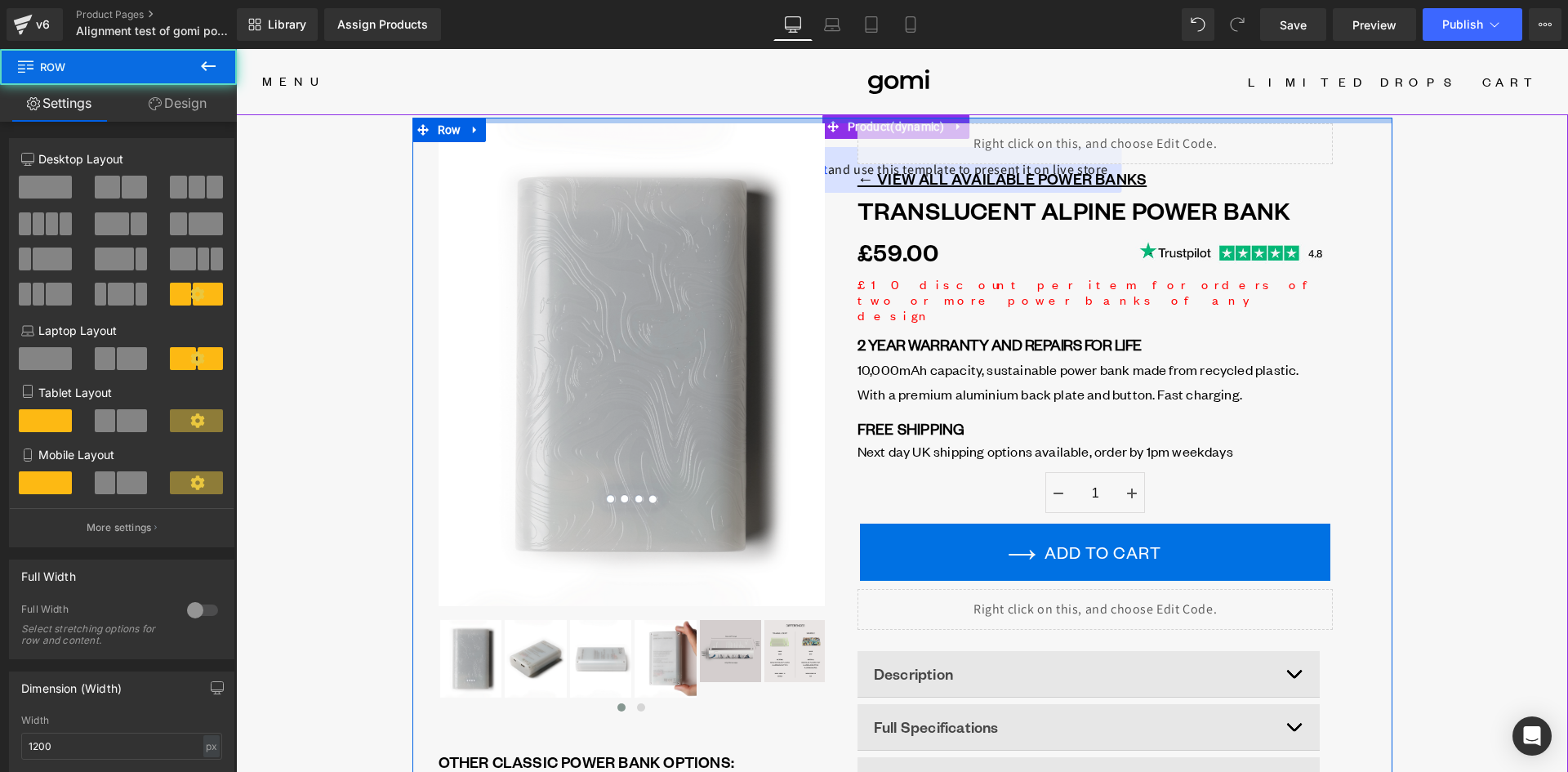
drag, startPoint x: 960, startPoint y: 122, endPoint x: 937, endPoint y: 76, distance: 51.4
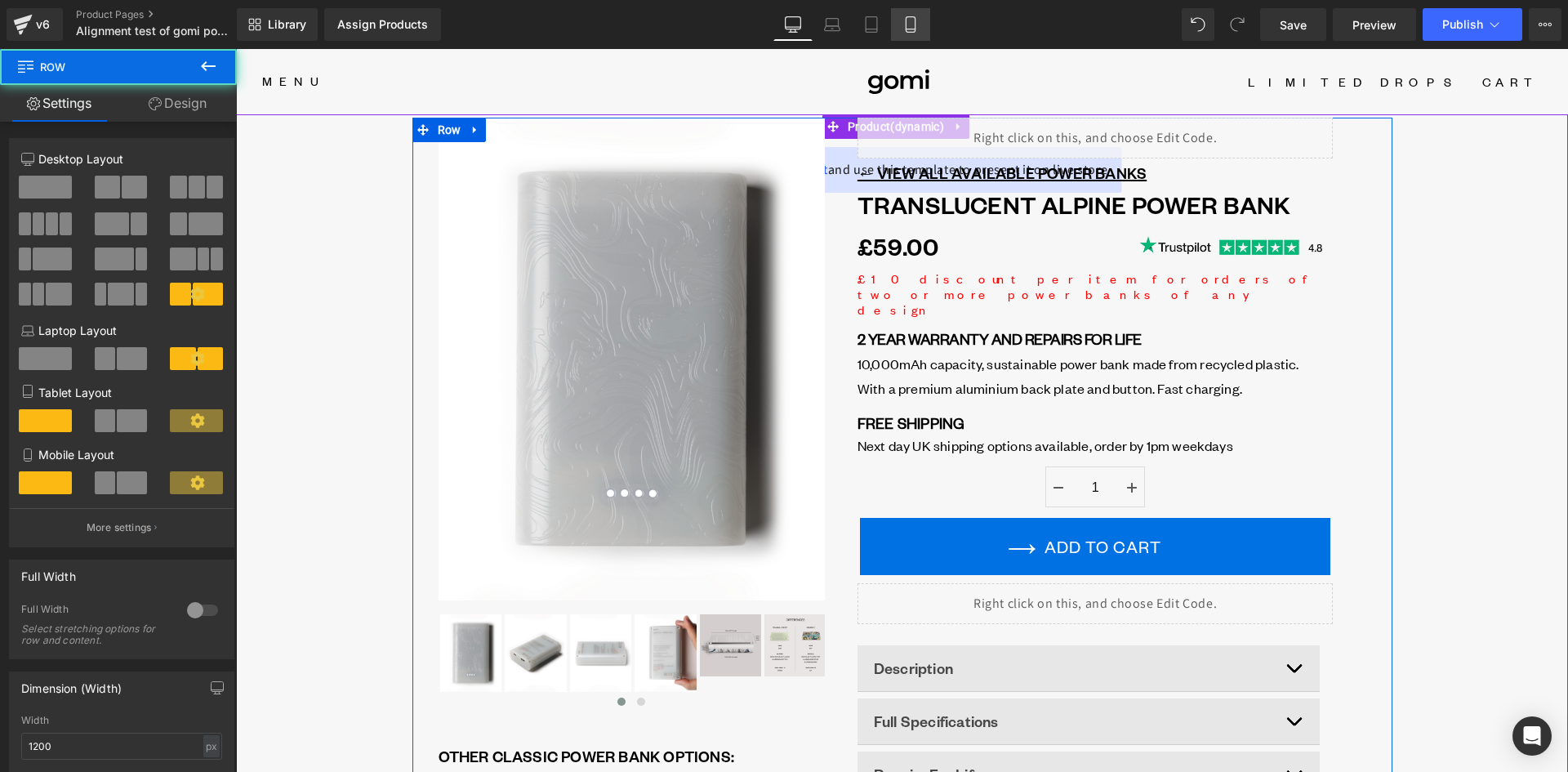
click at [919, 20] on icon at bounding box center [910, 25] width 16 height 16
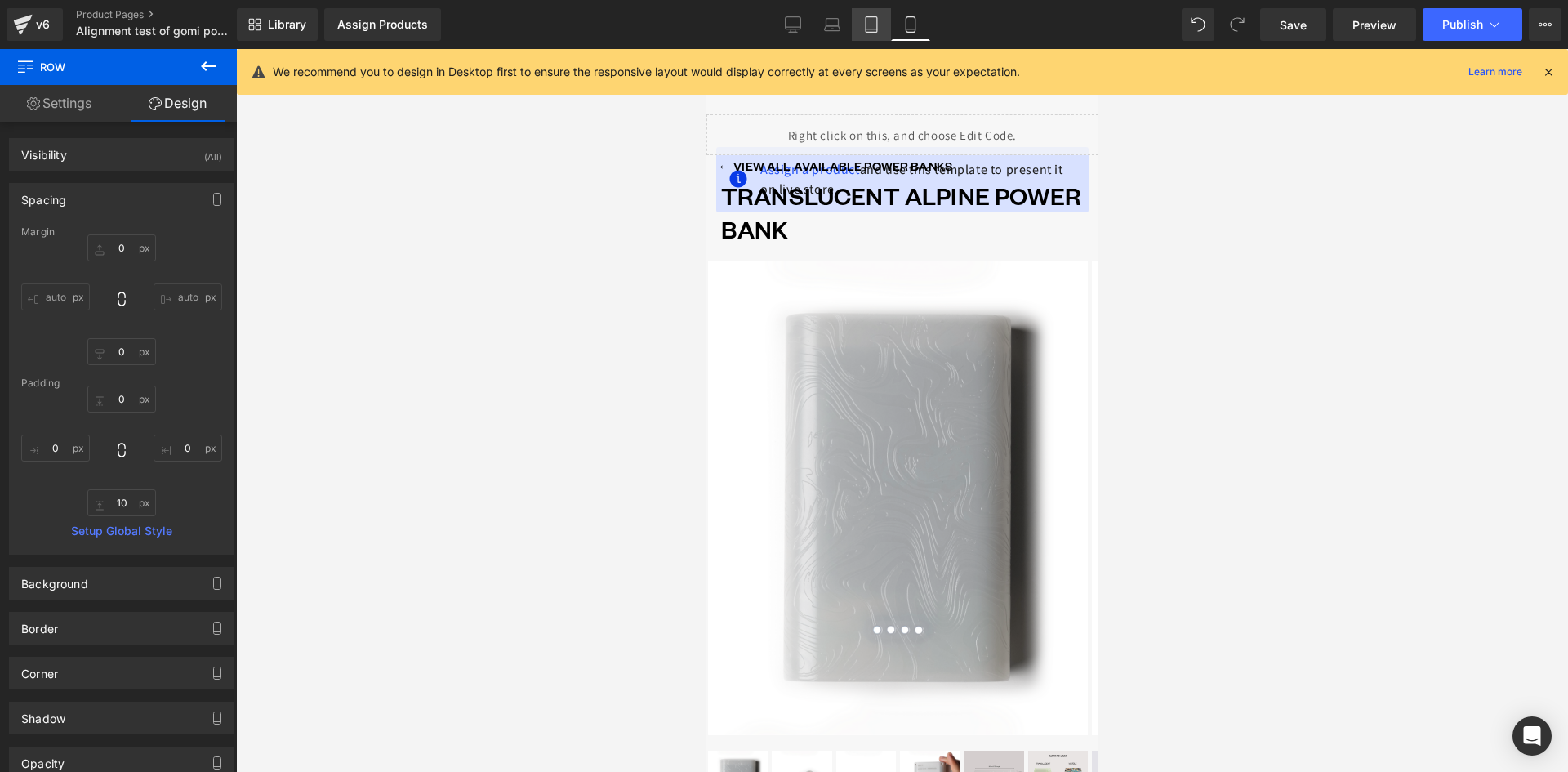
click at [872, 27] on icon at bounding box center [871, 25] width 16 height 16
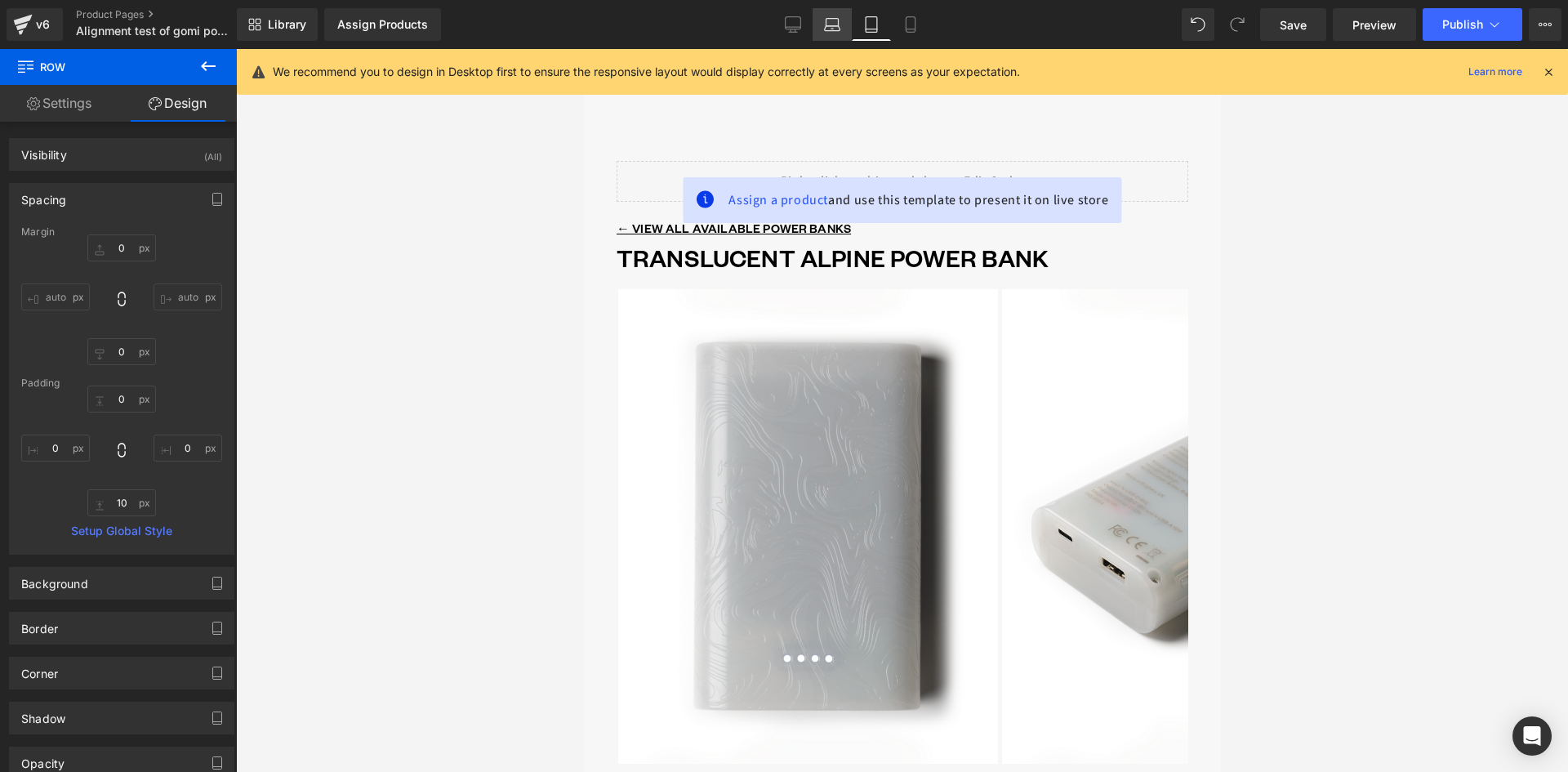
scroll to position [3, 0]
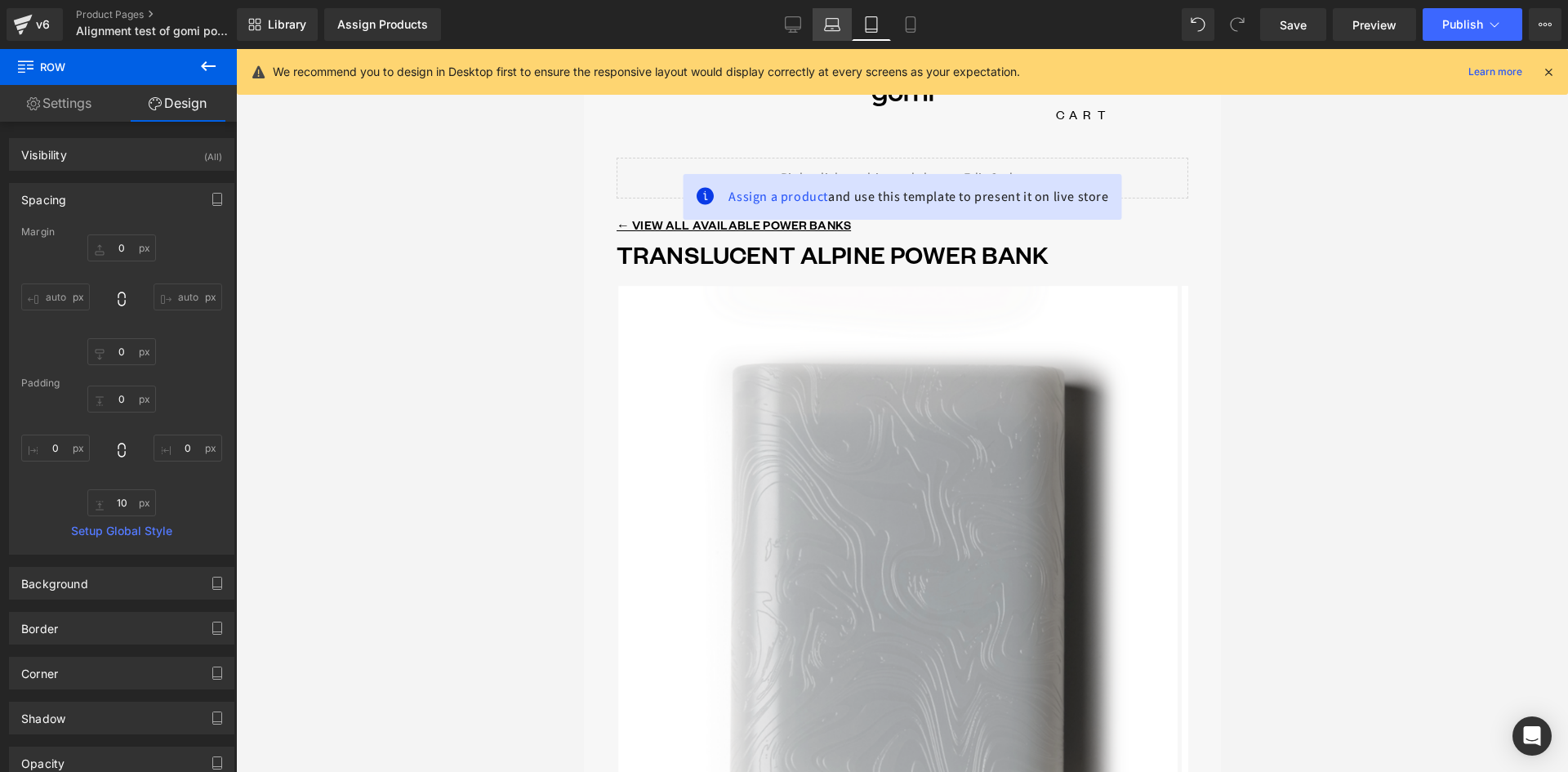
click at [835, 29] on icon at bounding box center [833, 25] width 16 height 16
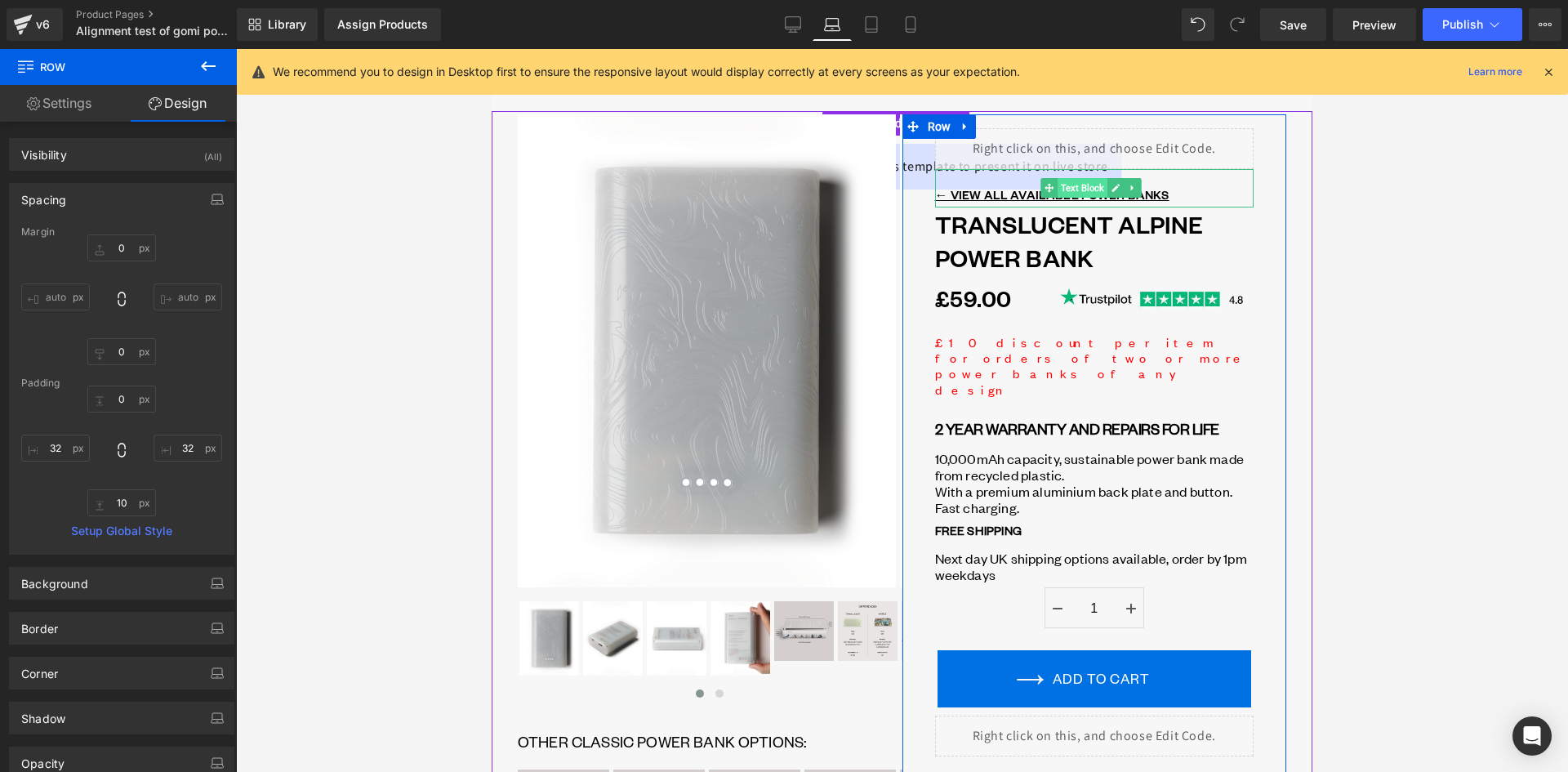
click at [1096, 182] on span "Text Block" at bounding box center [1082, 188] width 50 height 20
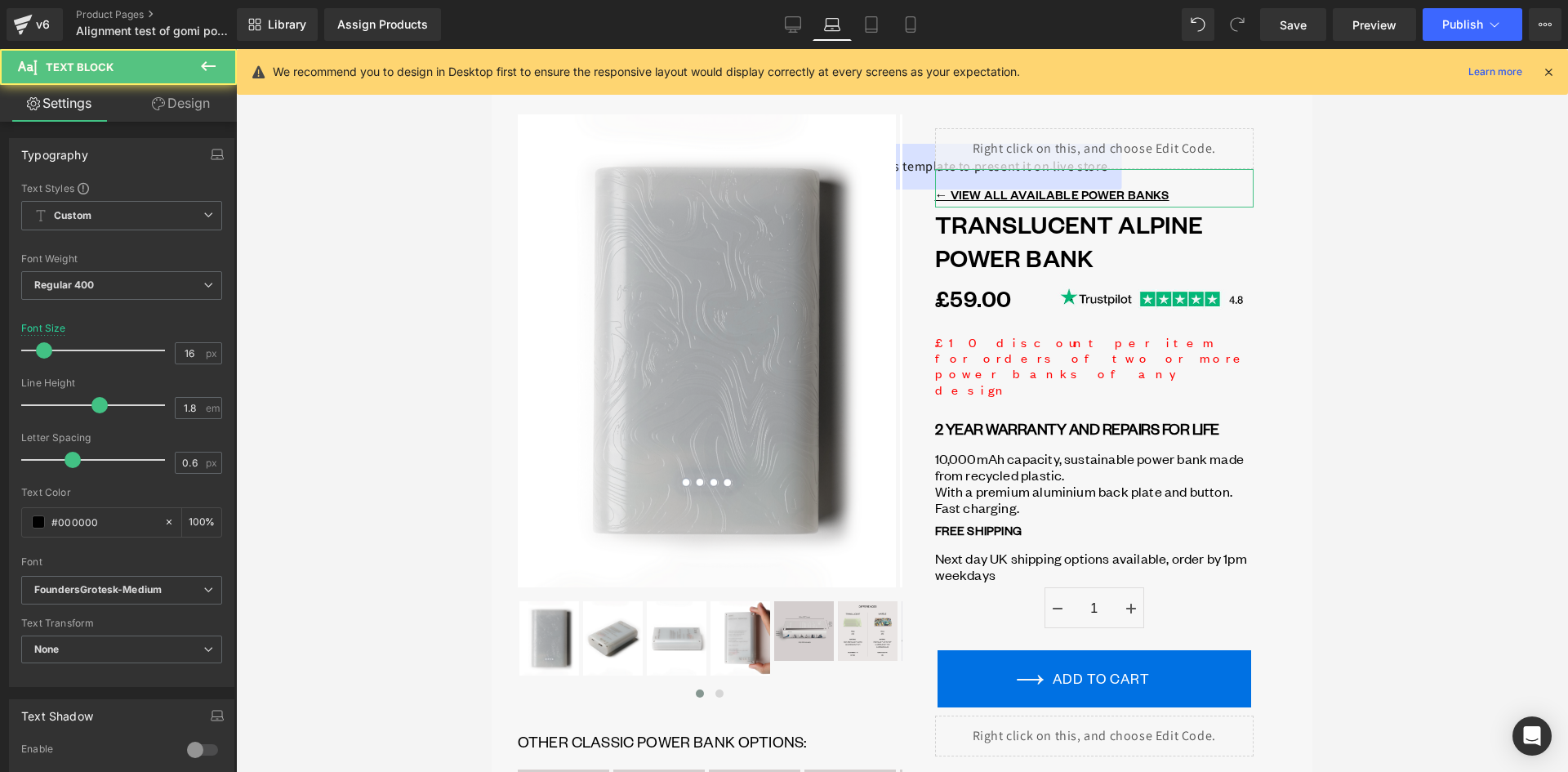
click at [191, 105] on link "Design" at bounding box center [181, 103] width 119 height 37
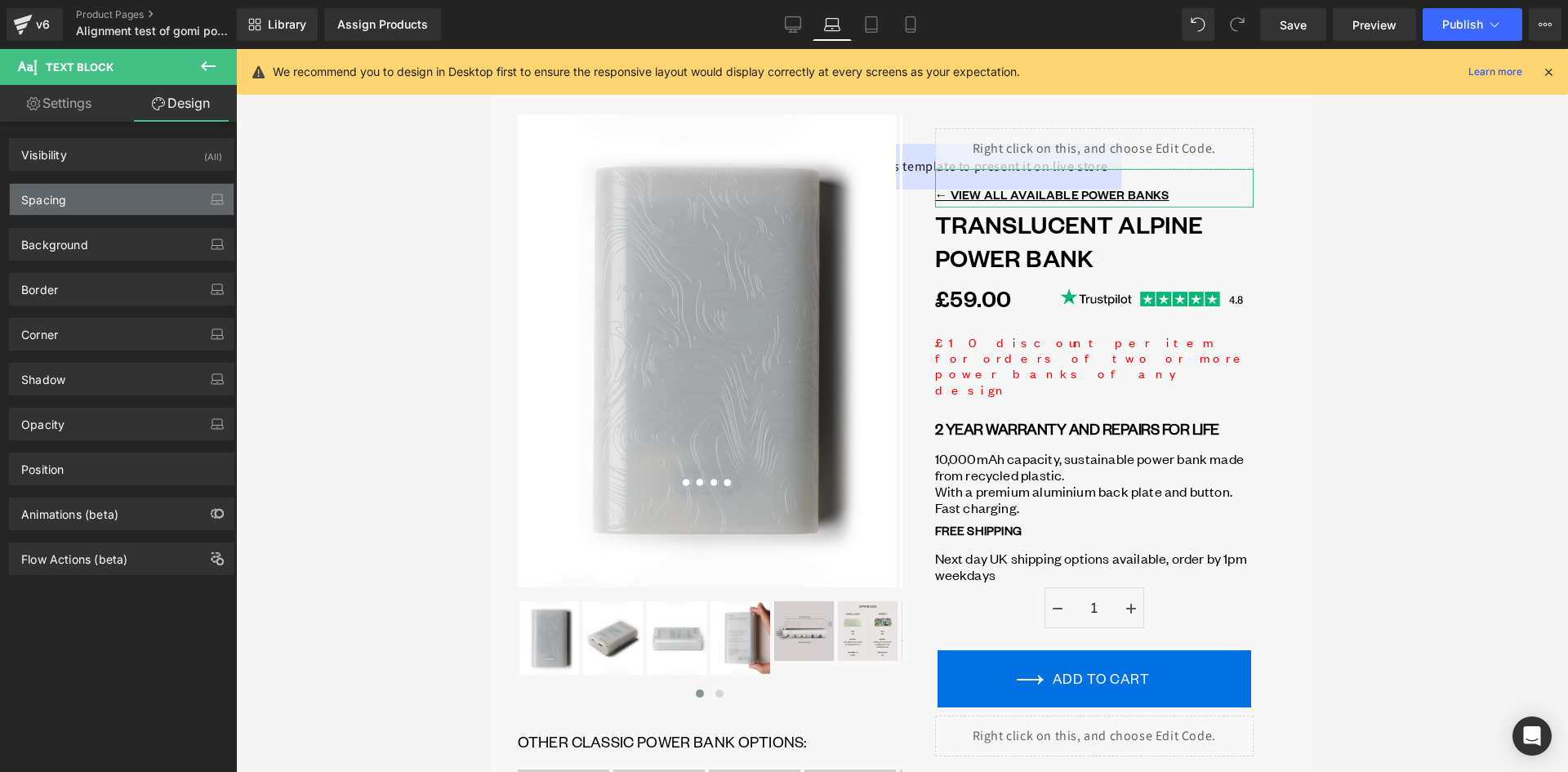
click at [106, 194] on div "Spacing" at bounding box center [122, 200] width 224 height 31
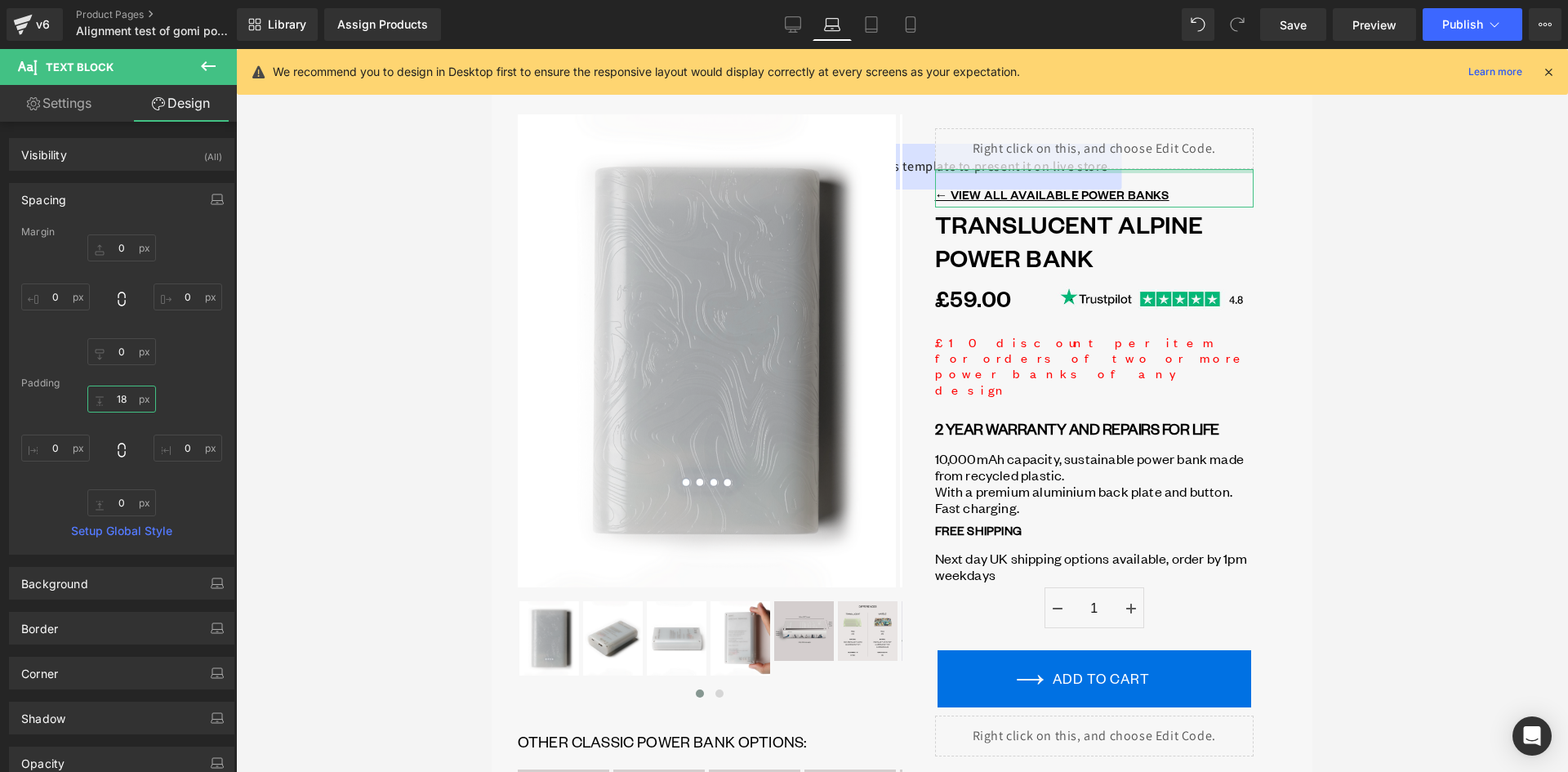
click at [124, 399] on input "text" at bounding box center [122, 398] width 69 height 27
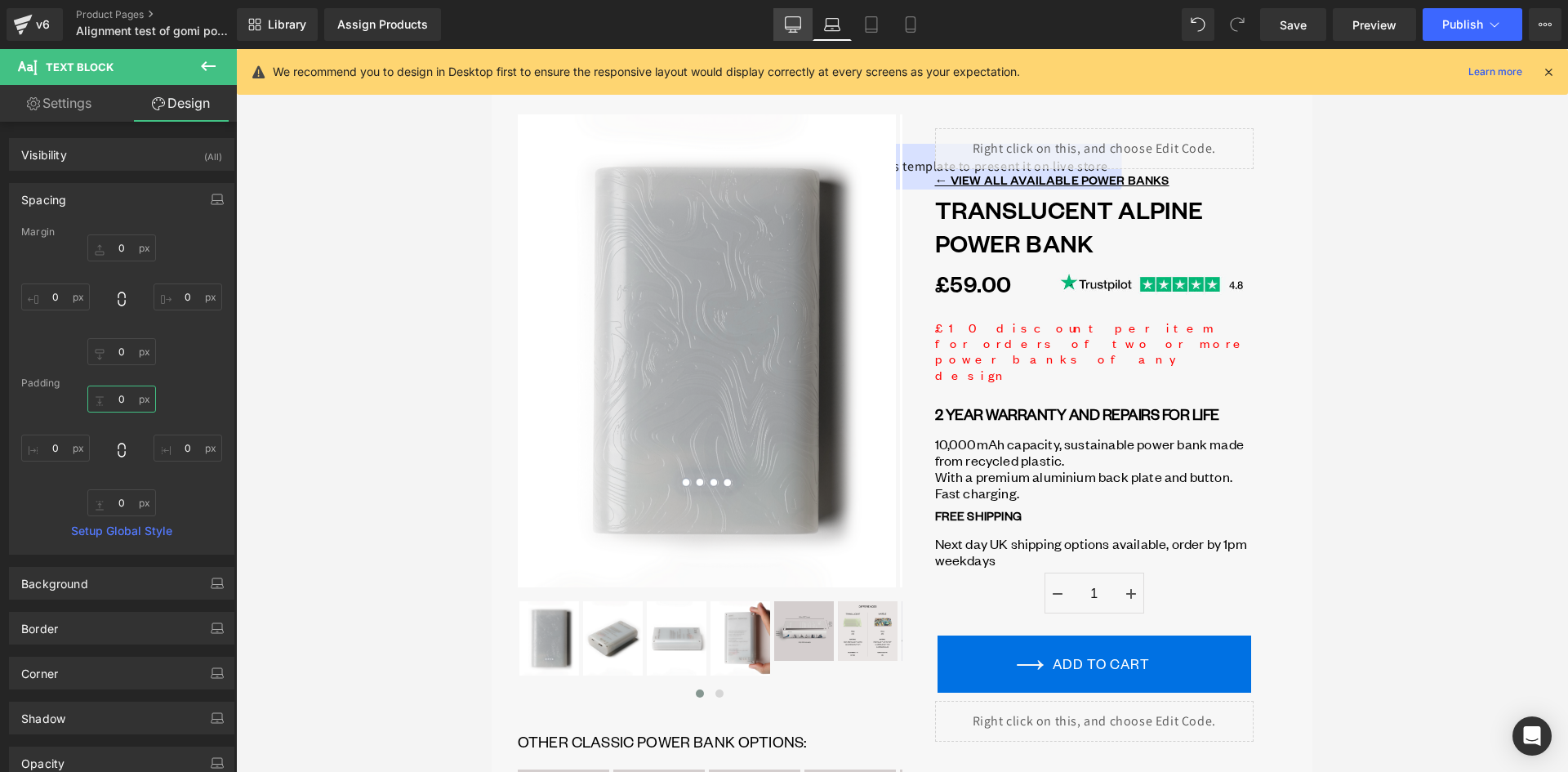
type input "0"
drag, startPoint x: 799, startPoint y: 26, endPoint x: 910, endPoint y: 84, distance: 125.2
click at [799, 25] on icon at bounding box center [793, 25] width 16 height 16
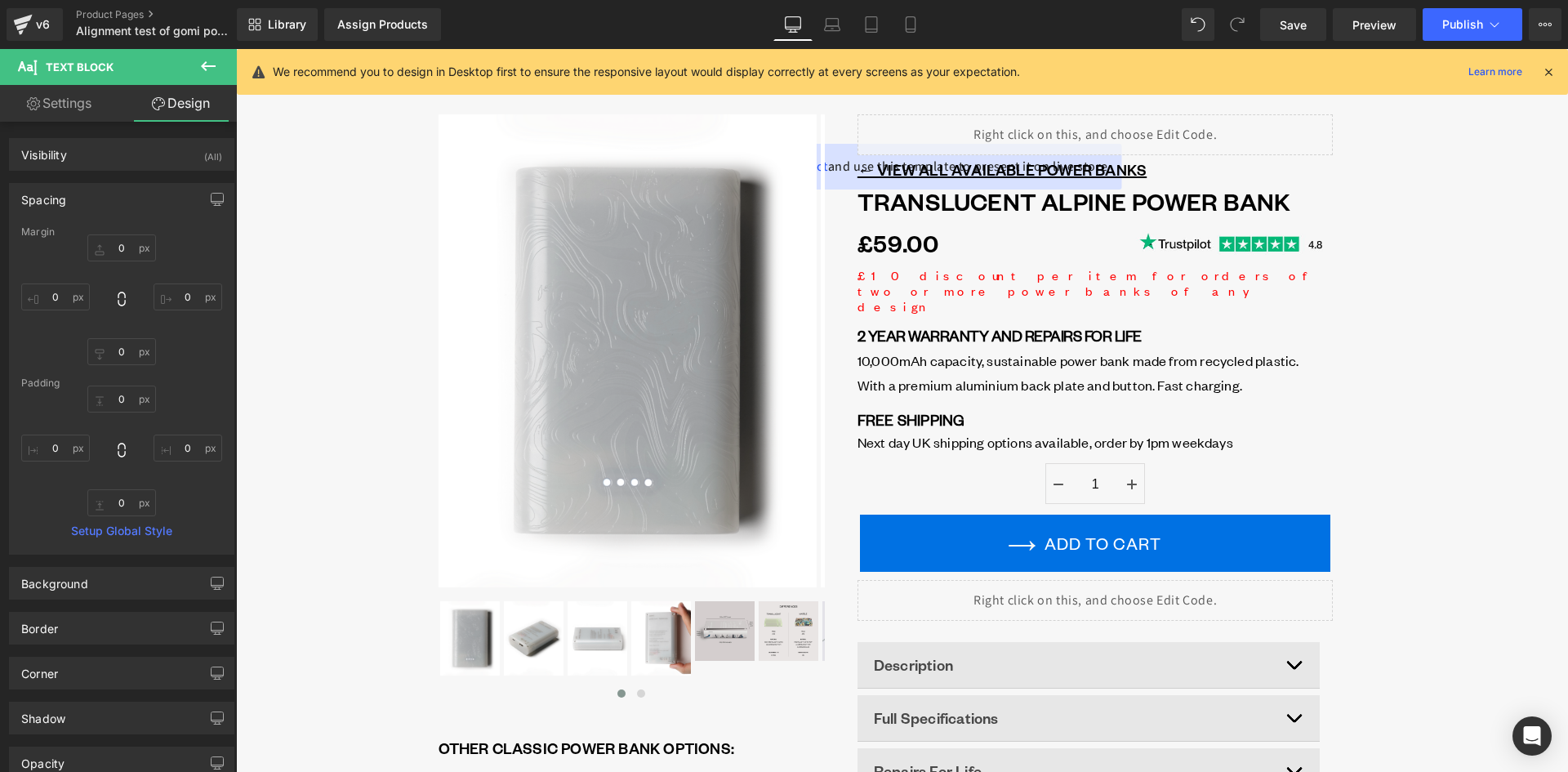
scroll to position [0, 0]
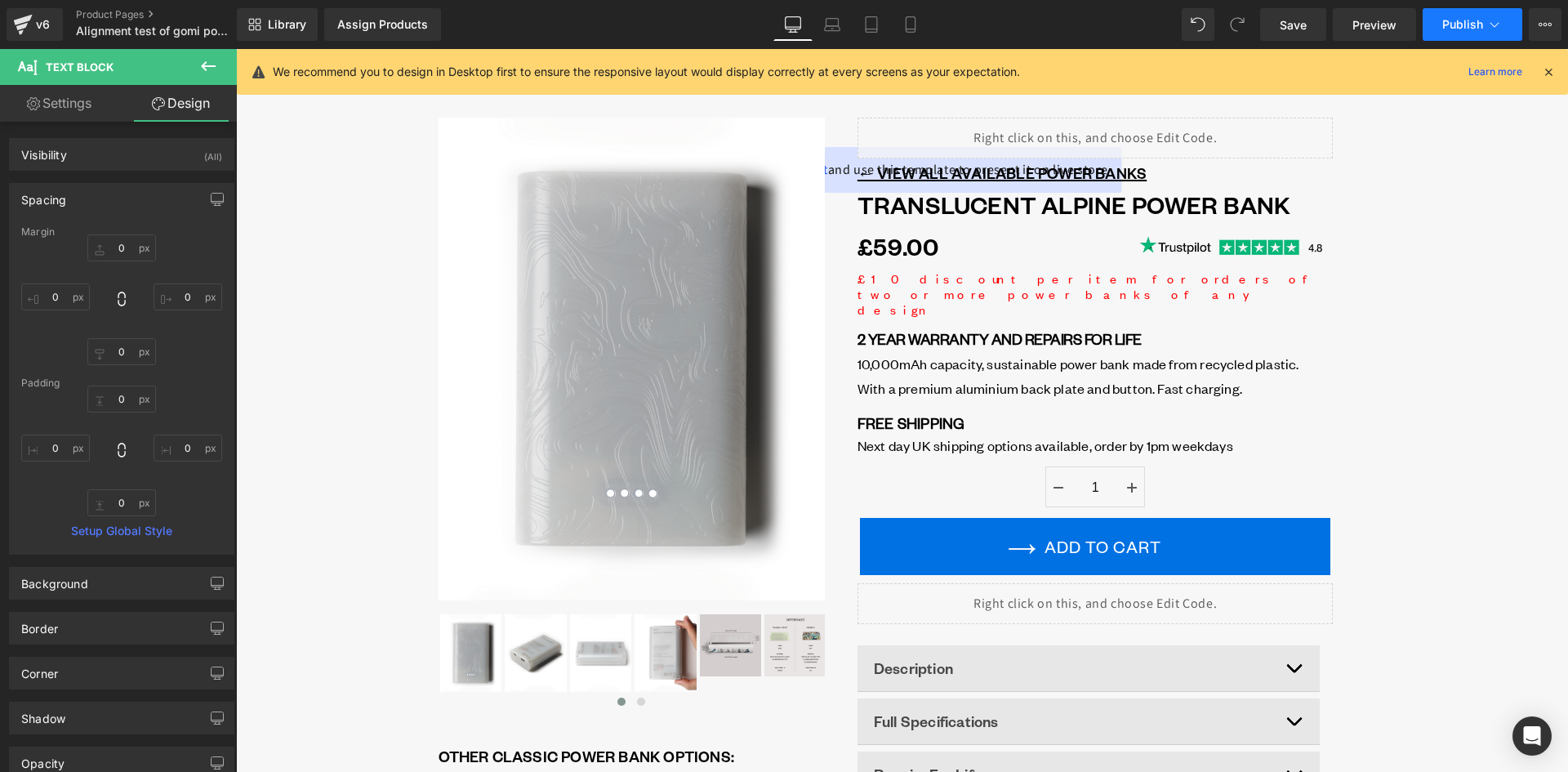
click at [1462, 25] on span "Publish" at bounding box center [1462, 25] width 41 height 13
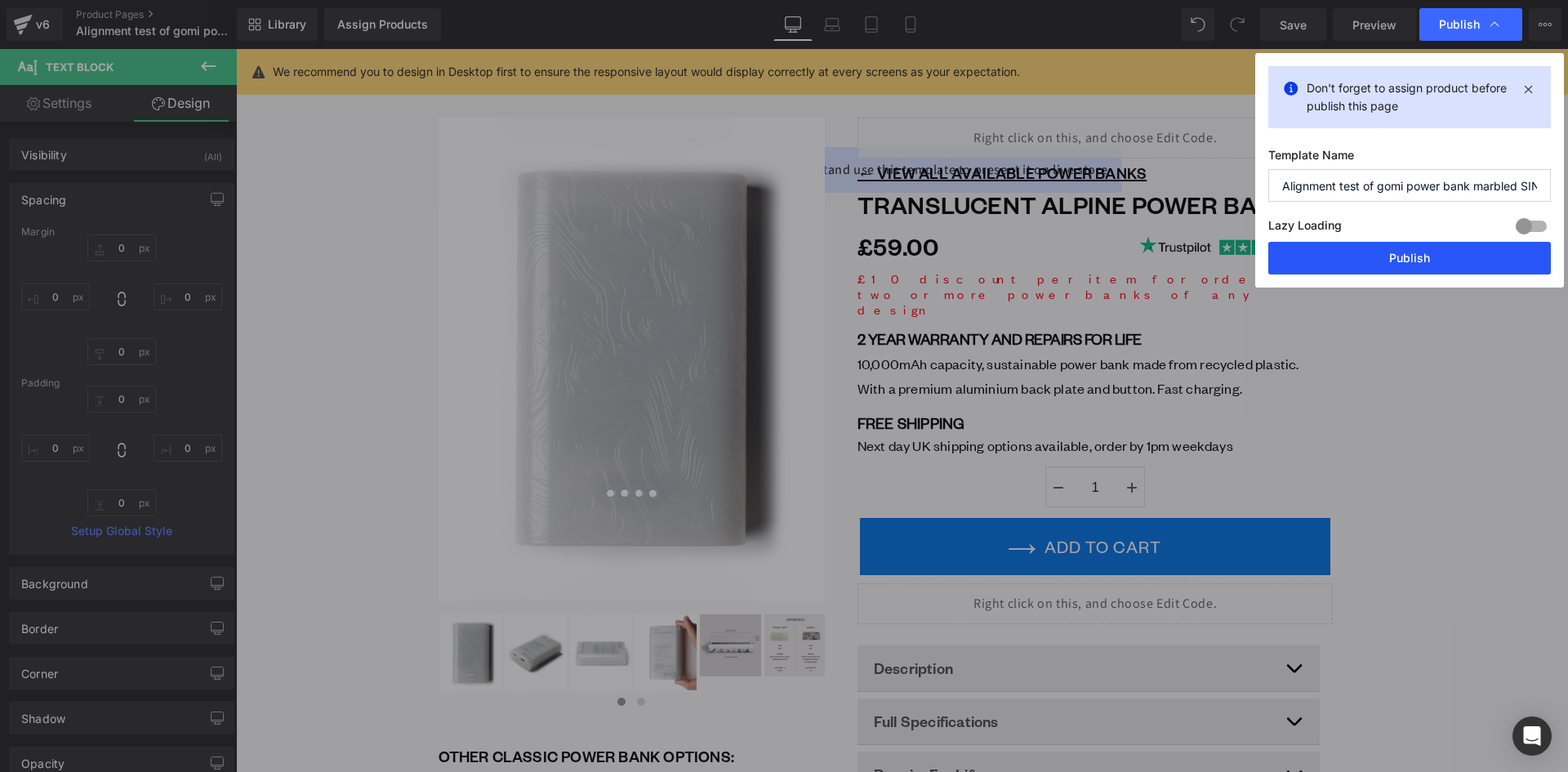
drag, startPoint x: 1444, startPoint y: 258, endPoint x: 1196, endPoint y: 192, distance: 256.6
click at [1444, 258] on button "Publish" at bounding box center [1410, 258] width 283 height 33
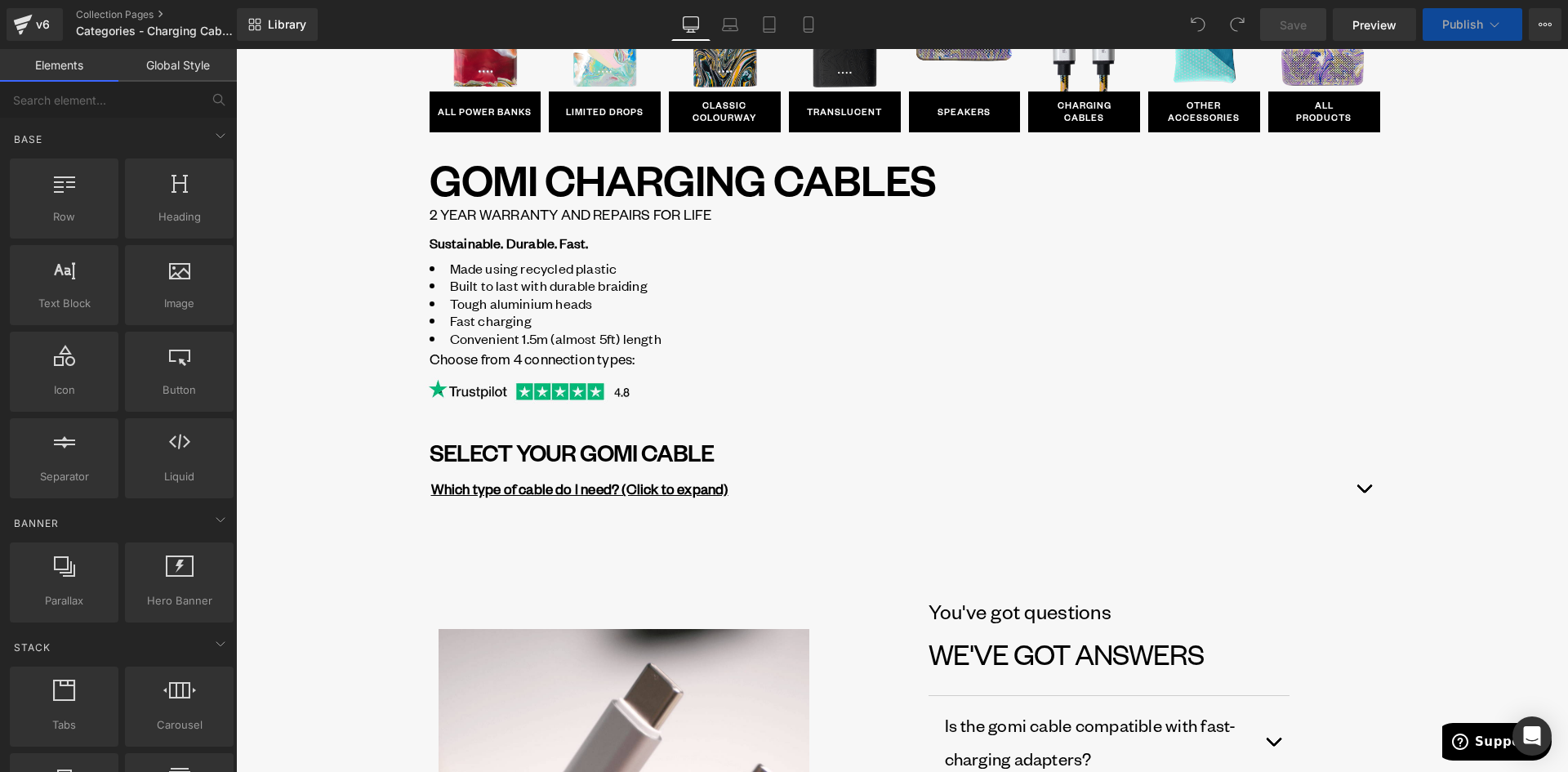
scroll to position [164, 0]
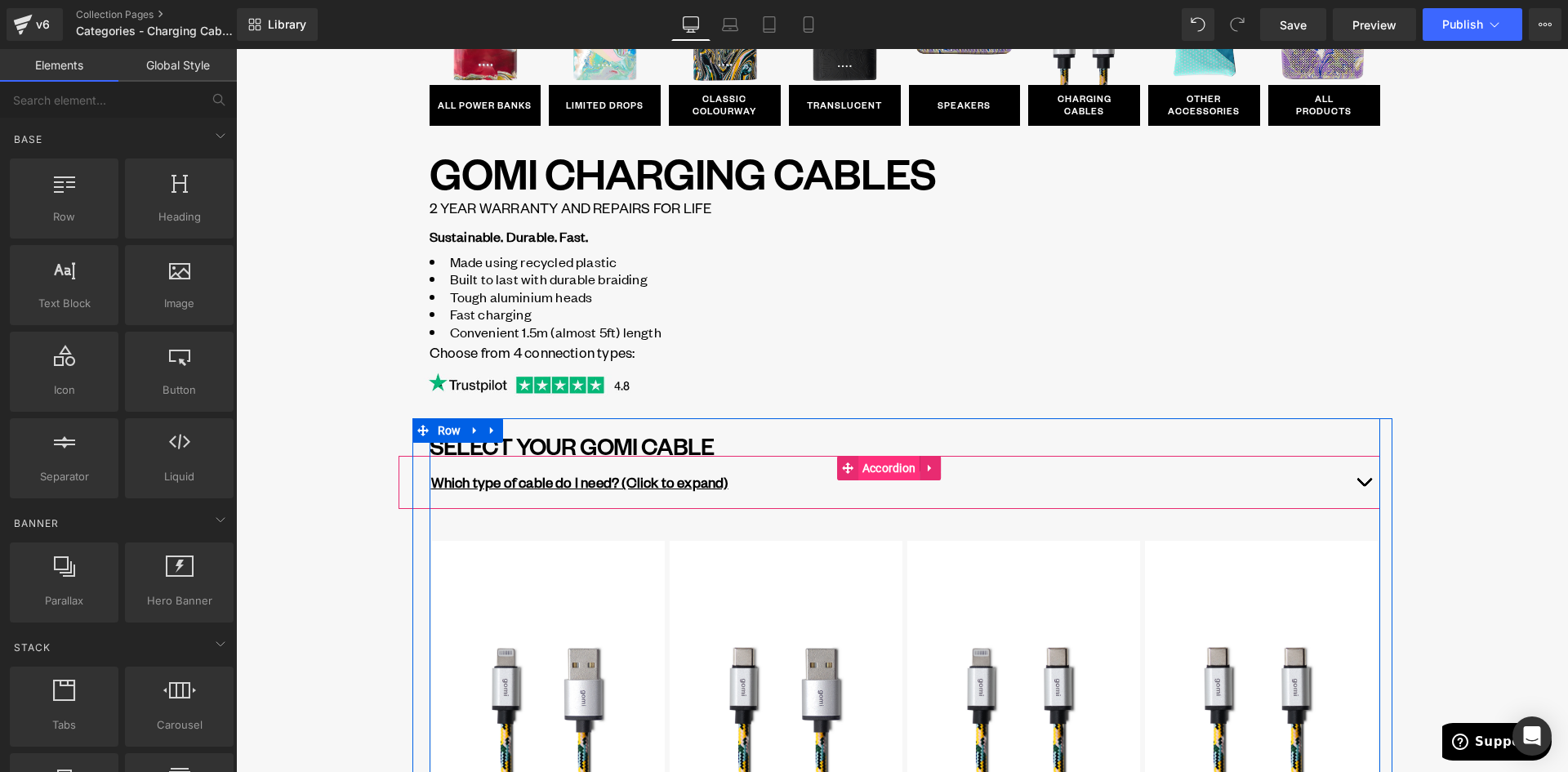
click at [878, 467] on span "Accordion" at bounding box center [890, 468] width 62 height 25
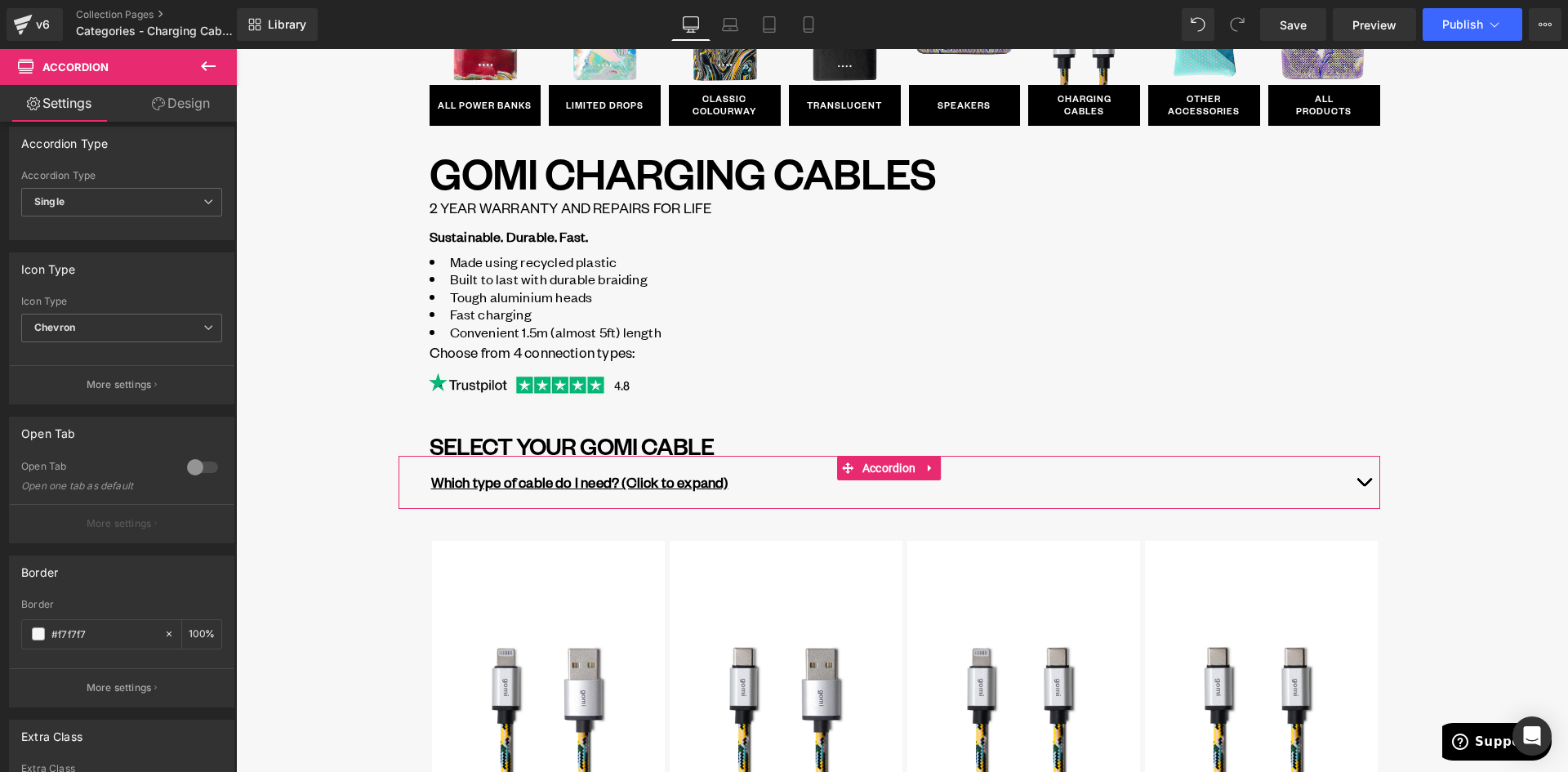
scroll to position [82, 0]
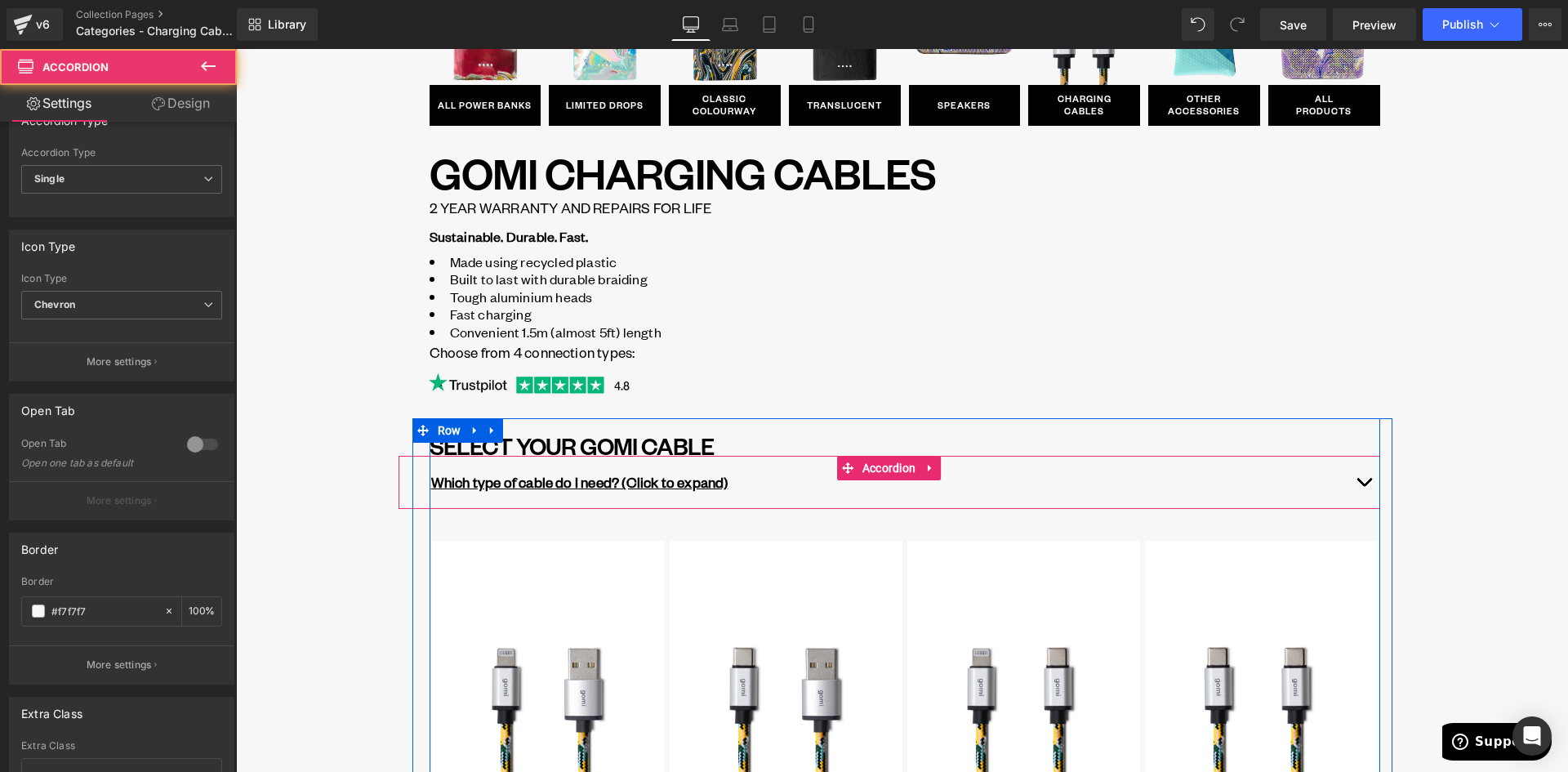
click at [1364, 486] on span "button" at bounding box center [1364, 486] width 0 height 0
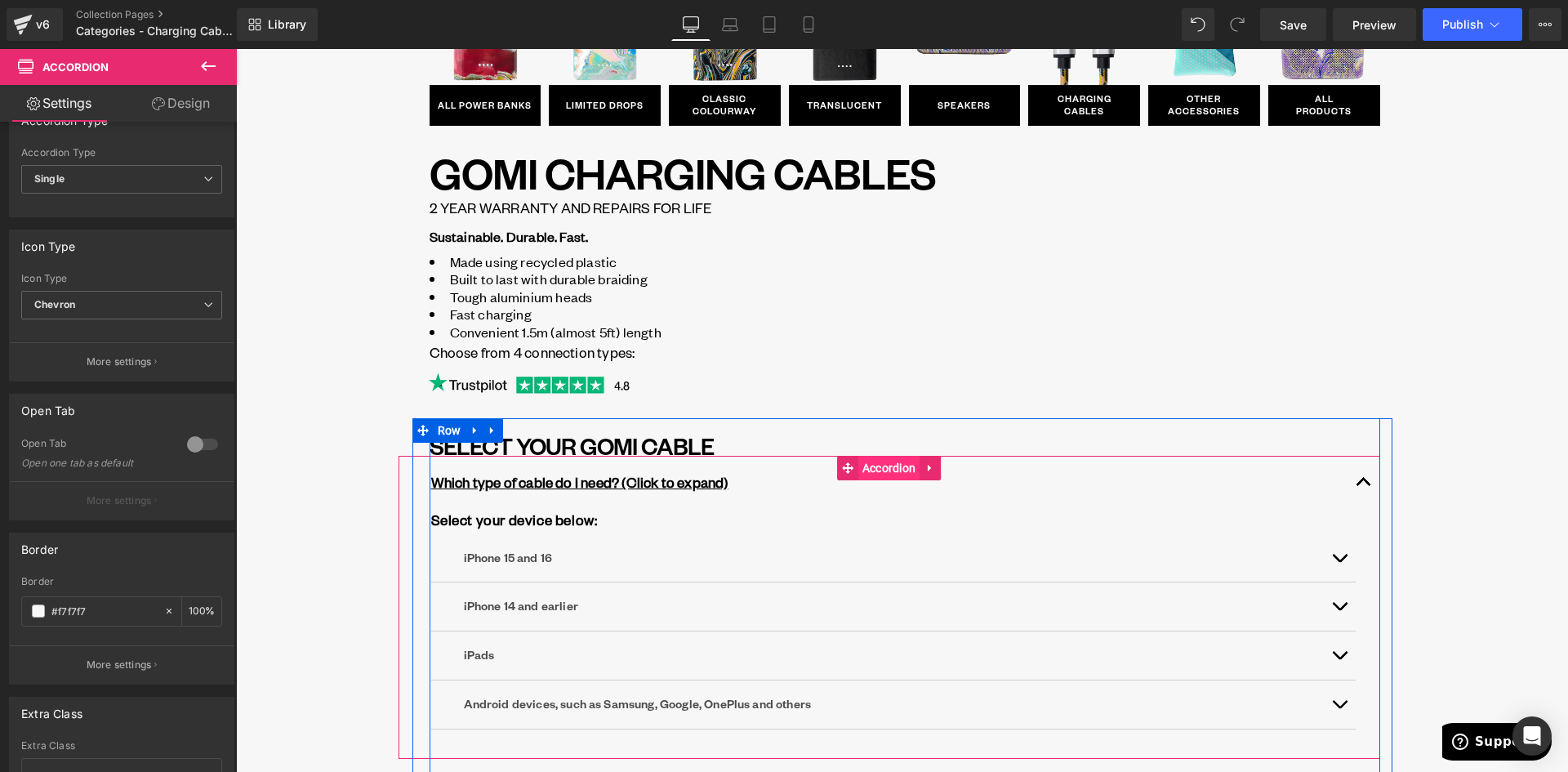
click at [888, 470] on span "Accordion" at bounding box center [890, 468] width 62 height 25
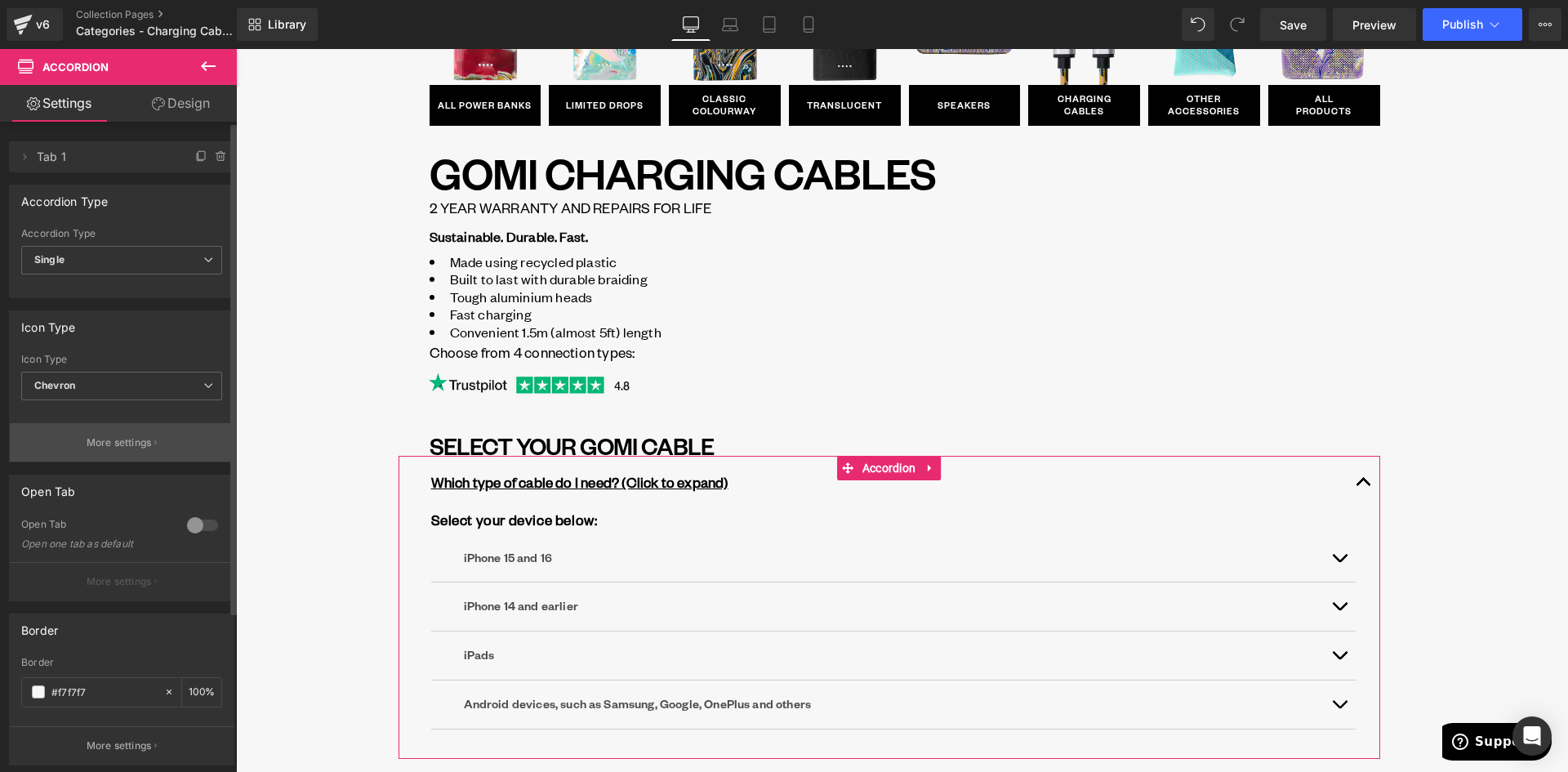
scroll to position [0, 0]
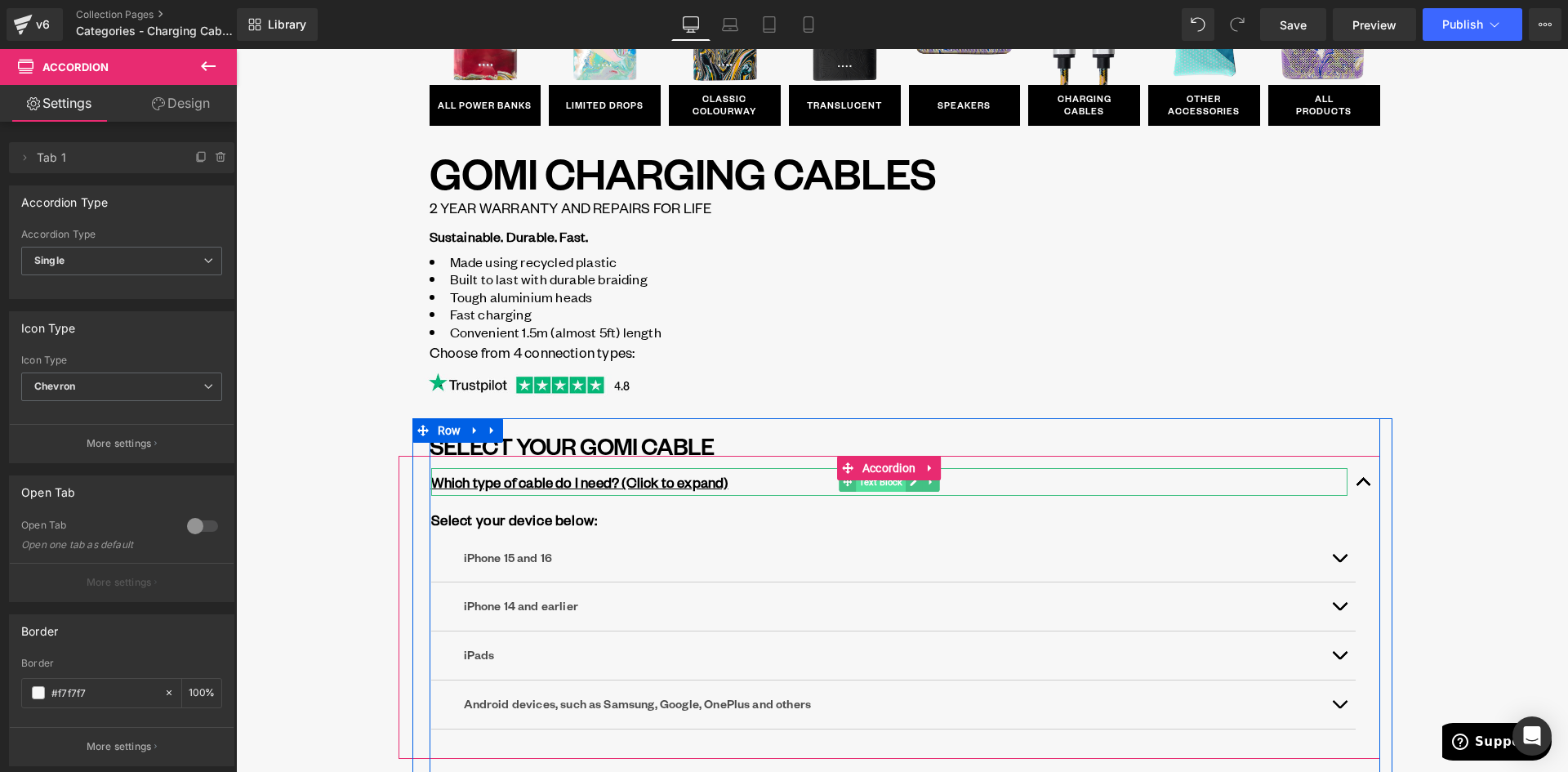
drag, startPoint x: 890, startPoint y: 487, endPoint x: 882, endPoint y: 490, distance: 8.5
click at [890, 487] on span "Text Block" at bounding box center [881, 482] width 50 height 20
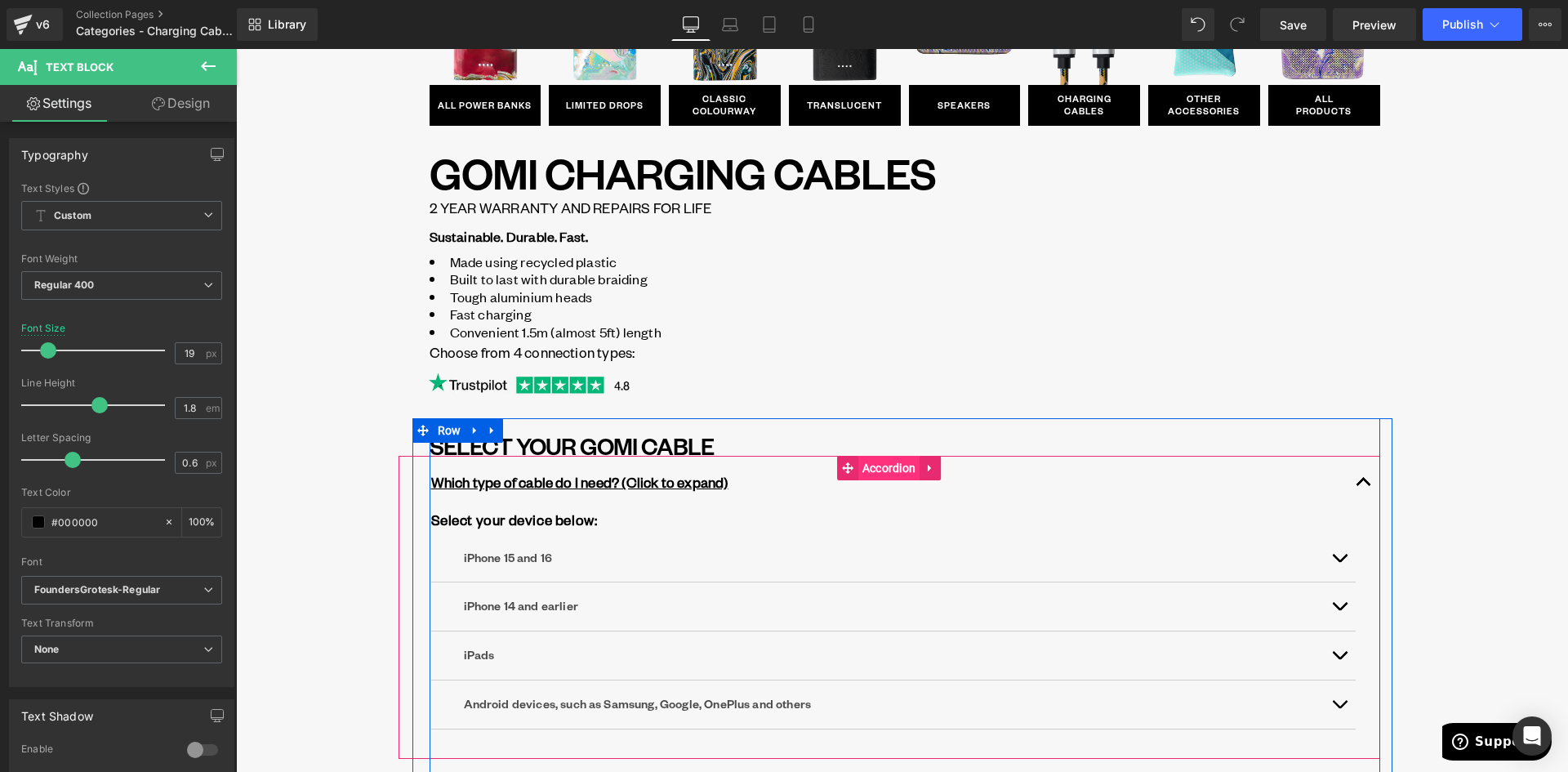
click at [878, 472] on span "Accordion" at bounding box center [890, 468] width 62 height 25
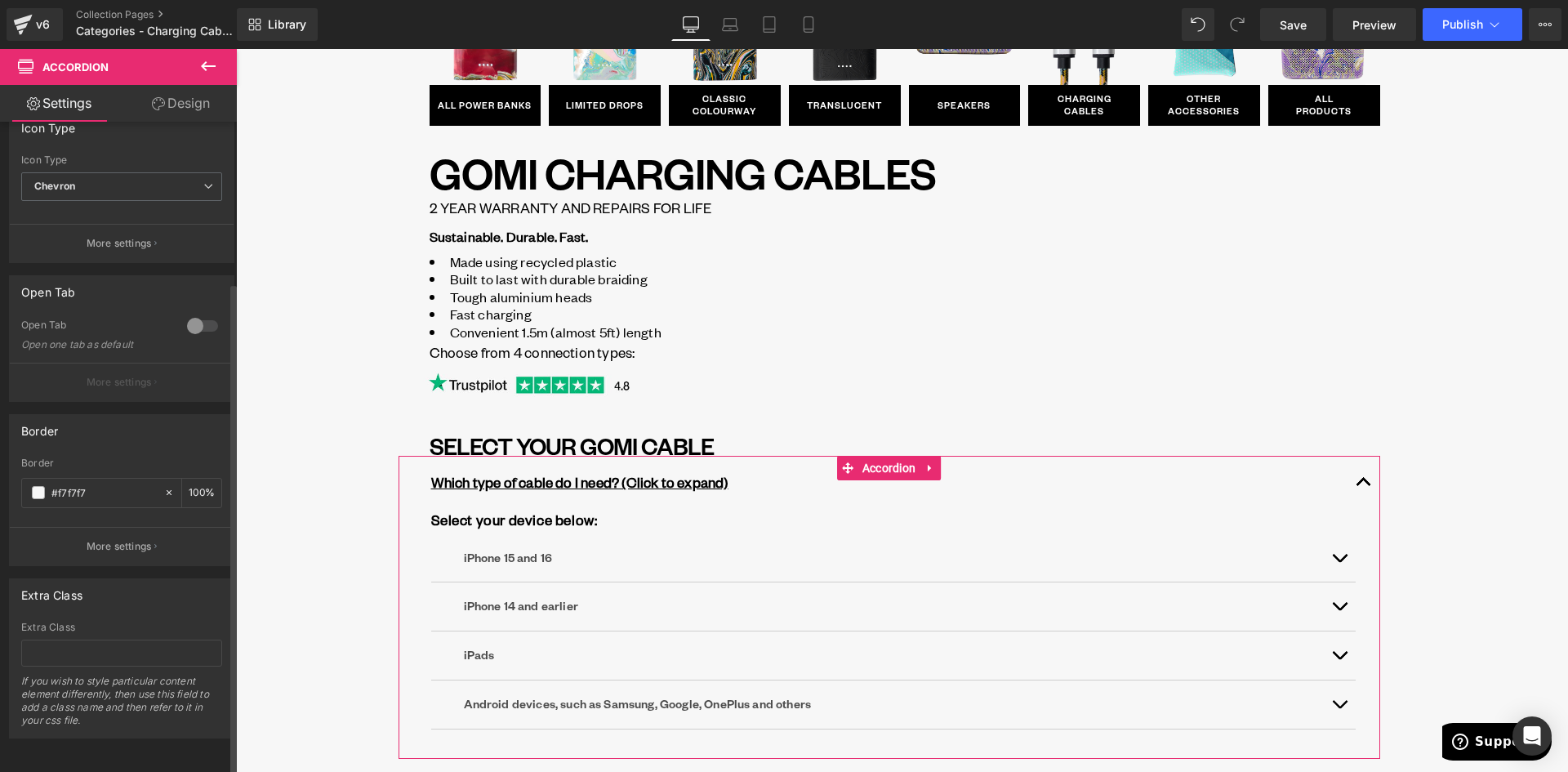
scroll to position [213, 0]
click at [101, 483] on input "#f7f7f7" at bounding box center [104, 492] width 105 height 18
drag, startPoint x: 97, startPoint y: 482, endPoint x: 47, endPoint y: 475, distance: 50.5
click at [47, 478] on div "#f7f7f7" at bounding box center [92, 492] width 142 height 29
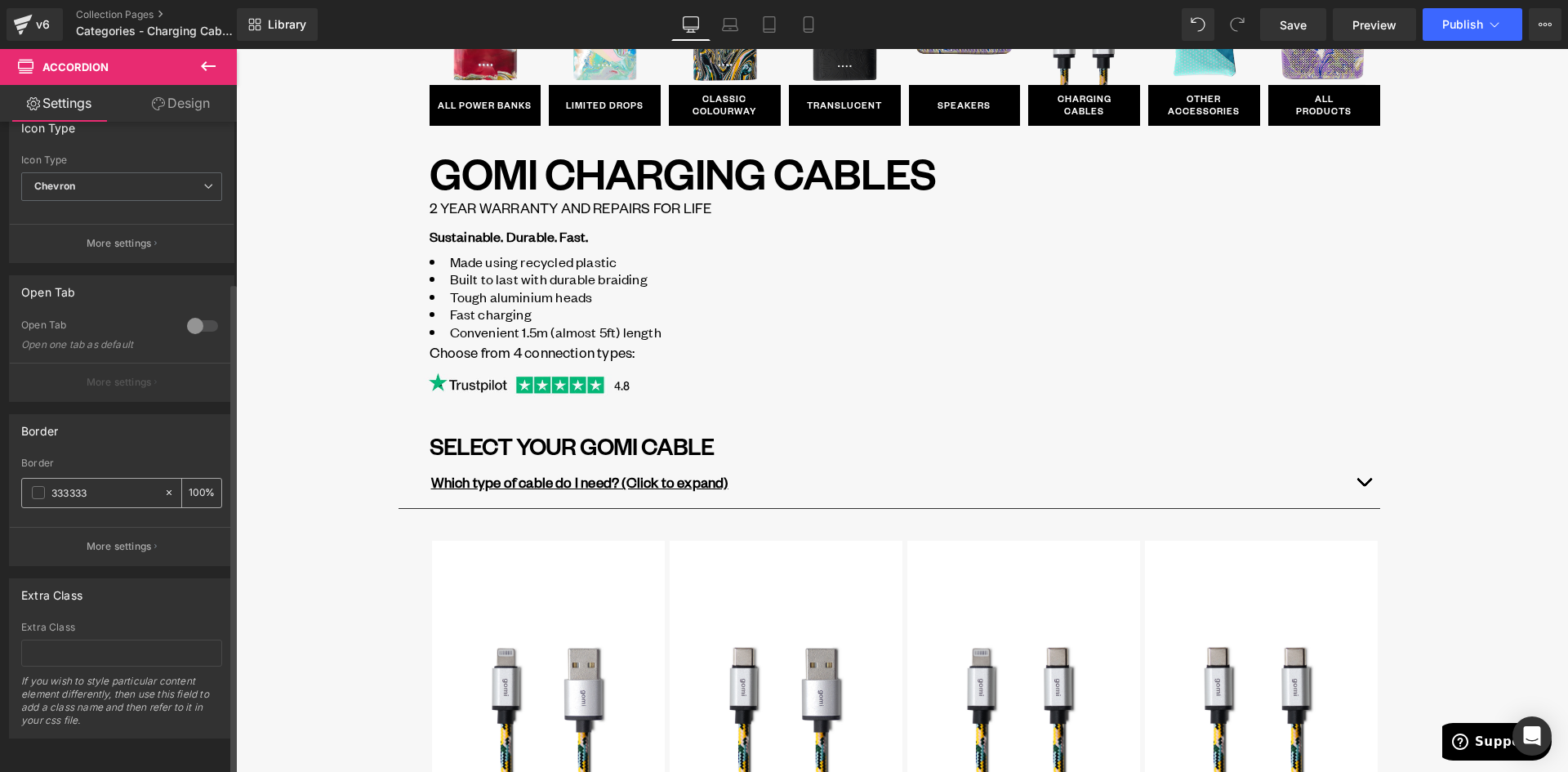
drag, startPoint x: 114, startPoint y: 481, endPoint x: 25, endPoint y: 482, distance: 89.0
click at [25, 482] on div "333333" at bounding box center [92, 492] width 142 height 29
paste input "#f7f7f7"
type input "#f7f7f7"
click at [156, 415] on div "Border" at bounding box center [122, 430] width 224 height 31
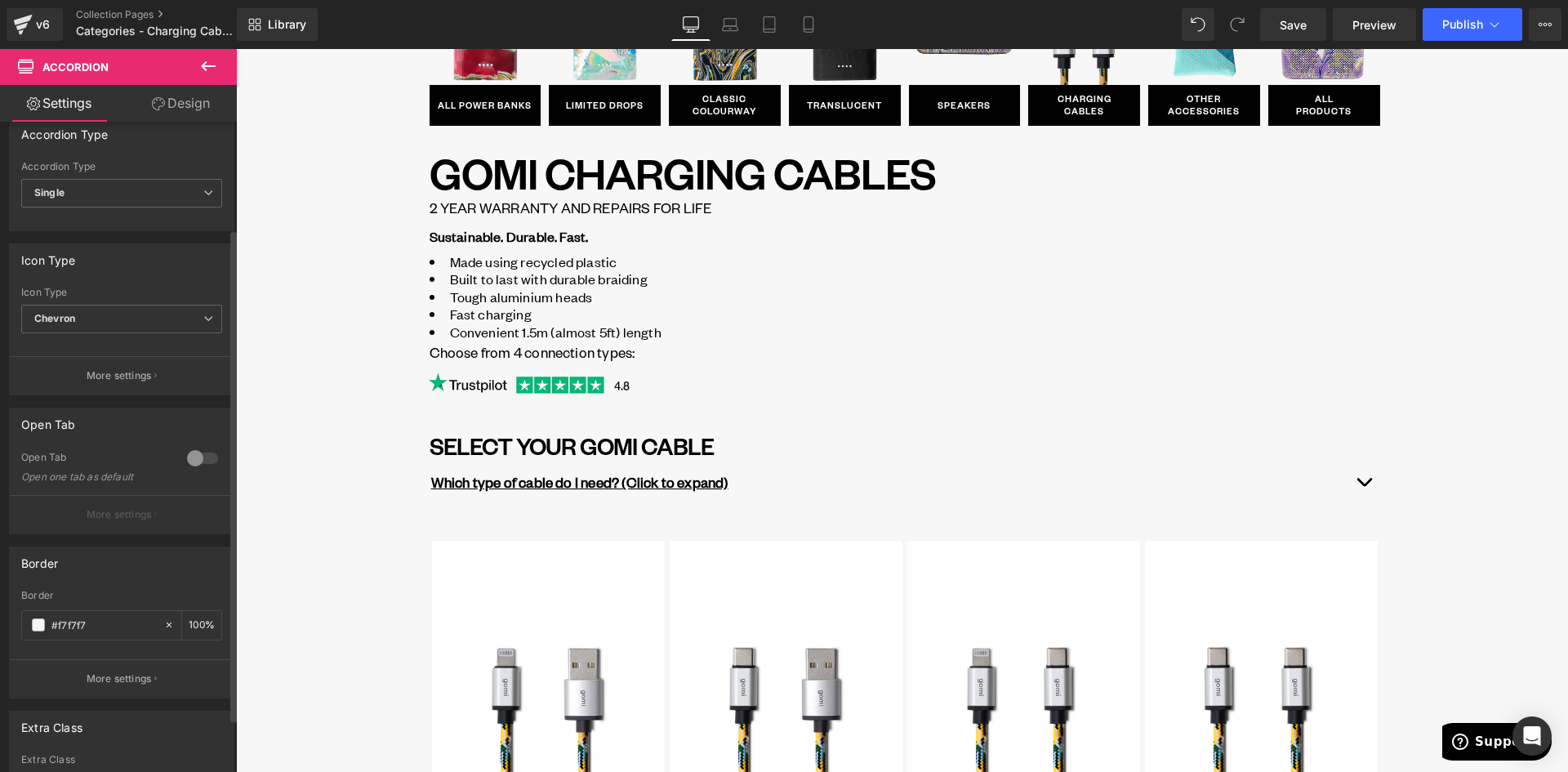
scroll to position [0, 0]
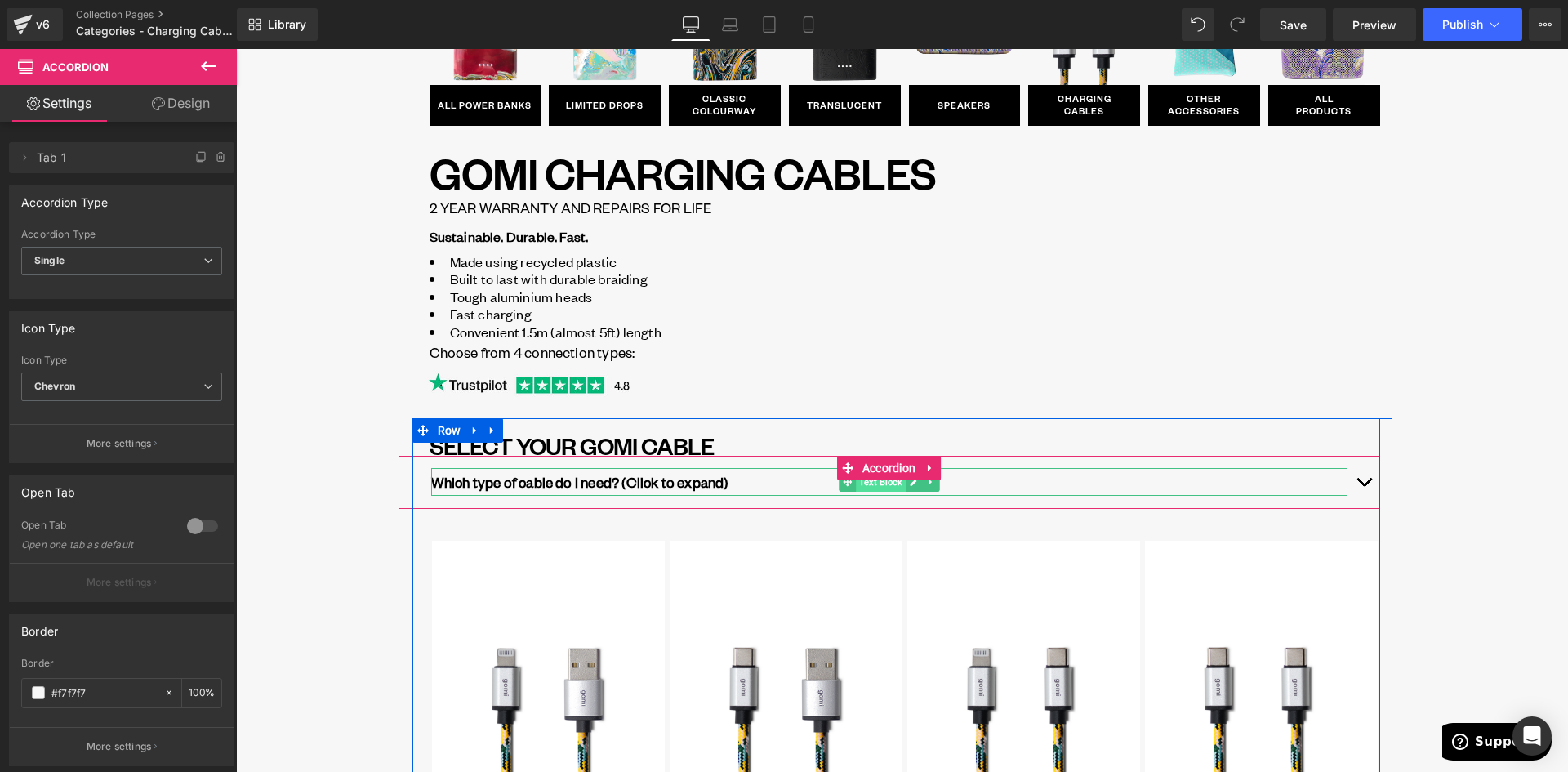
click at [878, 486] on span "Text Block" at bounding box center [881, 482] width 50 height 20
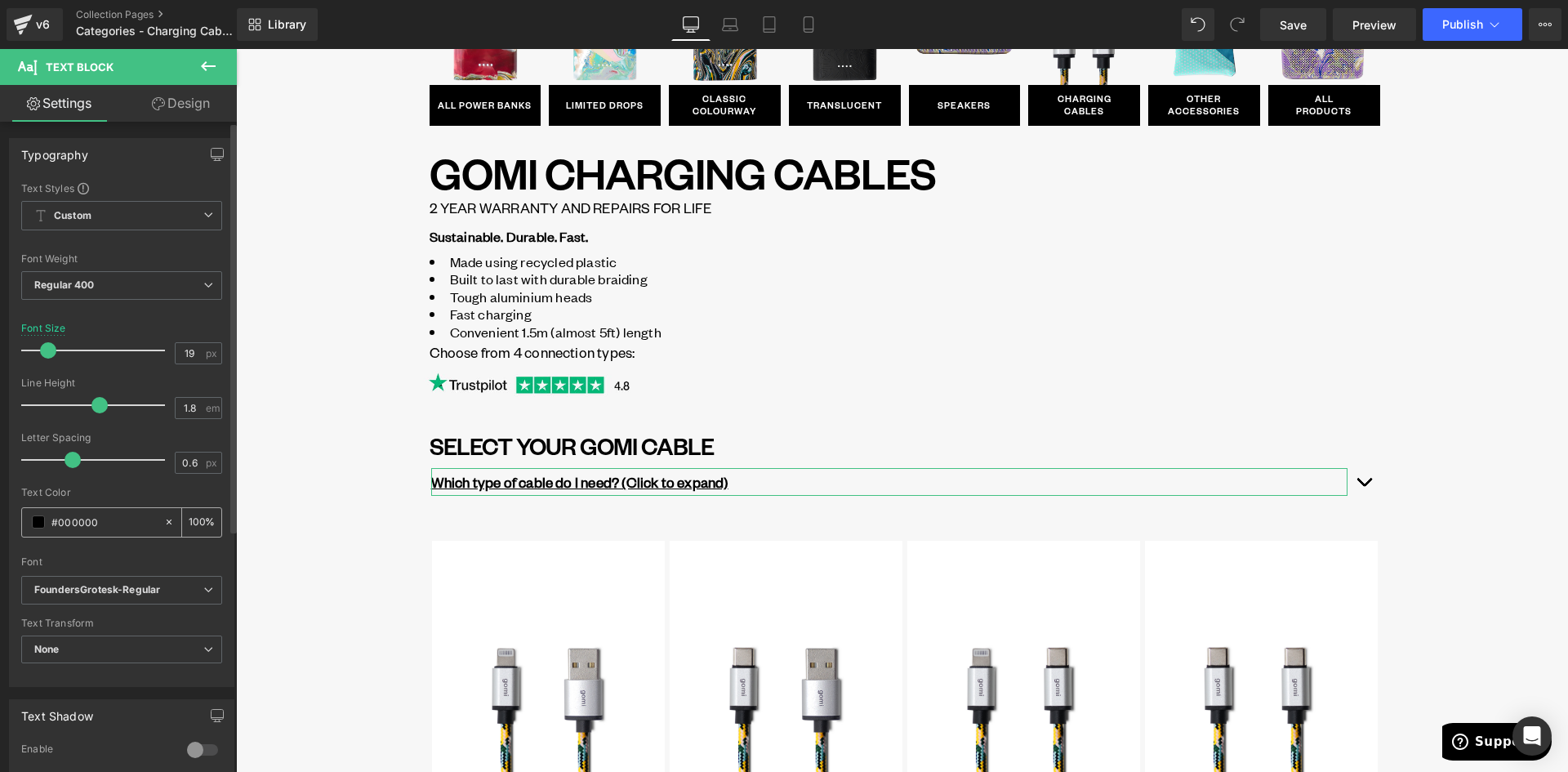
click at [126, 522] on input "#000000" at bounding box center [104, 522] width 105 height 18
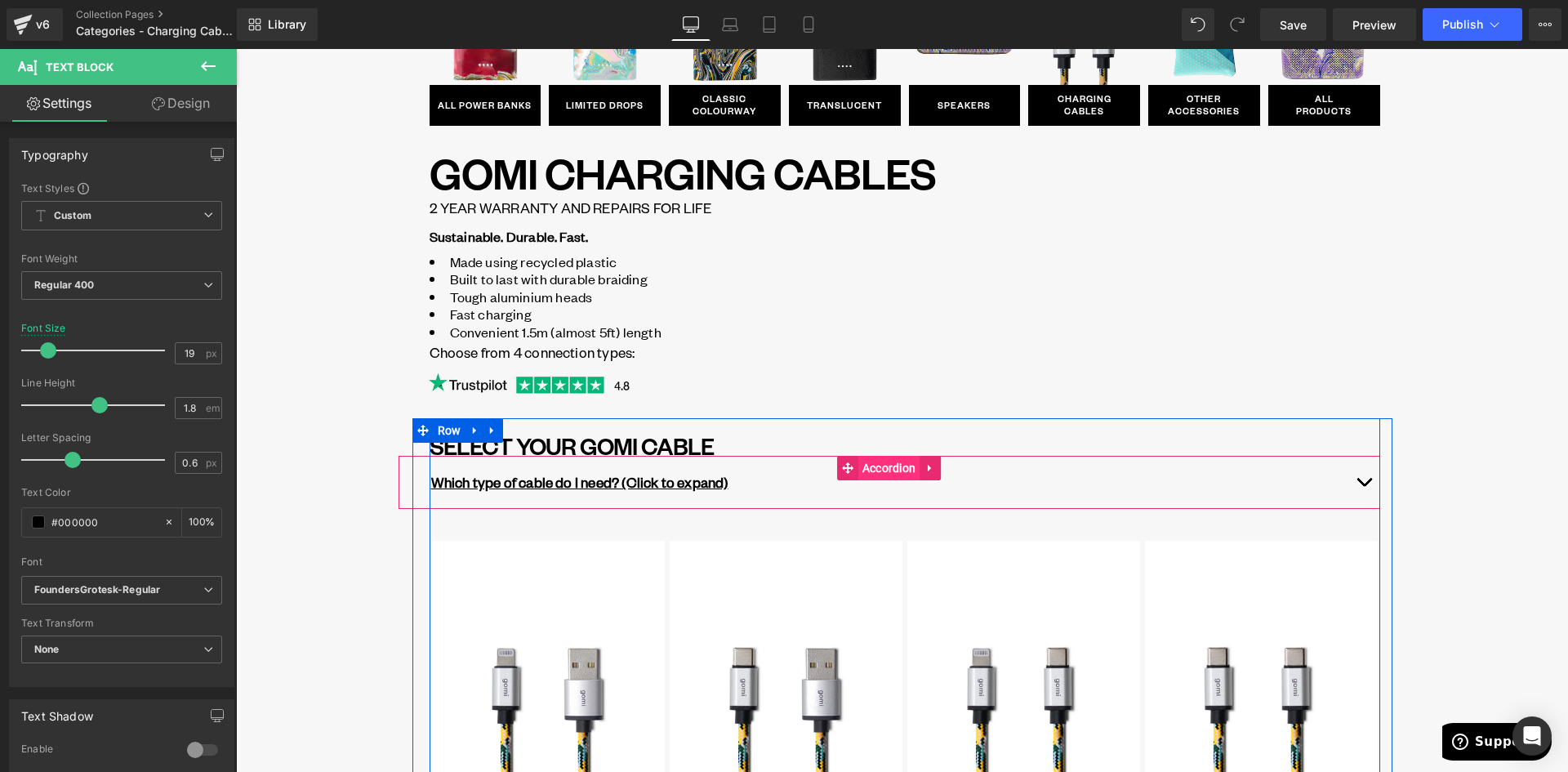
click at [871, 467] on span "Accordion" at bounding box center [890, 468] width 62 height 25
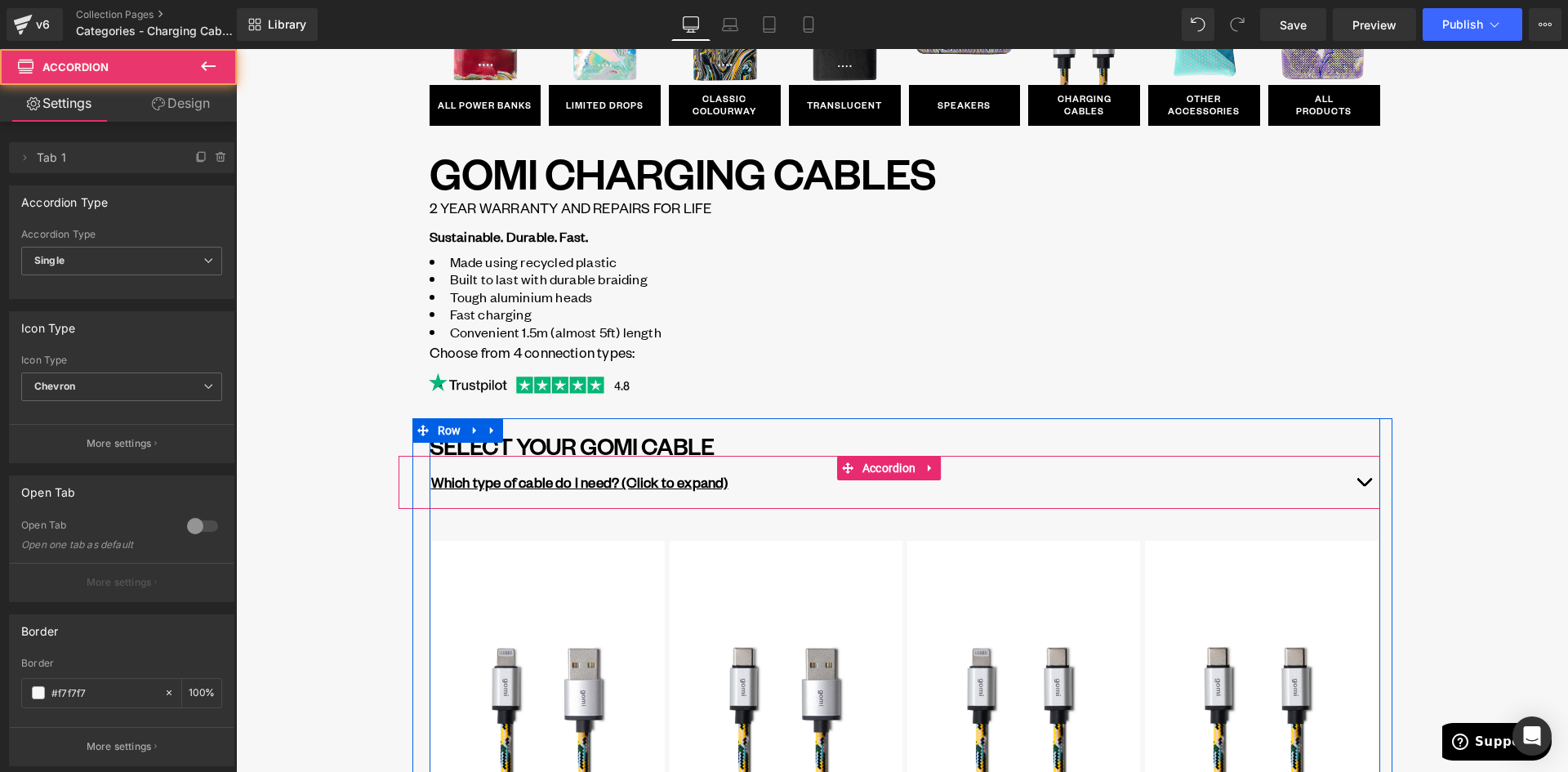
click at [1364, 486] on span "button" at bounding box center [1364, 486] width 0 height 0
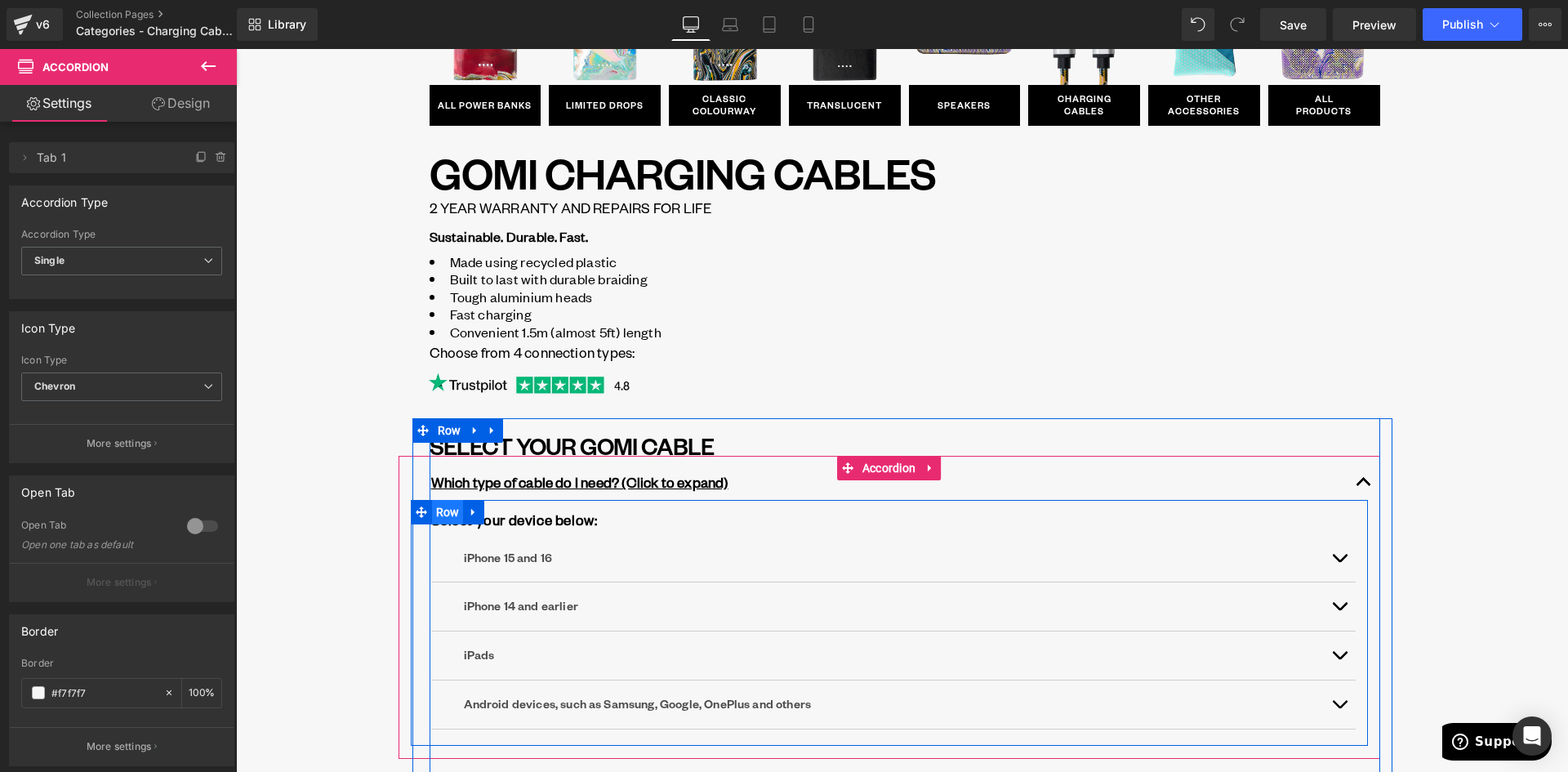
click at [443, 517] on span "Row" at bounding box center [447, 512] width 32 height 25
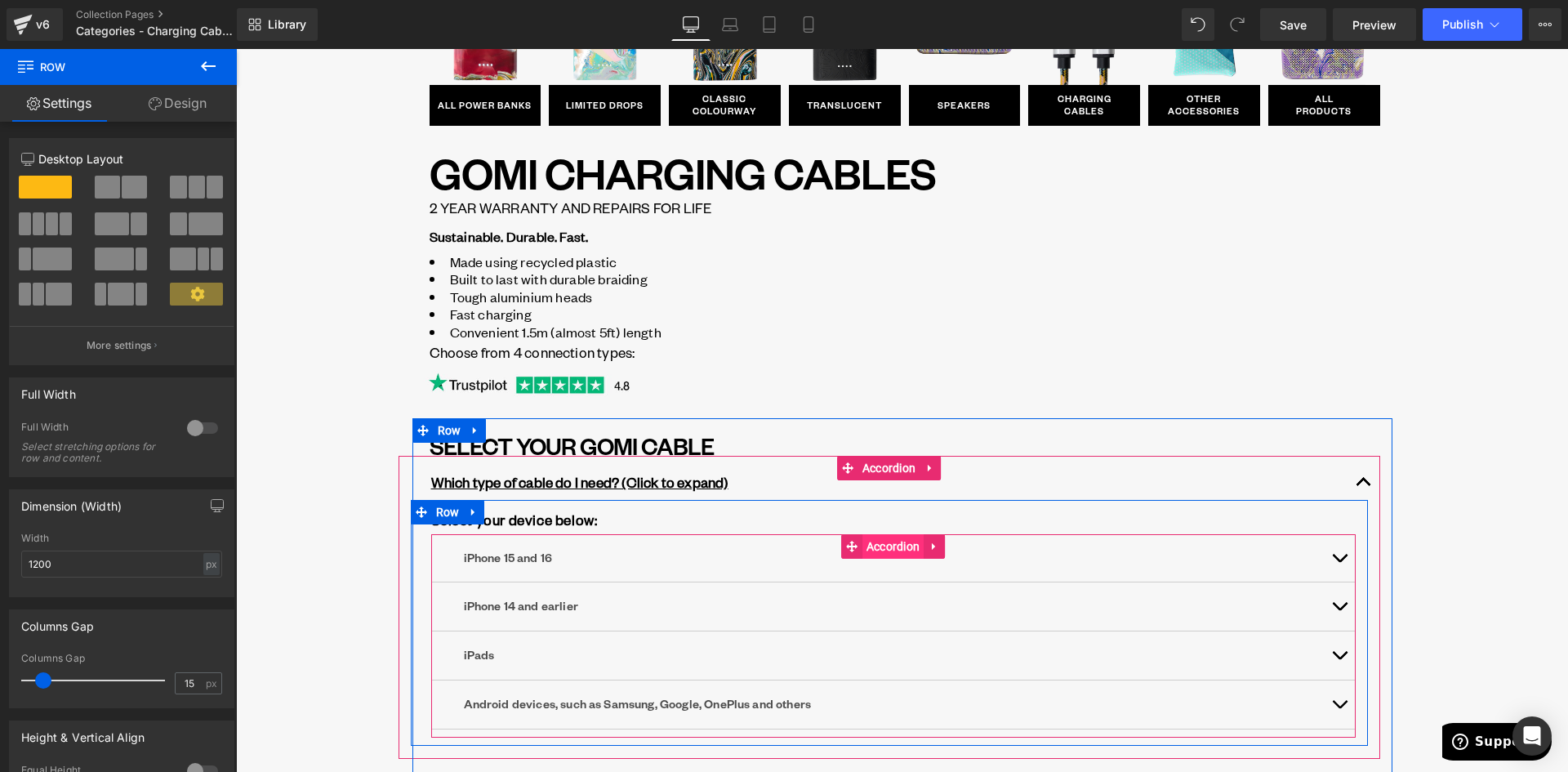
click at [897, 541] on span "Accordion" at bounding box center [893, 546] width 62 height 25
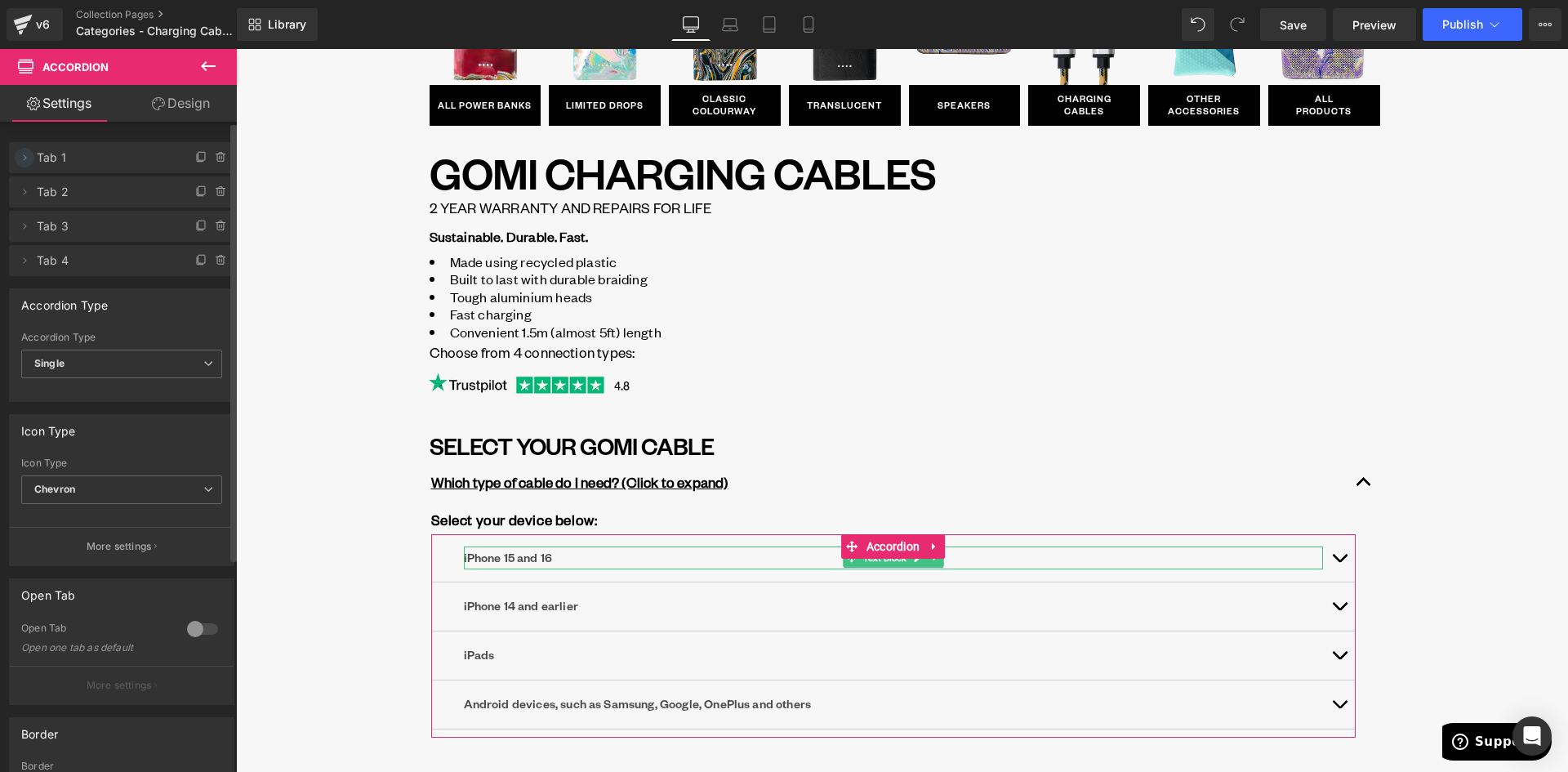
click at [24, 155] on icon at bounding box center [25, 157] width 3 height 6
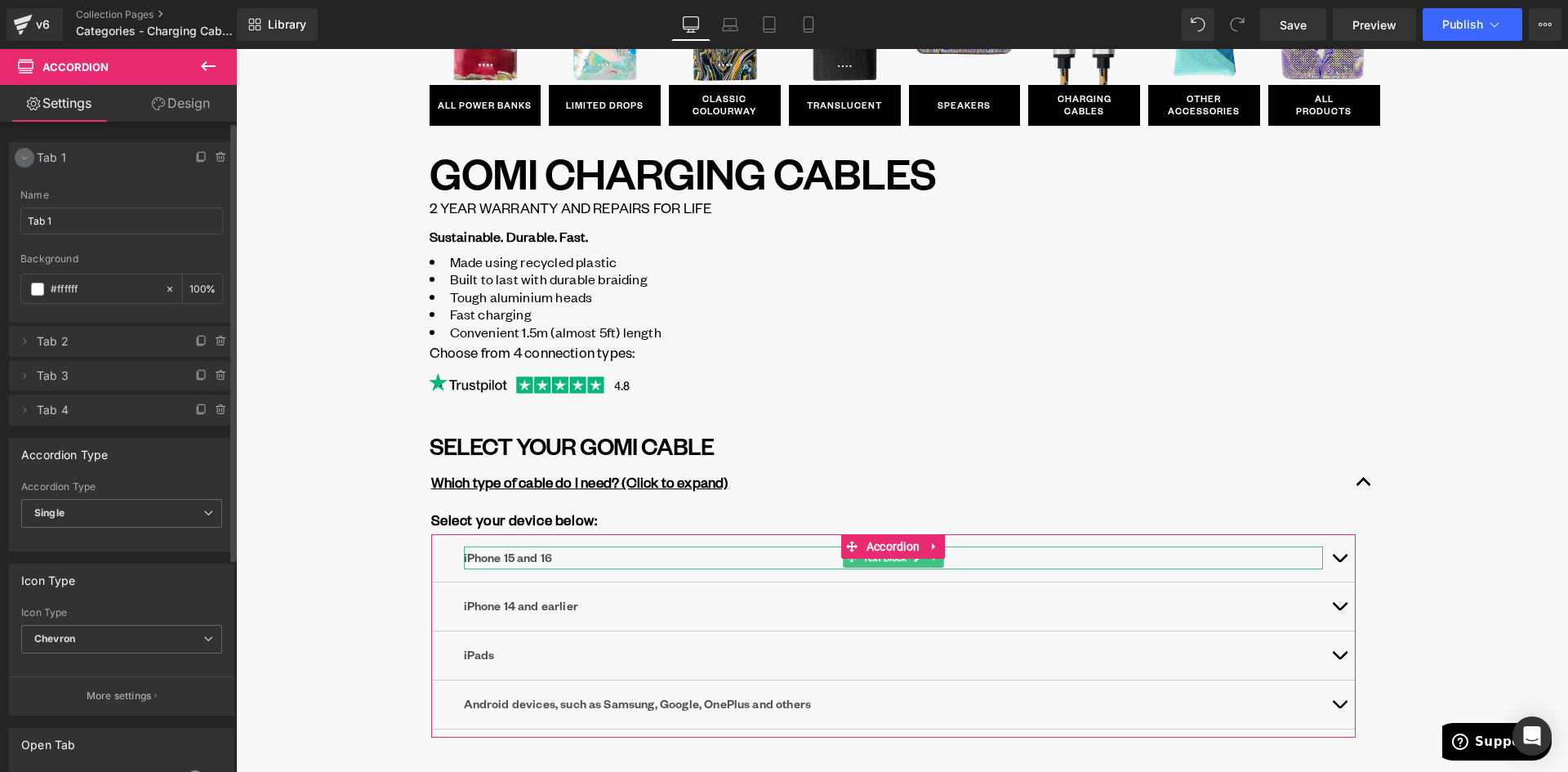
click at [24, 155] on icon at bounding box center [25, 158] width 13 height 13
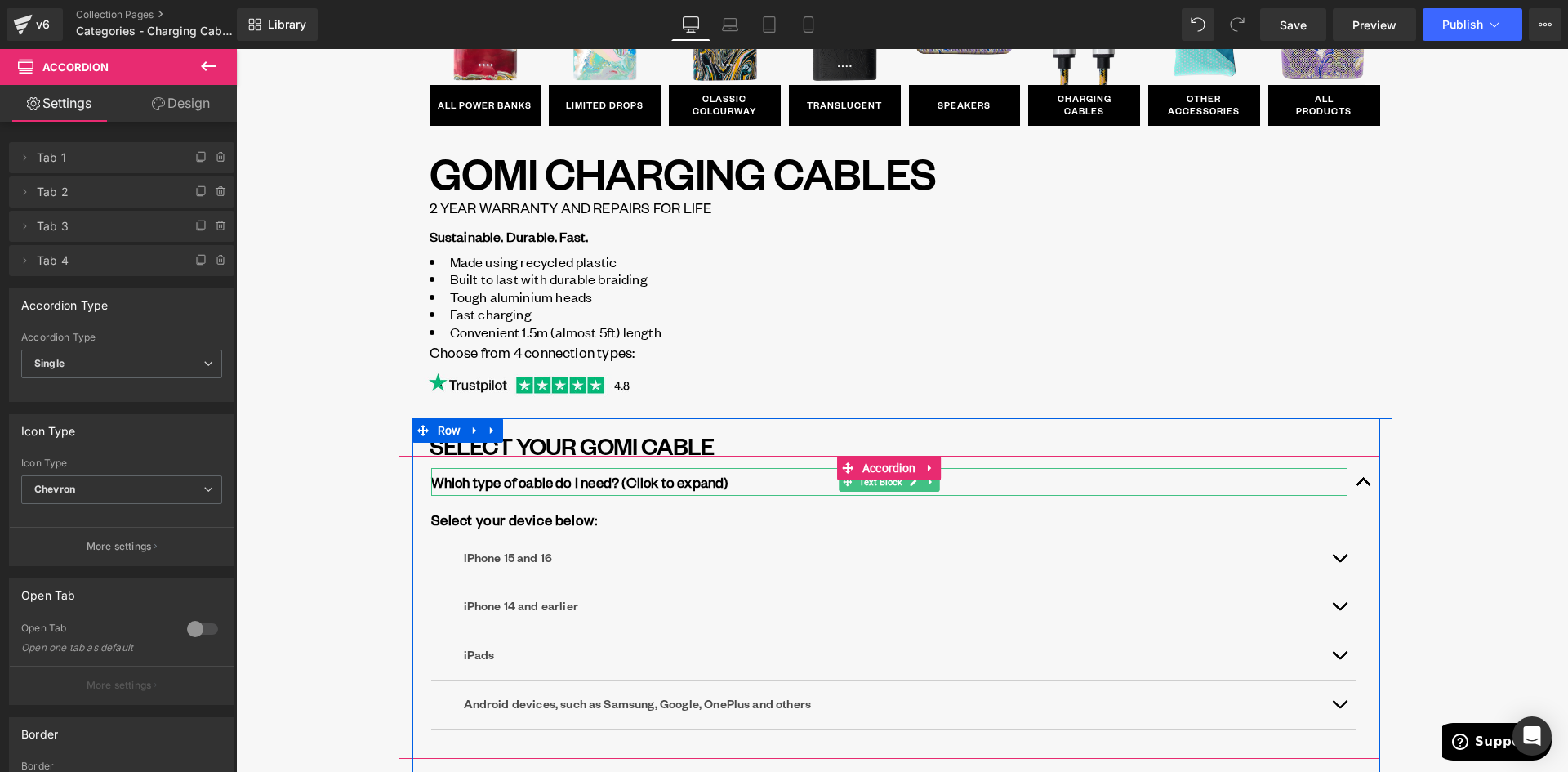
click at [769, 485] on p "Which type of cable do I need? (Click to expand)" at bounding box center [889, 482] width 916 height 28
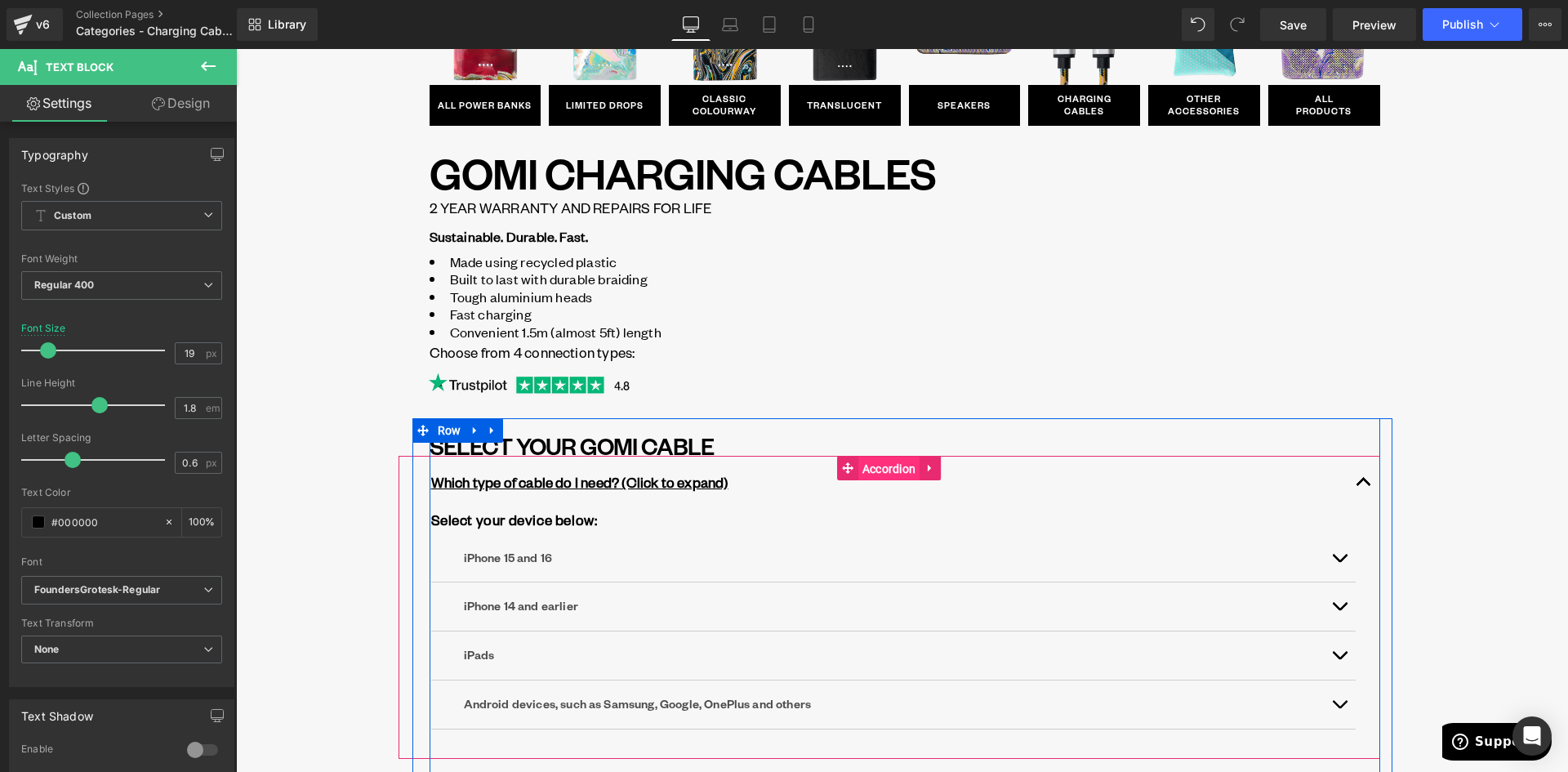
click at [871, 469] on span "Accordion" at bounding box center [890, 469] width 62 height 25
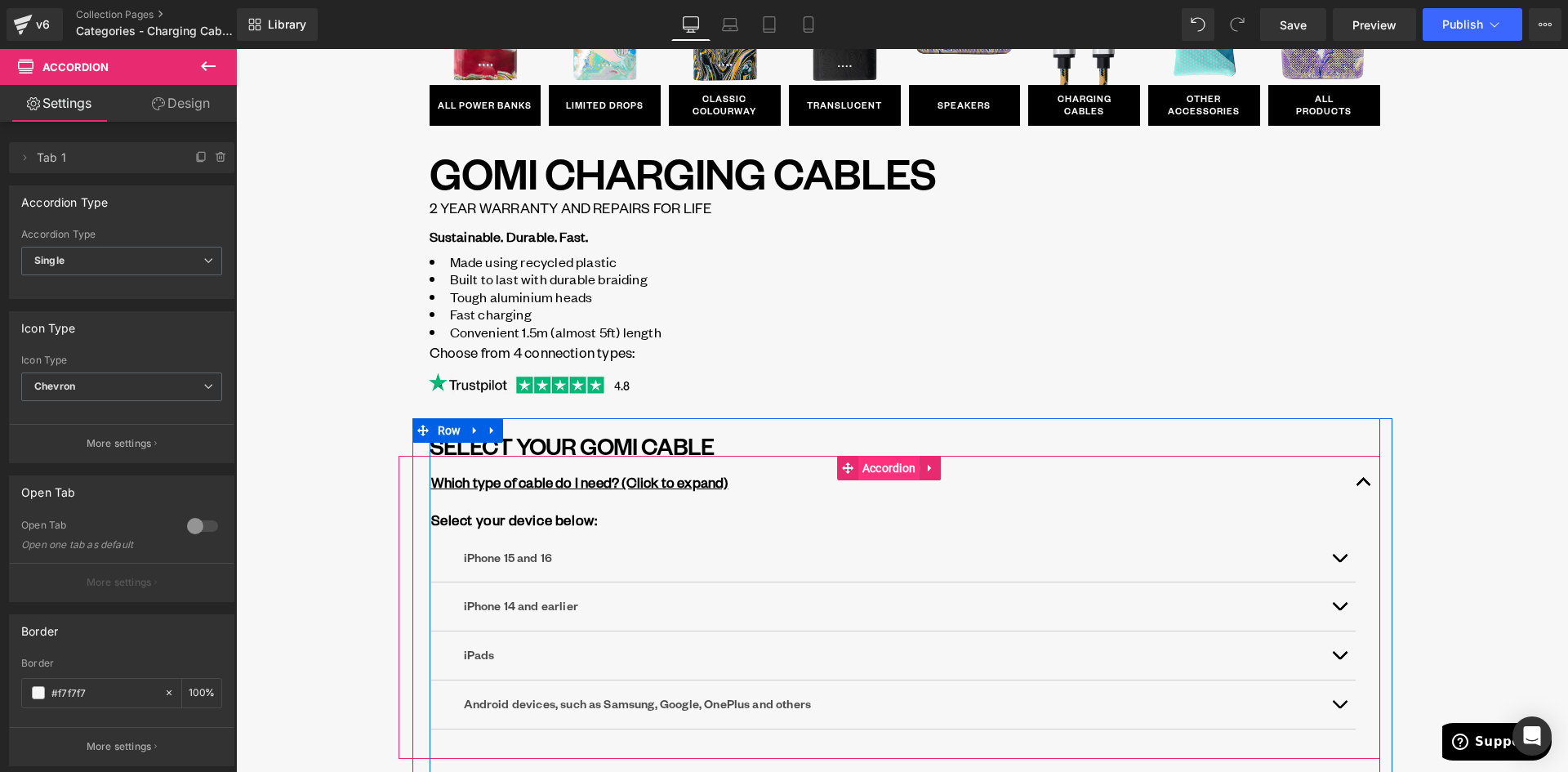
click at [873, 470] on span "Accordion" at bounding box center [890, 468] width 62 height 25
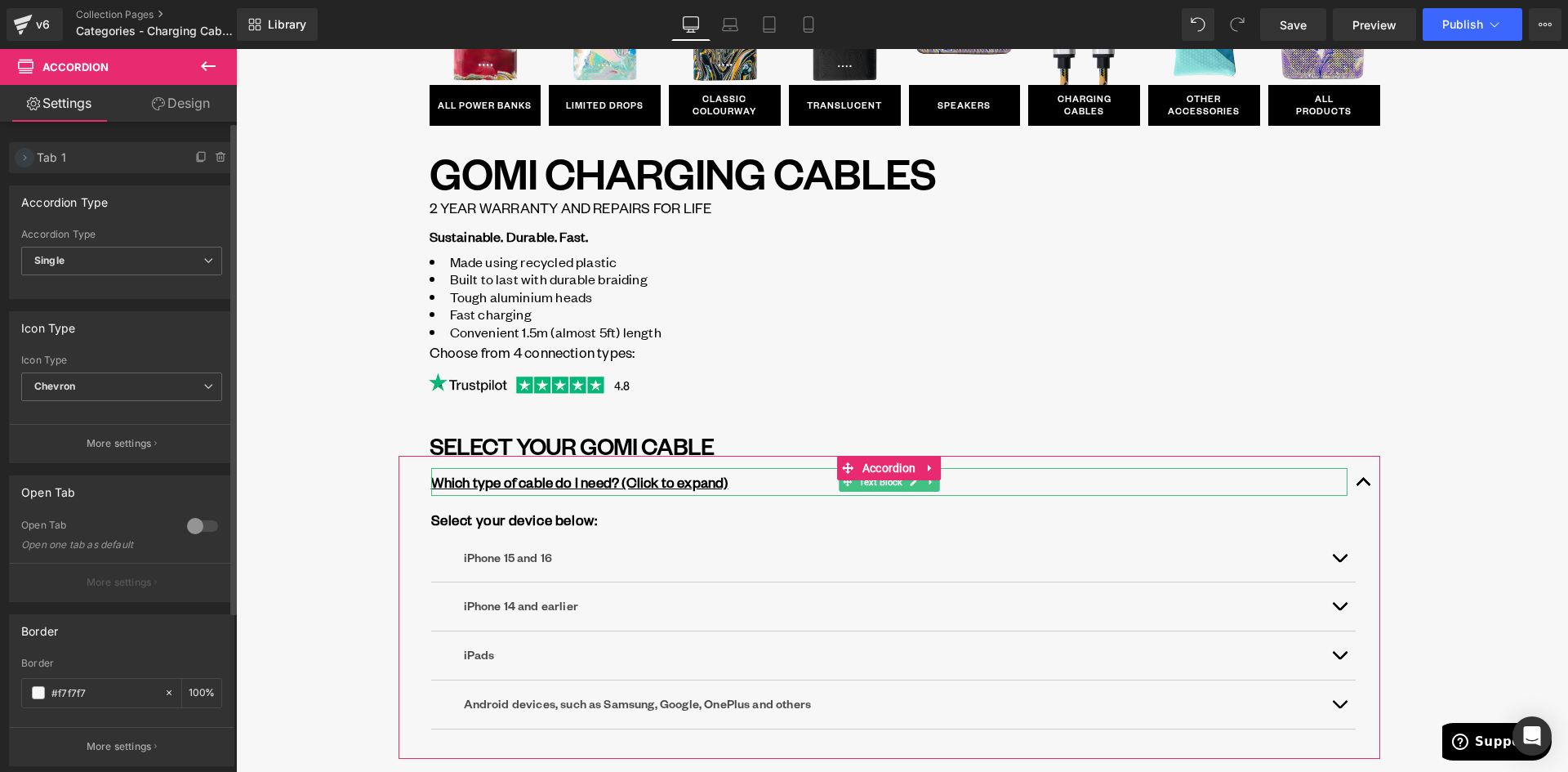
click at [25, 155] on icon at bounding box center [25, 158] width 13 height 13
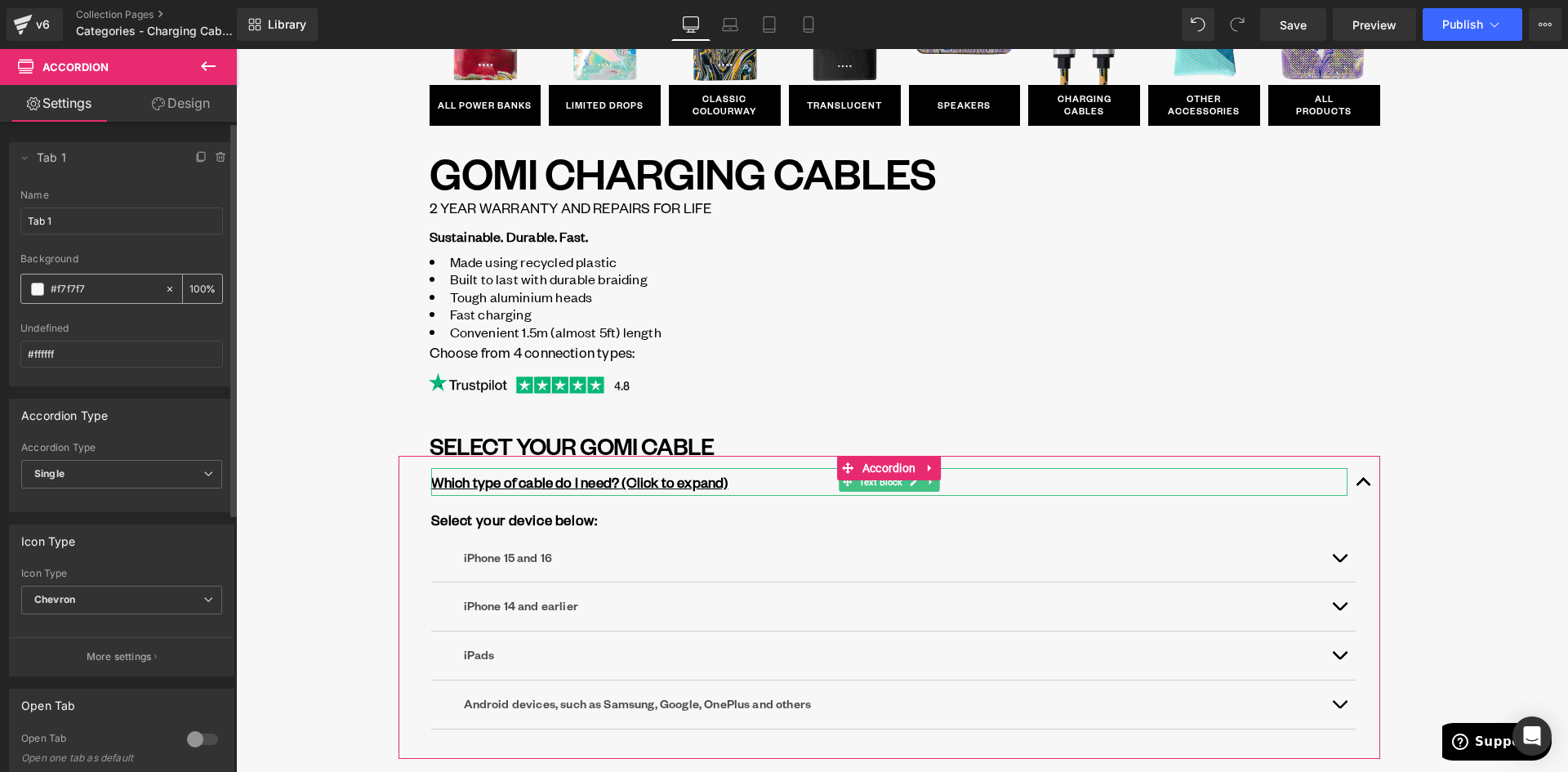
click at [114, 290] on input "#f7f7f7" at bounding box center [104, 290] width 106 height 18
click at [20, 286] on div "Tab 1 Name Tab 1 rgb(247, 247, 247) Background #f7f7f7 100 % #ffffff undefined …" at bounding box center [122, 288] width 226 height 197
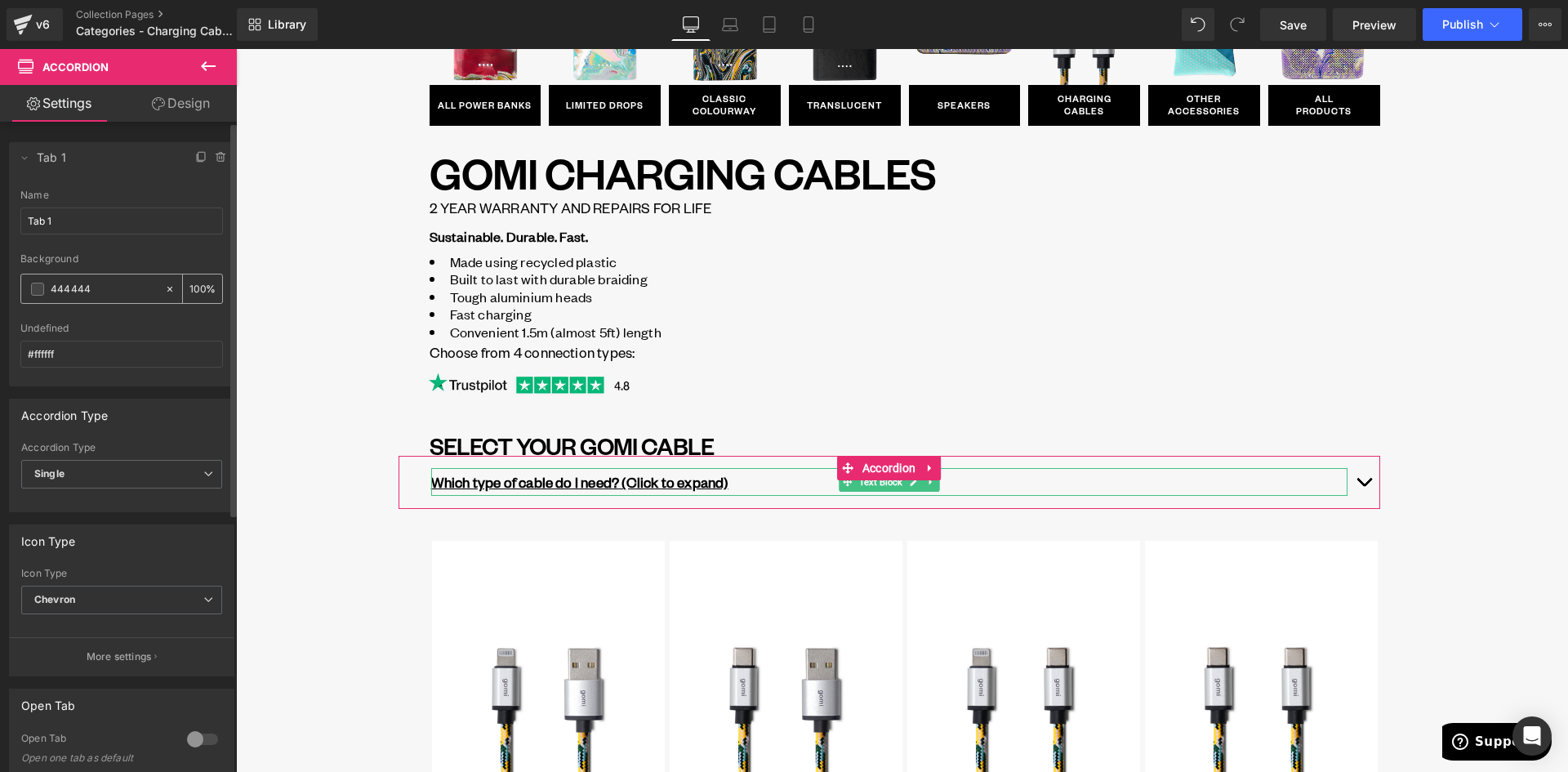
type input "444444"
drag, startPoint x: 195, startPoint y: 277, endPoint x: 203, endPoint y: 288, distance: 13.6
click at [199, 284] on div "100 %" at bounding box center [203, 289] width 39 height 29
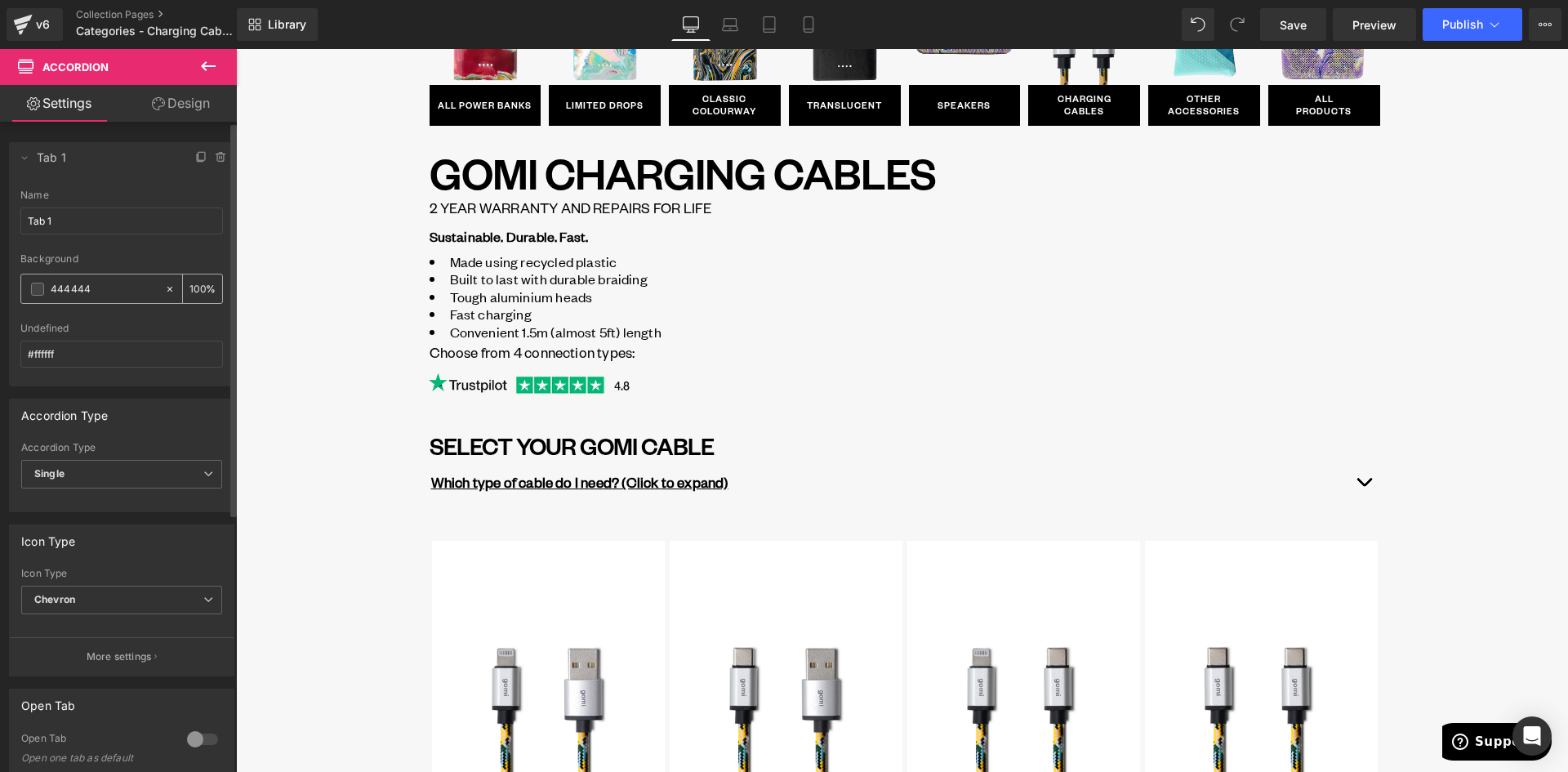
click at [195, 287] on input "100" at bounding box center [198, 289] width 16 height 18
type input "1"
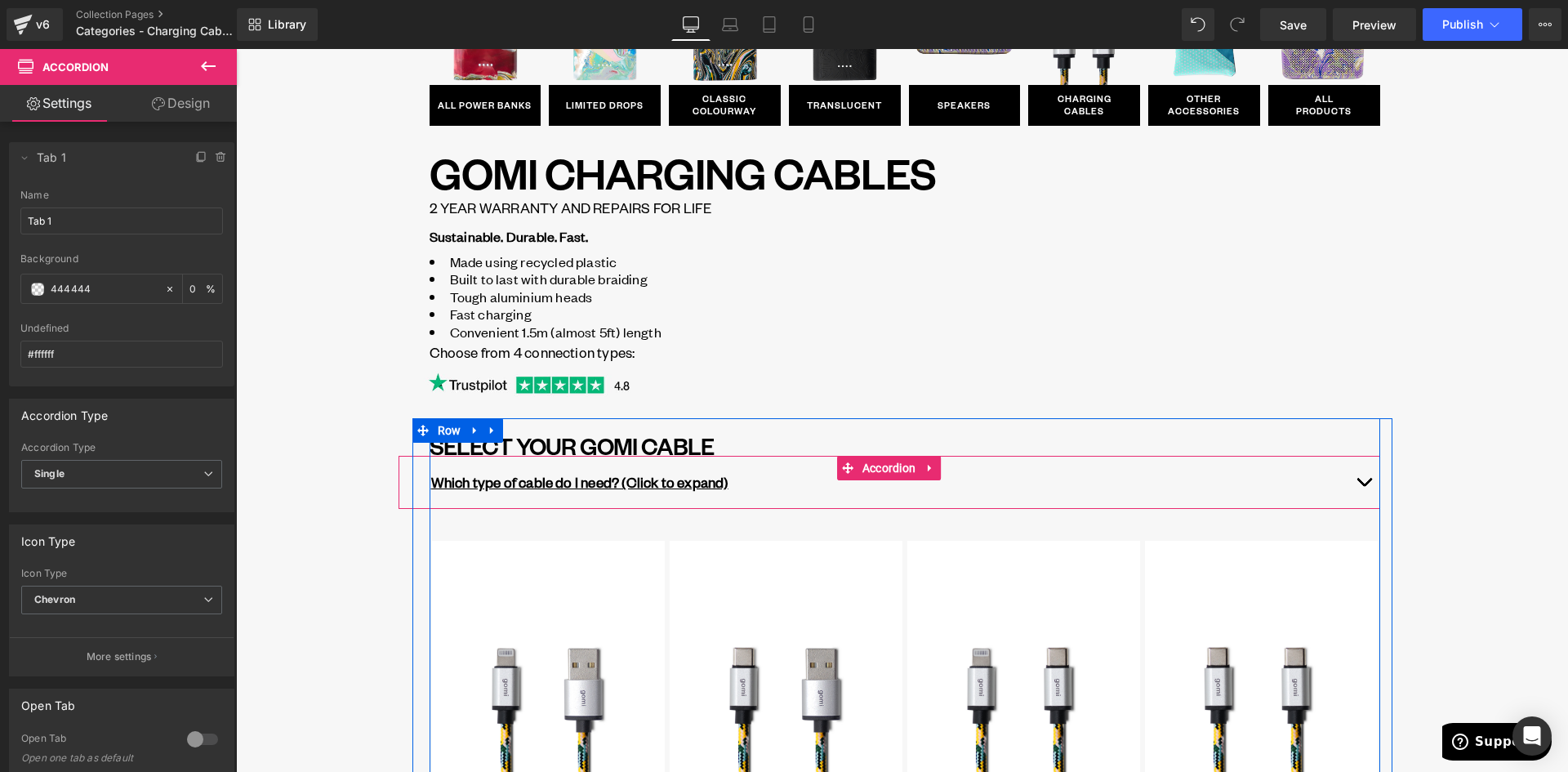
type input "0"
click at [1364, 486] on span "button" at bounding box center [1364, 486] width 0 height 0
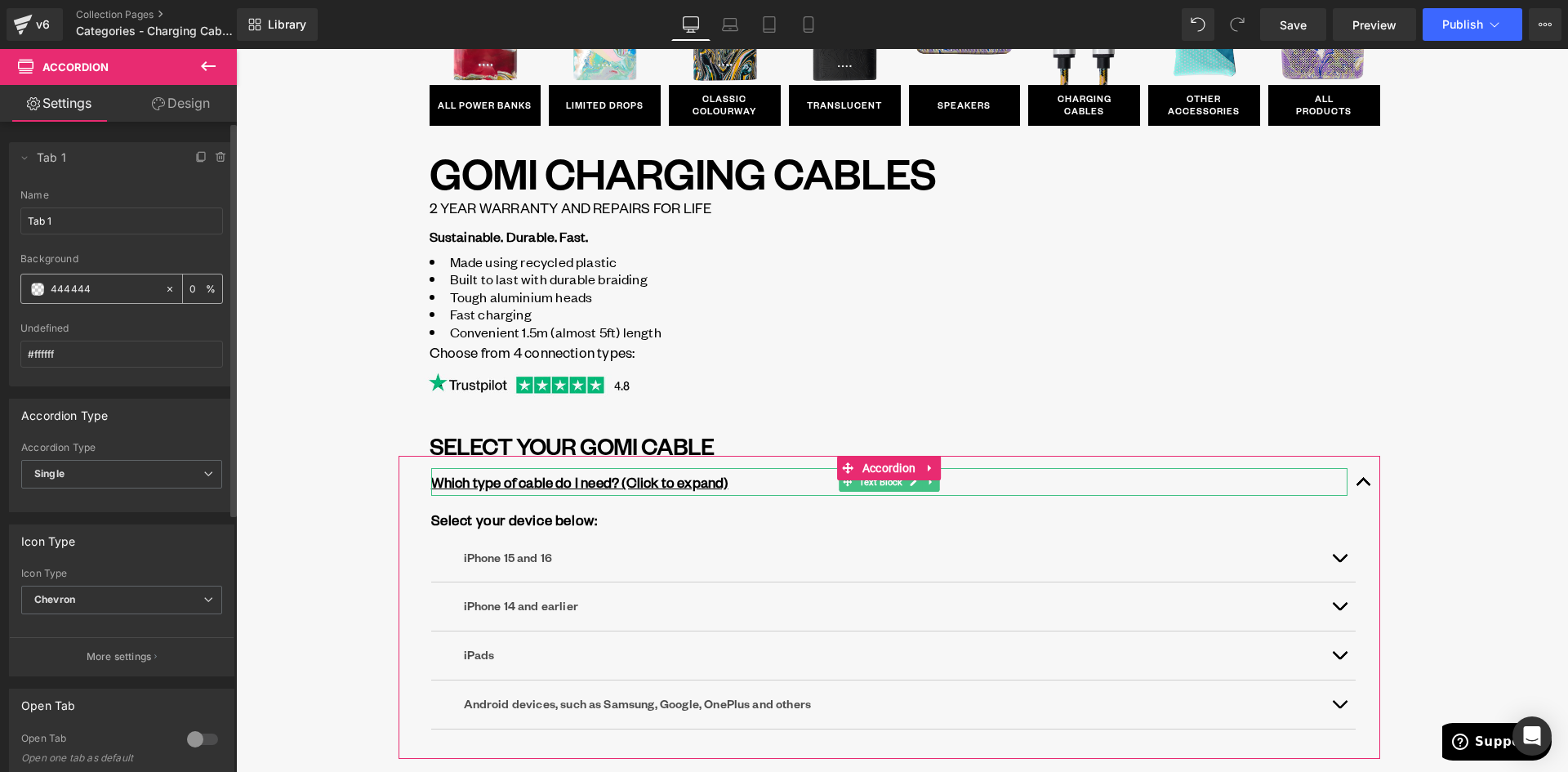
drag, startPoint x: 100, startPoint y: 291, endPoint x: 70, endPoint y: 287, distance: 30.3
click at [98, 292] on input "444444" at bounding box center [104, 290] width 106 height 18
click at [41, 287] on span at bounding box center [38, 290] width 13 height 13
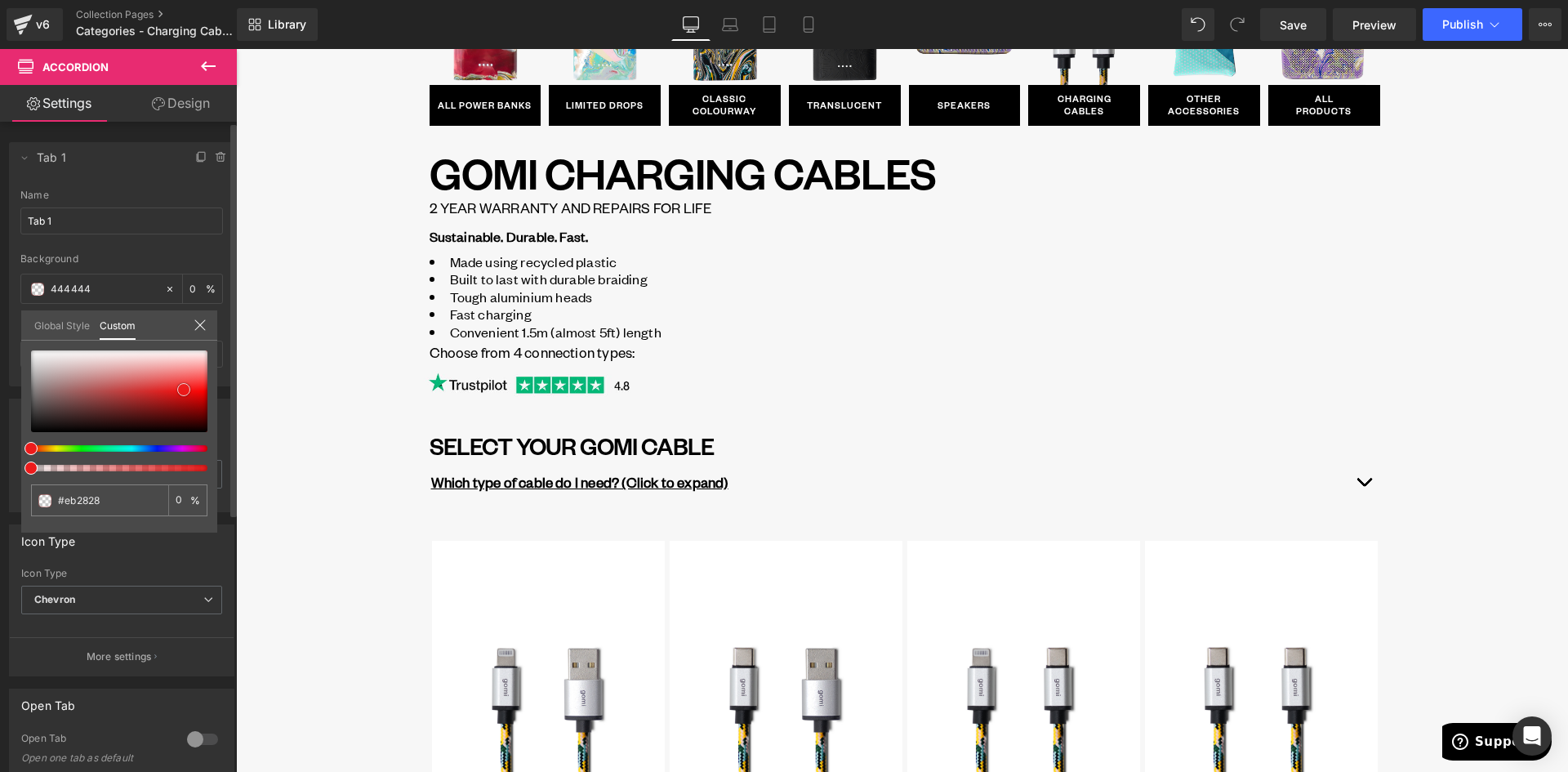
drag, startPoint x: 151, startPoint y: 390, endPoint x: 184, endPoint y: 389, distance: 33.0
click at [184, 389] on div at bounding box center [119, 391] width 177 height 82
click at [180, 502] on input "0" at bounding box center [183, 500] width 15 height 11
click at [169, 498] on div "0 %" at bounding box center [188, 500] width 39 height 32
type input "10"
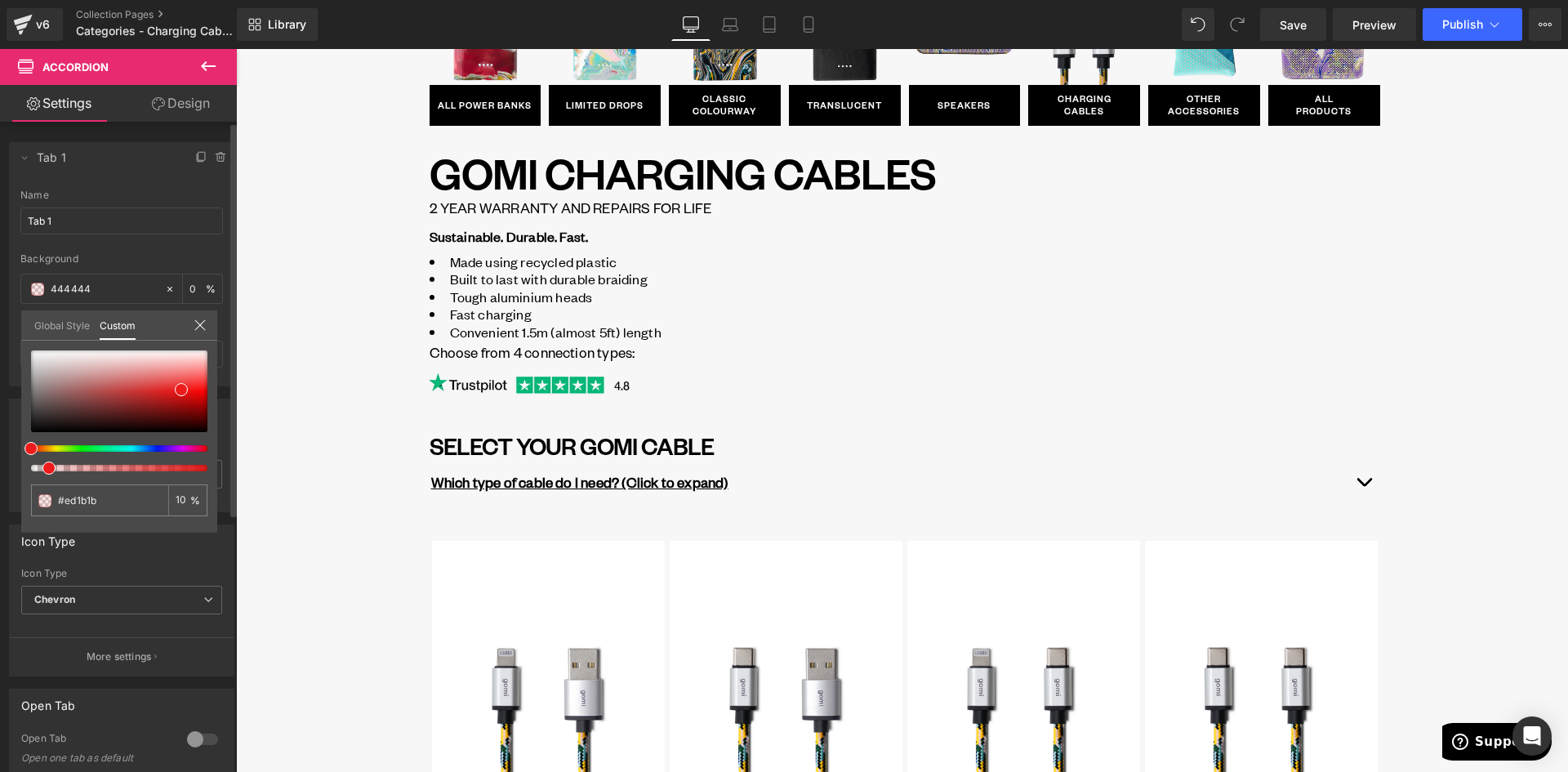
drag, startPoint x: 135, startPoint y: 461, endPoint x: 159, endPoint y: 469, distance: 25.3
click at [159, 469] on div at bounding box center [119, 411] width 177 height 121
click at [179, 470] on div at bounding box center [113, 468] width 177 height 7
drag, startPoint x: 182, startPoint y: 470, endPoint x: 201, endPoint y: 470, distance: 19.0
click at [201, 470] on span at bounding box center [208, 468] width 13 height 13
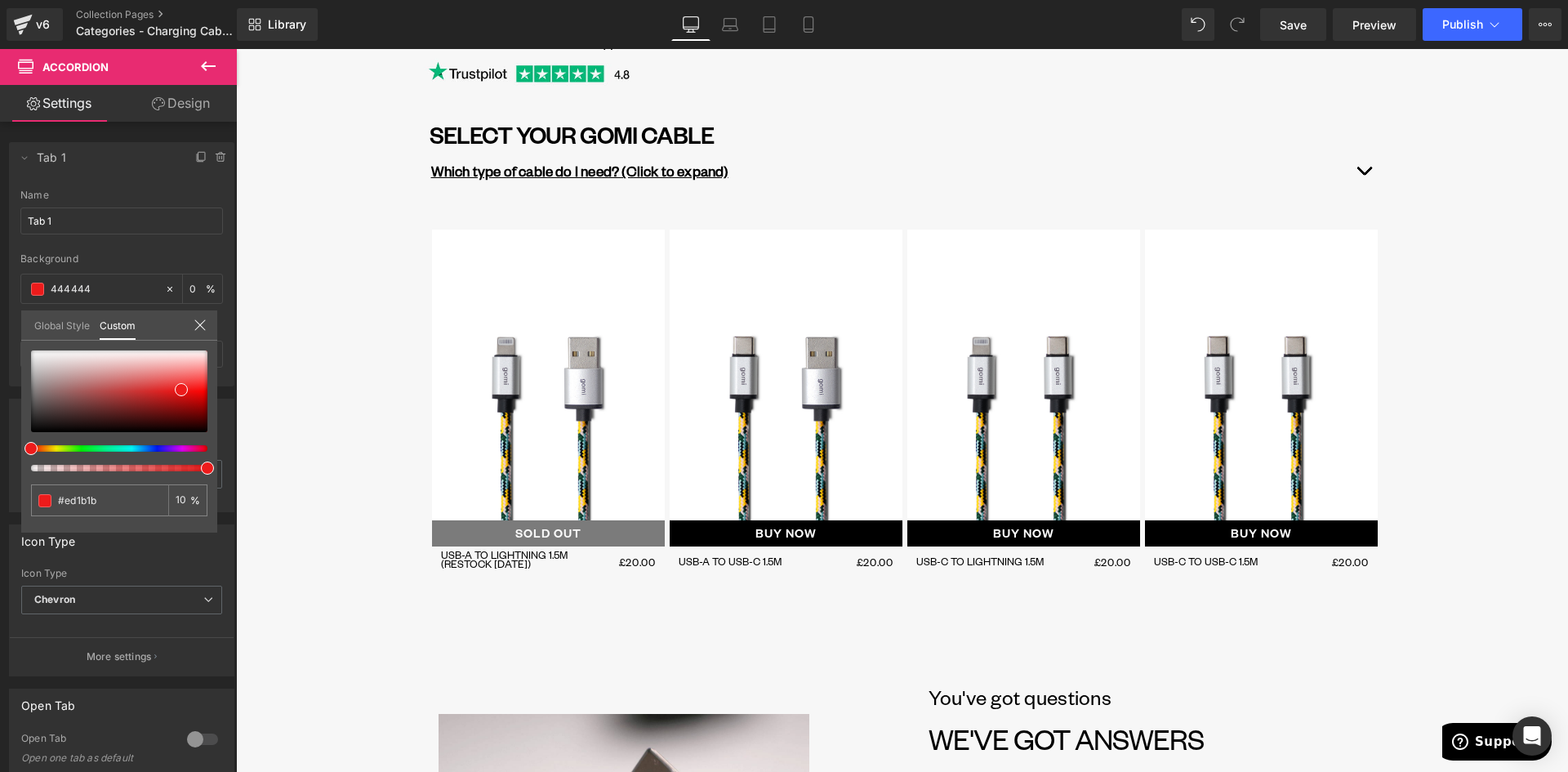
scroll to position [164, 0]
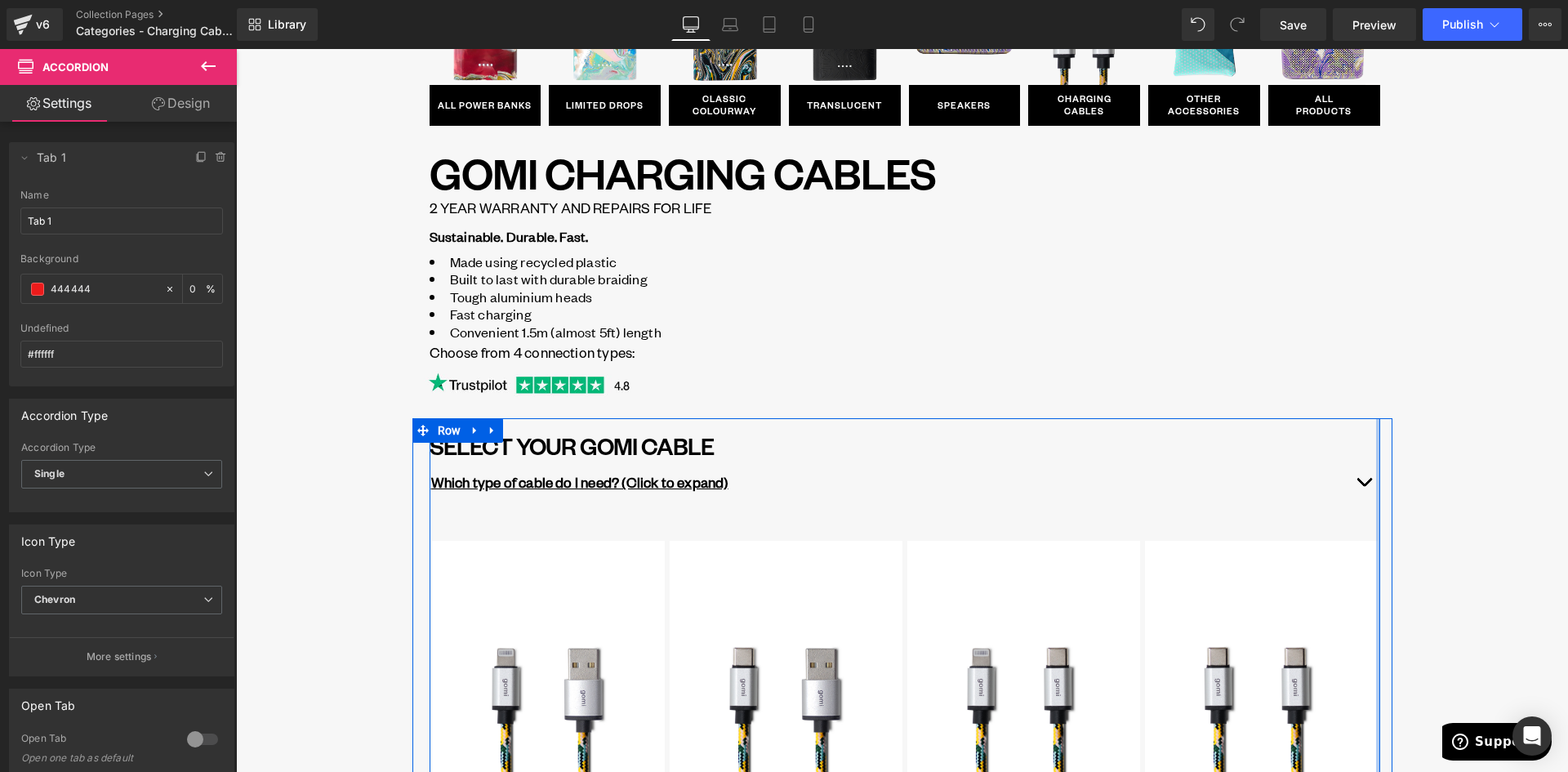
click at [1368, 479] on button "button" at bounding box center [1364, 482] width 33 height 52
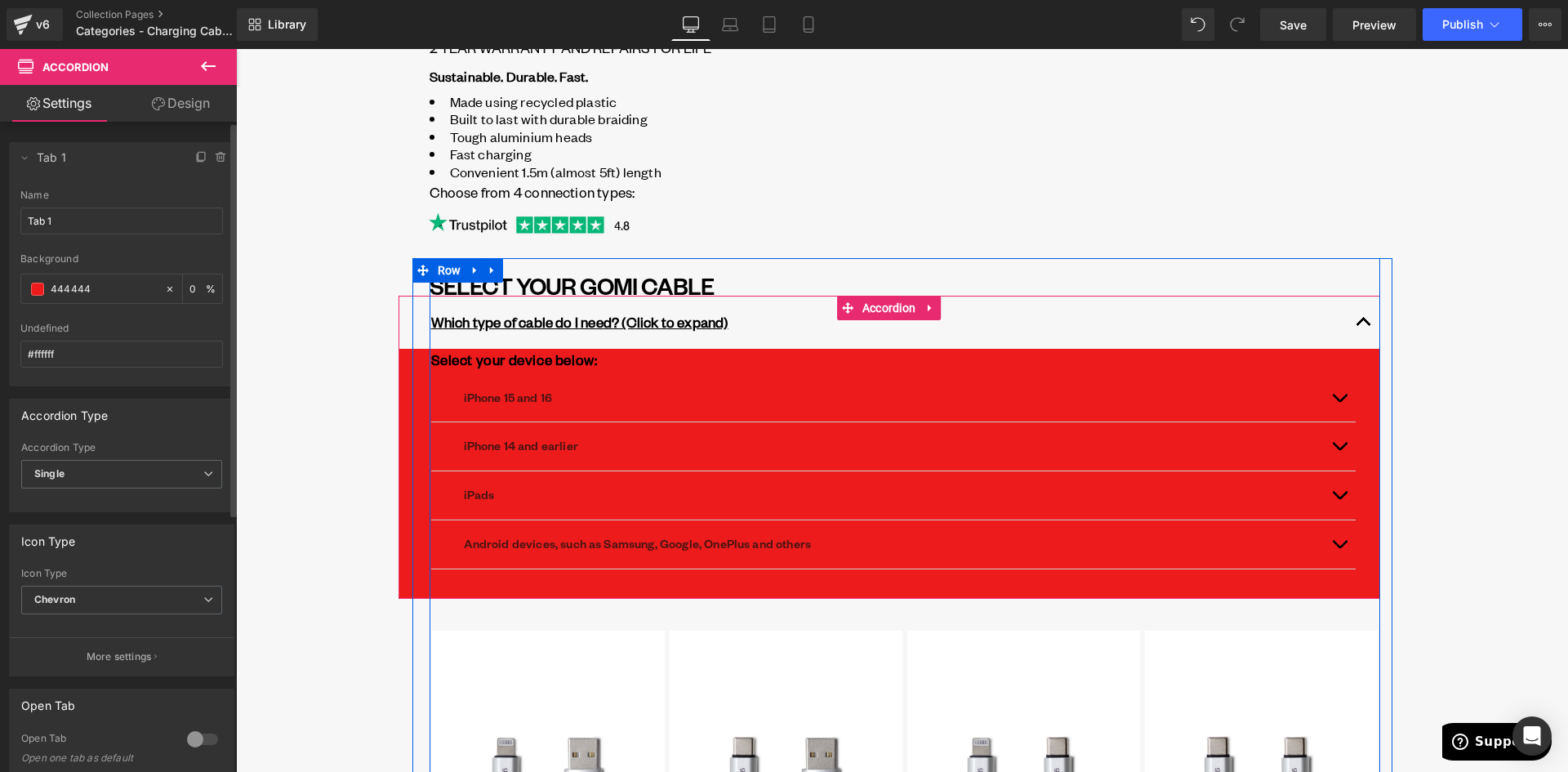
scroll to position [326, 0]
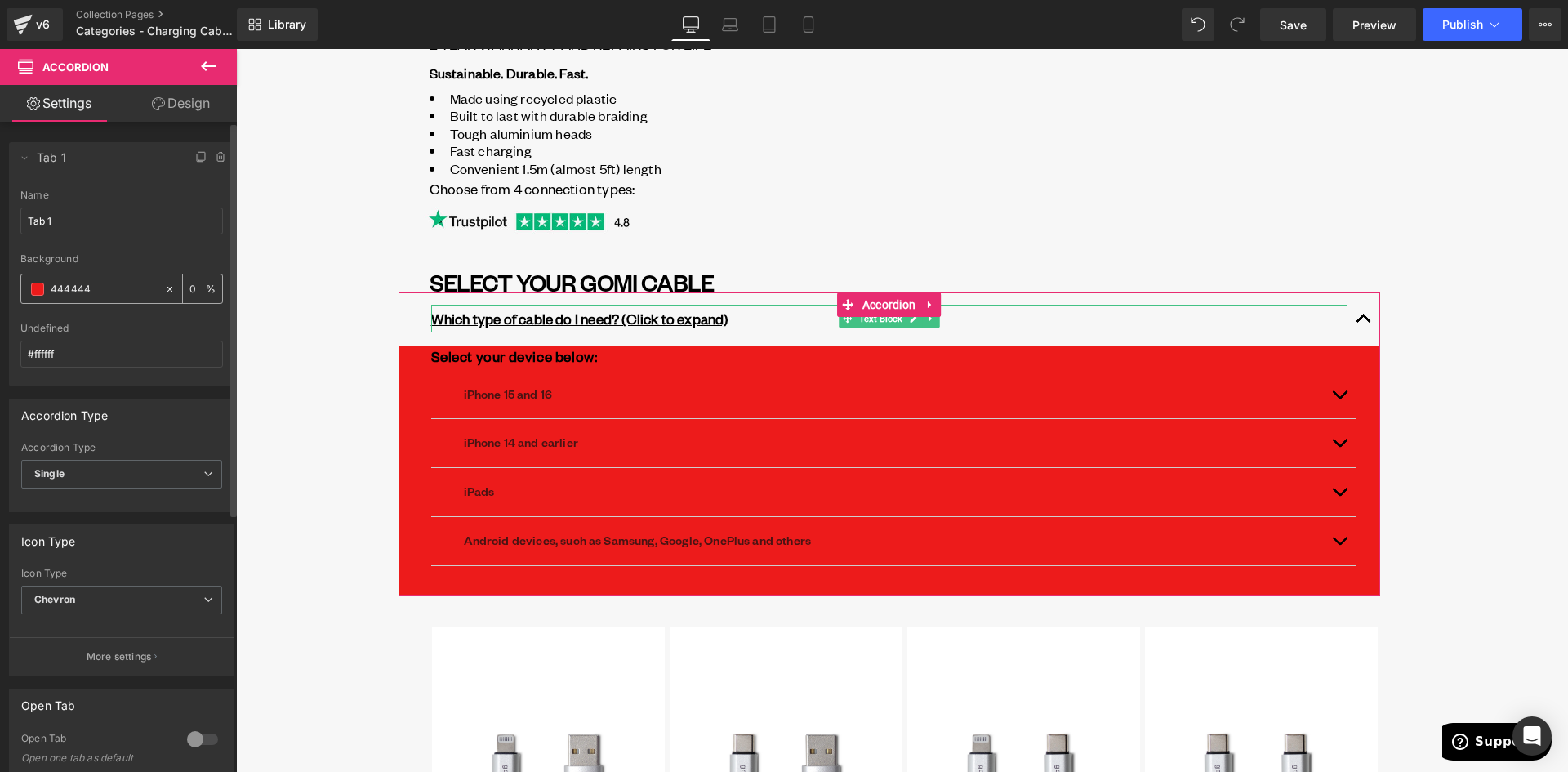
click at [164, 290] on icon at bounding box center [170, 290] width 11 height 11
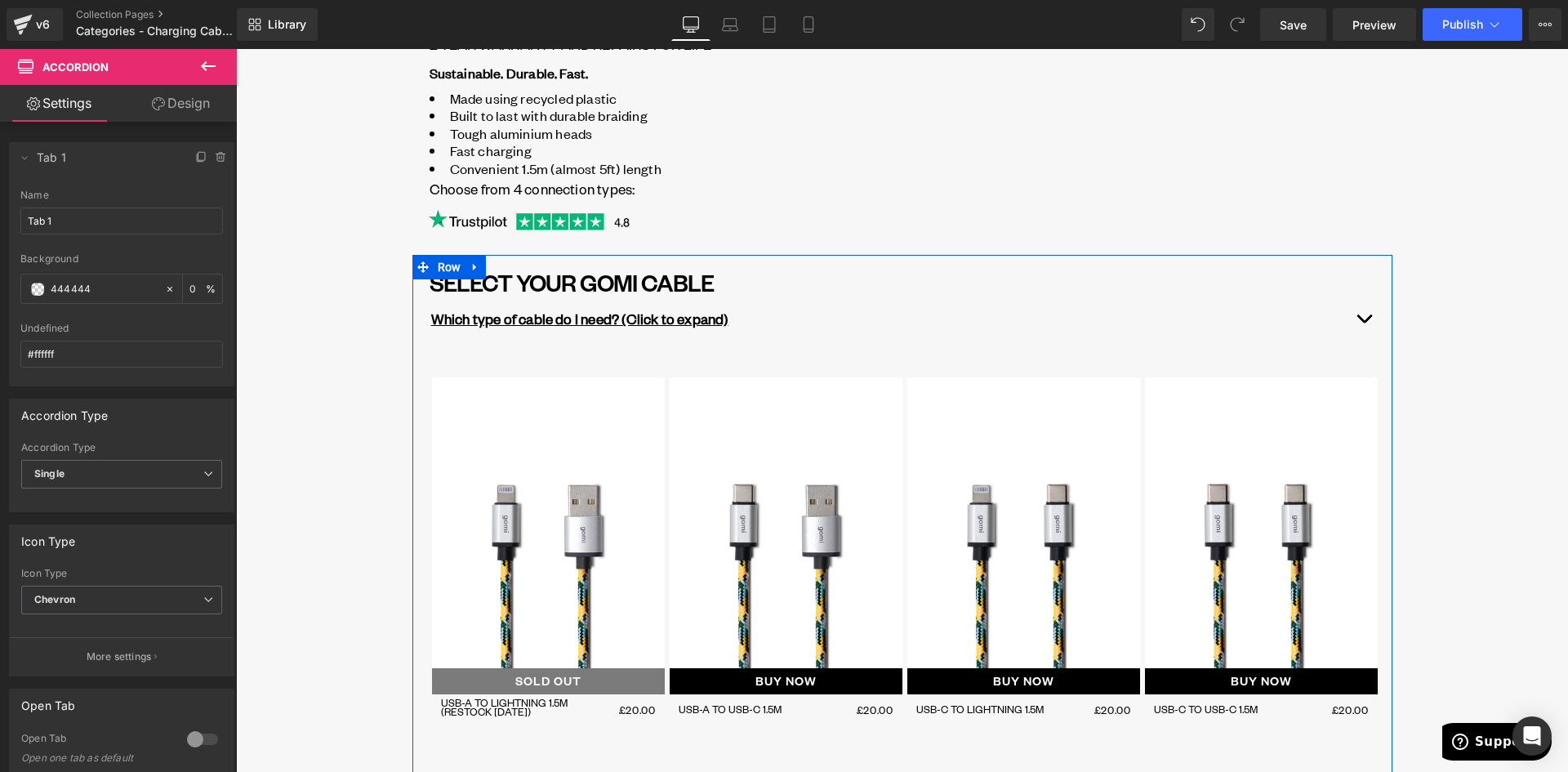
click at [1357, 317] on button "button" at bounding box center [1364, 318] width 33 height 52
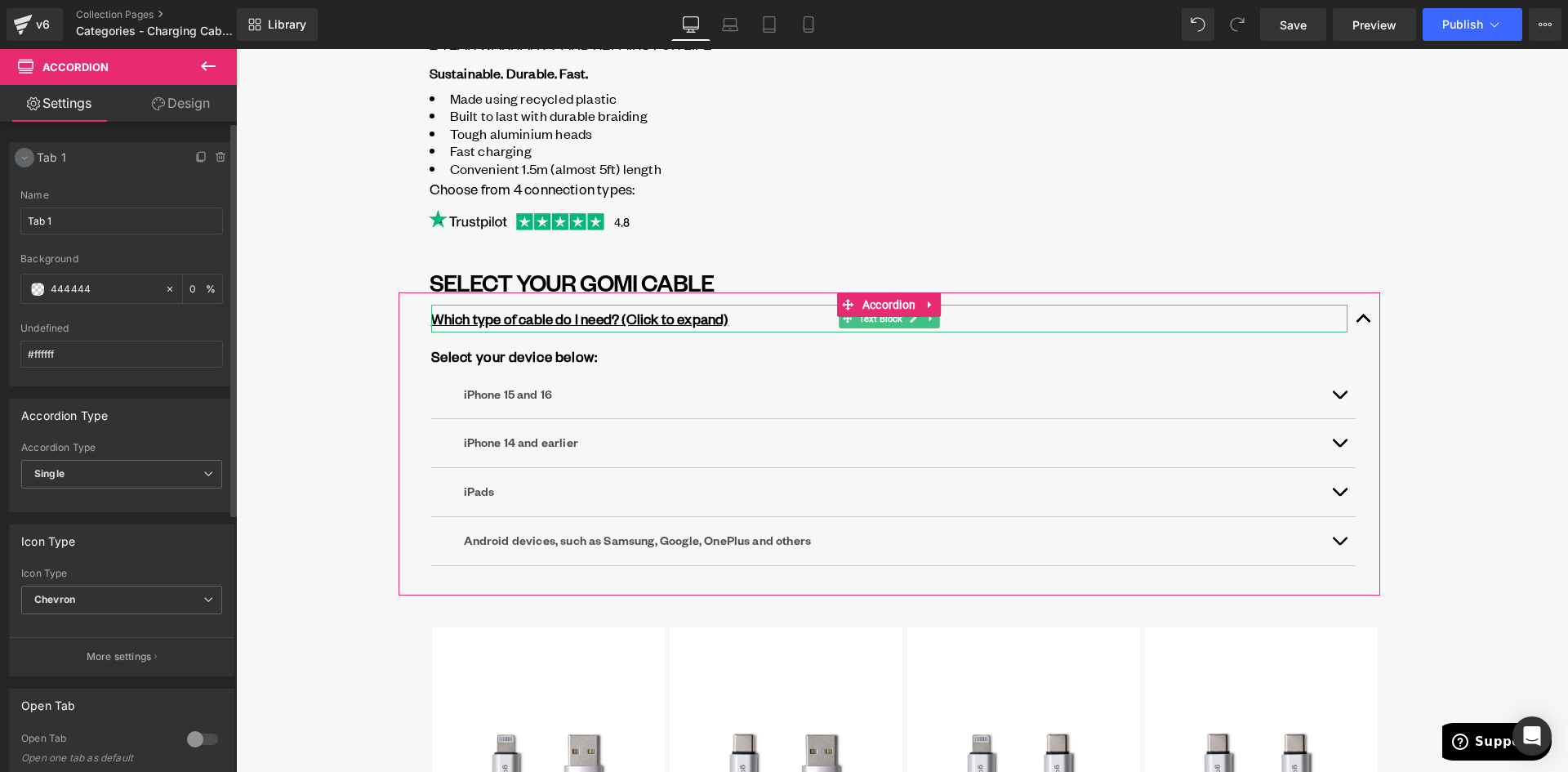
click at [27, 159] on icon at bounding box center [25, 158] width 13 height 13
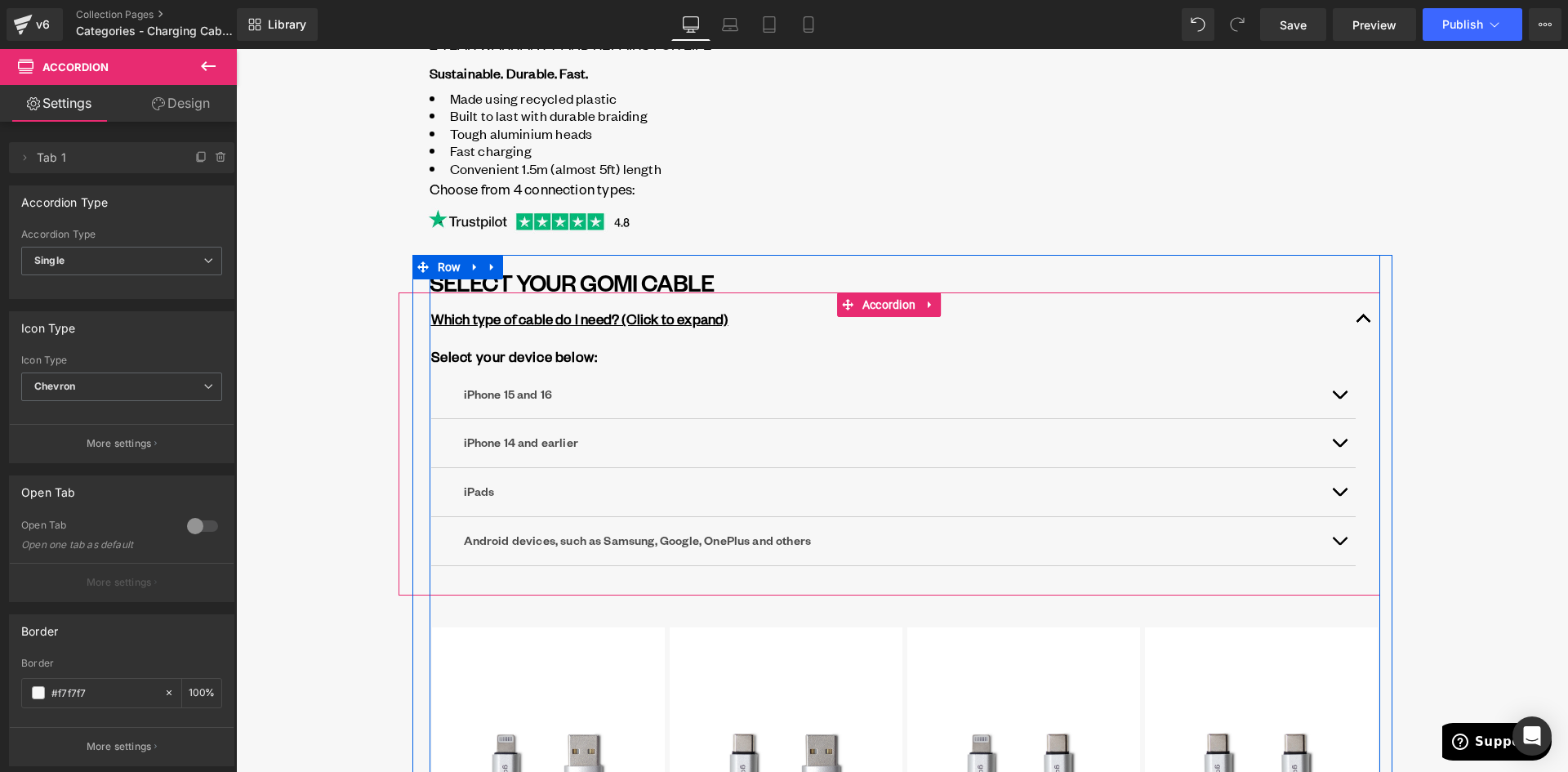
click at [1359, 319] on button "button" at bounding box center [1364, 318] width 33 height 52
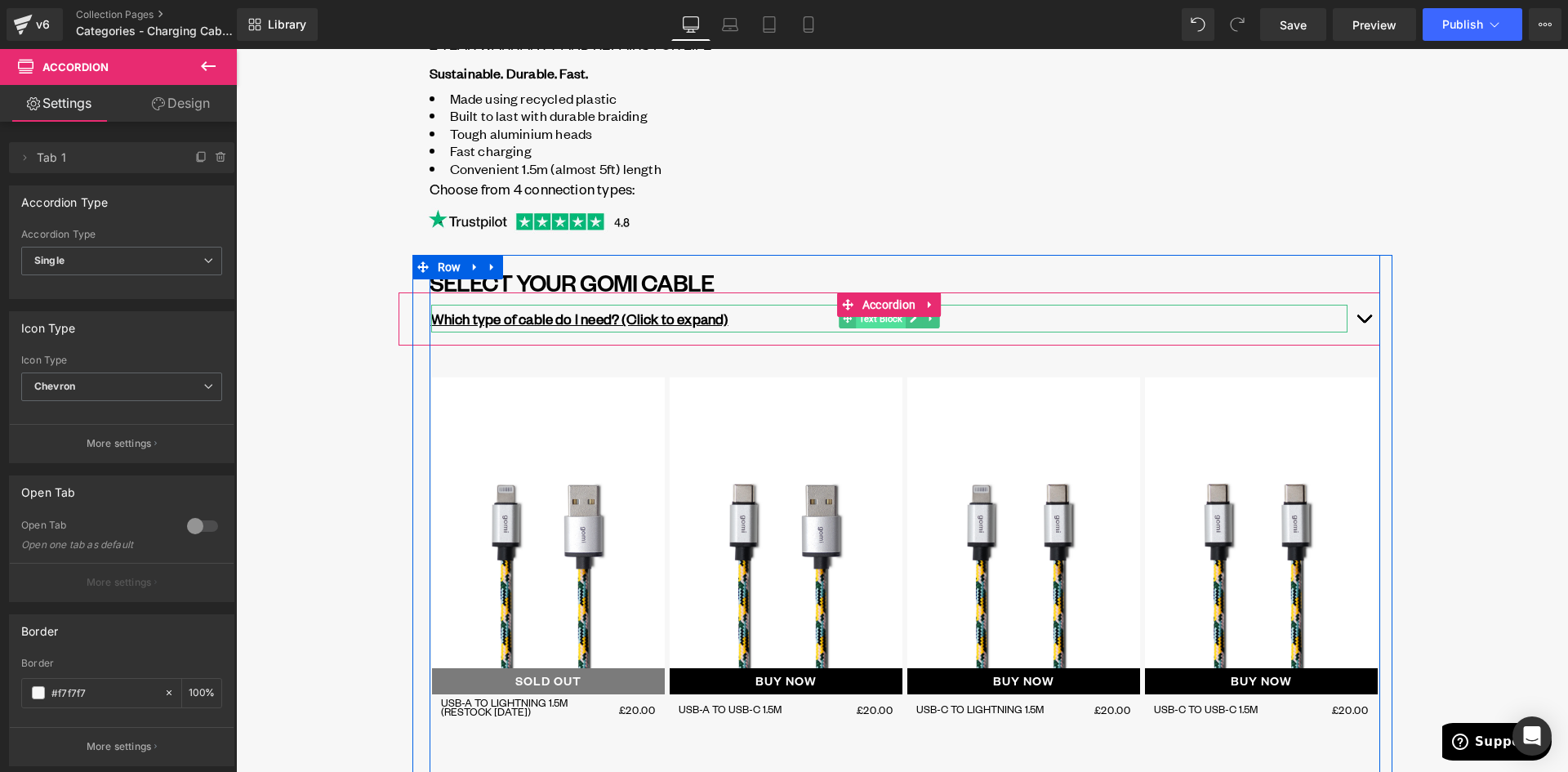
click at [882, 322] on span "Text Block" at bounding box center [881, 318] width 50 height 20
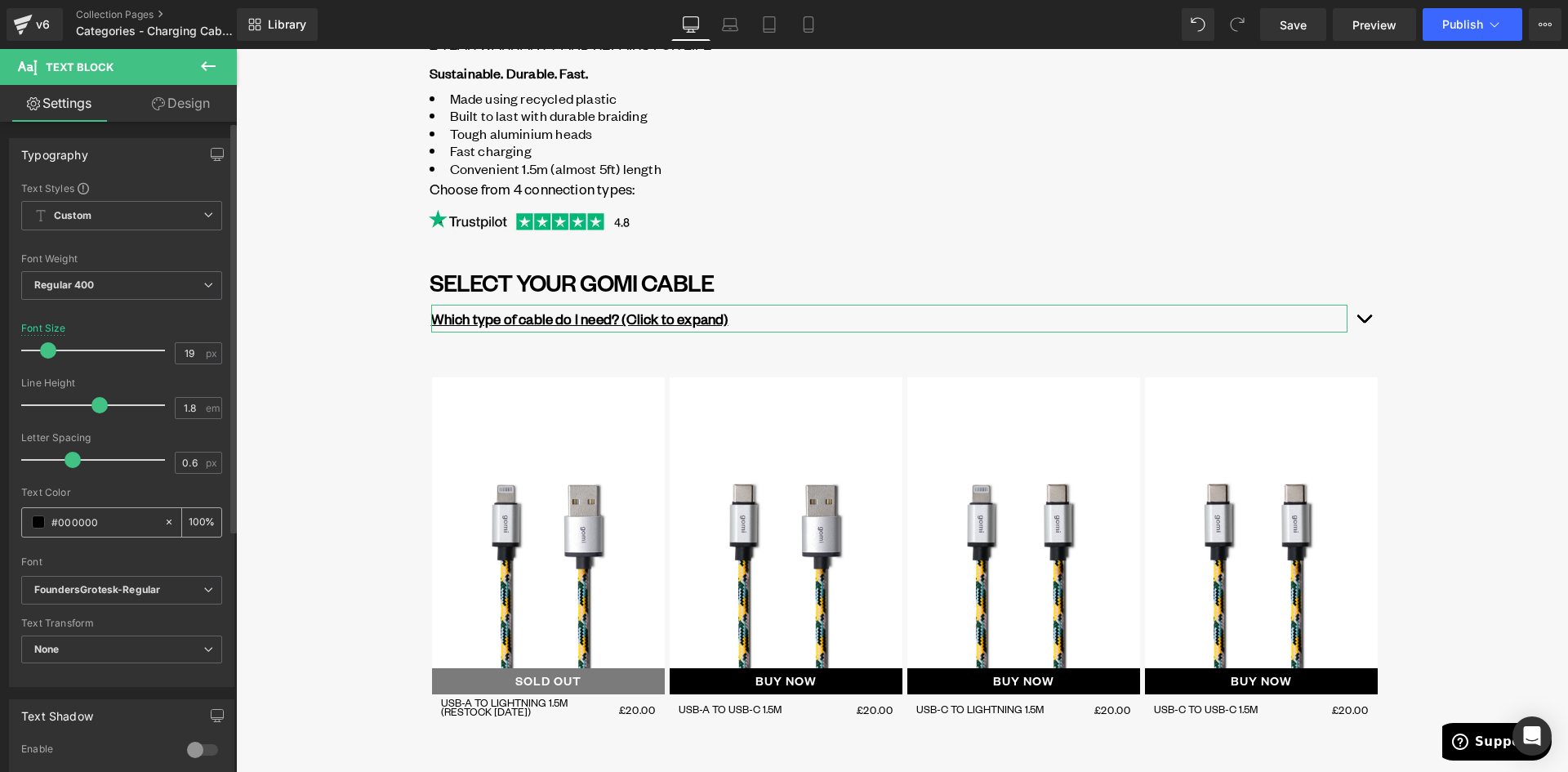
click at [110, 521] on input "#000000" at bounding box center [104, 522] width 105 height 18
click at [107, 518] on input "#000000" at bounding box center [104, 522] width 105 height 18
click at [38, 520] on span at bounding box center [38, 522] width 13 height 13
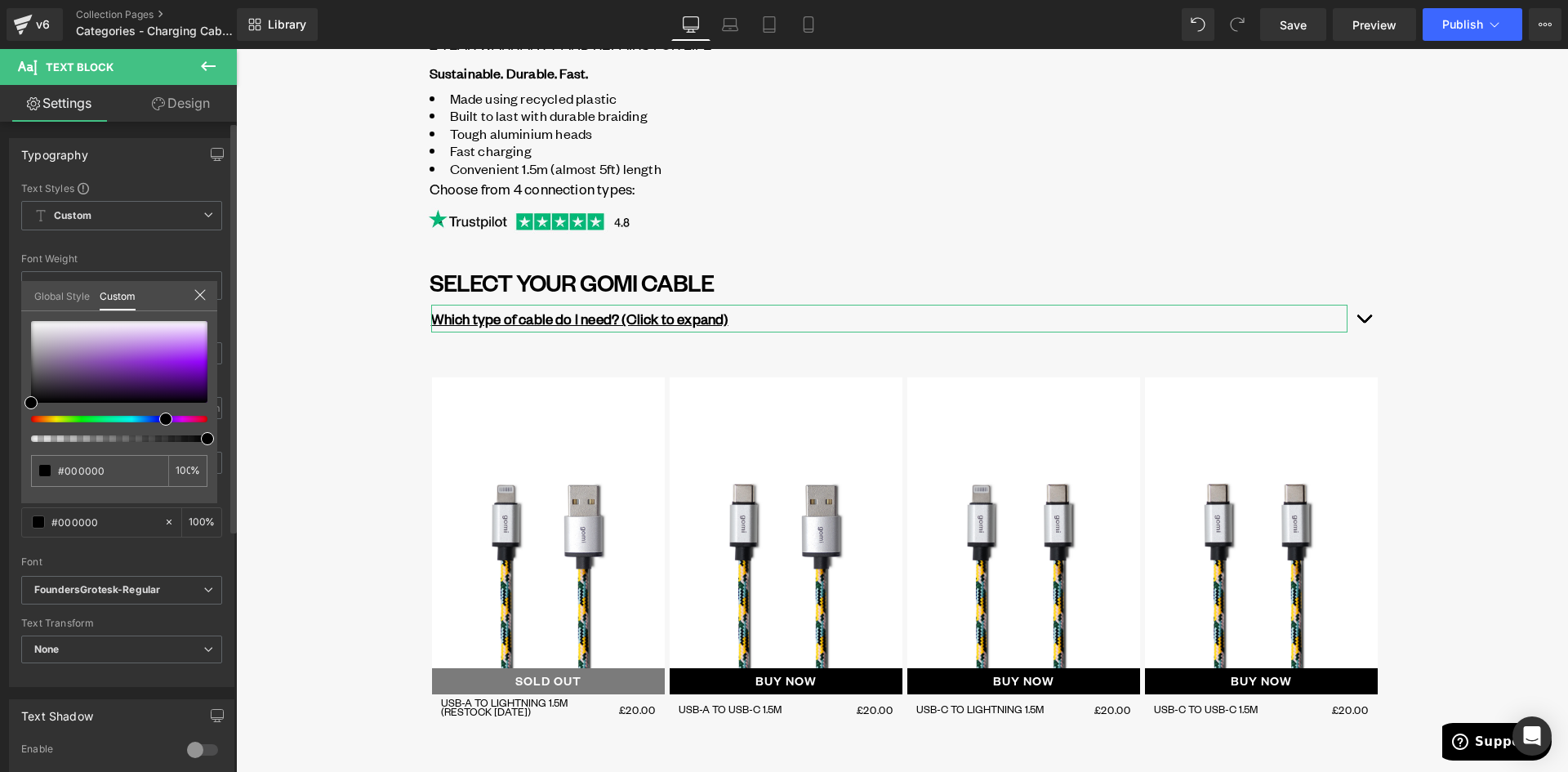
click at [159, 416] on div at bounding box center [113, 419] width 177 height 7
drag, startPoint x: 161, startPoint y: 420, endPoint x: 146, endPoint y: 420, distance: 15.0
click at [146, 420] on div at bounding box center [113, 419] width 177 height 7
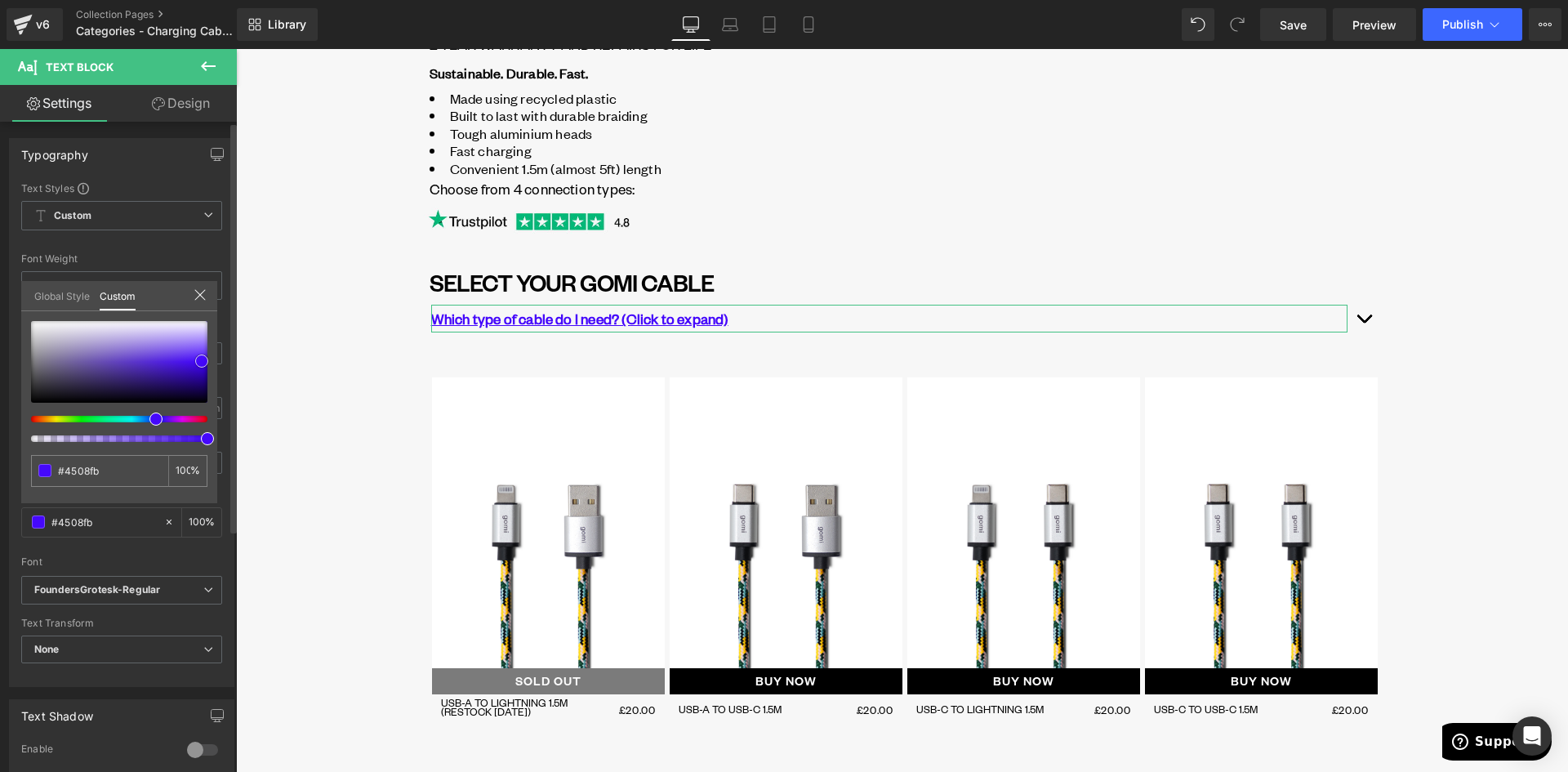
click at [202, 361] on div at bounding box center [119, 361] width 177 height 82
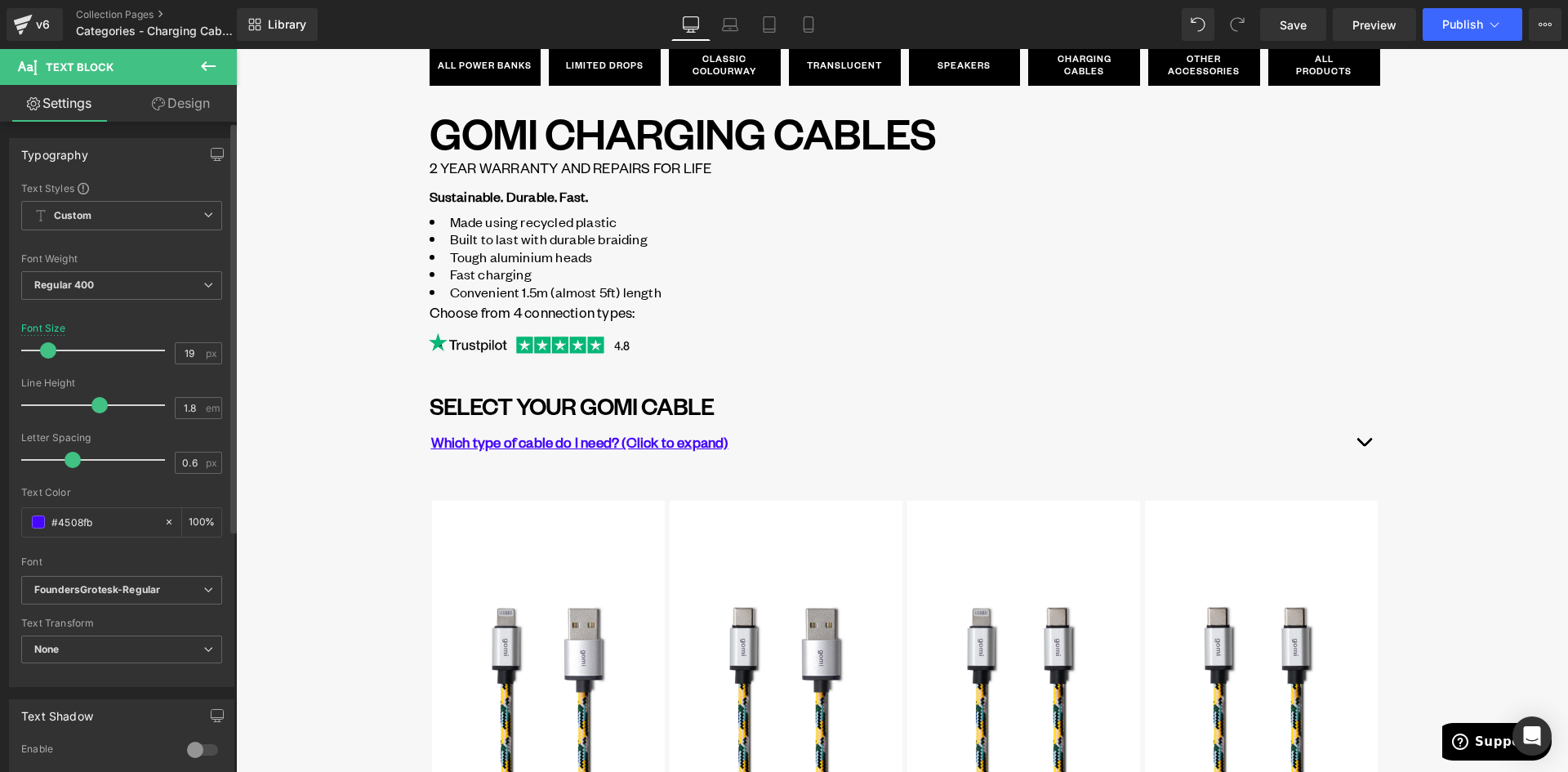
scroll to position [0, 0]
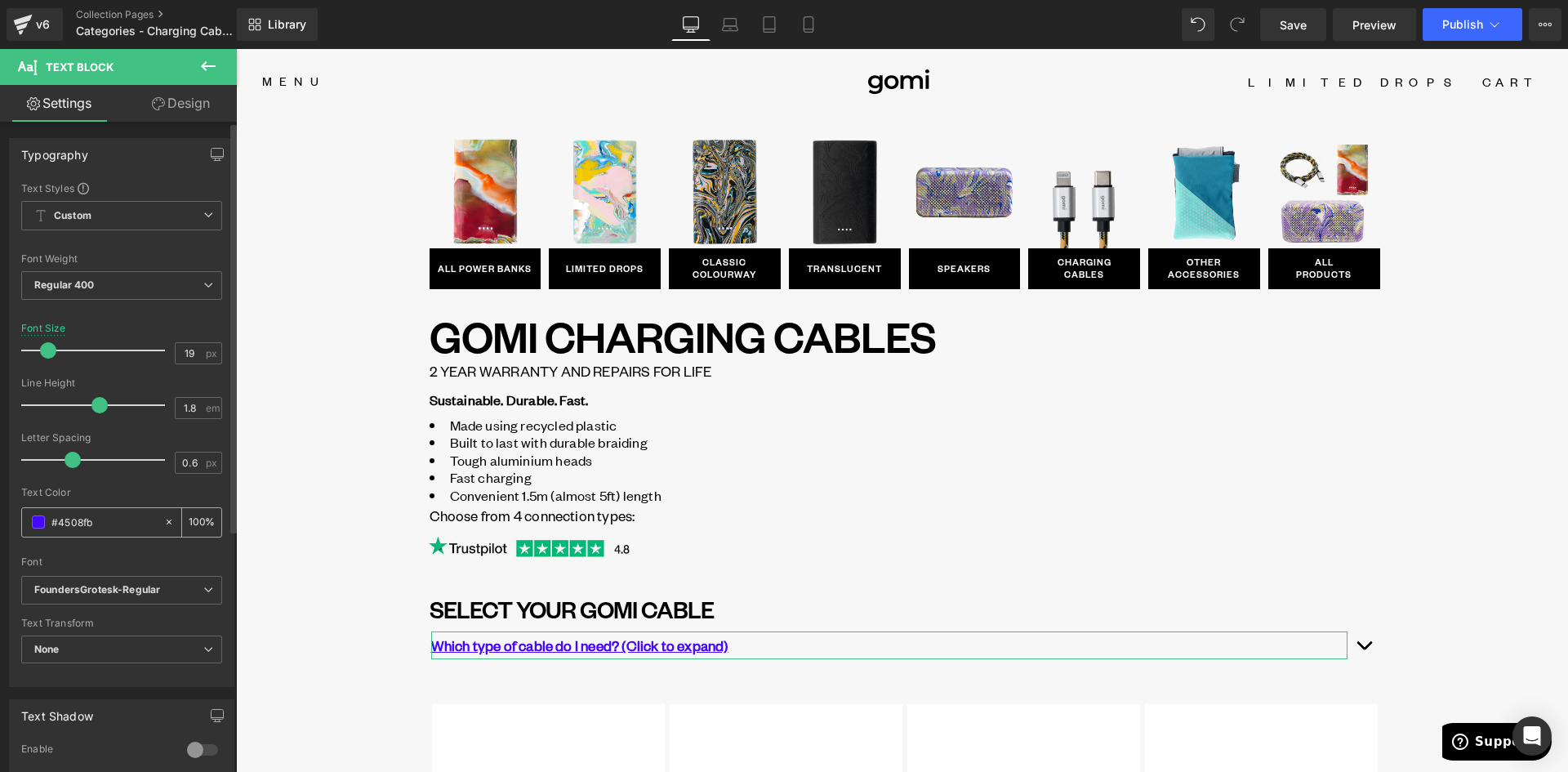
click at [84, 518] on input "#000000" at bounding box center [104, 522] width 105 height 18
click at [74, 518] on input "#4508fb" at bounding box center [104, 522] width 105 height 18
paste input "3C67FF"
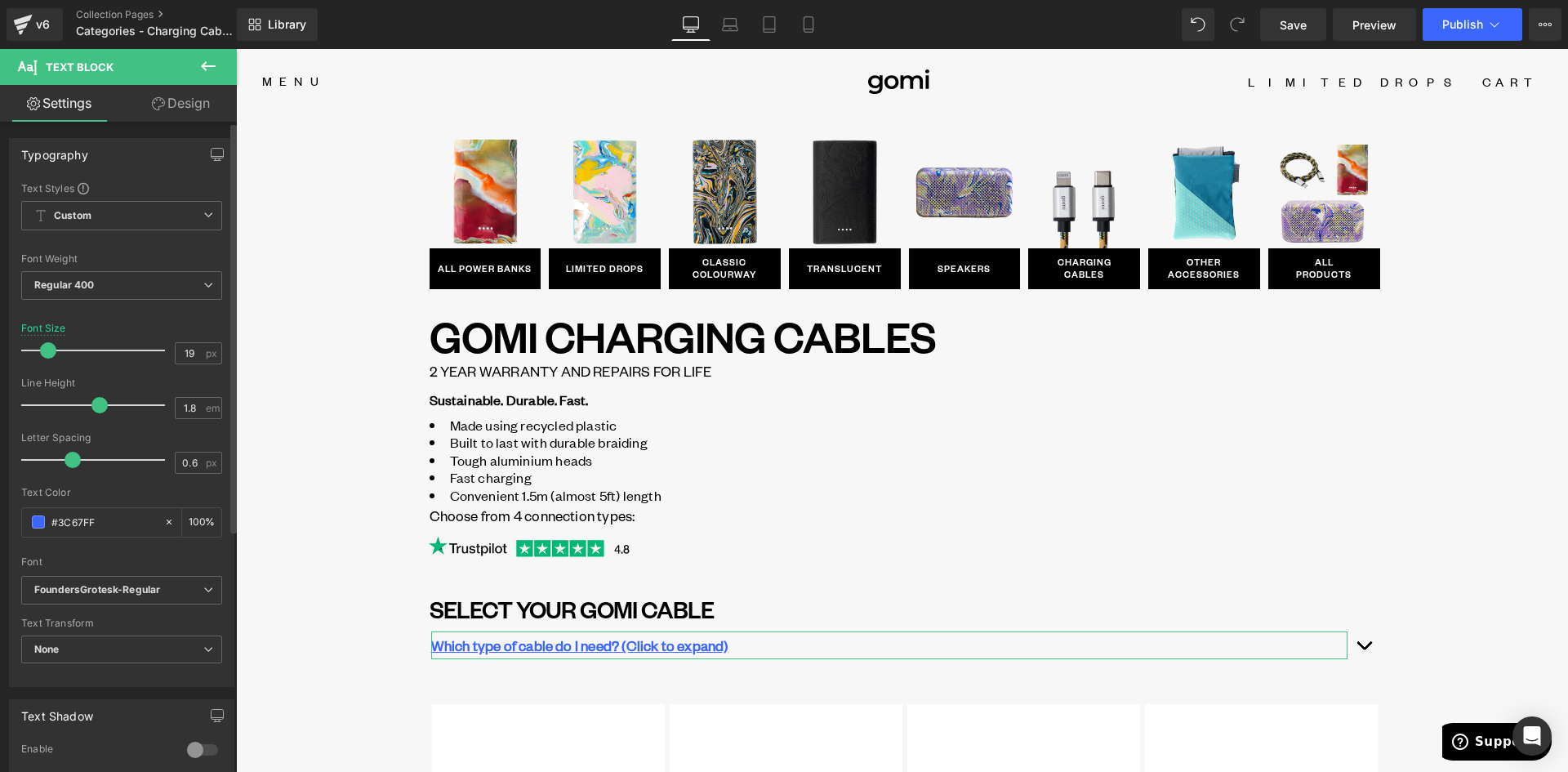
type input "#3C67FF"
drag, startPoint x: 213, startPoint y: 541, endPoint x: 14, endPoint y: 496, distance: 204.0
click at [213, 541] on div "Text Color #3C67FF 100 %" at bounding box center [122, 521] width 201 height 70
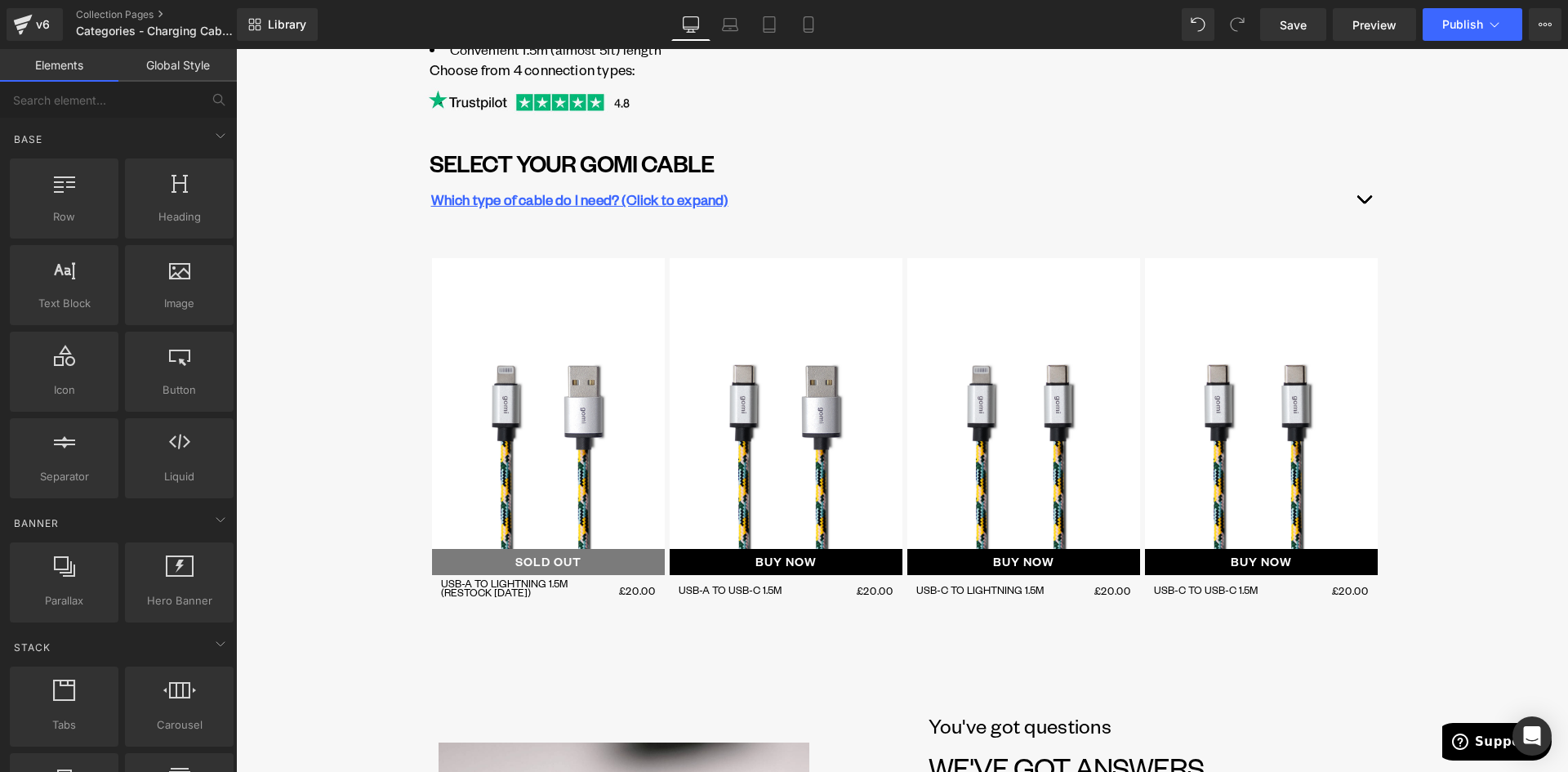
scroll to position [490, 0]
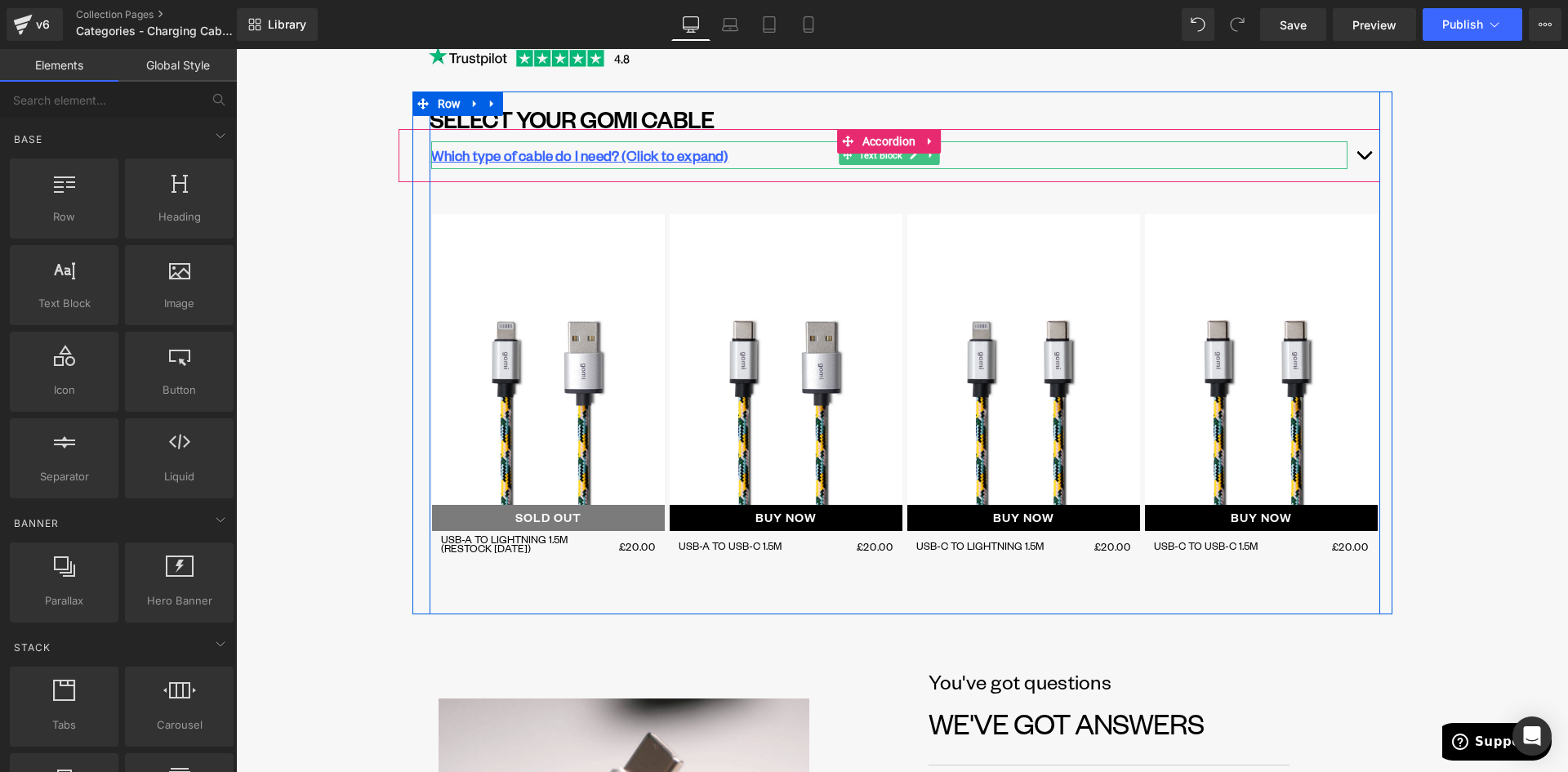
click at [746, 159] on p "Which type of cable do I need? (Click to expand)" at bounding box center [889, 155] width 916 height 28
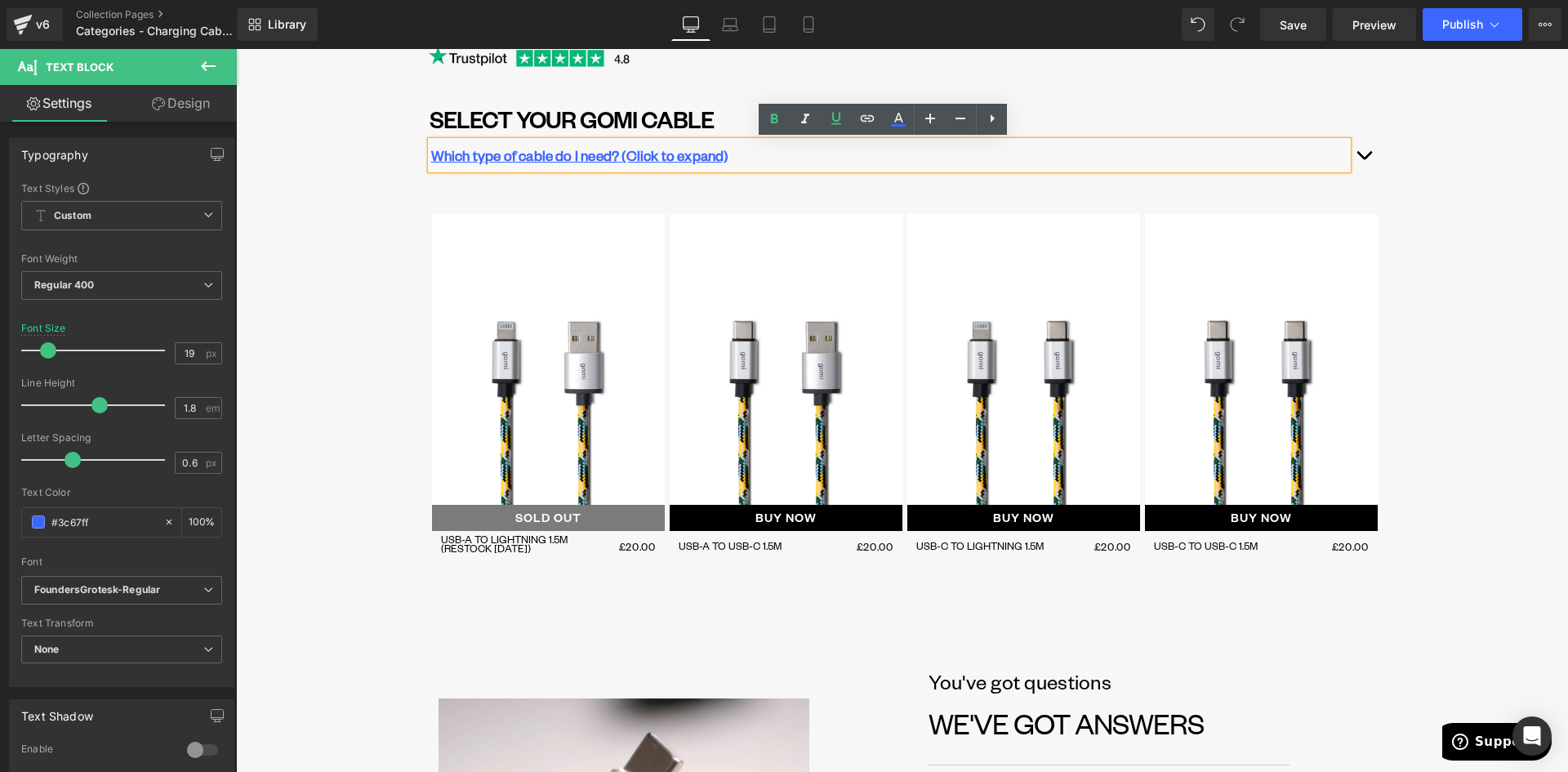
click at [1364, 159] on span "button" at bounding box center [1364, 159] width 0 height 0
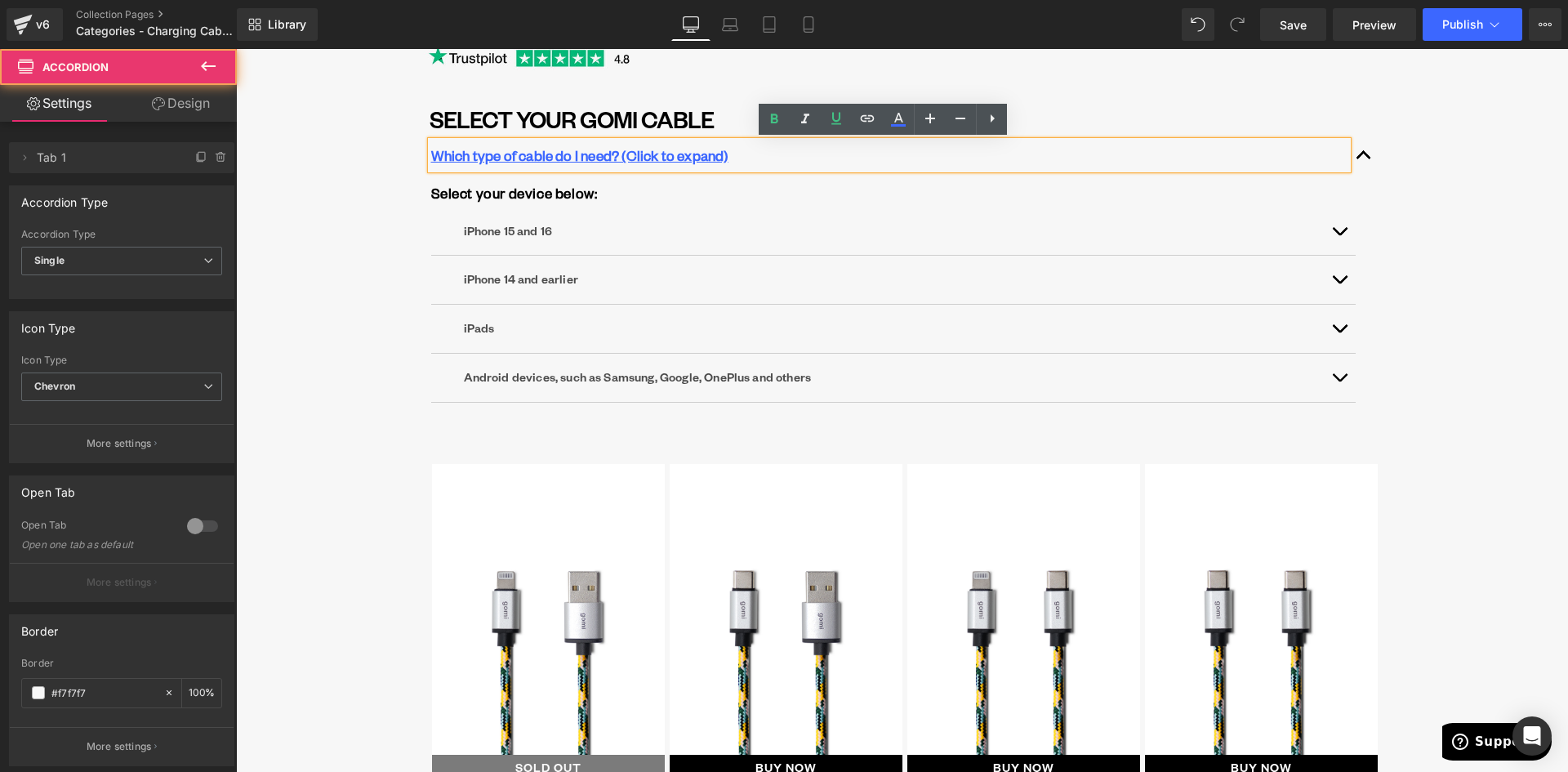
click at [1358, 156] on button "button" at bounding box center [1364, 155] width 33 height 52
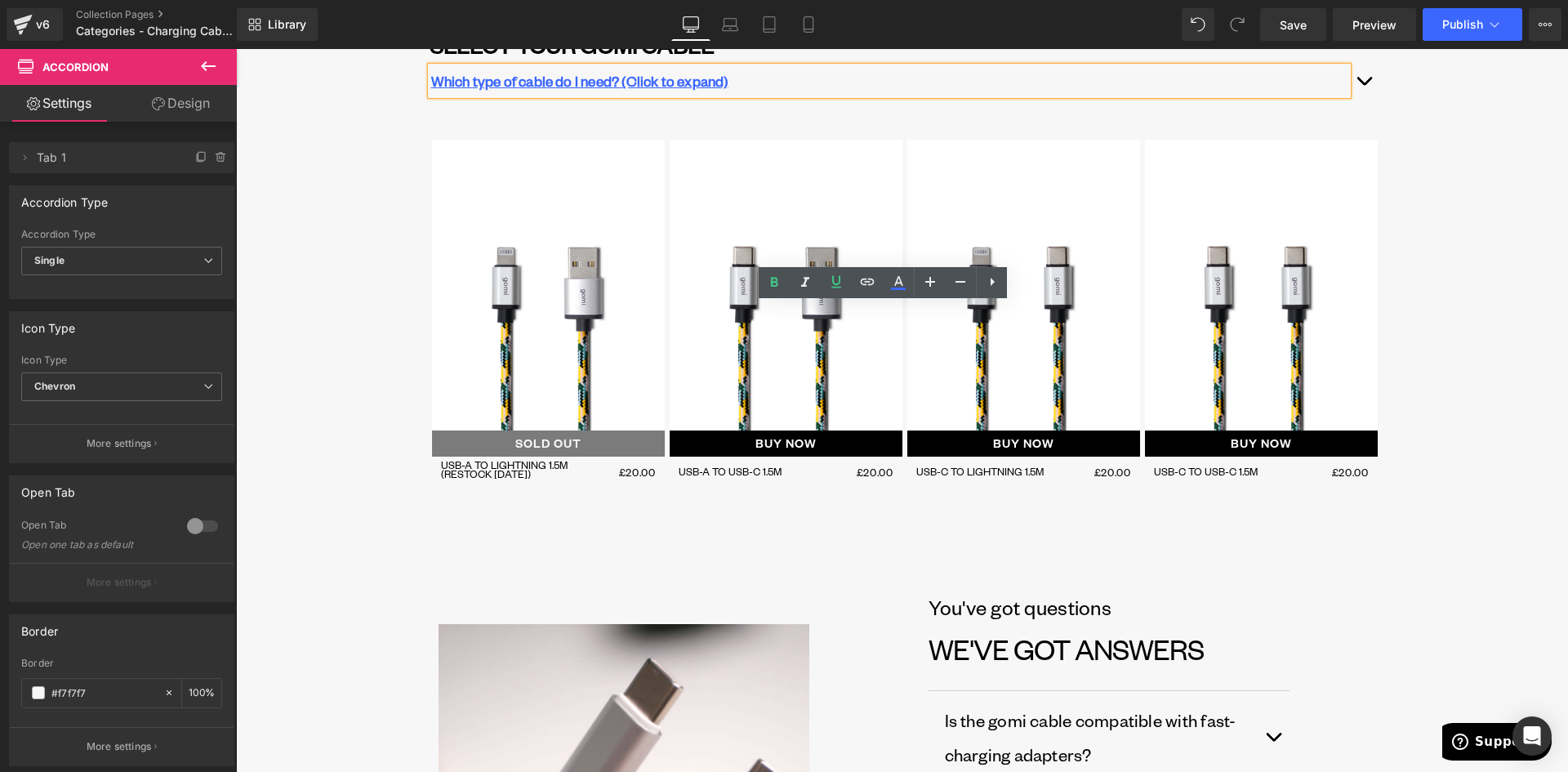
scroll to position [326, 0]
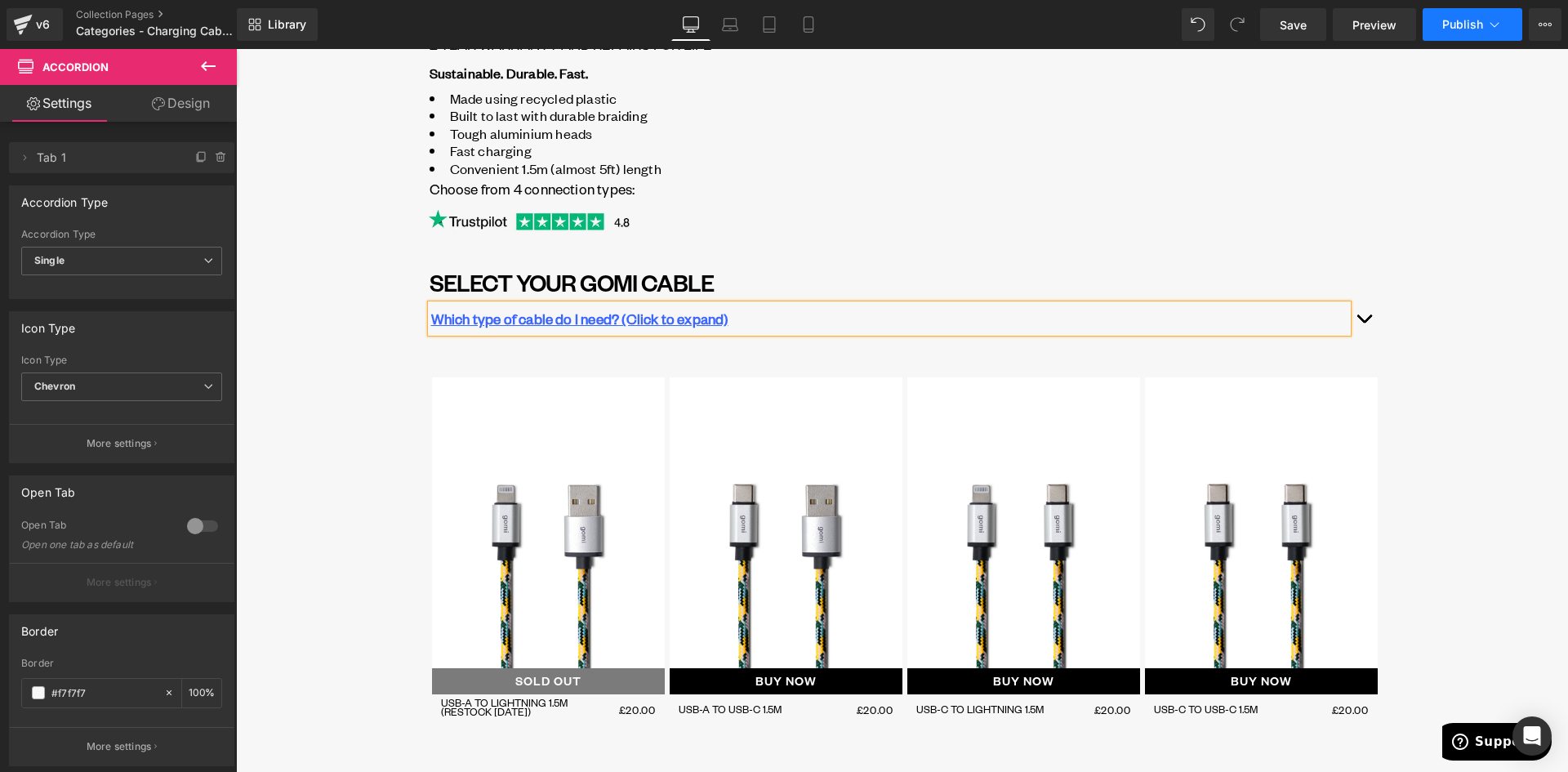
click at [1476, 26] on span "Publish" at bounding box center [1462, 25] width 41 height 13
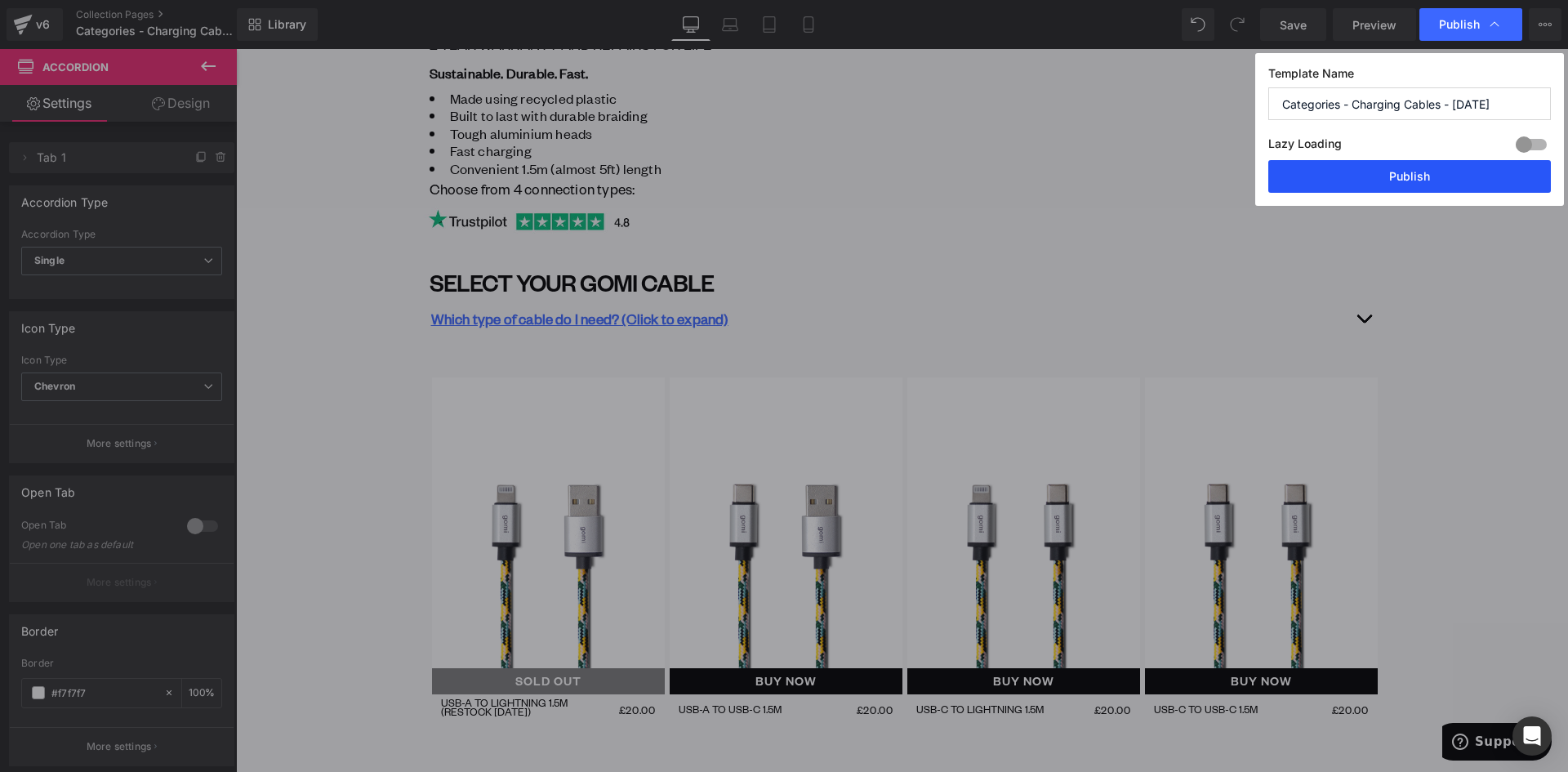
click at [1431, 185] on button "Publish" at bounding box center [1410, 177] width 283 height 33
